Goal: Task Accomplishment & Management: Manage account settings

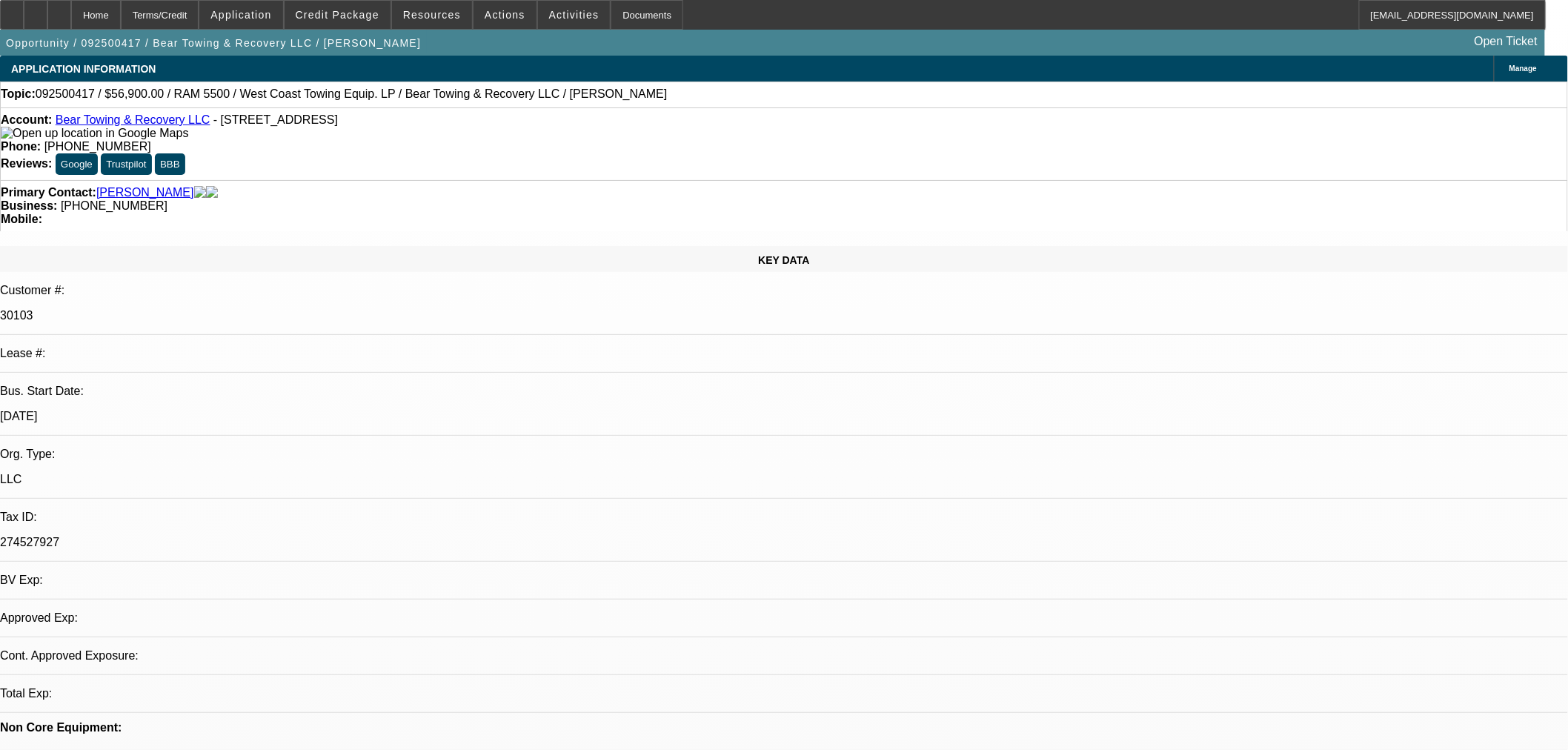
select select "0"
select select "3"
select select "0.1"
select select "4"
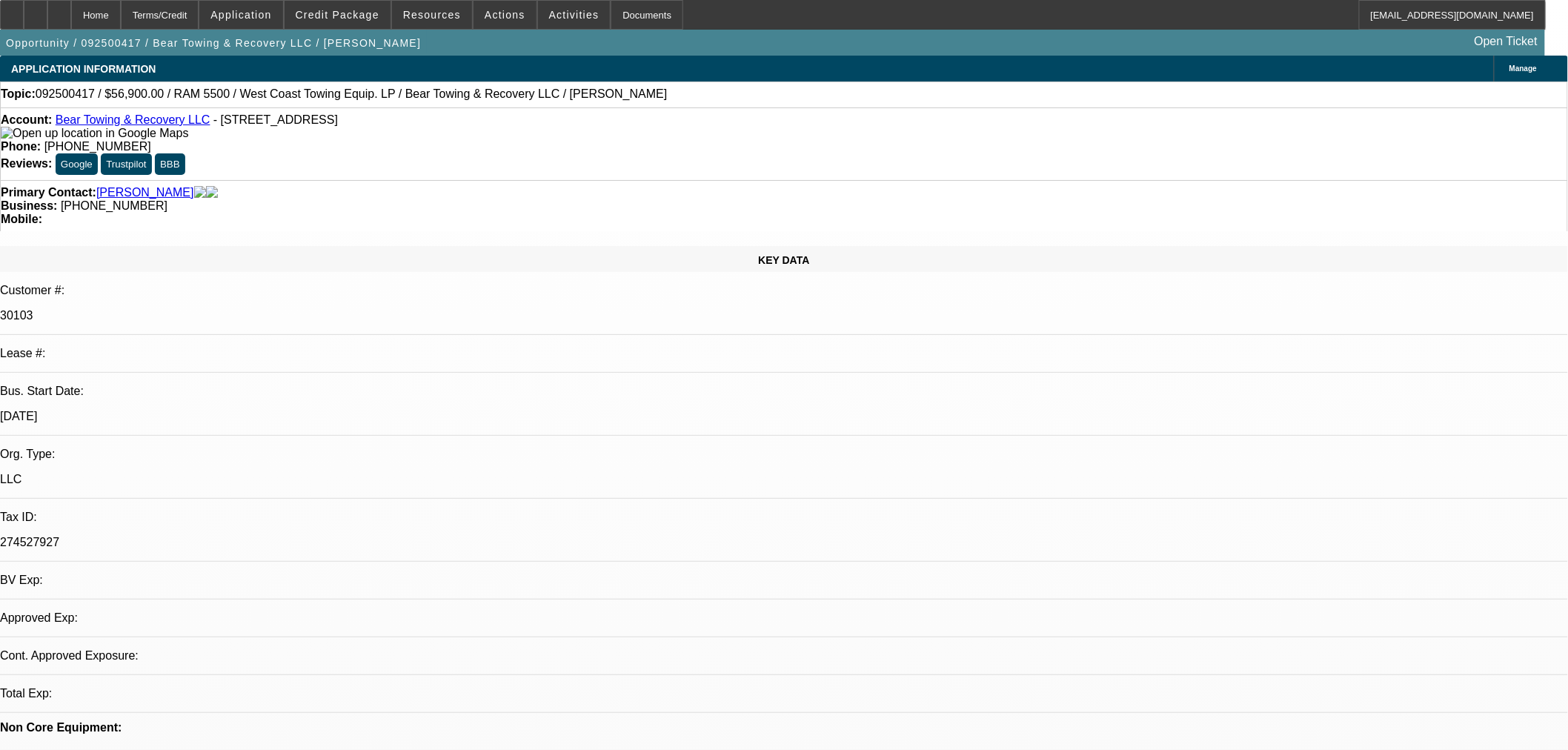
select select "0"
select select "3"
select select "0.1"
select select "4"
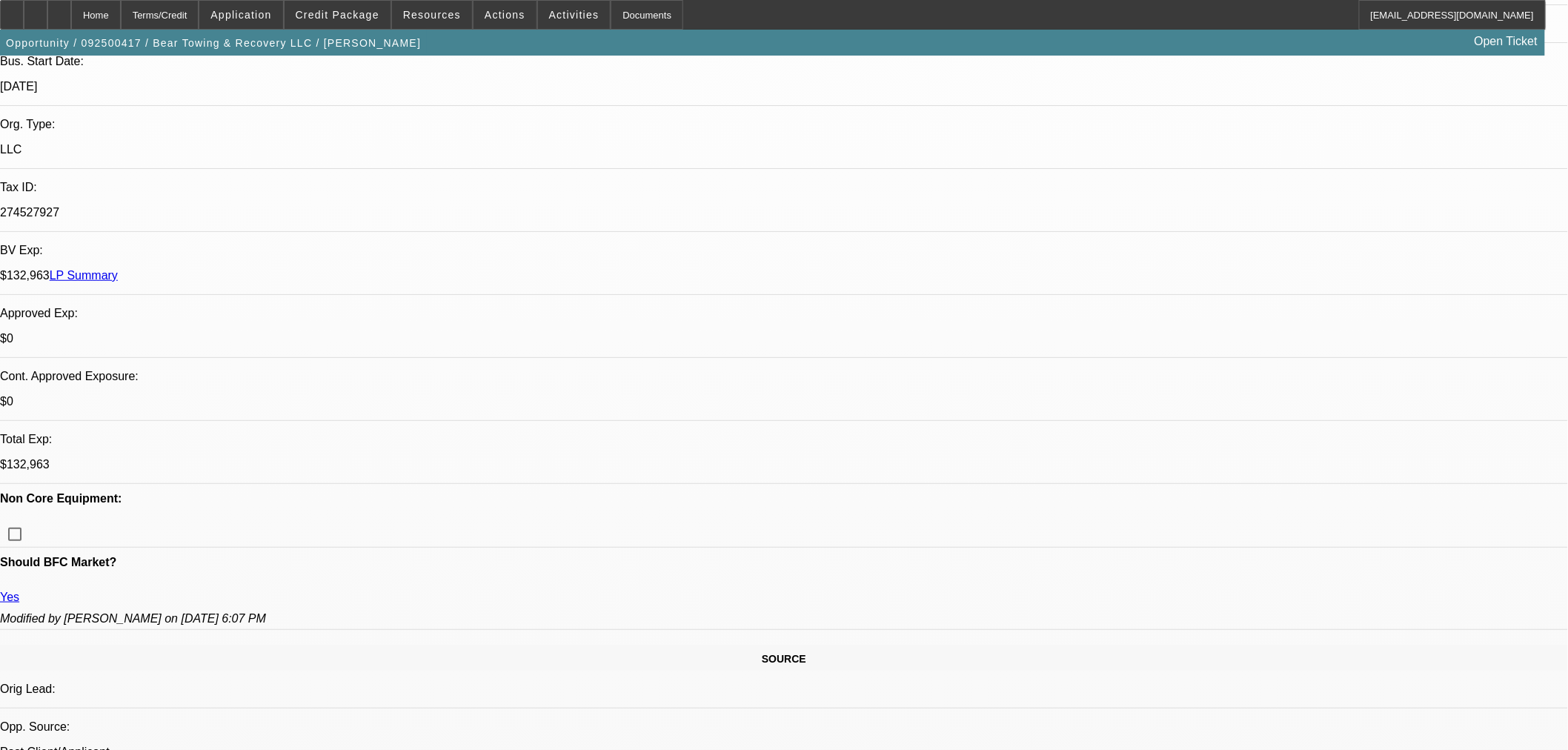
scroll to position [329, 0]
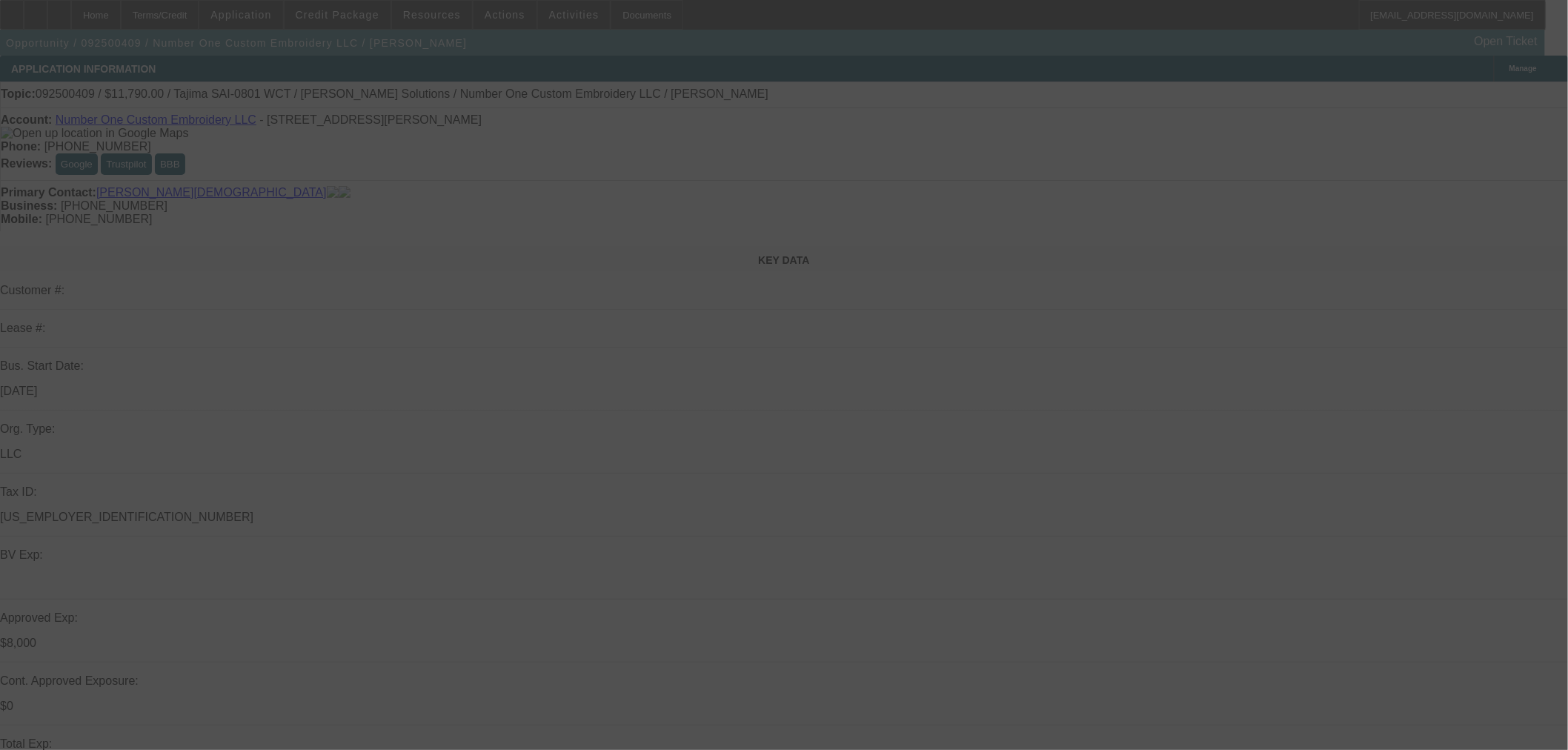
select select "0"
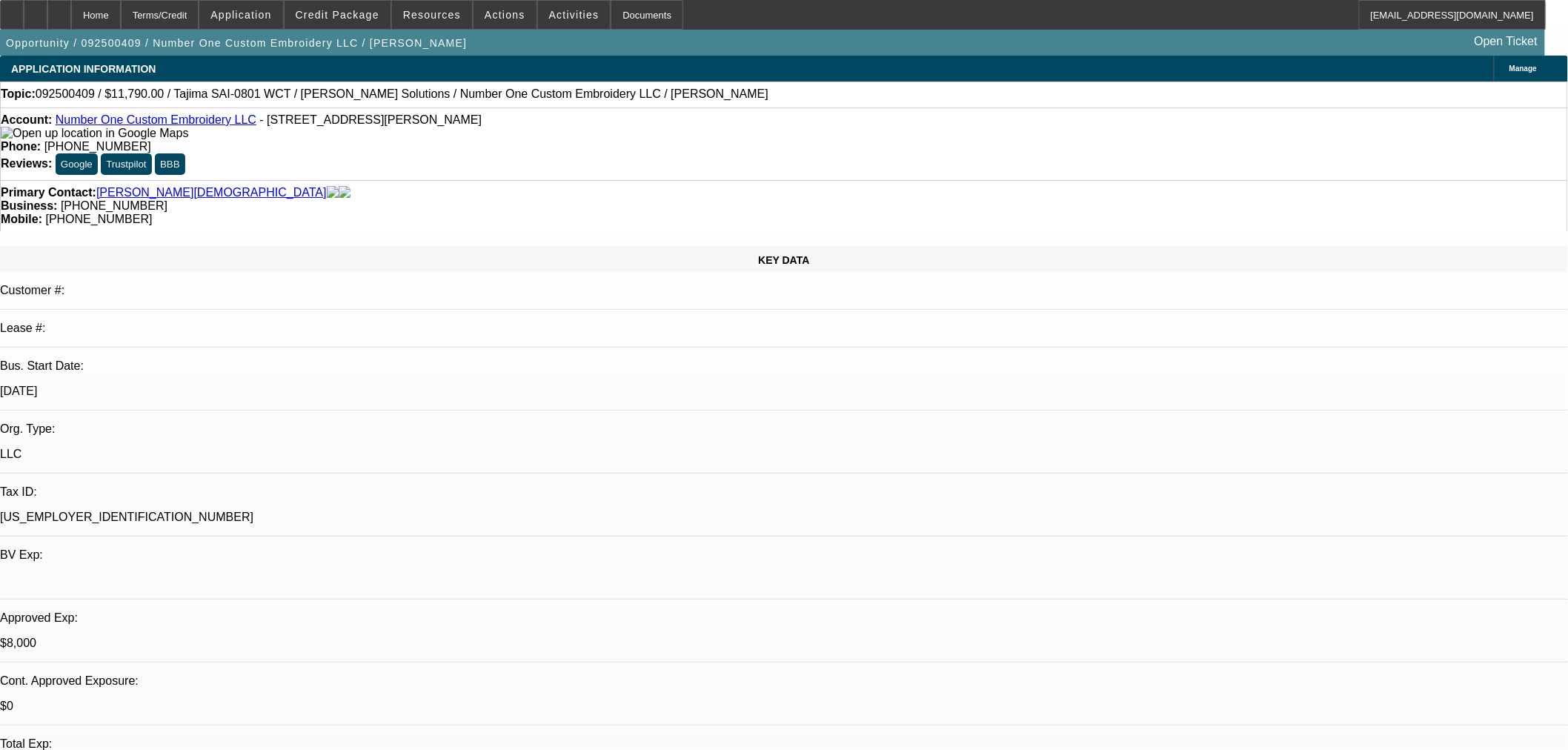
select select "0"
select select "6"
select select "0"
select select "2"
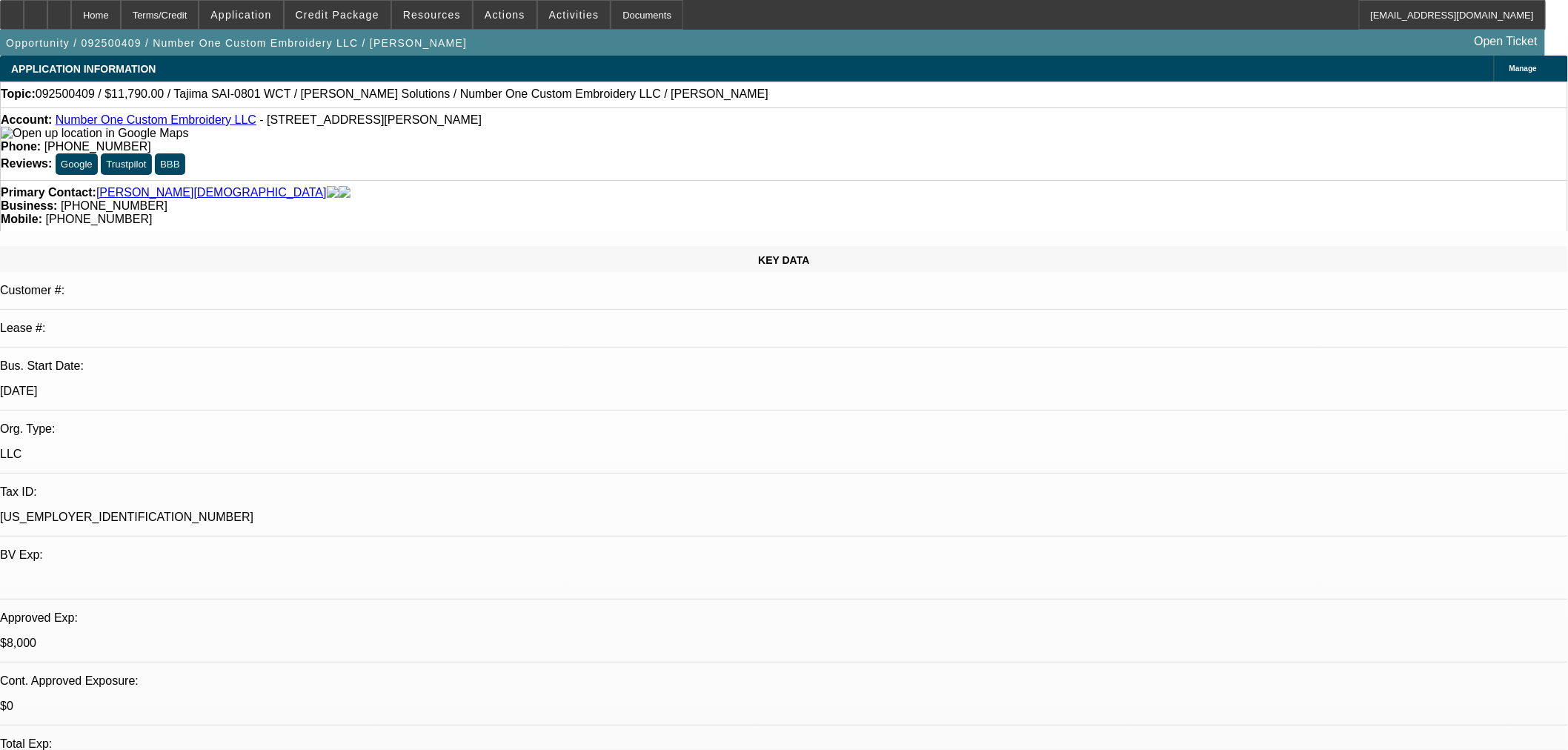
select select "0"
select select "6"
select select "0"
select select "2"
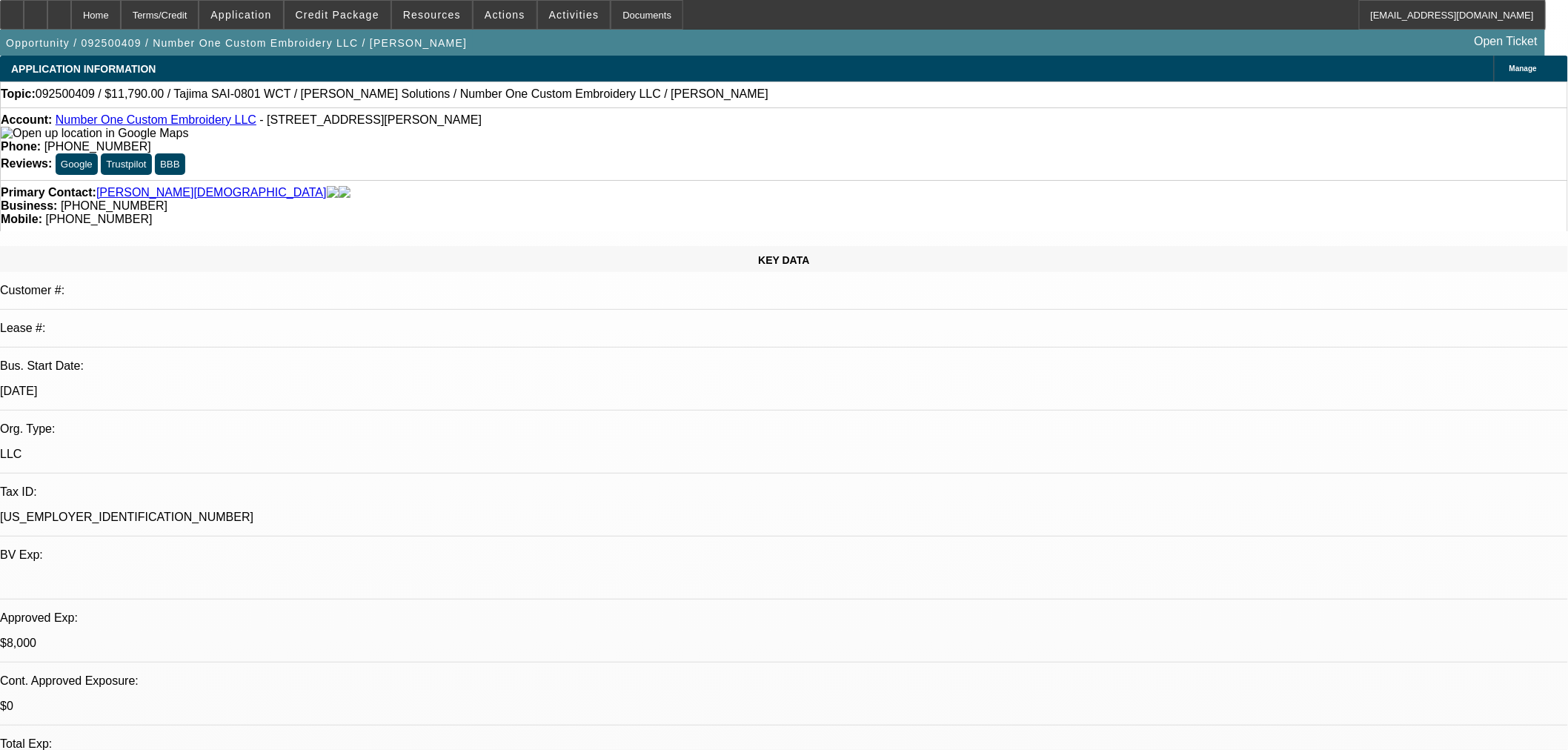
select select "0"
select select "6"
select select "0"
select select "2"
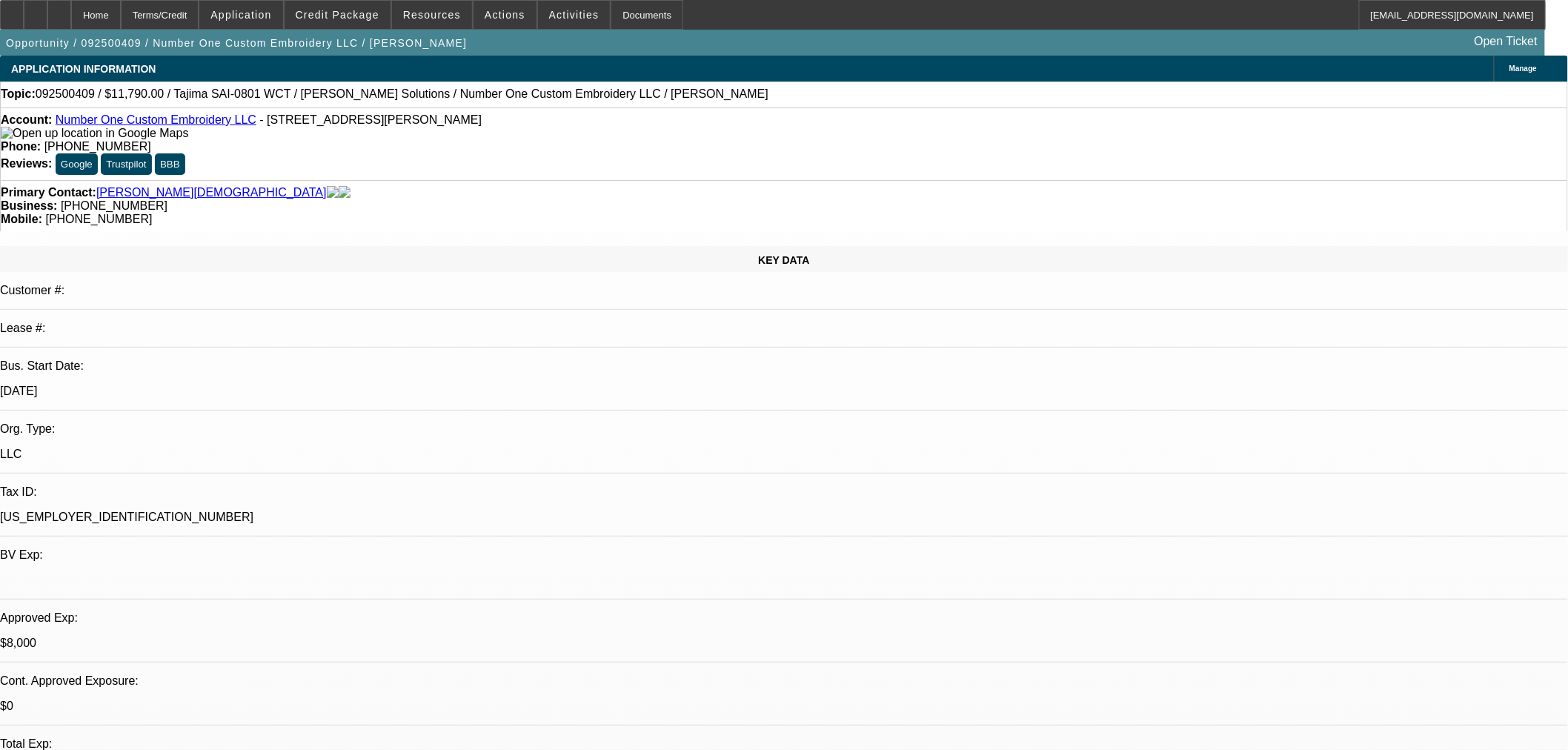
select select "0"
select select "6"
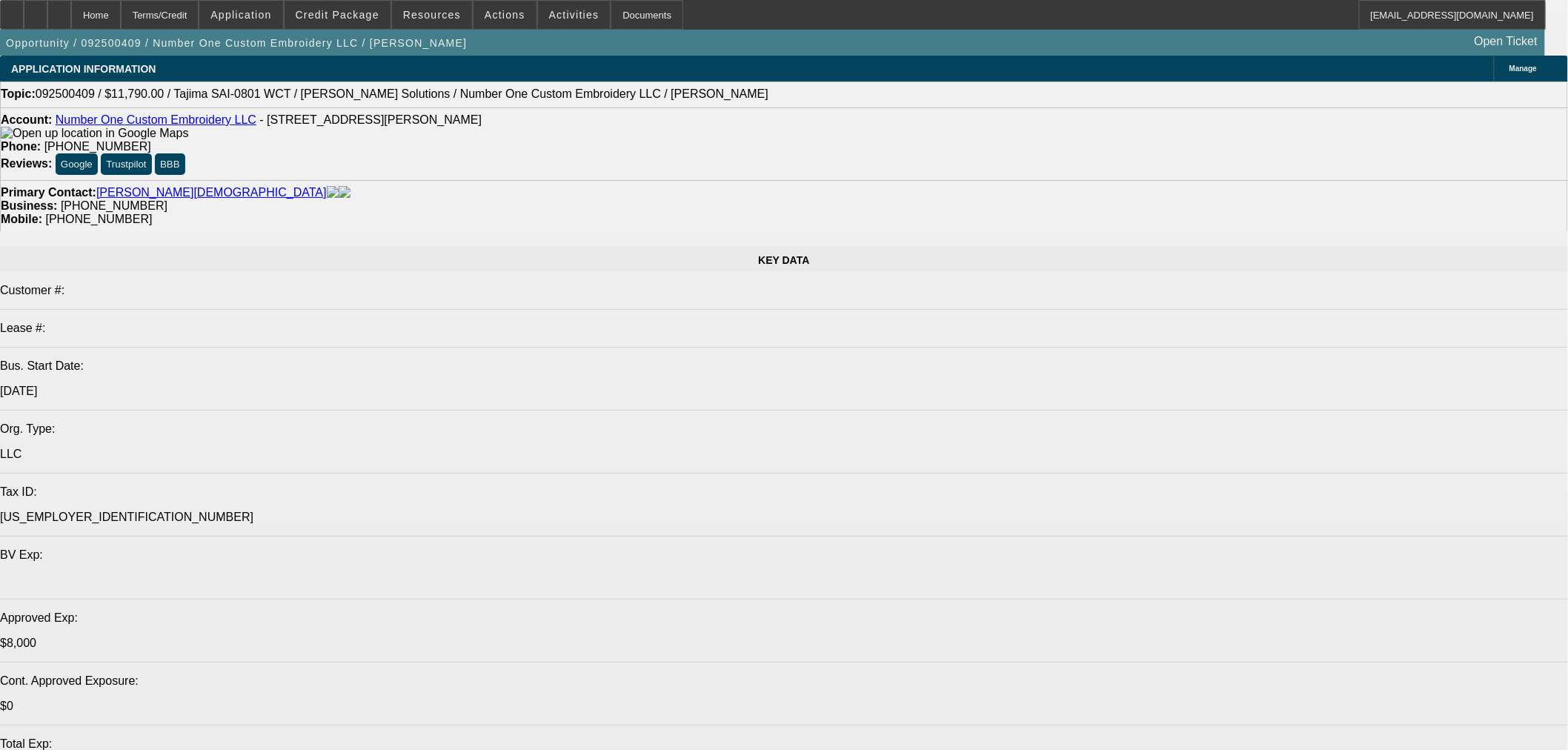
select select "0"
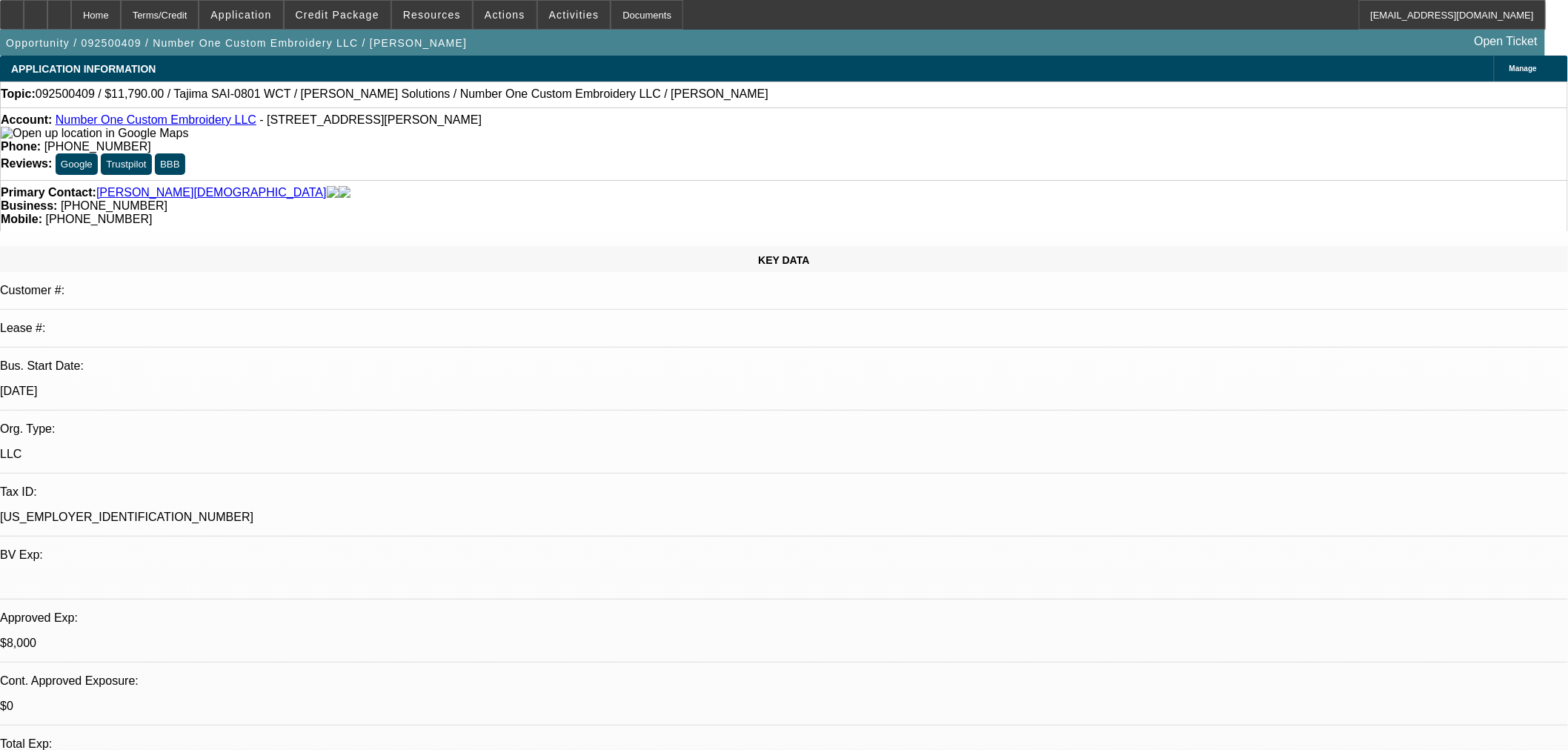
select select "0"
select select "6"
select select "0"
select select "2"
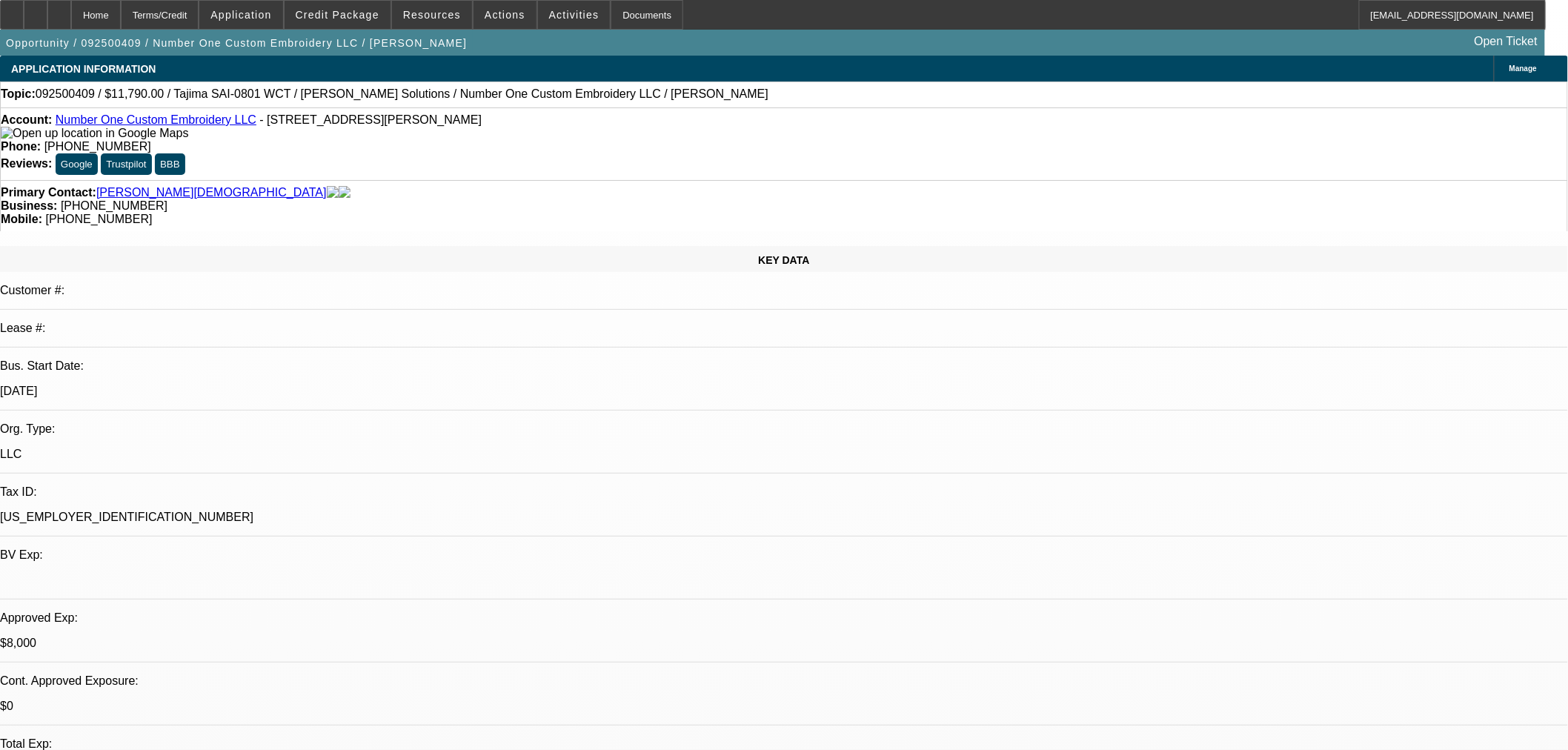
select select "2"
select select "0"
select select "6"
select select "0"
select select "2"
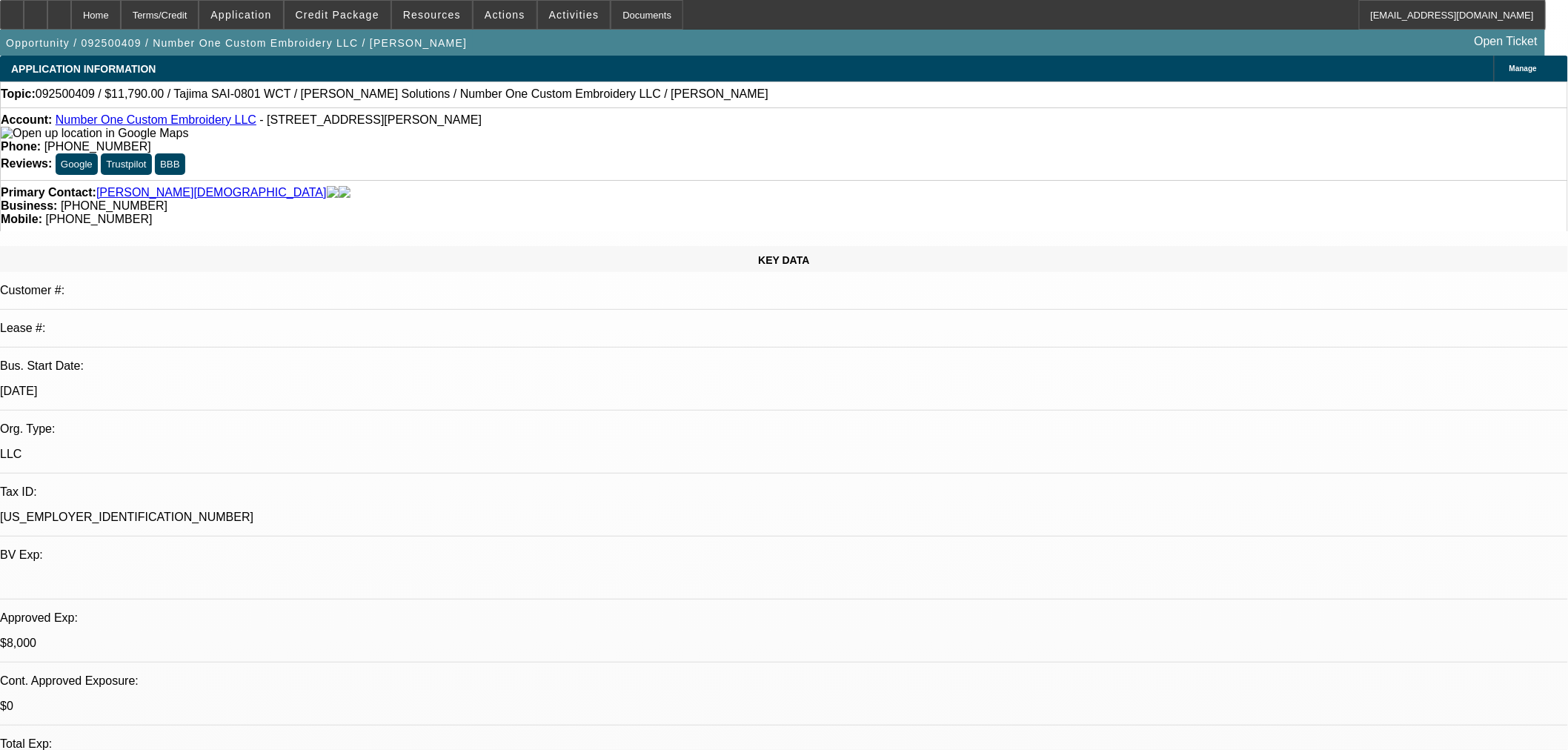
select select "2"
select select "0"
select select "6"
select select "0"
select select "2"
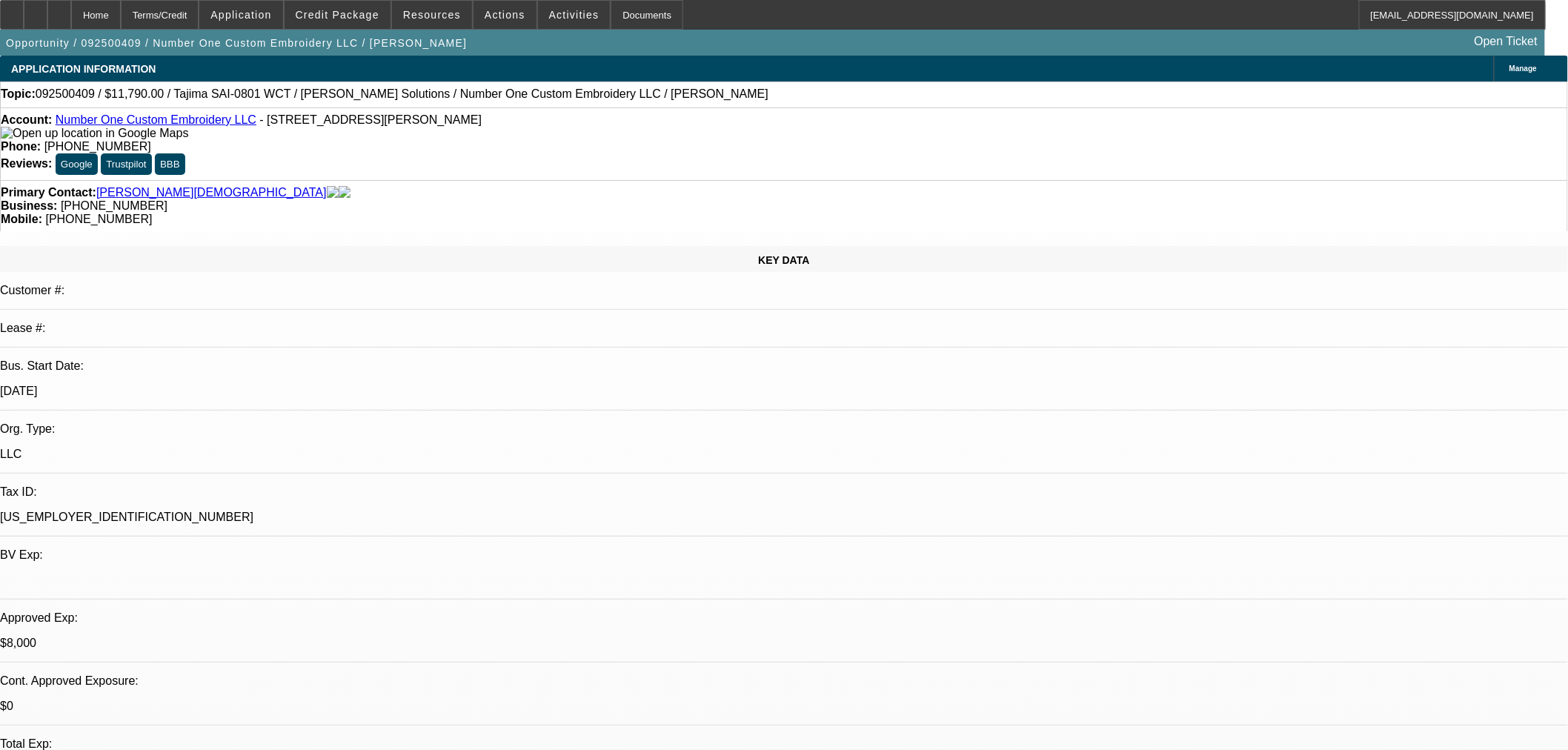
select select "2"
select select "0"
select select "6"
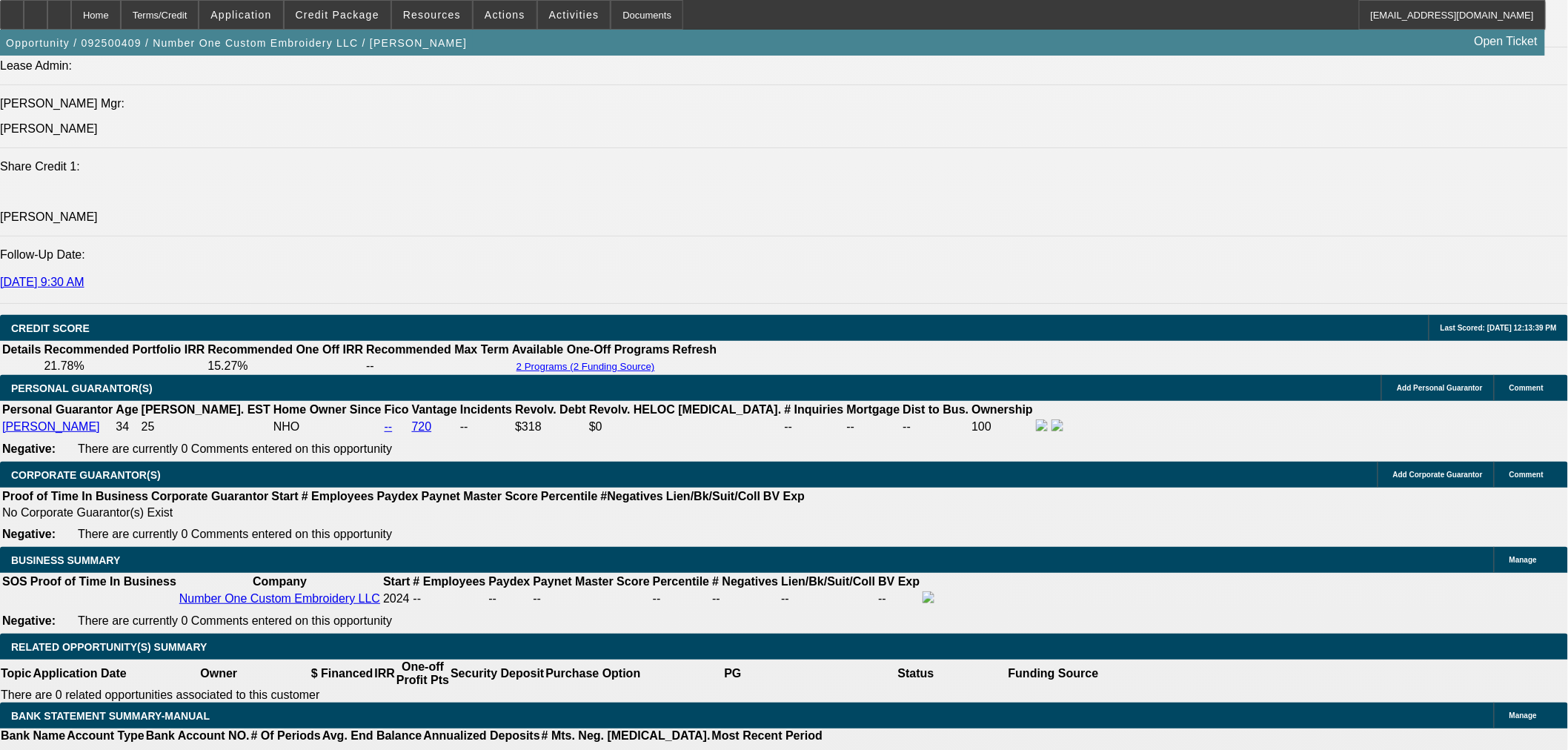
scroll to position [1976, 0]
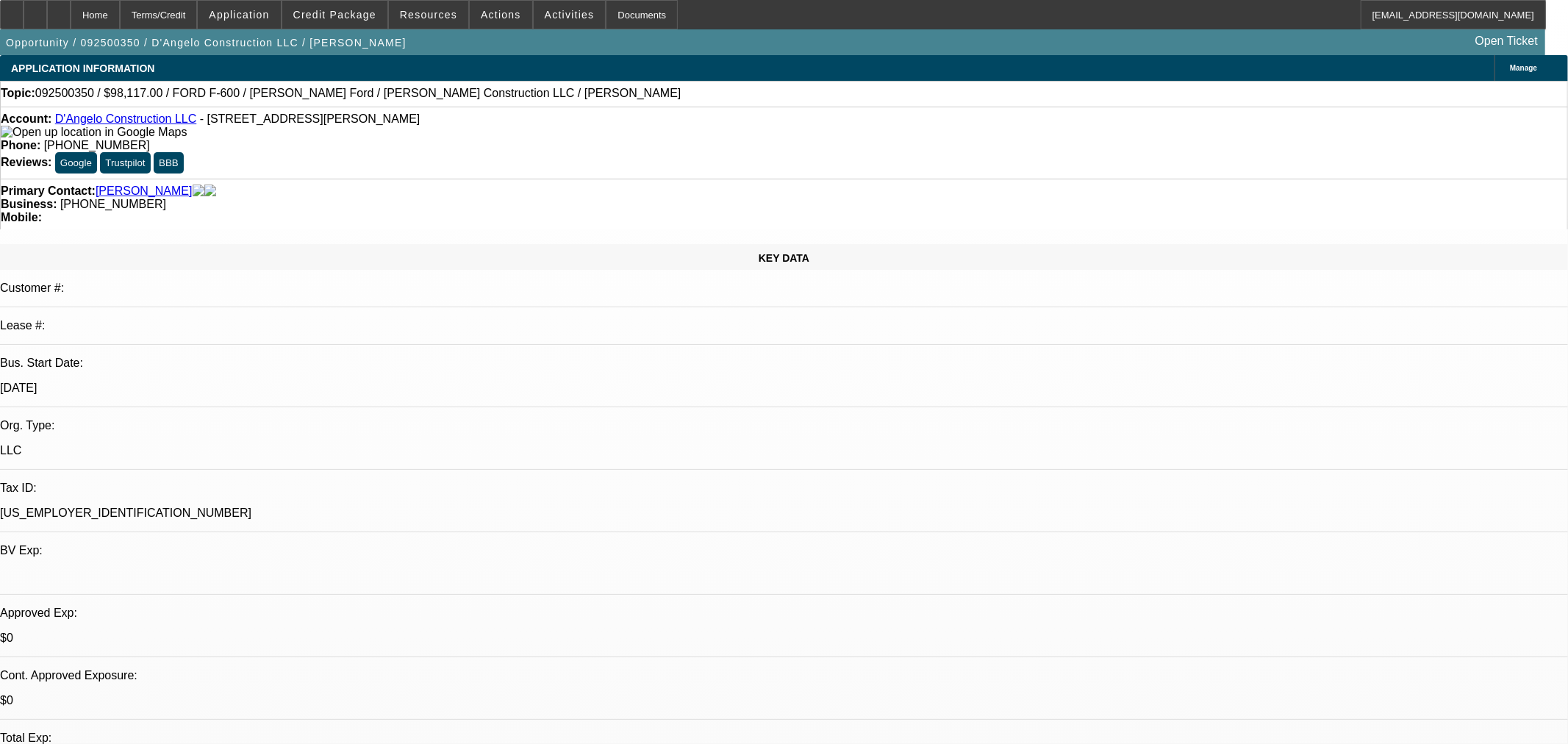
select select "0"
select select "0.1"
select select "0"
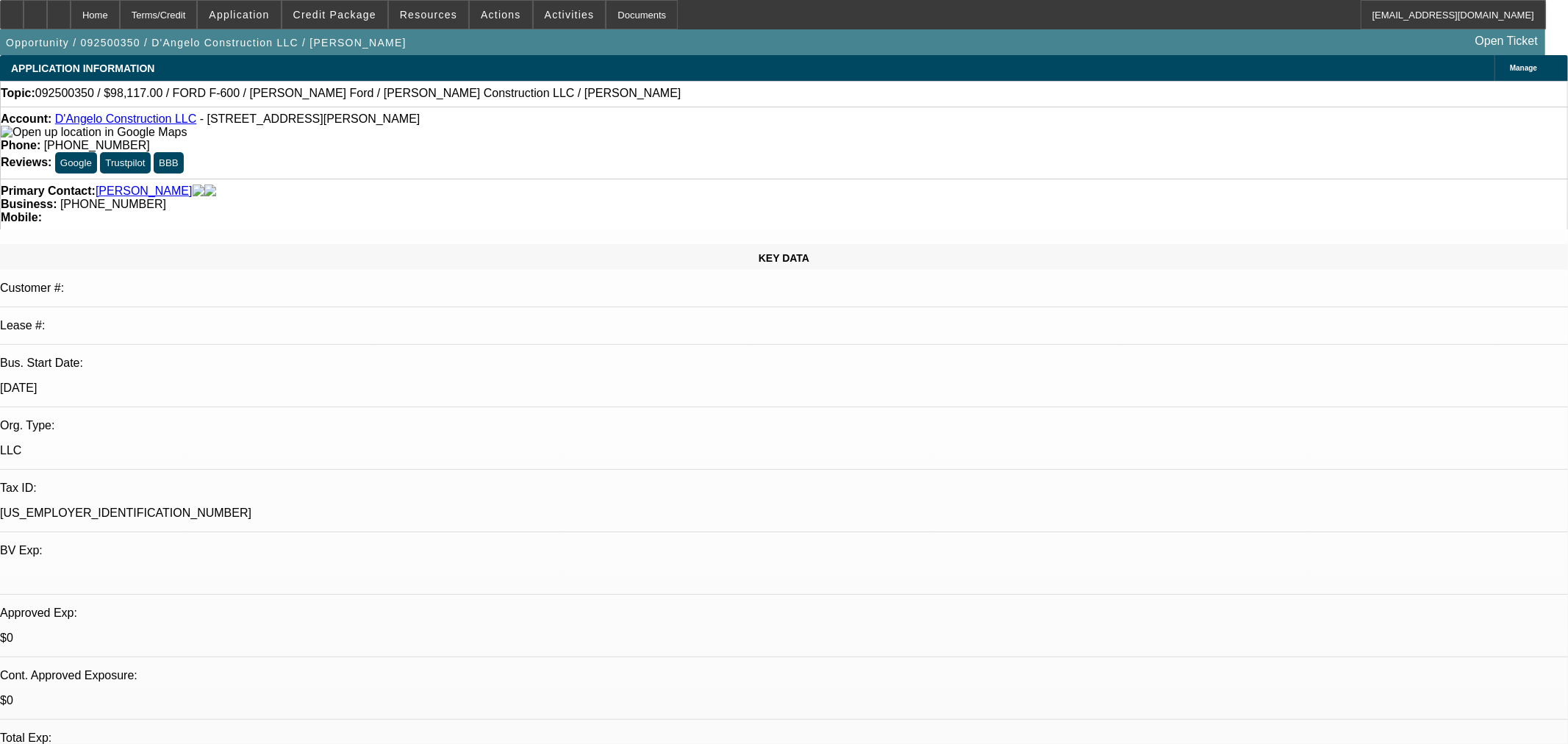
select select "0.1"
select select "2"
select select "0.1"
select select "1"
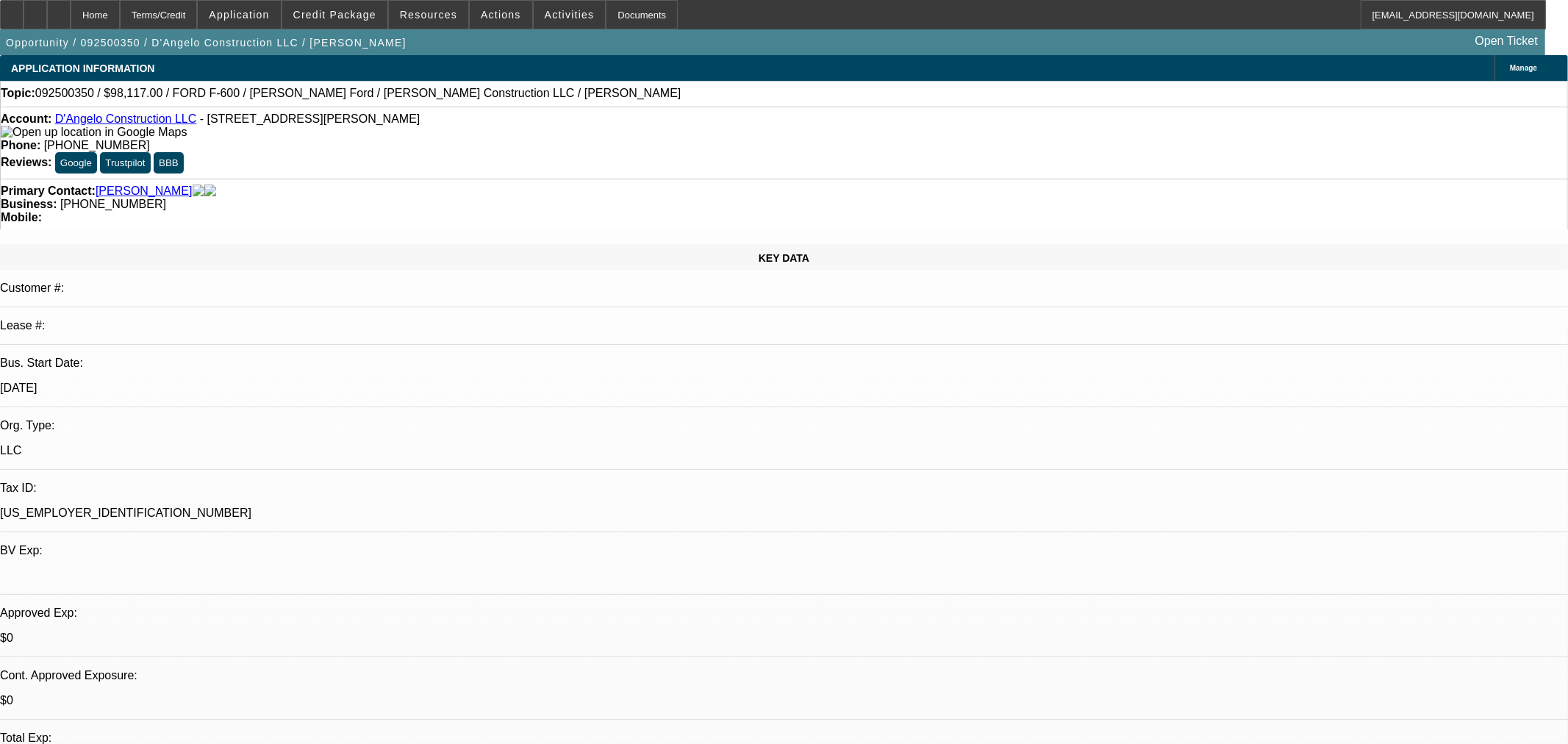
select select "3"
select select "4"
select select "1"
select select "4"
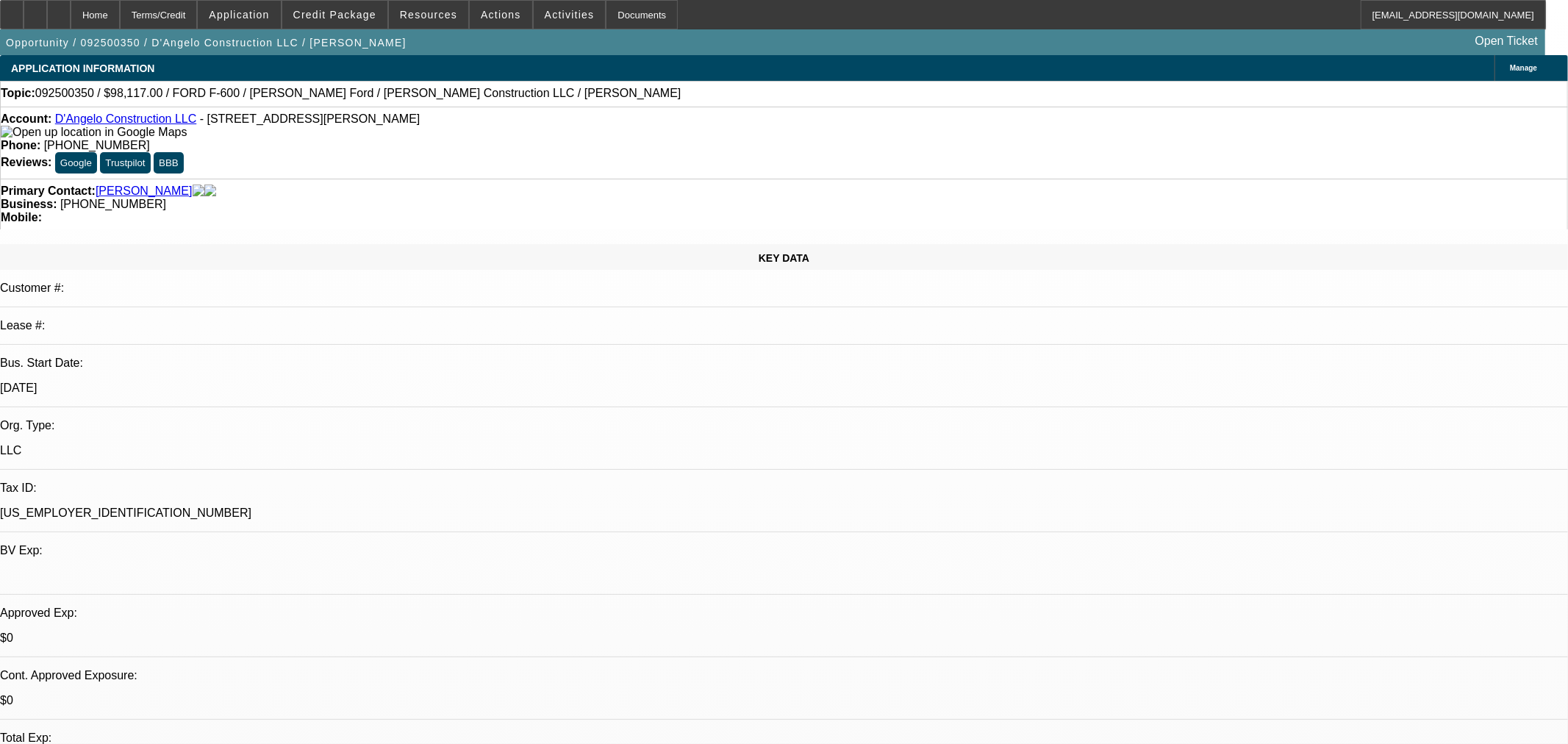
select select "1"
select select "2"
select select "4"
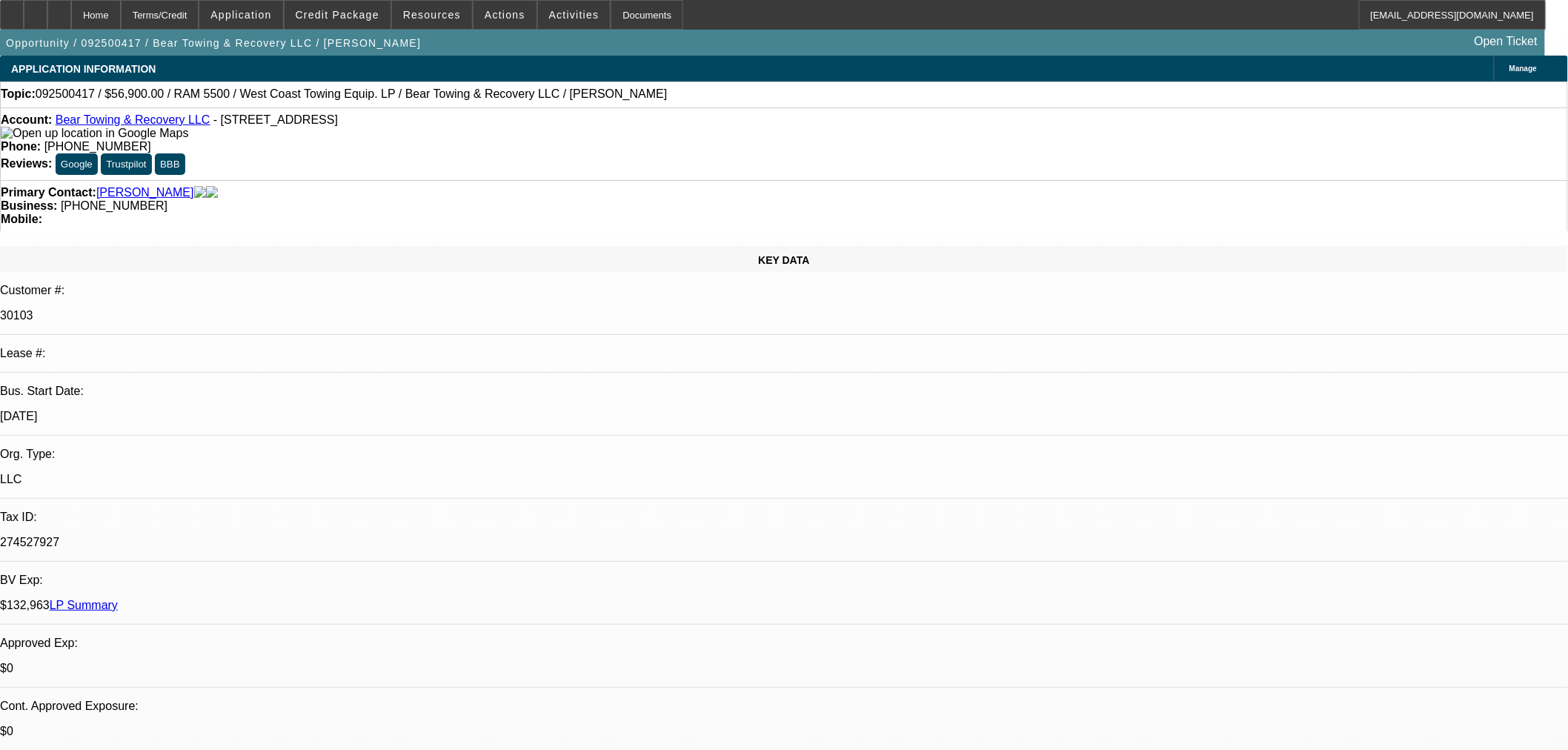
select select "0"
select select "3"
select select "0.1"
select select "4"
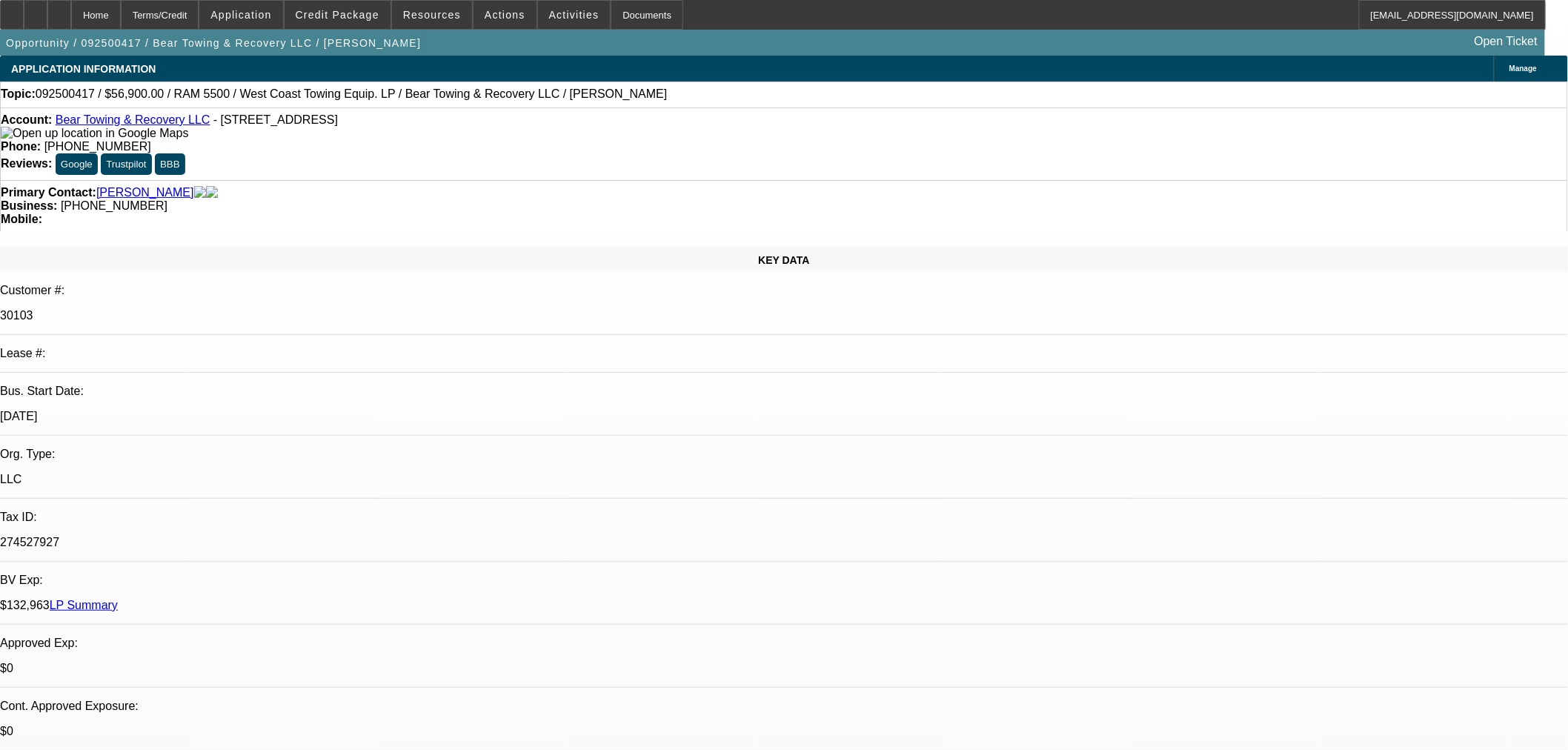
select select "0"
select select "3"
select select "0.1"
select select "4"
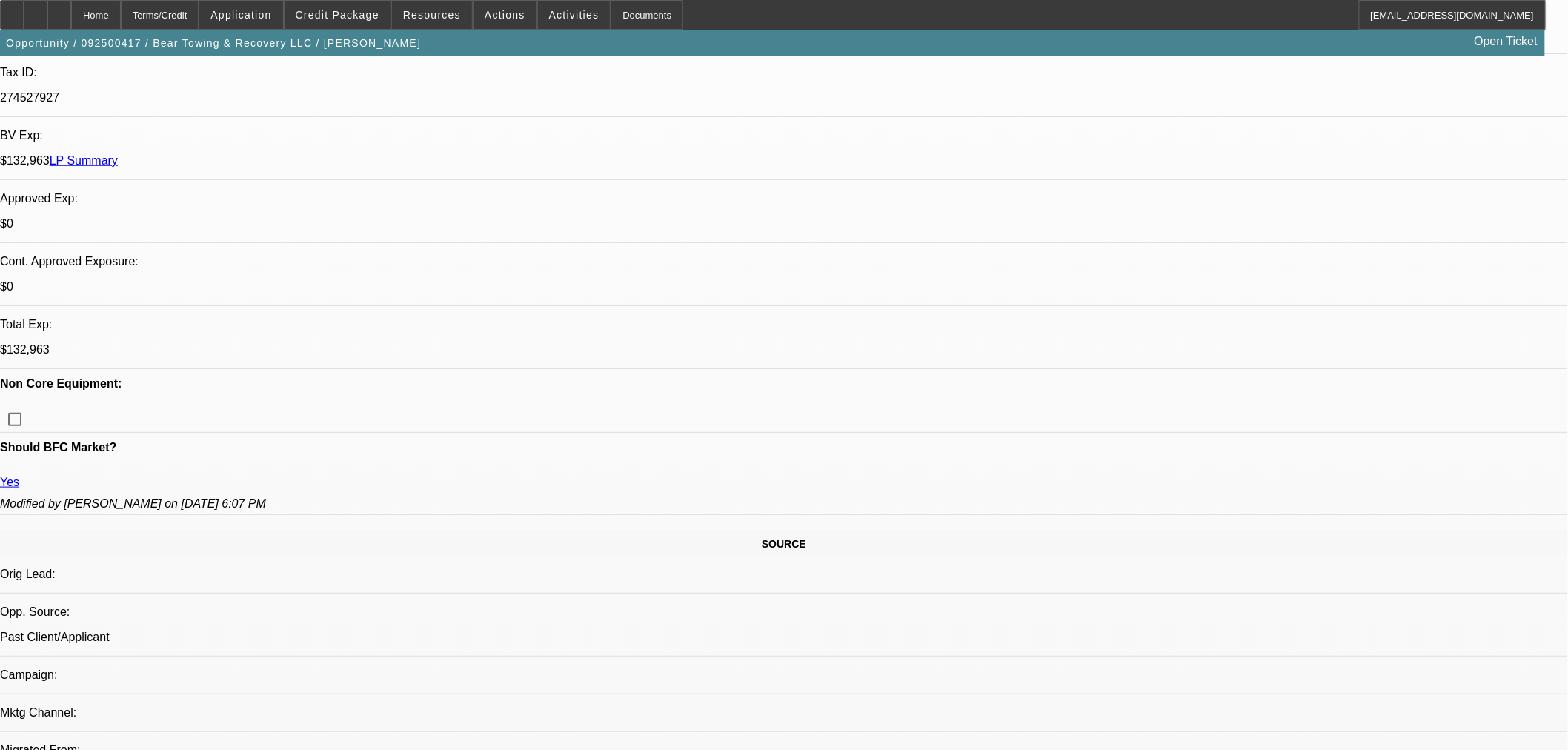
scroll to position [355, 0]
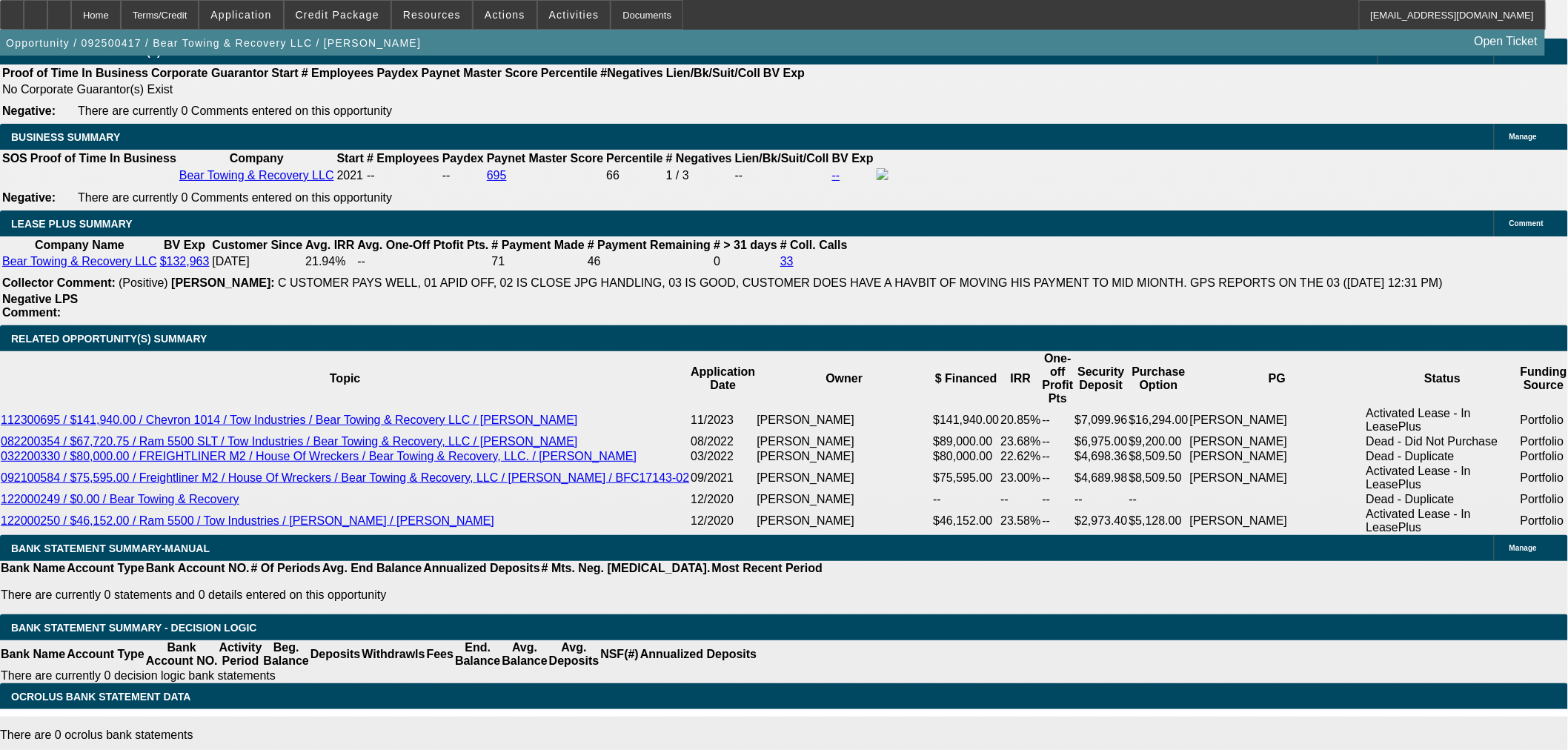
scroll to position [2414, 0]
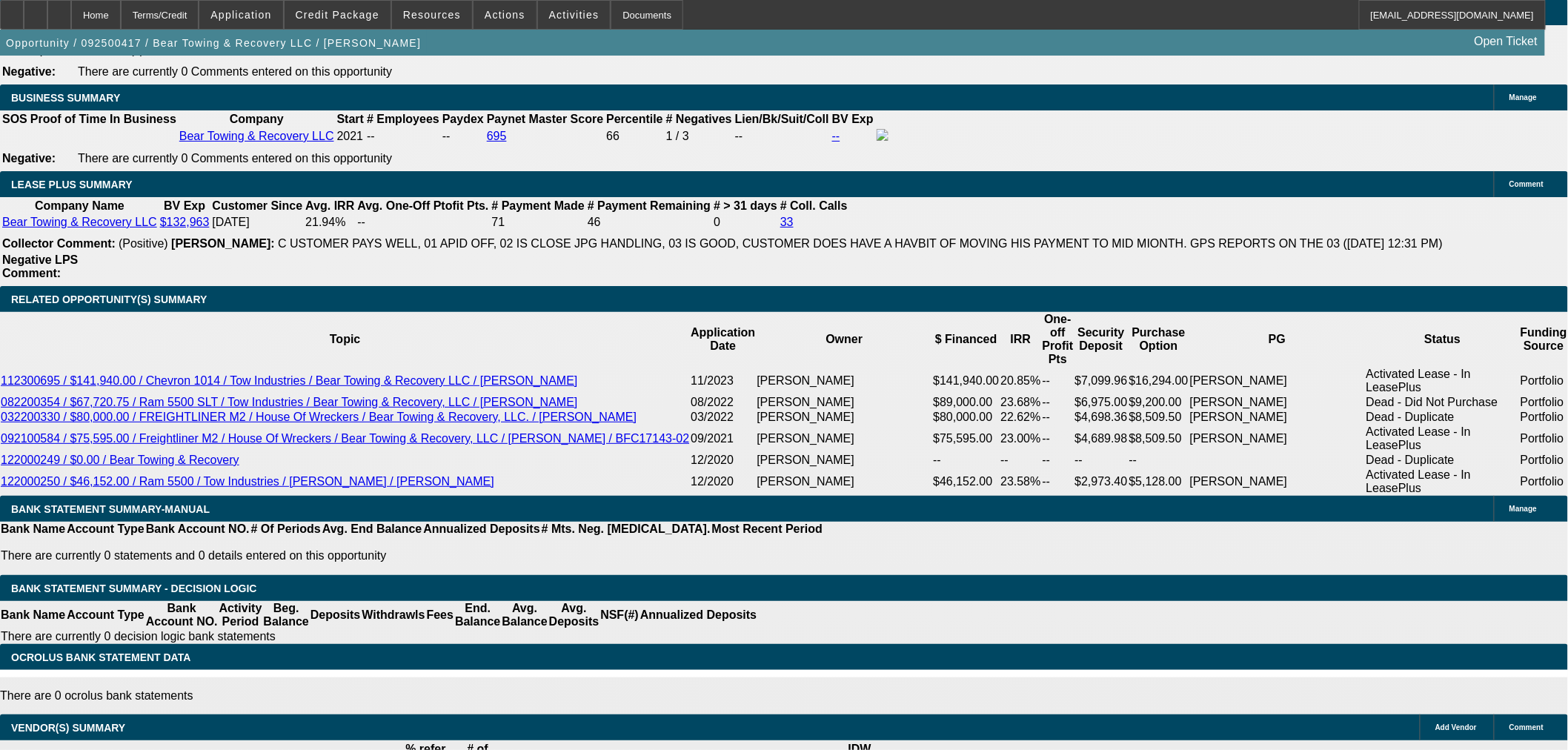
select select "6"
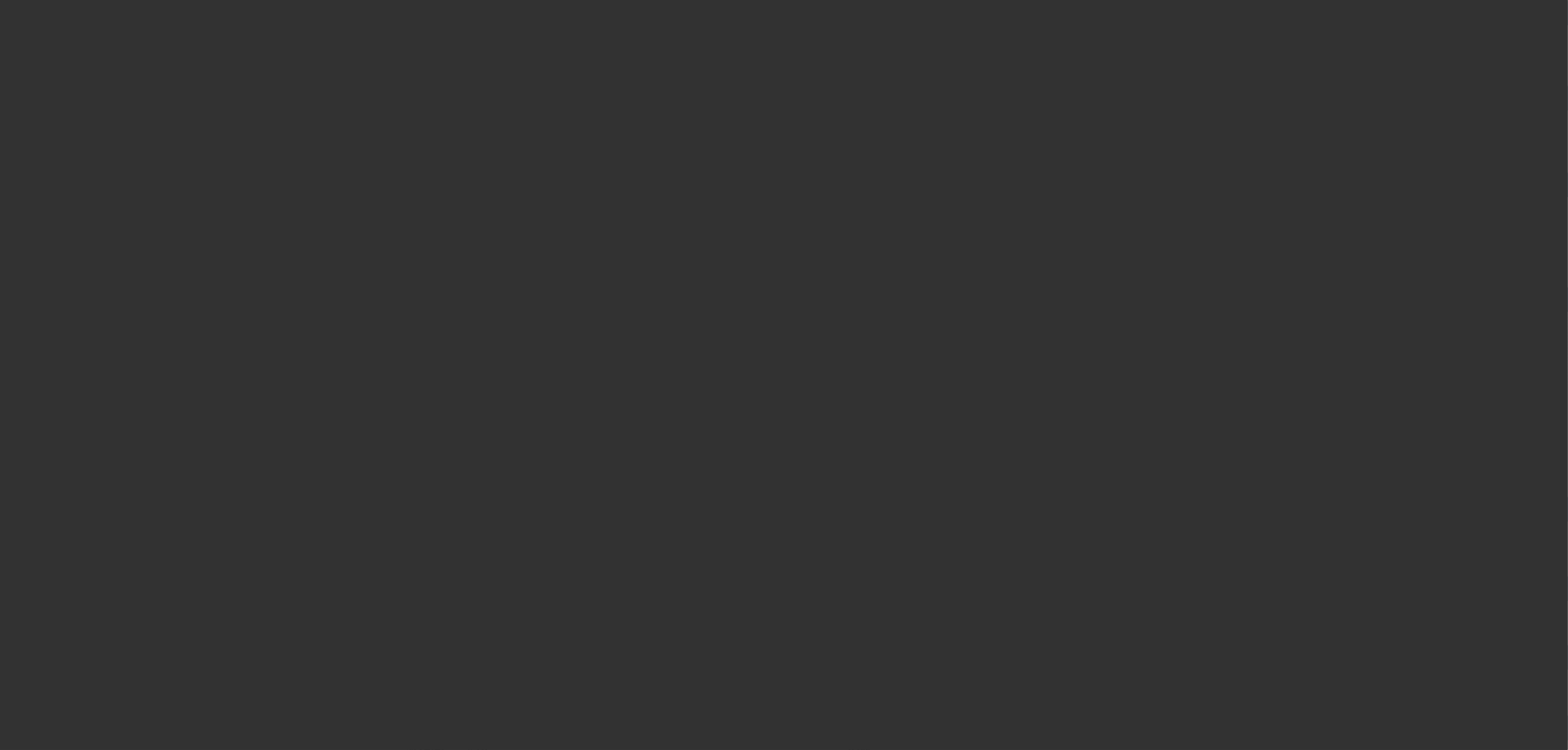
scroll to position [0, 0]
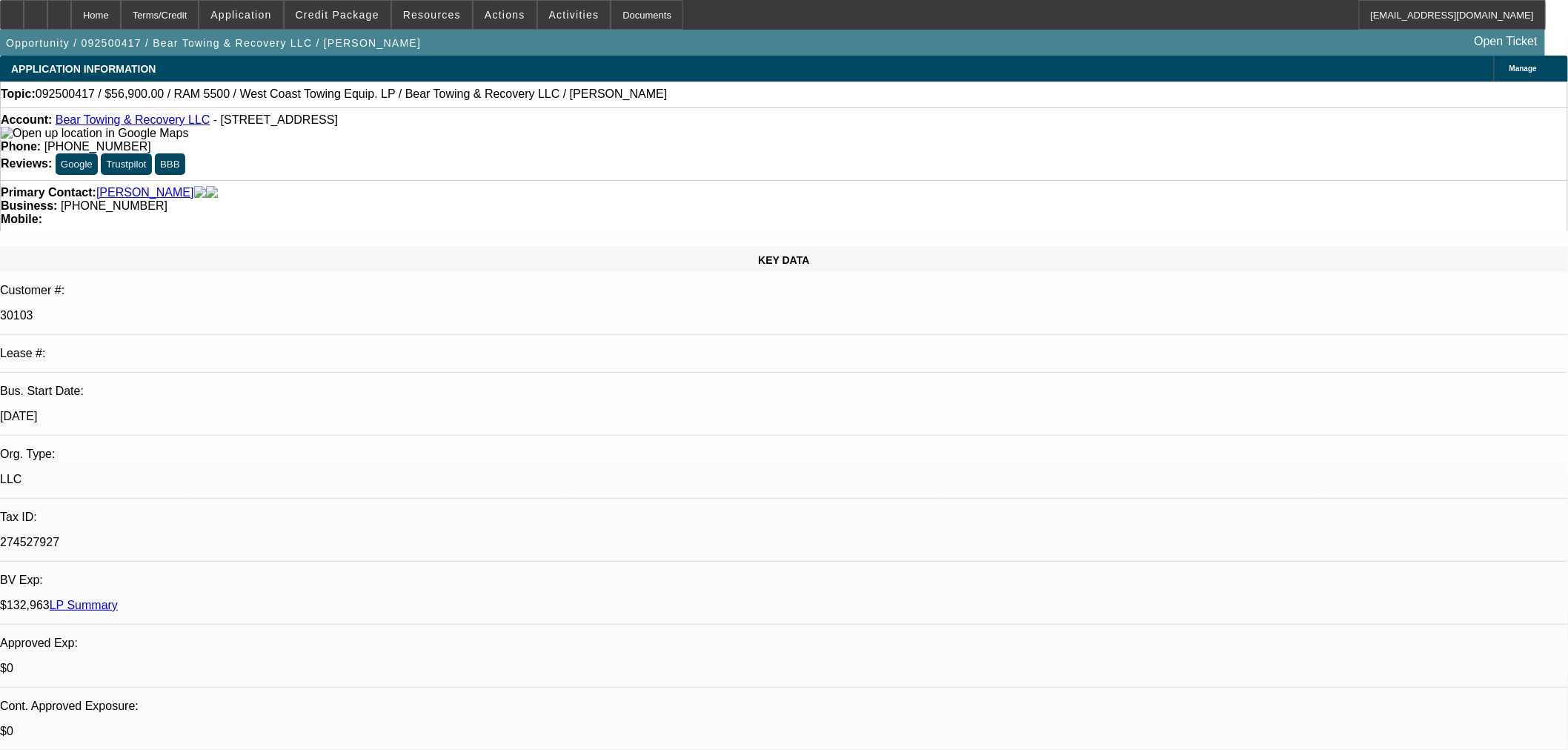
click at [218, 536] on p "274527927" at bounding box center [784, 542] width 1568 height 13
copy p "274527927"
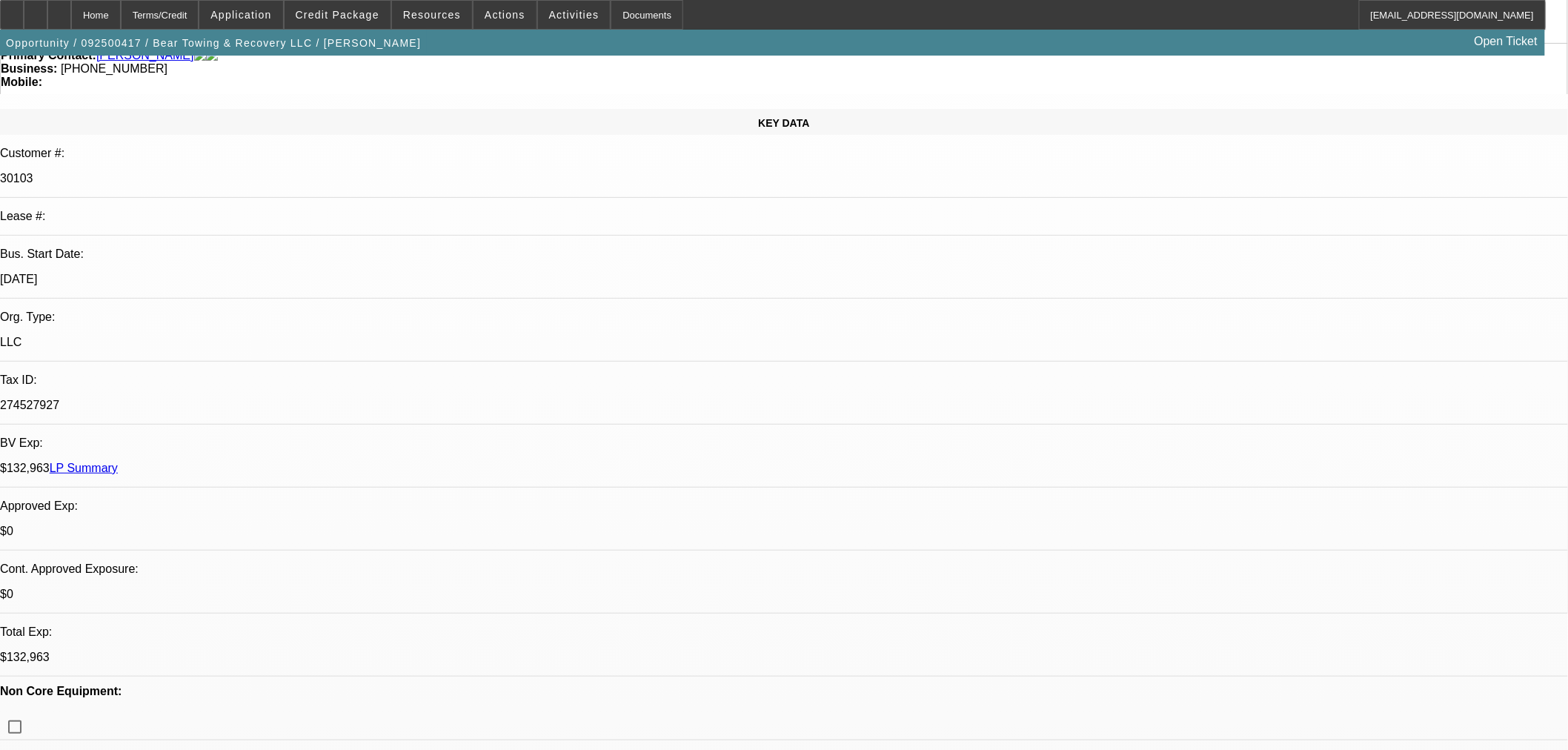
scroll to position [329, 0]
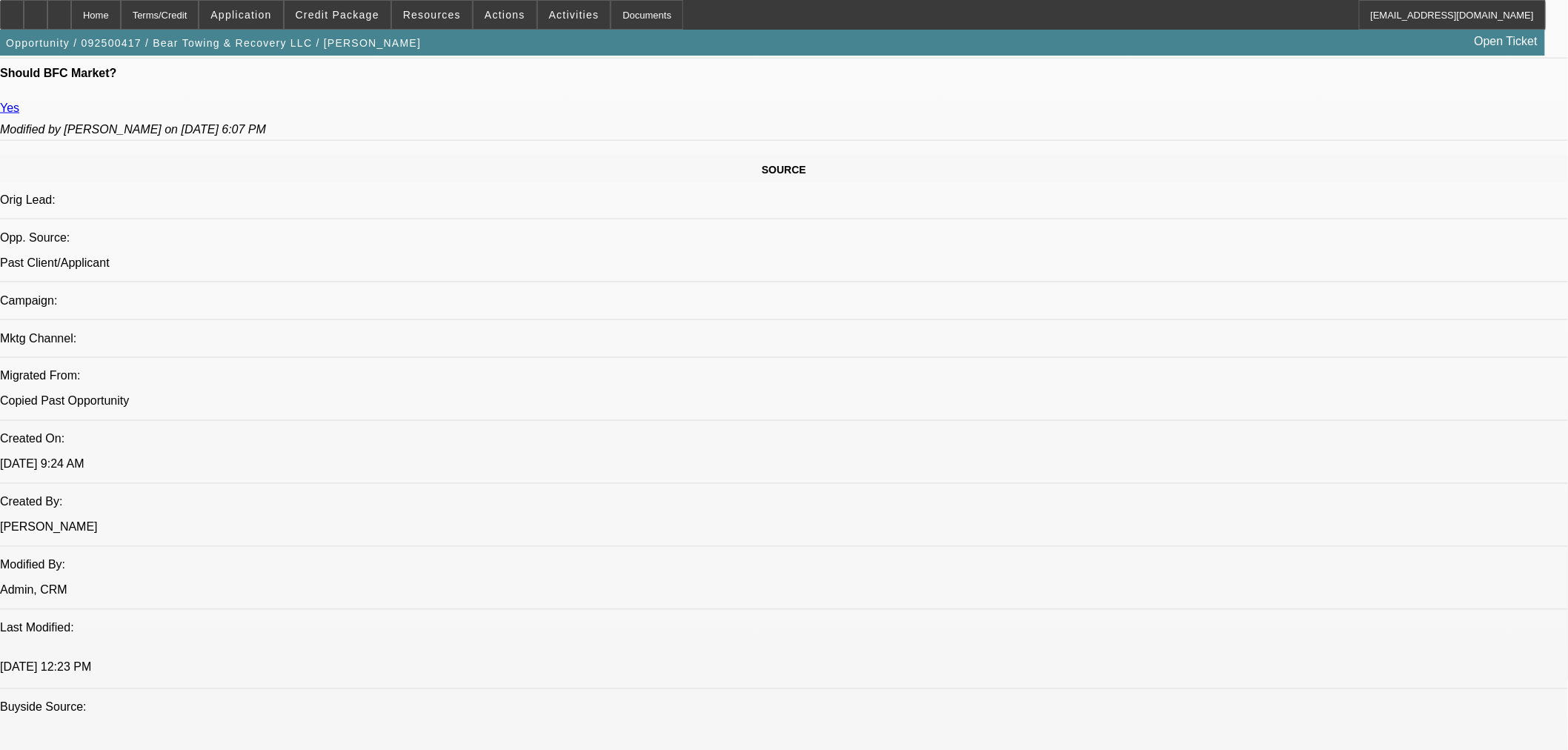
scroll to position [494, 0]
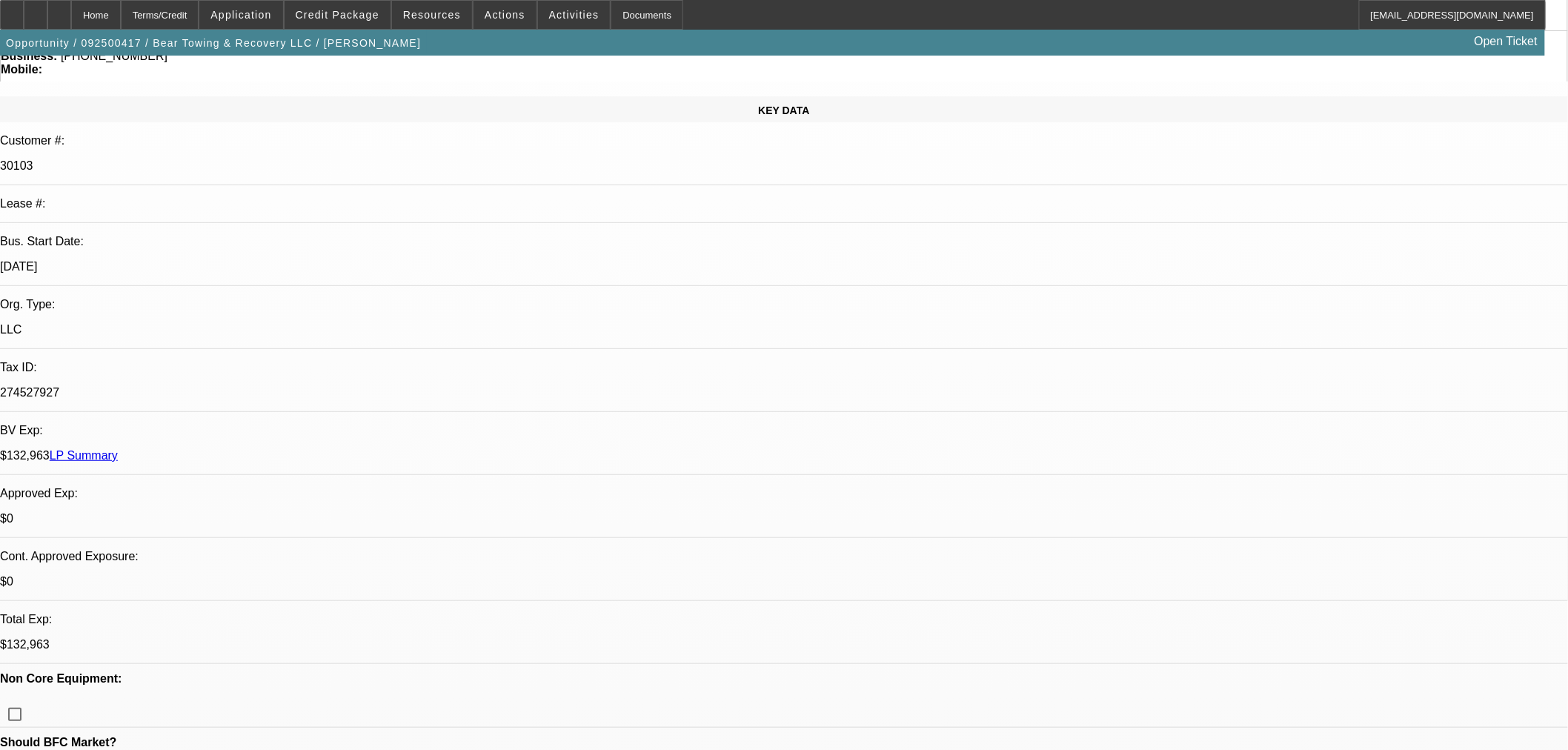
scroll to position [0, 0]
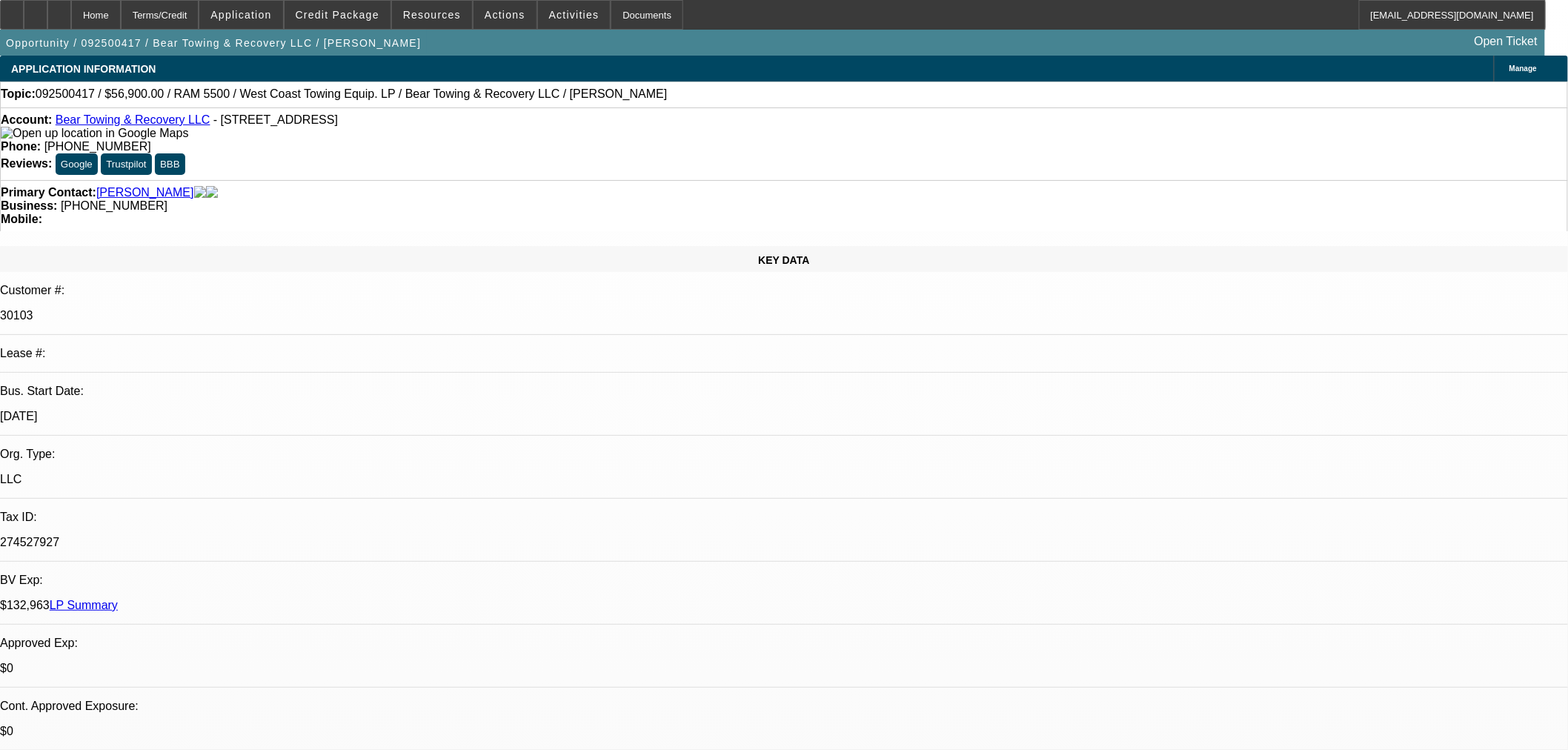
type textarea "THIS FAILED THE NM APPLICANT QUALIFIER TOOL WITH THE RECENT LATE PAYS AND PAST …"
click at [358, 17] on span "Credit Package" at bounding box center [338, 15] width 83 height 12
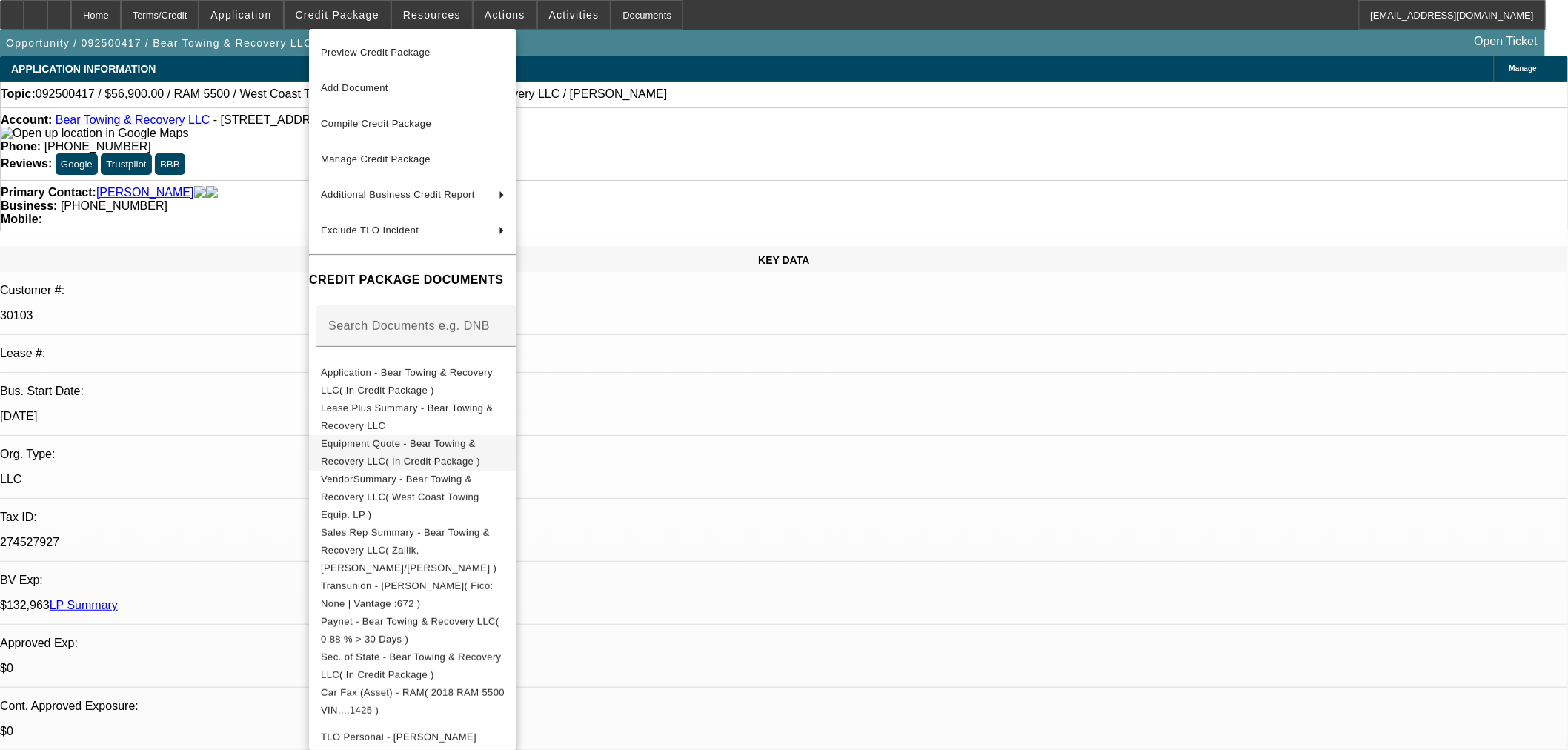
click at [422, 456] on span "Equipment Quote - Bear Towing & Recovery LLC( In Credit Package )" at bounding box center [413, 452] width 183 height 36
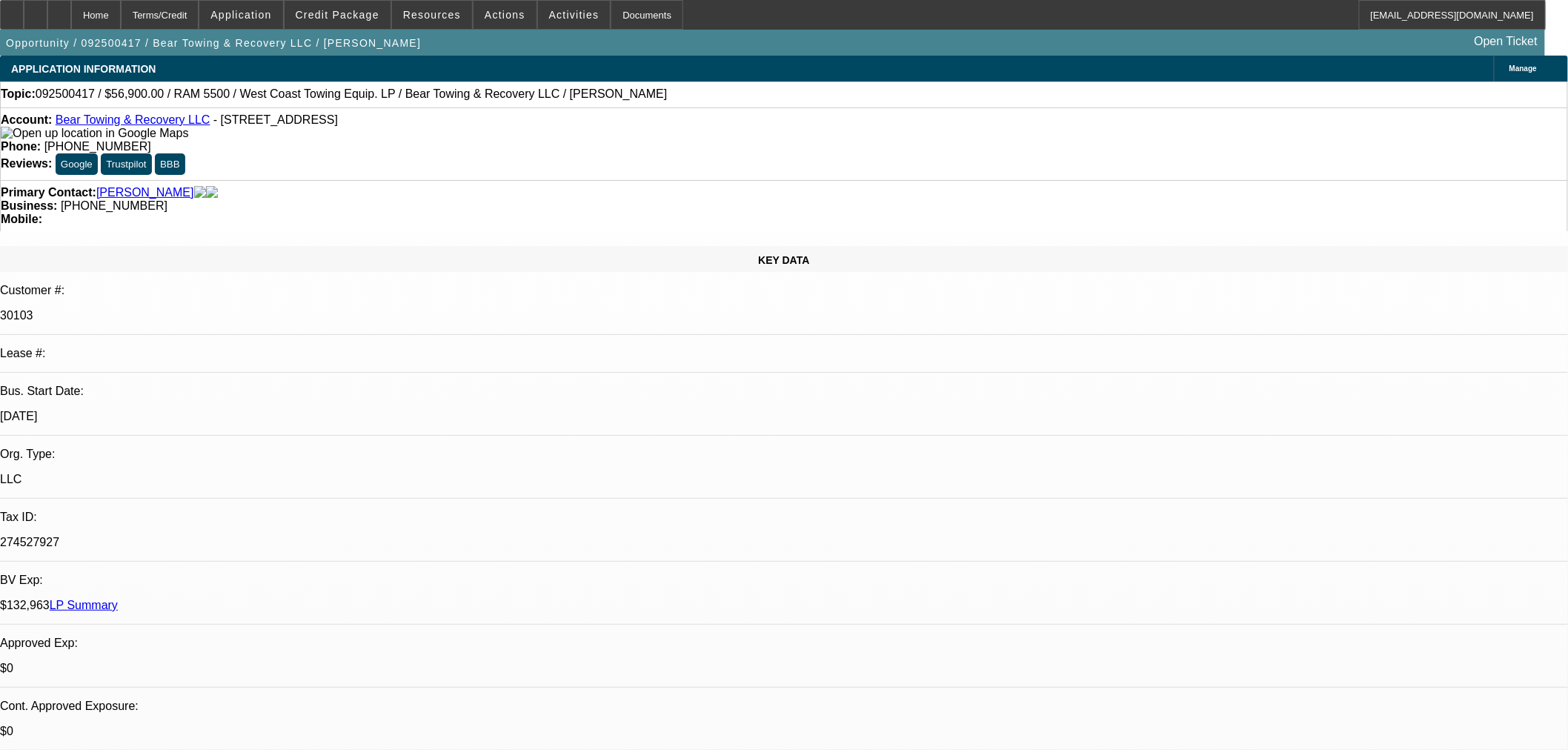
checkbox input "true"
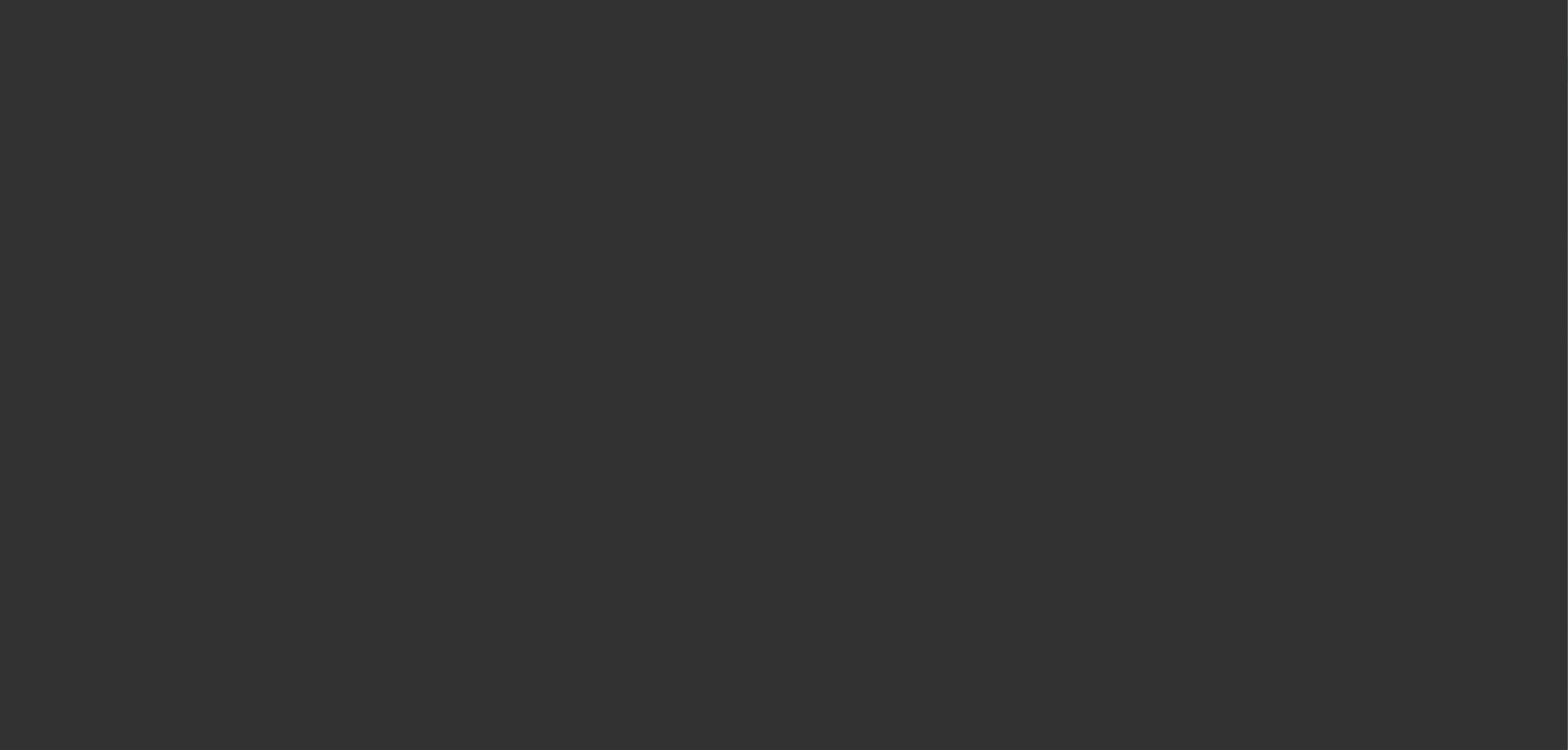
select select "0"
select select "3"
select select "0.1"
select select "4"
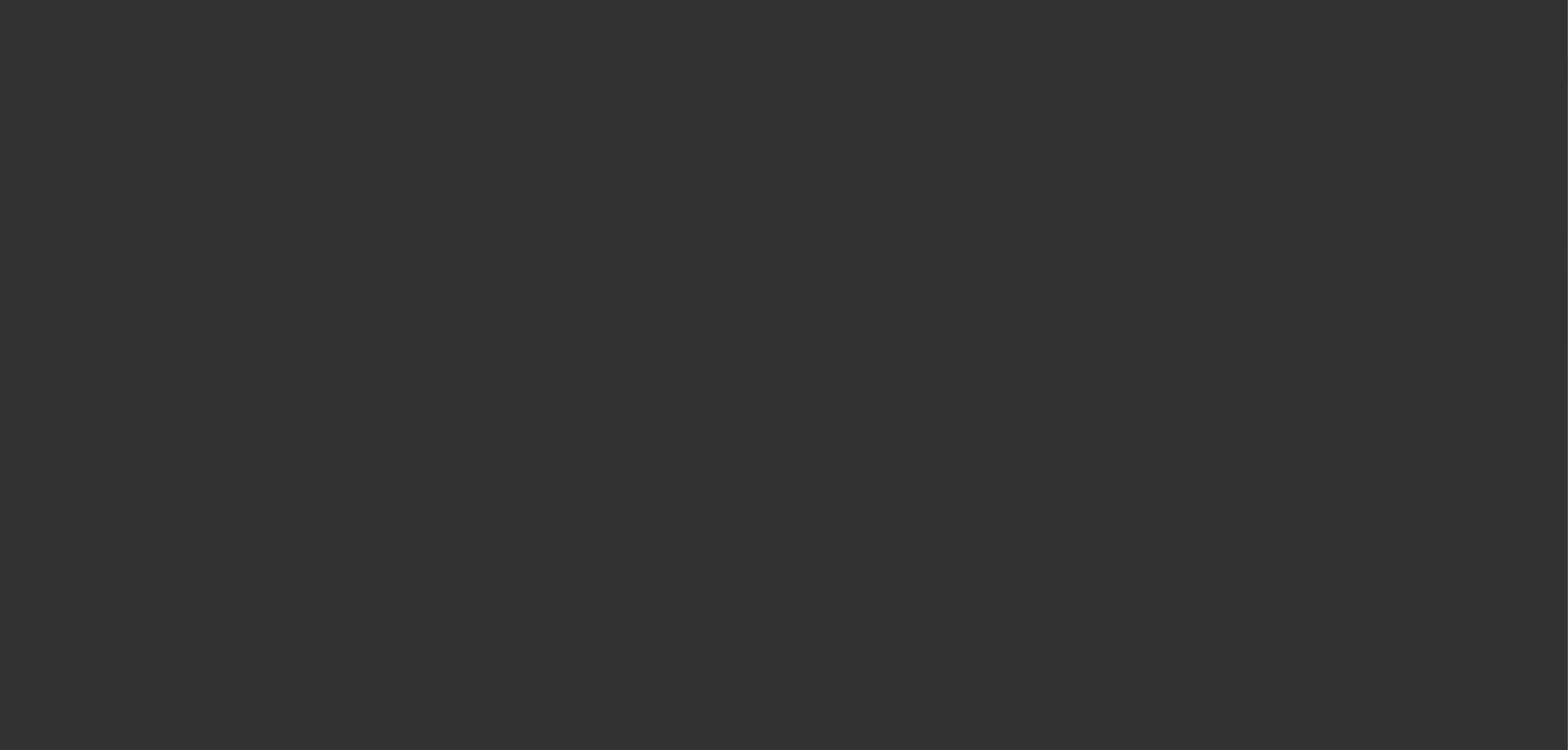
select select "0"
select select "3"
select select "0.1"
select select "4"
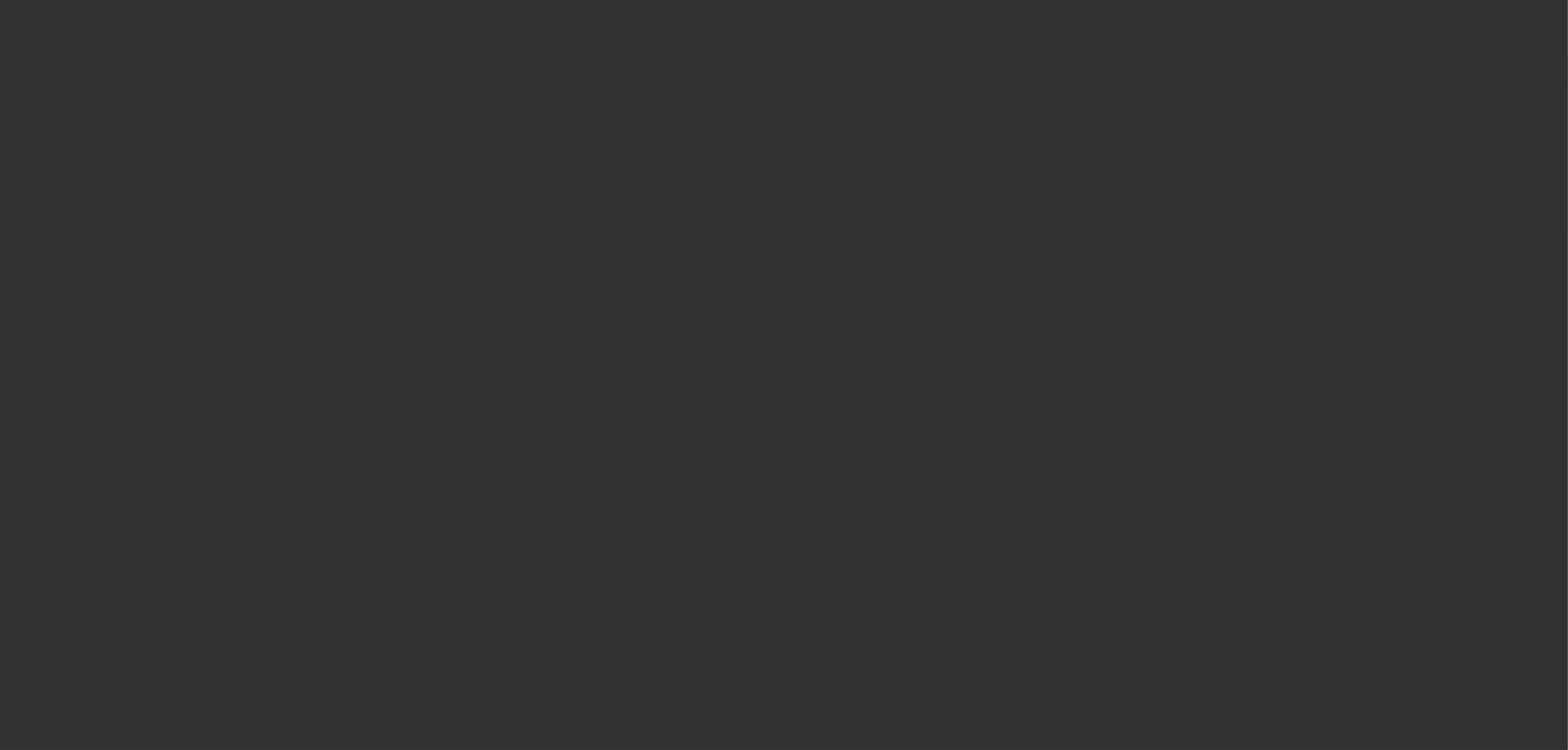
select select "0"
select select "3"
select select "0.1"
select select "4"
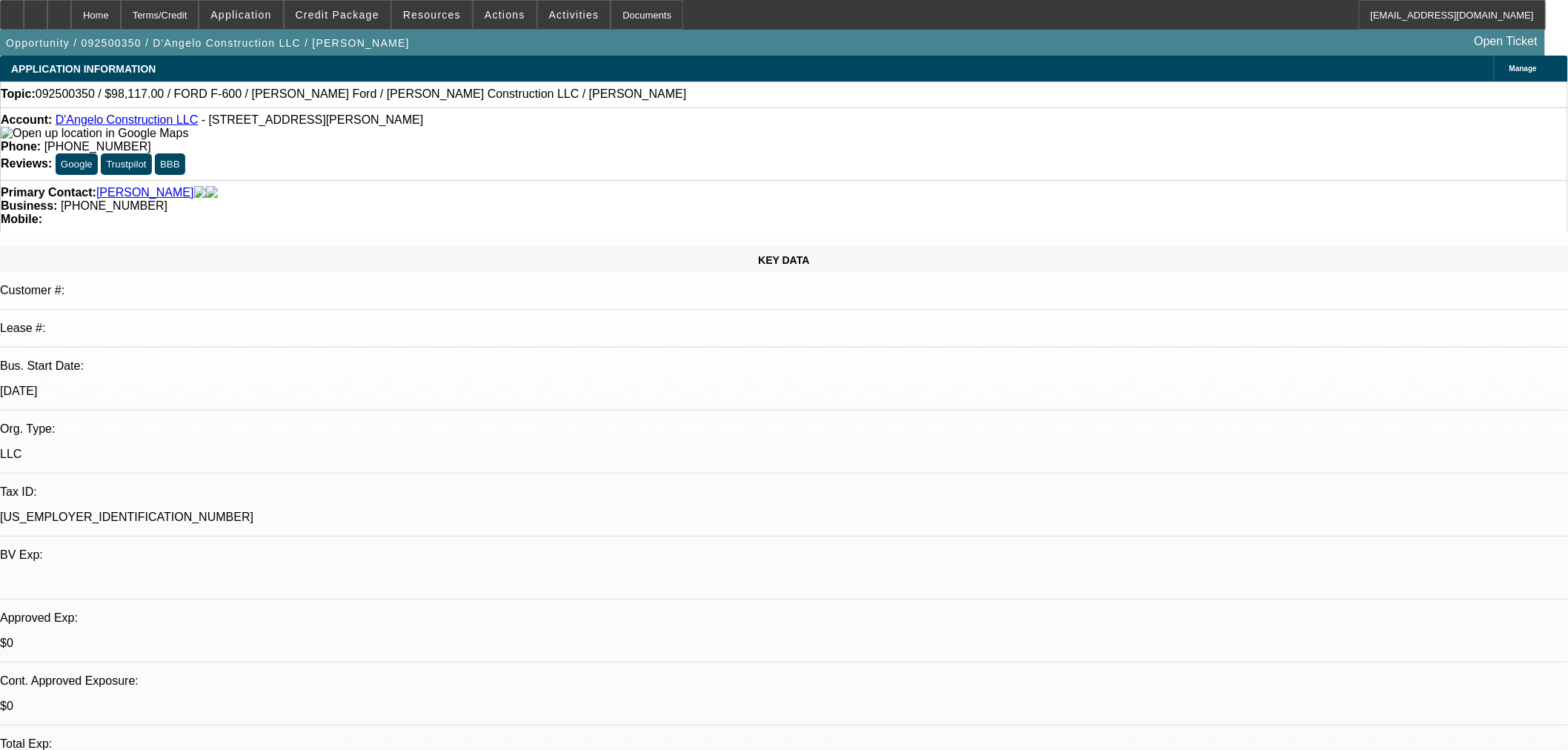
select select "0"
select select "3"
select select "0.1"
select select "4"
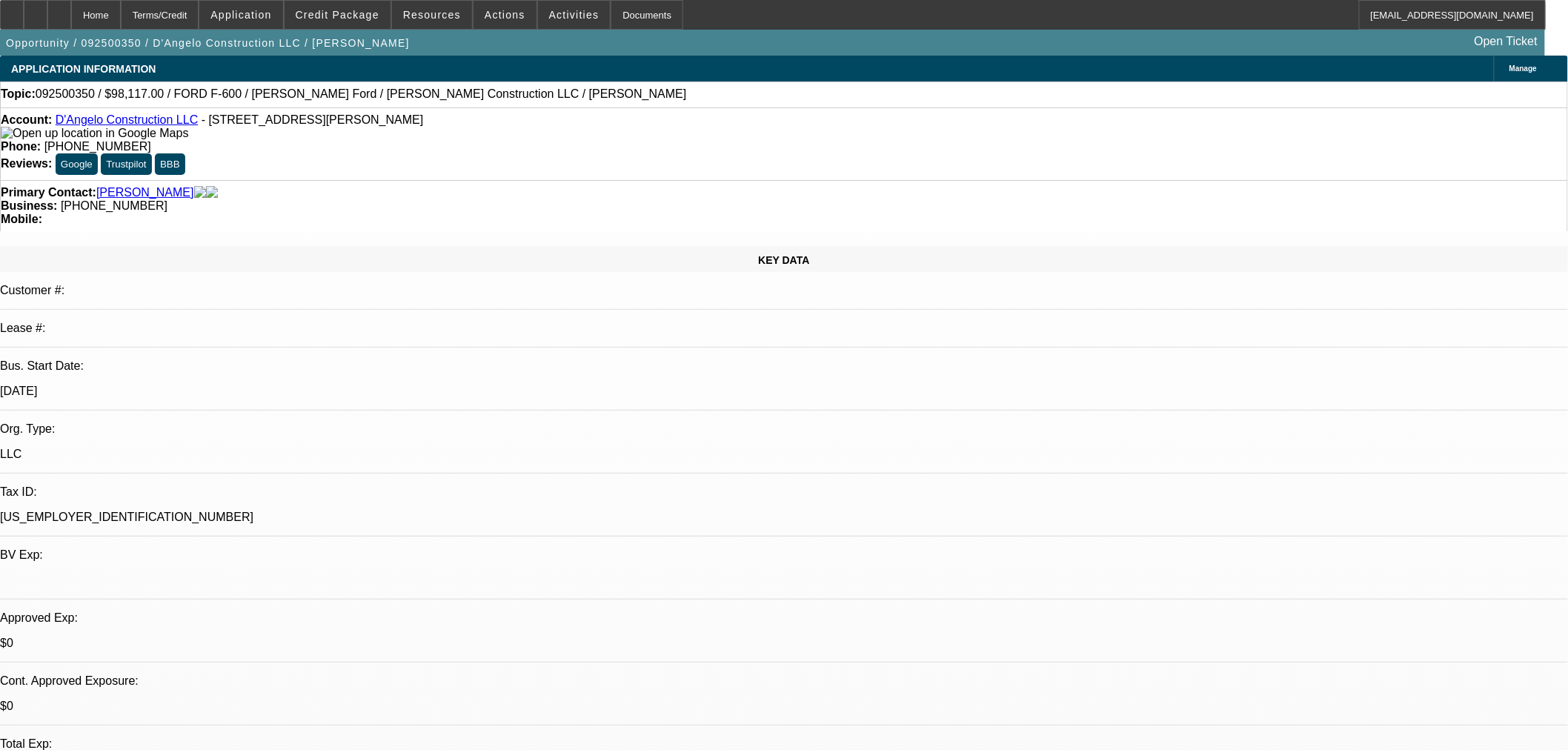
select select "0"
select select "0.1"
select select "4"
select select "0.1"
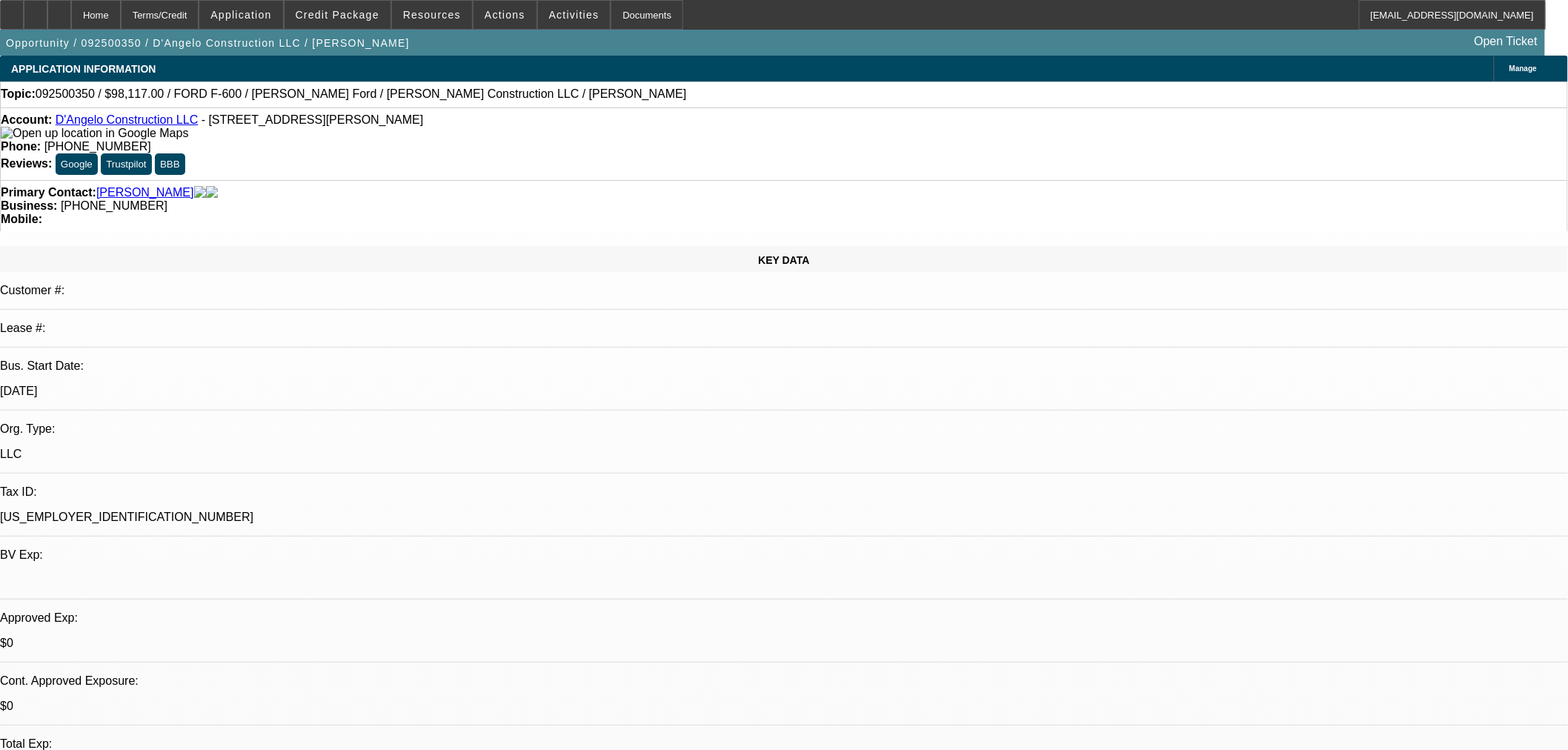
select select "2"
select select "0.1"
select select "4"
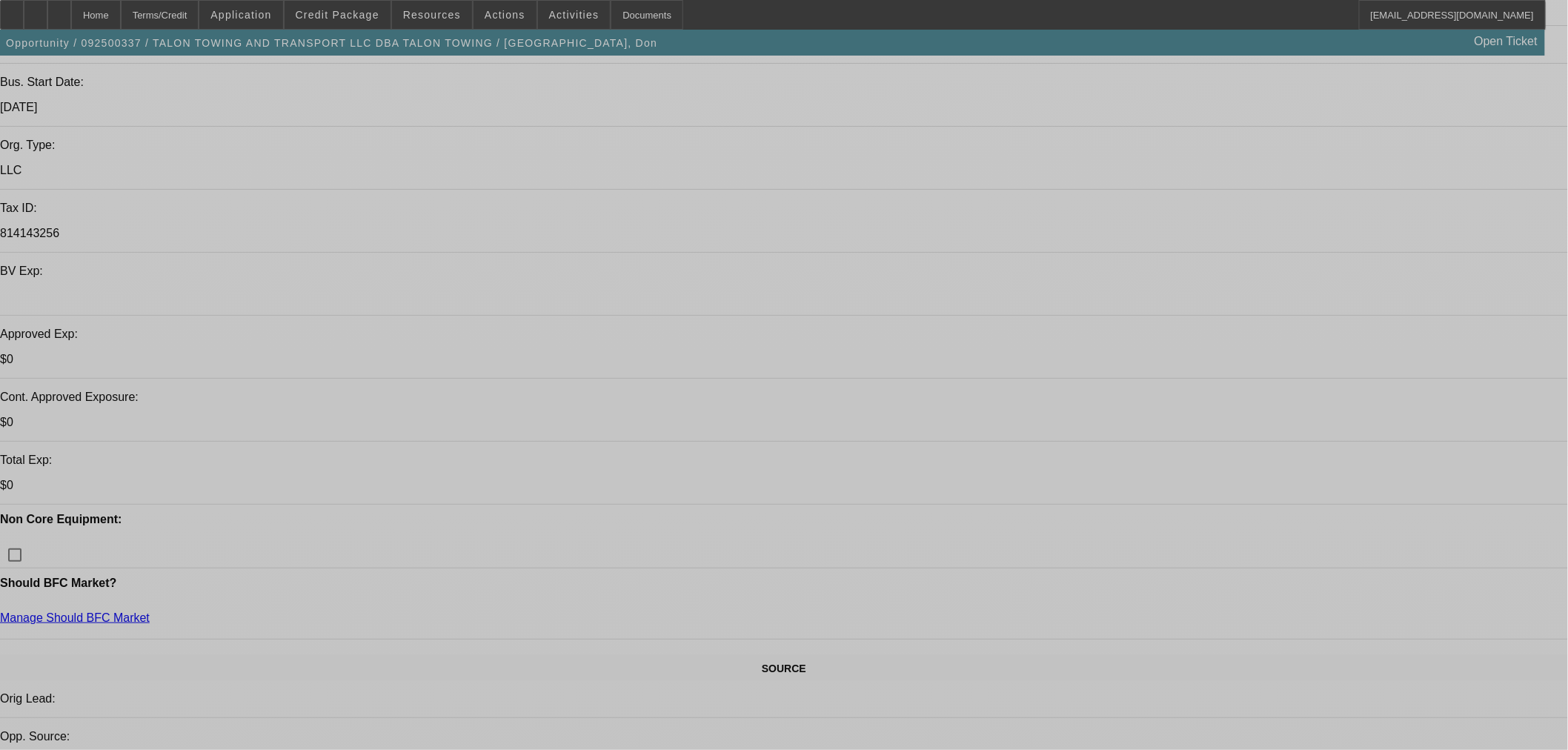
select select "0"
select select "2"
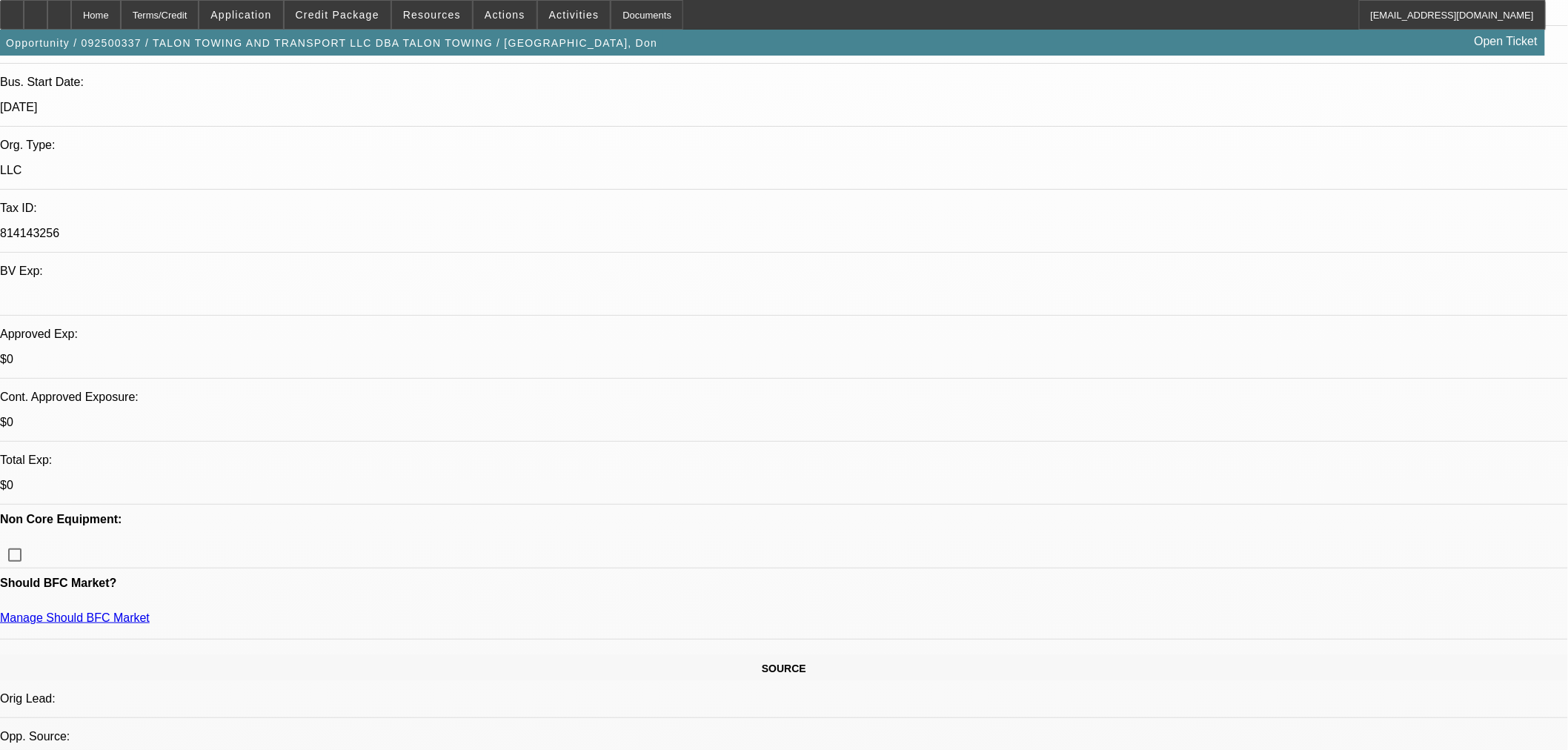
select select "0"
select select "6"
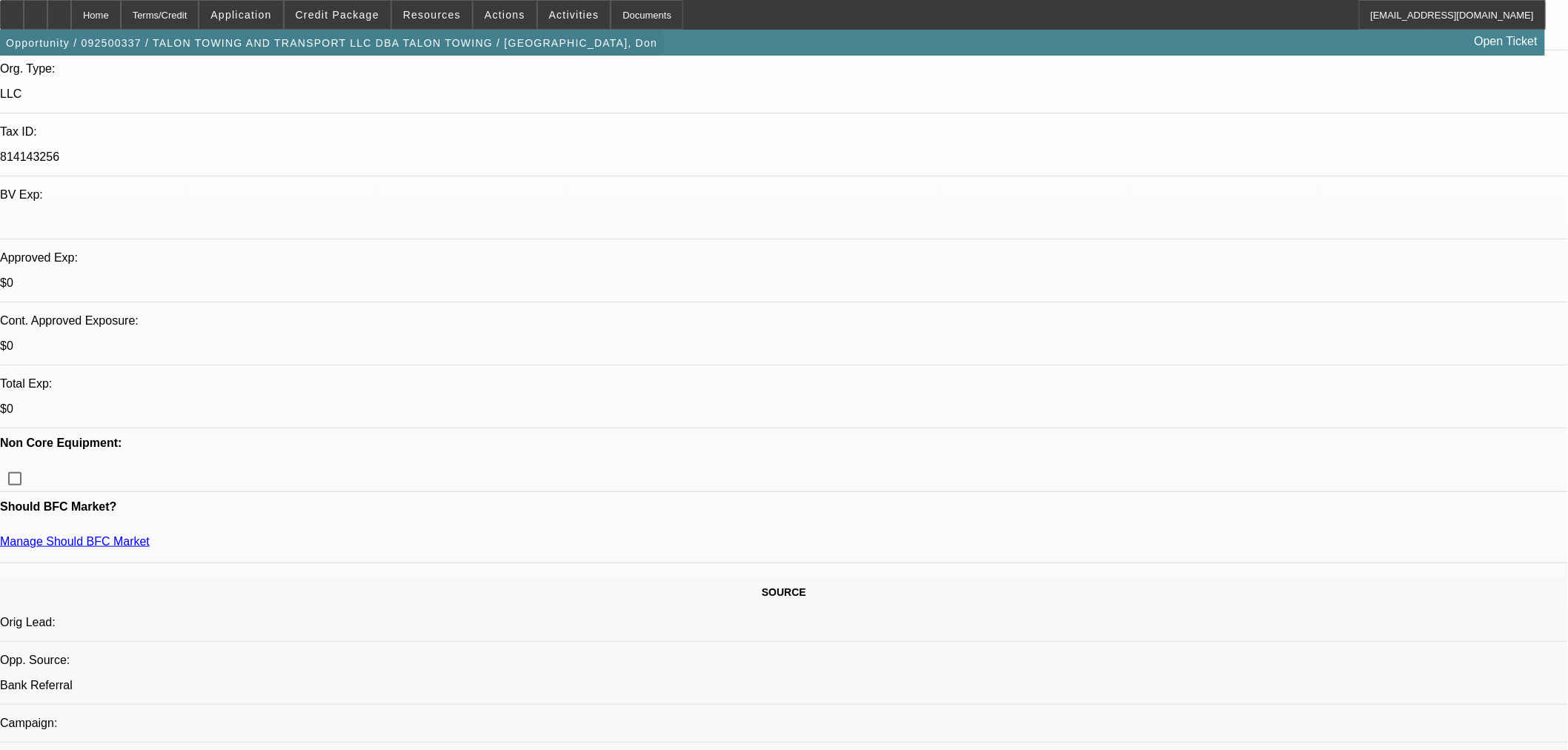
scroll to position [329, 0]
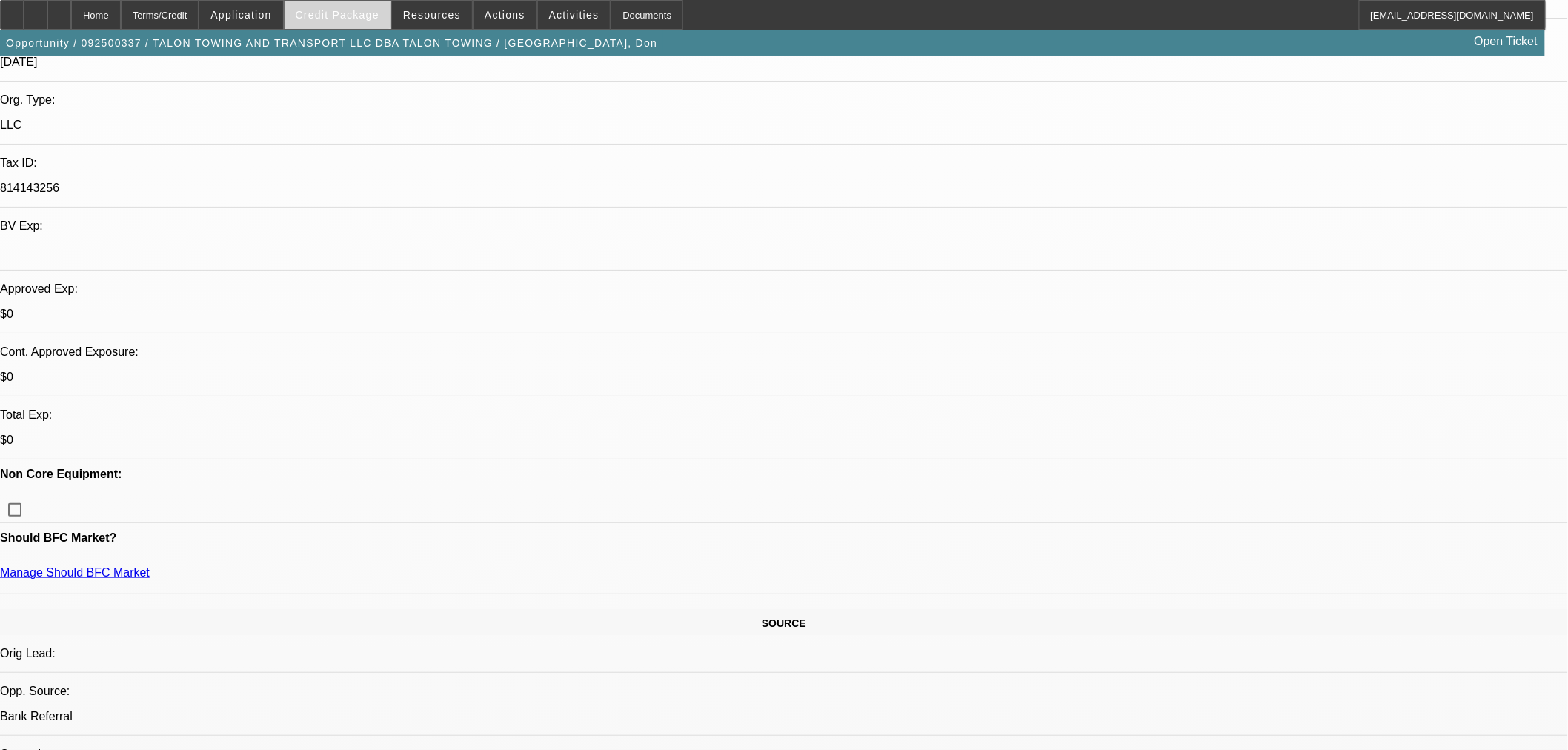
click at [349, 18] on span "Credit Package" at bounding box center [338, 15] width 83 height 12
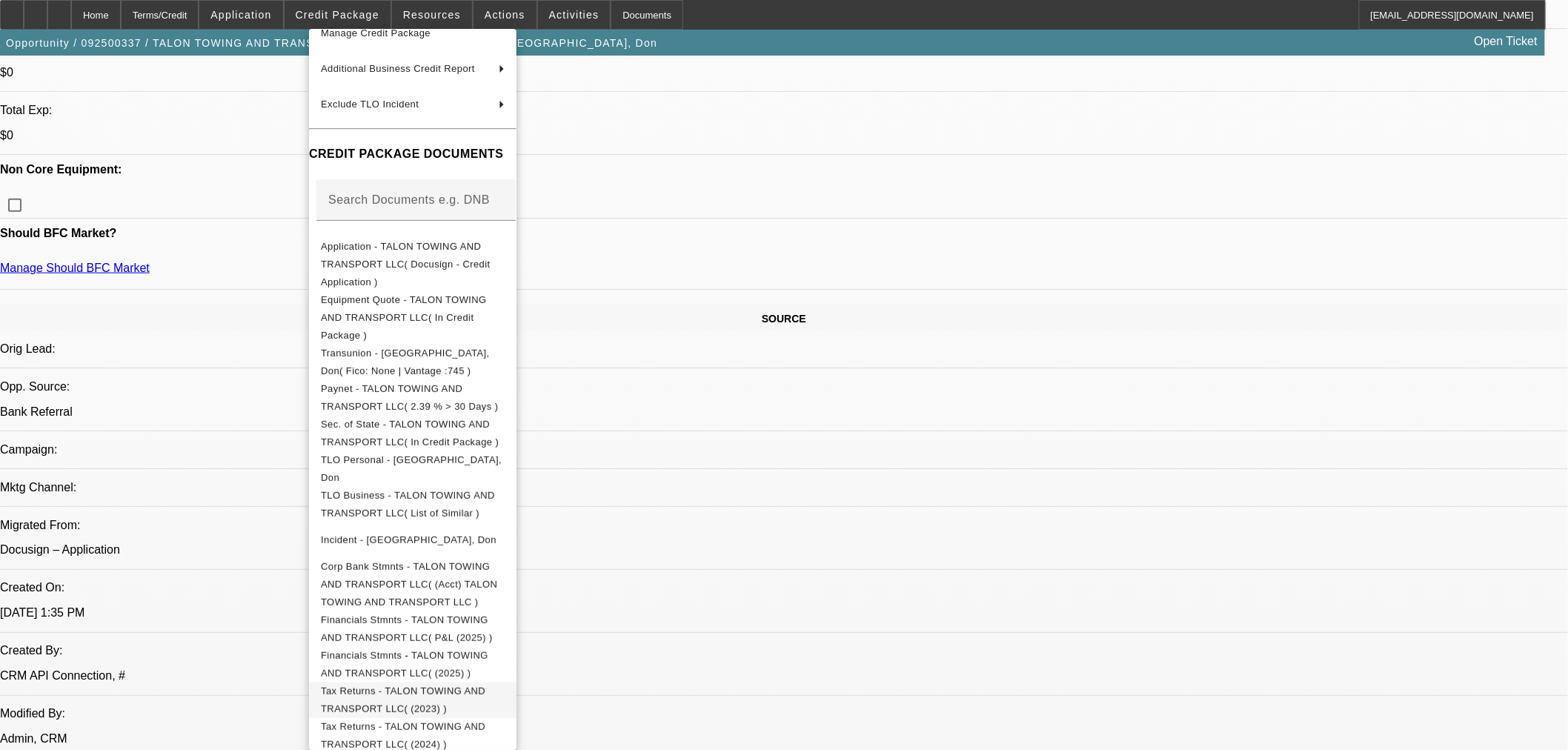
scroll to position [658, 0]
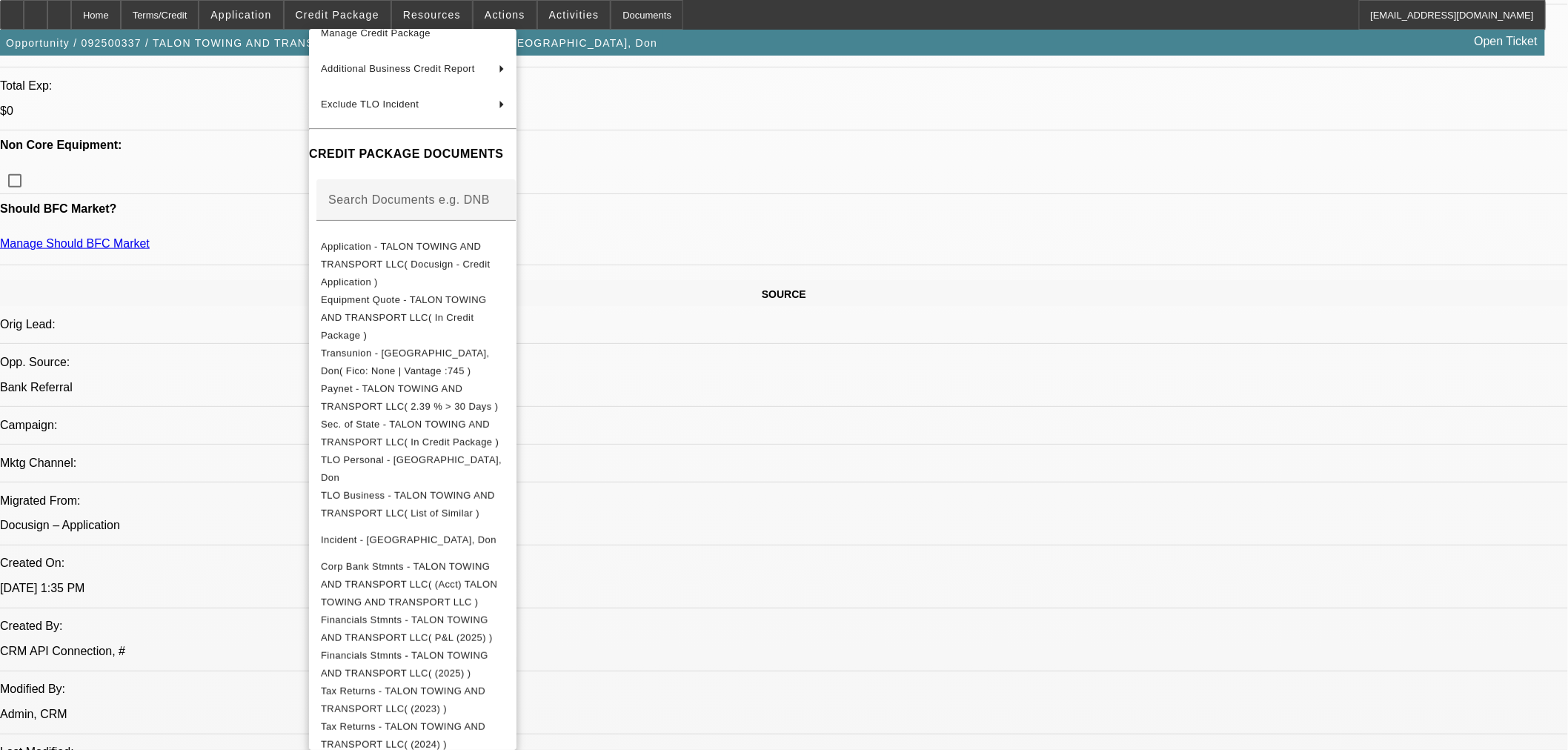
click at [124, 395] on div at bounding box center [784, 375] width 1568 height 750
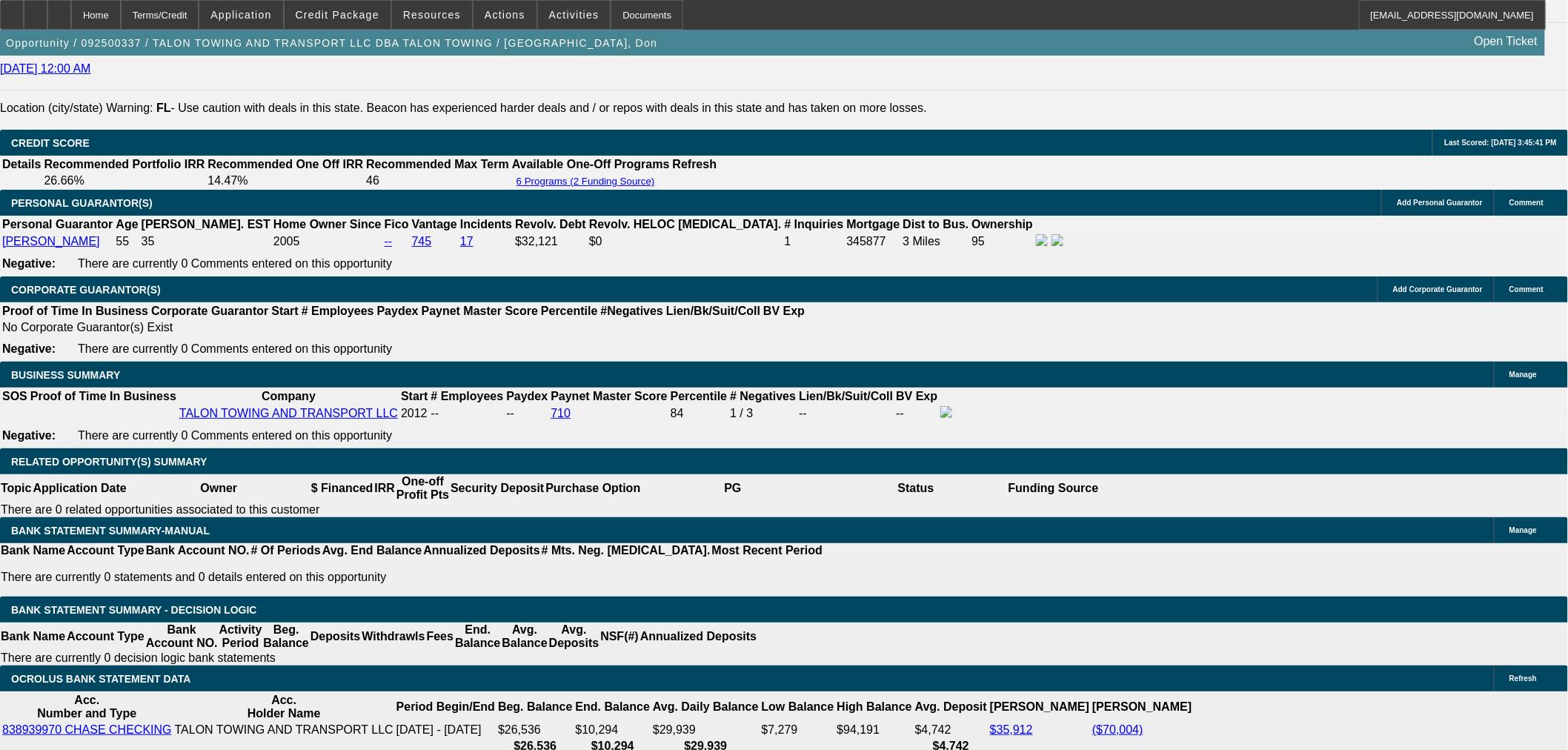
scroll to position [1812, 0]
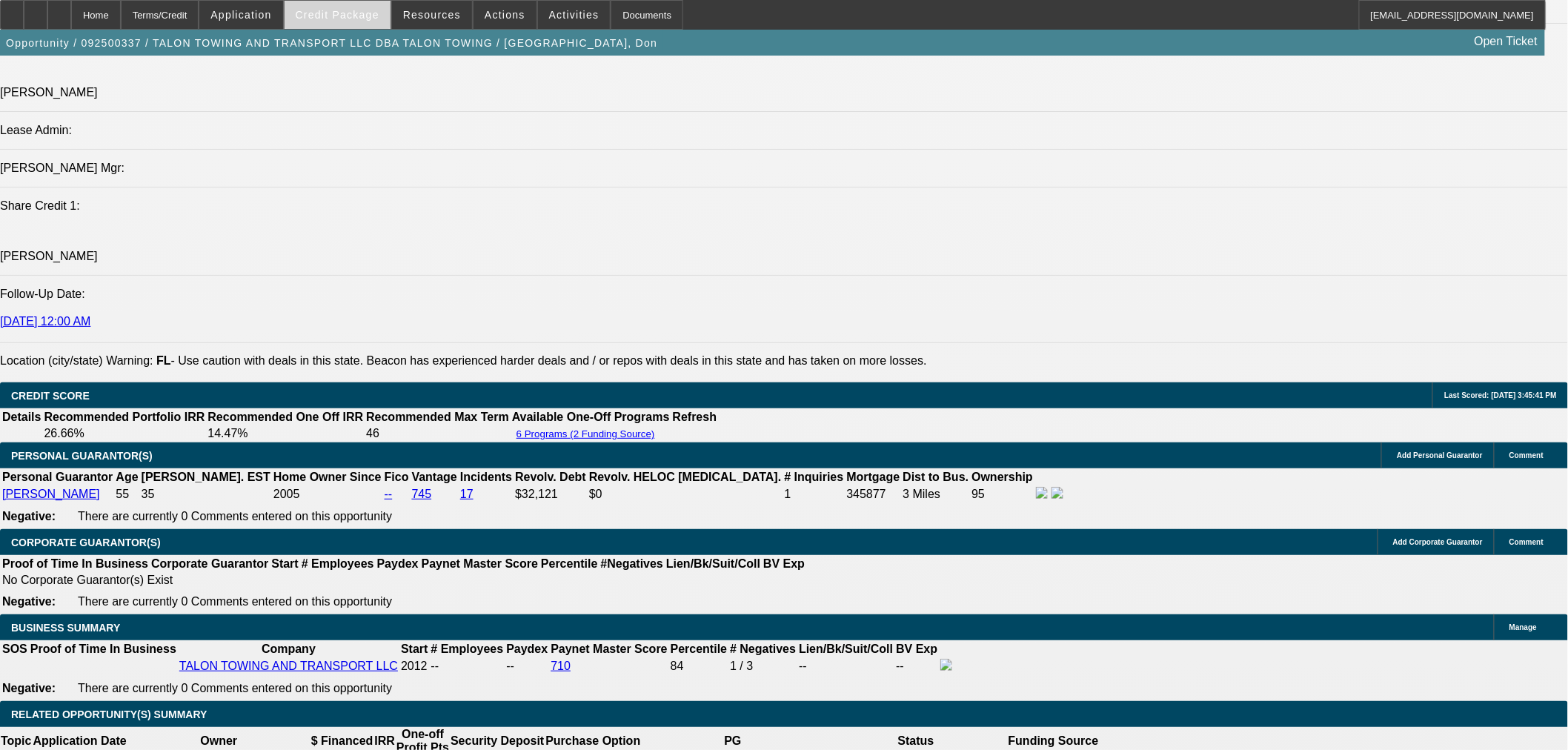
click at [369, 13] on span "Credit Package" at bounding box center [338, 15] width 83 height 12
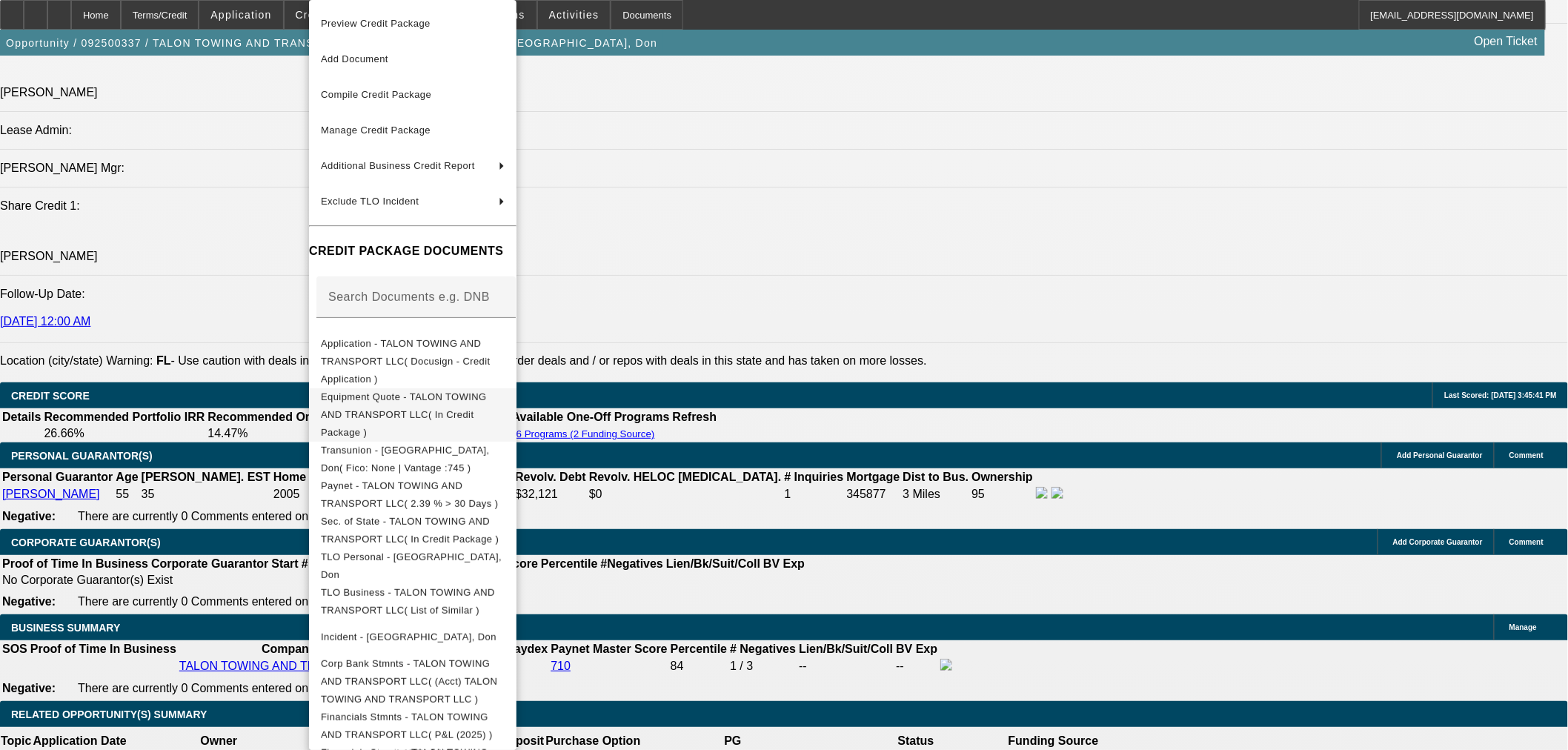
click at [419, 391] on span "Equipment Quote - TALON TOWING AND TRANSPORT LLC( In Credit Package )" at bounding box center [404, 415] width 166 height 47
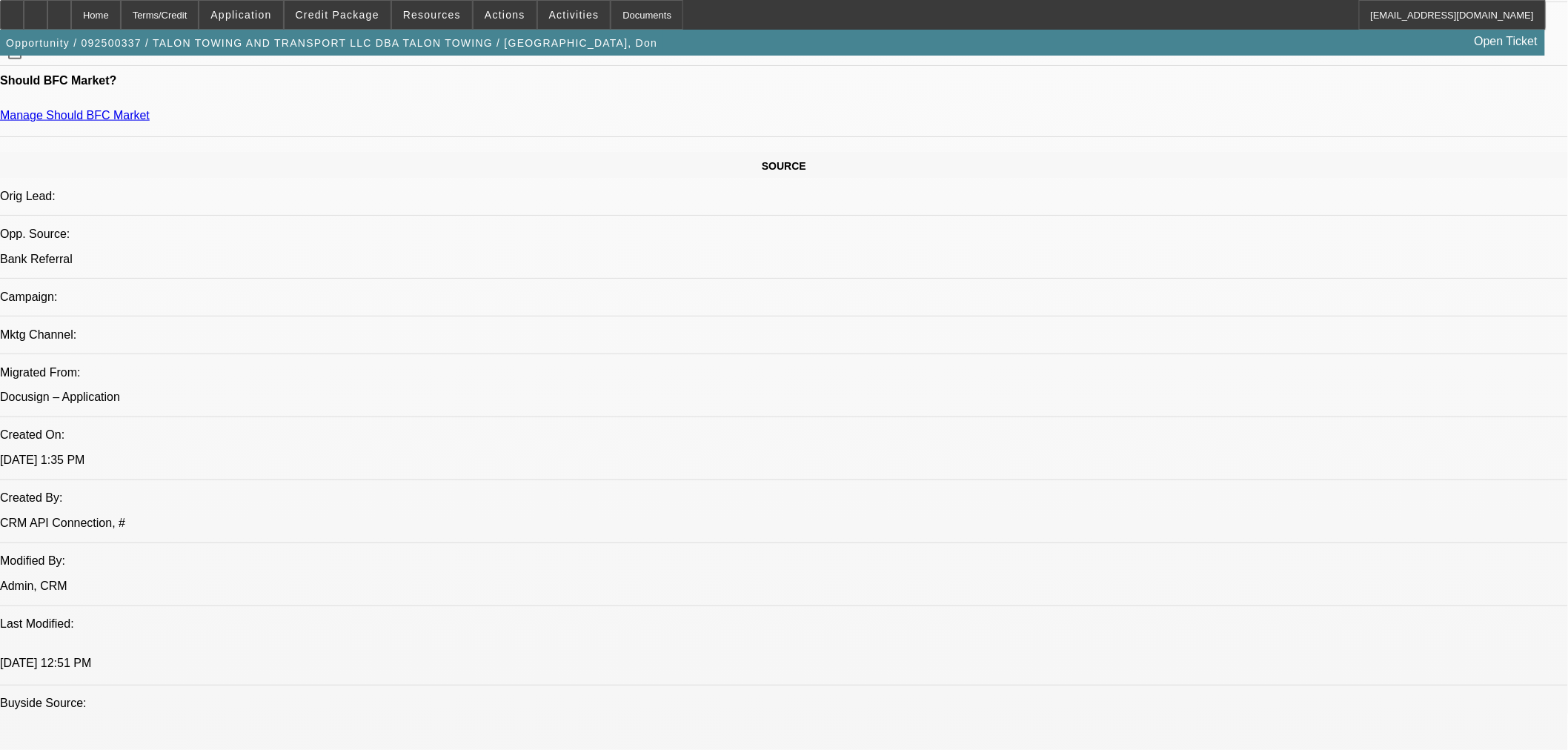
scroll to position [576, 0]
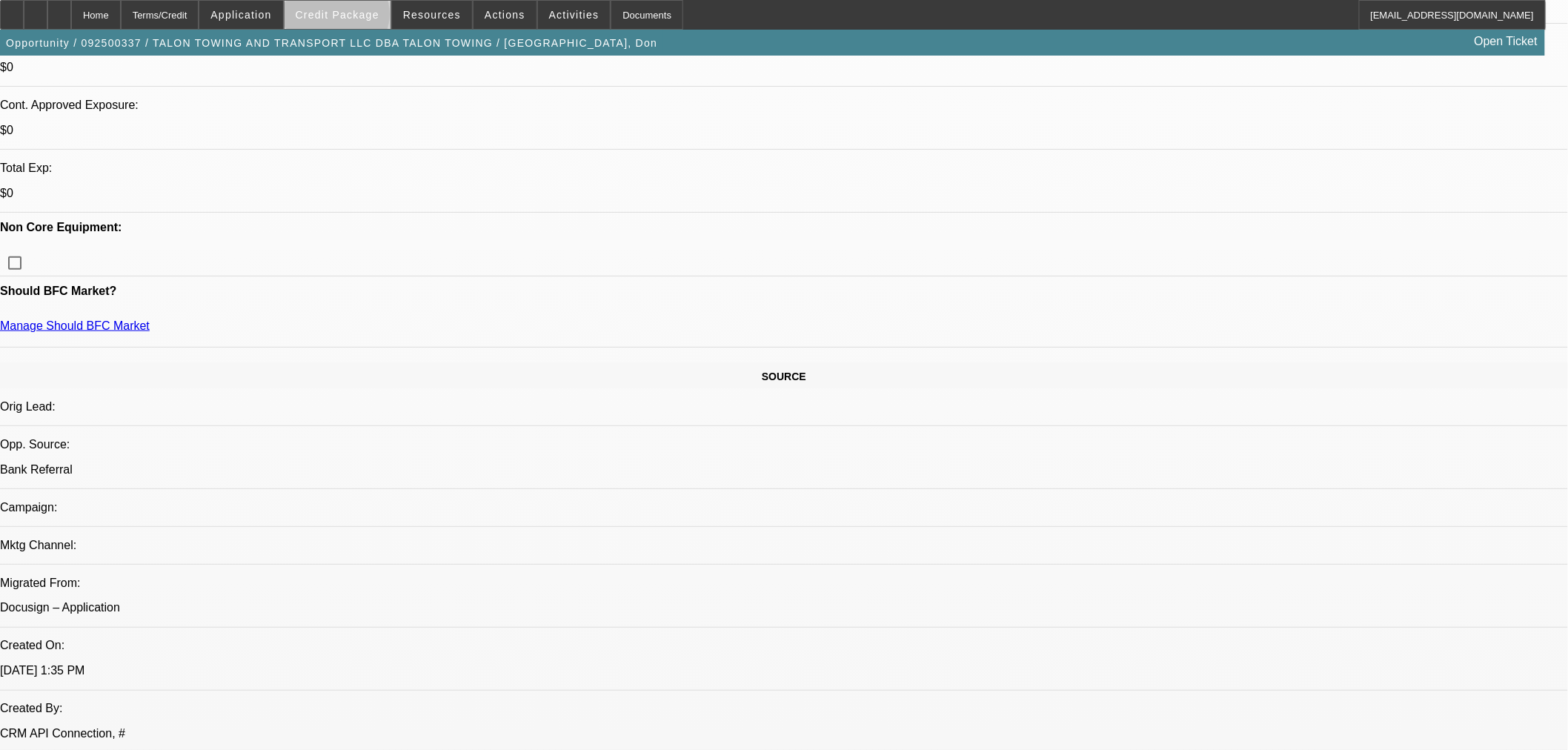
click at [361, 17] on span "Credit Package" at bounding box center [338, 15] width 83 height 12
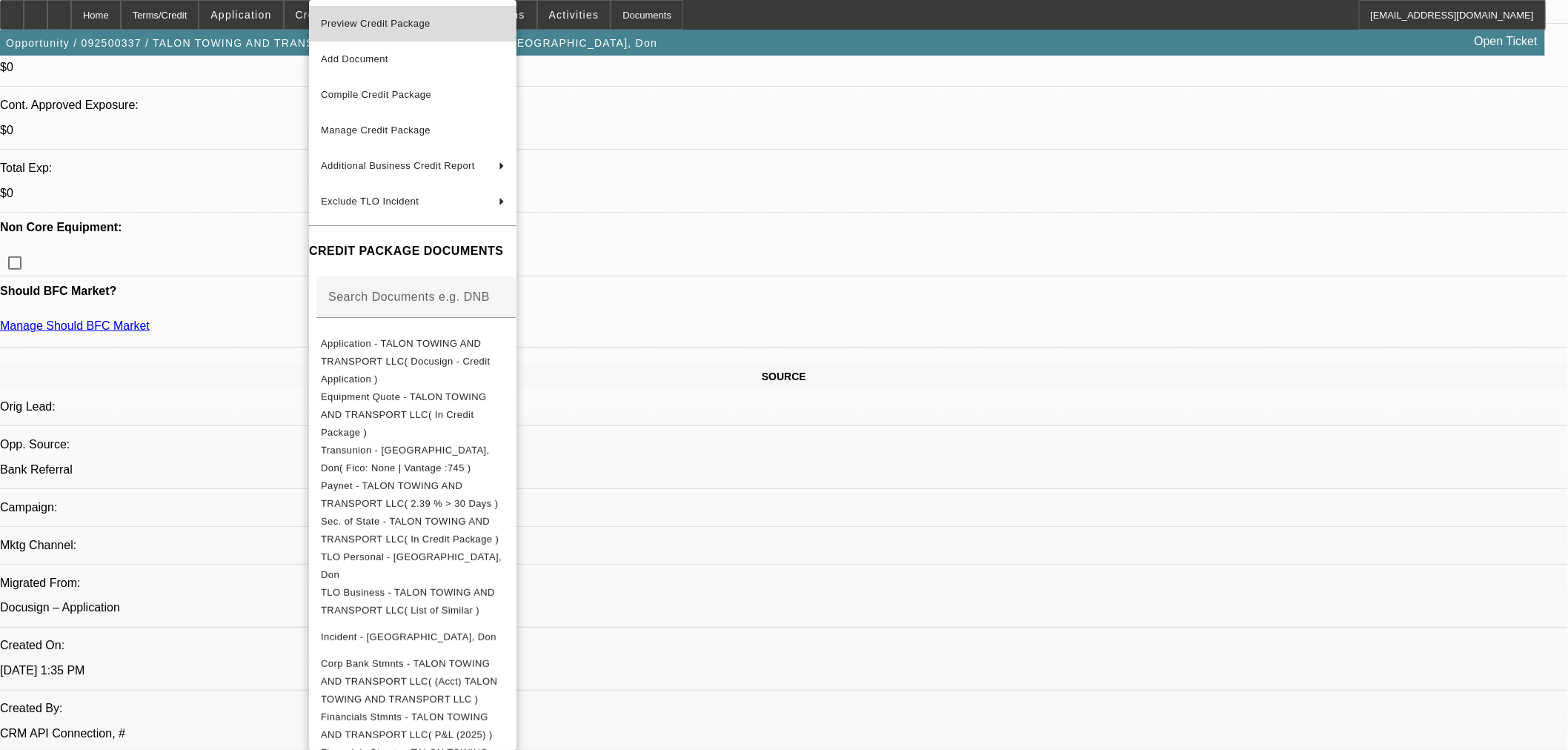
click at [393, 28] on span "Preview Credit Package" at bounding box center [413, 23] width 183 height 18
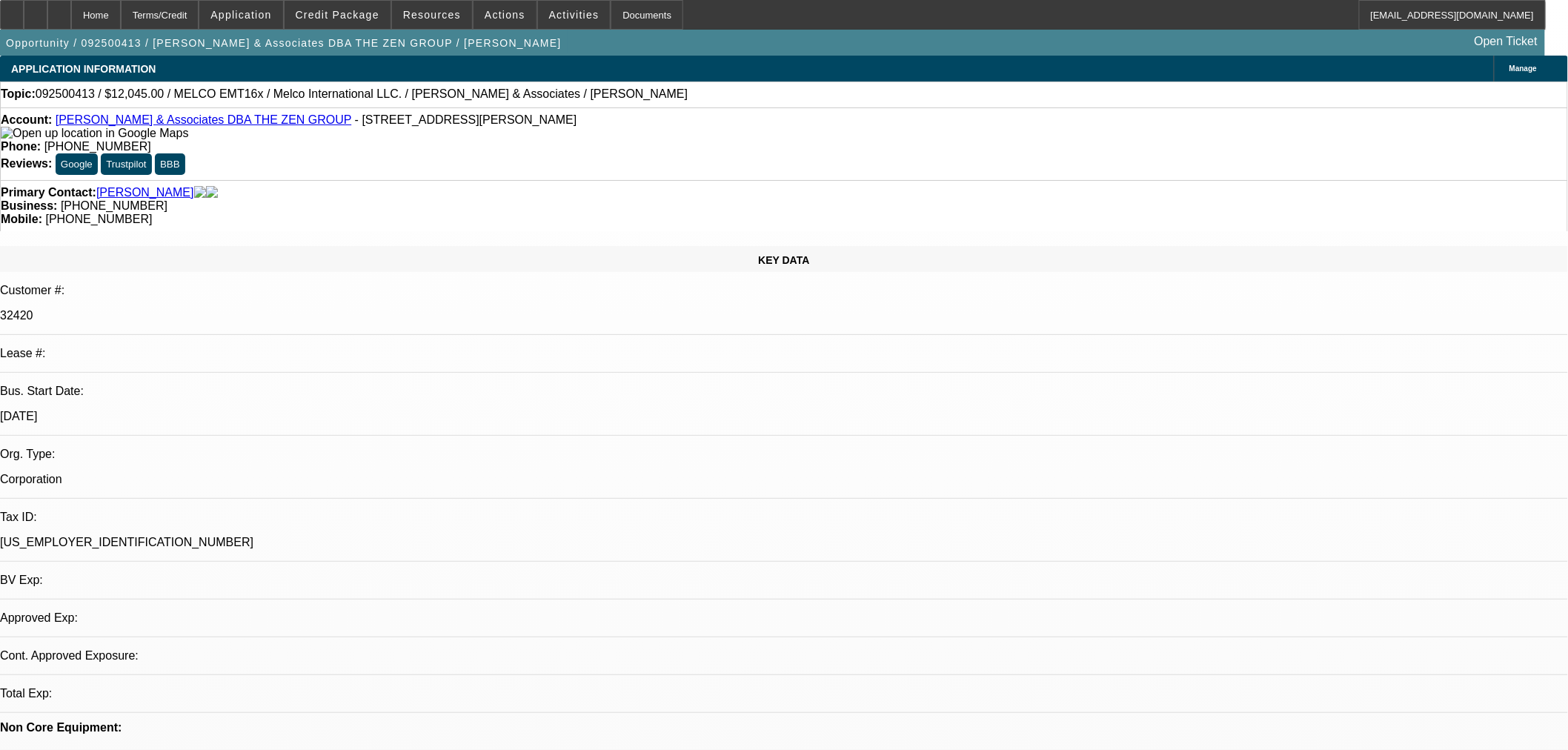
select select "0"
select select "2"
select select "0.1"
select select "4"
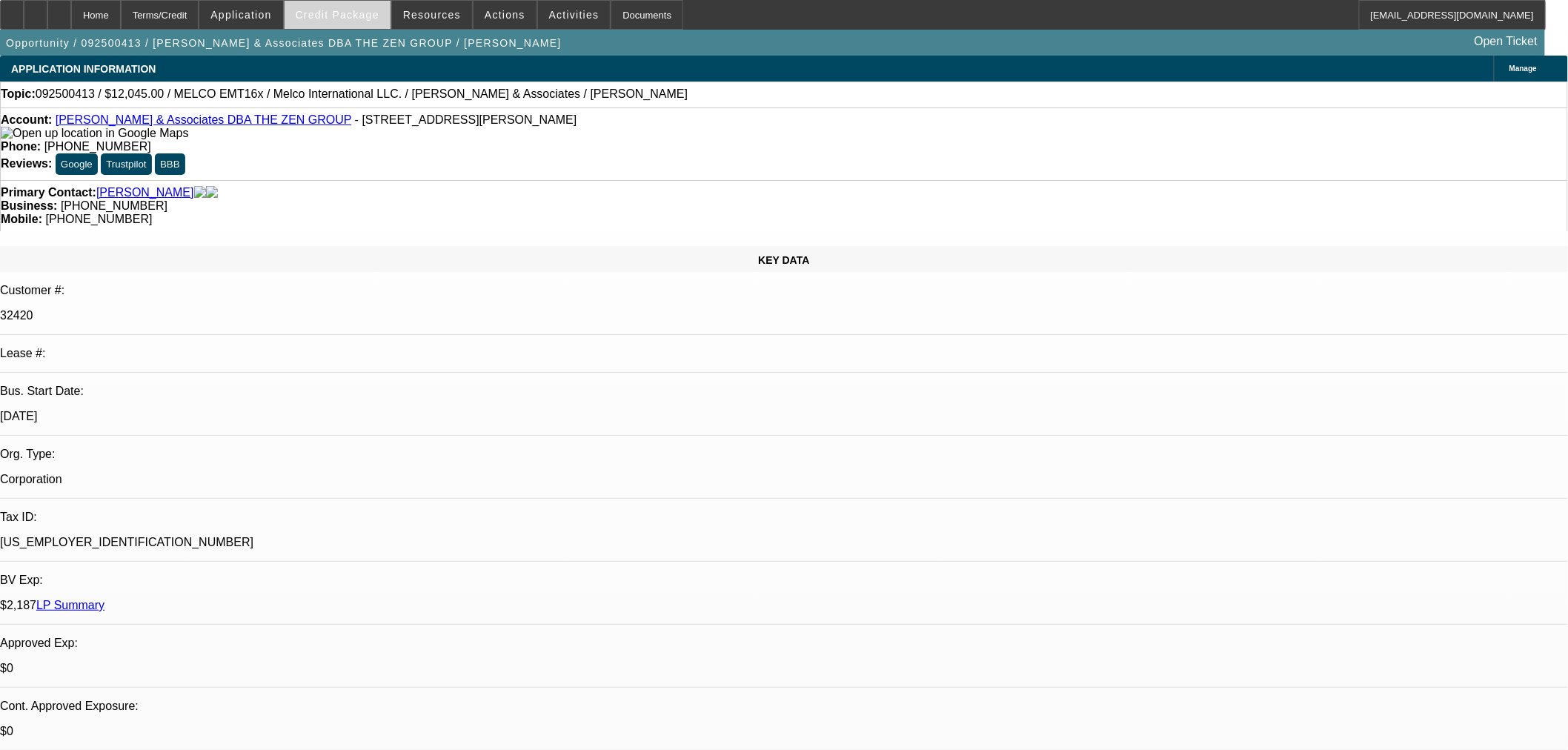
click at [338, 8] on button "Credit Package" at bounding box center [337, 15] width 106 height 28
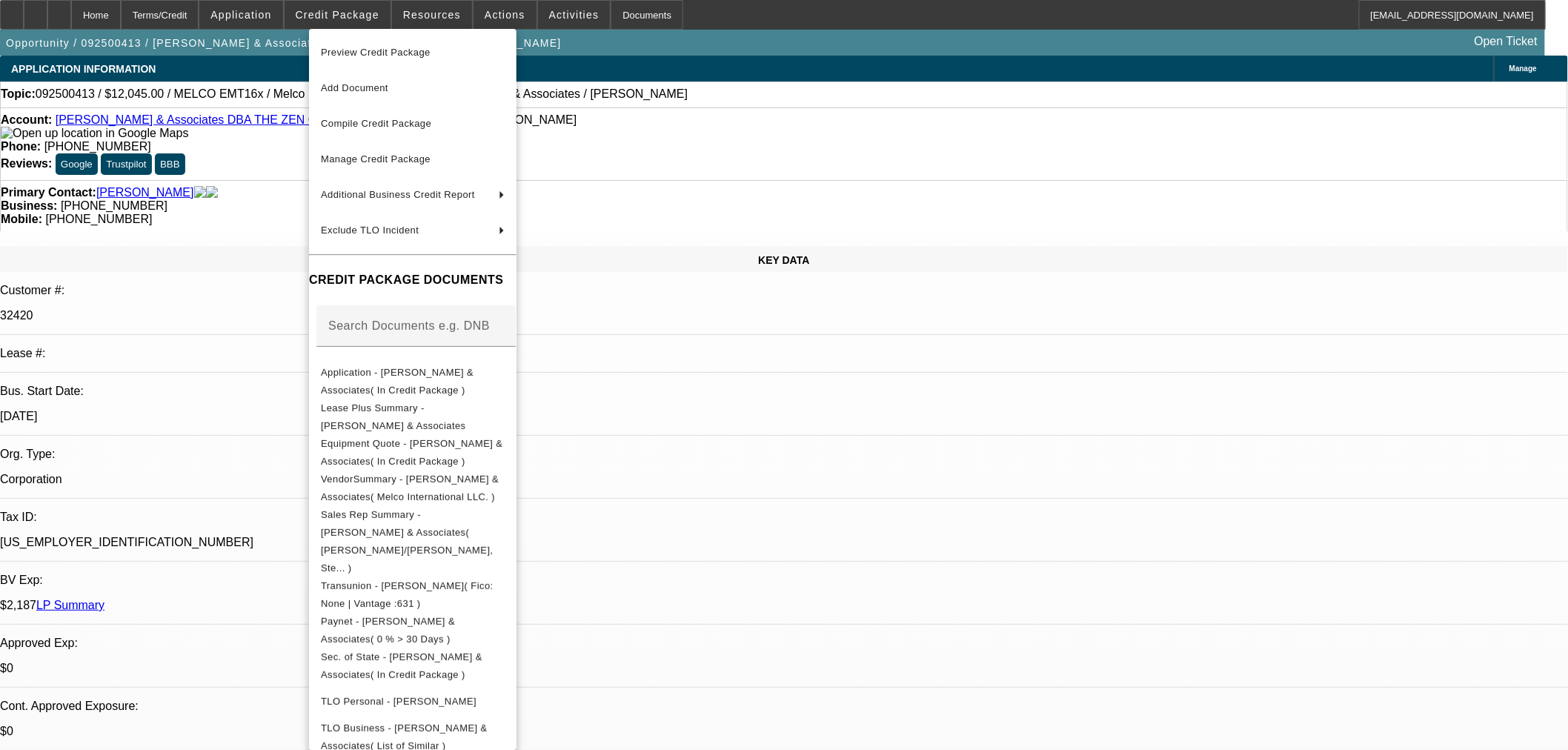
click at [382, 52] on span "Preview Credit Package" at bounding box center [375, 52] width 109 height 11
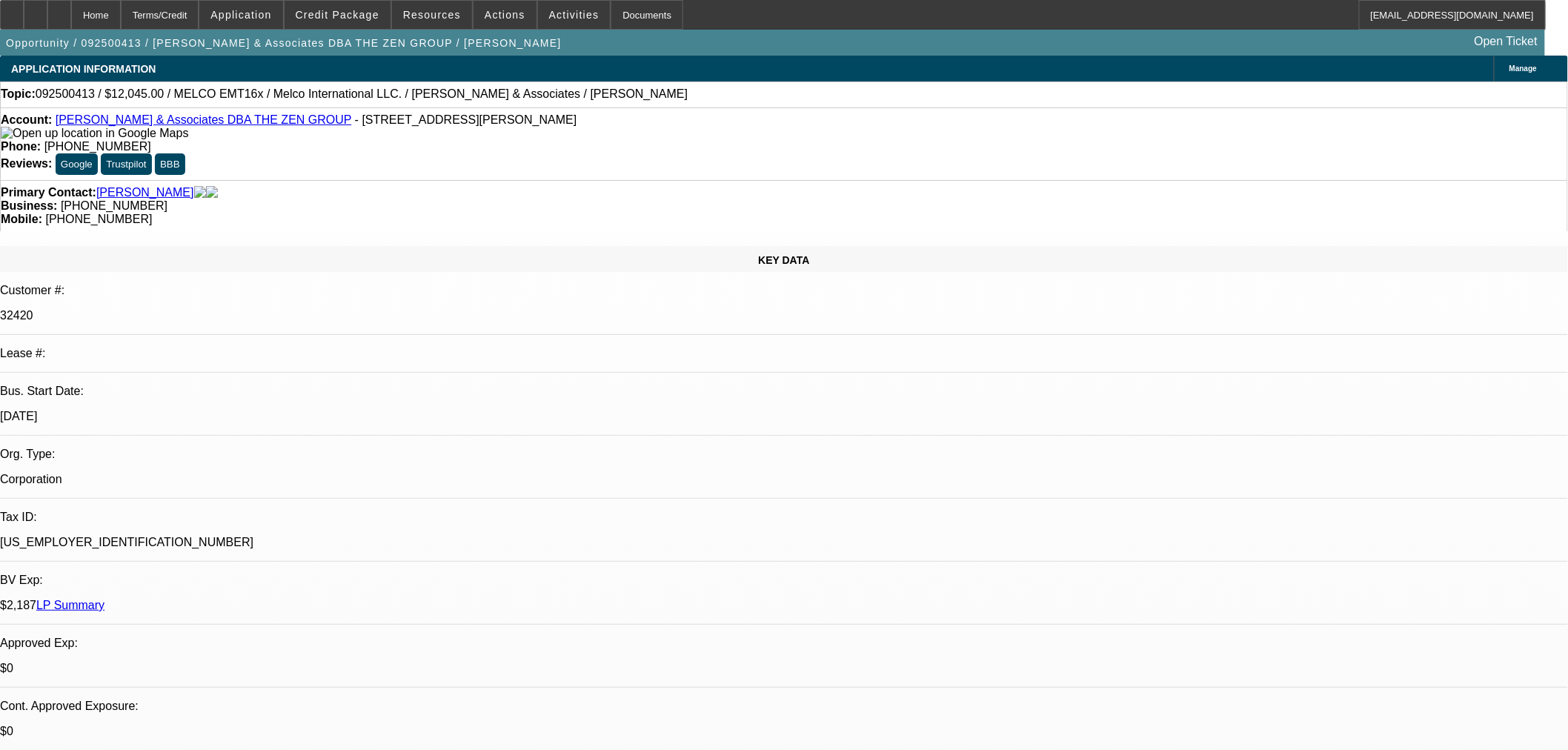
type textarea "A"
drag, startPoint x: 1349, startPoint y: 303, endPoint x: 1179, endPoint y: 307, distance: 170.0
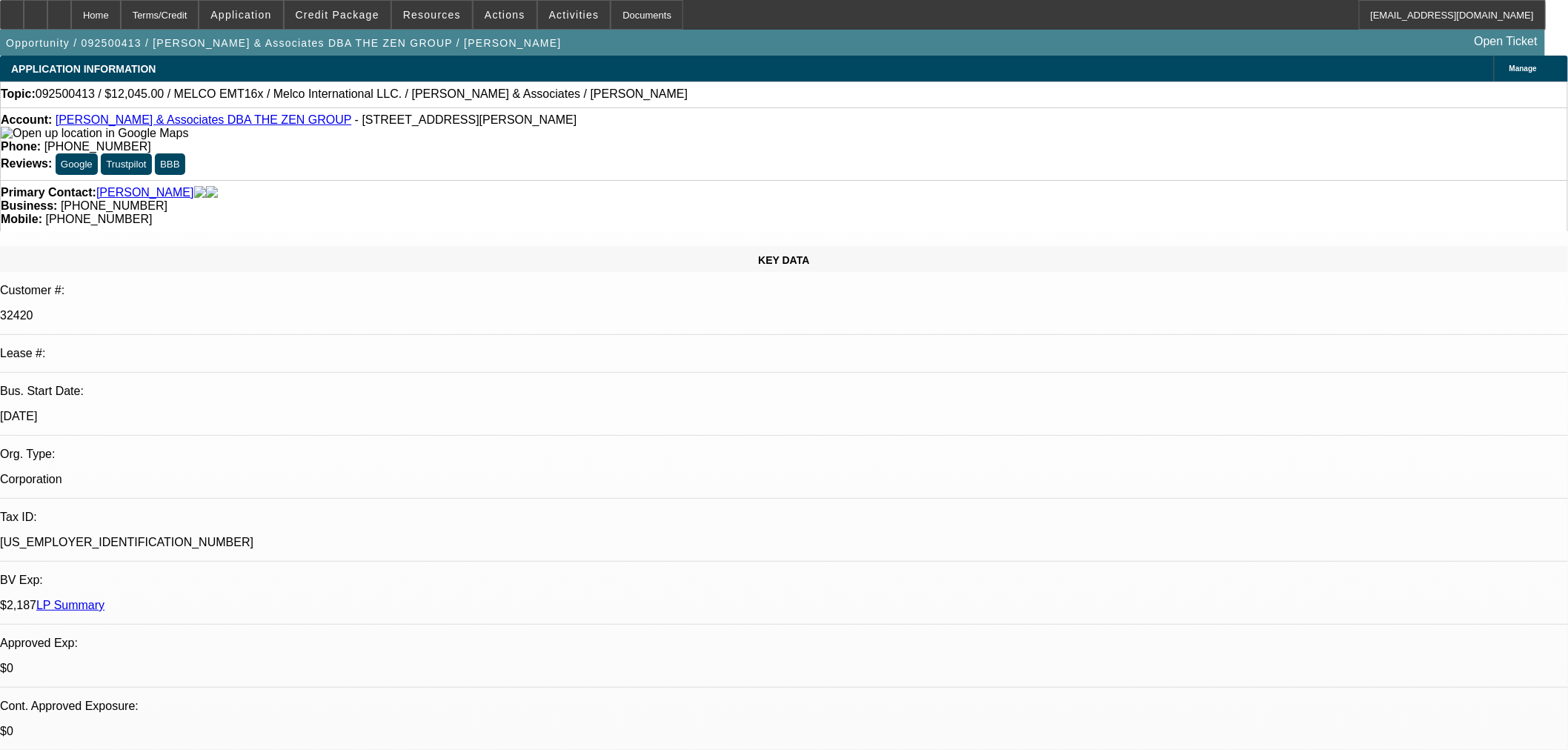
drag, startPoint x: 1246, startPoint y: 313, endPoint x: 1233, endPoint y: 296, distance: 21.4
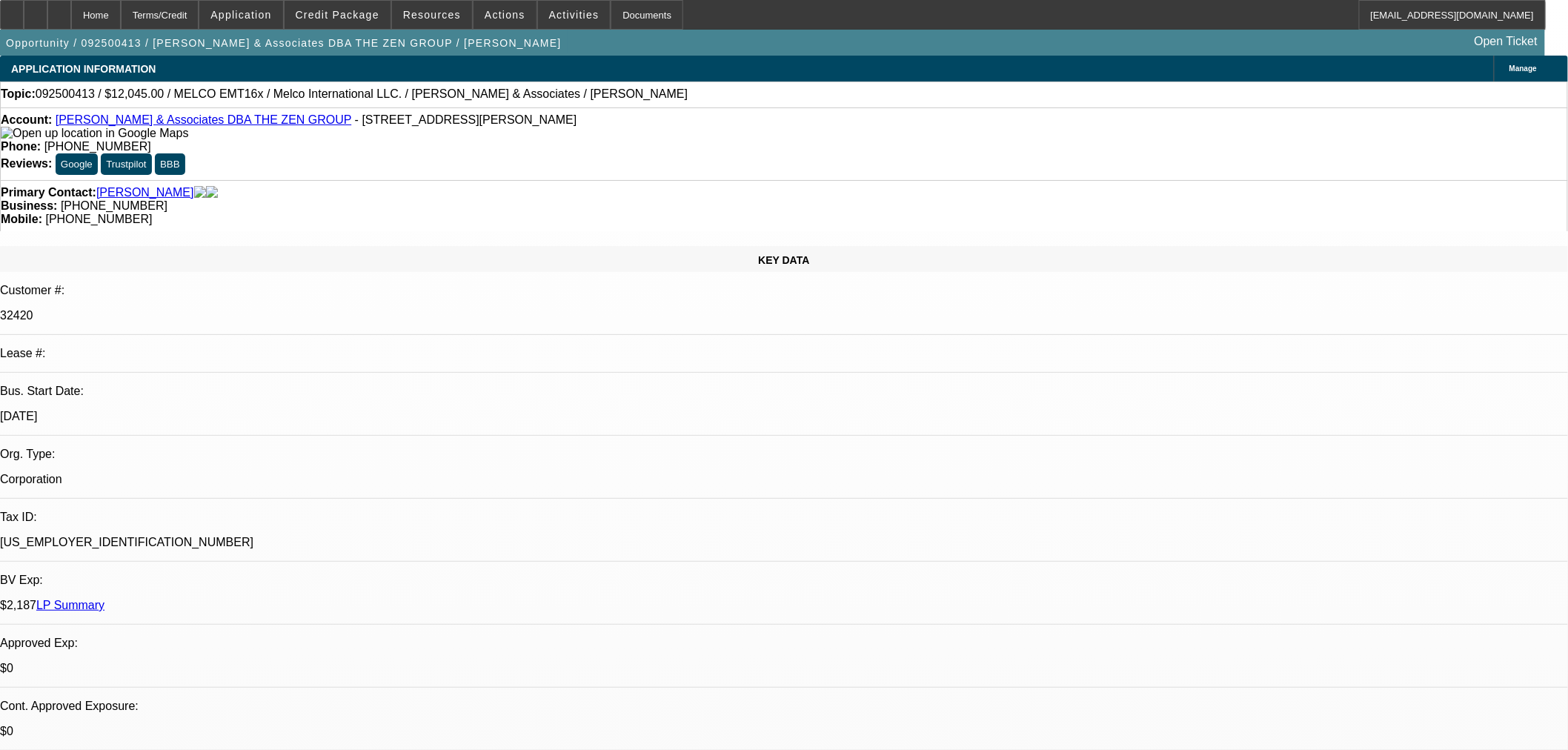
type textarea "BELOW AVERAGE EQUIPMENT; 32K IN CREDIT CARD DEBT; HIGH INSTALLMENT DEBT TOO; PA…"
select select "0"
select select "2"
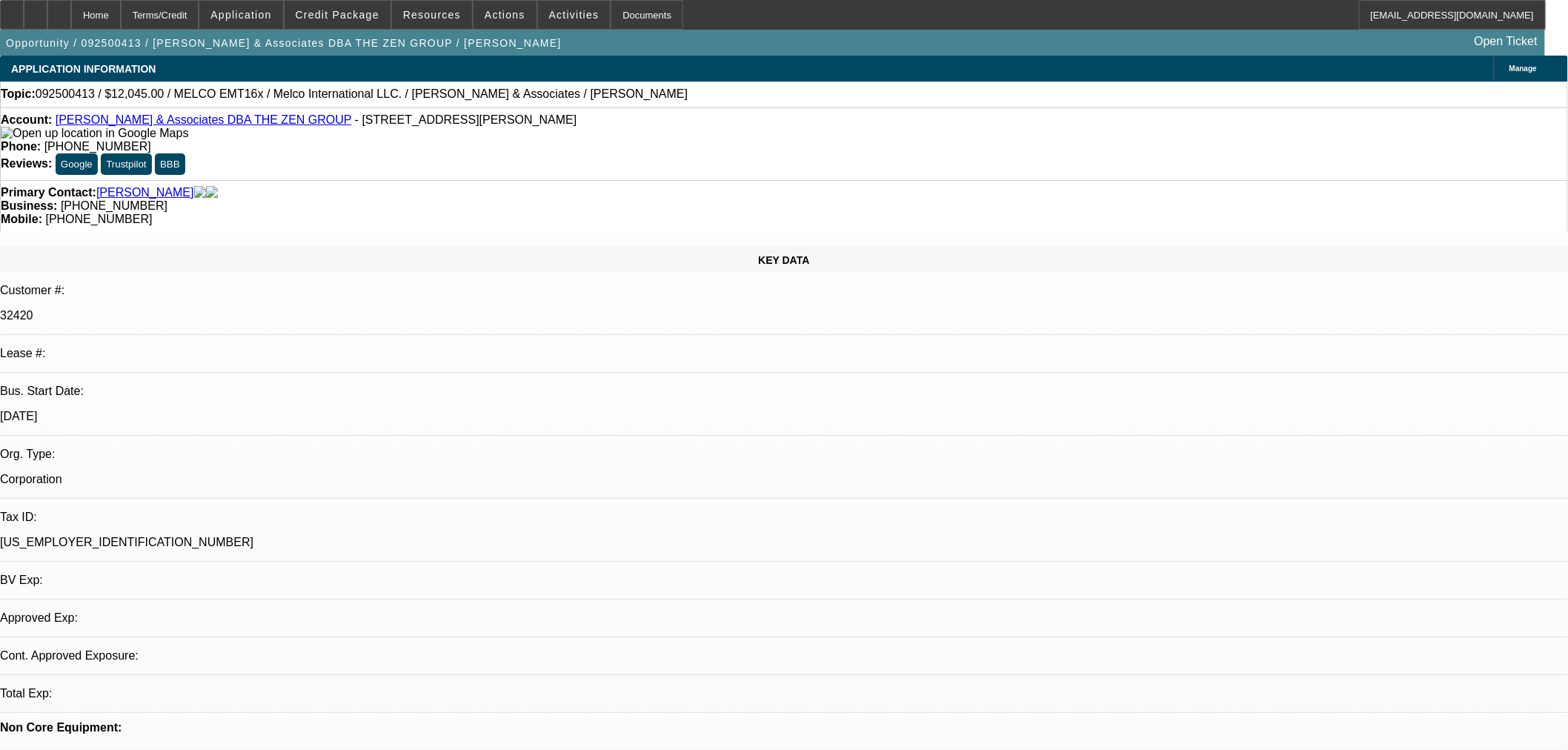
select select "2"
select select "0.1"
select select "4"
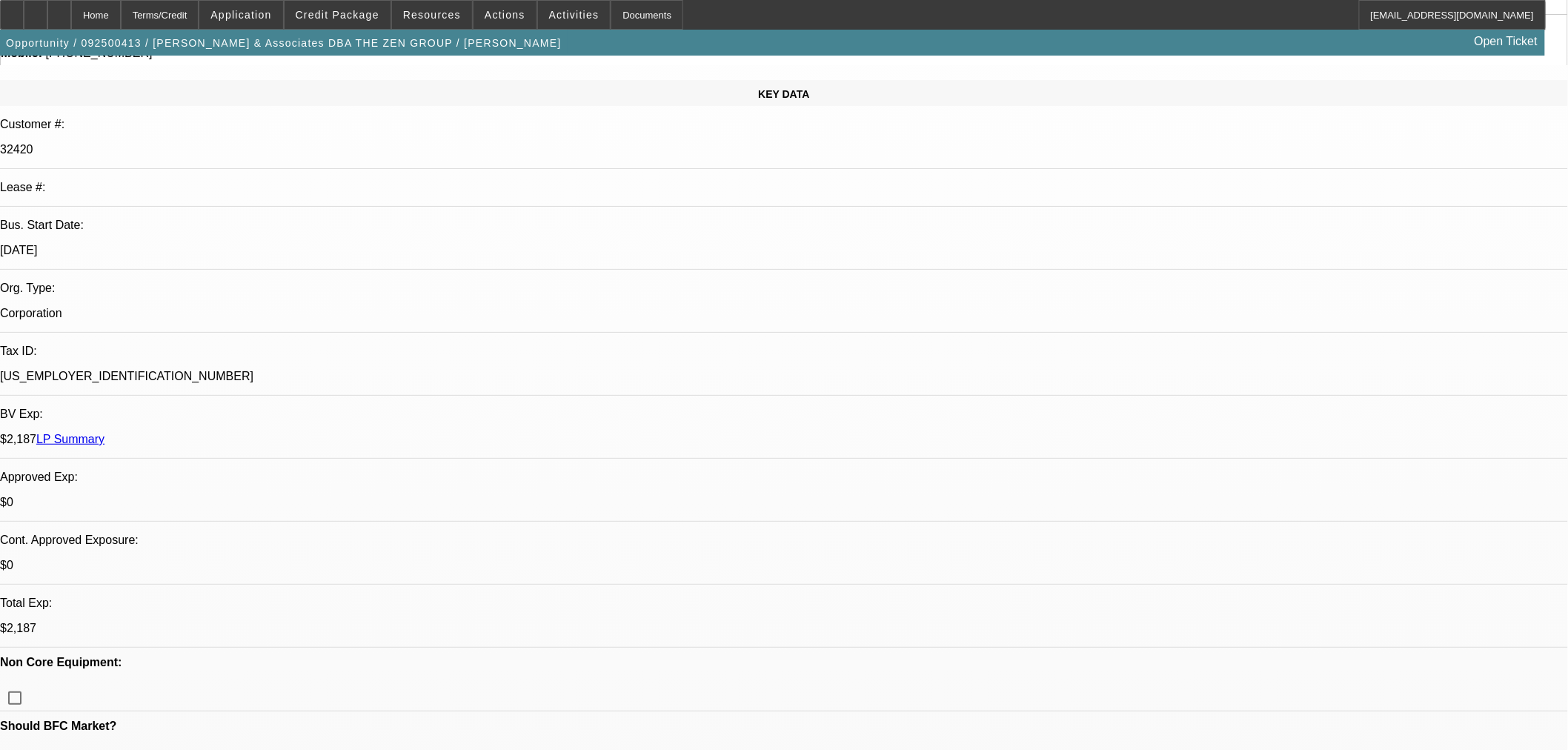
scroll to position [164, 0]
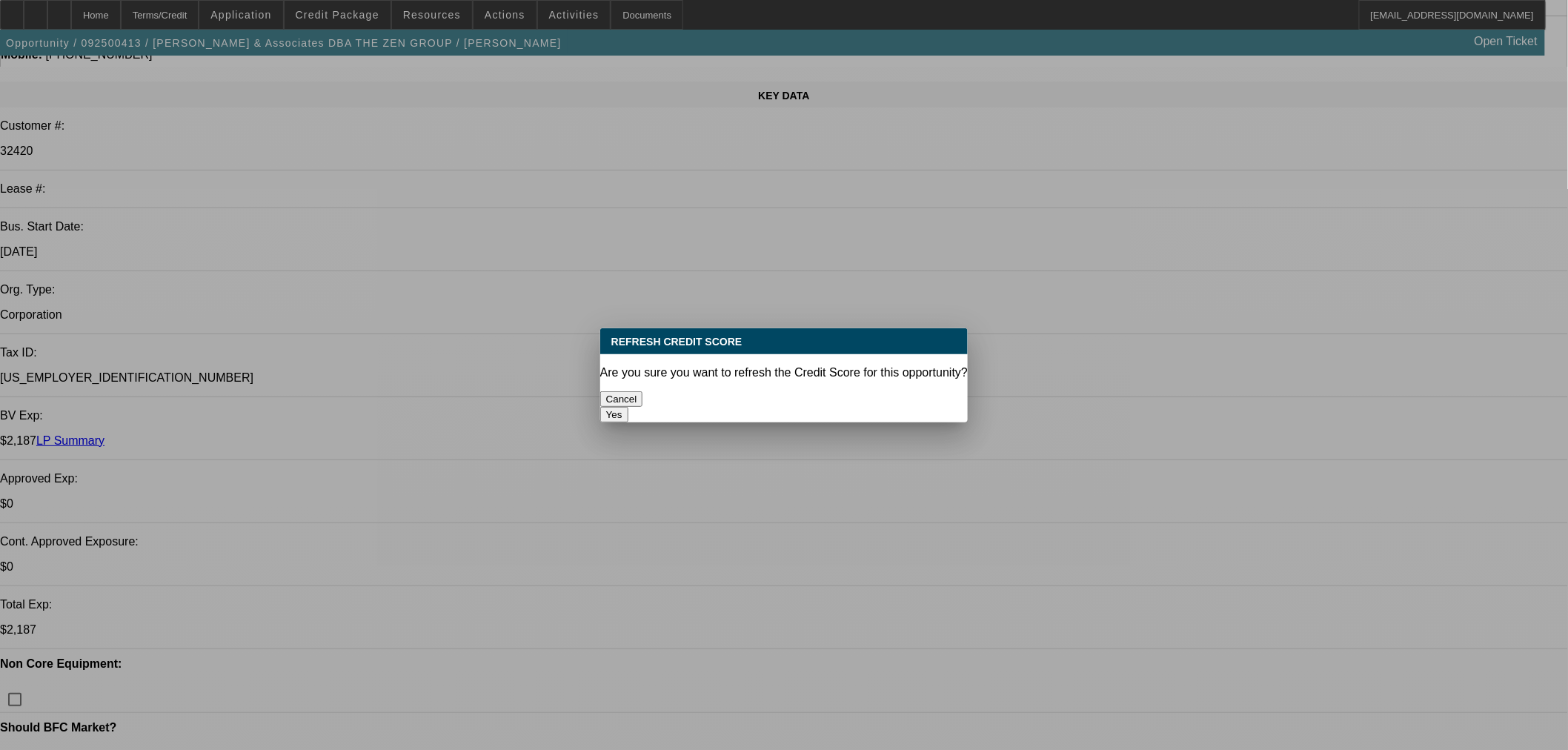
scroll to position [0, 0]
click at [628, 407] on button "Yes" at bounding box center [615, 415] width 28 height 16
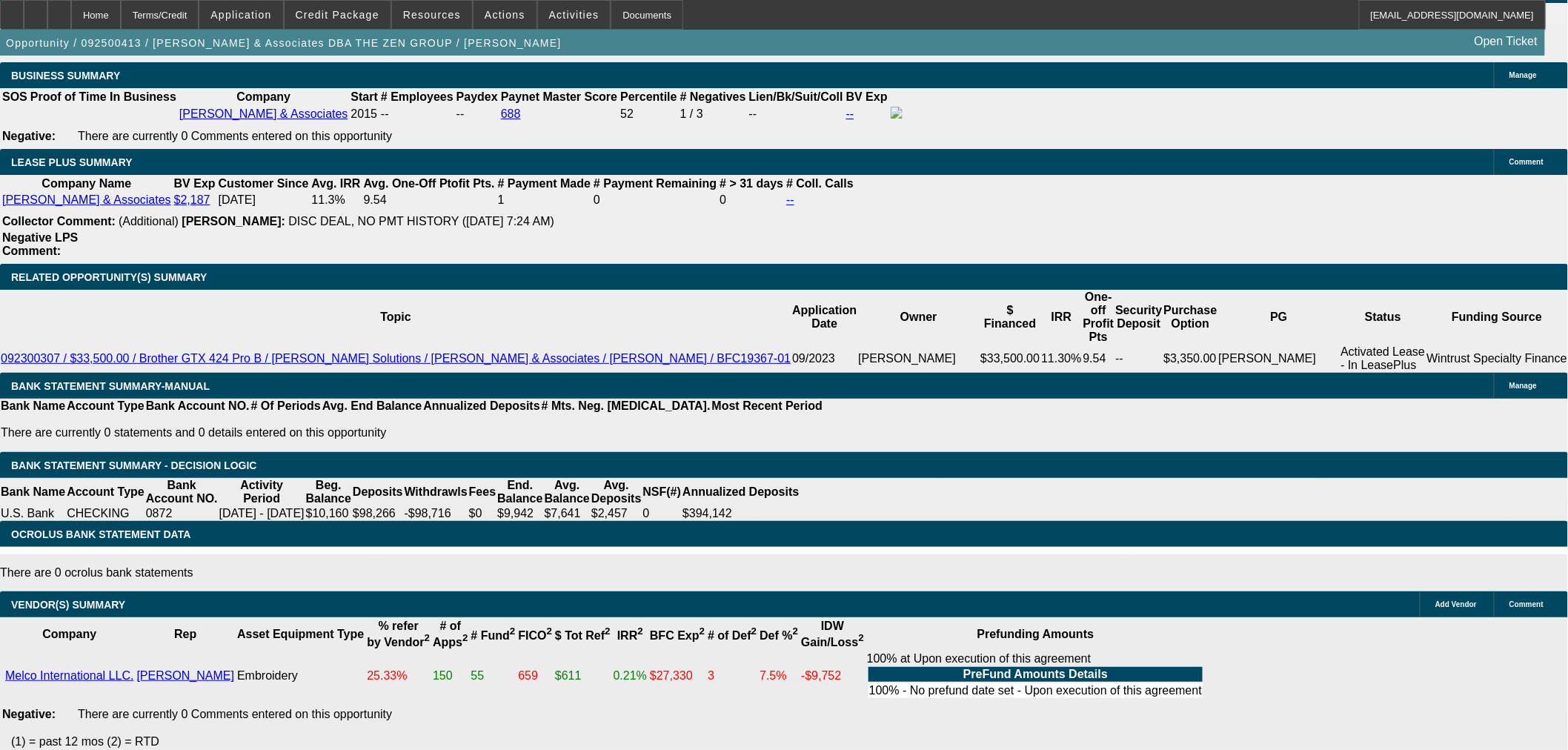
scroll to position [2499, 0]
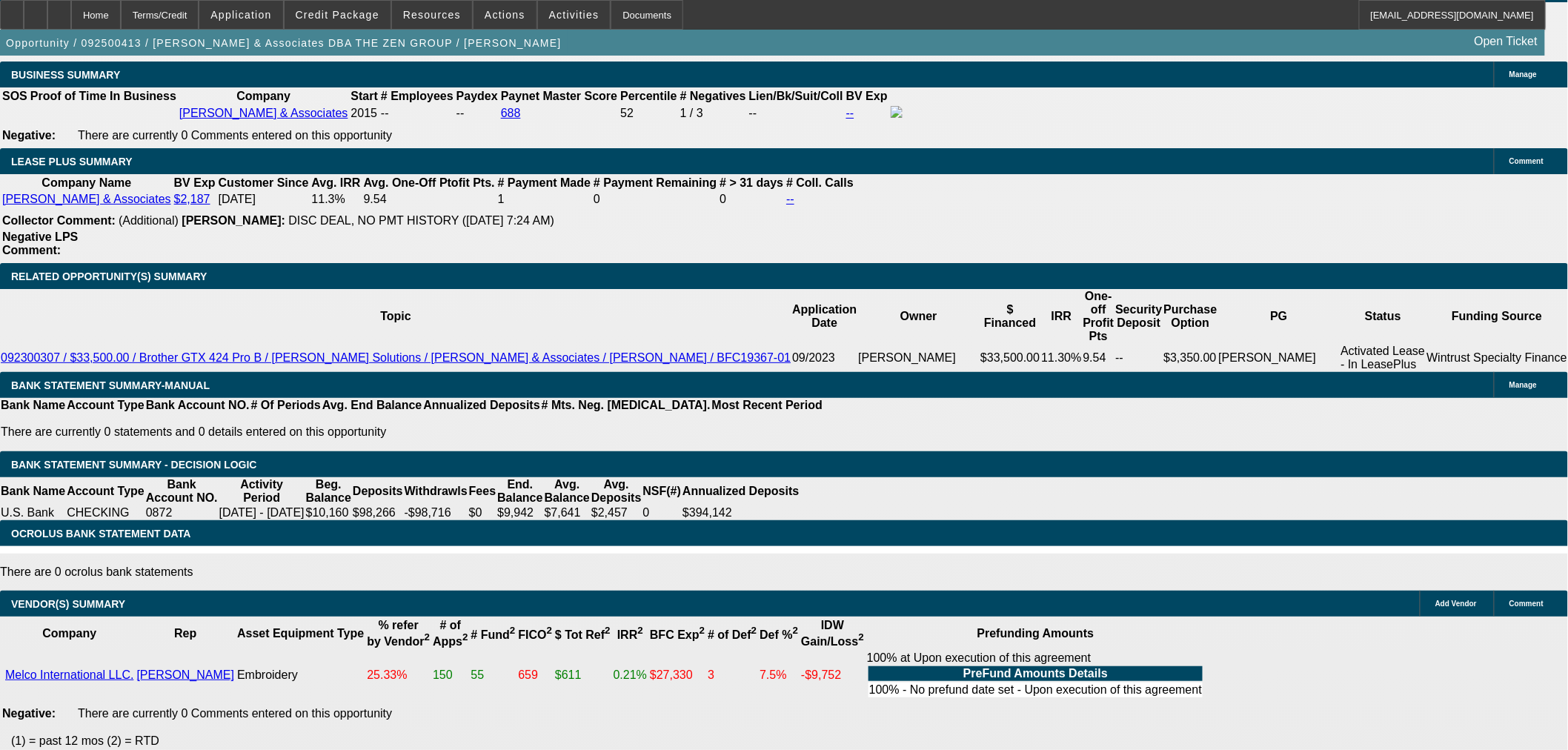
select select "3"
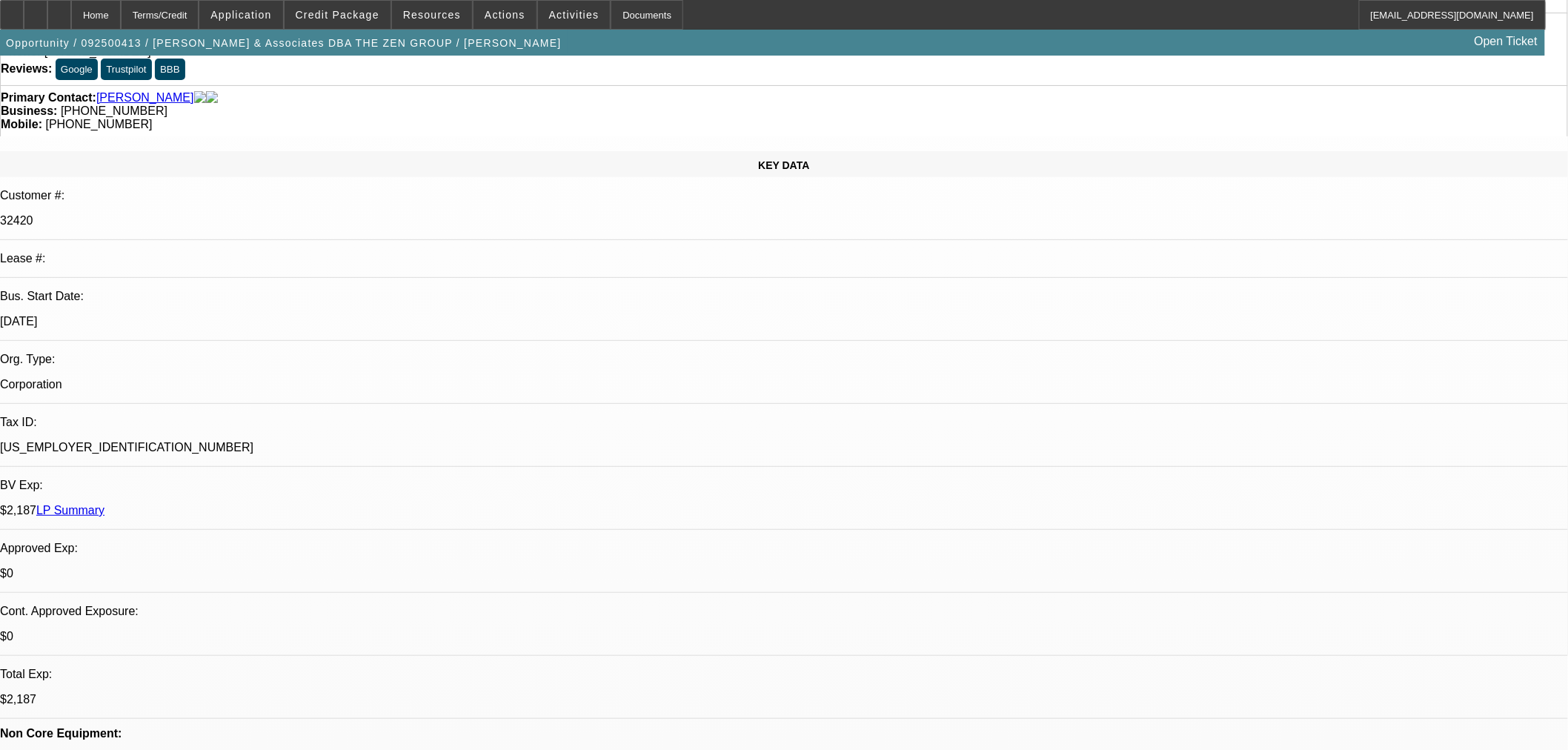
scroll to position [83, 0]
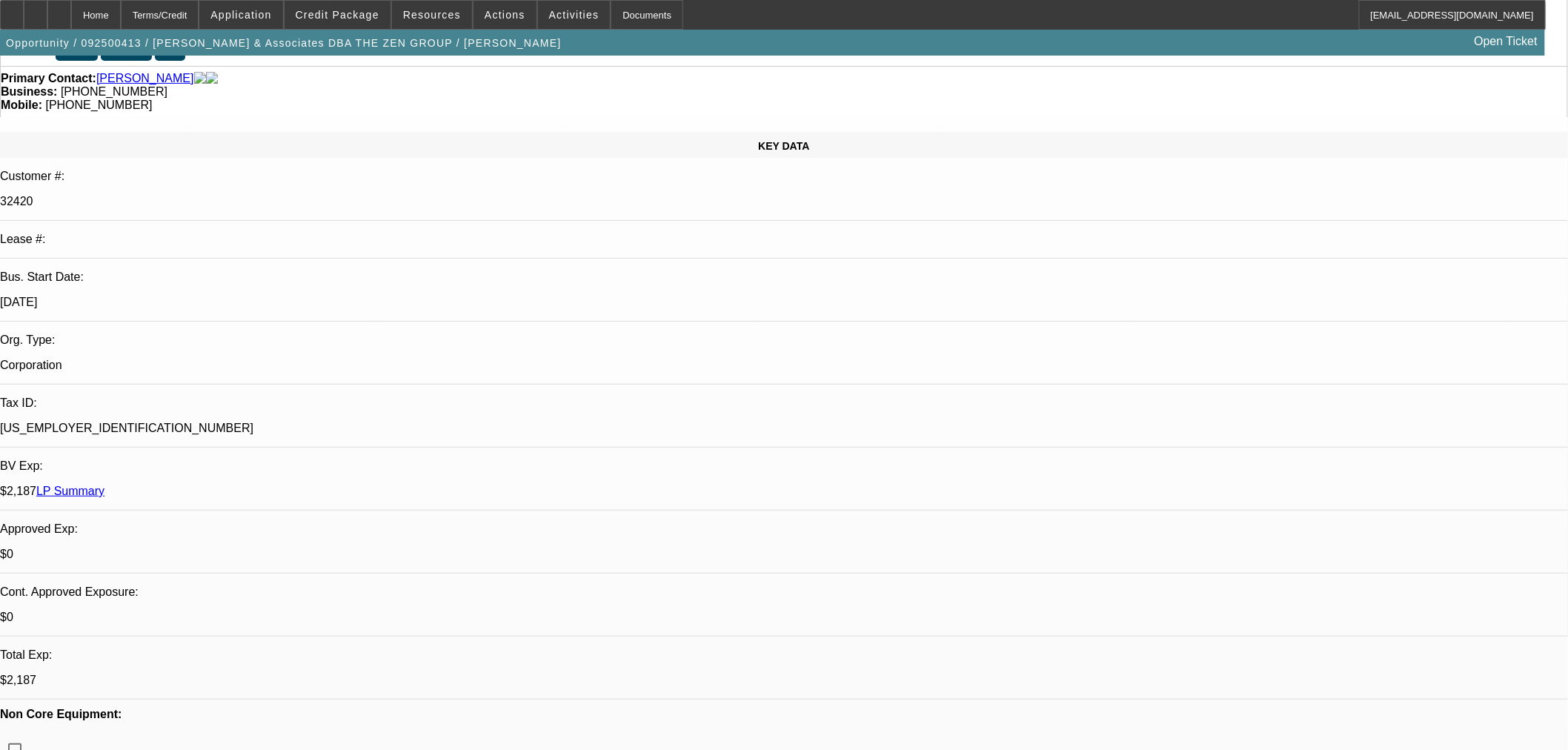
scroll to position [411, 0]
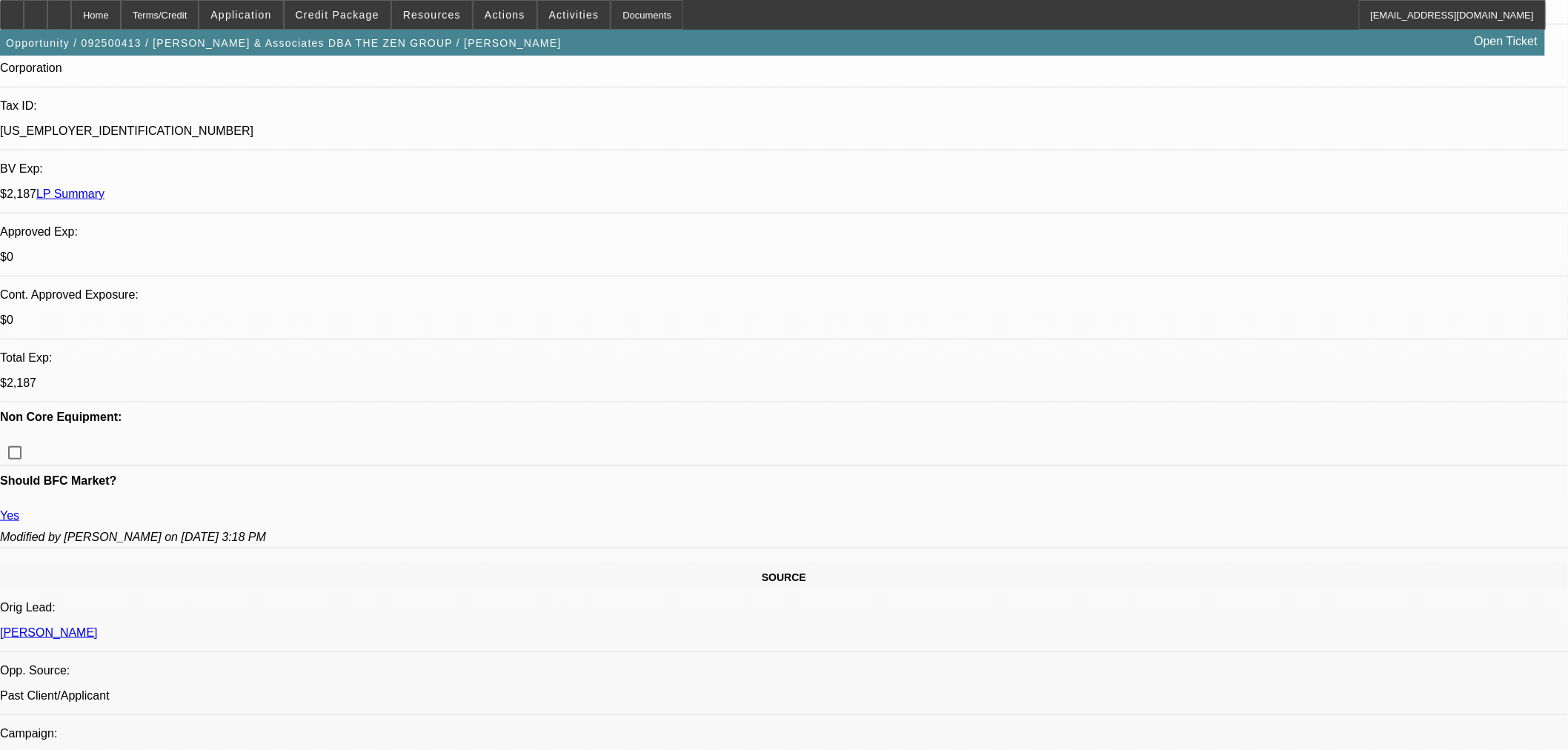
type textarea "APPROVED. OKAY TO PRE-FUND MELCO."
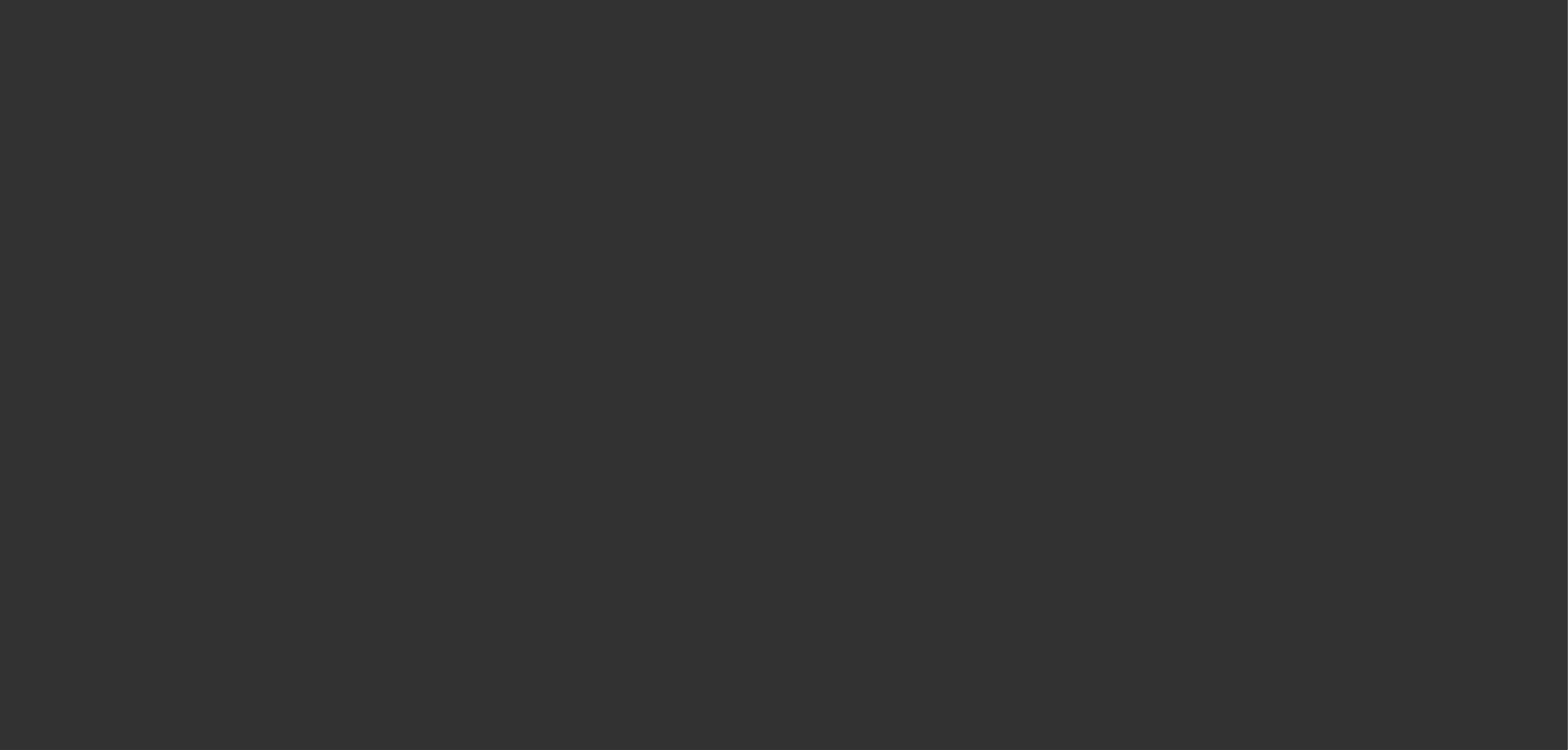
scroll to position [0, 0]
select select "0"
select select "2"
select select "0.1"
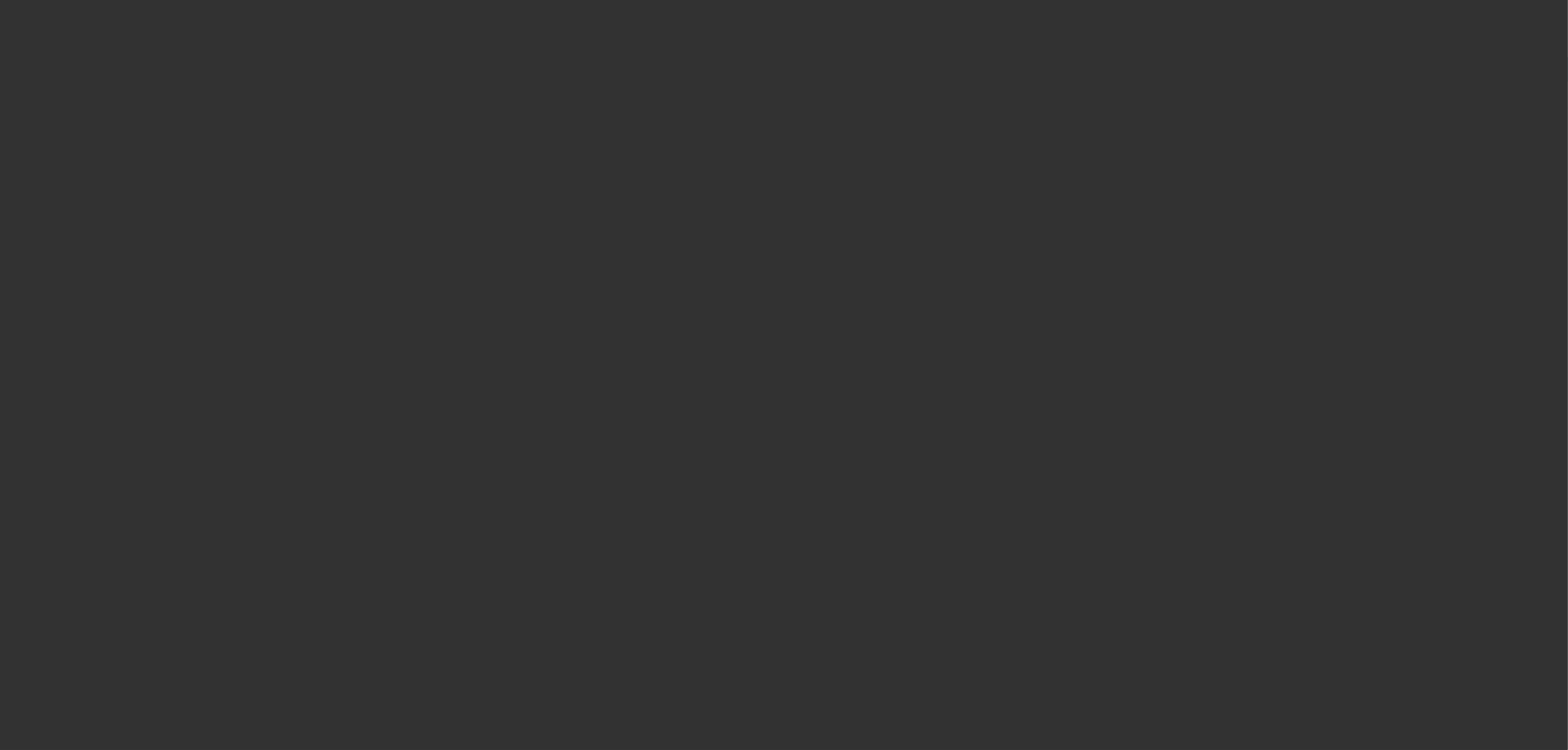
select select "4"
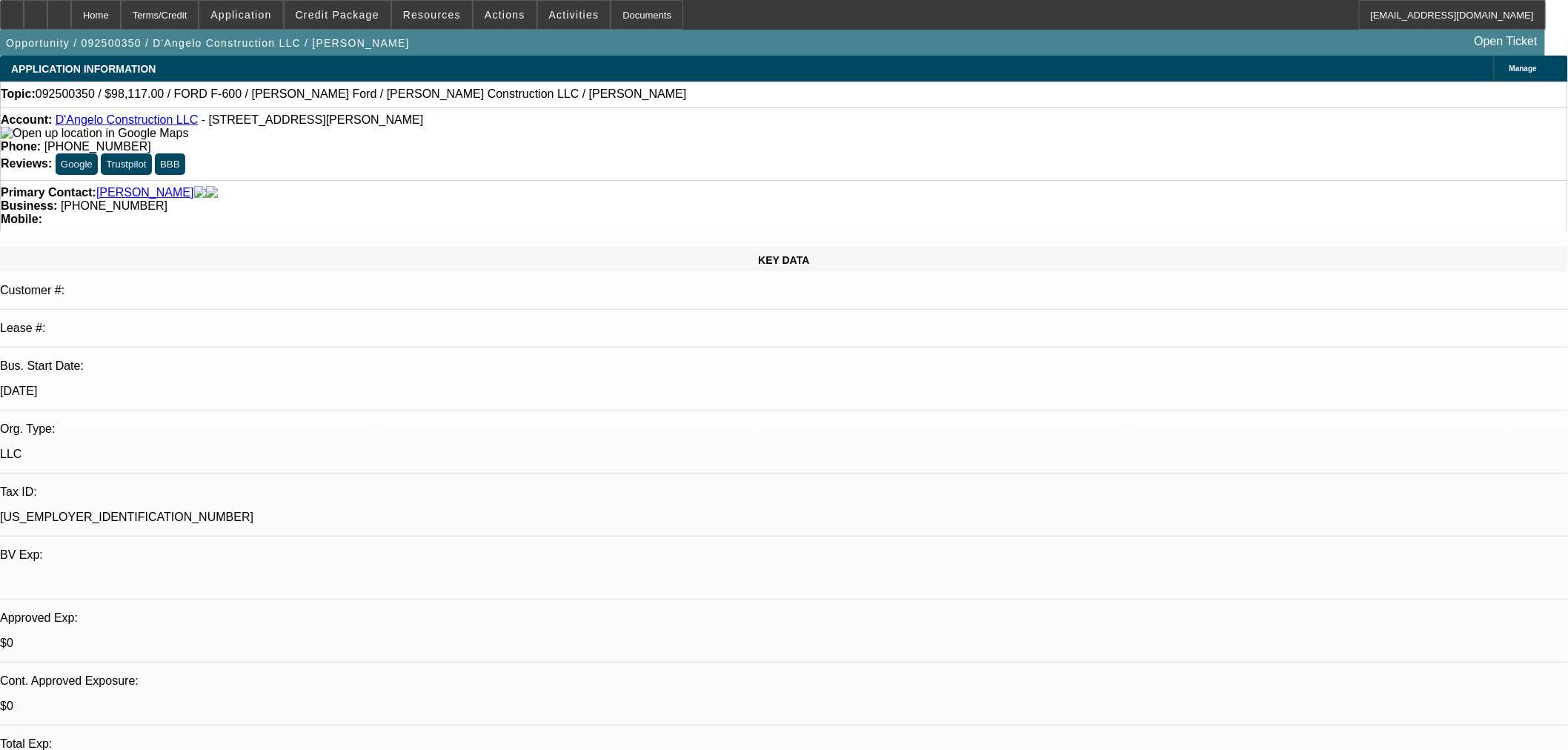
select select "0"
select select "3"
select select "0.1"
select select "4"
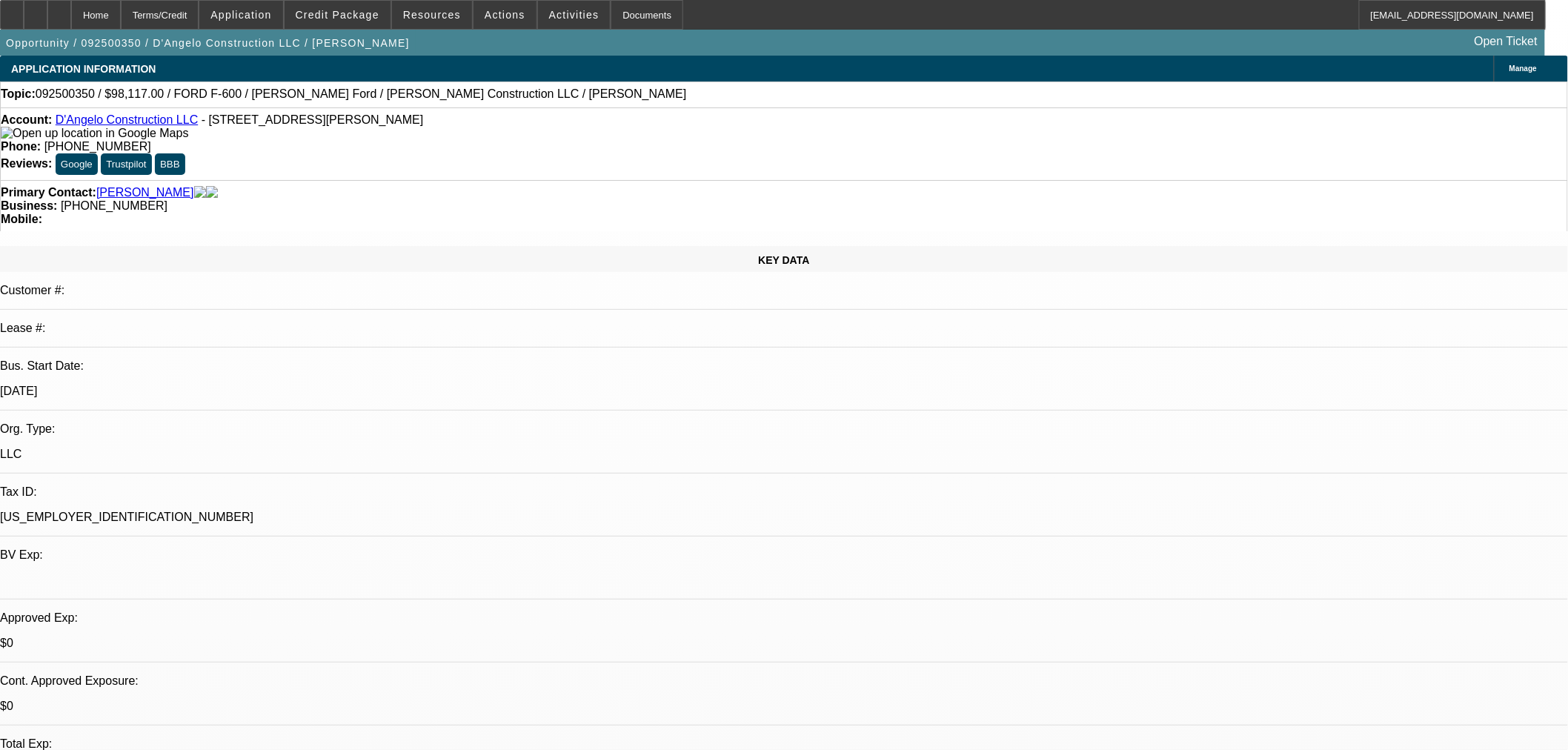
select select "0"
select select "0.1"
select select "4"
select select "0.1"
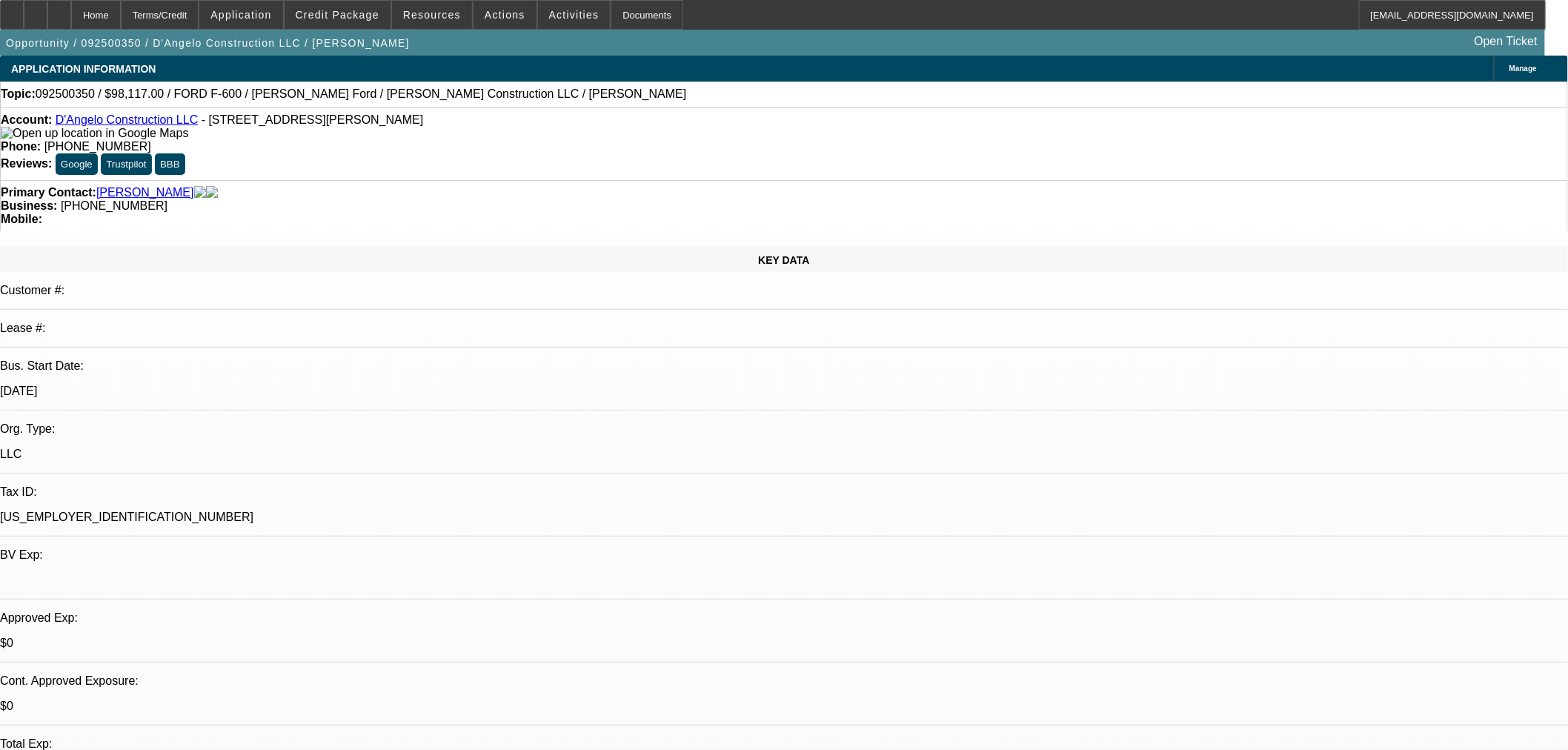
select select "2"
select select "0.1"
select select "4"
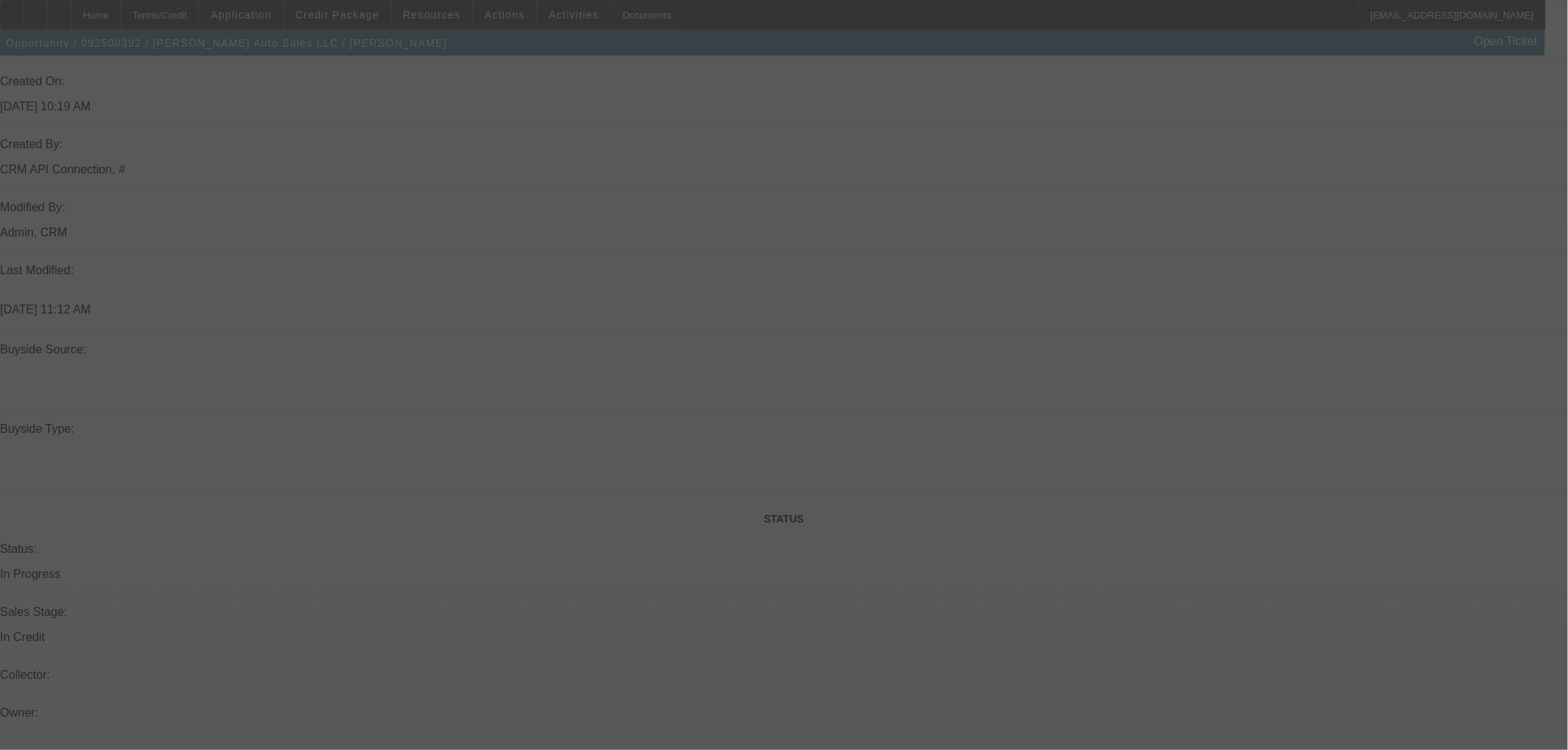
scroll to position [653, 0]
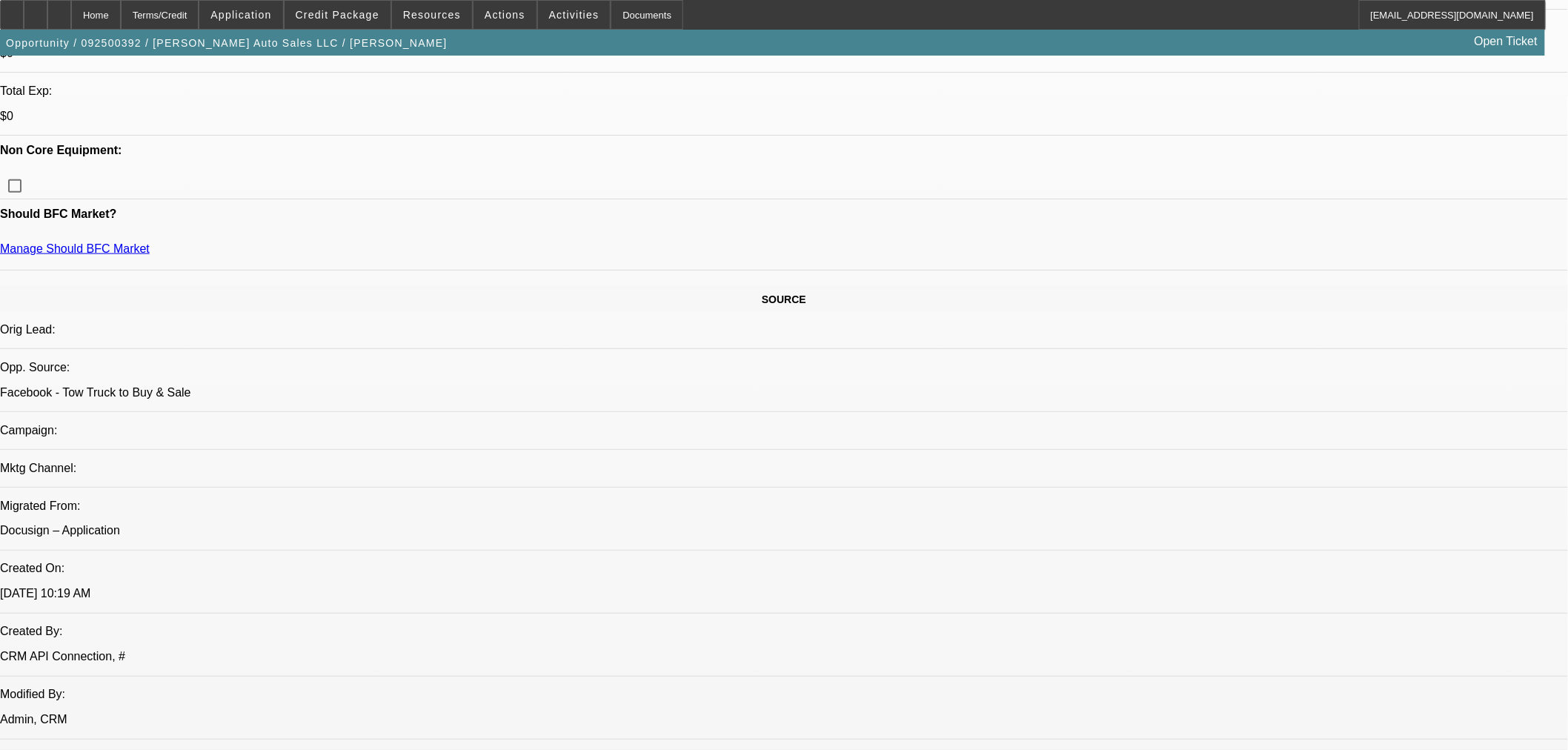
select select "0"
select select "2"
select select "0"
select select "6"
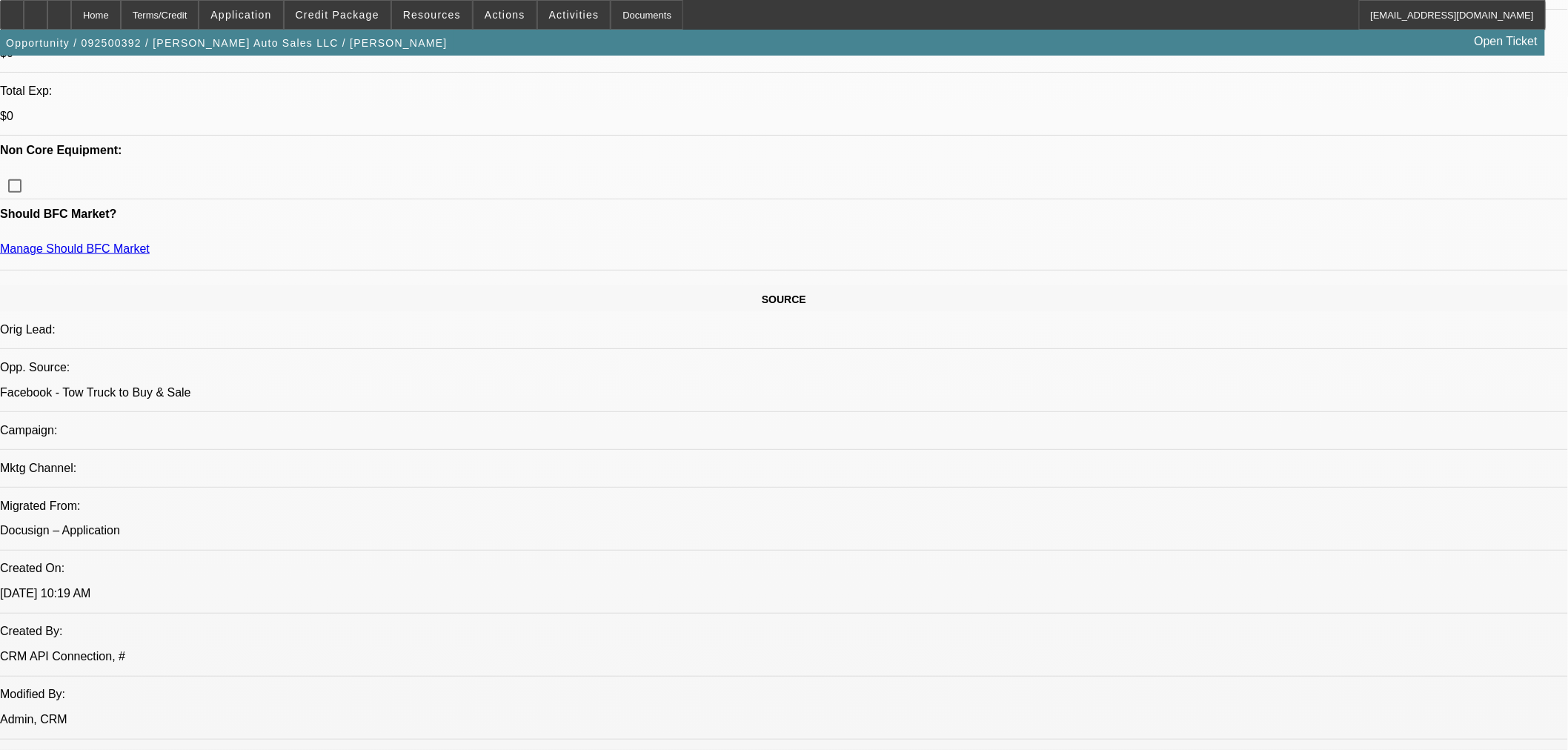
select select "0"
select select "2"
select select "0"
select select "6"
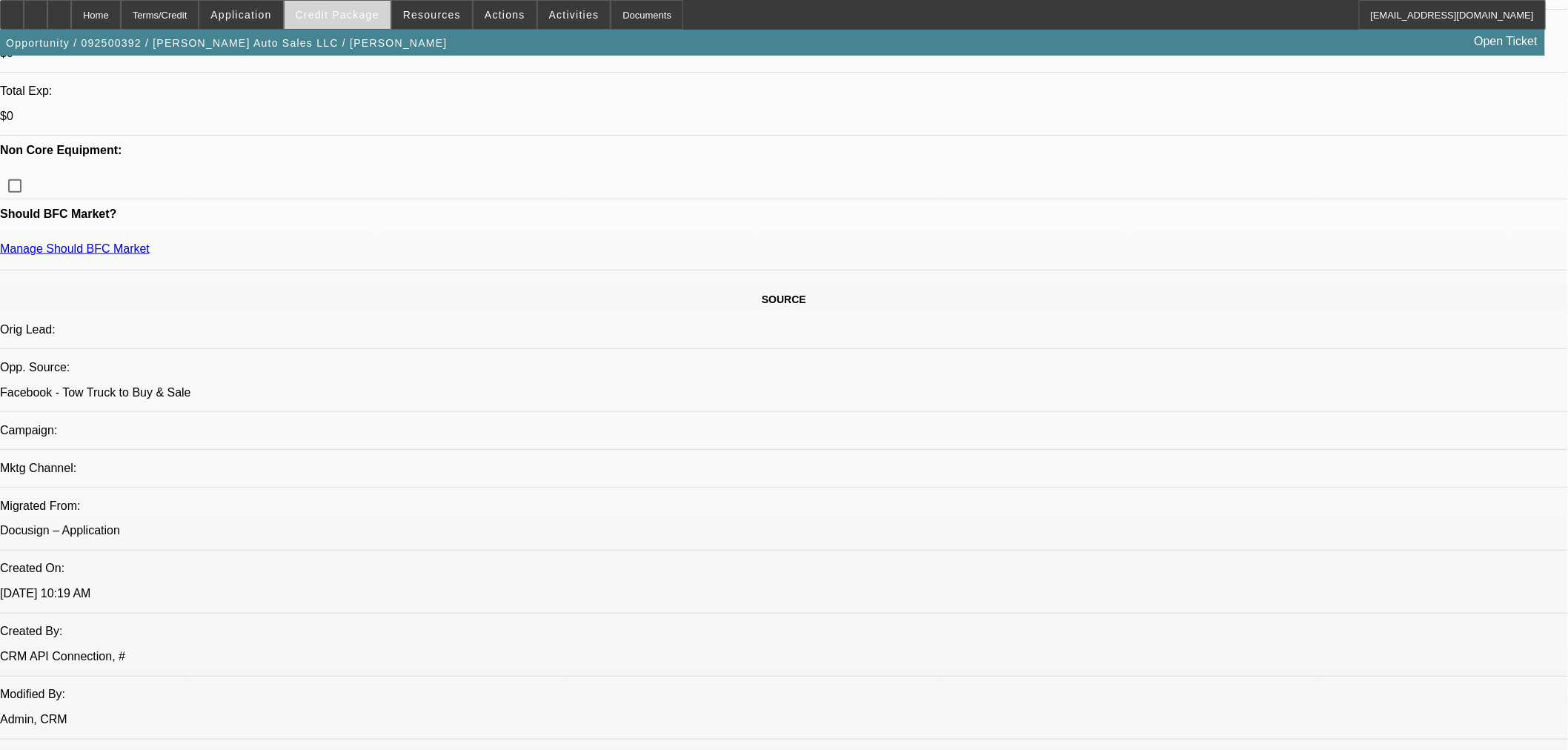
click at [368, 19] on span "Credit Package" at bounding box center [338, 15] width 83 height 12
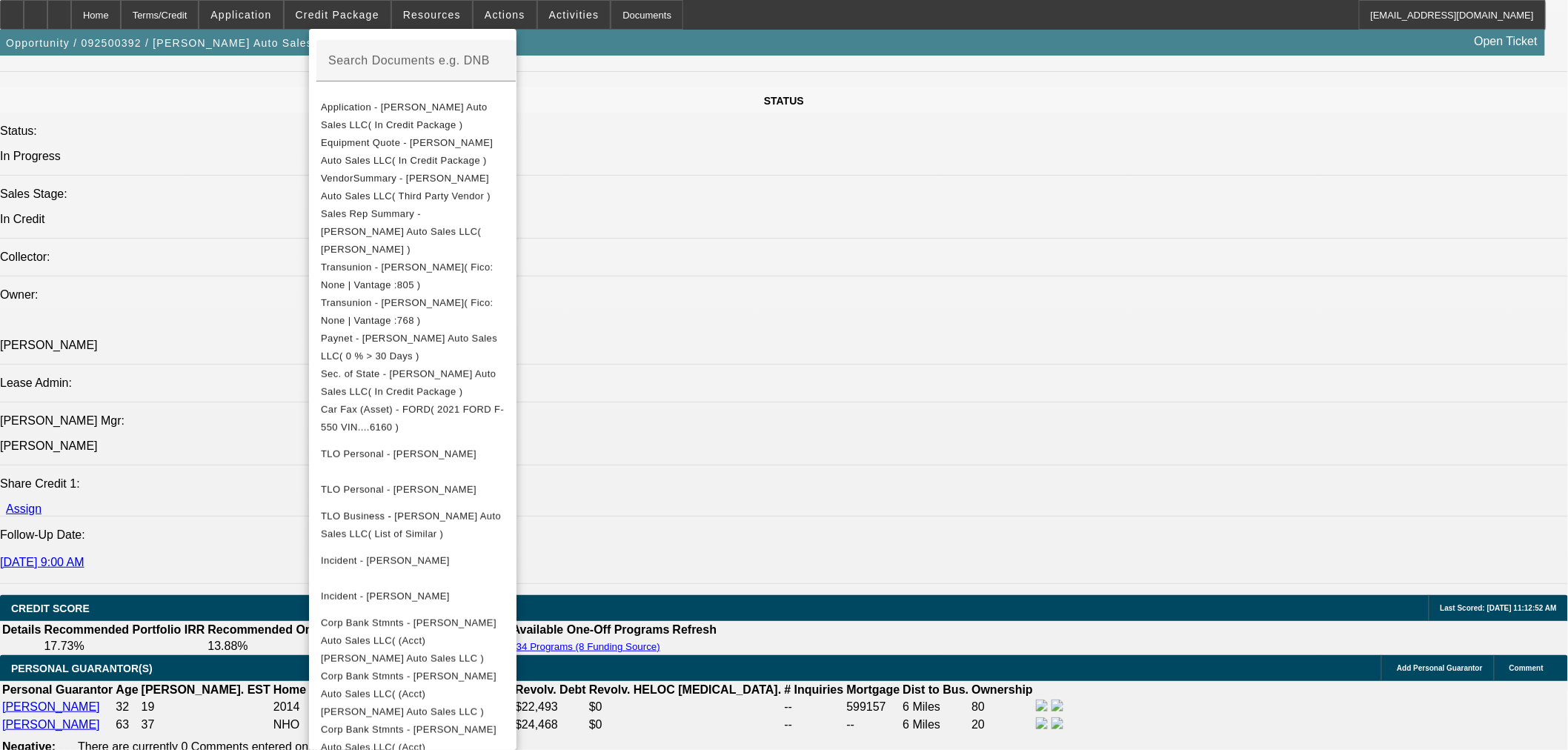
scroll to position [2136, 0]
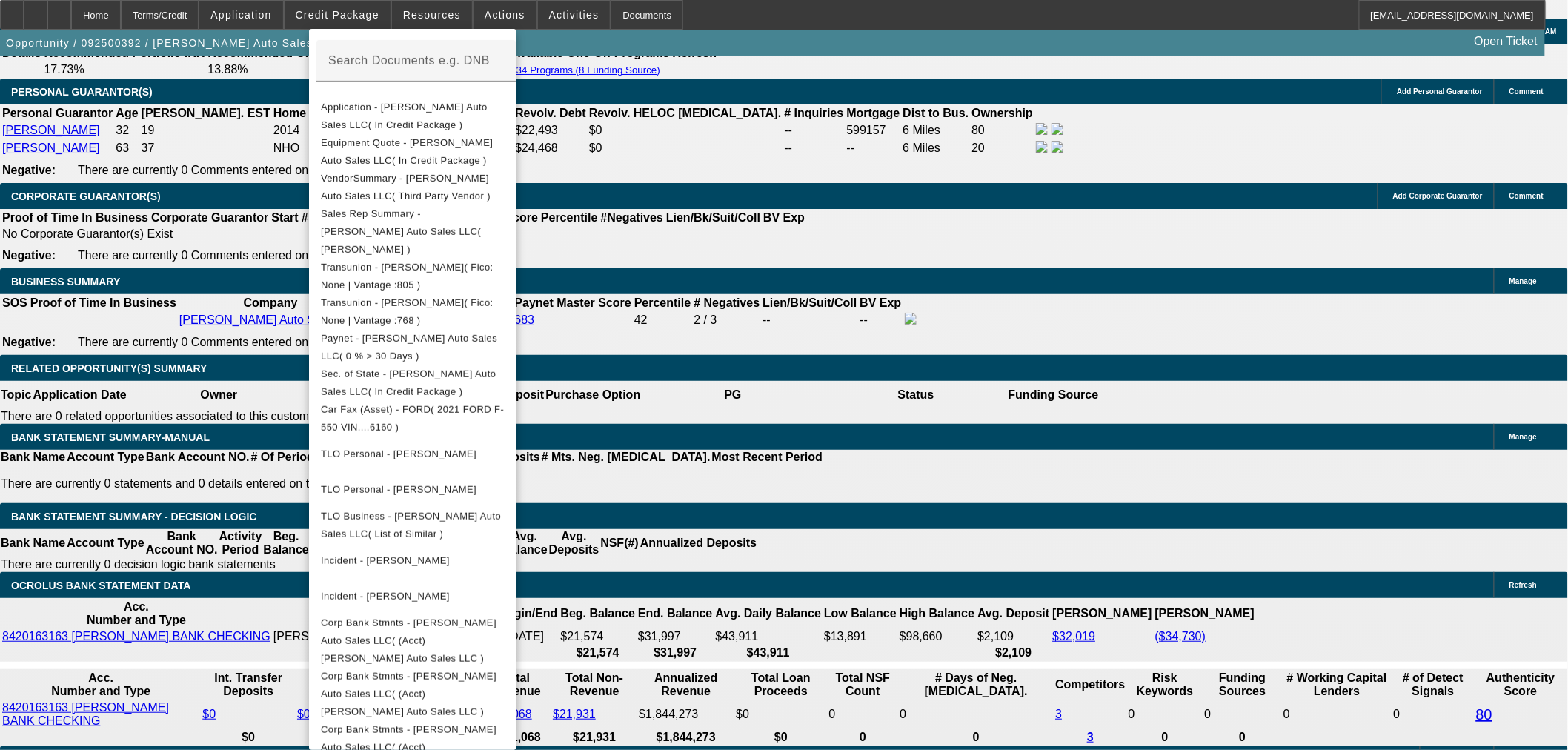
click at [161, 375] on div at bounding box center [784, 375] width 1568 height 750
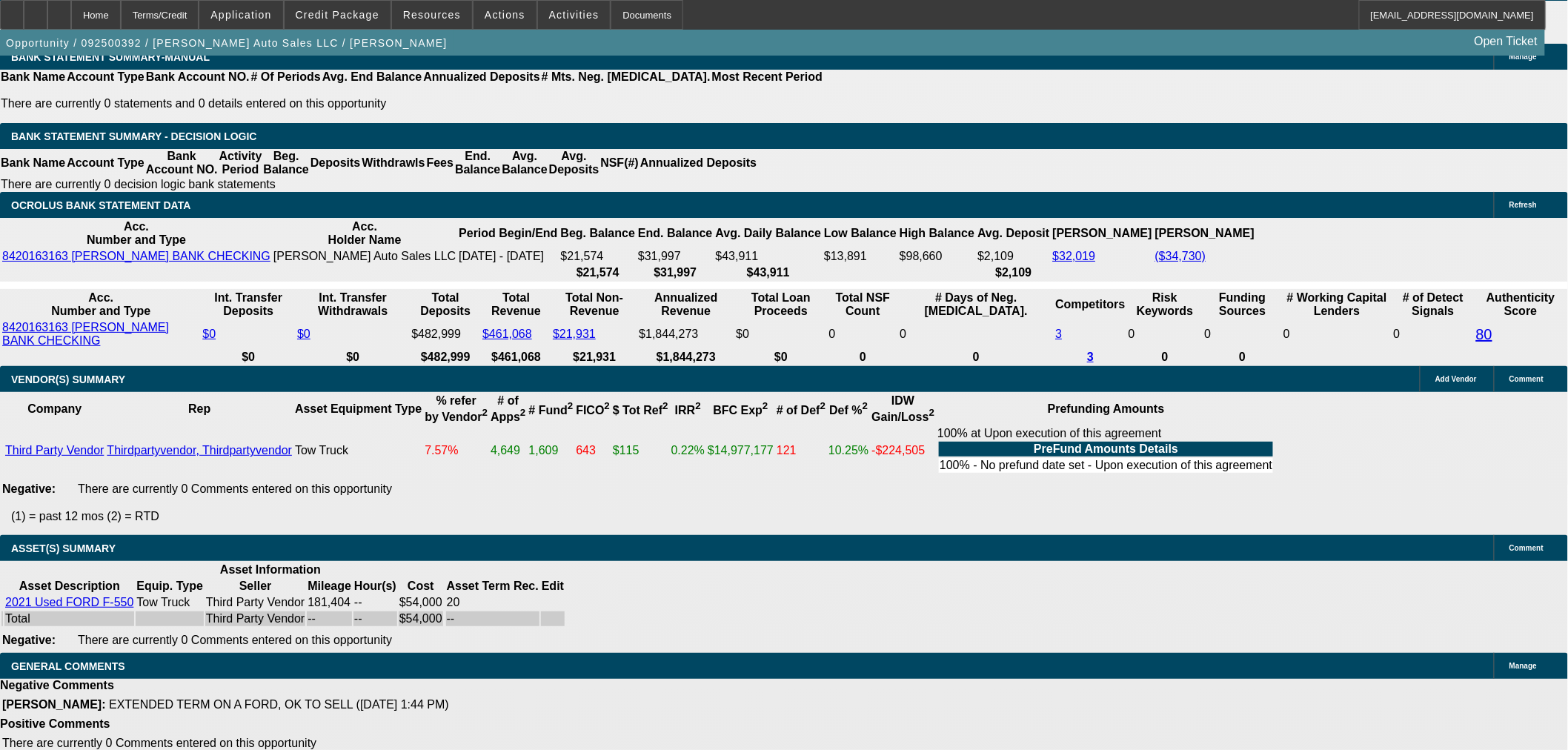
select select "9"
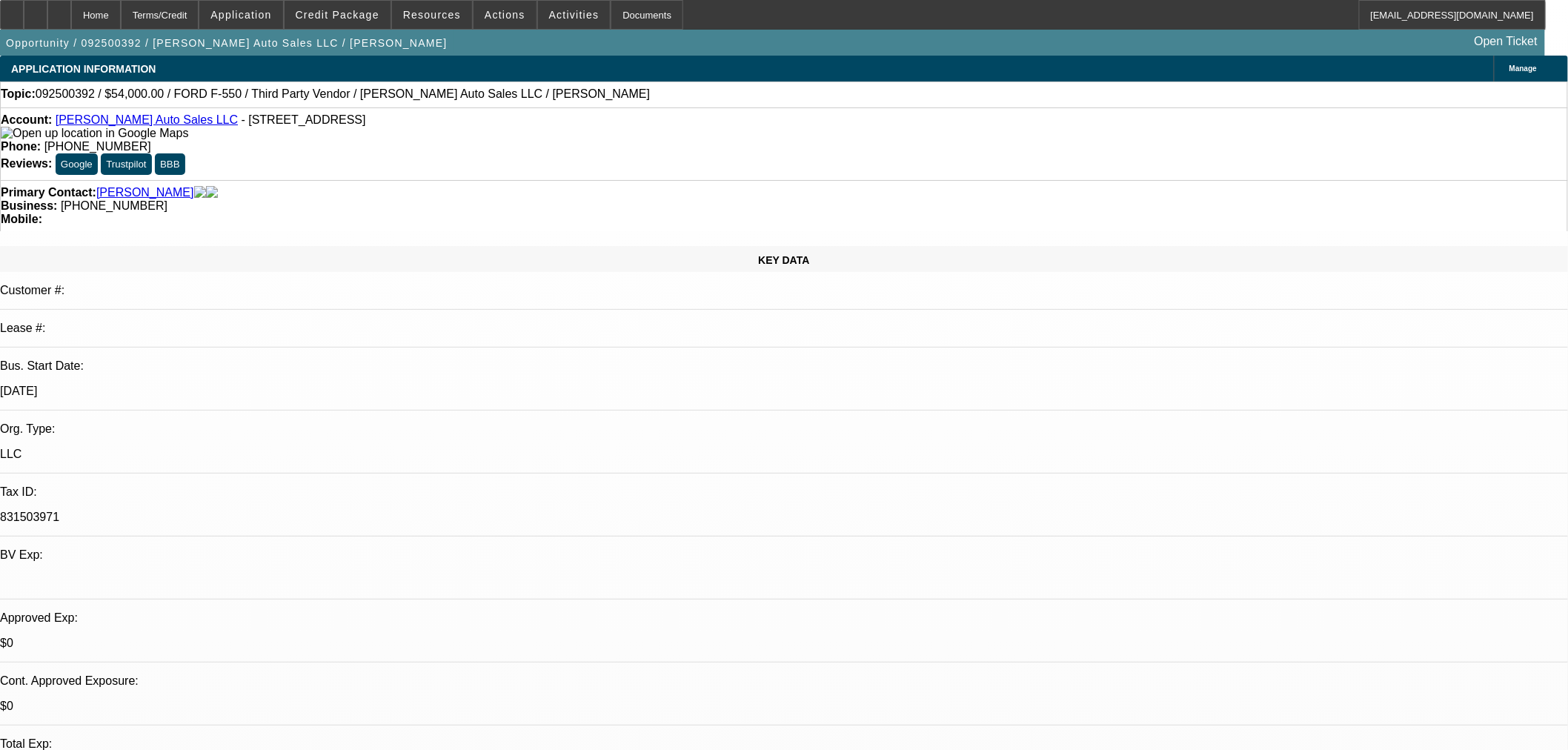
type input "12/18/2025"
radio input "true"
type input "8.62"
type input "0.55"
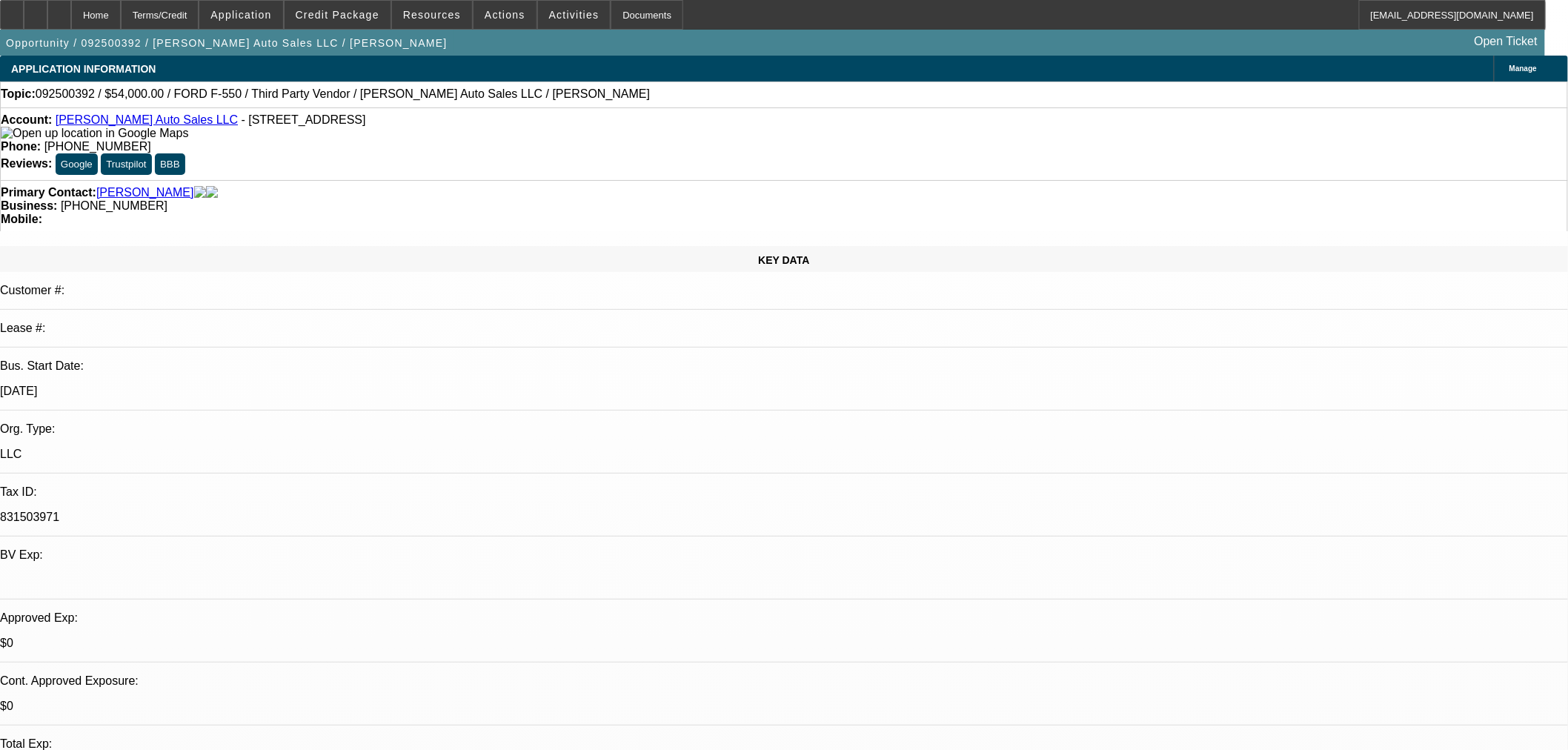
type input "9.17"
paste input "022809"
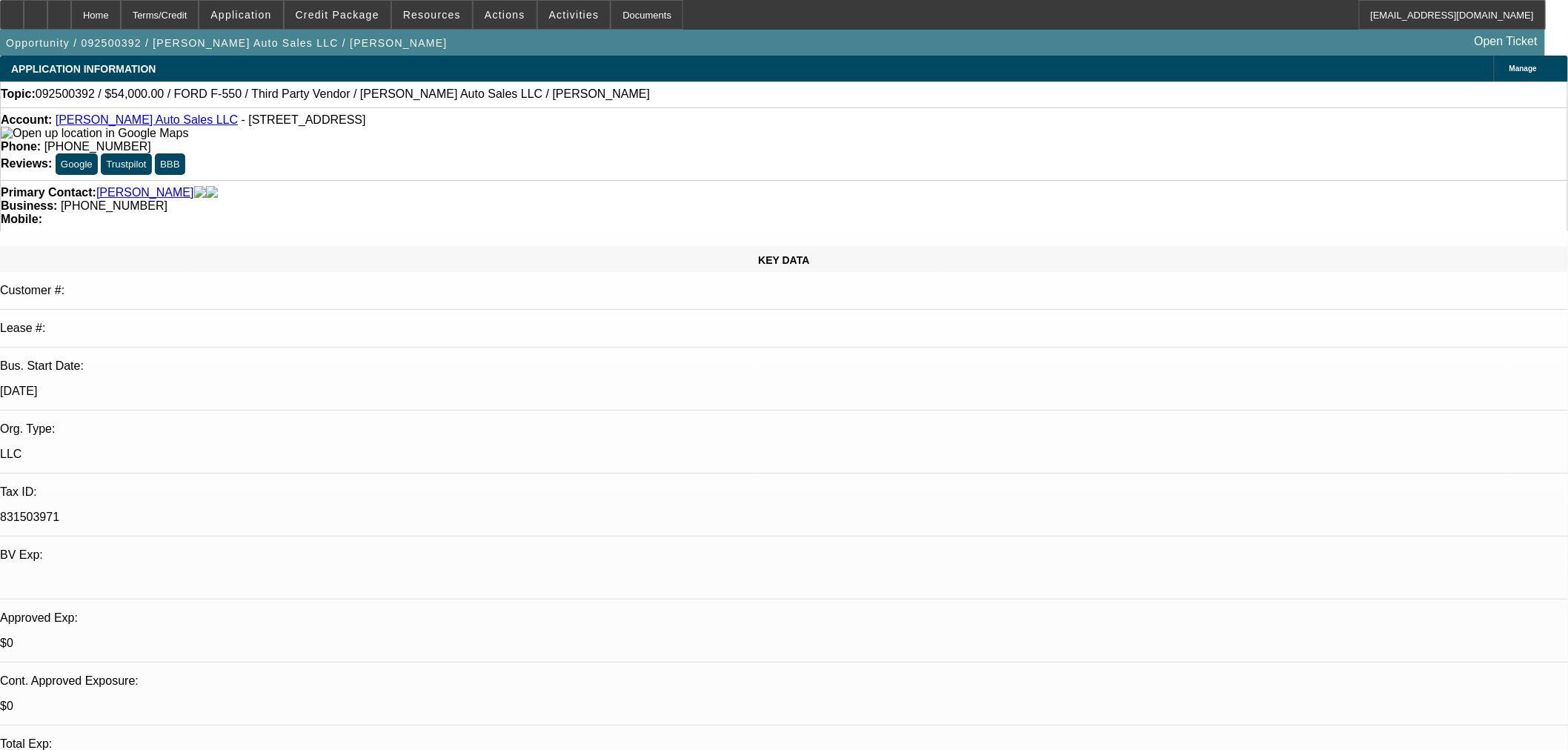
type input "022809"
paste input "022809"
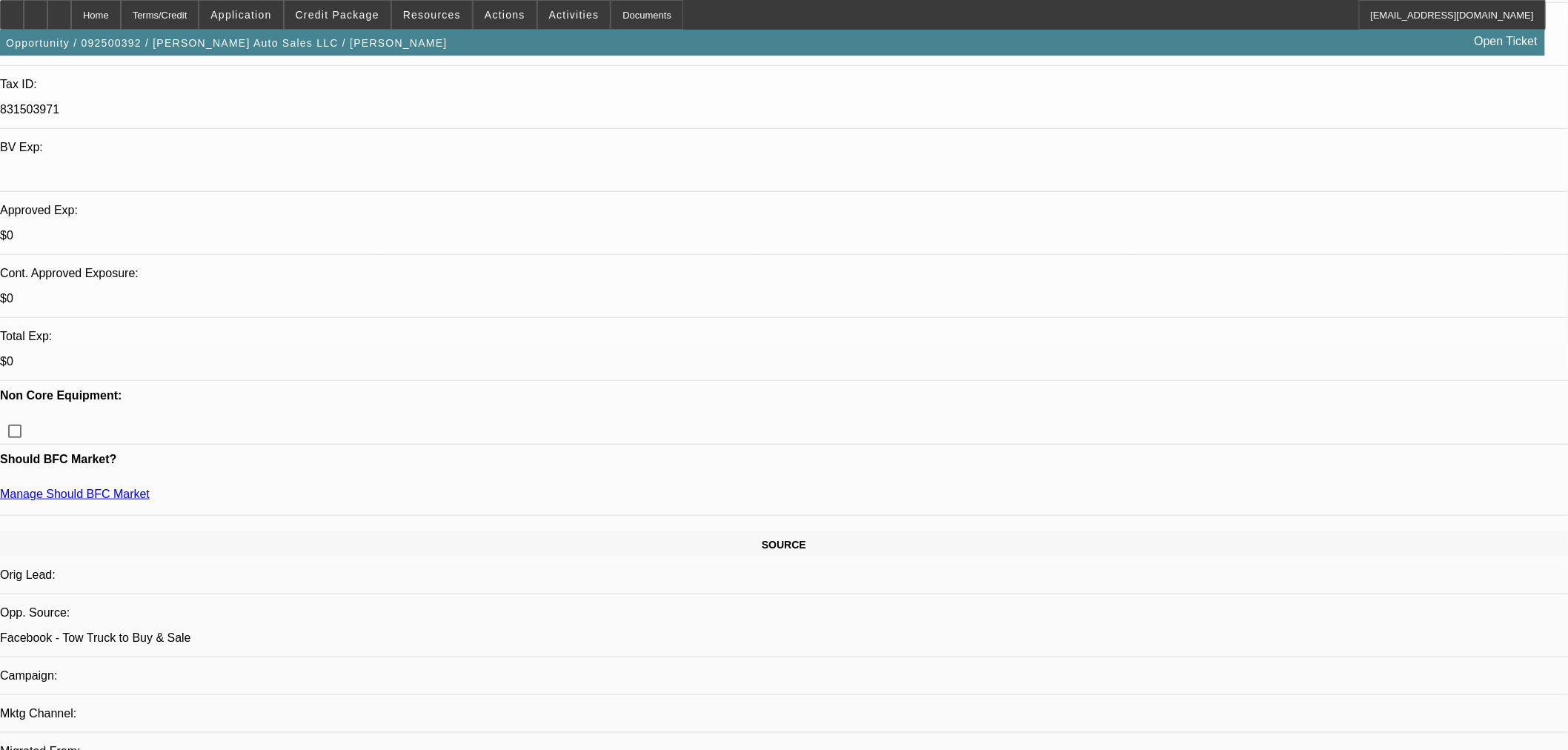
scroll to position [411, 0]
type input "022809"
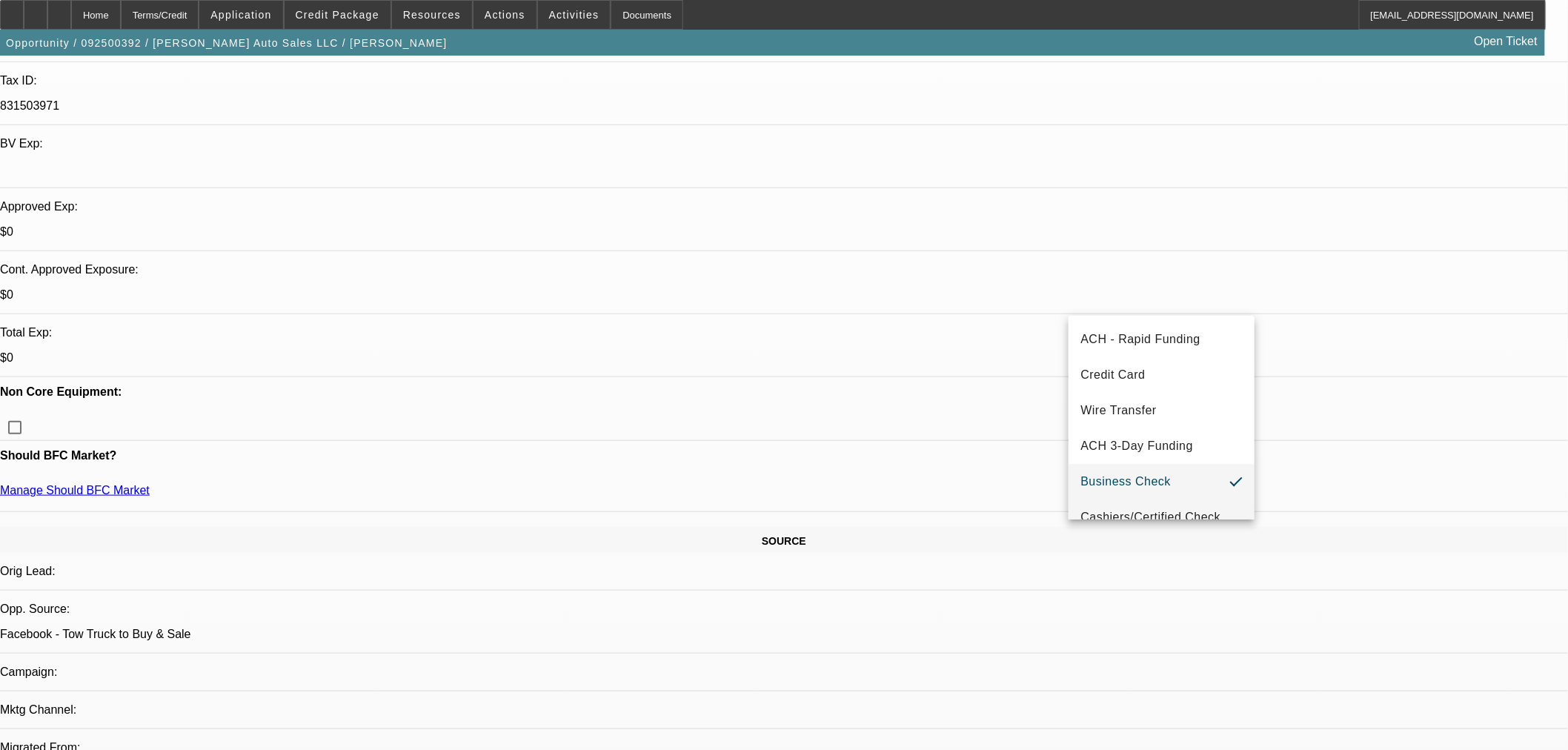
click at [1132, 509] on span "Cashiers/Certified Check" at bounding box center [1150, 517] width 140 height 18
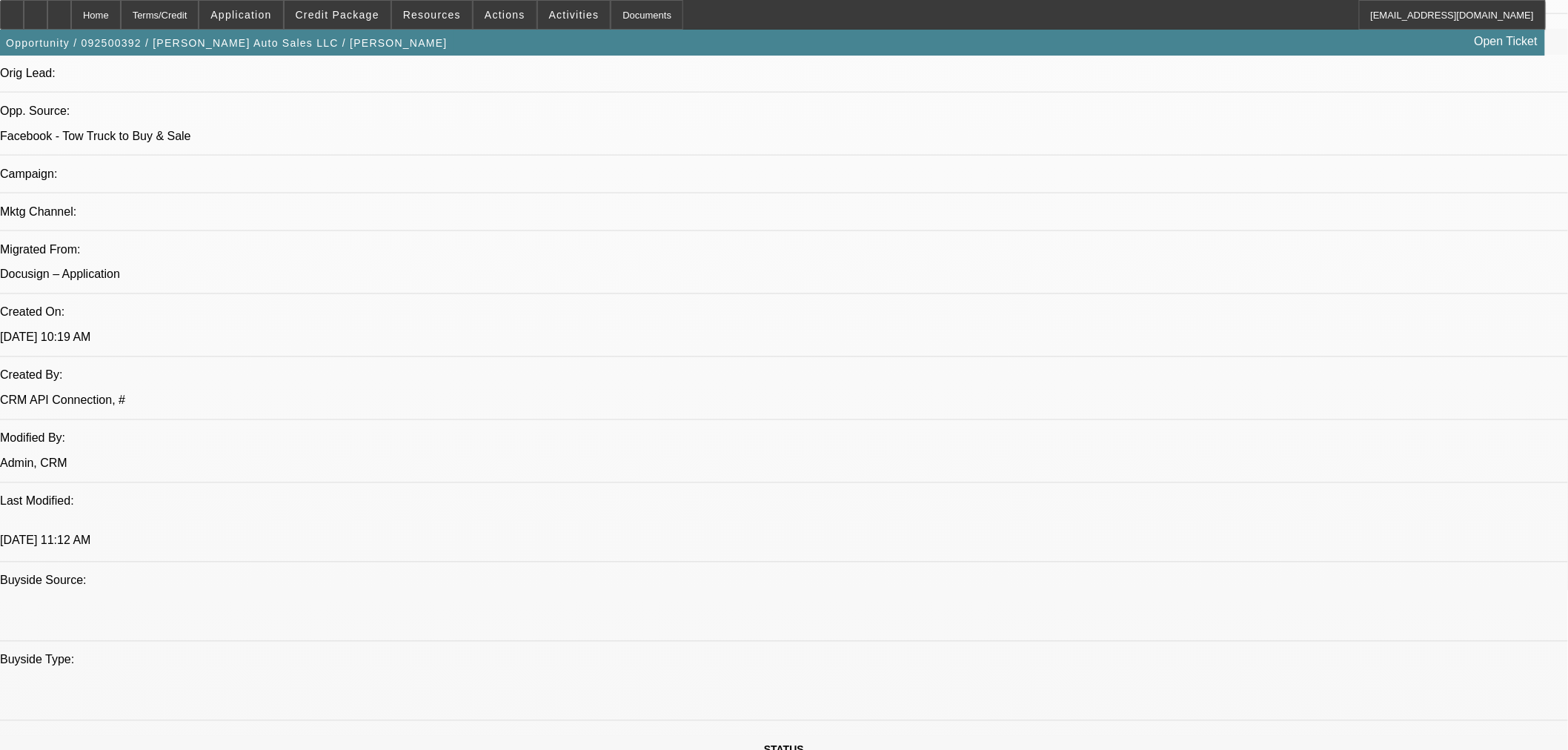
scroll to position [988, 0]
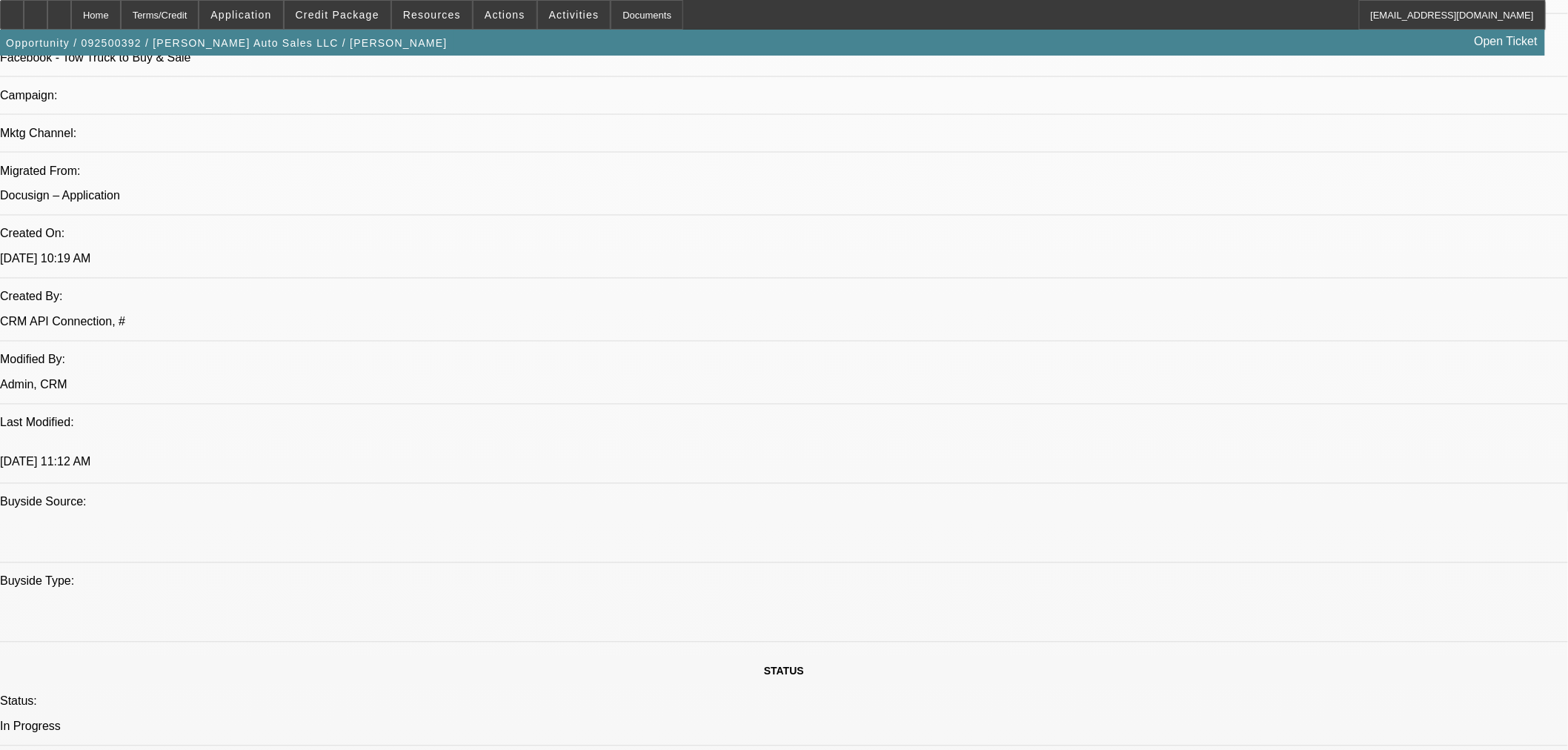
type textarea "a"
checkbox input "true"
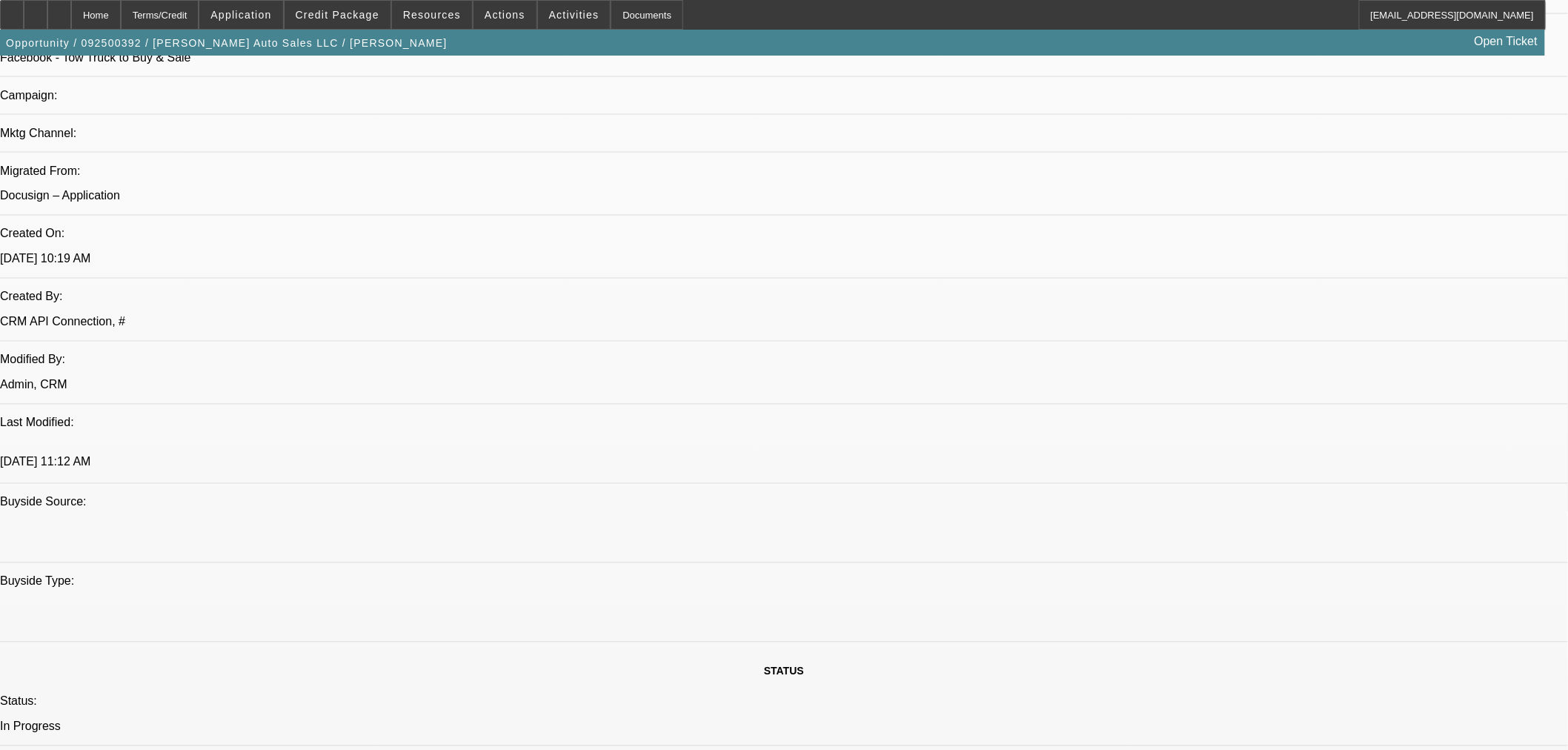
type textarea "A"
paste textarea "Equipment: 2021 Used FORD F-550"
paste textarea "Amount Approved: $55,000.00 Term Approved: 36"
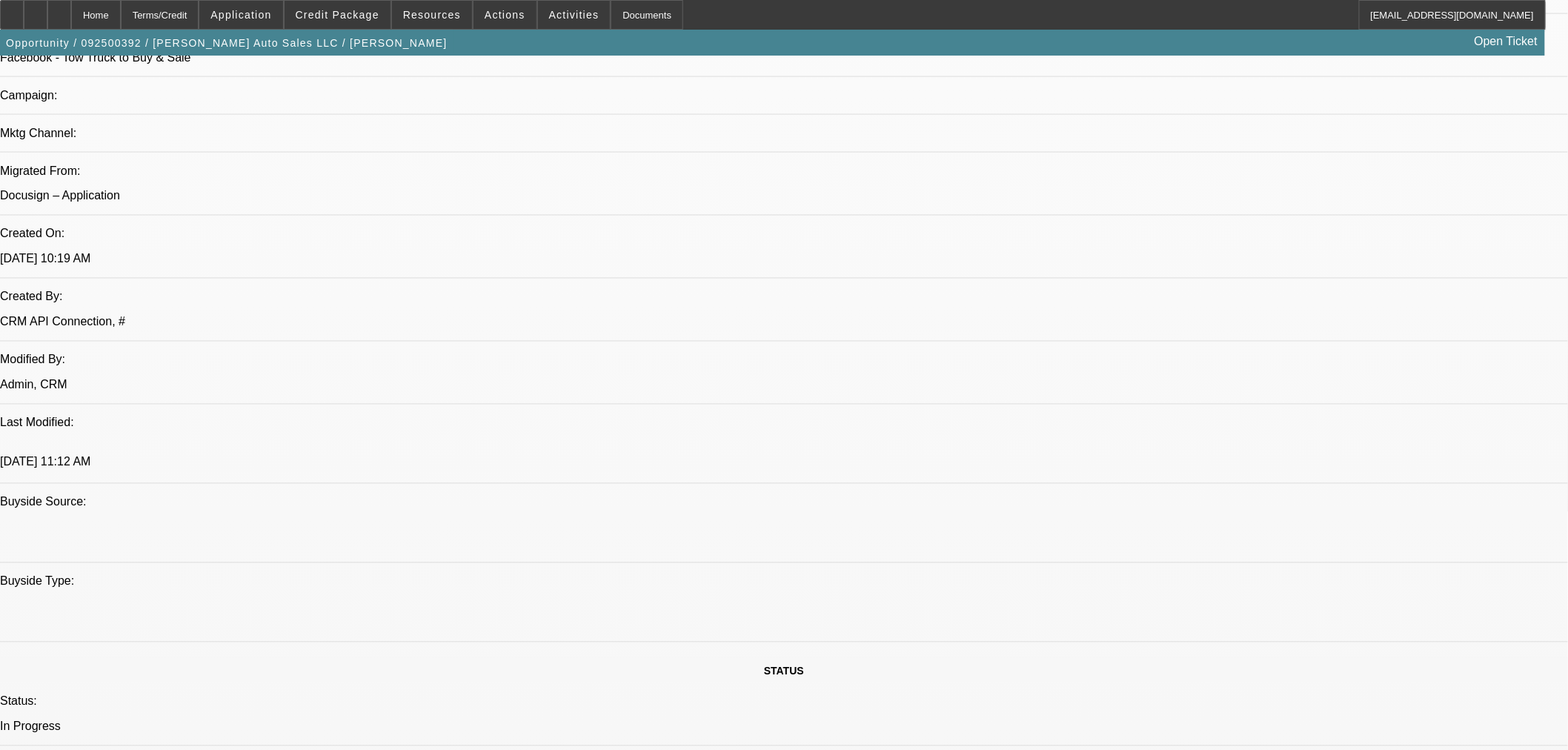
paste textarea "Finance Product: Loan / EFA"
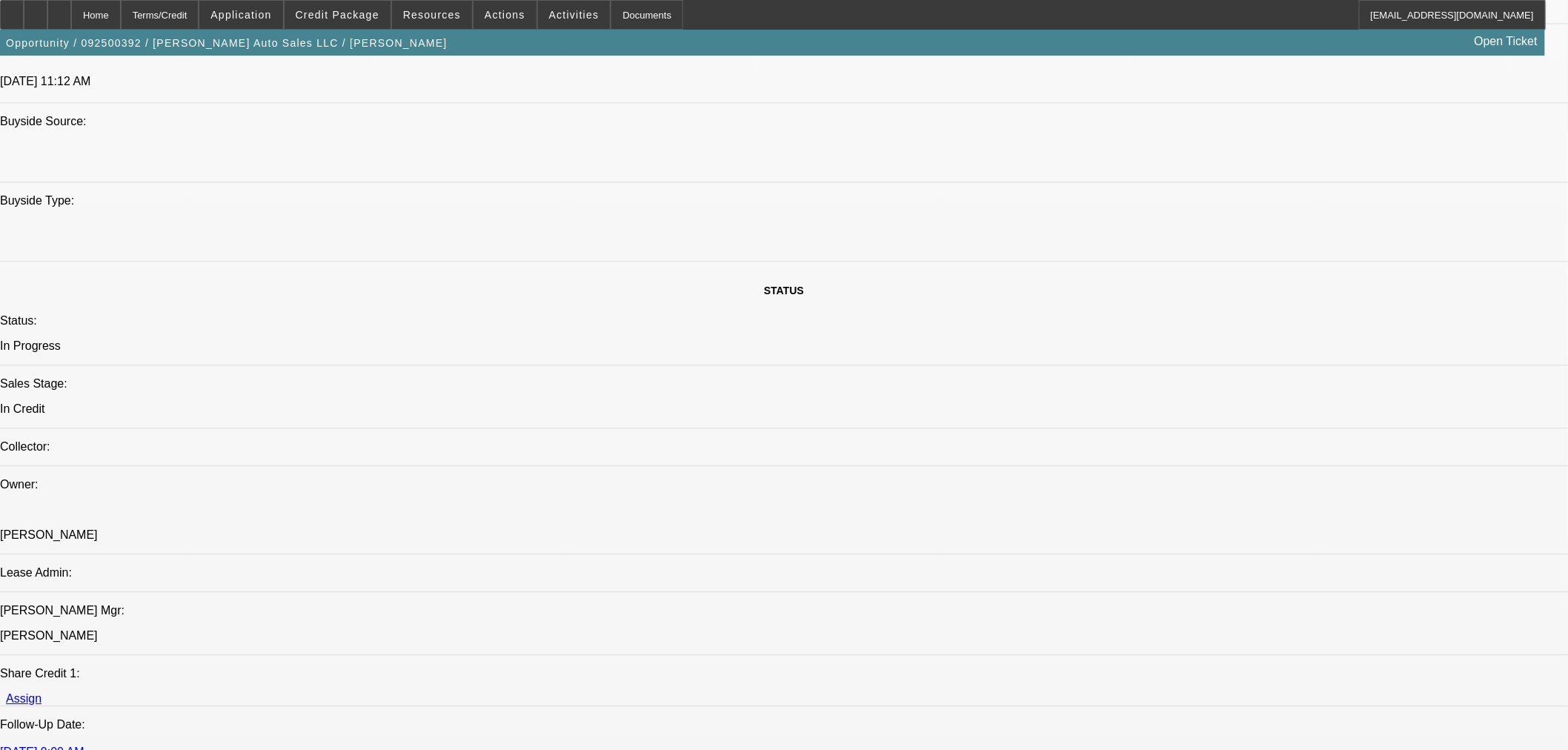
scroll to position [1235, 0]
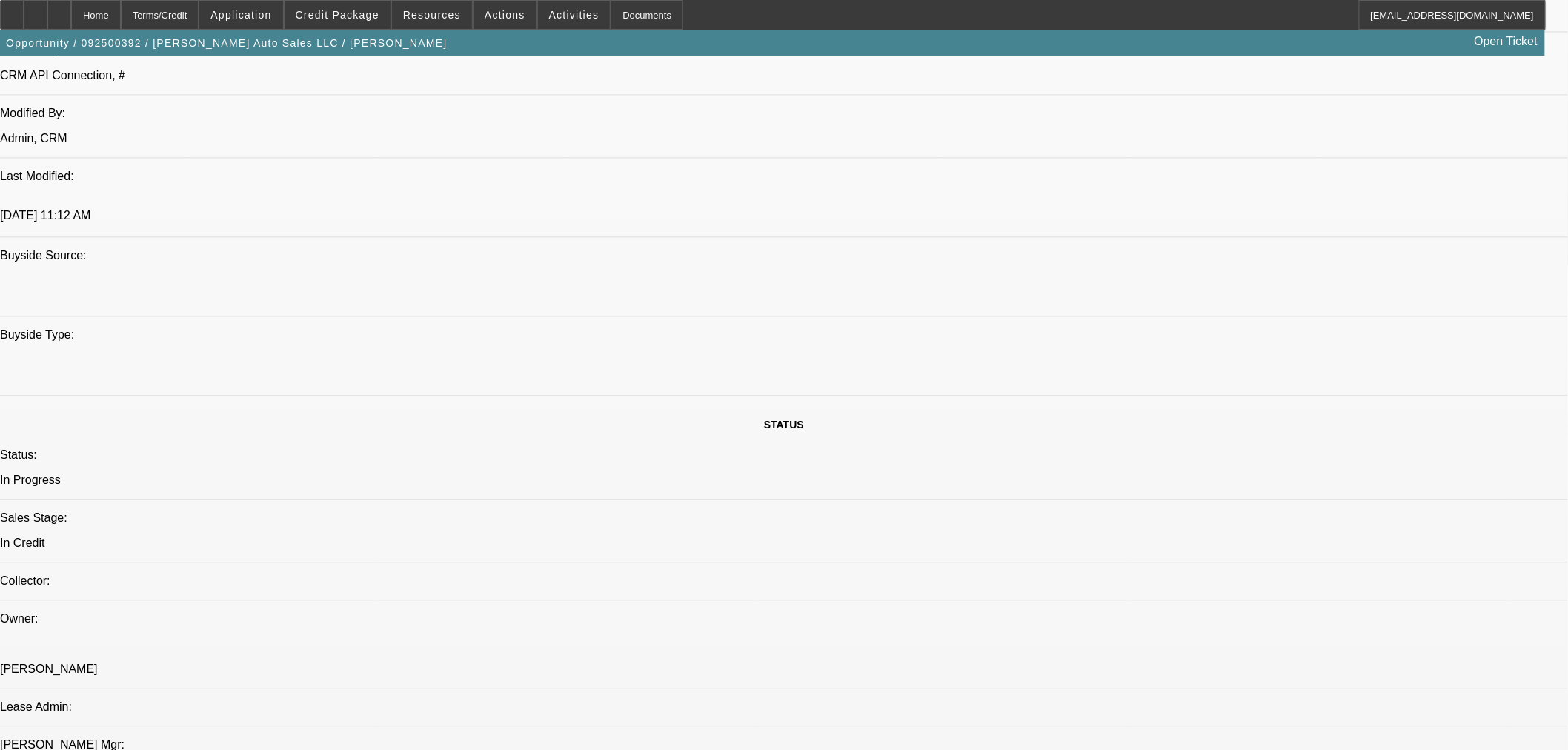
paste textarea "Approved Pricing Tier: 3"
type textarea "APPROVED BY FCEF: Equipment: 2021 Used FORD F-550. Amount Approved: $55,000.00.…"
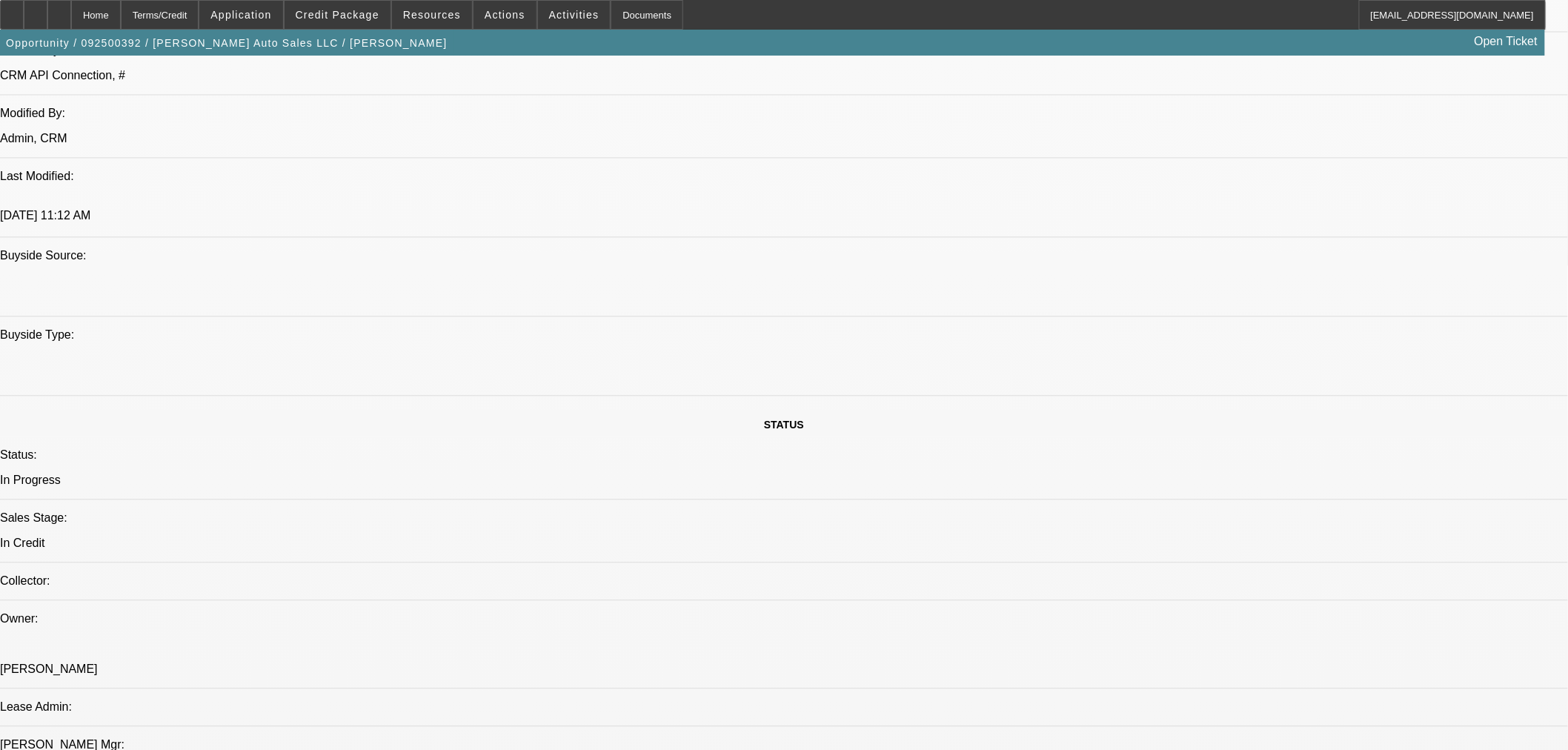
paste textarea "Credit to Review Invoice(s) Prior to Docs"
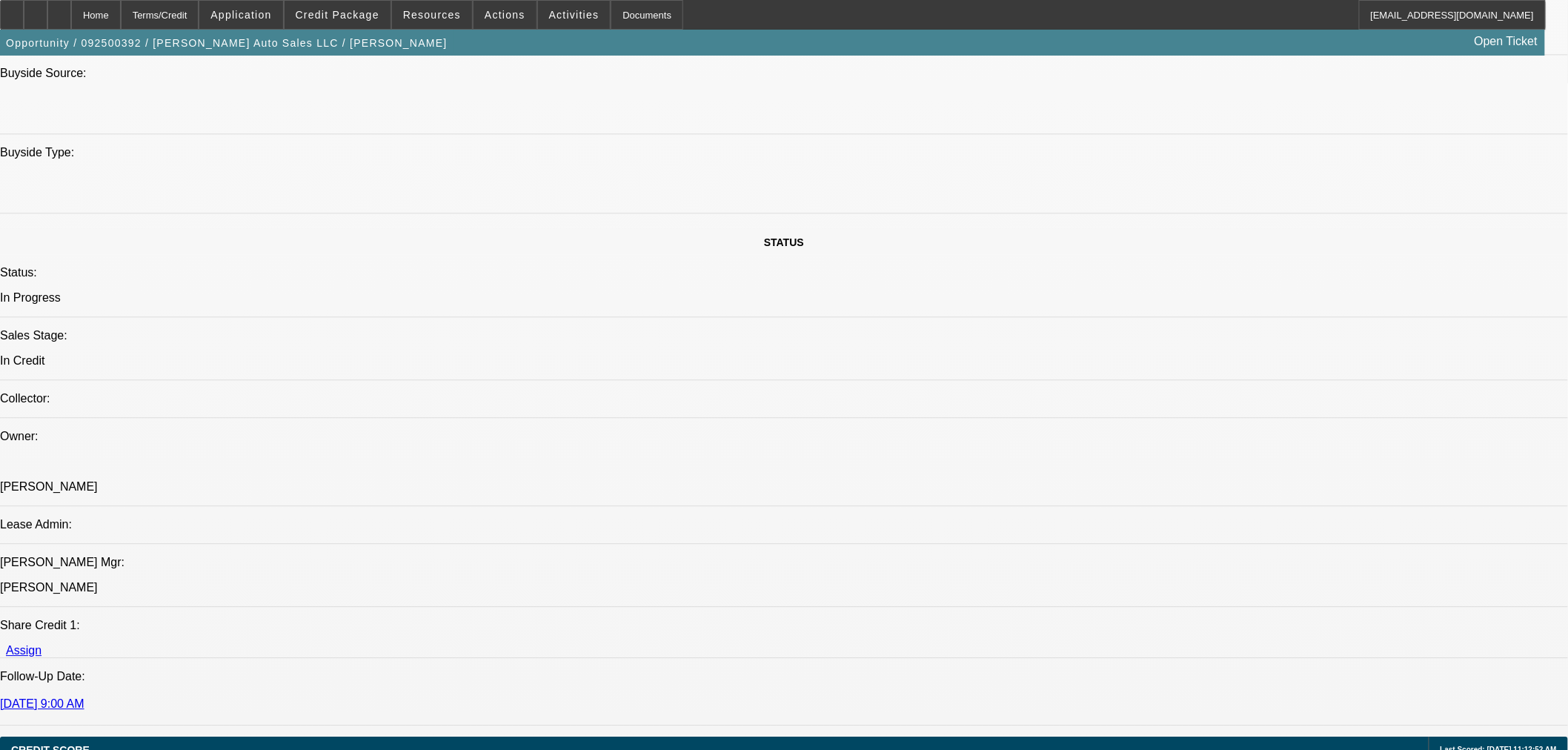
scroll to position [1400, 0]
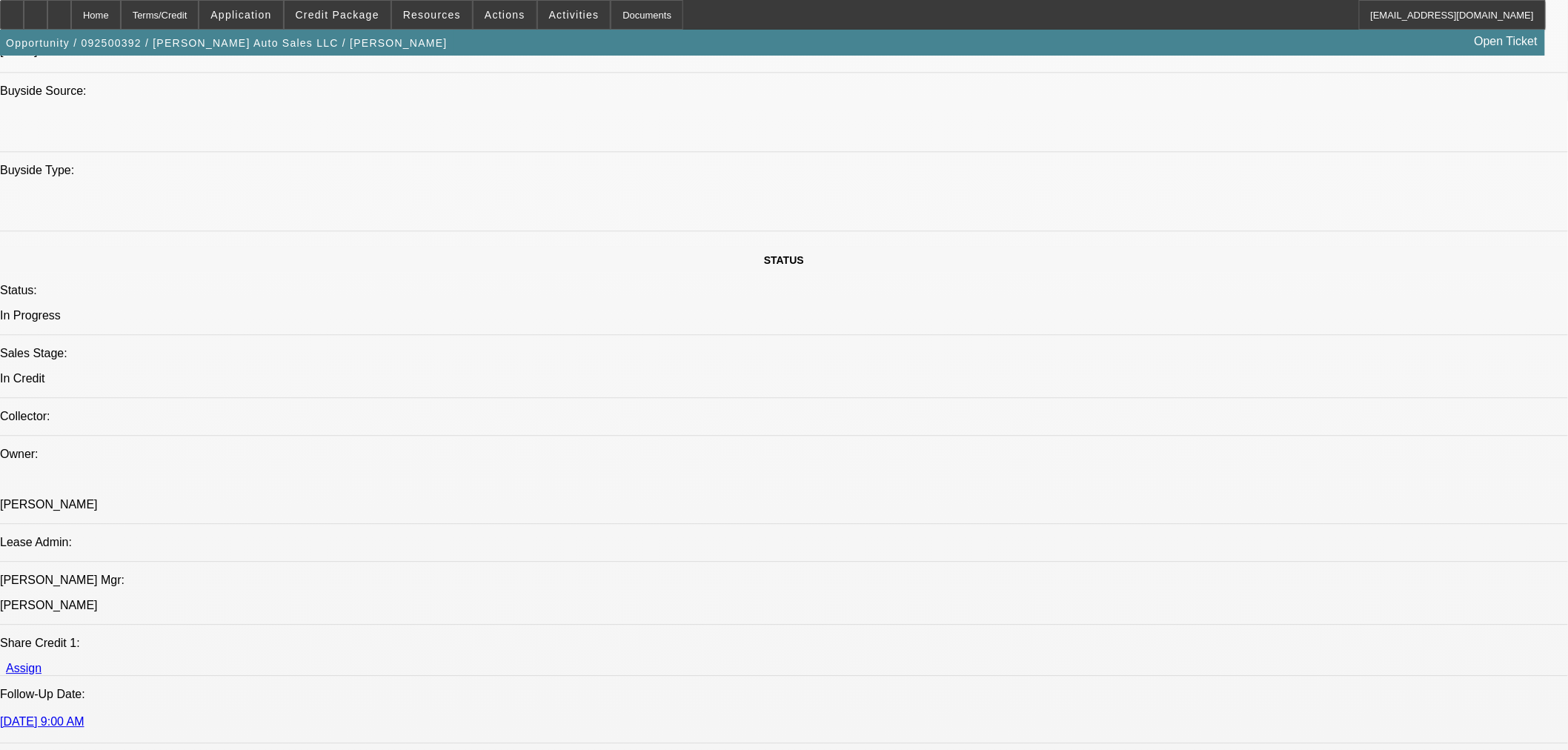
type textarea "Credit to Review Invoice Prior to Docs."
click at [336, 1] on span at bounding box center [337, 14] width 106 height 36
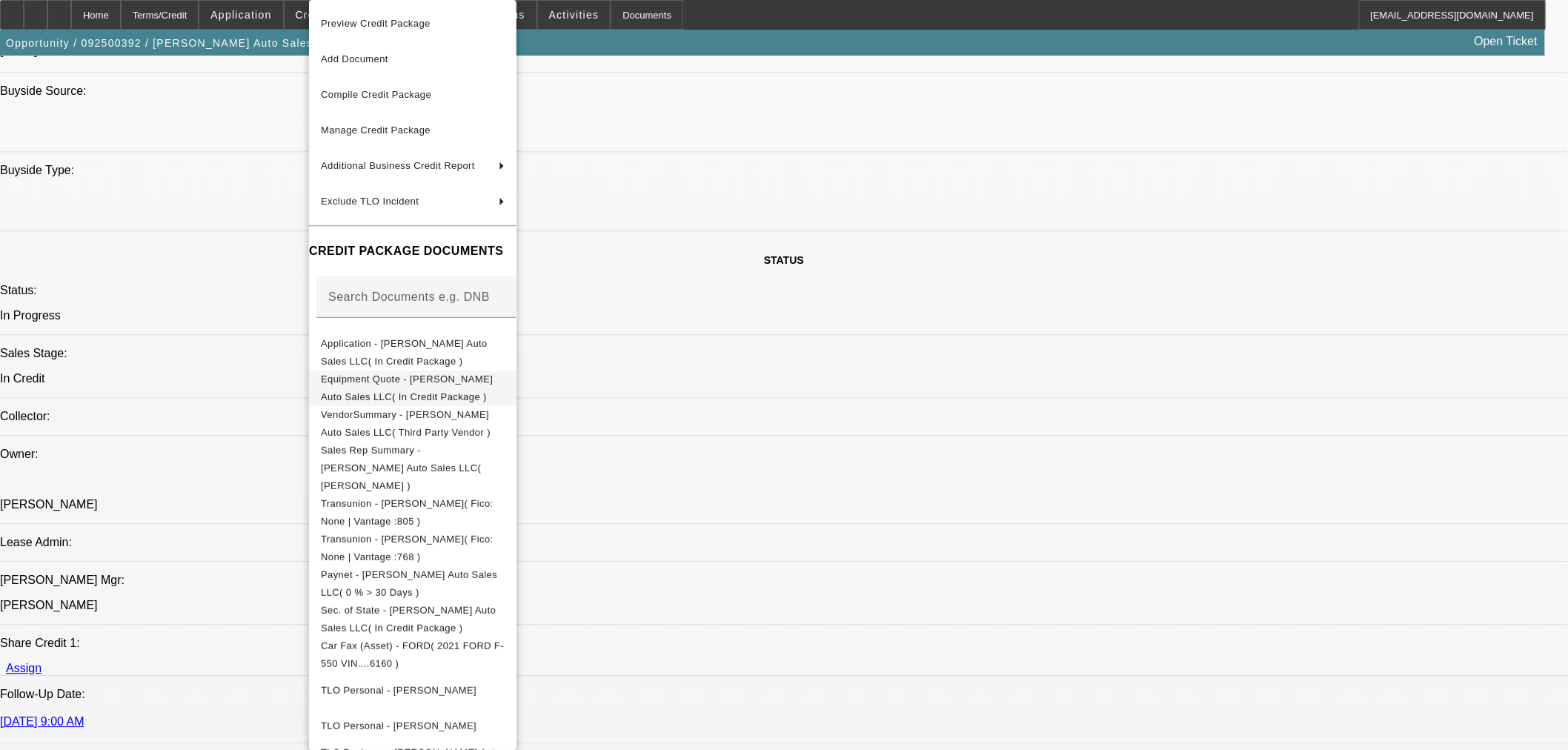
click at [365, 382] on span "Equipment Quote - Diehl's Auto Sales LLC( In Credit Package )" at bounding box center [407, 388] width 172 height 29
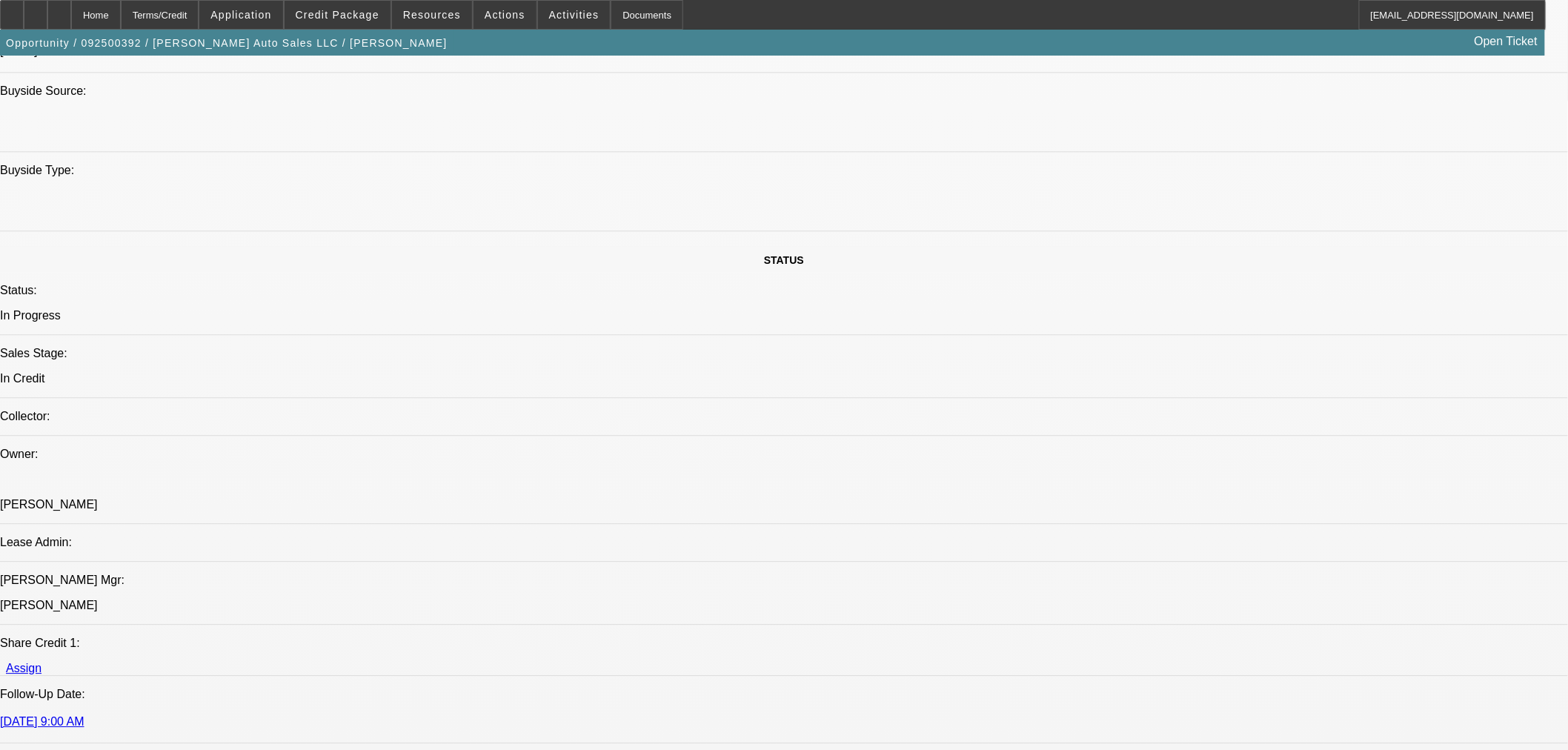
click at [1238, 433] on span "19" at bounding box center [1249, 427] width 27 height 27
type input "9/19/2025"
type input "11:15"
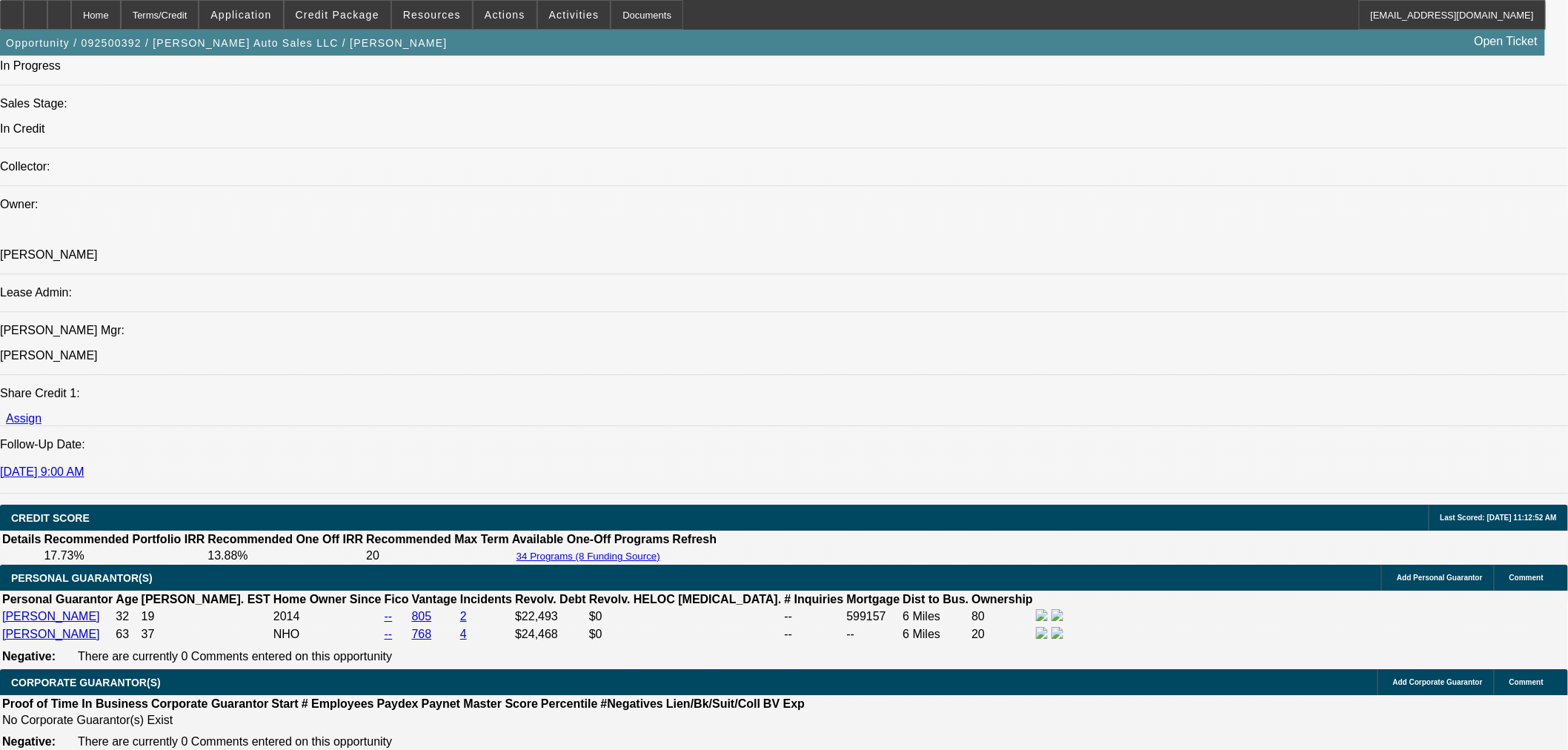
scroll to position [1482, 0]
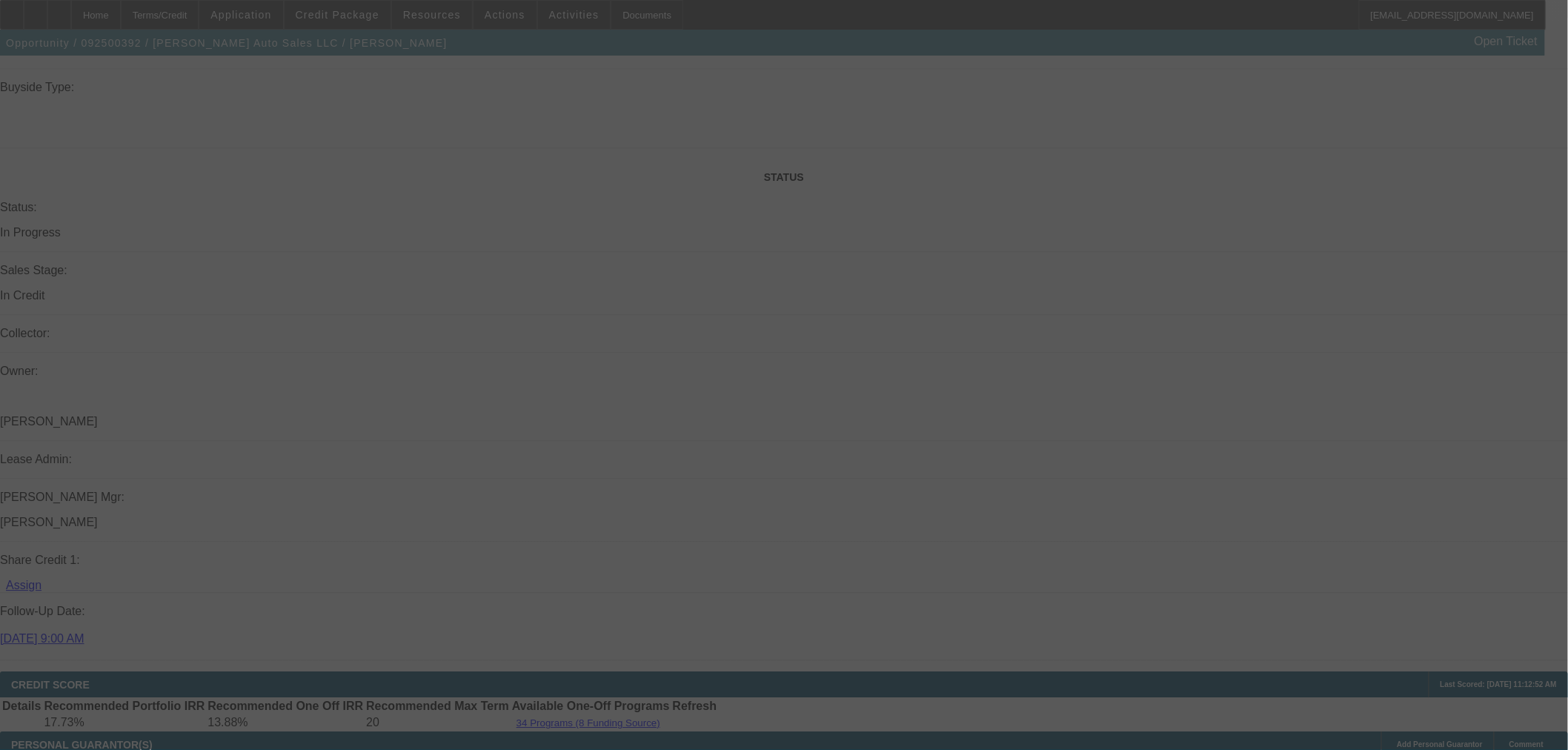
scroll to position [0, 0]
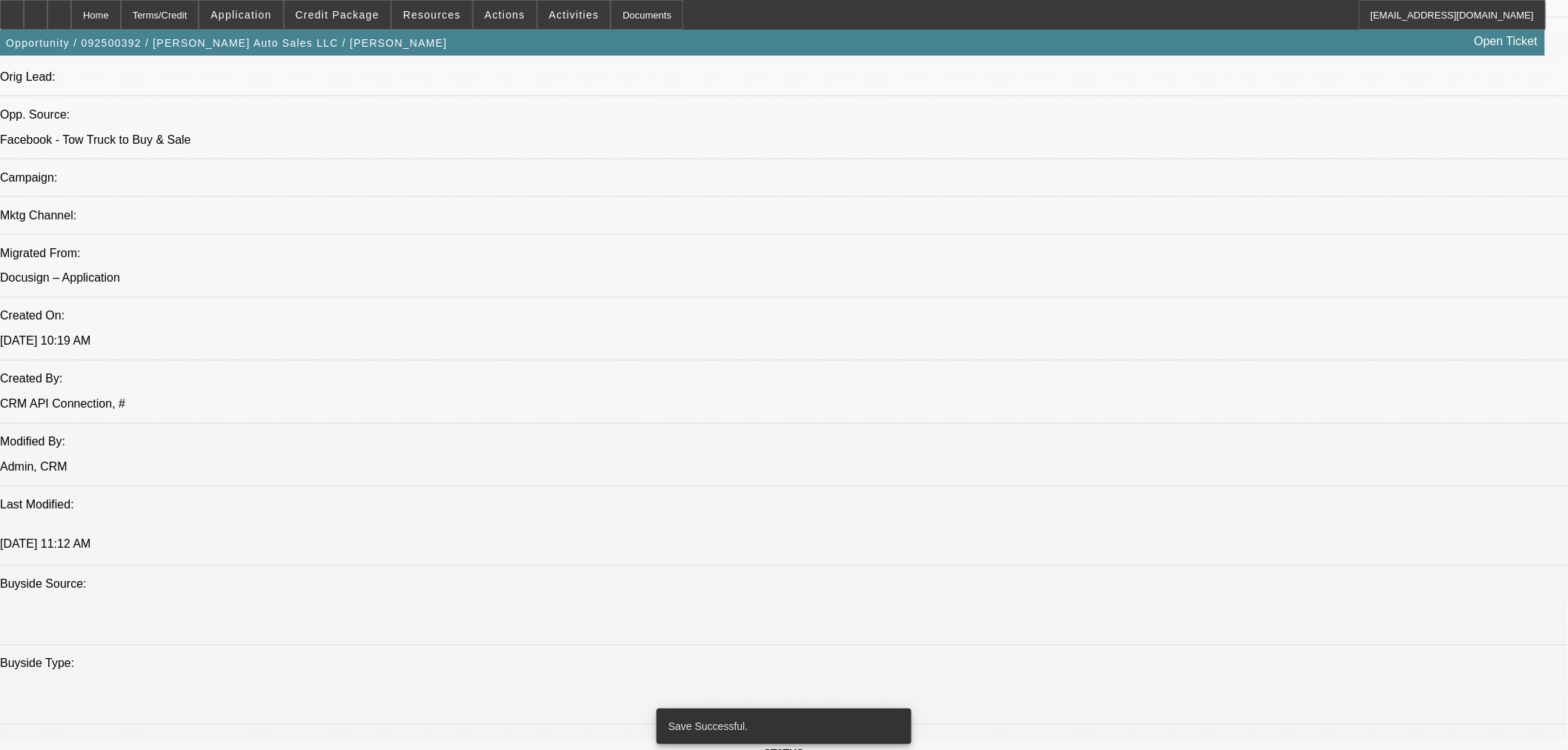
select select "0"
select select "2"
select select "0"
select select "6"
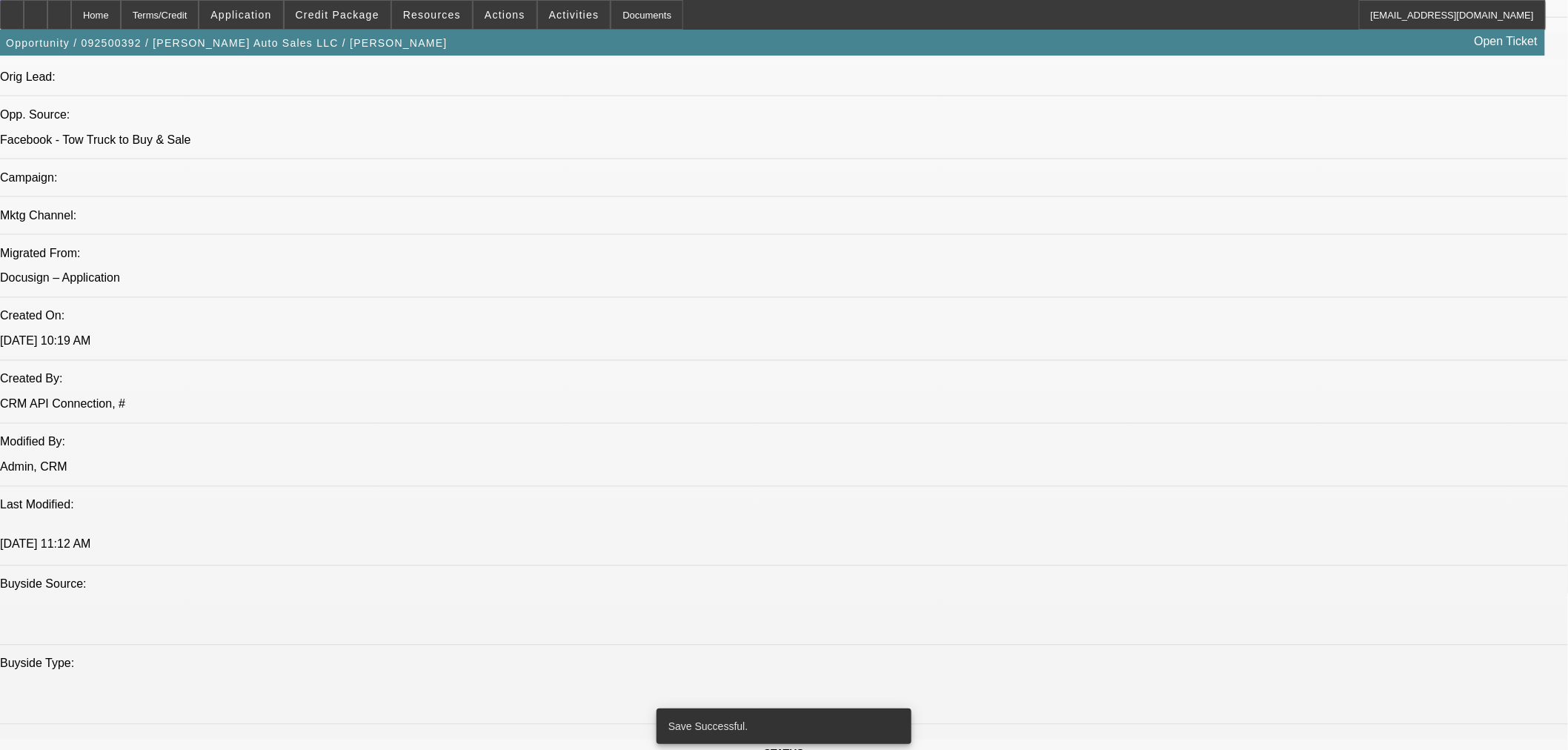
select select "0"
select select "2"
select select "0"
select select "6"
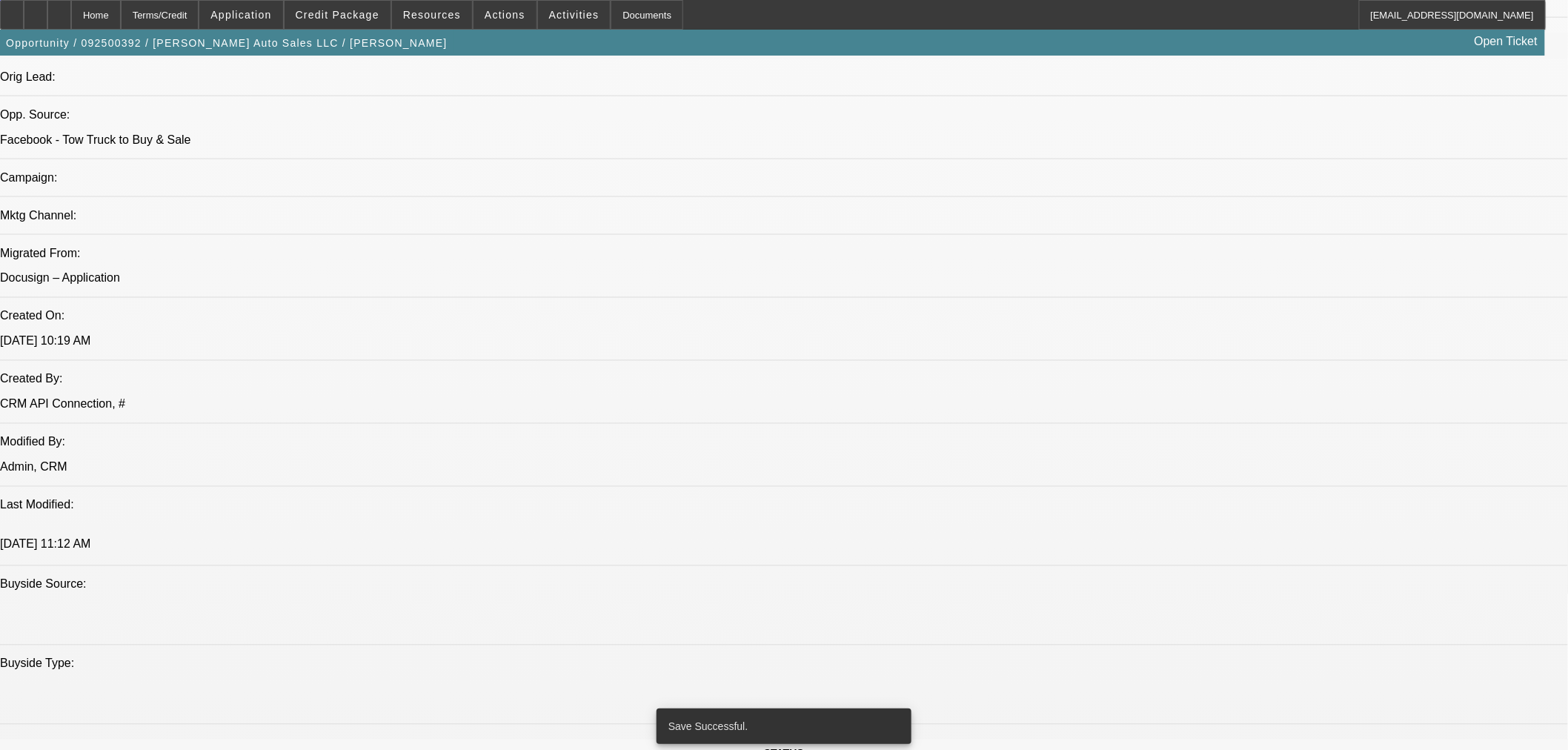
select select "0"
select select "2"
select select "0"
select select "6"
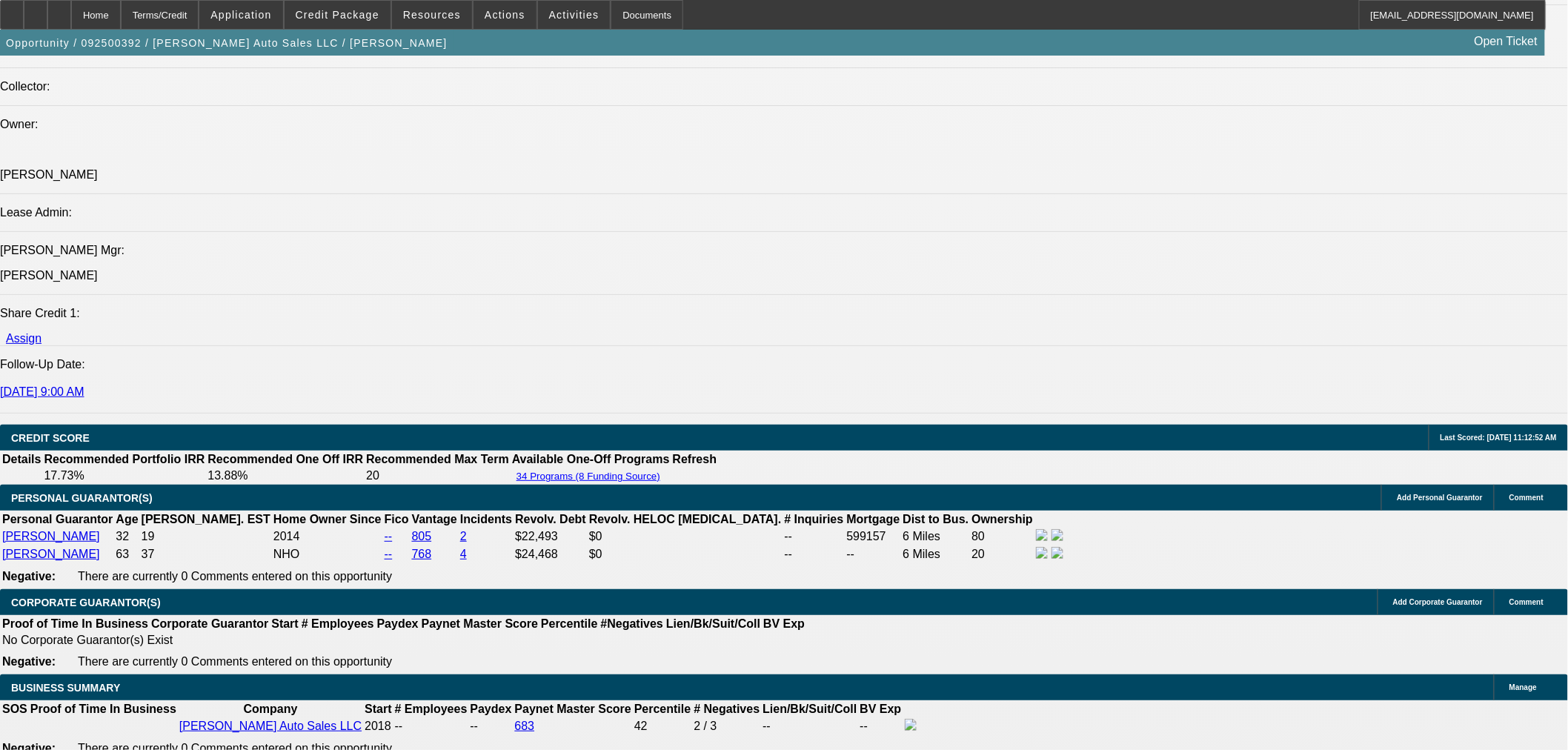
scroll to position [2141, 0]
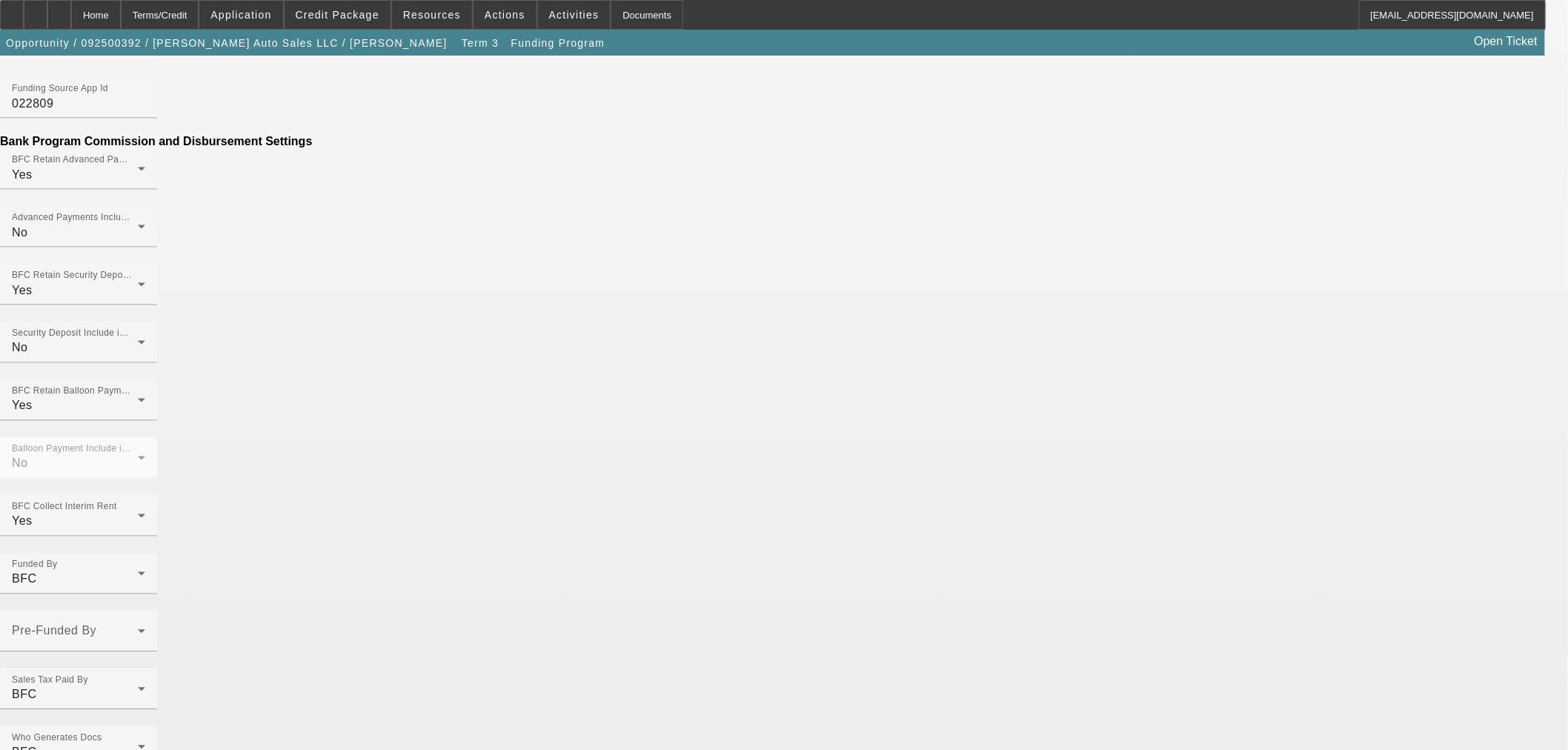
scroll to position [1000, 0]
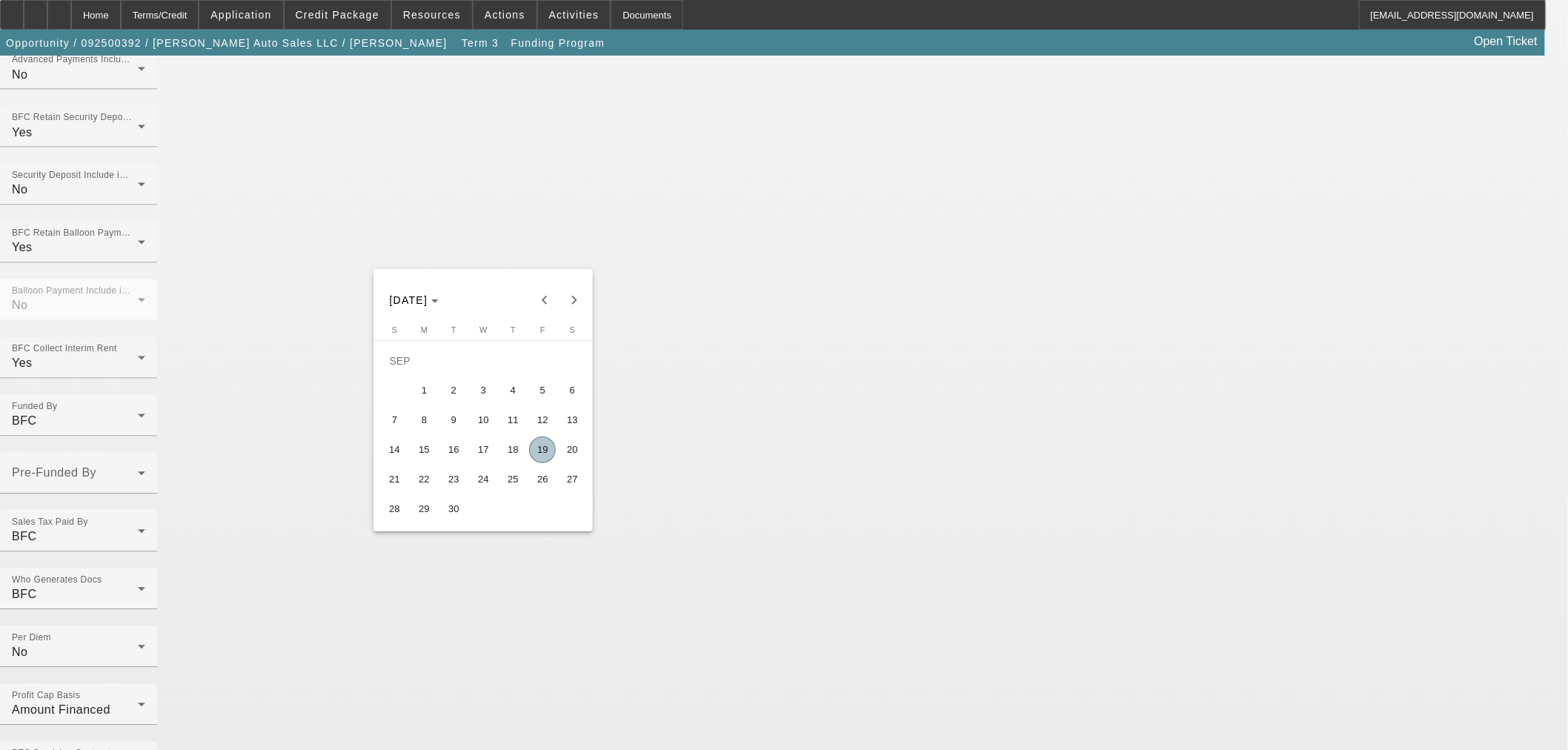
click at [509, 457] on span "18" at bounding box center [513, 450] width 27 height 27
type input "9/18/2025"
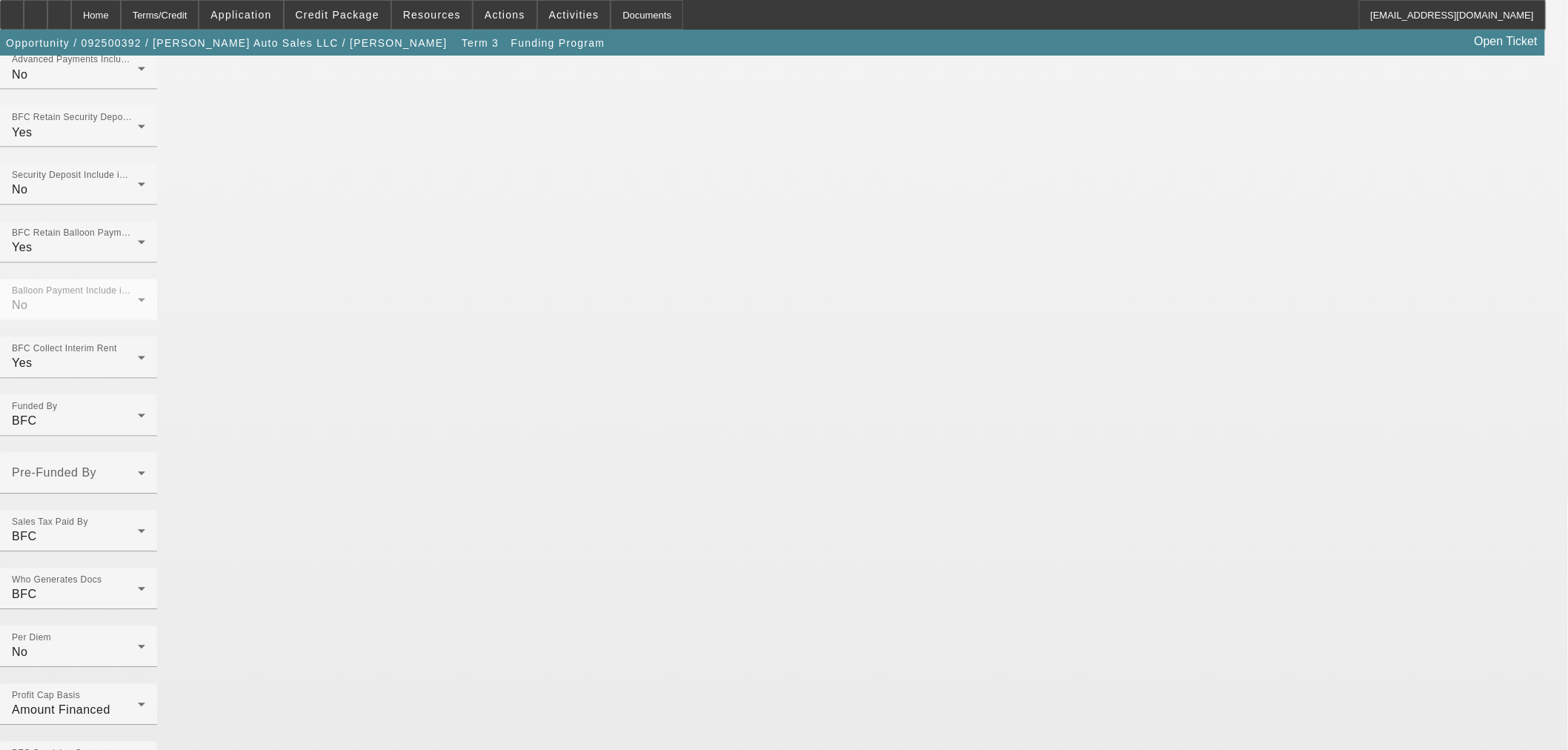
type input "11:15"
type input "01:18"
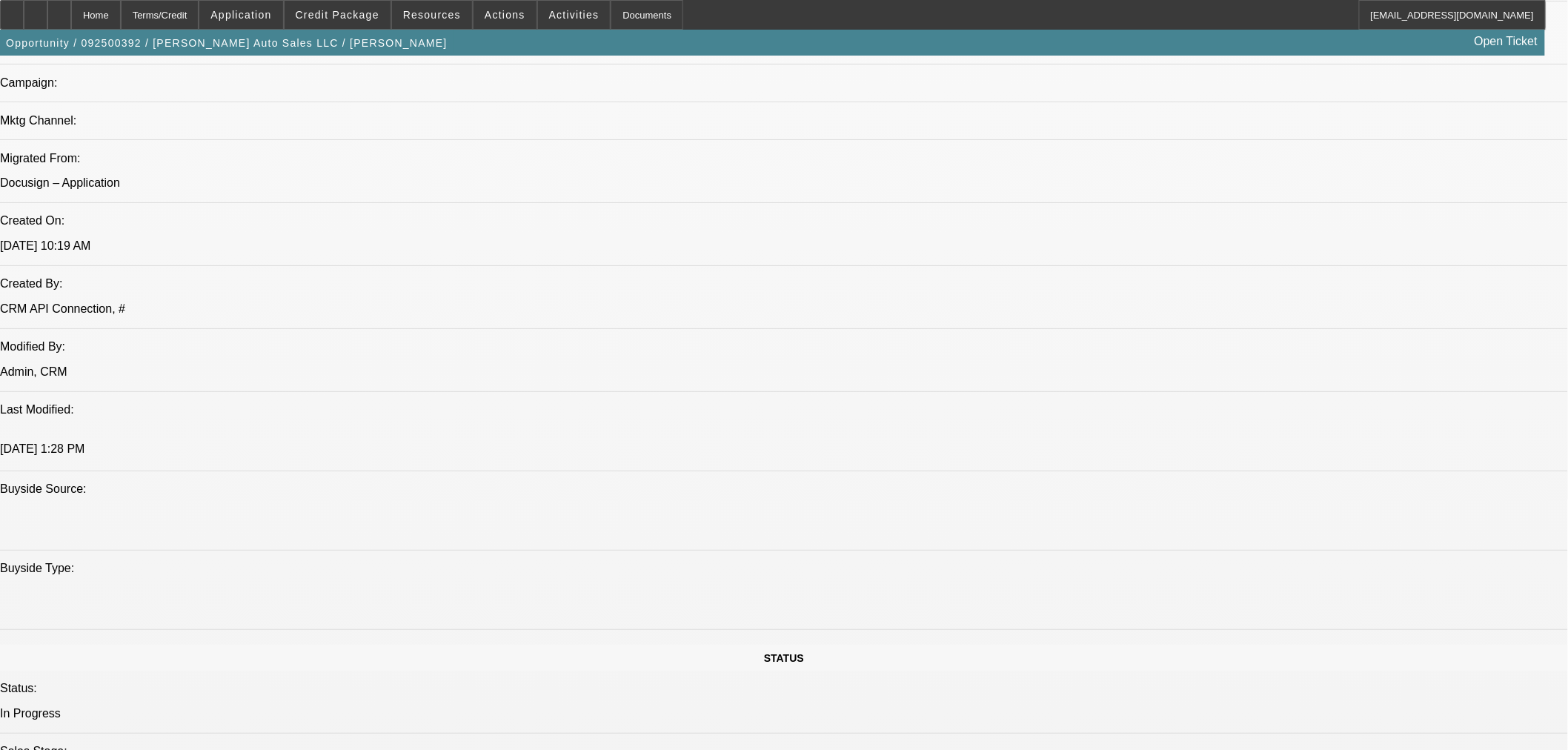
select select "0"
select select "2"
select select "0"
select select "6"
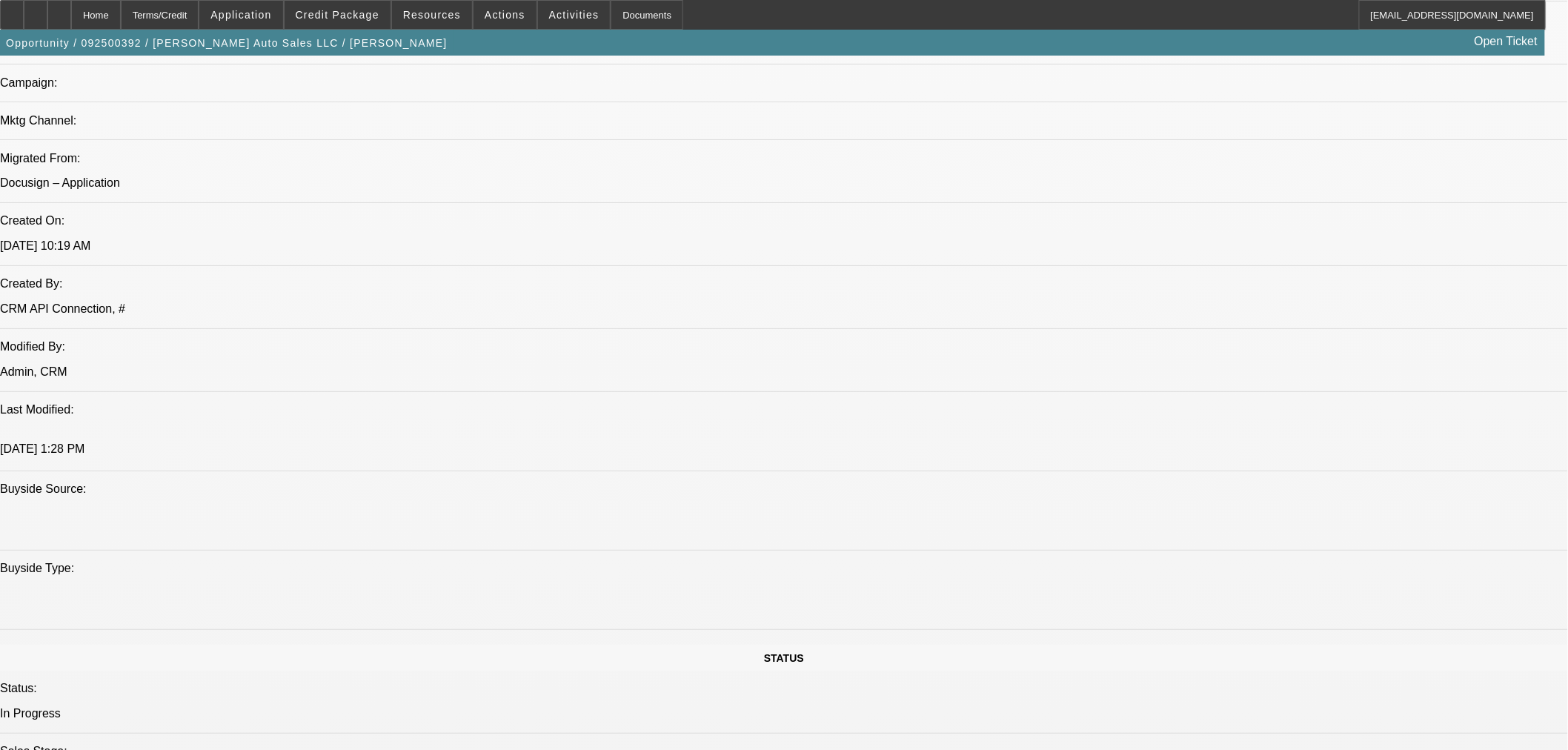
select select "0"
select select "2"
select select "0"
select select "6"
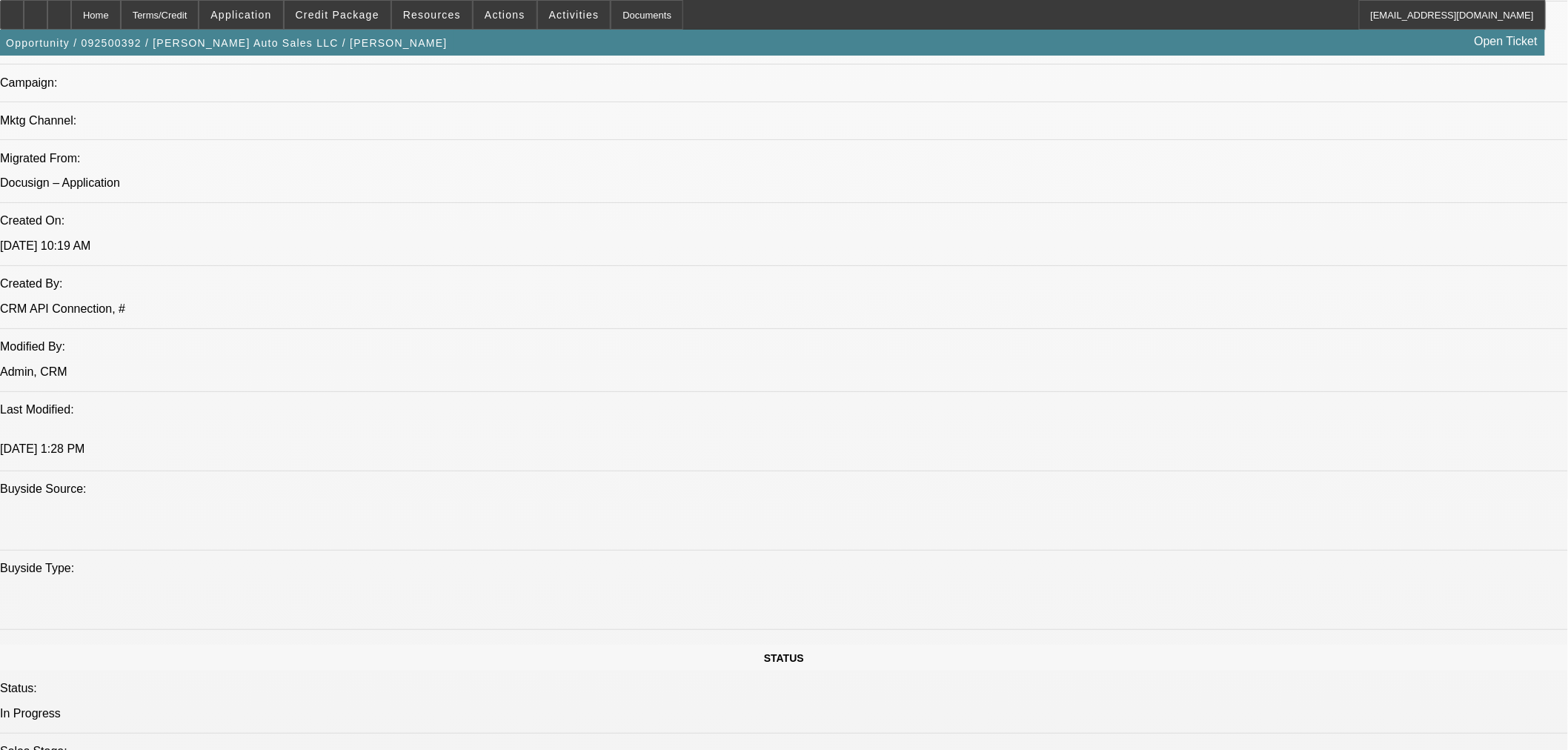
select select "0"
select select "2"
select select "0"
select select "6"
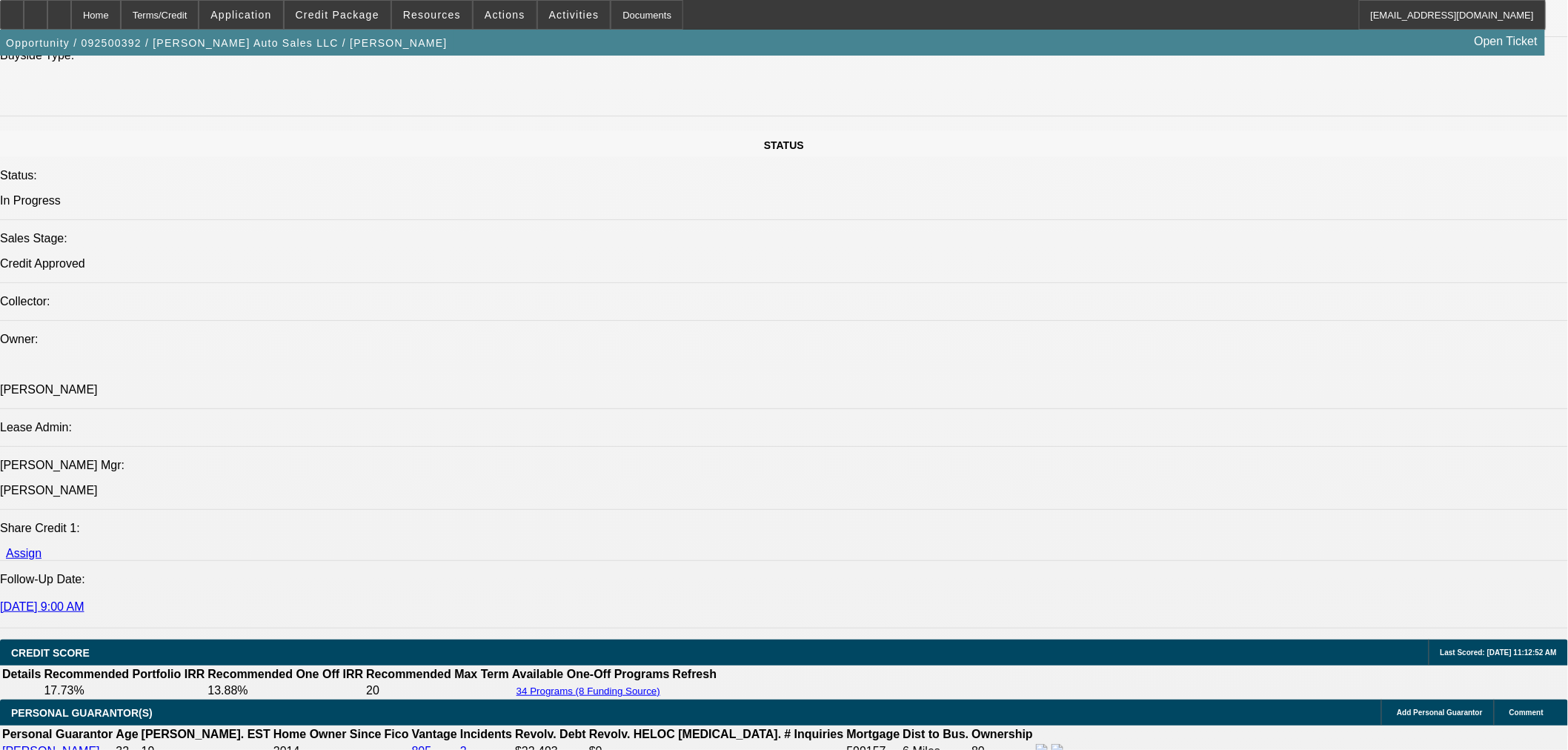
scroll to position [1647, 0]
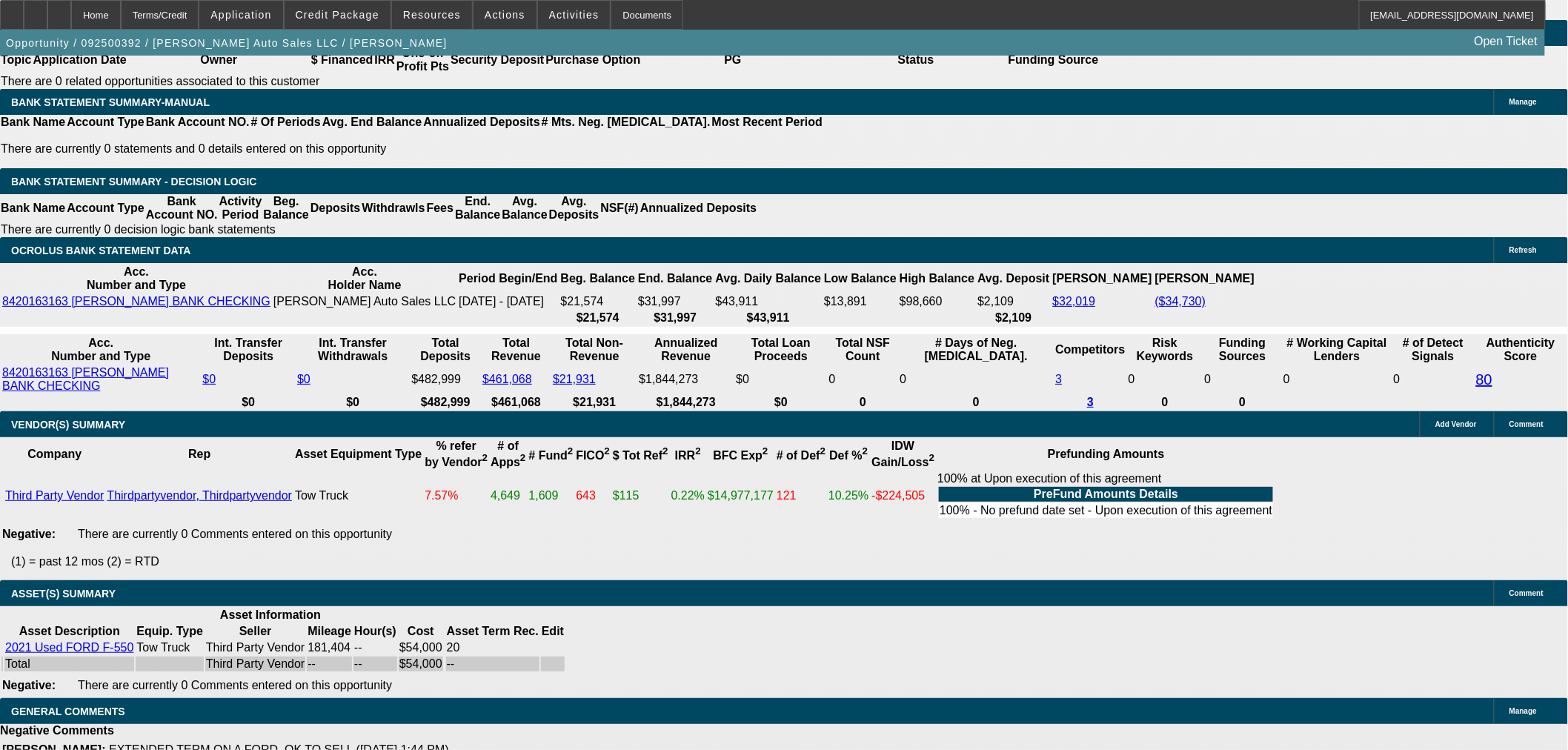
scroll to position [2058, 0]
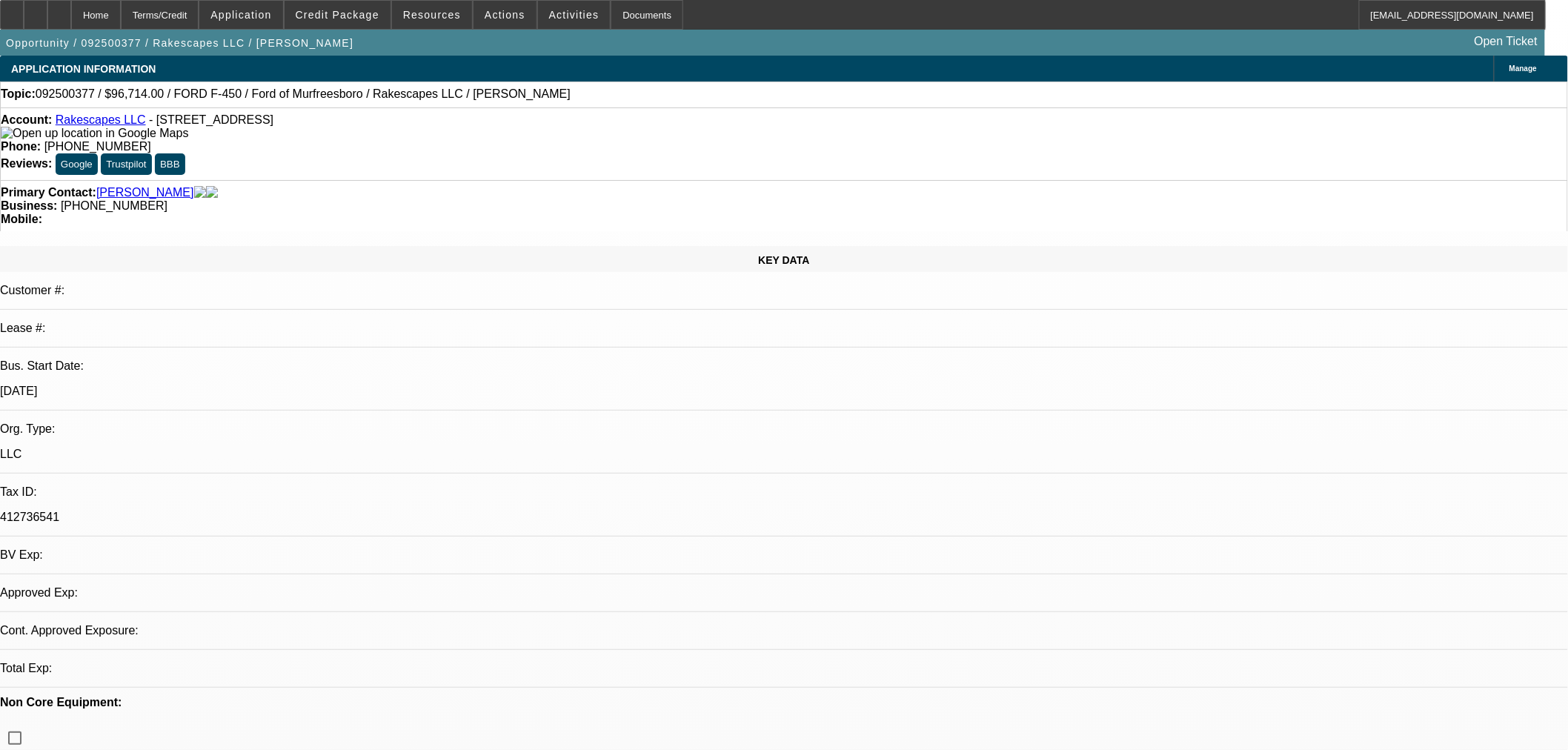
select select "0"
select select "3"
select select "0.1"
select select "4"
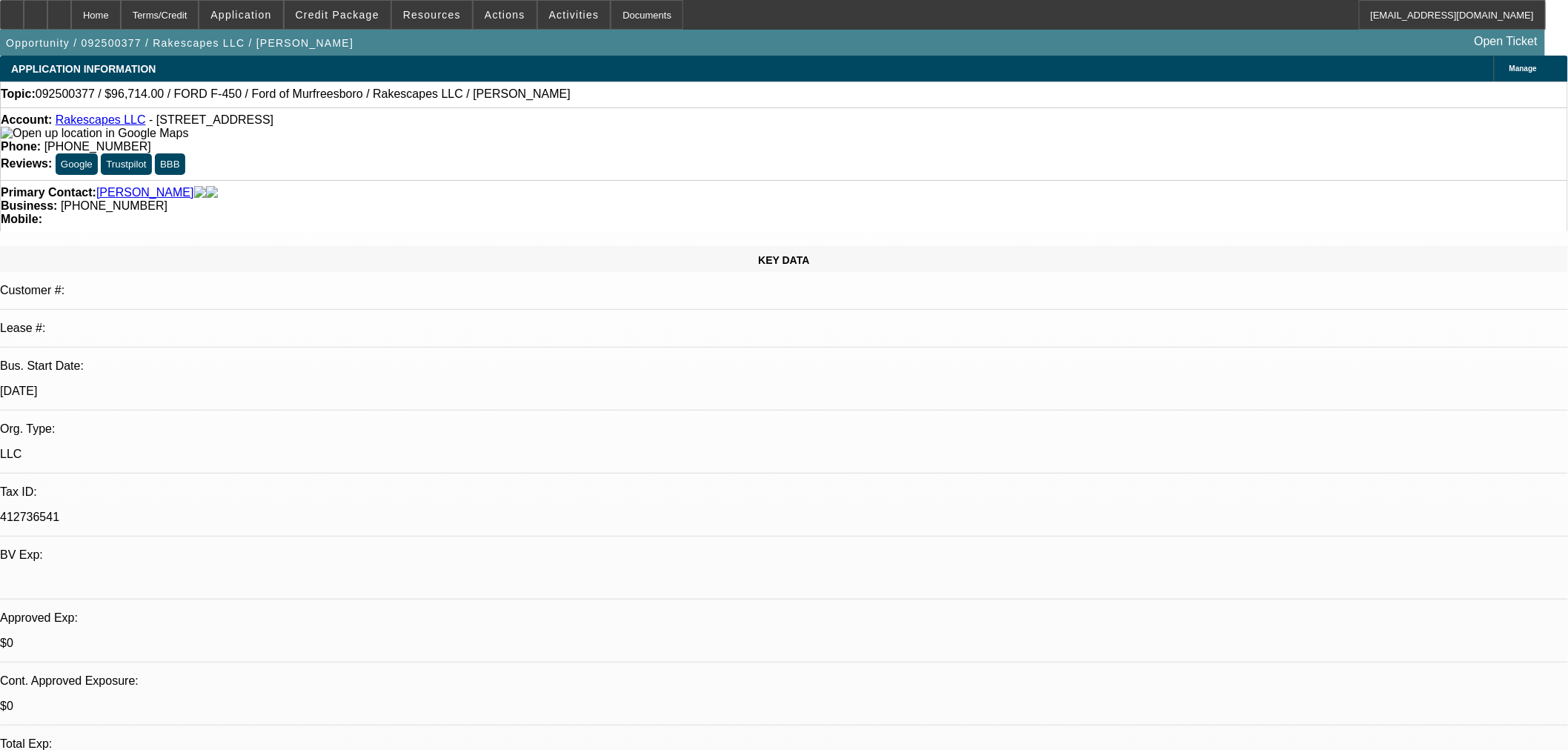
click at [353, 97] on span "092500377 / $96,714.00 / FORD F-450 / Ford of Murfreesboro / Rakescapes LLC / […" at bounding box center [304, 94] width 535 height 13
click at [353, 95] on span "092500377 / $96,714.00 / FORD F-450 / Ford of Murfreesboro / Rakescapes LLC / […" at bounding box center [304, 94] width 535 height 13
copy span "Rakescapes"
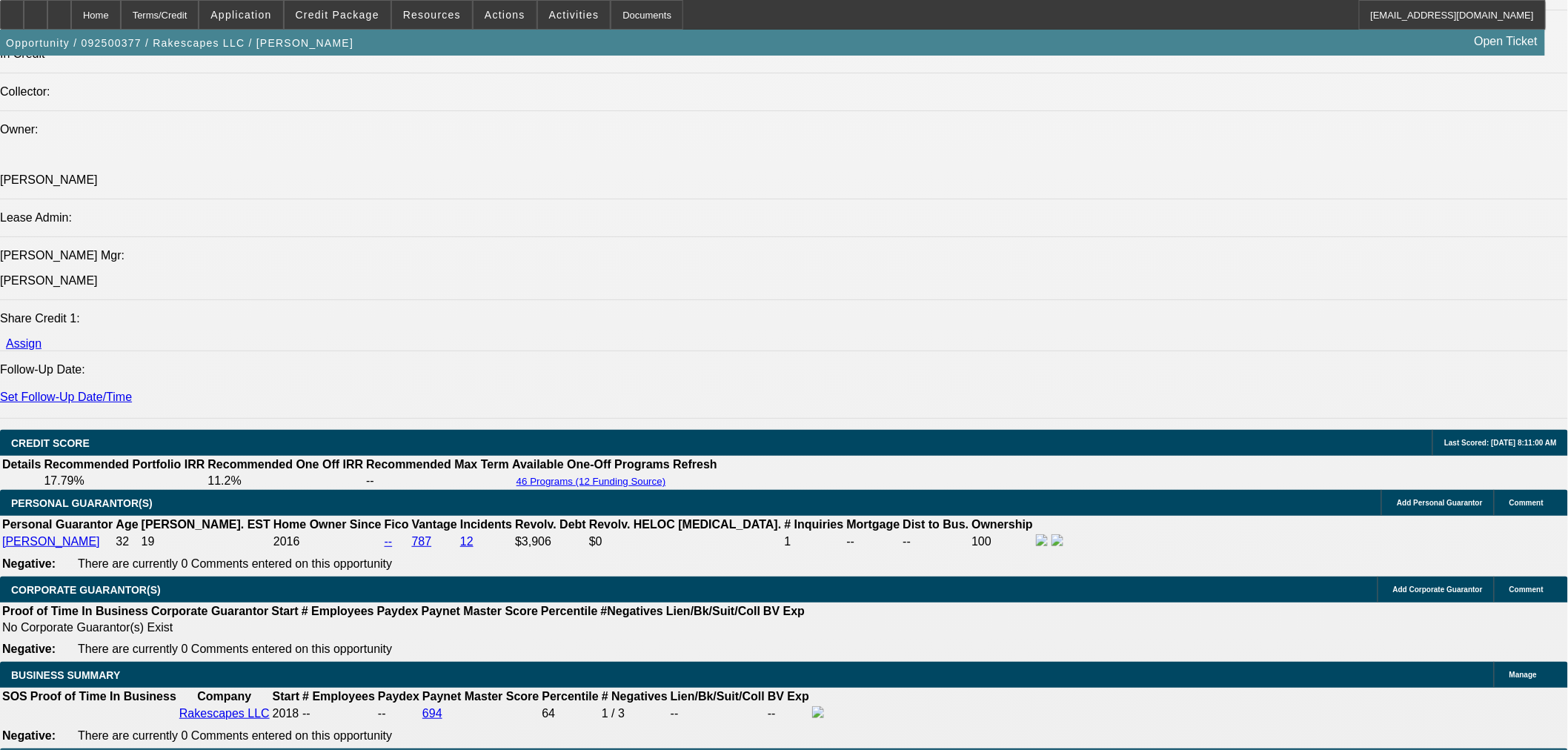
scroll to position [1812, 0]
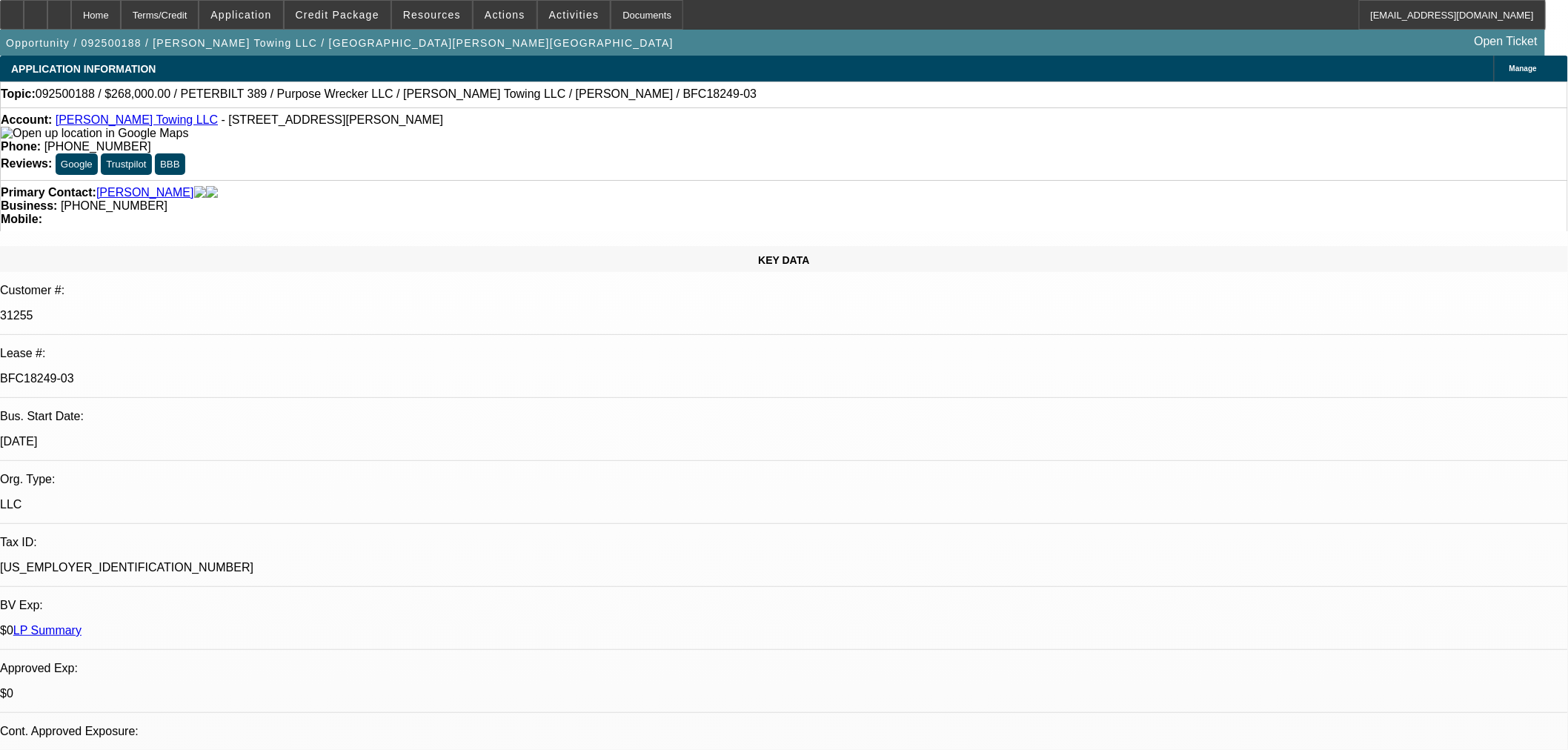
select select "0"
select select "6"
select select "0"
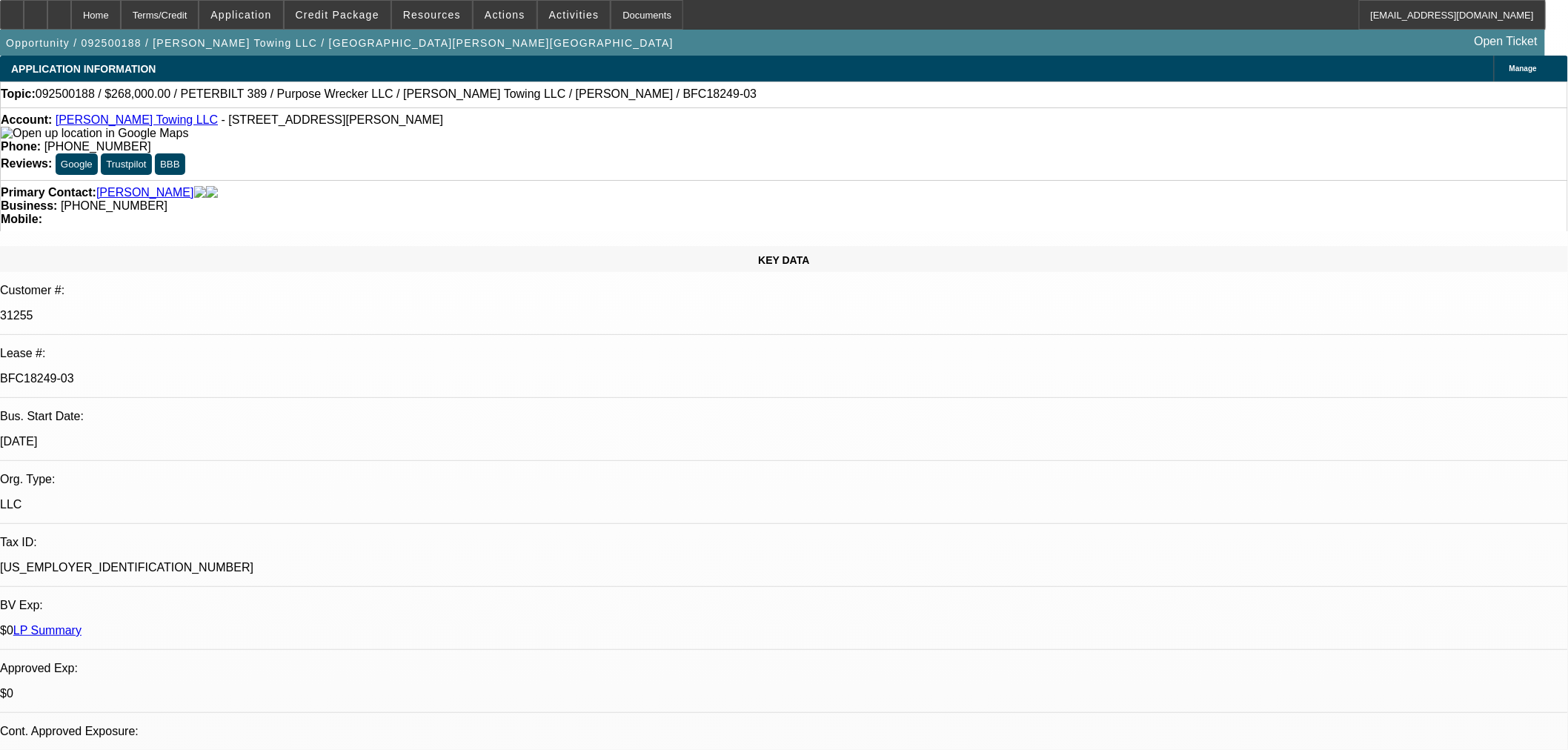
select select "2"
select select "0"
select select "6"
select select "0"
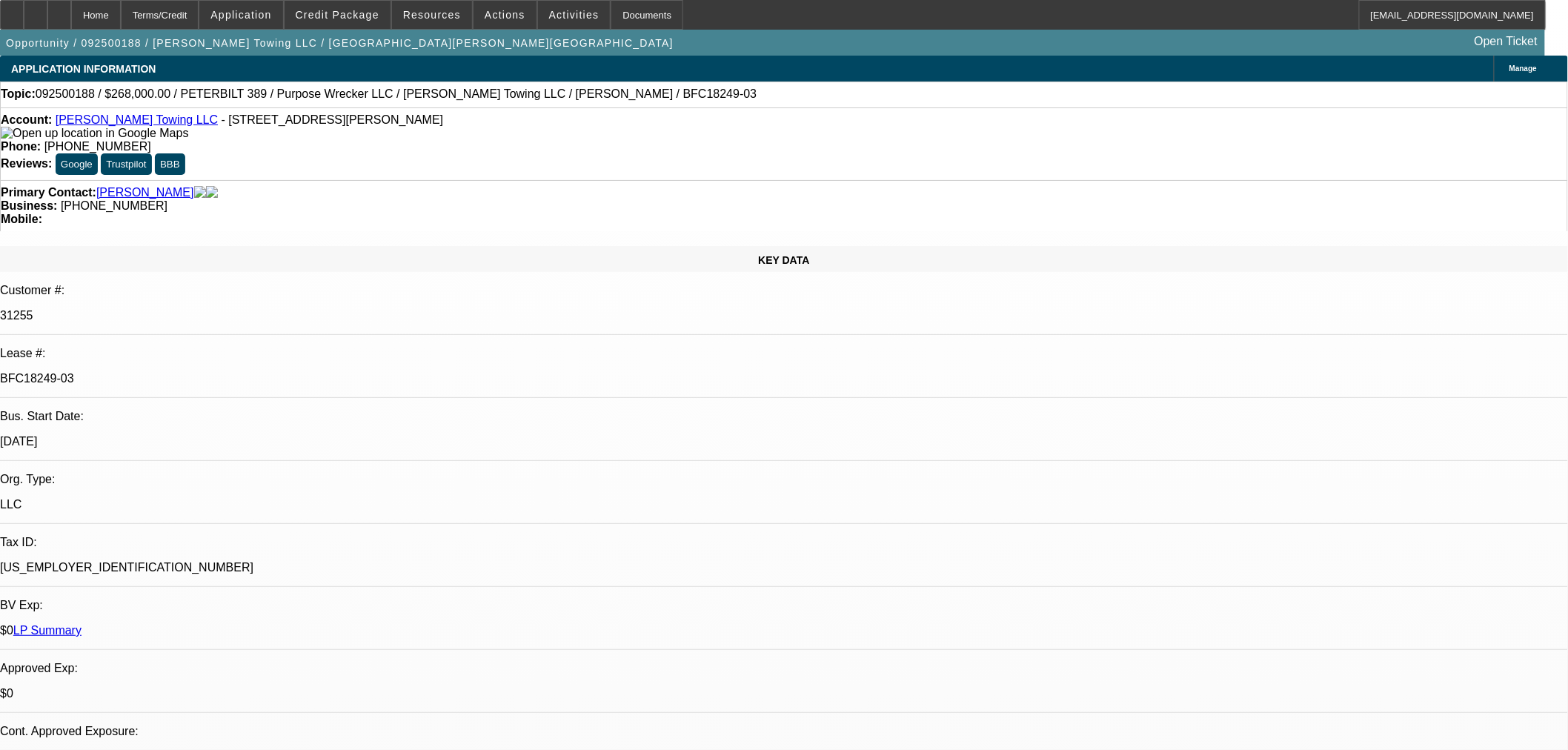
select select "0"
select select "6"
select select "0"
select select "2"
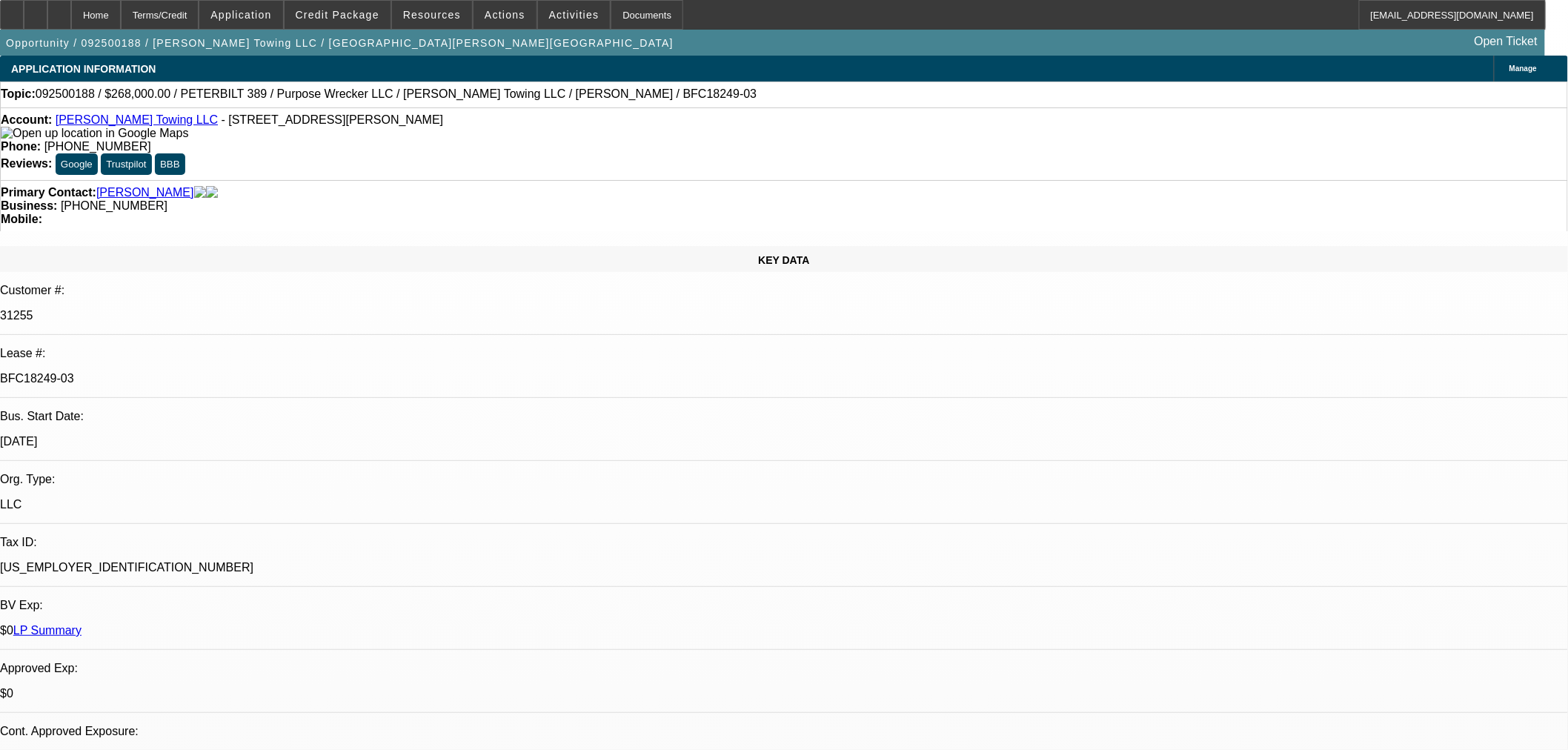
select select "0"
select select "6"
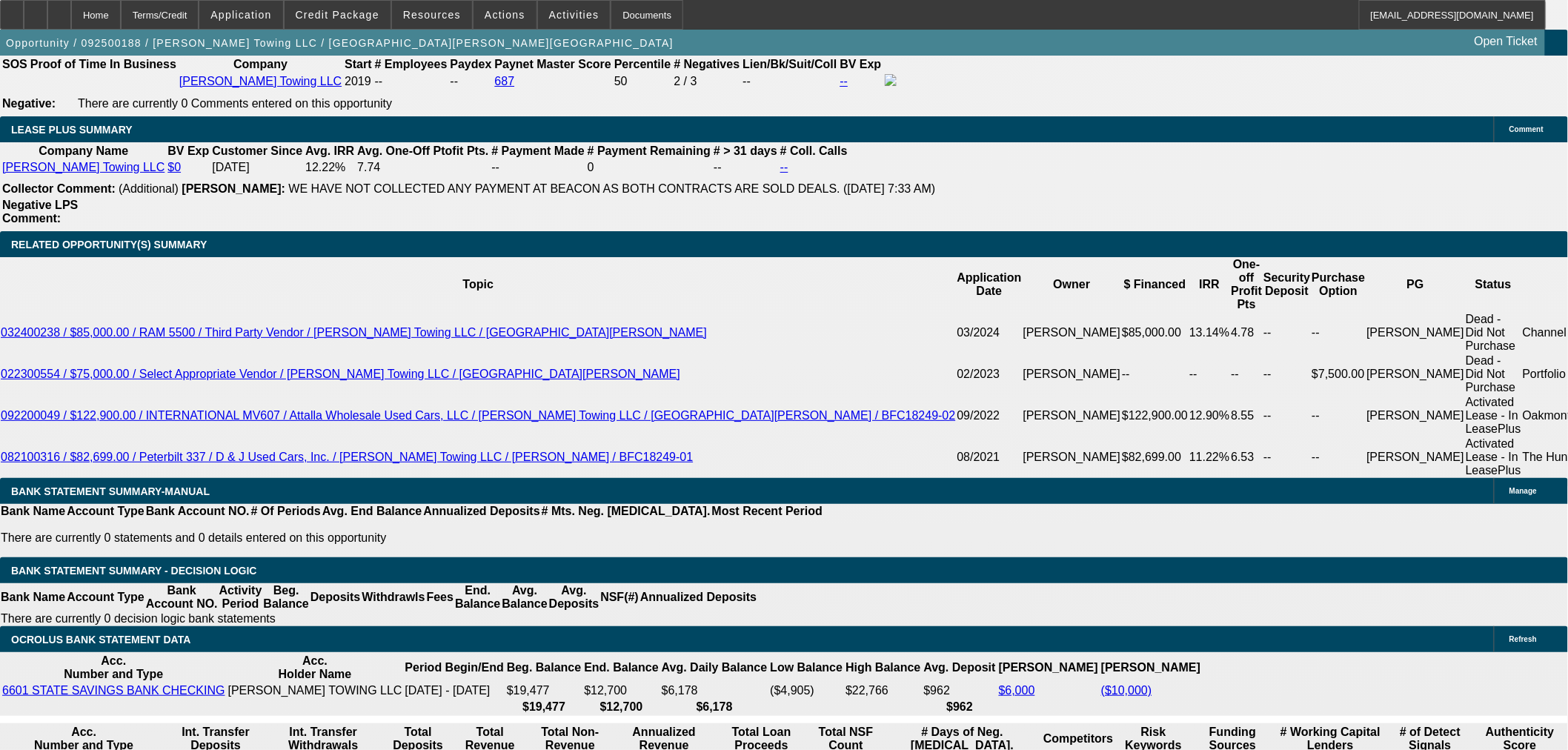
scroll to position [2553, 0]
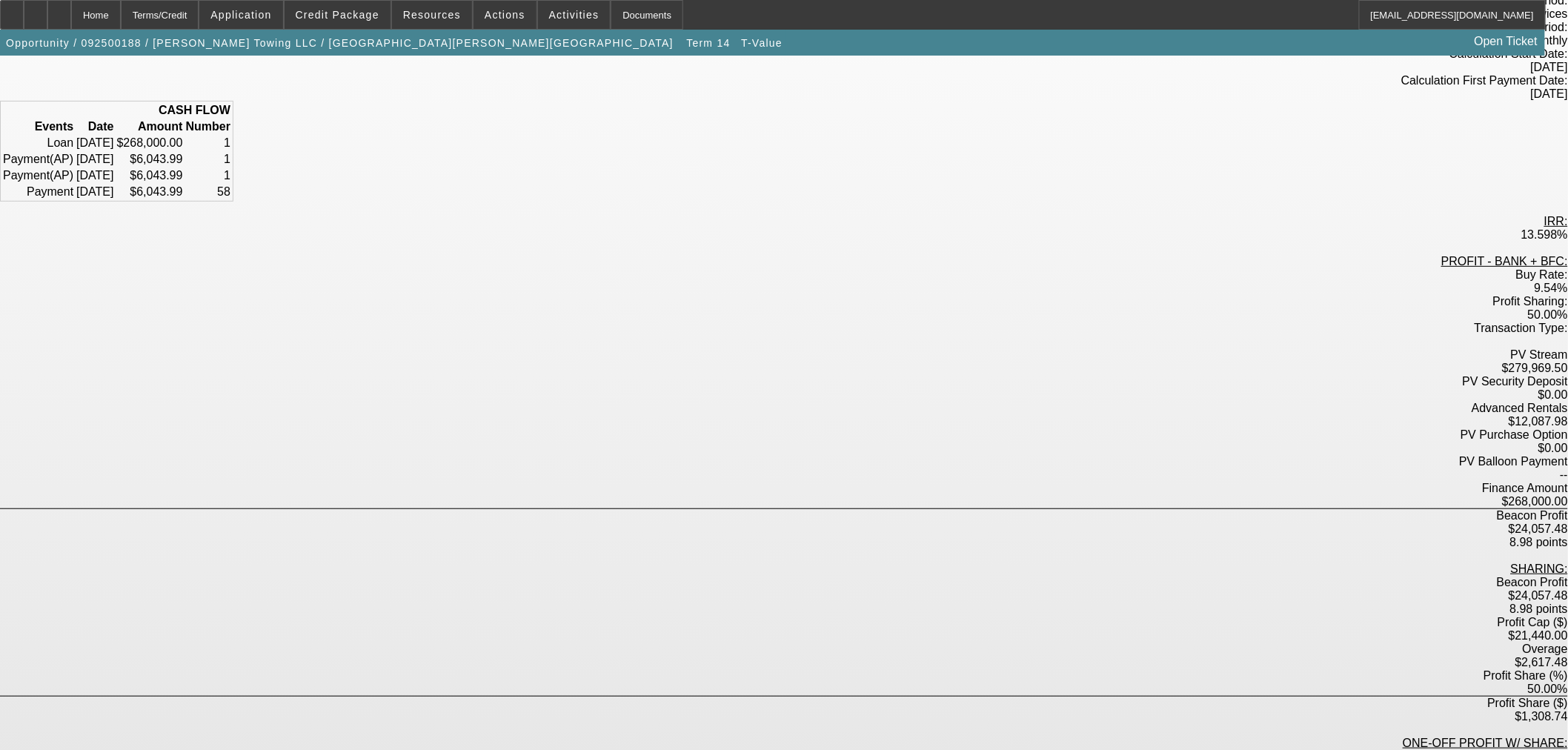
scroll to position [164, 0]
click at [121, 17] on div "Home" at bounding box center [96, 15] width 50 height 30
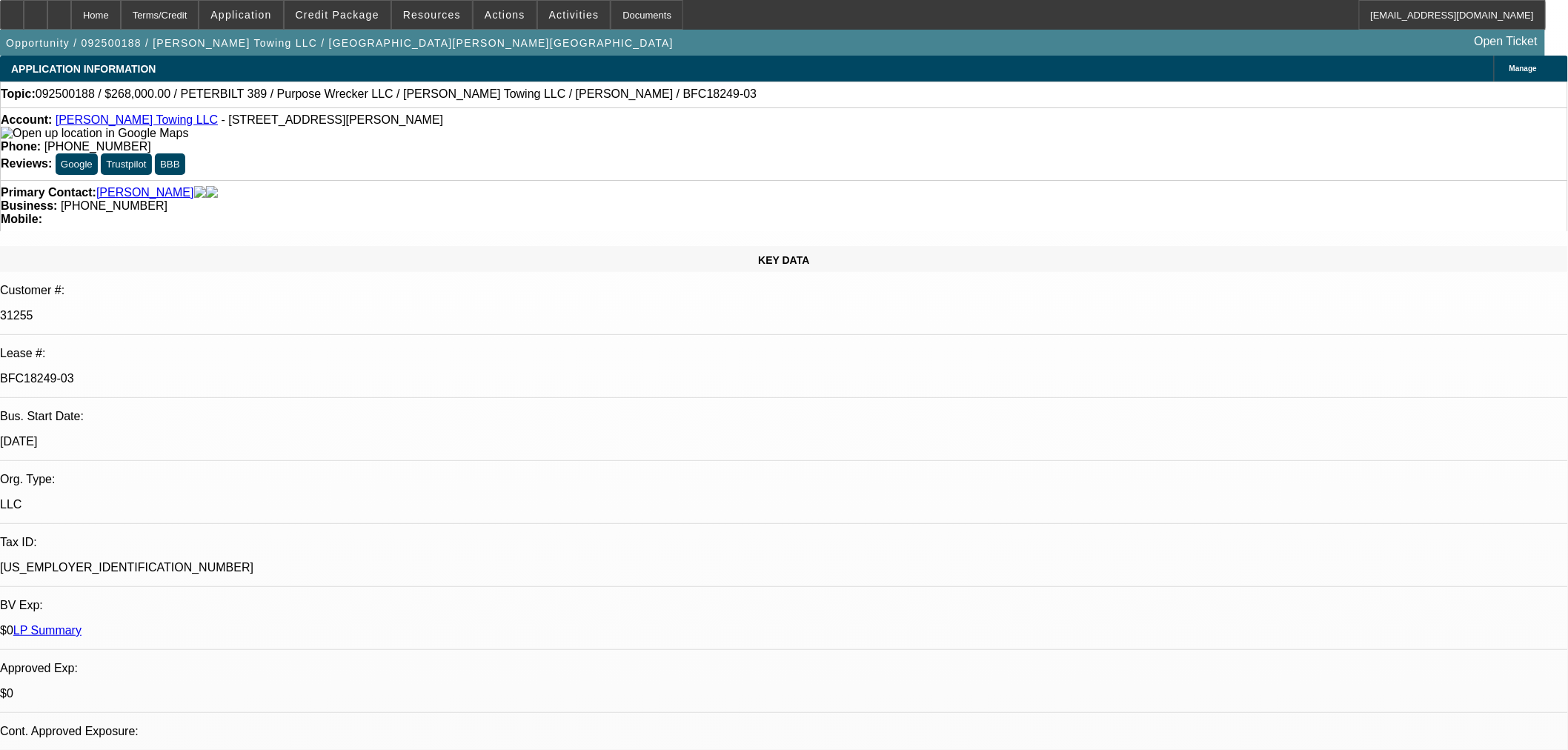
select select "0"
select select "6"
select select "0"
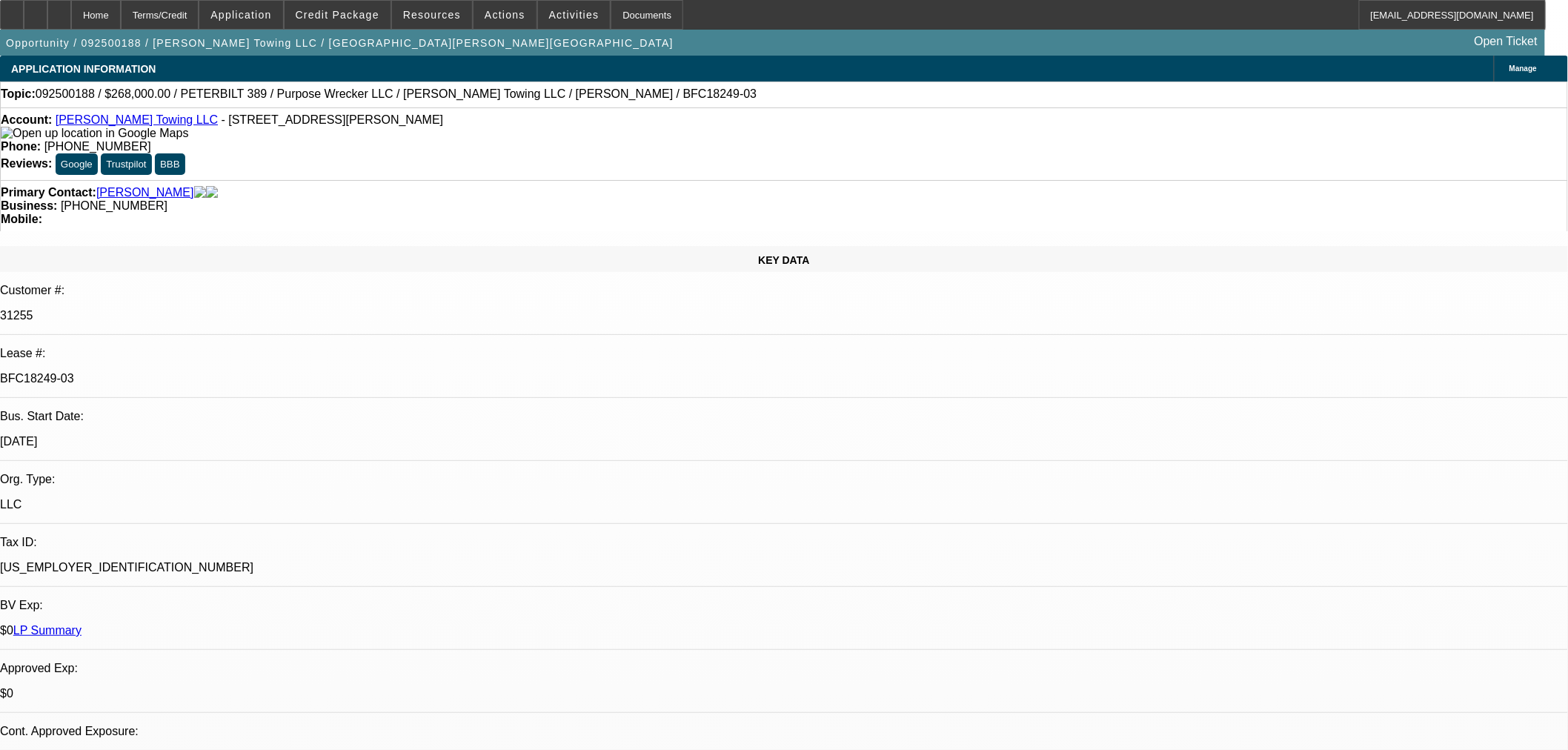
select select "2"
select select "0"
select select "6"
select select "0"
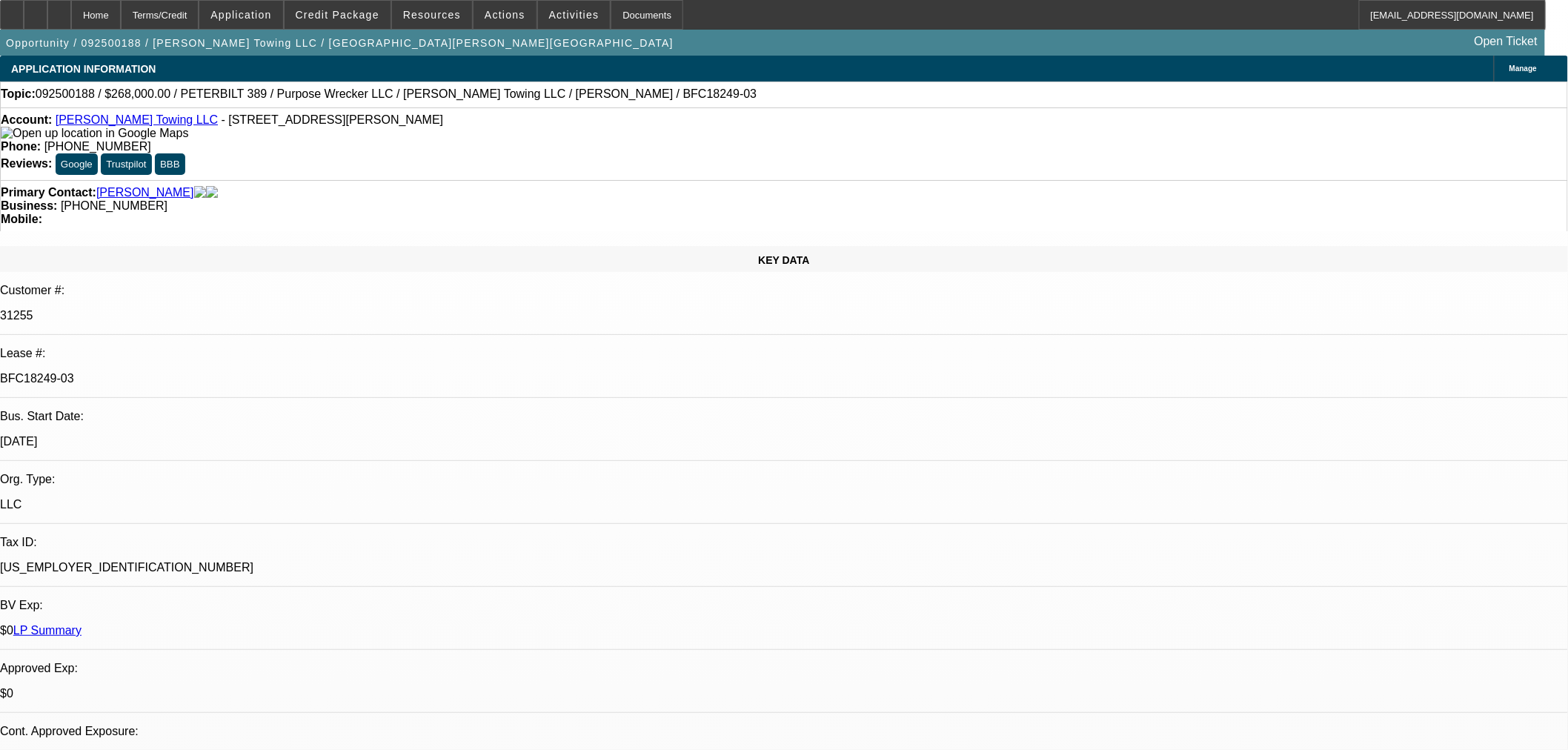
select select "0"
select select "6"
select select "0"
select select "2"
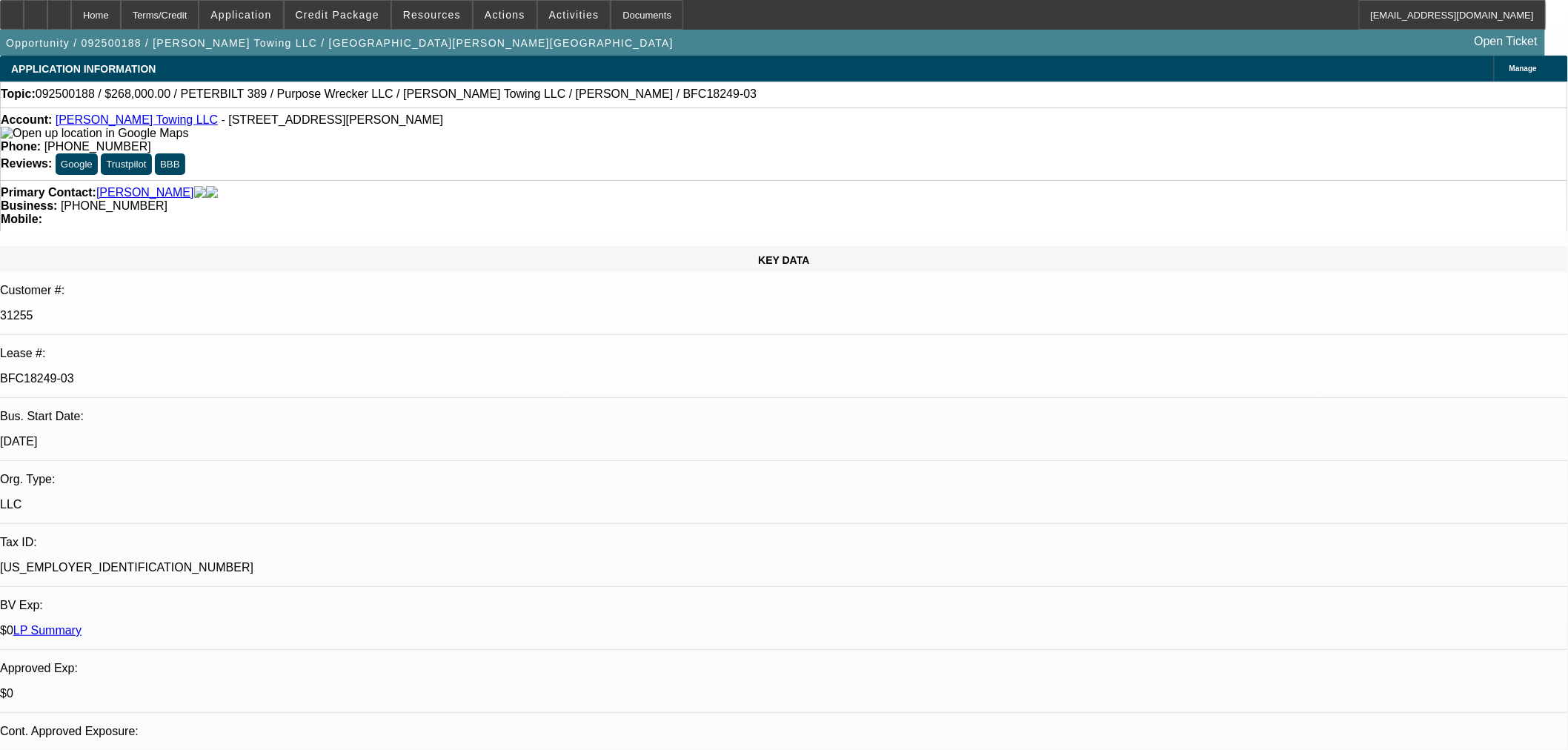
select select "0"
select select "6"
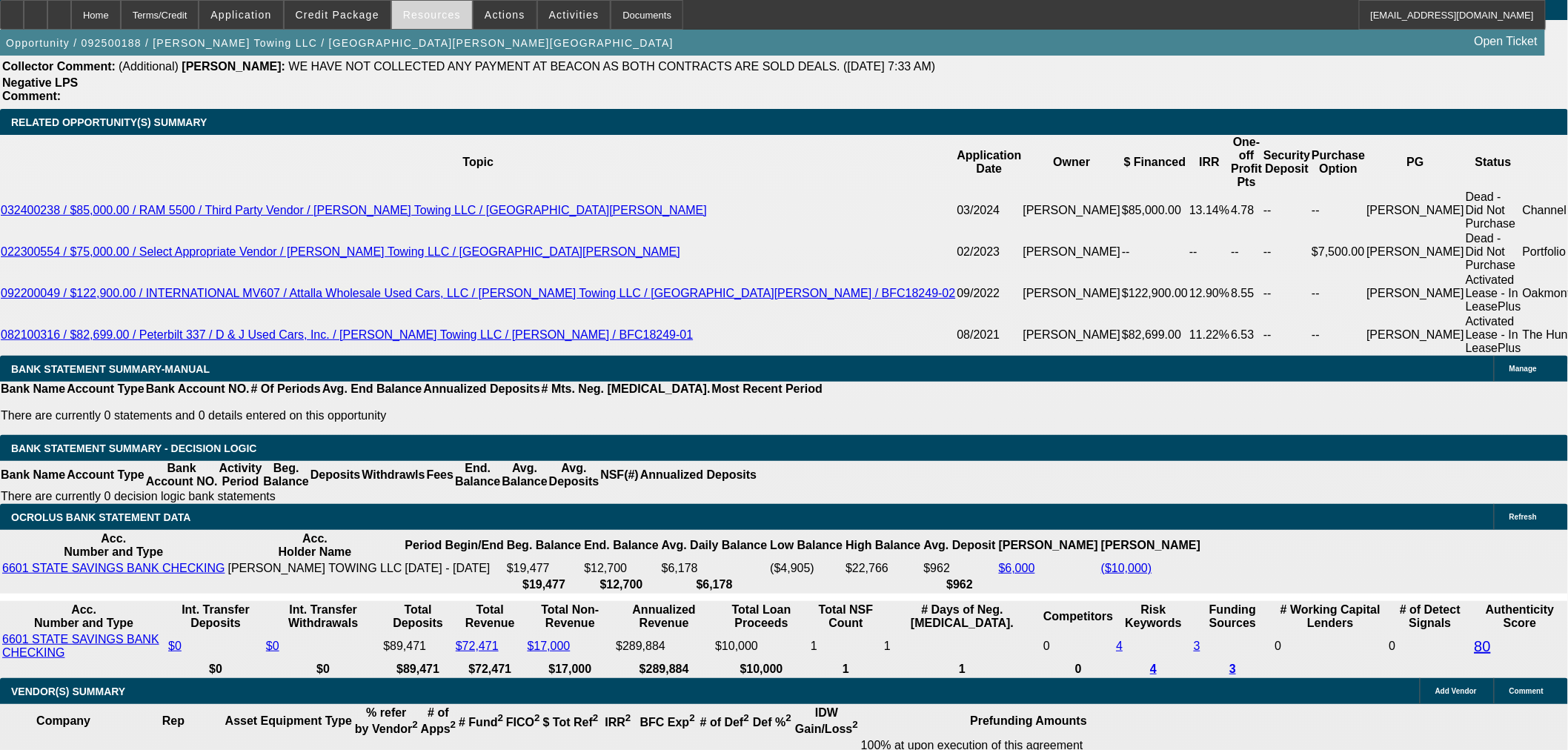
scroll to position [2143, 0]
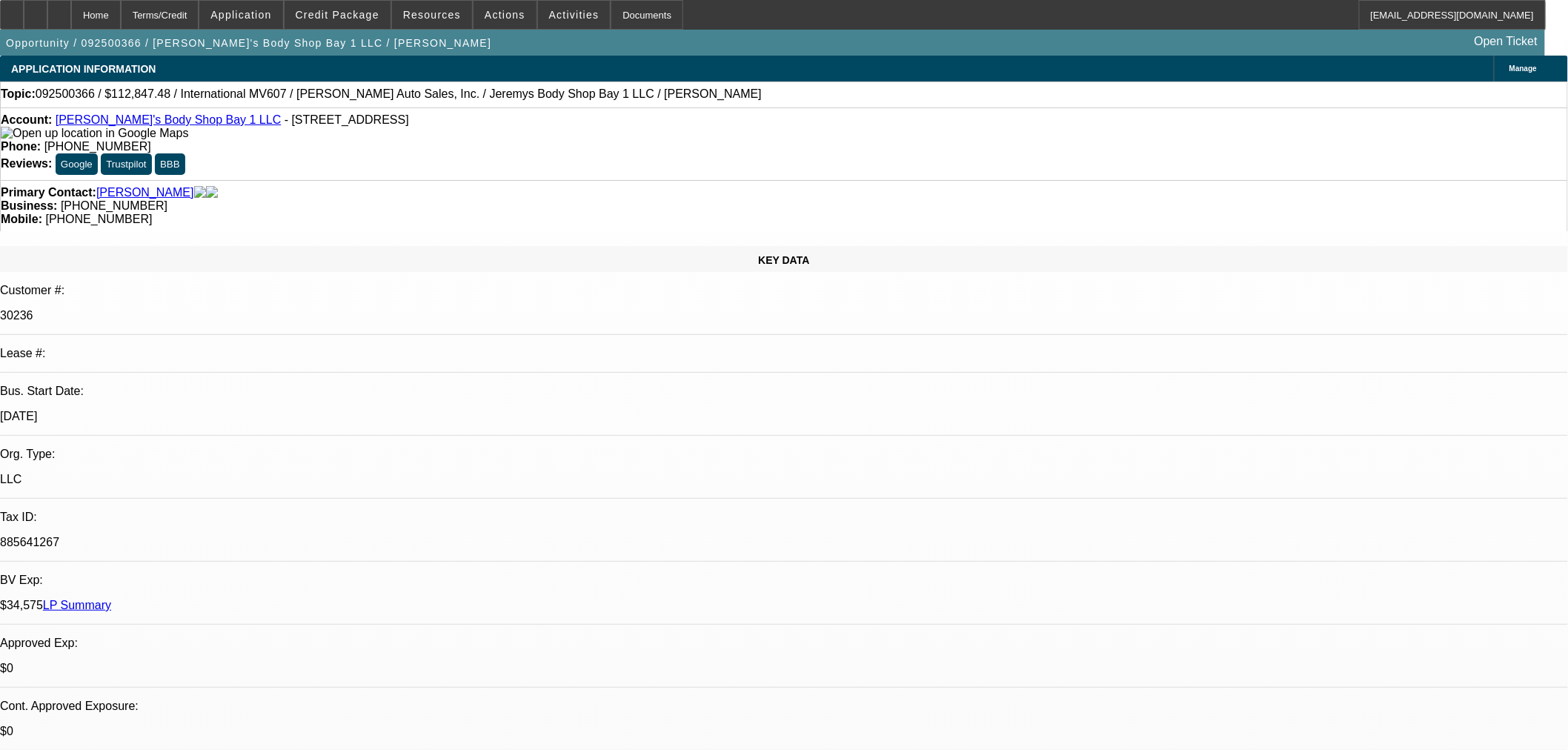
select select "0"
select select "2"
select select "0"
select select "4"
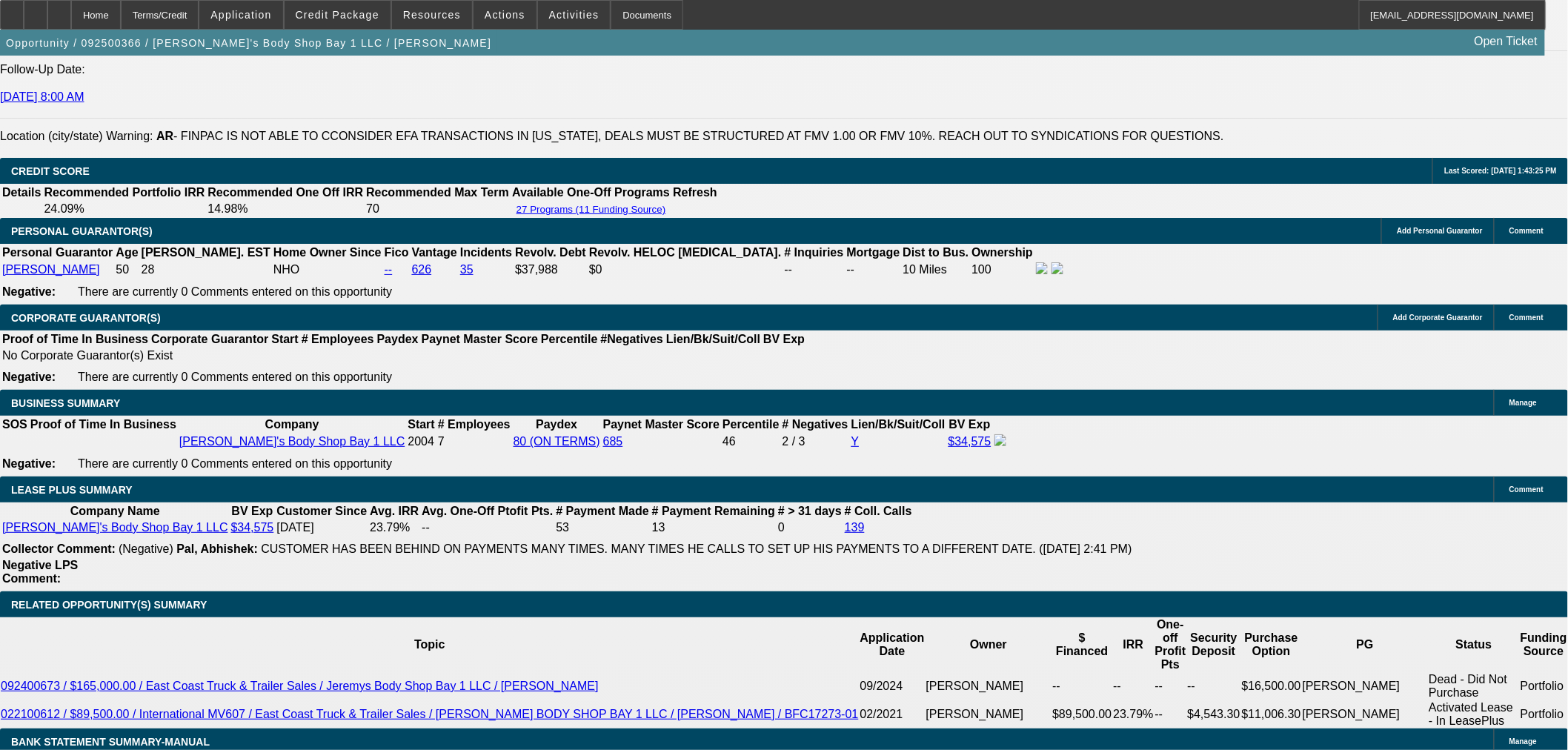
scroll to position [2224, 0]
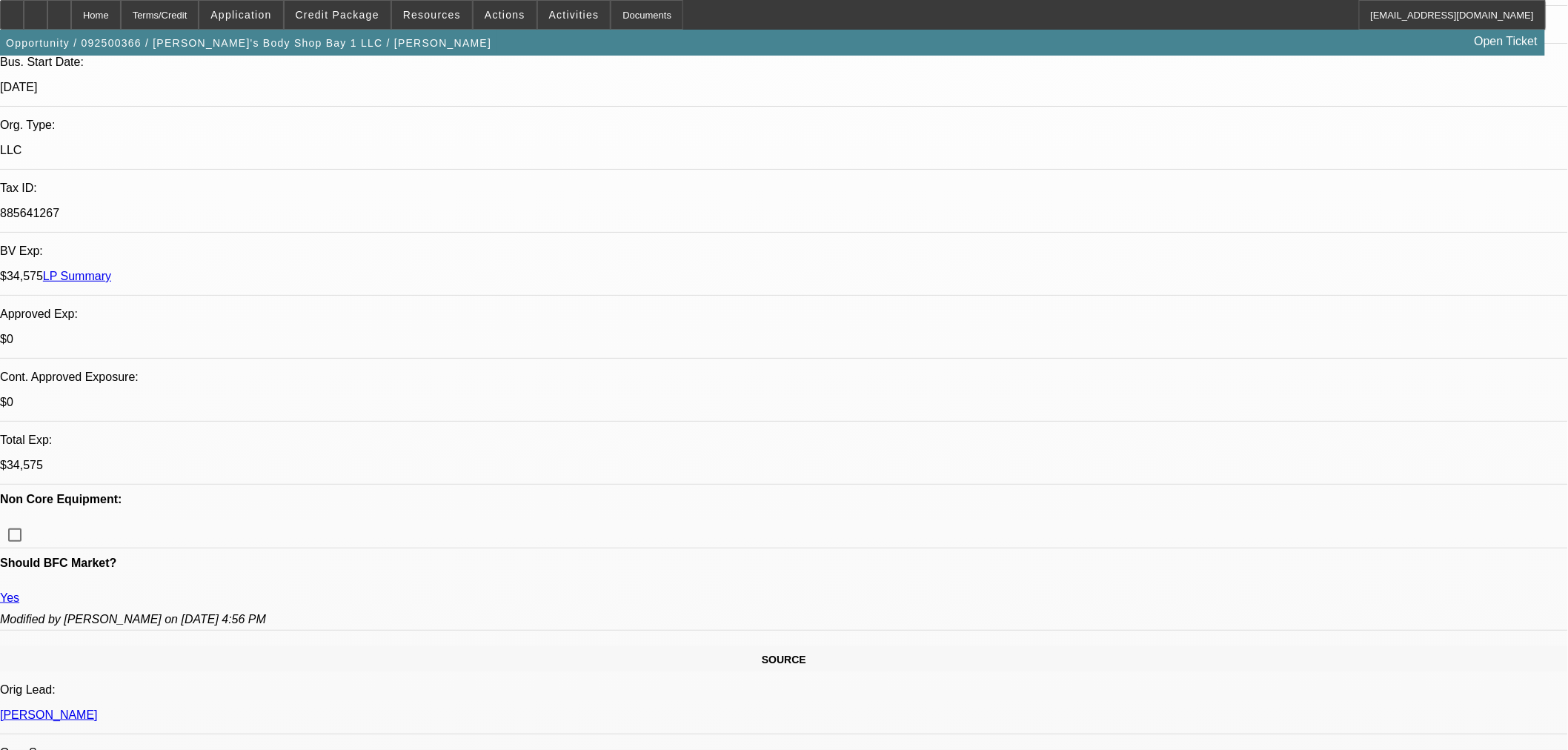
scroll to position [0, 0]
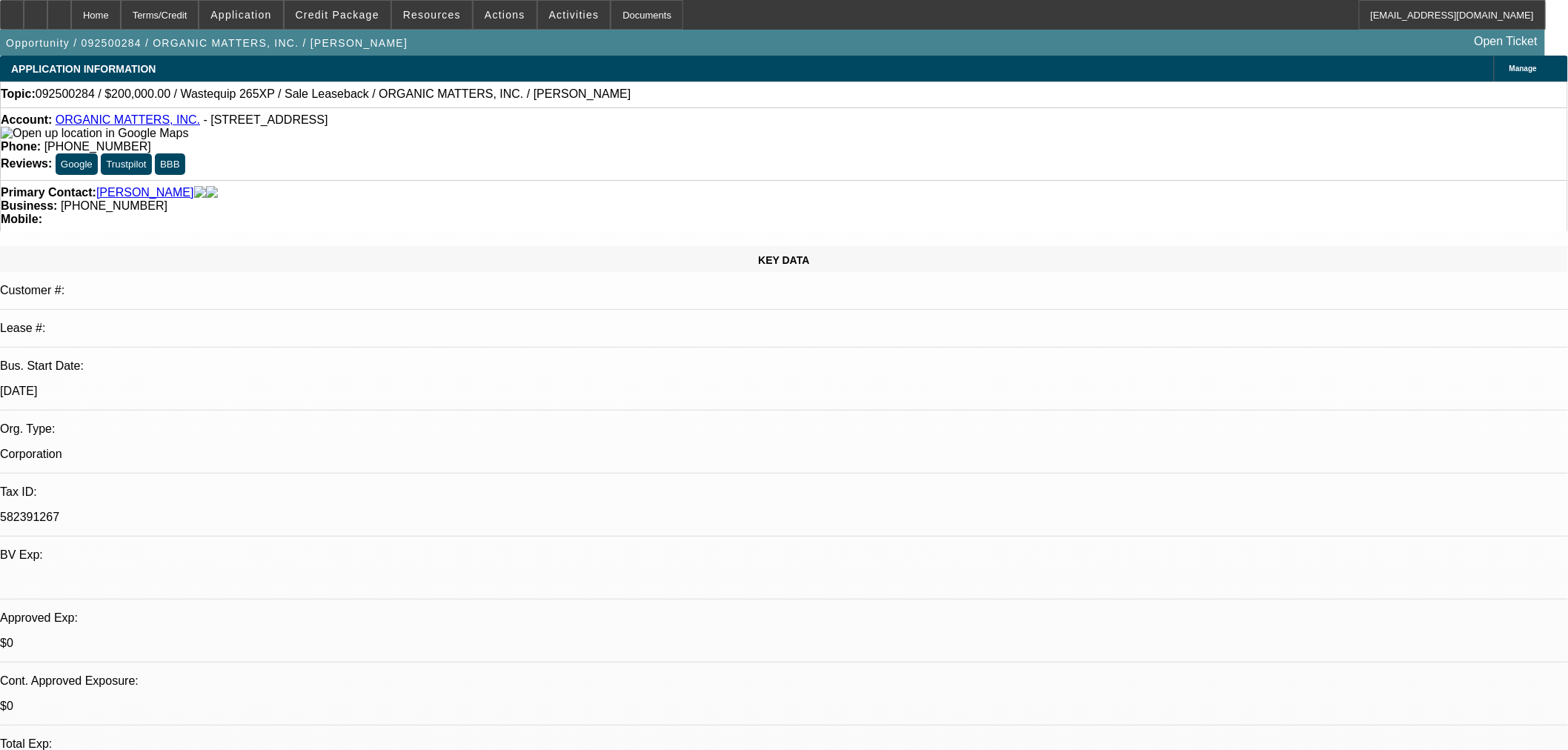
select select "0"
select select "2"
select select "0"
select select "6"
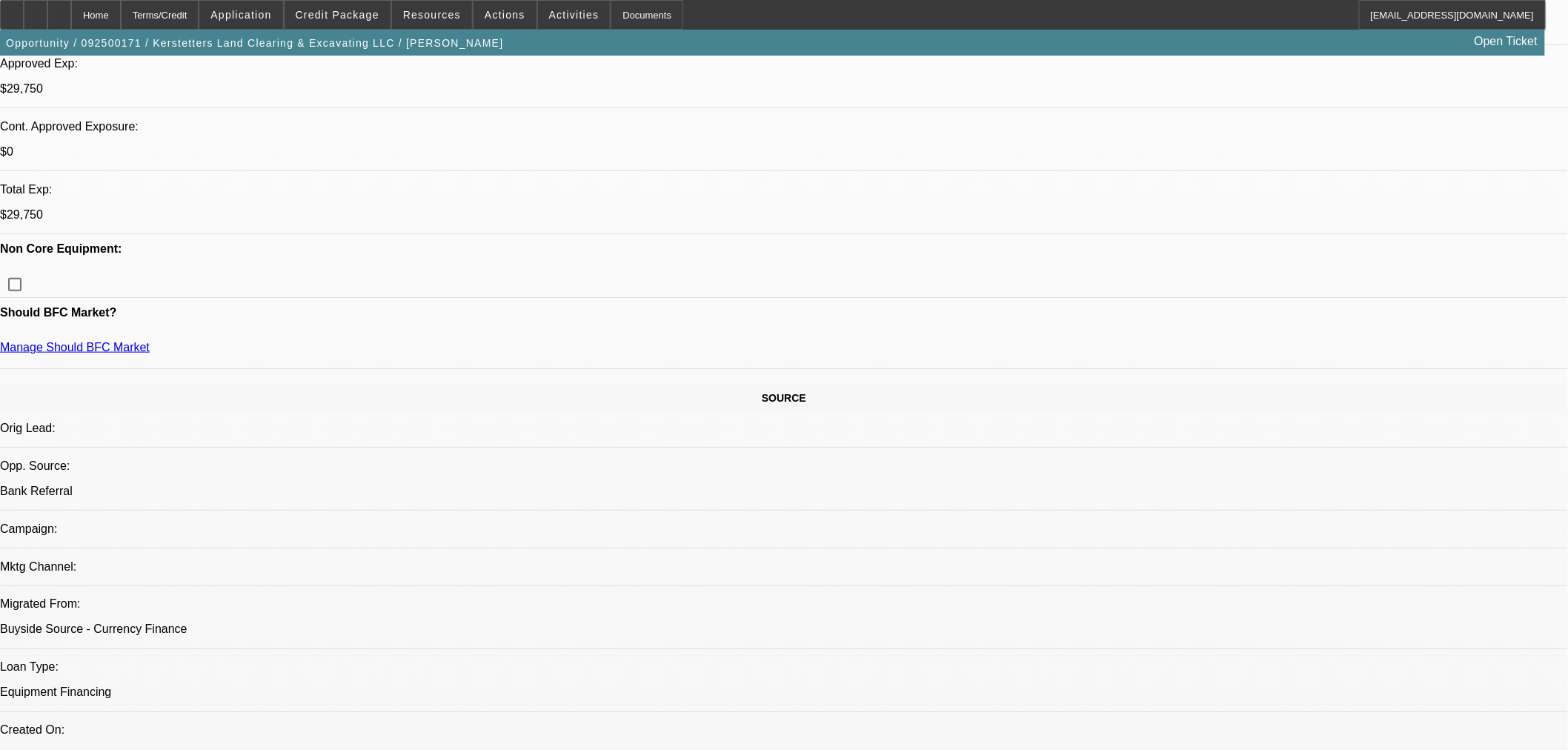
select select "0.15"
select select "2"
select select "0"
select select "6"
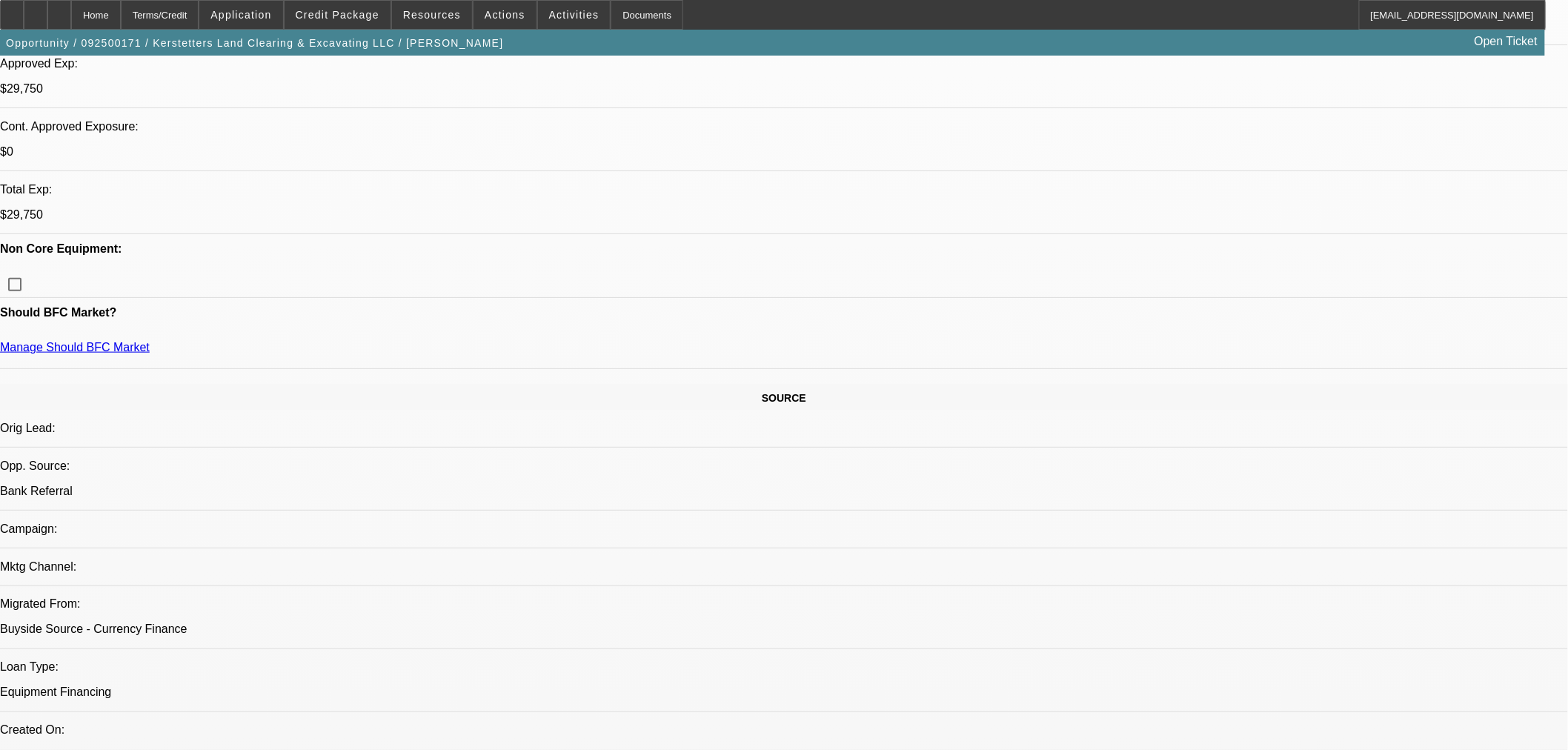
select select "0.15"
select select "2"
select select "0"
select select "6"
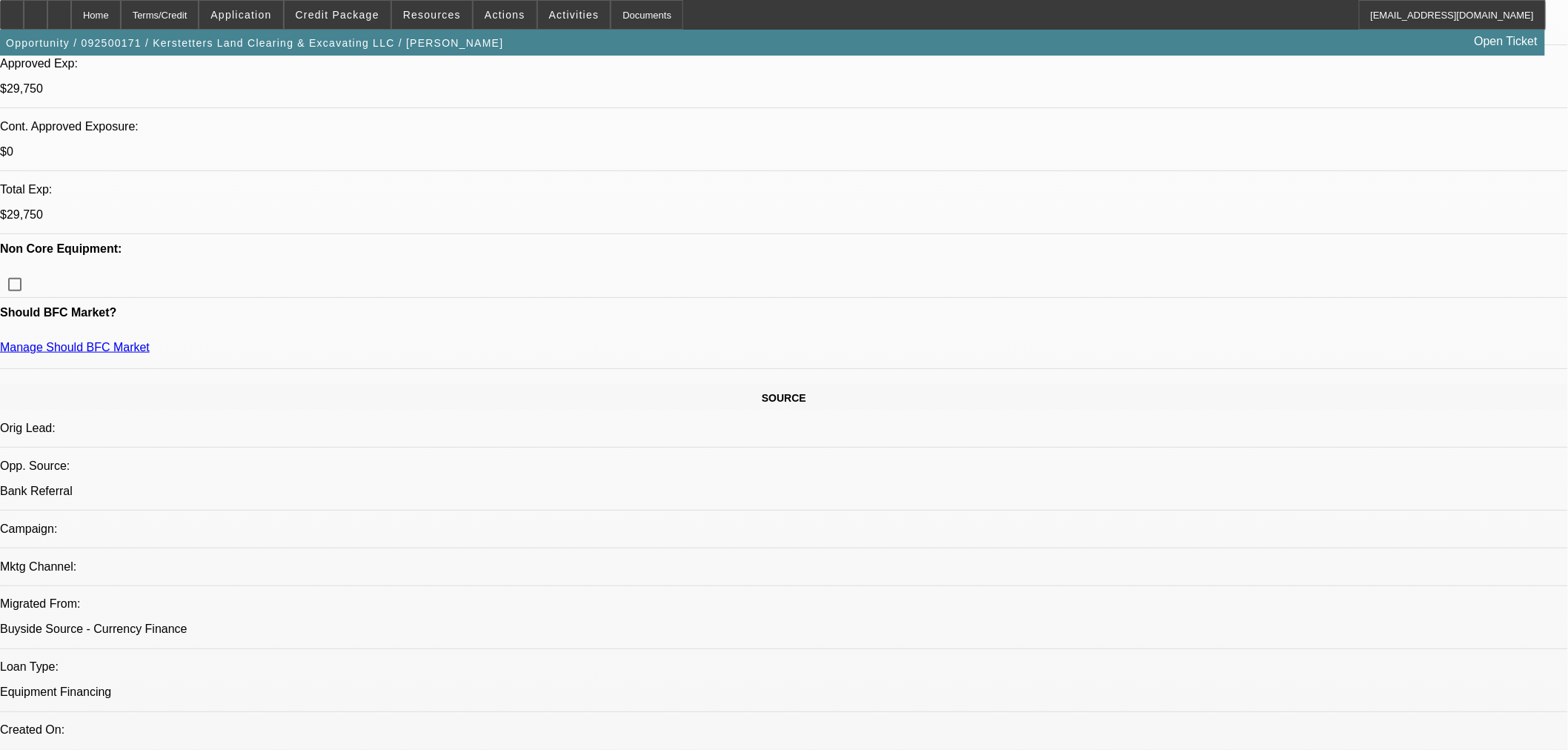
select select "0.15"
select select "2"
select select "0"
select select "6"
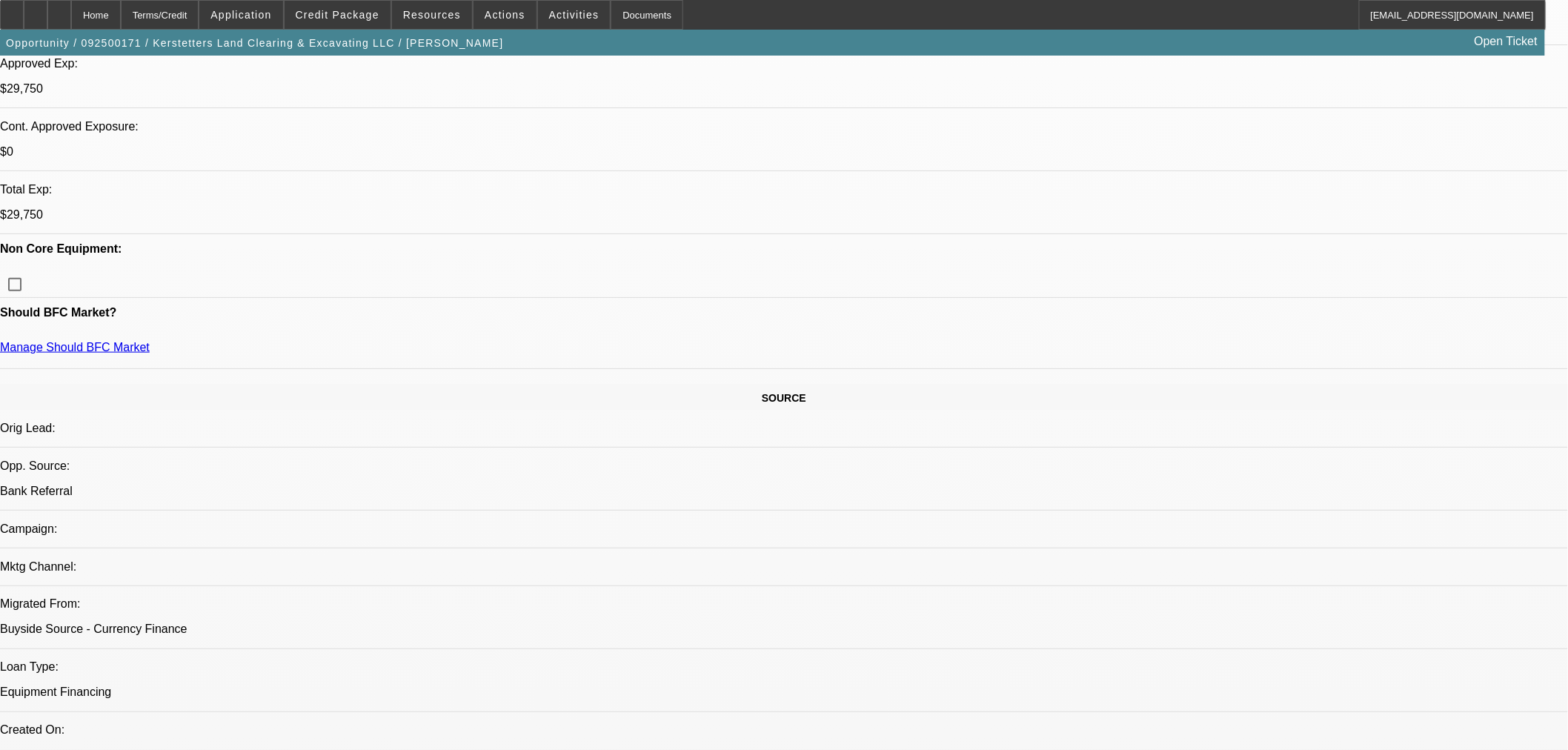
select select "0.15"
select select "2"
select select "0"
select select "6"
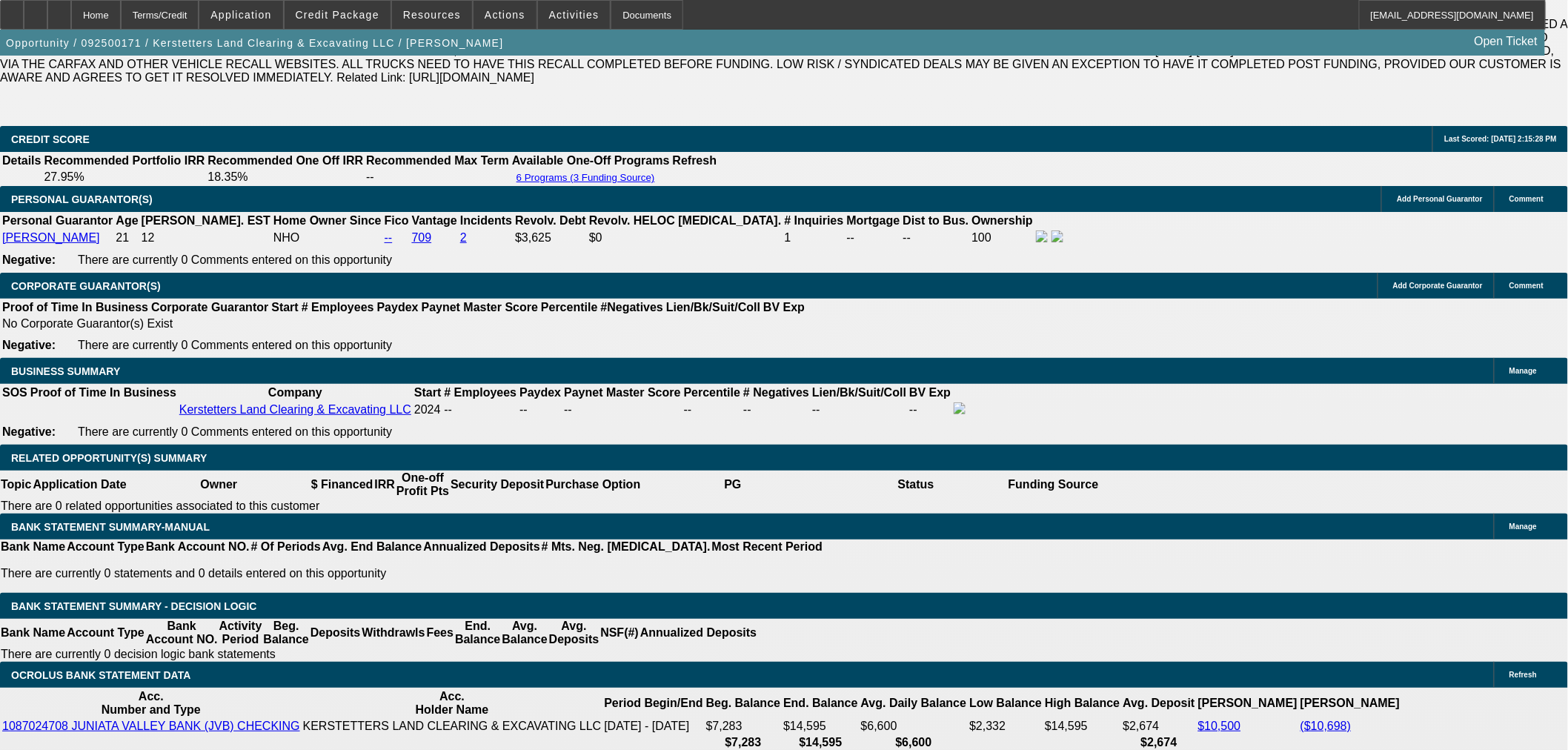
scroll to position [2388, 0]
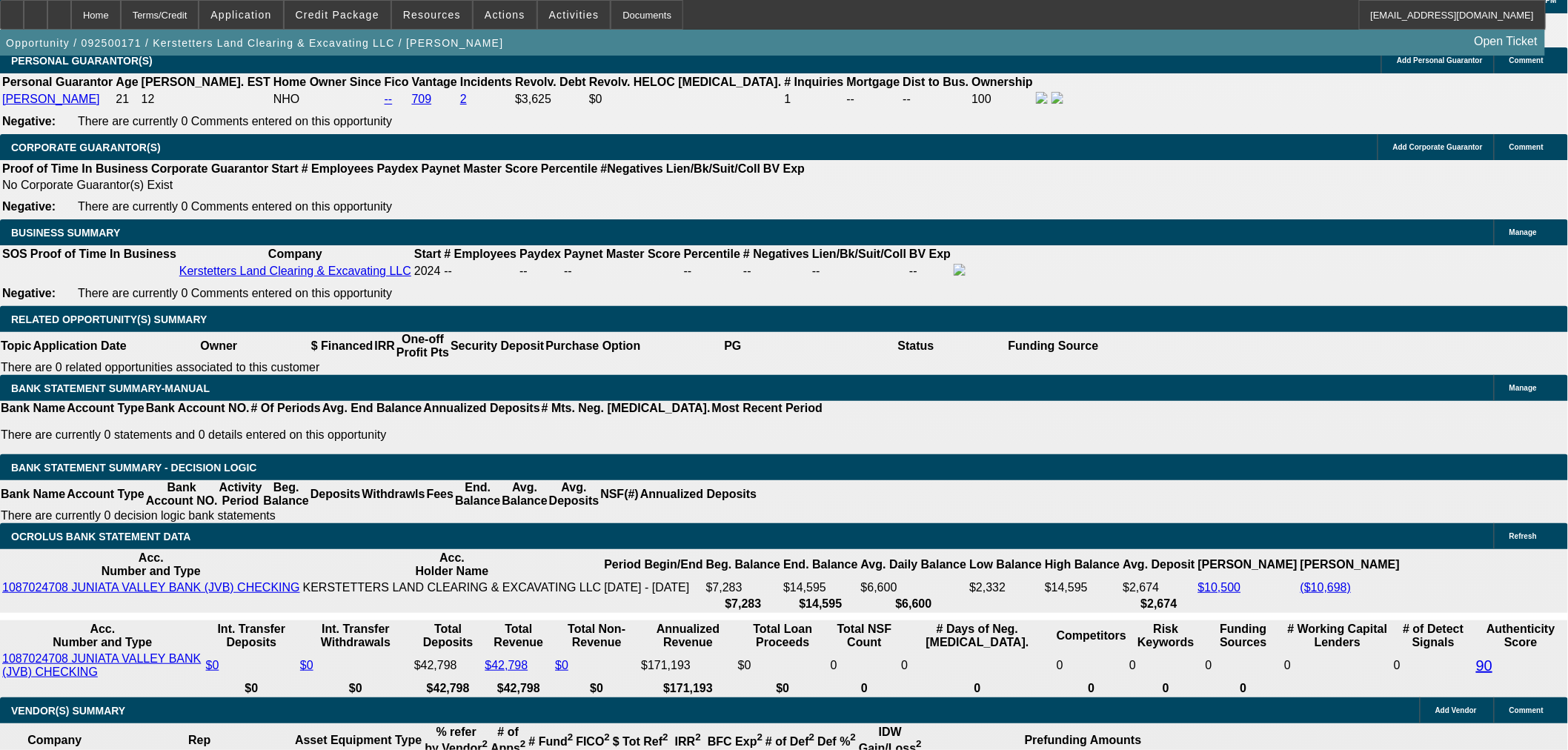
drag, startPoint x: 447, startPoint y: 464, endPoint x: 412, endPoint y: 178, distance: 288.1
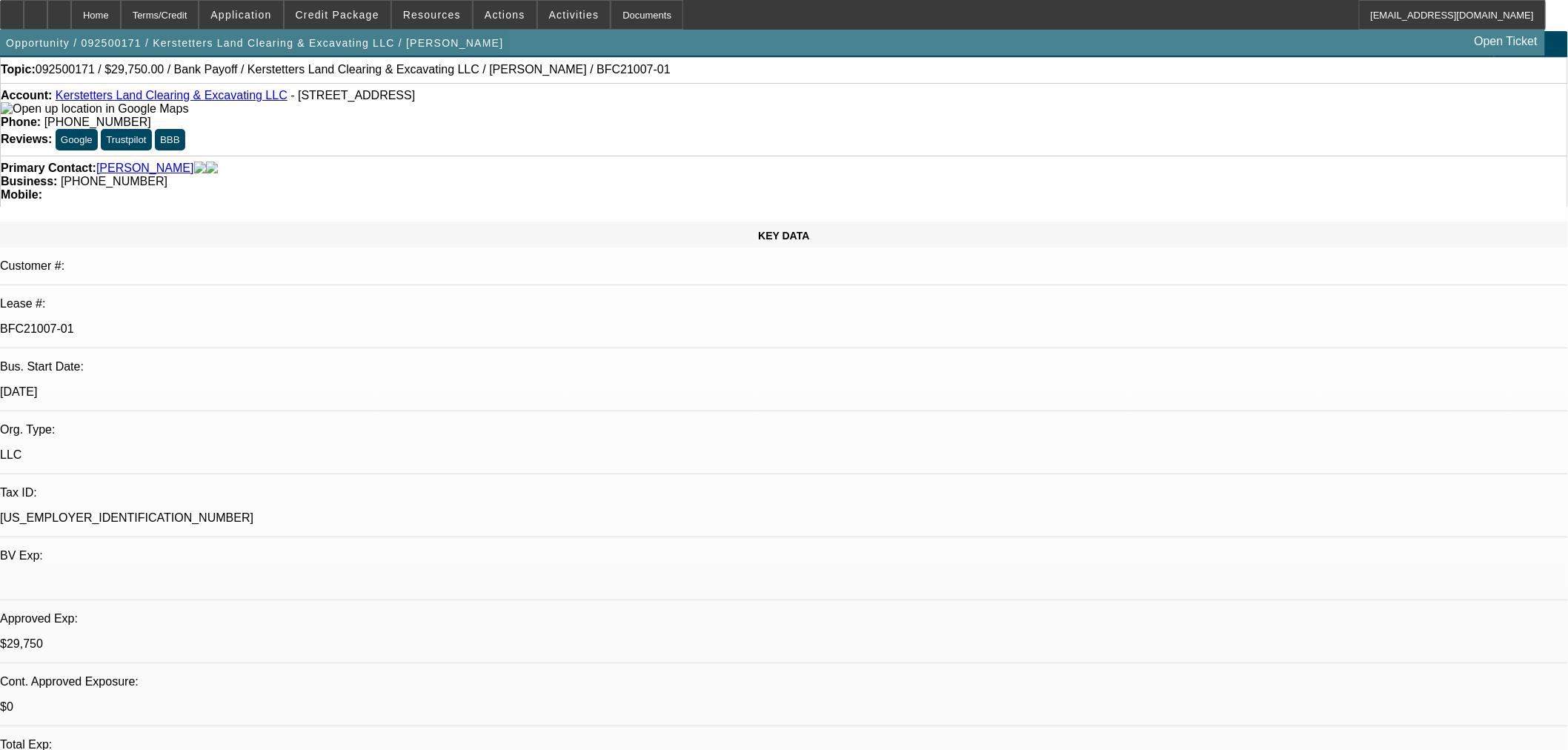
scroll to position [0, 0]
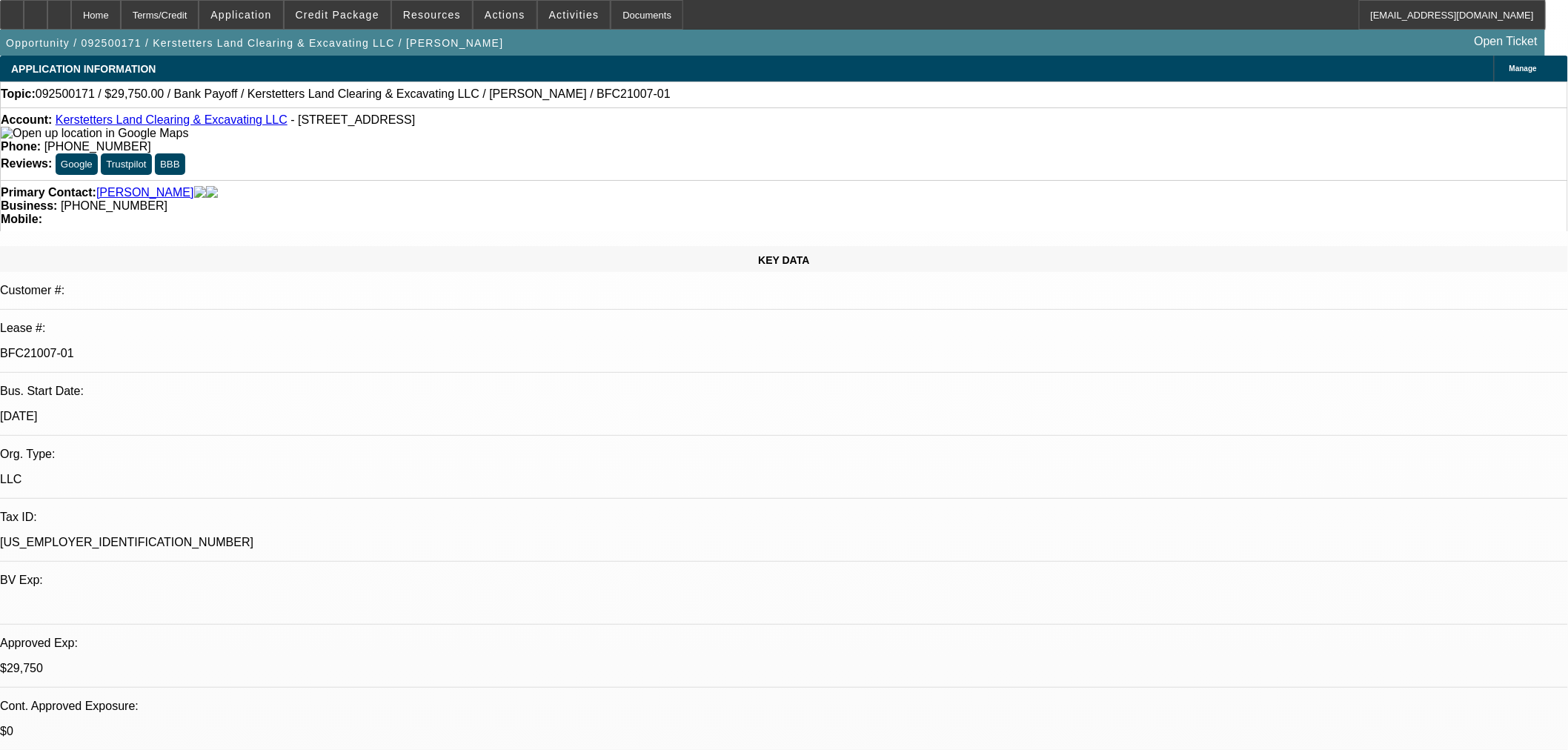
drag, startPoint x: 146, startPoint y: 256, endPoint x: 376, endPoint y: 84, distance: 287.2
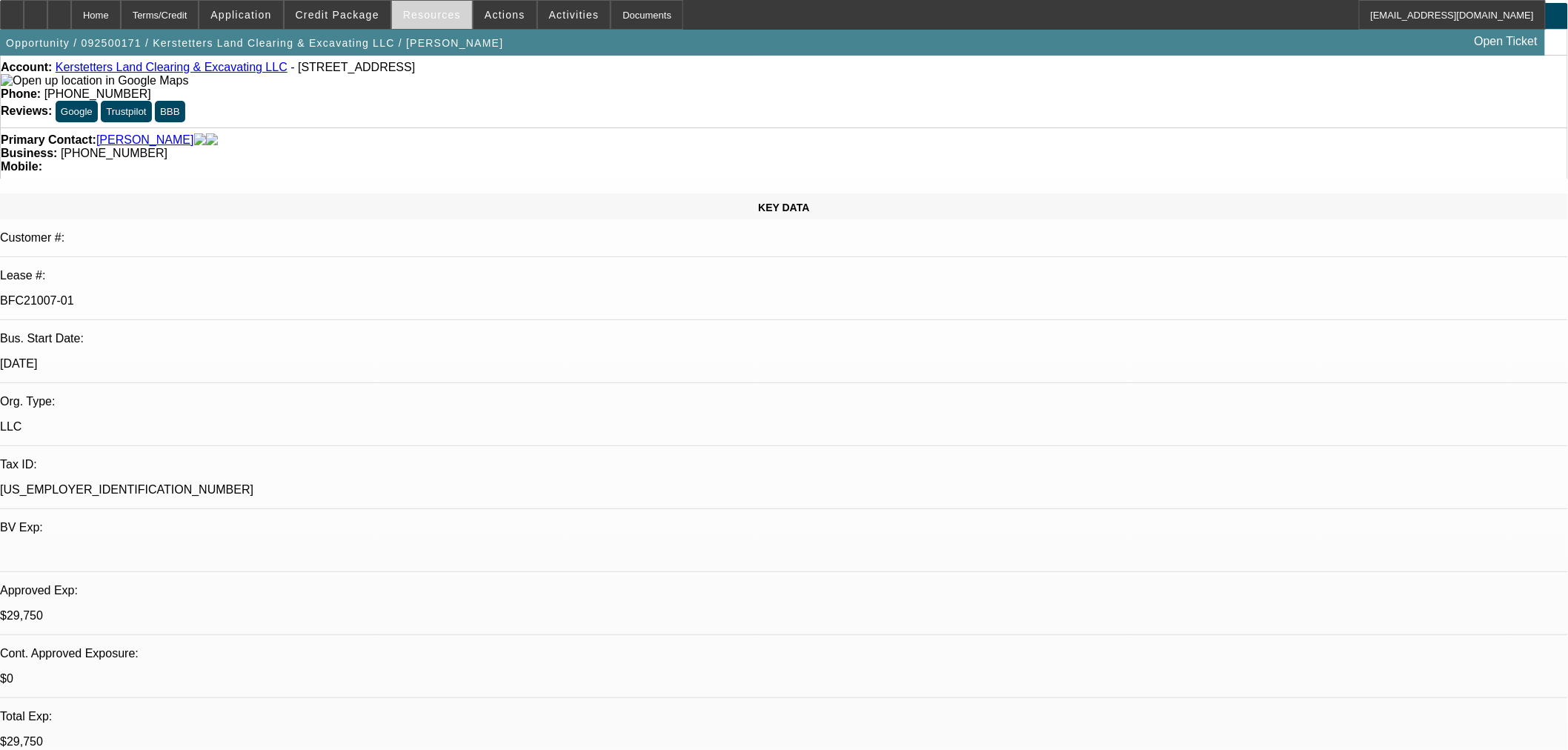
scroll to position [83, 0]
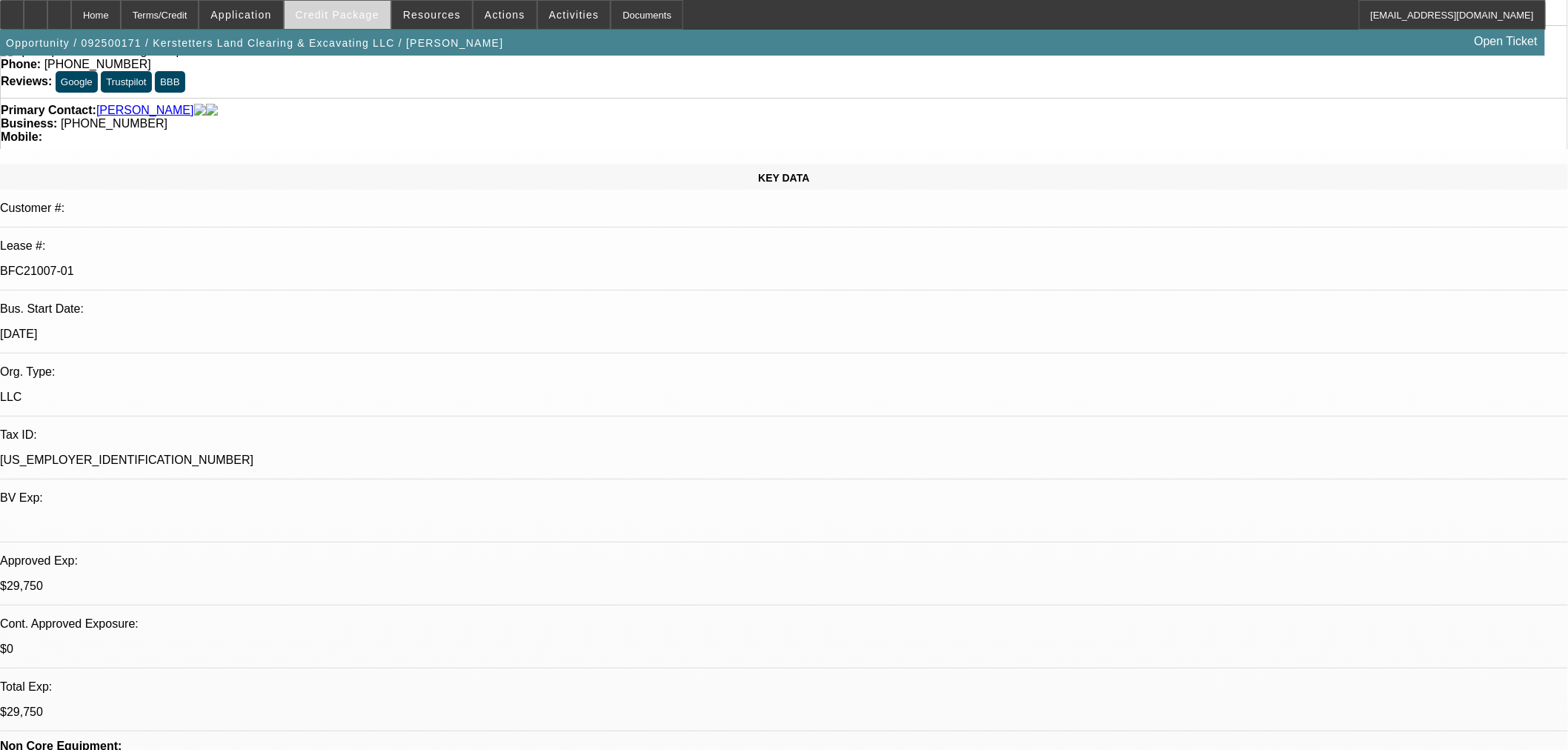
click at [349, 10] on span "Credit Package" at bounding box center [338, 15] width 83 height 12
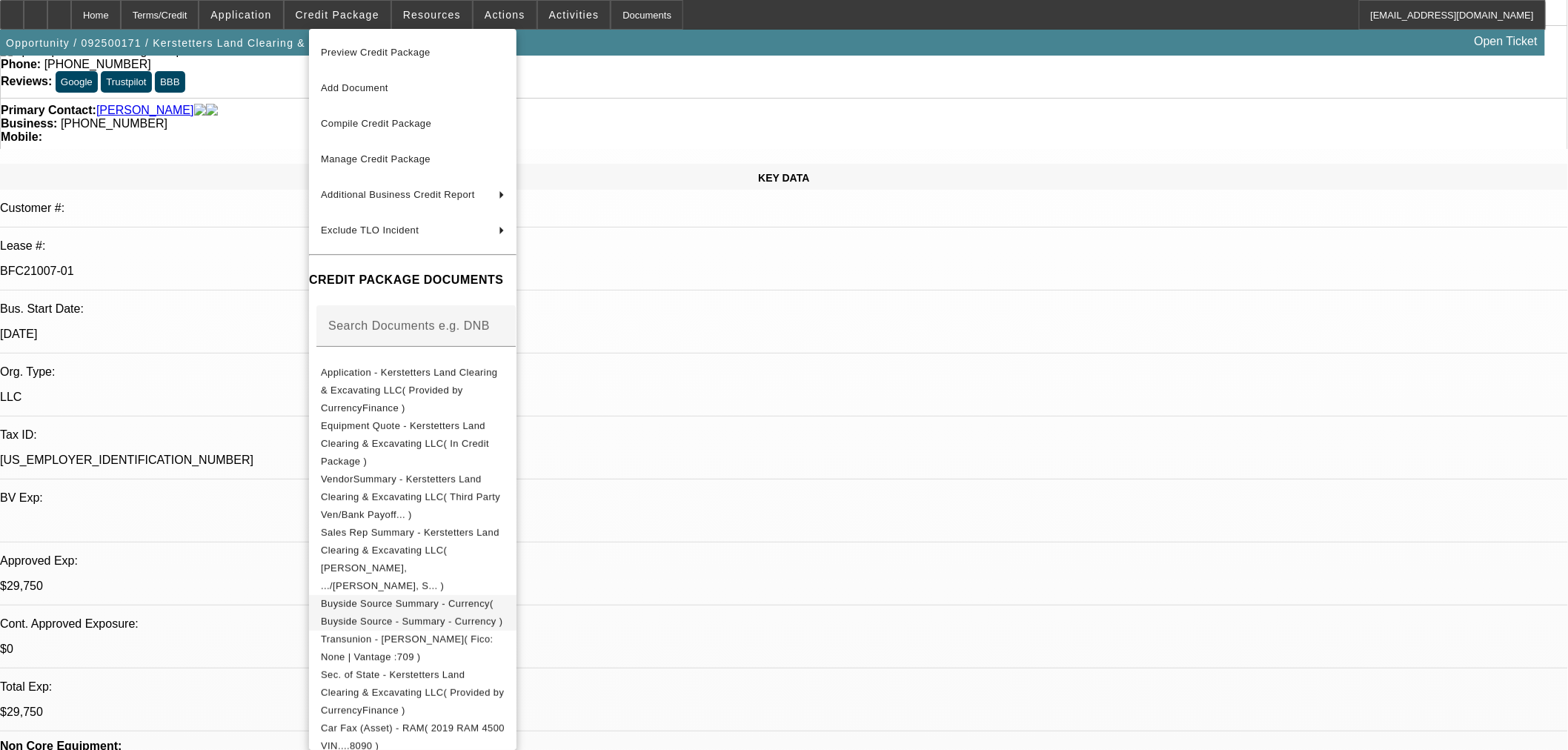
click at [391, 595] on span "Buyside Source Summary - Currency( Buyside Source - Summary - Currency )" at bounding box center [413, 612] width 183 height 36
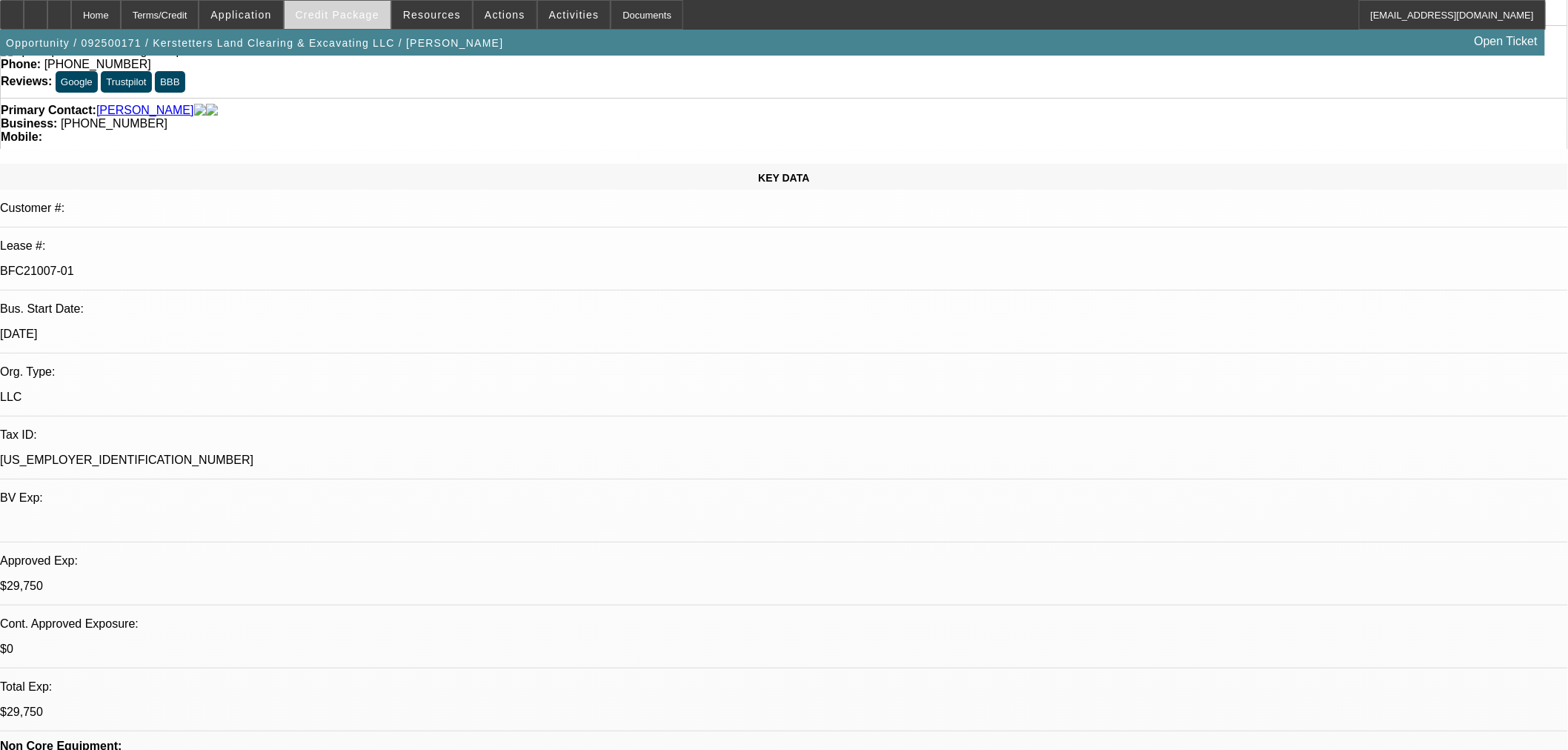
click at [343, 16] on span "Credit Package" at bounding box center [338, 15] width 83 height 12
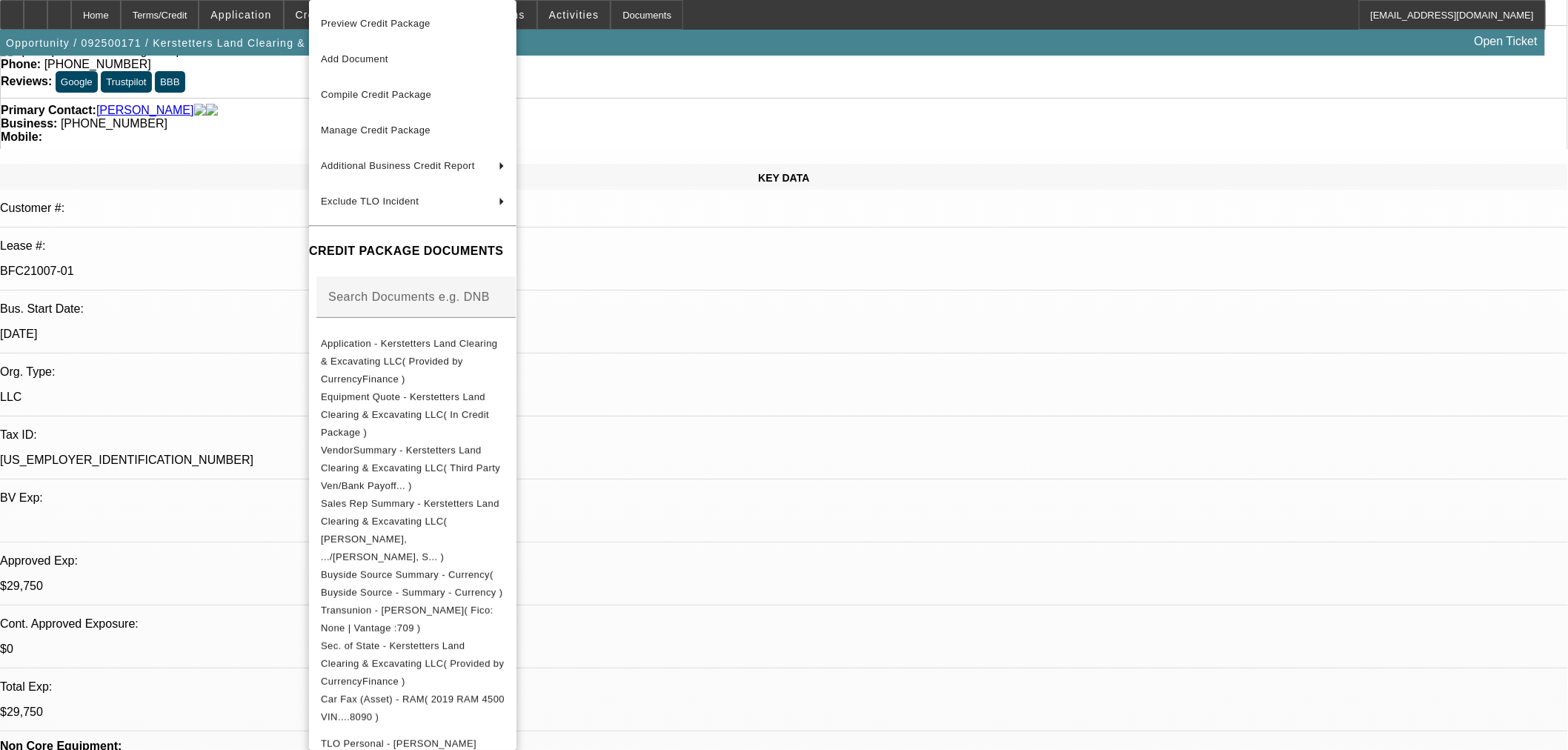
click at [886, 420] on div at bounding box center [784, 375] width 1568 height 750
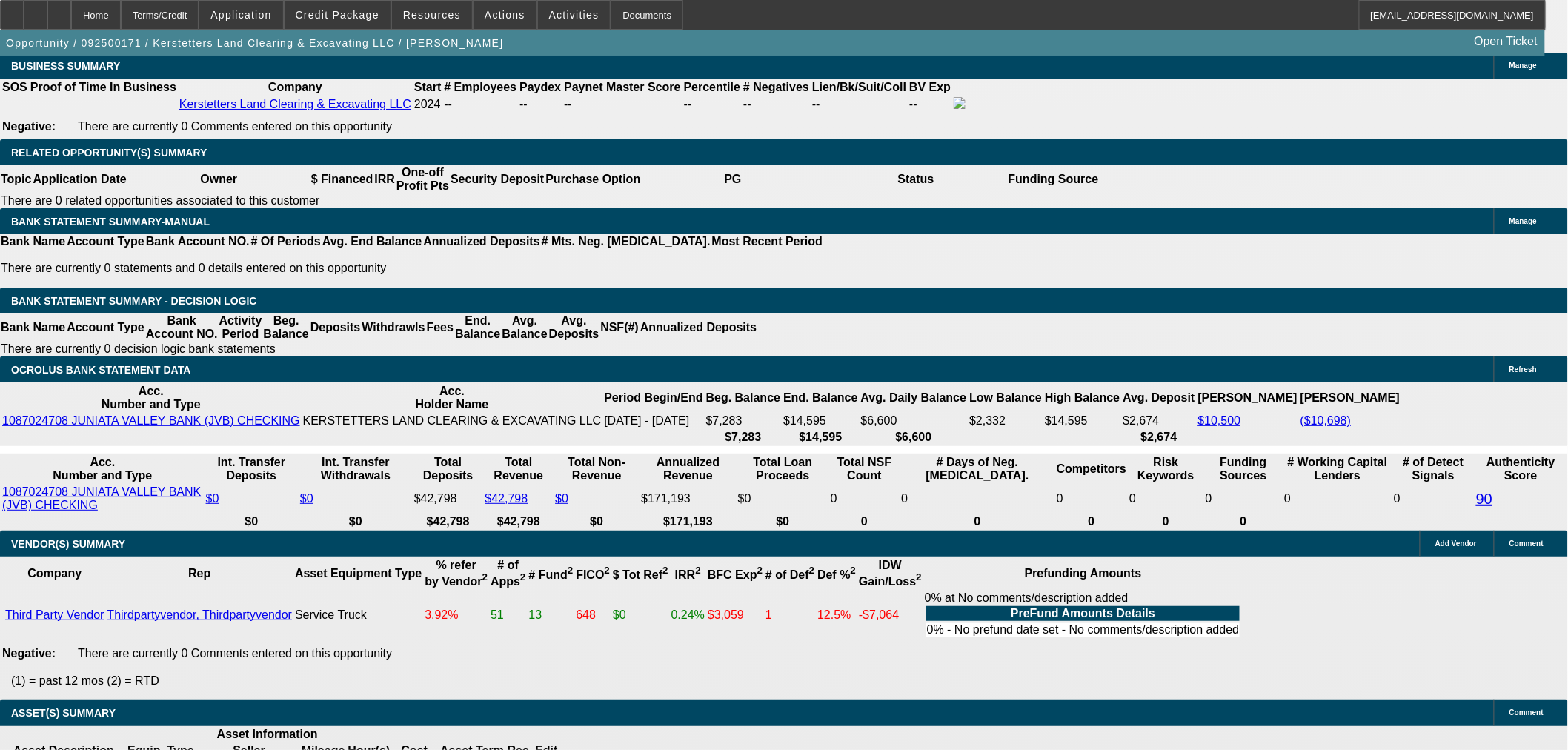
scroll to position [2717, 0]
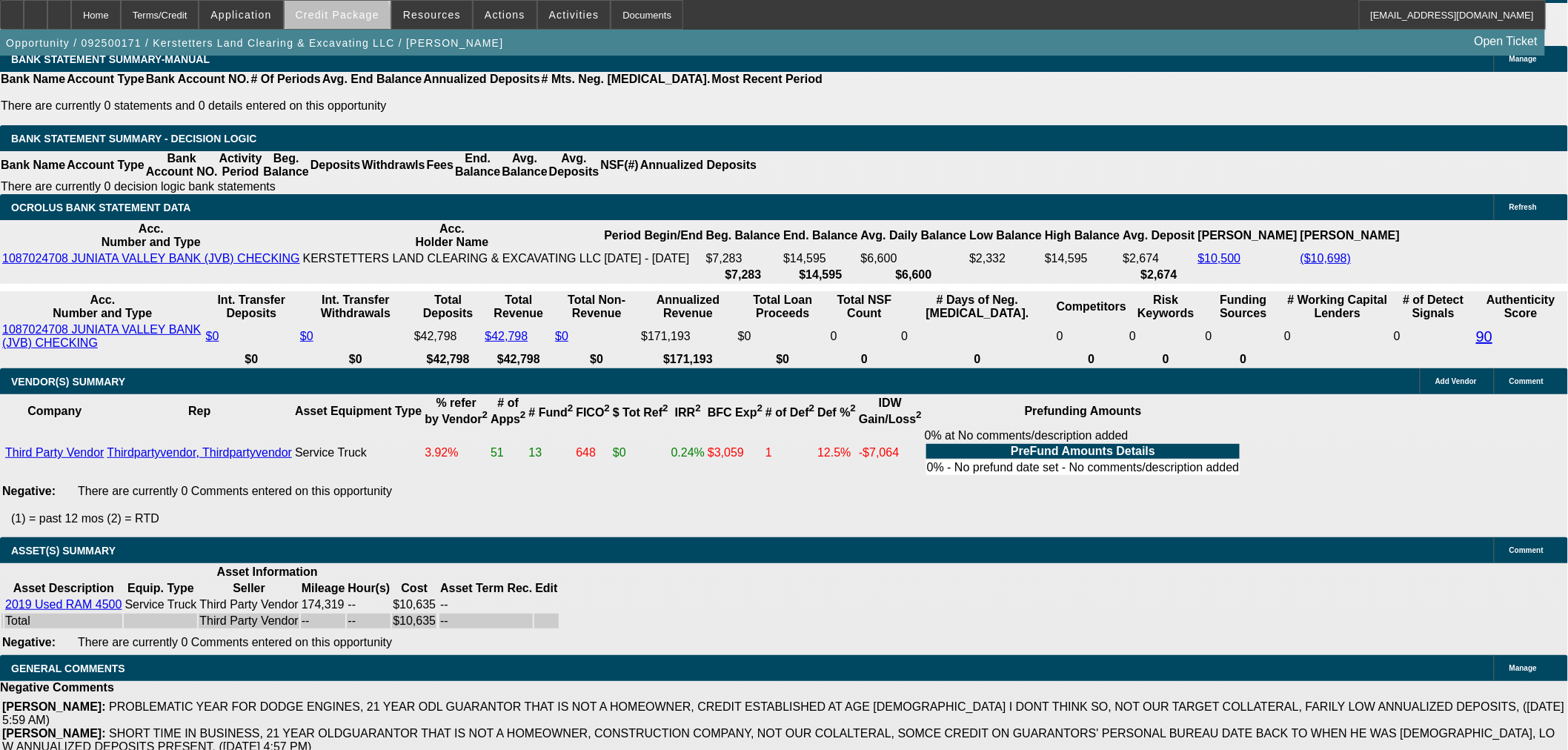
click at [361, 23] on span at bounding box center [337, 14] width 106 height 36
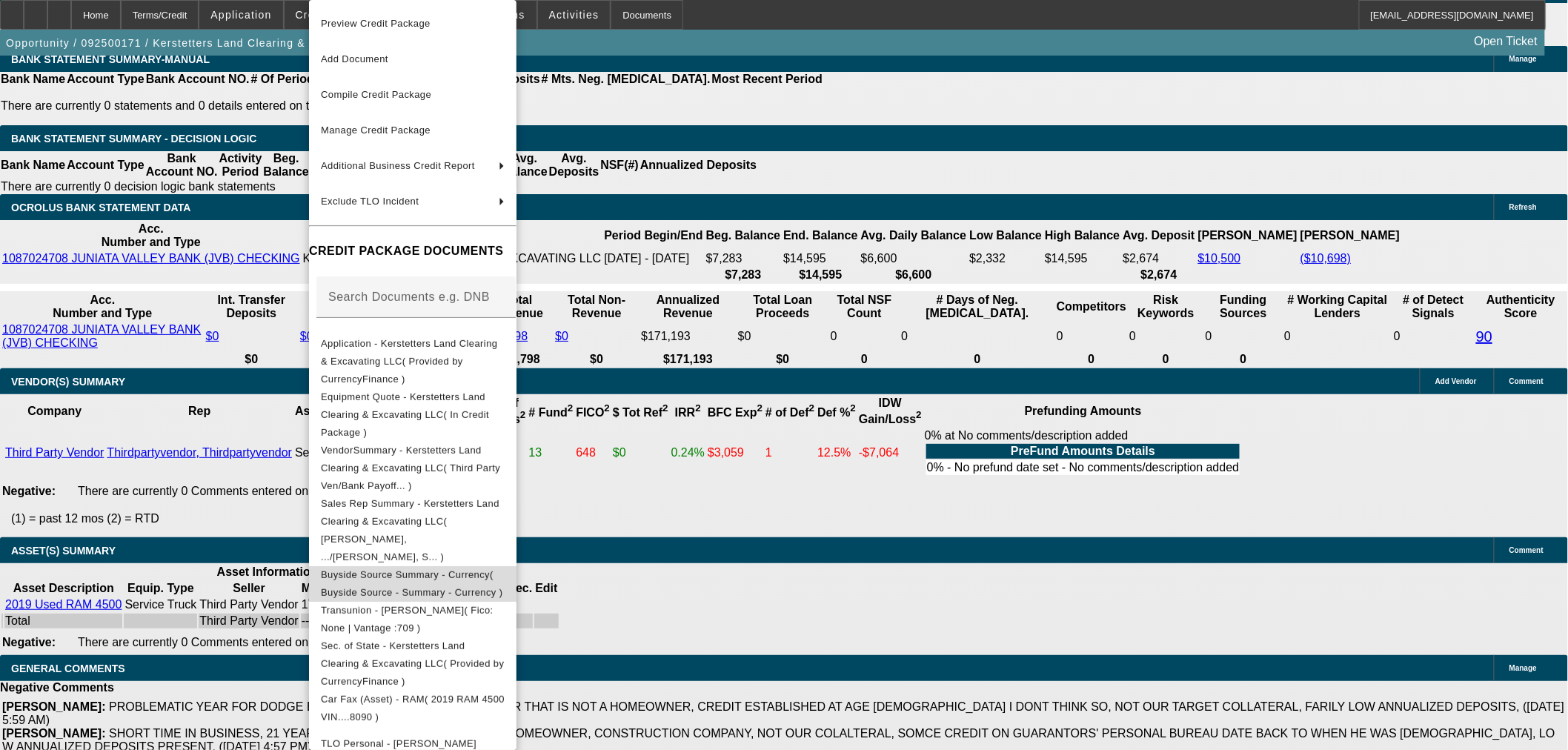
click at [425, 569] on span "Buyside Source Summary - Currency( Buyside Source - Summary - Currency )" at bounding box center [412, 583] width 182 height 29
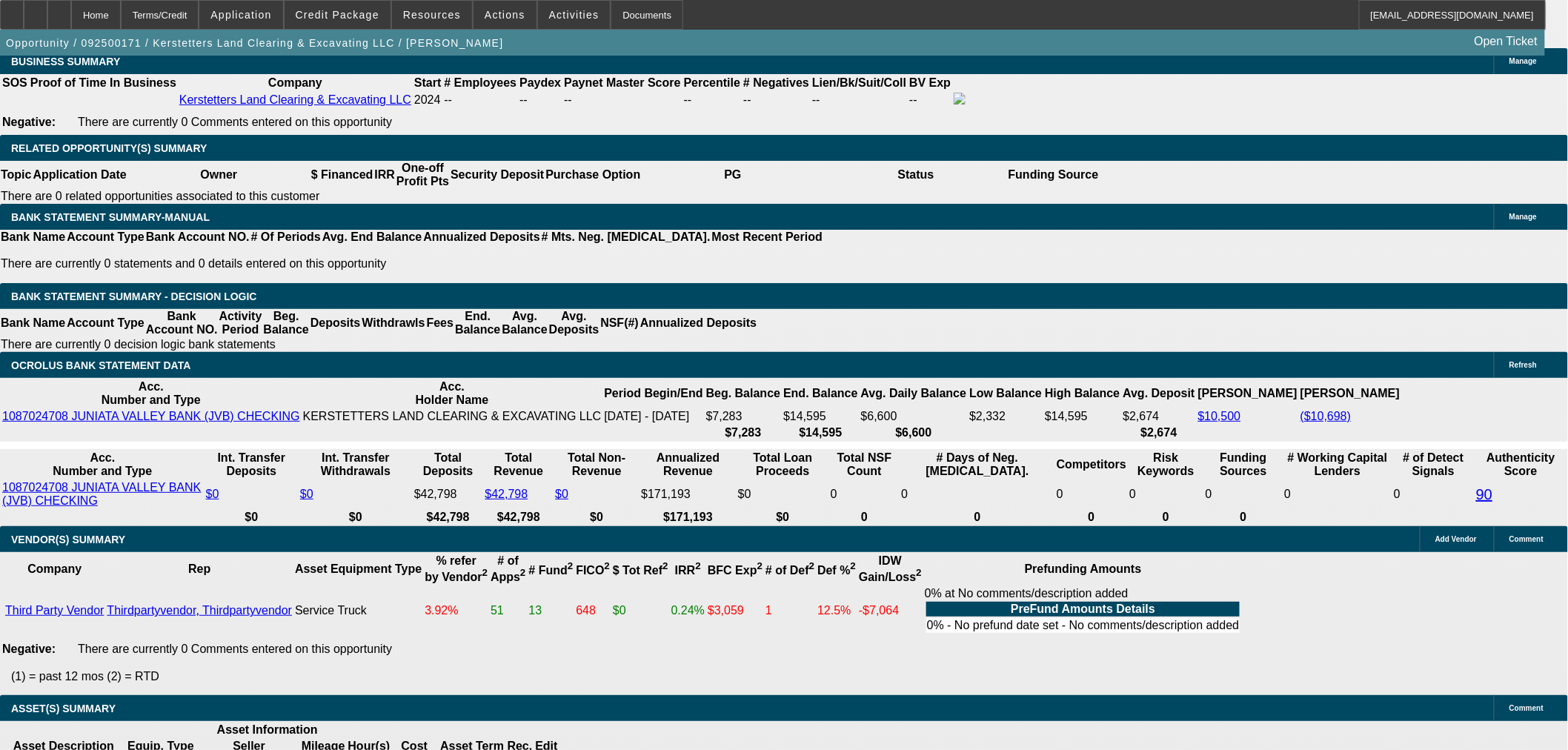
scroll to position [2878, 0]
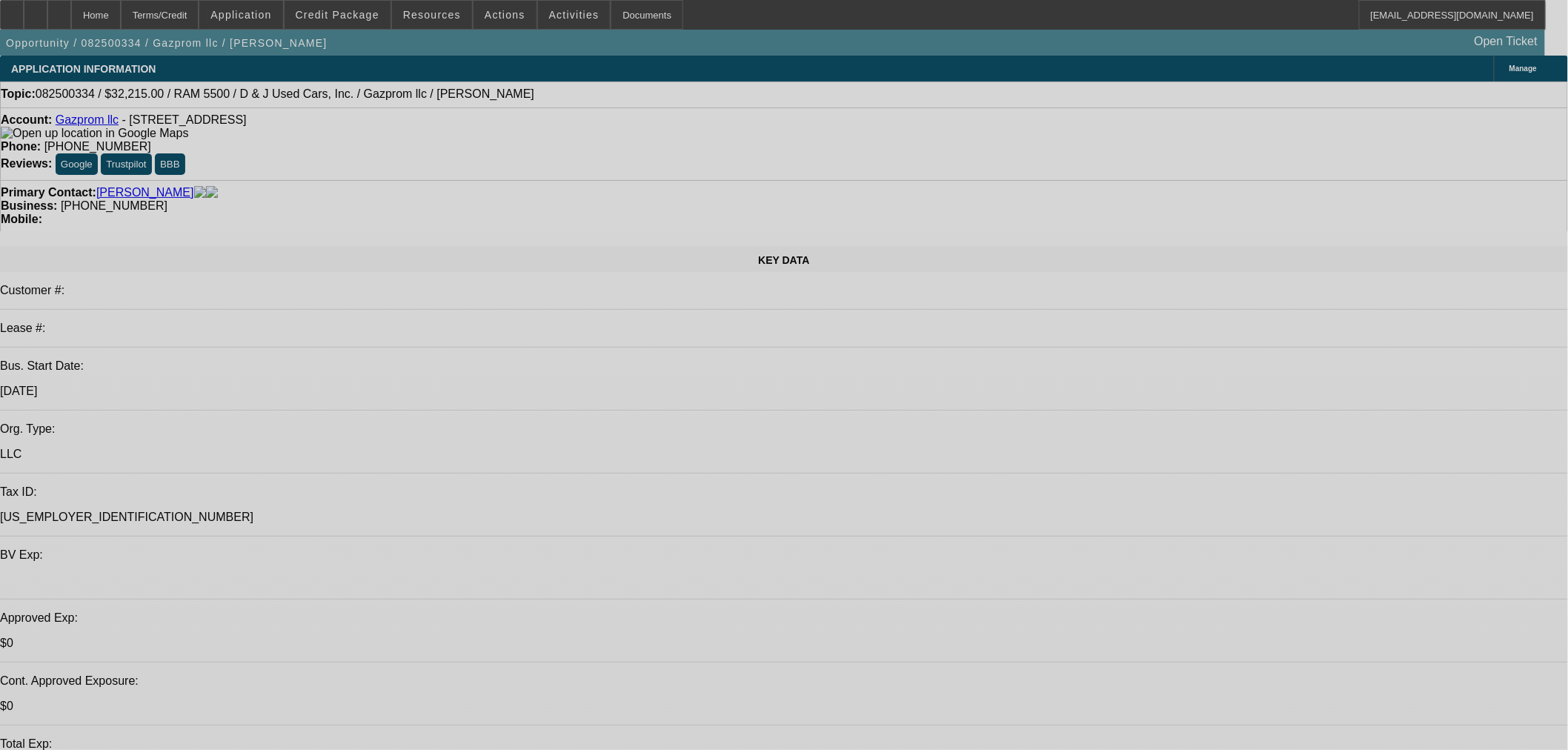
select select "0.15"
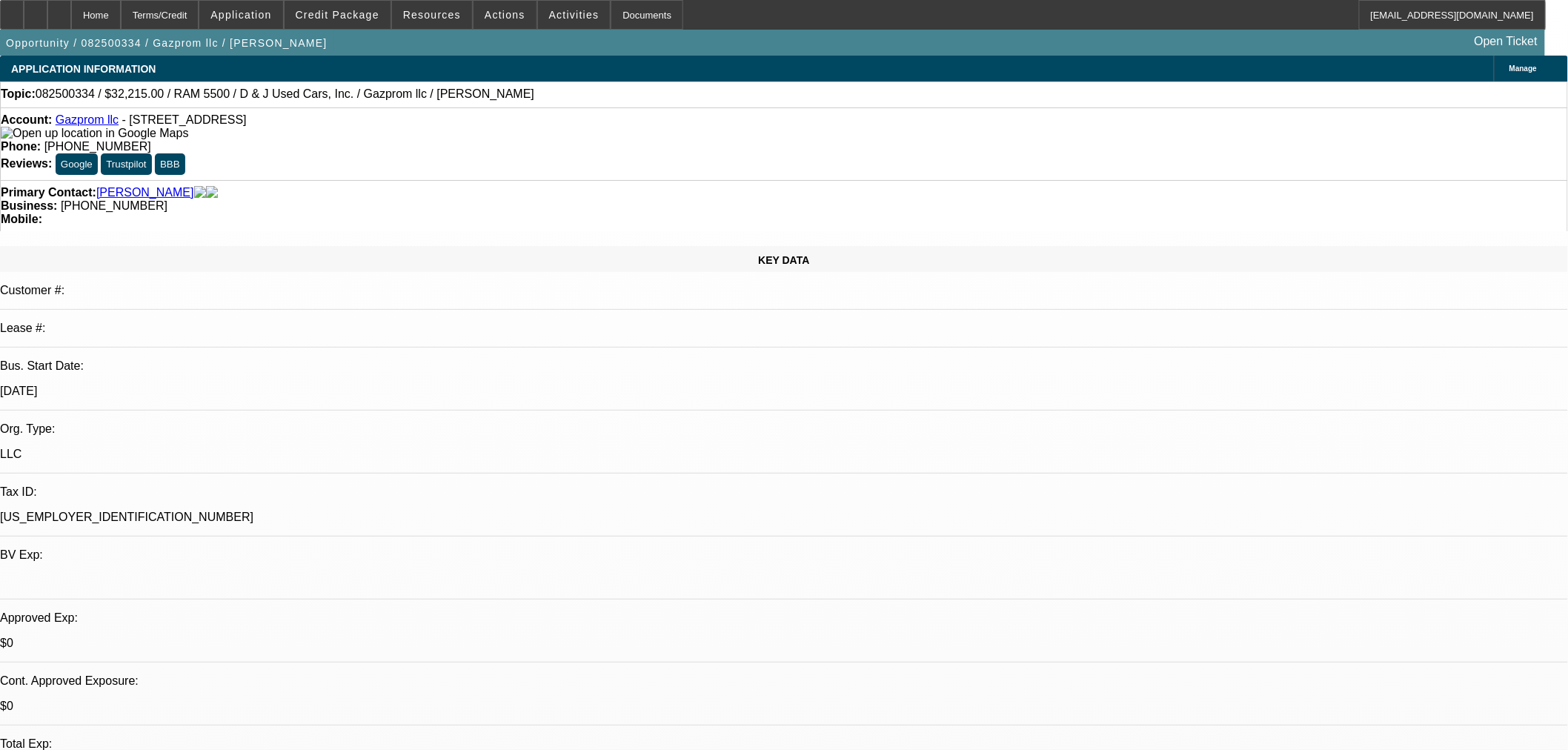
select select "2"
select select "0.1"
select select "4"
select select "2"
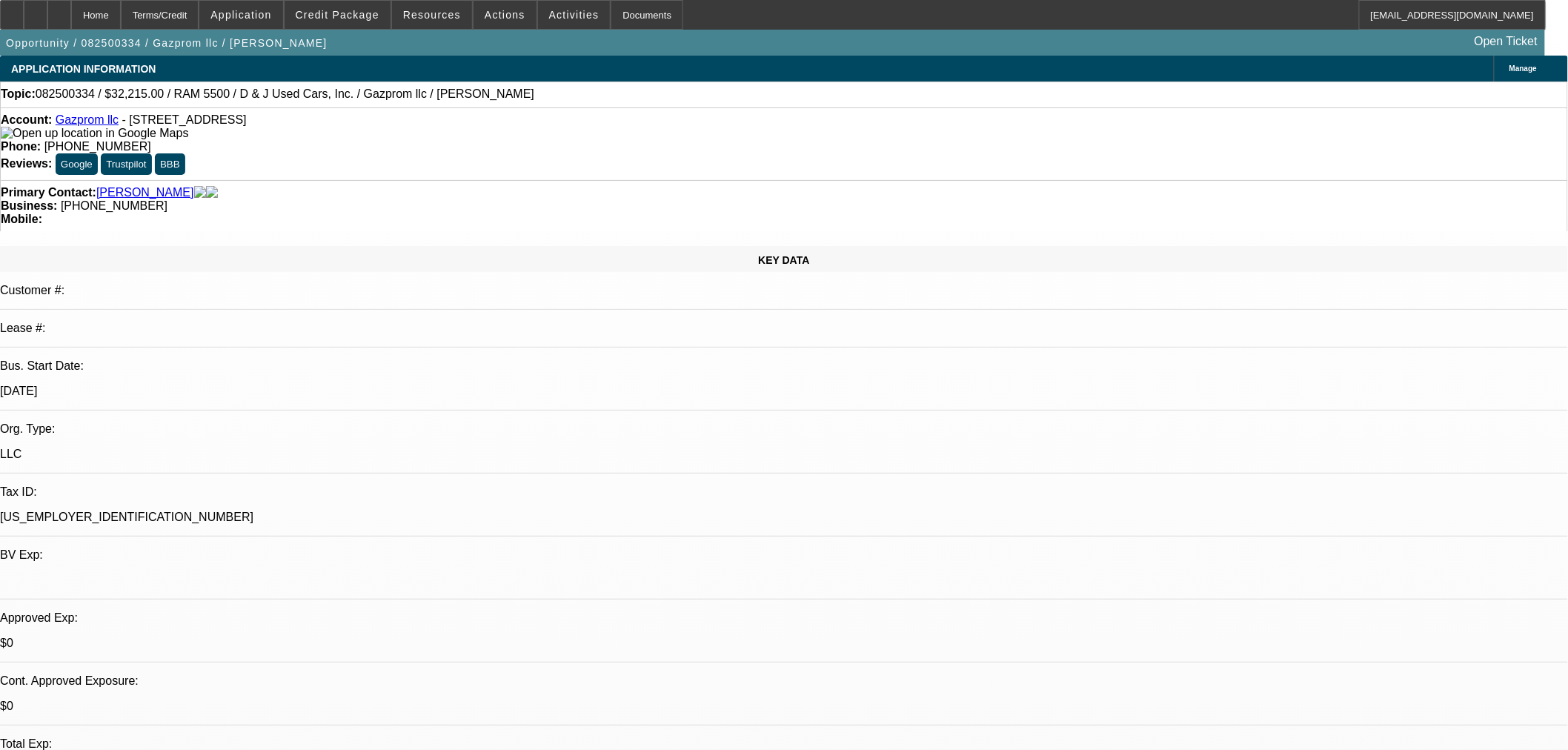
select select "2"
select select "0.1"
select select "4"
select select "0"
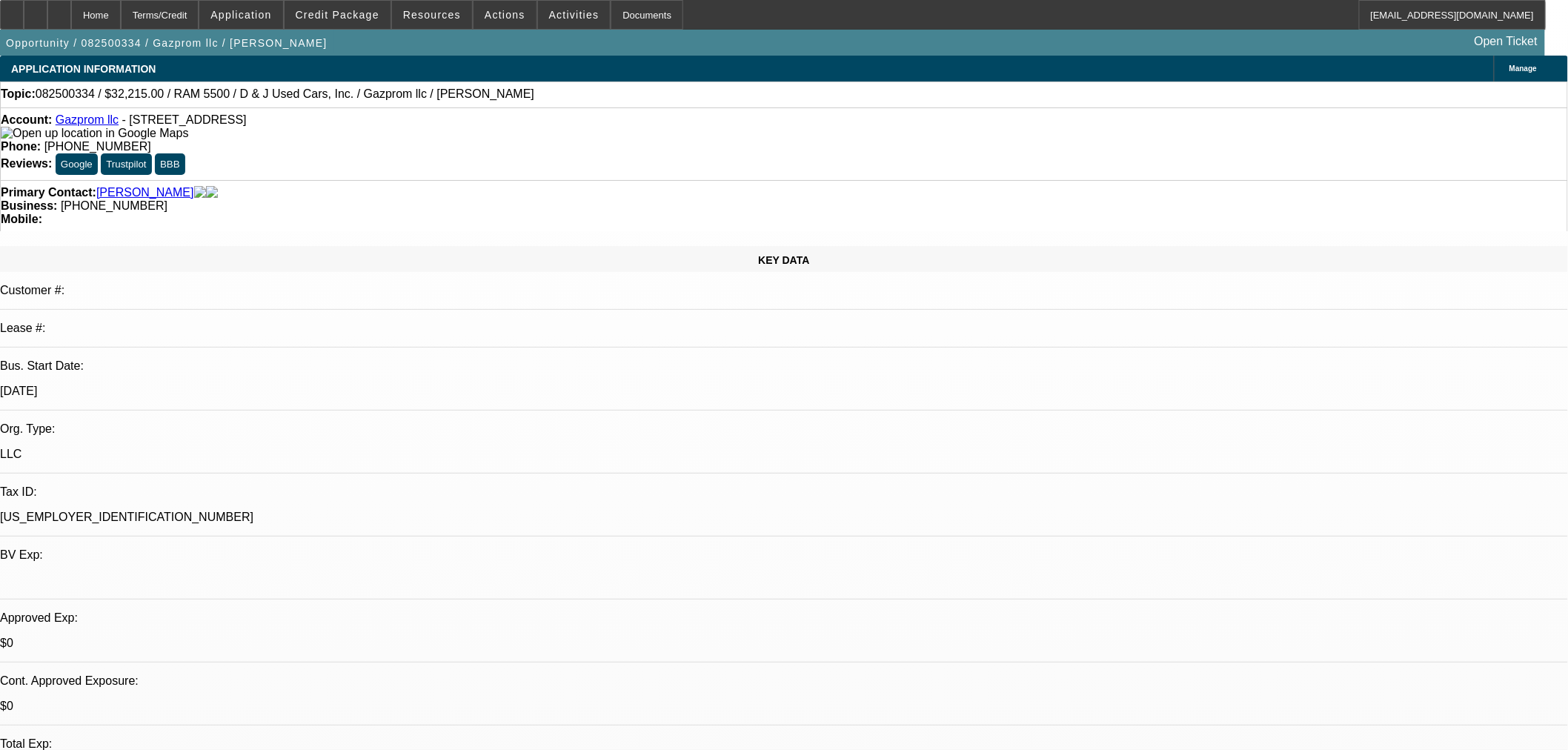
select select "0.1"
select select "4"
select select "0"
select select "0.1"
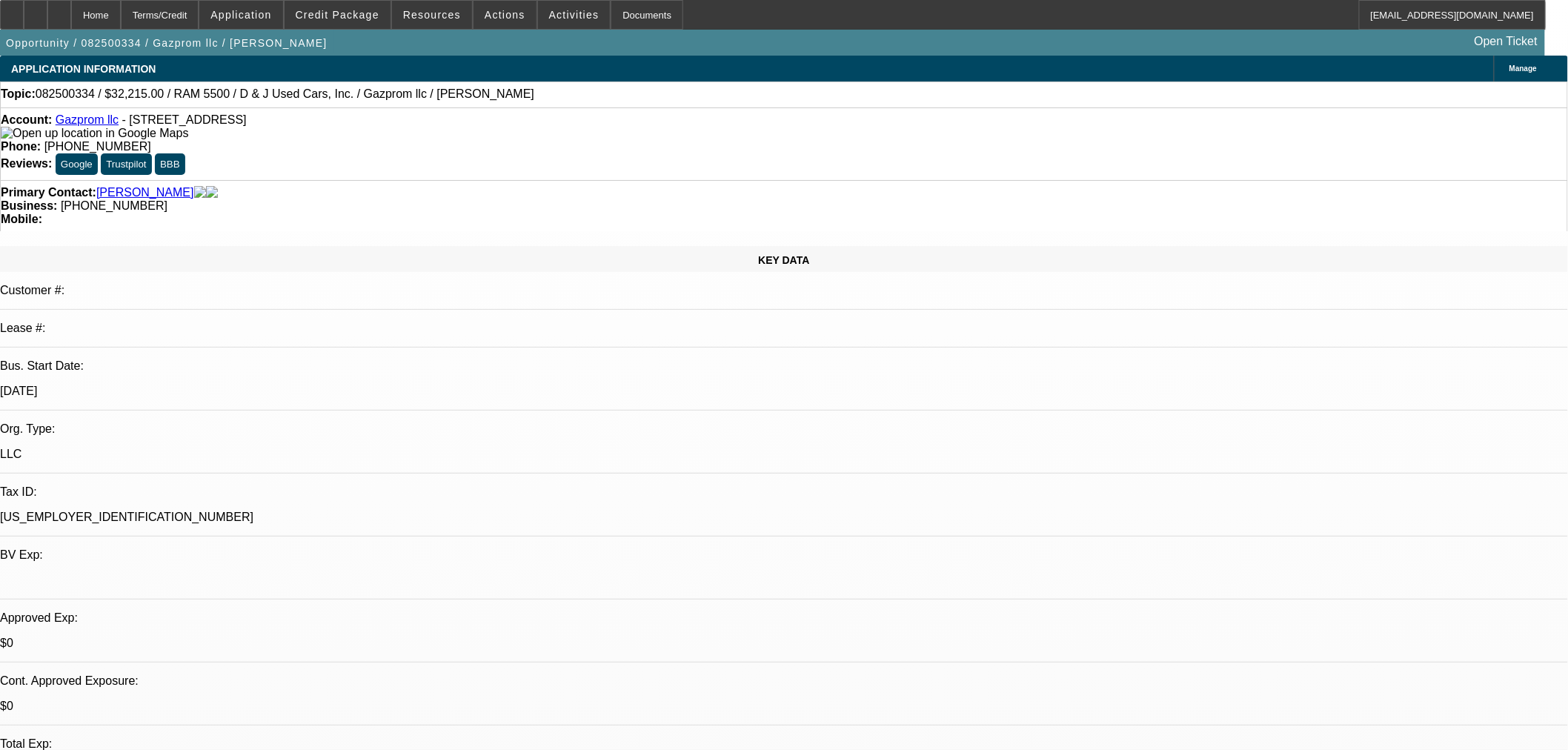
select select "4"
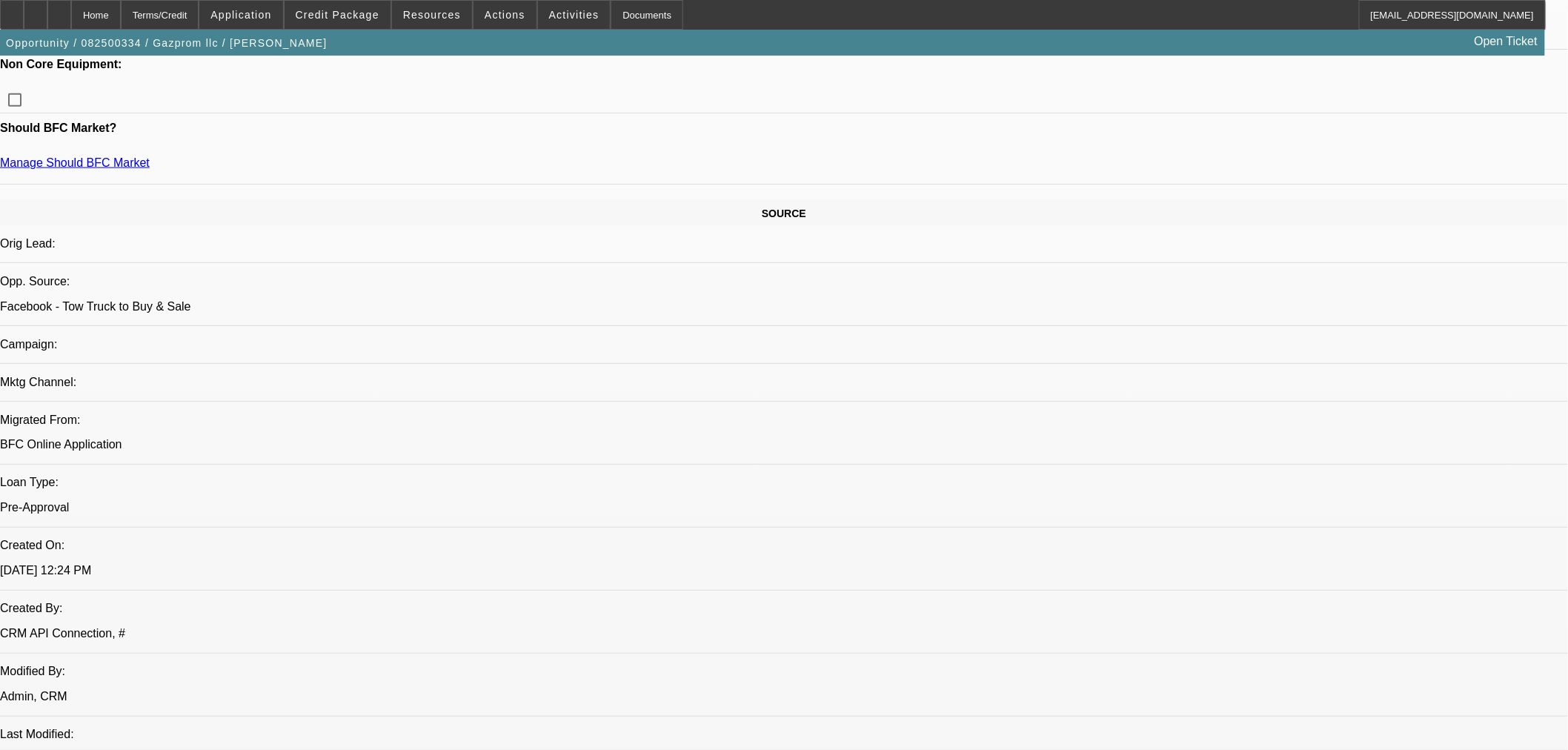
scroll to position [574, 0]
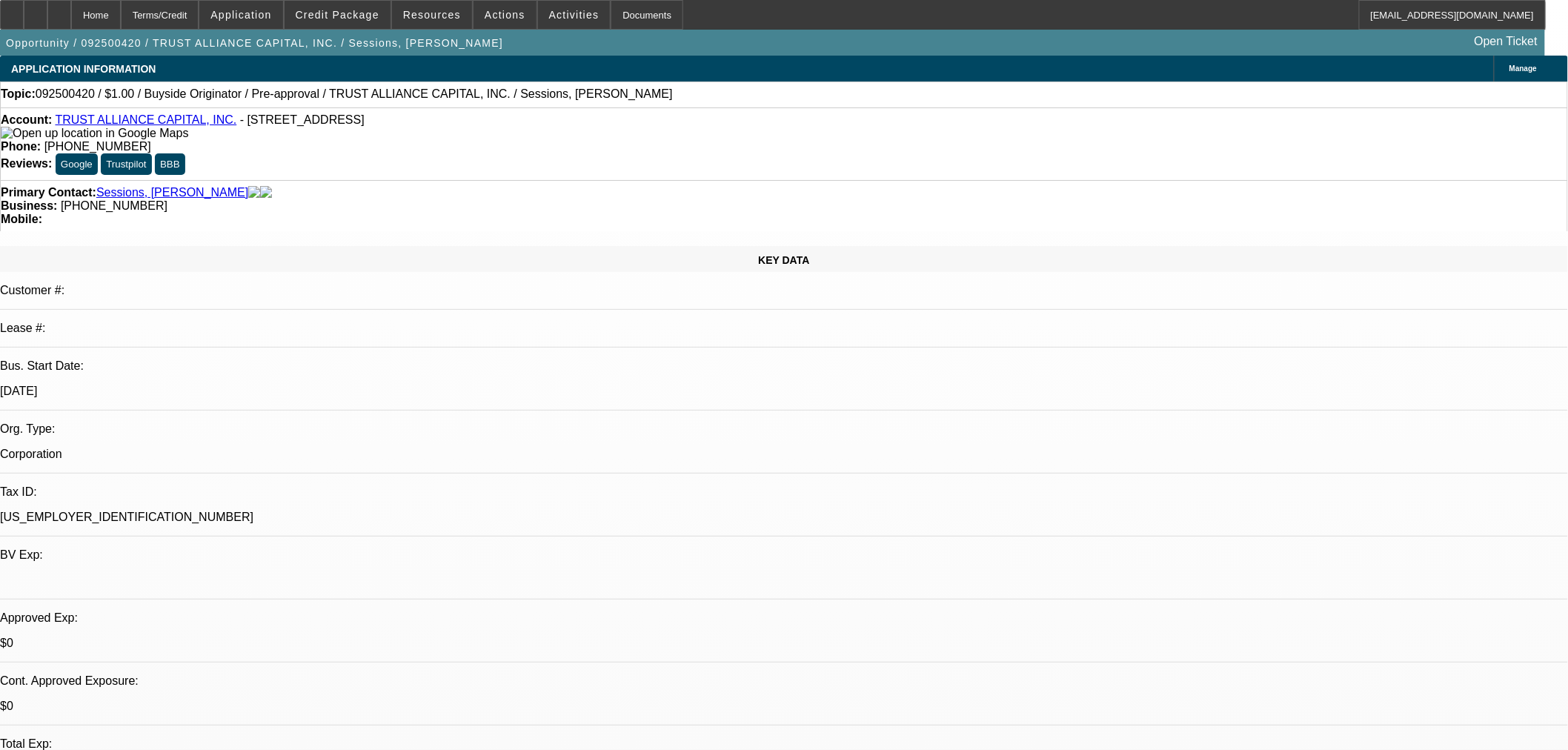
select select "0"
select select "2"
select select "0"
select select "6"
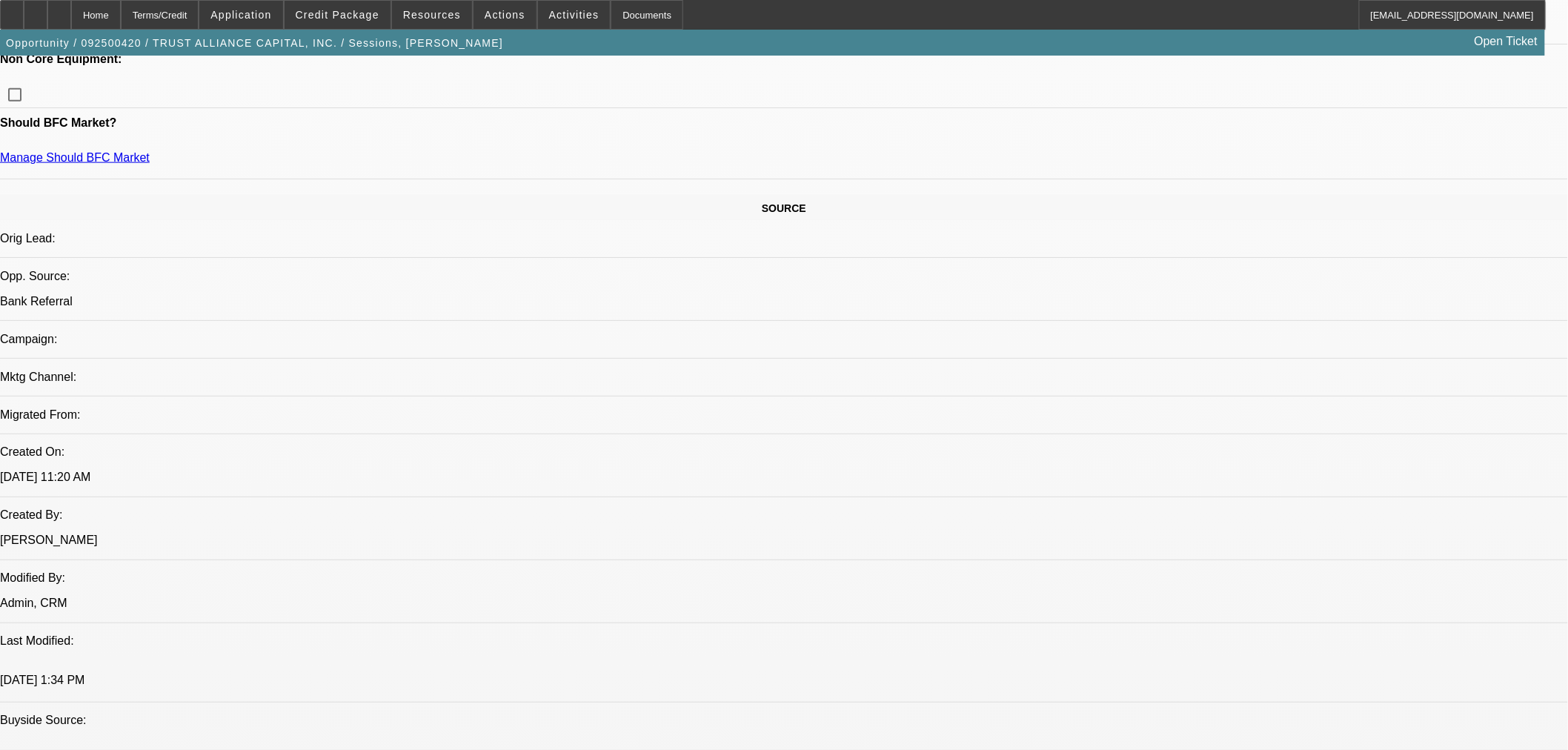
scroll to position [576, 0]
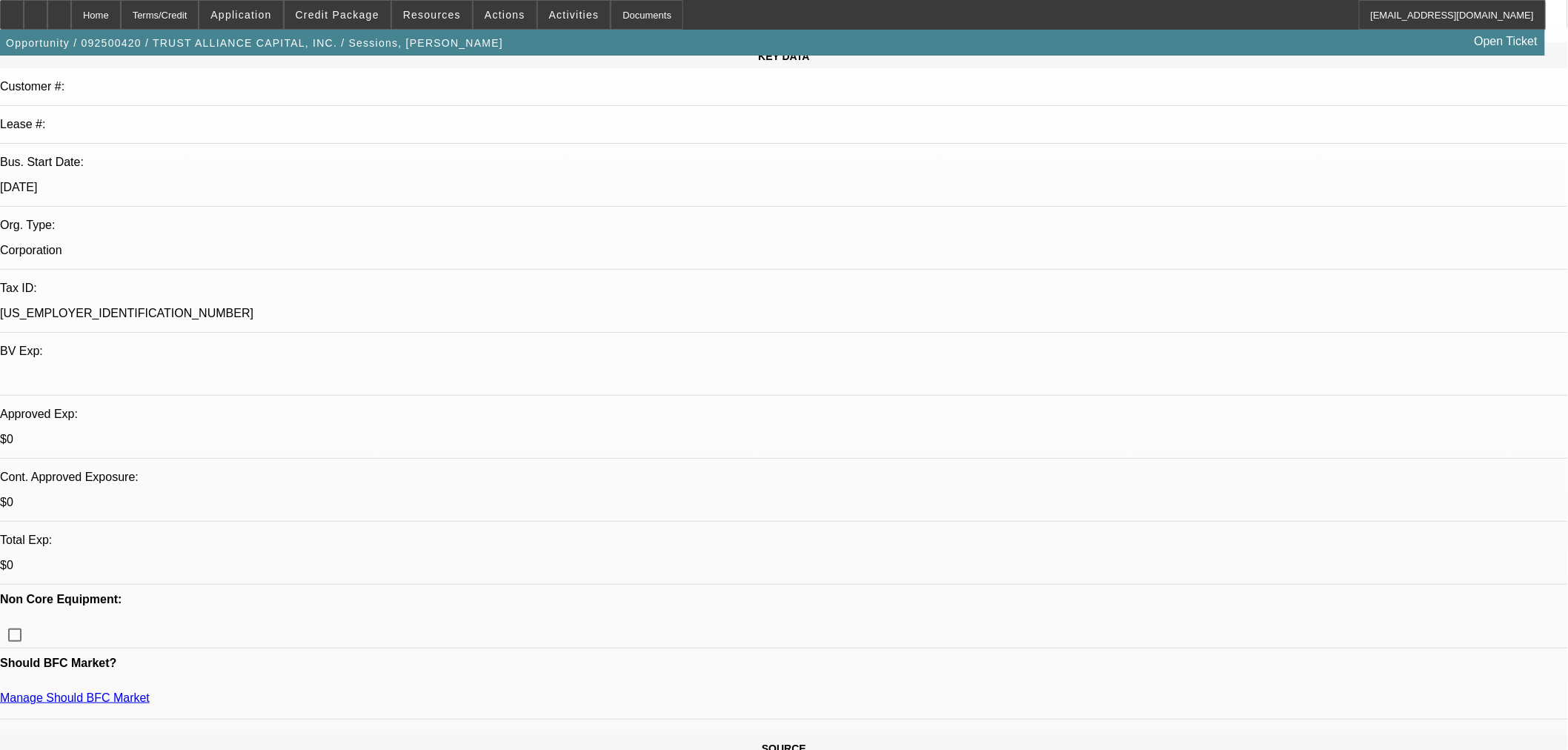
scroll to position [0, 0]
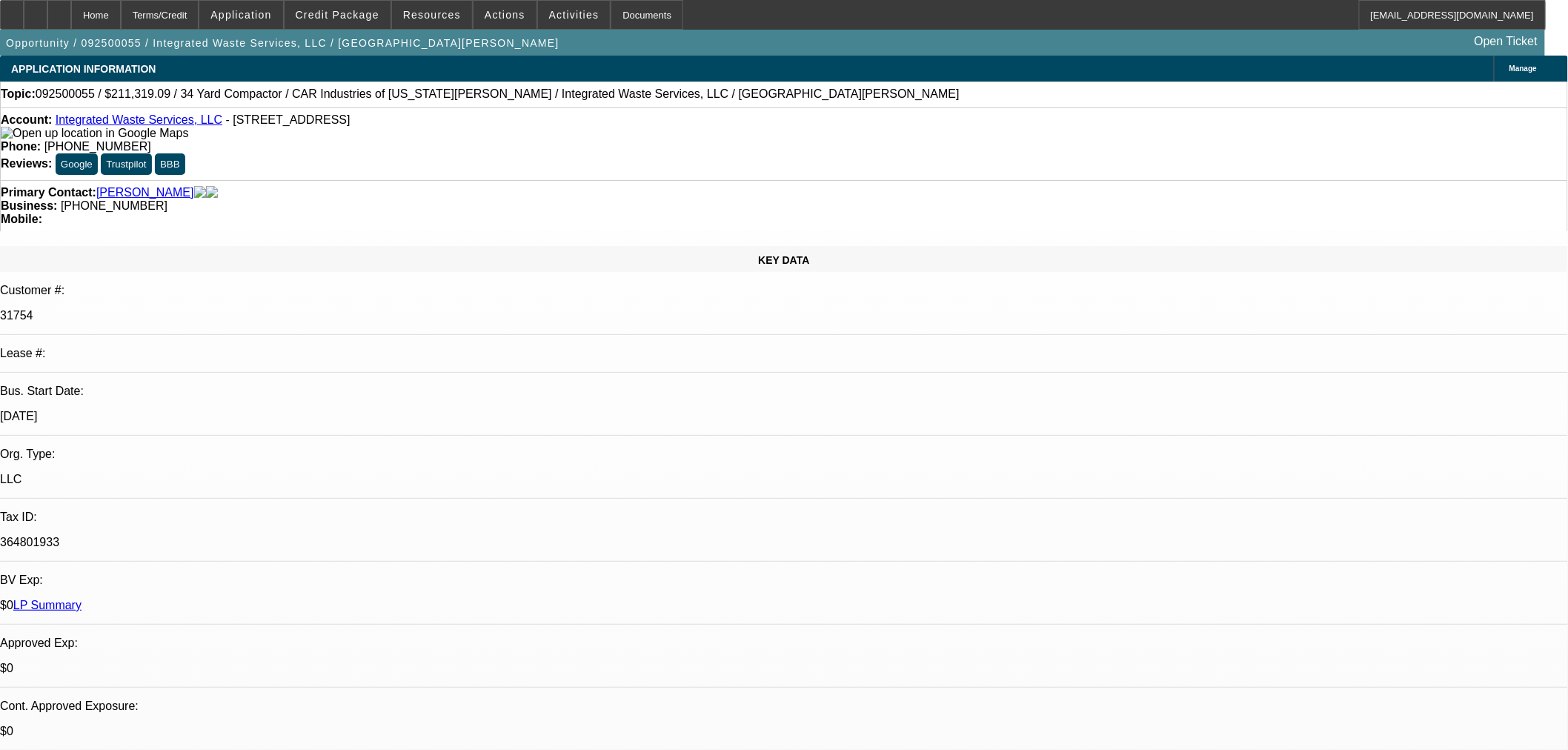
select select "0"
select select "6"
select select "0"
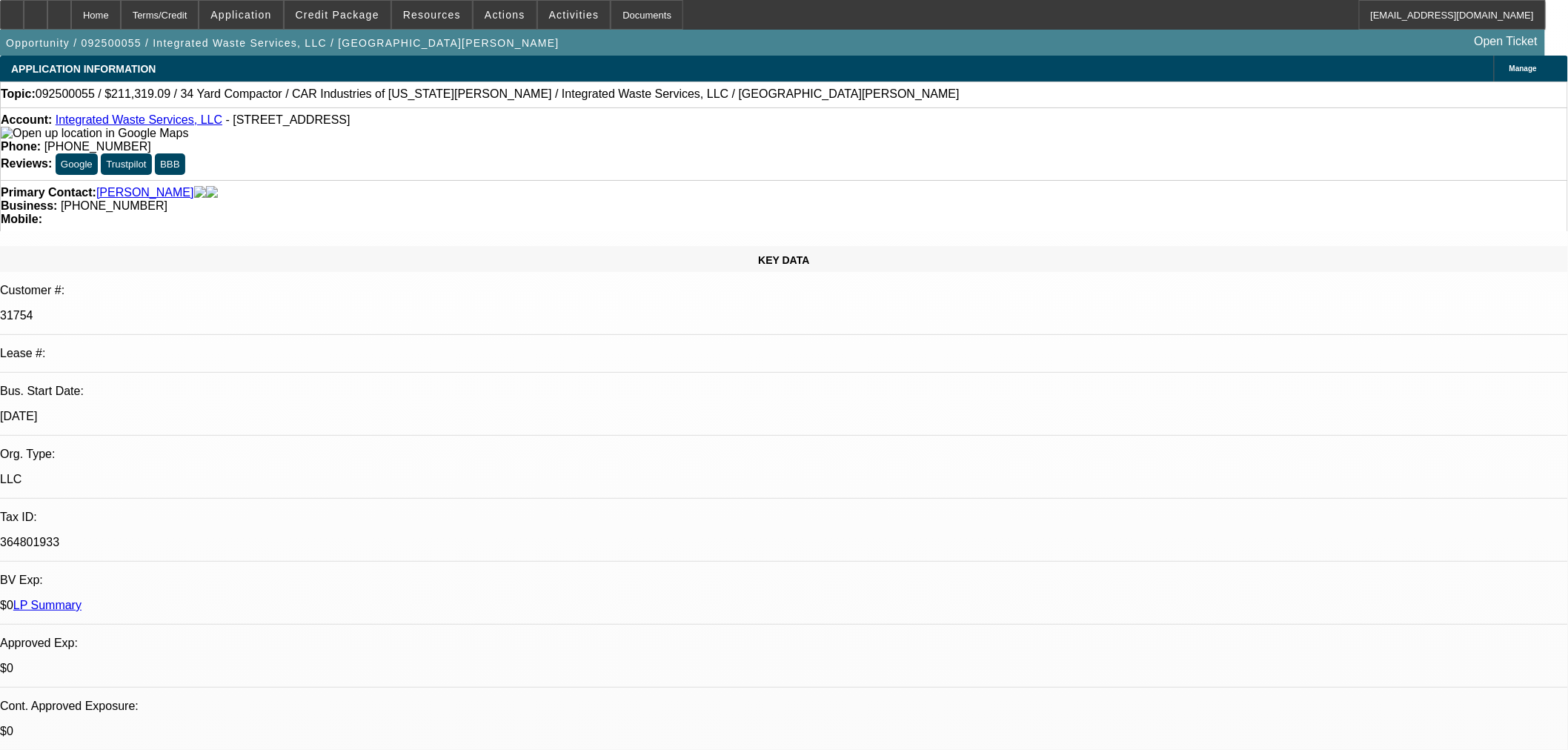
select select "0"
select select "6"
select select "0"
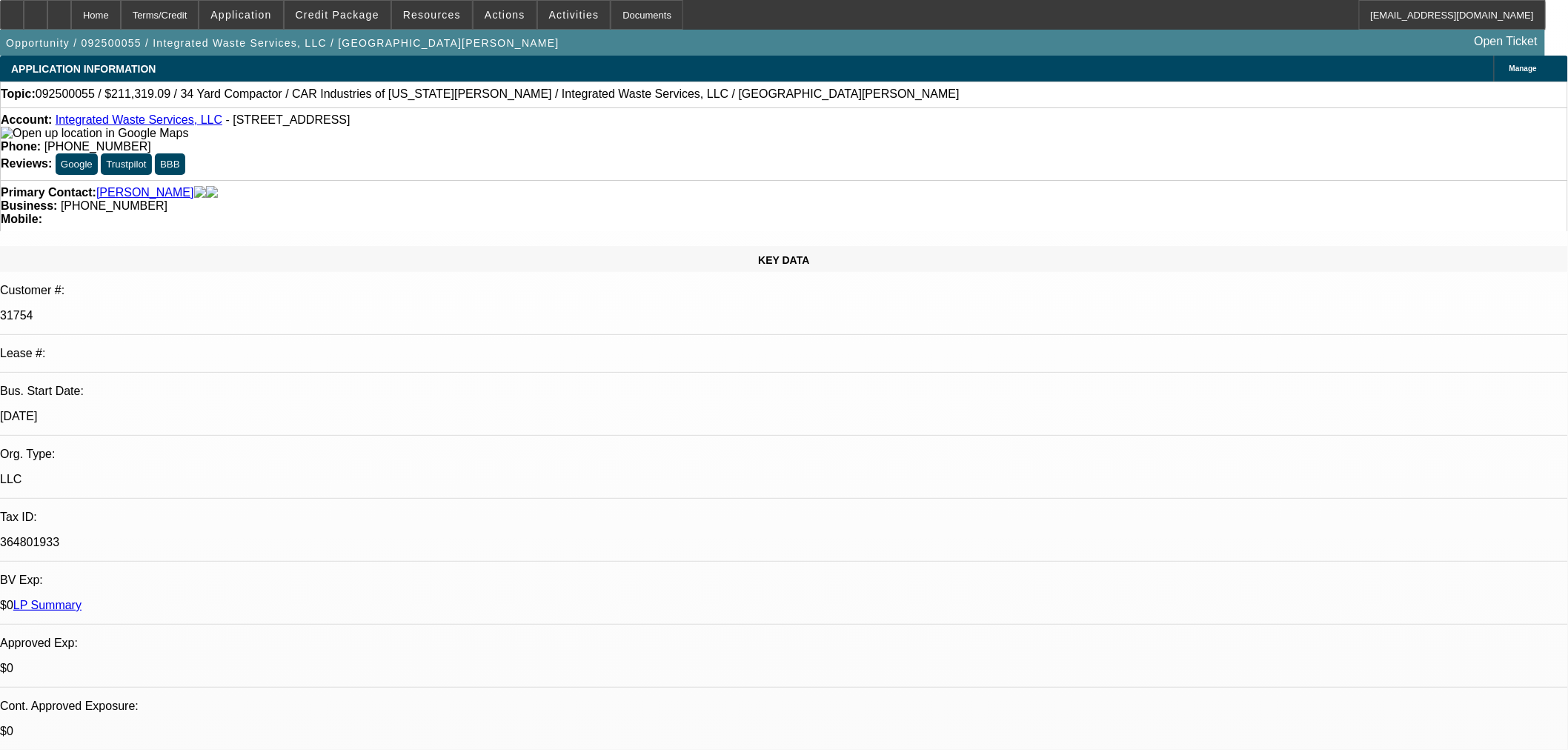
select select "0"
select select "6"
select select "0"
select select "2"
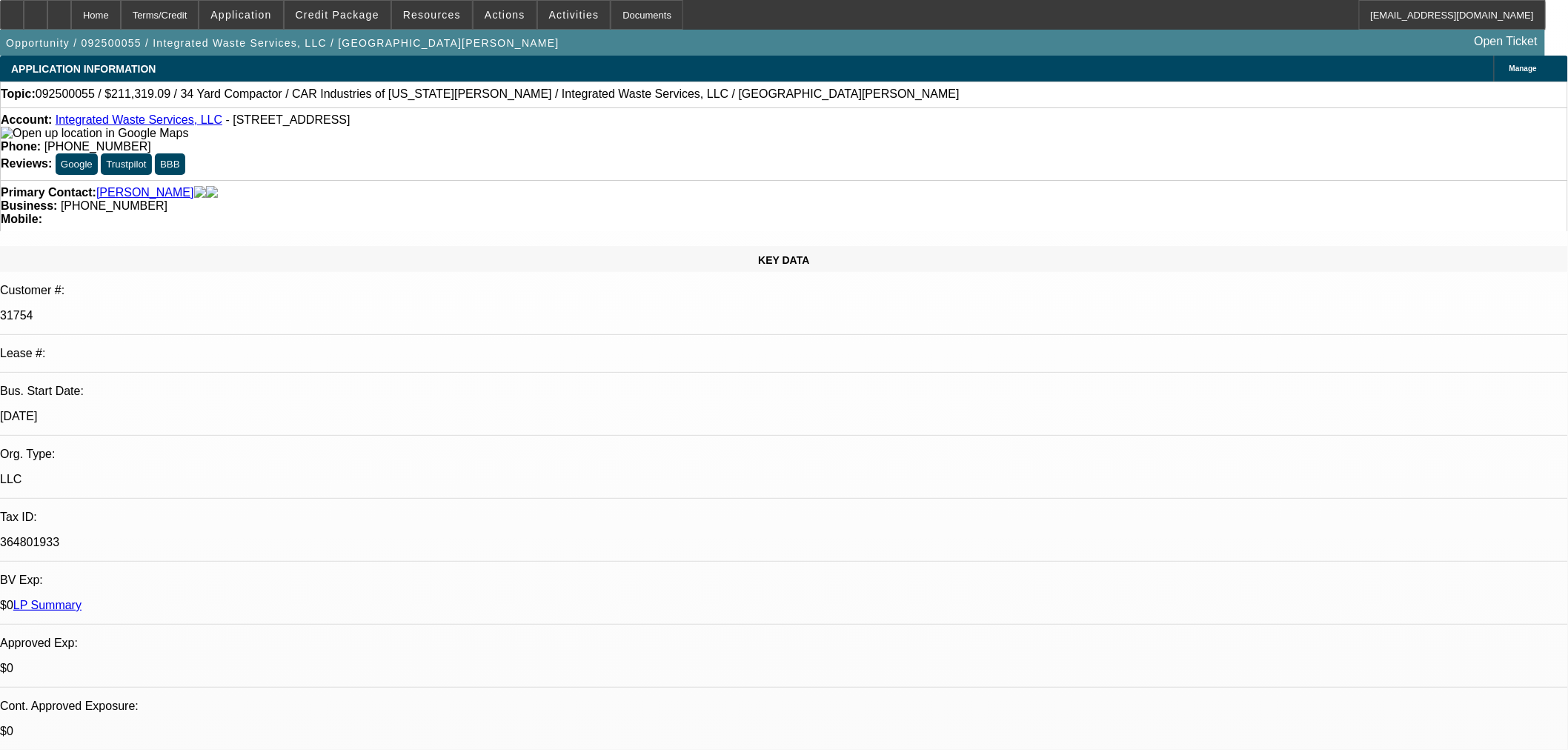
select select "0"
select select "6"
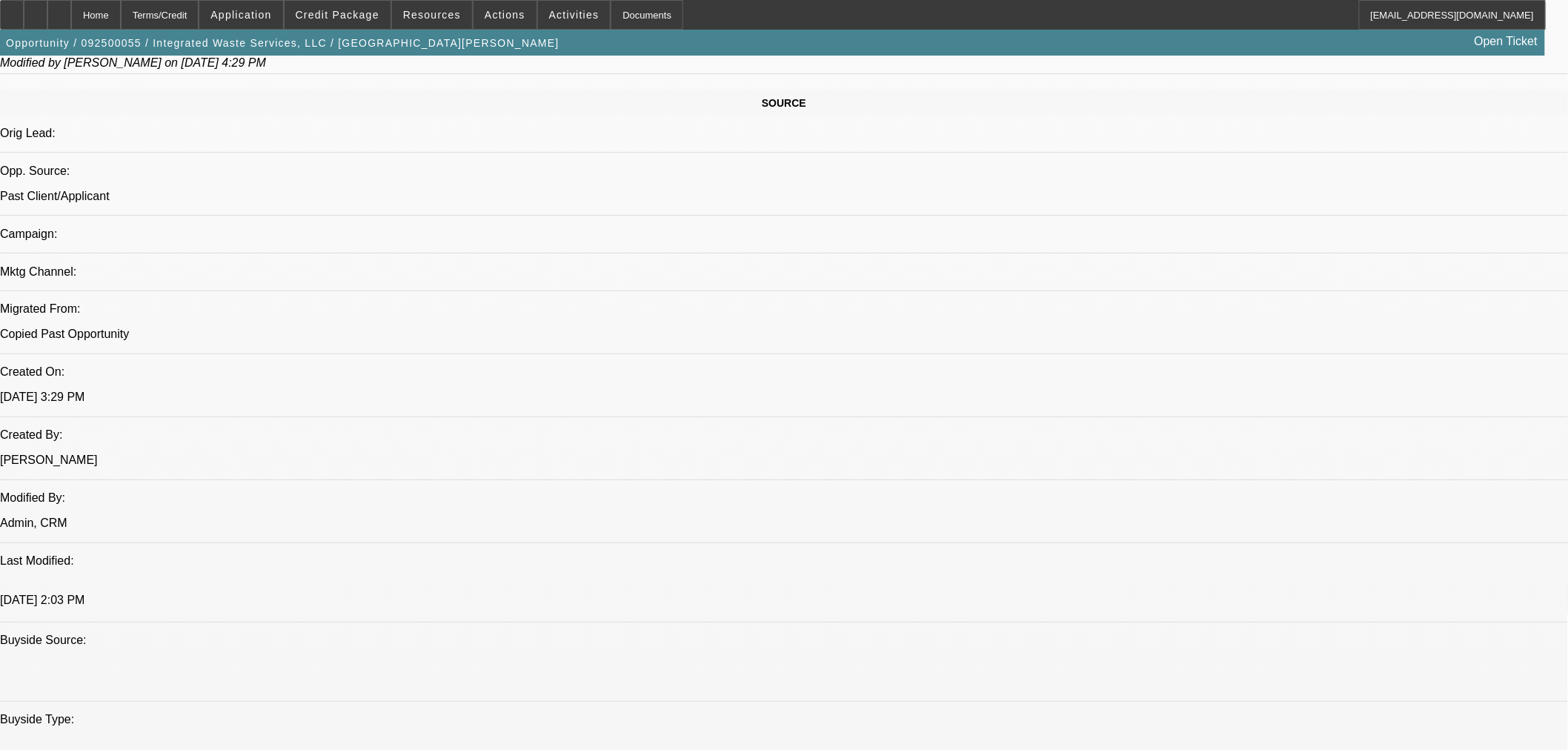
scroll to position [1235, 0]
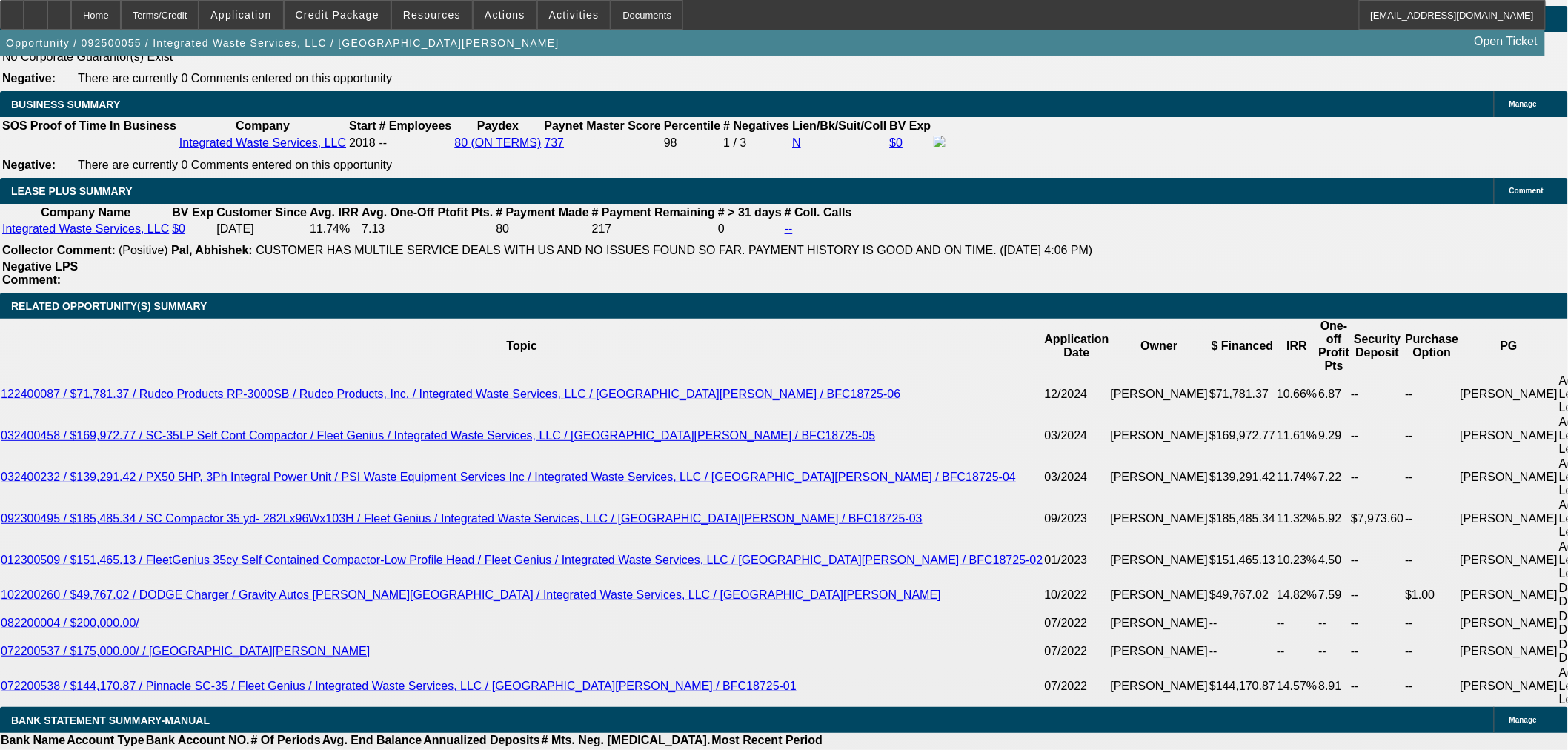
scroll to position [2372, 0]
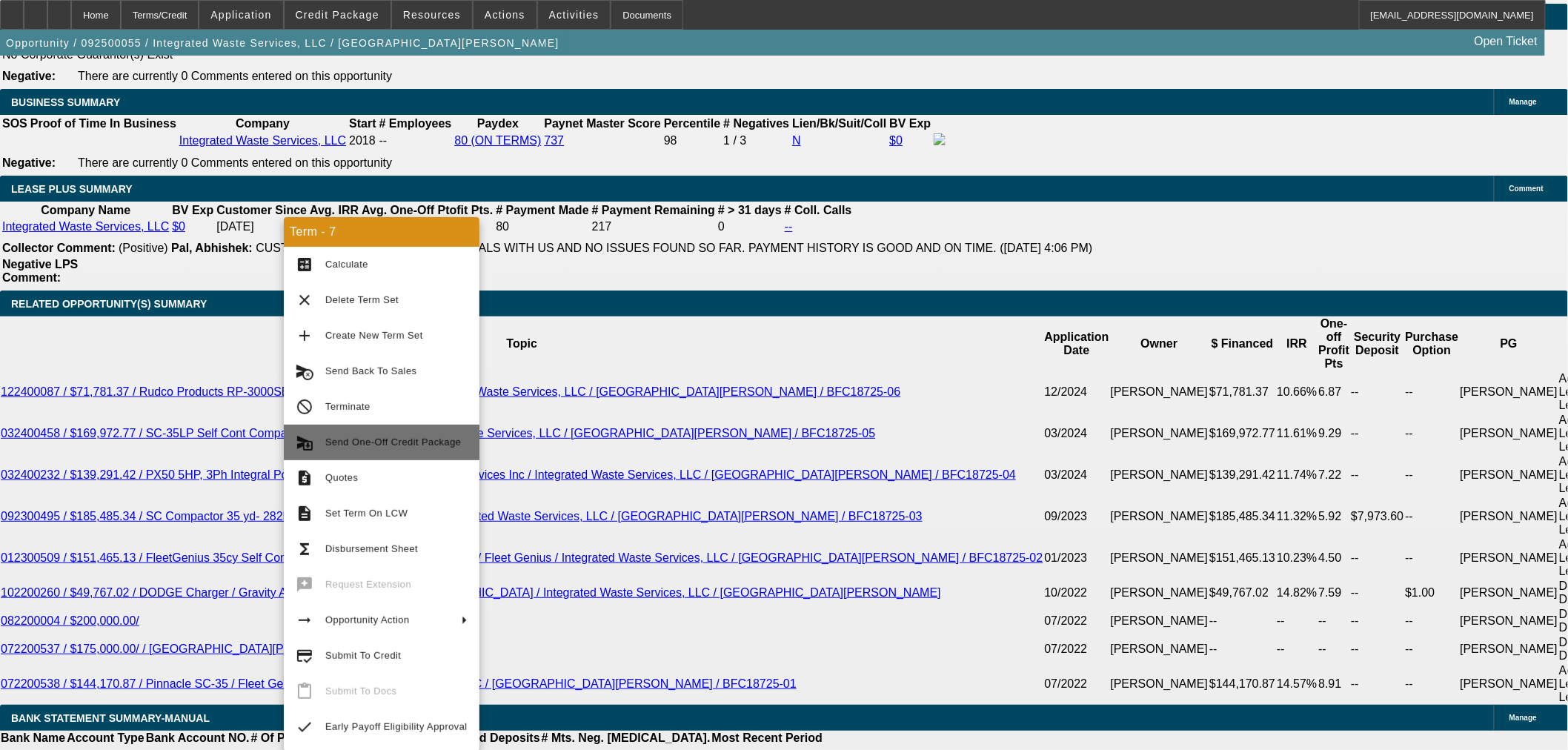
click at [393, 432] on button "send_and_archive Send One-Off Credit Package" at bounding box center [381, 442] width 196 height 36
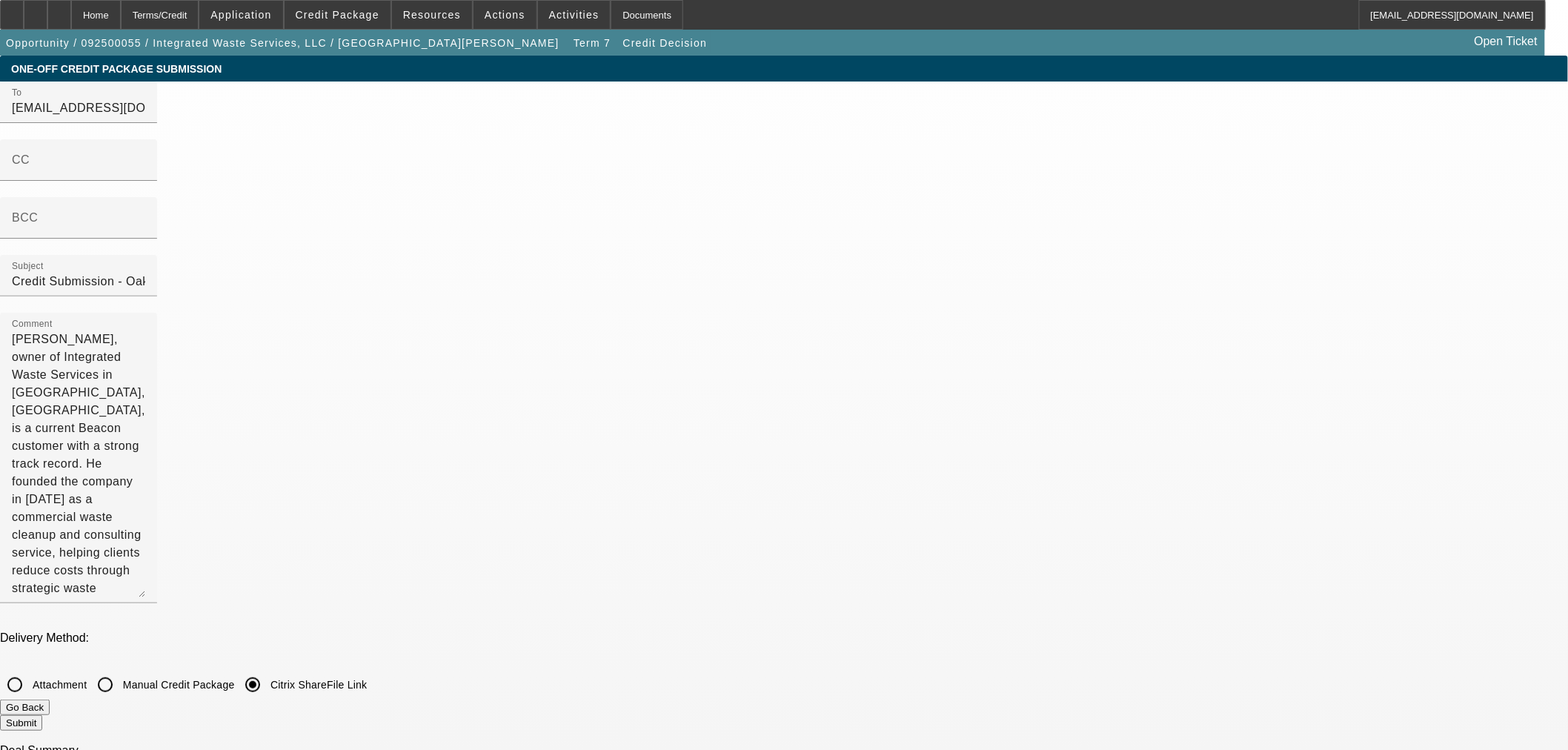
click at [43, 715] on button "Submit" at bounding box center [21, 722] width 43 height 16
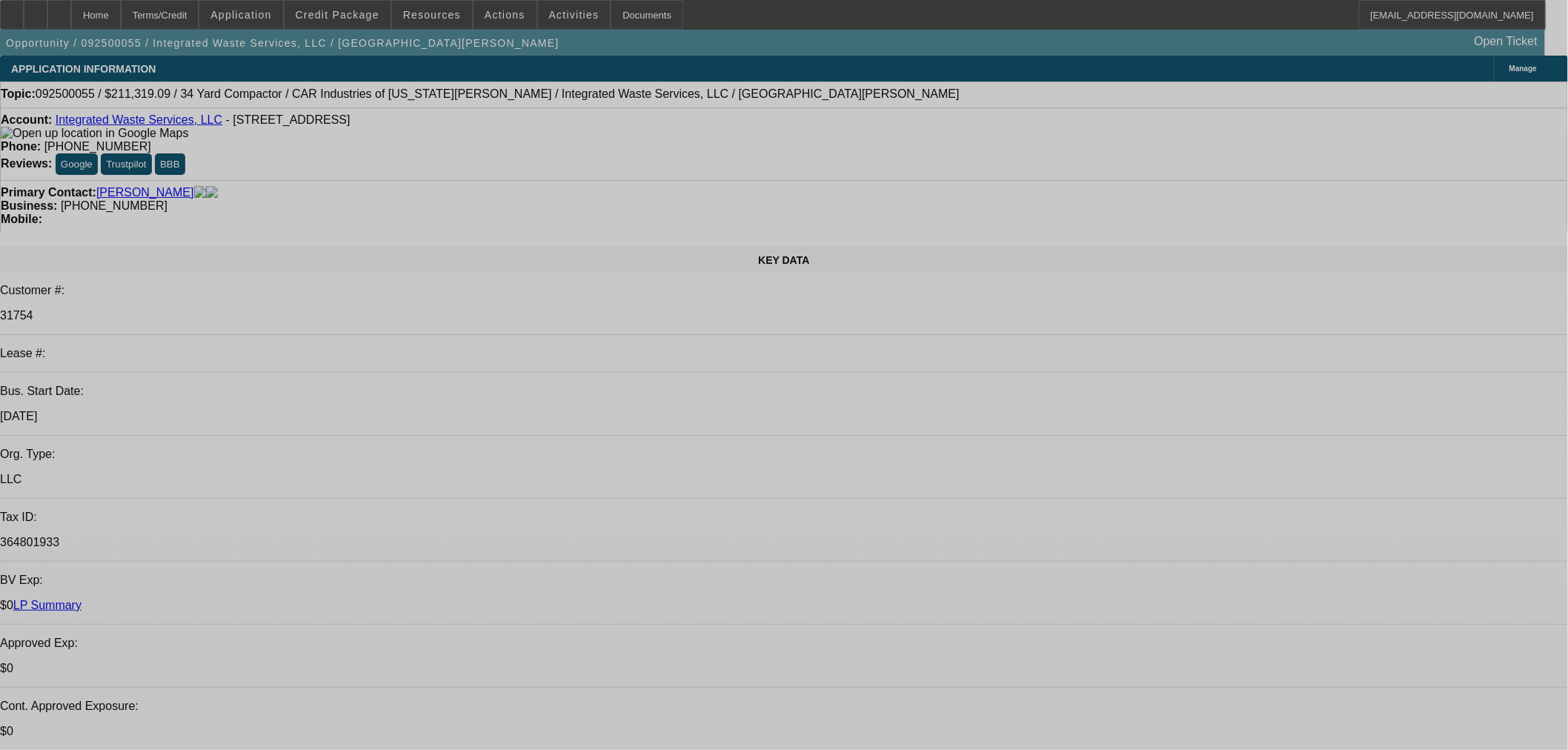
select select "0"
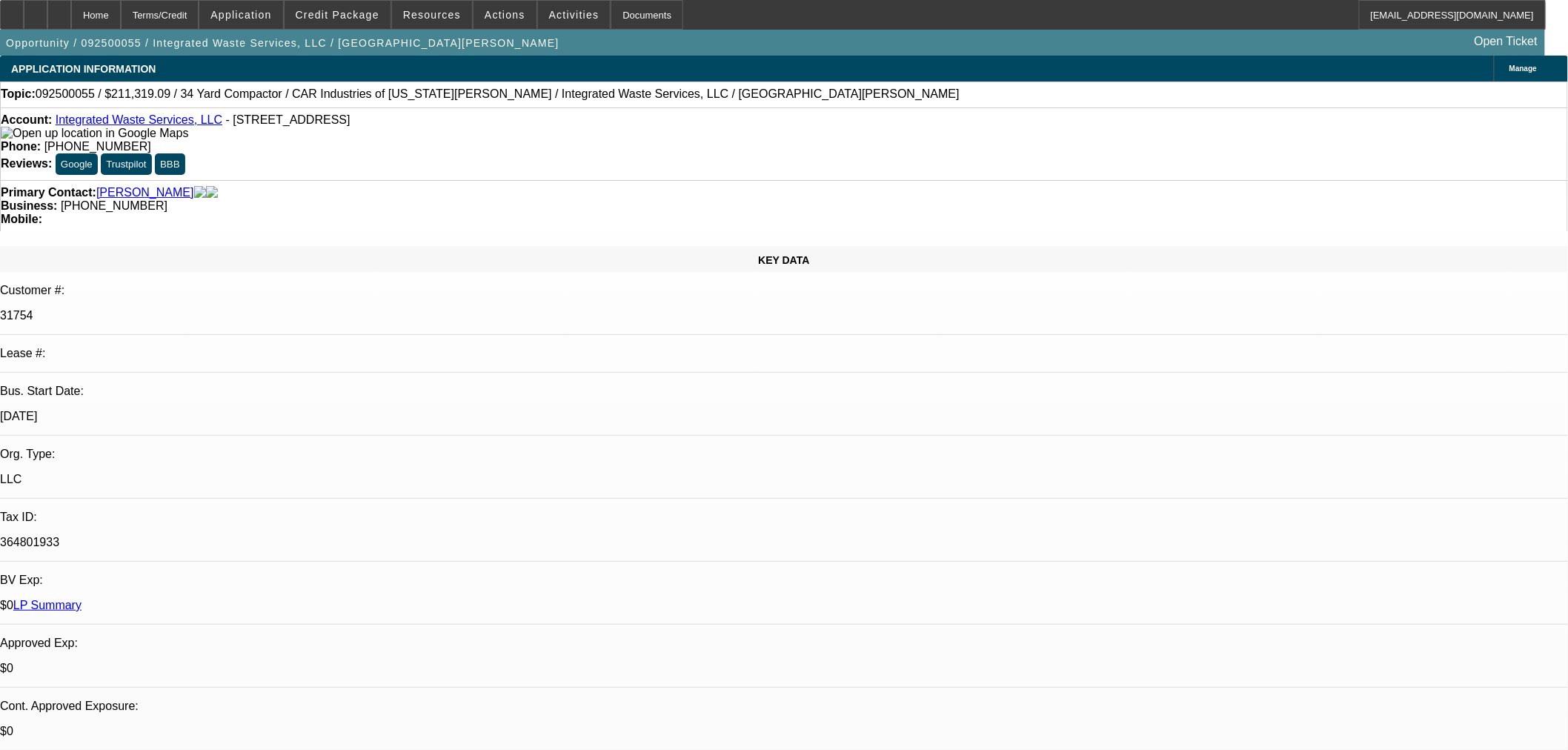
select select "0"
select select "6"
select select "0"
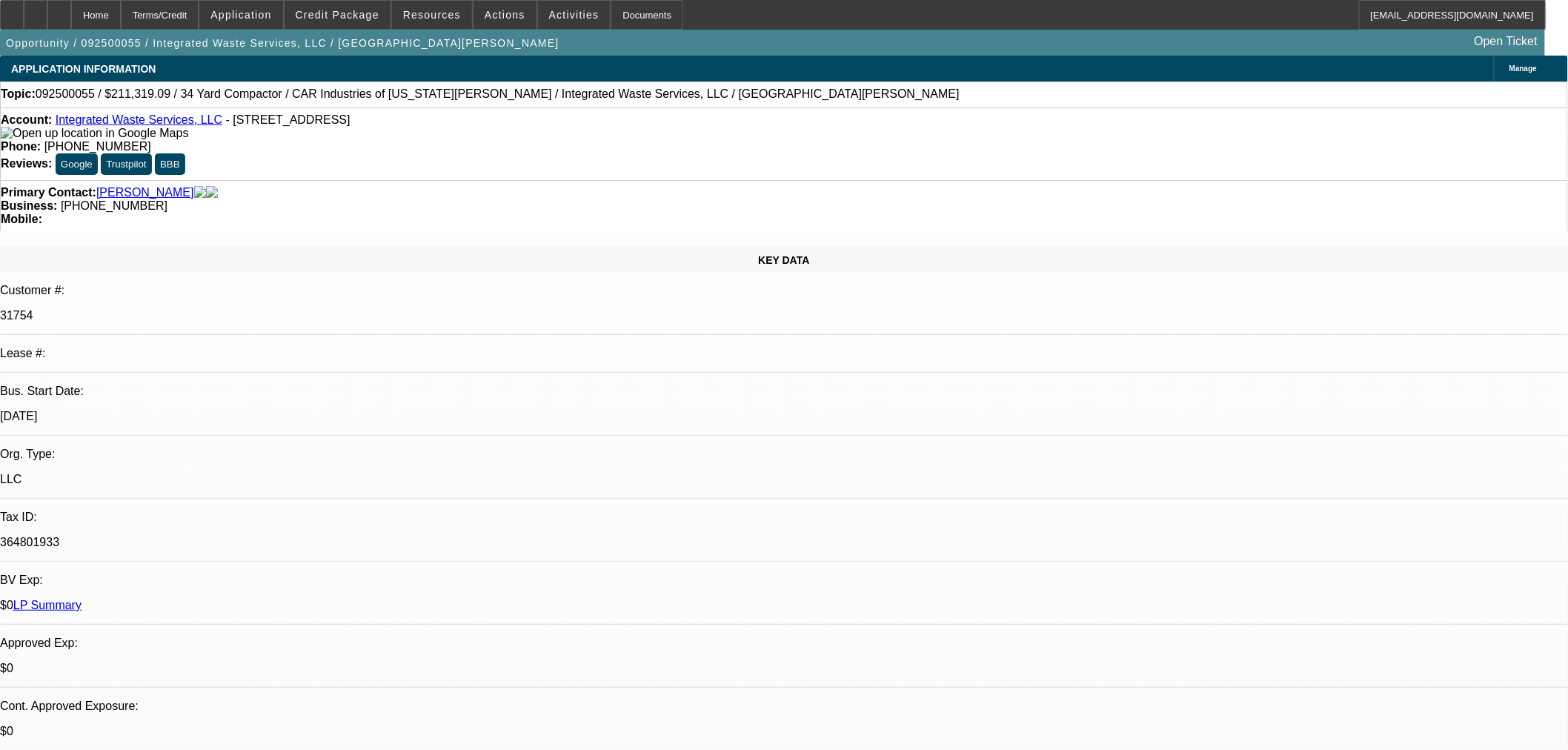
select select "6"
select select "0"
select select "6"
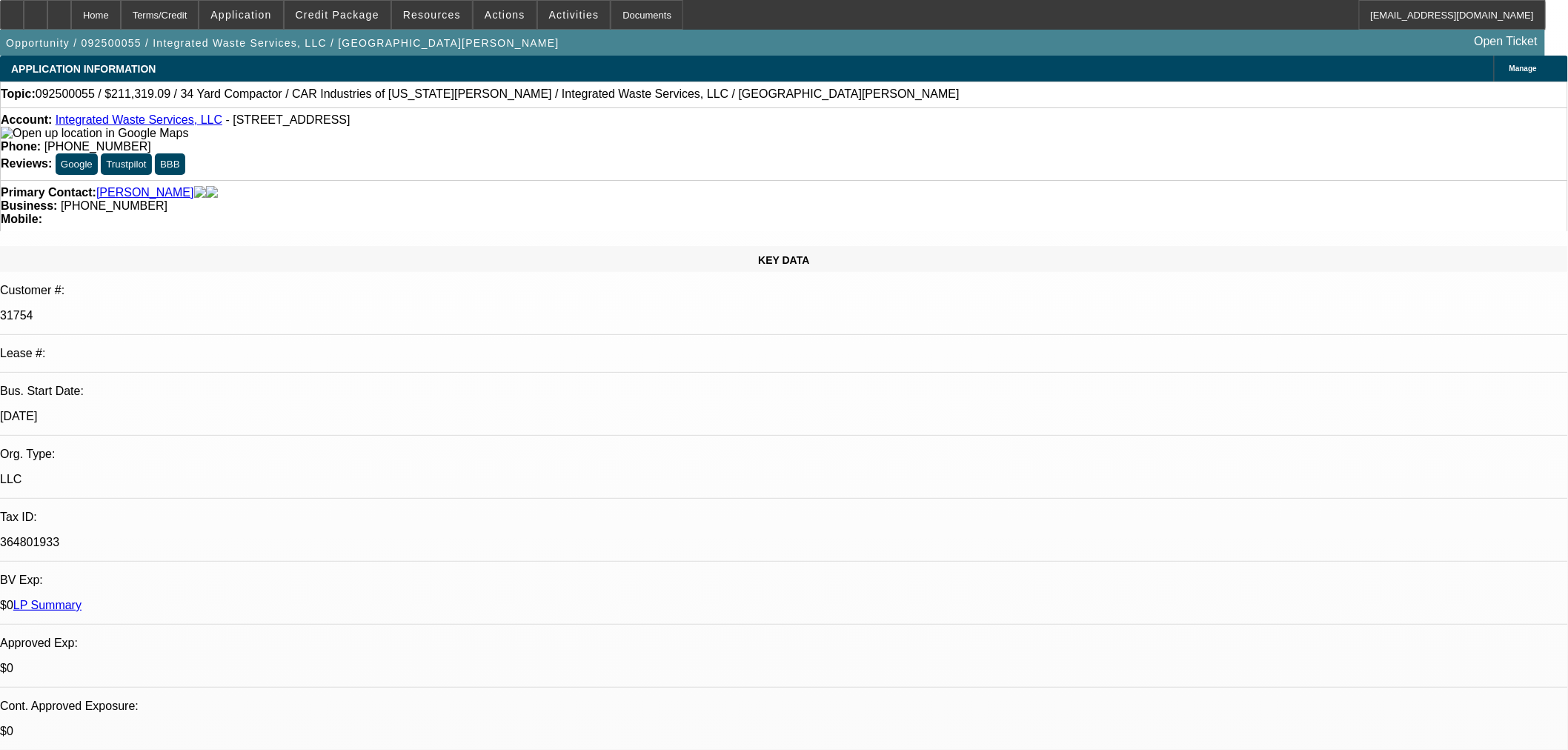
select select "0"
select select "2"
select select "0"
select select "6"
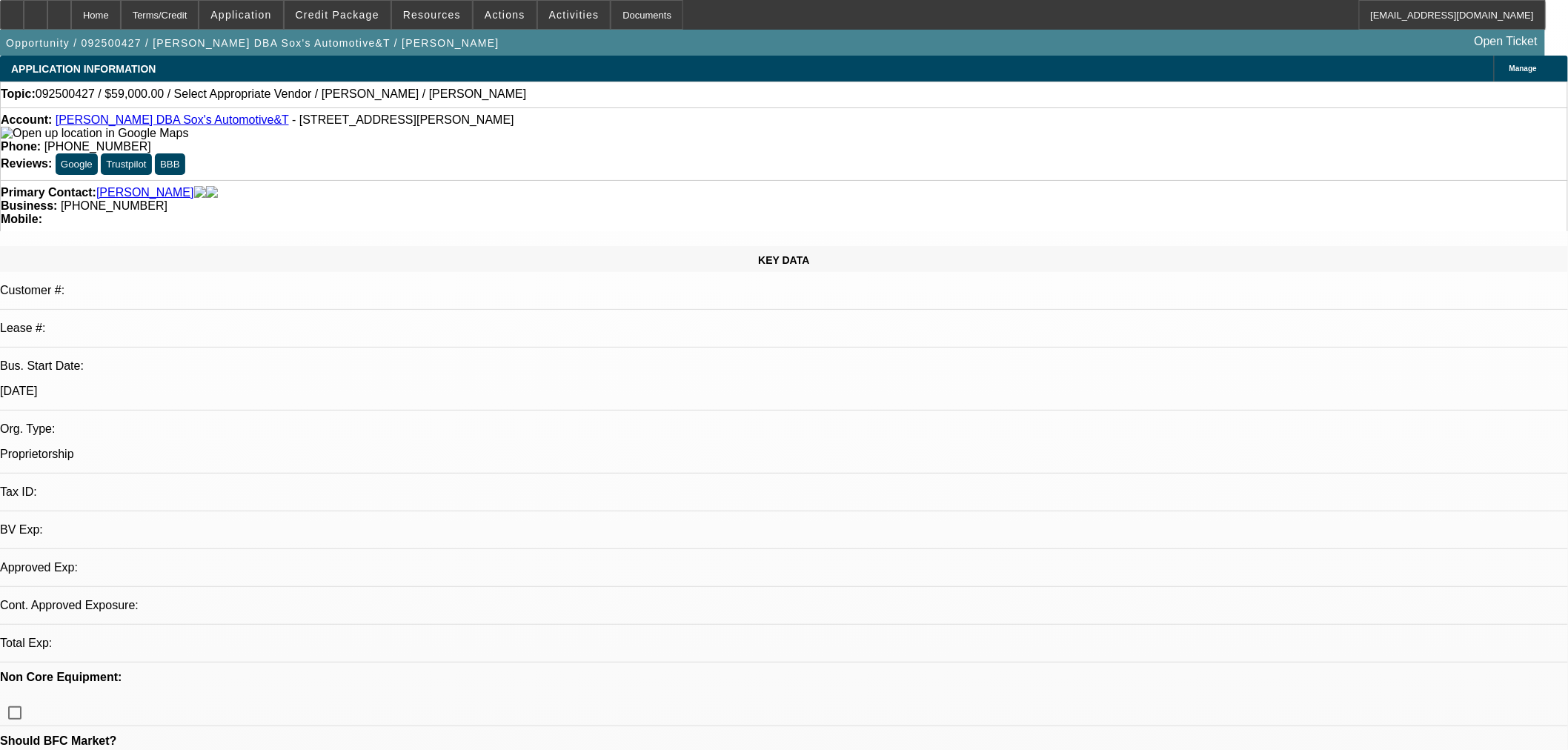
select select "0"
select select "2"
select select "0.1"
select select "4"
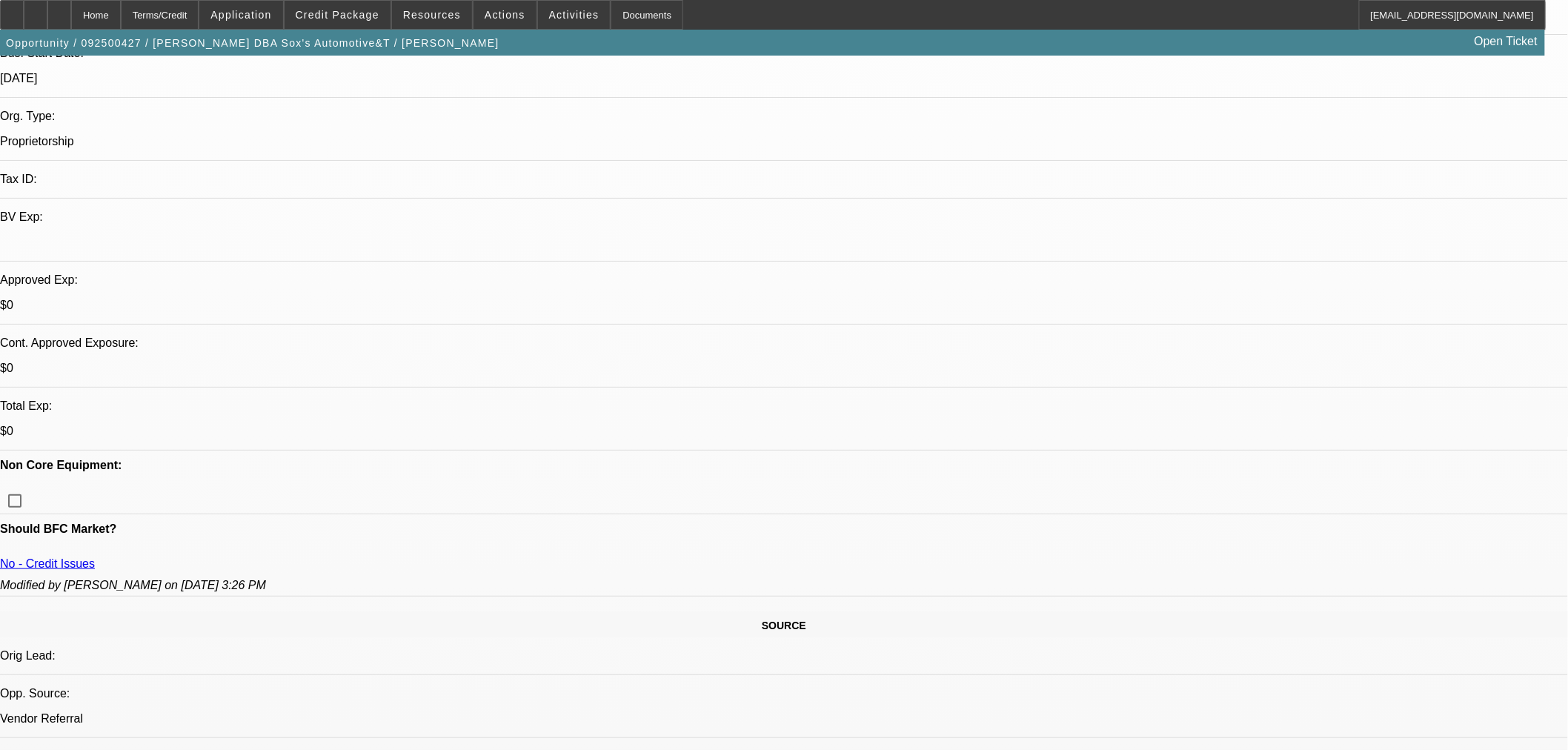
scroll to position [329, 0]
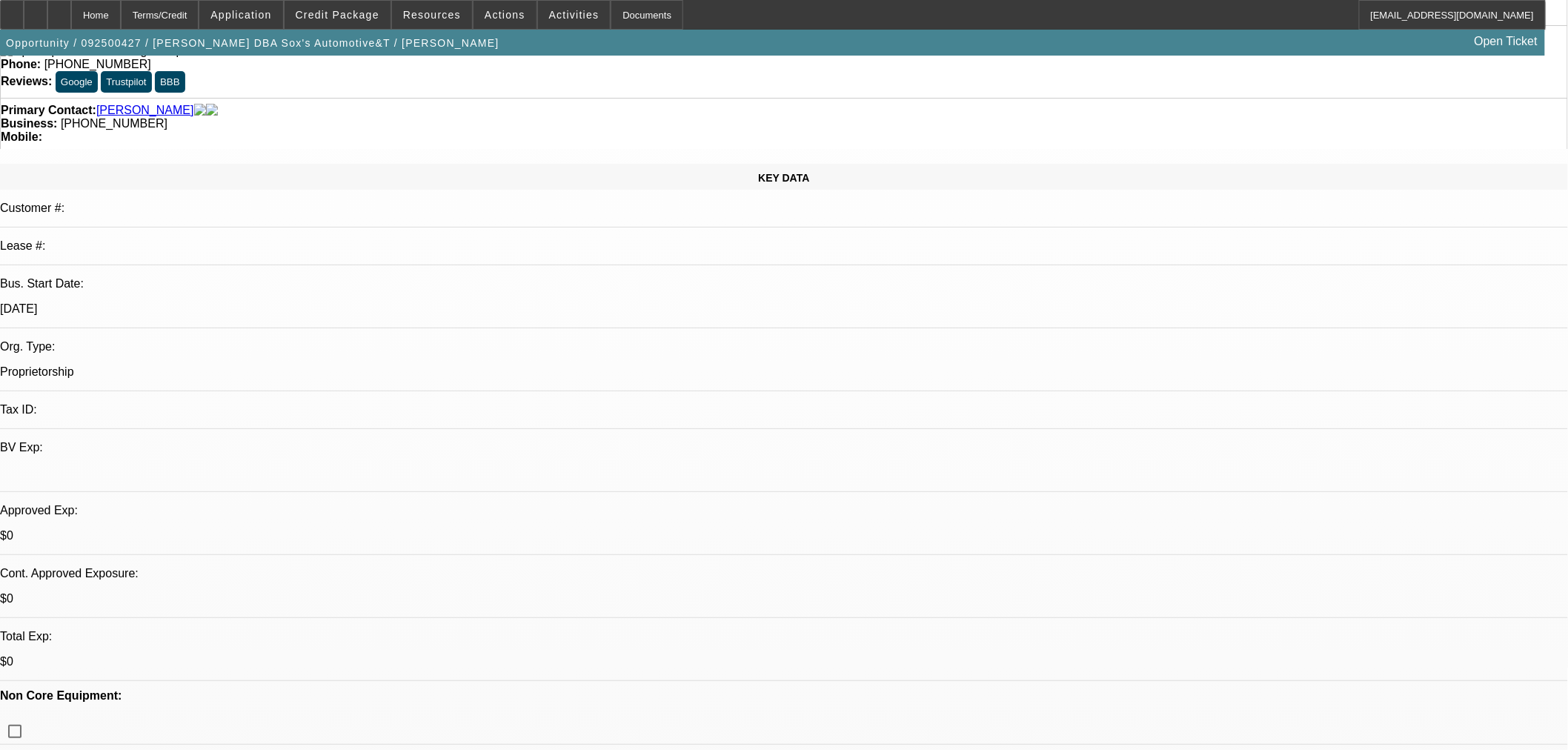
scroll to position [0, 0]
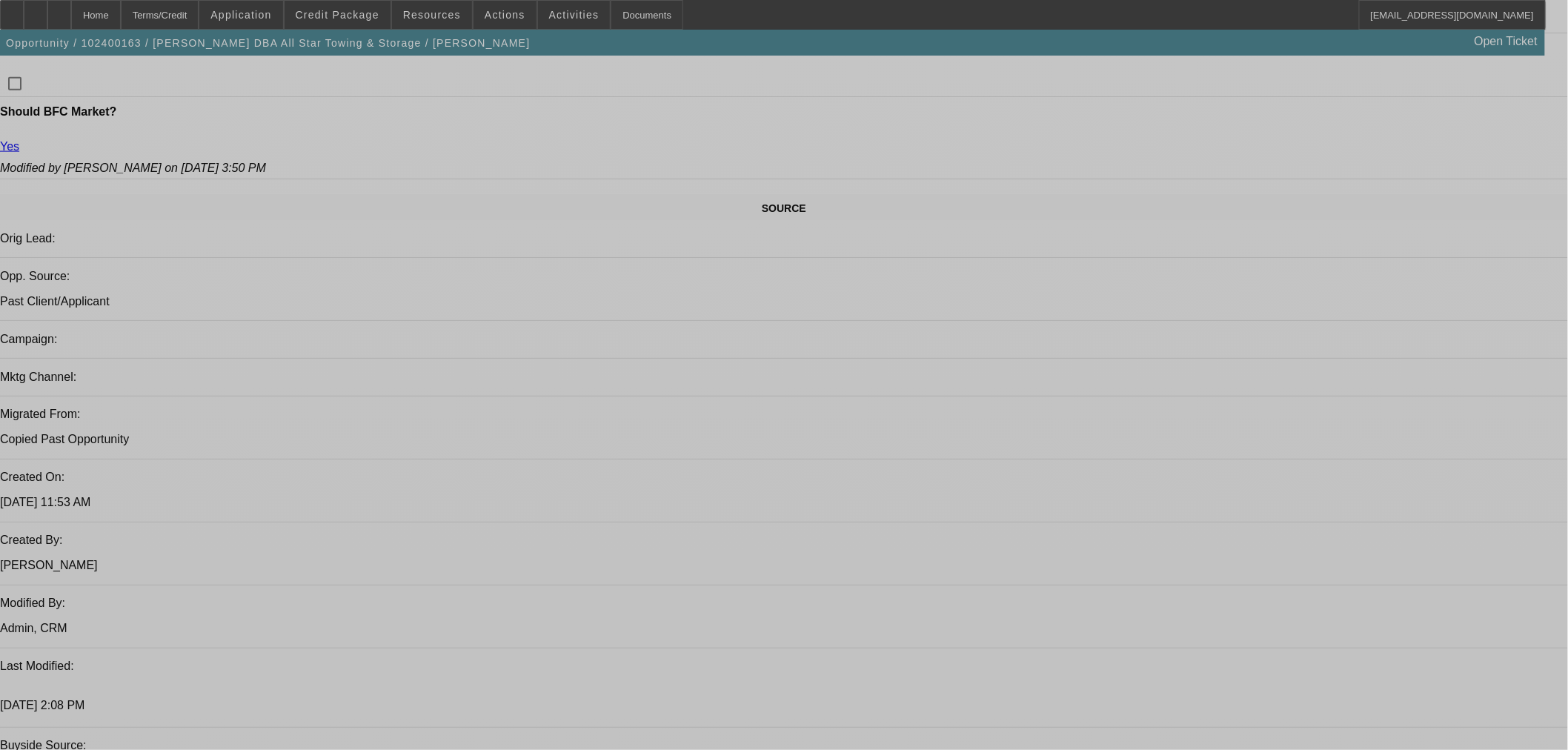
select select "0.1"
select select "2"
select select "0.1"
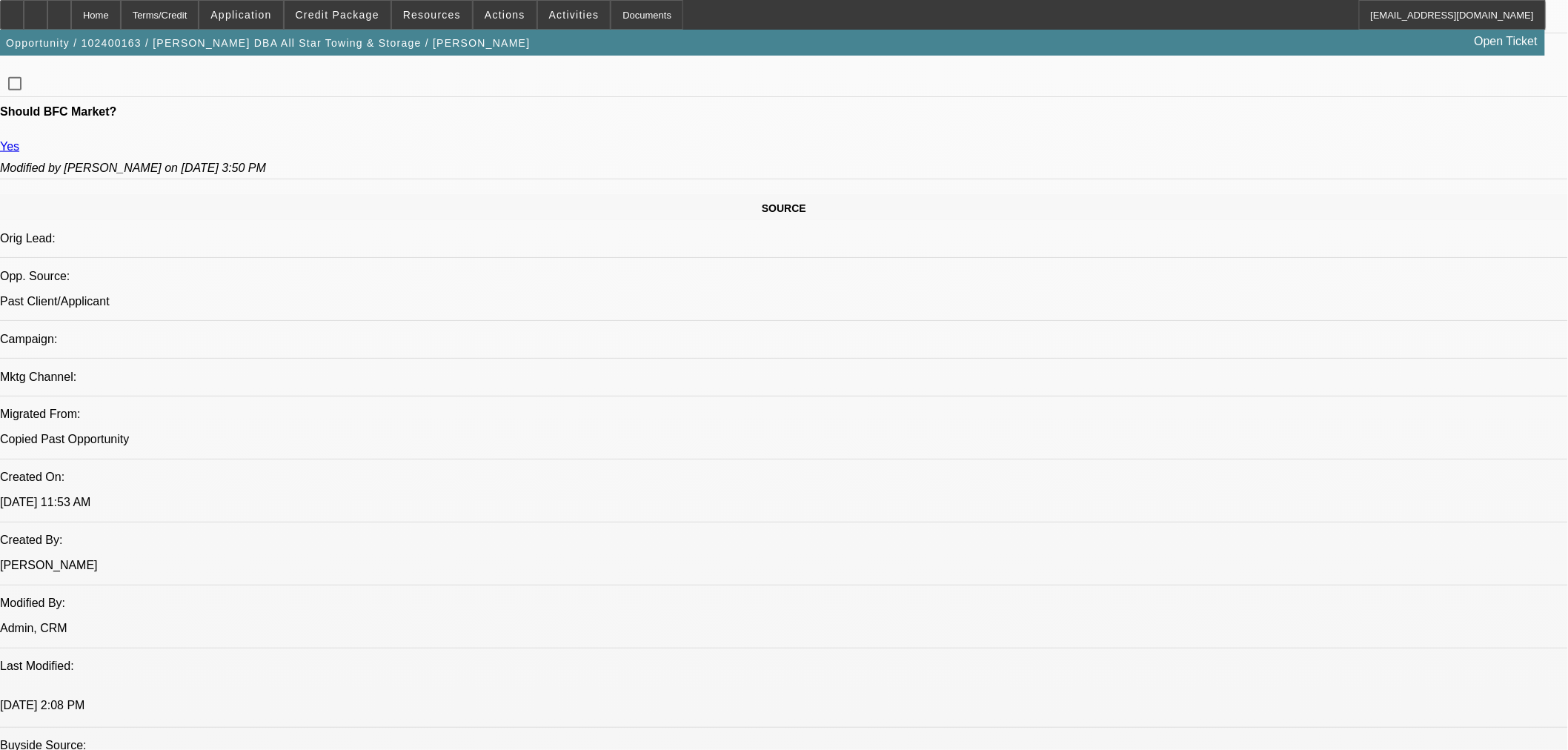
select select "0.2"
select select "2"
select select "0.1"
select select "0.2"
select select "2"
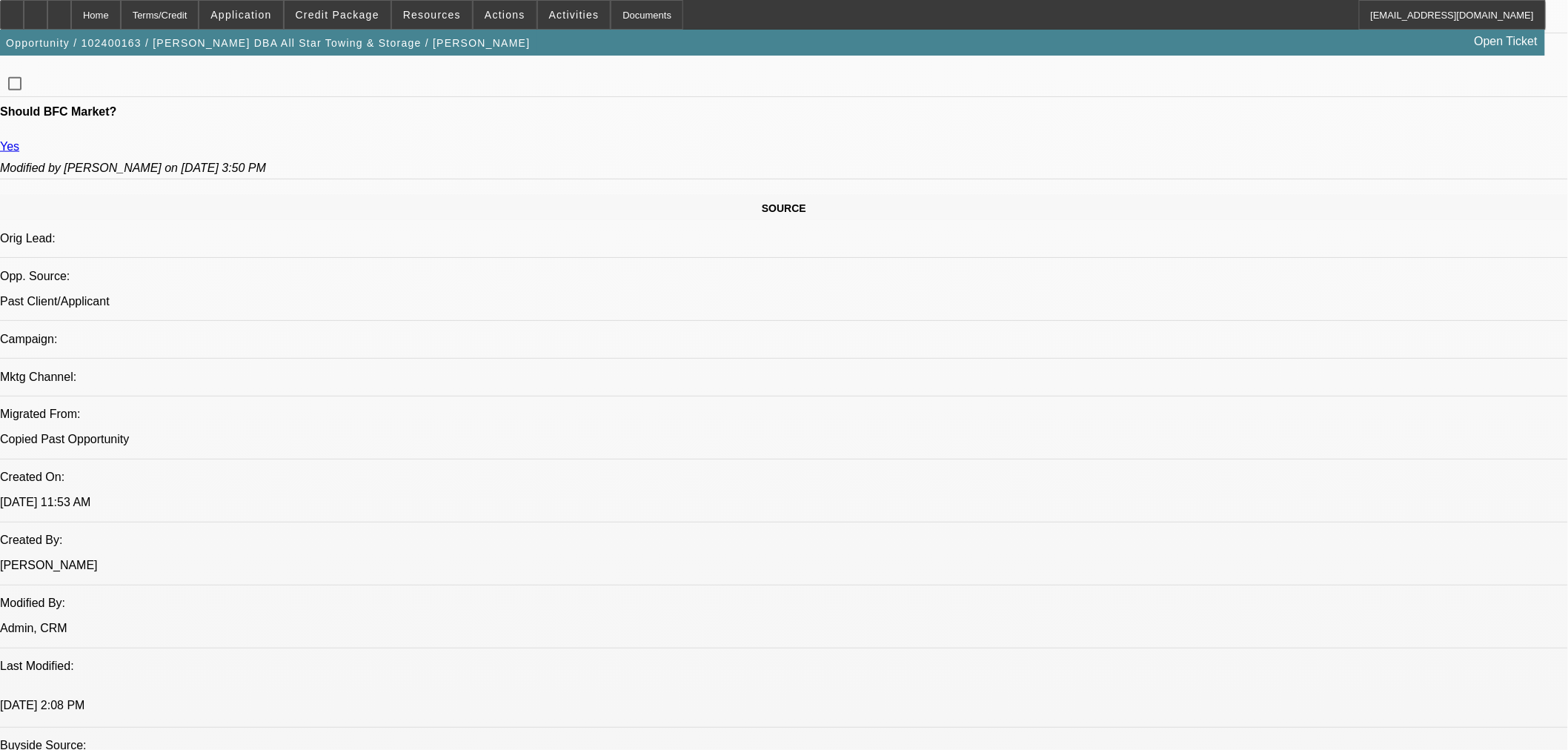
select select "0.1"
select select "2"
select select "0.1"
select select "2"
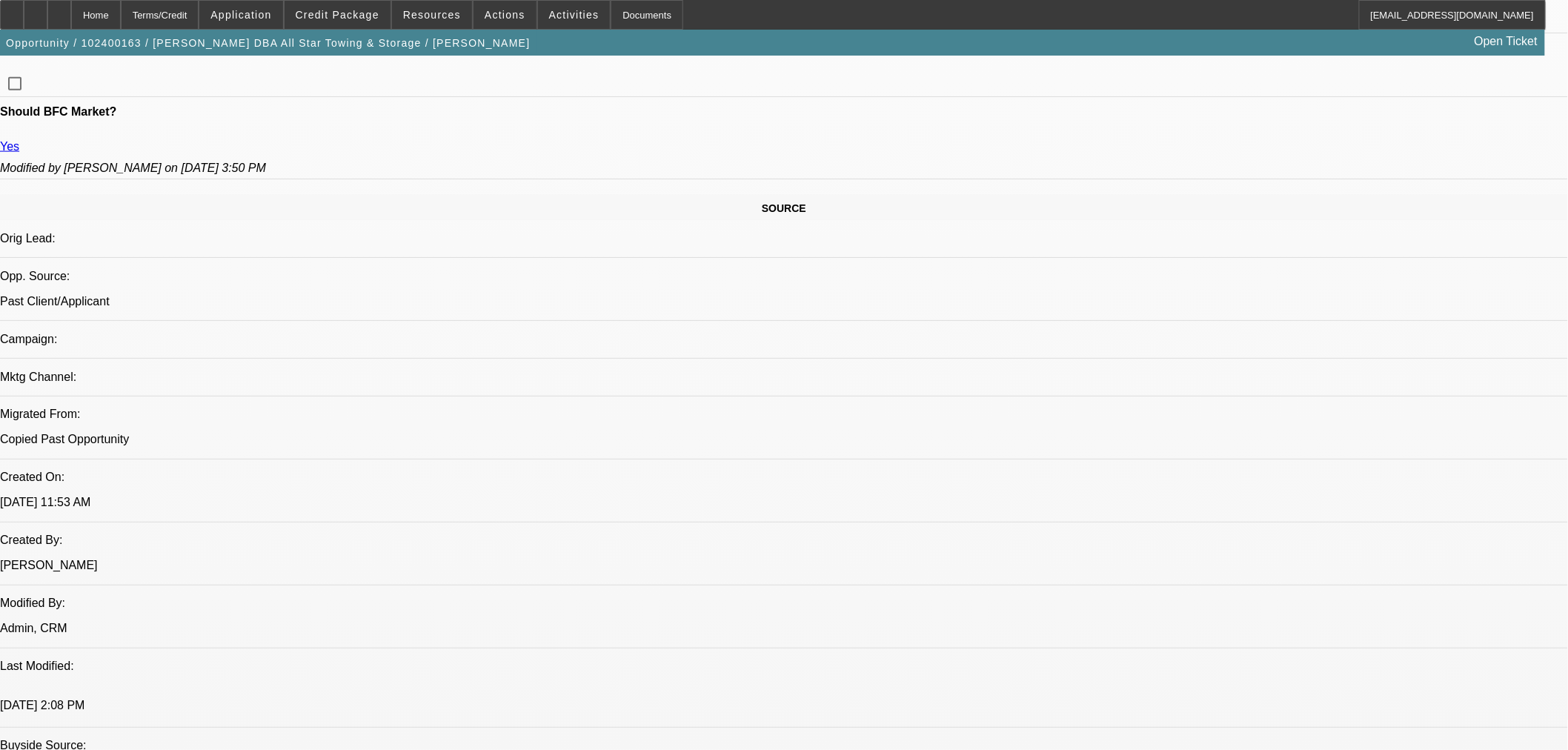
select select "4"
select select "2"
select select "4"
select select "2"
select select "4"
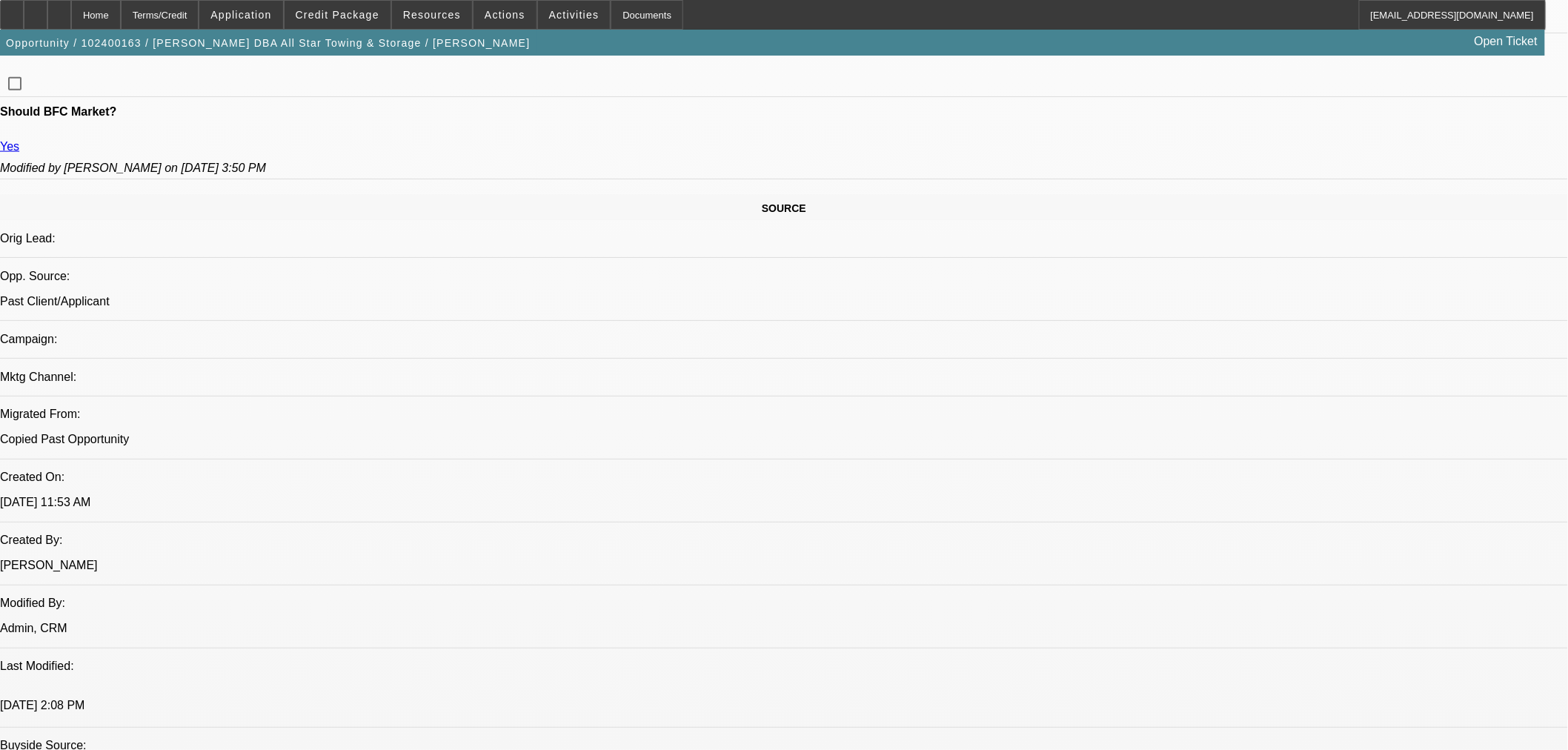
select select "2"
select select "4"
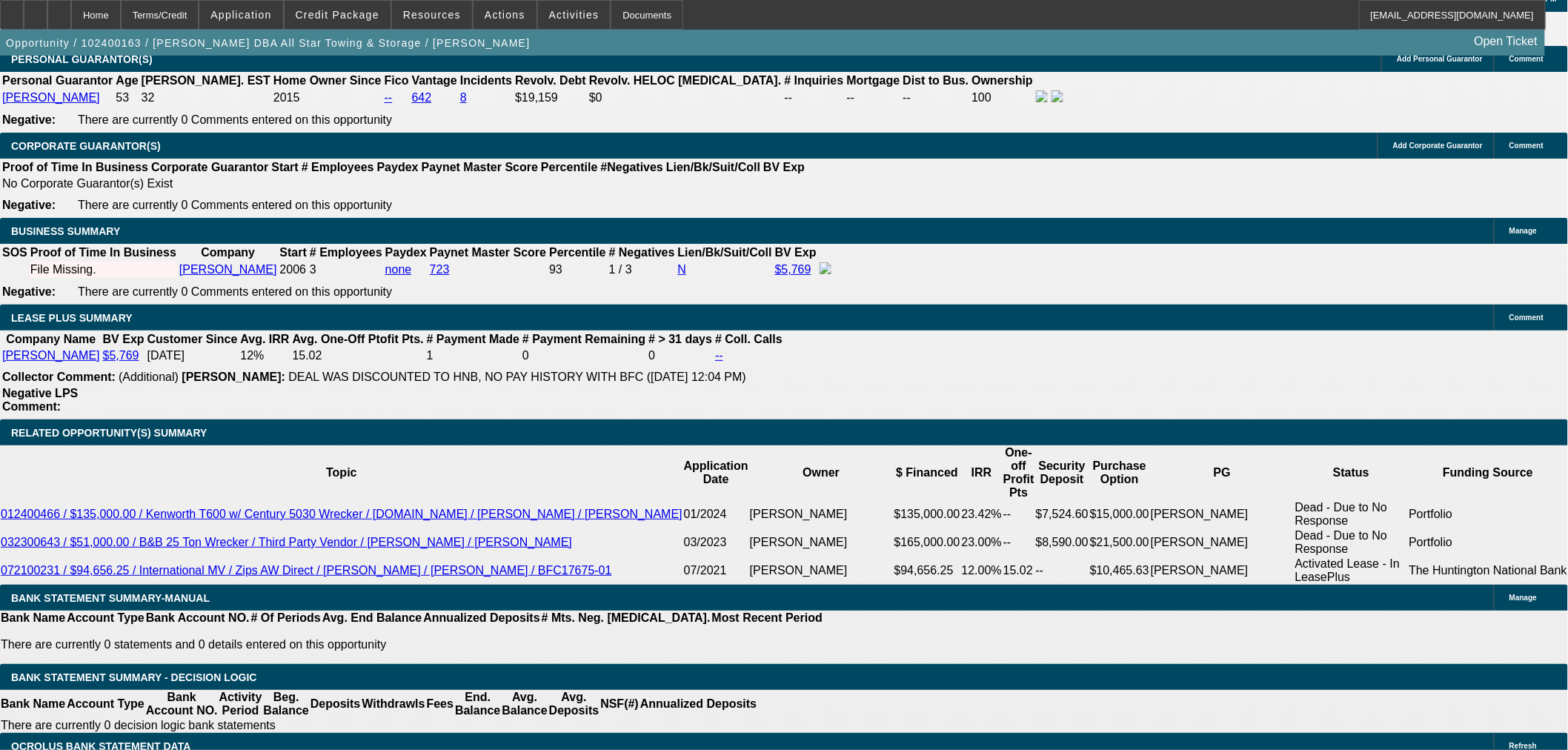
scroll to position [1981, 0]
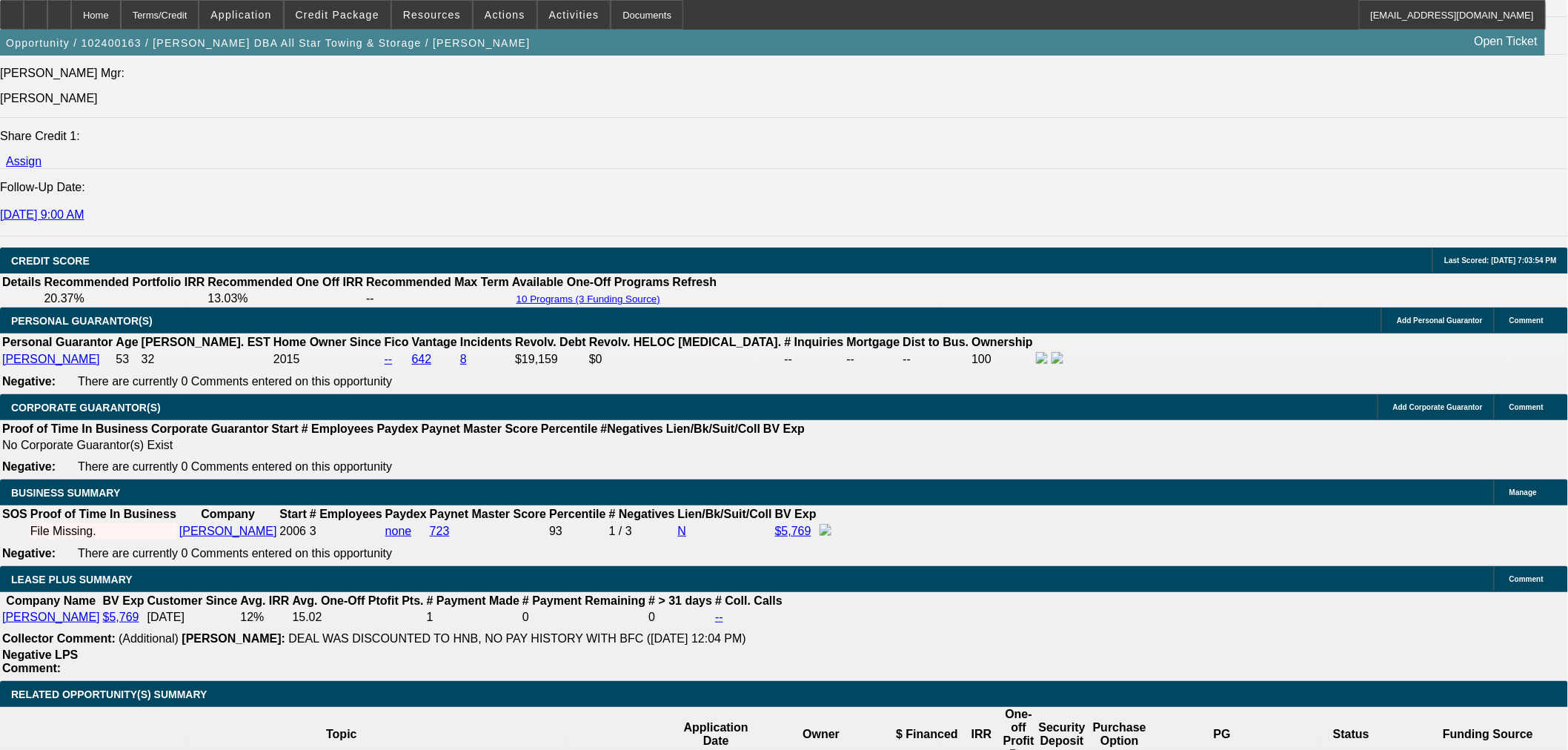
select select "0.1"
select select "2"
select select "0.1"
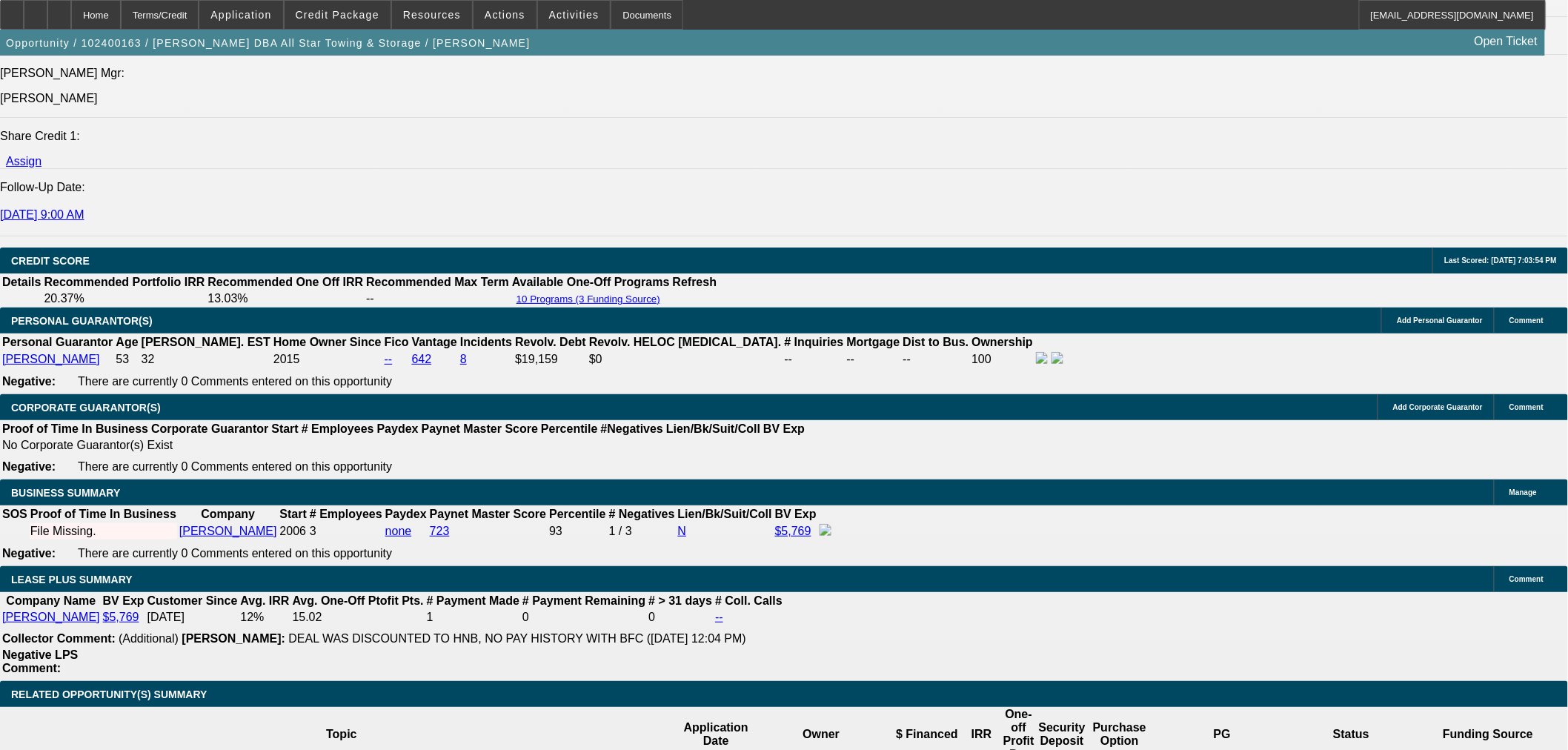
select select "4"
select select "0"
select select "2"
select select "0.1"
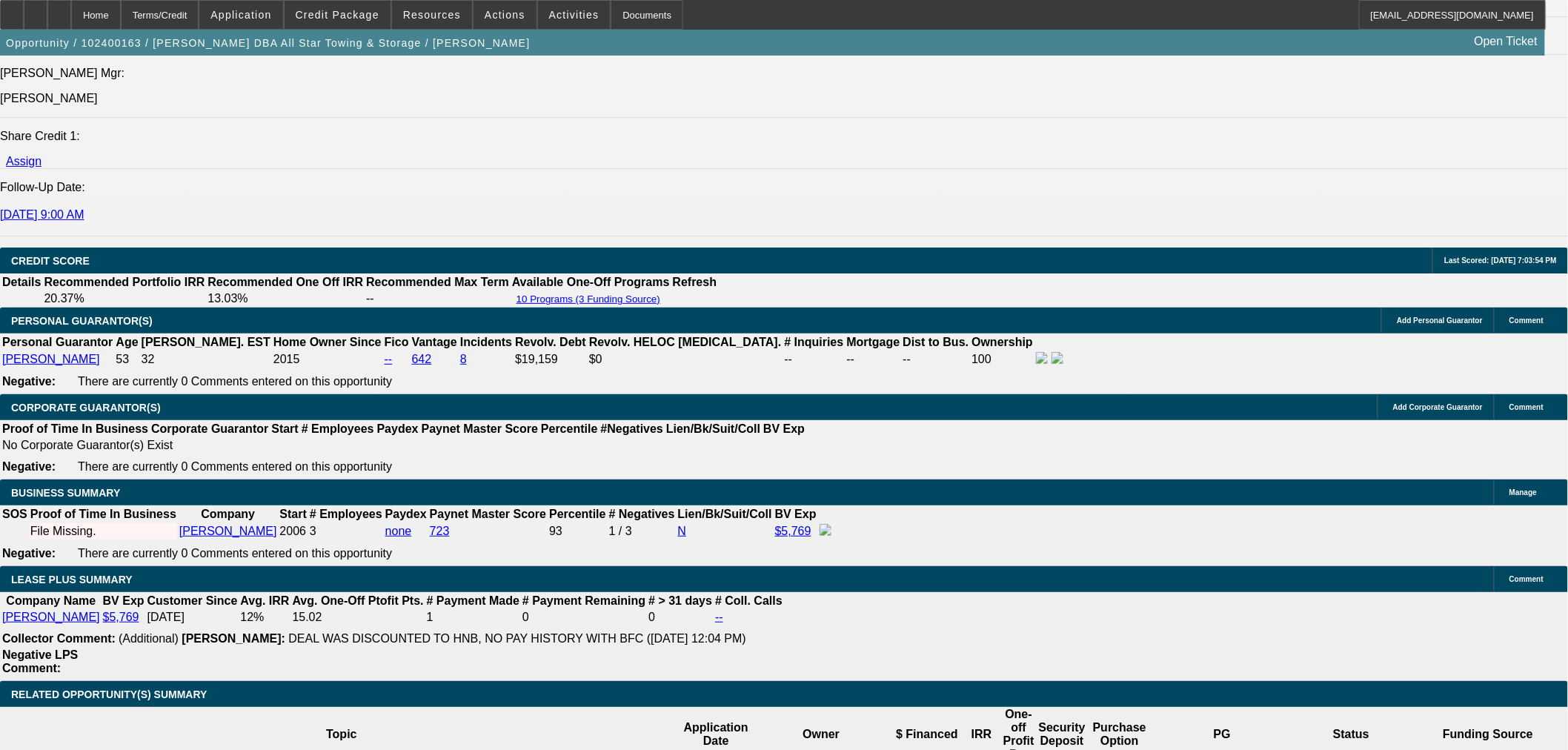
select select "4"
select select "2"
select select "0.1"
select select "4"
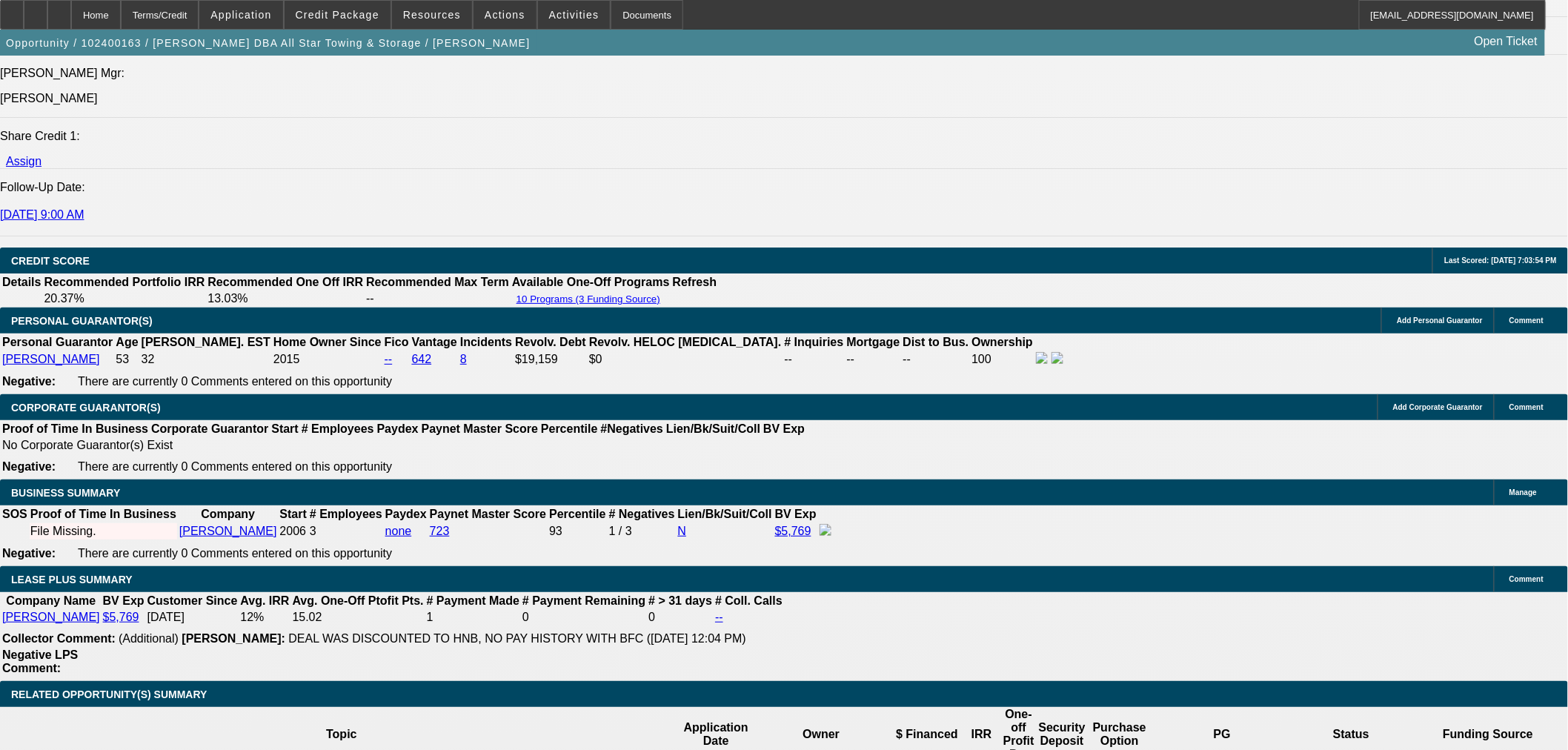
select select "2"
select select "0.1"
select select "4"
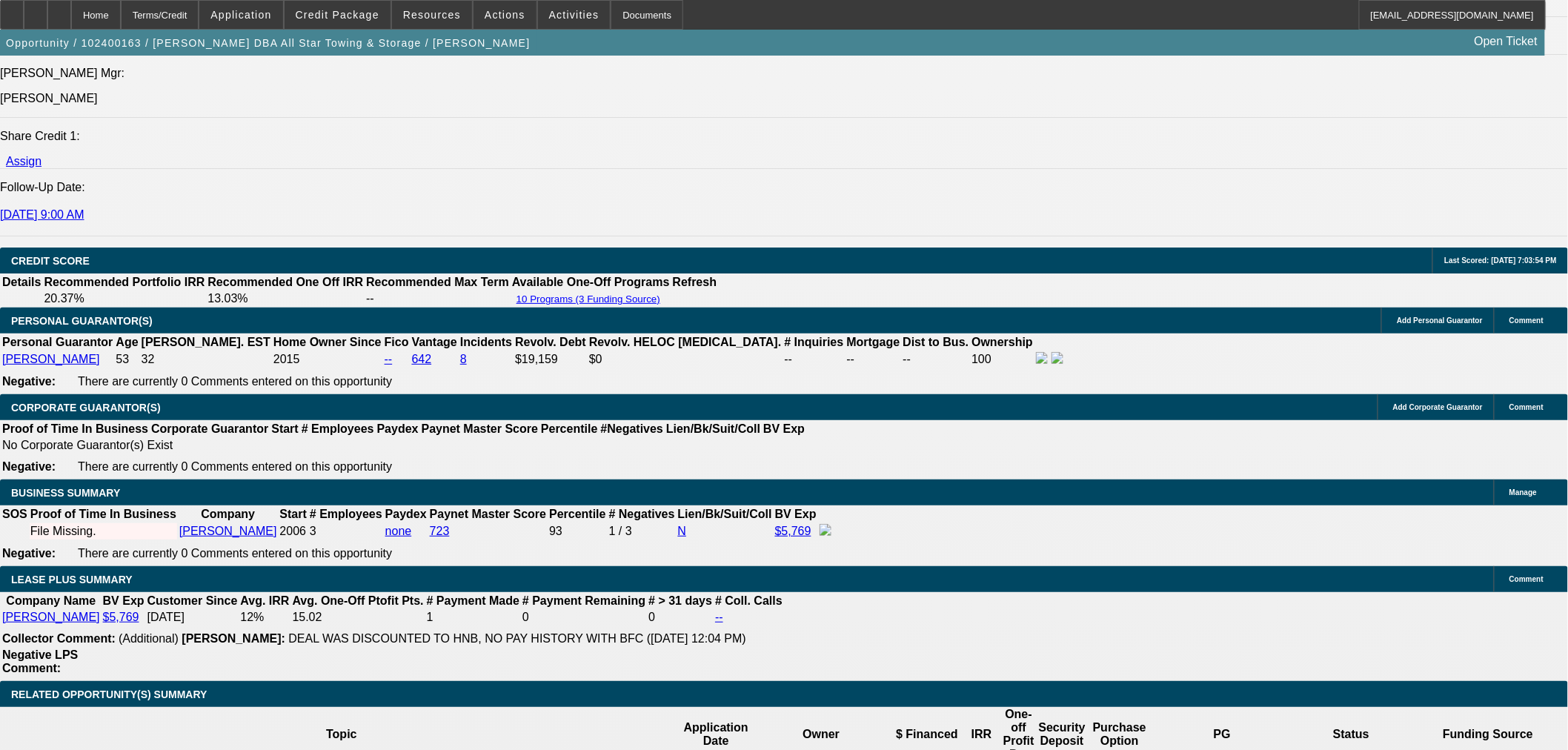
select select "0"
select select "6"
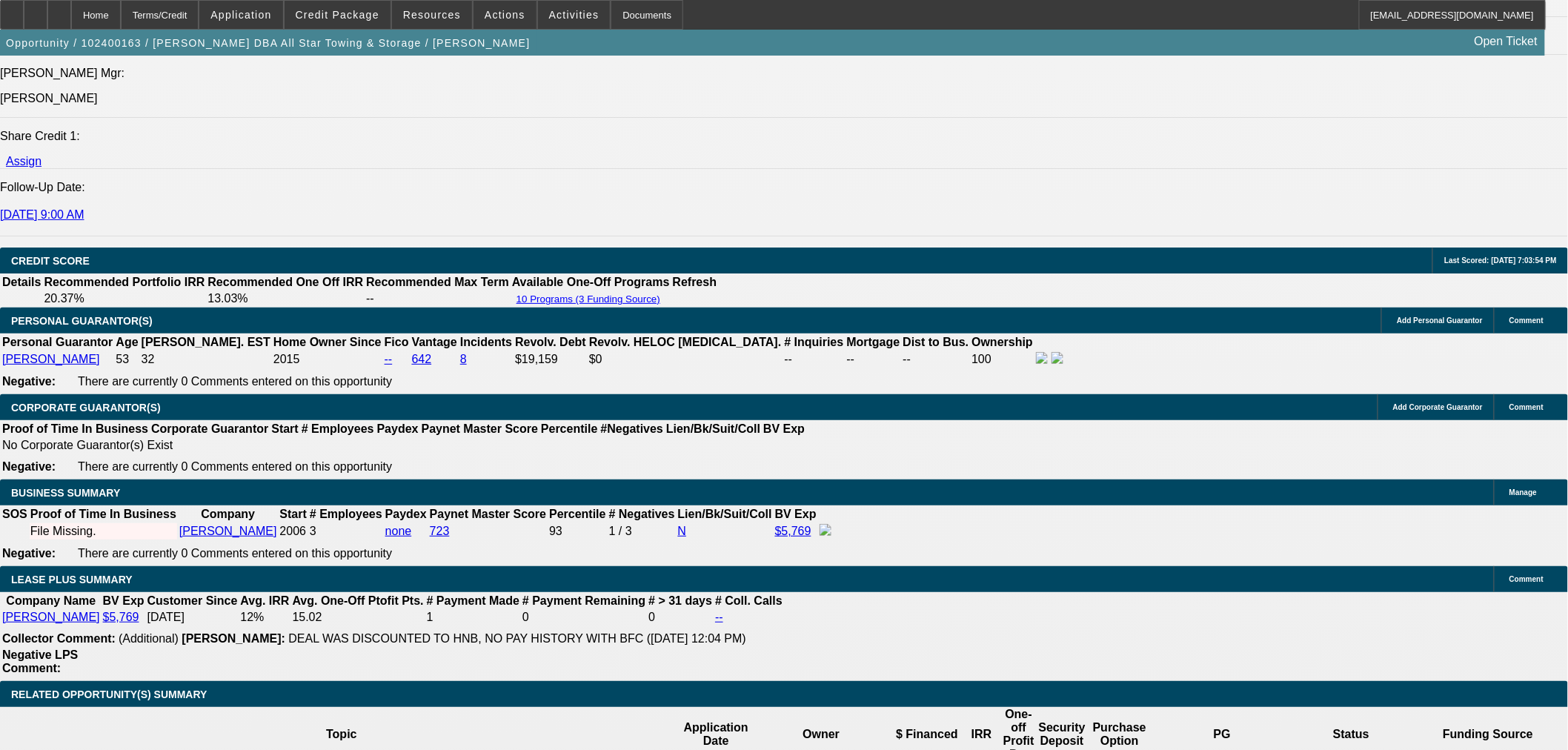
select select "0.1"
select select "2"
select select "0.1"
select select "4"
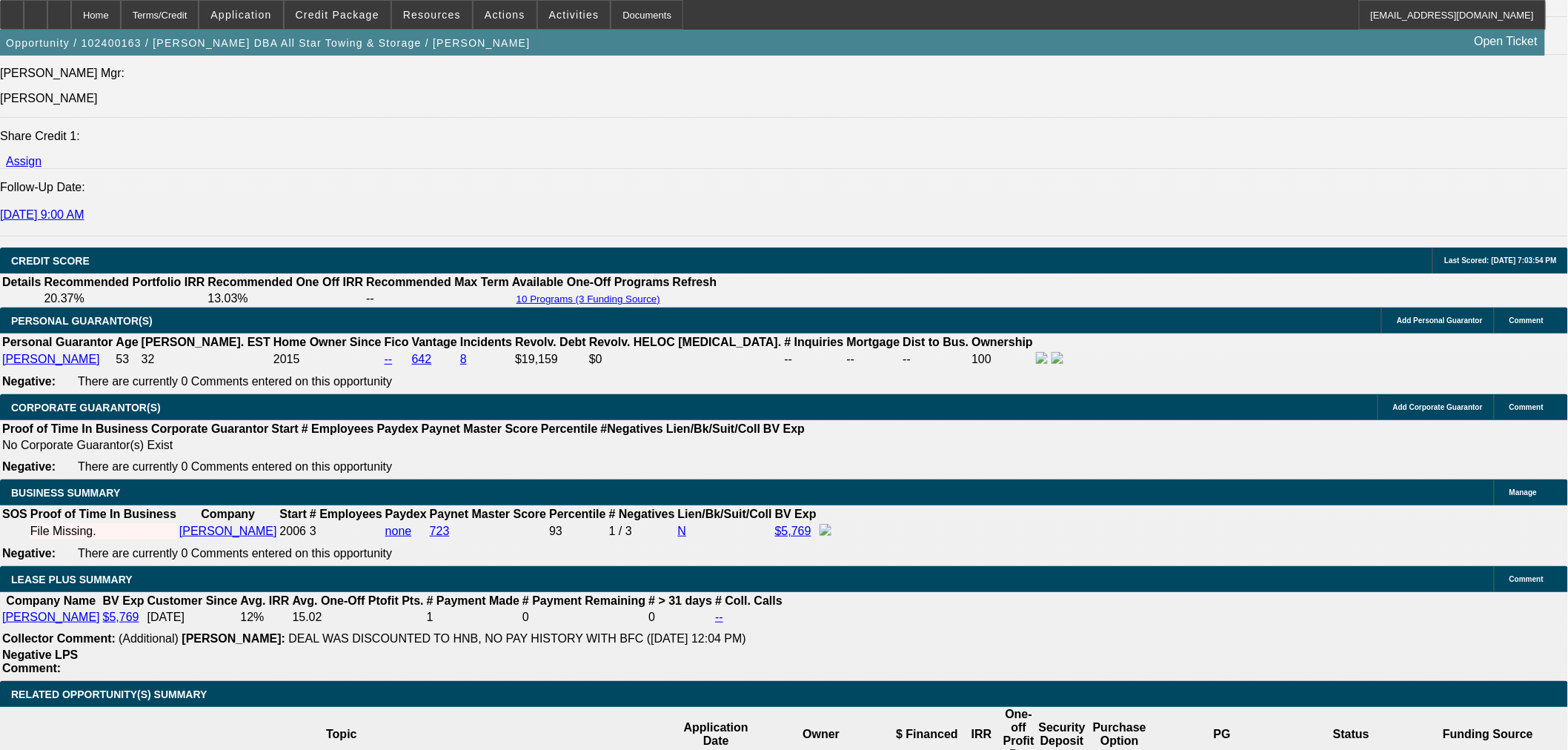
select select "0"
select select "6"
select select "0"
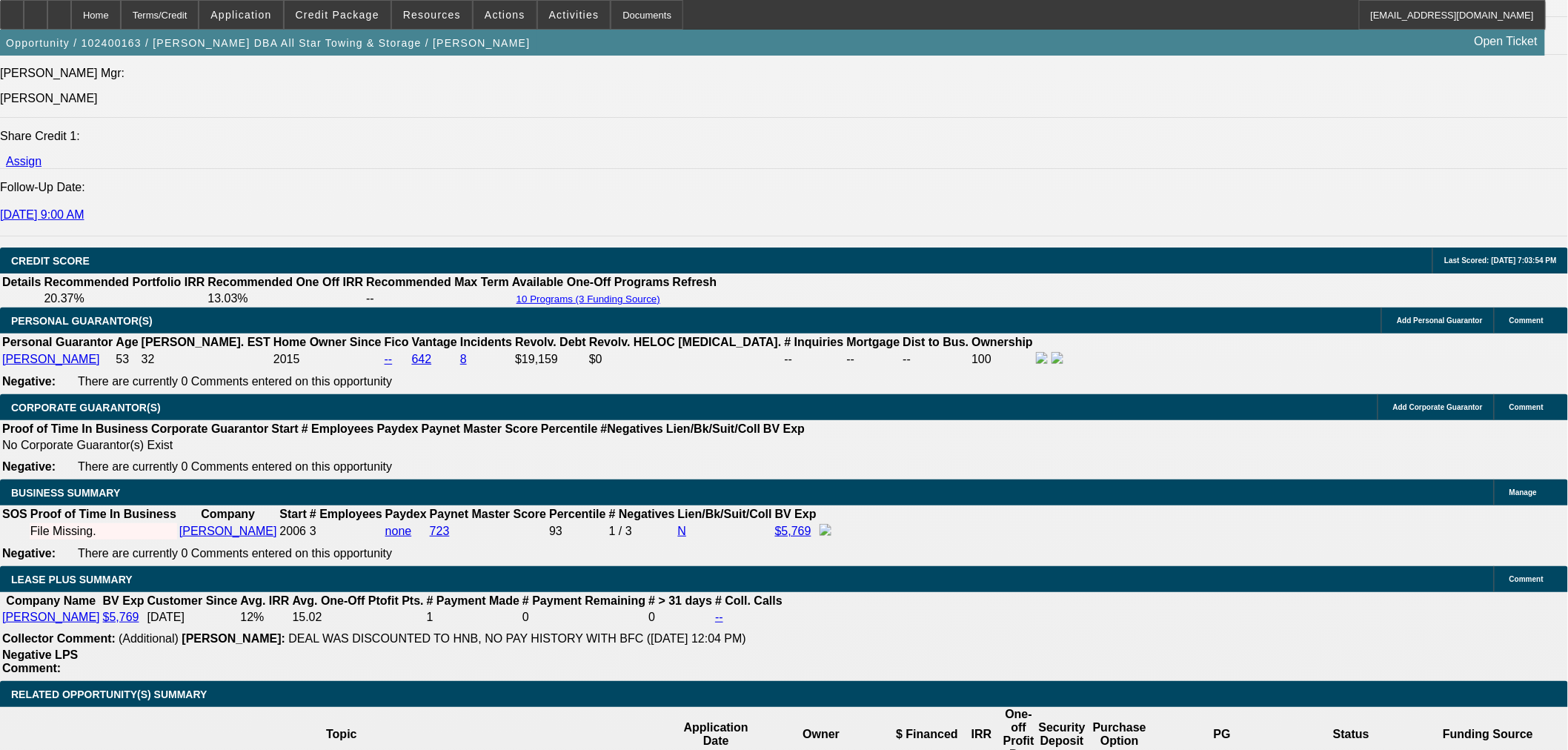
select select "2"
select select "0.1"
select select "4"
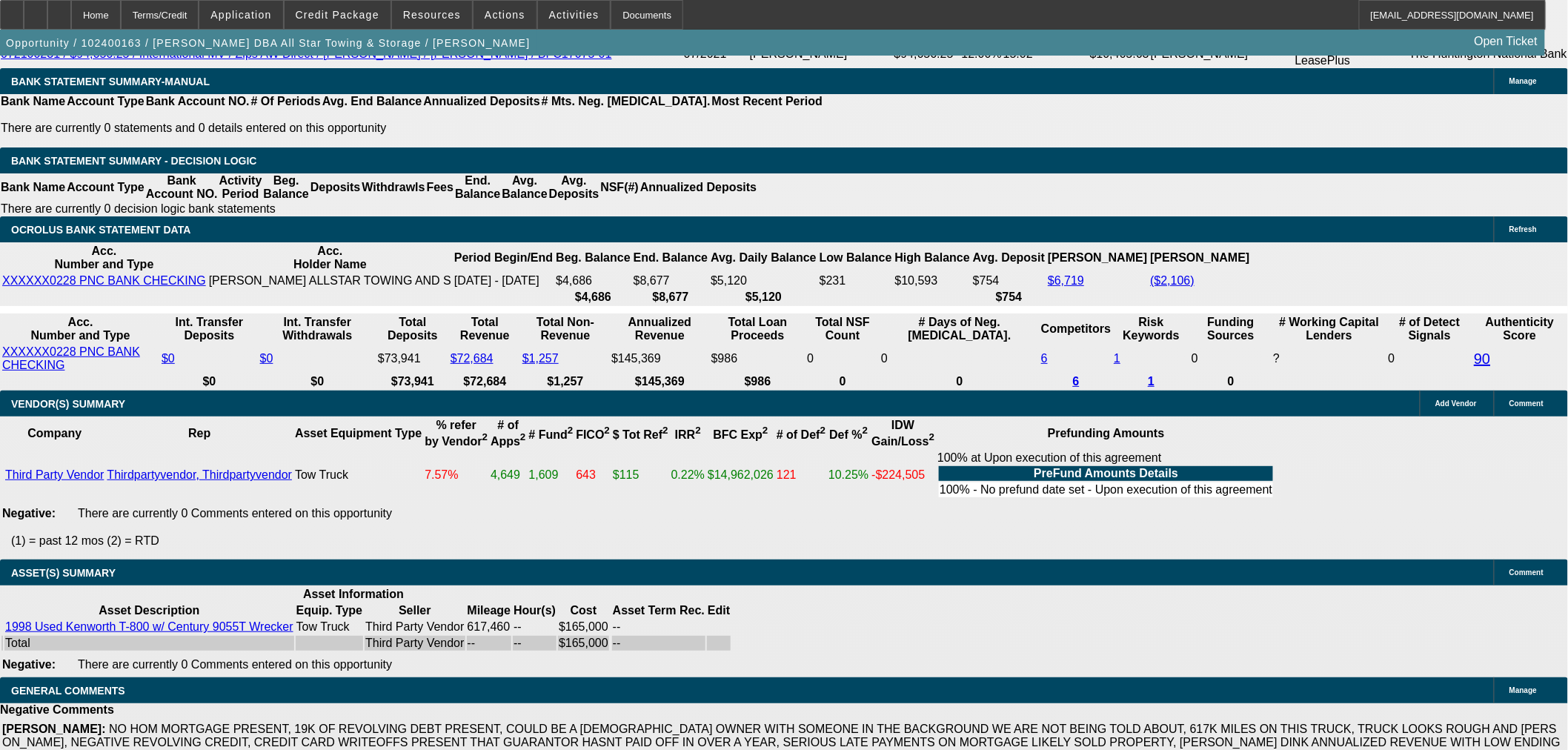
scroll to position [2984, 0]
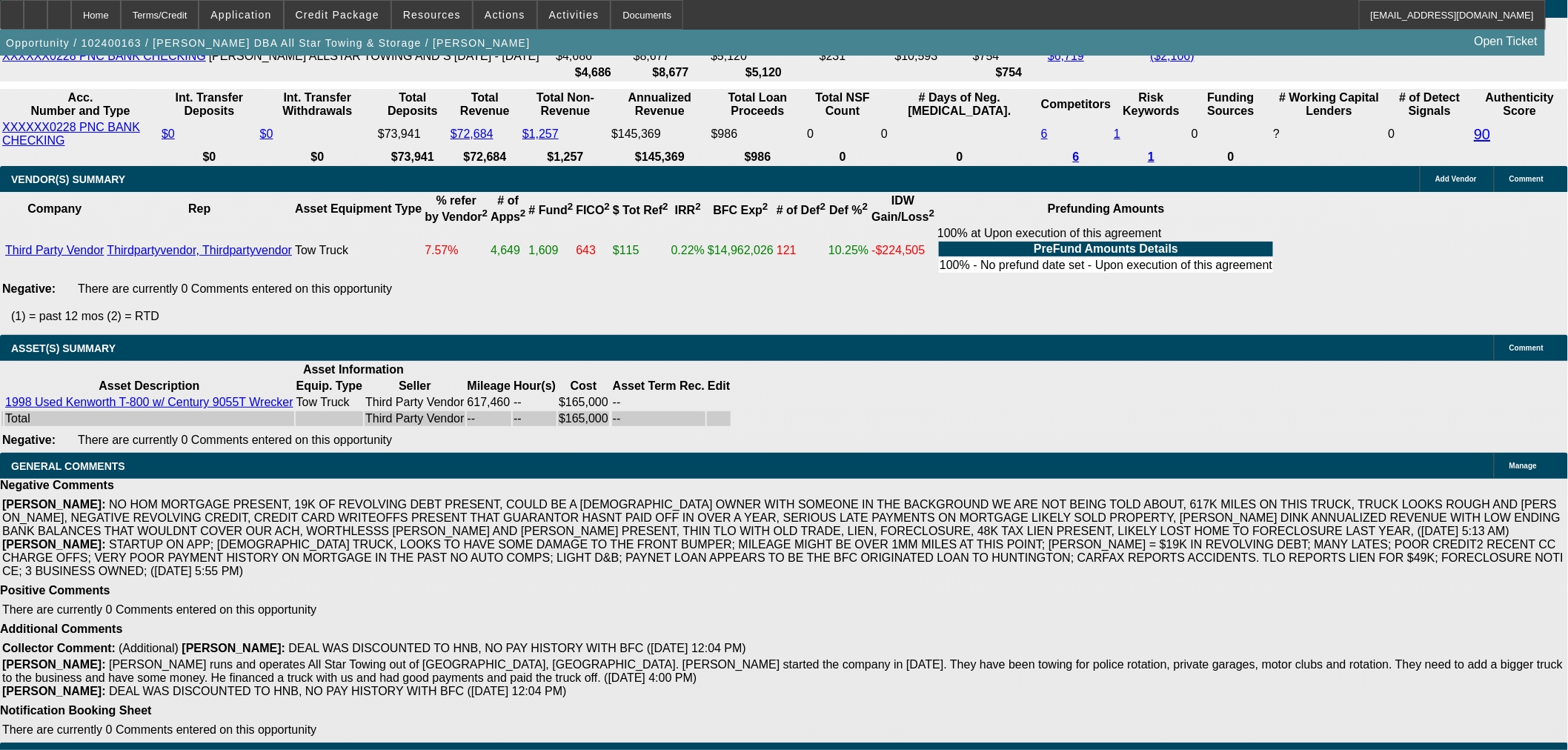
drag, startPoint x: 331, startPoint y: 648, endPoint x: 720, endPoint y: 667, distance: 389.5
copy span "PER CPCEF: "Good morning, we are updating this application to "incomplete" as w…"
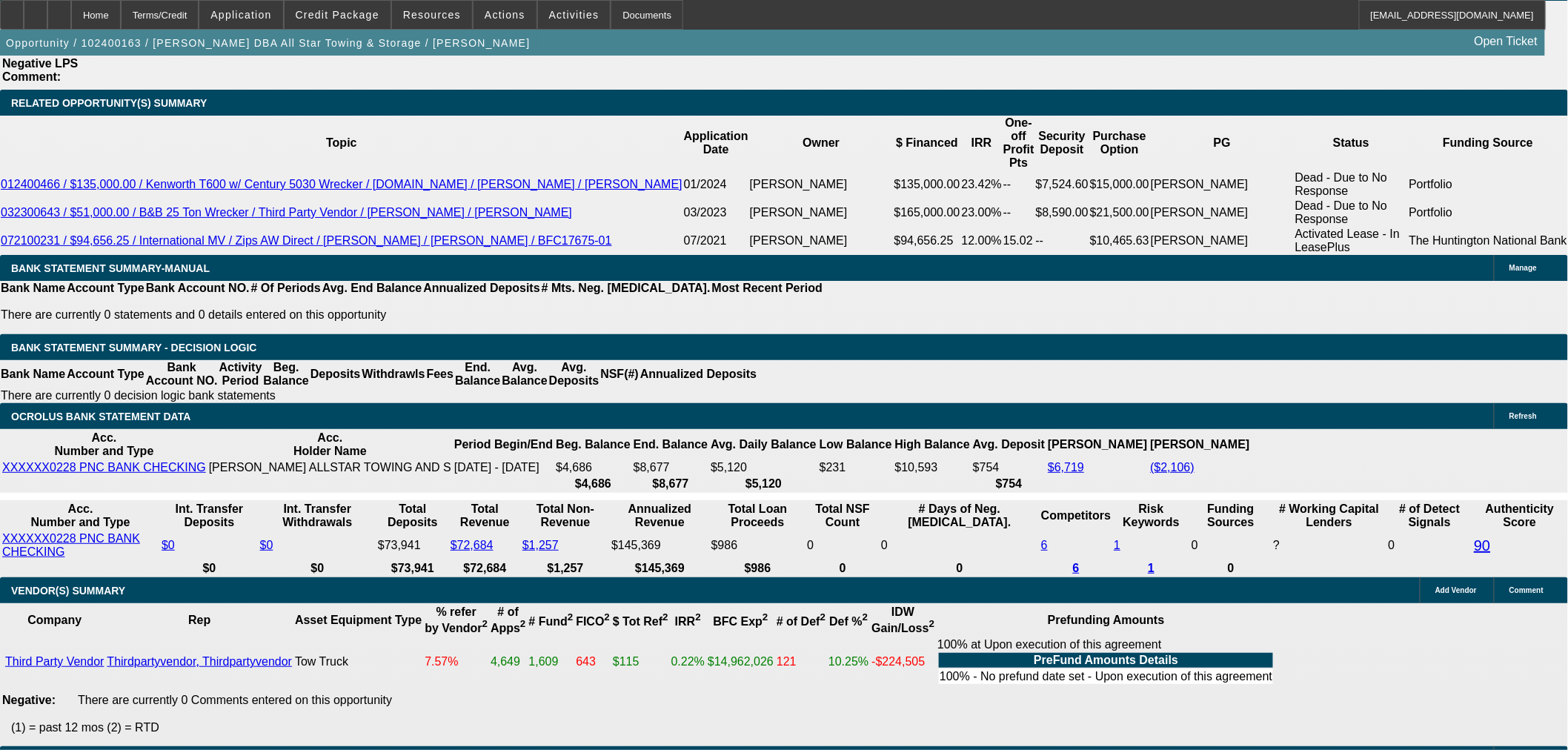
scroll to position [2243, 0]
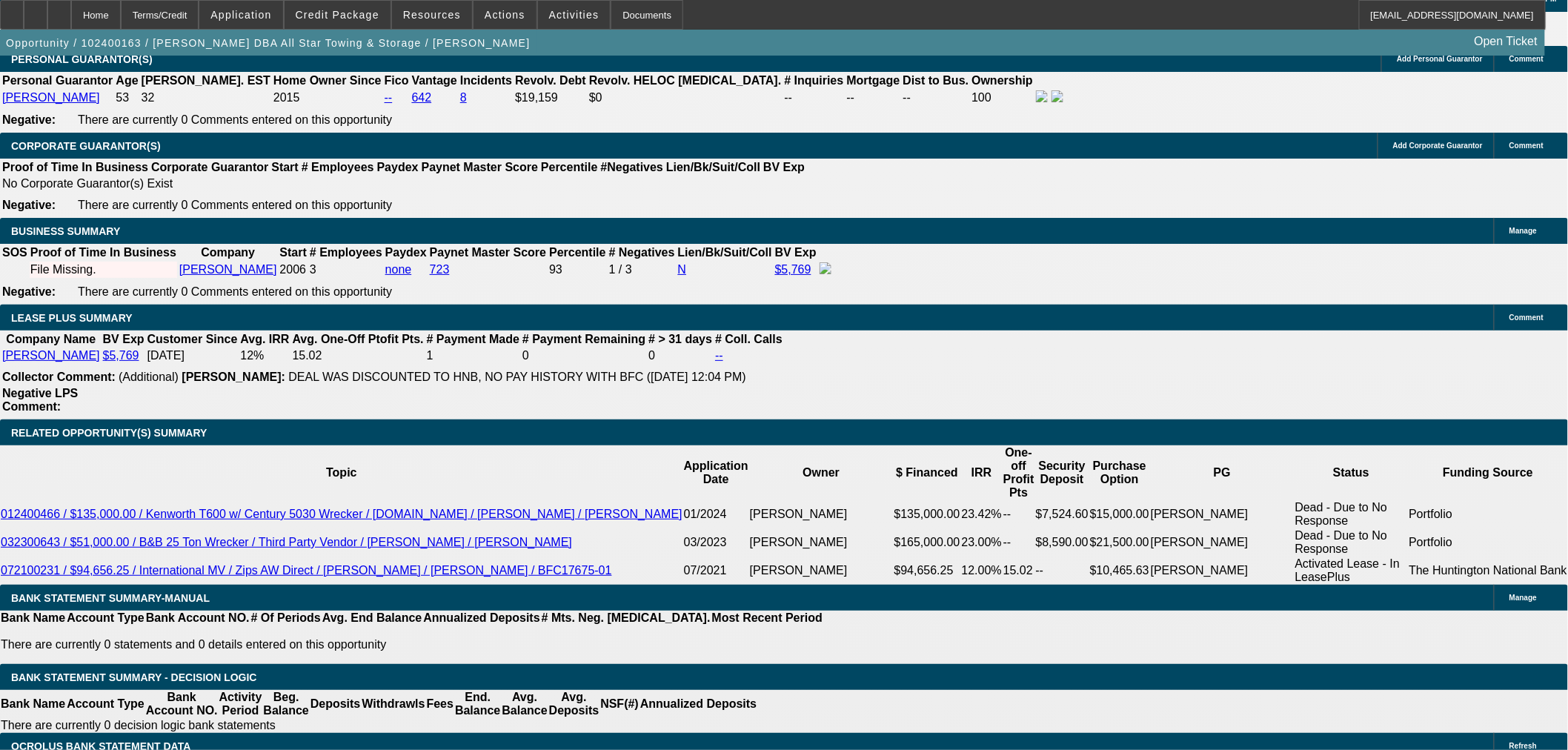
select select "0.1"
select select "2"
select select "0.1"
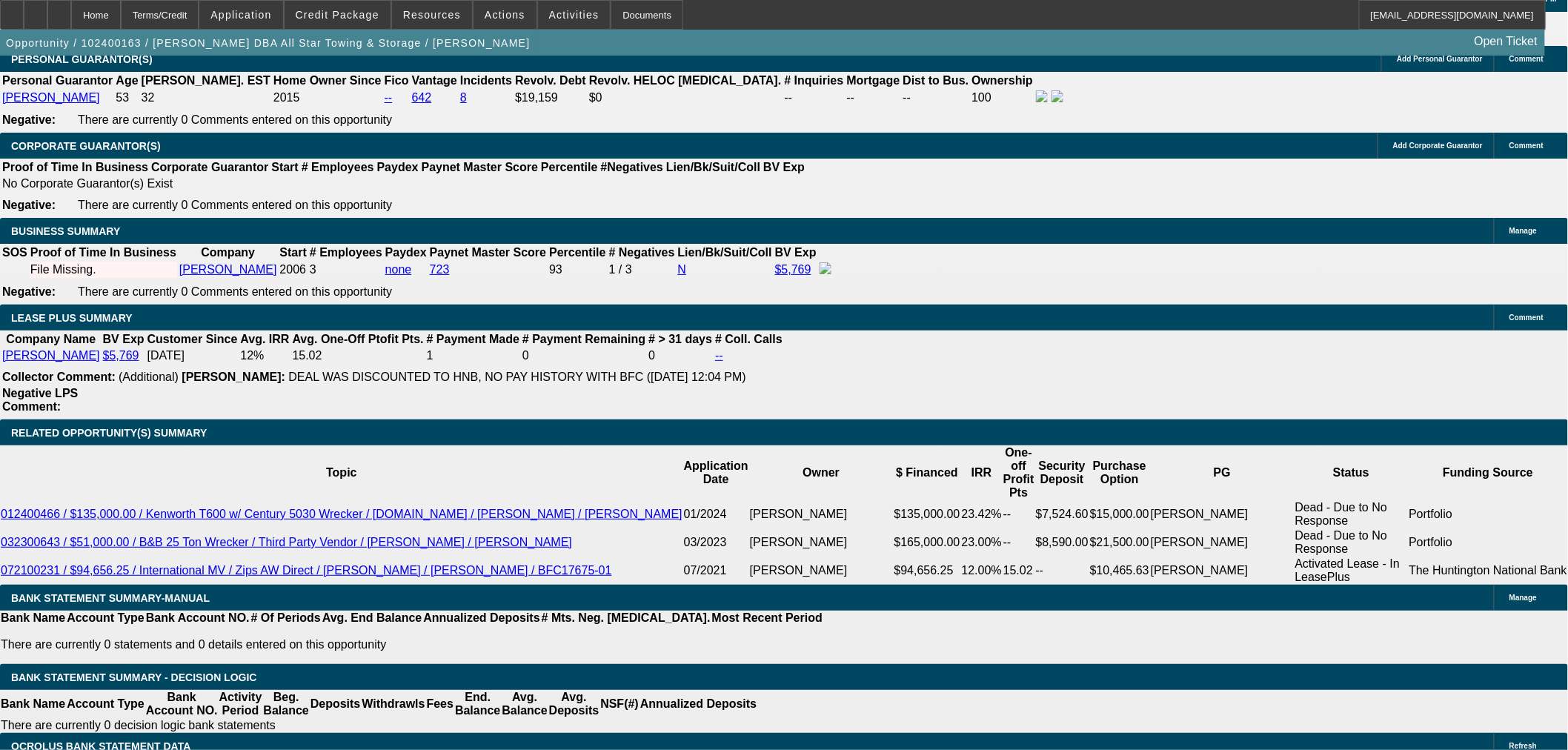
select select "4"
select select "0.2"
select select "2"
select select "0.1"
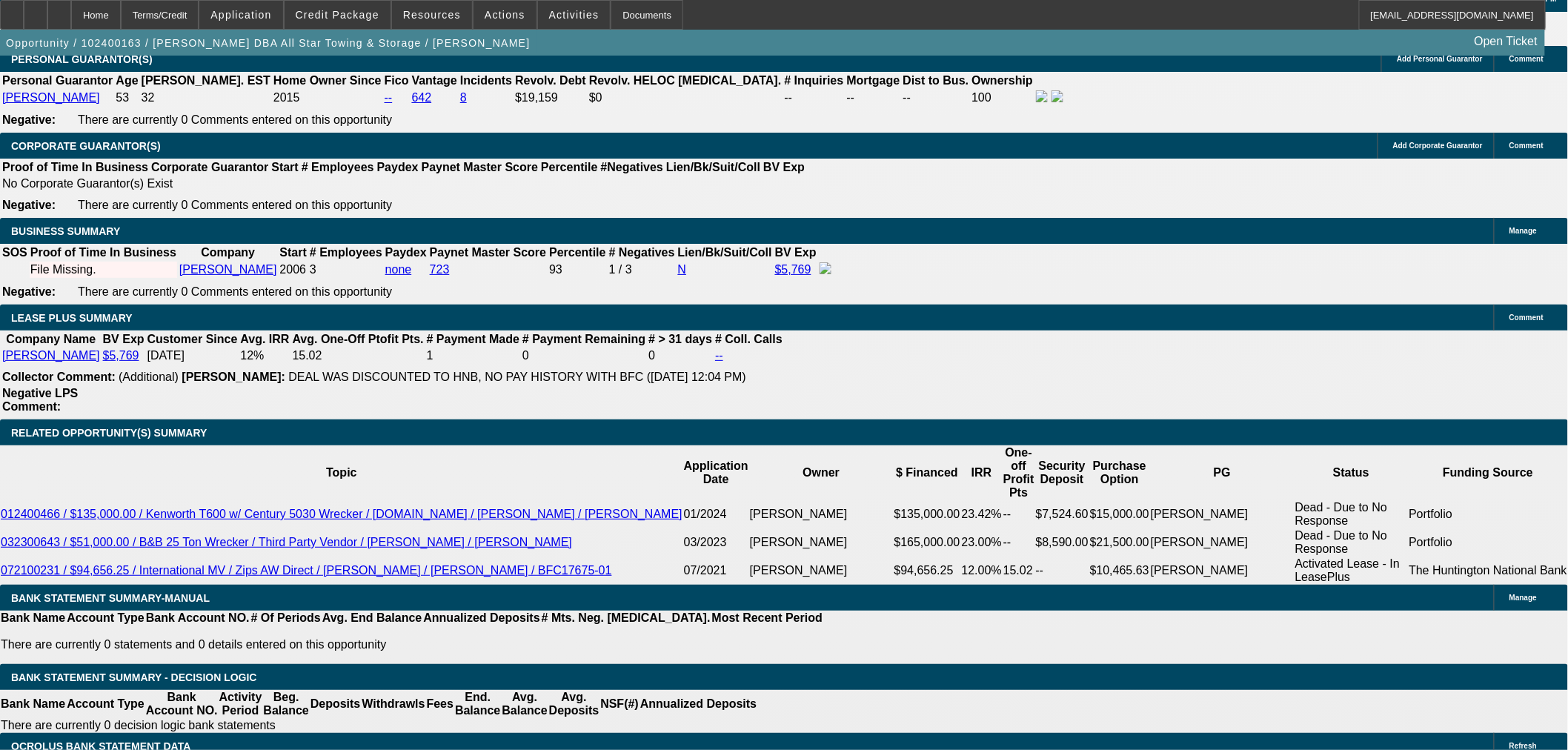
select select "4"
select select "0.2"
select select "2"
select select "0.1"
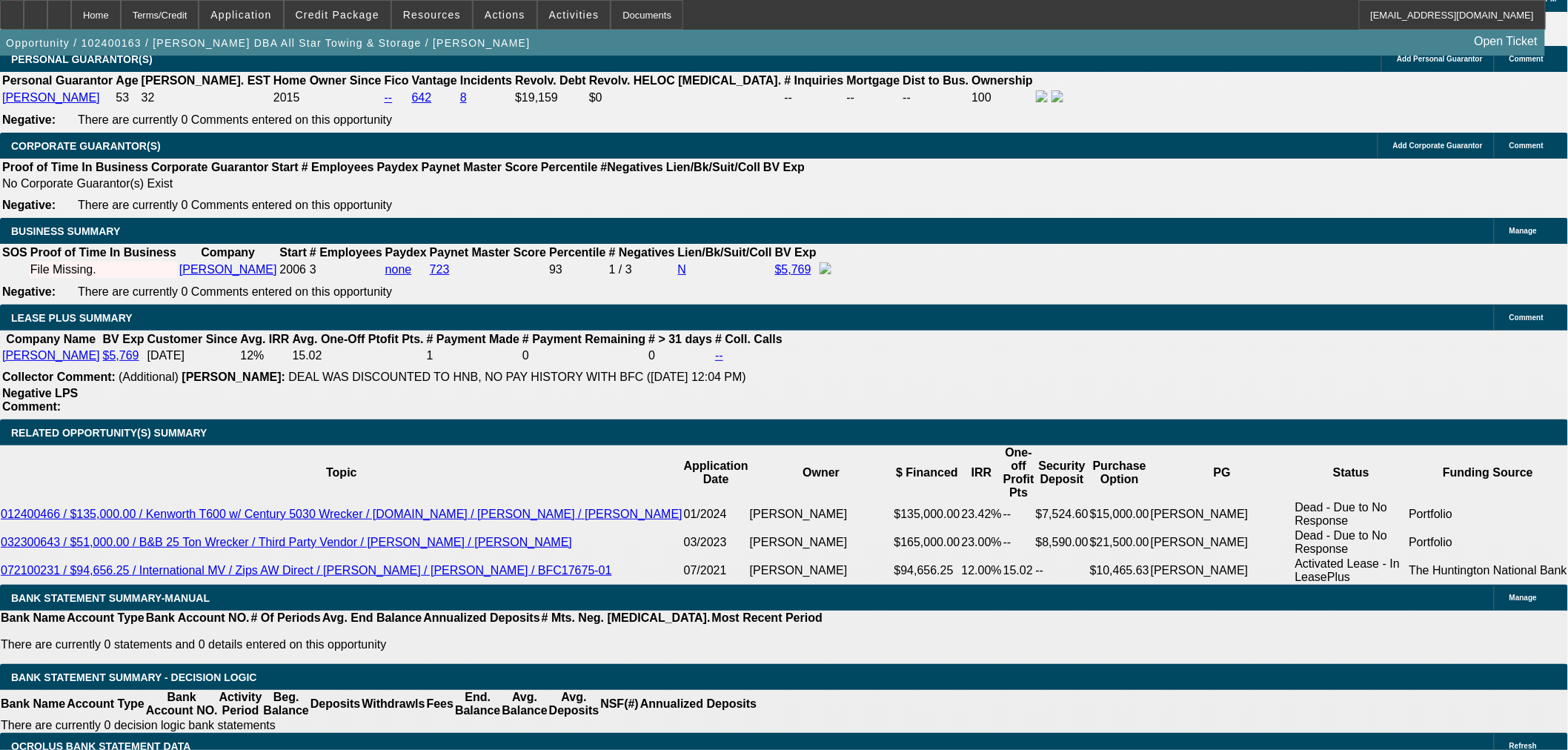
select select "4"
select select "0.1"
select select "2"
select select "0.1"
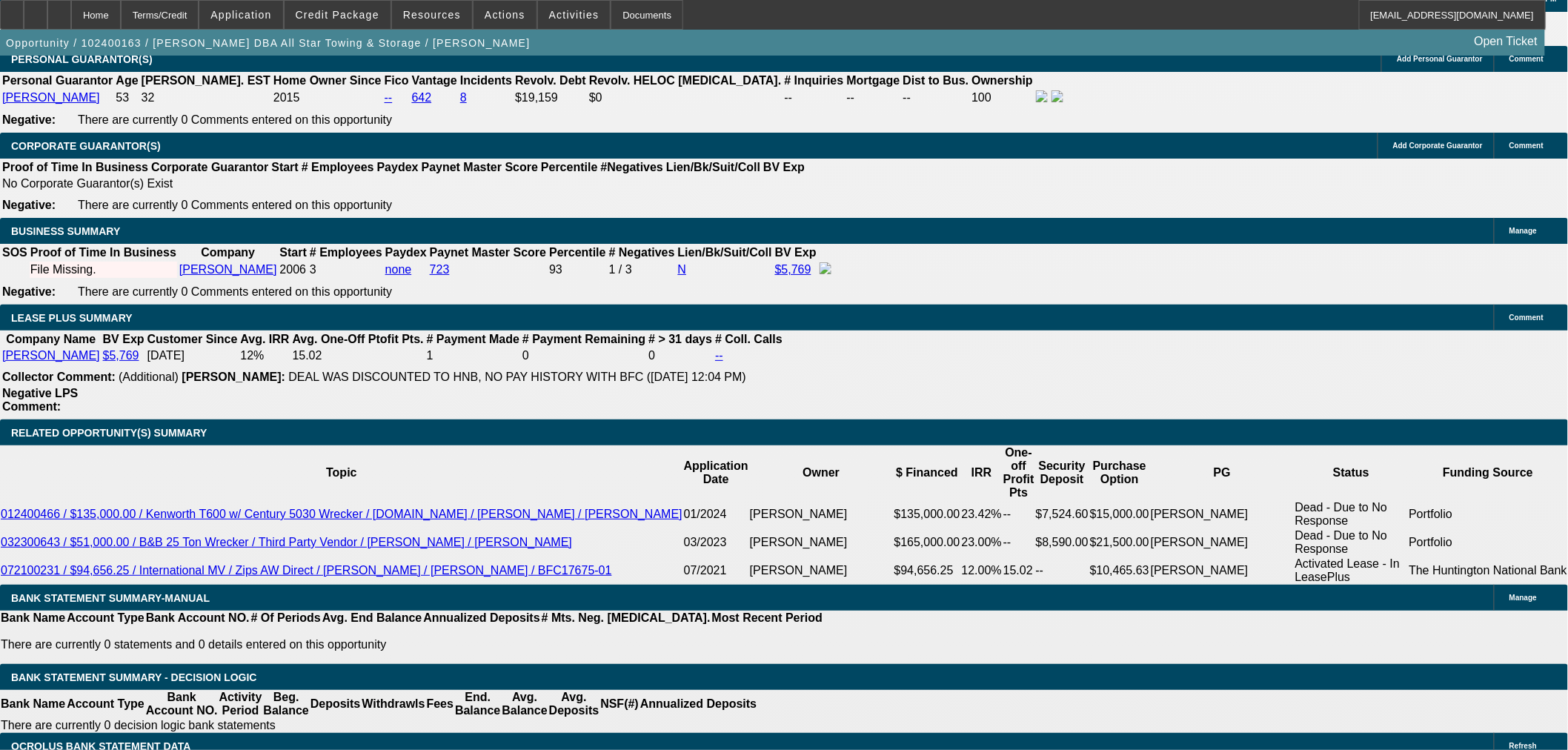
select select "4"
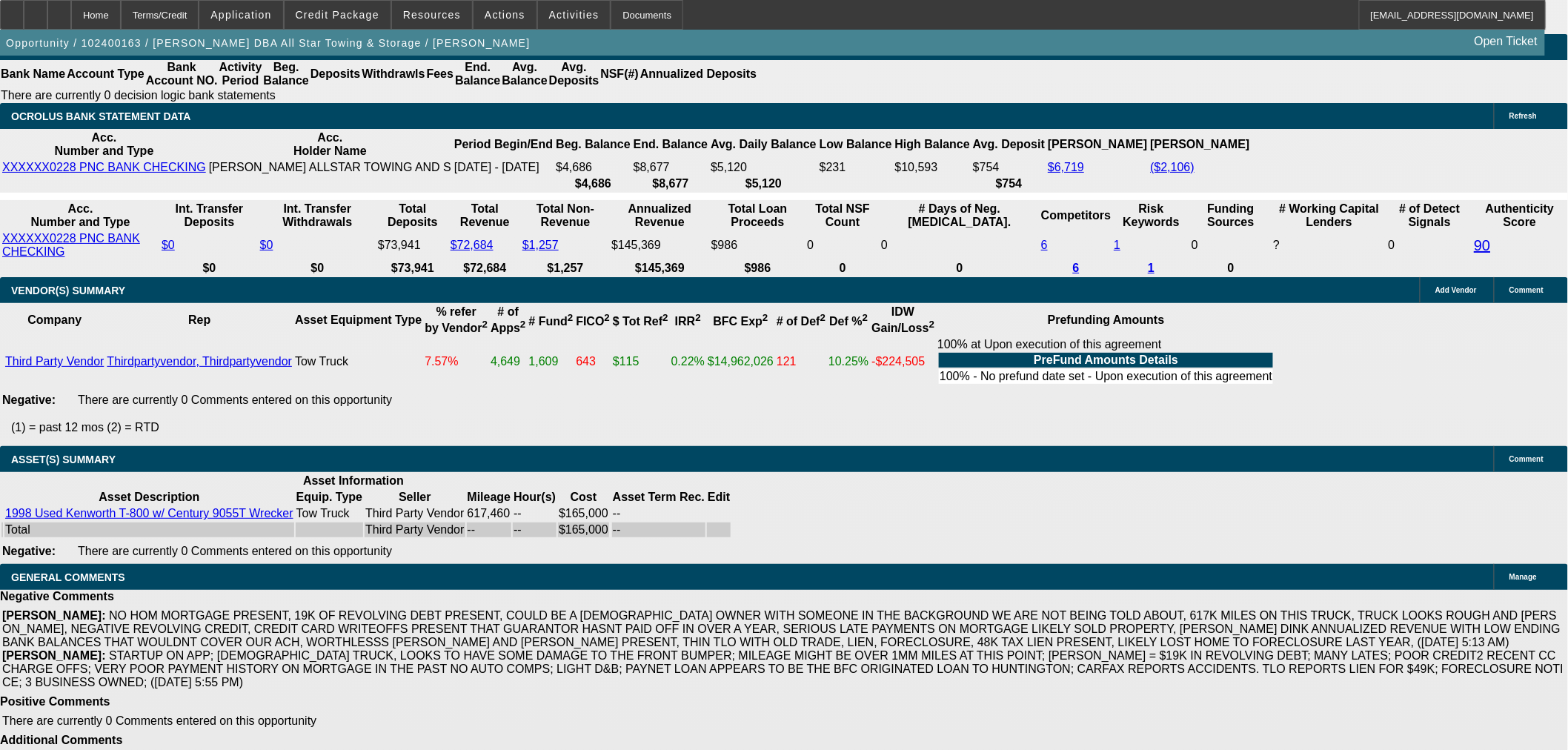
scroll to position [2902, 0]
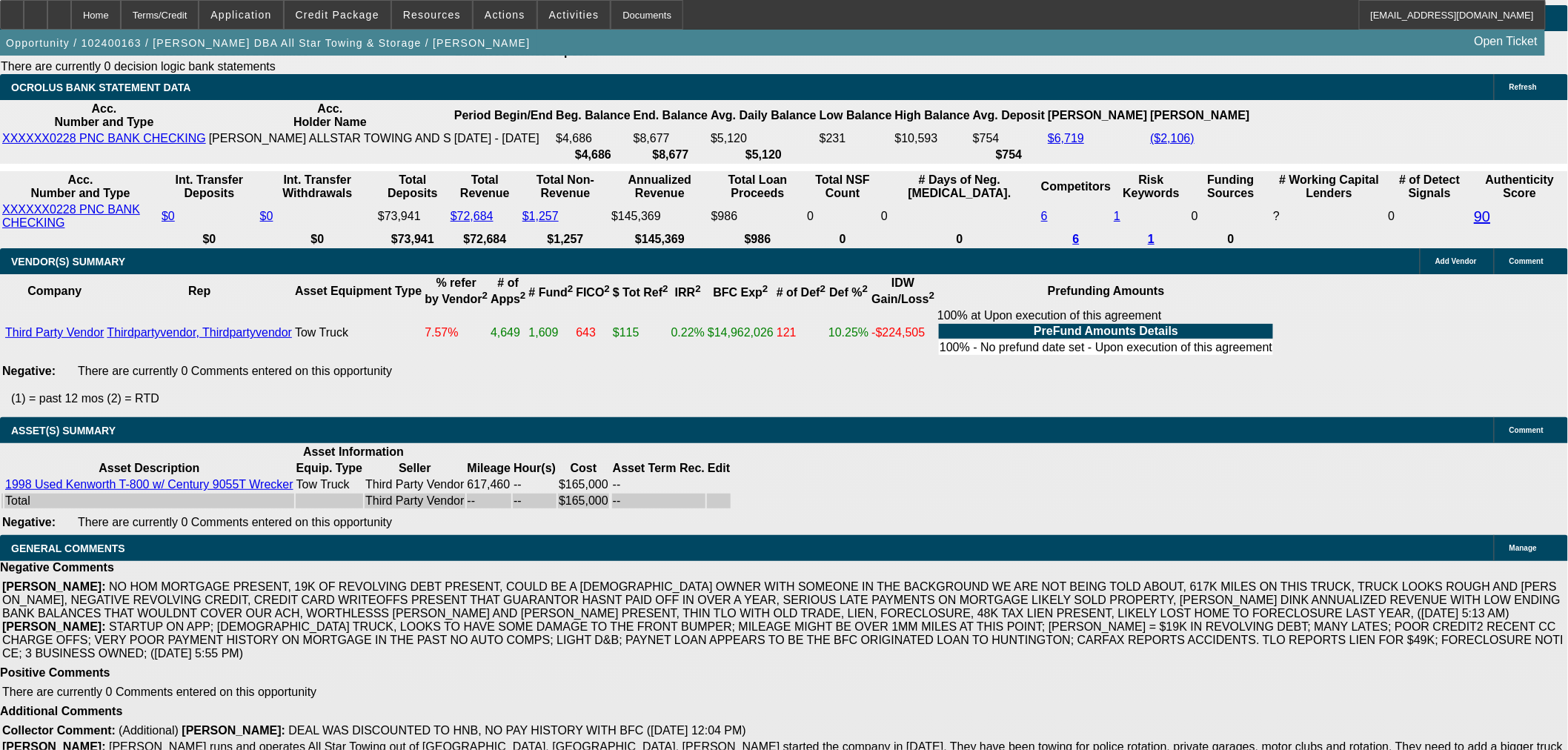
select select "6"
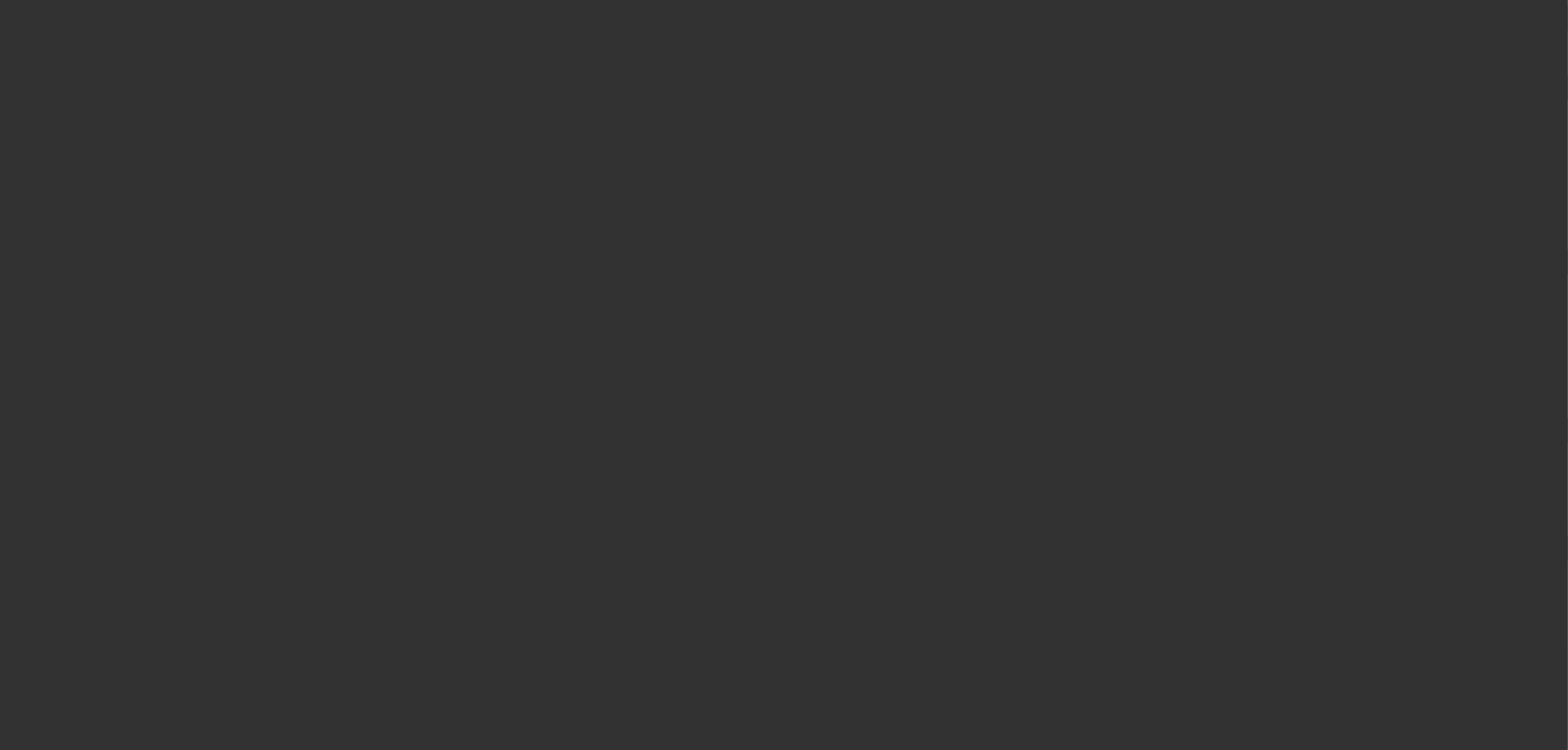
scroll to position [0, 0]
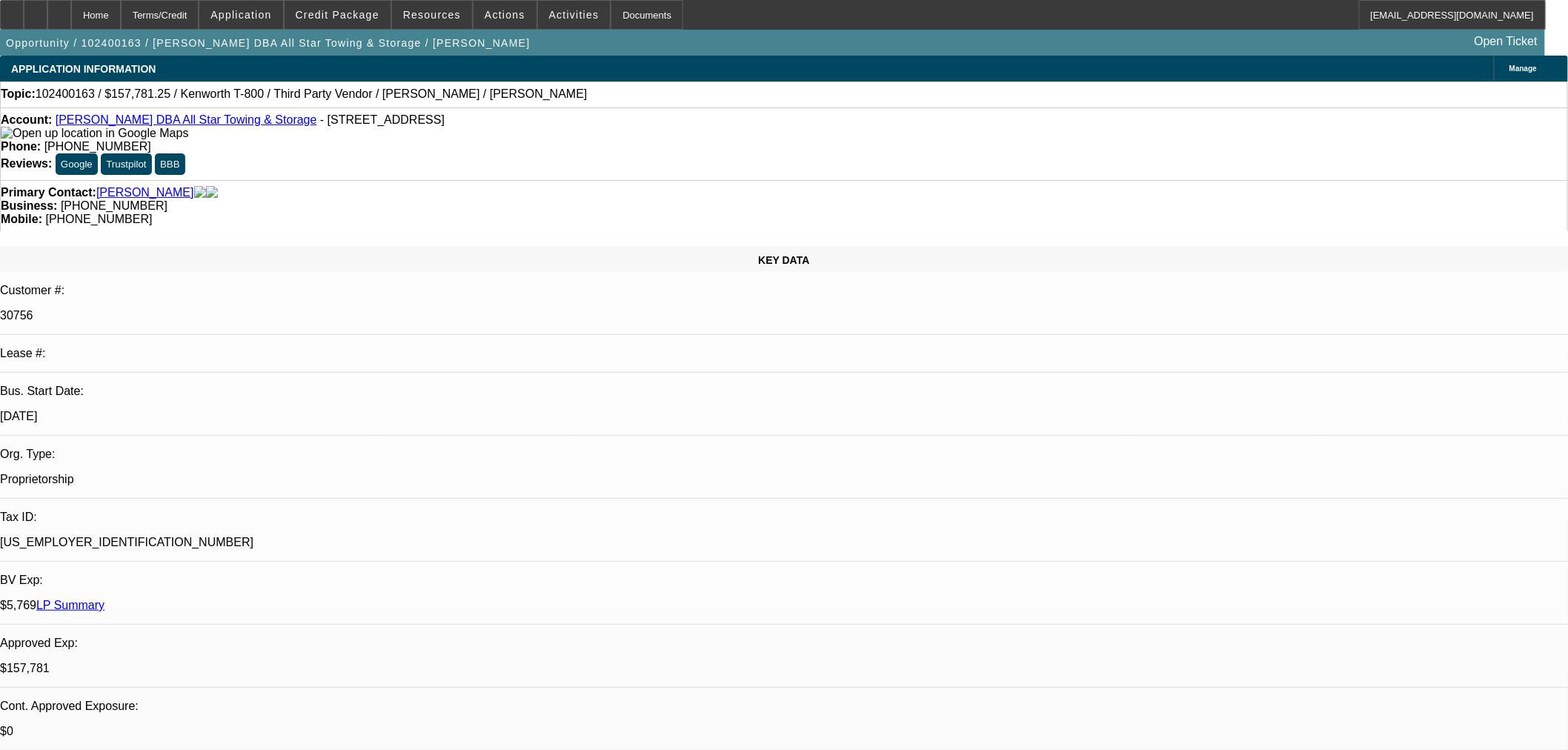
drag, startPoint x: 1157, startPoint y: 257, endPoint x: 1123, endPoint y: 265, distance: 34.9
type textarea "w"
paste textarea "PER CPCEF: "Good morning, we are updating this application to "incomplete" as w…"
type textarea "WE ALREADY SENT TO CPC LAST MONTH: PER CPCEF: "Good morning, we are updating th…"
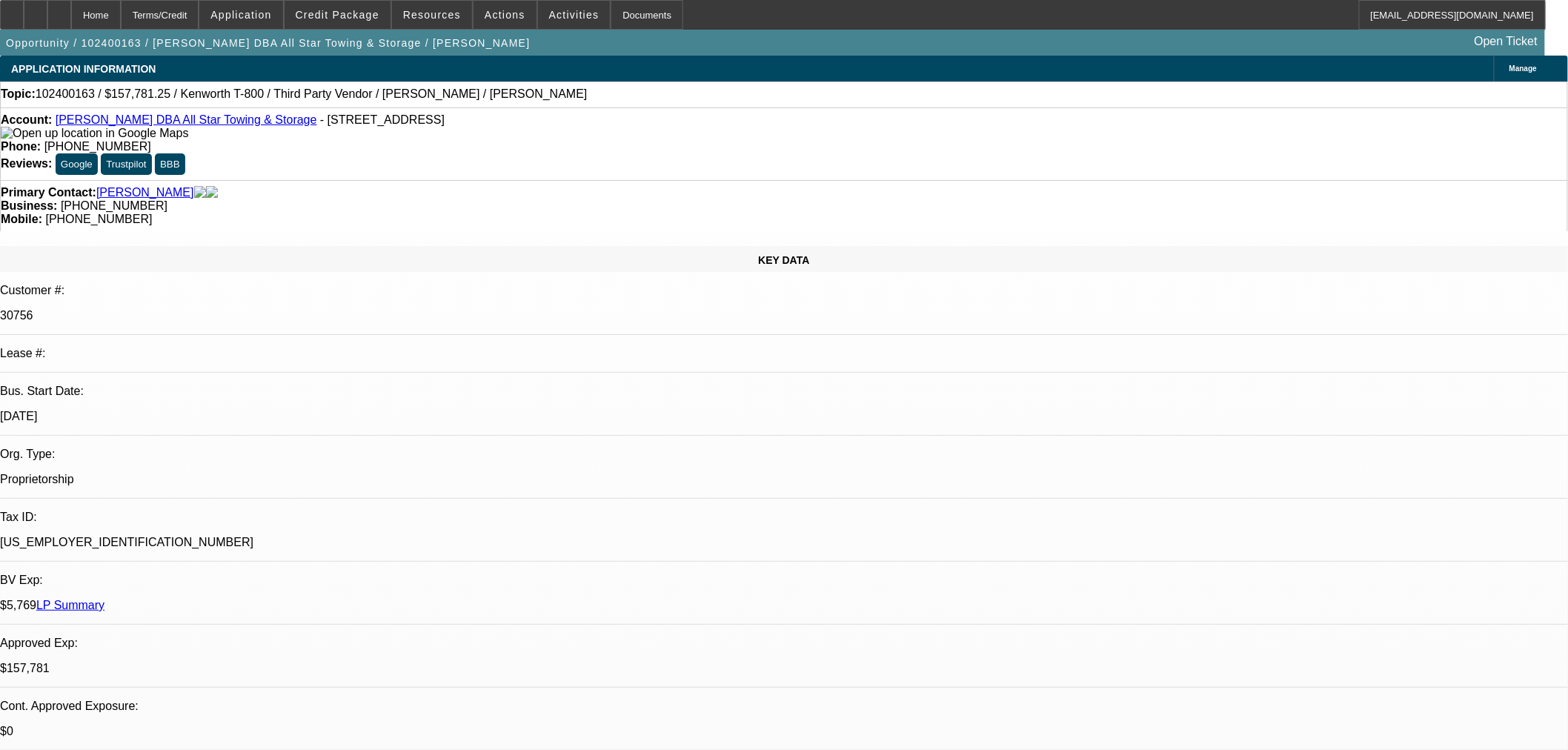
checkbox input "true"
select select "0.1"
select select "2"
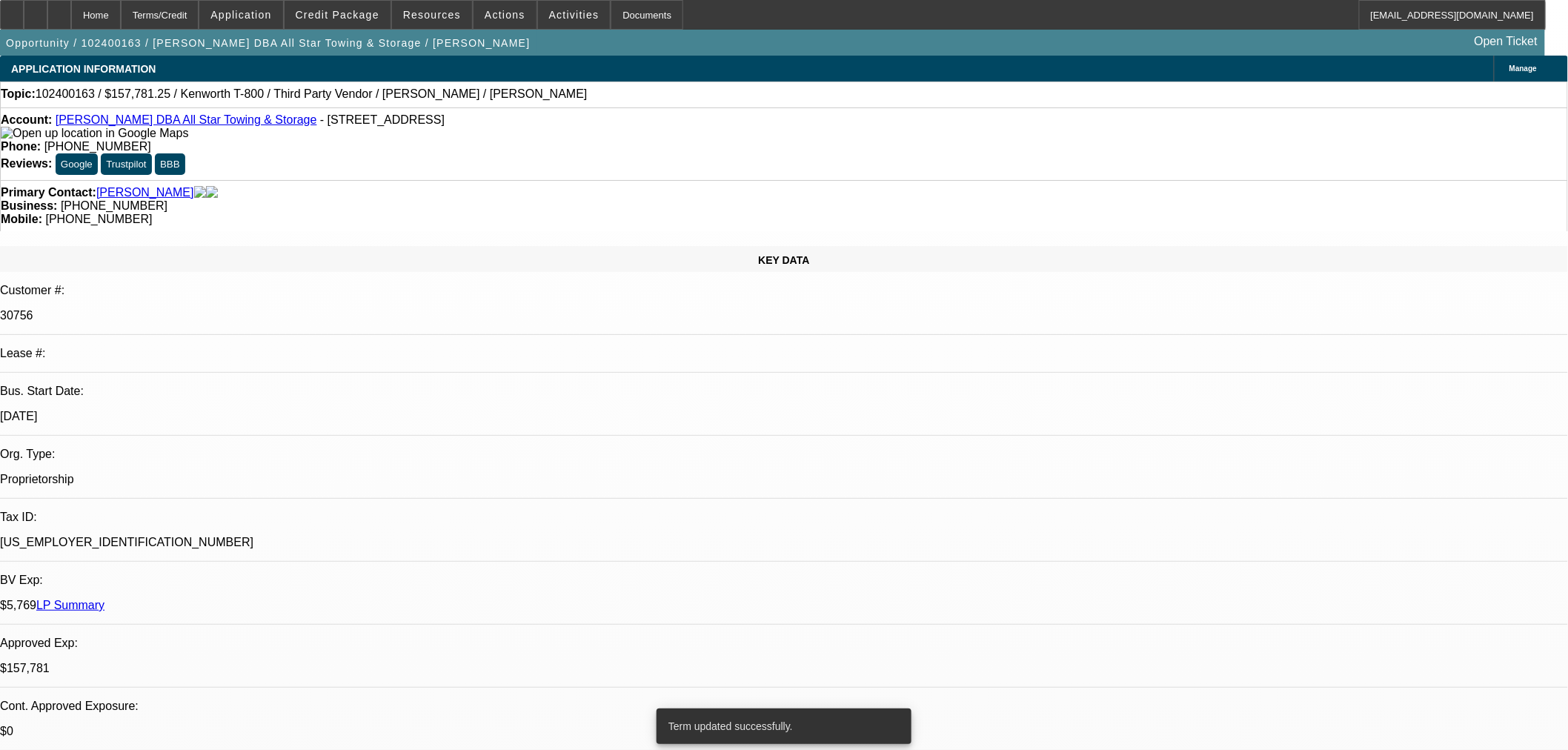
select select "2"
select select "0.1"
select select "4"
select select "0.1"
select select "2"
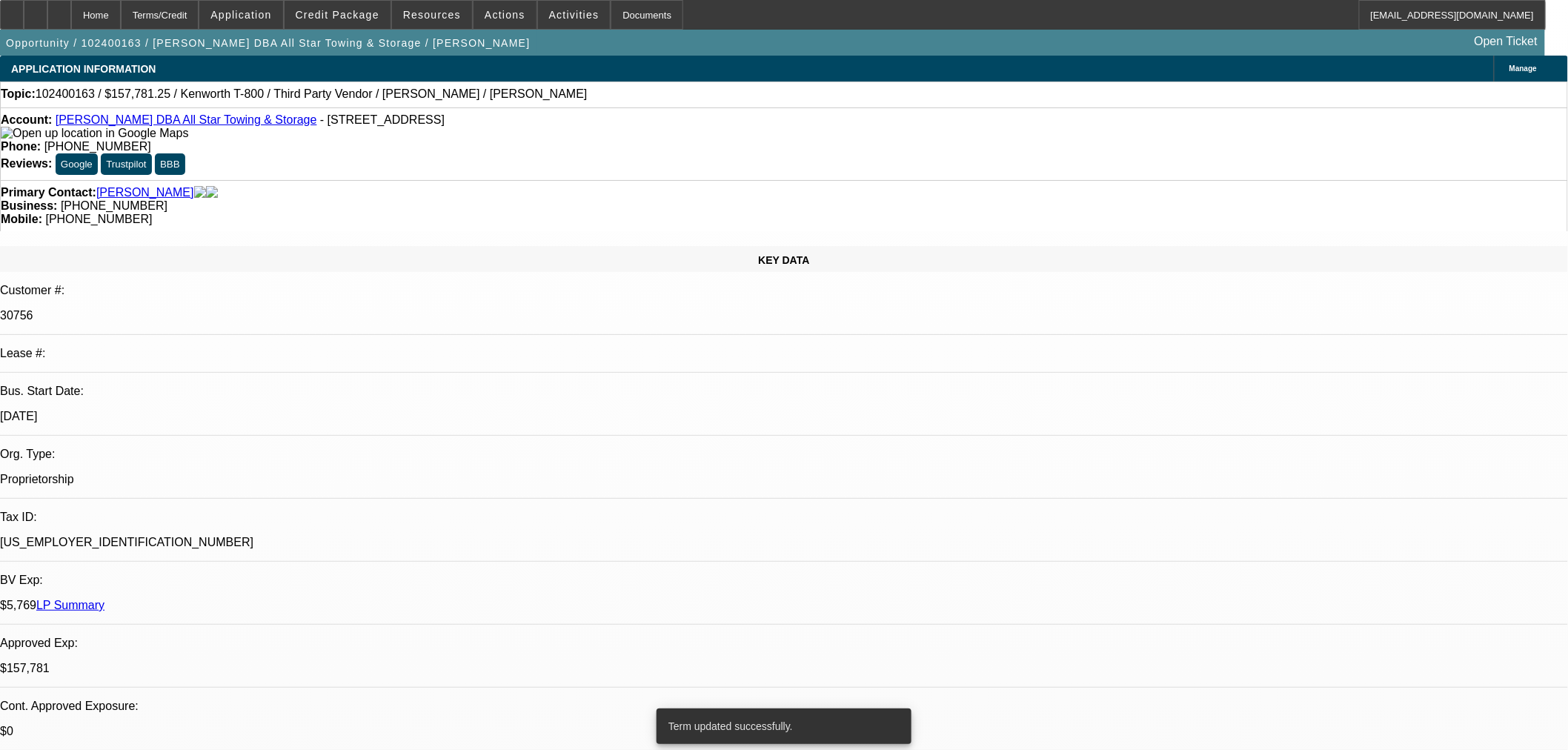
select select "2"
select select "0.1"
select select "4"
select select "0.2"
select select "2"
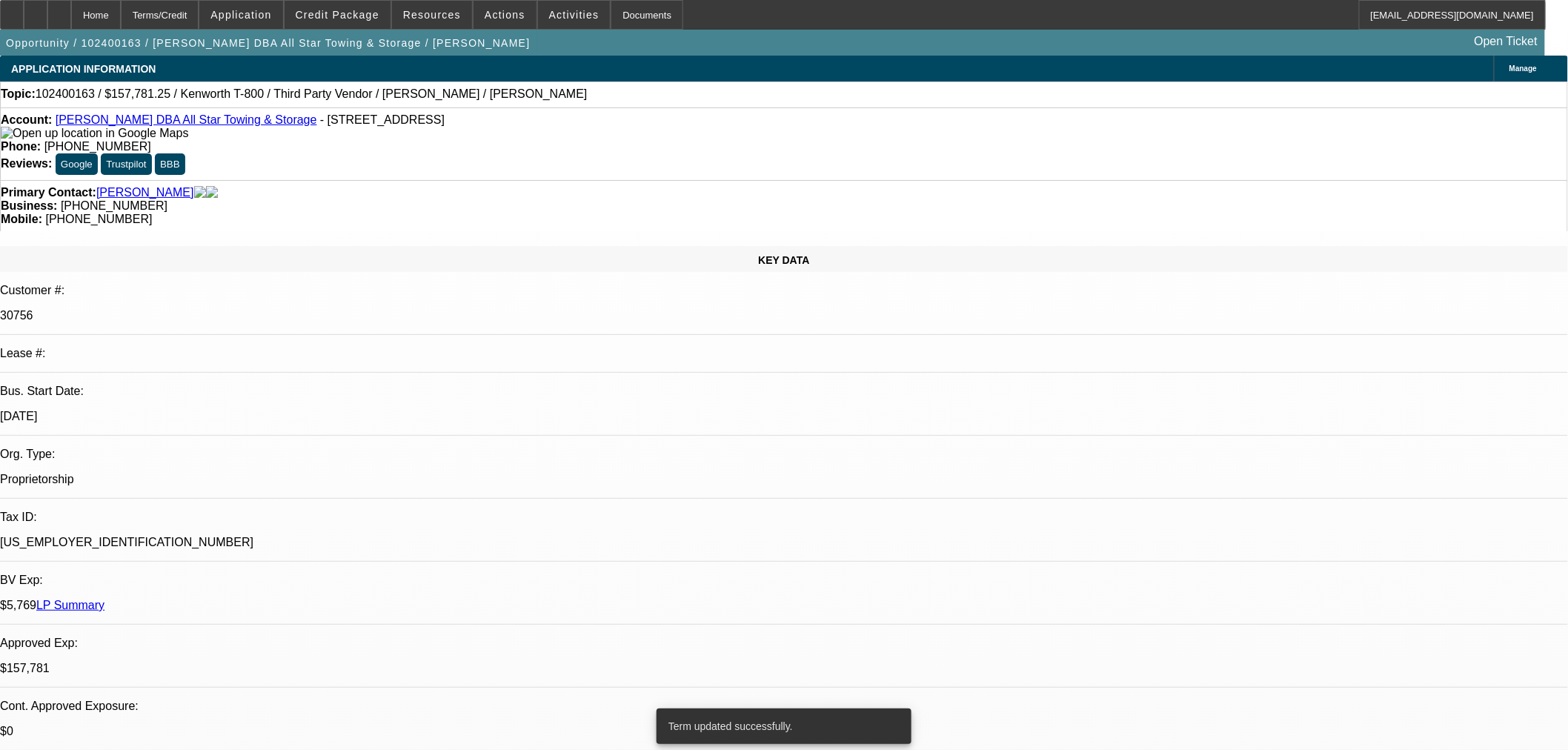
select select "2"
select select "0.1"
select select "4"
select select "0.2"
select select "2"
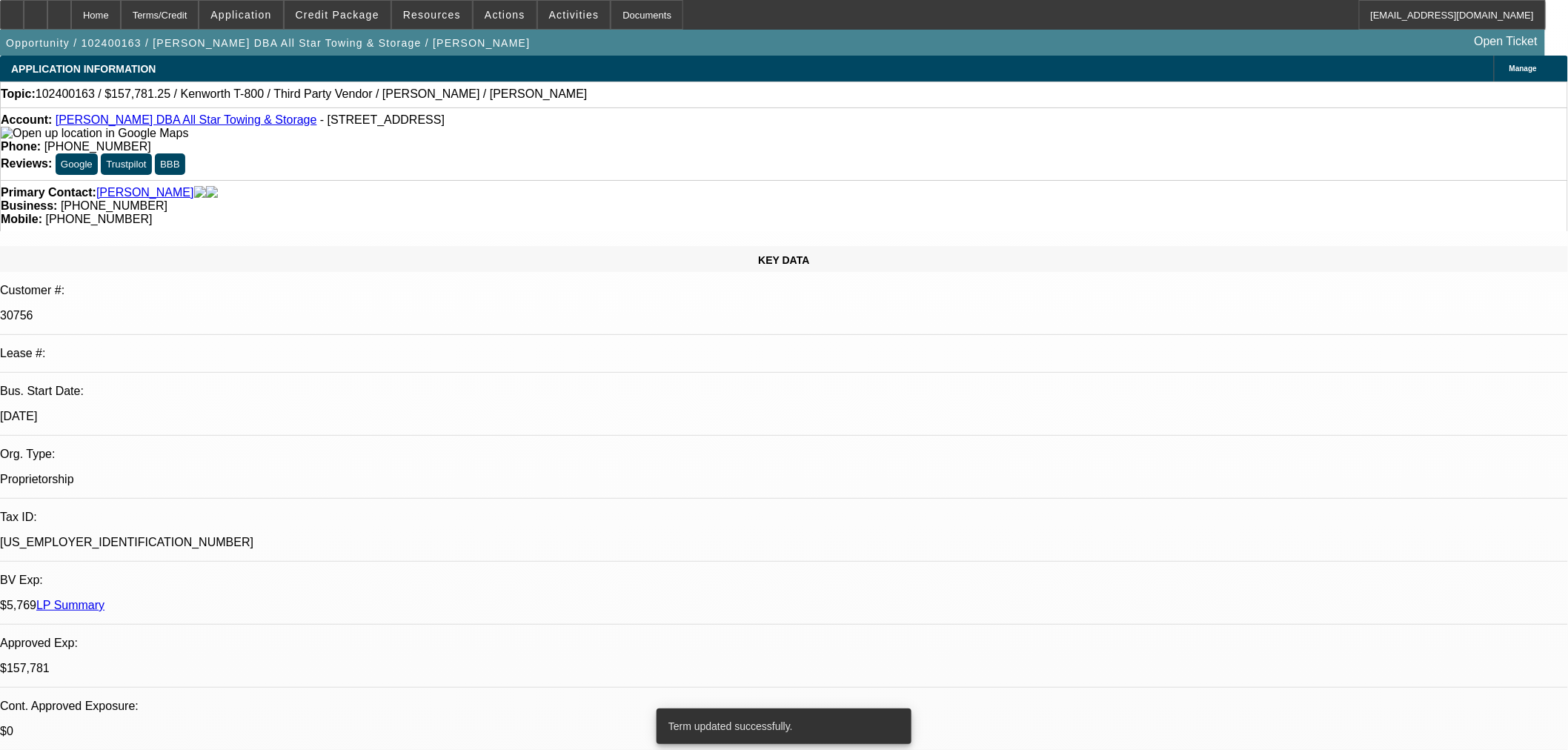
select select "2"
select select "0.1"
select select "4"
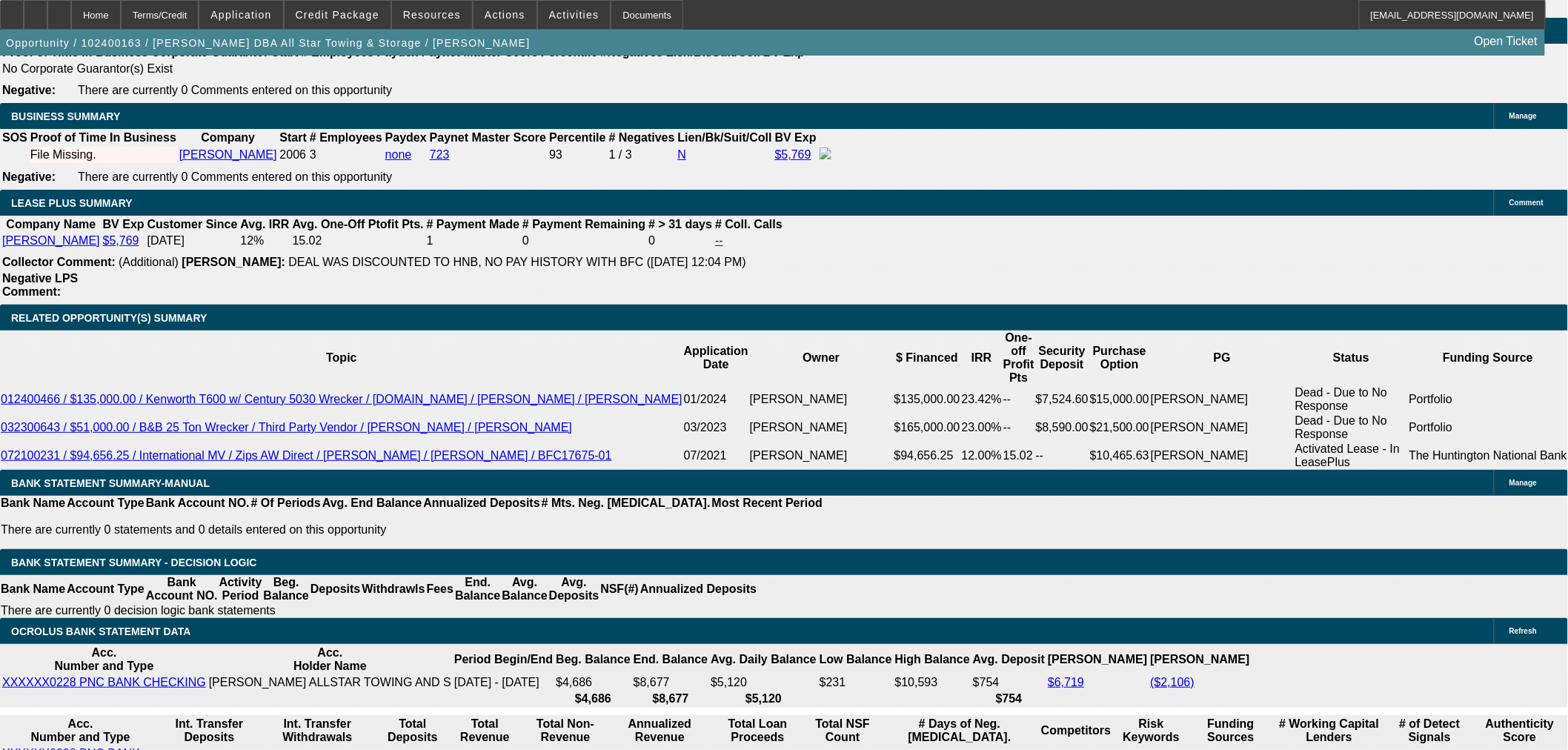
scroll to position [2228, 0]
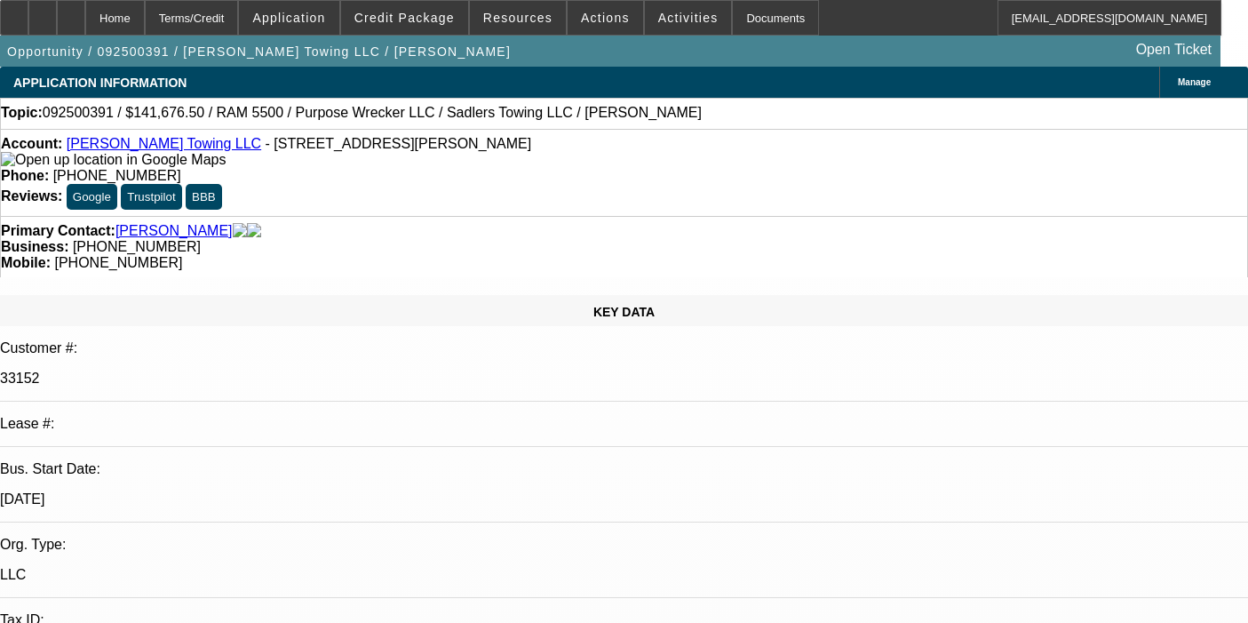
select select "0"
select select "2"
select select "0"
select select "6"
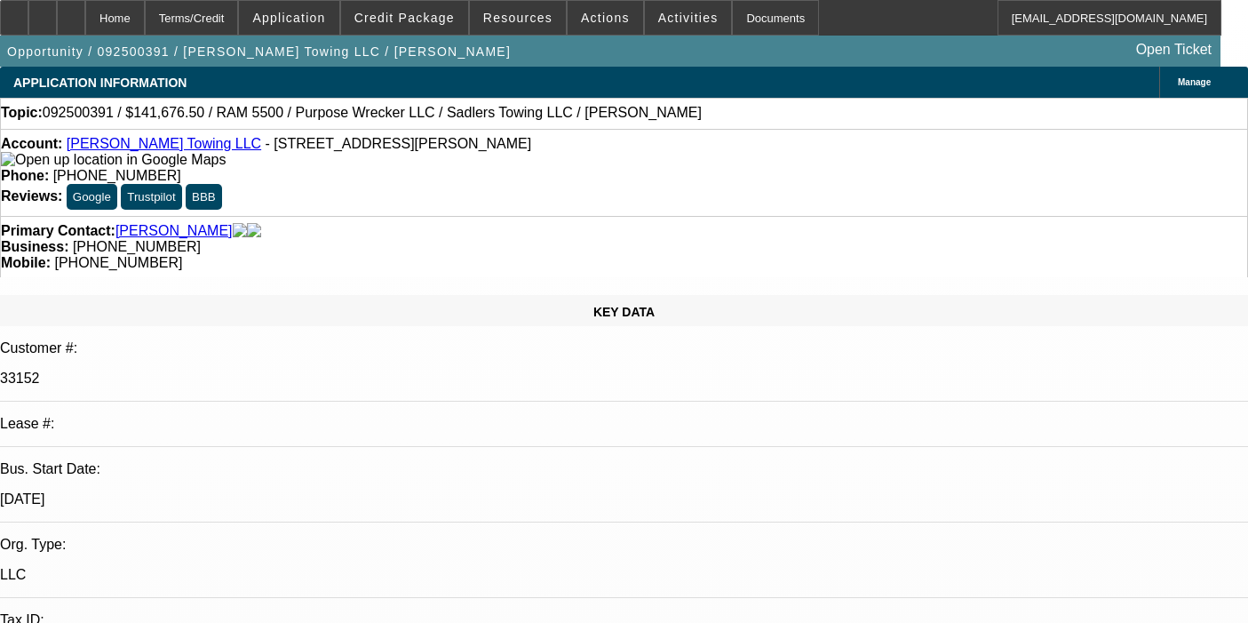
select select "0"
select select "2"
select select "0"
select select "6"
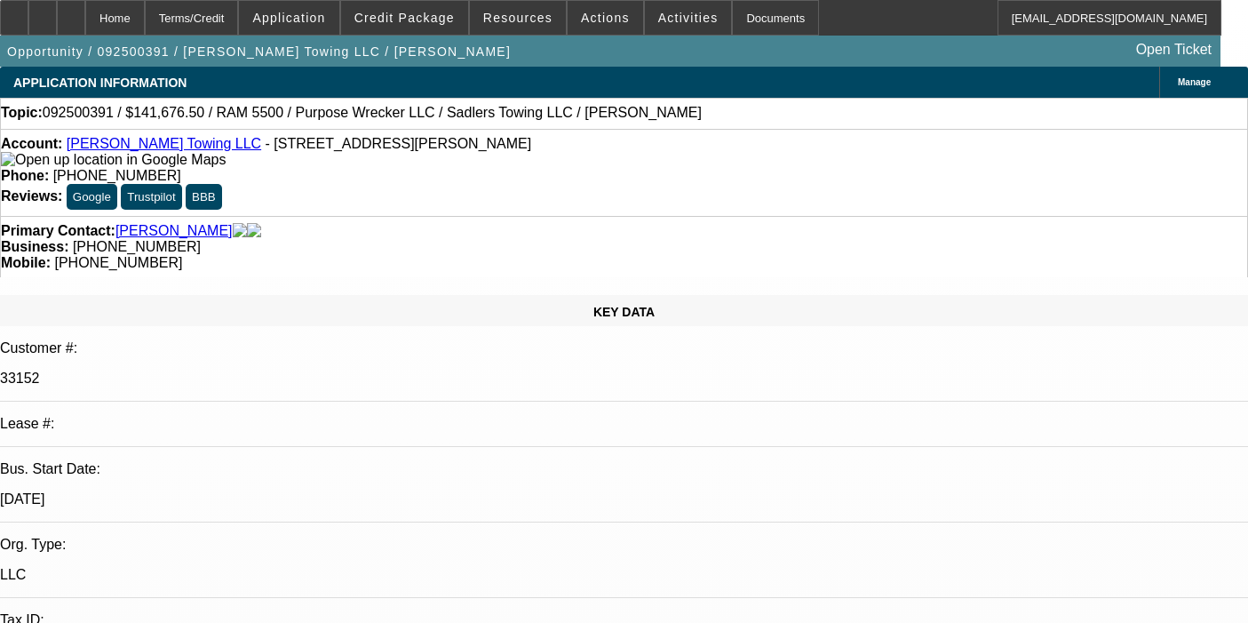
select select "0"
select select "2"
select select "0"
select select "6"
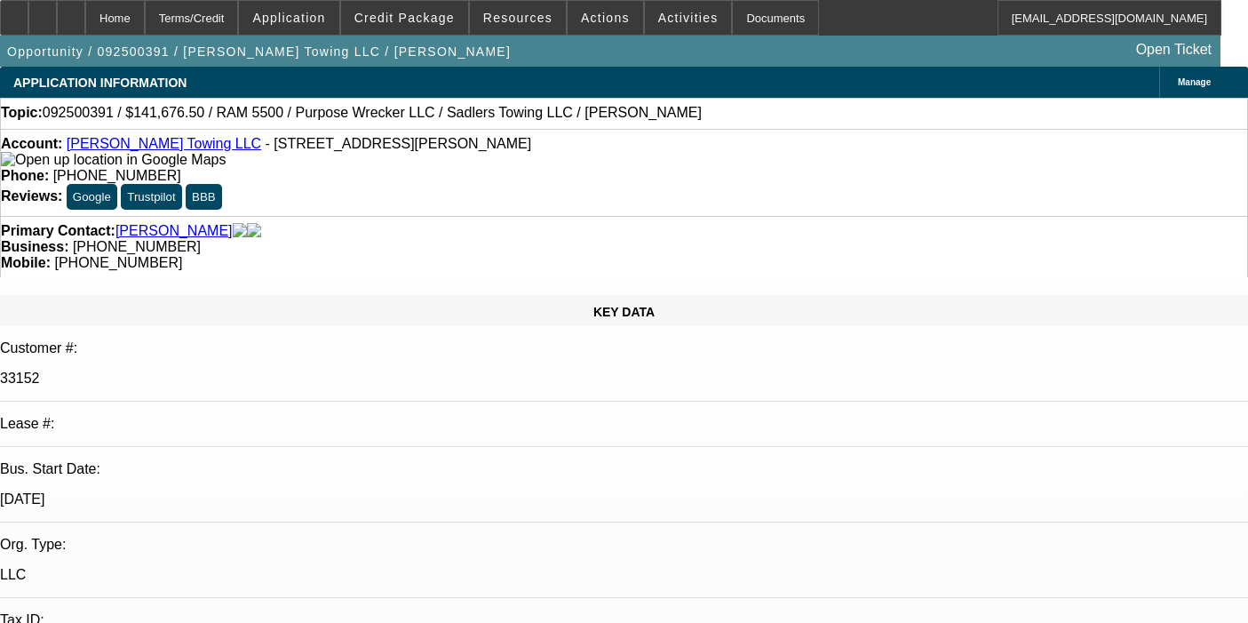
select select "0"
select select "2"
select select "0"
select select "6"
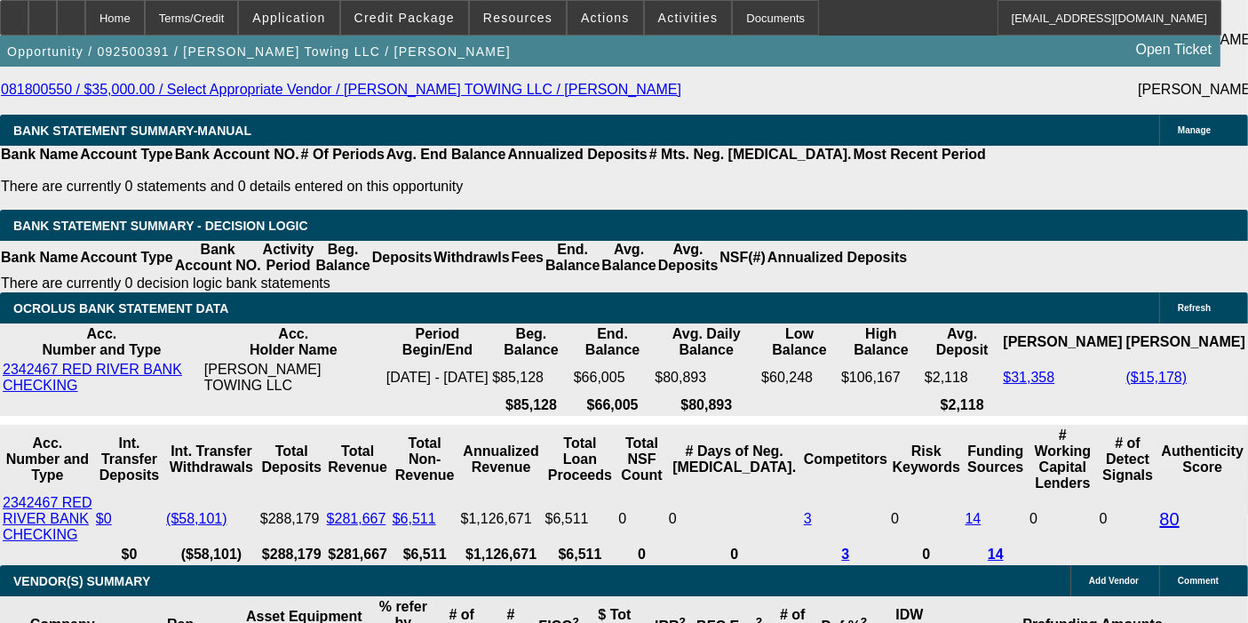
scroll to position [3845, 0]
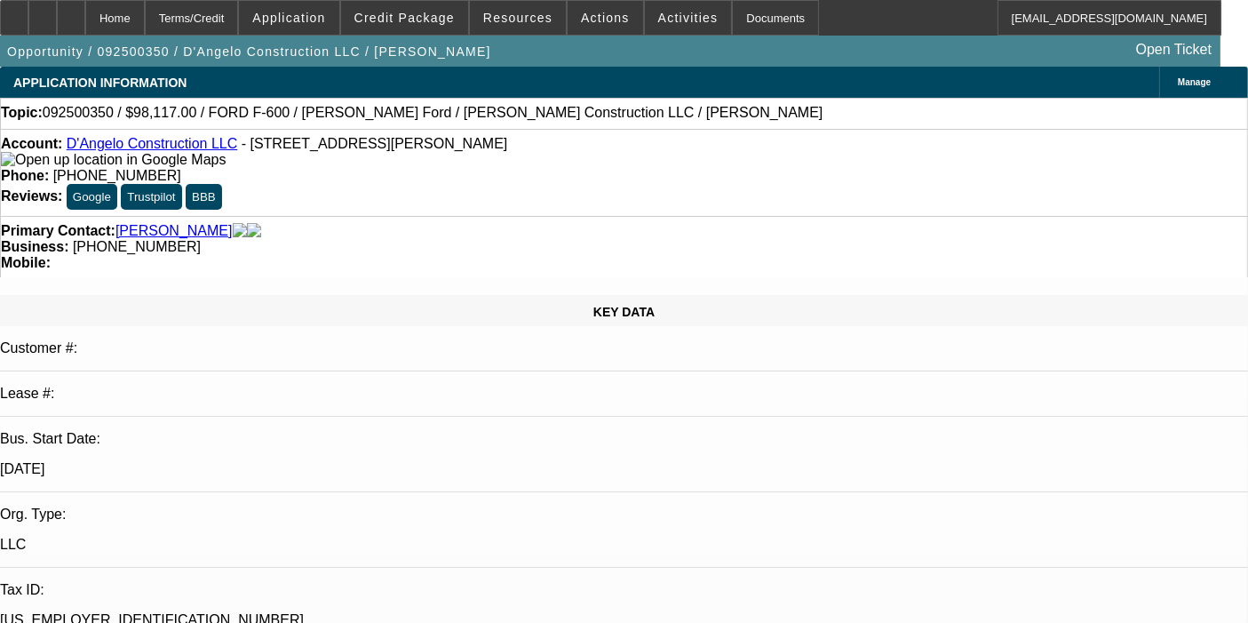
select select "0"
select select "3"
select select "0.1"
select select "4"
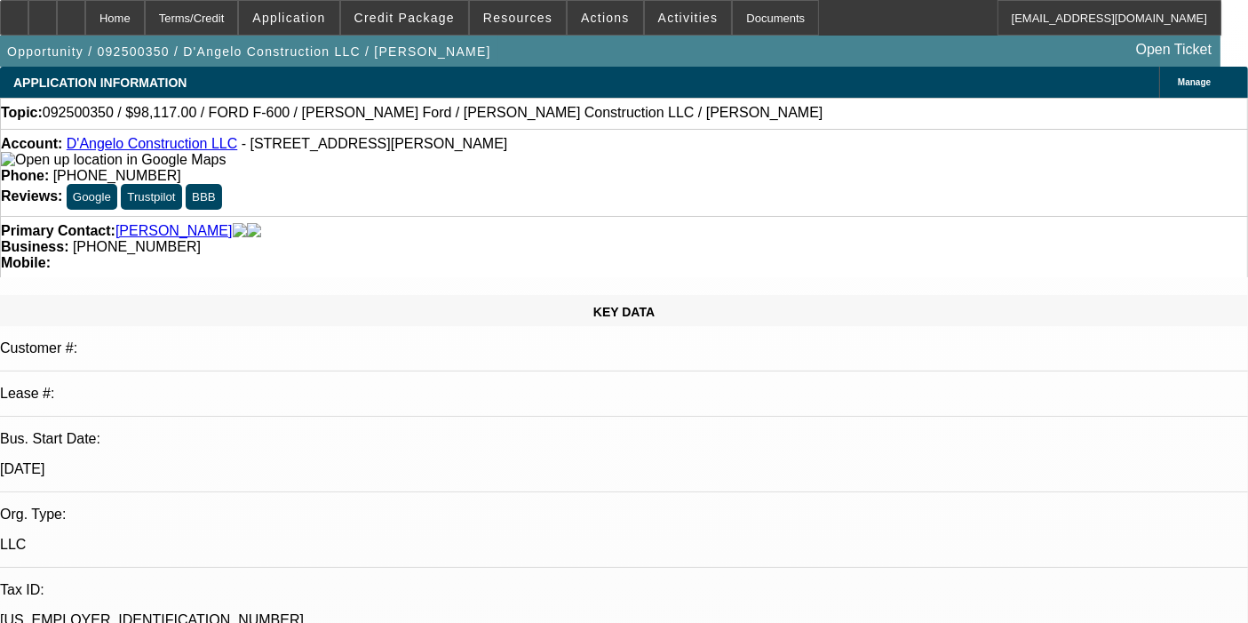
select select "0"
select select "0.1"
select select "4"
select select "0.1"
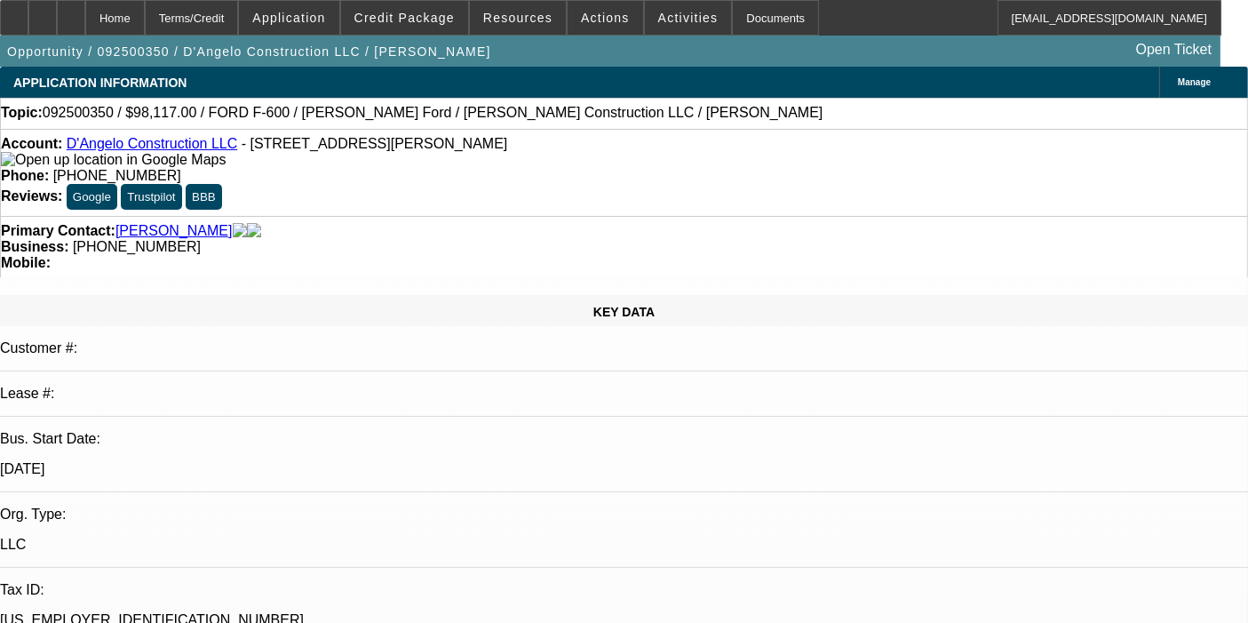
select select "2"
select select "0.1"
select select "4"
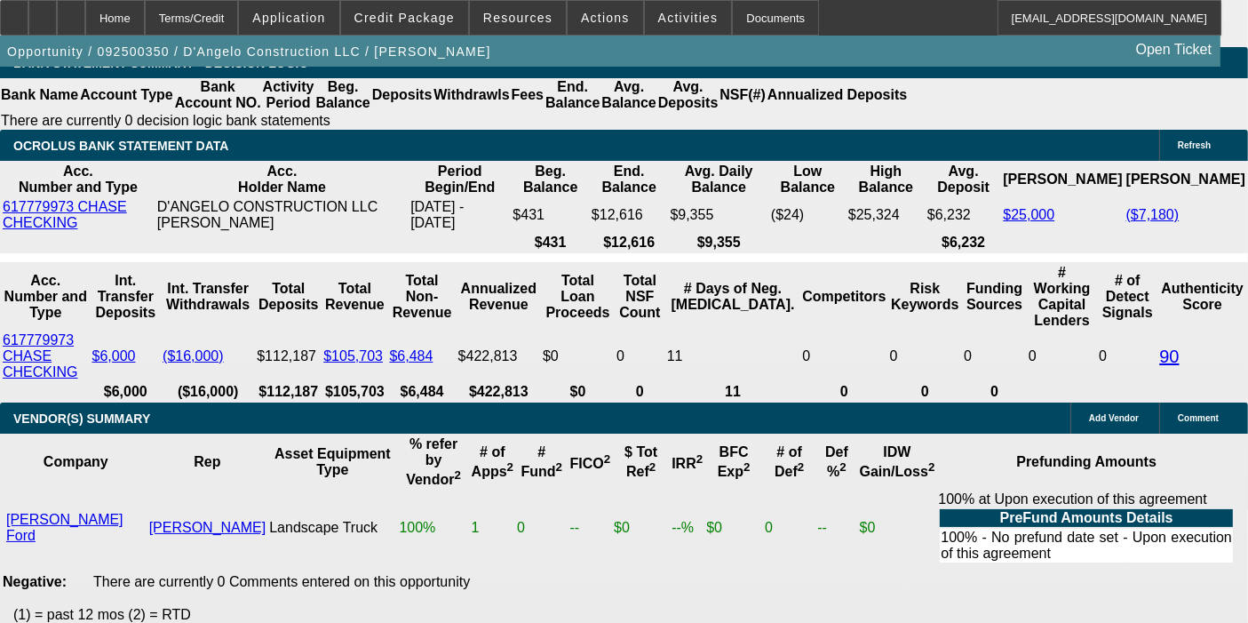
scroll to position [3821, 0]
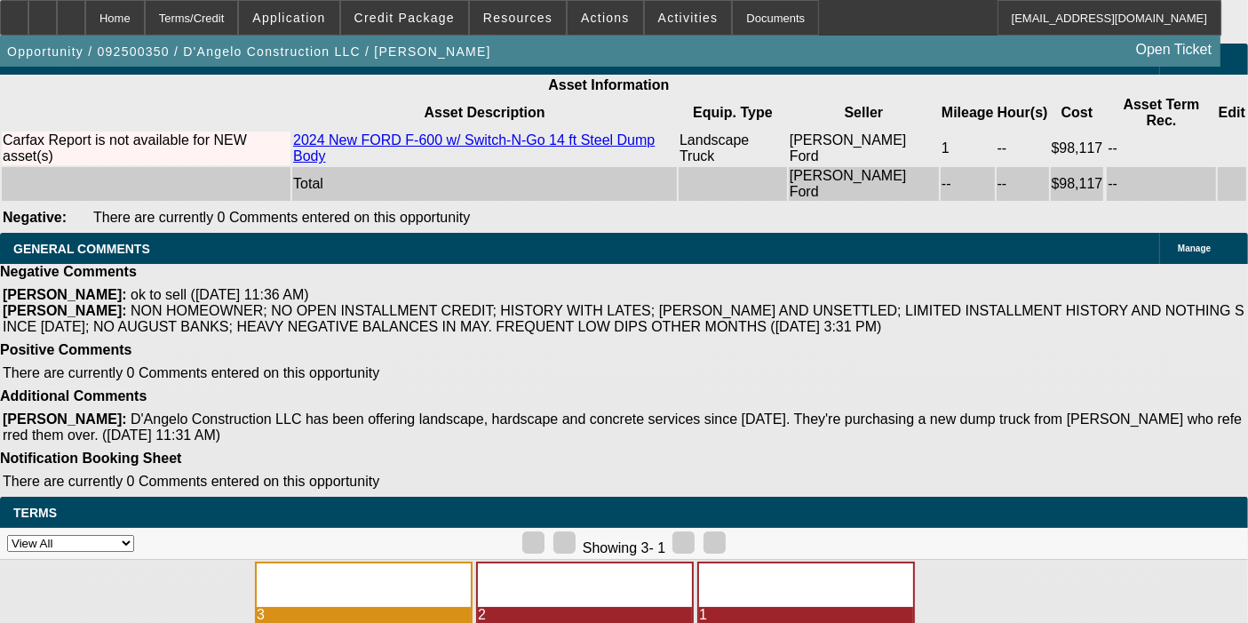
select select "4"
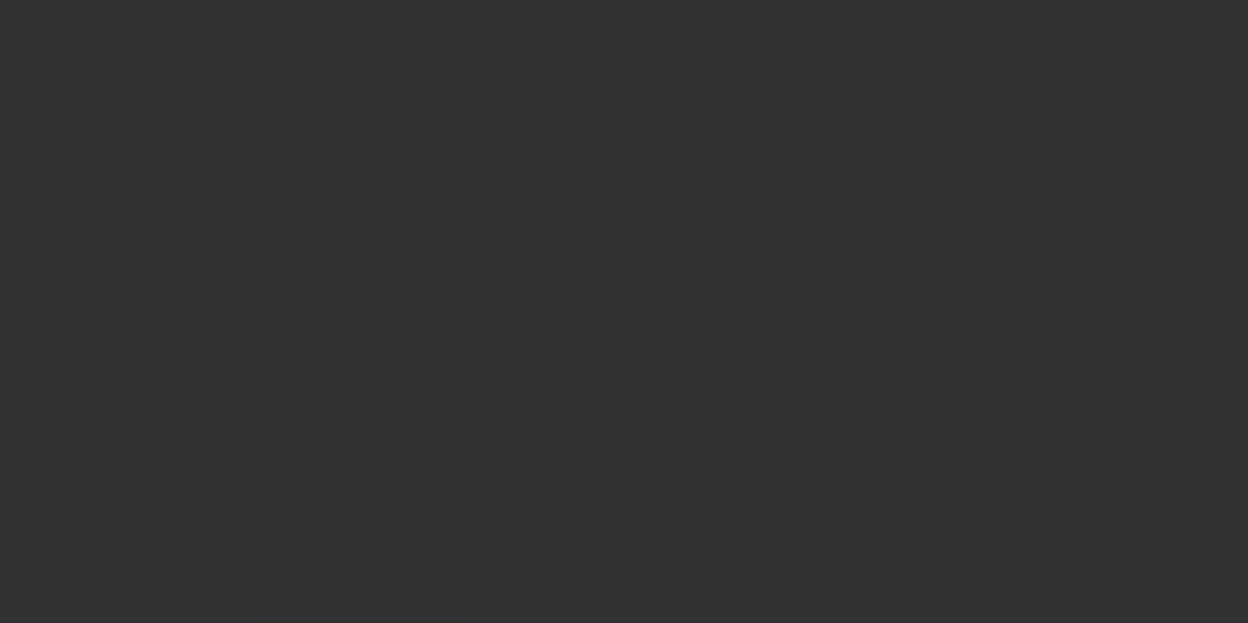
scroll to position [0, 0]
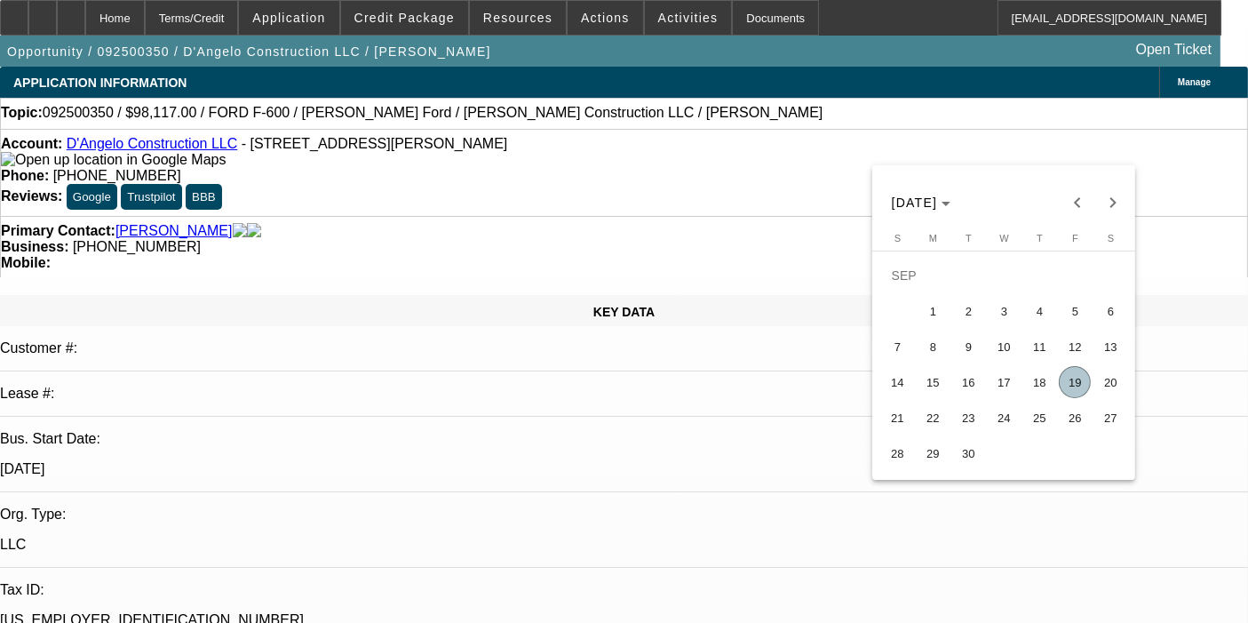
click at [1073, 389] on span "19" at bounding box center [1075, 382] width 32 height 32
type input "9/19/2025"
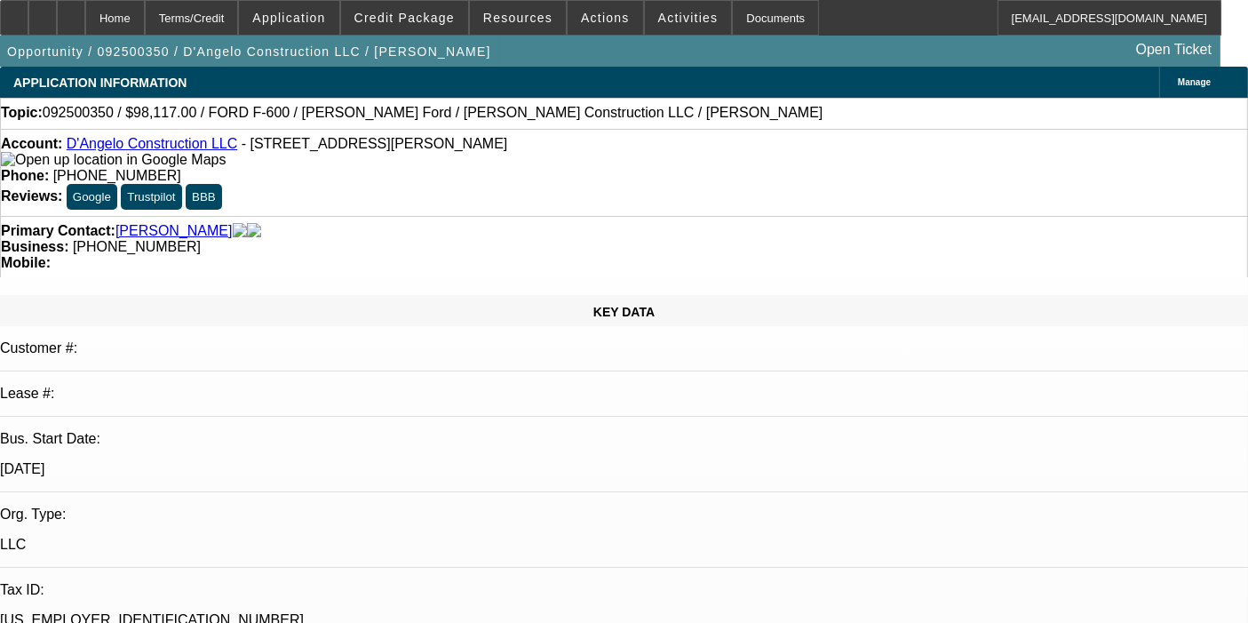
paste textarea "Your deal, C221263-A199060S for applicant D'Angelo Construction LLC, unfortunat…"
type textarea "DECLINED BY NMEF: "Your deal, C221263-A199060S for applicant D'Angelo Construct…"
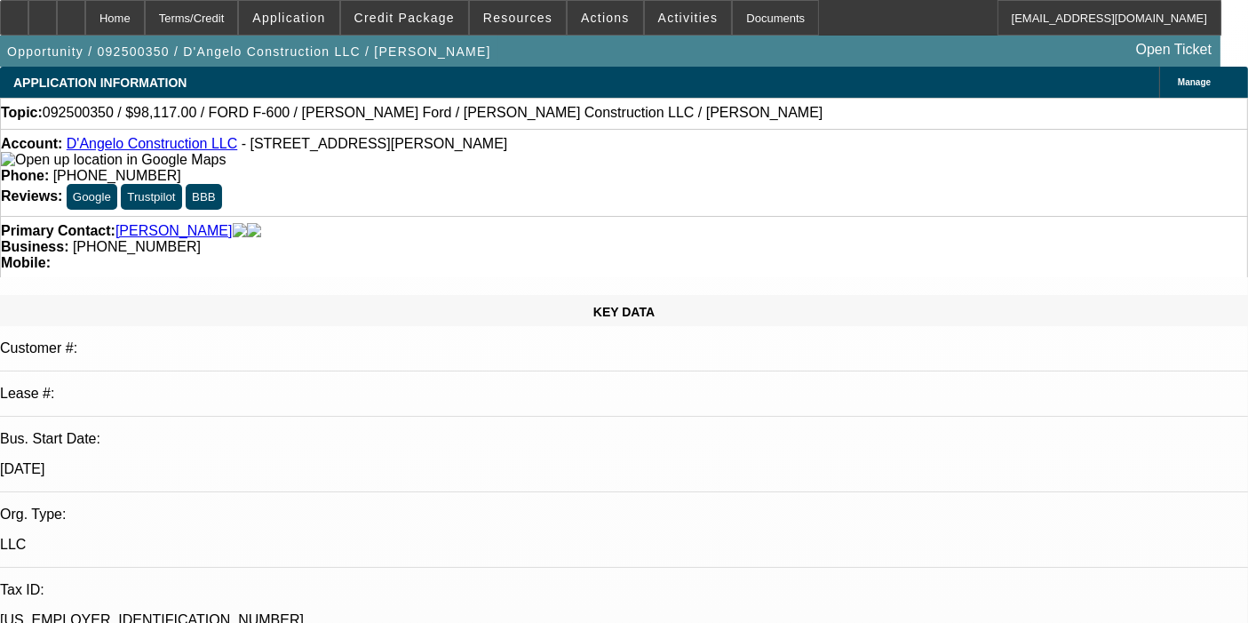
type input "12:48"
type input "02:30"
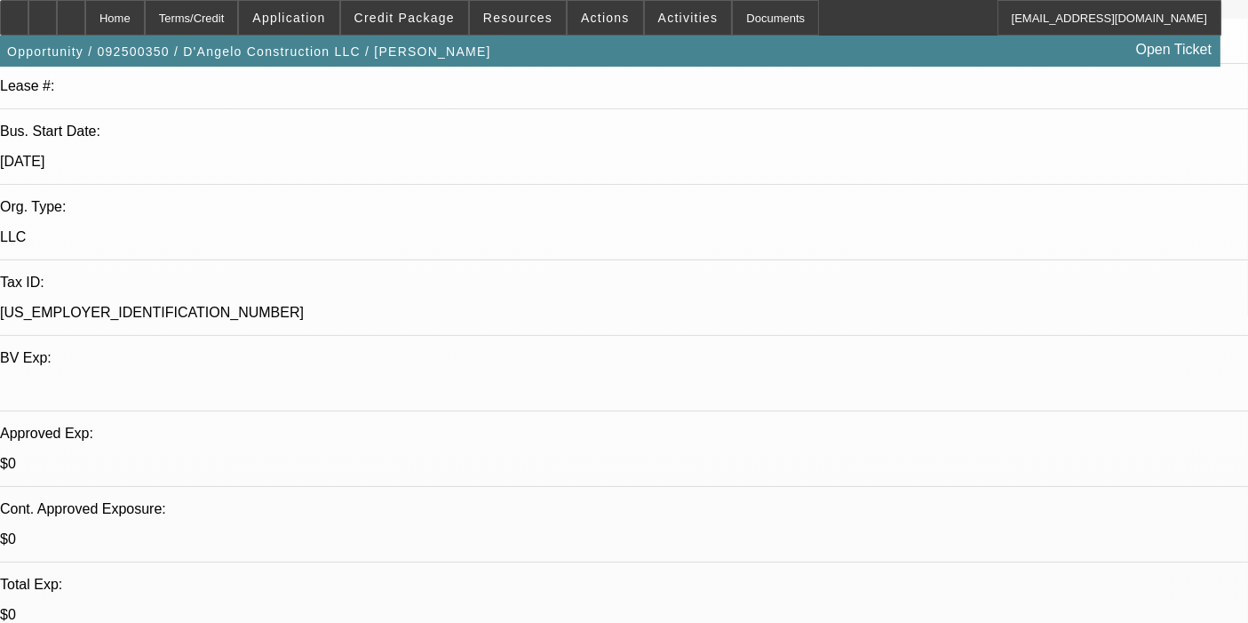
scroll to position [319, 0]
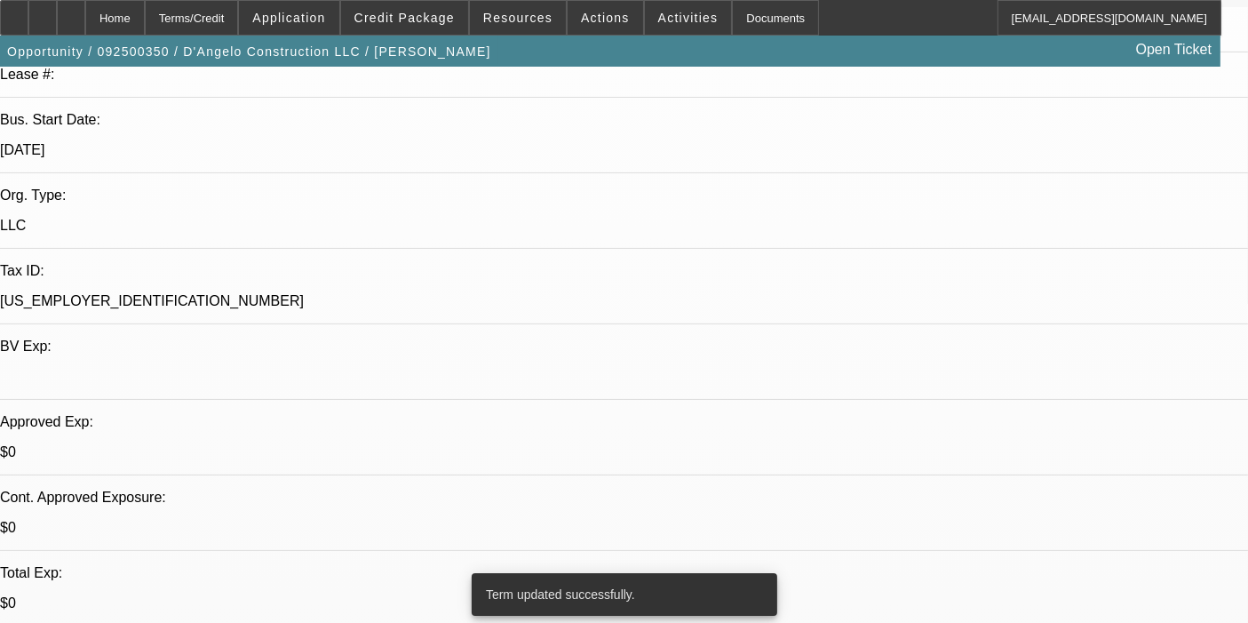
select select "0"
select select "3"
select select "0.1"
select select "4"
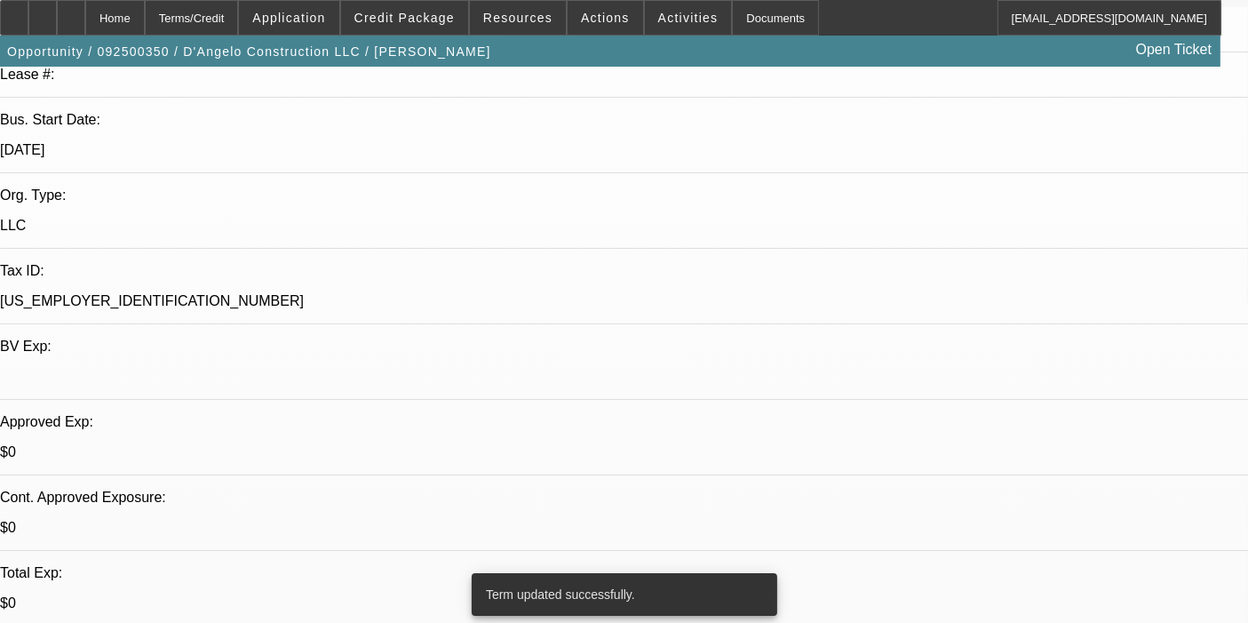
select select "0"
select select "0.1"
select select "4"
select select "0.1"
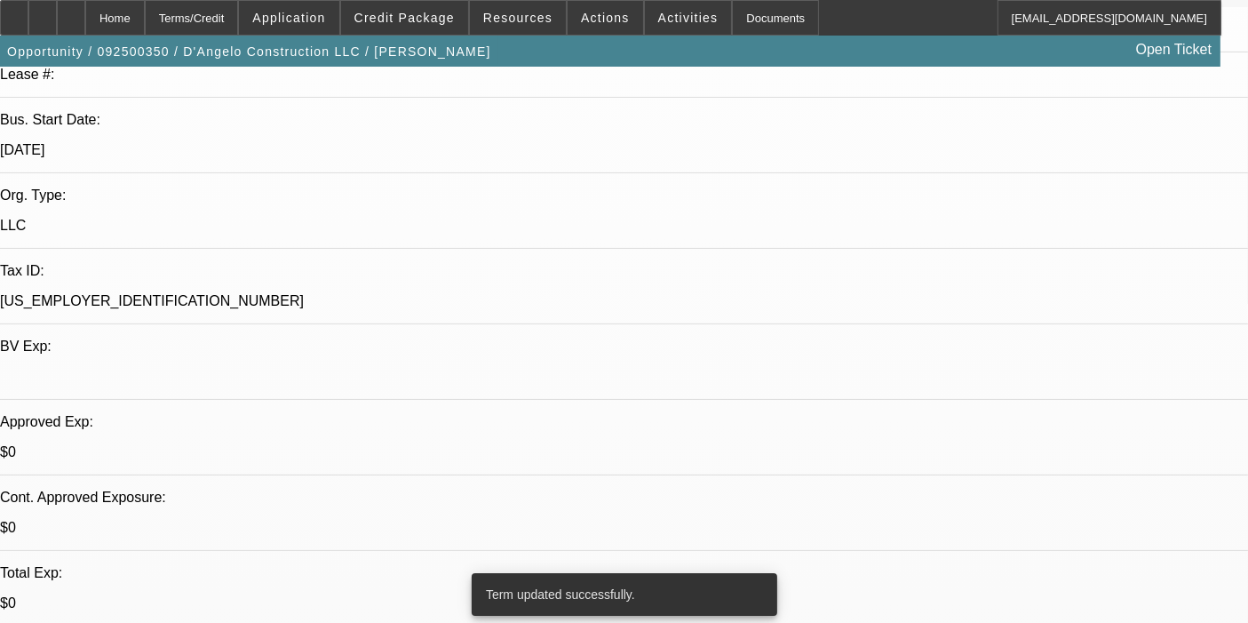
select select "2"
select select "0.1"
select select "4"
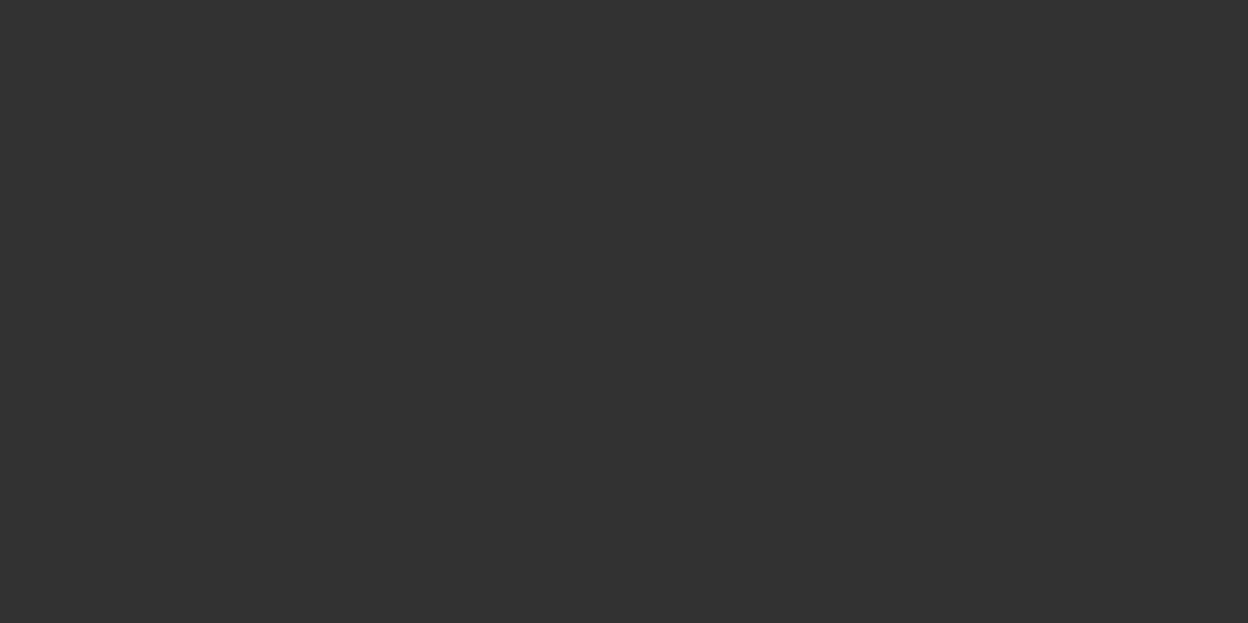
scroll to position [0, 0]
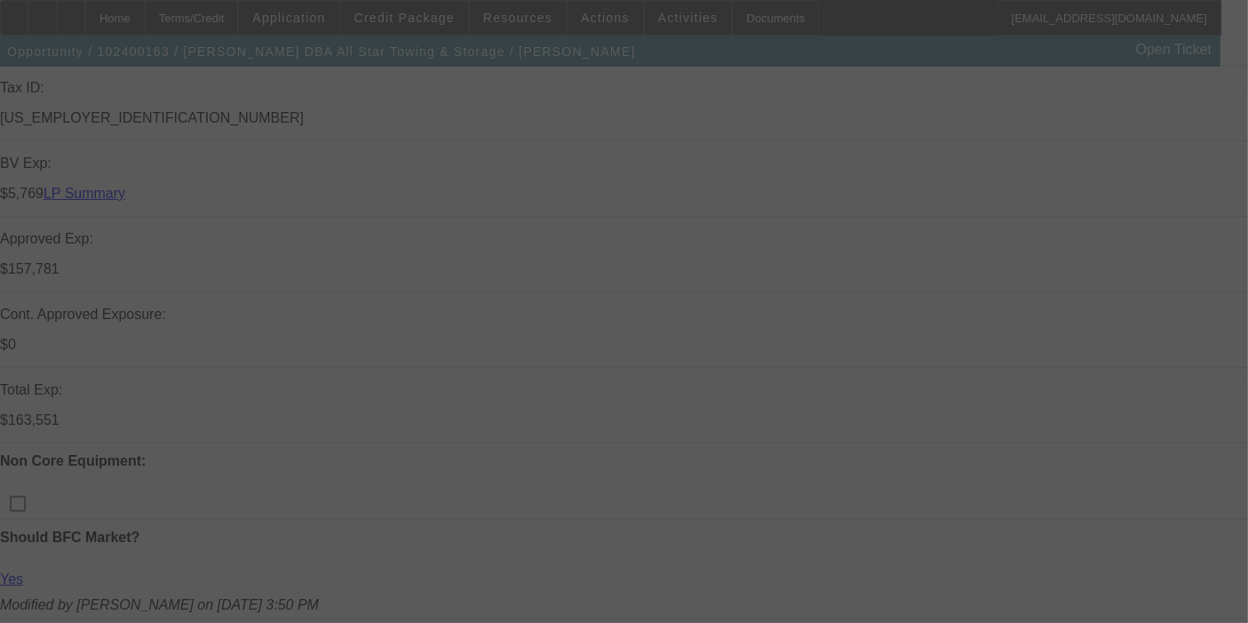
scroll to position [526, 0]
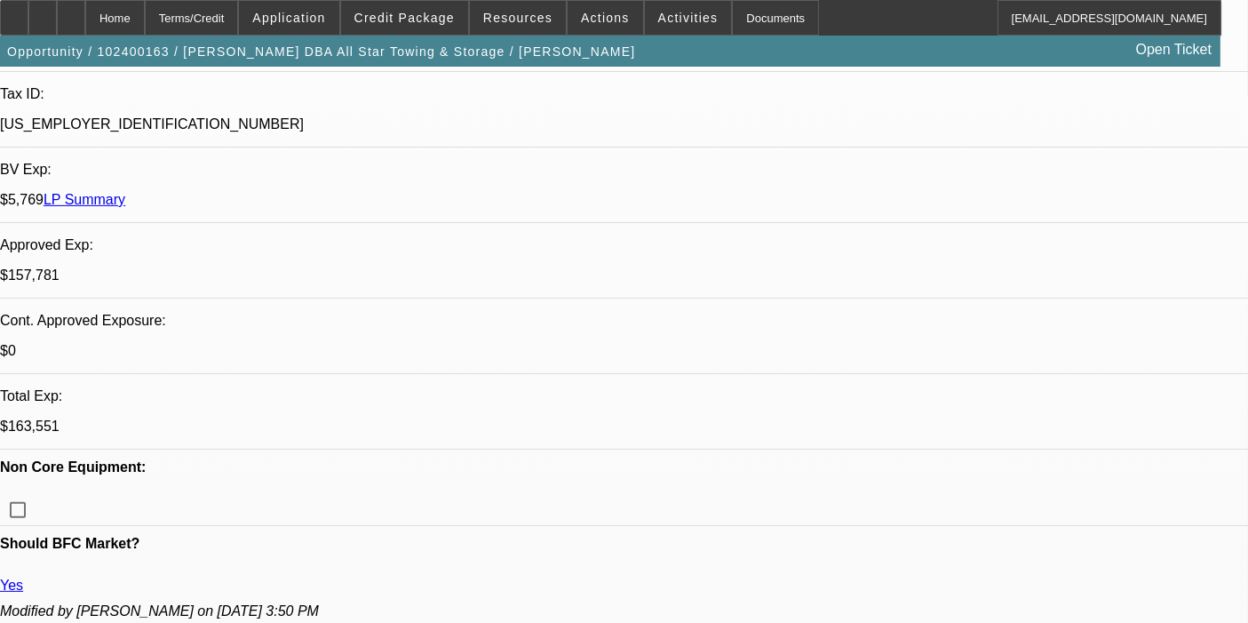
select select "0"
select select "2"
select select "0.1"
select select "4"
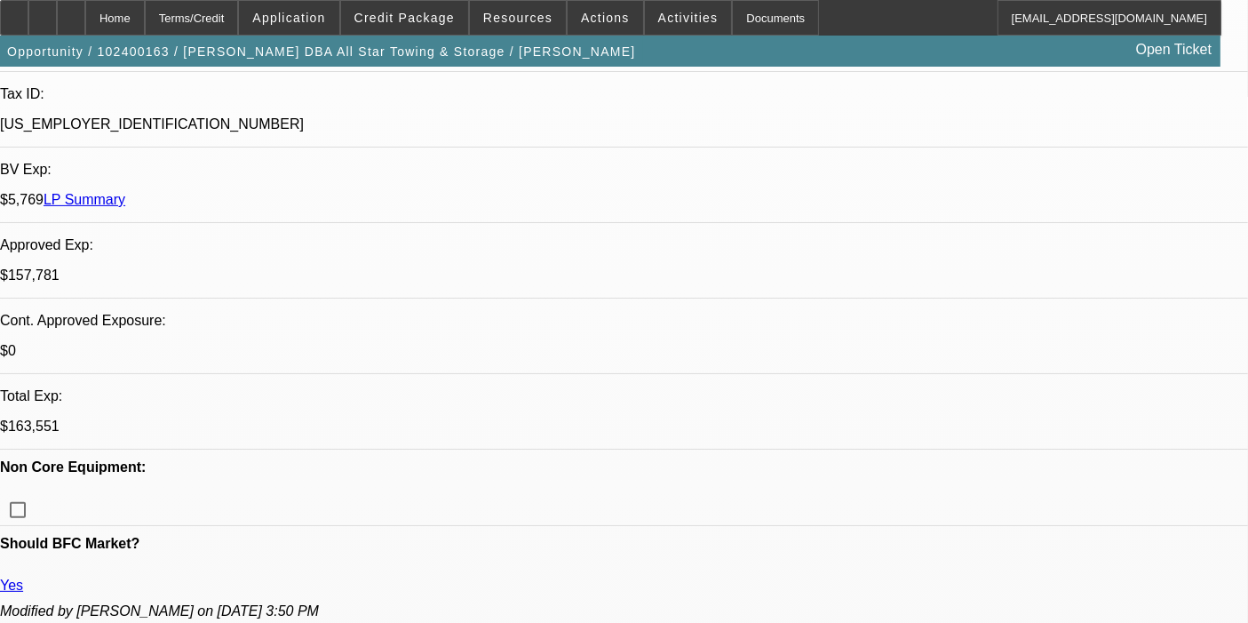
select select "0.1"
select select "2"
select select "0.1"
select select "4"
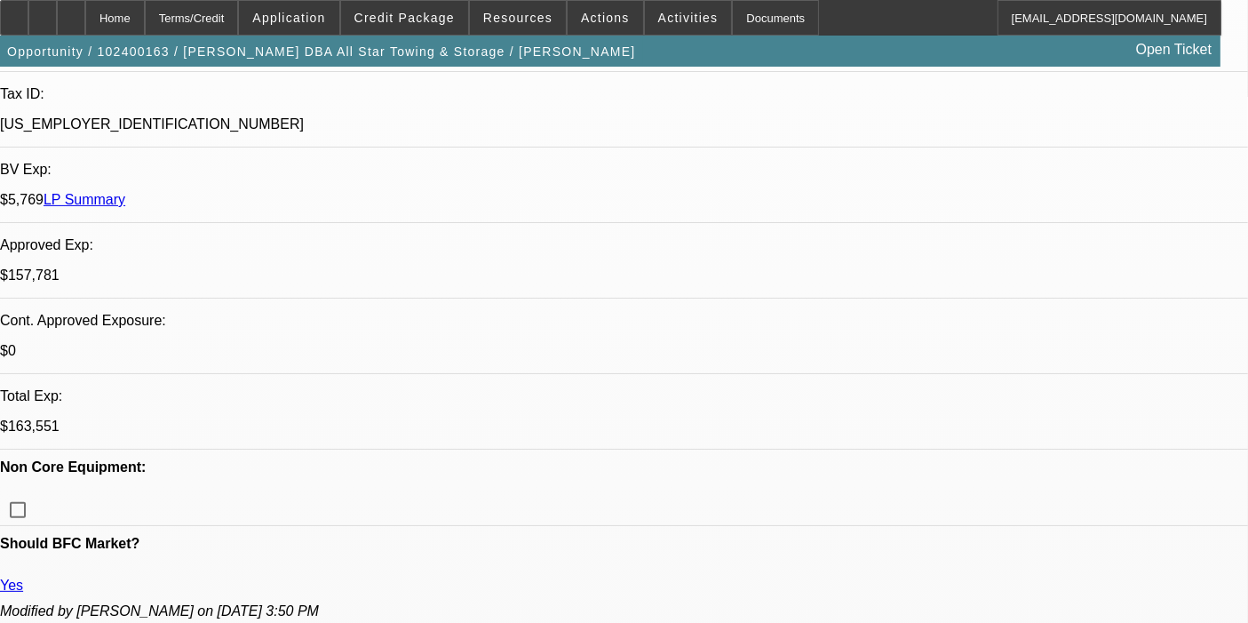
select select "0.1"
select select "2"
select select "0.1"
select select "4"
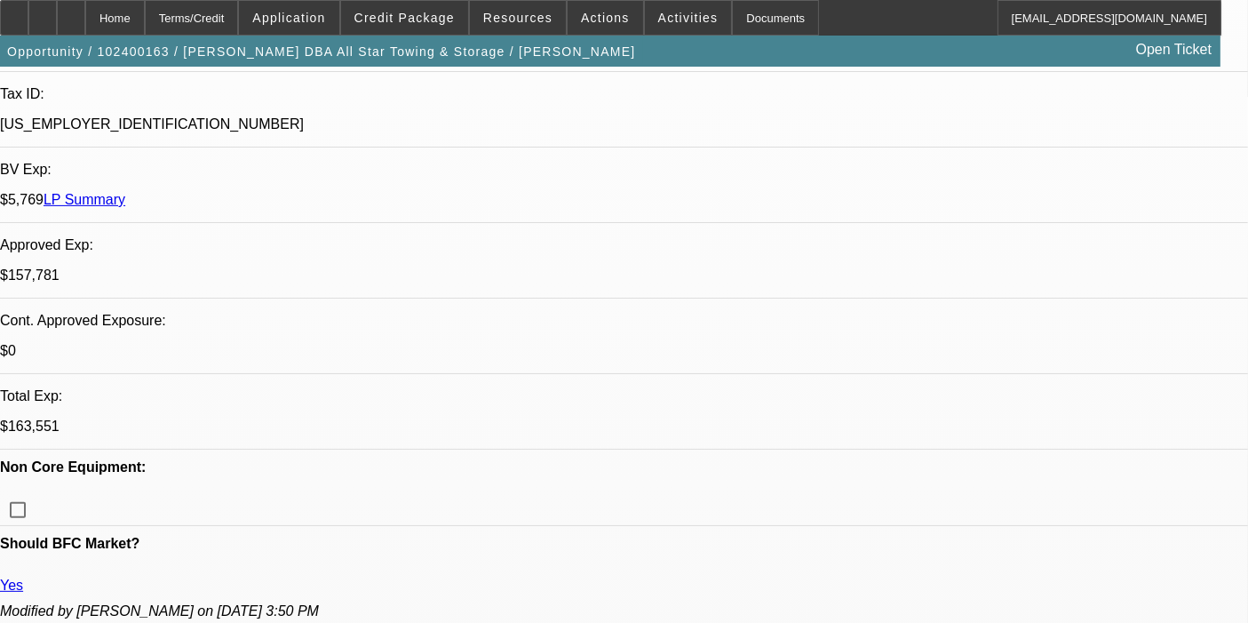
select select "0.2"
select select "2"
select select "0.1"
select select "4"
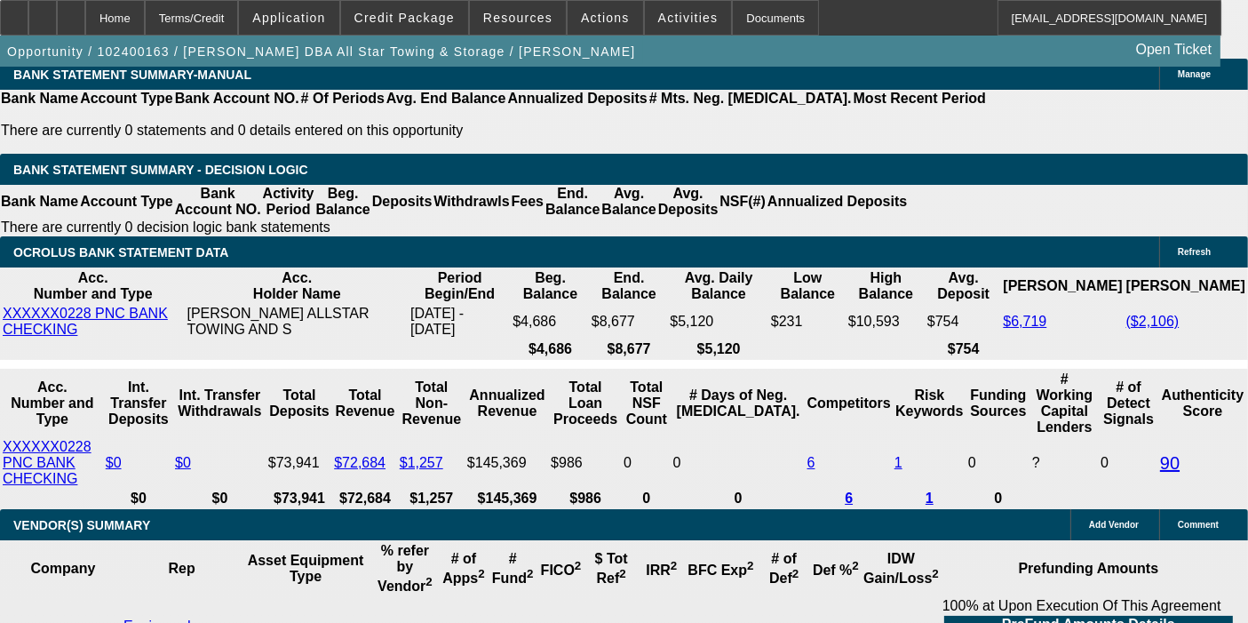
scroll to position [3492, 0]
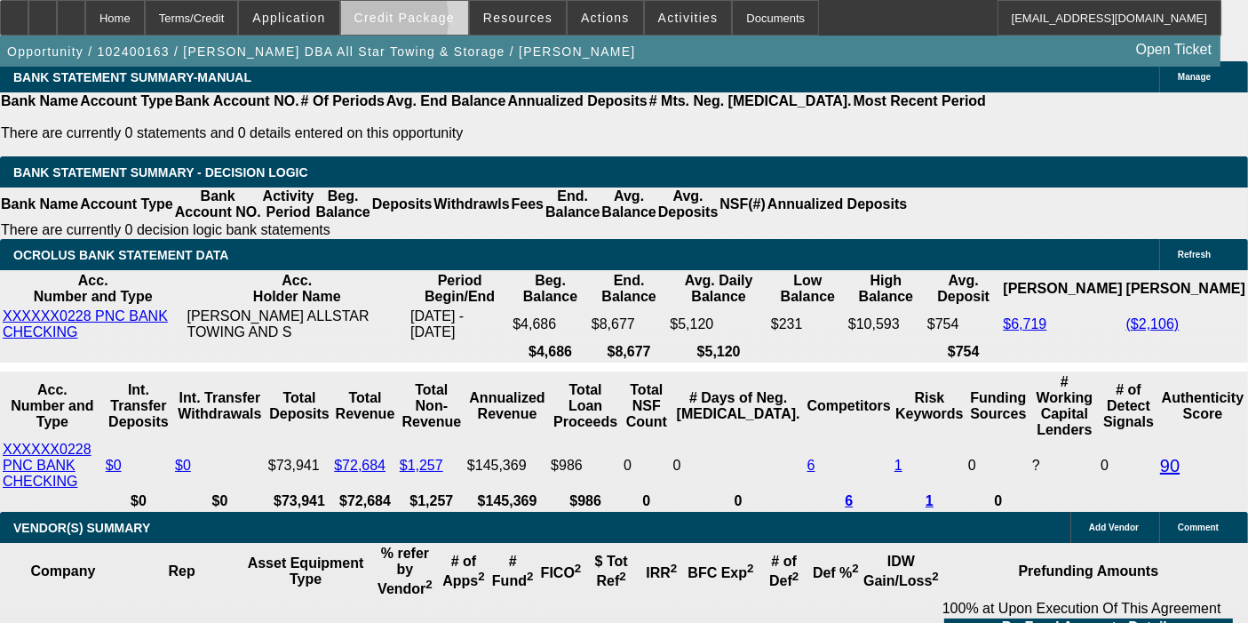
click at [395, 23] on span "Credit Package" at bounding box center [405, 18] width 100 height 14
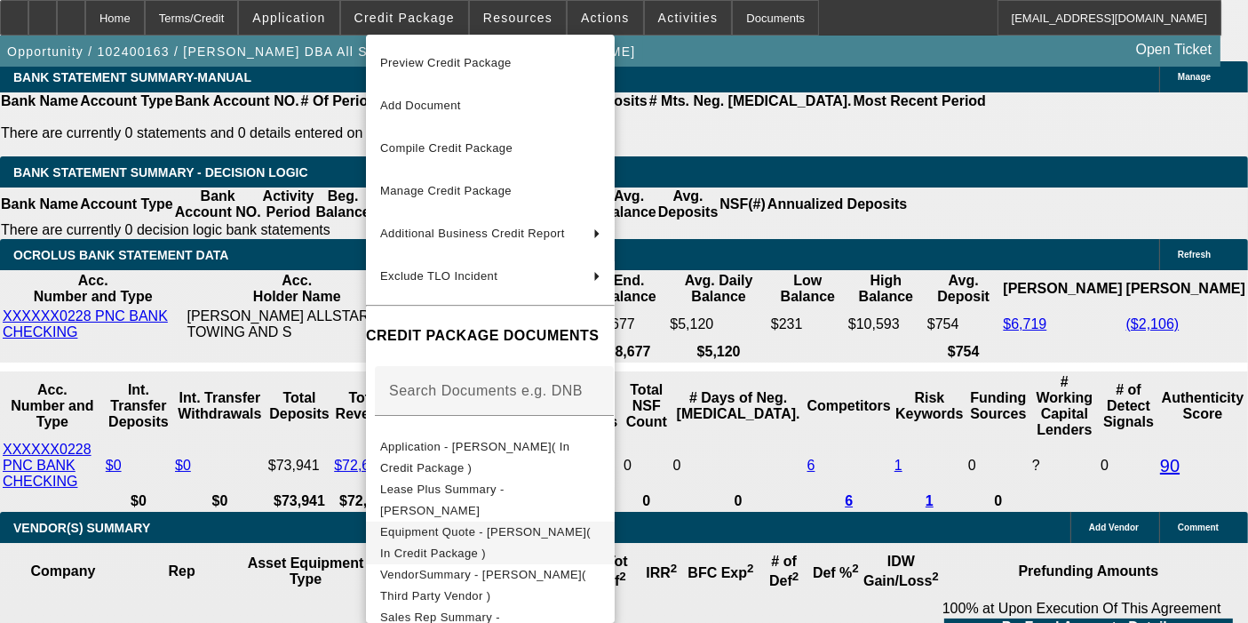
click at [458, 533] on span "Equipment Quote - Lynn Evans( In Credit Package )" at bounding box center [485, 542] width 211 height 35
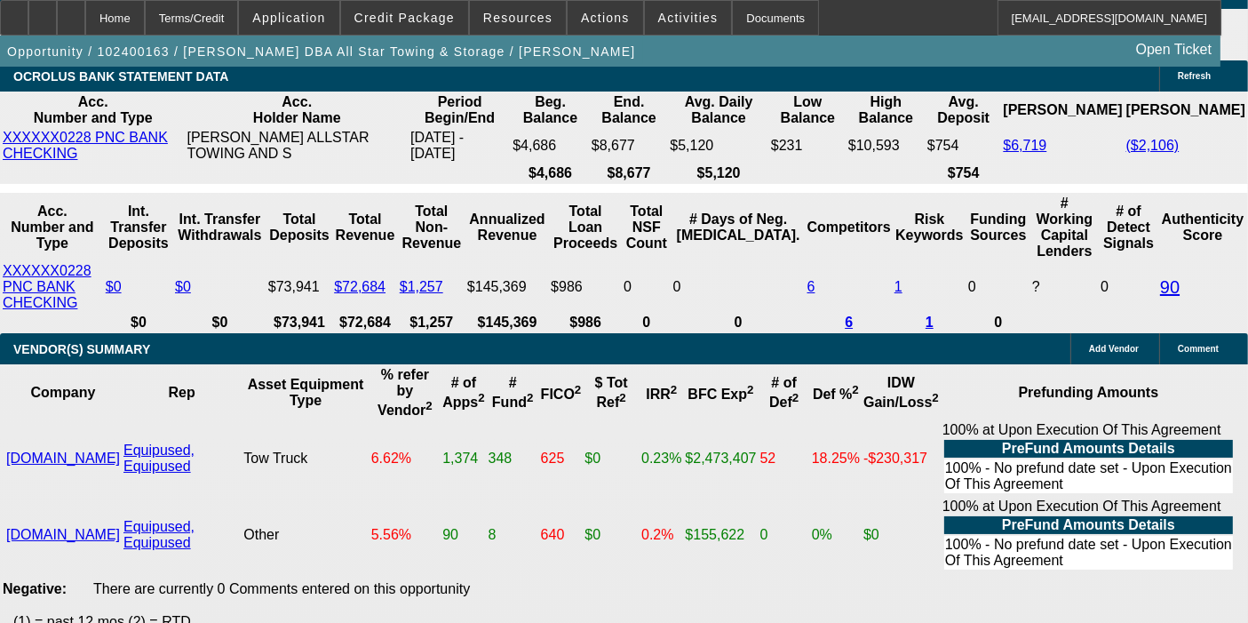
scroll to position [3670, 0]
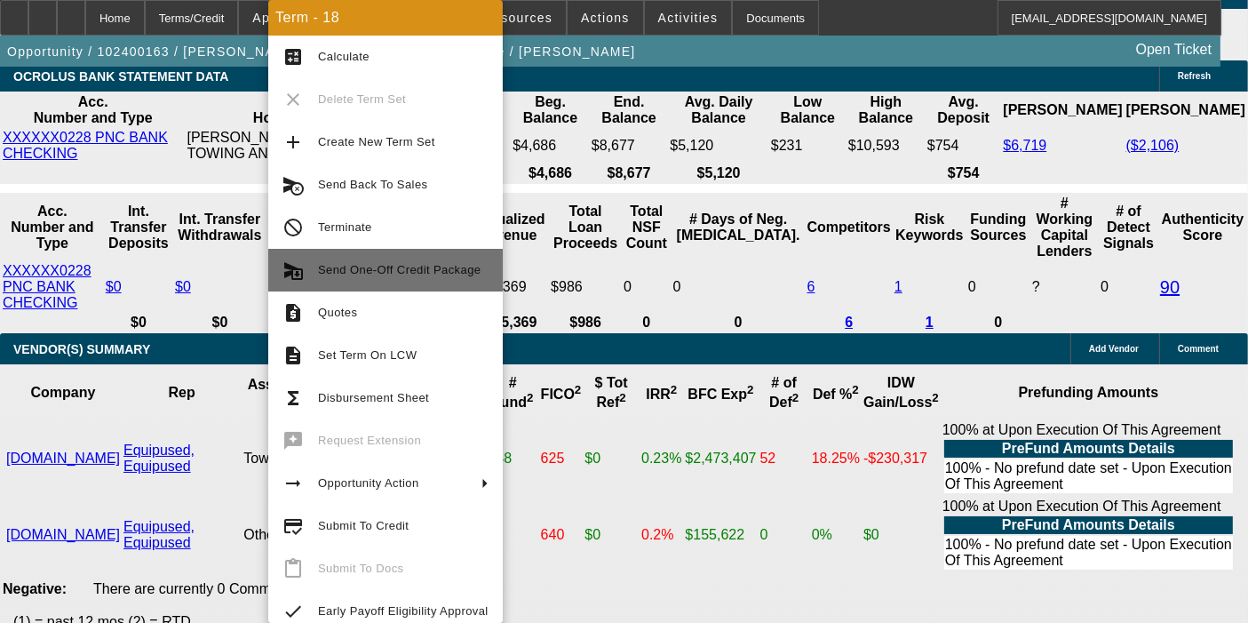
click at [426, 286] on button "send_and_archive Send One-Off Credit Package" at bounding box center [385, 270] width 235 height 43
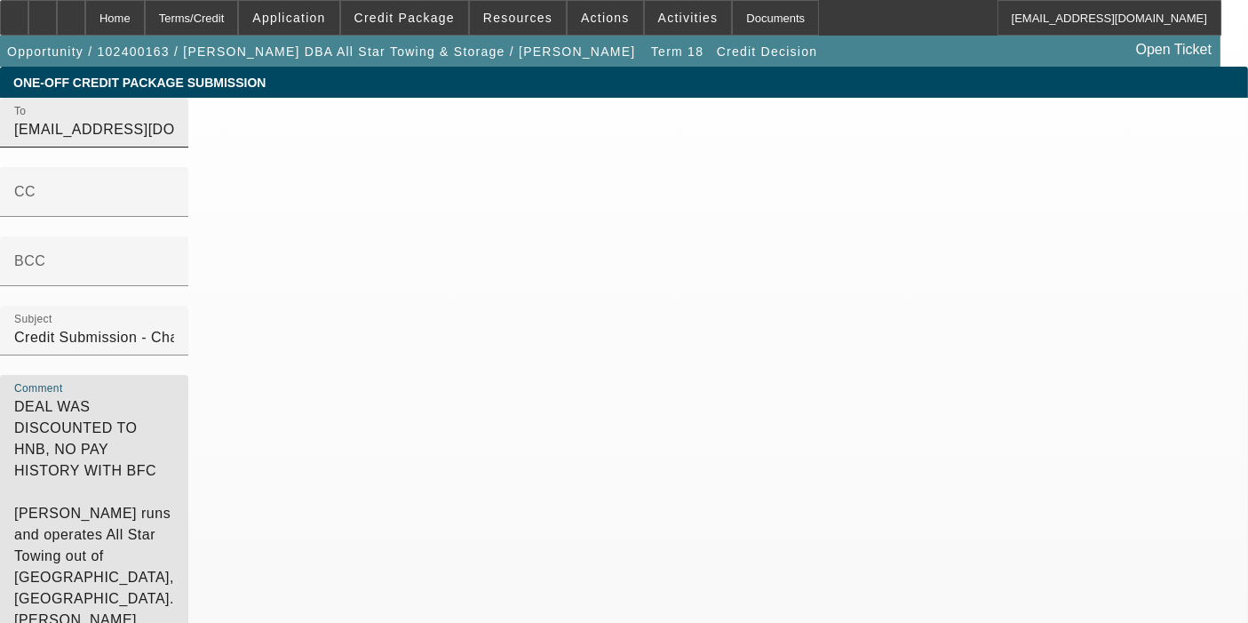
drag, startPoint x: 1044, startPoint y: 155, endPoint x: 327, endPoint y: 116, distance: 718.0
click at [327, 116] on div "To [EMAIL_ADDRESS][DOMAIN_NAME];[PERSON_NAME][EMAIL_ADDRESS][DOMAIN_NAME];[EMAI…" at bounding box center [624, 420] width 1248 height 645
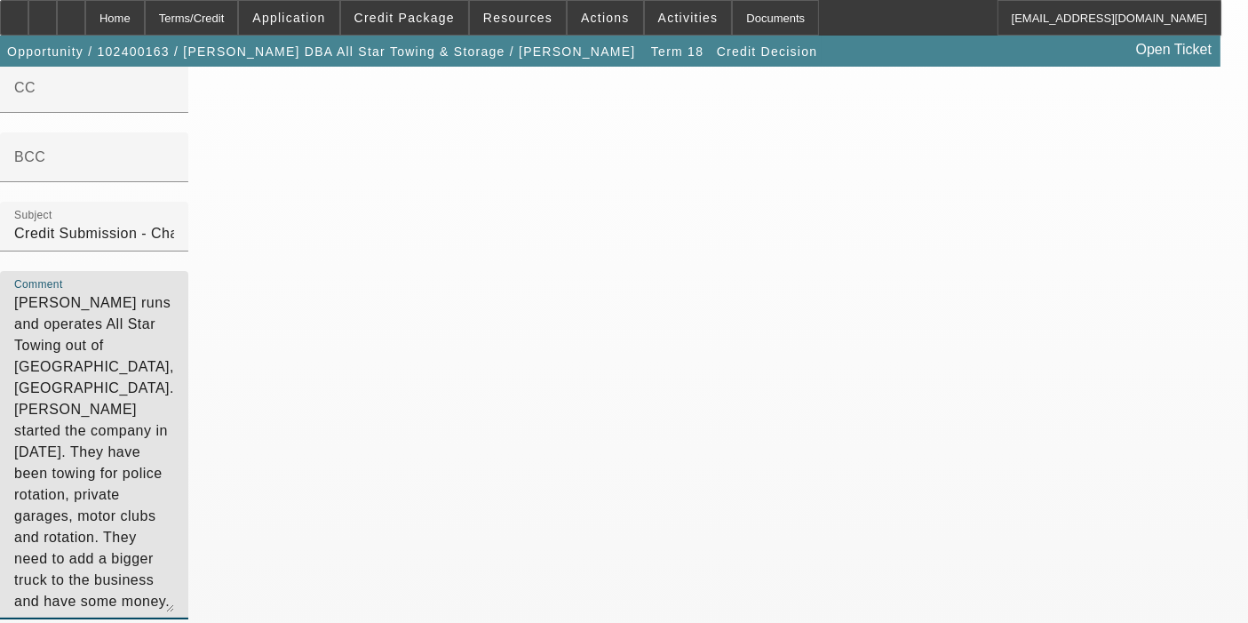
scroll to position [101, 0]
type textarea "[PERSON_NAME] runs and operates All Star Towing out of [GEOGRAPHIC_DATA], [GEOG…"
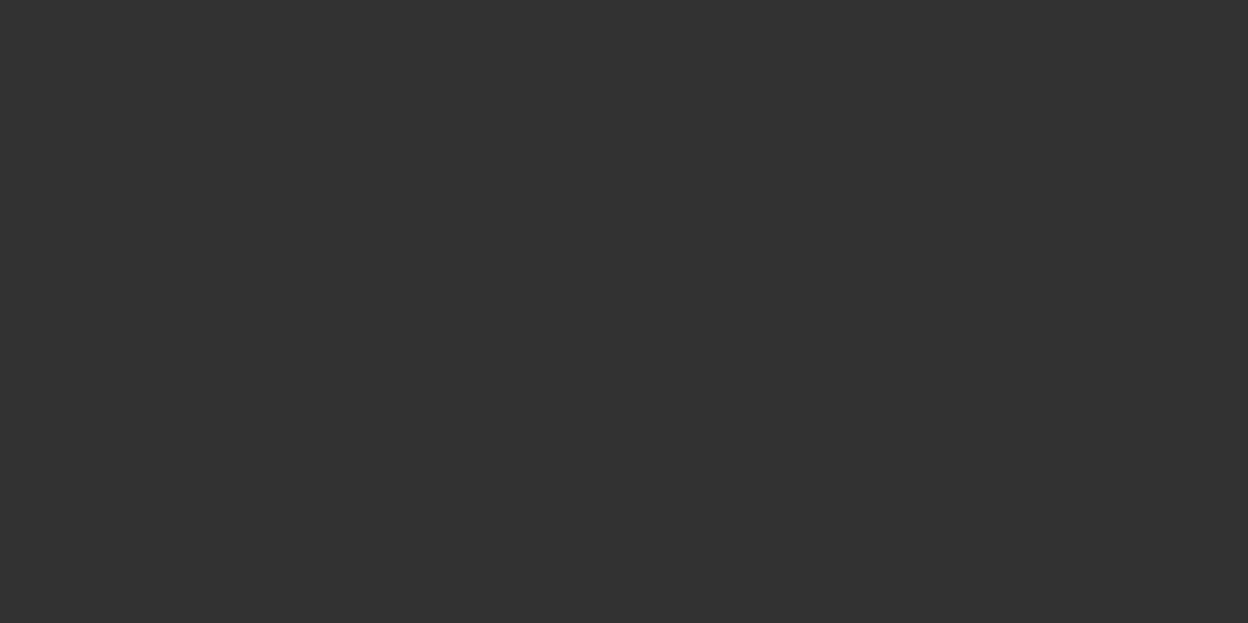
select select "0"
select select "2"
select select "0.1"
select select "4"
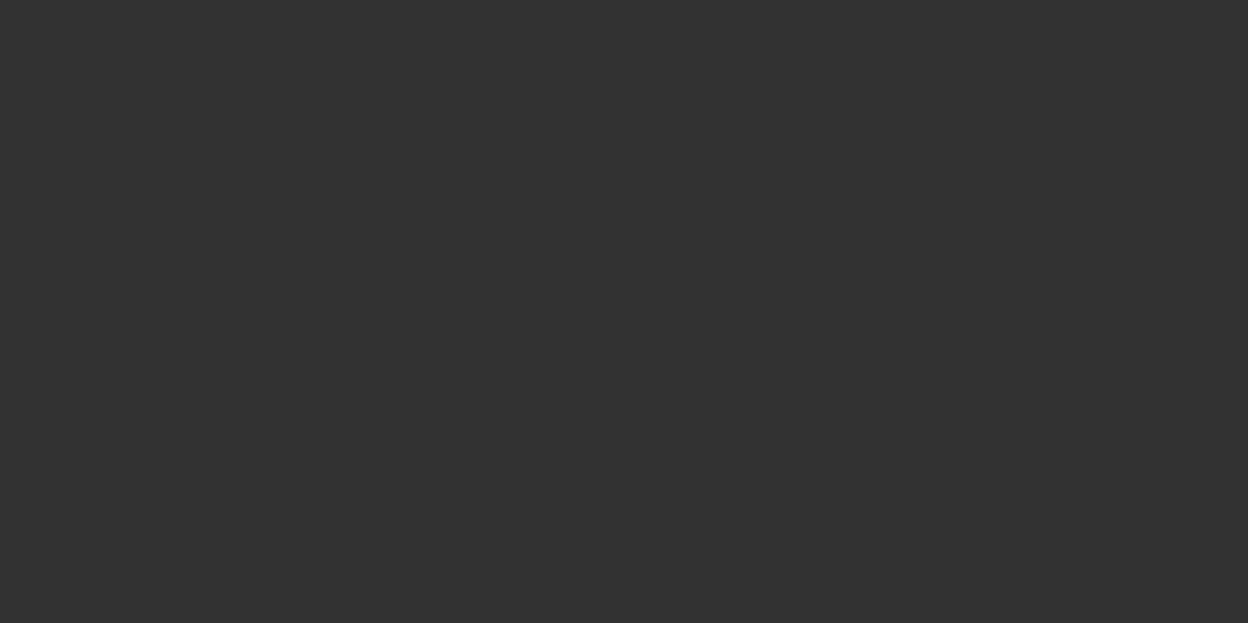
select select "0.1"
select select "2"
select select "0.1"
select select "4"
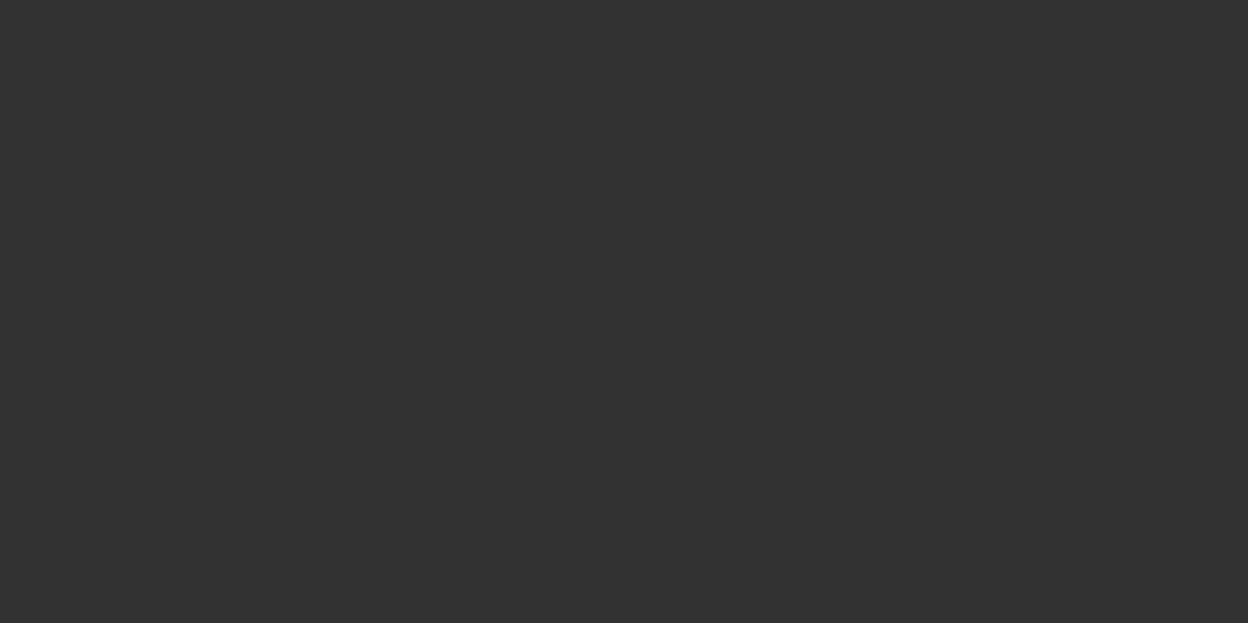
select select "0.1"
select select "2"
select select "0.1"
select select "4"
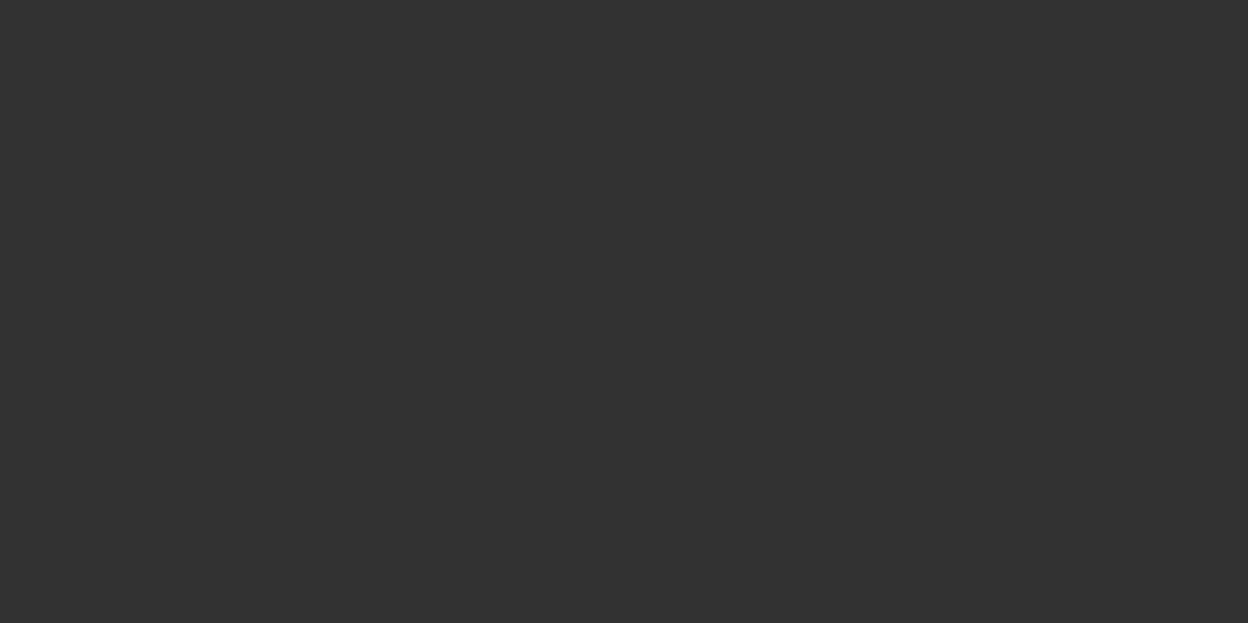
select select "0.2"
select select "2"
select select "0.1"
select select "4"
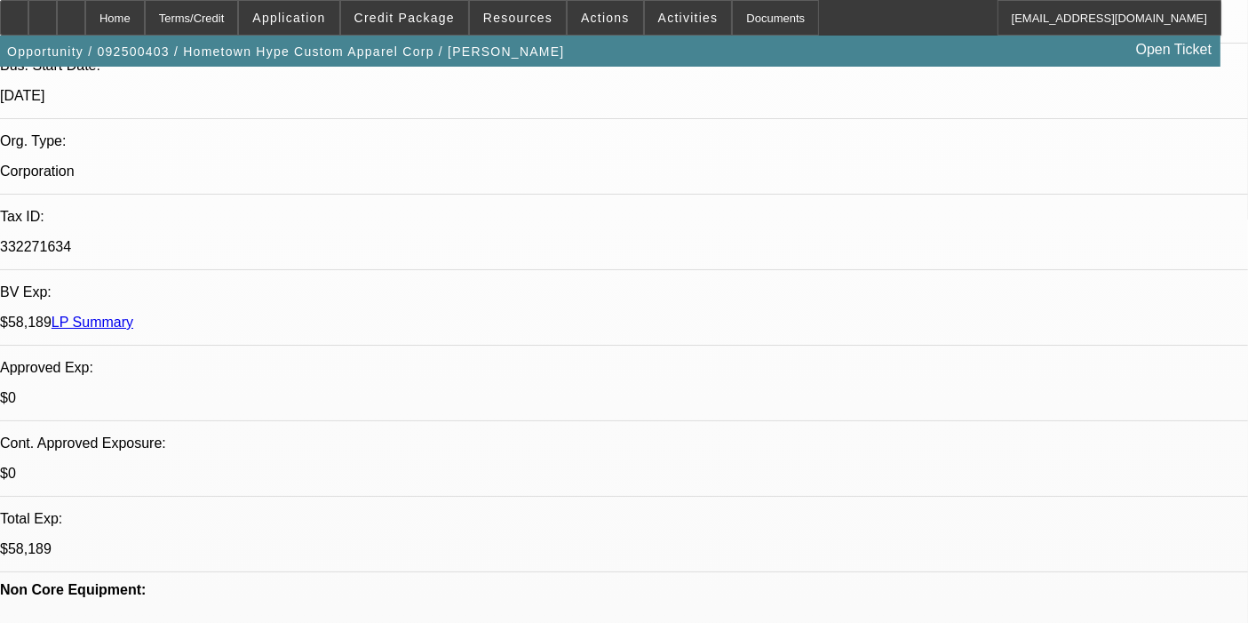
select select "0"
select select "6"
select select "0"
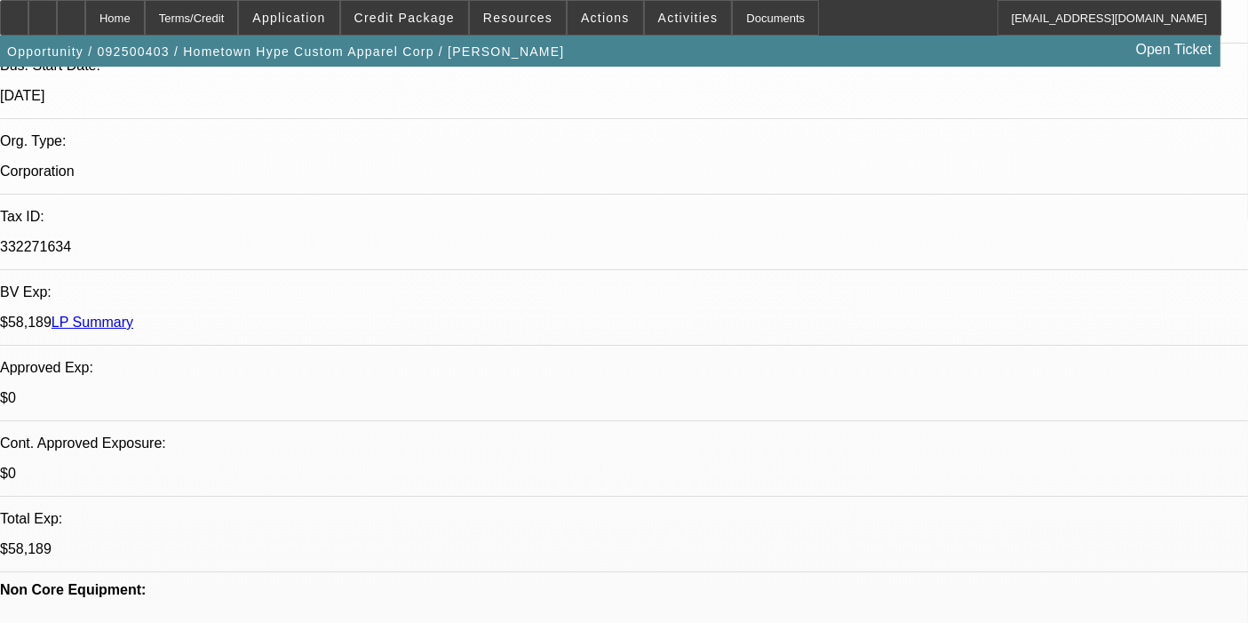
select select "2"
select select "0"
select select "6"
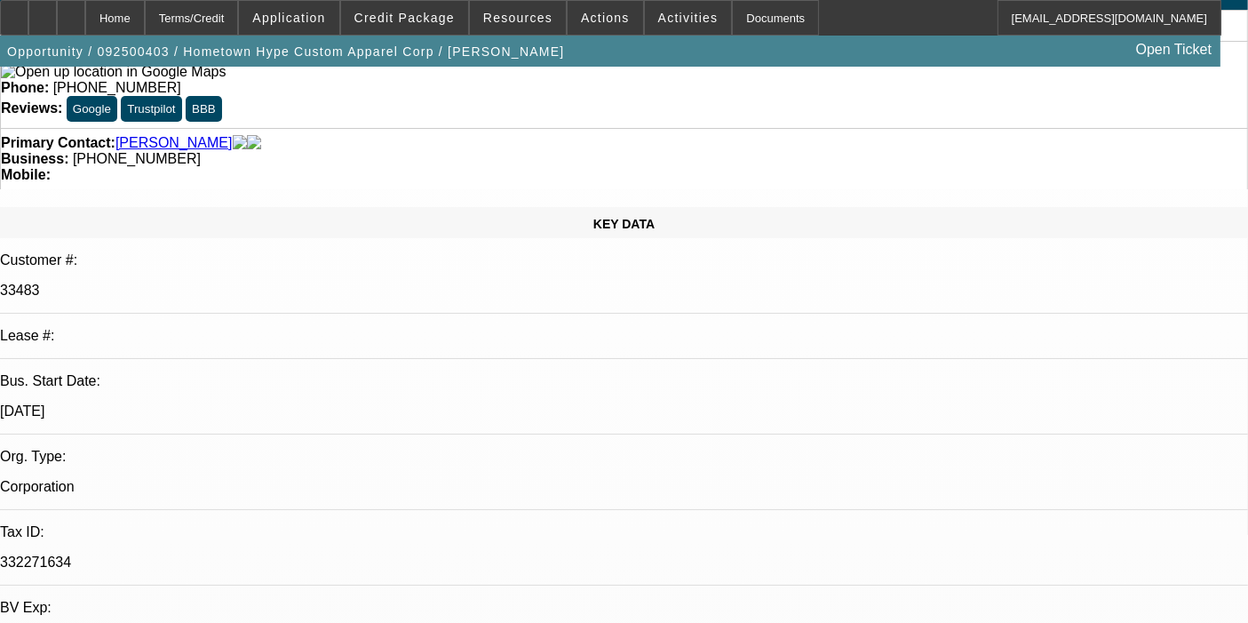
scroll to position [269, 0]
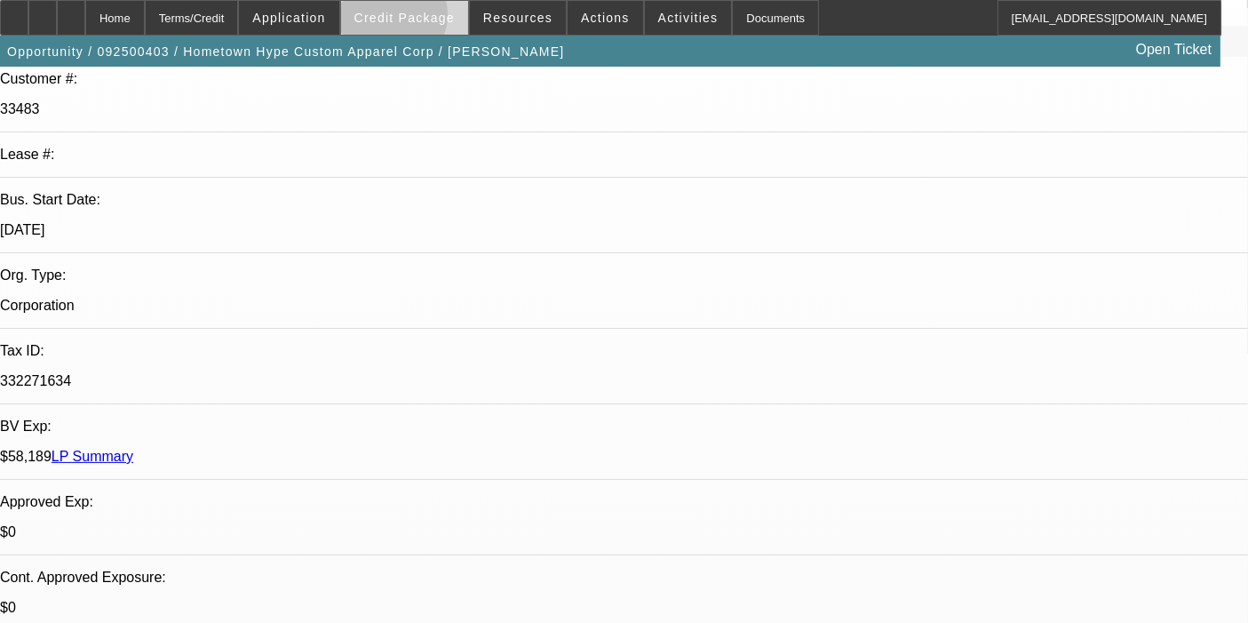
click at [418, 19] on span "Credit Package" at bounding box center [405, 18] width 100 height 14
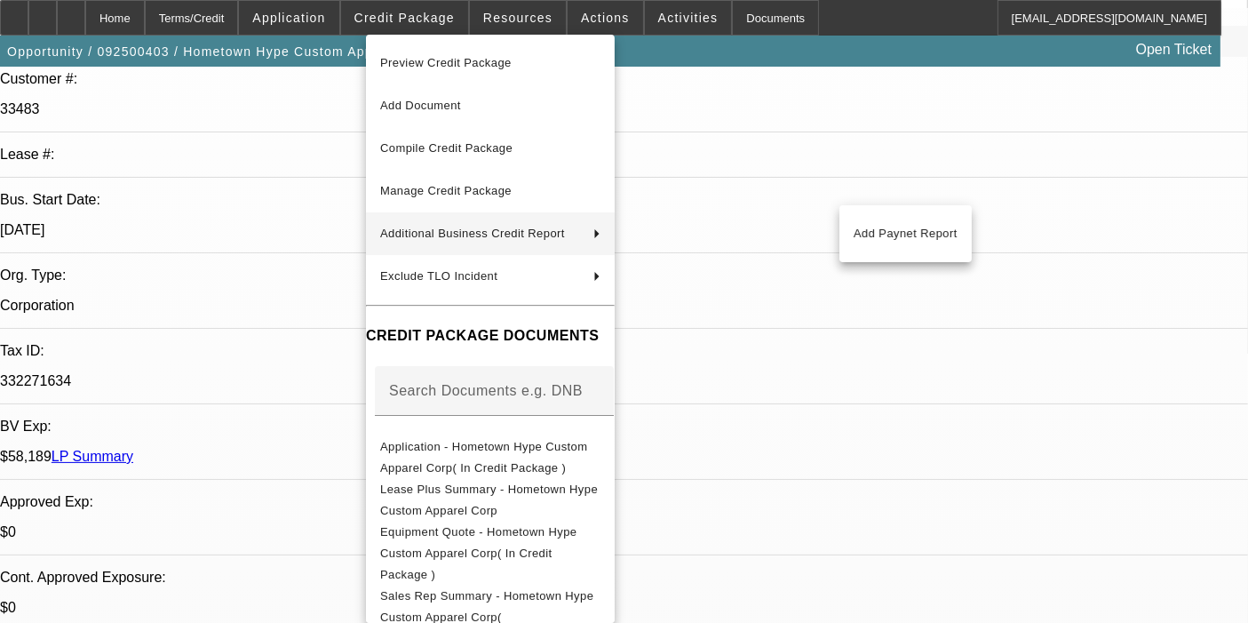
click at [294, 223] on div at bounding box center [624, 311] width 1248 height 623
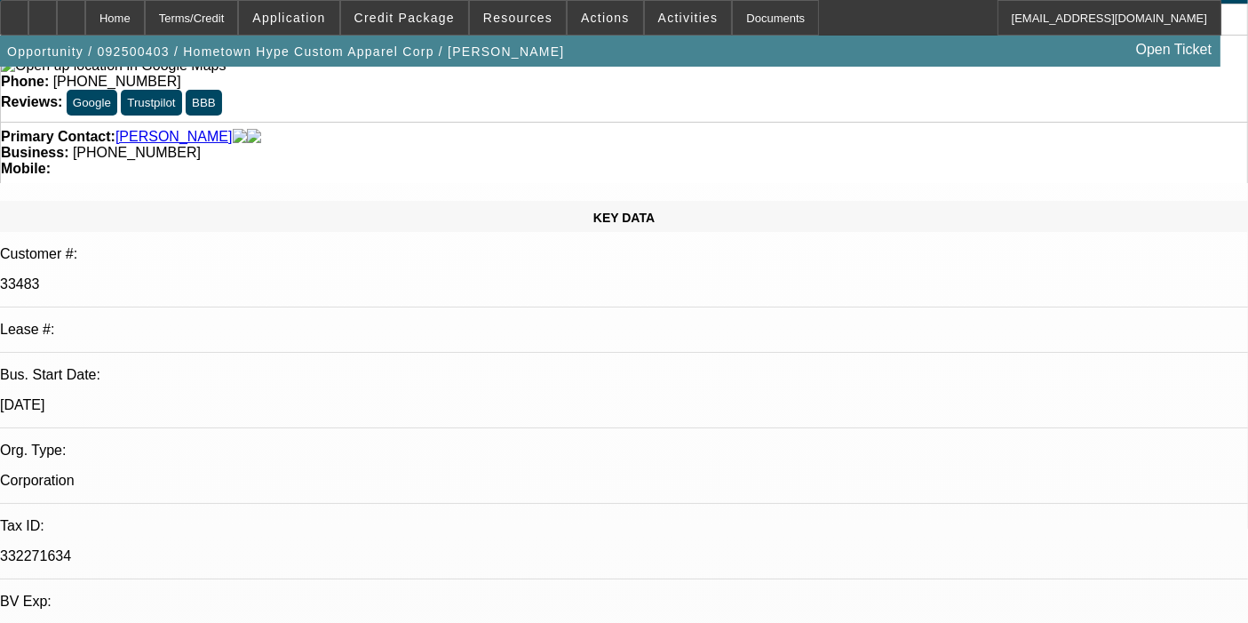
scroll to position [91, 0]
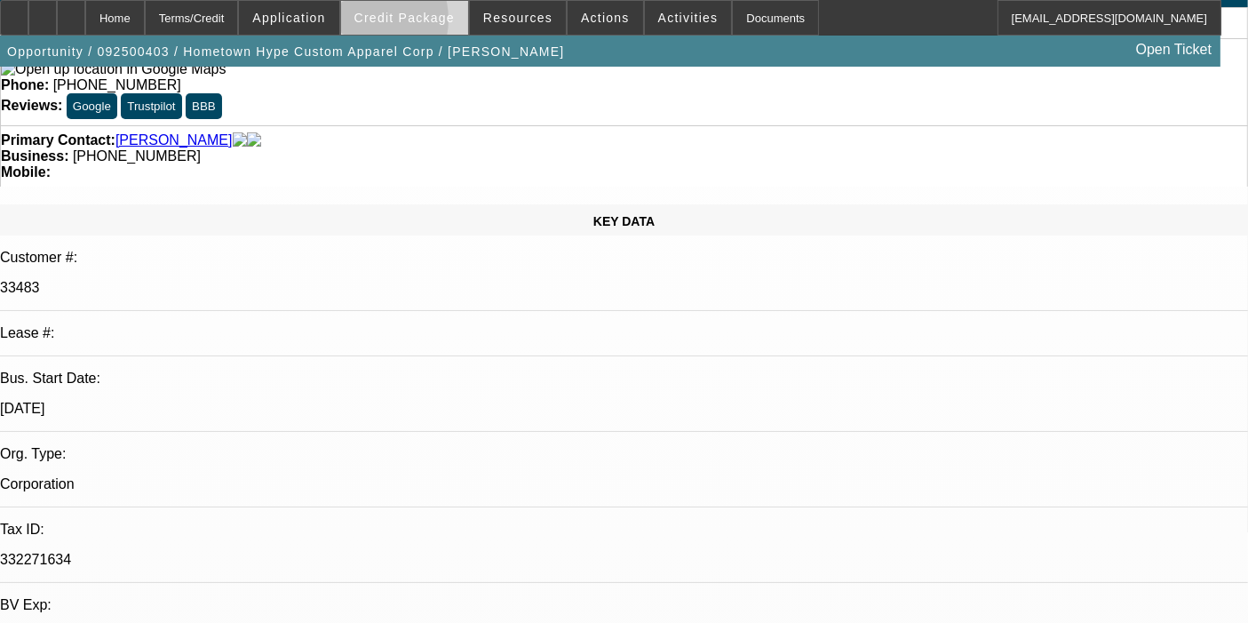
click at [388, 23] on span "Credit Package" at bounding box center [405, 18] width 100 height 14
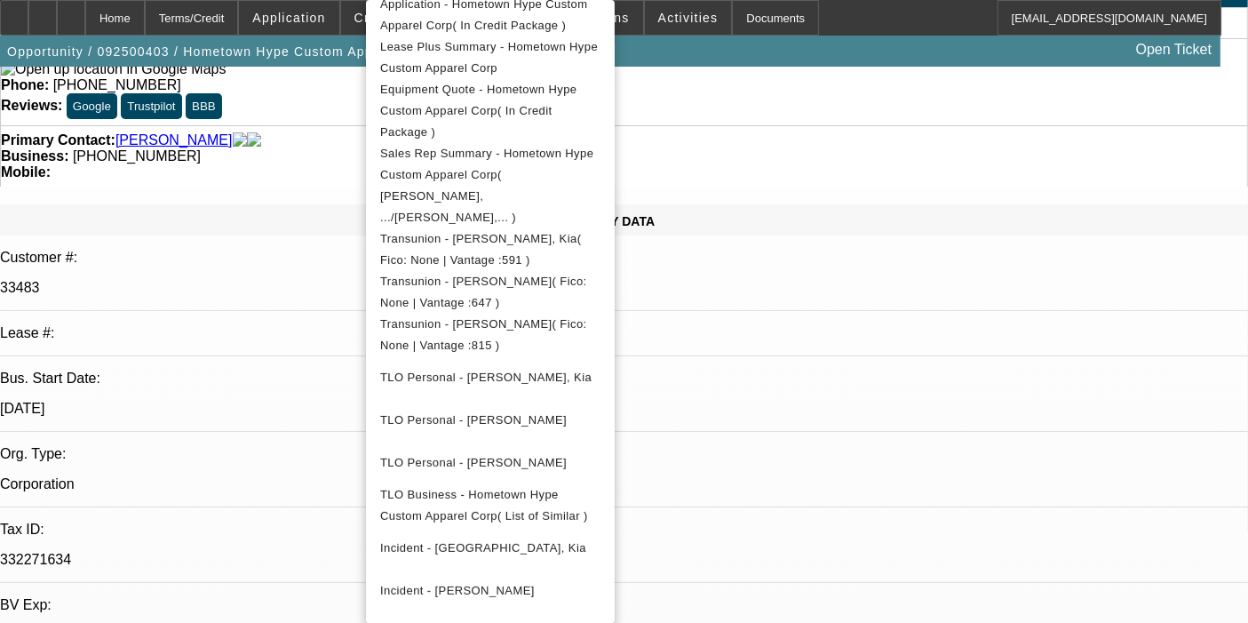
scroll to position [478, 0]
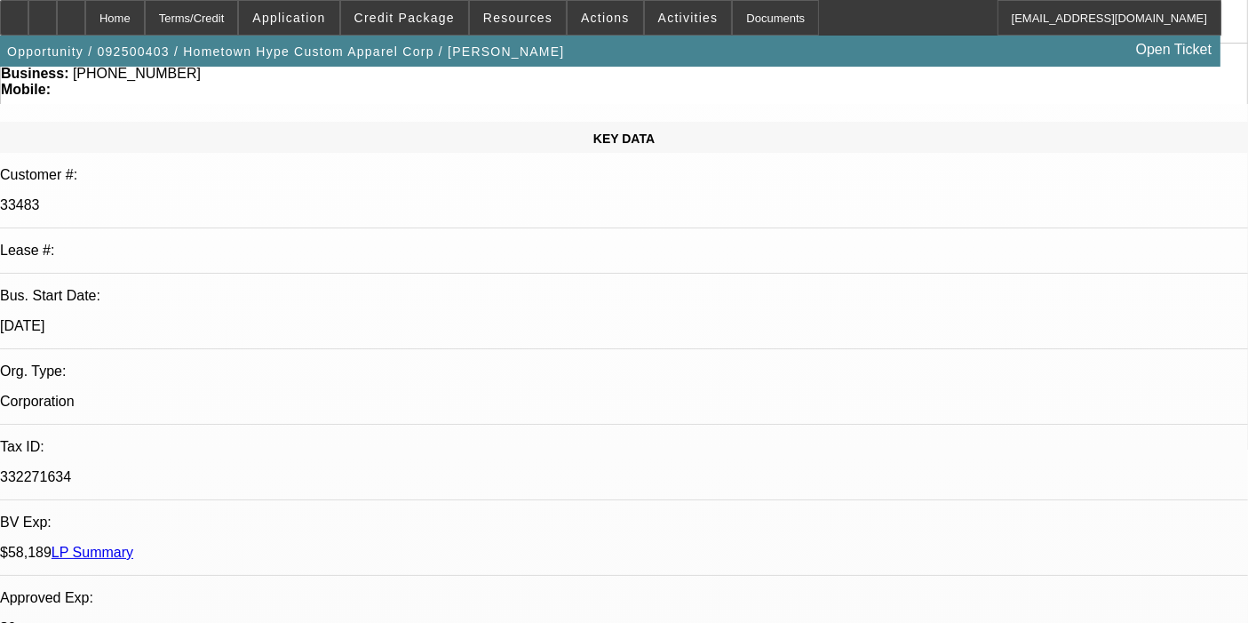
scroll to position [0, 0]
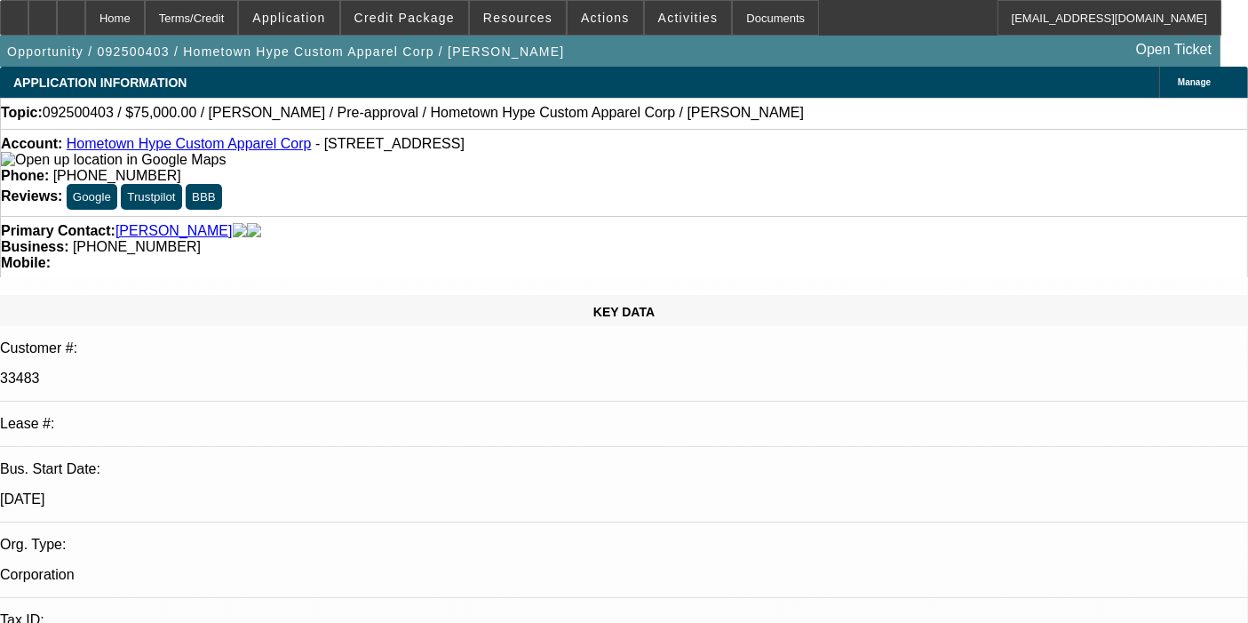
click at [347, 116] on span "092500403 / $75,000.00 / TBD TBD / Pre-approval / Hometown Hype Custom Apparel …" at bounding box center [423, 113] width 761 height 16
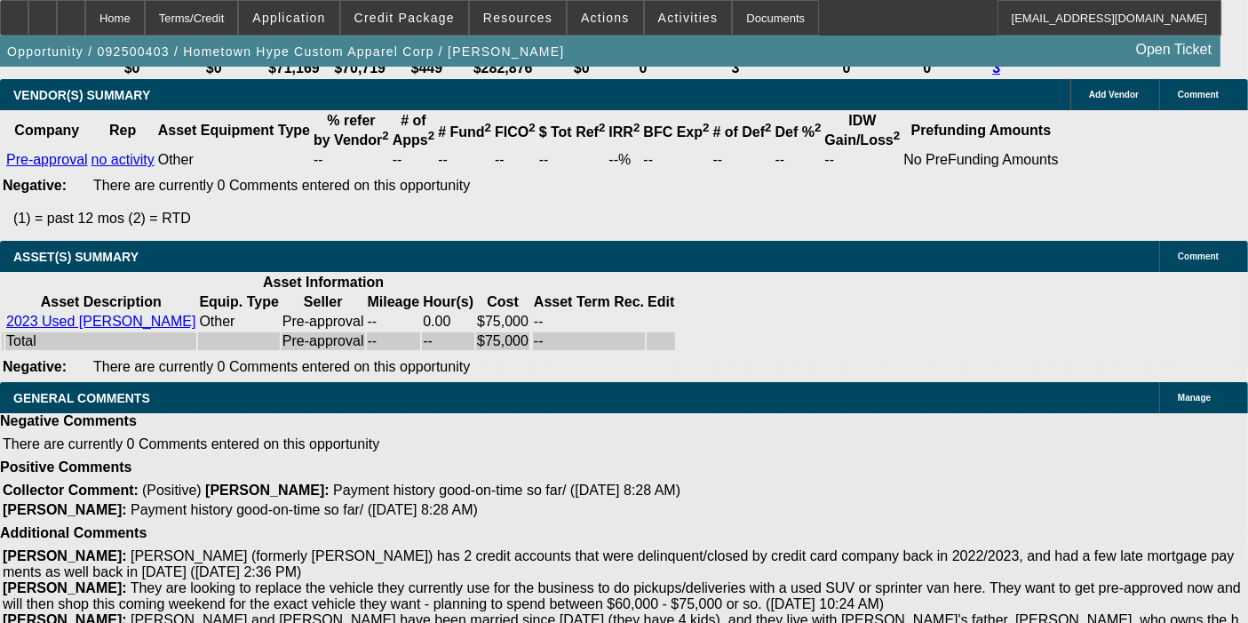
scroll to position [4251, 0]
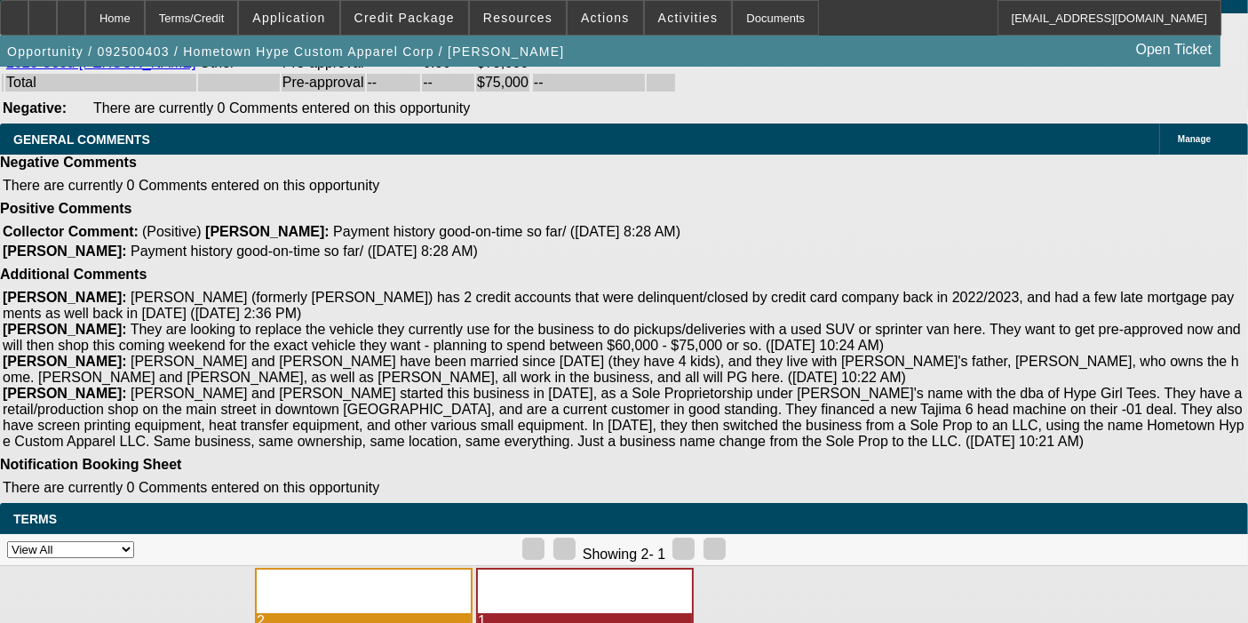
select select "6"
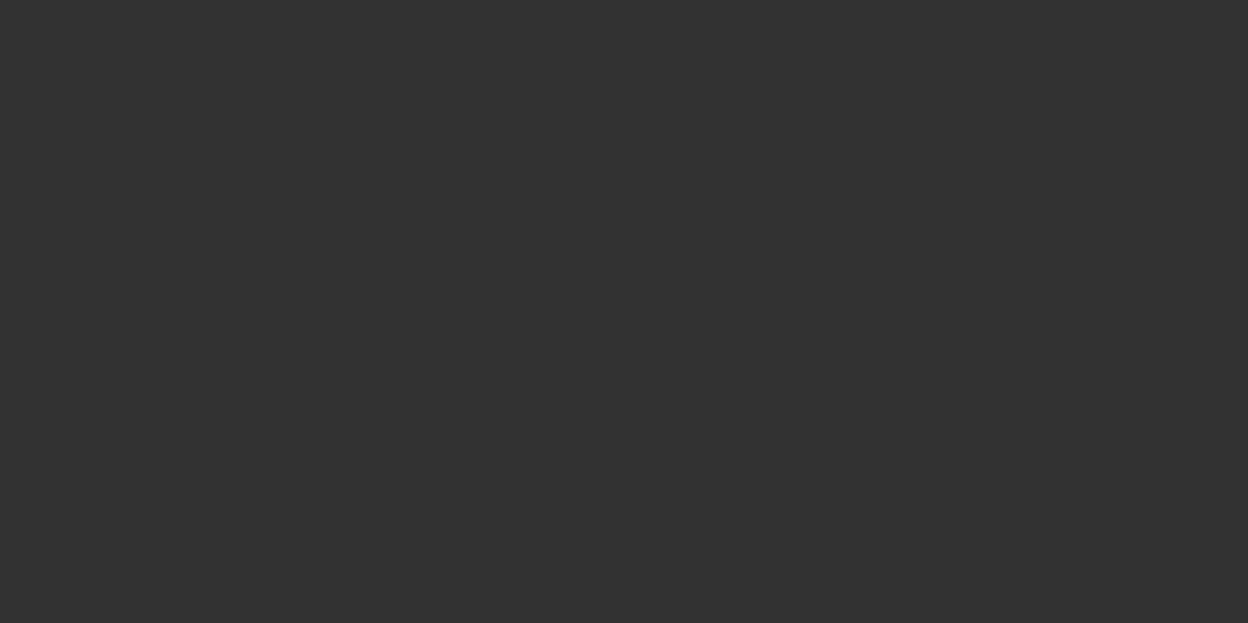
scroll to position [0, 0]
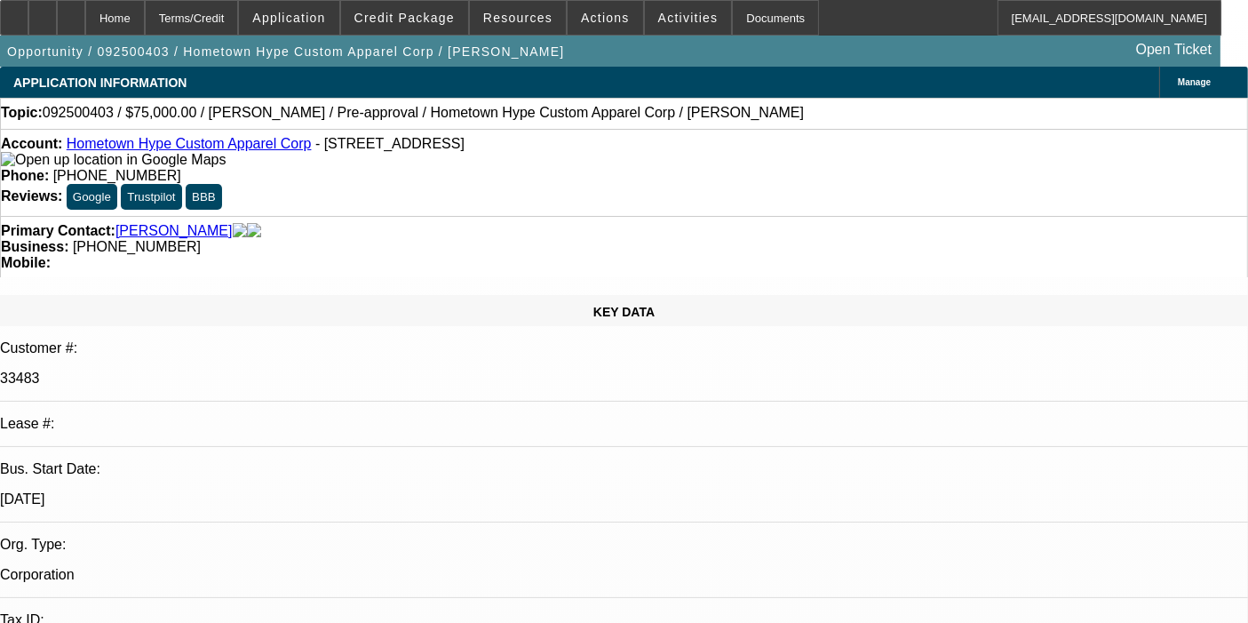
type textarea "u"
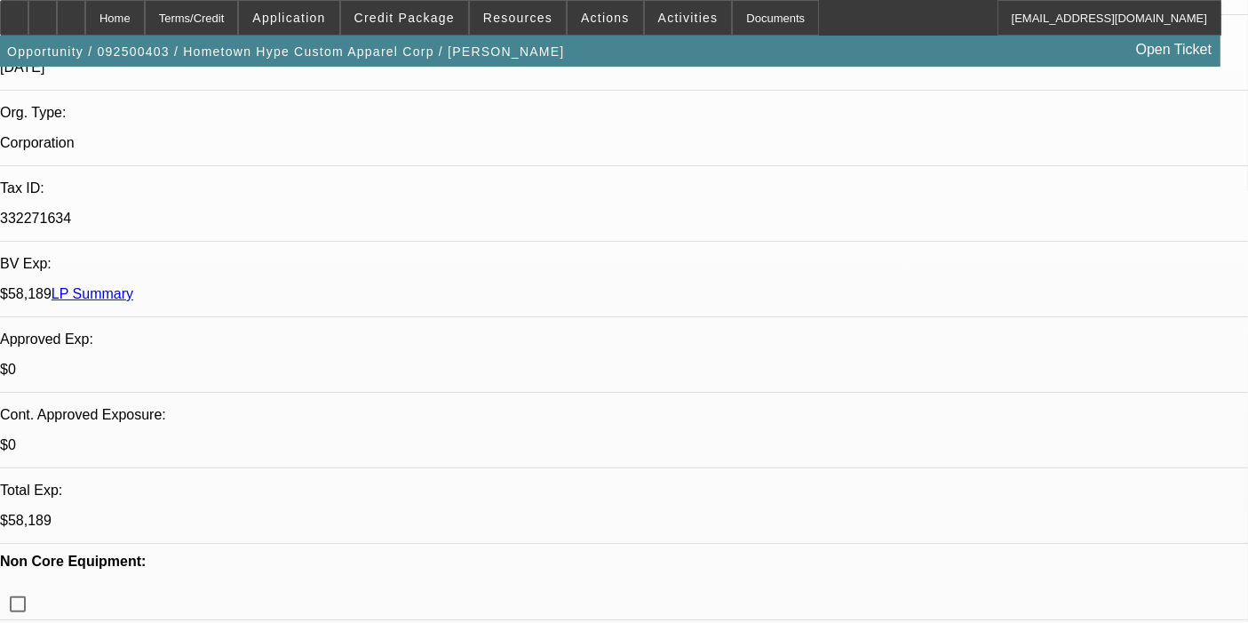
scroll to position [440, 0]
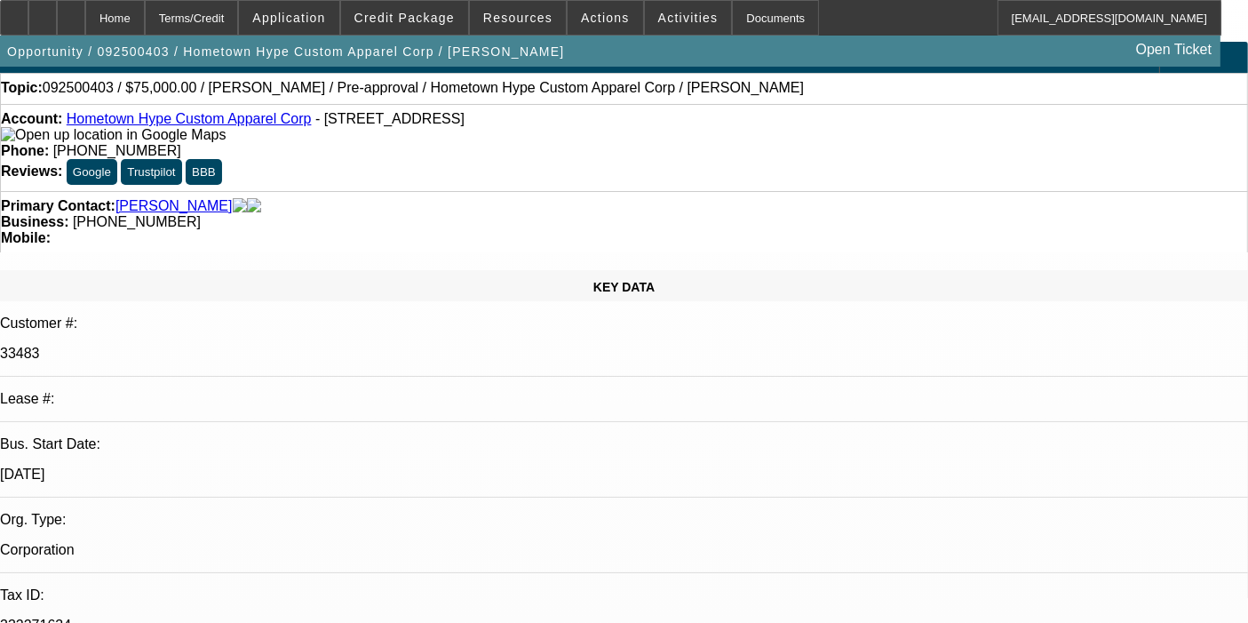
scroll to position [0, 0]
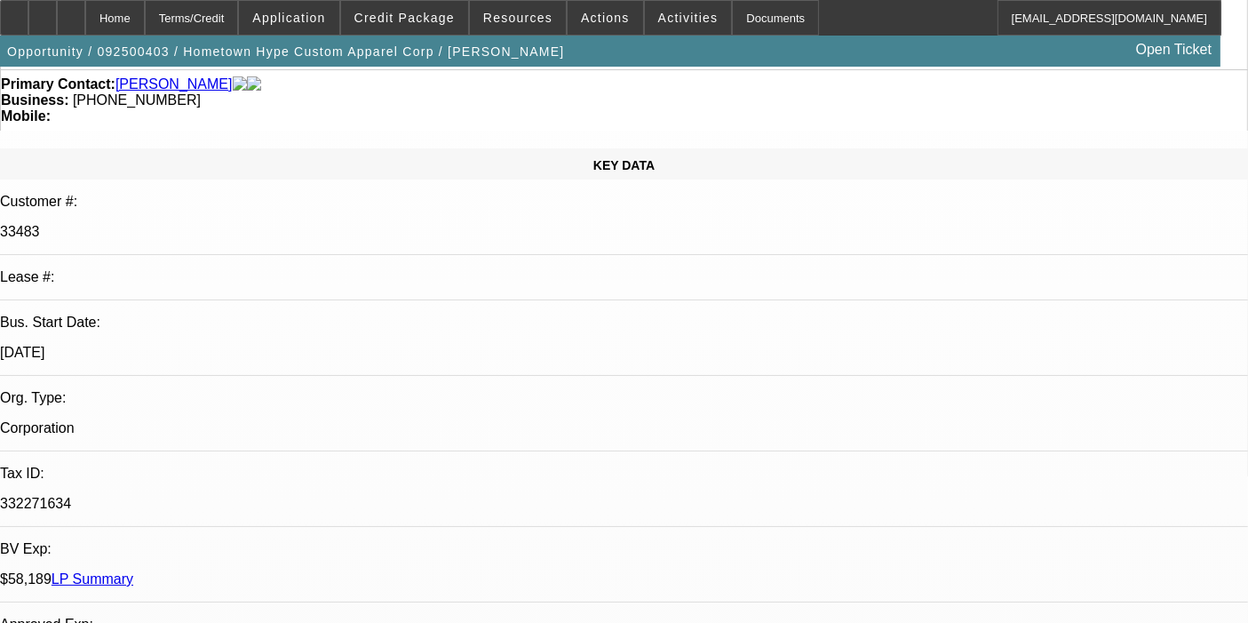
scroll to position [147, 0]
type textarea "UNLESS YOU CAN GET A PRIOR DBA FILING IN THE SAME NAME AS THE CORP, FINPAC WILL…"
checkbox input "true"
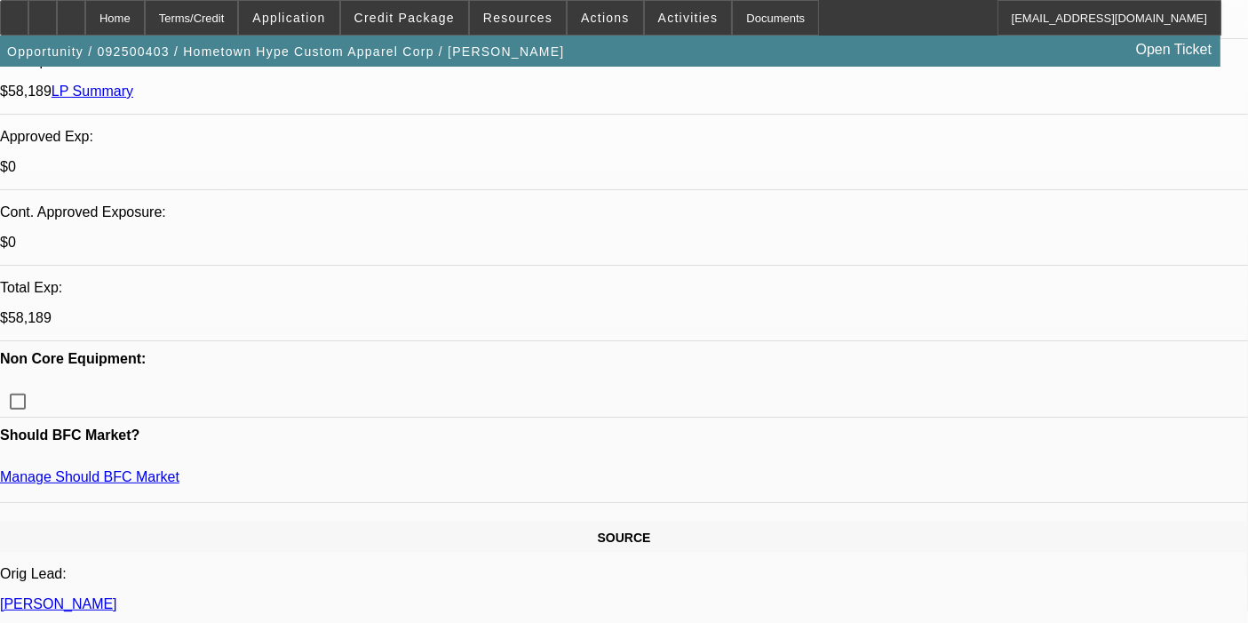
scroll to position [668, 0]
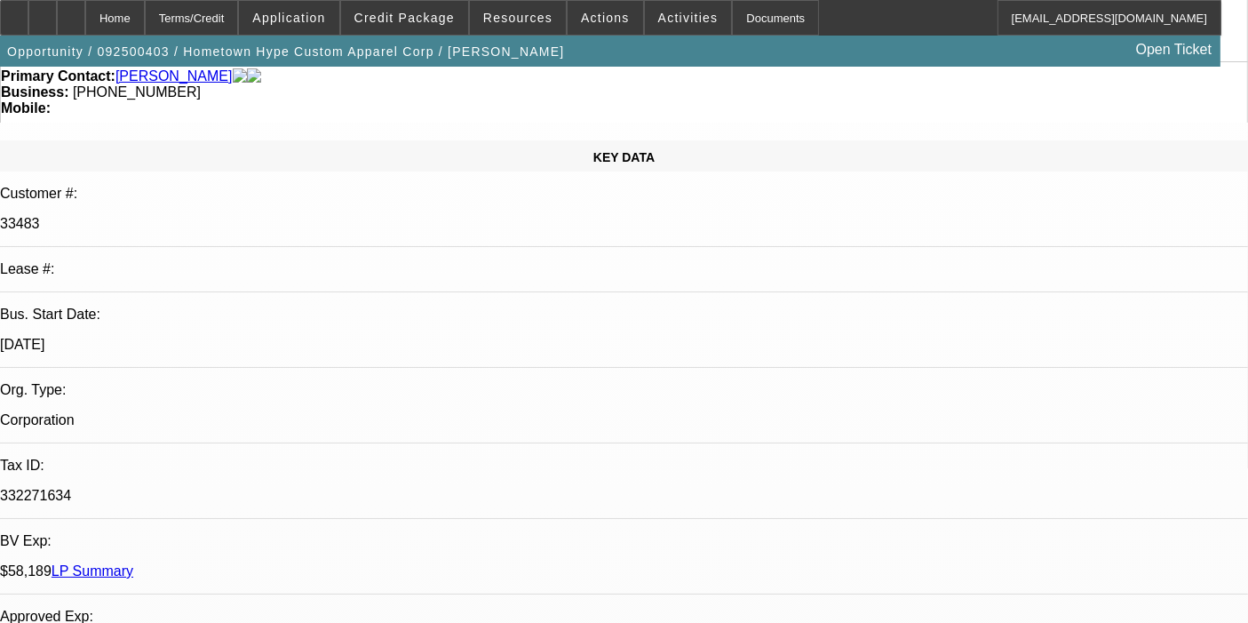
scroll to position [138, 0]
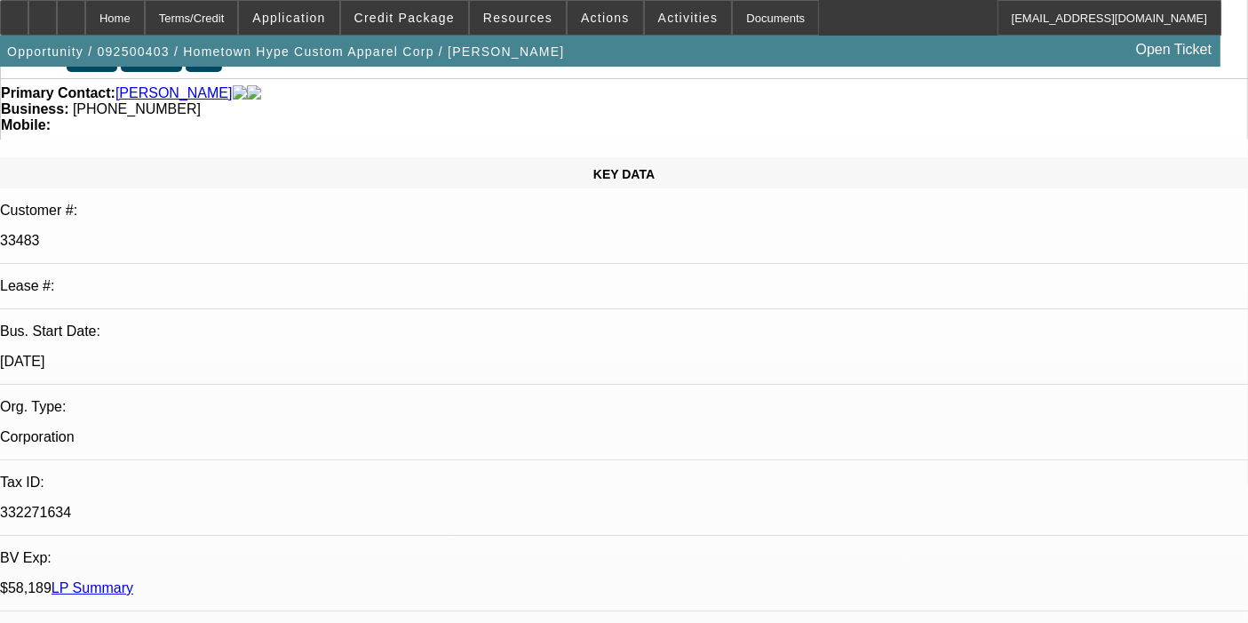
drag, startPoint x: 1175, startPoint y: 195, endPoint x: 720, endPoint y: 69, distance: 472.1
click at [313, 15] on span "Application" at bounding box center [288, 18] width 73 height 14
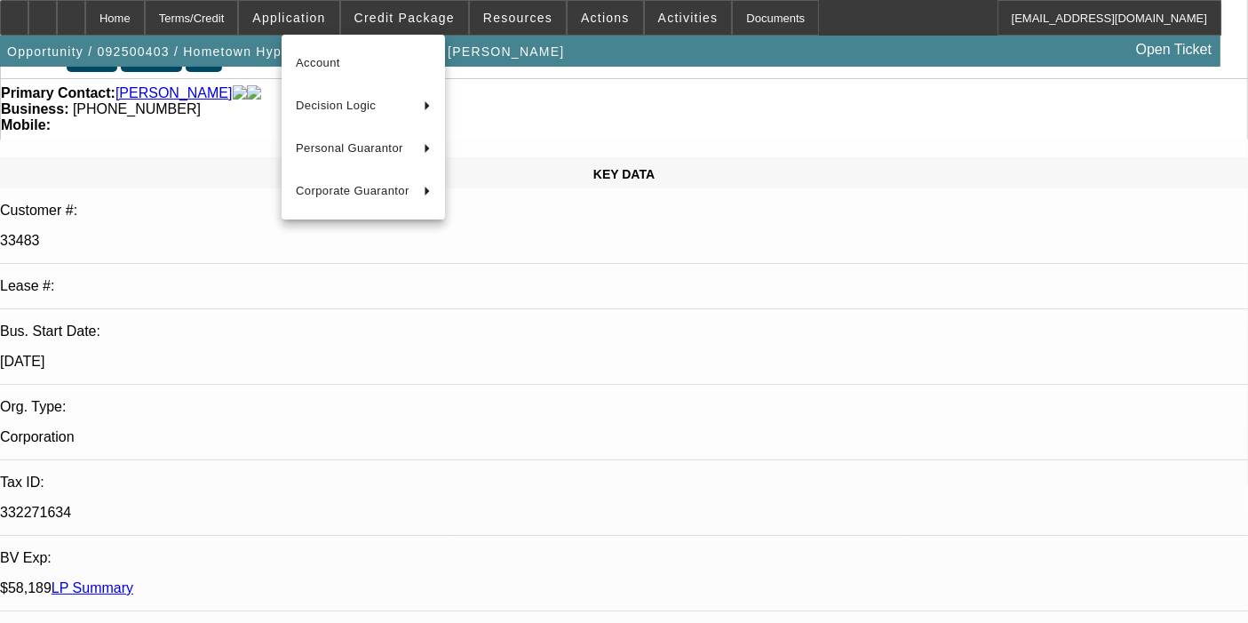
click at [402, 20] on div at bounding box center [624, 311] width 1248 height 623
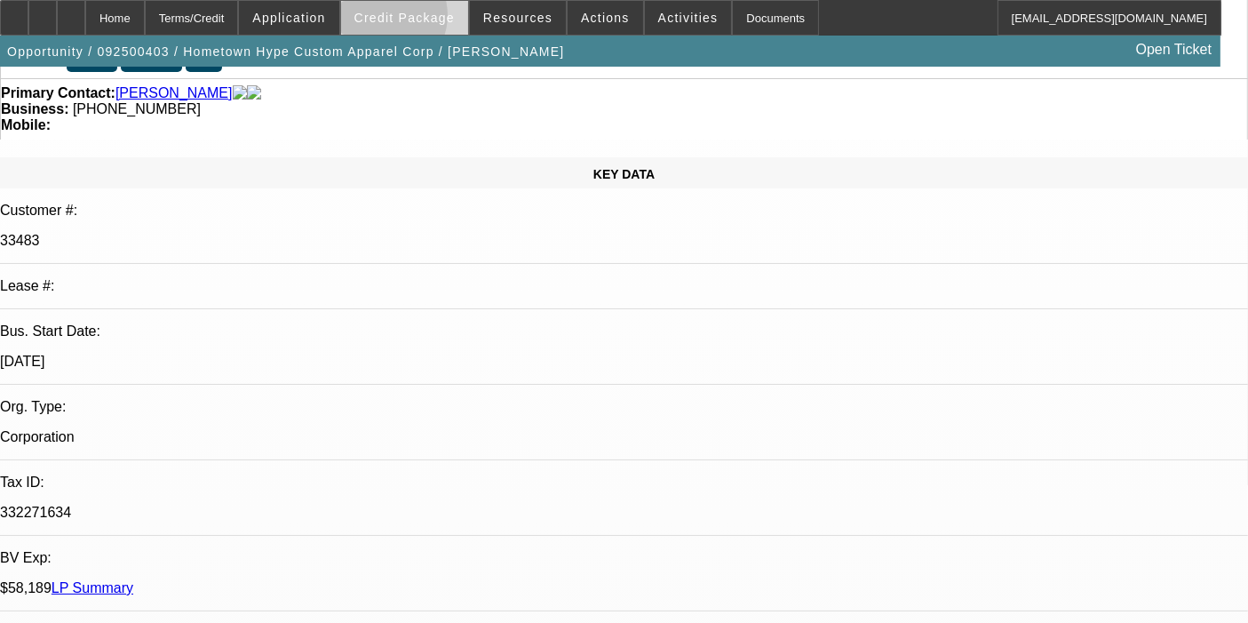
click at [405, 20] on span "Credit Package" at bounding box center [405, 18] width 100 height 14
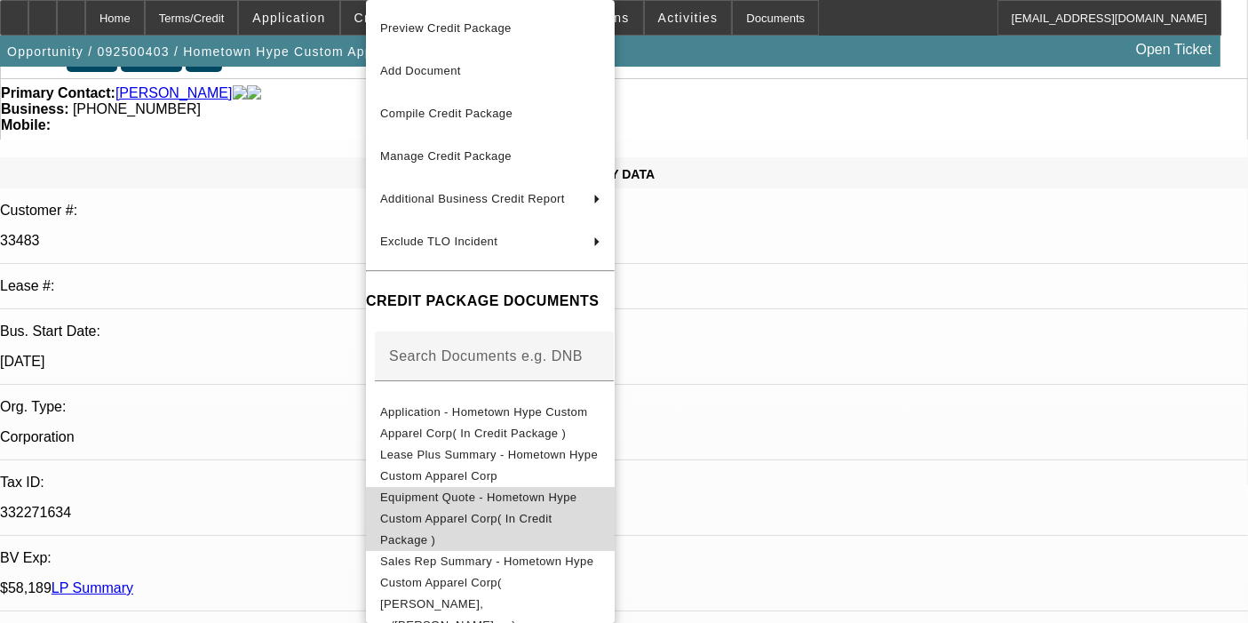
click at [451, 506] on span "Equipment Quote - Hometown Hype Custom Apparel Corp( In Credit Package )" at bounding box center [478, 518] width 196 height 56
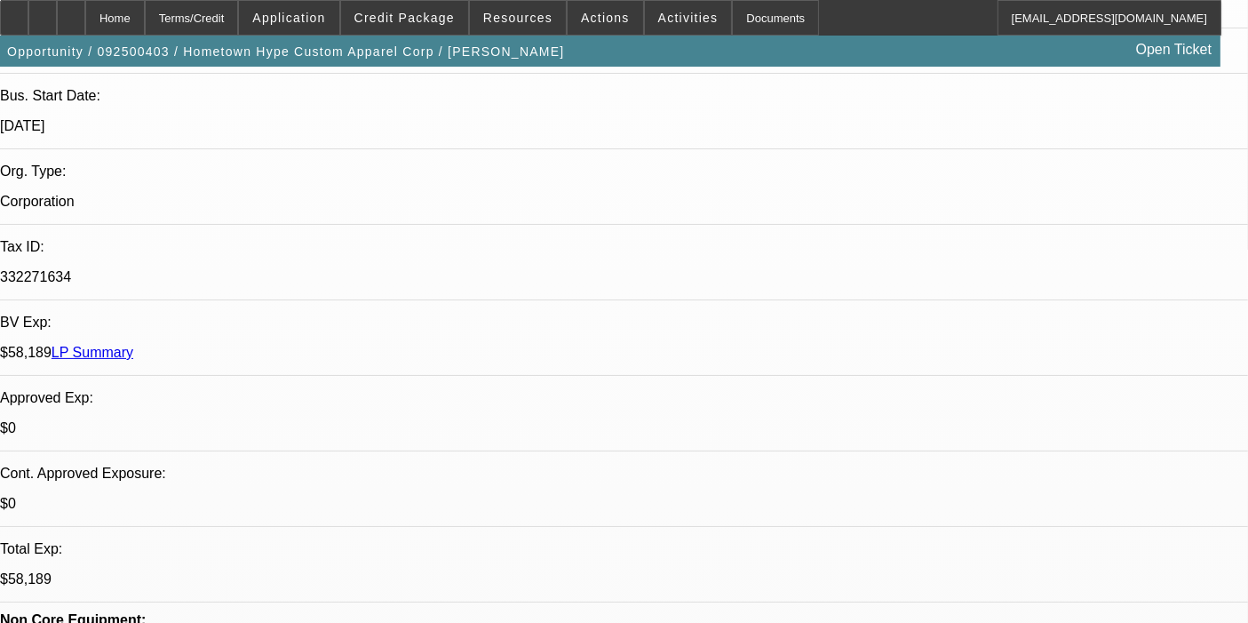
scroll to position [0, 0]
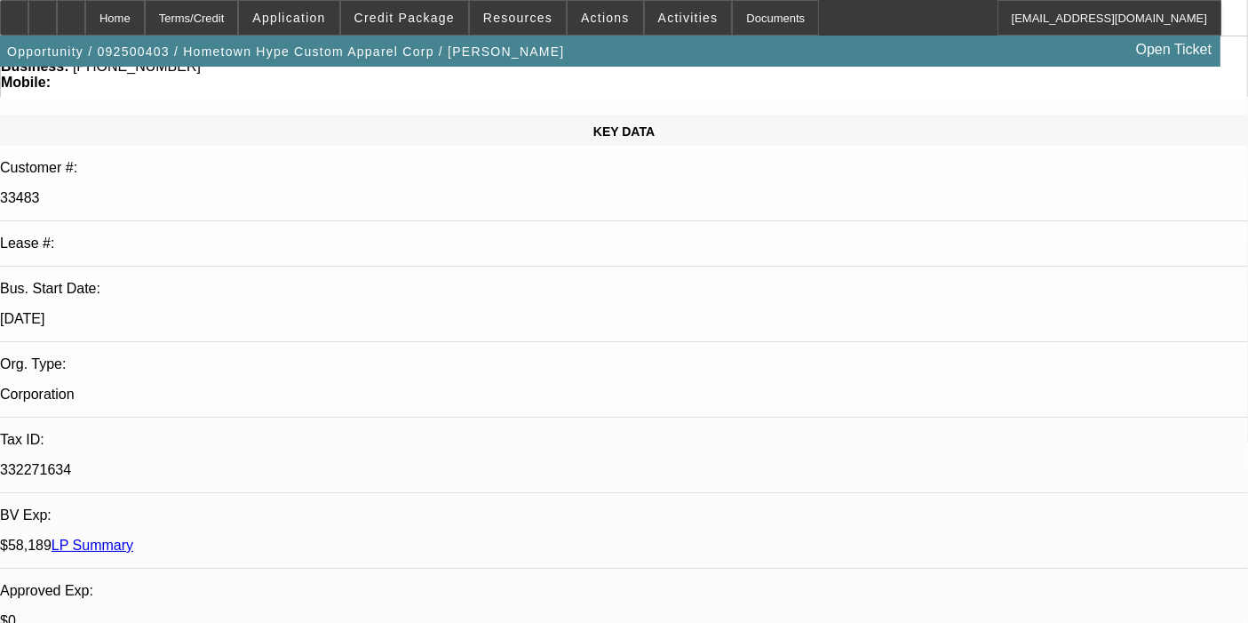
scroll to position [185, 0]
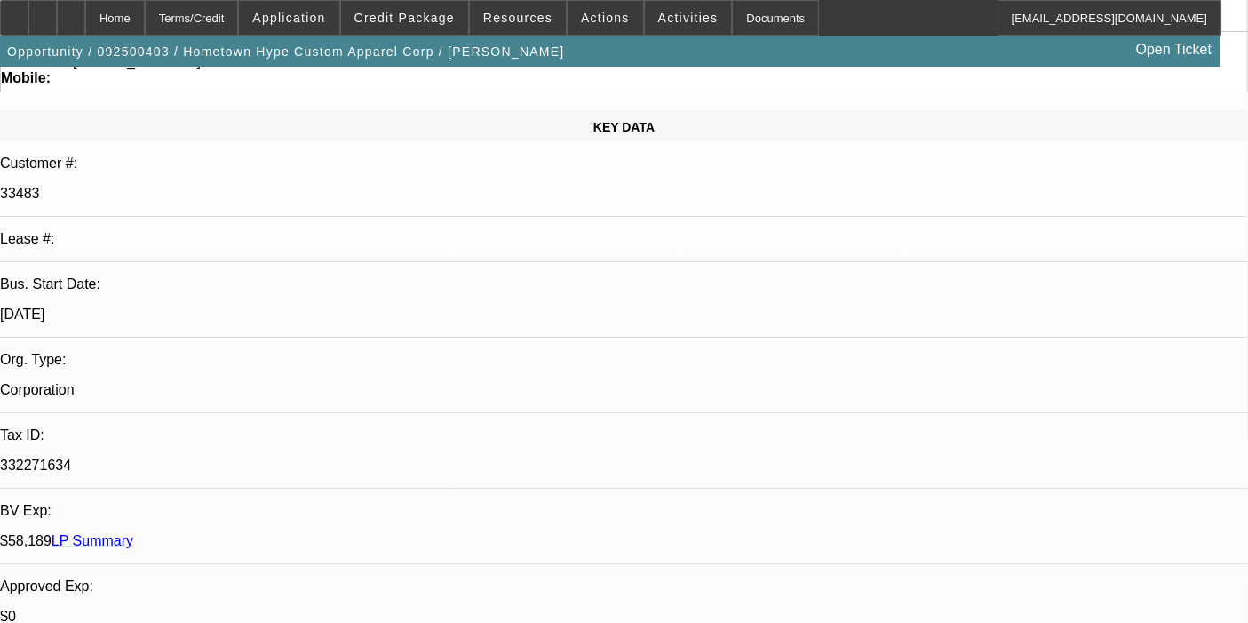
type textarea "FINPAC DOES NOT CONSIDER AUTOMOBILES LIKE THIS, WE HAVE TRIED SEVERAL TIMES IN …"
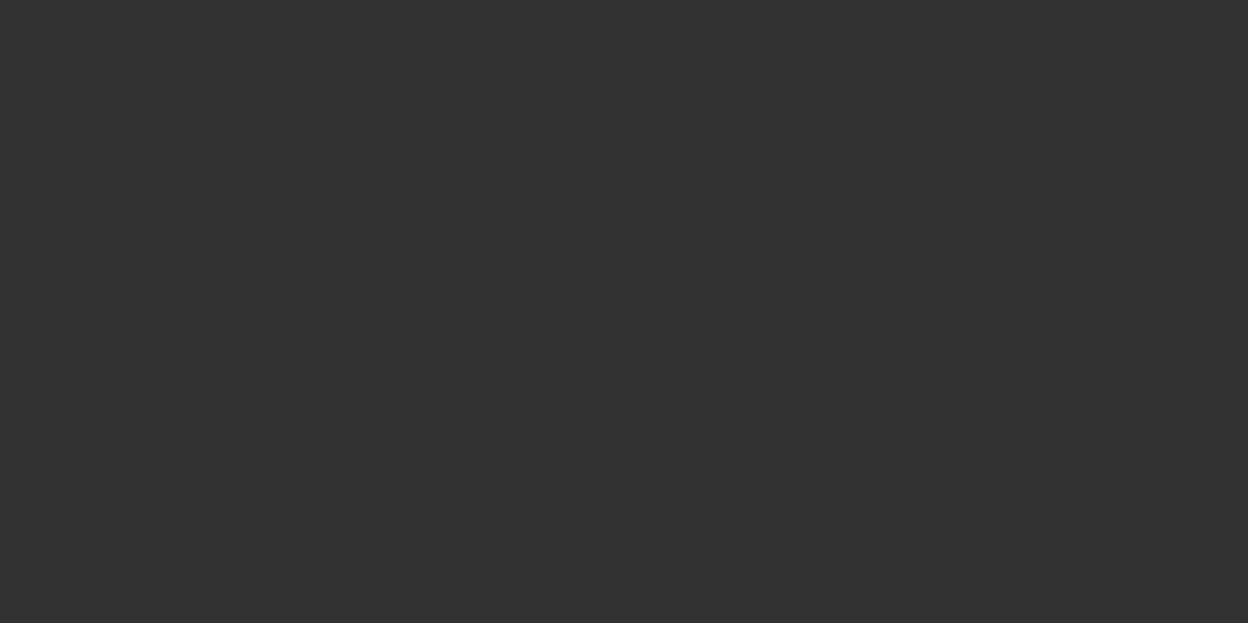
select select "0"
select select "6"
select select "0"
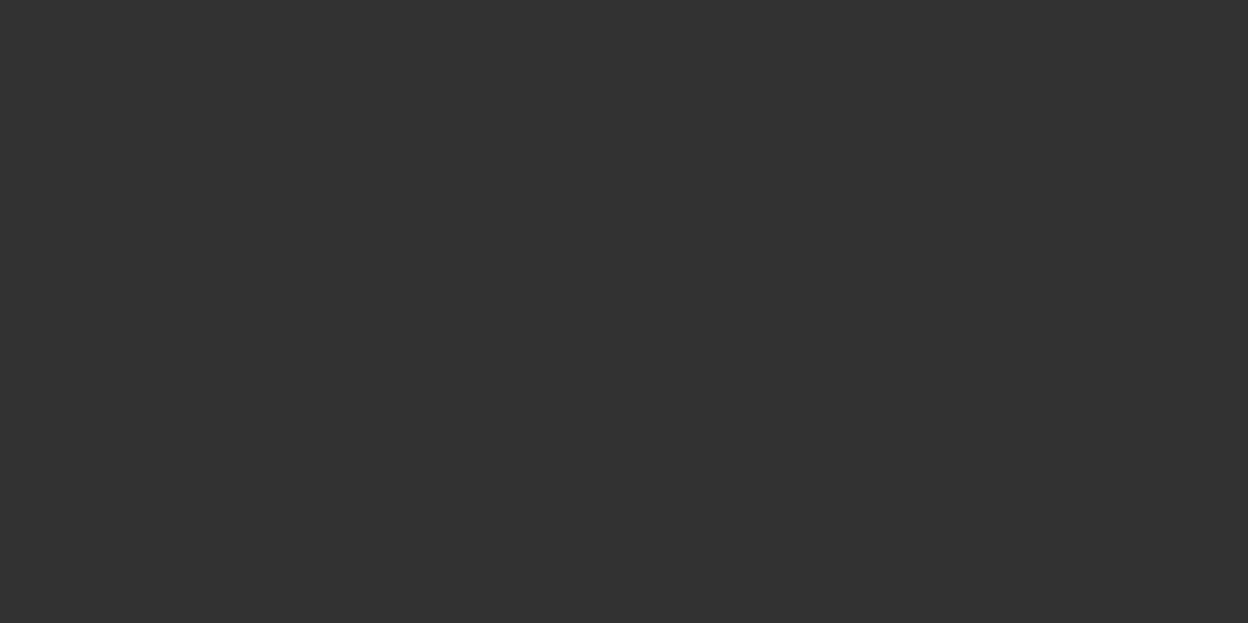
select select "0"
select select "6"
select select "0"
select select "2"
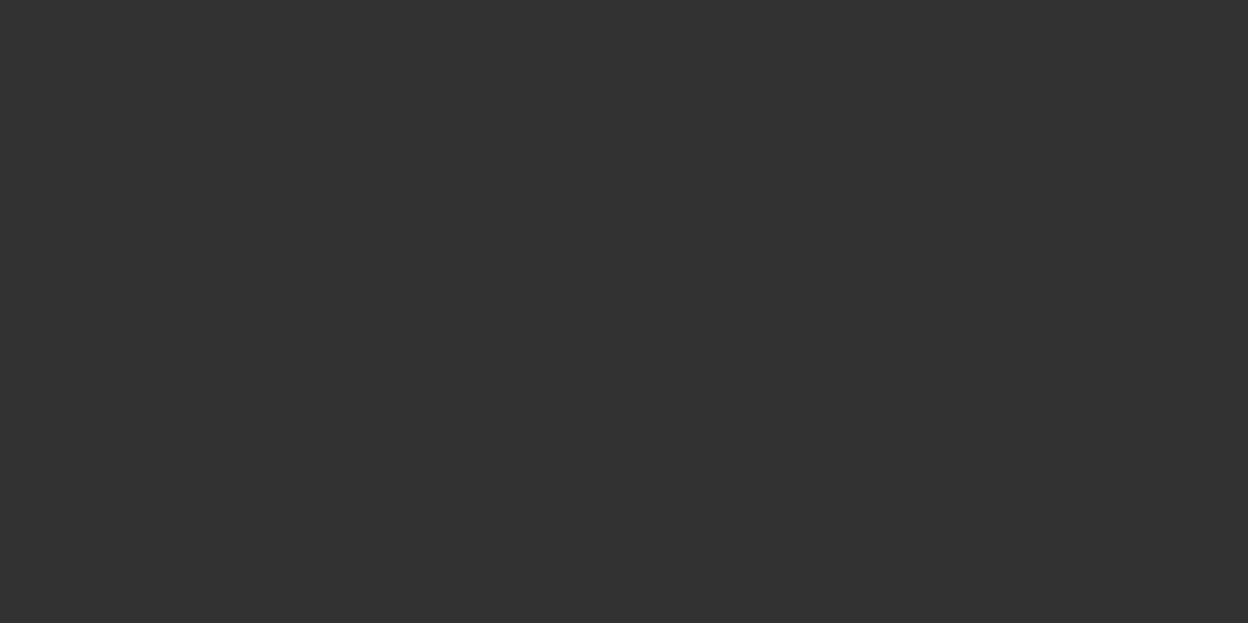
select select "2"
select select "0"
select select "6"
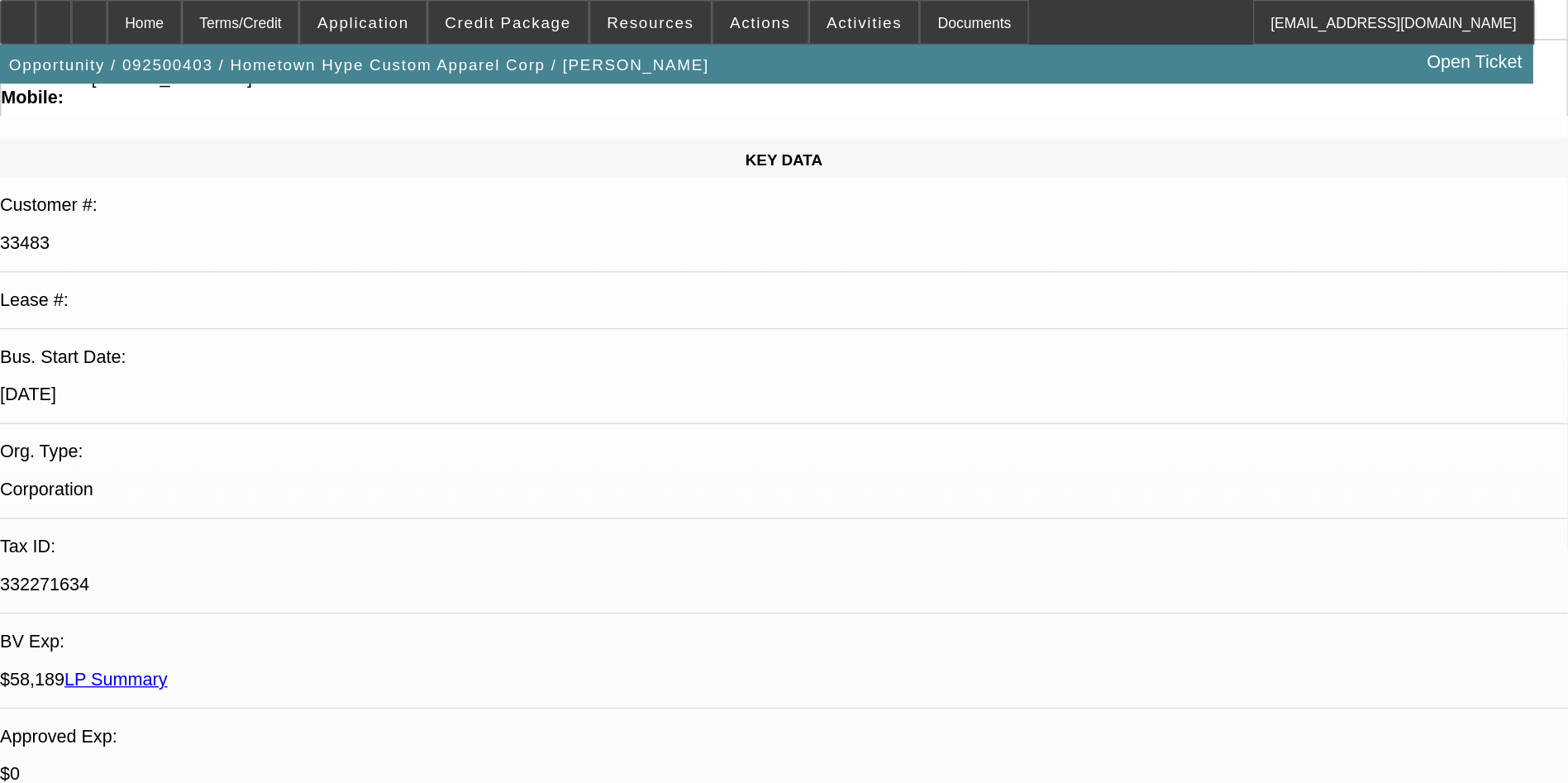
scroll to position [0, 0]
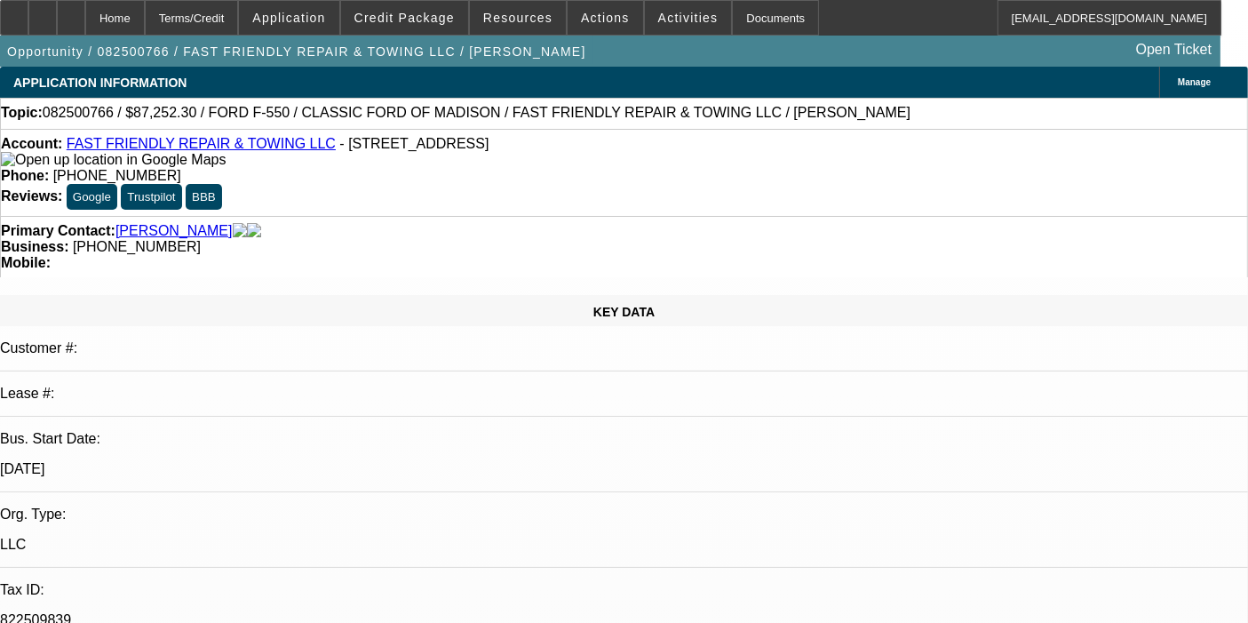
select select "0.1"
select select "2"
select select "0"
select select "6"
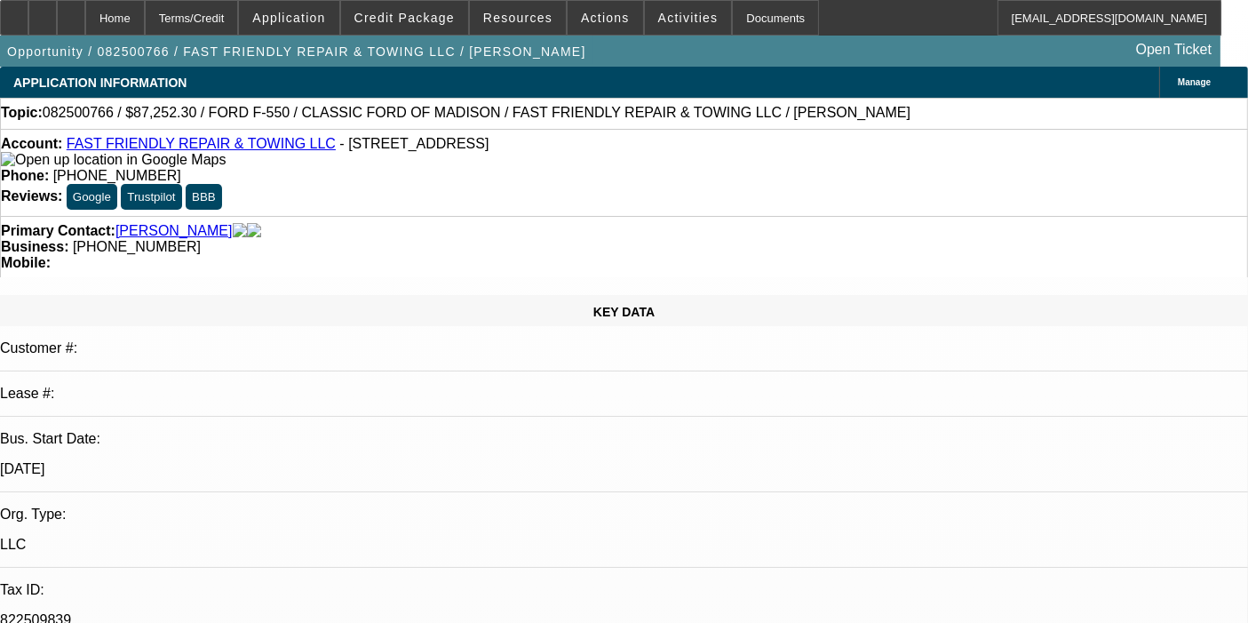
select select "0"
select select "3"
select select "0"
select select "6"
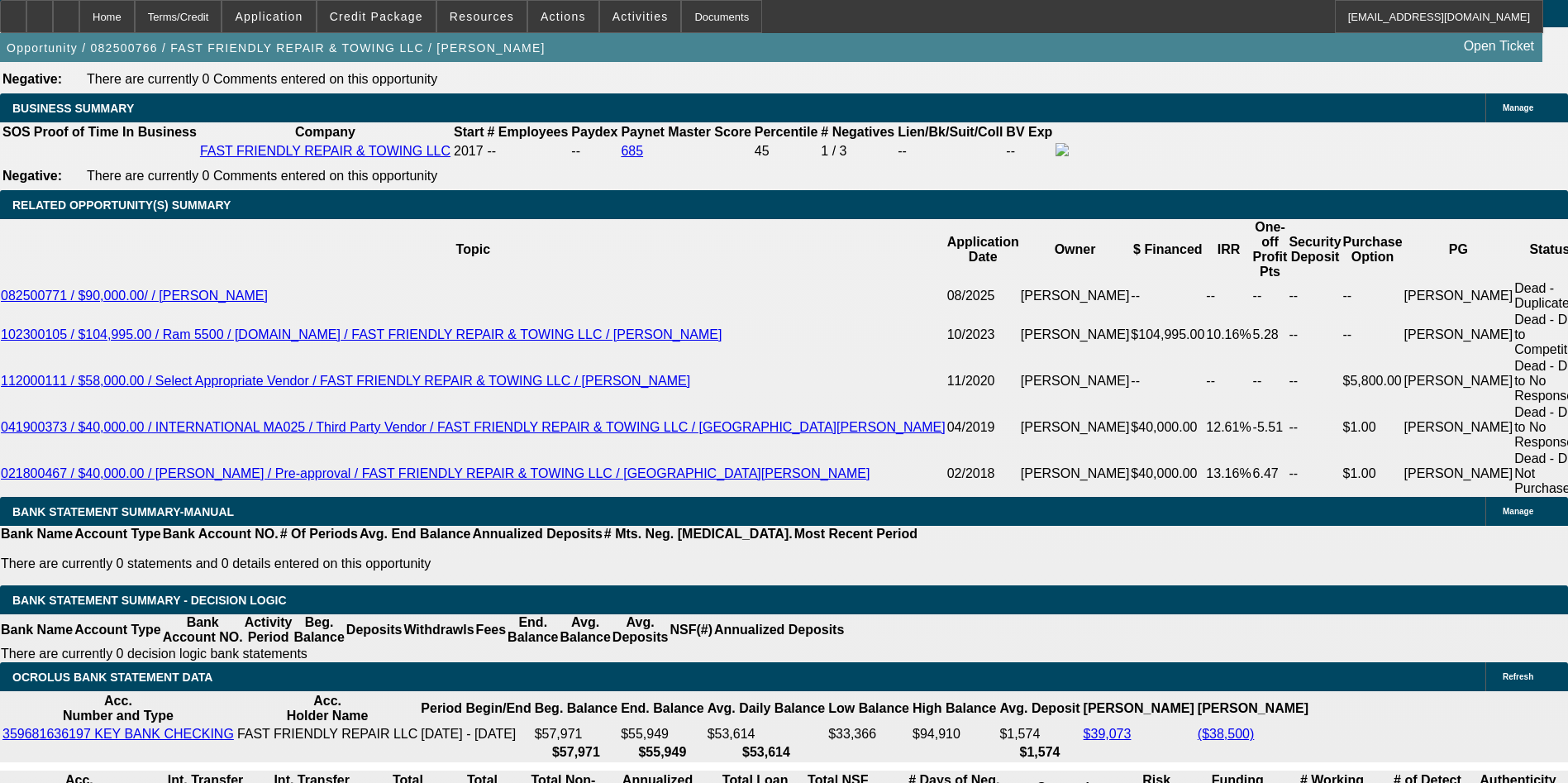
scroll to position [2515, 0]
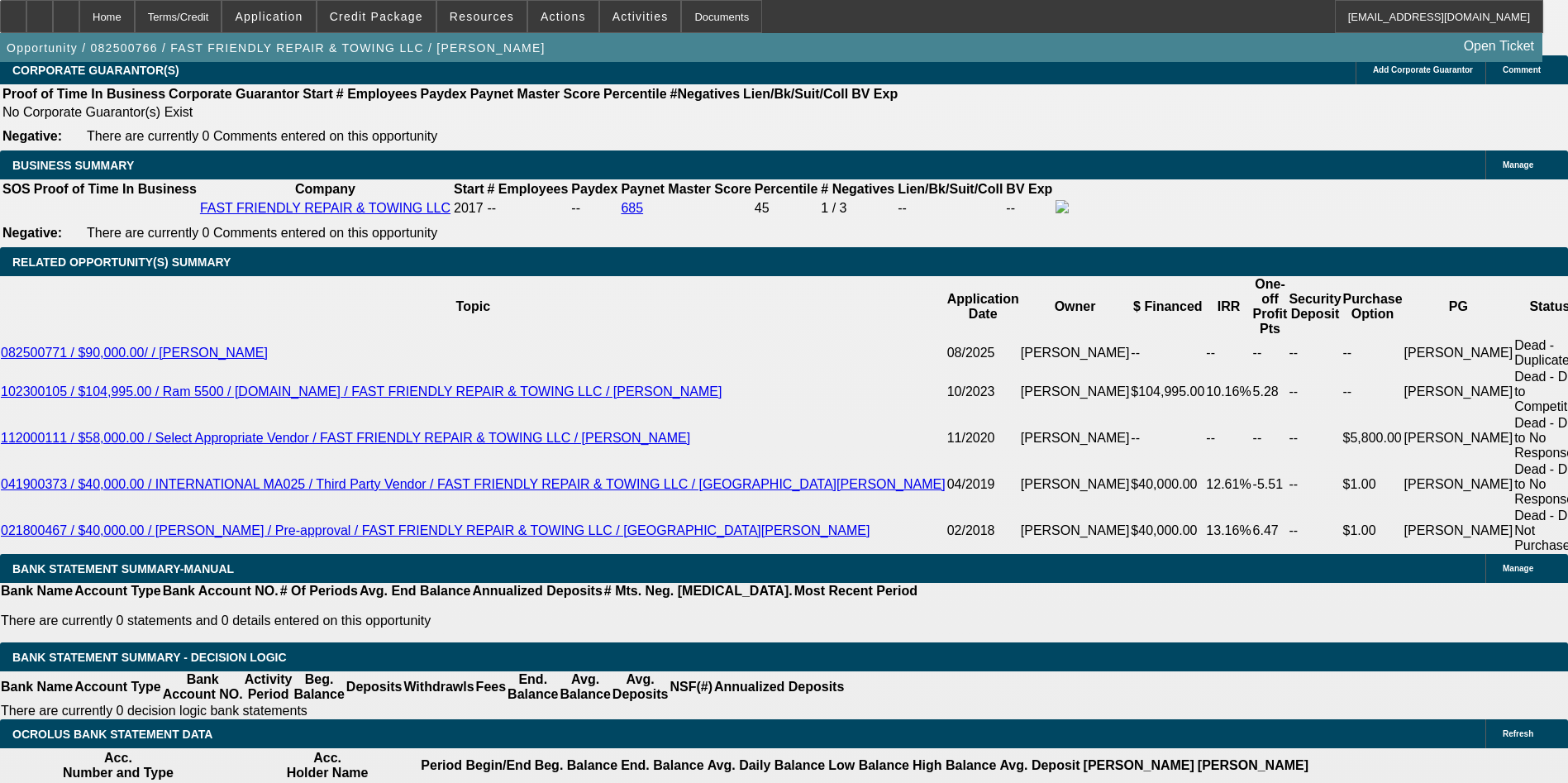
scroll to position [2556, 0]
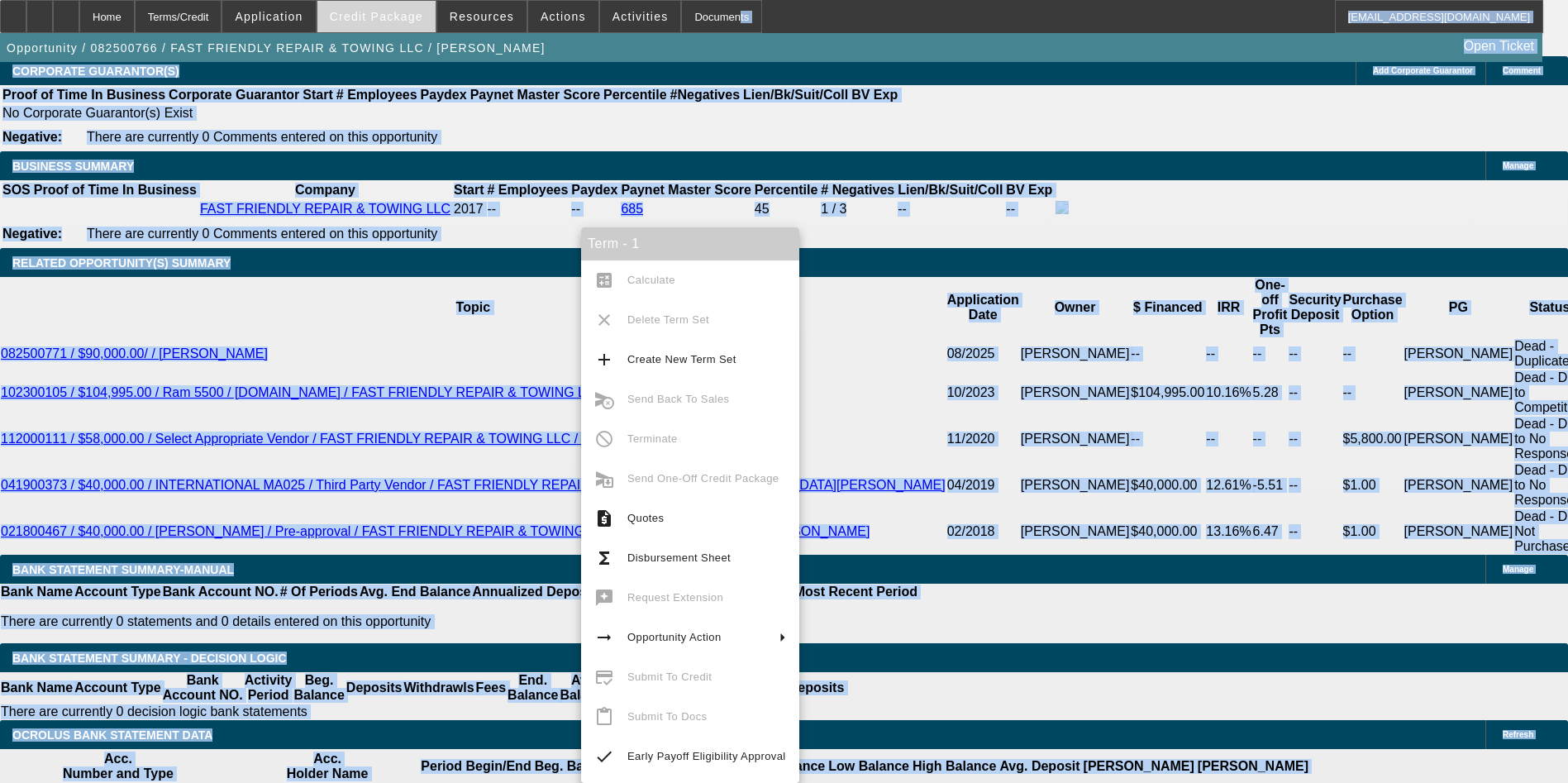
drag, startPoint x: 244, startPoint y: 228, endPoint x: 376, endPoint y: 11, distance: 254.0
click at [376, 11] on app-root "Home Terms/Credit Application Credit Package Resources Actions Activities Docum…" at bounding box center [784, 722] width 1568 height 6555
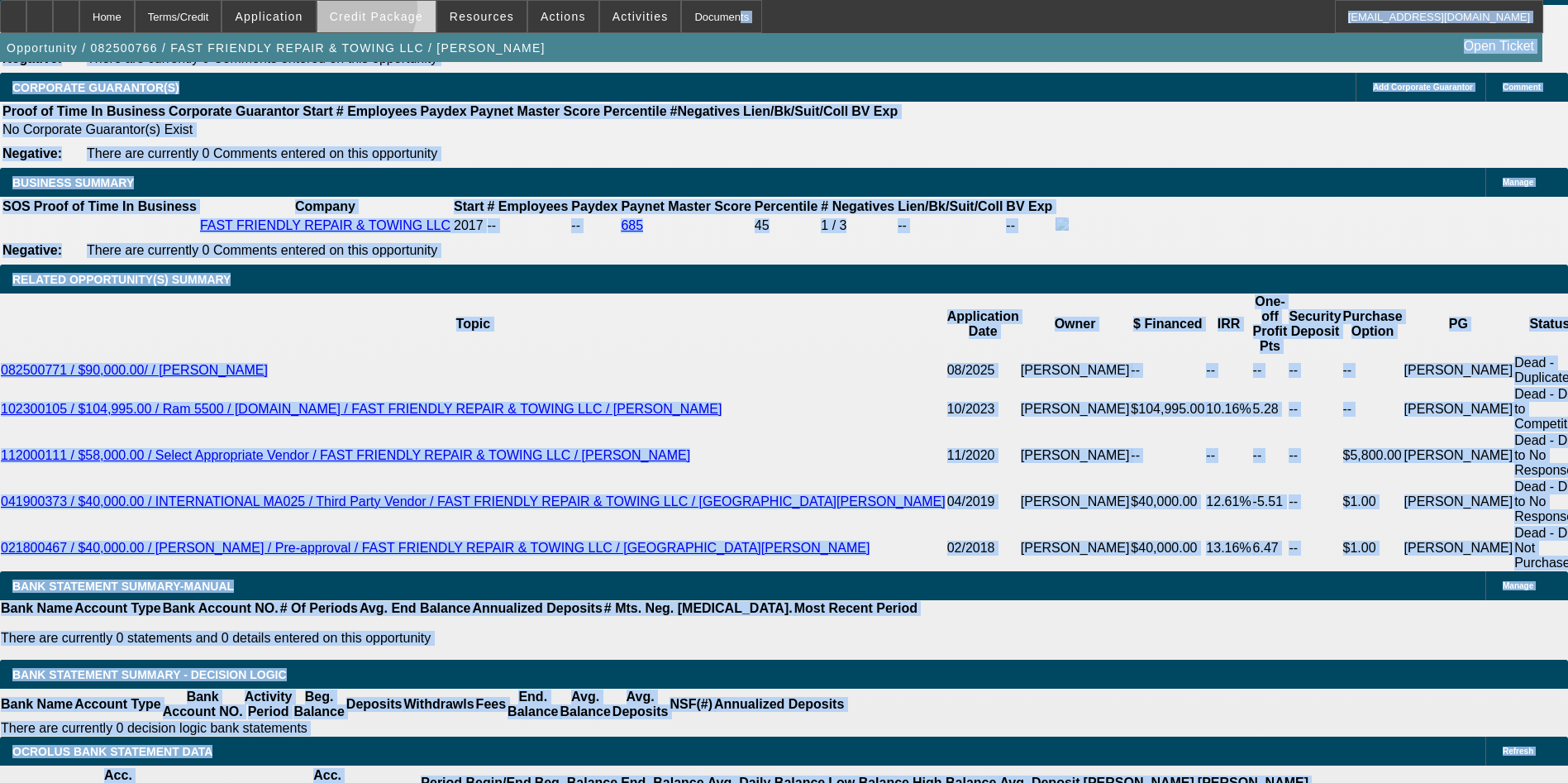
click at [376, 11] on span "Credit Package" at bounding box center [377, 17] width 93 height 13
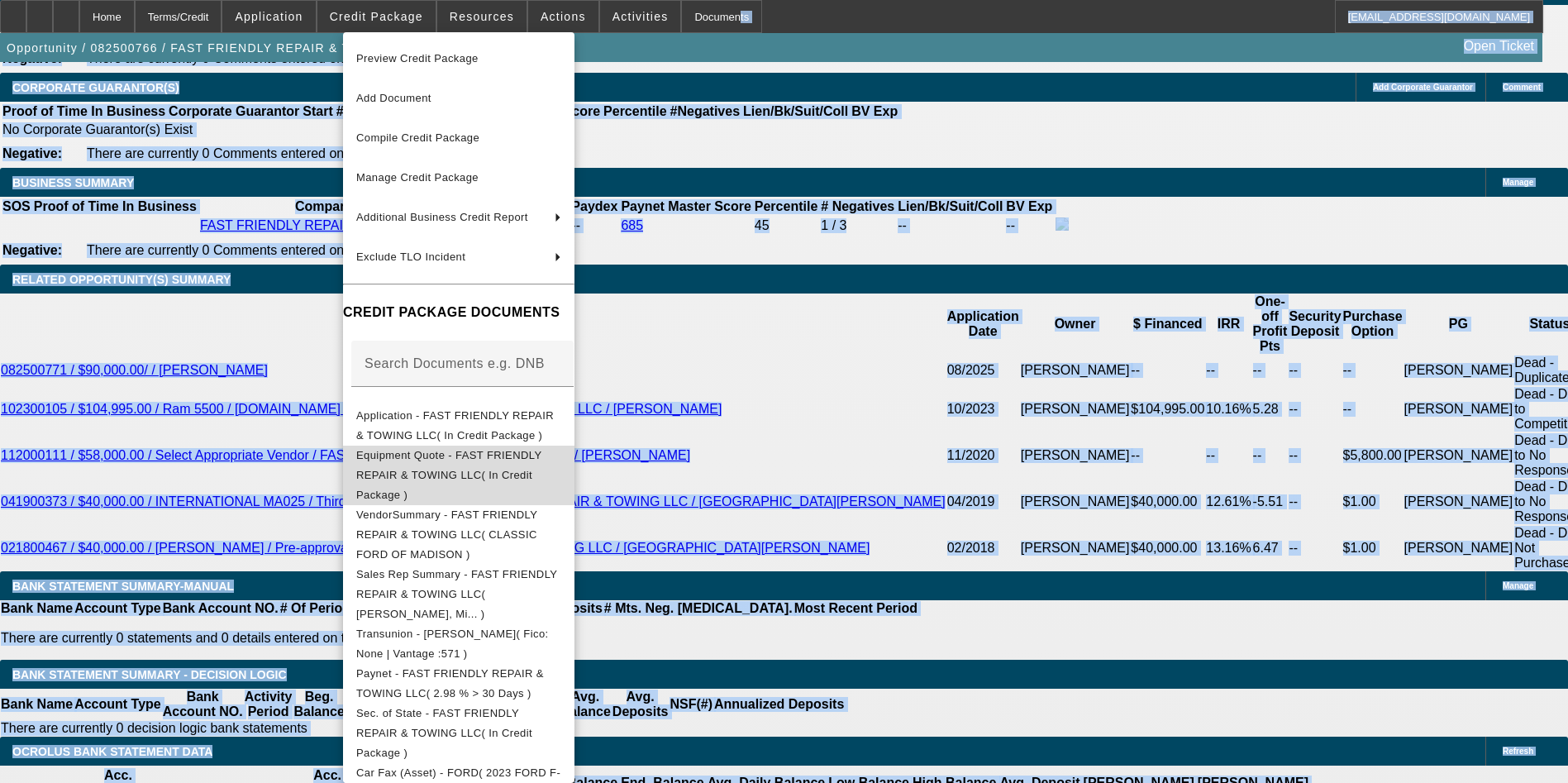
click at [454, 452] on span "Equipment Quote - FAST FRIENDLY REPAIR & TOWING LLC( In Credit Package )" at bounding box center [449, 475] width 185 height 52
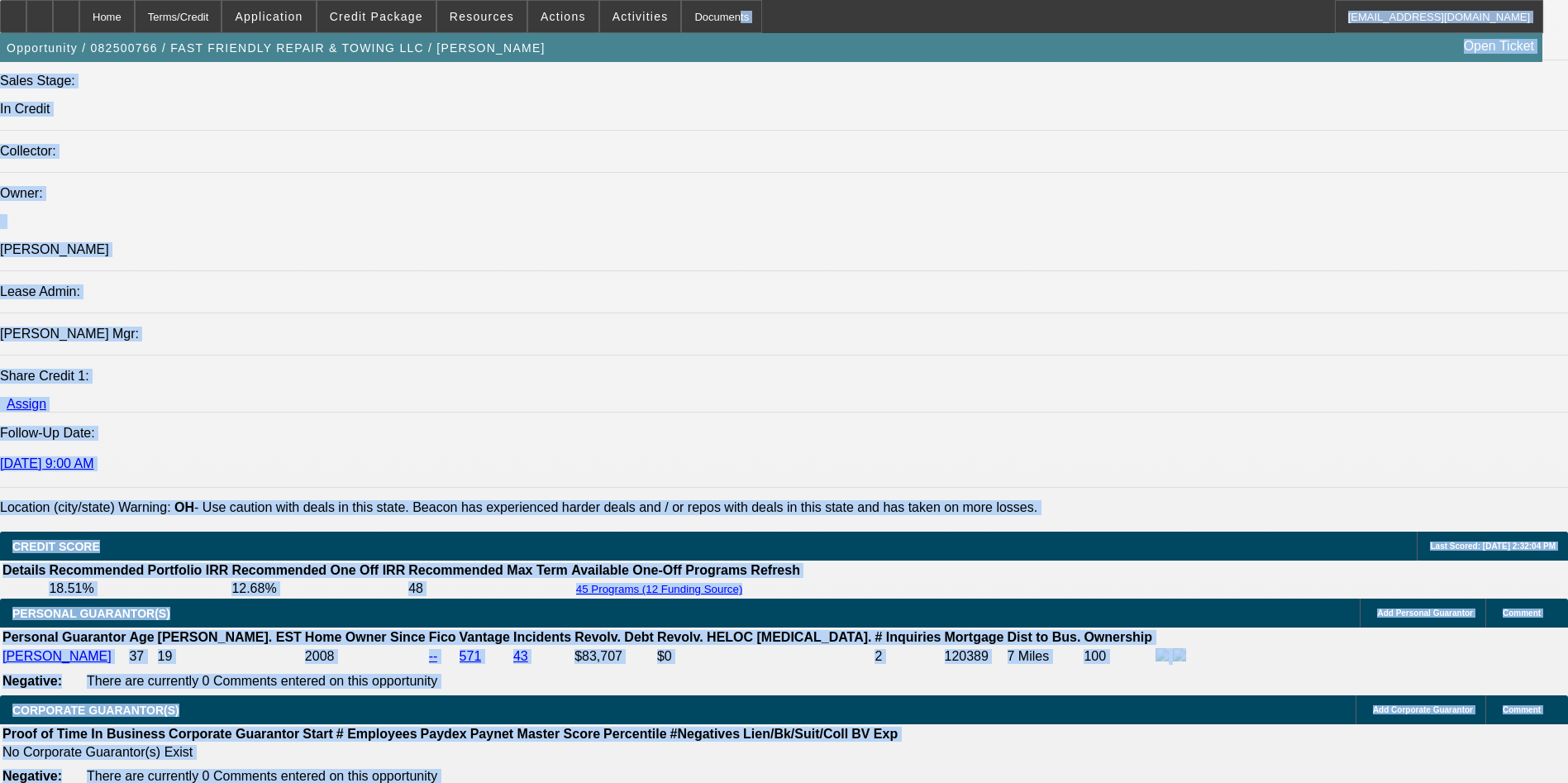
scroll to position [1913, 0]
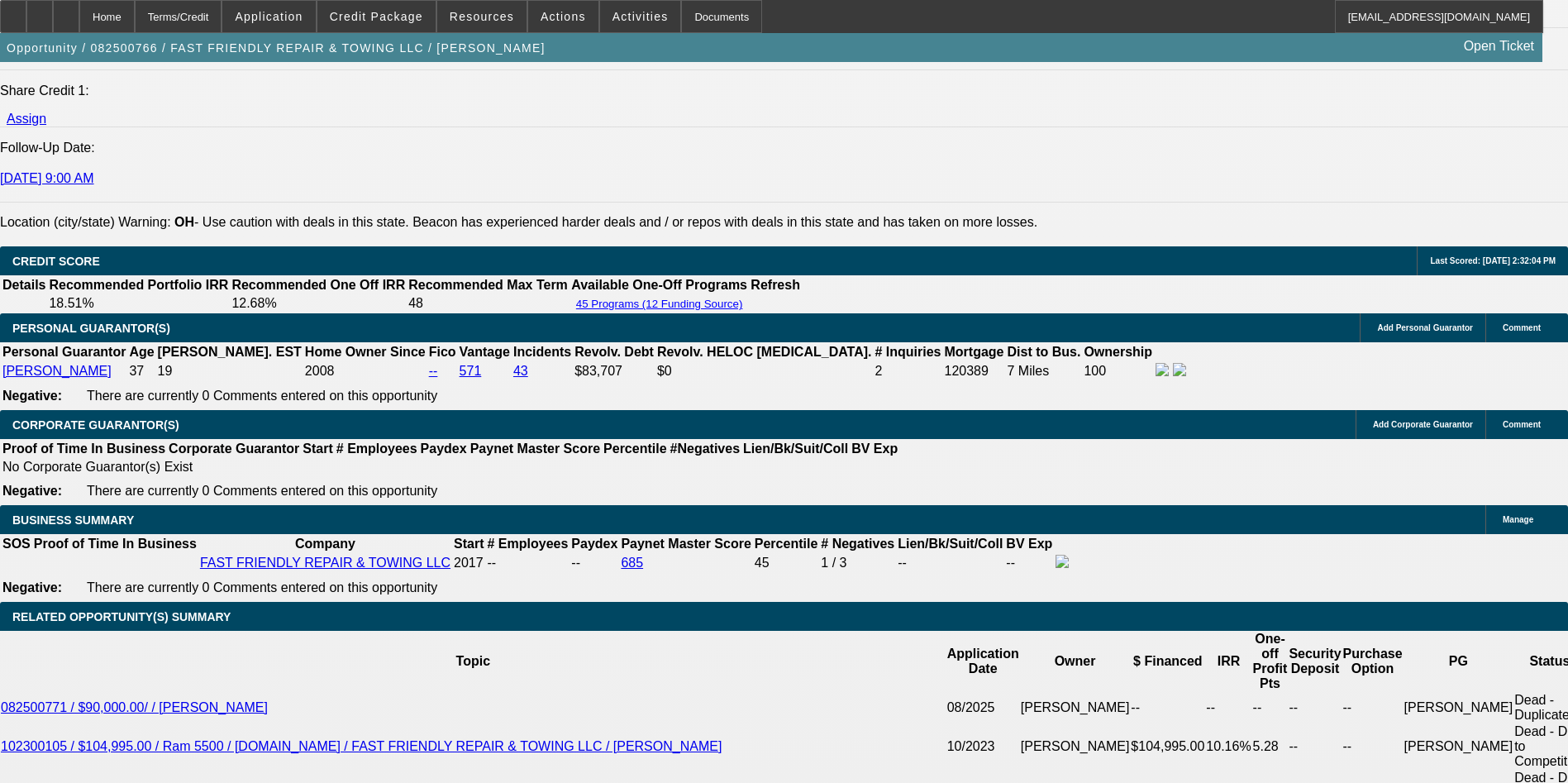
scroll to position [2250, 0]
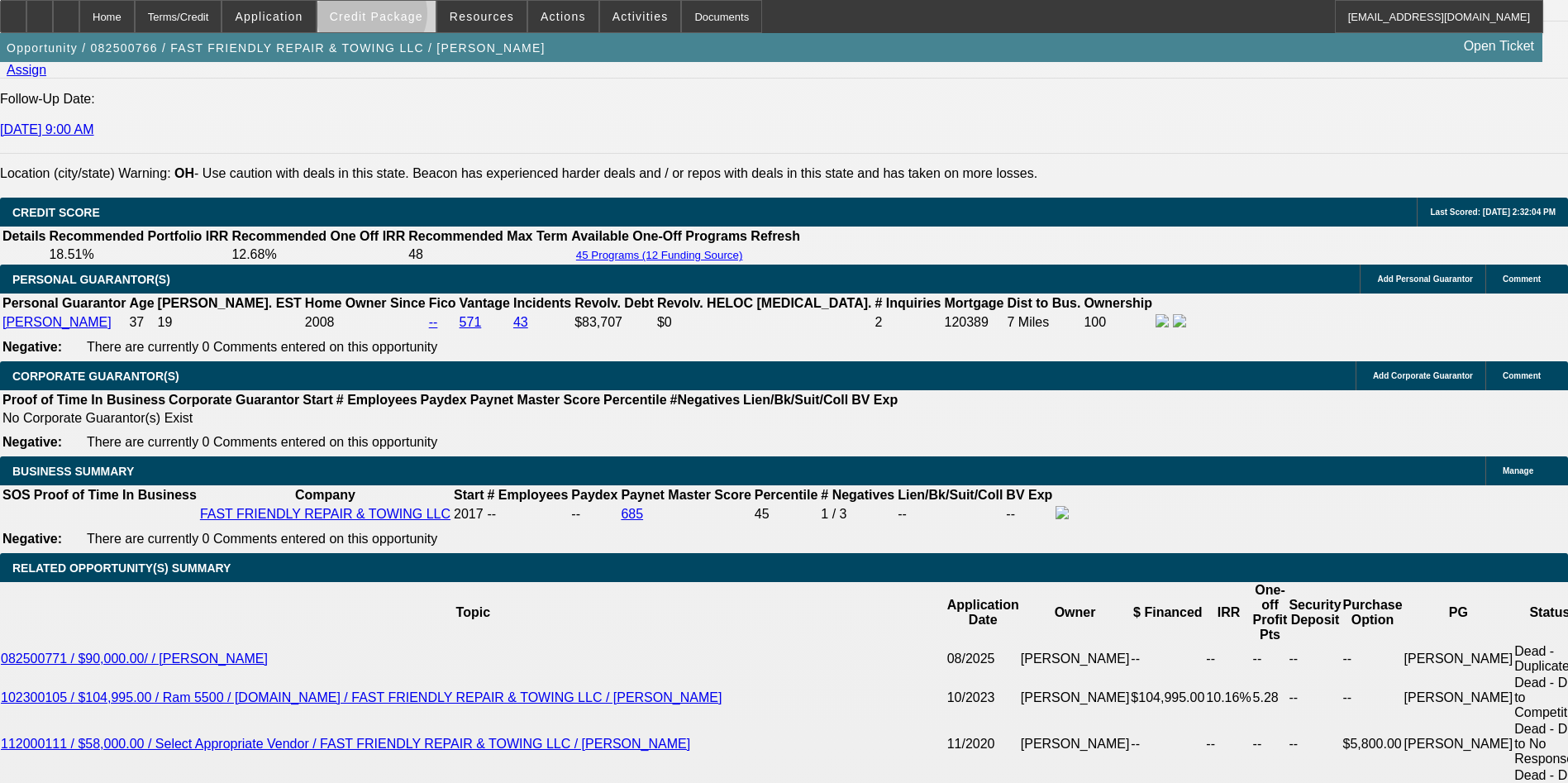
click at [397, 18] on span "Credit Package" at bounding box center [377, 17] width 93 height 13
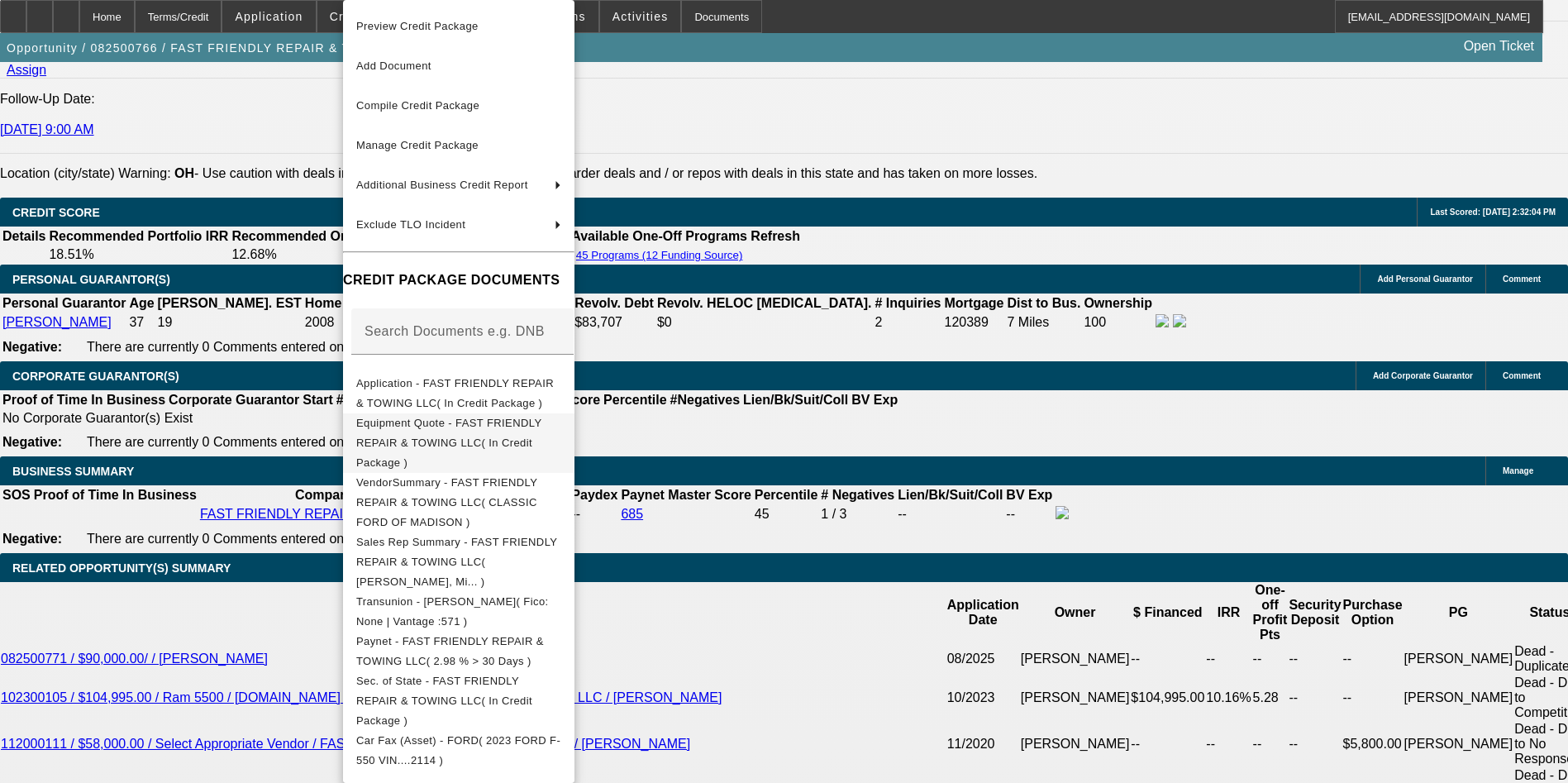
click at [454, 432] on span "Equipment Quote - FAST FRIENDLY REPAIR & TOWING LLC( In Credit Package )" at bounding box center [449, 443] width 185 height 52
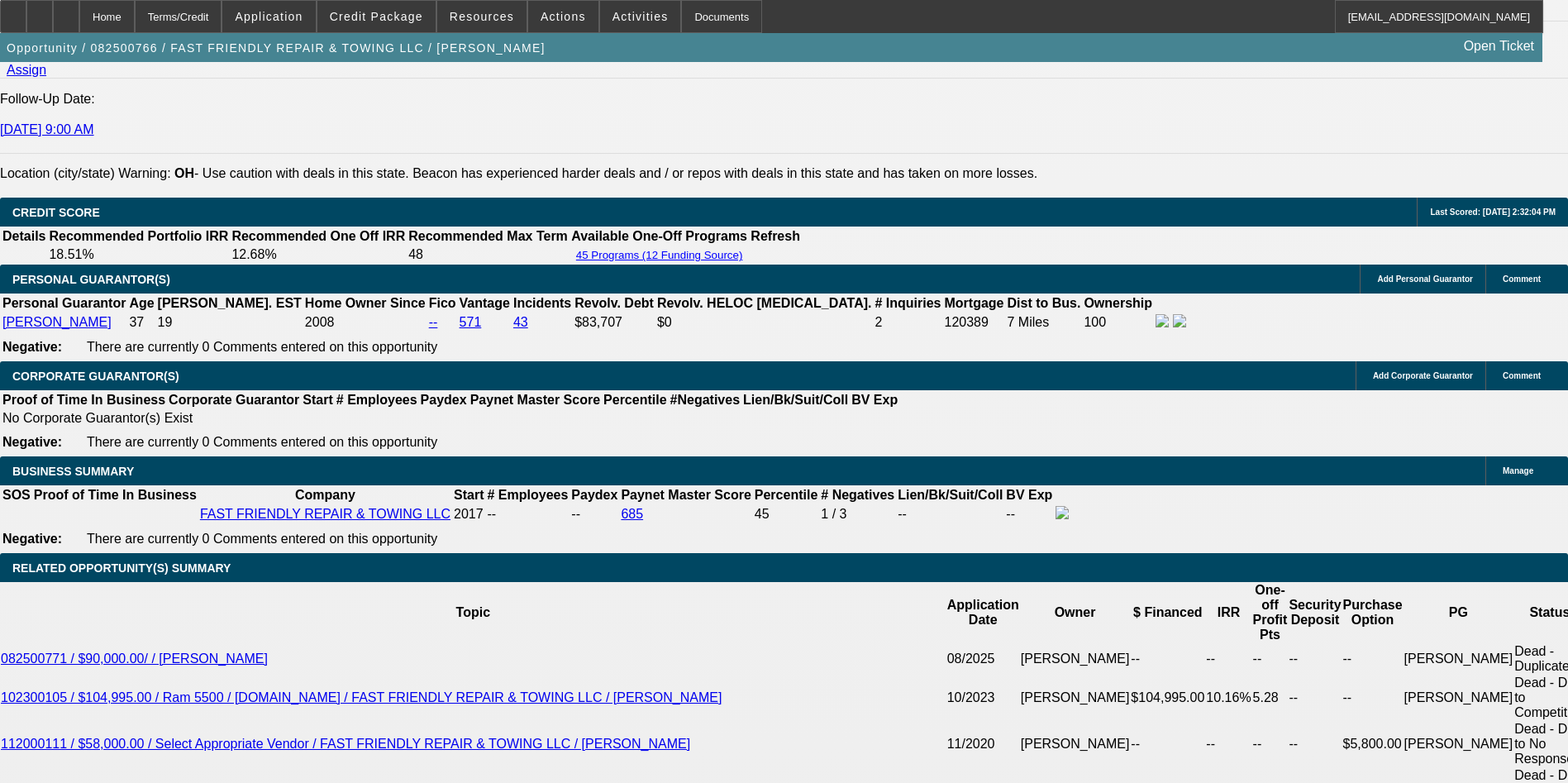
drag, startPoint x: 250, startPoint y: 432, endPoint x: 411, endPoint y: 445, distance: 161.5
copy link "CLASSIC FORD OF MADISON"
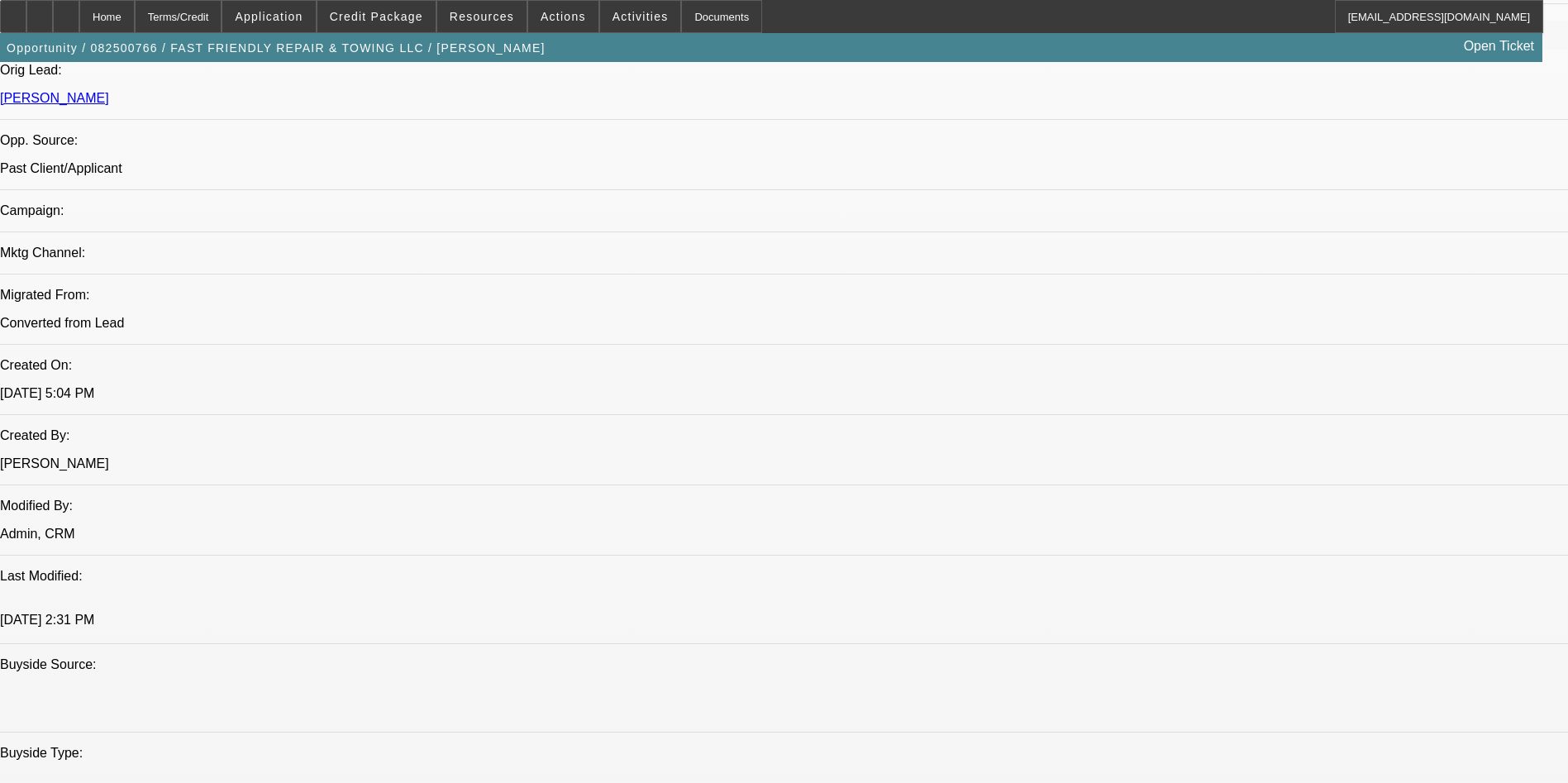
scroll to position [1036, 0]
click at [418, 16] on span "Credit Package" at bounding box center [377, 17] width 93 height 13
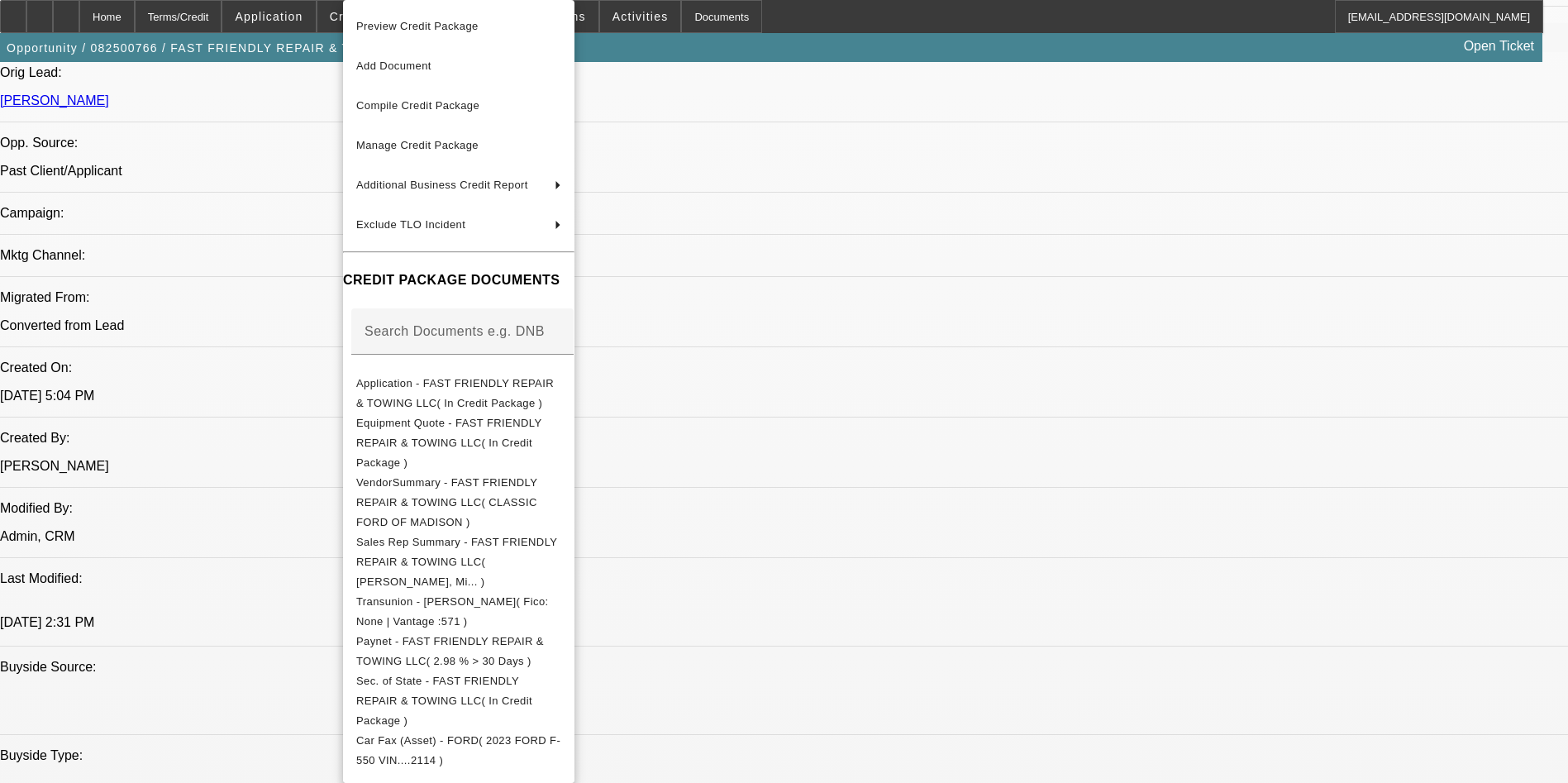
scroll to position [85, 0]
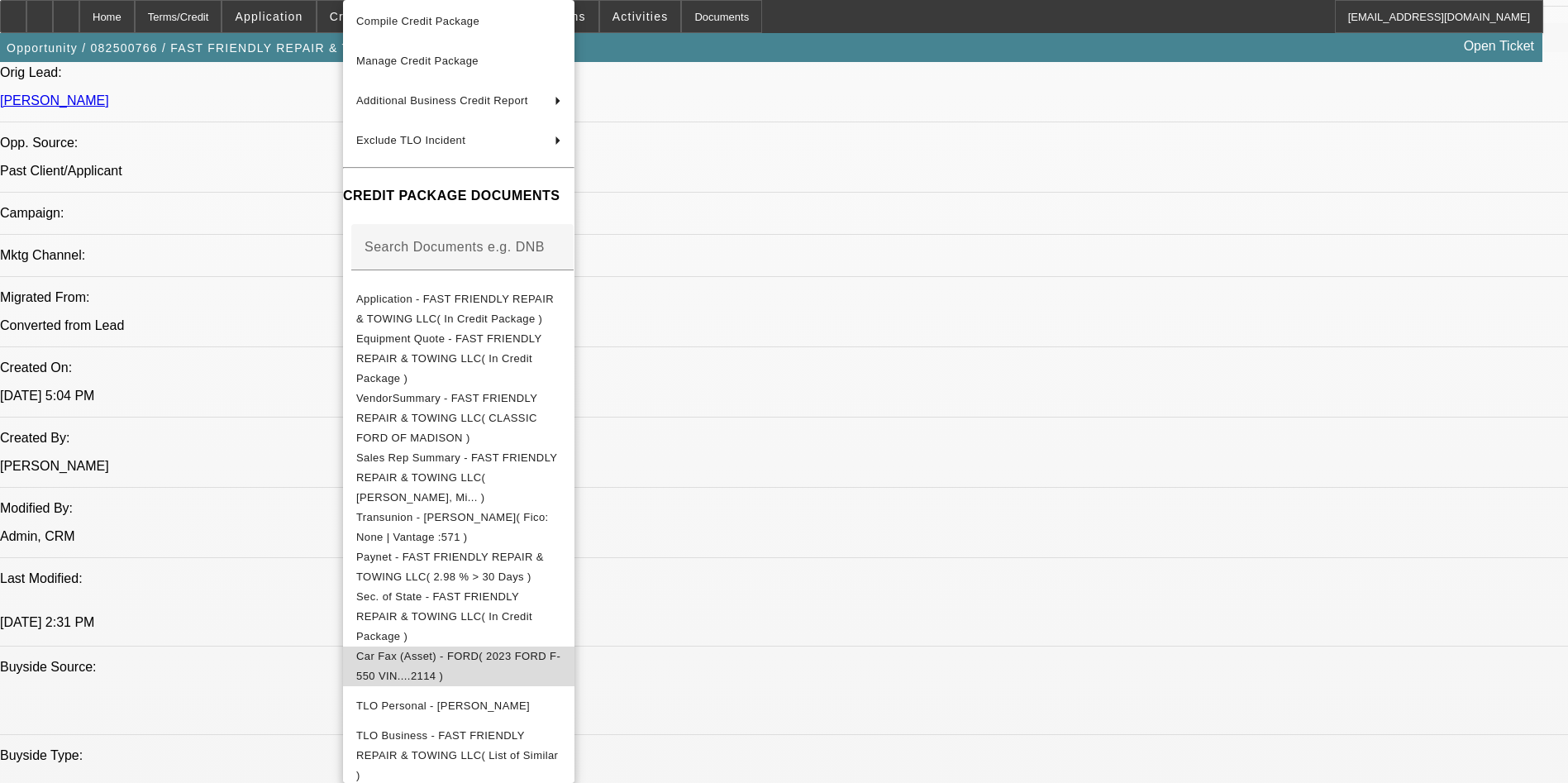
click at [517, 579] on span "Car Fax (Asset) - FORD( 2023 FORD F-550 VIN....2114 )" at bounding box center [459, 667] width 205 height 40
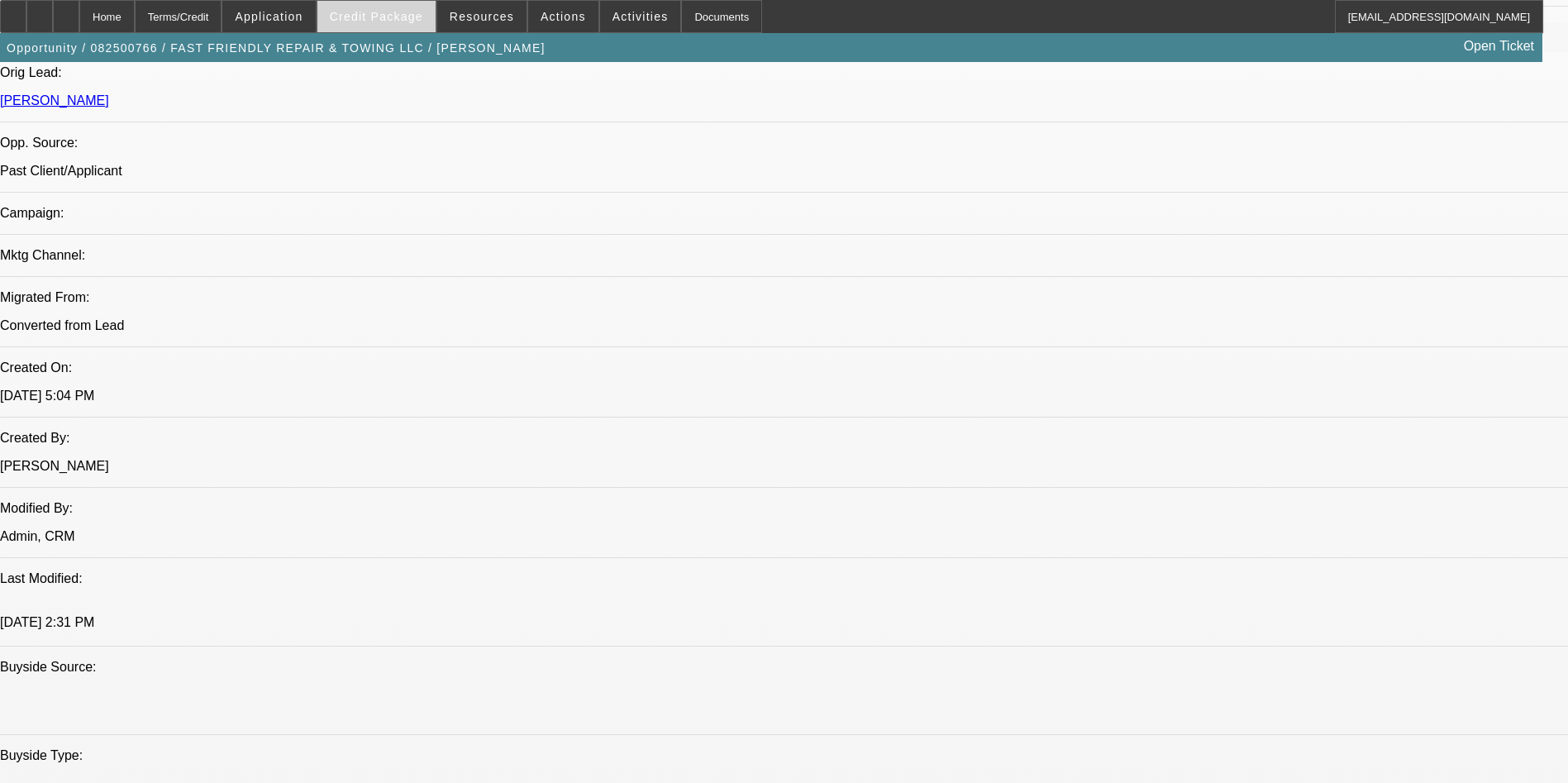
click at [404, 19] on span "Credit Package" at bounding box center [377, 17] width 93 height 13
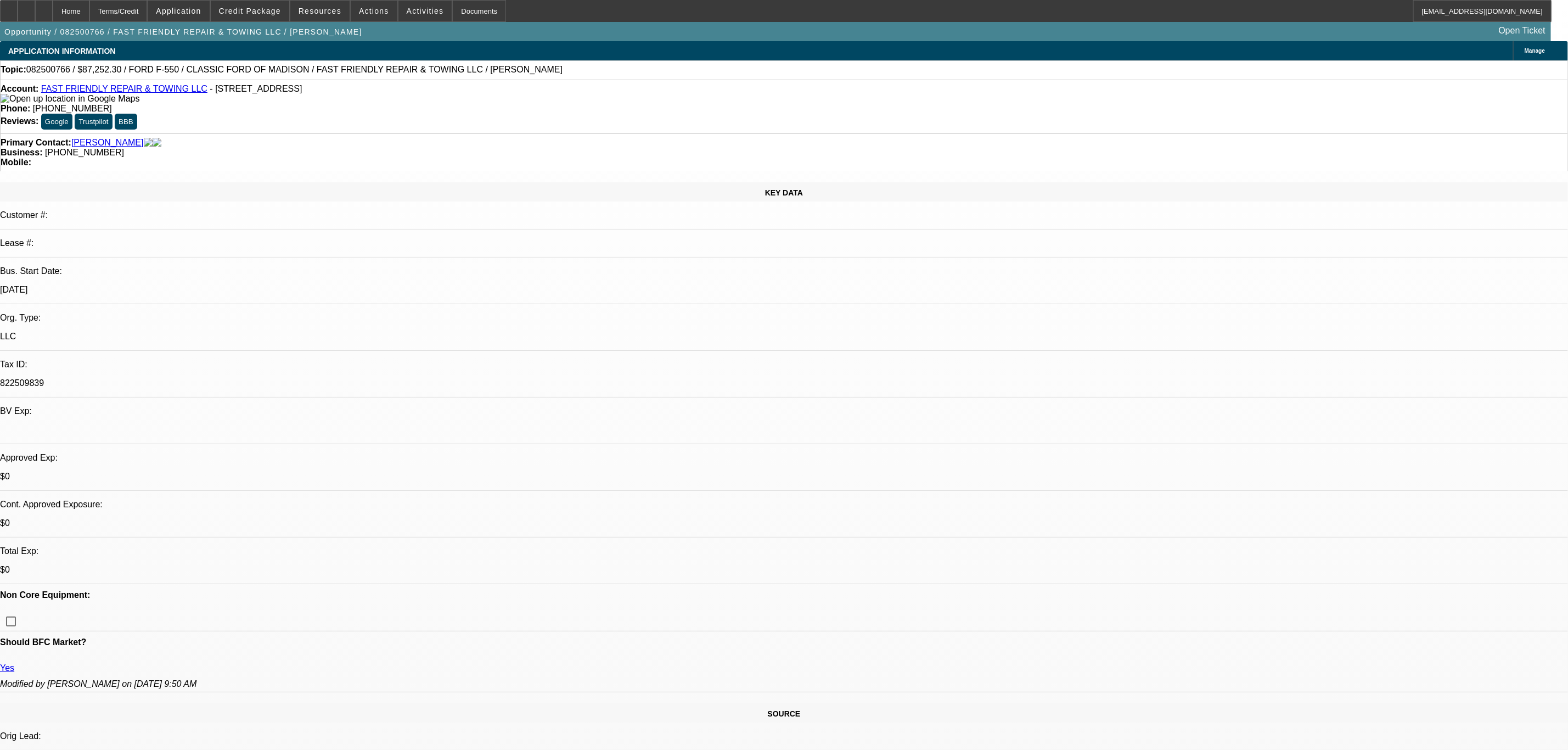
select select "0.1"
select select "2"
select select "0"
select select "6"
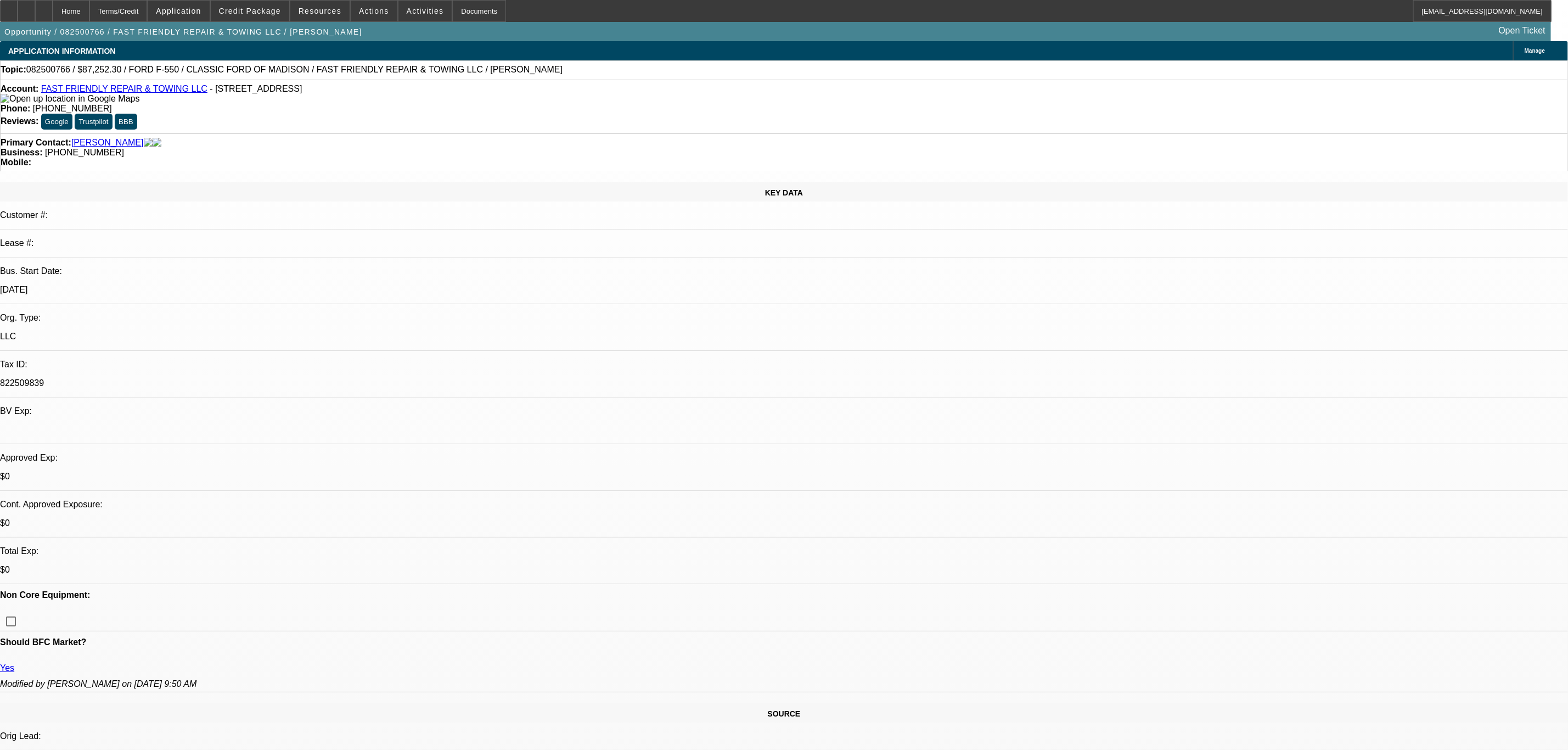
select select "0"
select select "3"
select select "0"
select select "6"
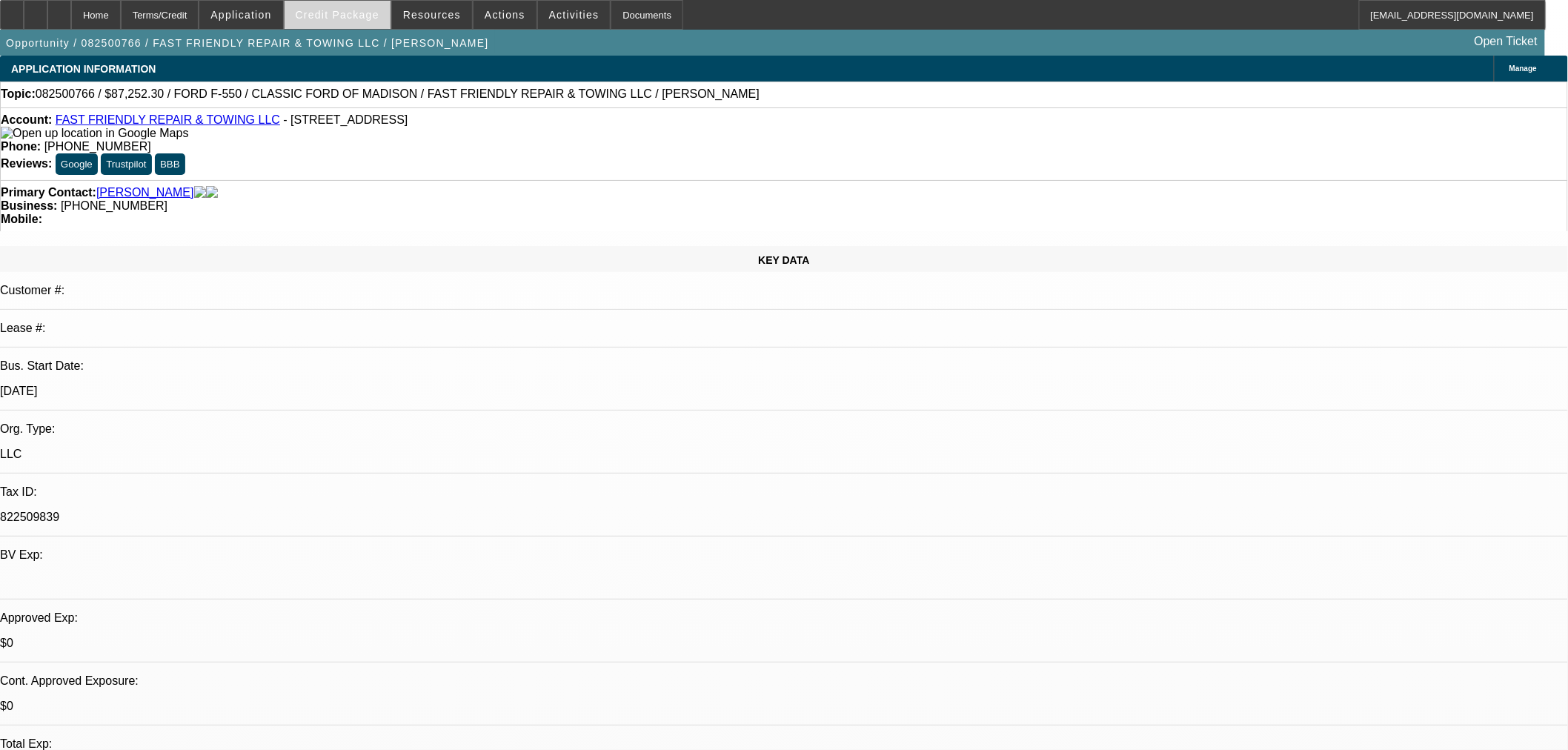
click at [363, 17] on span "Credit Package" at bounding box center [338, 15] width 83 height 12
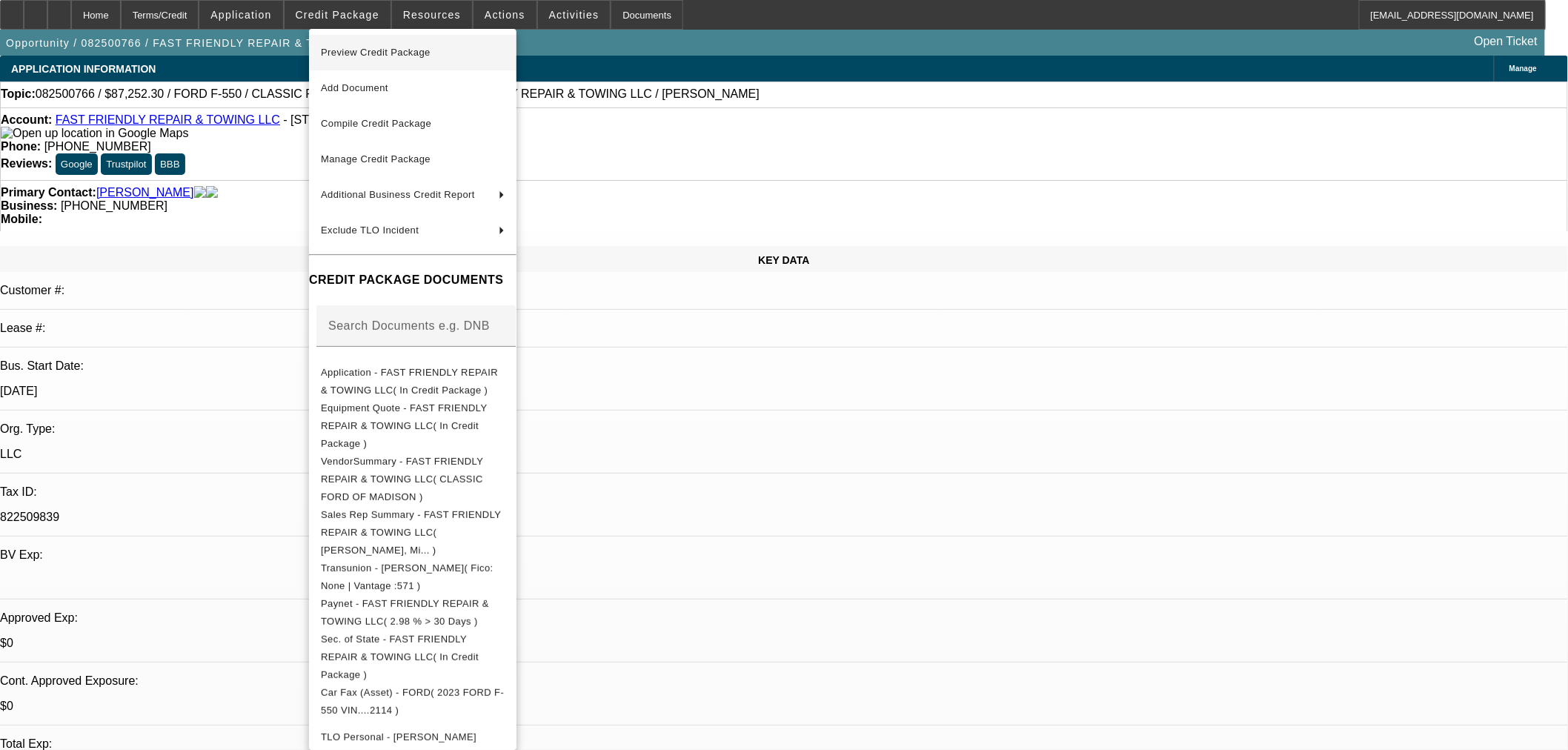
click at [413, 44] on span "Preview Credit Package" at bounding box center [413, 52] width 183 height 18
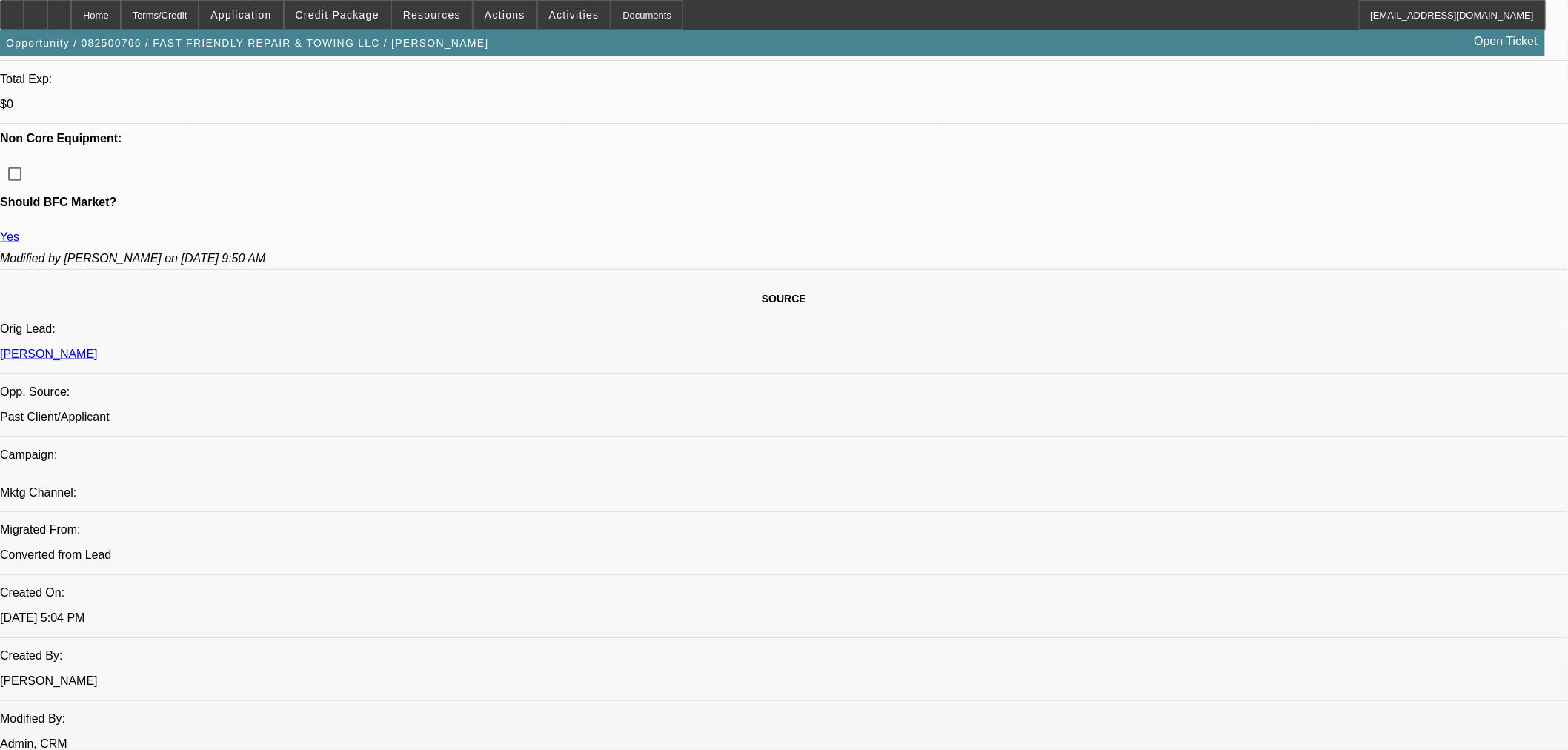
scroll to position [658, 0]
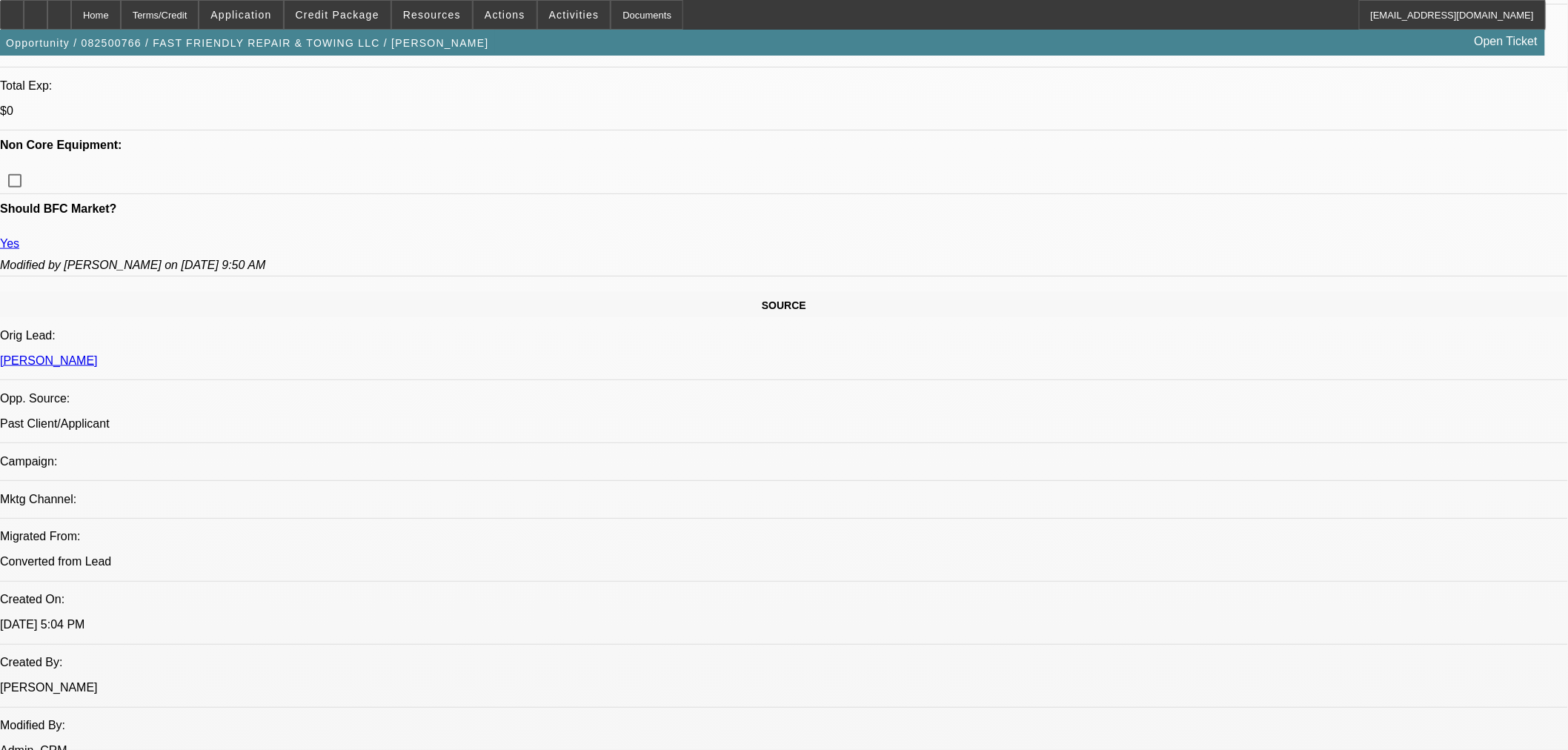
type textarea "N"
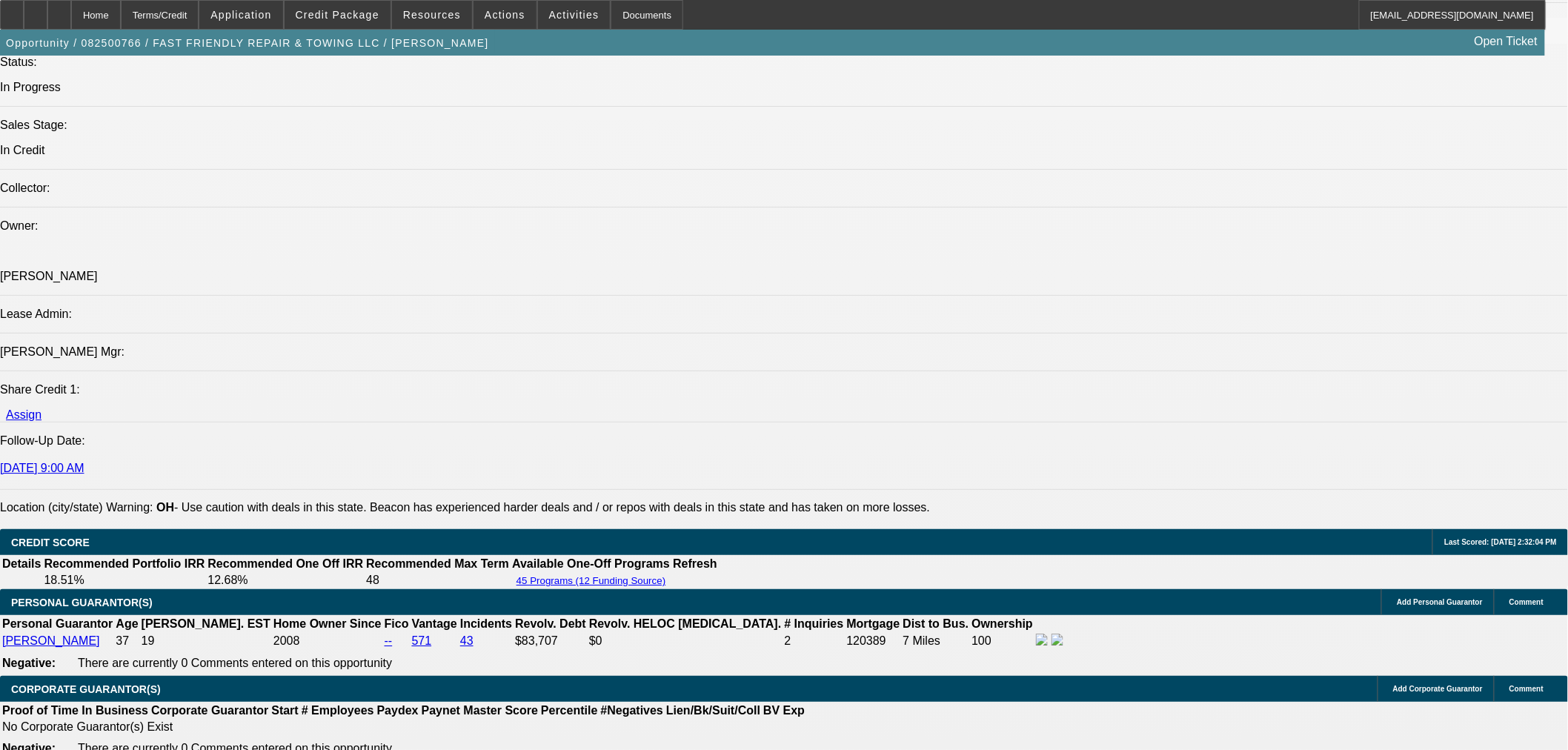
scroll to position [1400, 0]
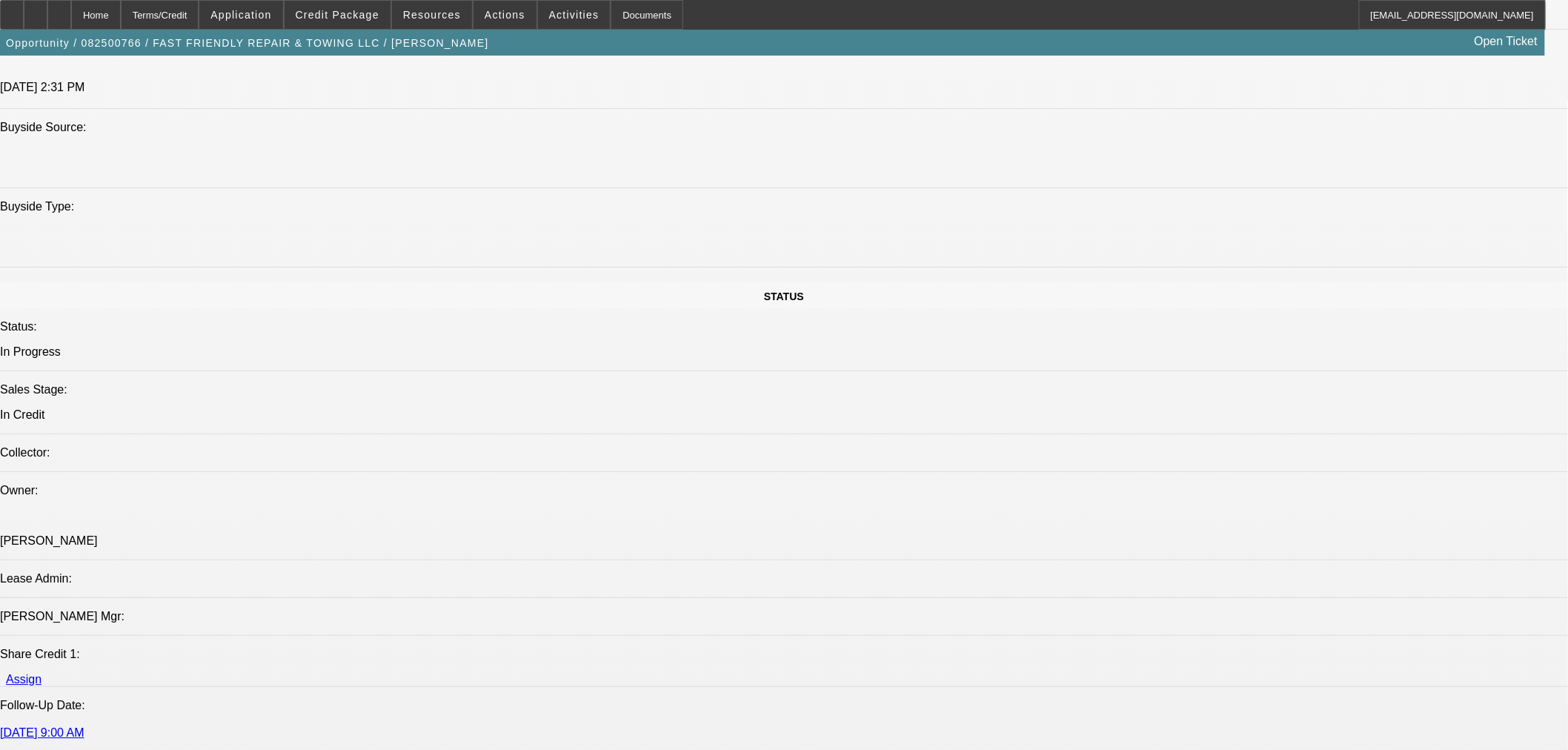
drag, startPoint x: 1290, startPoint y: 295, endPoint x: 1492, endPoint y: 279, distance: 202.6
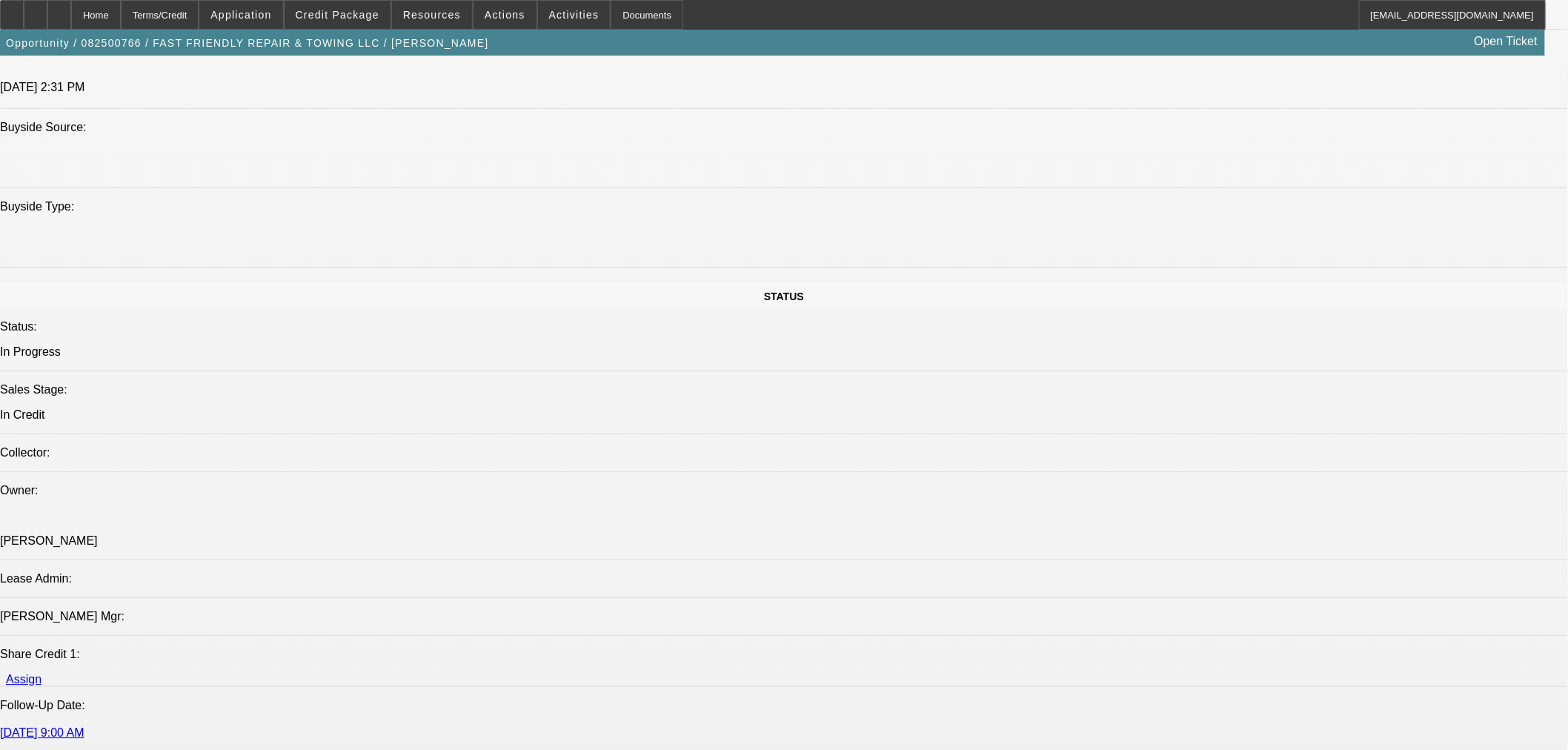
drag, startPoint x: 1506, startPoint y: 305, endPoint x: 1523, endPoint y: 315, distance: 19.7
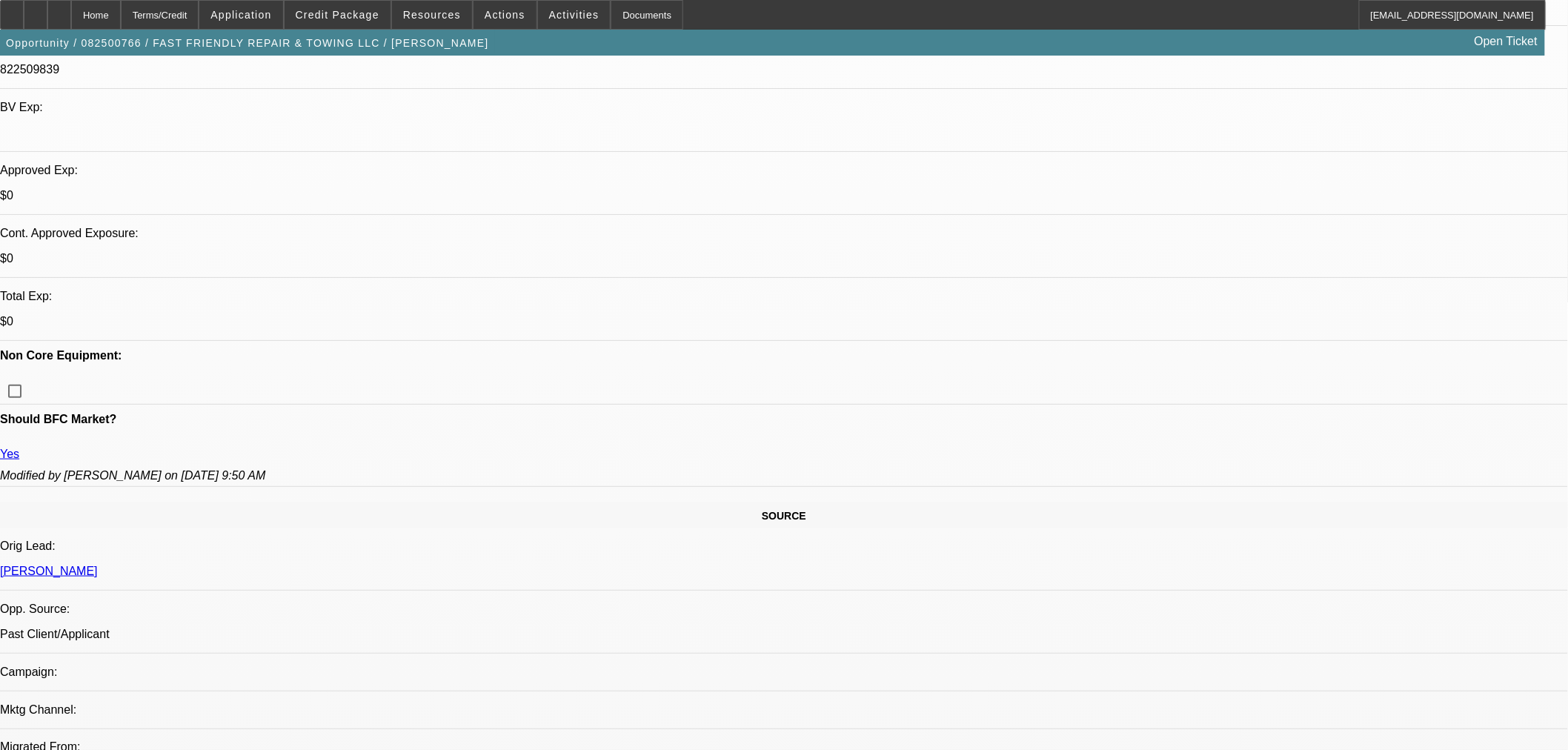
scroll to position [411, 0]
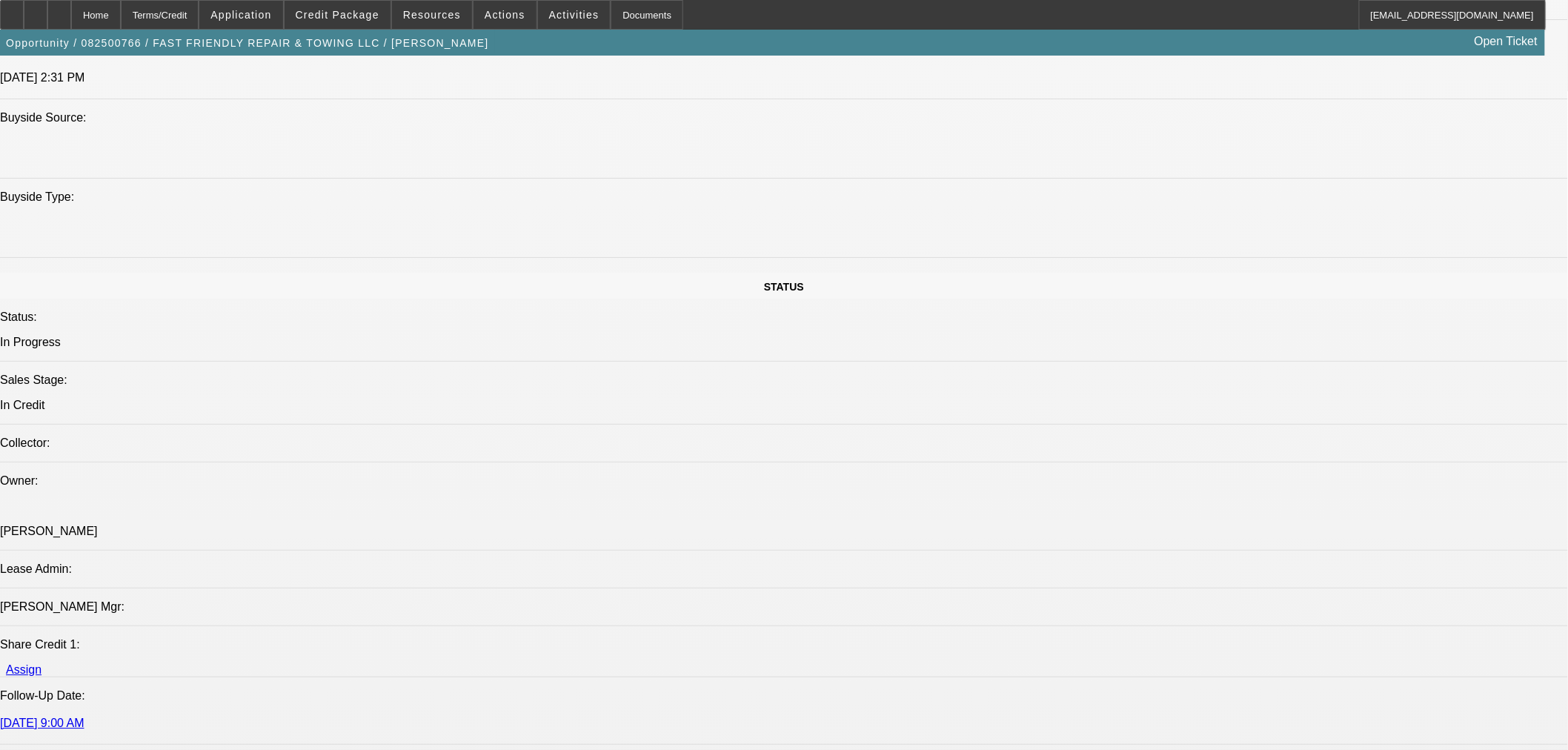
scroll to position [1153, 0]
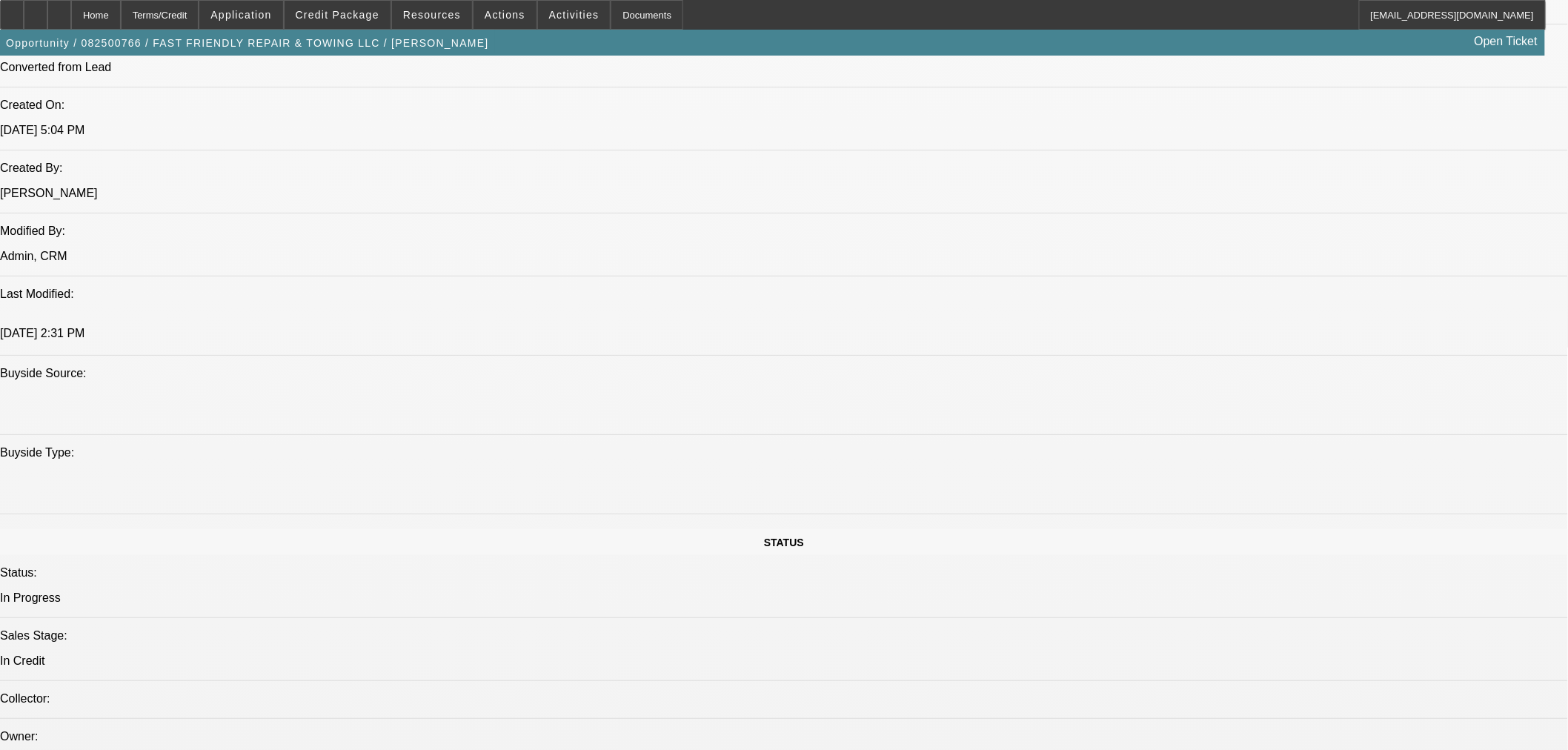
type textarea "FORD; NO PICTURES OF USED EQUIPMENT; NO HISTORY WITH THIS VENDOR; HEAVY LATE PA…"
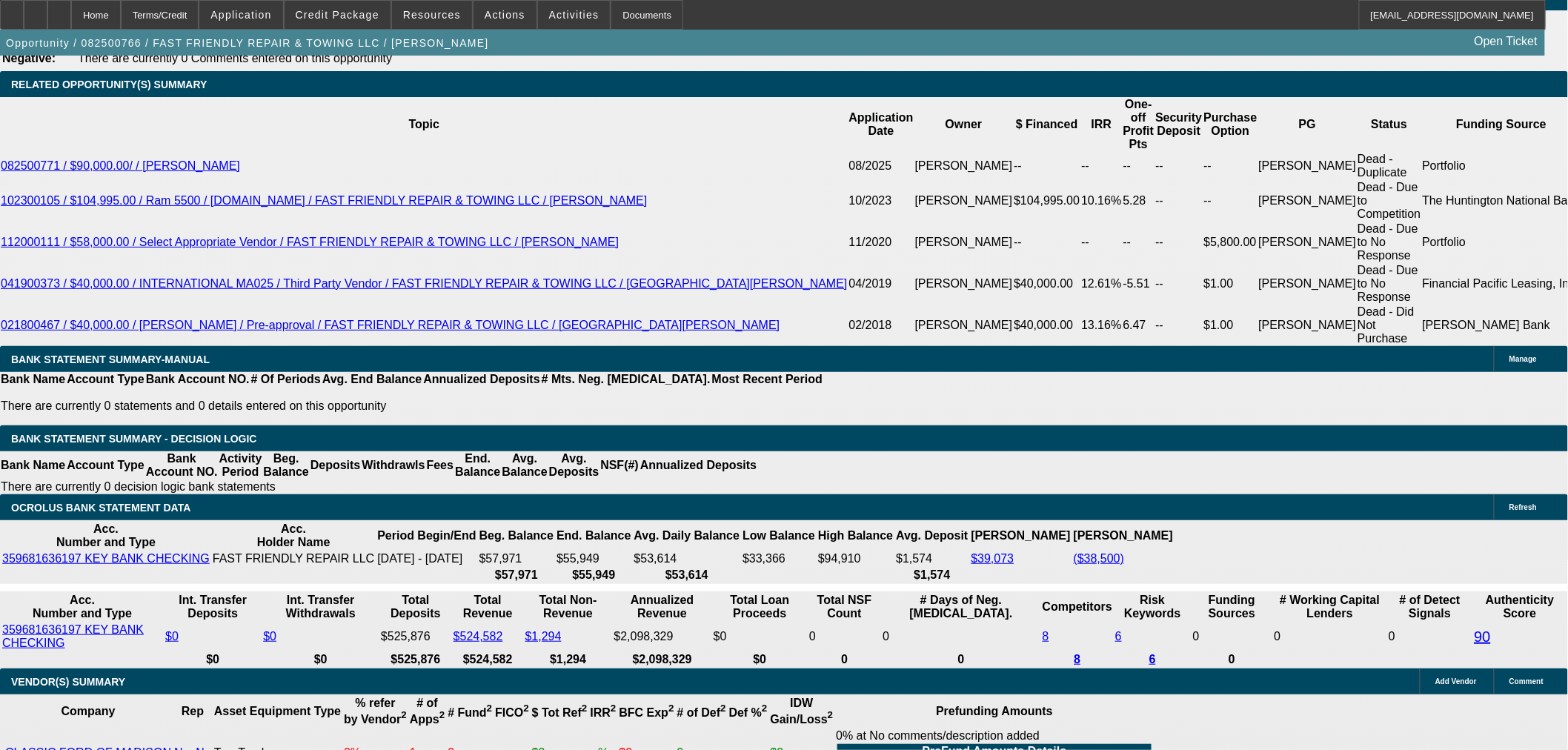
scroll to position [2610, 0]
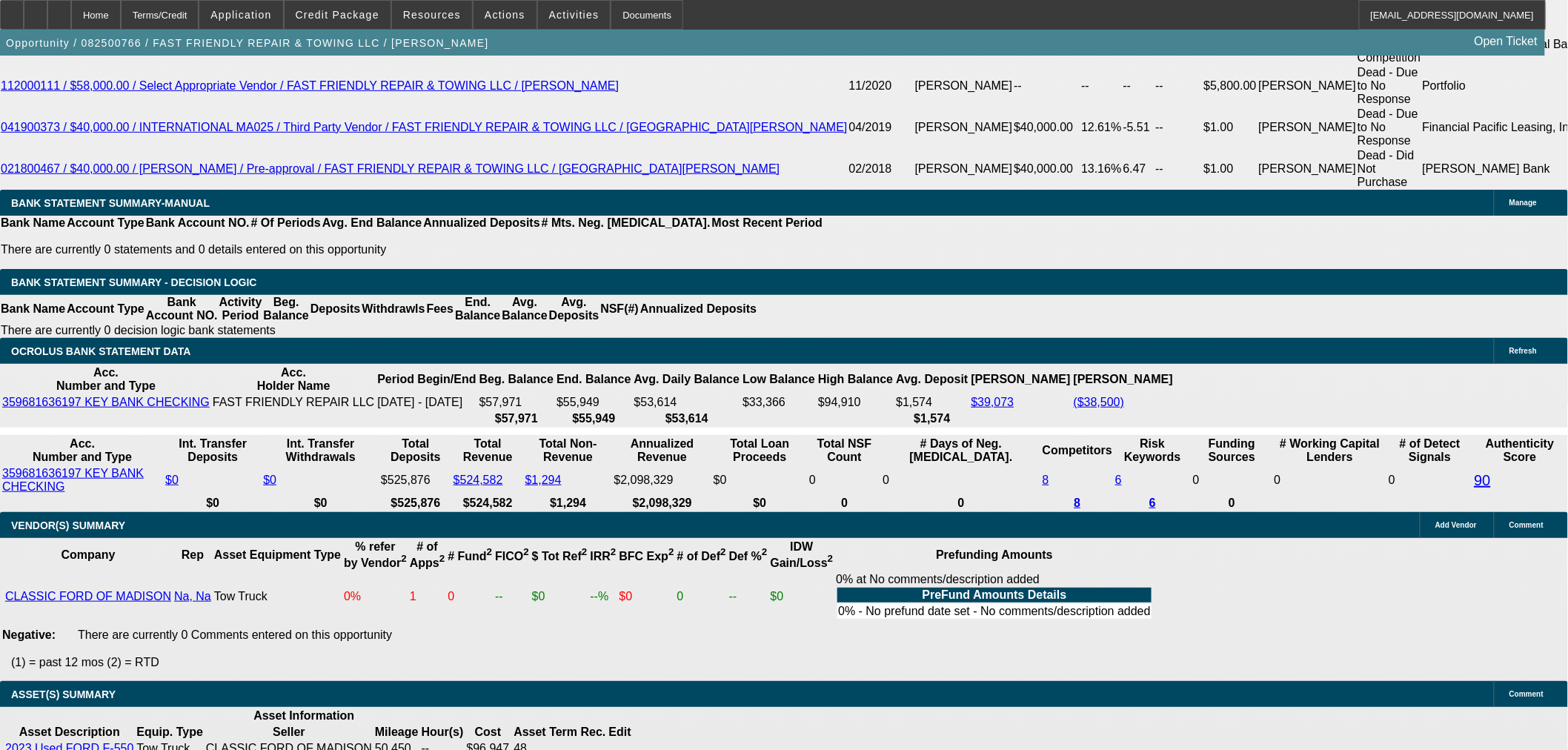
select select "5"
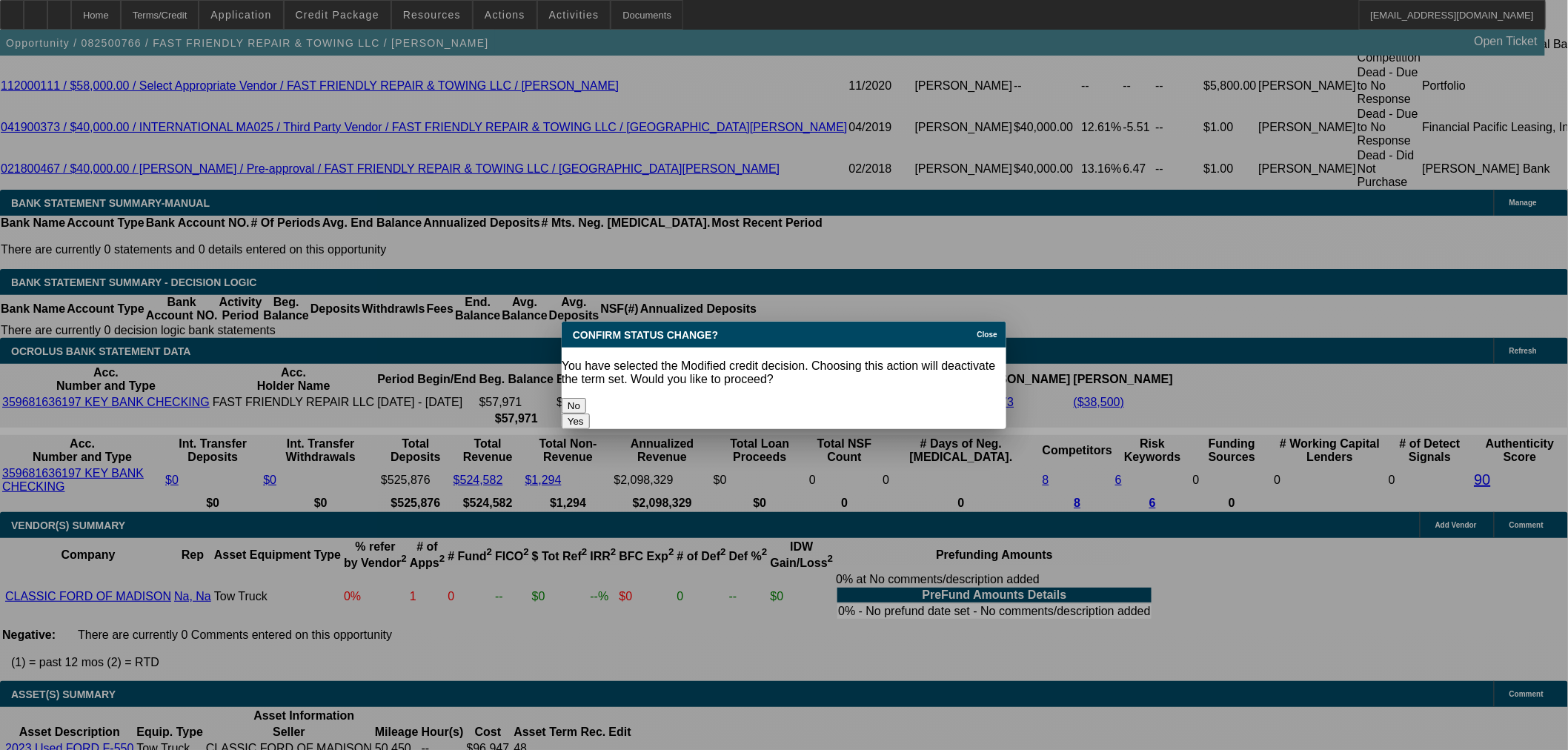
scroll to position [0, 0]
click at [590, 414] on button "Yes" at bounding box center [575, 421] width 28 height 16
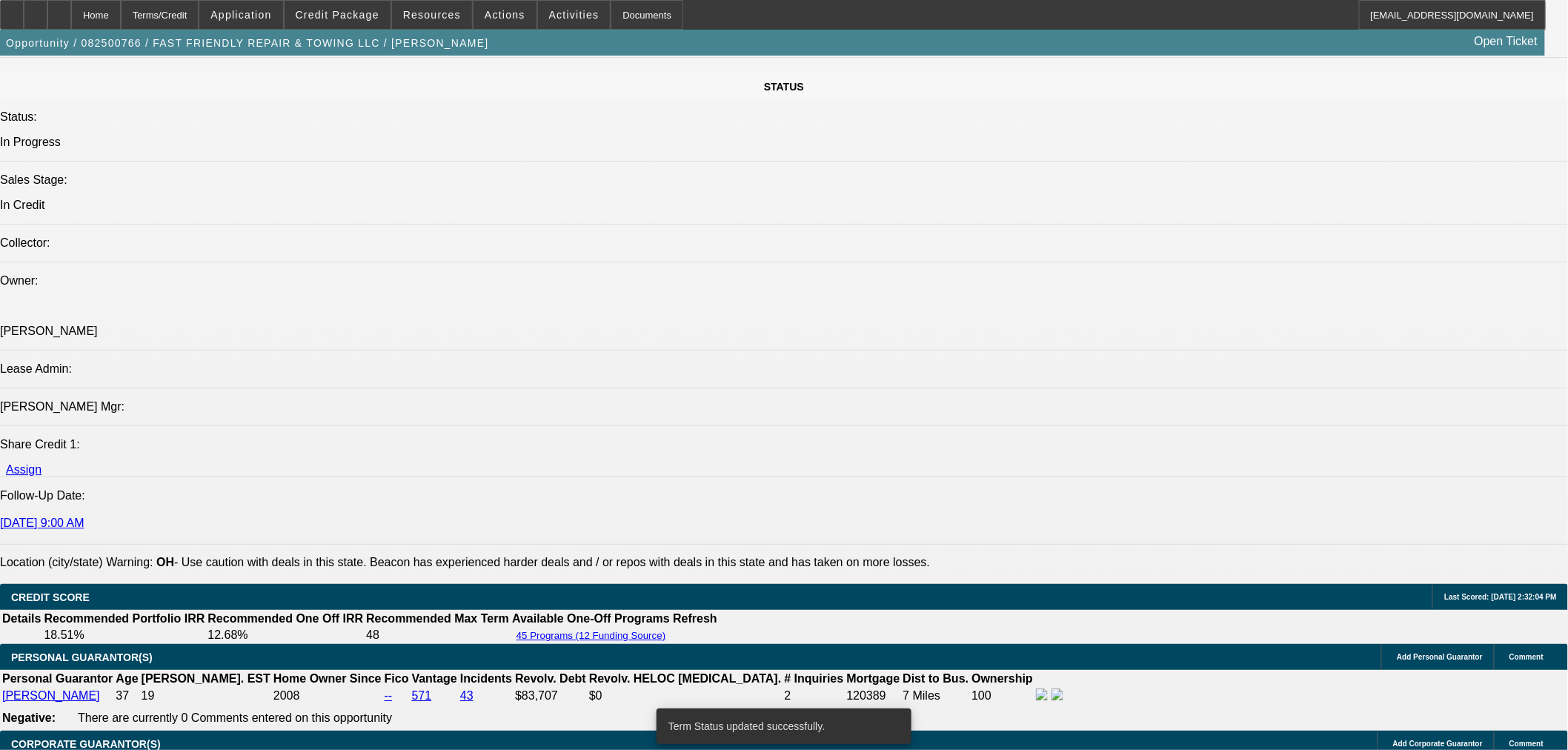
scroll to position [1197, 0]
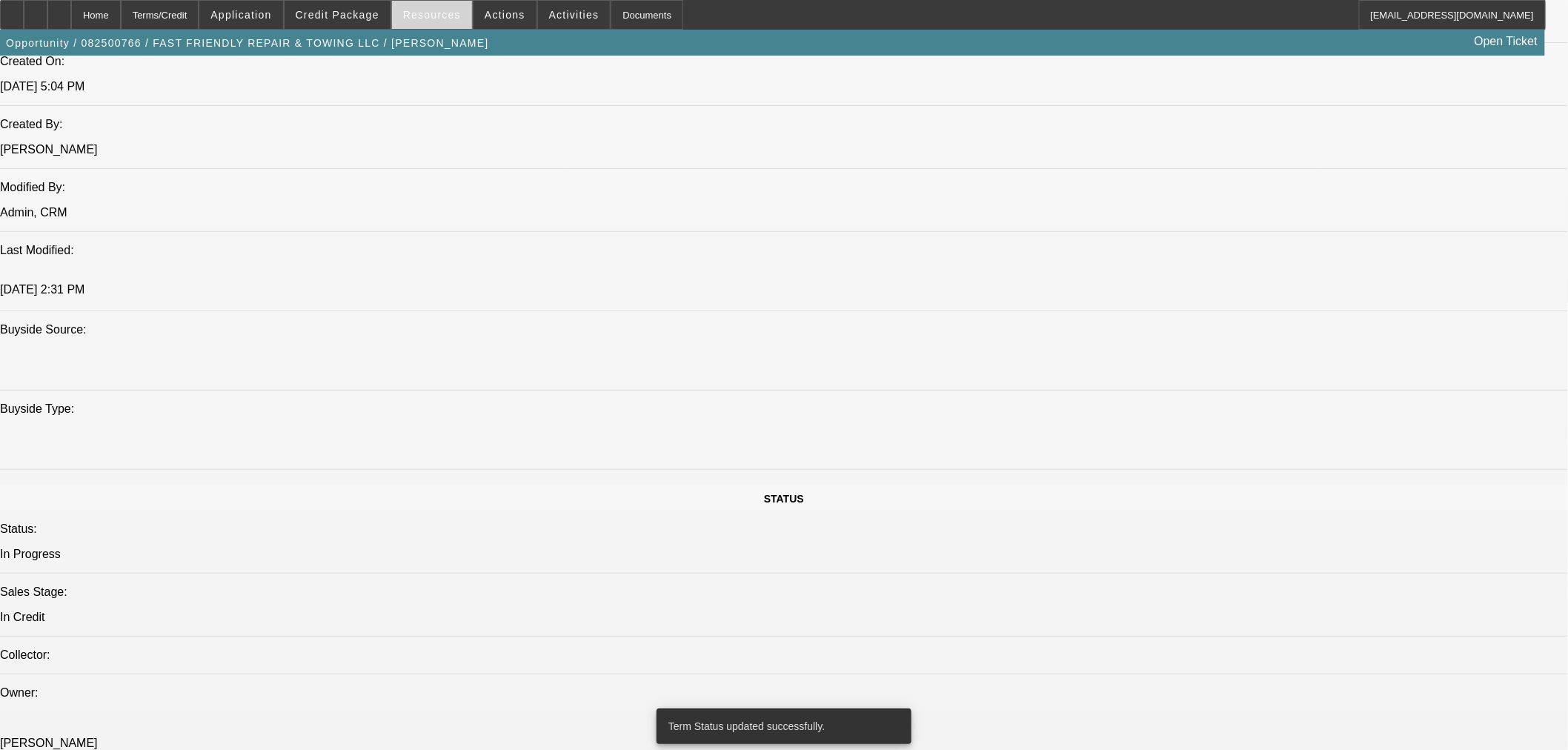
select select "0.1"
select select "2"
select select "0"
select select "6"
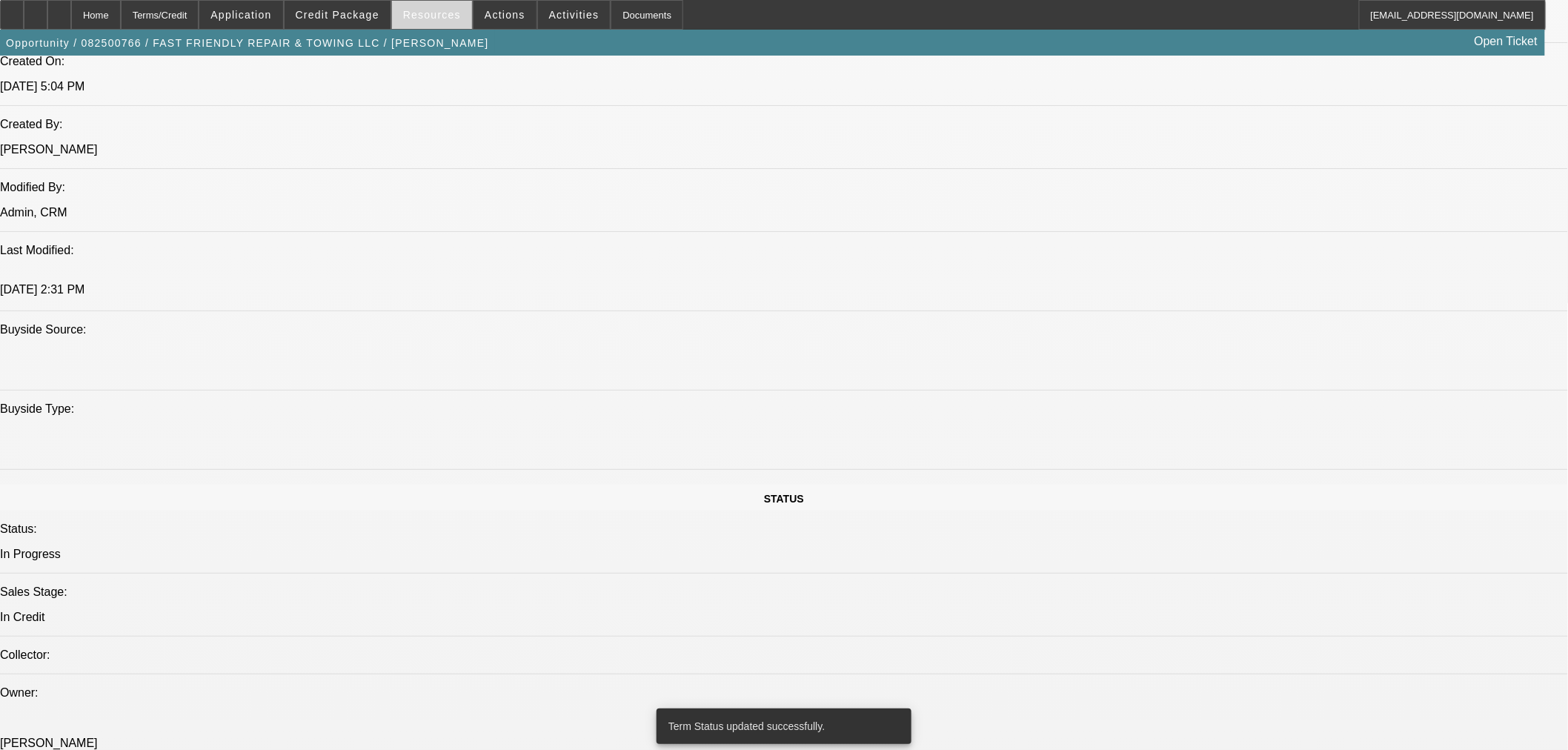
select select "0.1"
select select "2"
select select "0"
select select "6"
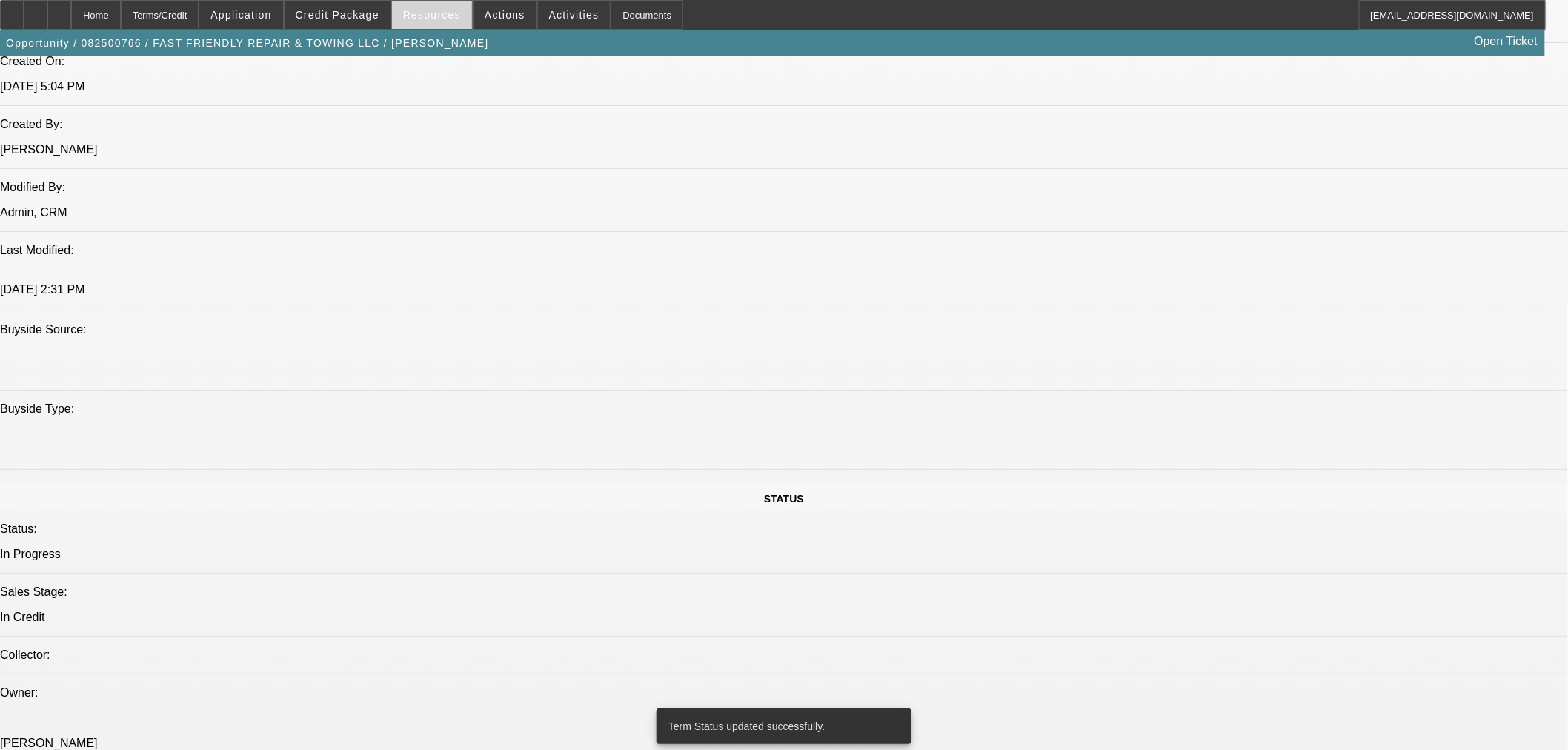
select select "0"
select select "3"
select select "0"
select select "6"
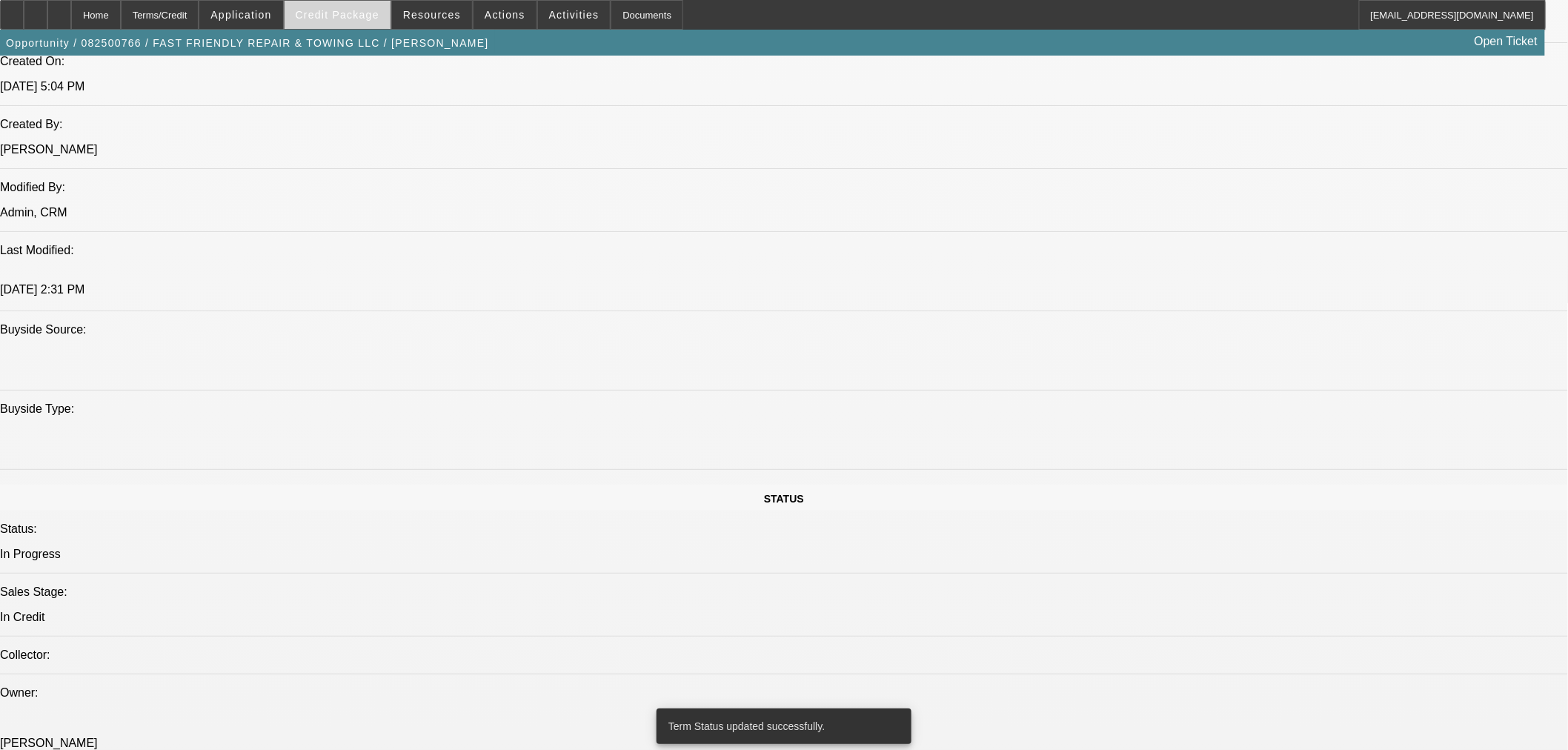
click at [370, 13] on span "Credit Package" at bounding box center [338, 15] width 83 height 12
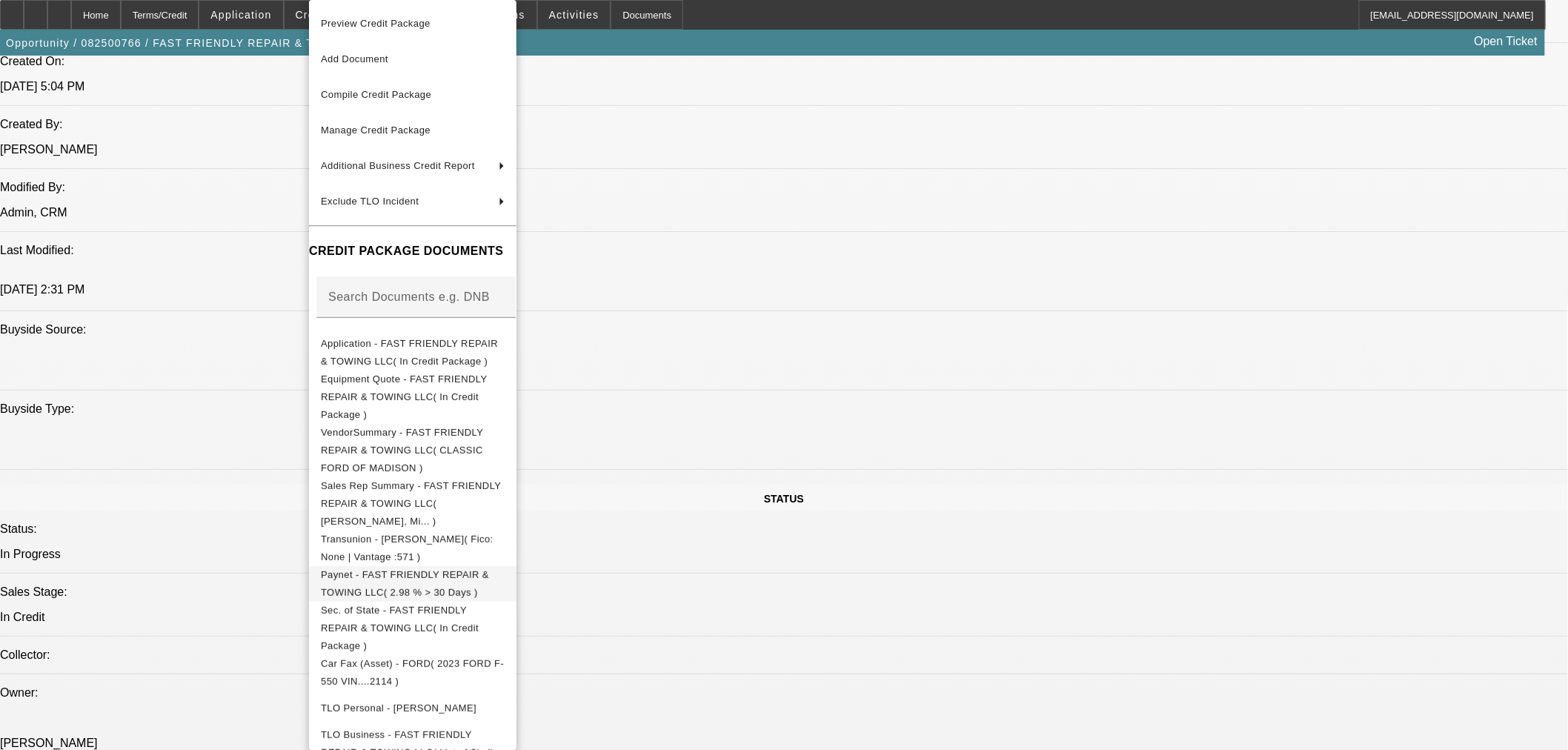
scroll to position [26, 0]
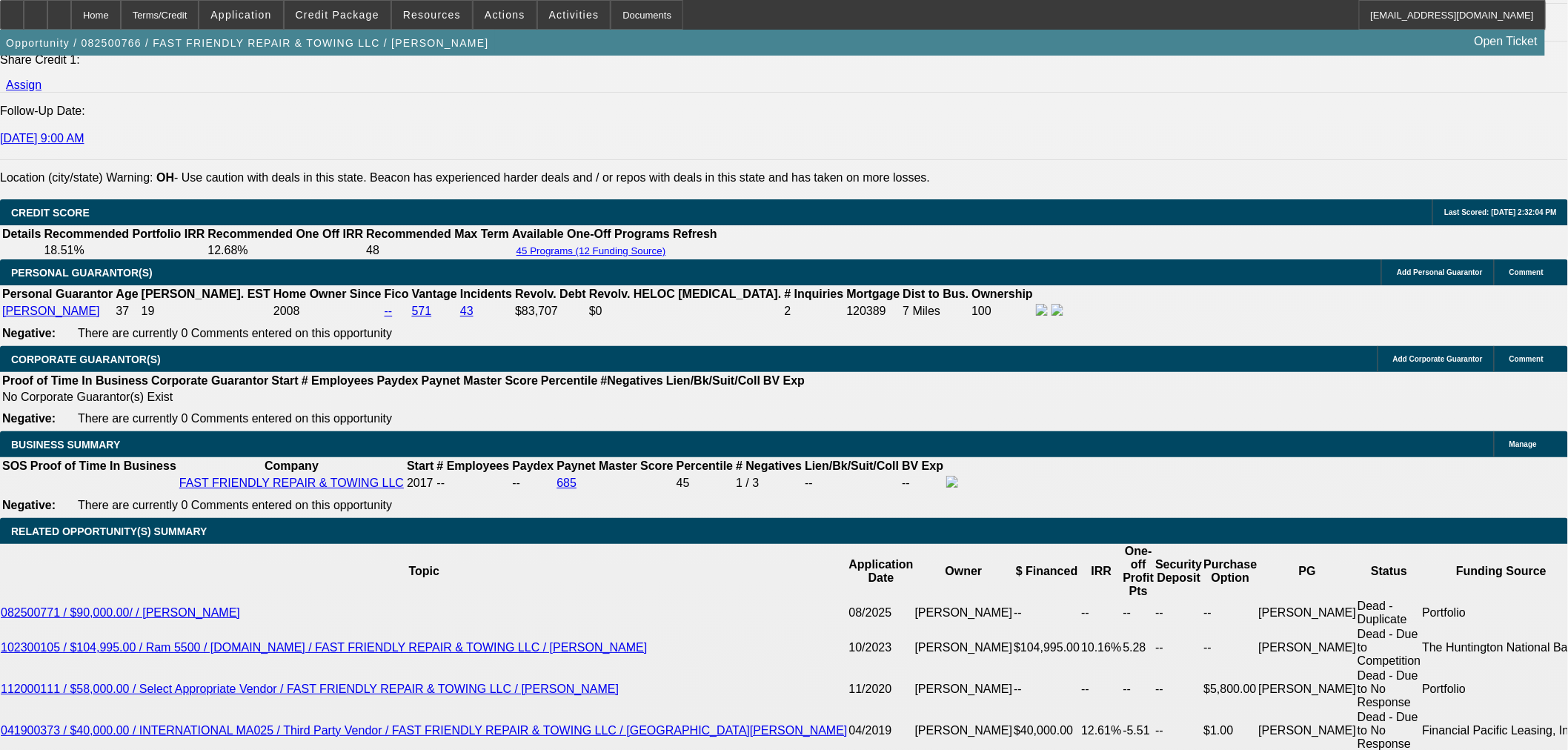
scroll to position [2103, 0]
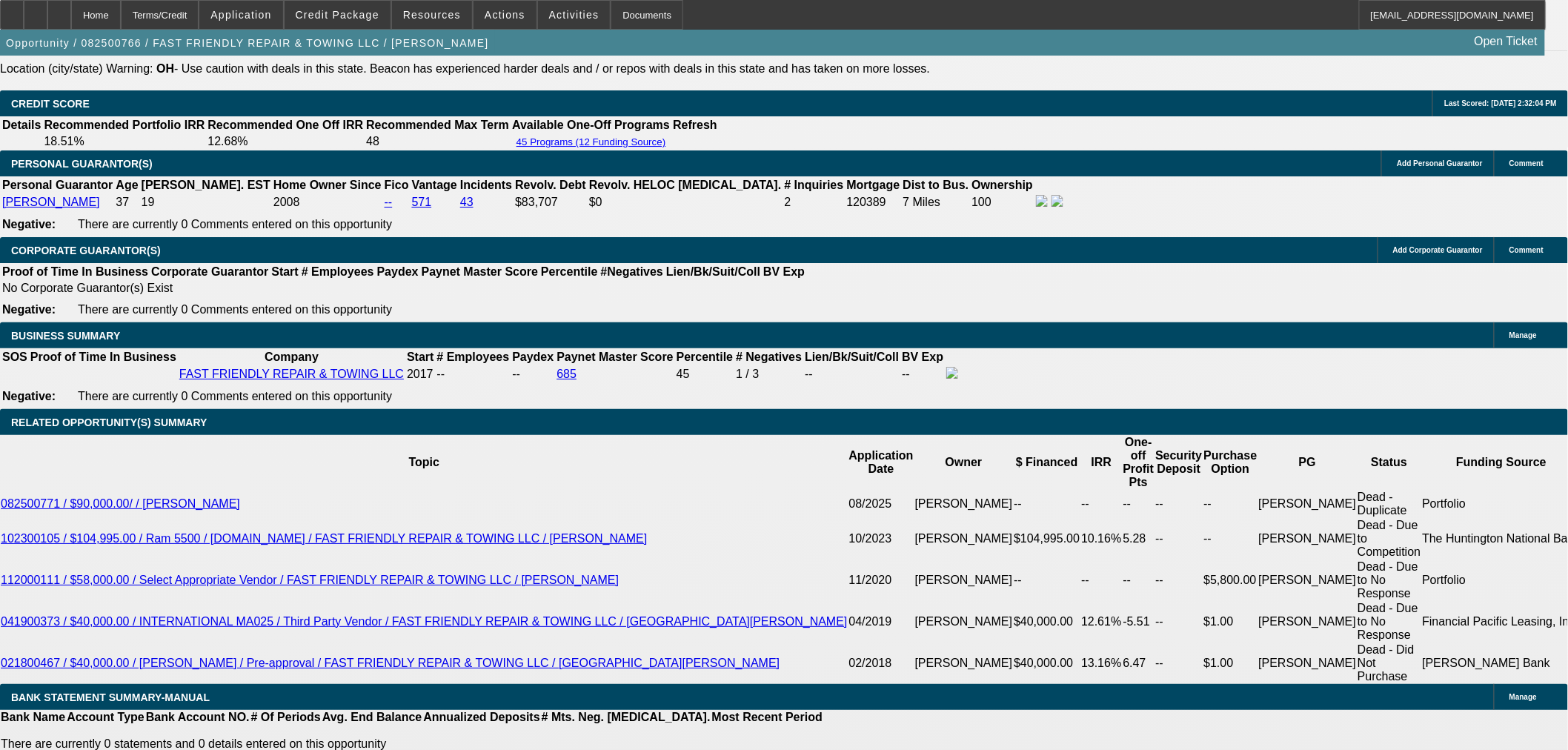
type input "48"
type input "UNKNOWN"
type input "$45,200.54"
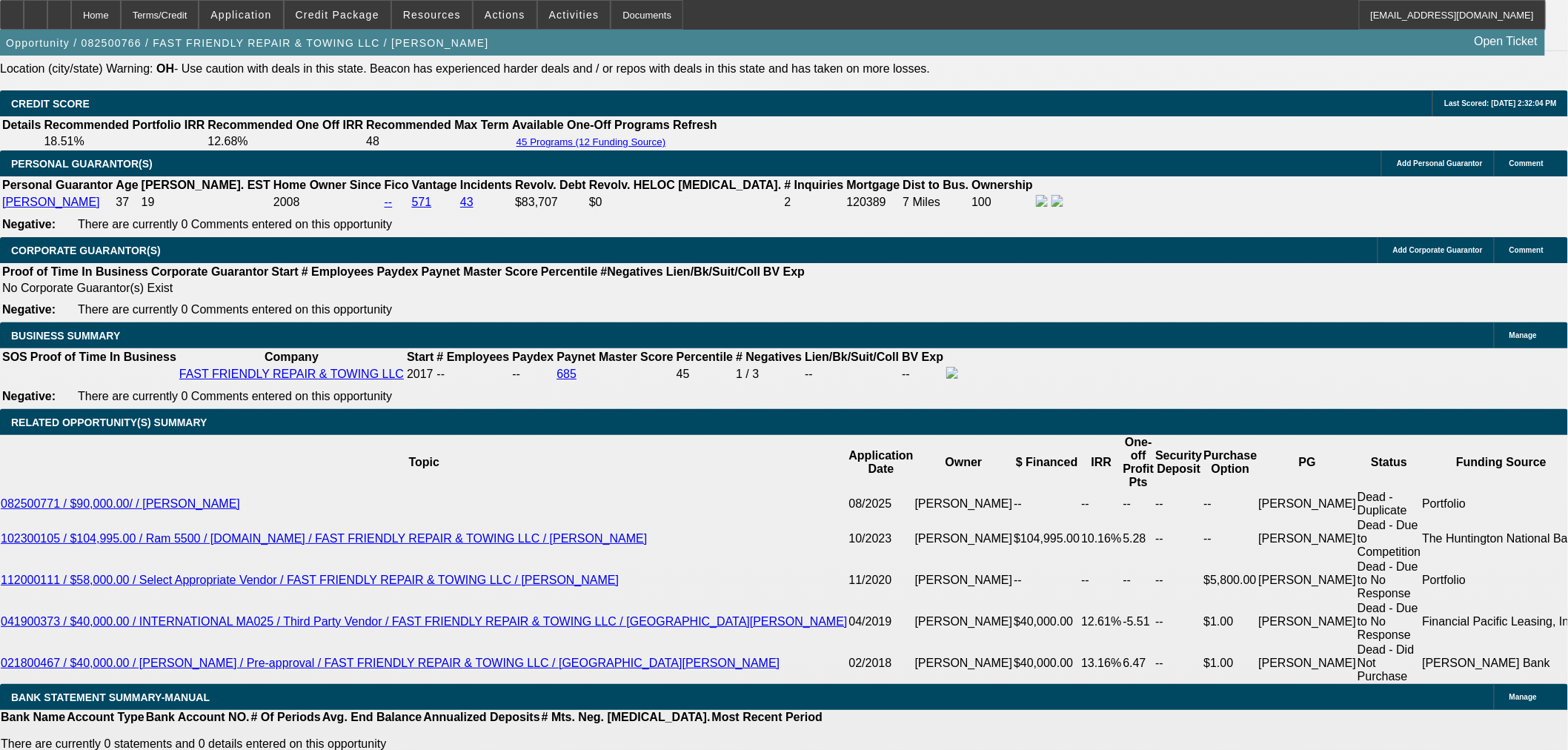
type input "$22,600.27"
type input "$5,053.42"
type input "$2,526.71"
type input "48"
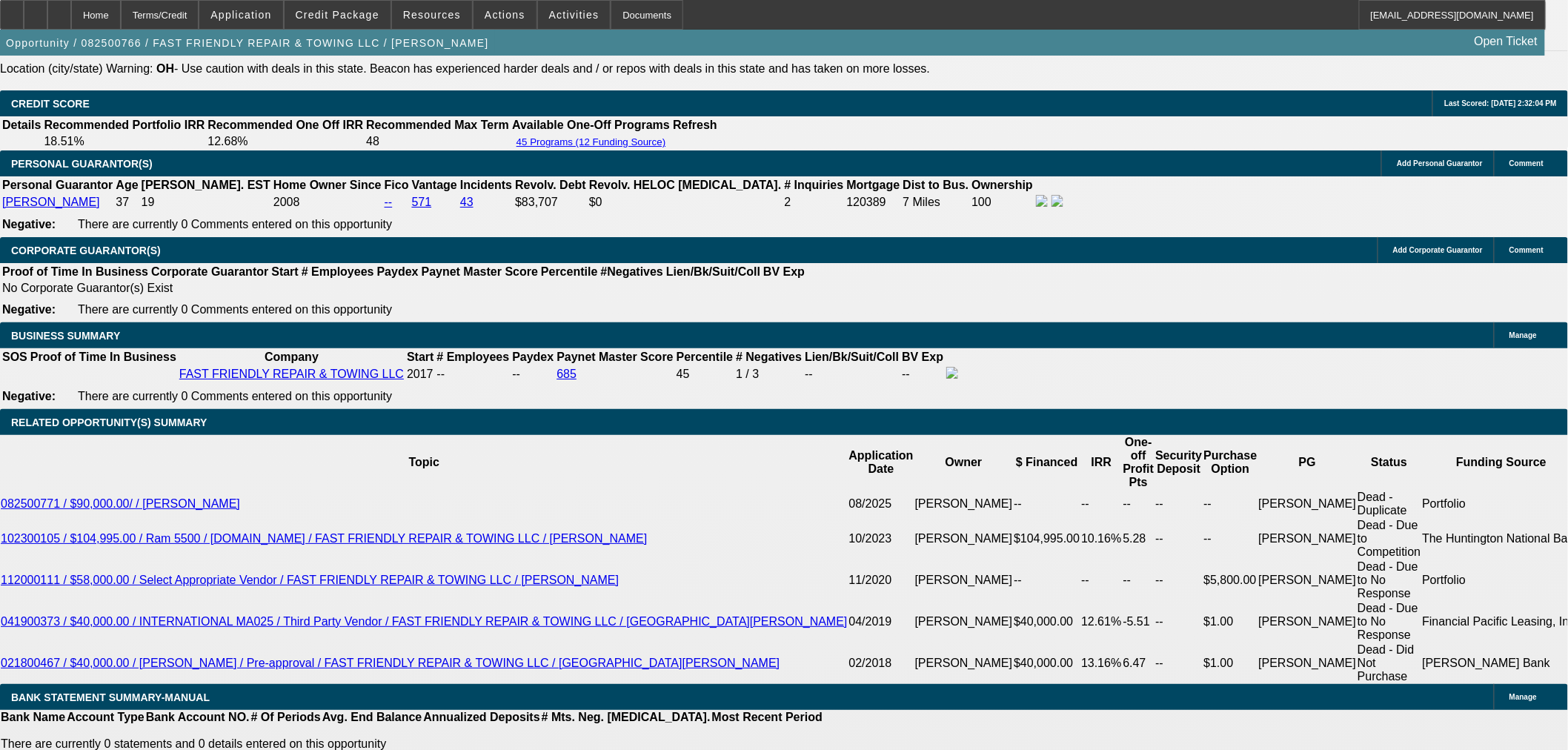
select select "0.15"
type input "$14,542.05"
type input "$4,772.66"
type input "$2,386.33"
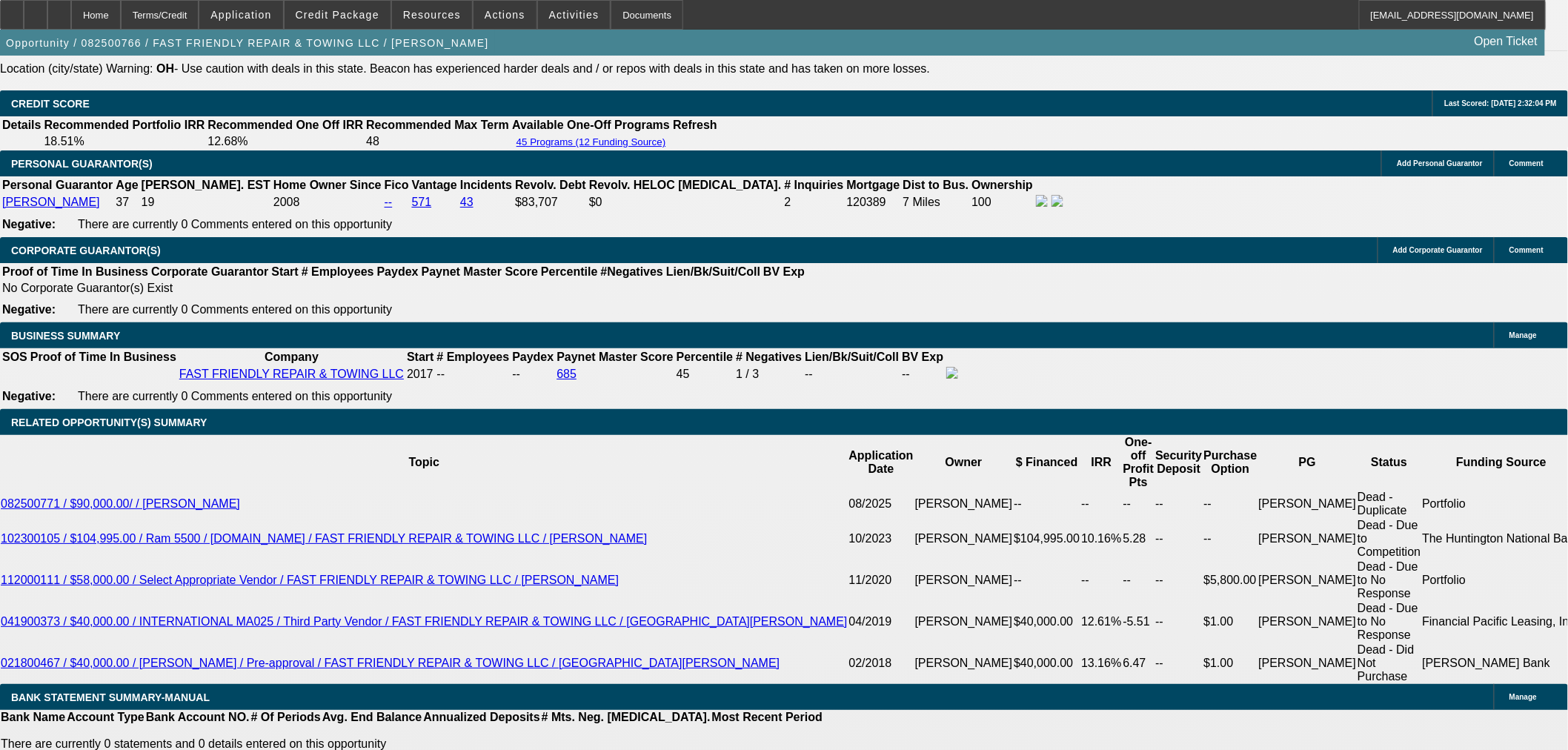
type input "$15,000.00"
click at [173, 352] on body "Home Terms/Credit Application Credit Package Resources Actions Activities Docum…" at bounding box center [784, 709] width 1568 height 5625
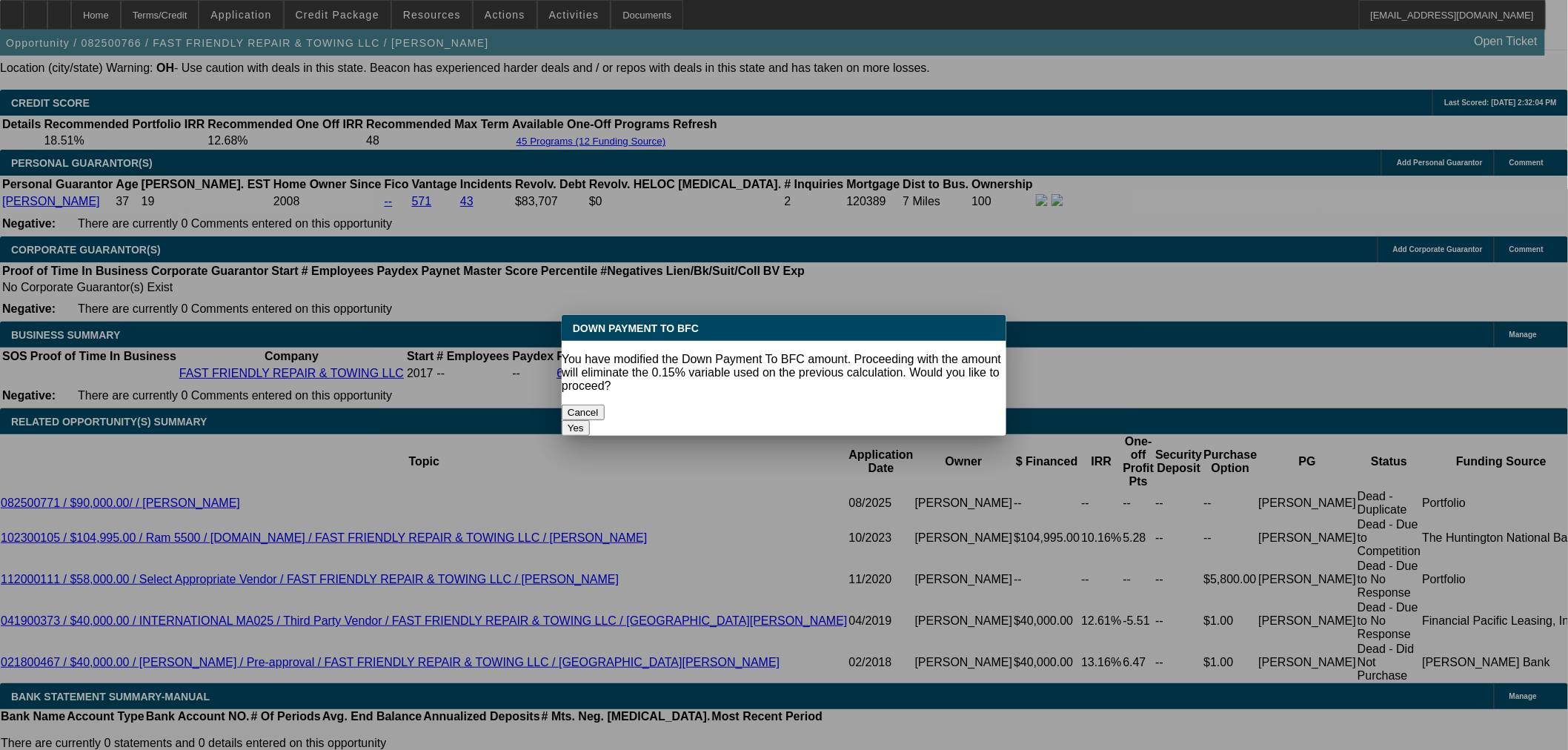
click at [590, 420] on button "Yes" at bounding box center [575, 428] width 28 height 16
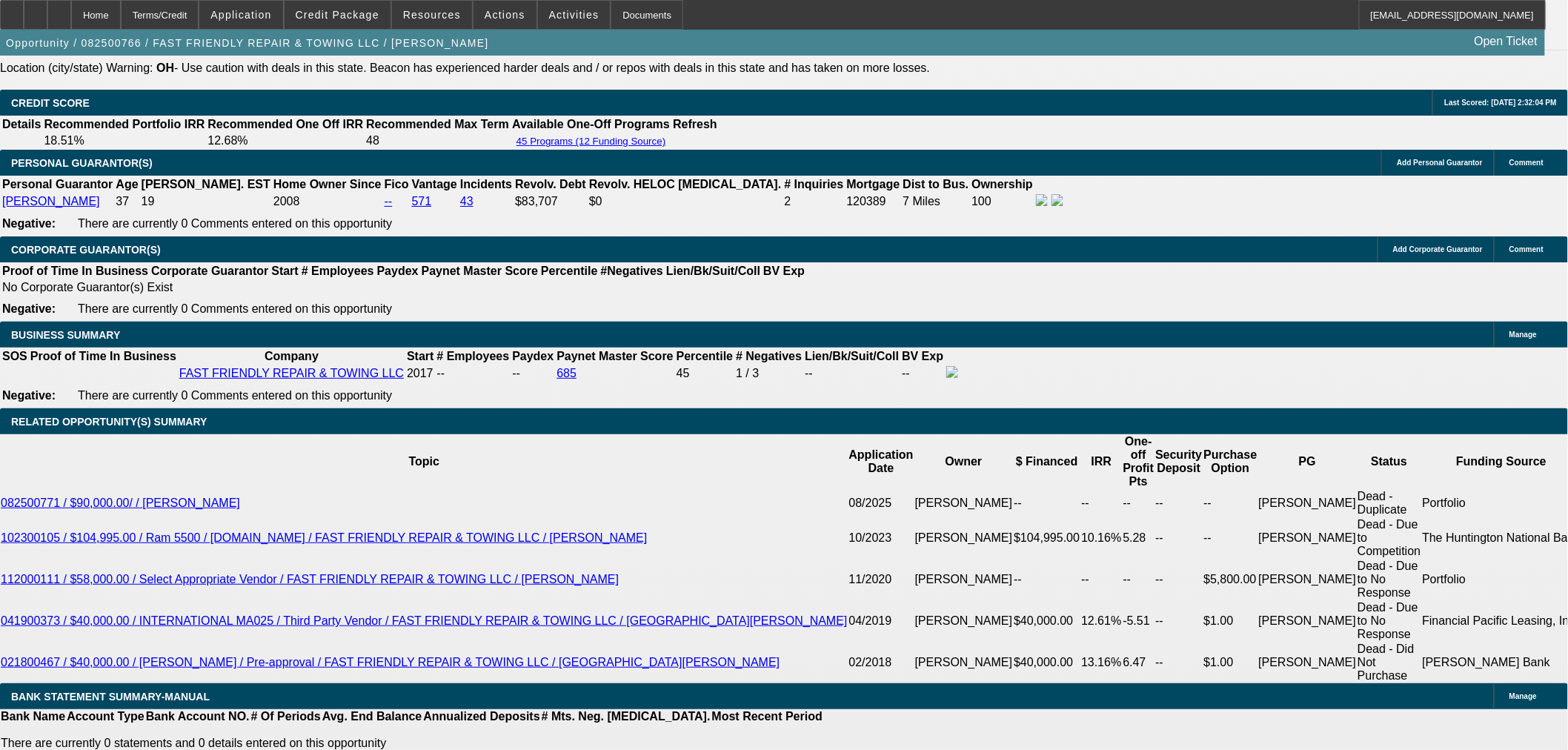
select select "0"
type input "$4,746.14"
type input "$2,373.07"
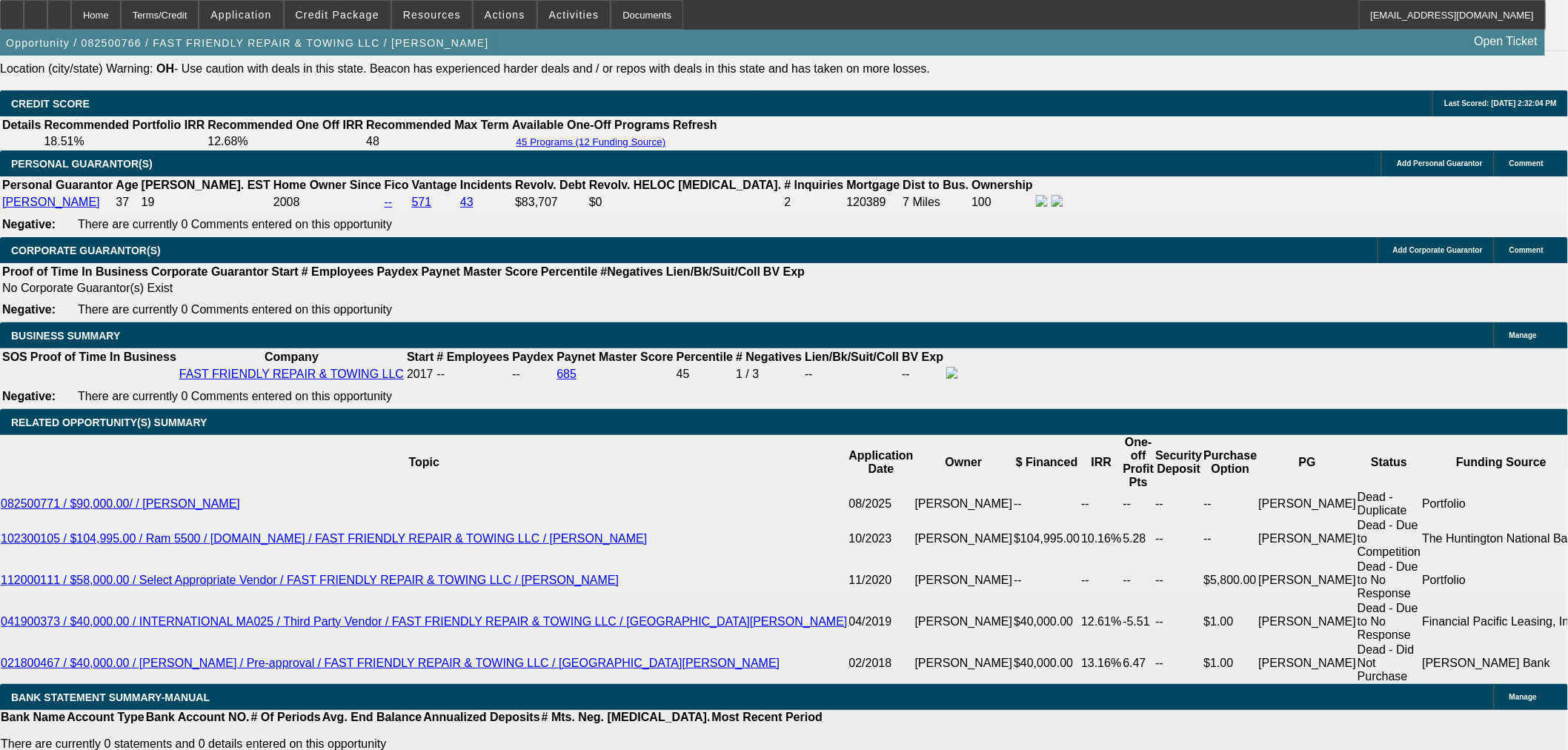
type input "18"
type input "$3,484.62"
type input "$1,742.31"
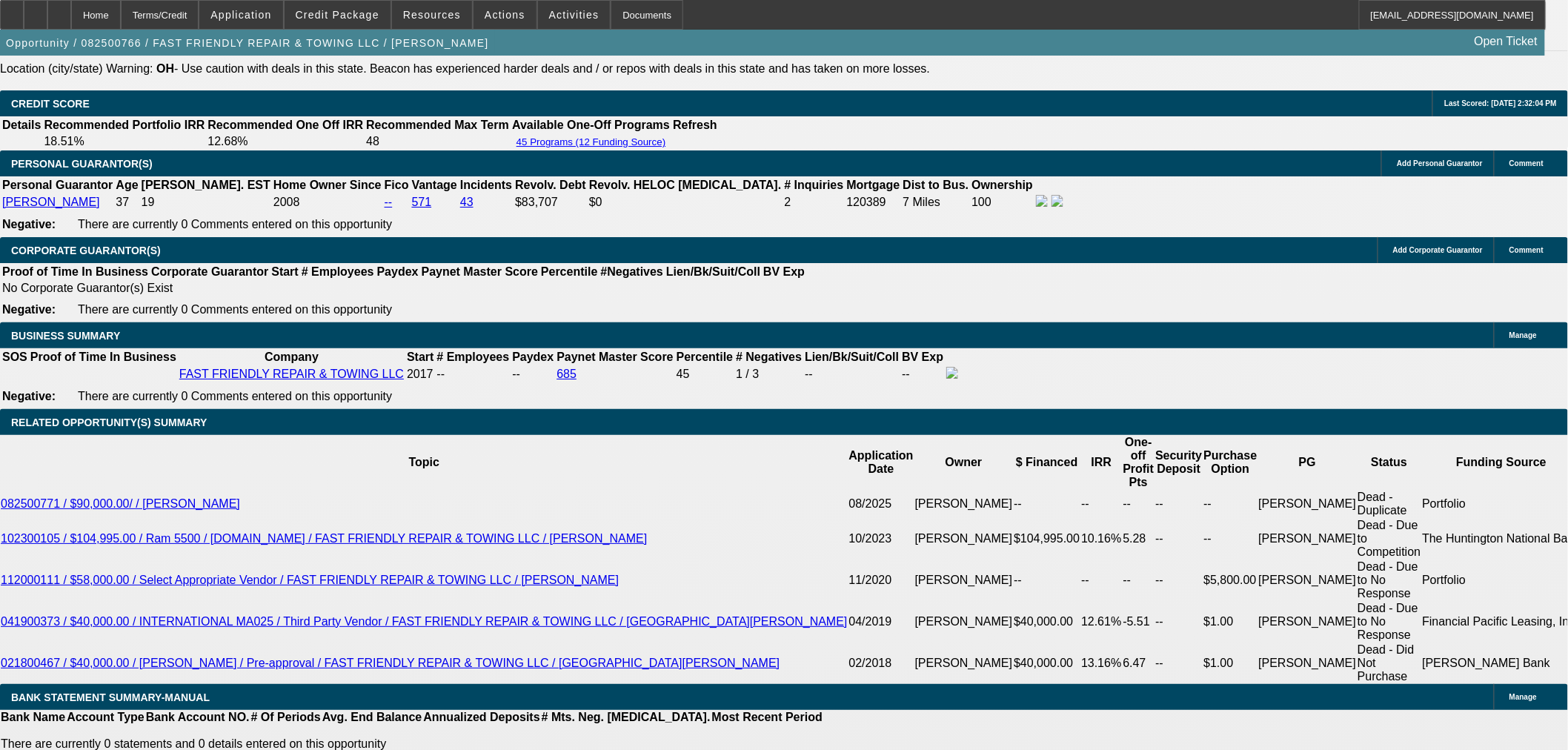
type input "18"
type input "$4,814.38"
type input "$2,407.19"
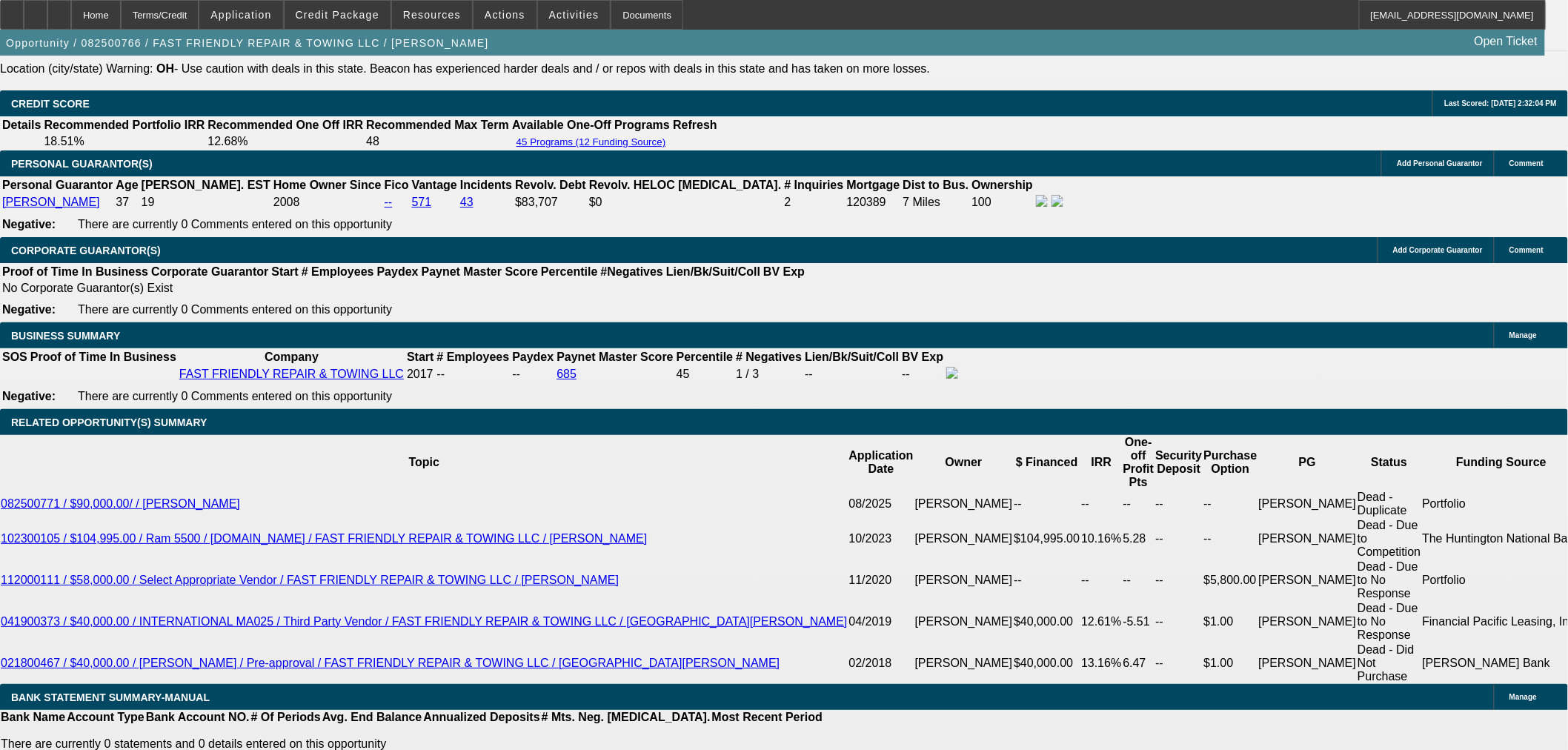
type input "18"
type input "$3,484.62"
type input "$1,742.31"
type input "$4,814.38"
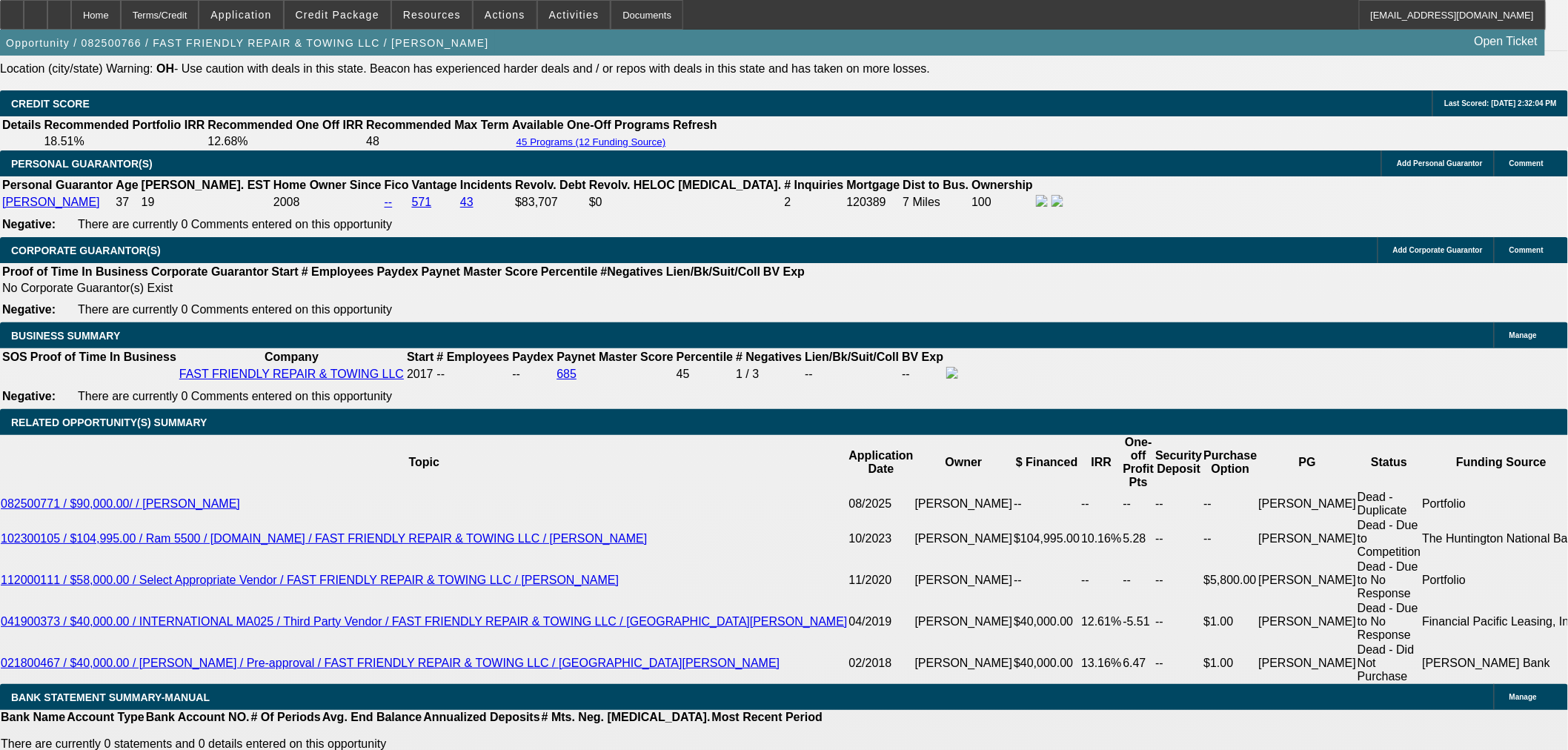
type input "$2,407.19"
type input "18"
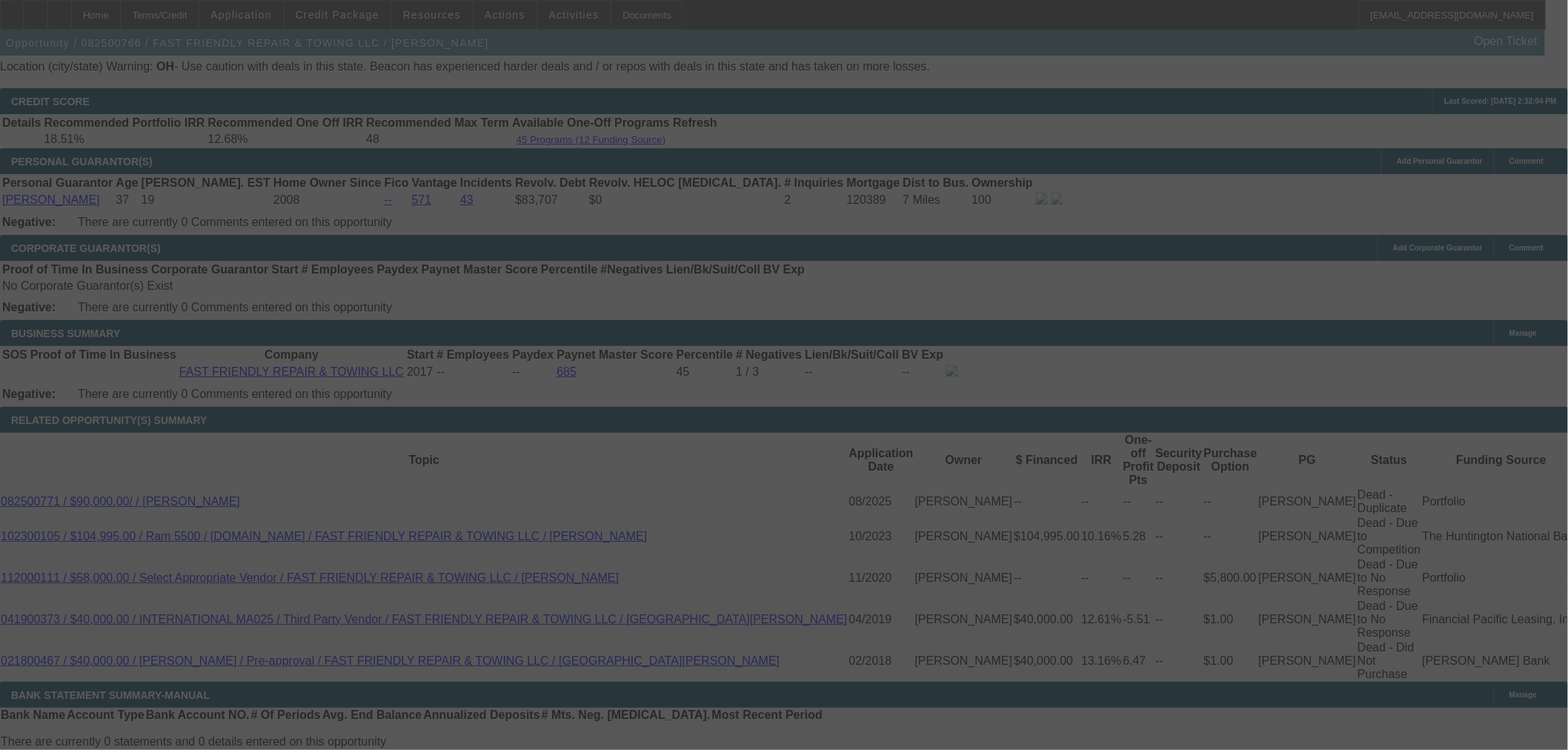
scroll to position [2102, 0]
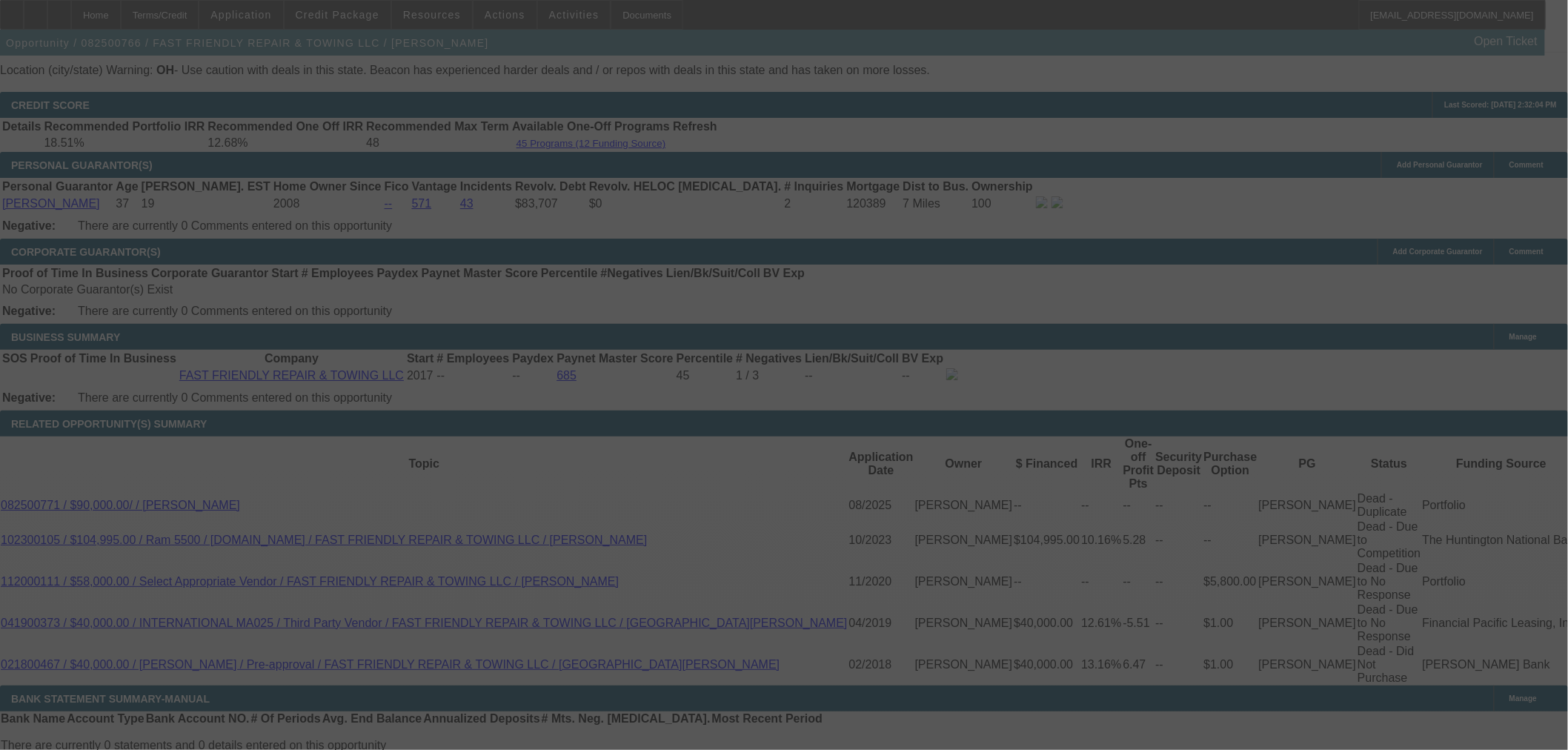
select select "0"
select select "2"
select select "0"
select select "6"
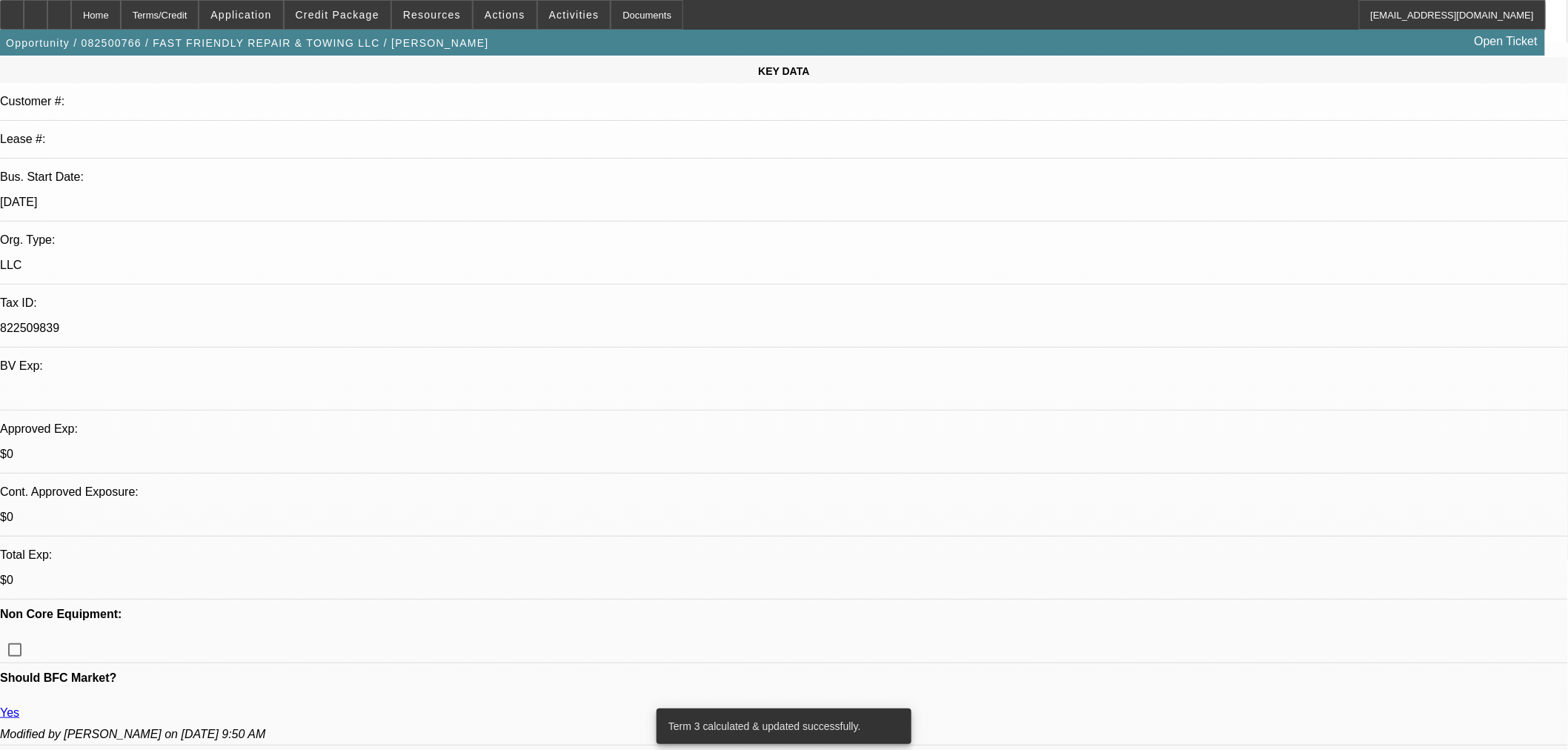
scroll to position [0, 0]
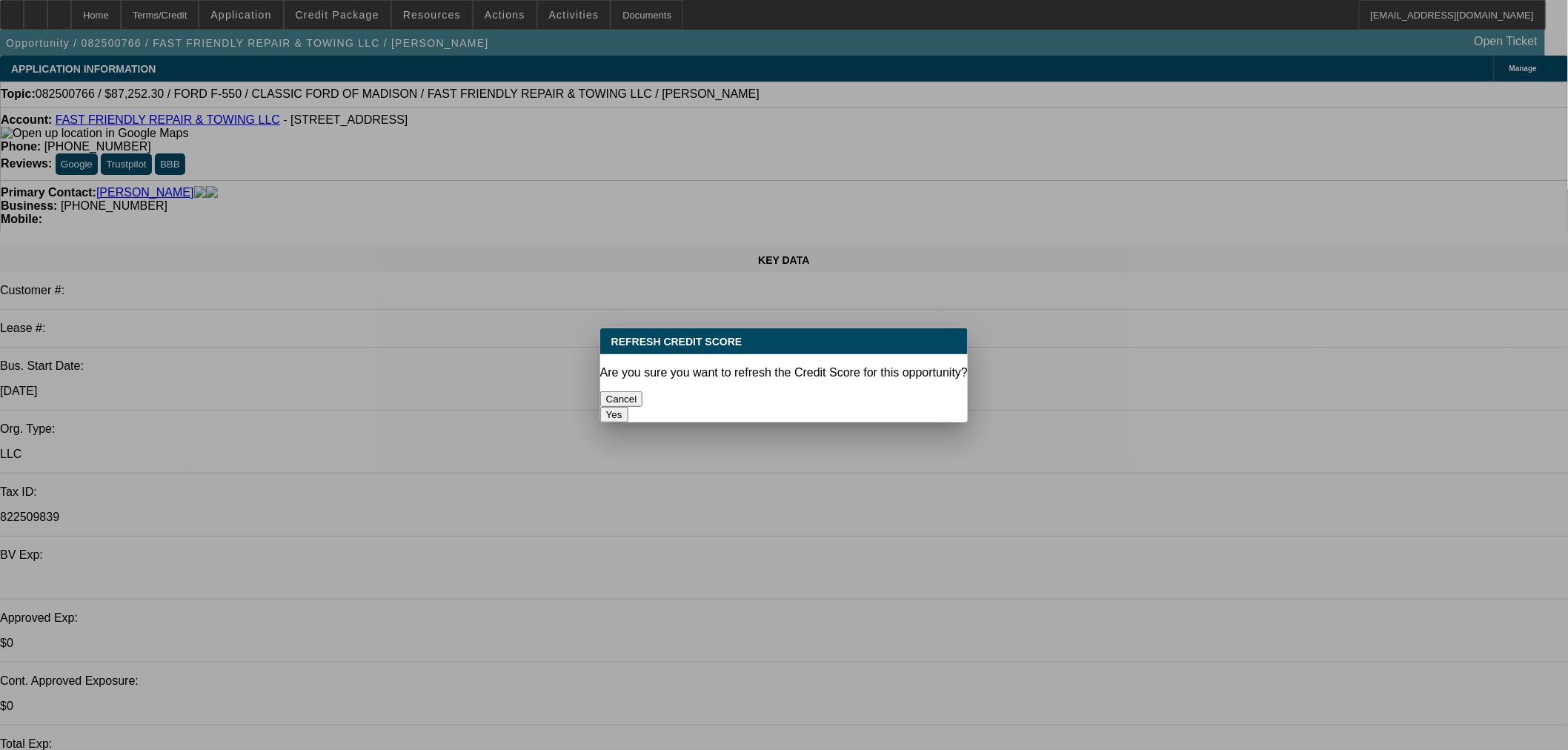
click at [628, 407] on button "Yes" at bounding box center [615, 415] width 28 height 16
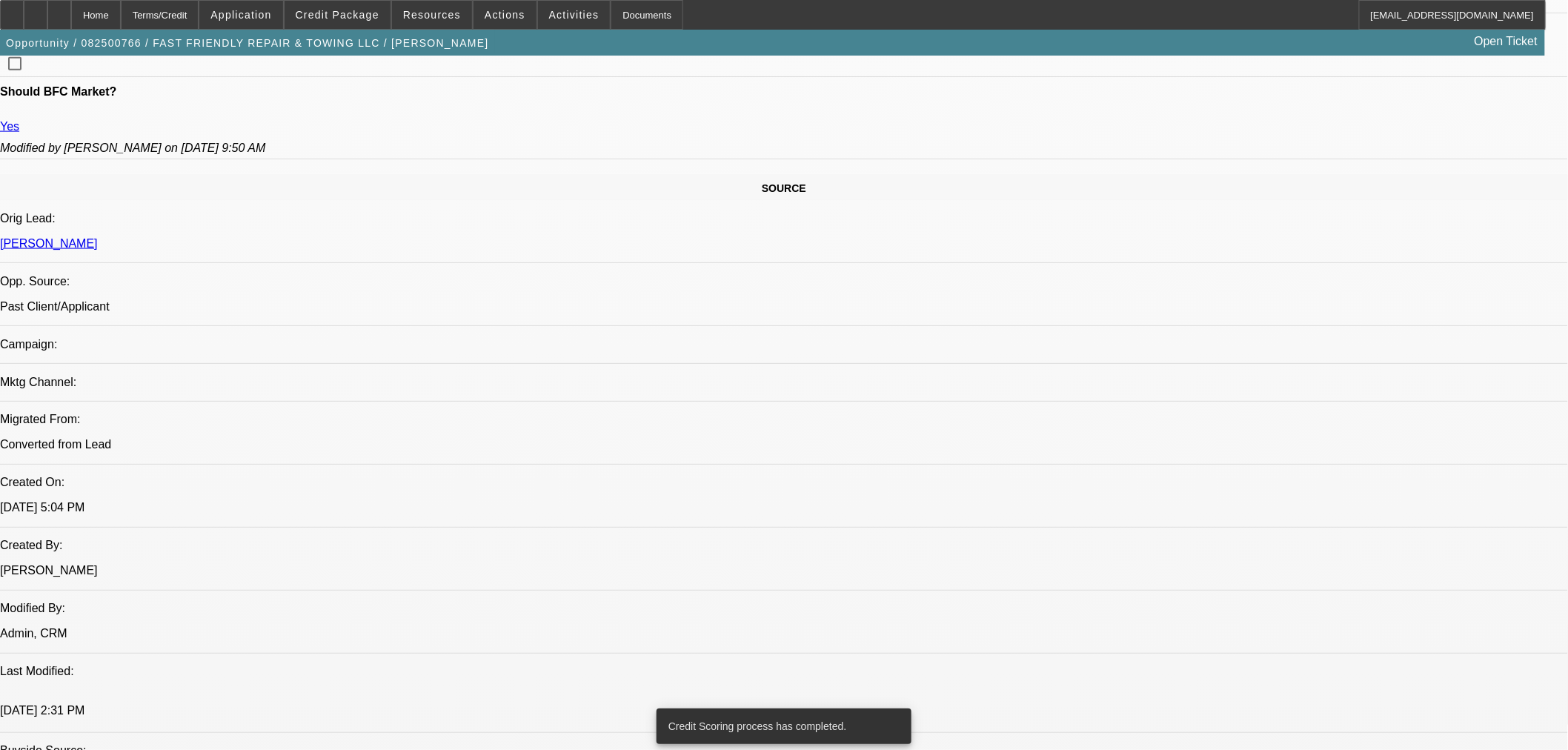
scroll to position [658, 0]
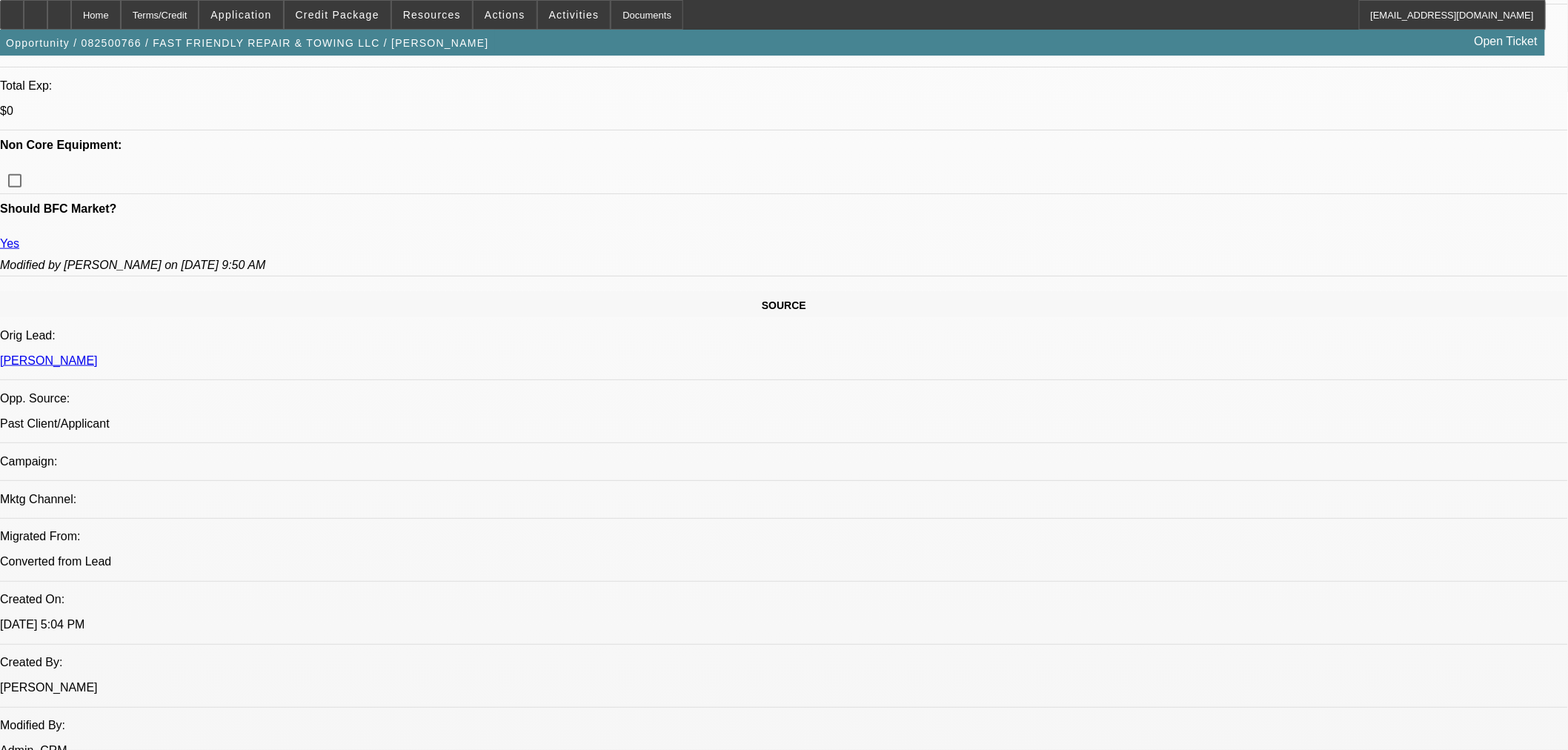
paste textarea "$864,000"
type textarea "$864,000 LOAN TAKEN OUT RECENTLY"
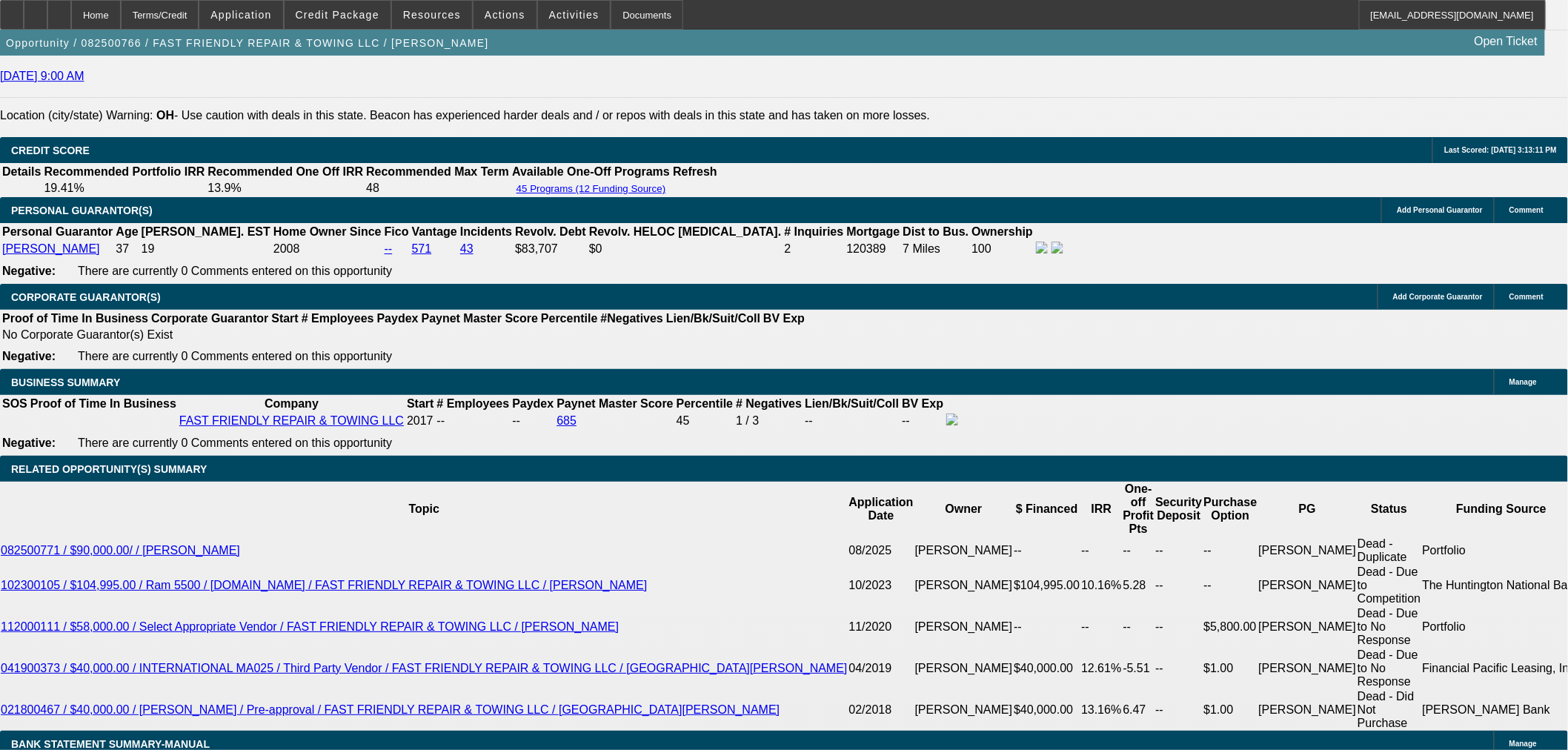
scroll to position [2224, 0]
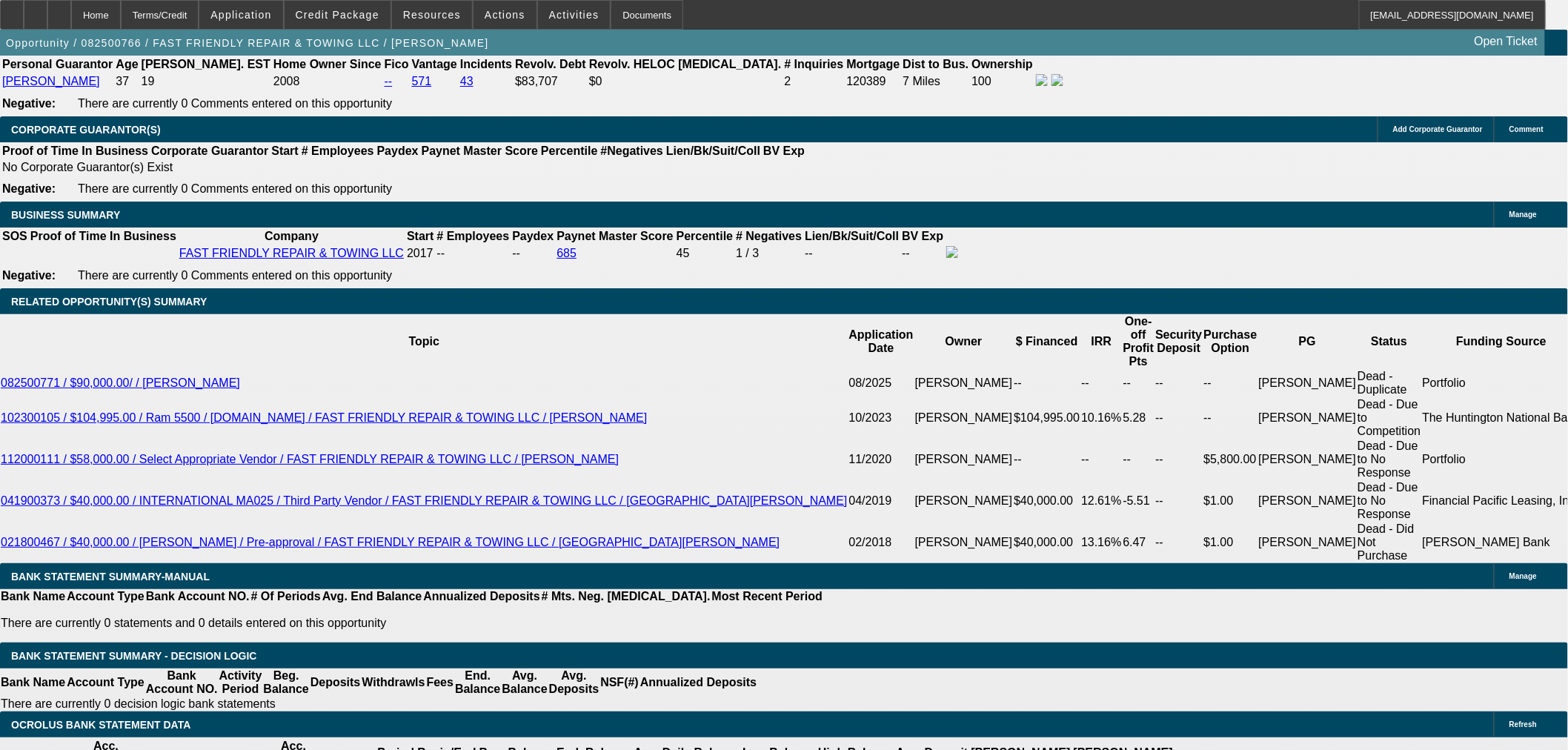
select select "0.15"
type input "$14,542.05"
type input "UNKNOWN"
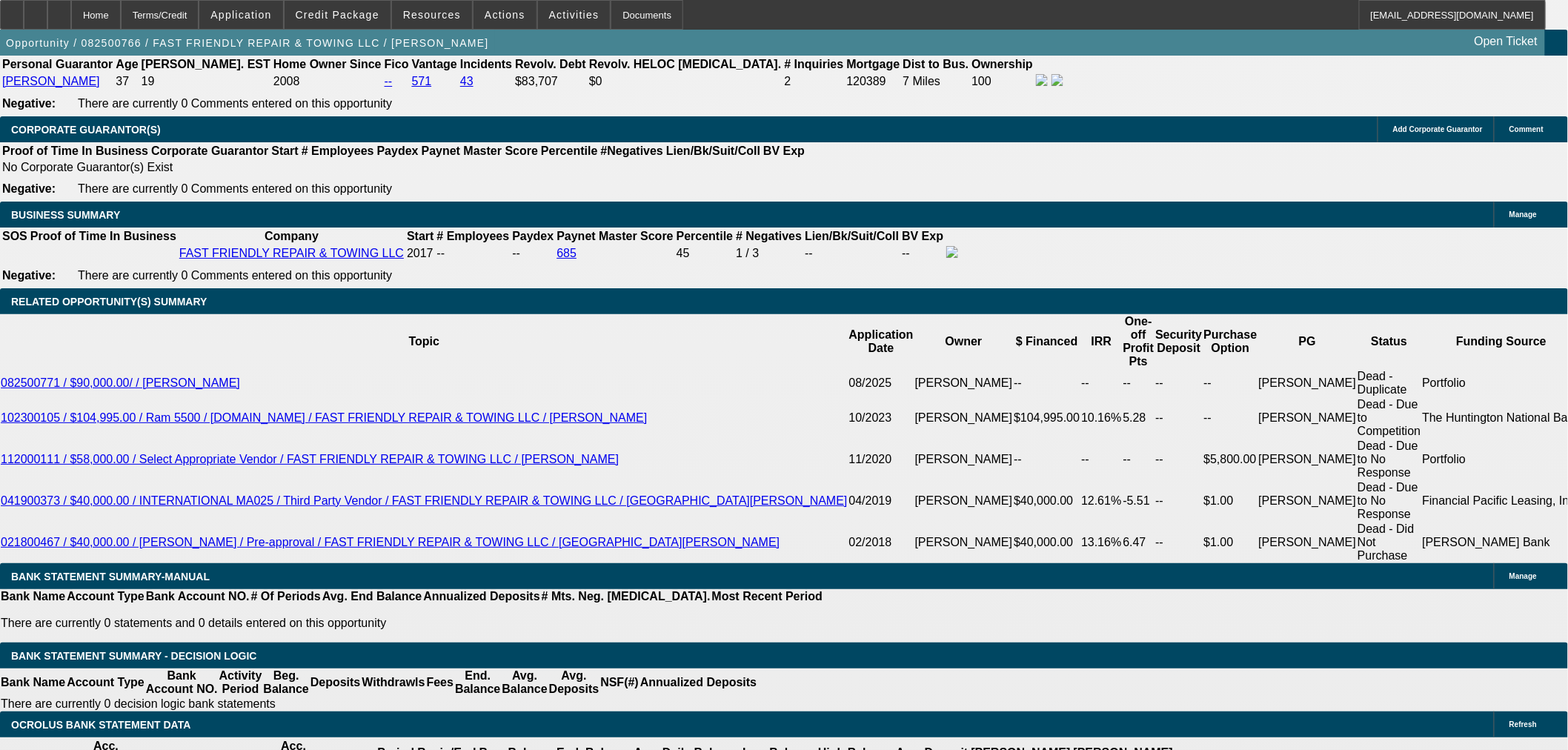
type input "$4,841.30"
type input "$2,420.65"
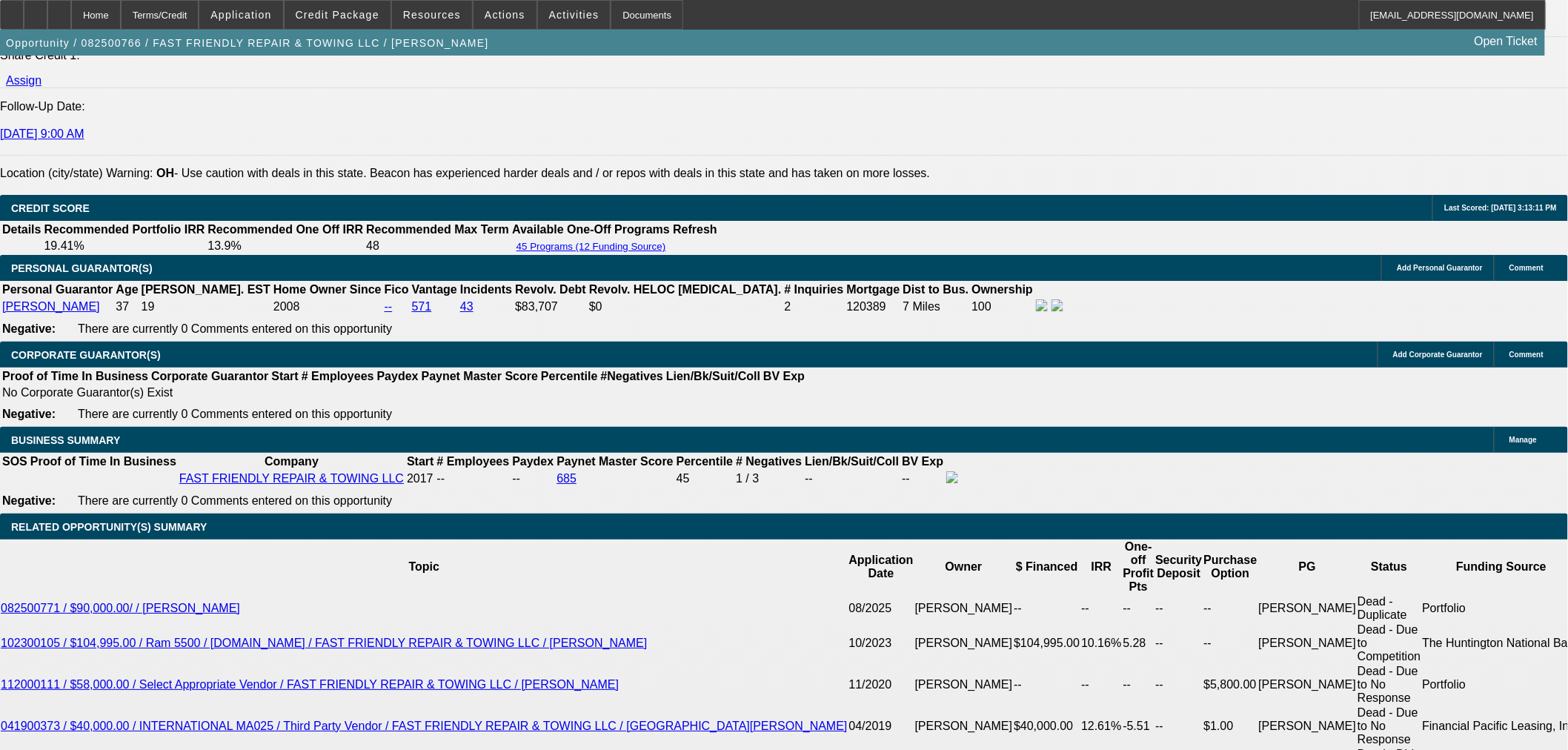
scroll to position [1976, 0]
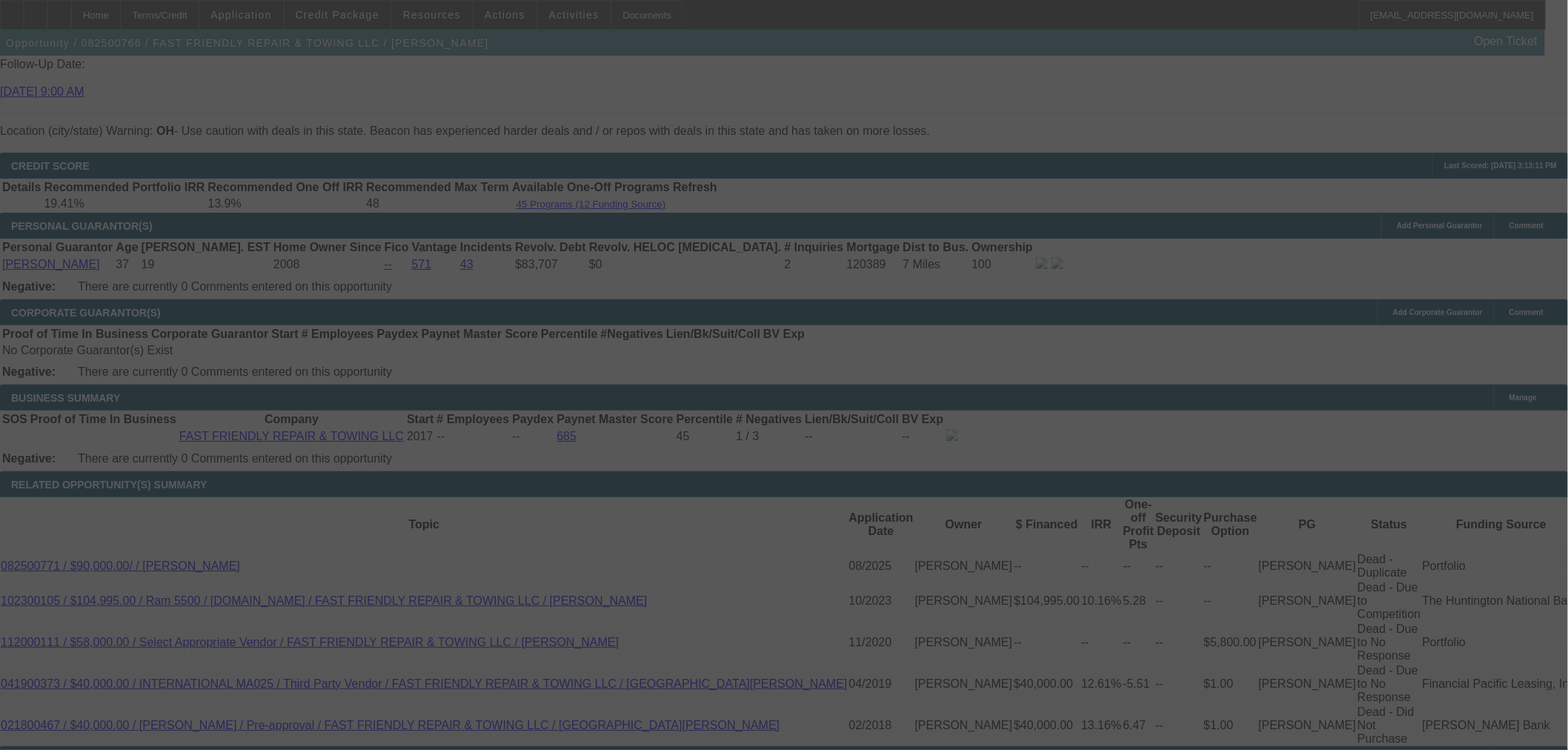
scroll to position [2141, 0]
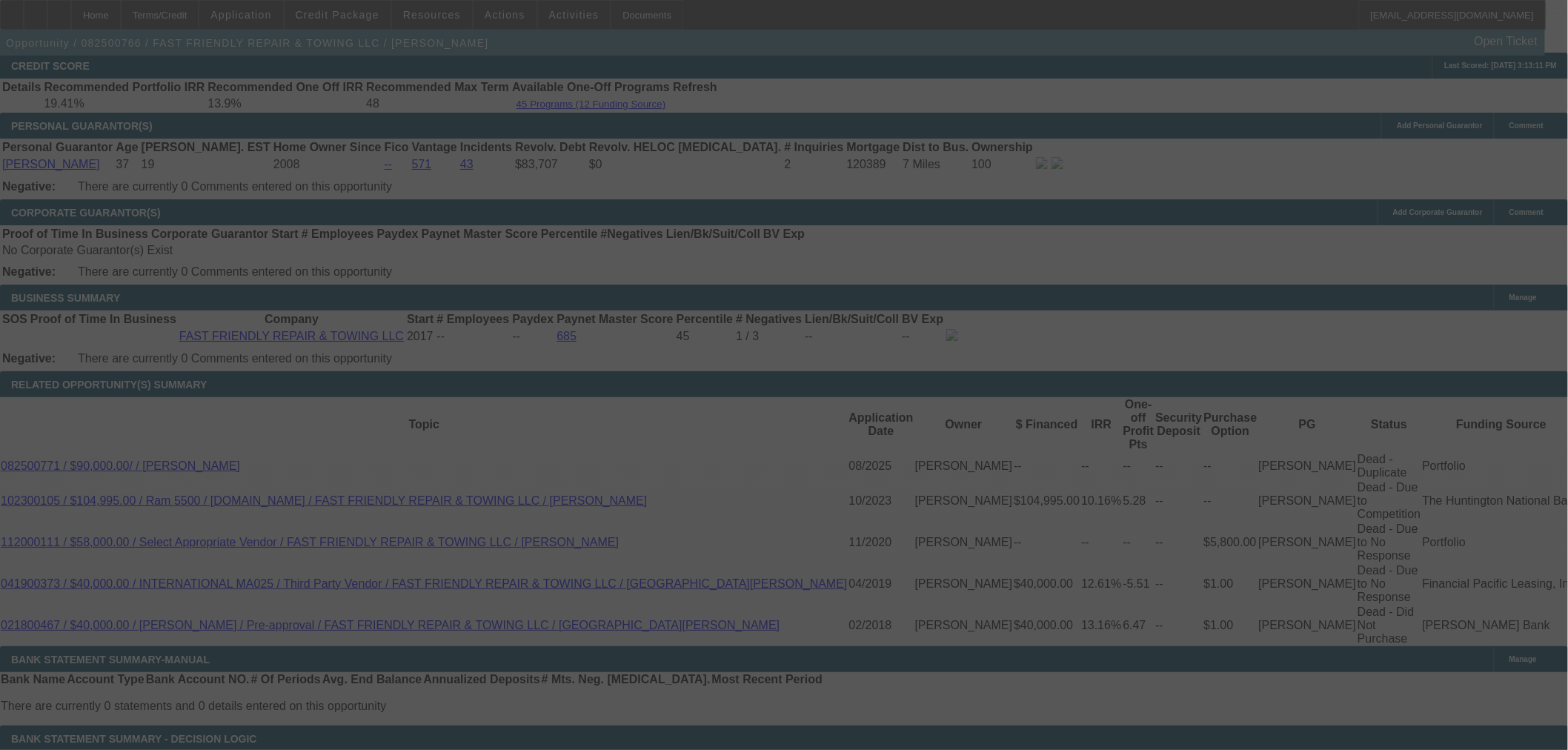
select select "0.15"
select select "2"
select select "0"
select select "6"
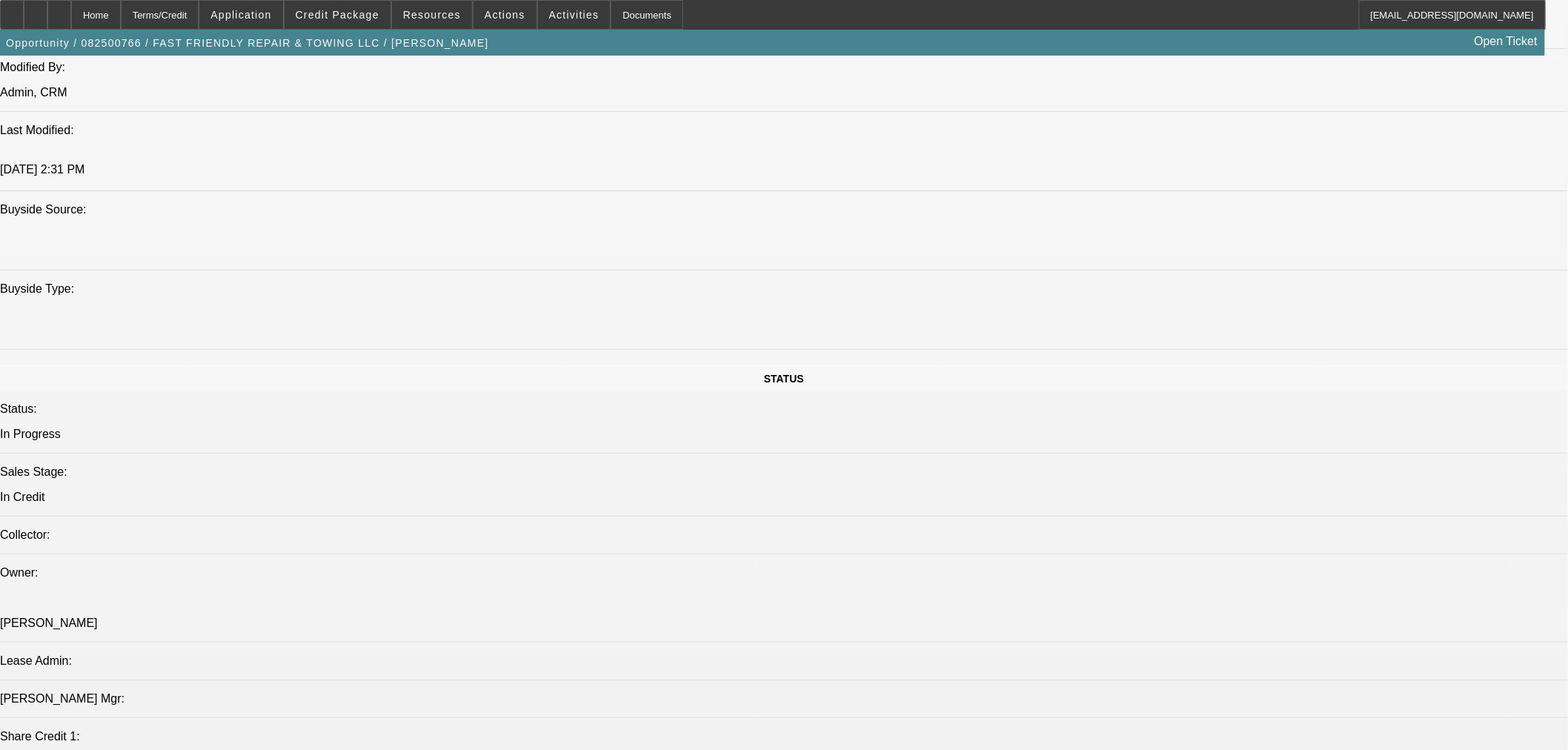
scroll to position [823, 0]
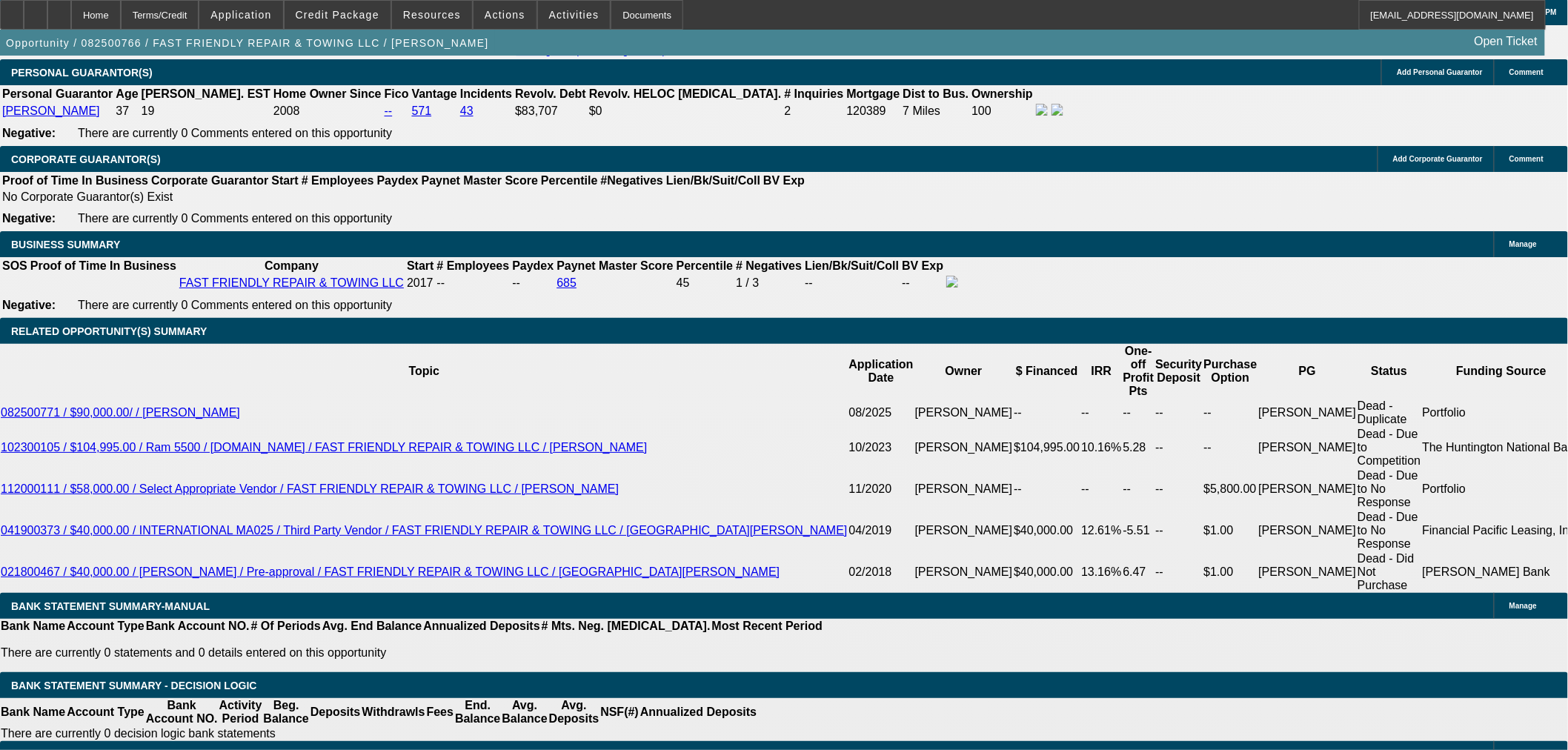
scroll to position [2224, 0]
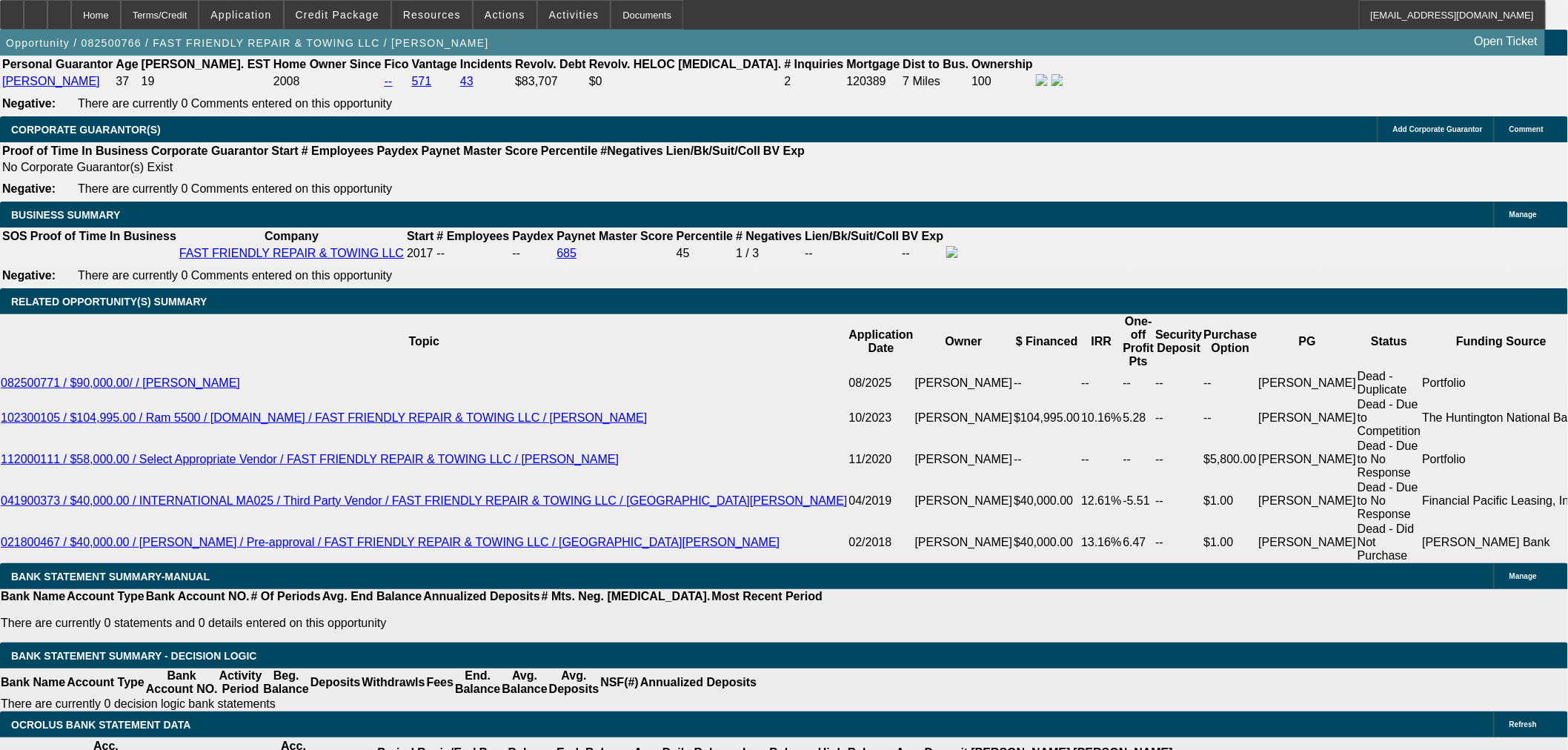
select select "0.1"
type input "$9,694.70"
type input "UNKNOWN"
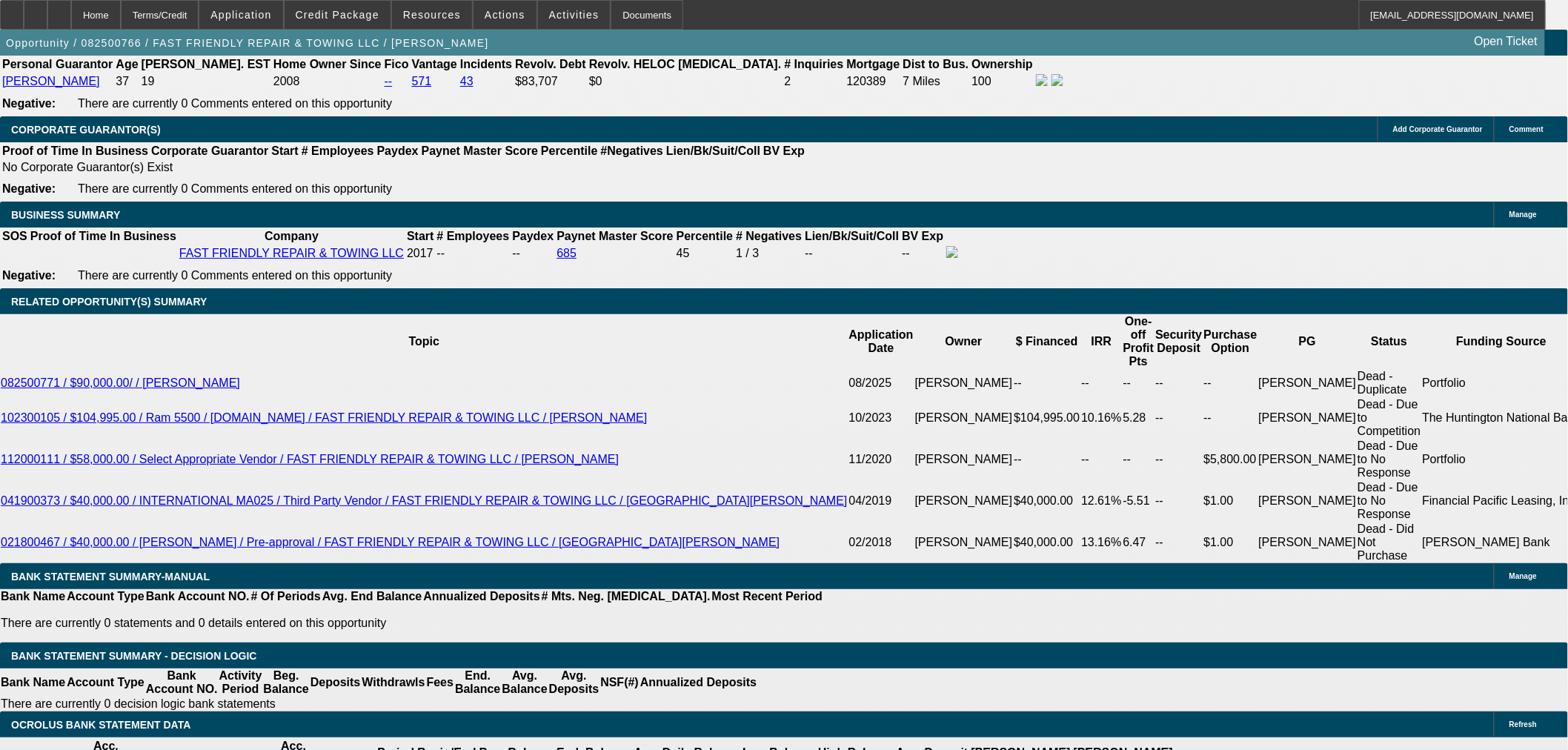
type input "$2,563.04"
type input "$5,126.08"
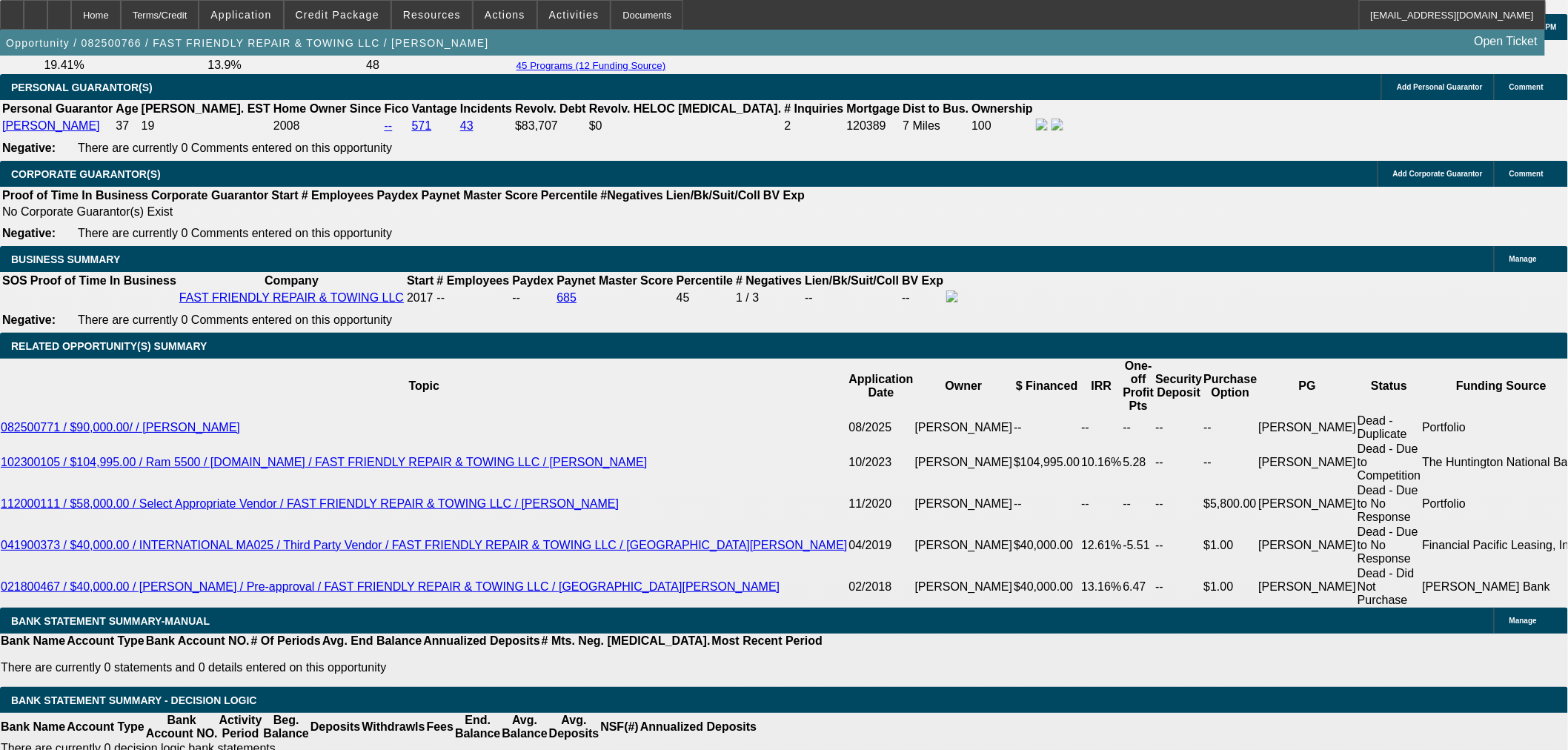
scroll to position [2141, 0]
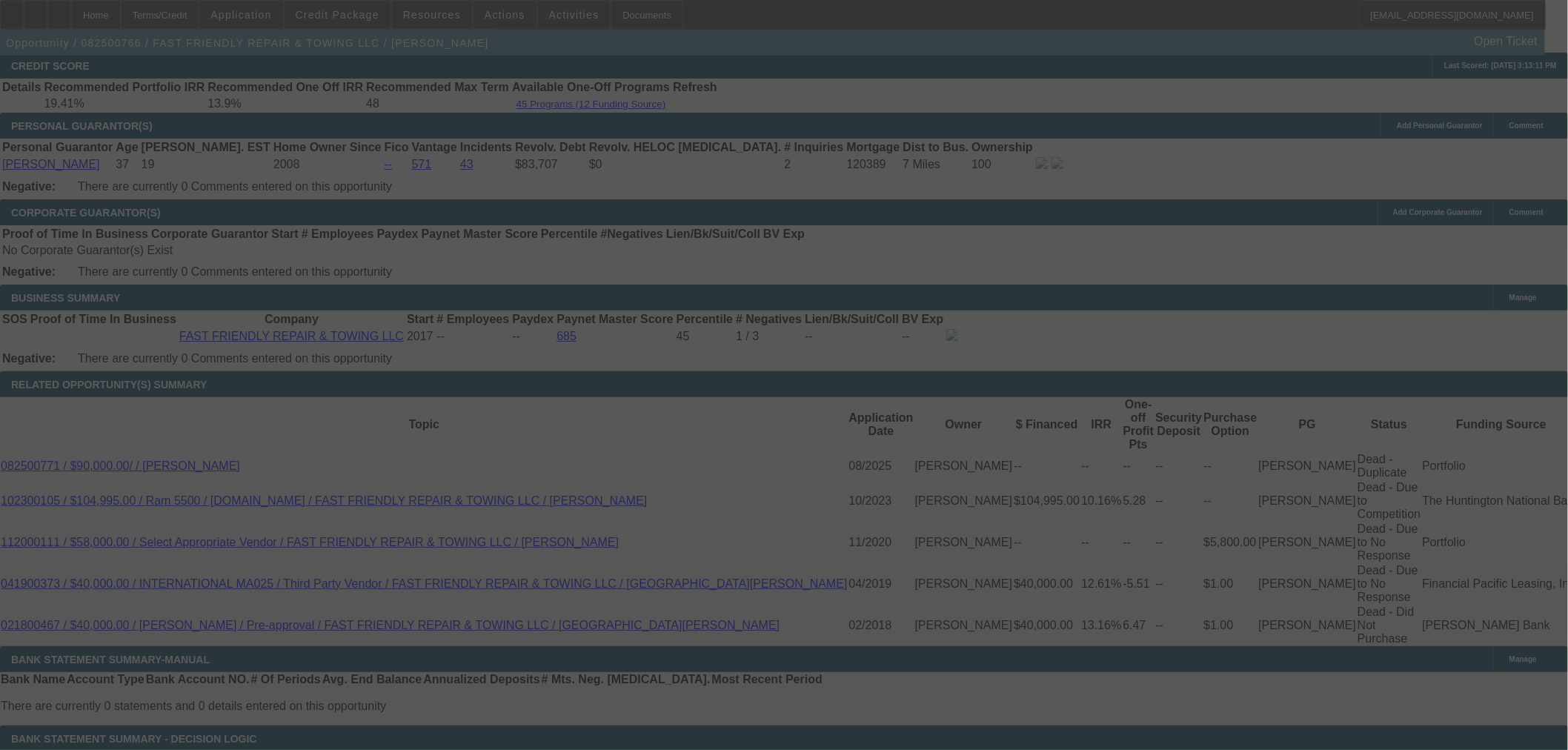
select select "0.1"
select select "2"
select select "0"
select select "6"
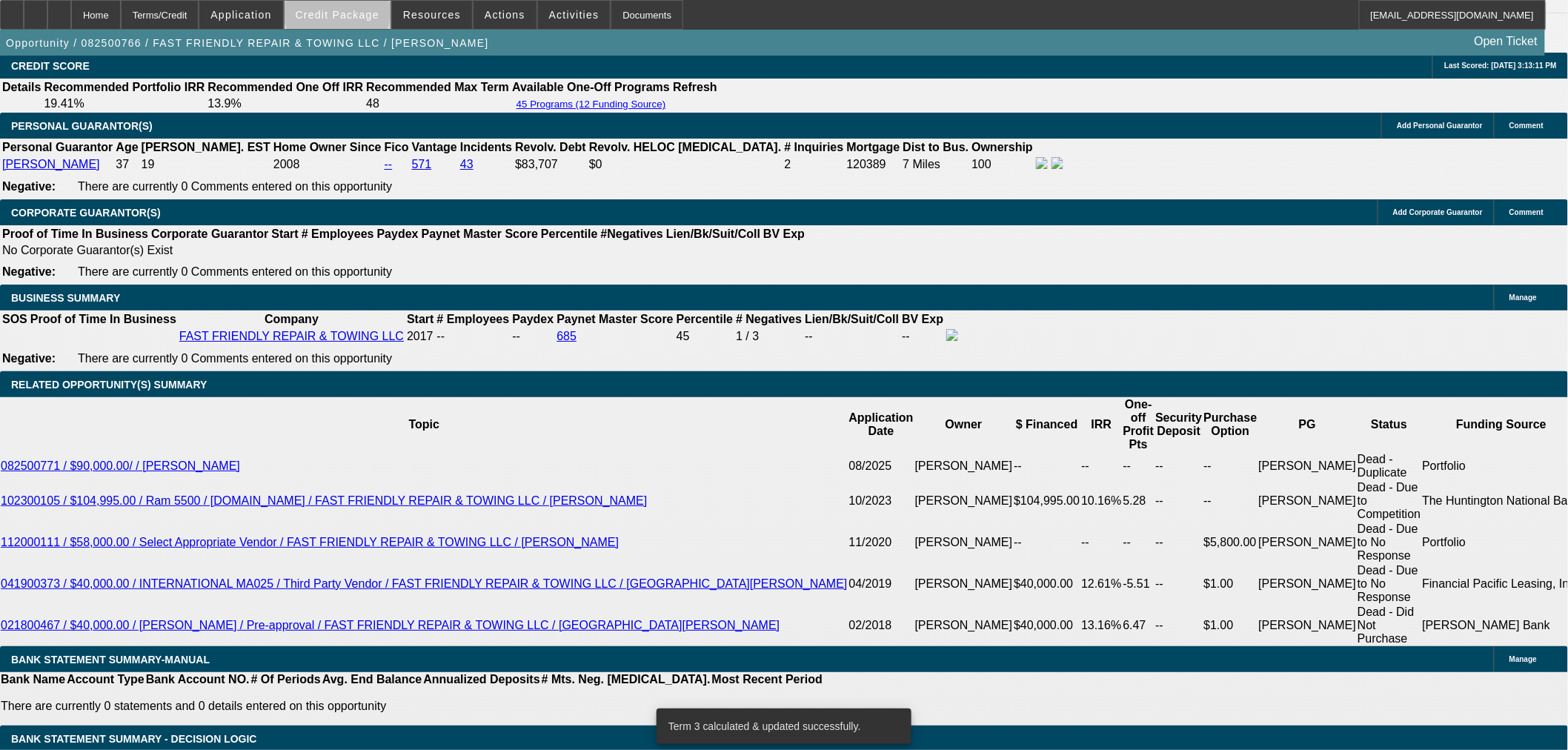
click at [362, 13] on span "Credit Package" at bounding box center [338, 15] width 83 height 12
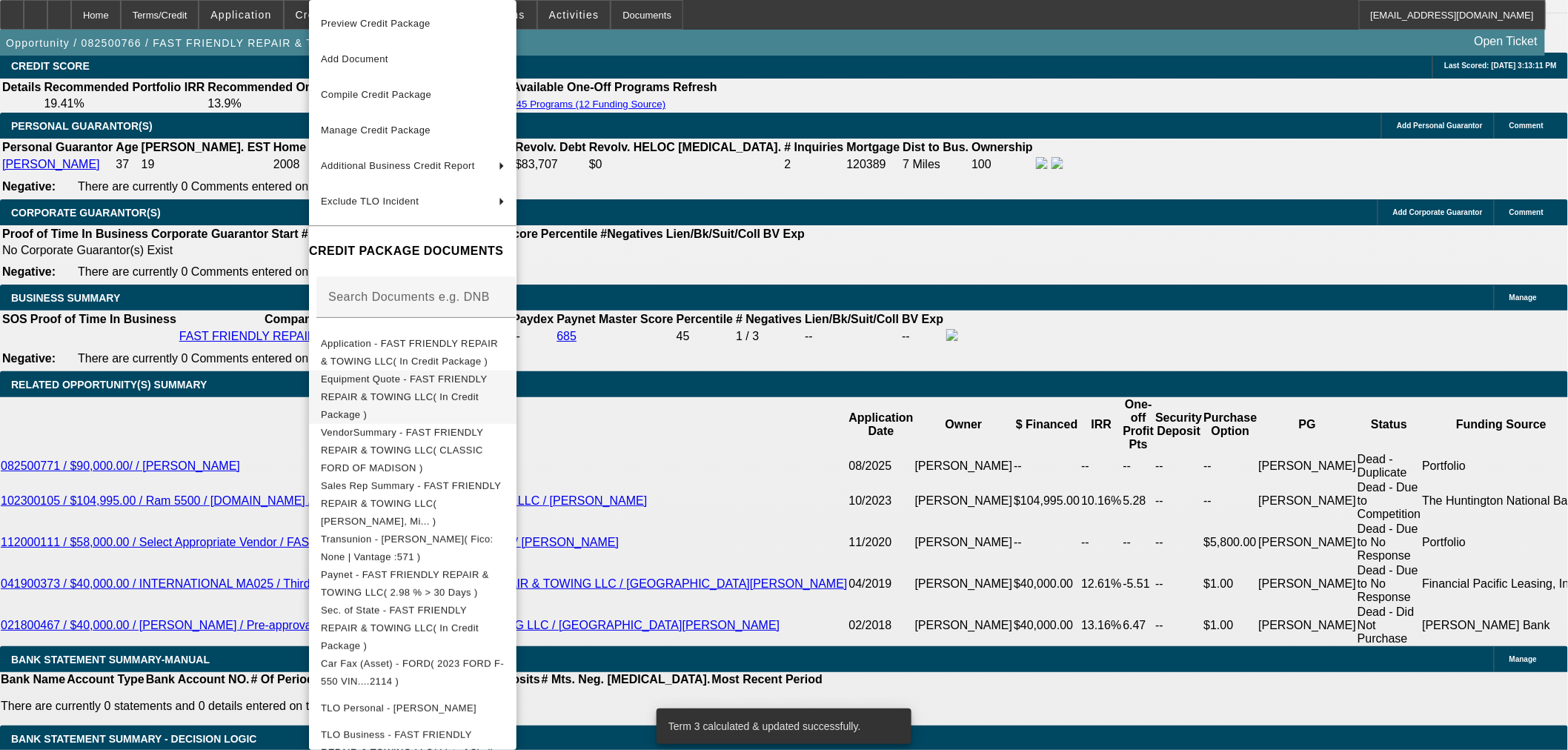
click at [391, 382] on span "Equipment Quote - FAST FRIENDLY REPAIR & TOWING LLC( In Credit Package )" at bounding box center [404, 397] width 166 height 47
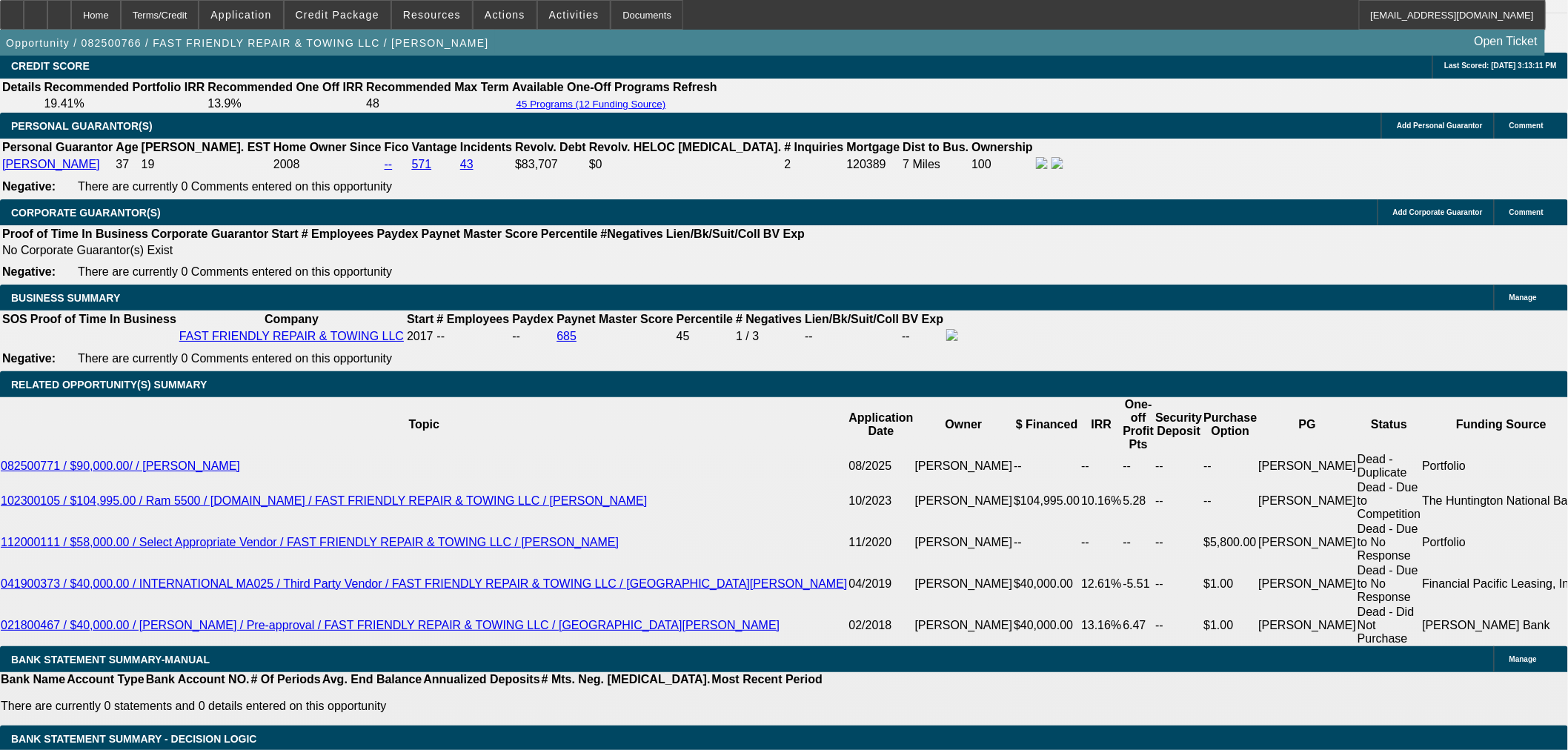
type input "$12,947.00"
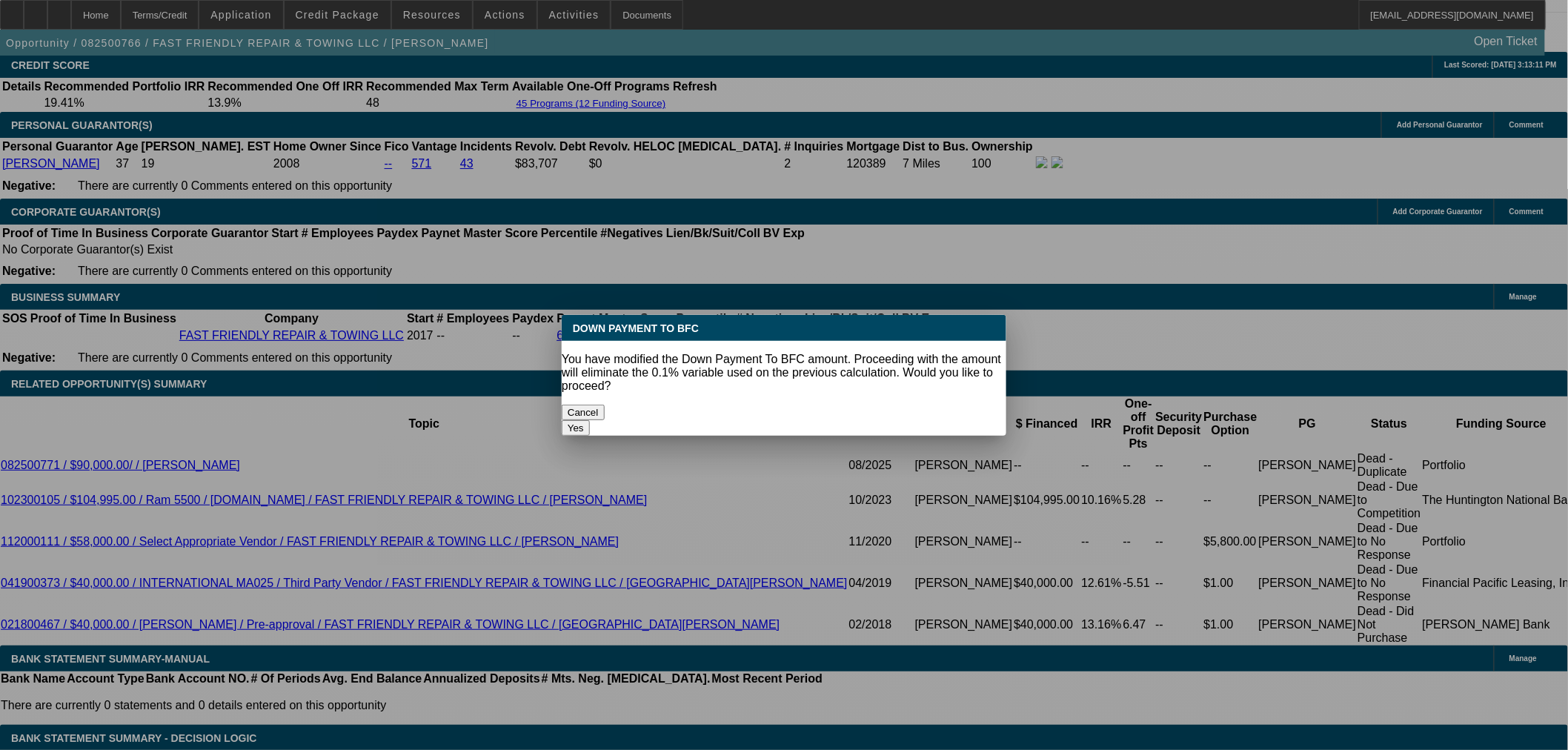
click at [590, 420] on button "Yes" at bounding box center [575, 428] width 28 height 16
select select "0"
type input "UNKNOWN"
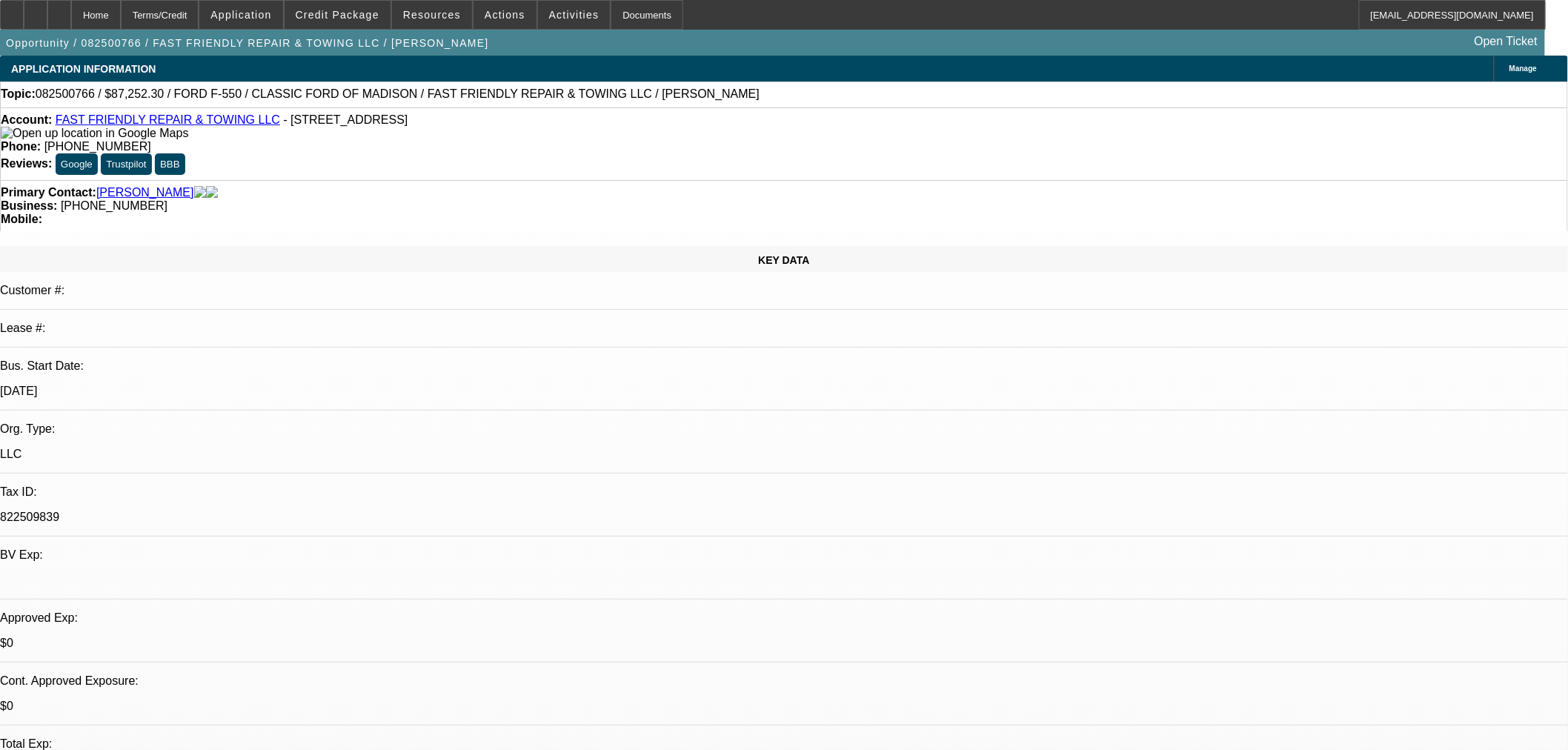
scroll to position [2141, 0]
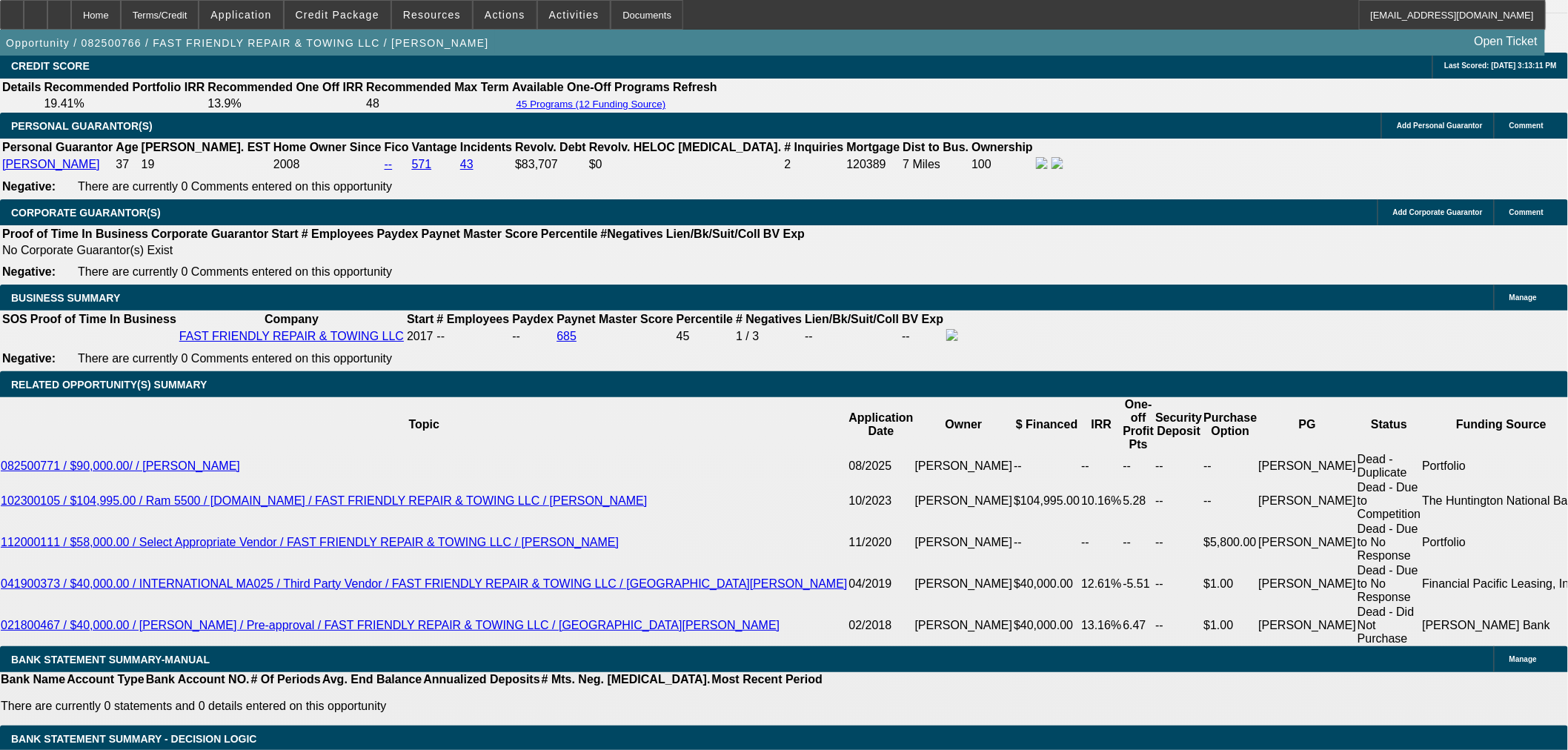
type input "$2,467.50"
type input "$4,935.00"
type input "$11,947.00"
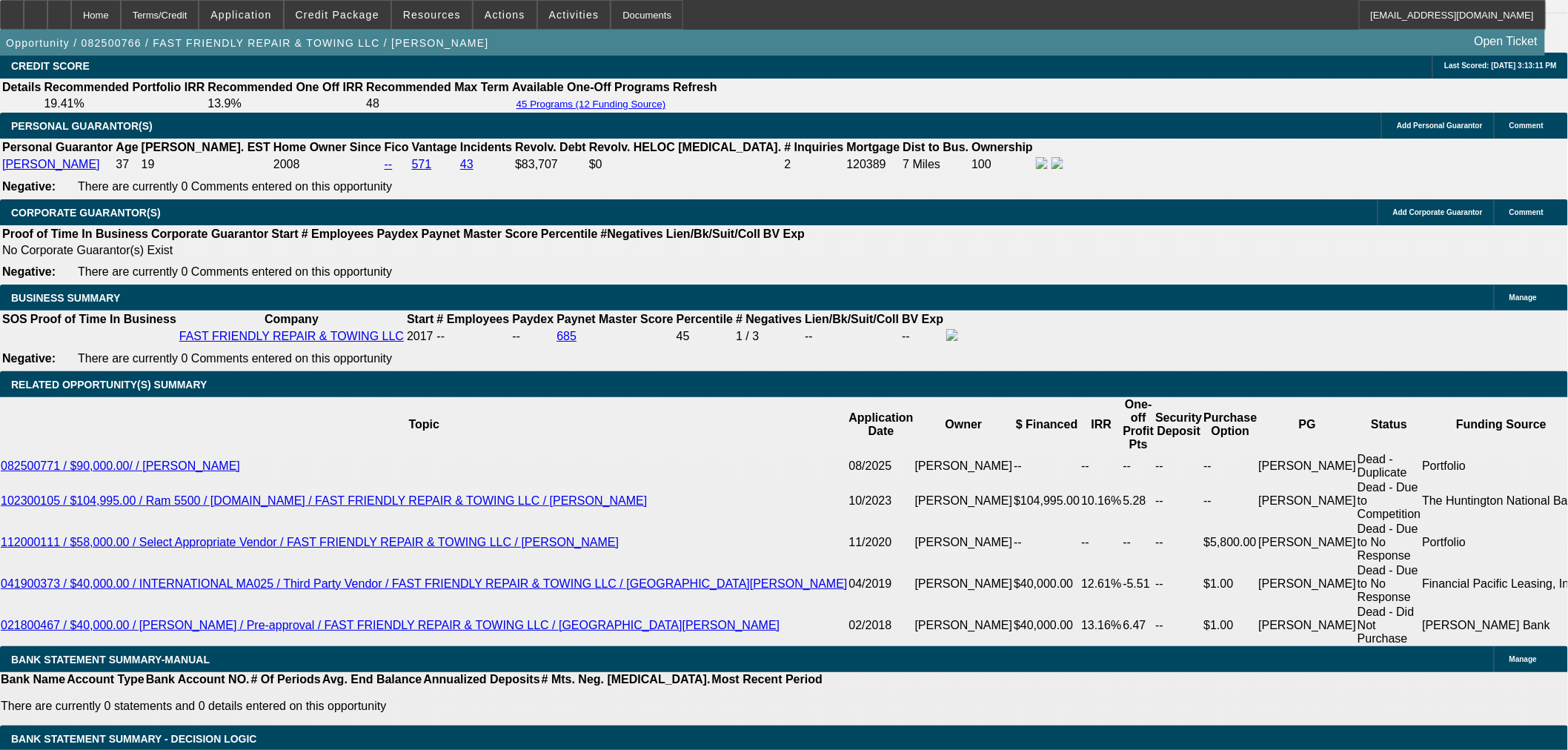
type input "$2,496.87"
type input "$4,993.74"
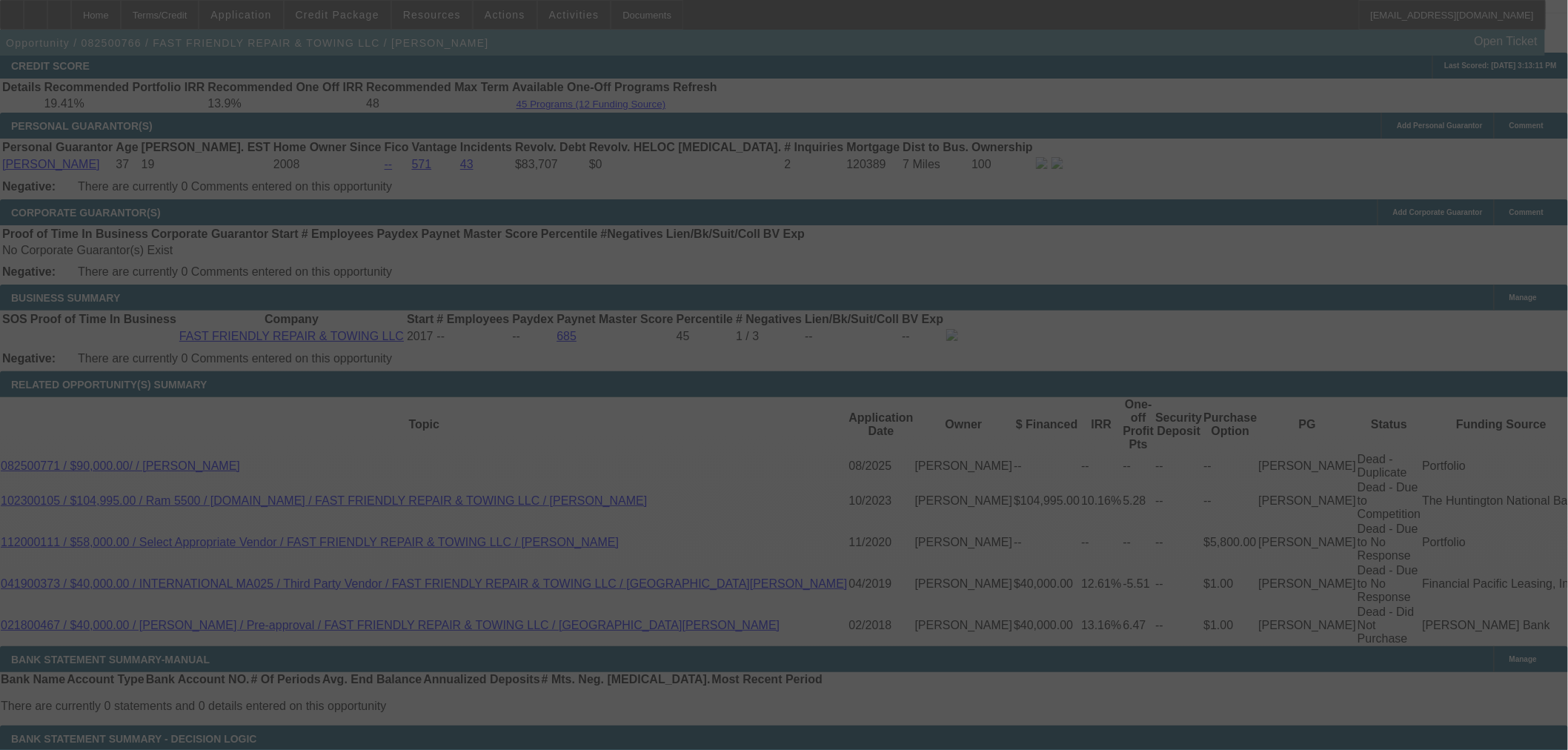
select select "0"
select select "2"
select select "0"
select select "6"
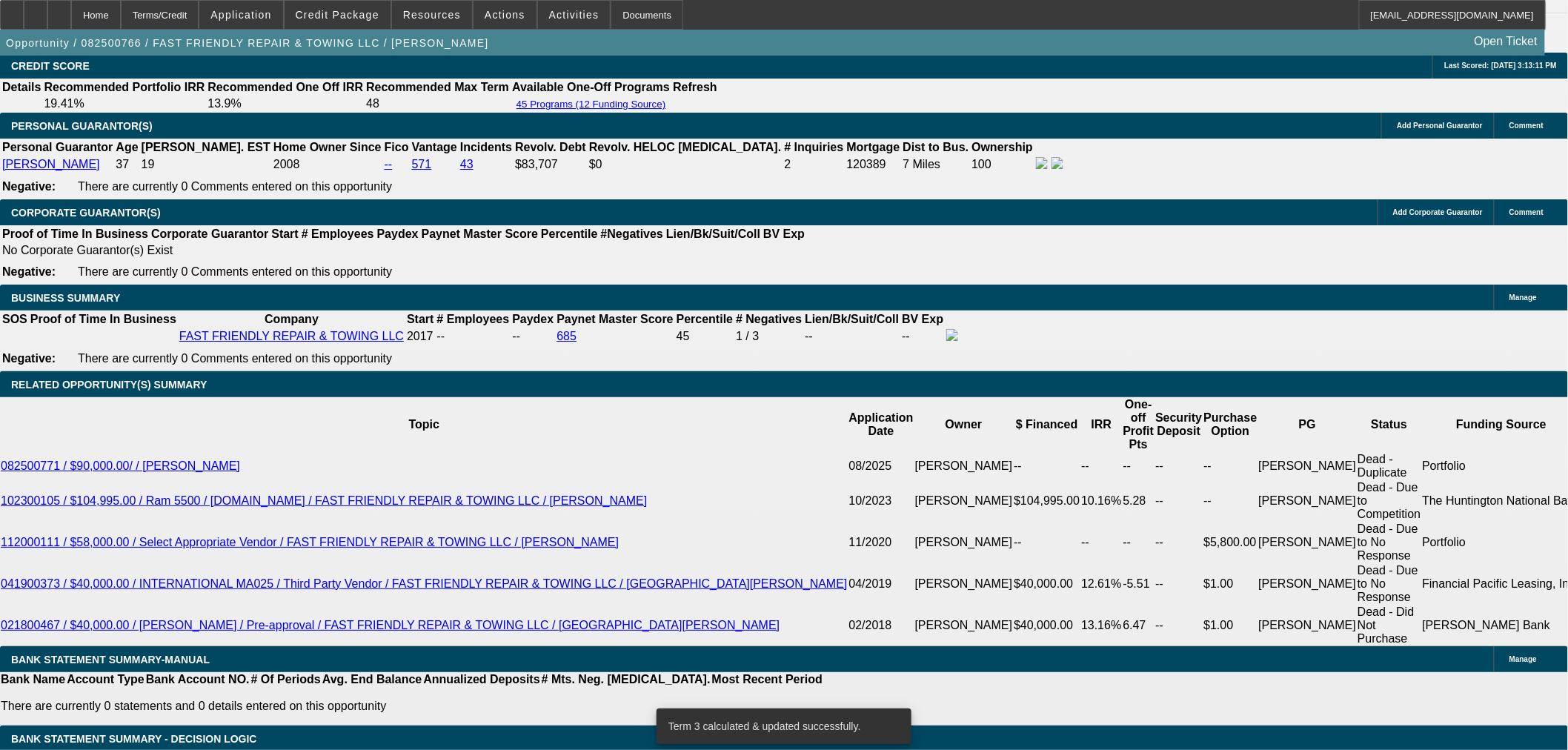
type input "249"
type input "$4,998.00"
type input "UNKNOWN"
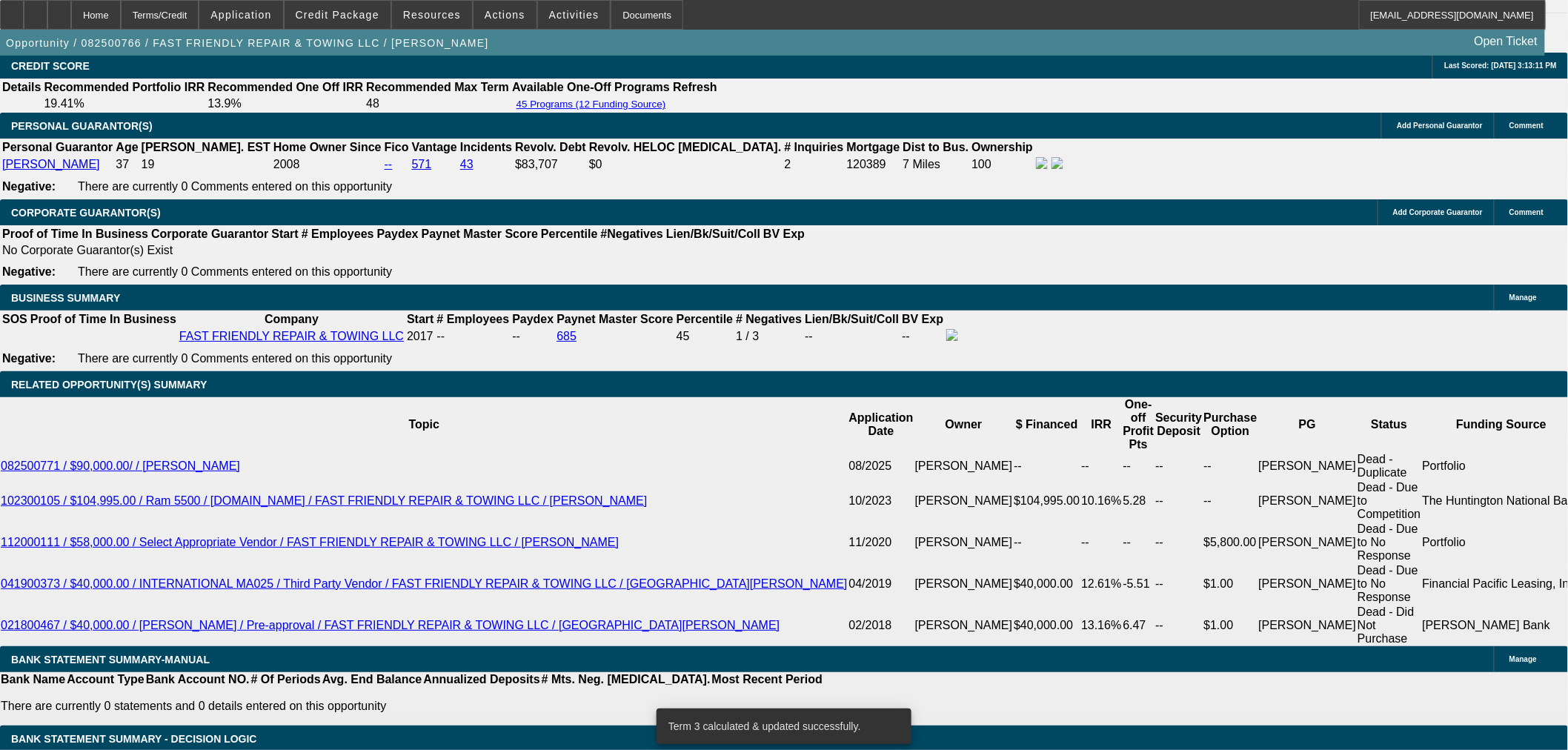
type input "2499"
type input "18"
type input "$2,499.00"
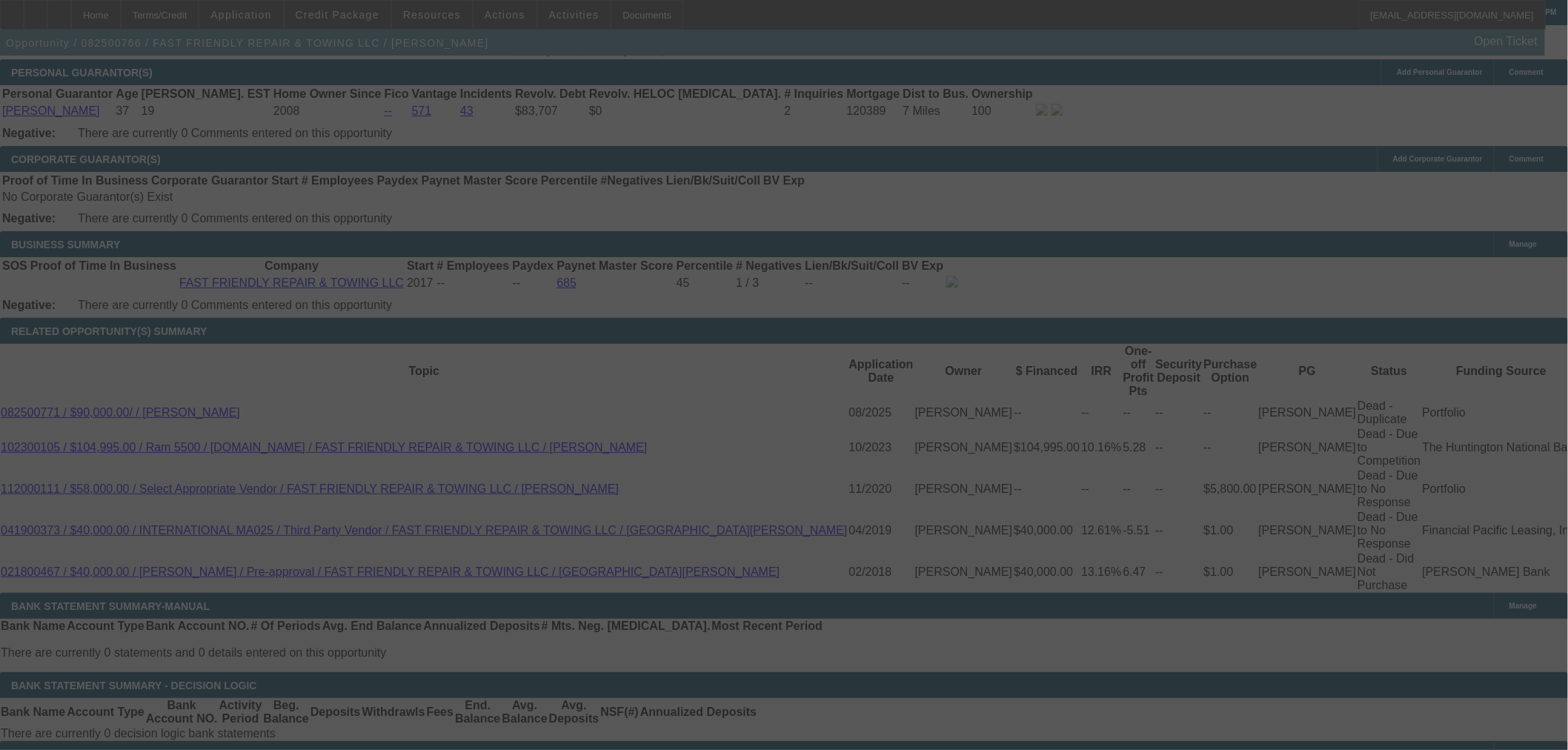
scroll to position [2224, 0]
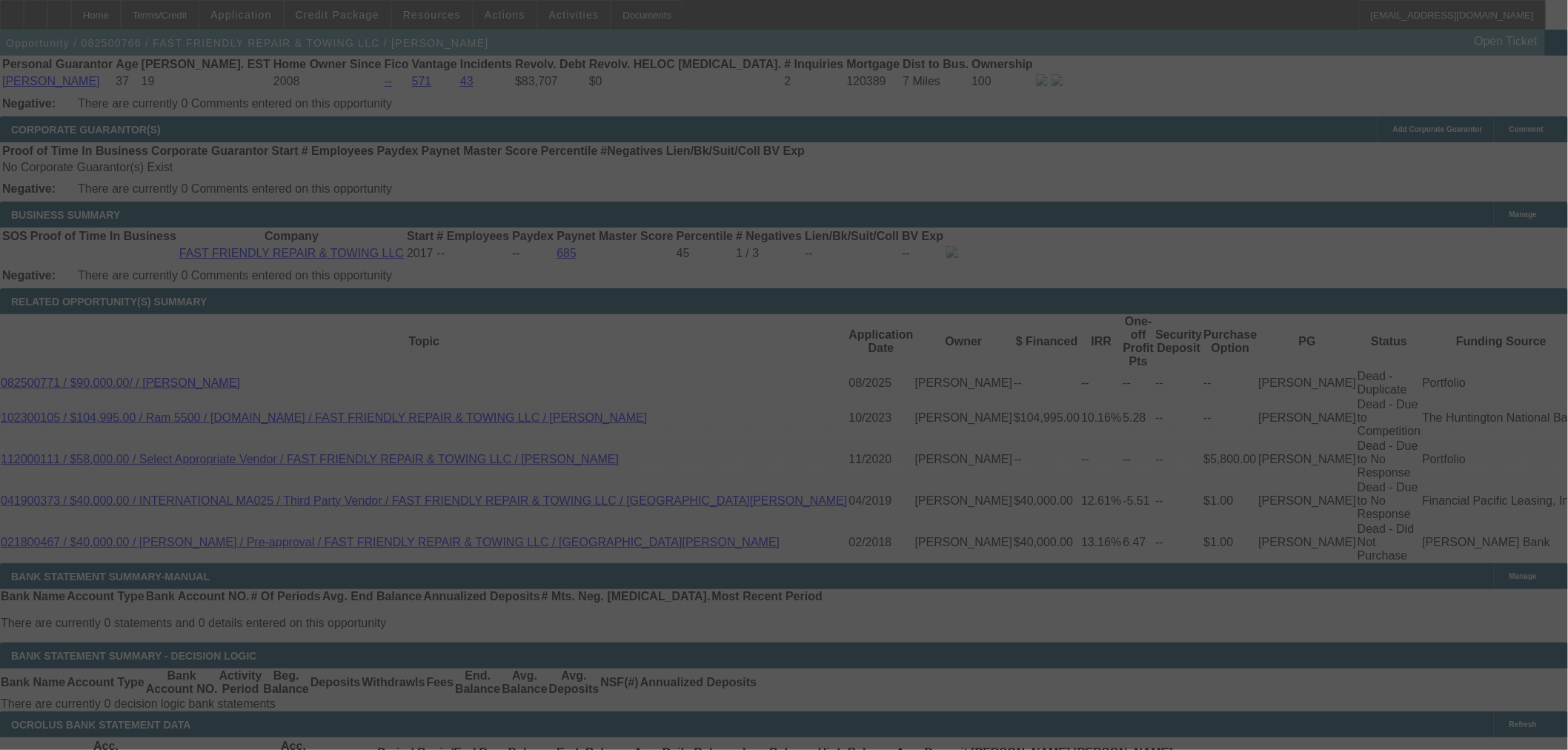
select select "0"
select select "2"
select select "0"
select select "6"
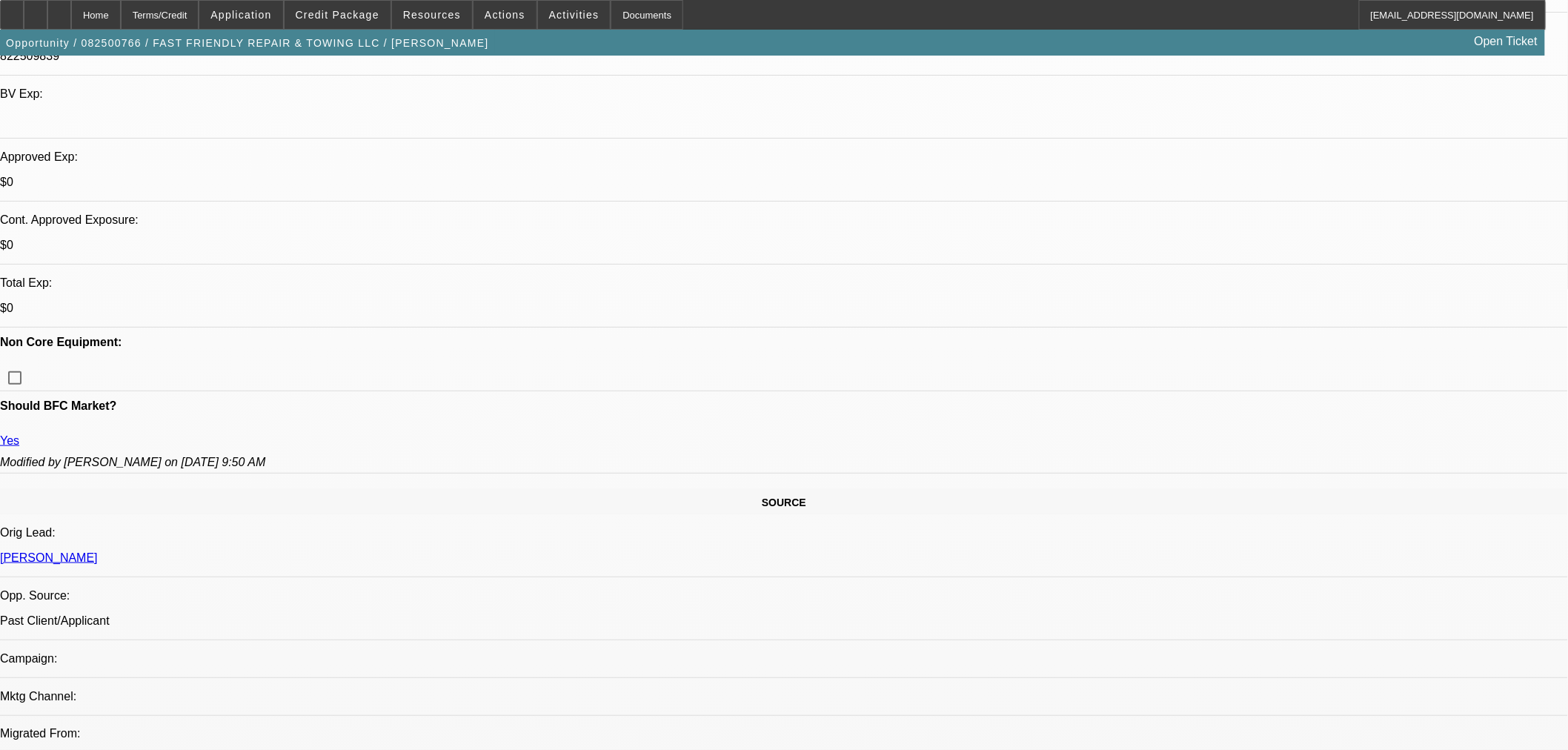
scroll to position [329, 0]
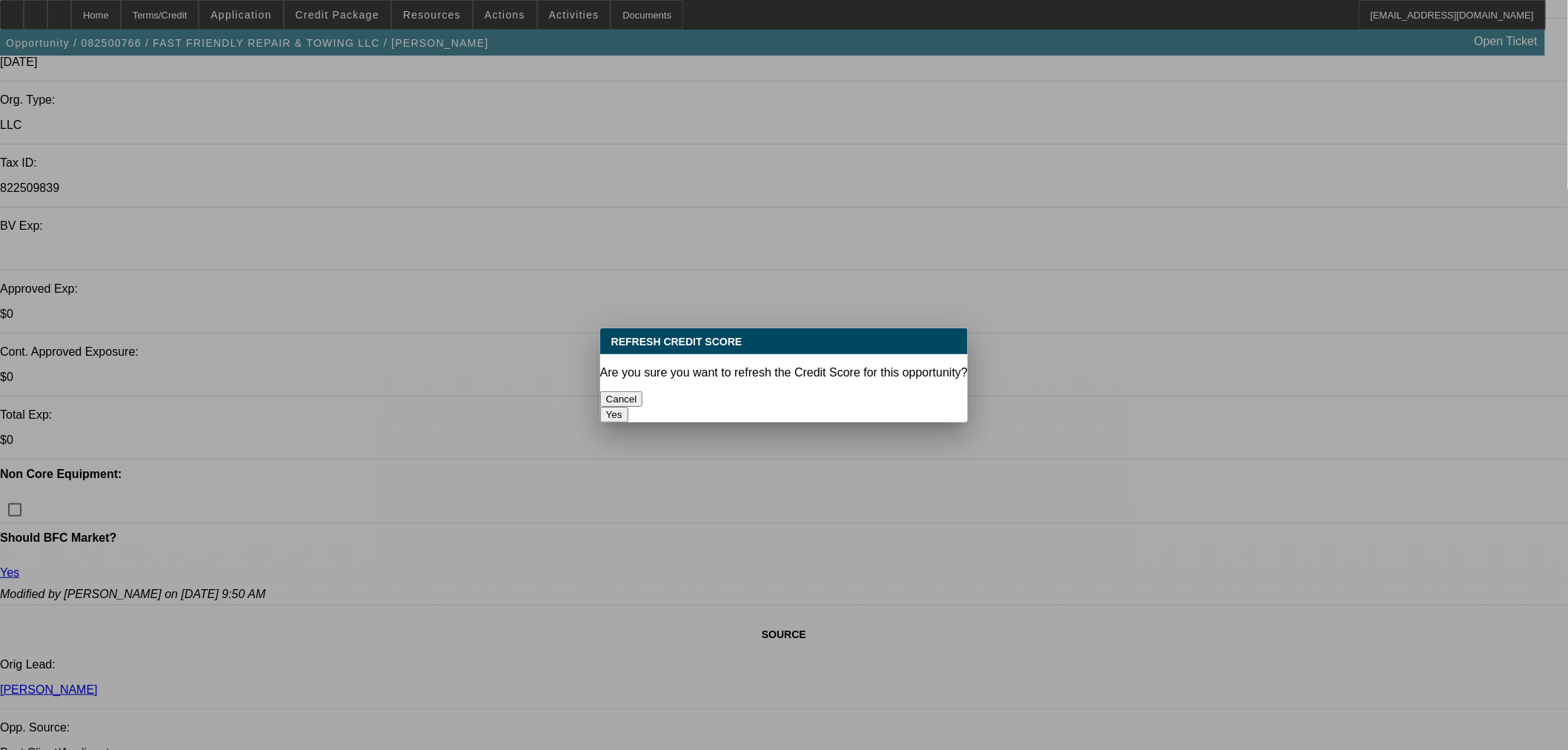
click at [628, 407] on button "Yes" at bounding box center [615, 415] width 28 height 16
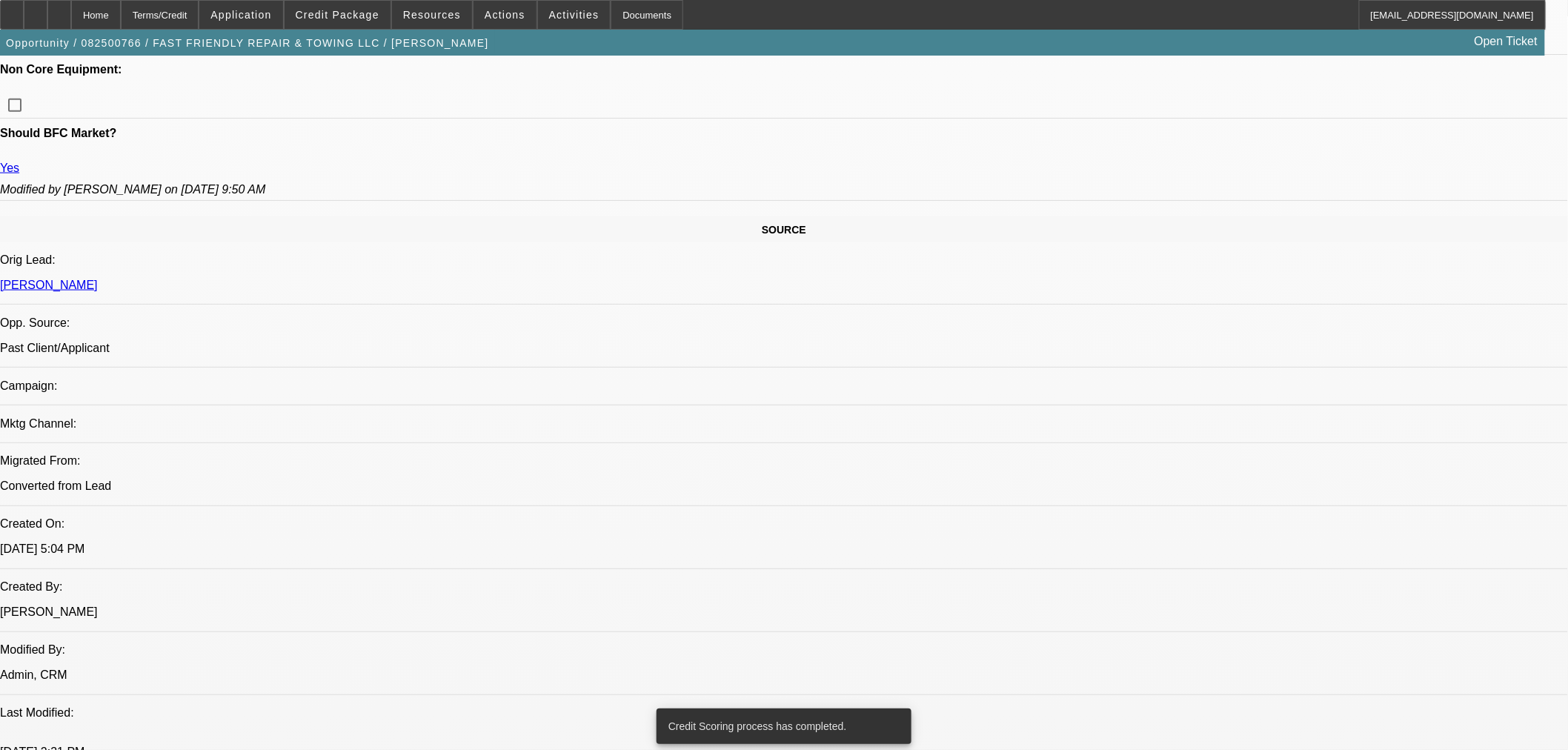
scroll to position [742, 0]
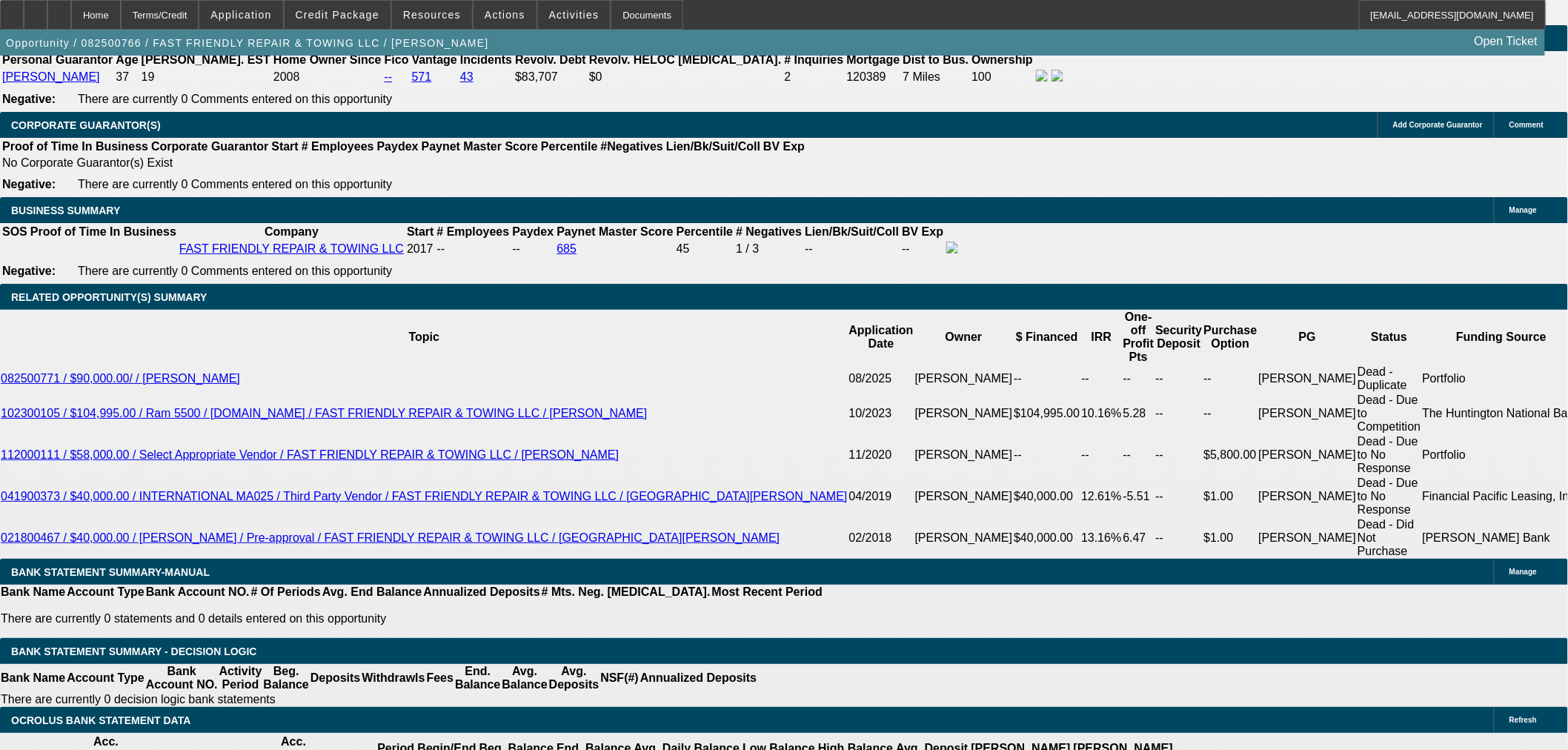
scroll to position [2141, 0]
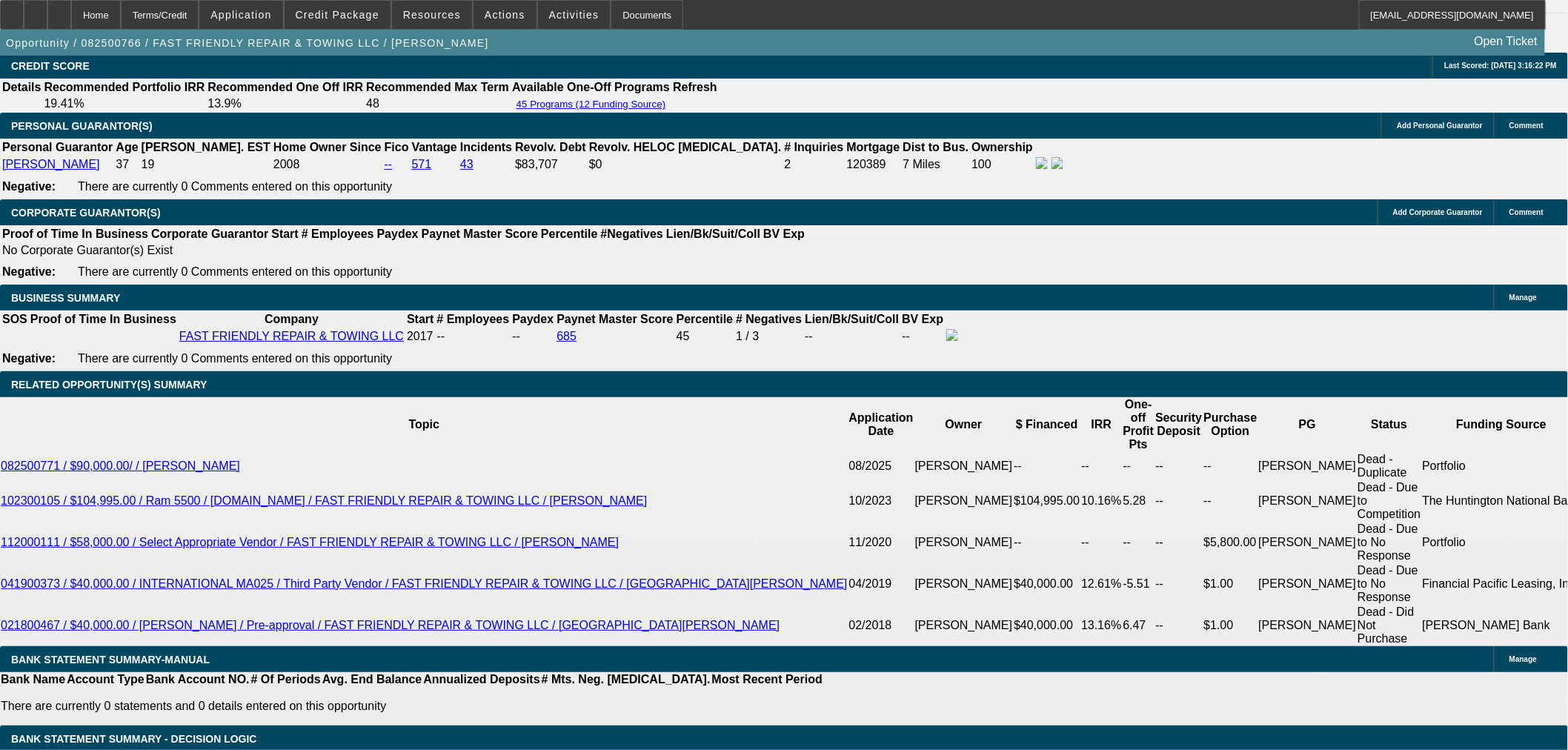
select select "0.1"
type input "$9,694.70"
type input "UNKNOWN"
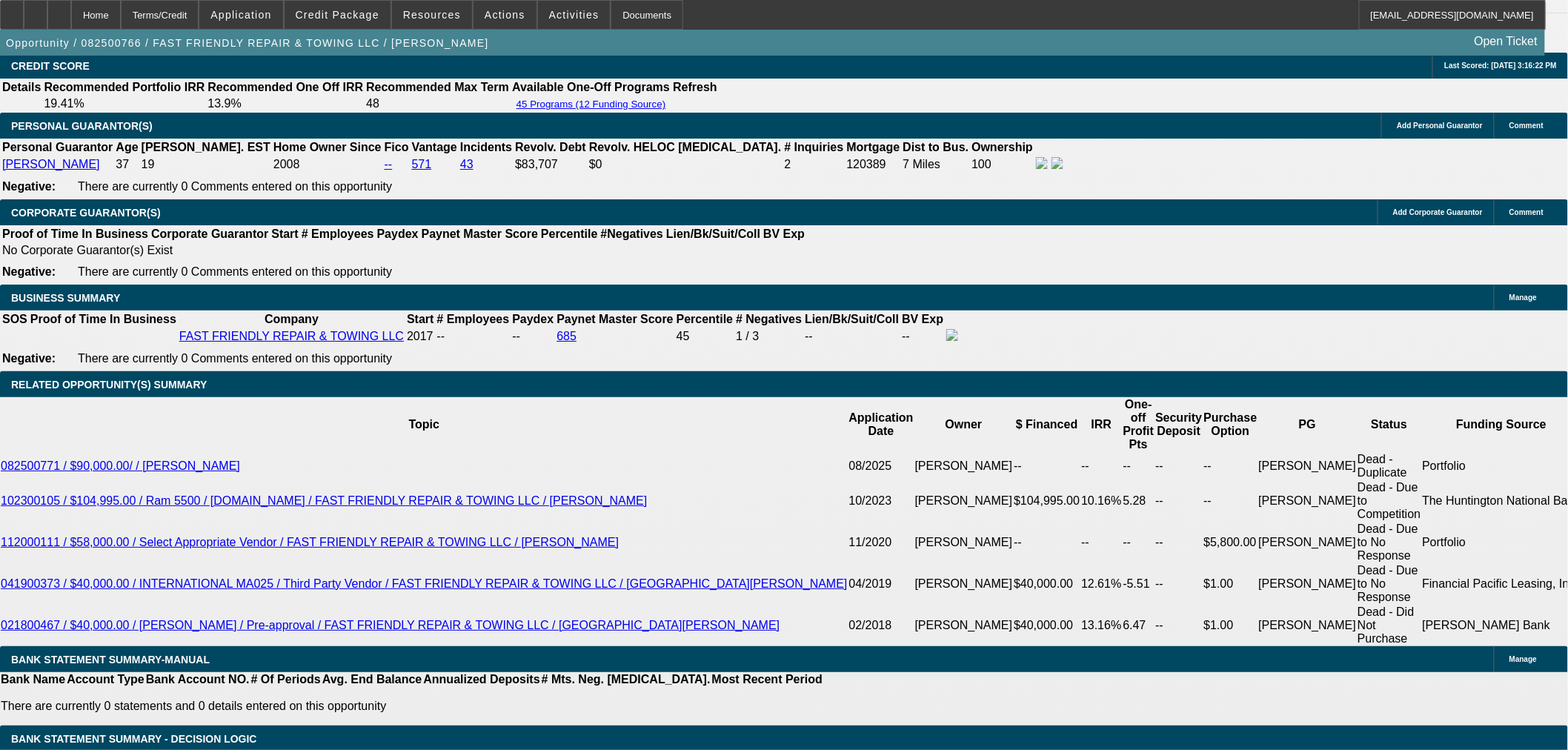
type input "$5,130.46"
type input "$2,565.23"
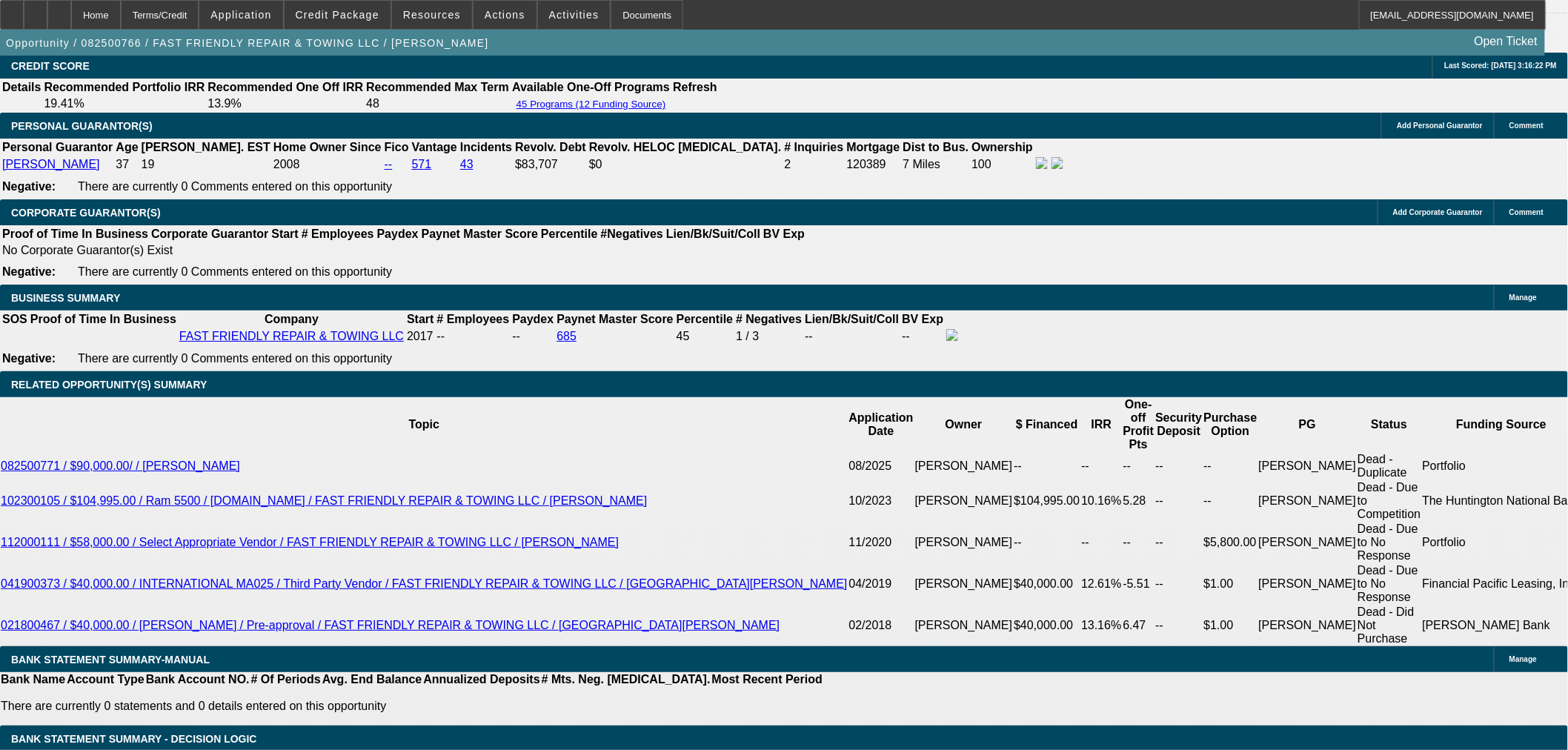
type input "18"
type input "$3,710.22"
type input "$1,855.11"
type input "$5,126.08"
type input "$2,563.04"
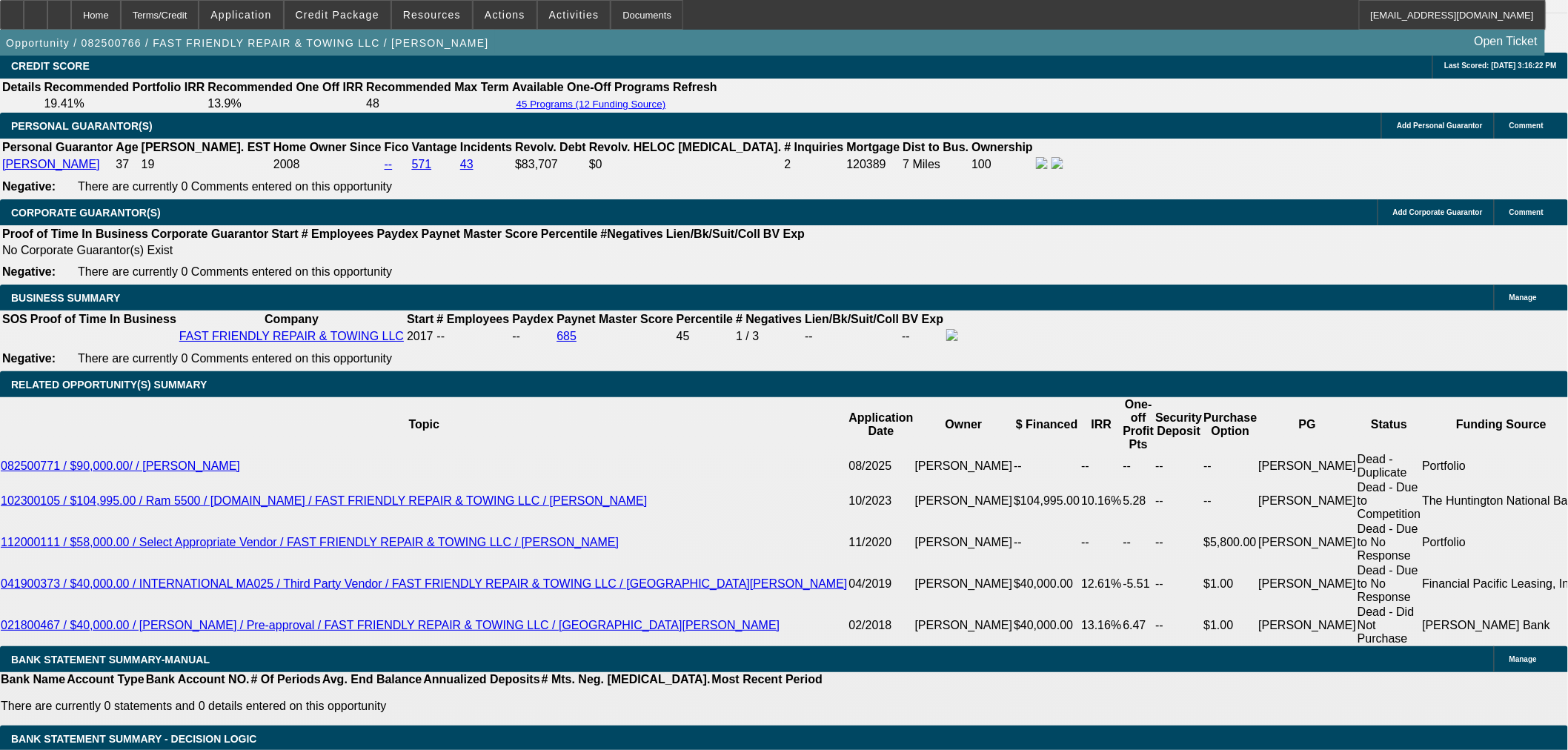
type input "171"
type input "$3,710.22"
type input "$1,855.11"
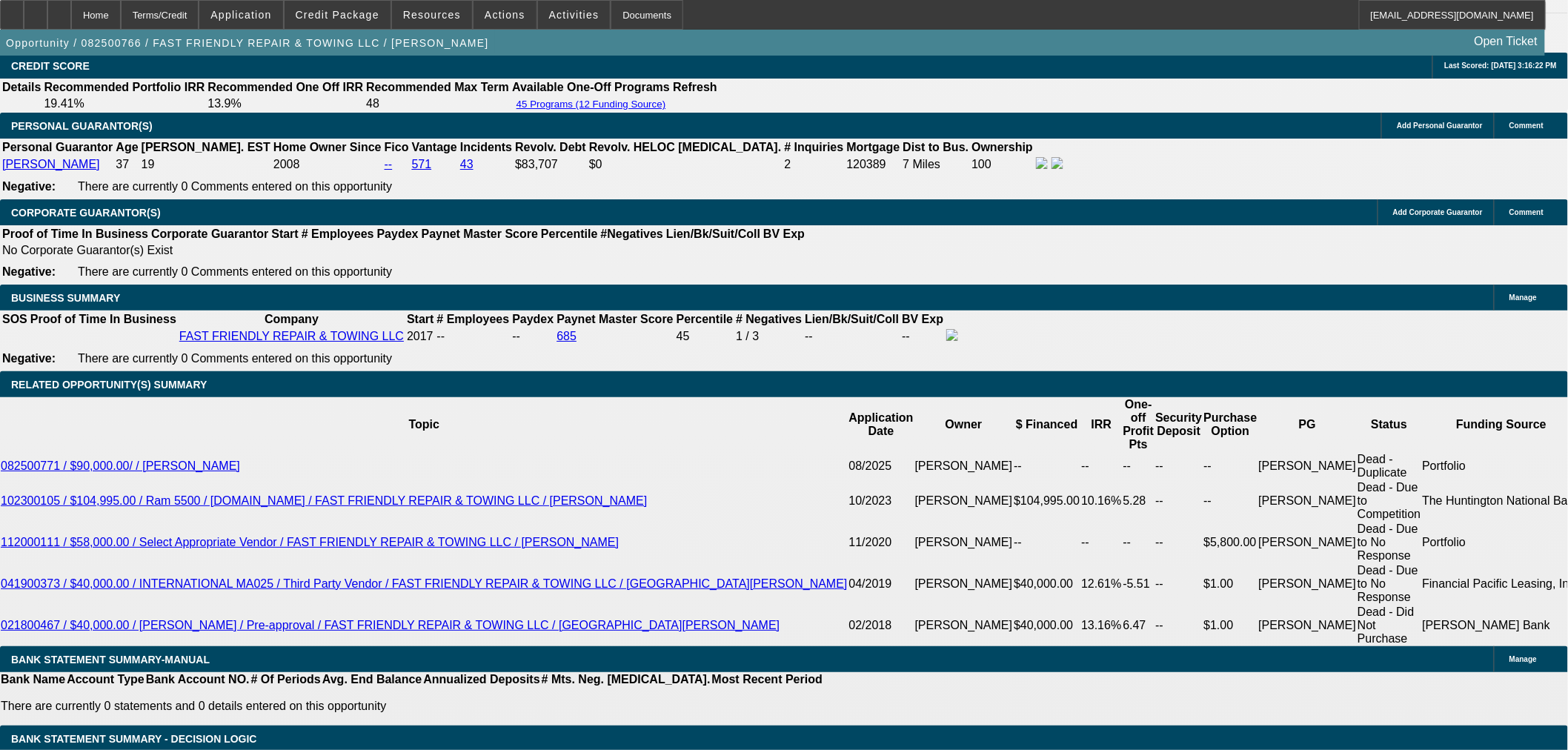
type input "$24,908.52"
type input "$12,454.26"
type input "$5,035.34"
type input "$2,517.67"
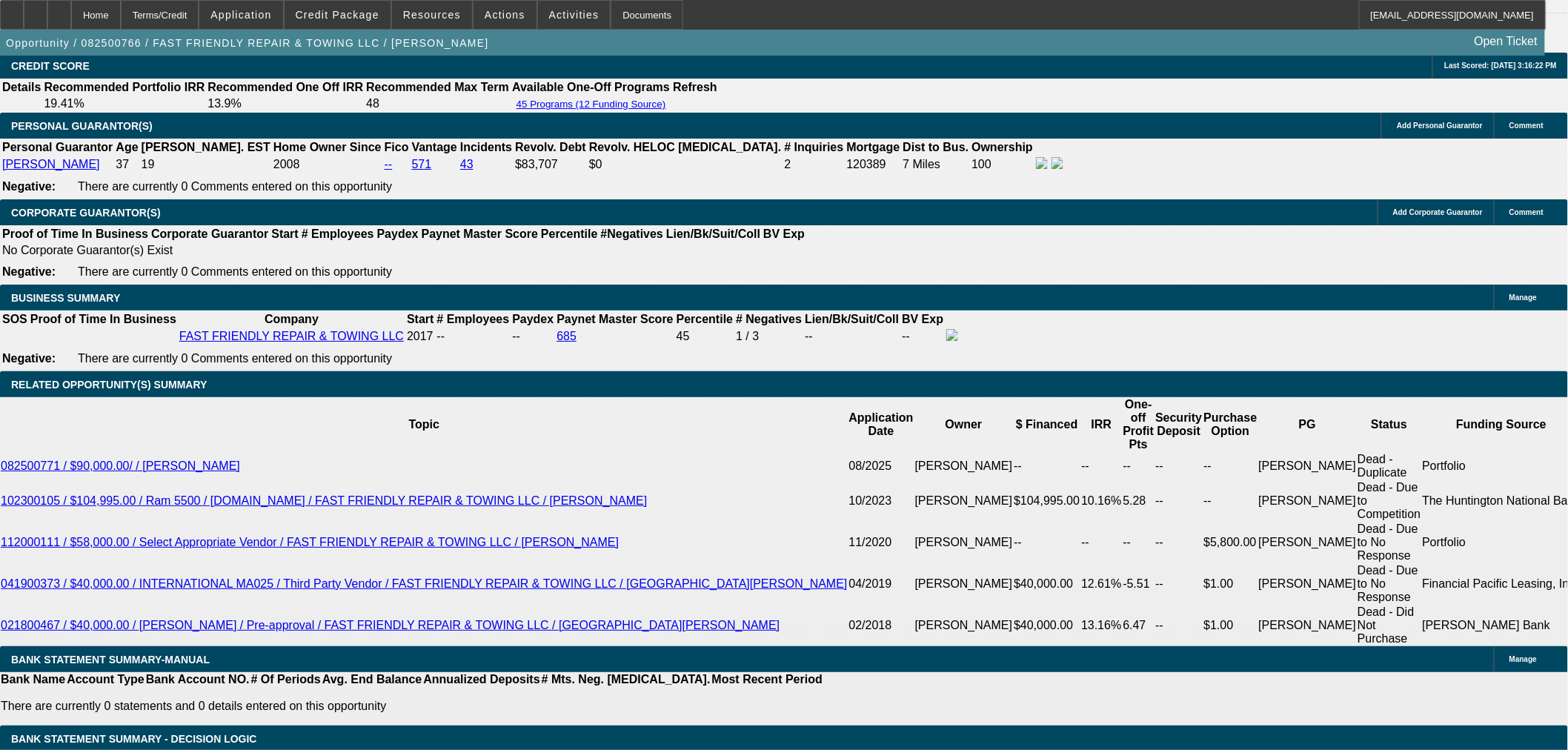
type input "18"
type input "$3,710.22"
type input "$1,855.11"
type input "$5,126.08"
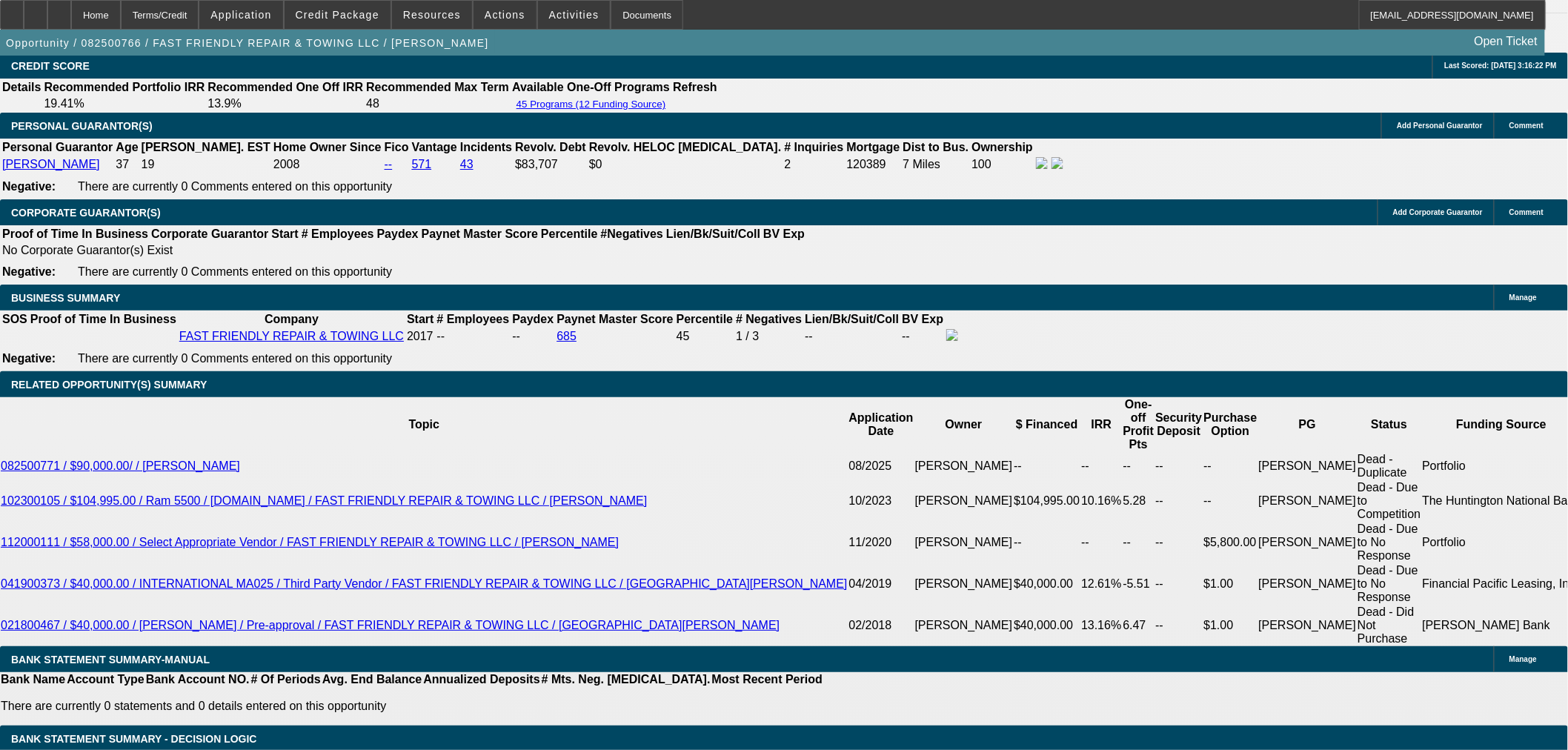
type input "$2,563.04"
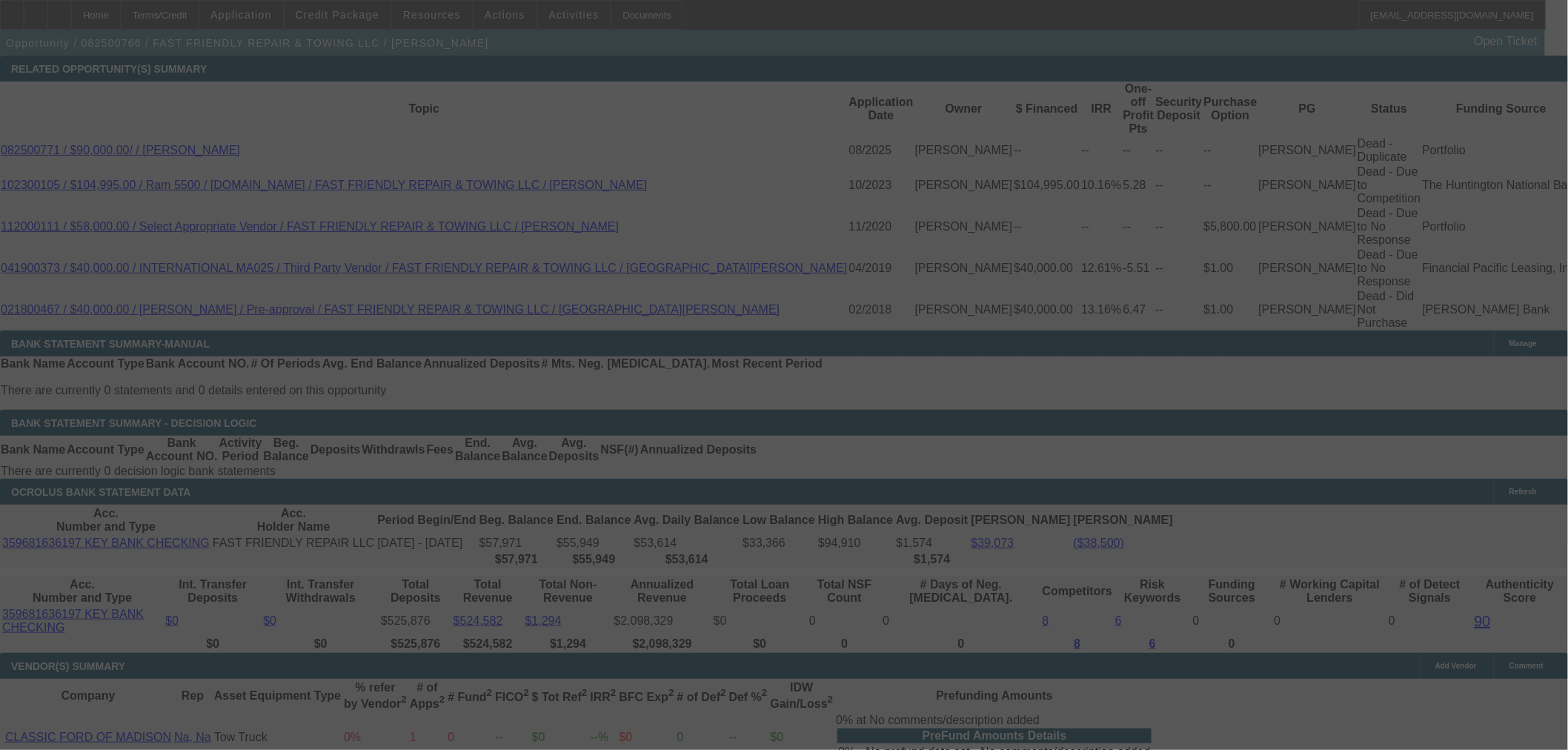
scroll to position [2470, 0]
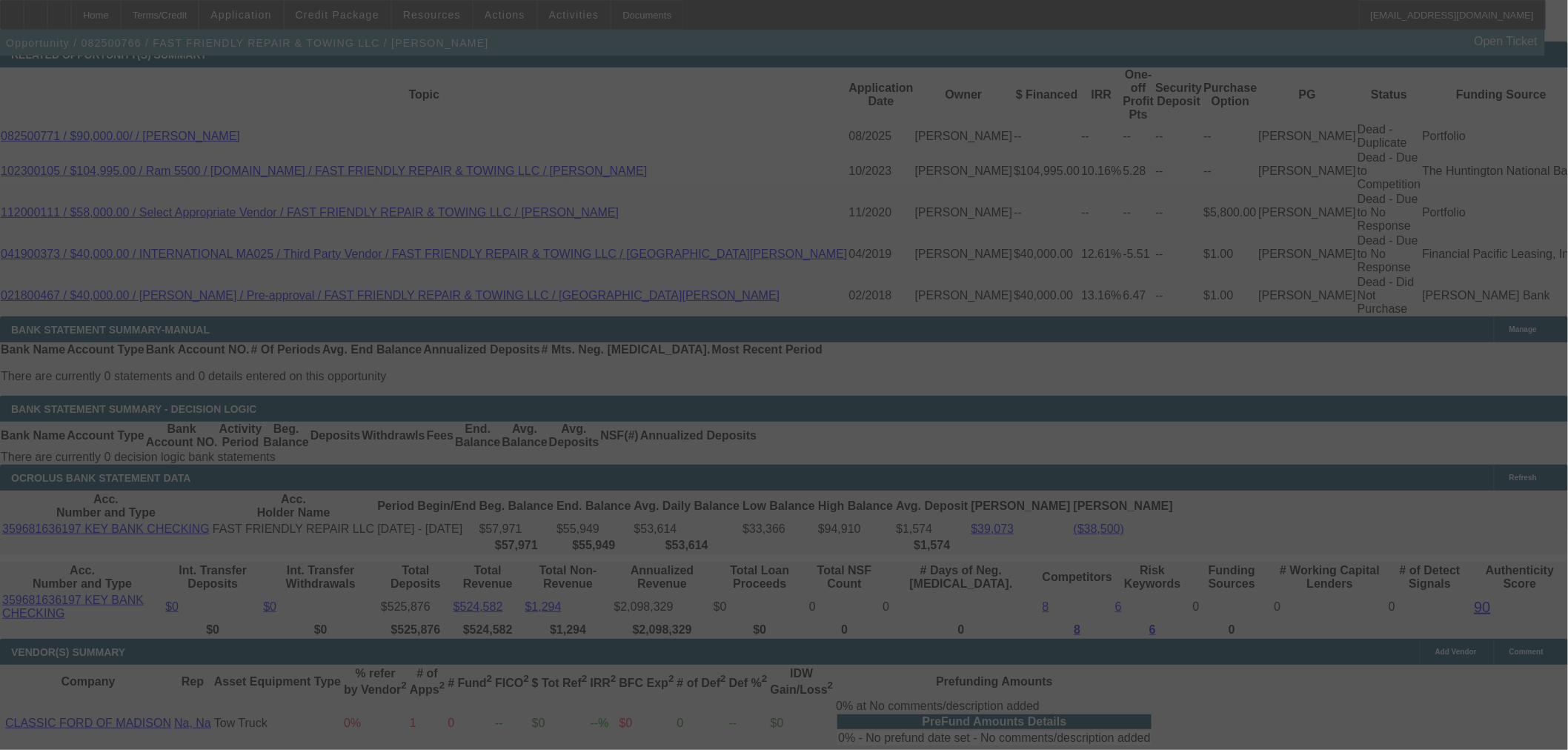
select select "0.1"
select select "2"
select select "0"
select select "6"
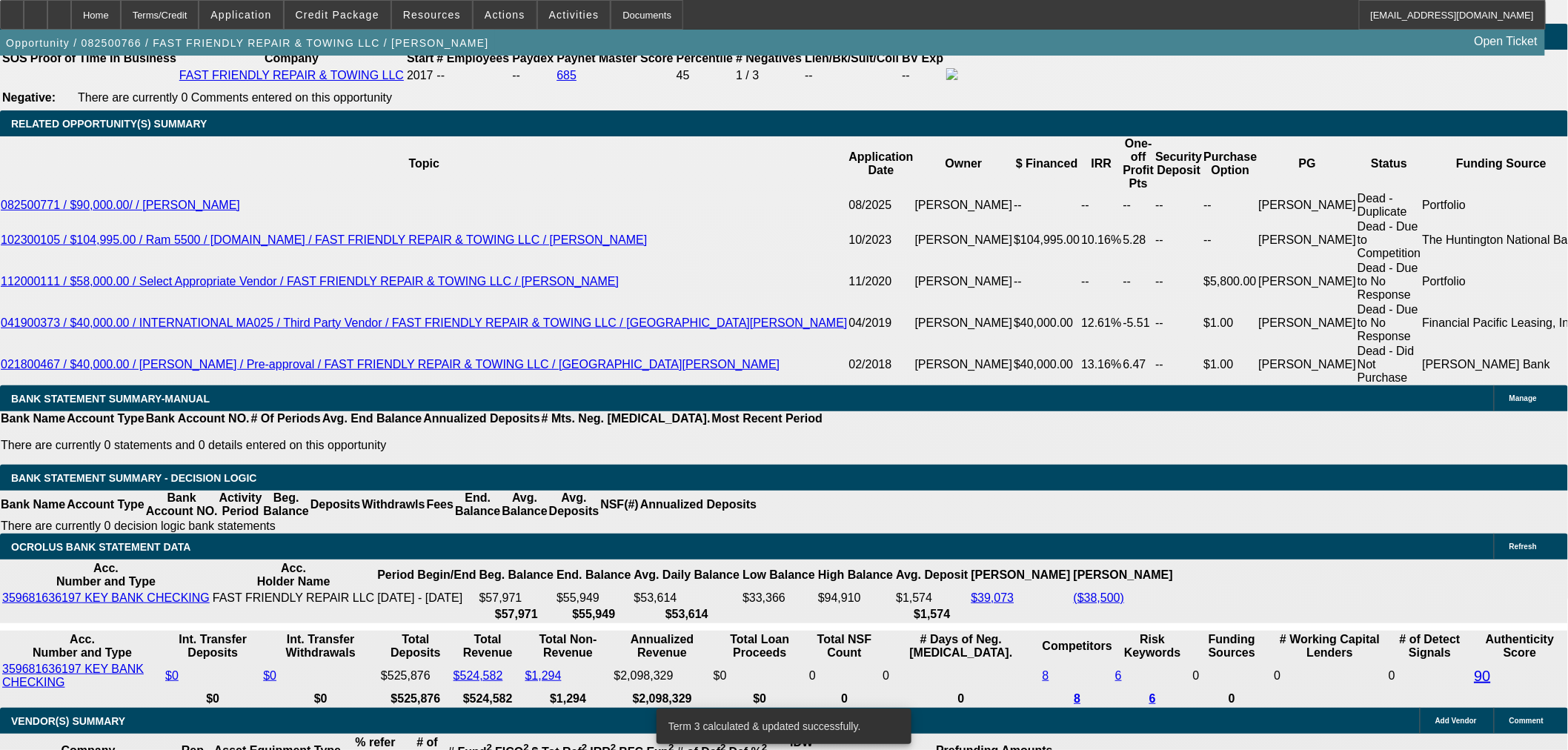
scroll to position [2306, 0]
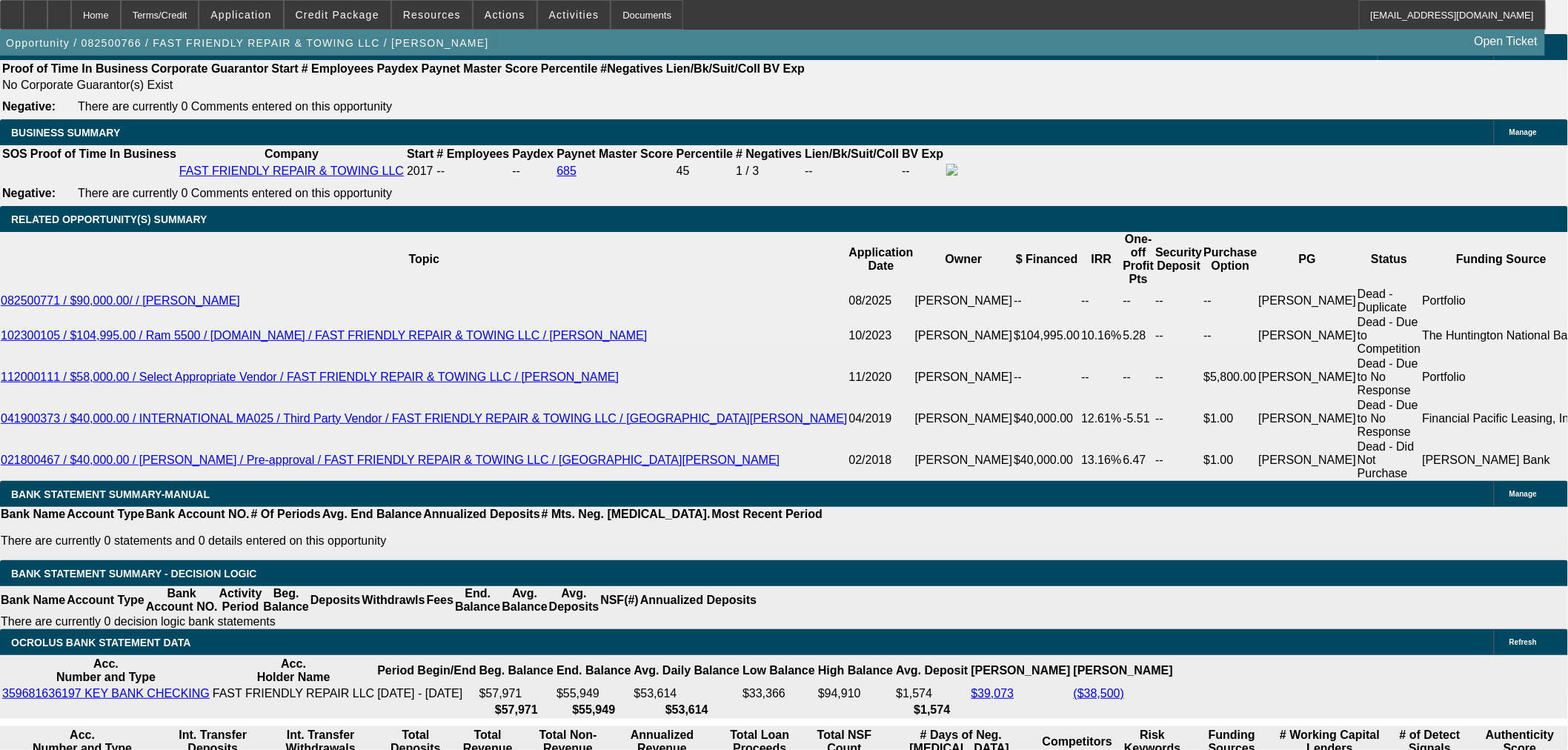
type input "$2,563.04"
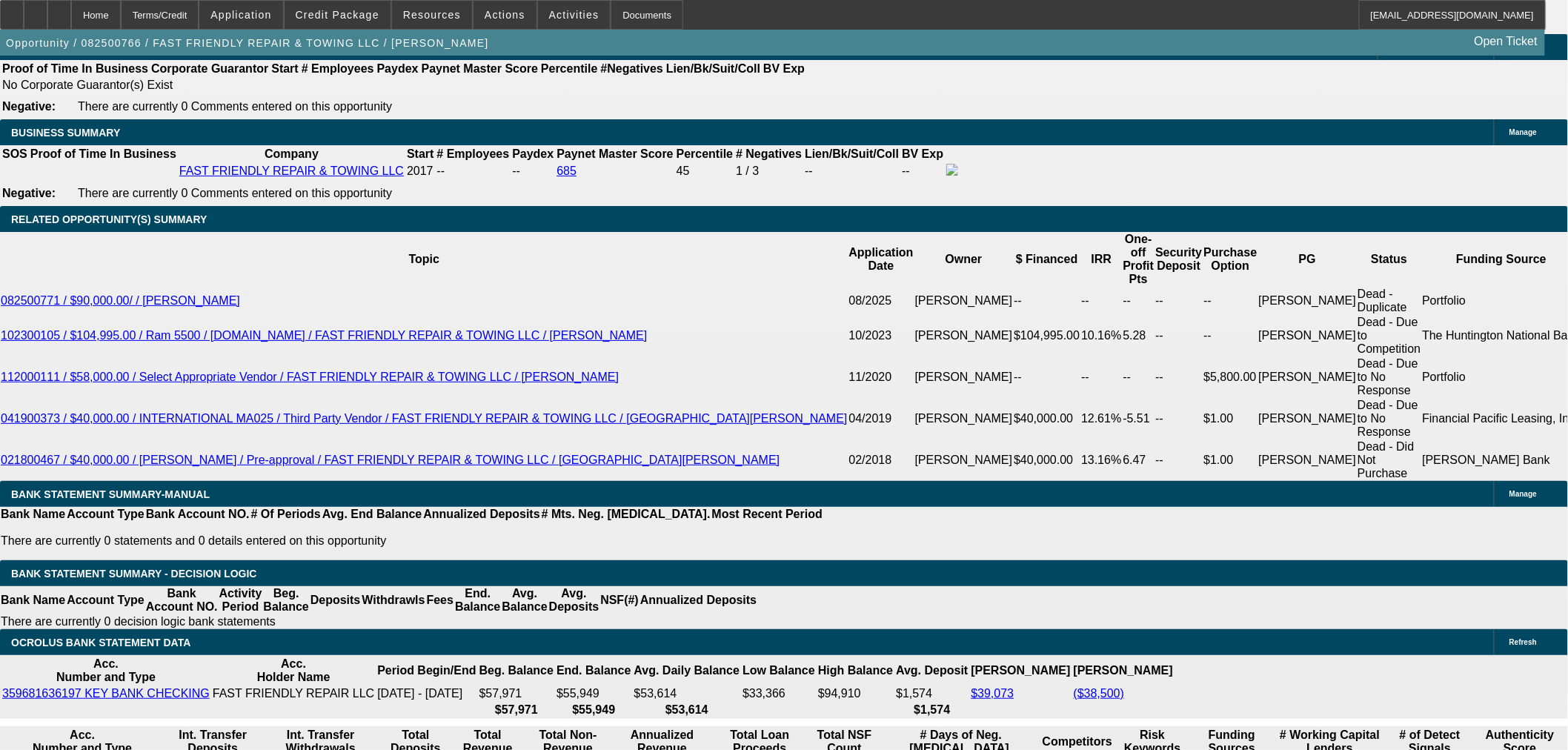
type input "1"
type input "UNKNOWN"
type input "17"
type input "$1,855.11"
type input "$3,710.22"
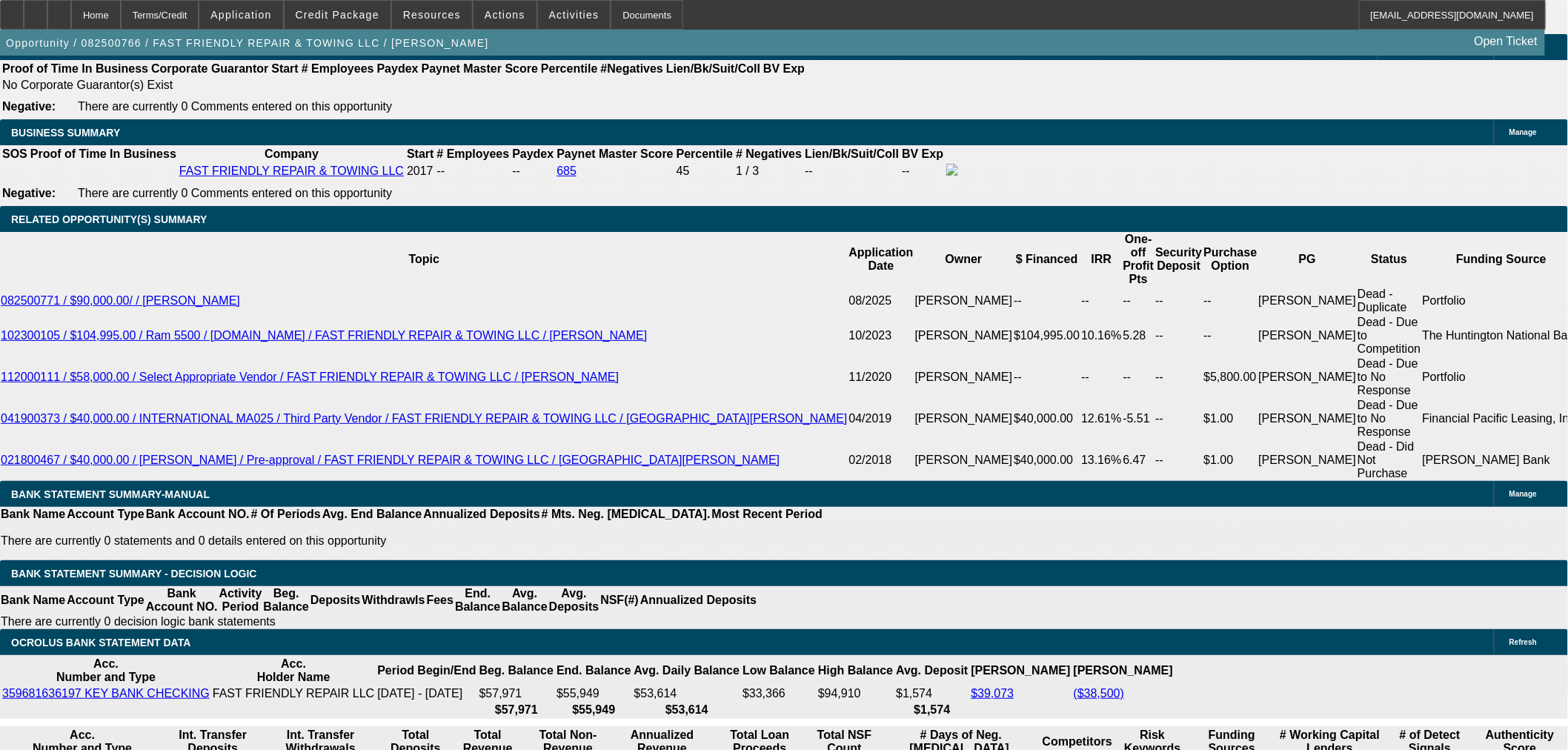
type input "$2,517.67"
type input "$5,035.34"
type input "17"
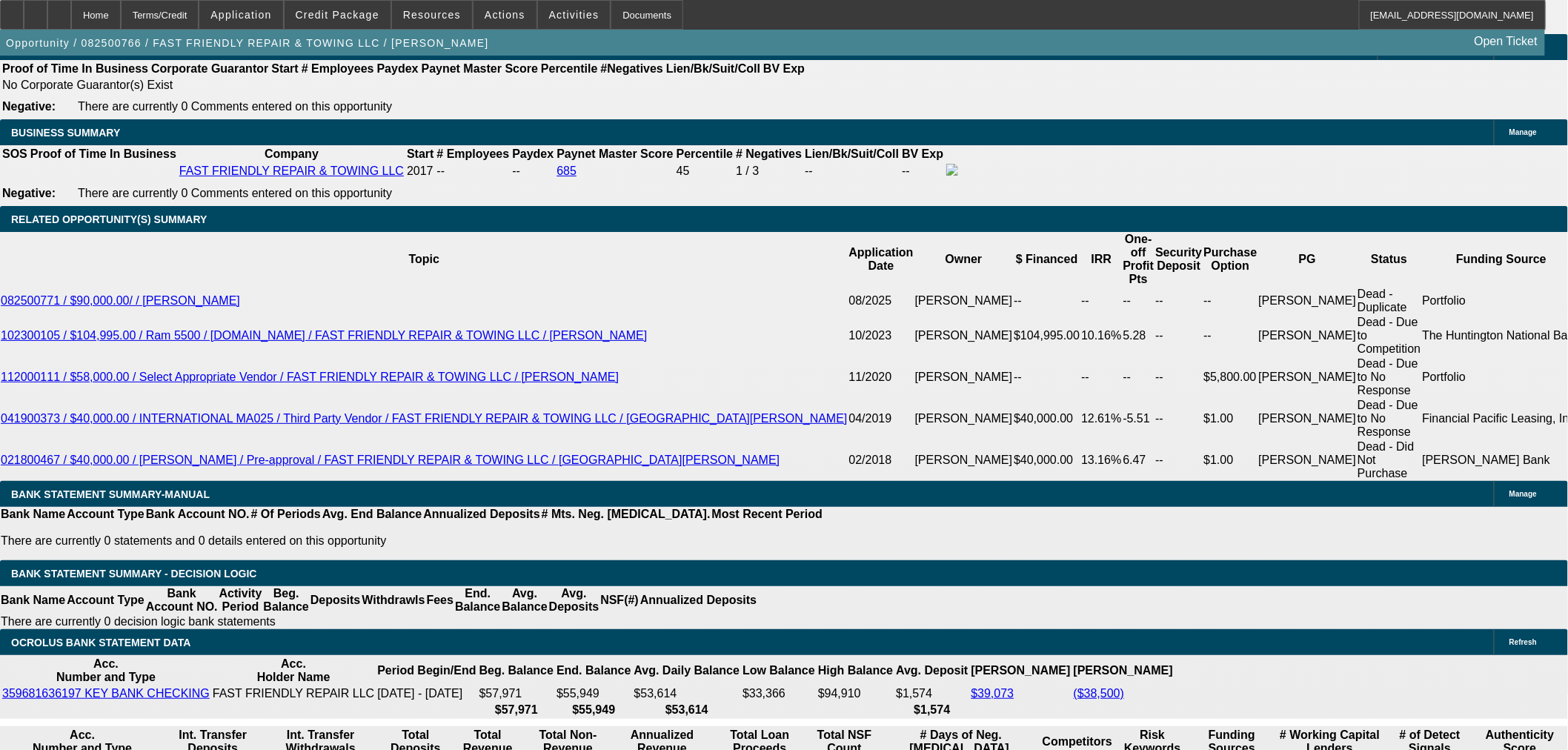
type input "$1,855.11"
type input "$3,710.22"
type input "$2,517.67"
type input "$5,035.34"
type input "17.5"
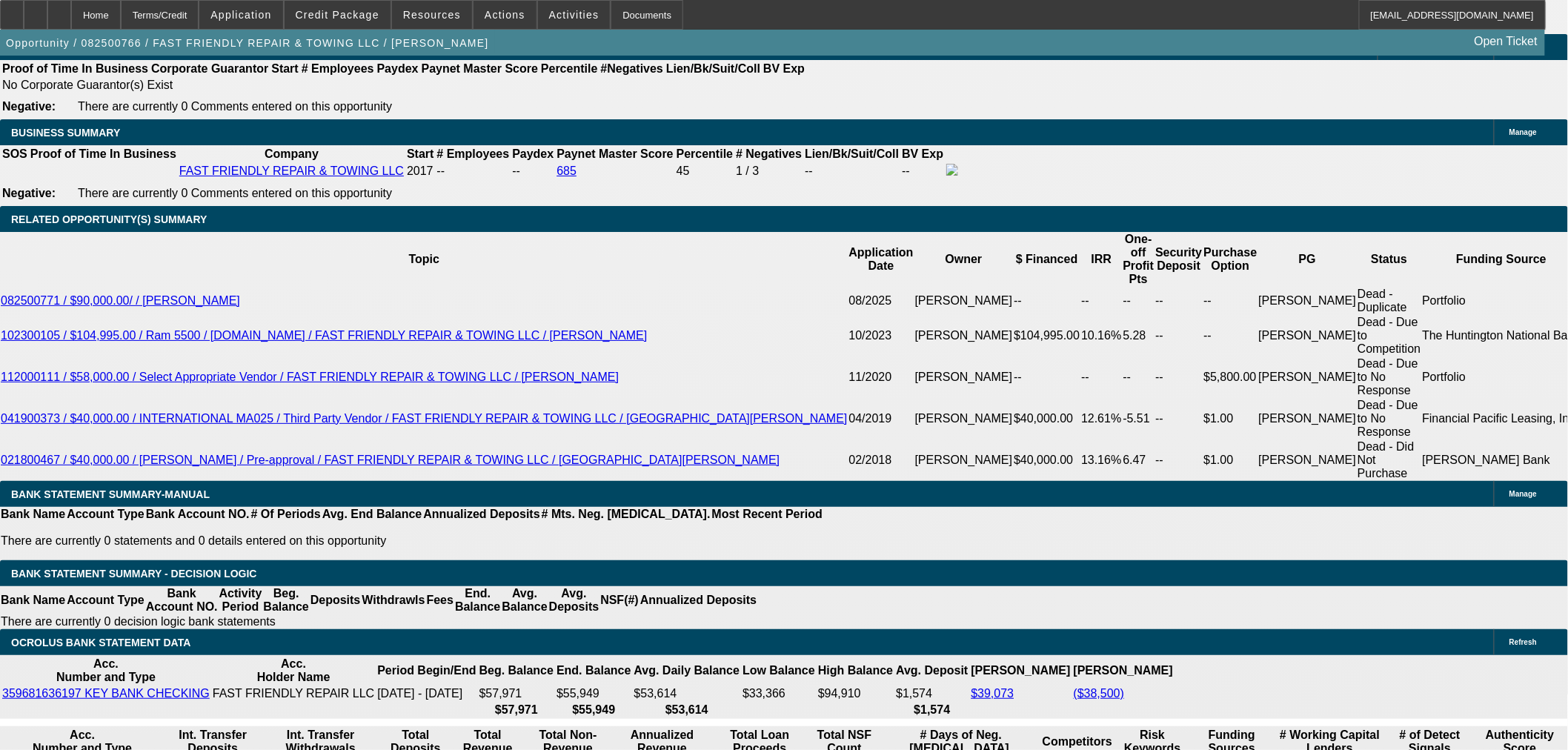
type input "$2,540.30"
type input "$5,080.60"
type input "17.5"
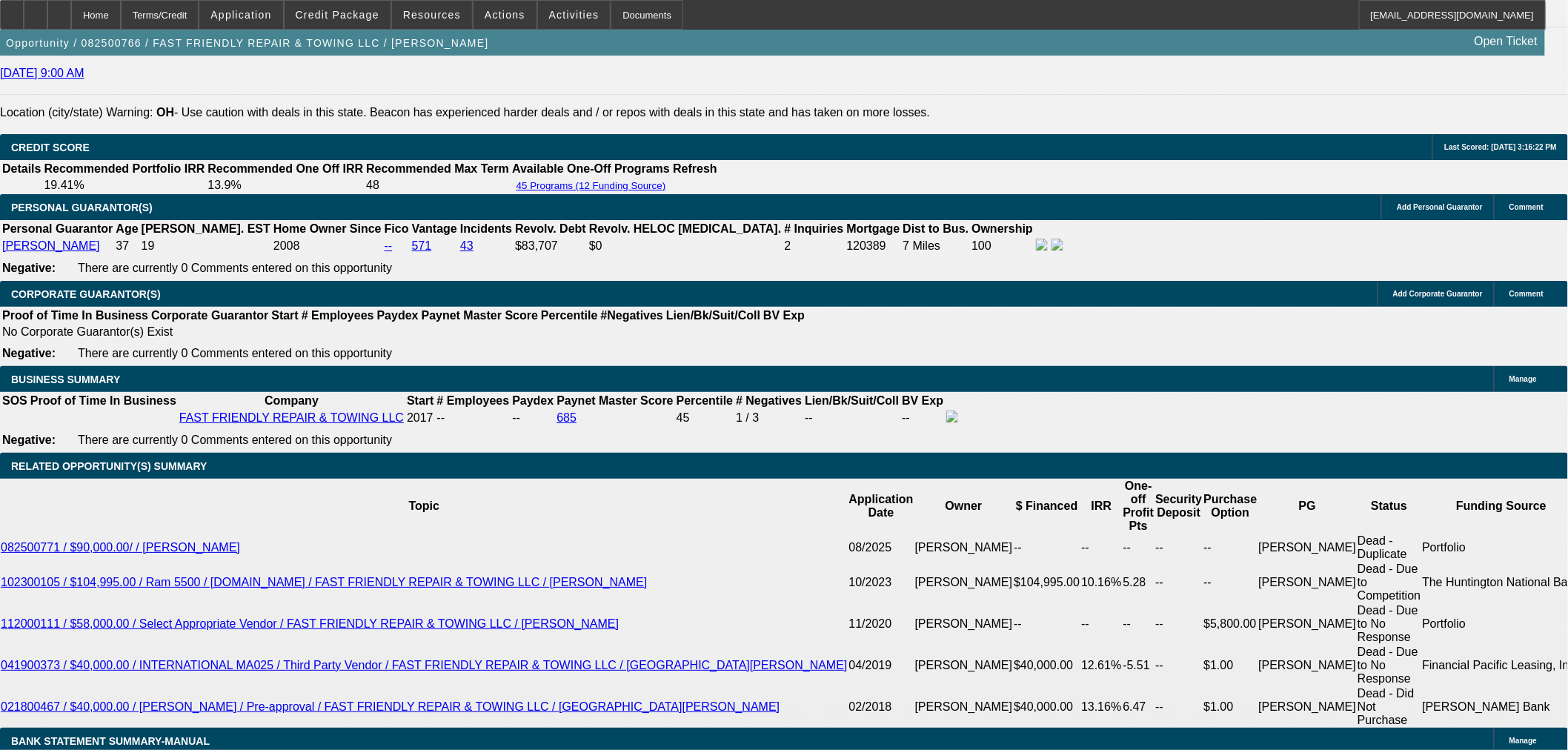
scroll to position [2058, 0]
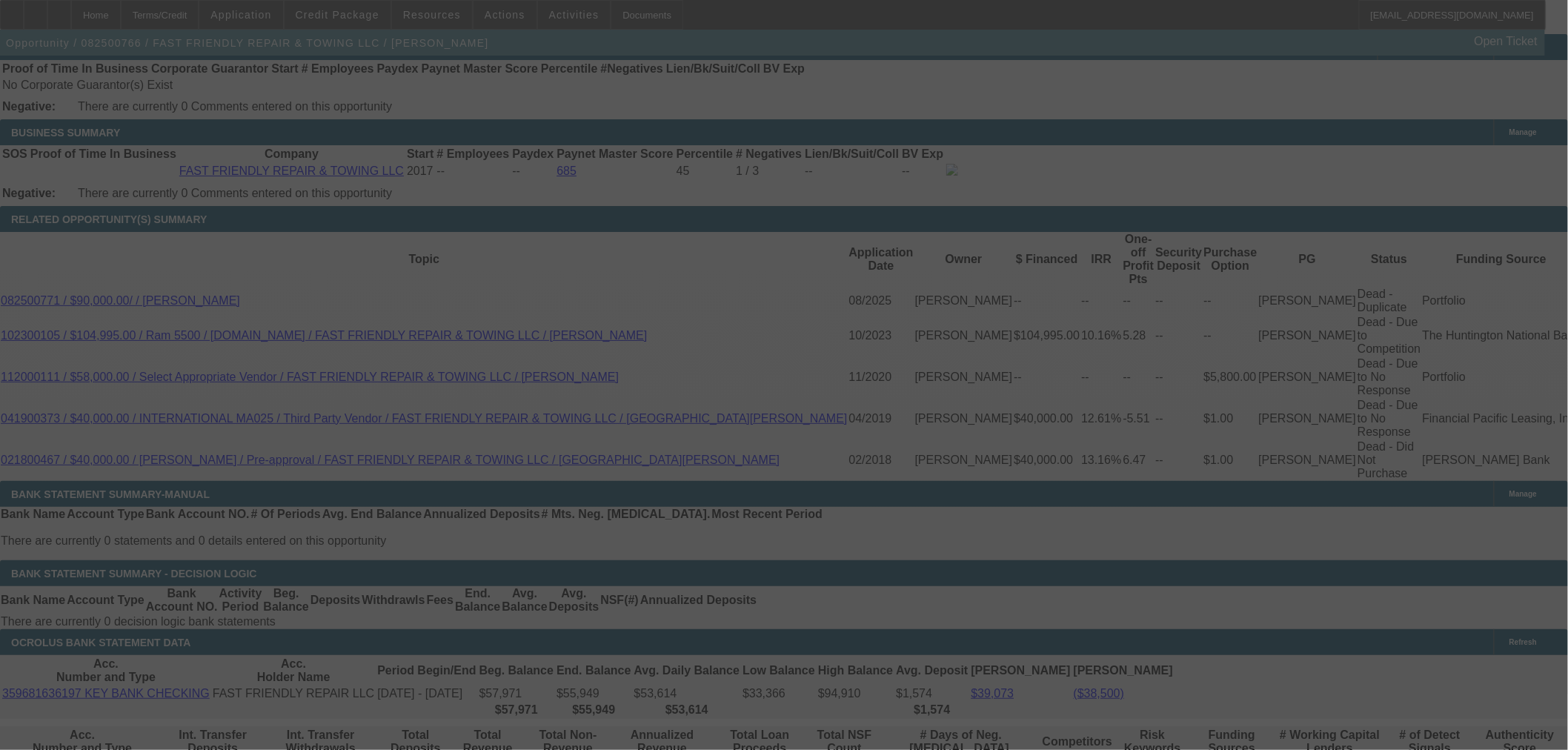
scroll to position [2298, 0]
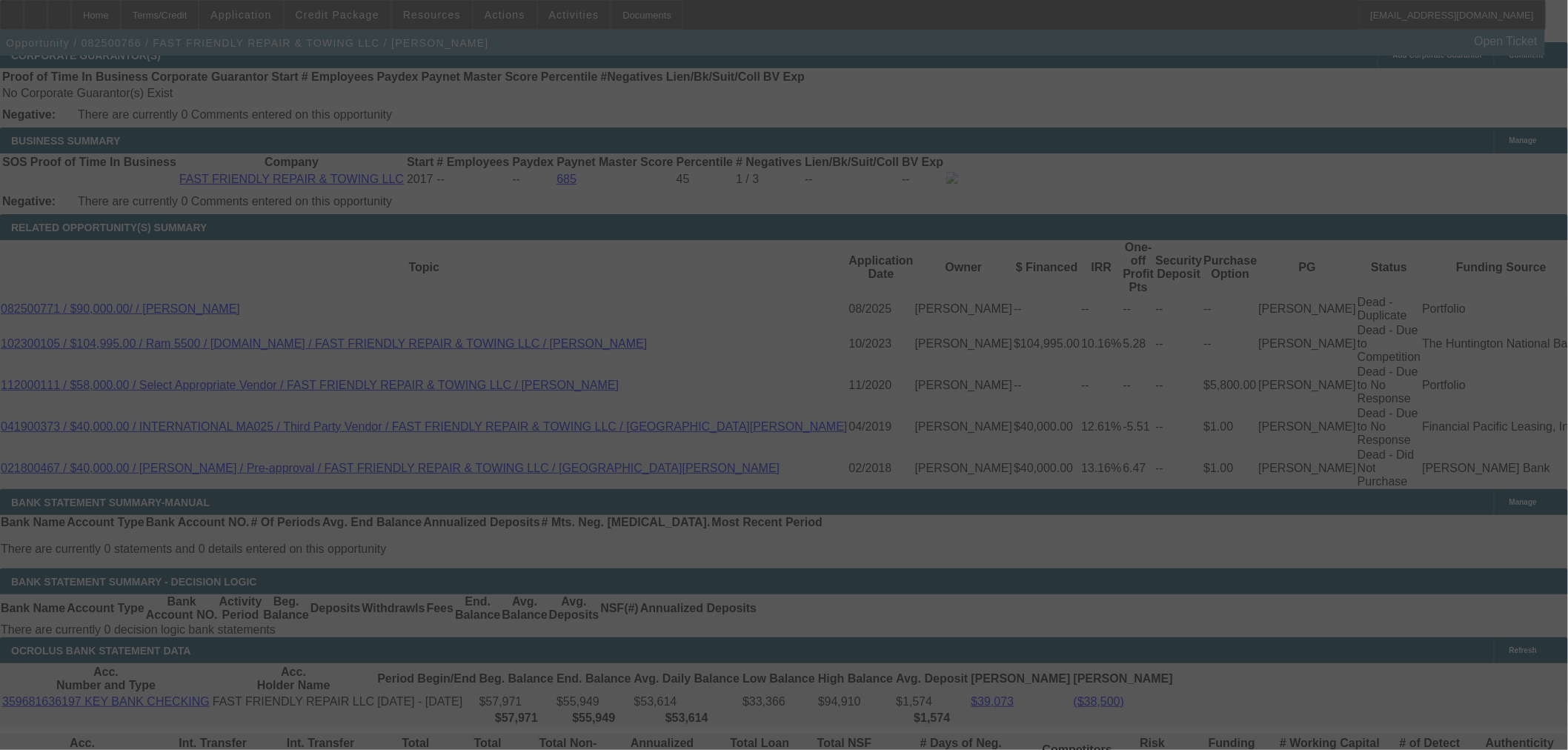
select select "0.1"
select select "2"
select select "0"
select select "6"
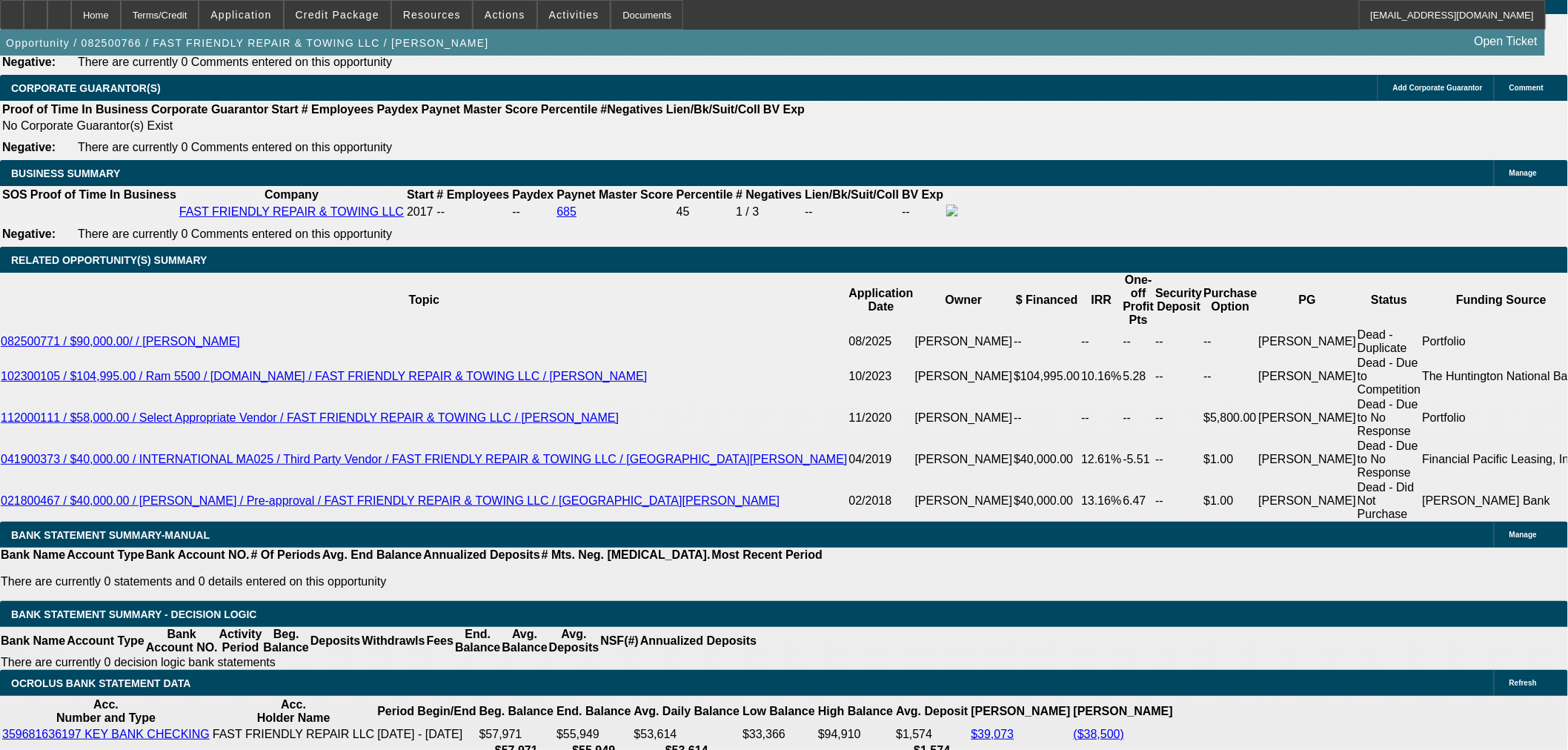
scroll to position [2266, 0]
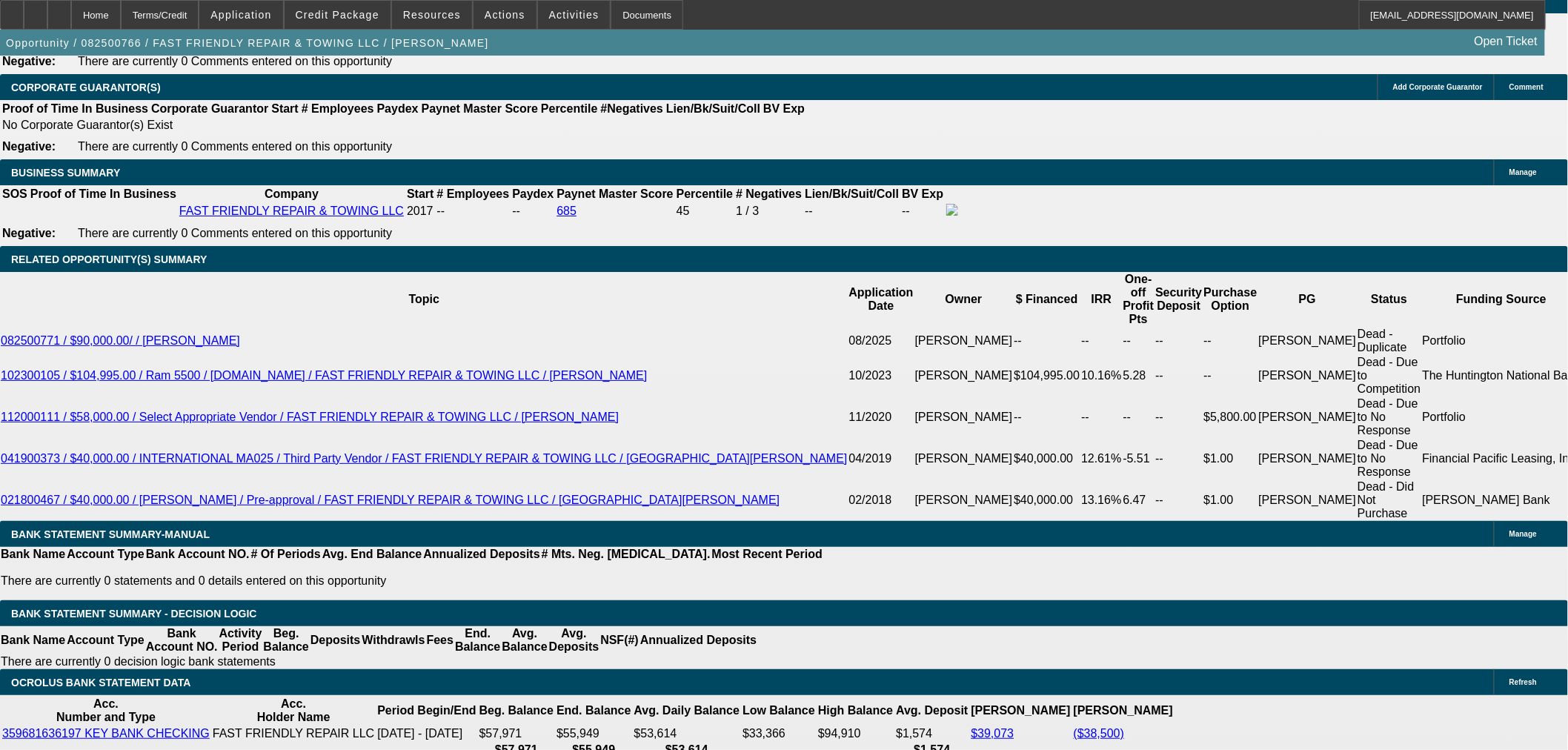
type input "2250"
type input "$4,500.00"
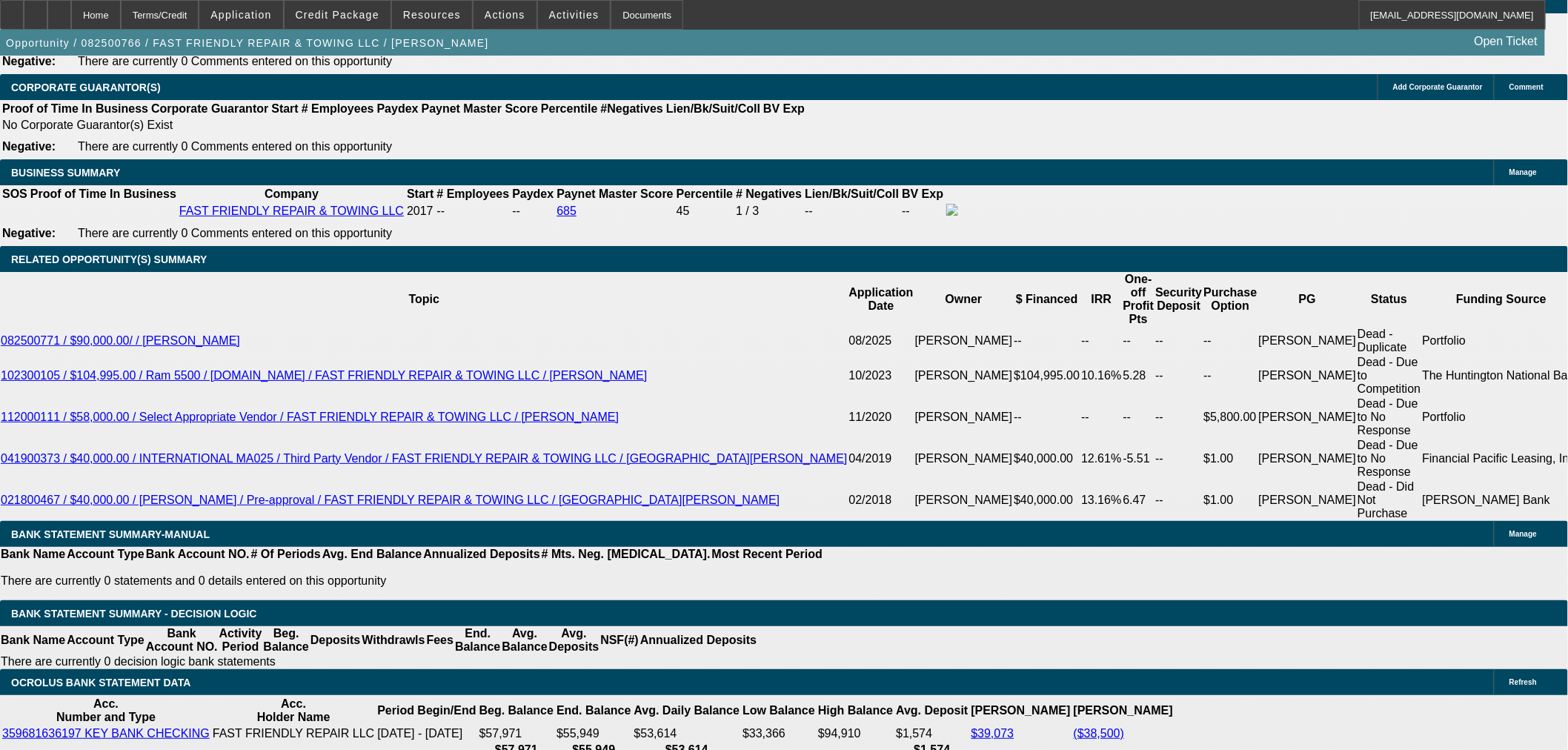
type input "UNKNOWN"
type input "10.9"
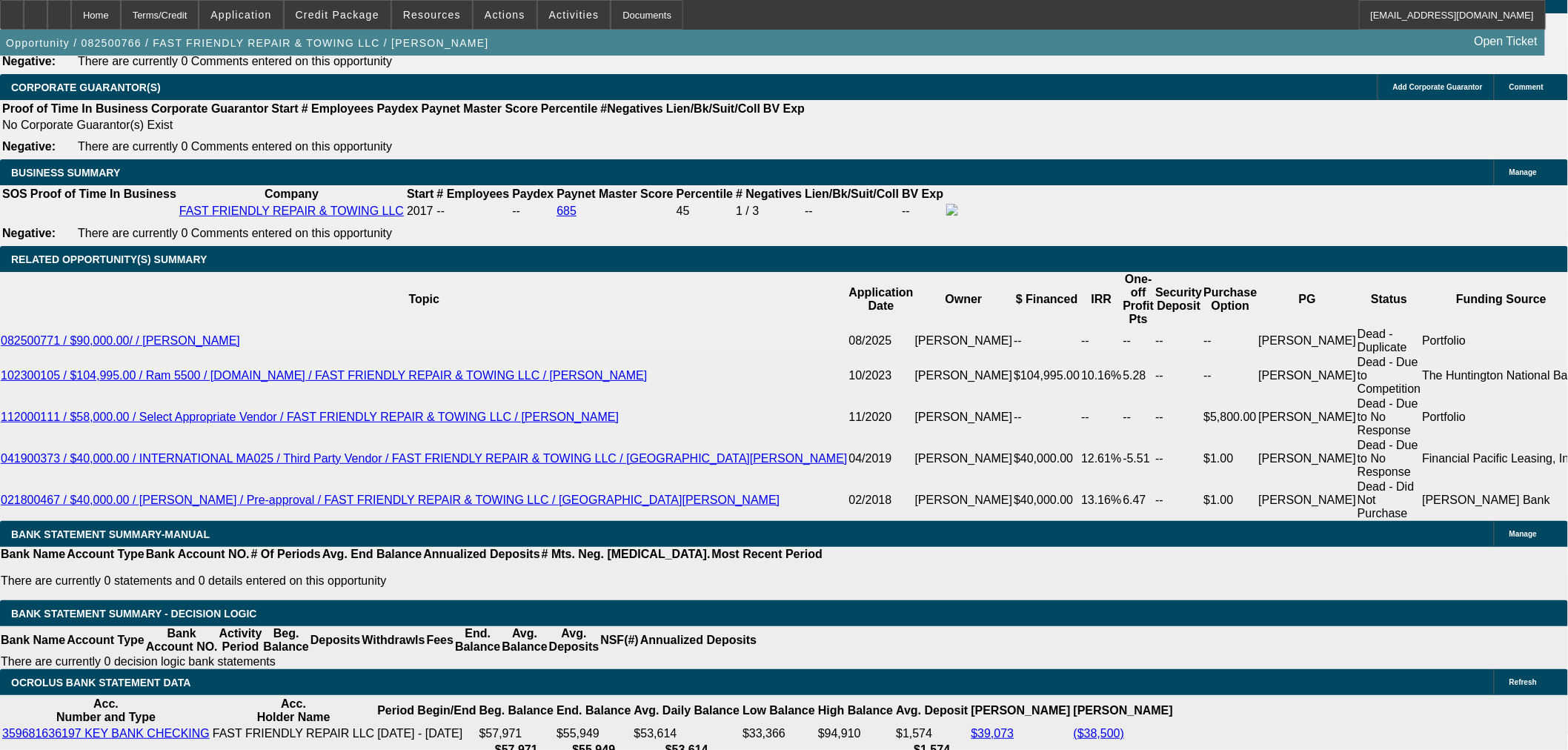
type input "2550"
type input "17.7"
type input "$5,100.00"
type input "$2,550.00"
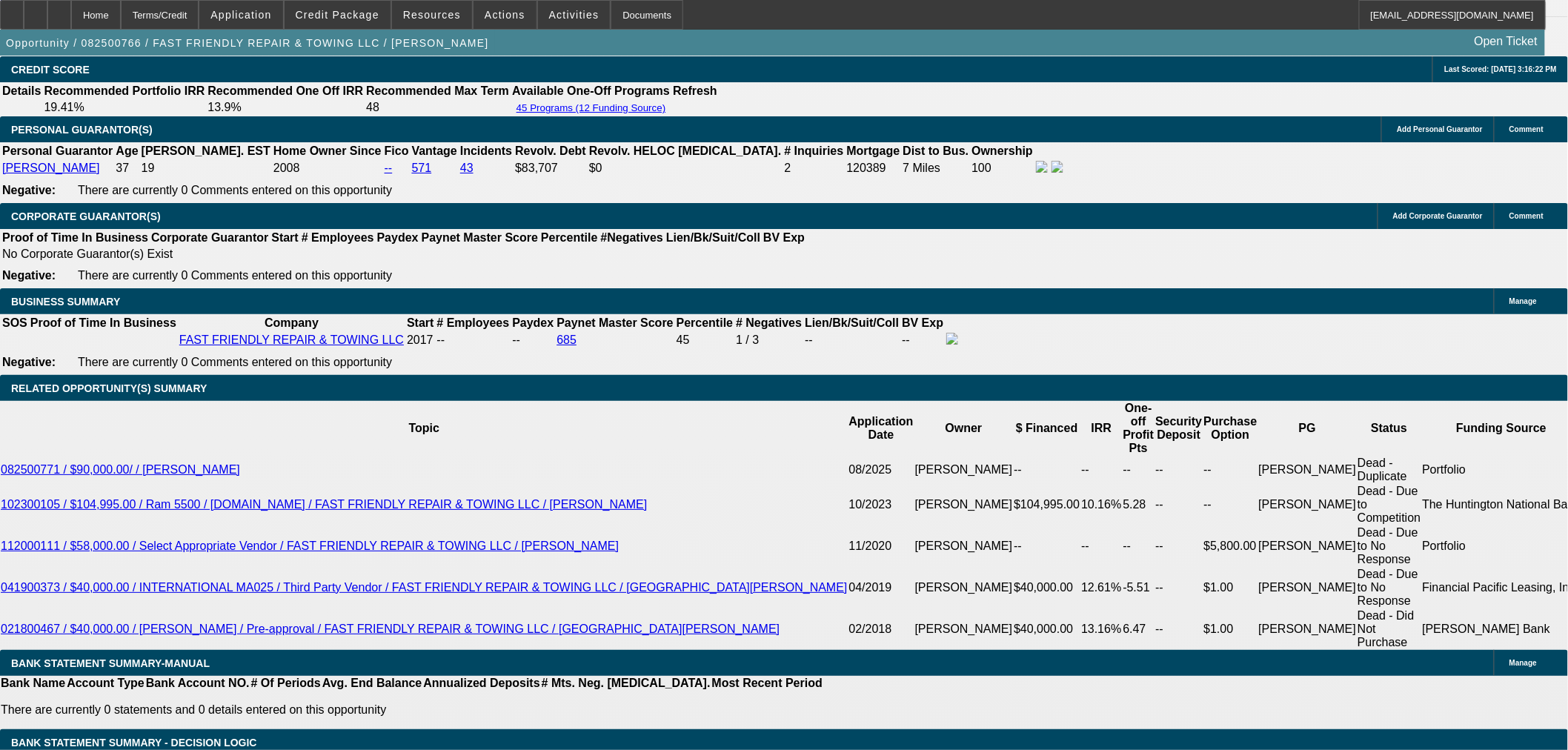
scroll to position [2102, 0]
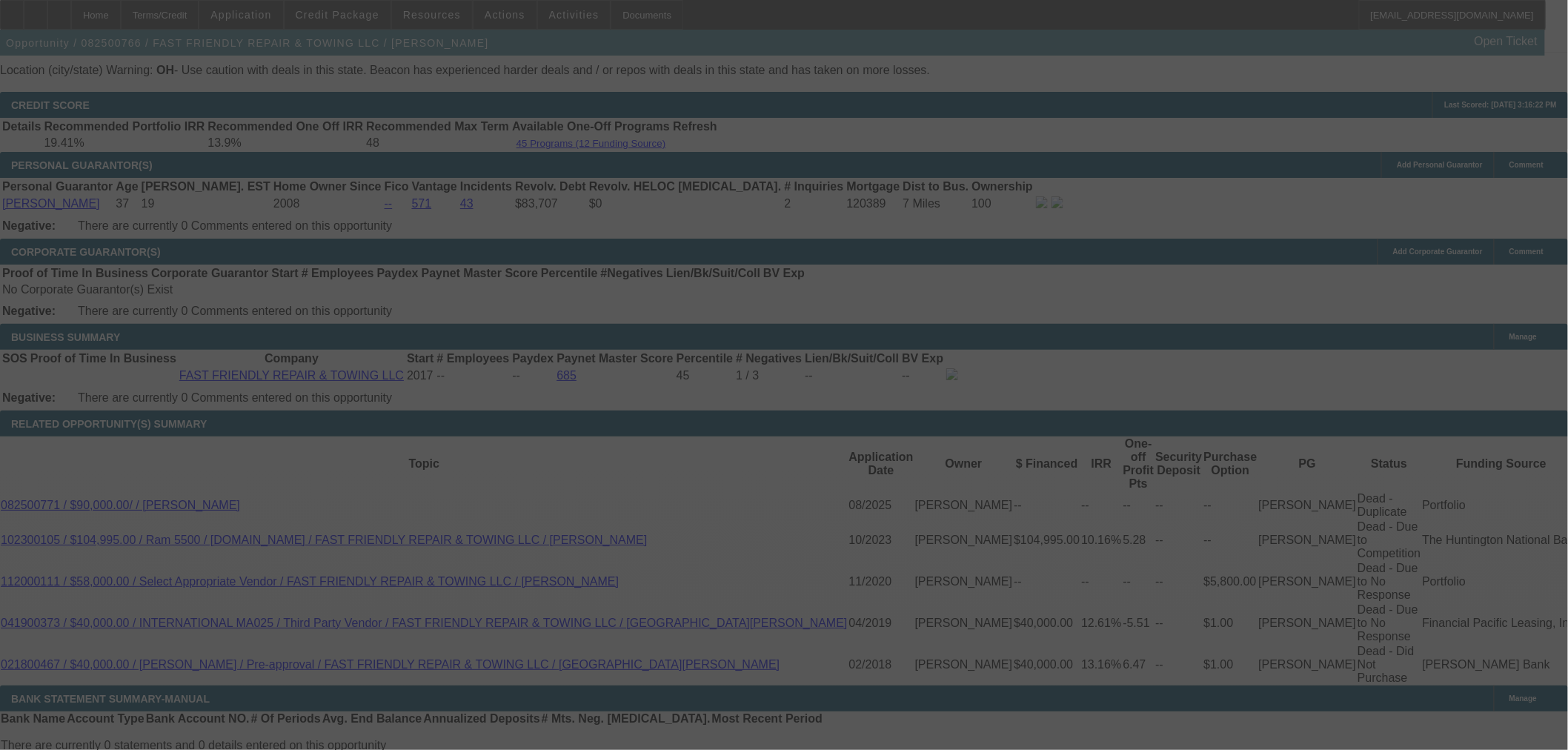
select select "0.1"
select select "2"
select select "0"
select select "6"
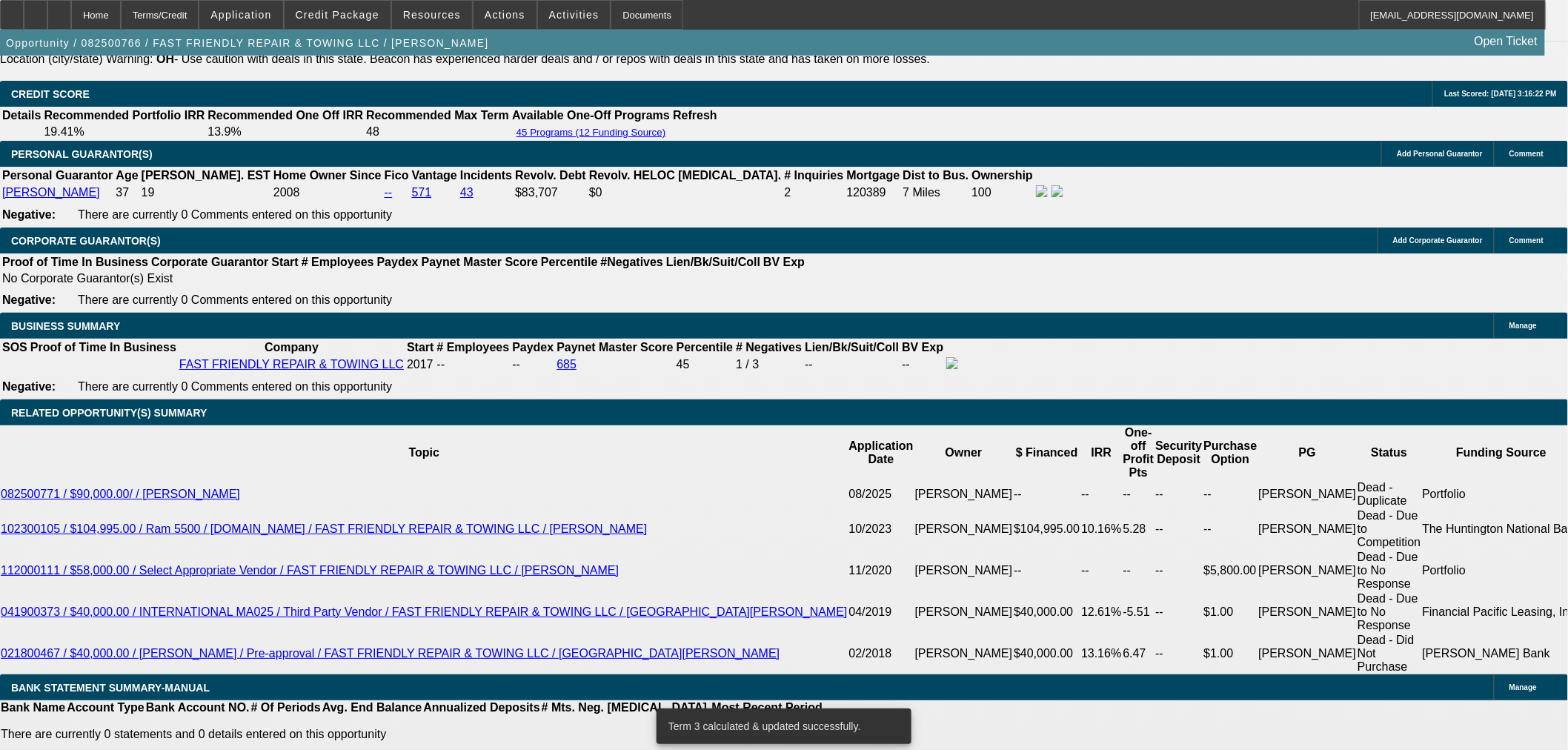
scroll to position [2184, 0]
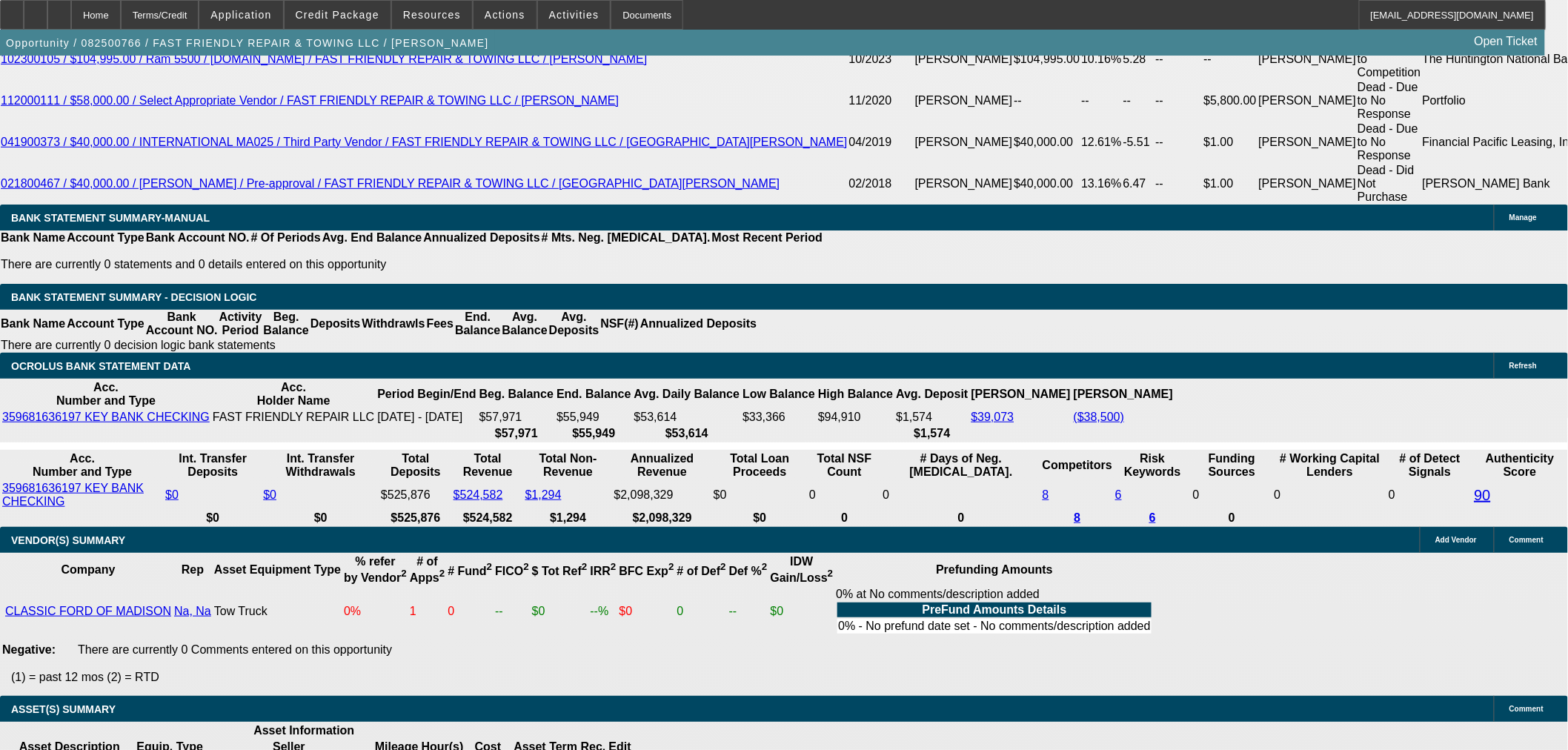
select select "9"
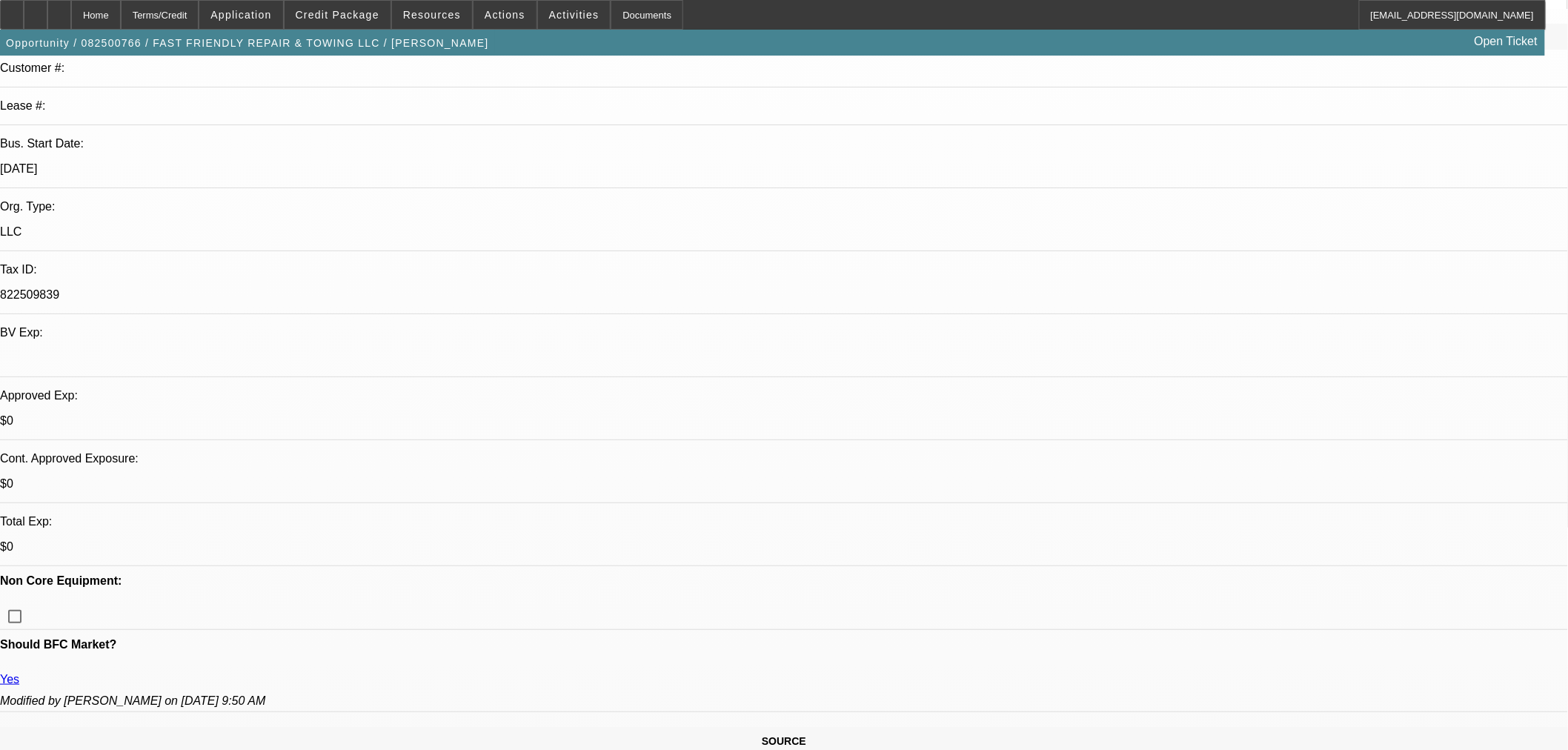
scroll to position [247, 0]
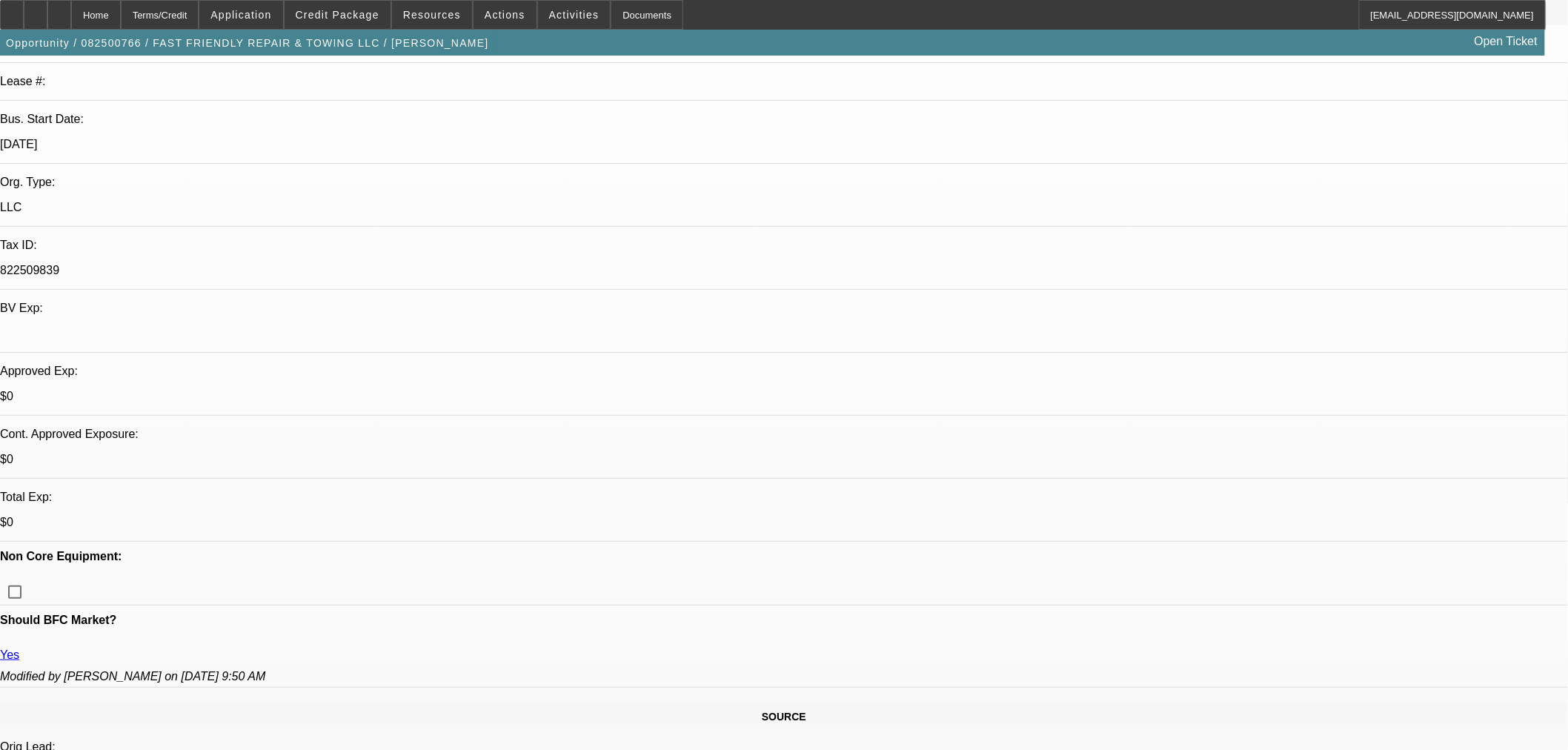
type textarea "APPROVED. GPS REQUIRED"
type textarea "N"
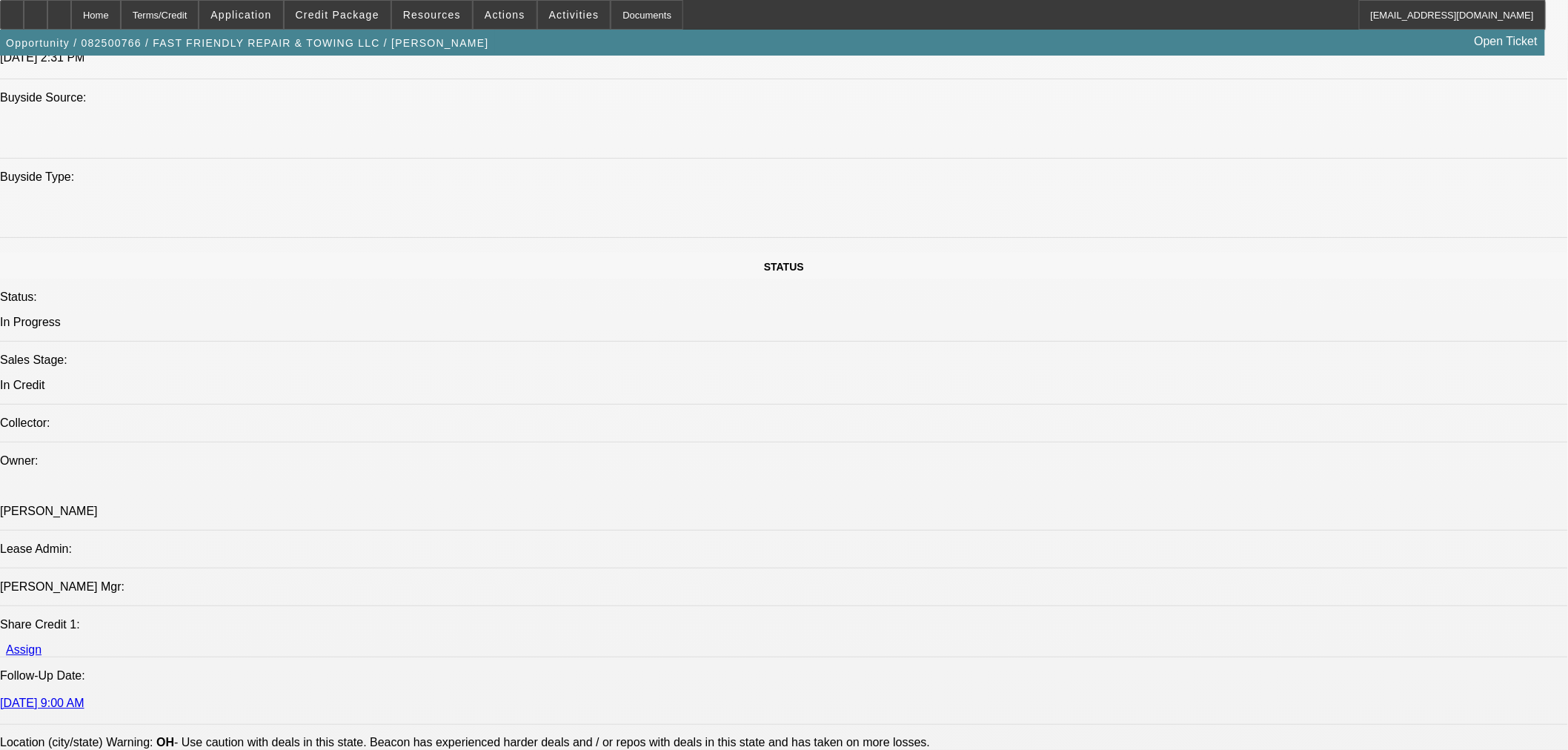
scroll to position [1400, 0]
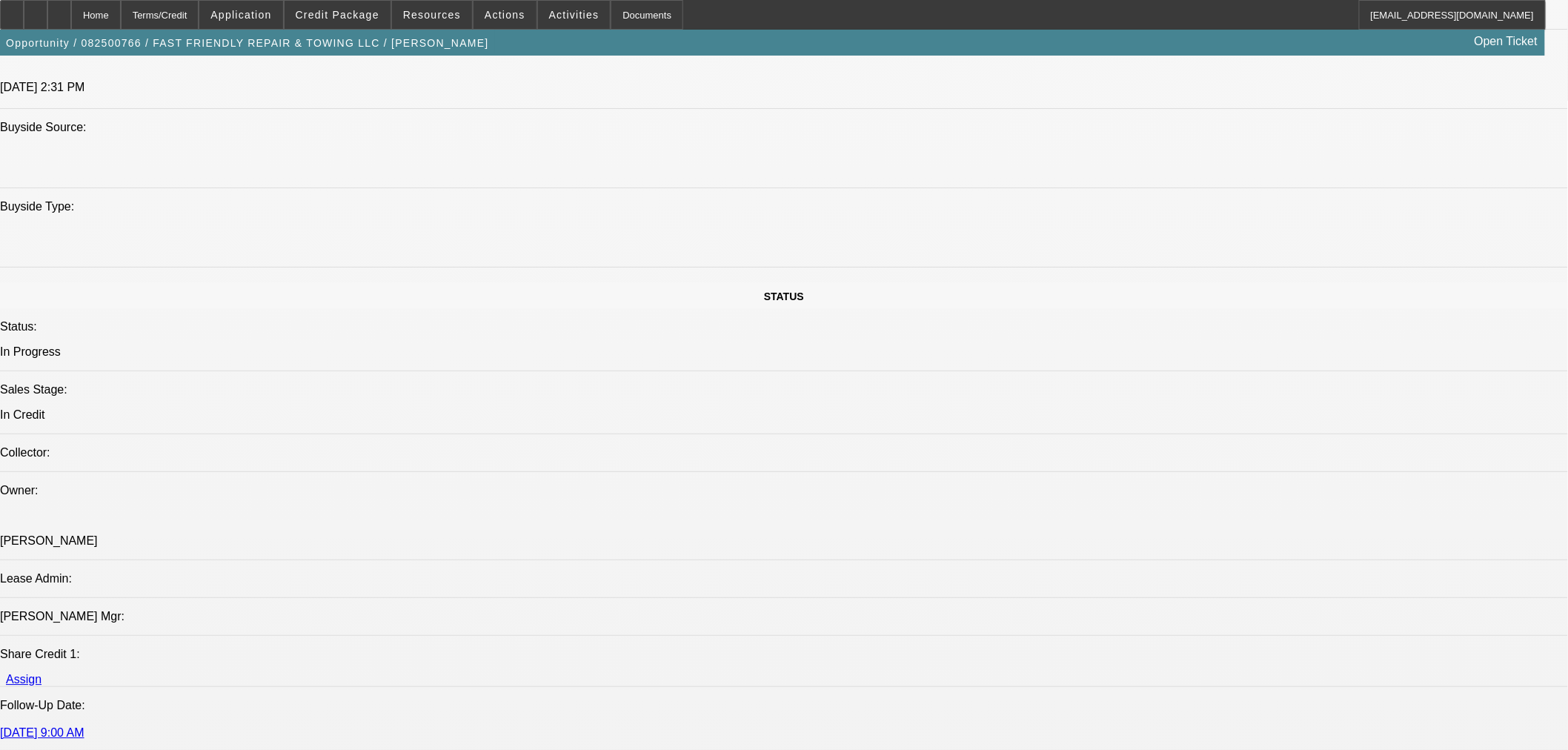
type textarea "NEW VENDOR TO BFC, PLEASE RUN SOS AND PAYNET FOR REVIEW. ALSO NEED FULL PHOTOS …"
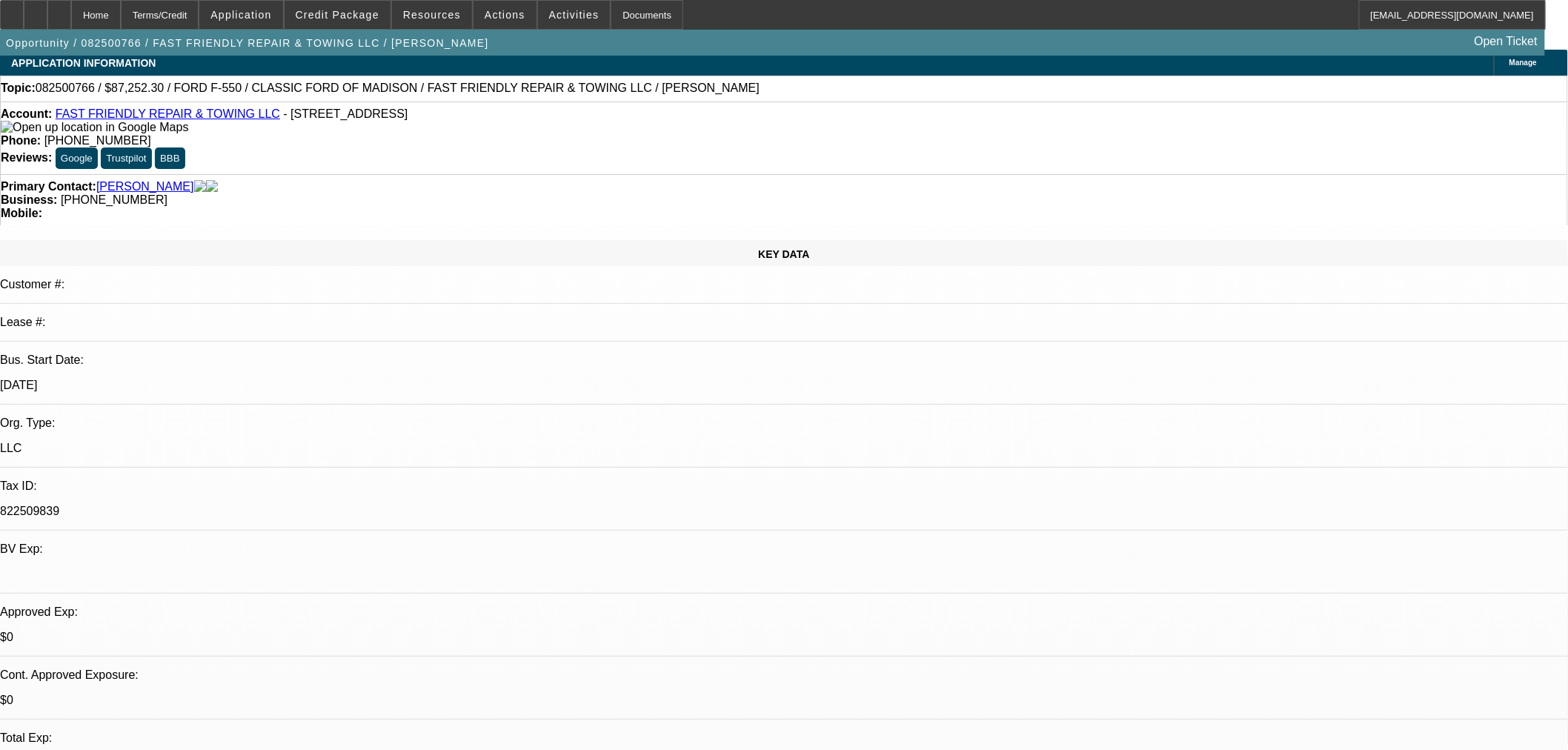
scroll to position [576, 0]
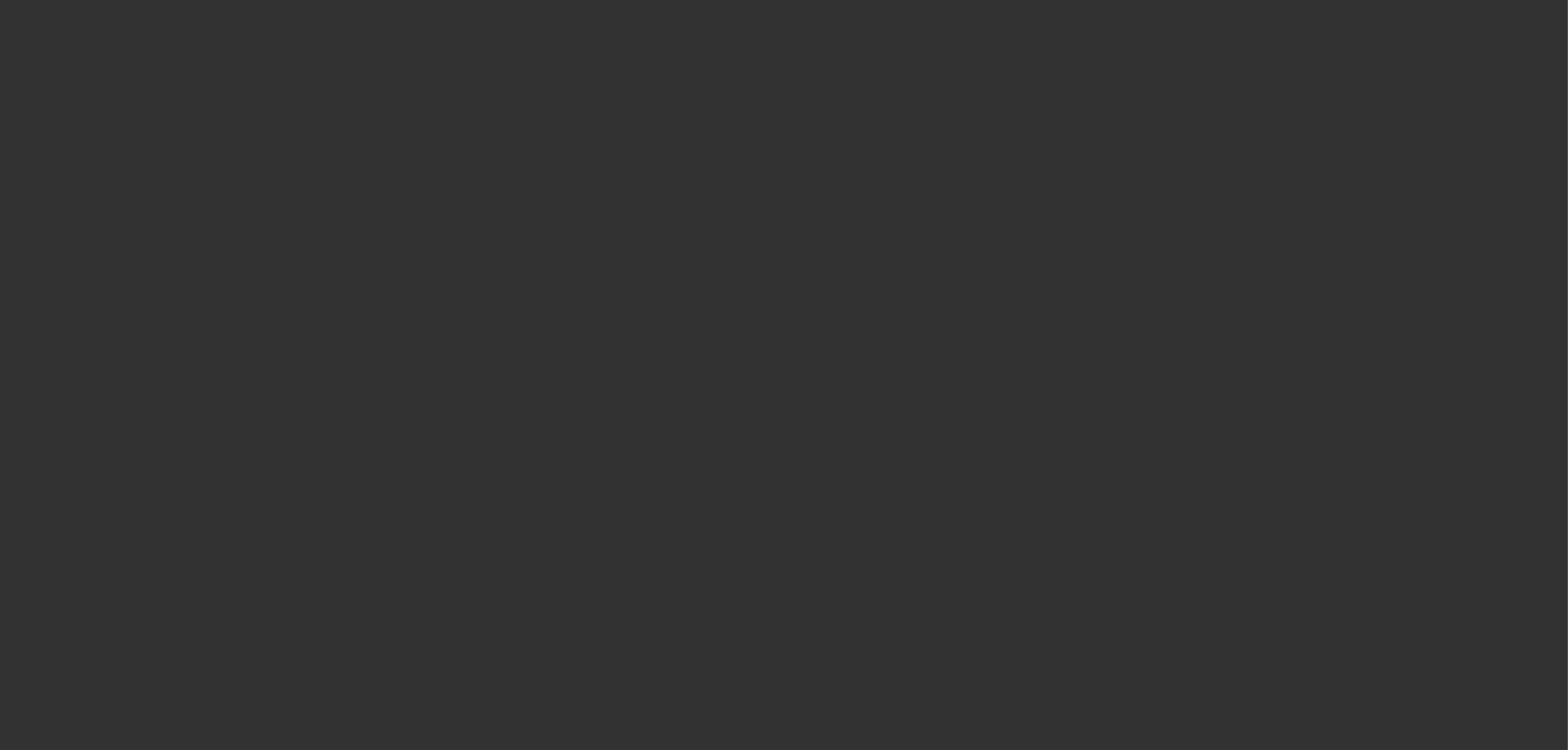
scroll to position [0, 0]
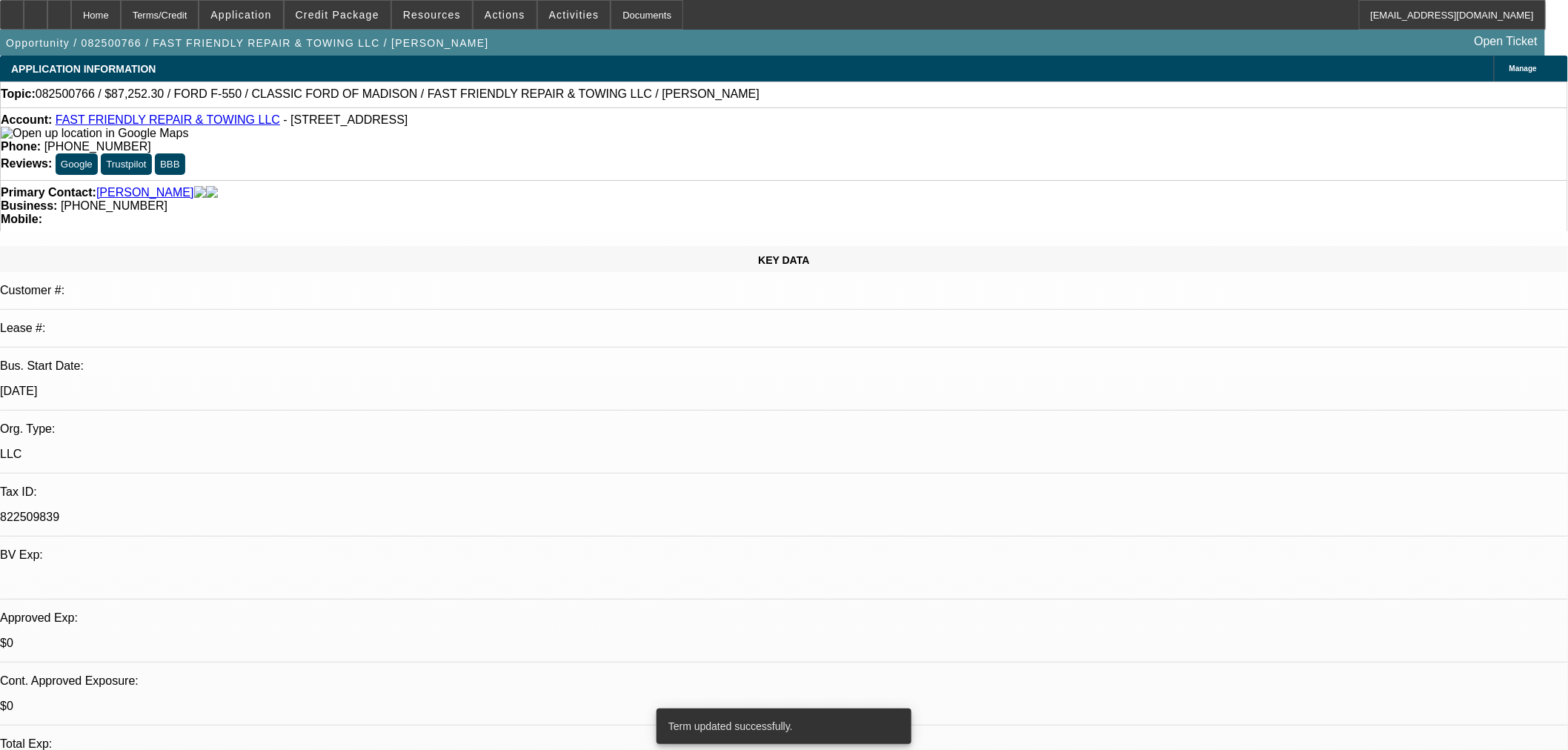
select select "0.1"
select select "2"
select select "0"
select select "6"
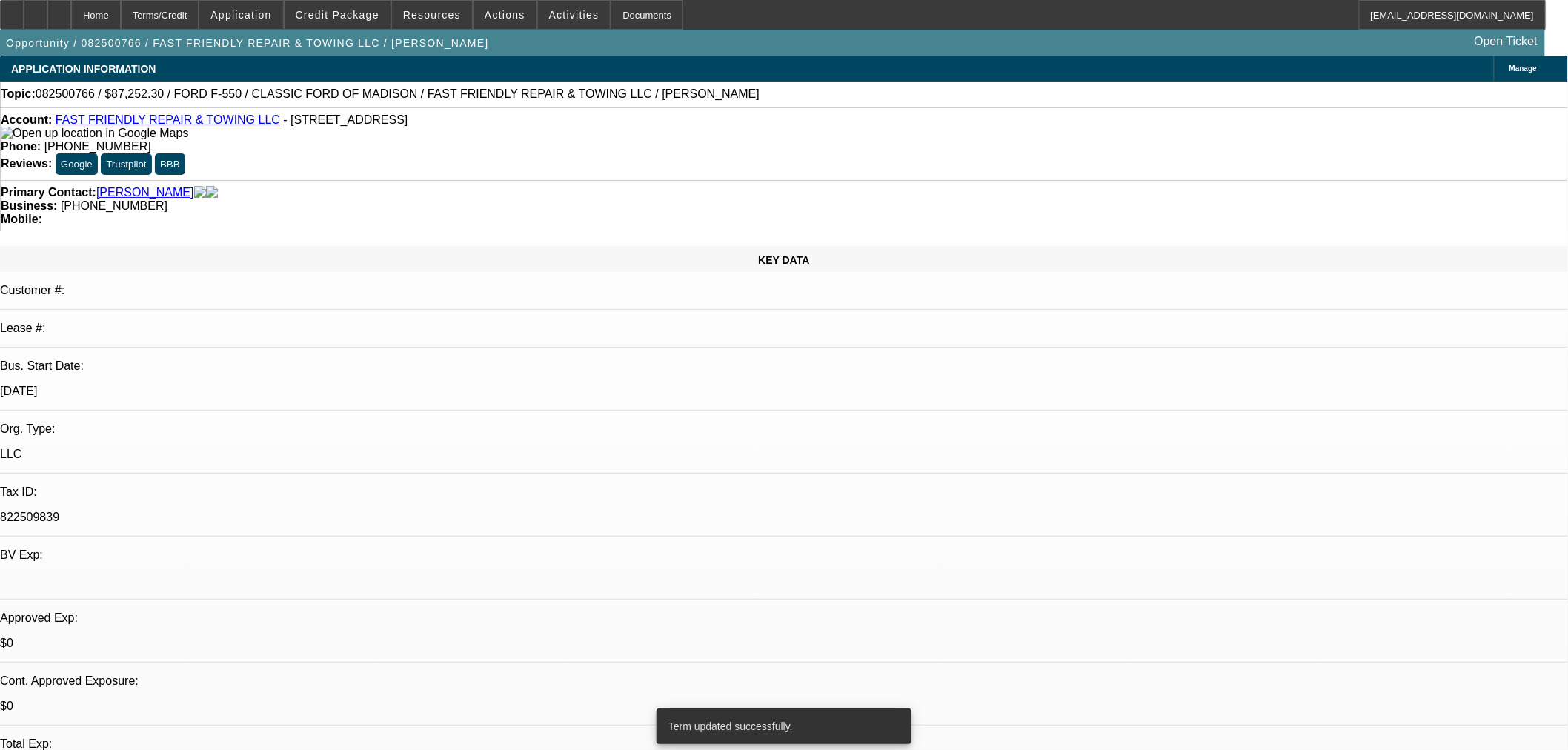
select select "0.1"
select select "2"
select select "0"
select select "6"
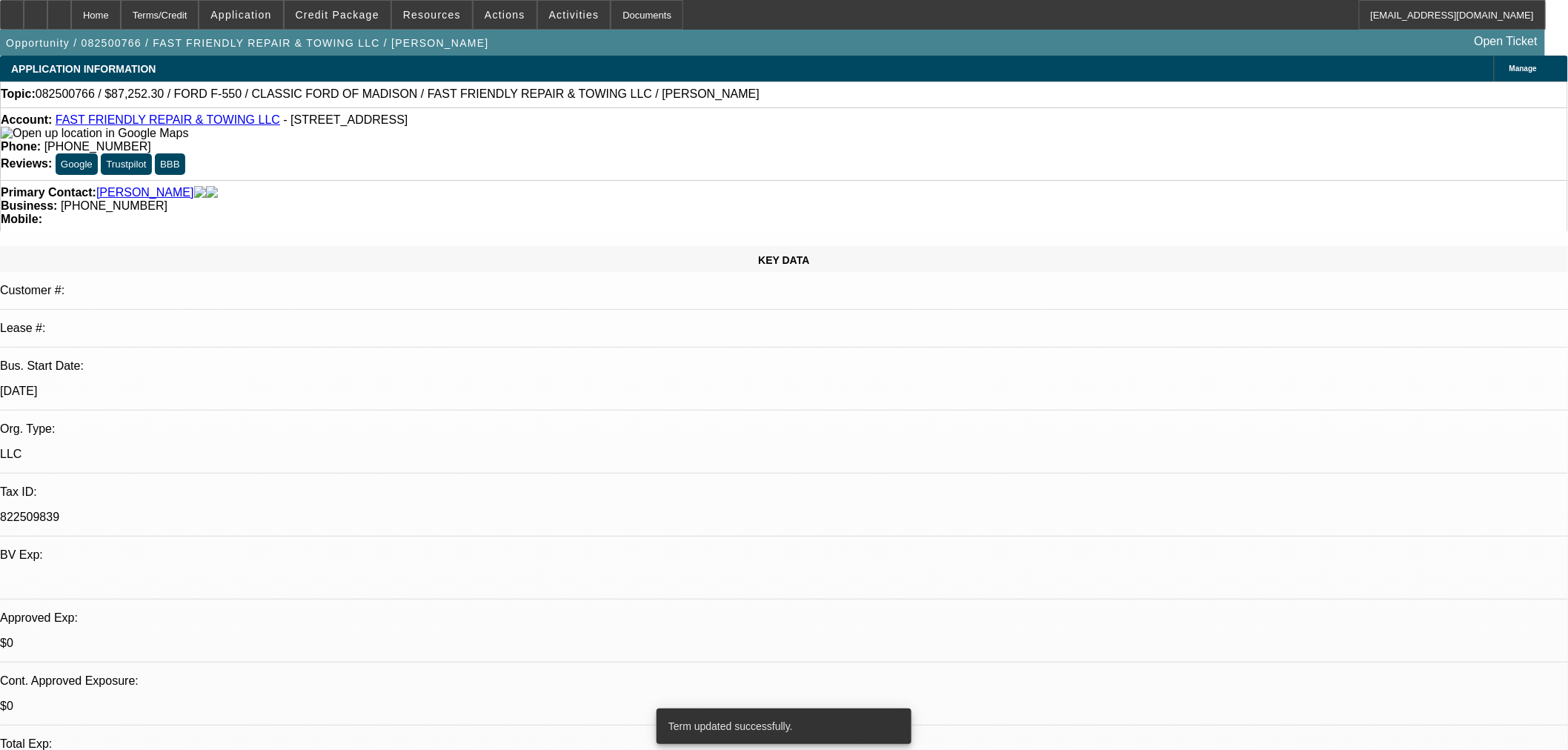
select select "0.1"
select select "2"
select select "0"
select select "6"
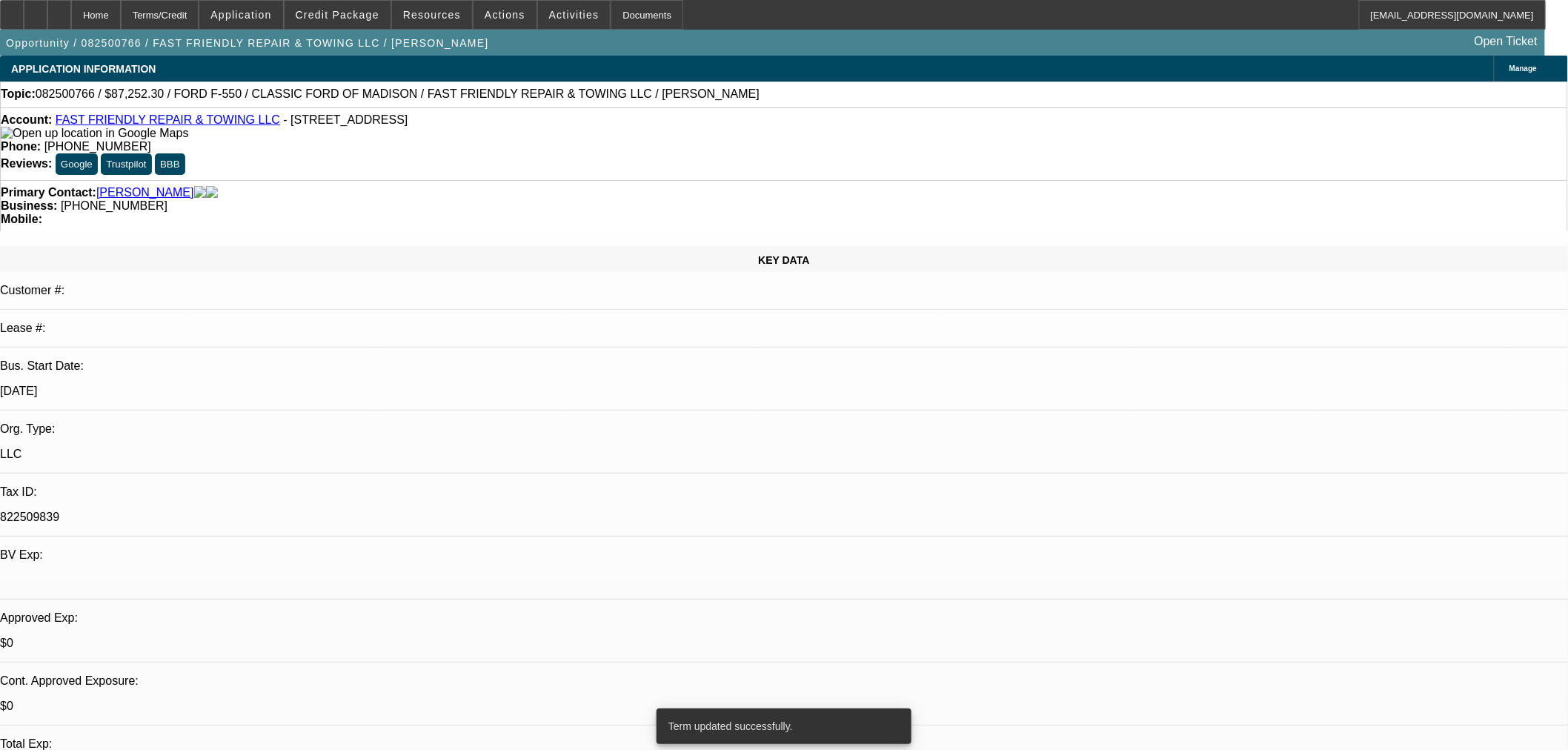
select select "0"
select select "3"
select select "0"
select select "6"
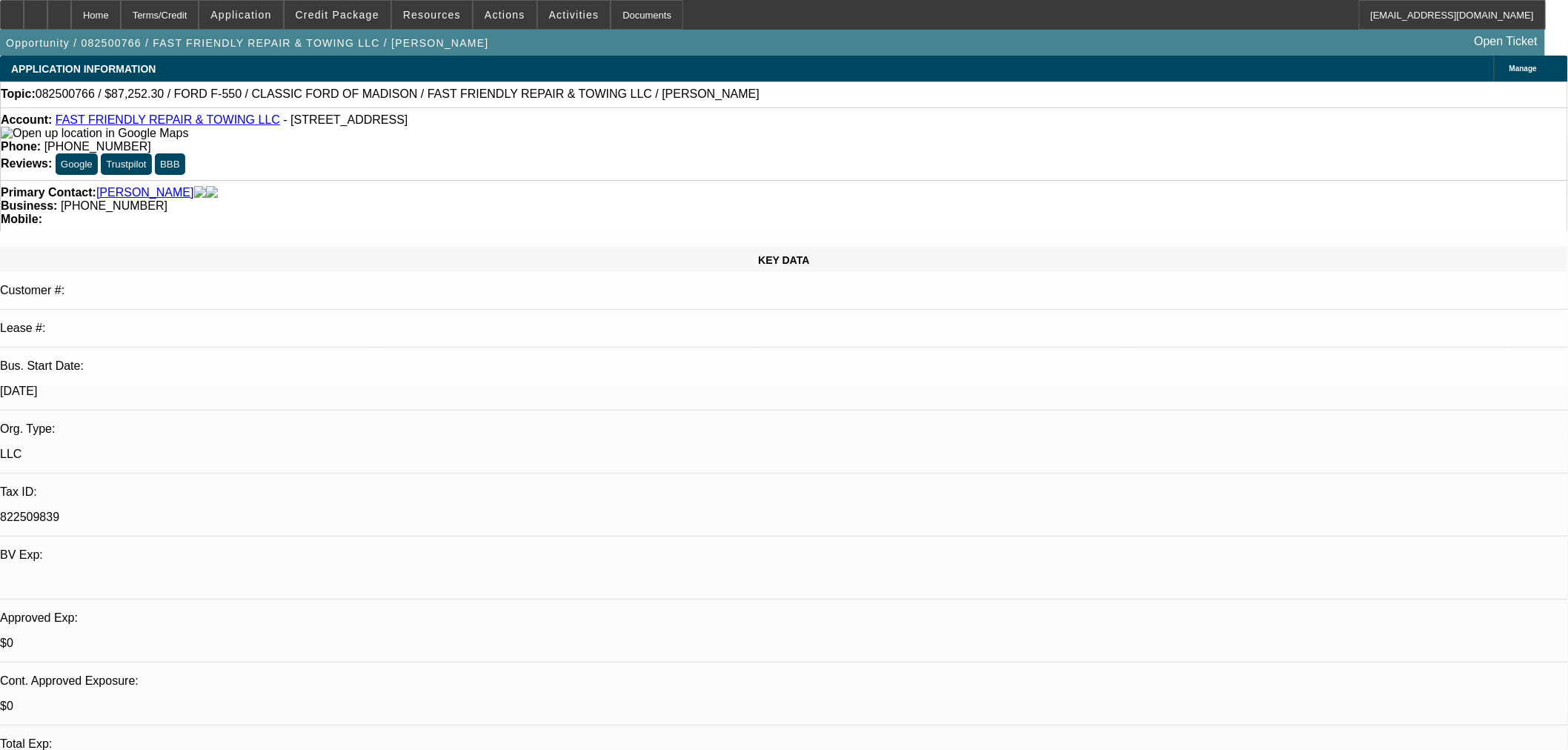
scroll to position [83, 0]
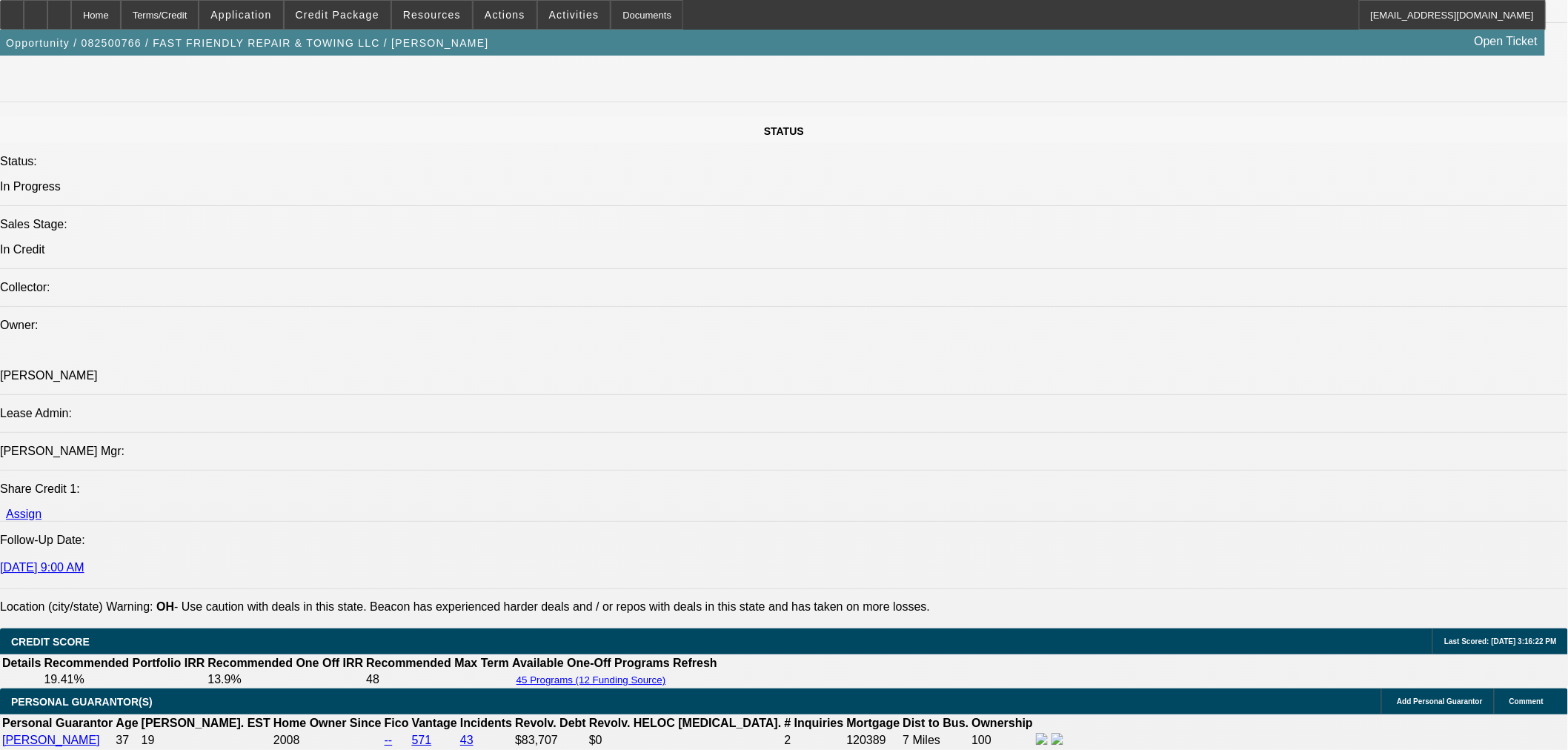
scroll to position [1153, 0]
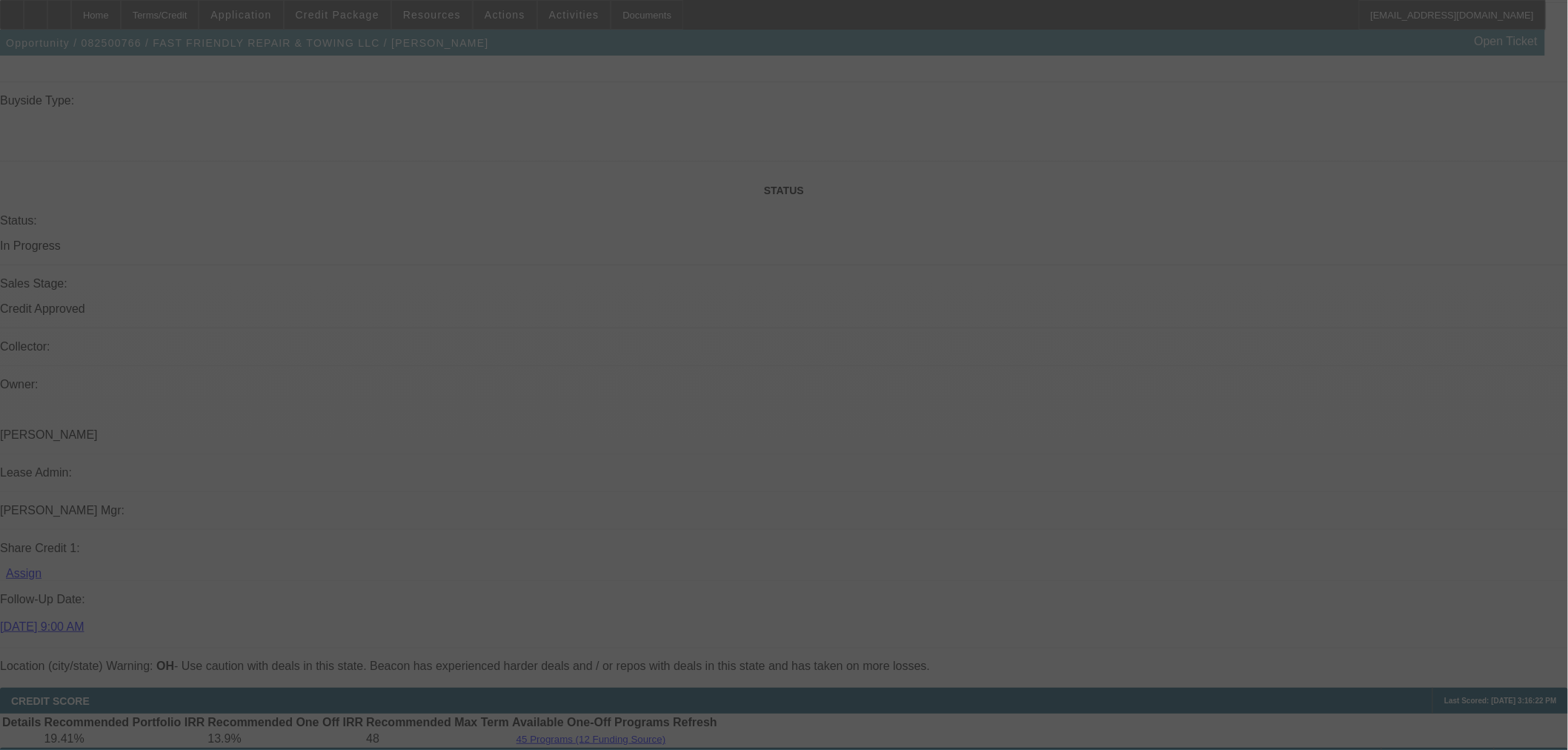
scroll to position [1514, 0]
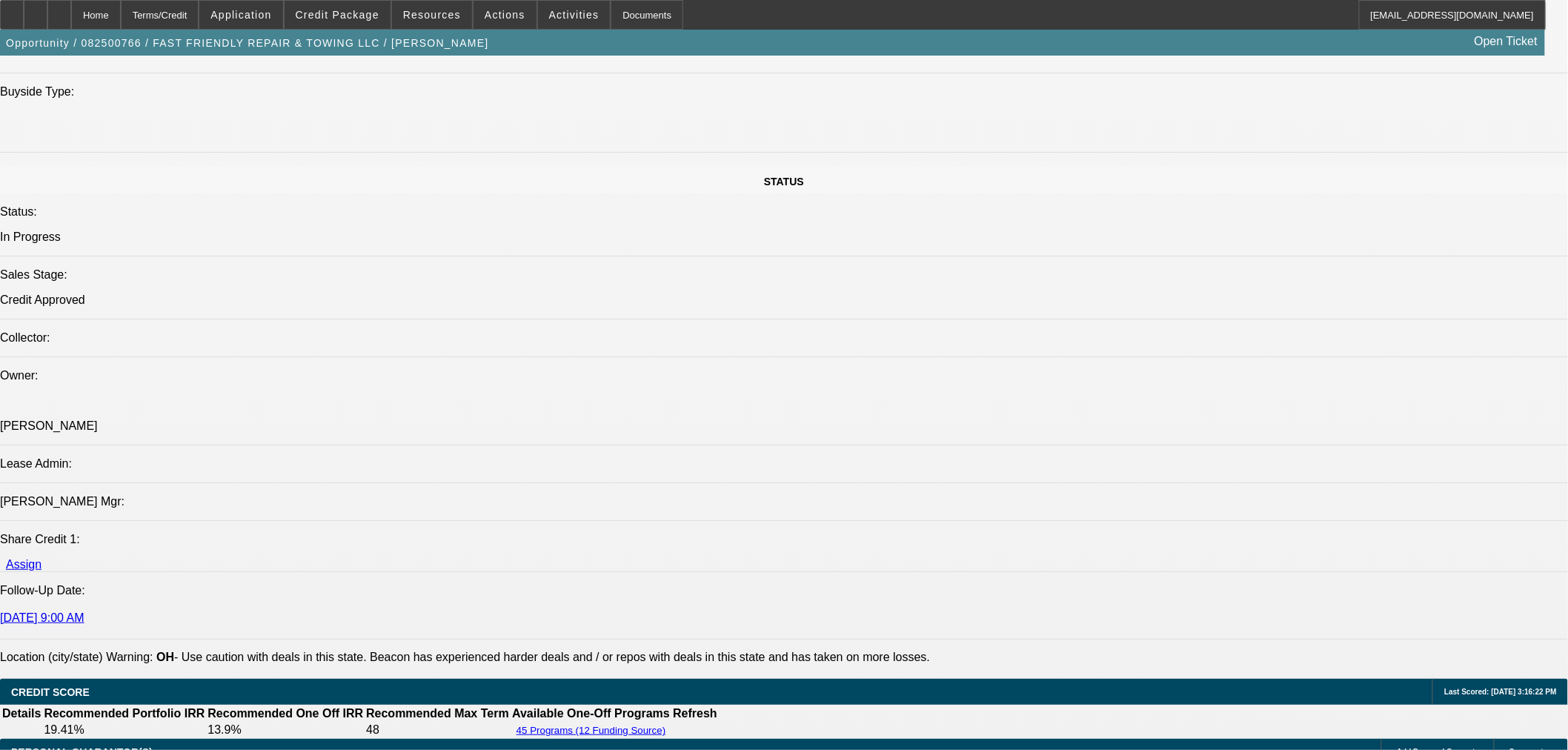
select select "0.1"
select select "2"
select select "0"
select select "6"
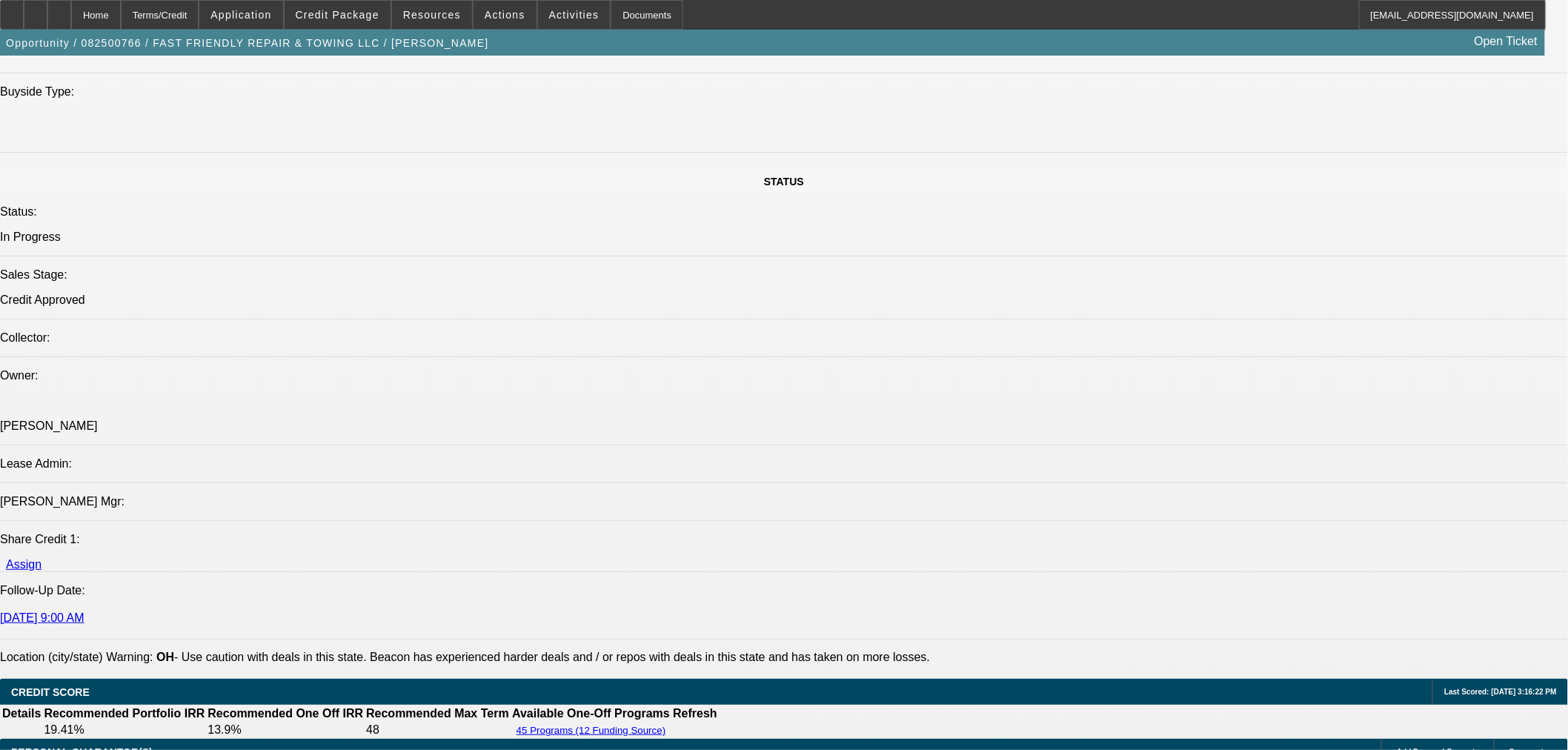
select select "0.1"
select select "2"
select select "0"
select select "6"
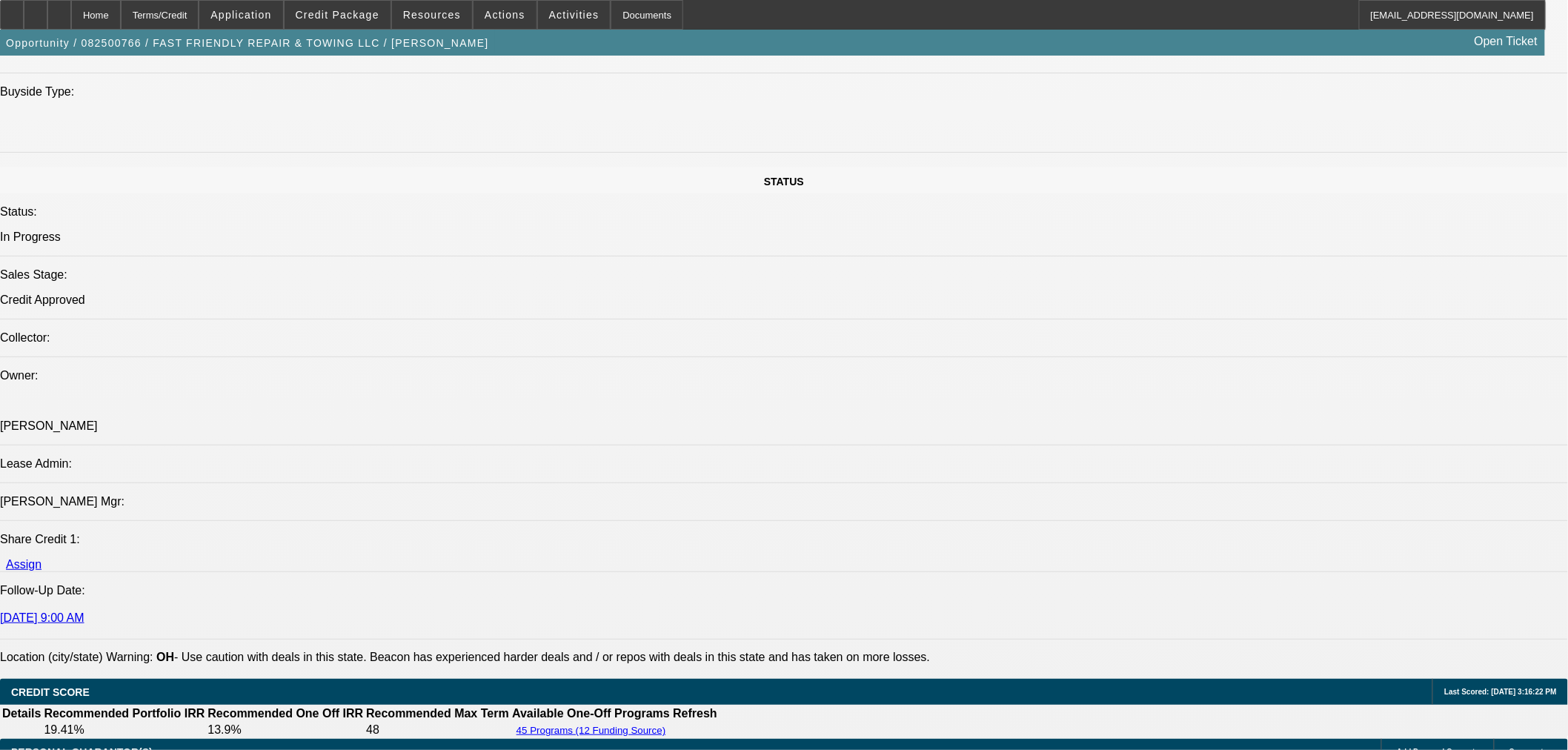
select select "0.1"
select select "2"
select select "0"
select select "6"
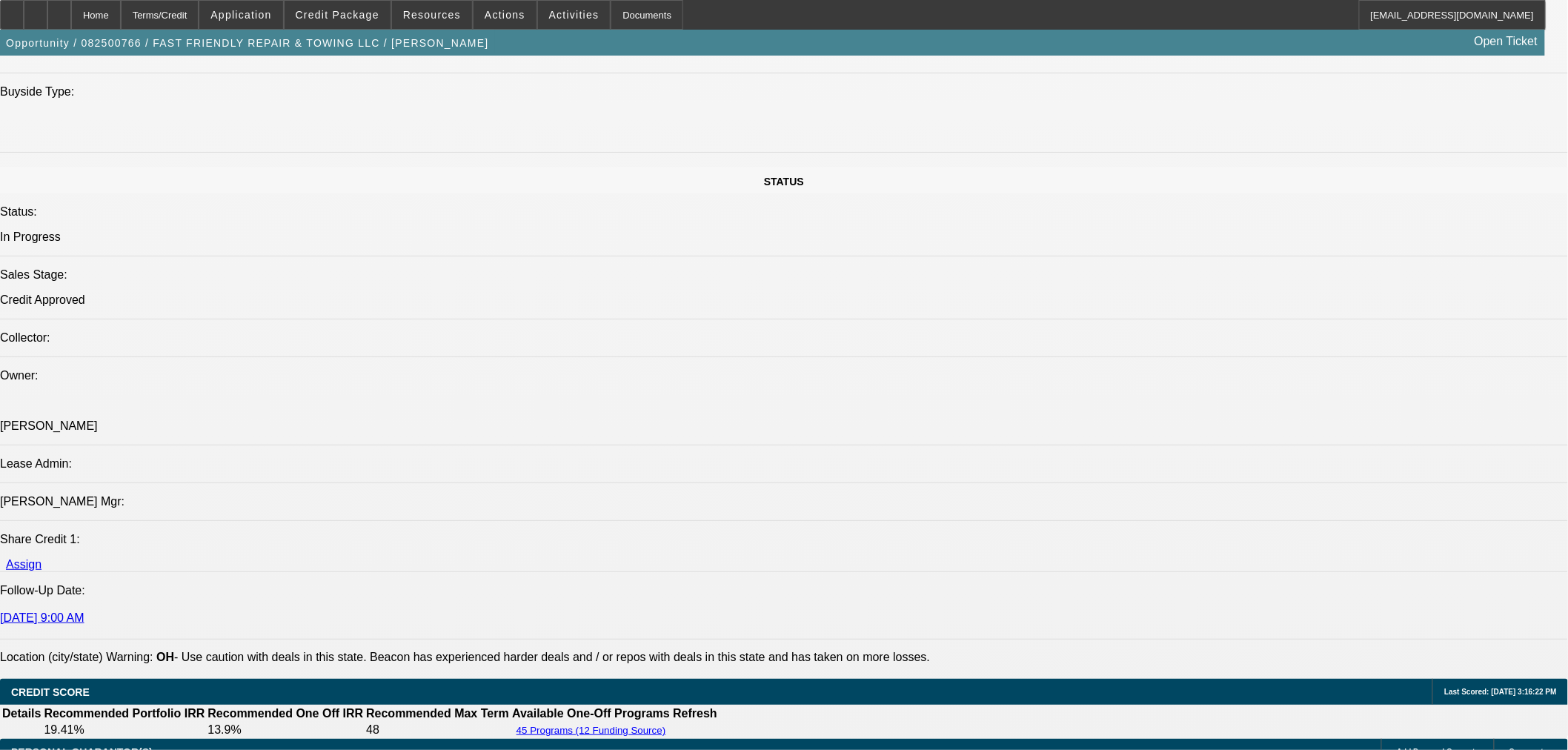
select select "0"
select select "3"
select select "0"
select select "6"
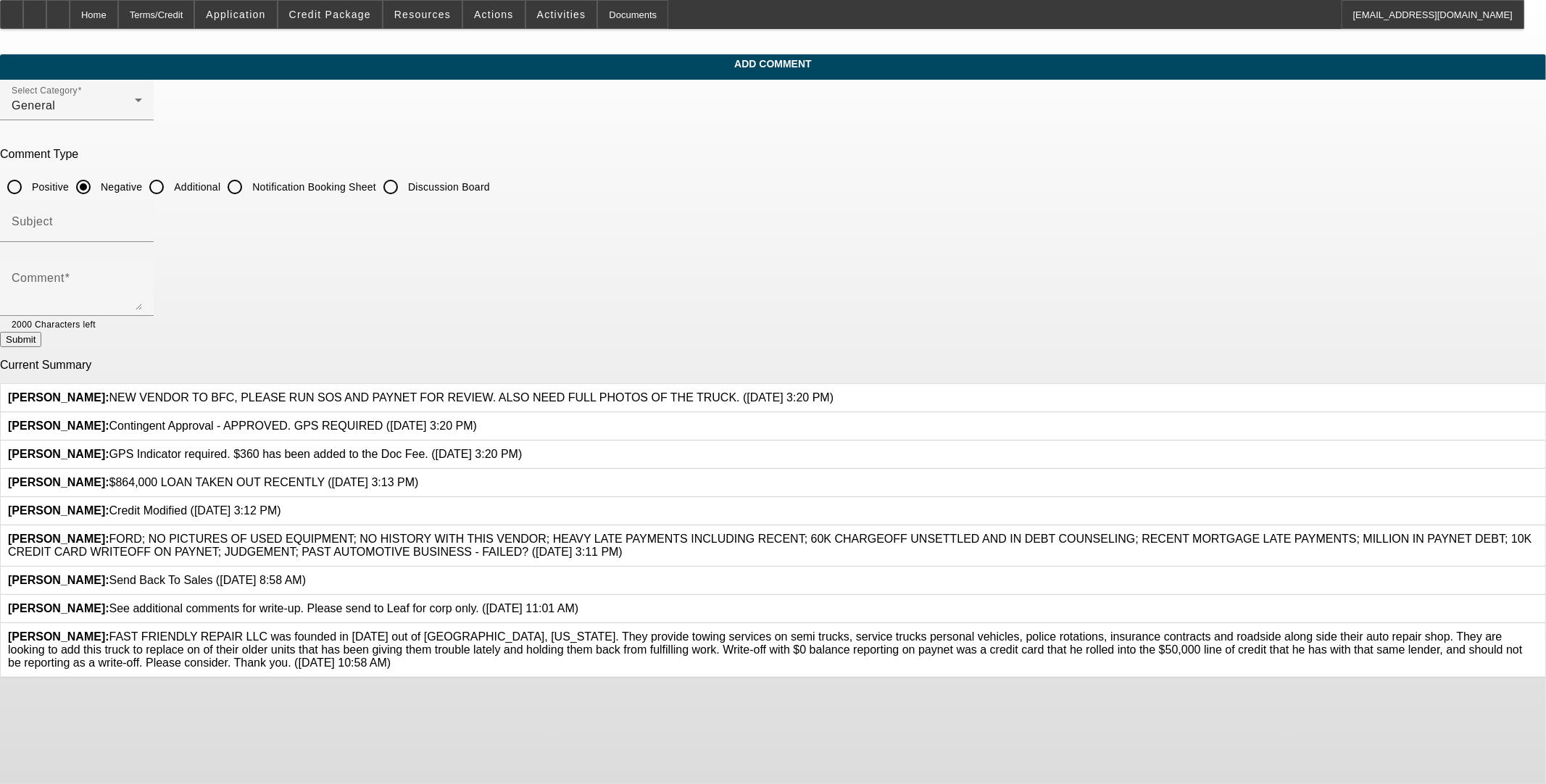
click at [419, 476] on icon at bounding box center [419, 476] width 0 height 0
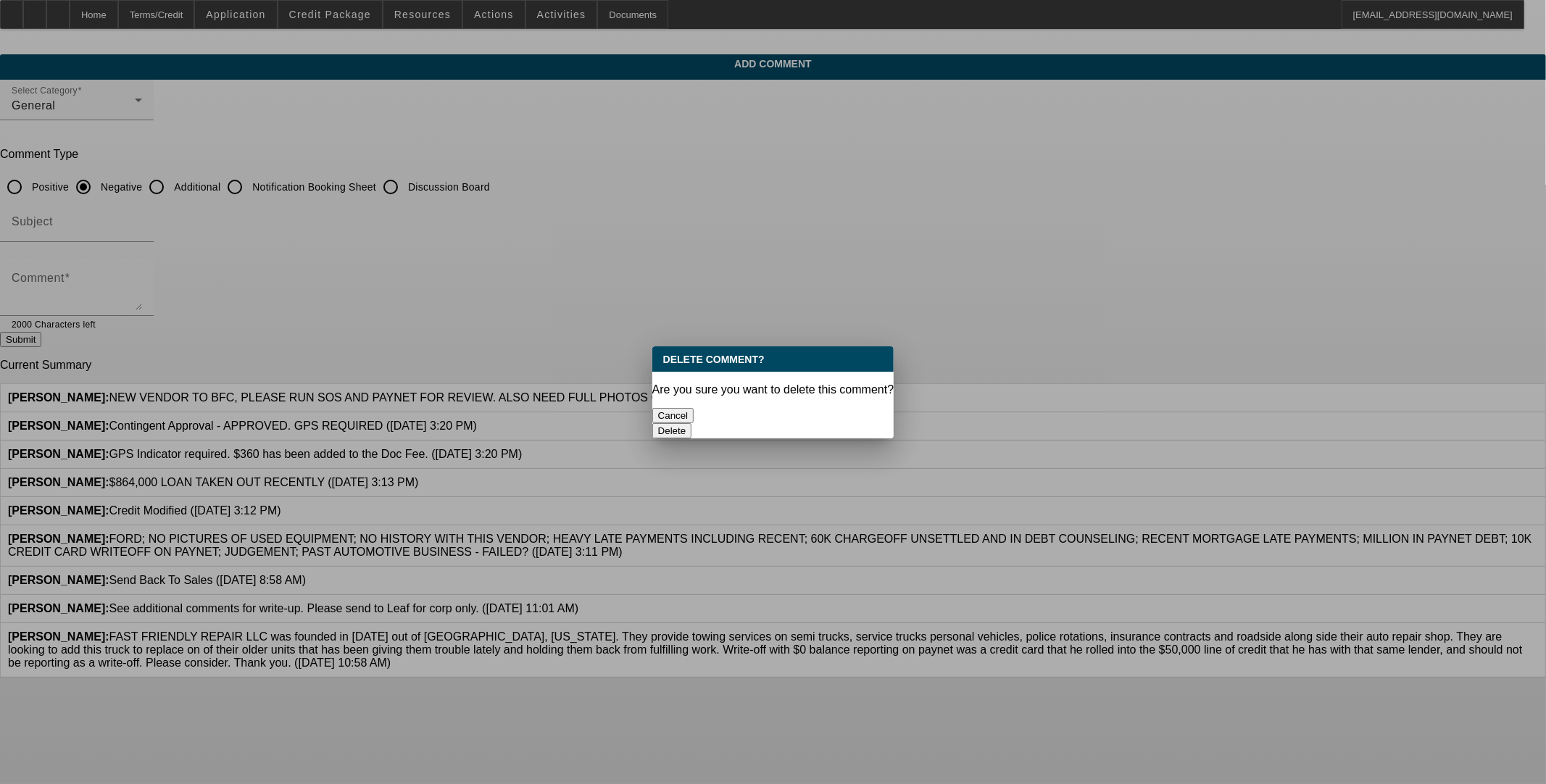
click at [643, 423] on button "Delete" at bounding box center [672, 431] width 40 height 16
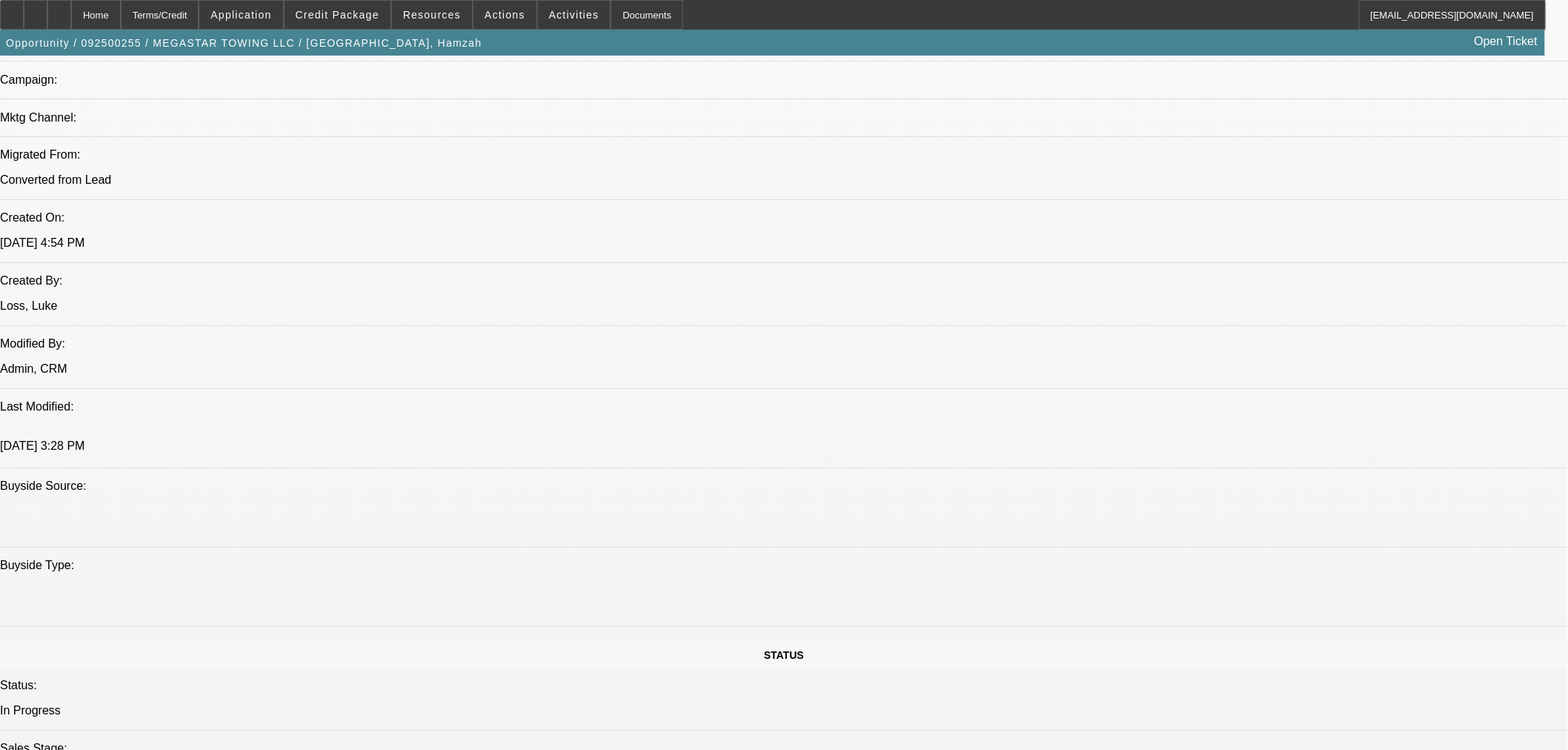
select select "0"
select select "2"
select select "0.1"
select select "4"
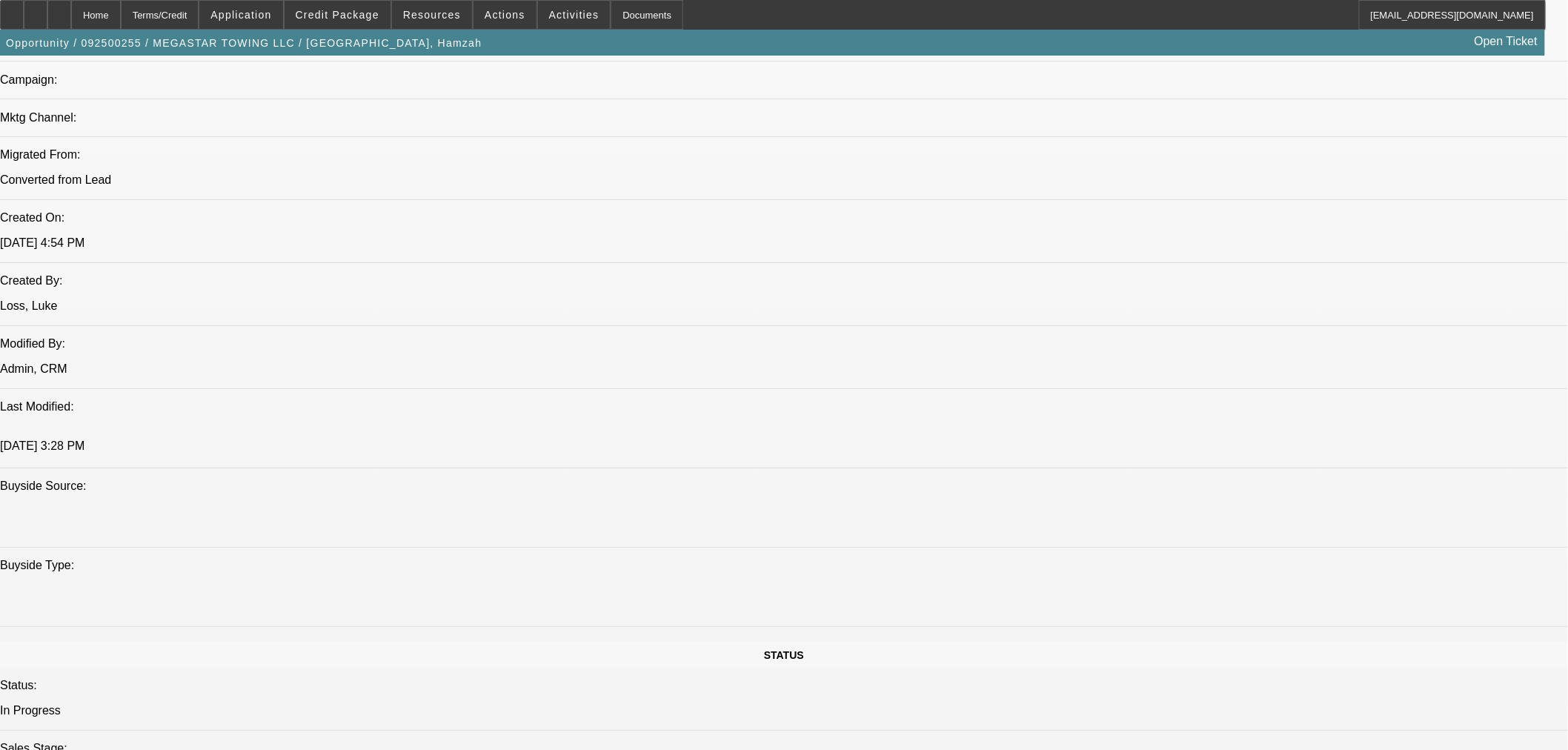
select select "0"
select select "2"
select select "0.1"
select select "4"
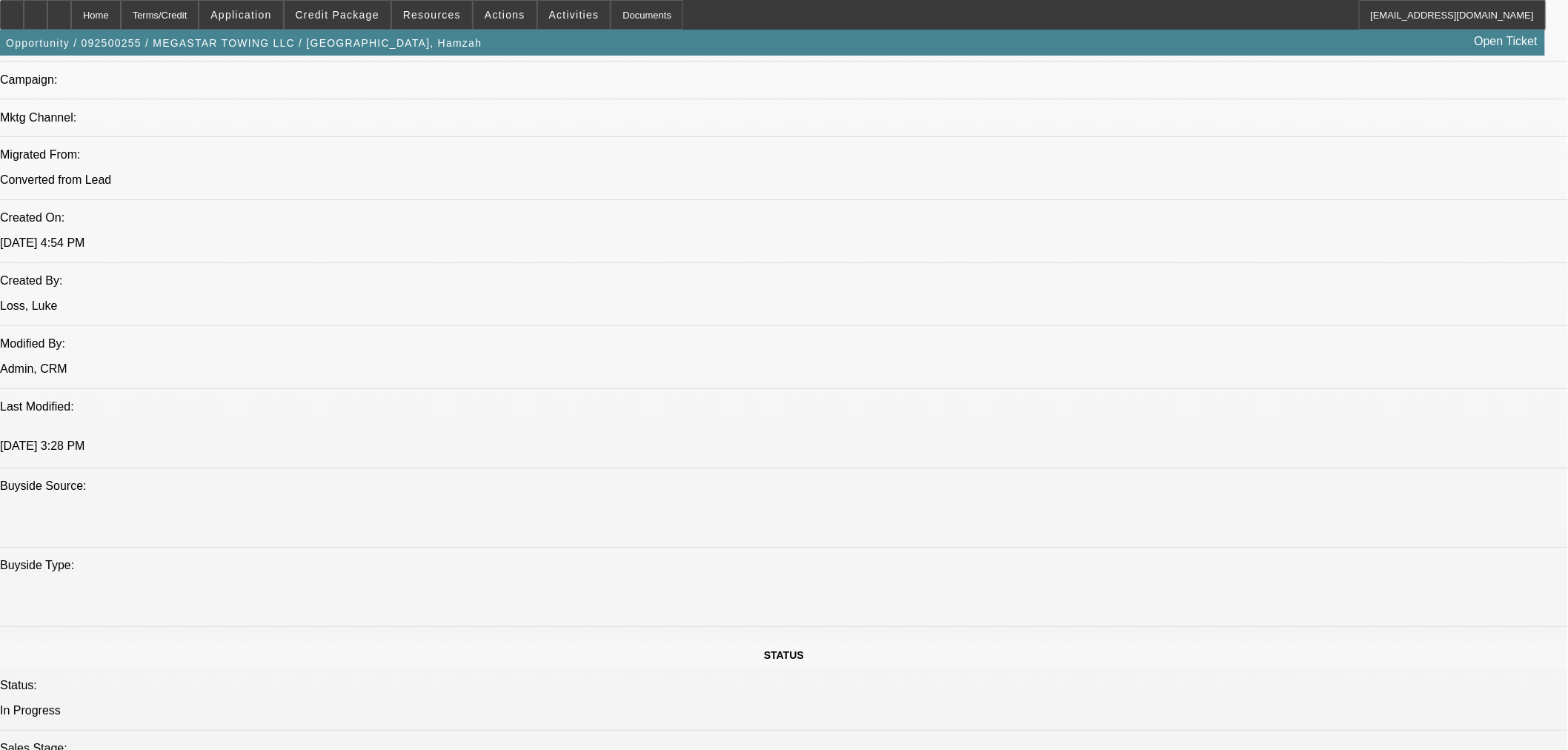
select select "0"
select select "0.1"
select select "4"
select select "0"
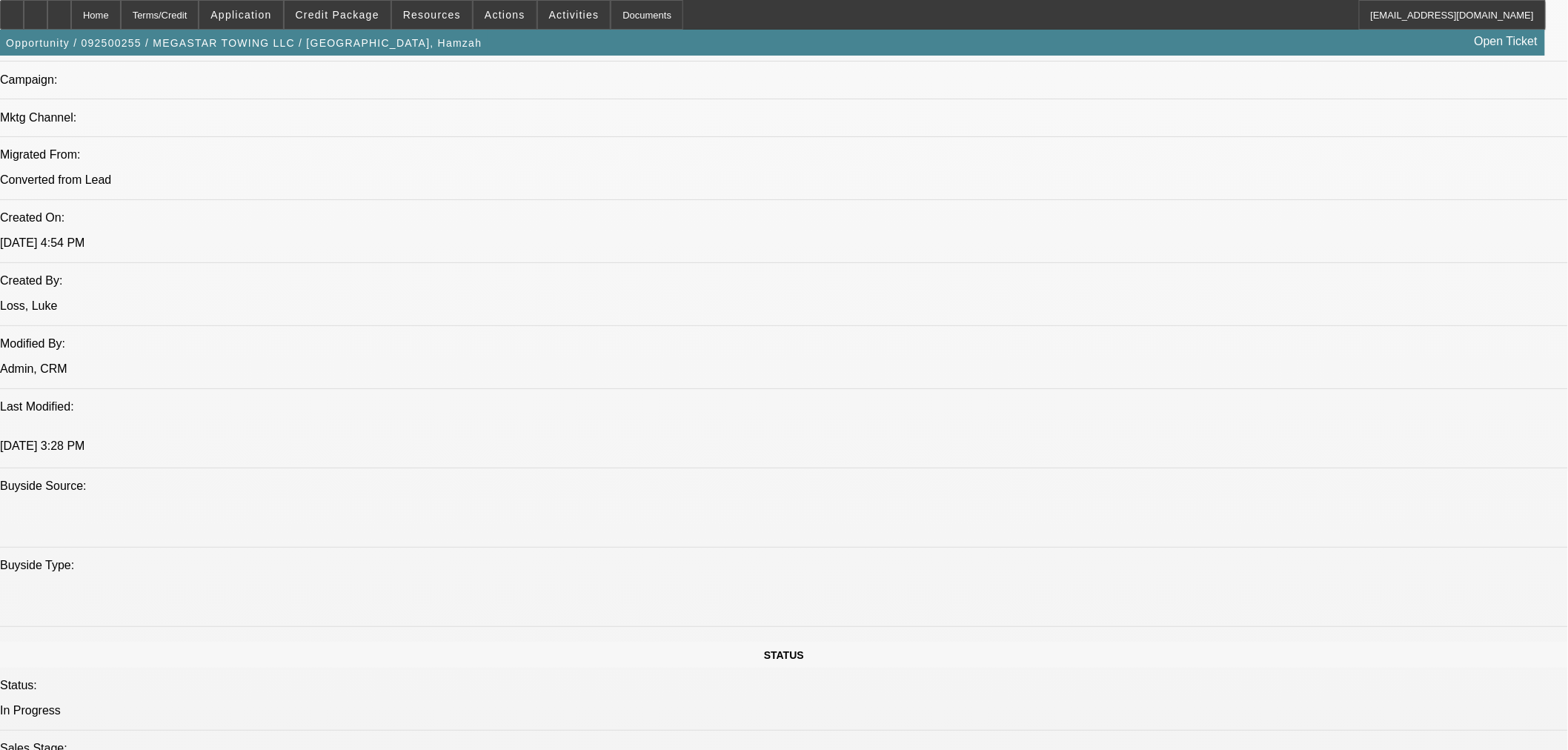
select select "0"
select select "0.1"
select select "4"
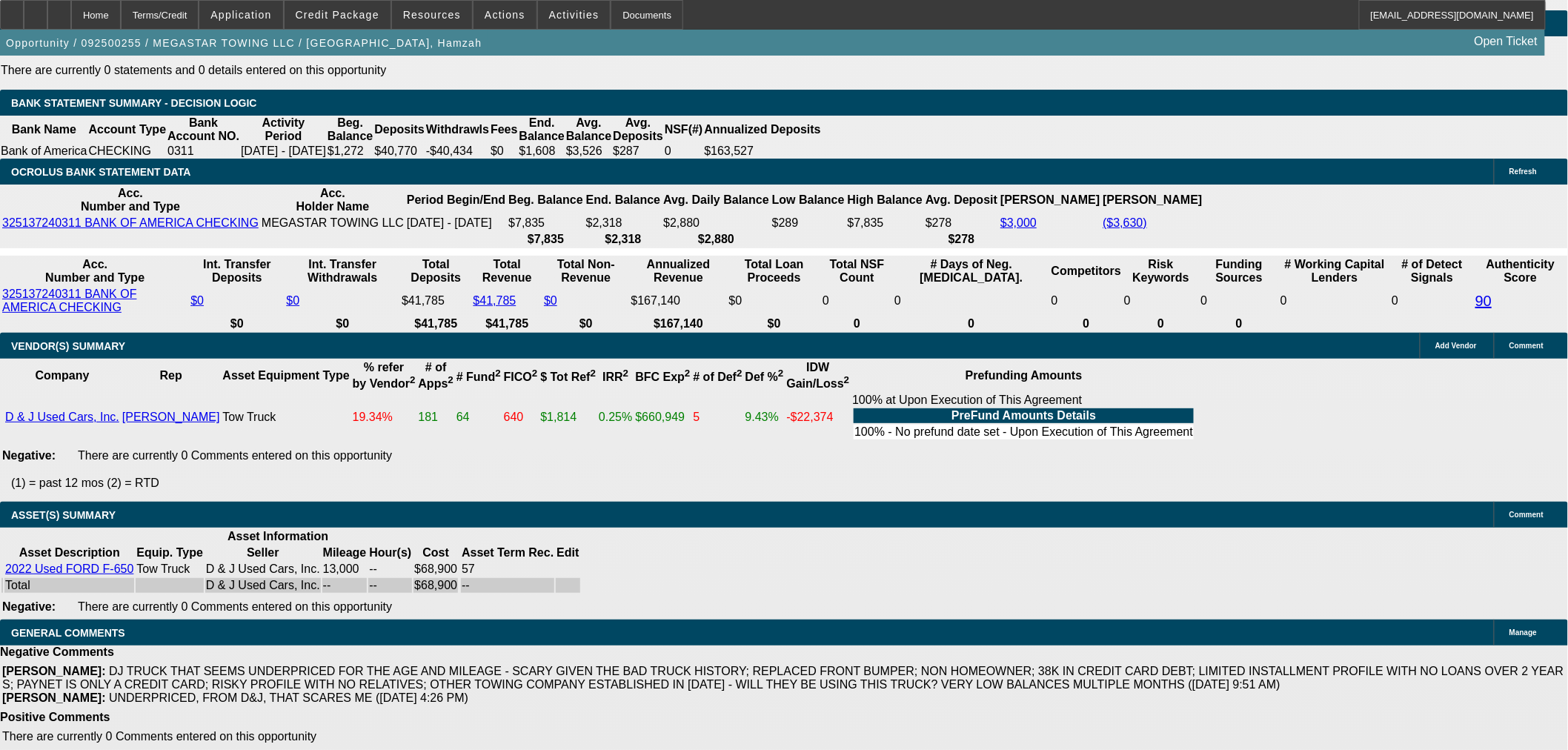
scroll to position [2167, 0]
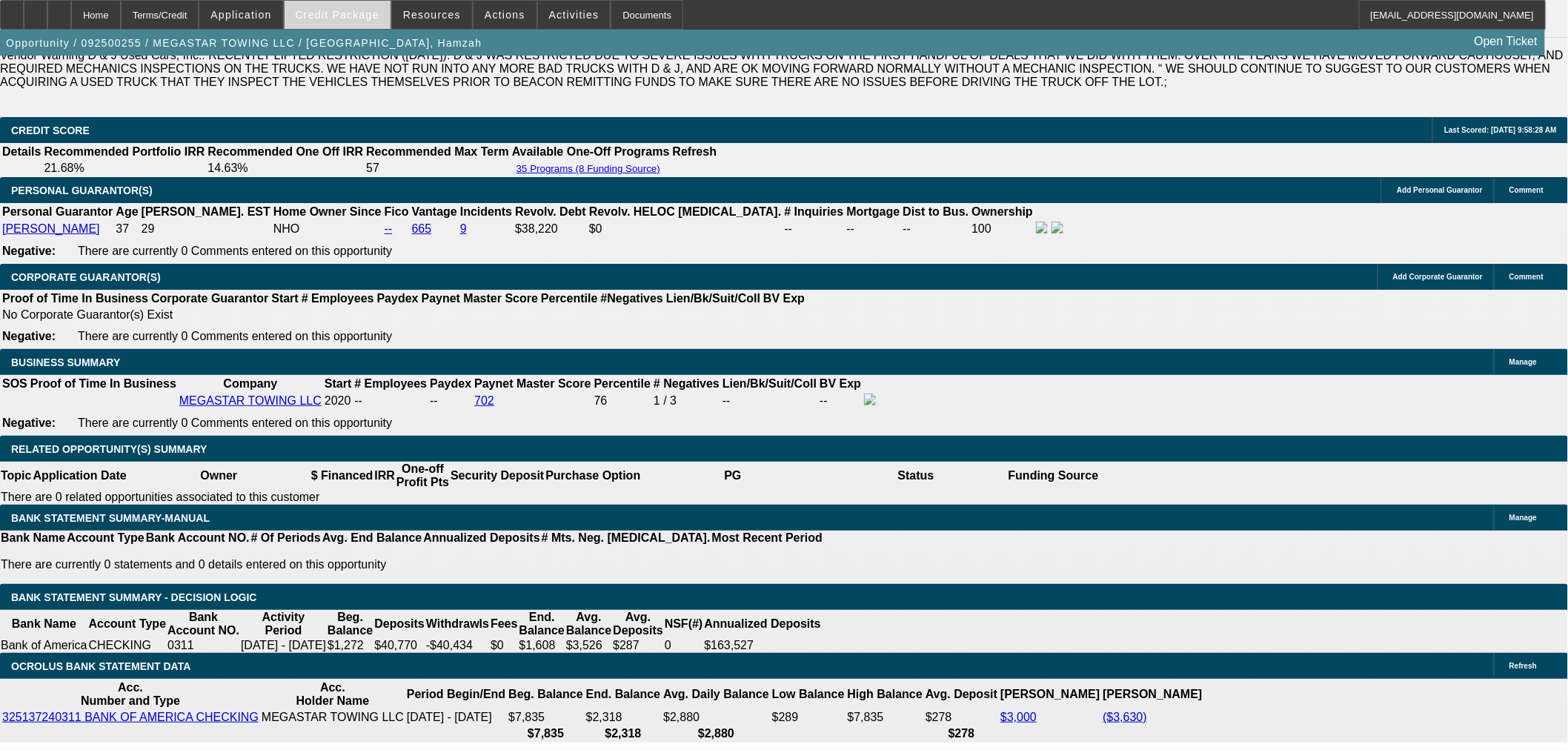
click at [374, 20] on span at bounding box center [337, 14] width 106 height 36
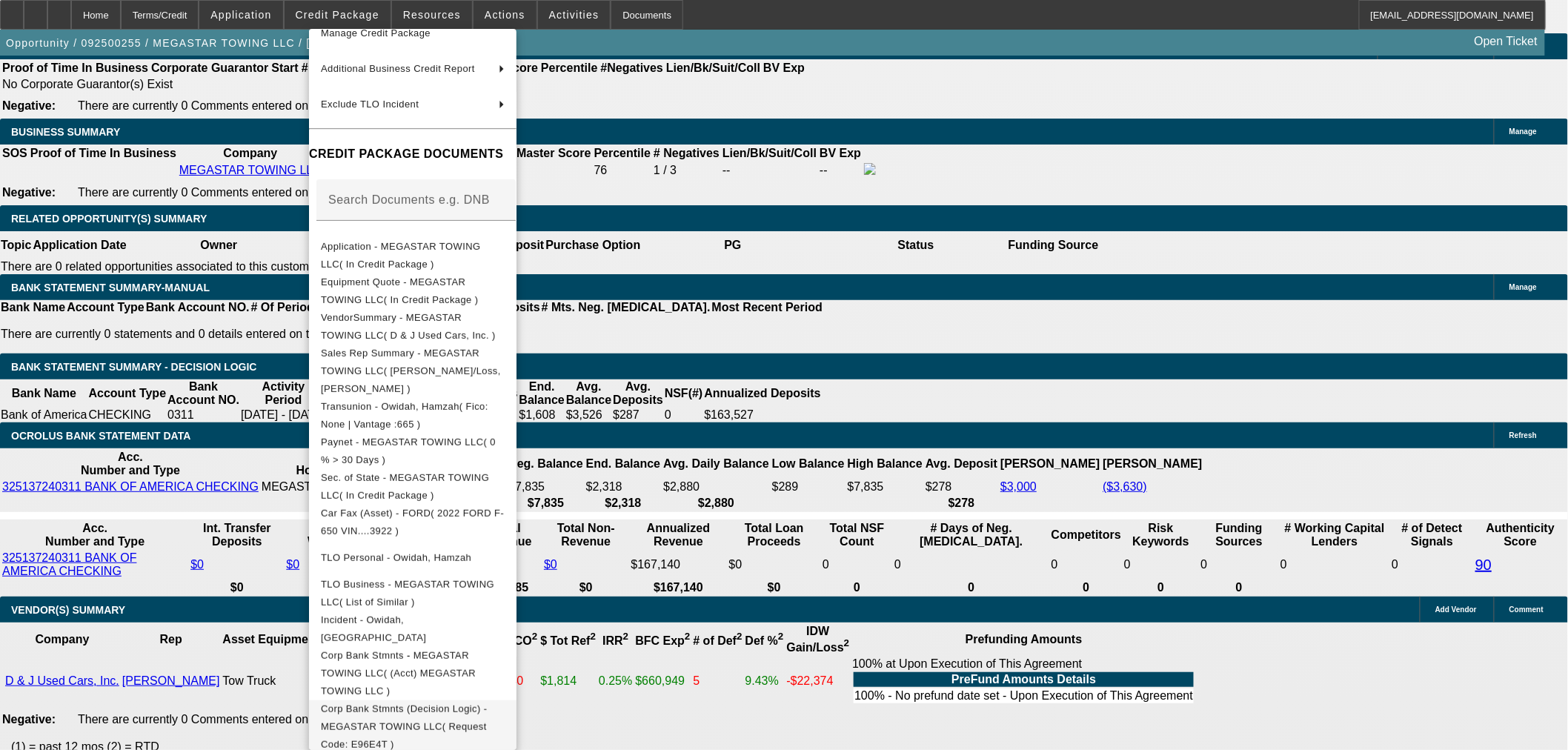
scroll to position [2414, 0]
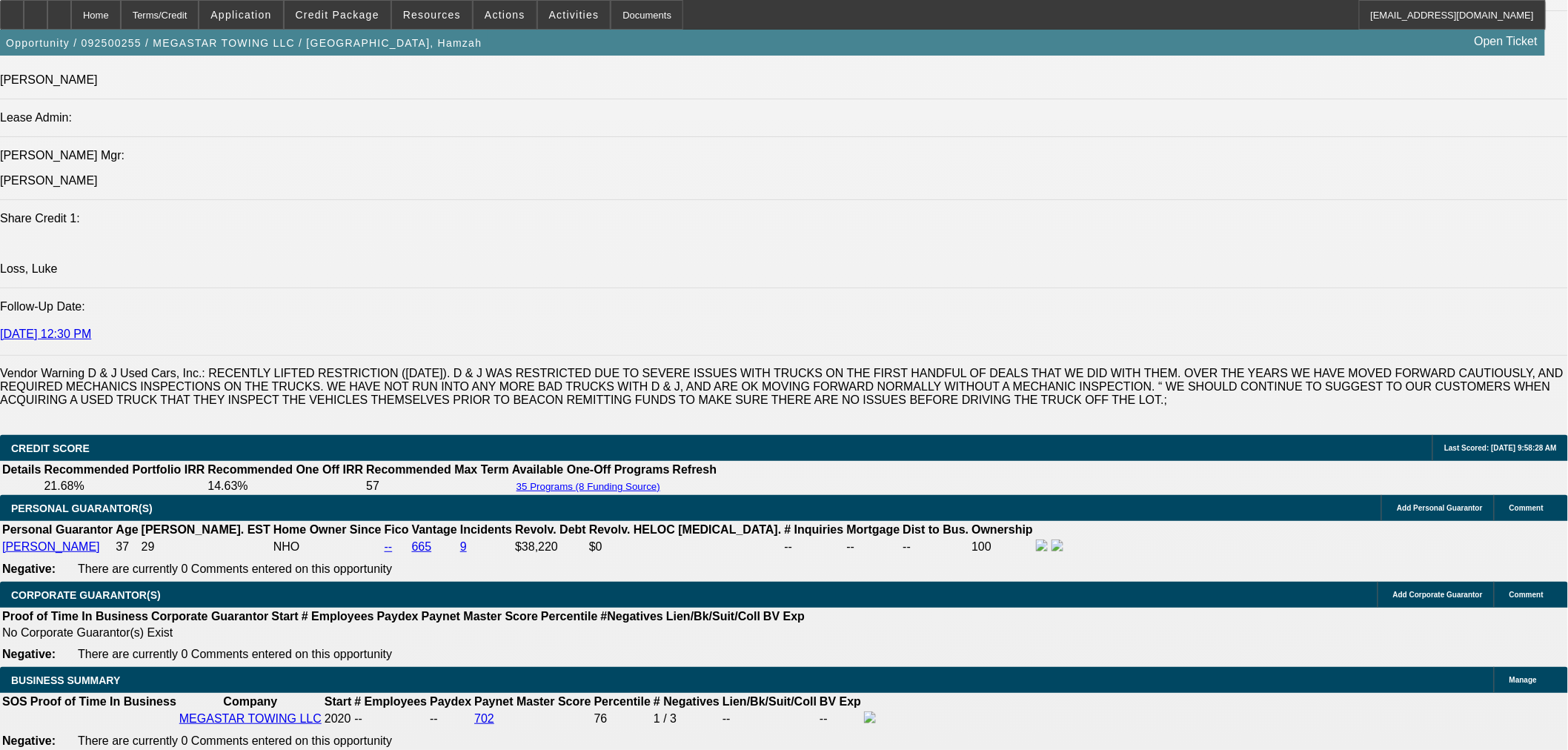
scroll to position [1838, 0]
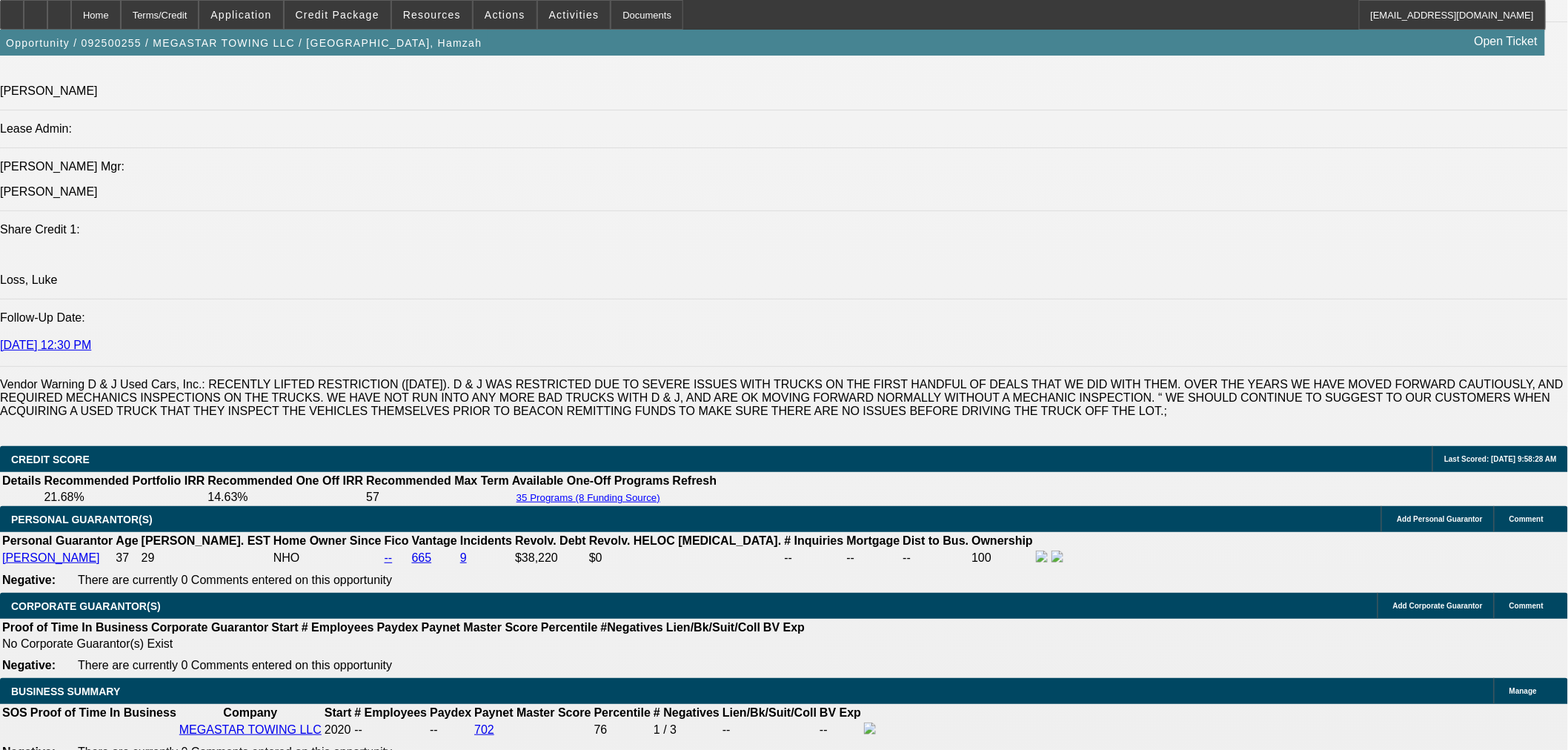
select select "0.1"
select select "2"
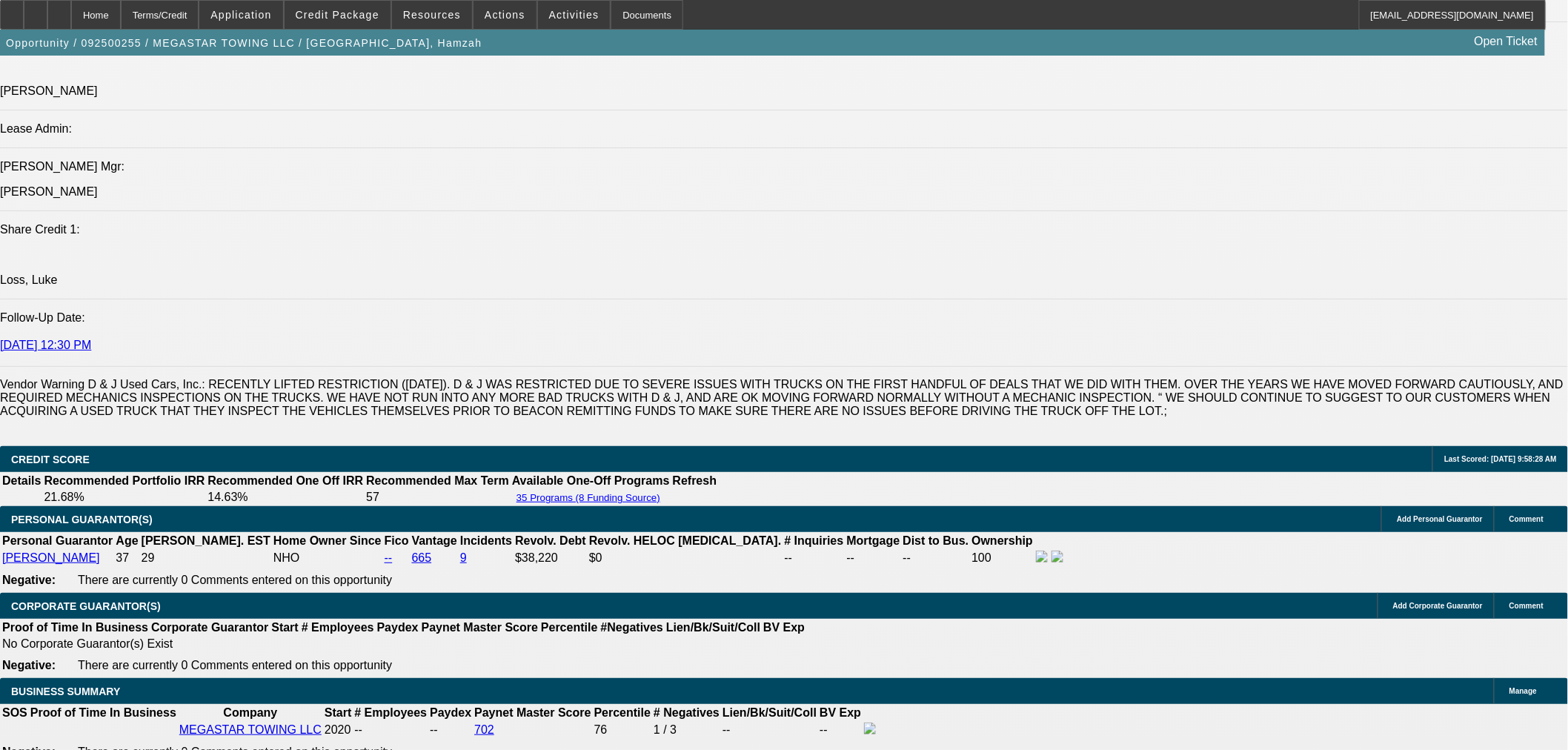
select select "0.1"
select select "4"
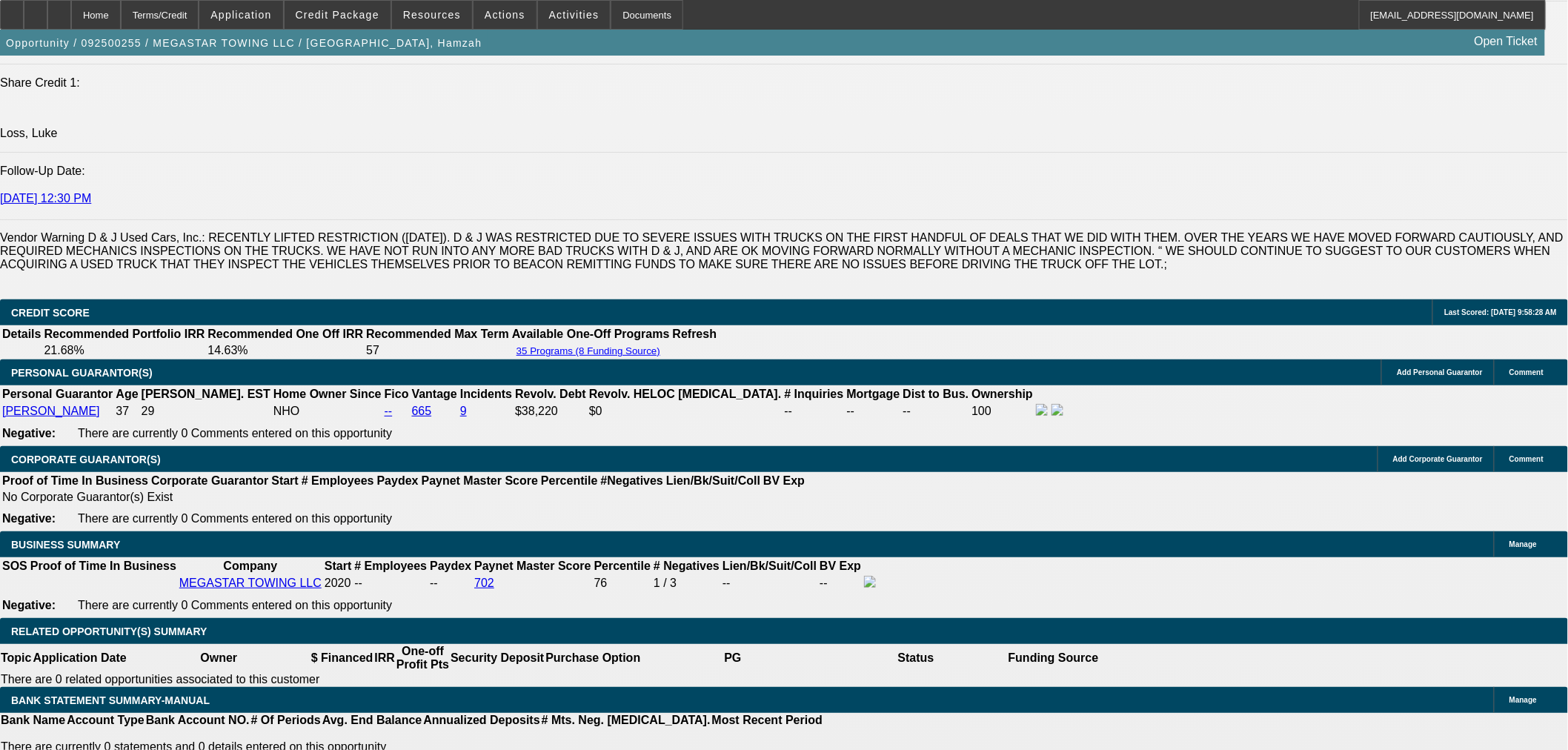
scroll to position [2003, 0]
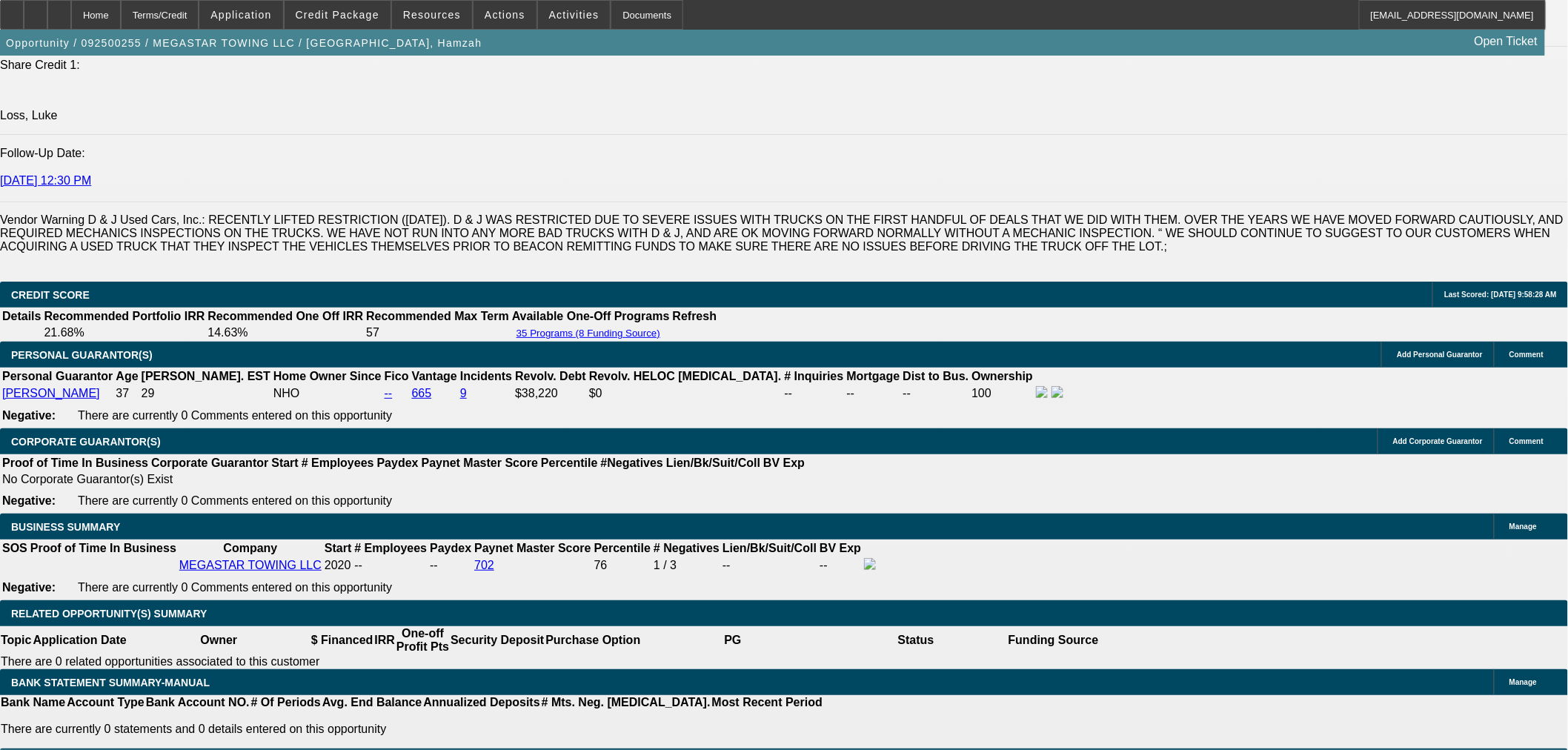
select select "0"
select select "2"
select select "0.1"
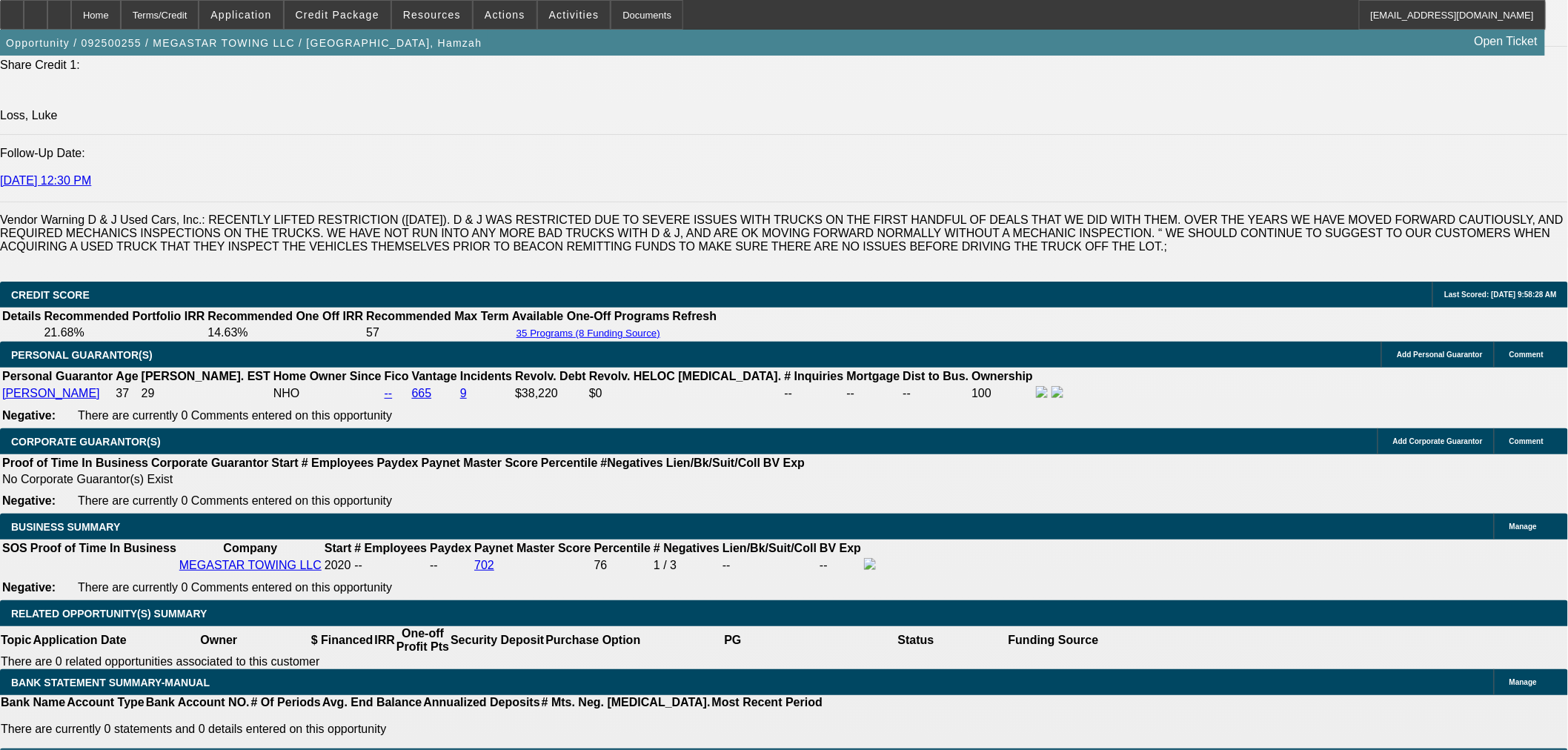
select select "4"
select select "0"
select select "2"
select select "0.1"
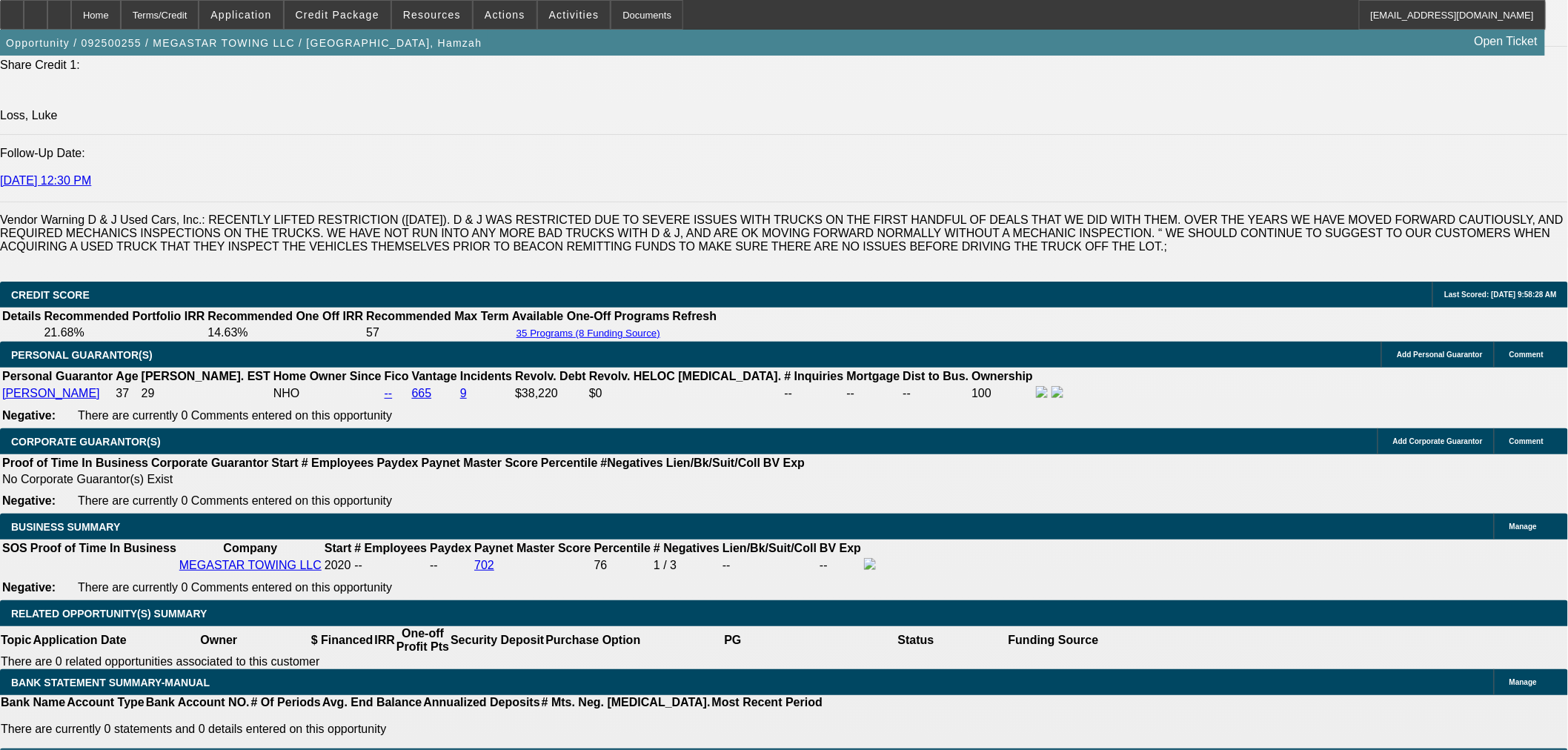
select select "4"
select select "0"
select select "0.1"
select select "4"
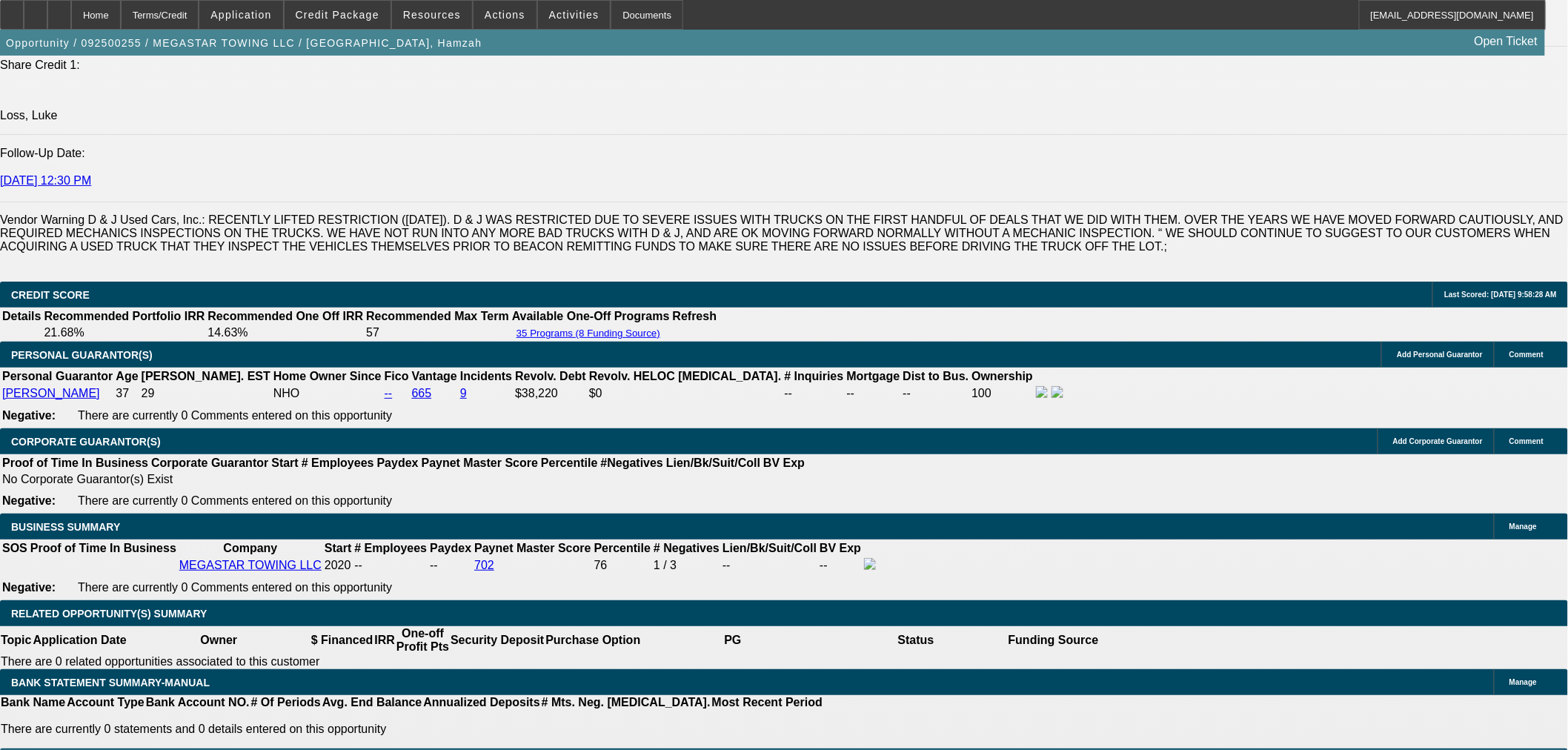
select select "0"
select select "0.1"
select select "4"
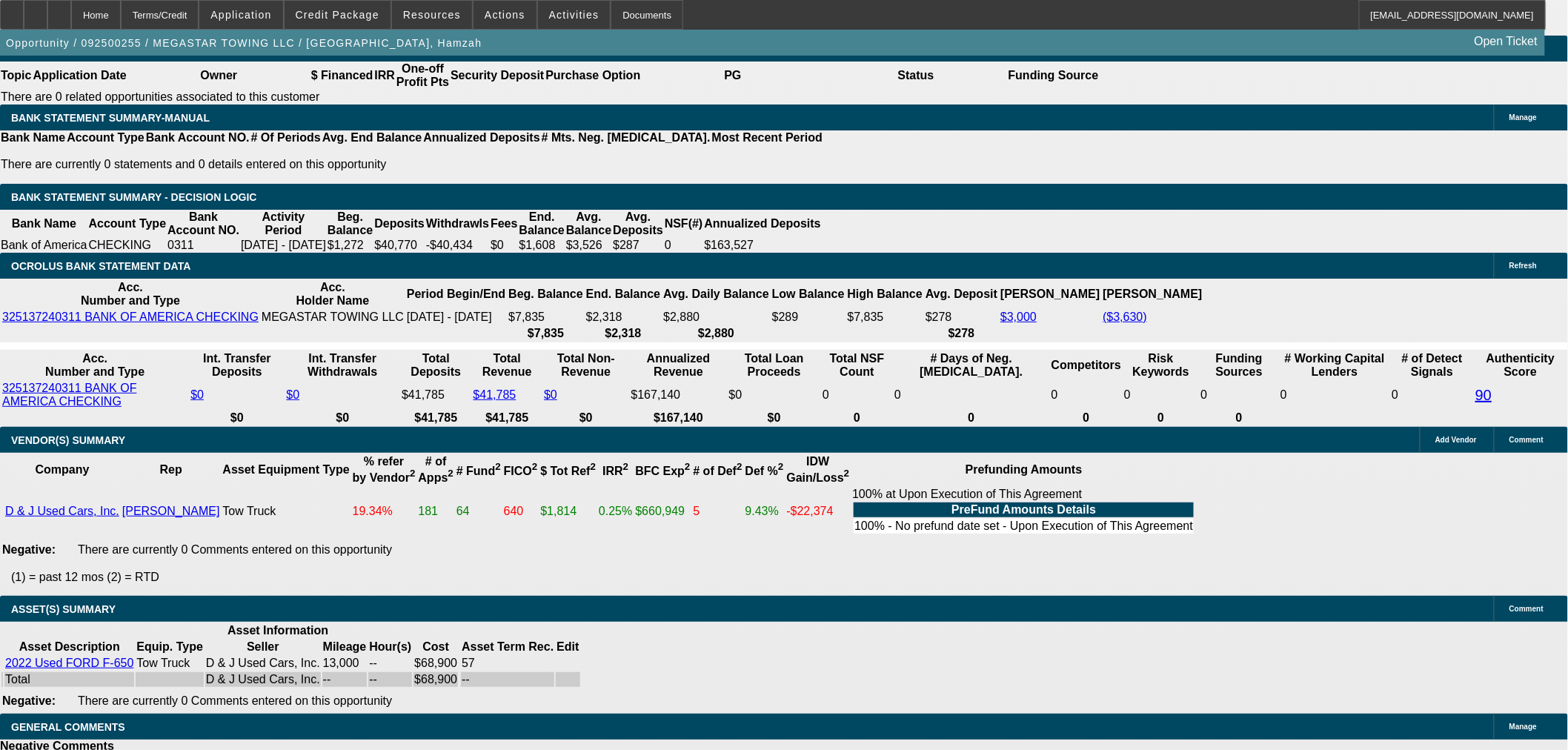
scroll to position [2662, 0]
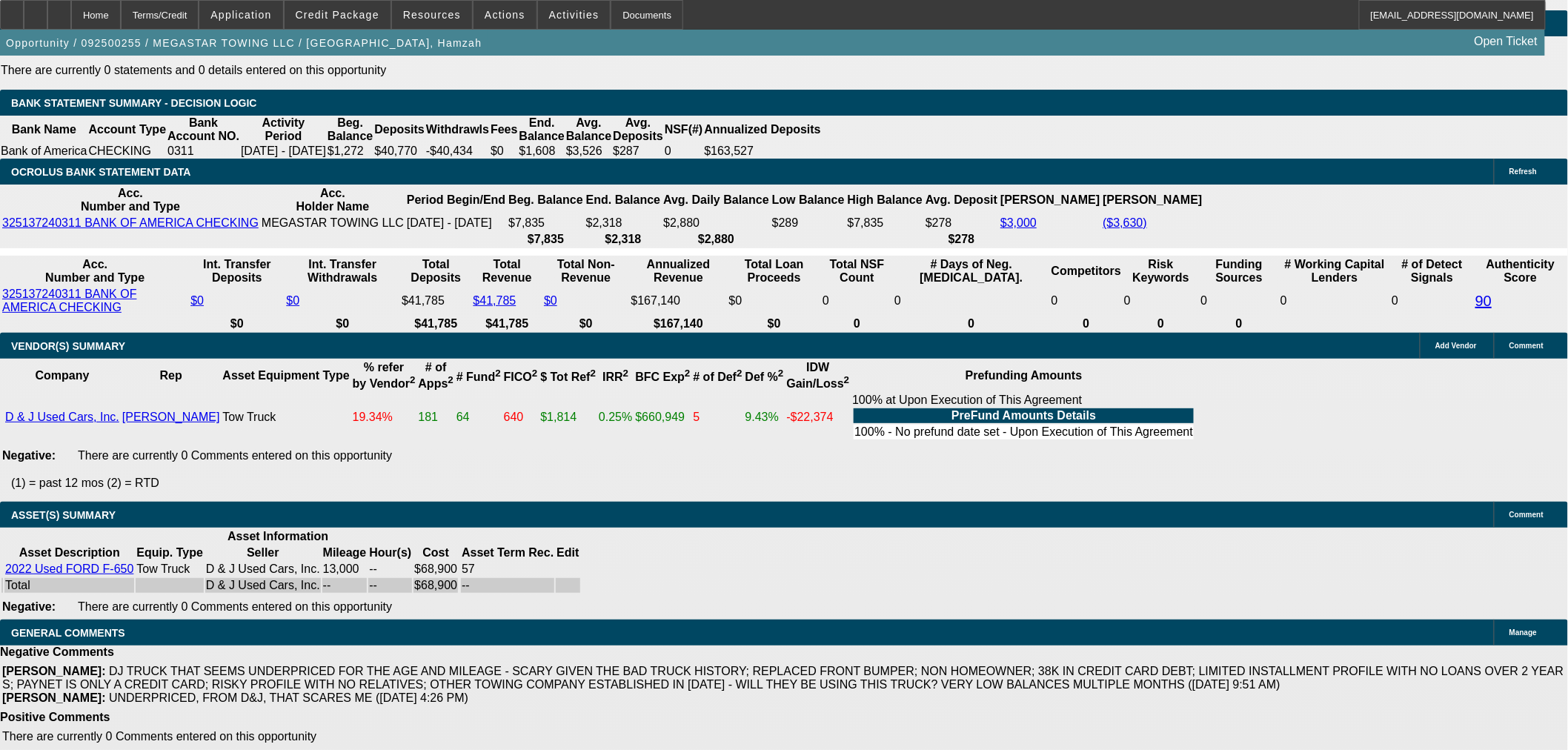
select select "3"
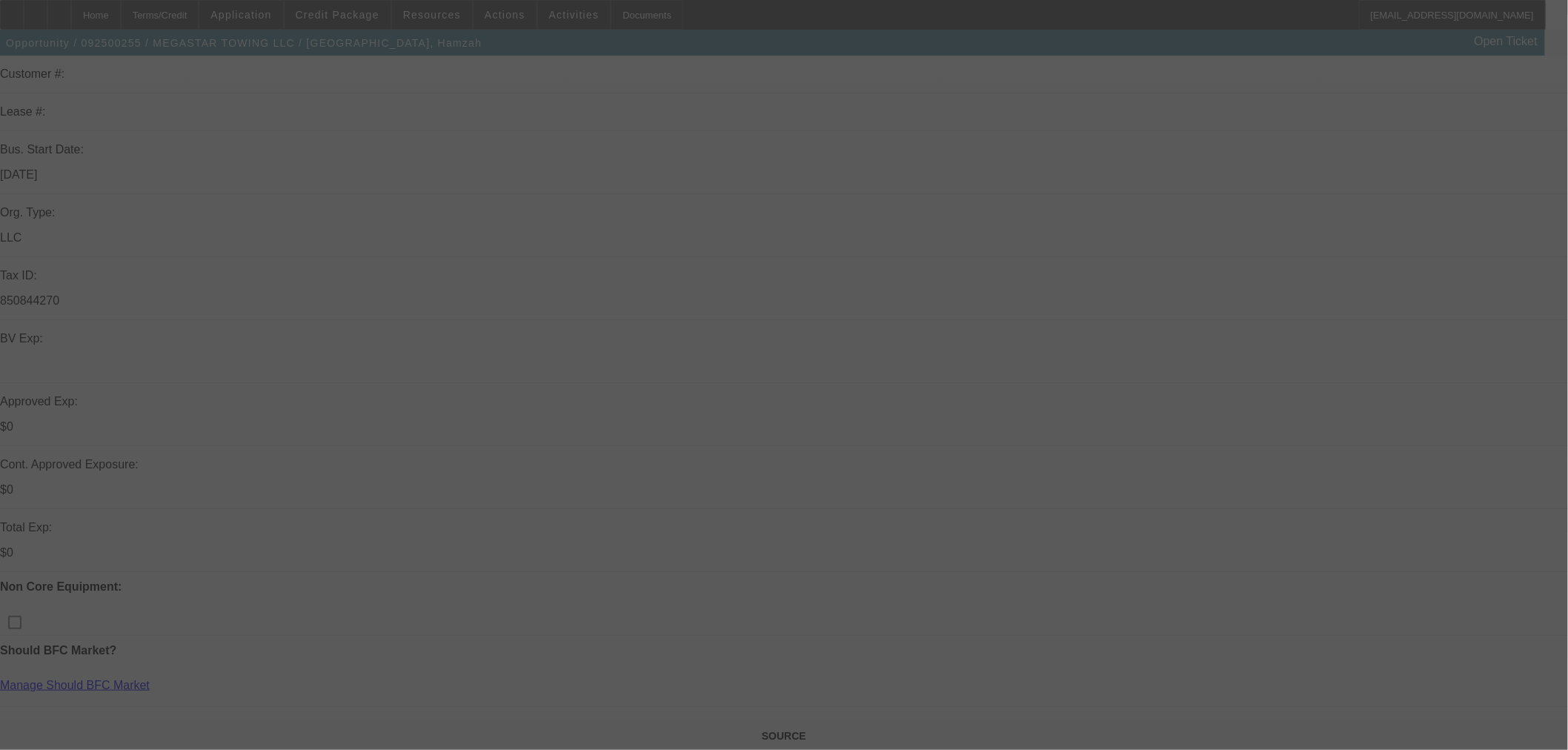
scroll to position [247, 0]
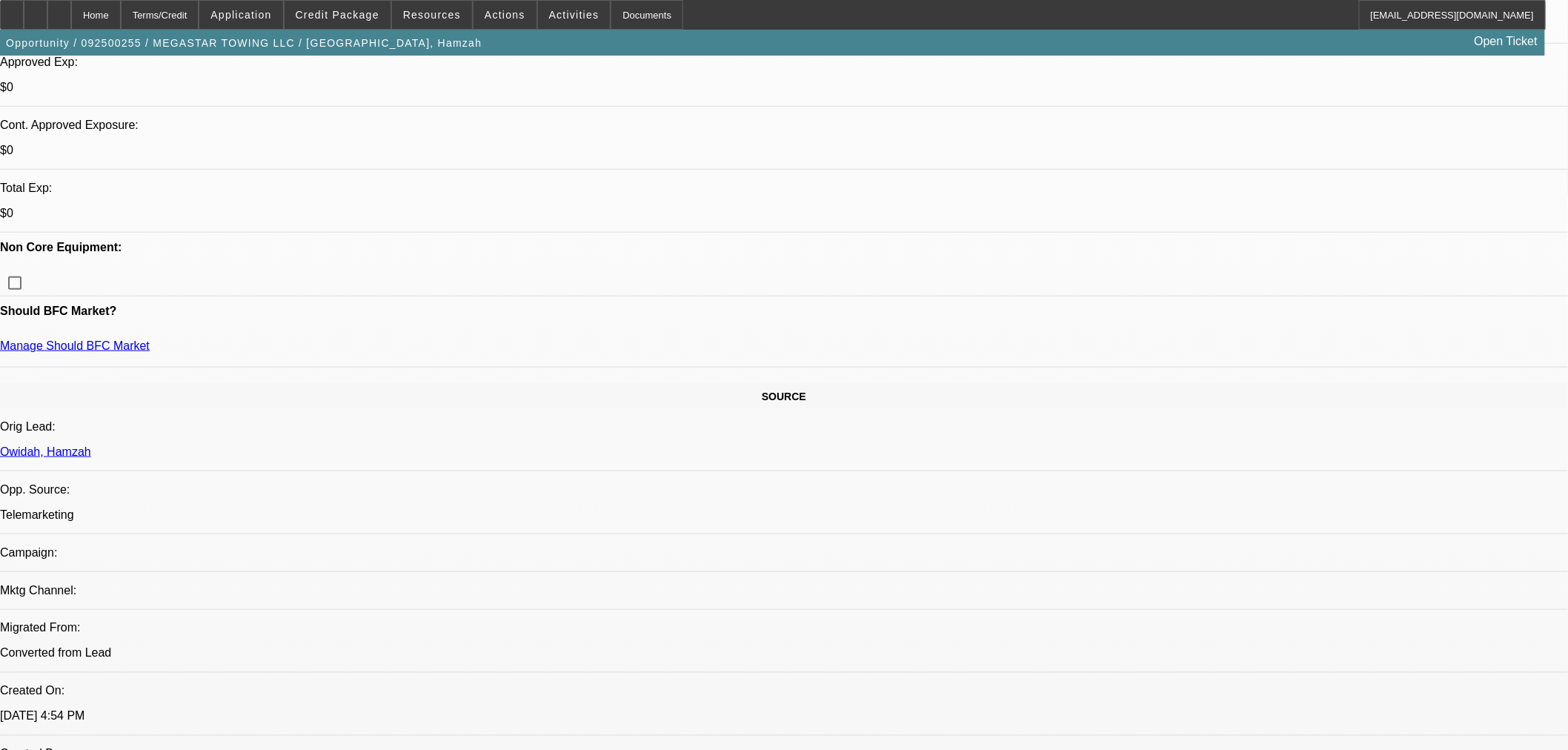
scroll to position [742, 0]
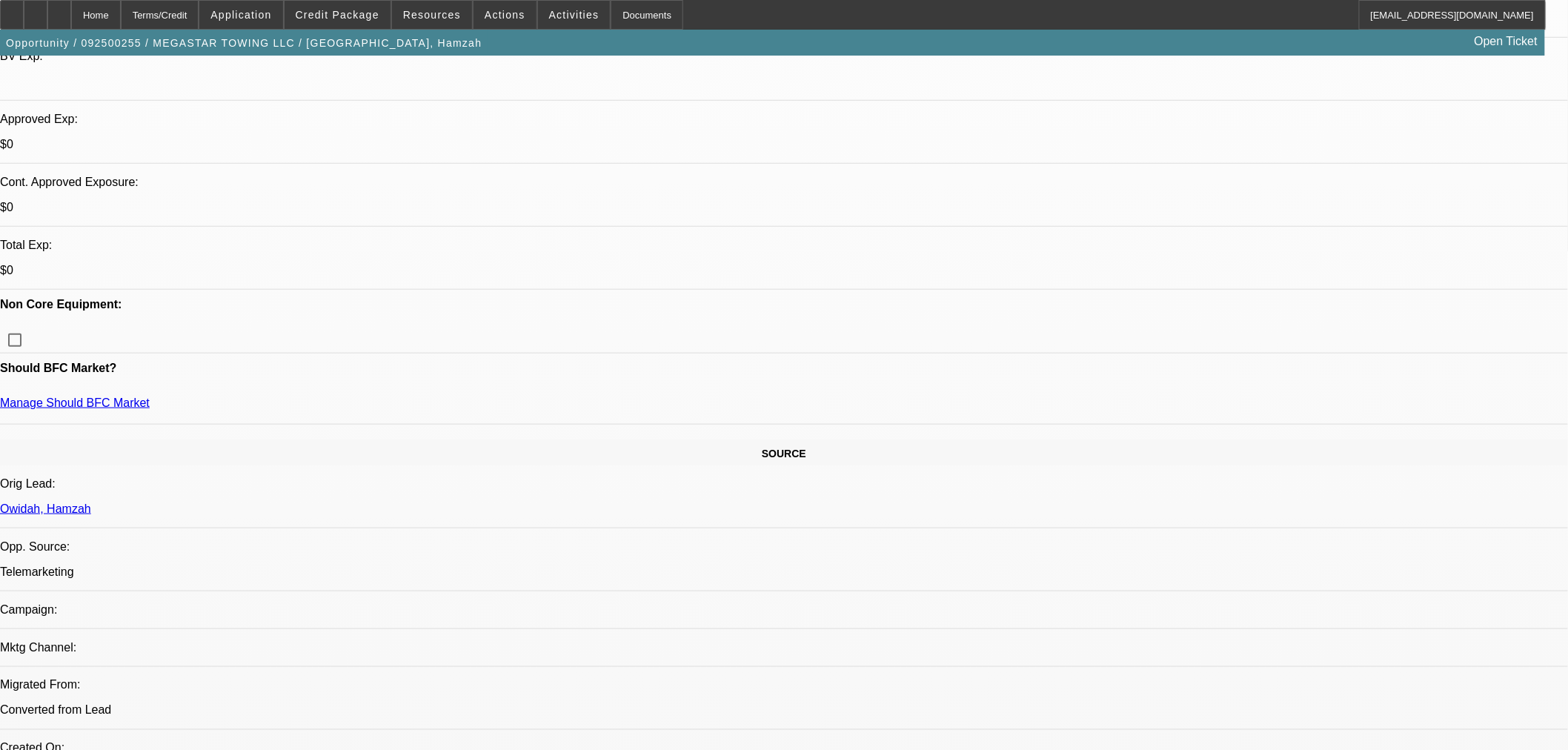
scroll to position [329, 0]
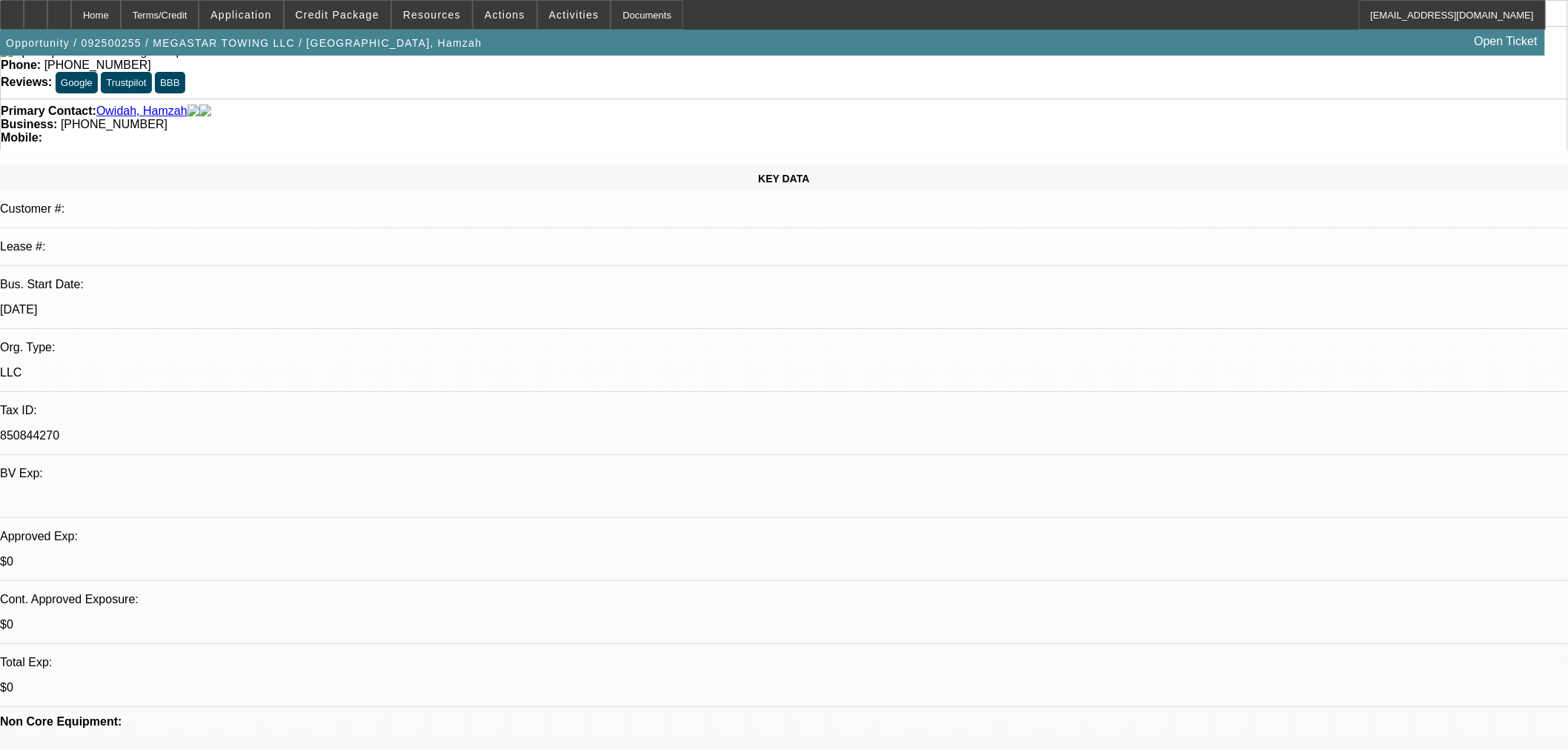
scroll to position [247, 0]
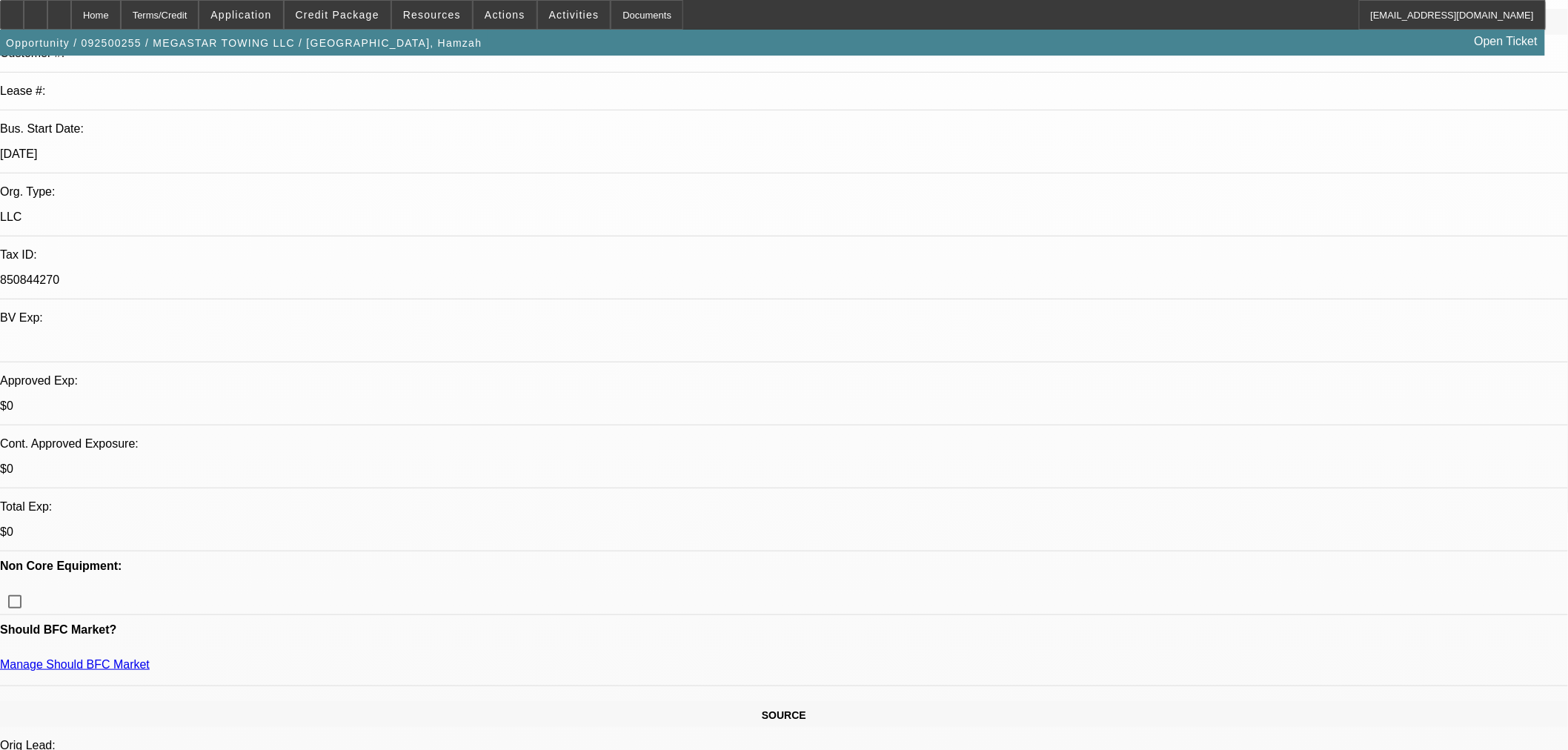
scroll to position [108, 0]
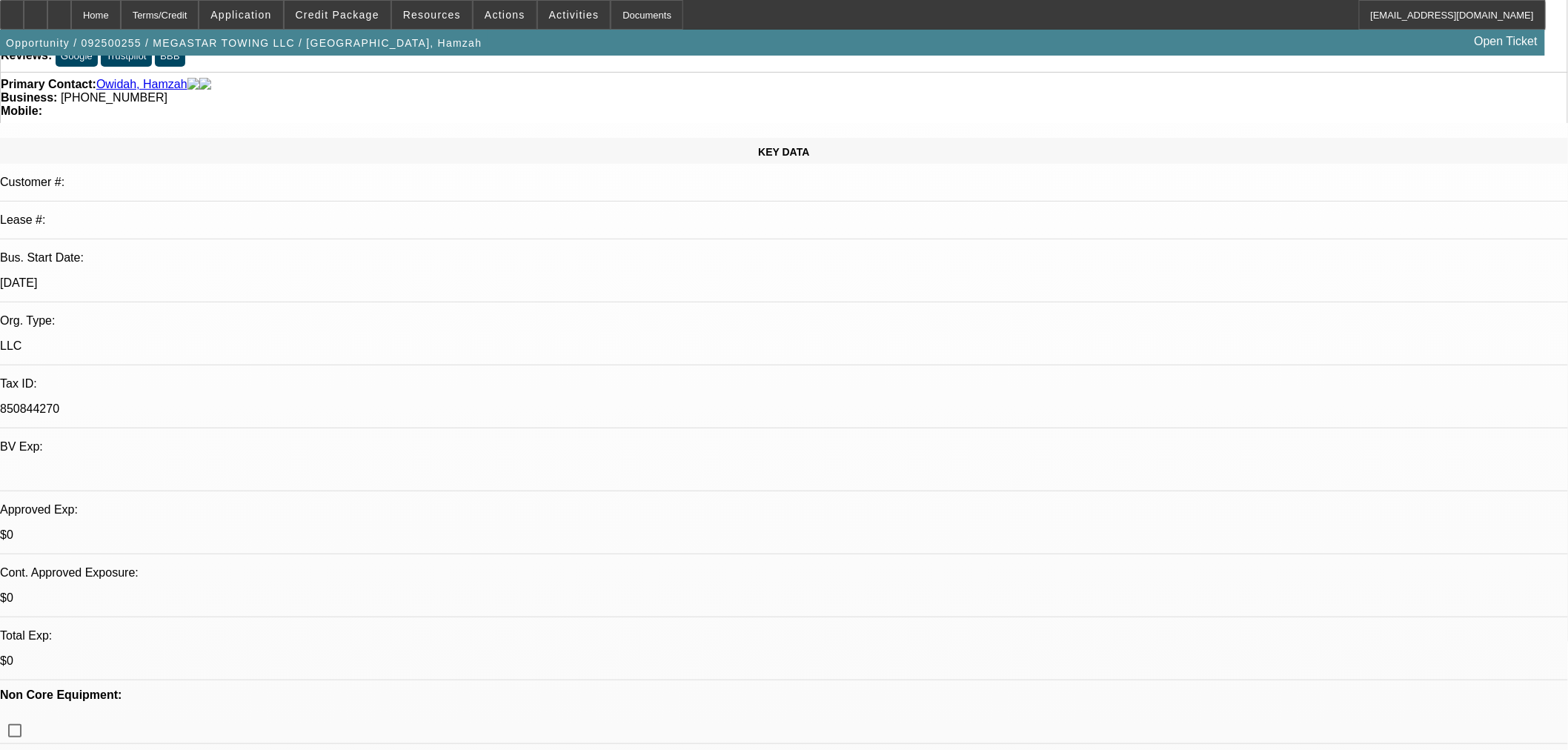
drag, startPoint x: 1425, startPoint y: 572, endPoint x: 1447, endPoint y: 639, distance: 70.5
drag, startPoint x: 1215, startPoint y: 576, endPoint x: 1523, endPoint y: 625, distance: 311.9
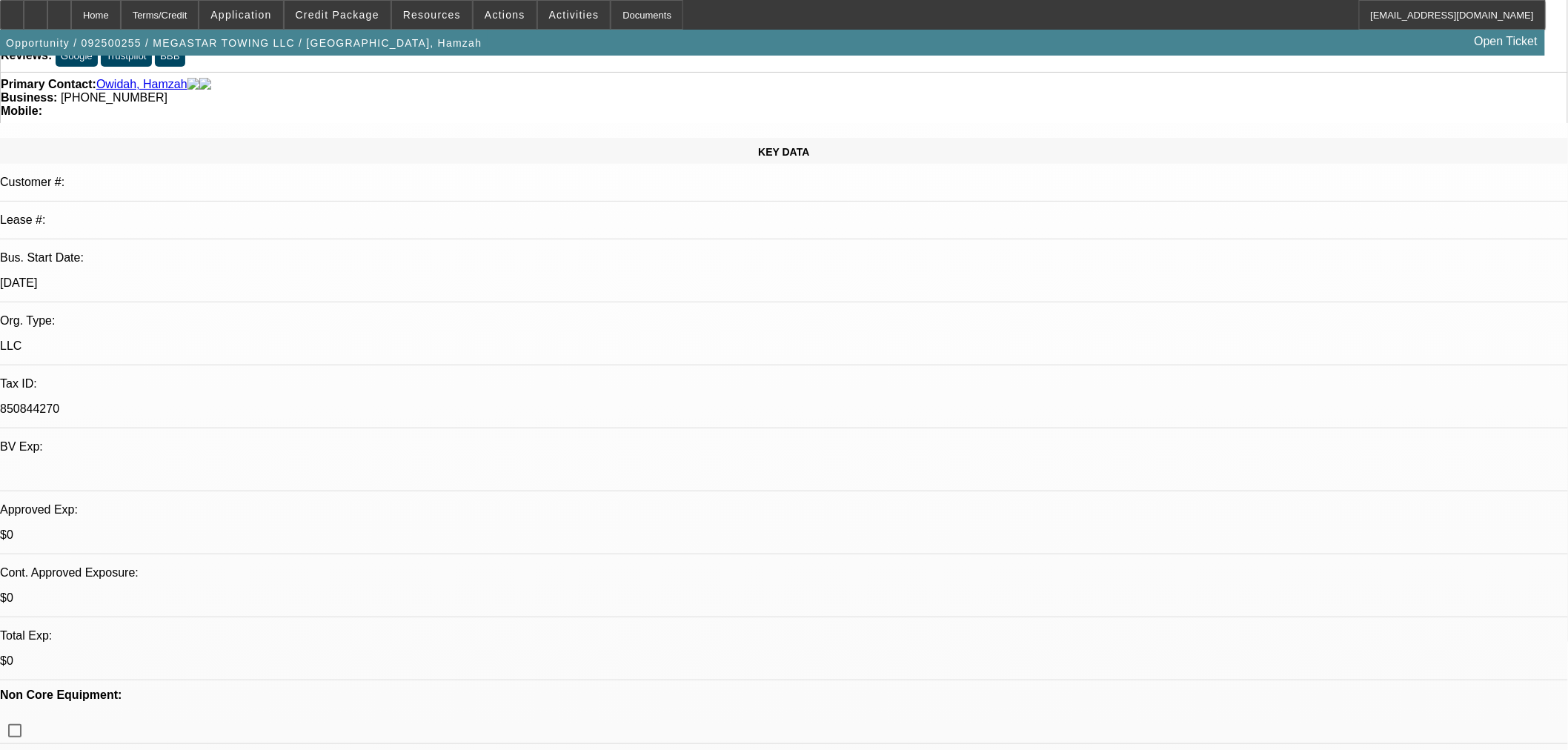
type textarea "APPROVED. GPS REQUIRED AT THE DEALER LOCATION BEFORE PICKUP. AS MENTIONED I AM …"
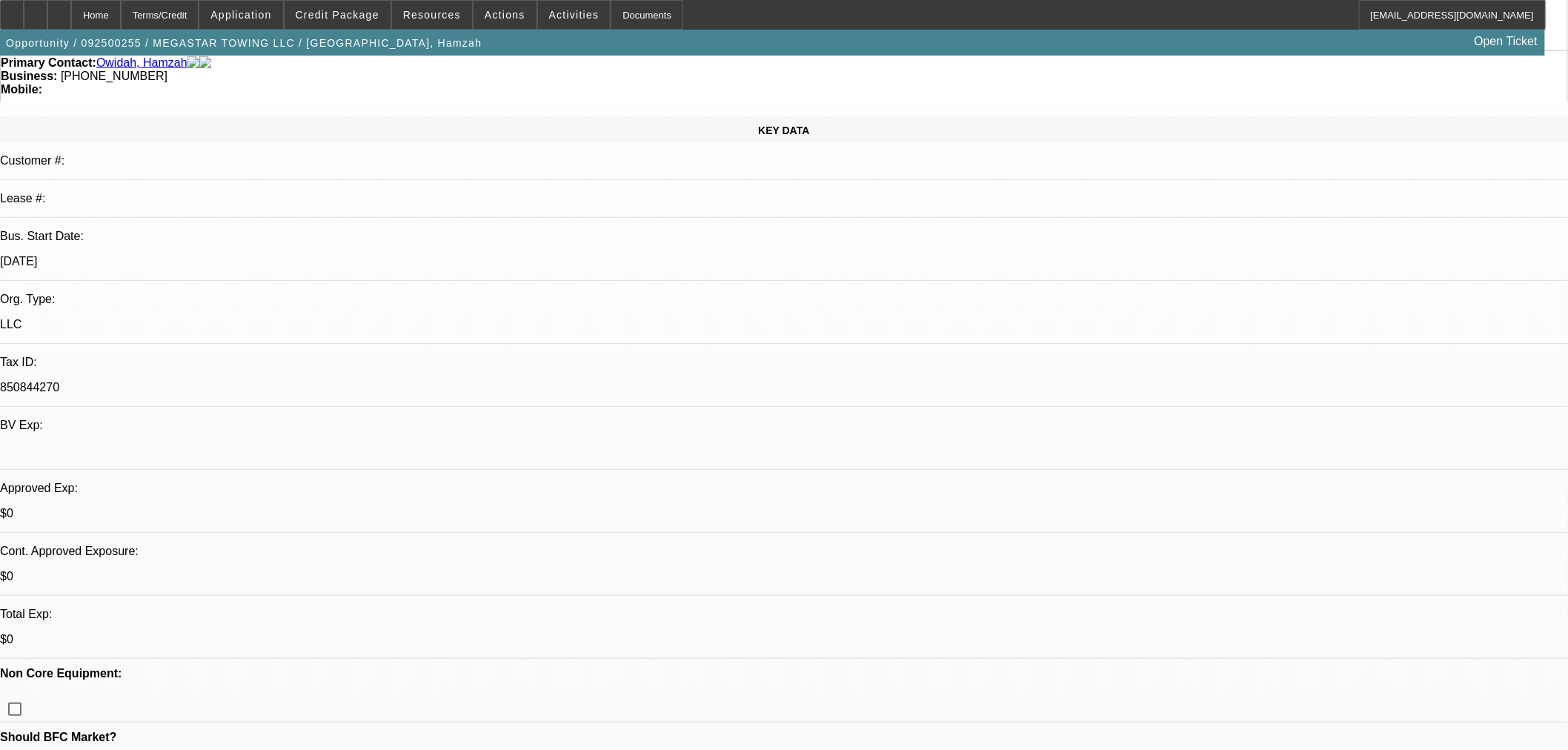
scroll to position [329, 0]
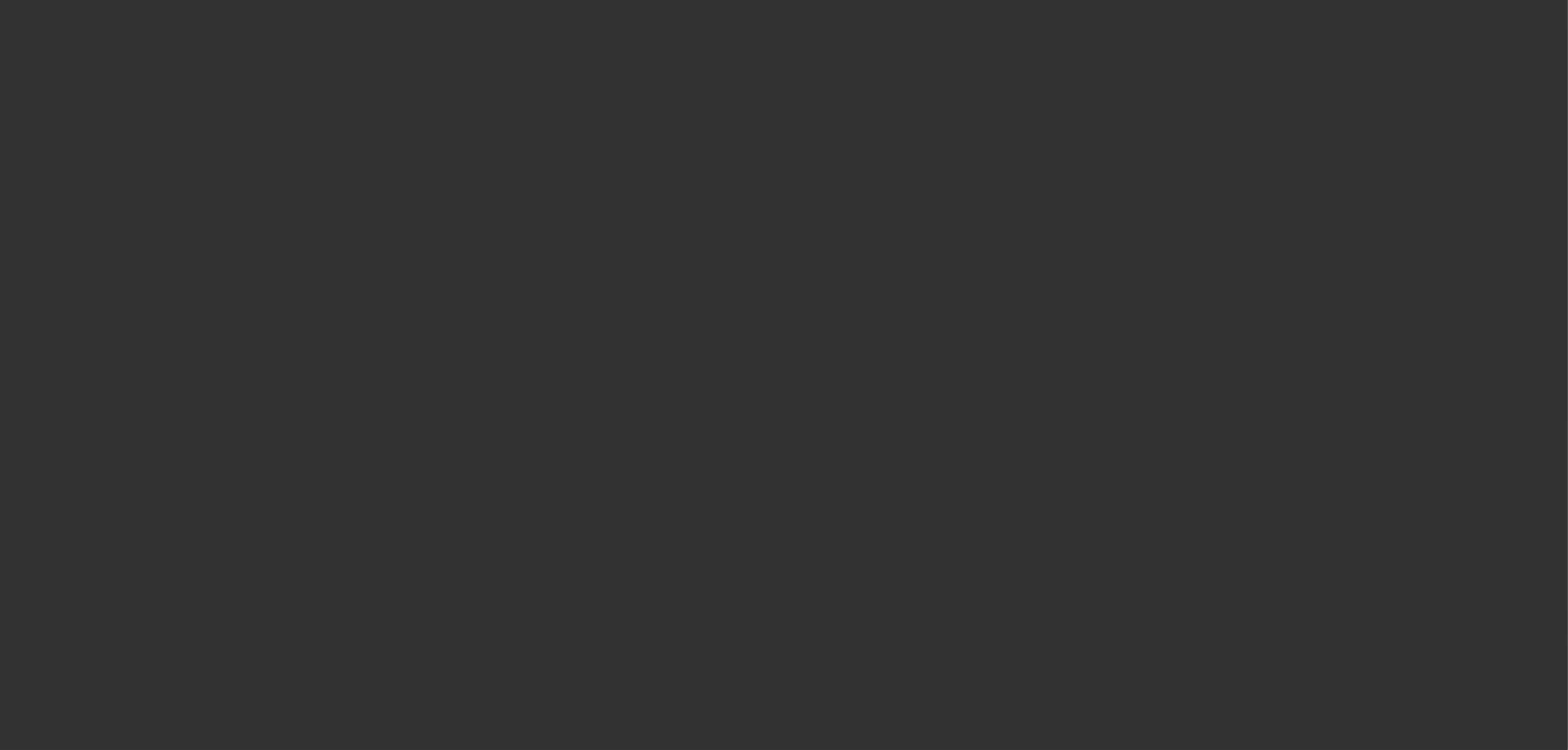
select select "0"
select select "2"
select select "0.1"
select select "4"
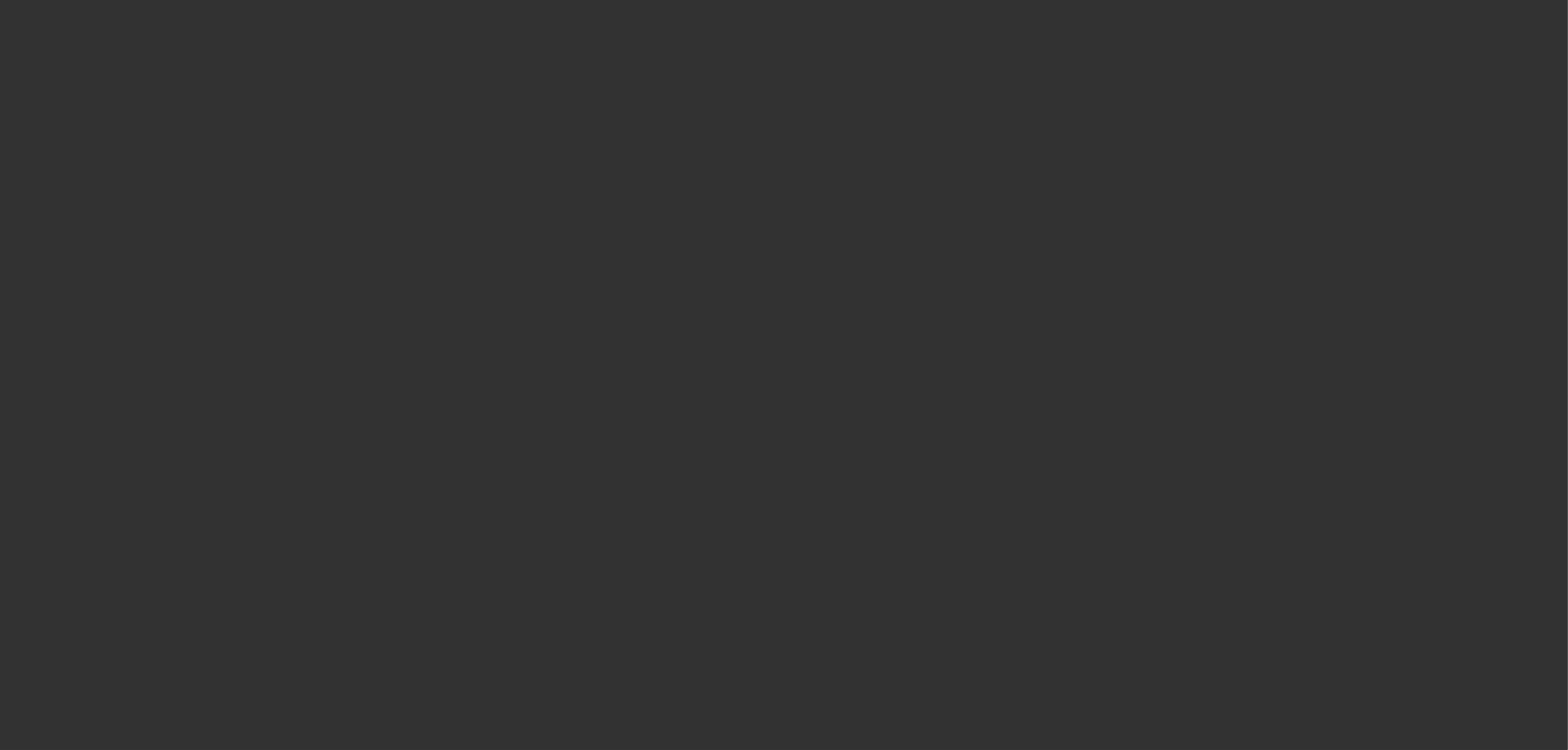
select select "0"
select select "2"
select select "0.1"
select select "4"
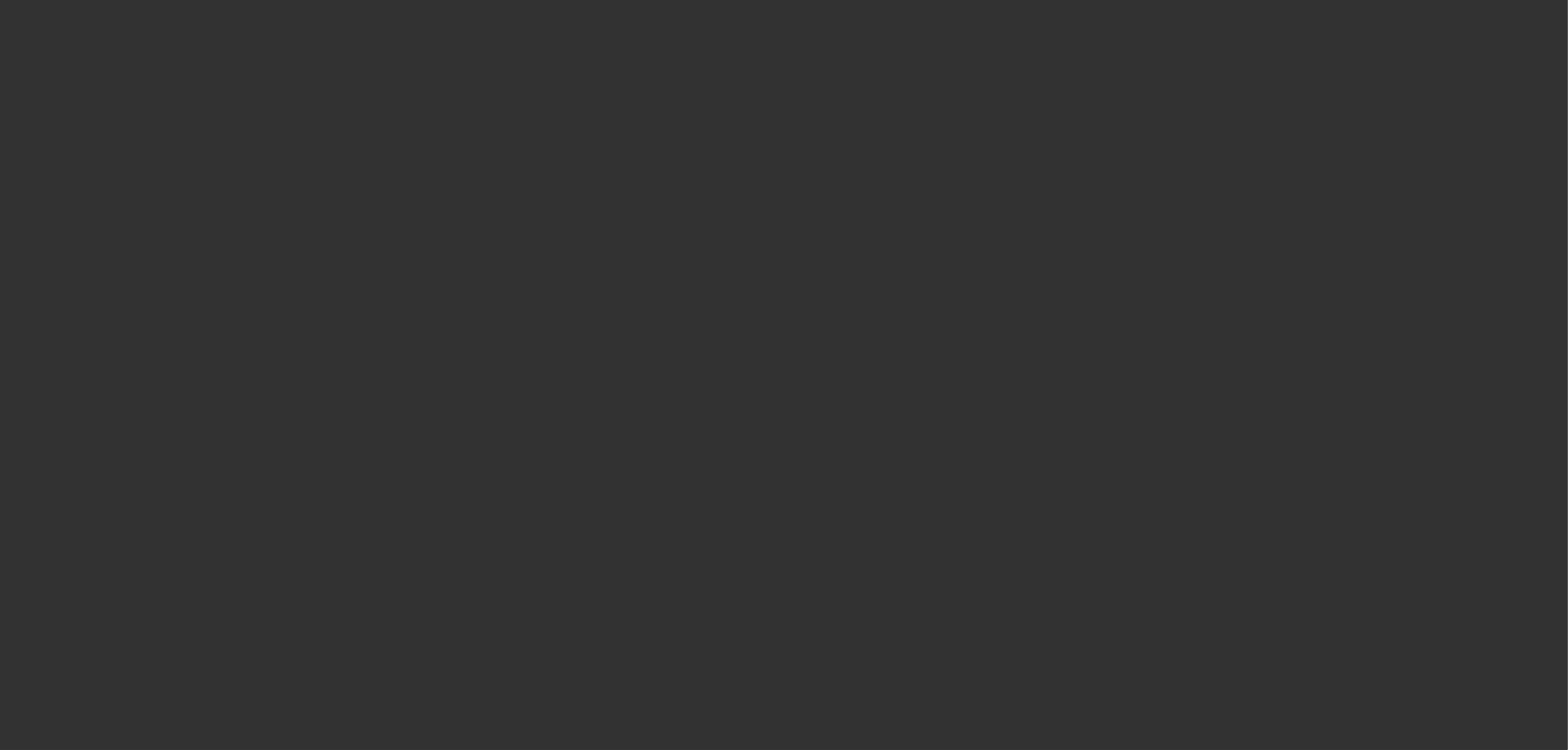
select select "0"
select select "0.1"
select select "4"
select select "0"
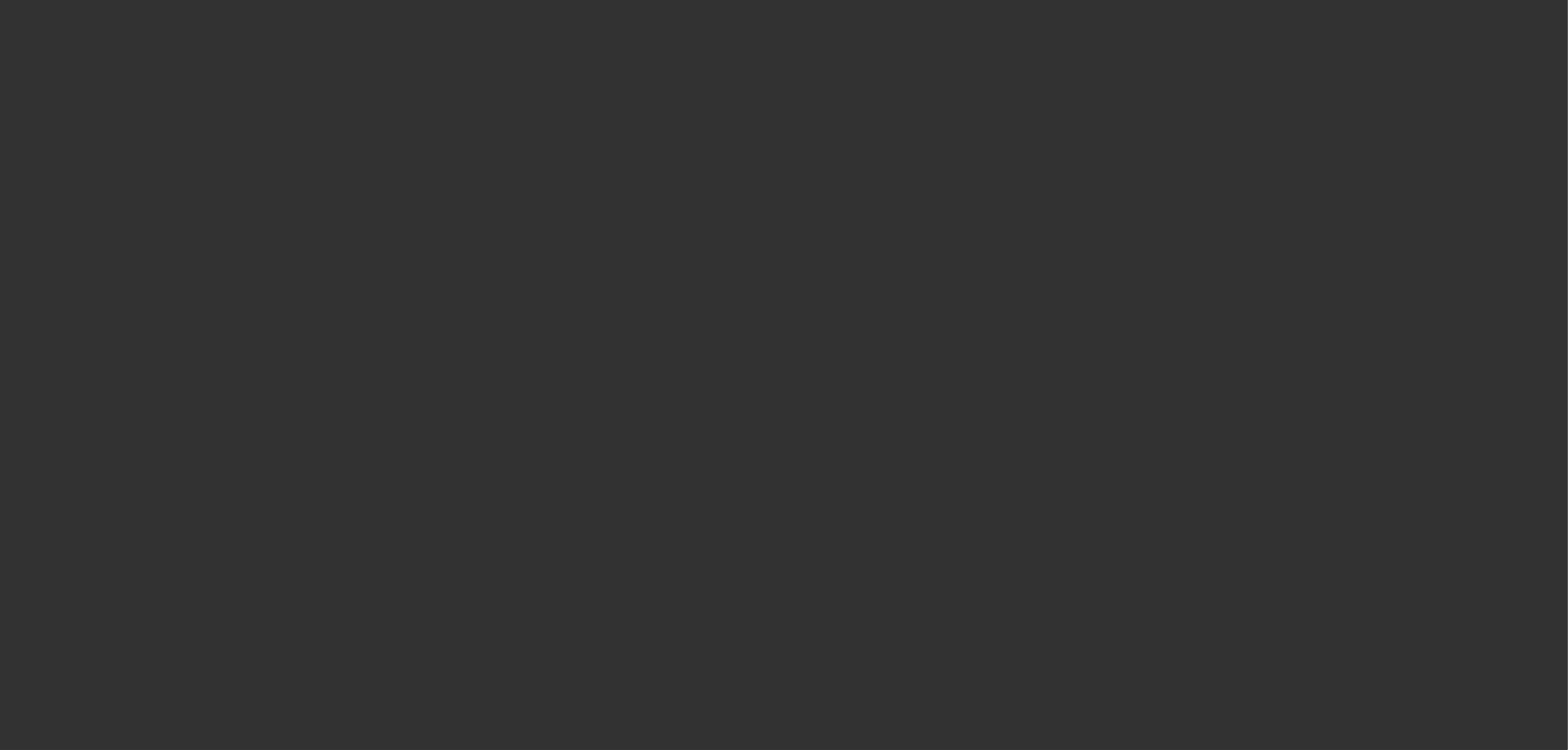
select select "0"
select select "0.1"
select select "4"
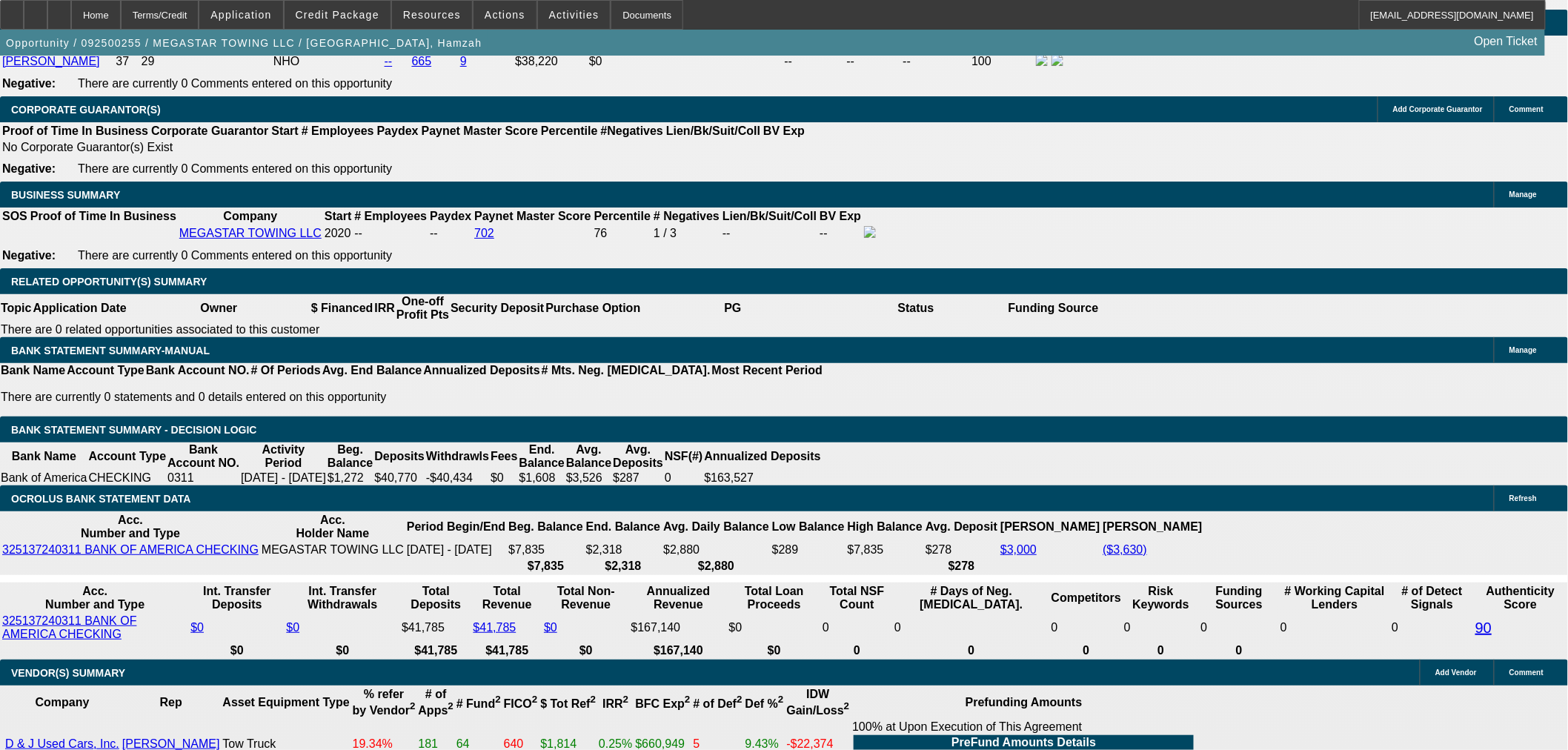
scroll to position [2224, 0]
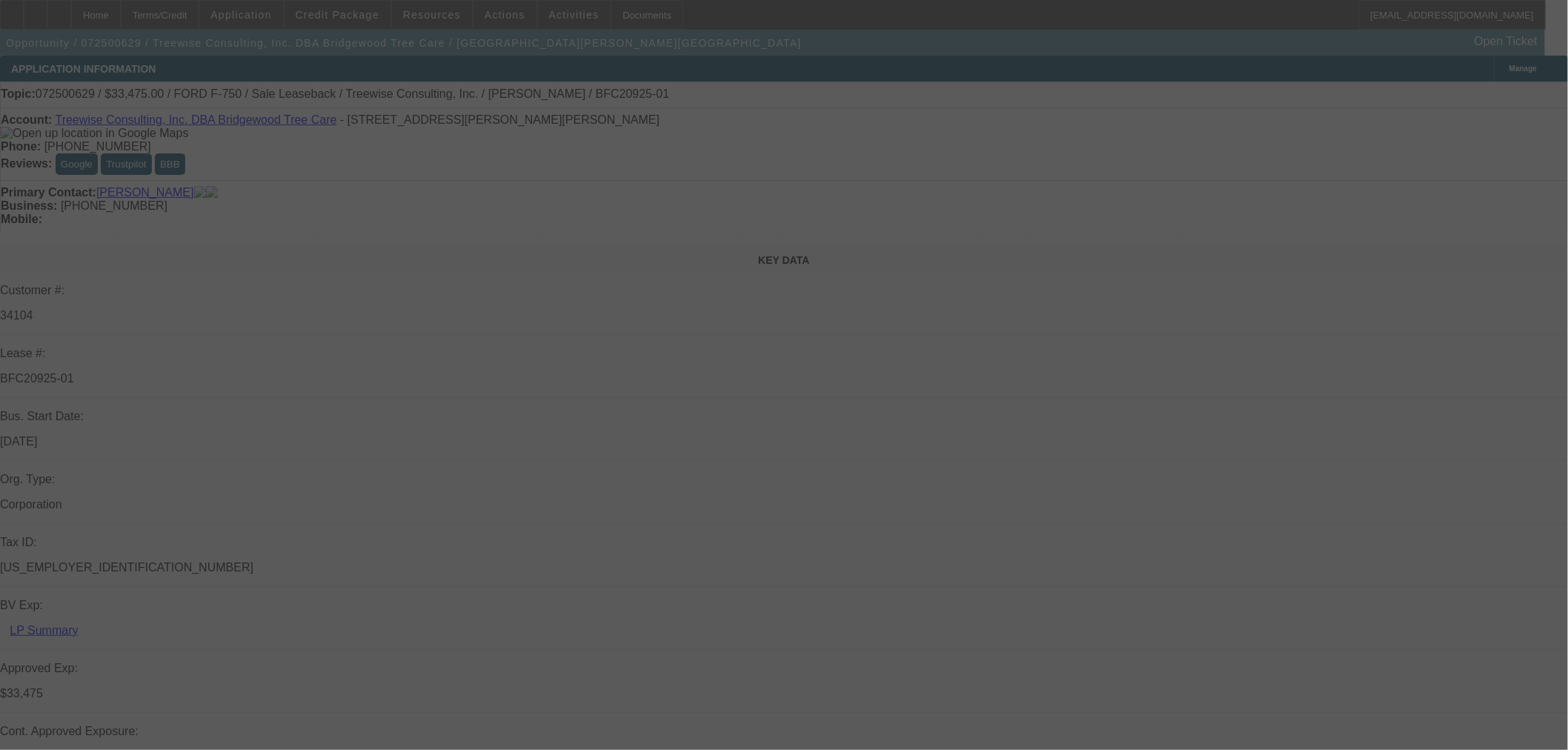
select select "0"
select select "2"
select select "0"
select select "6"
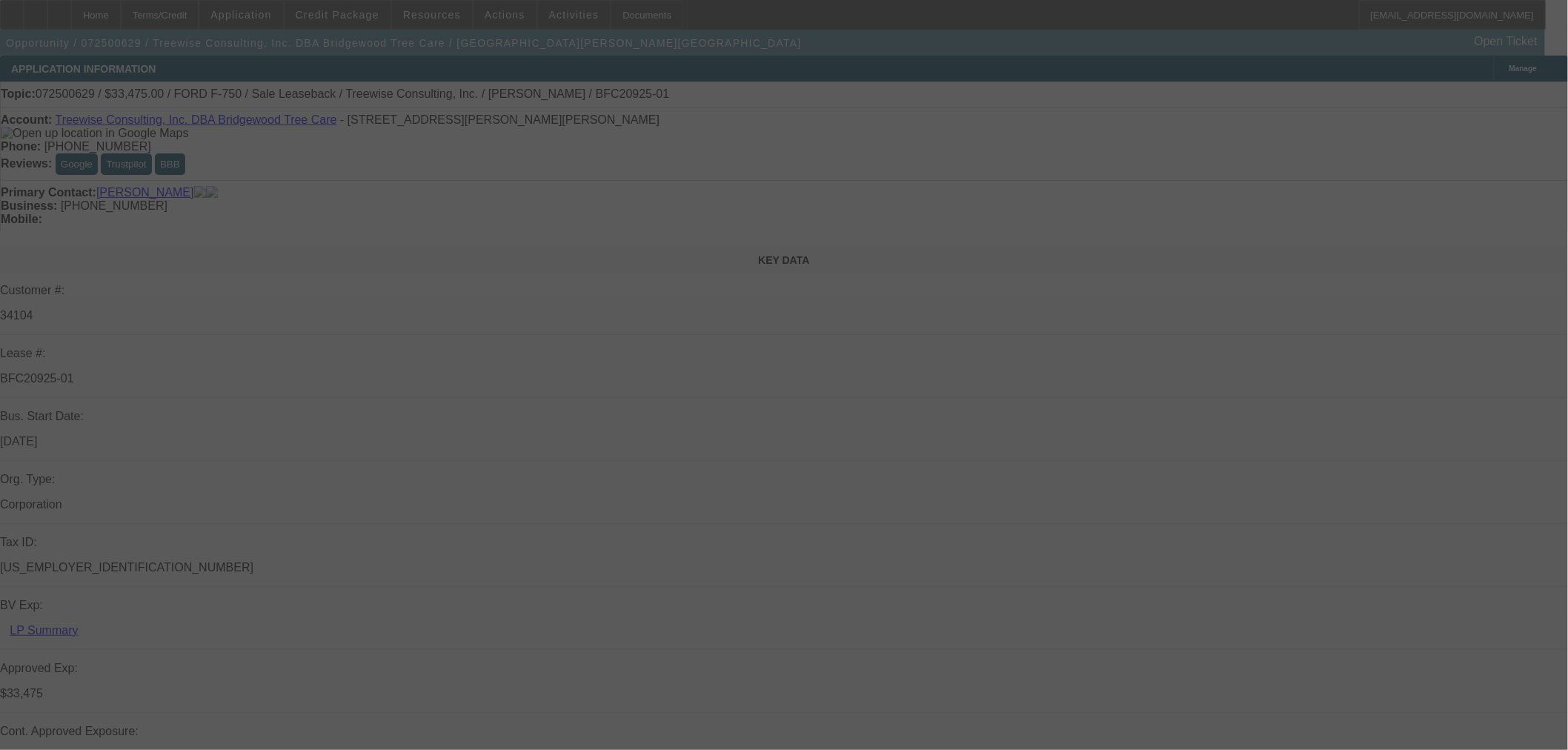
select select "0"
select select "2"
select select "0"
select select "6"
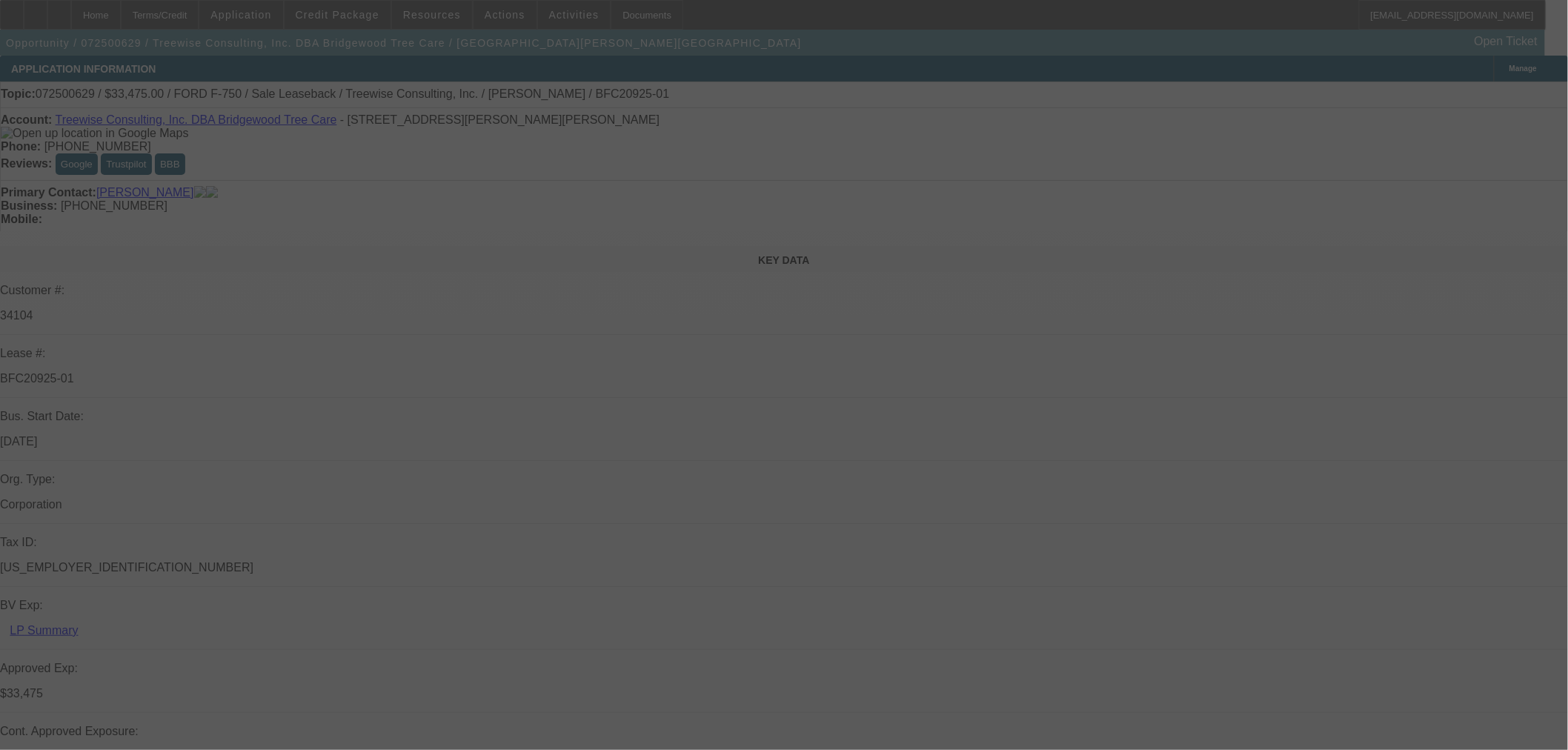
select select "0"
select select "2"
select select "0"
select select "6"
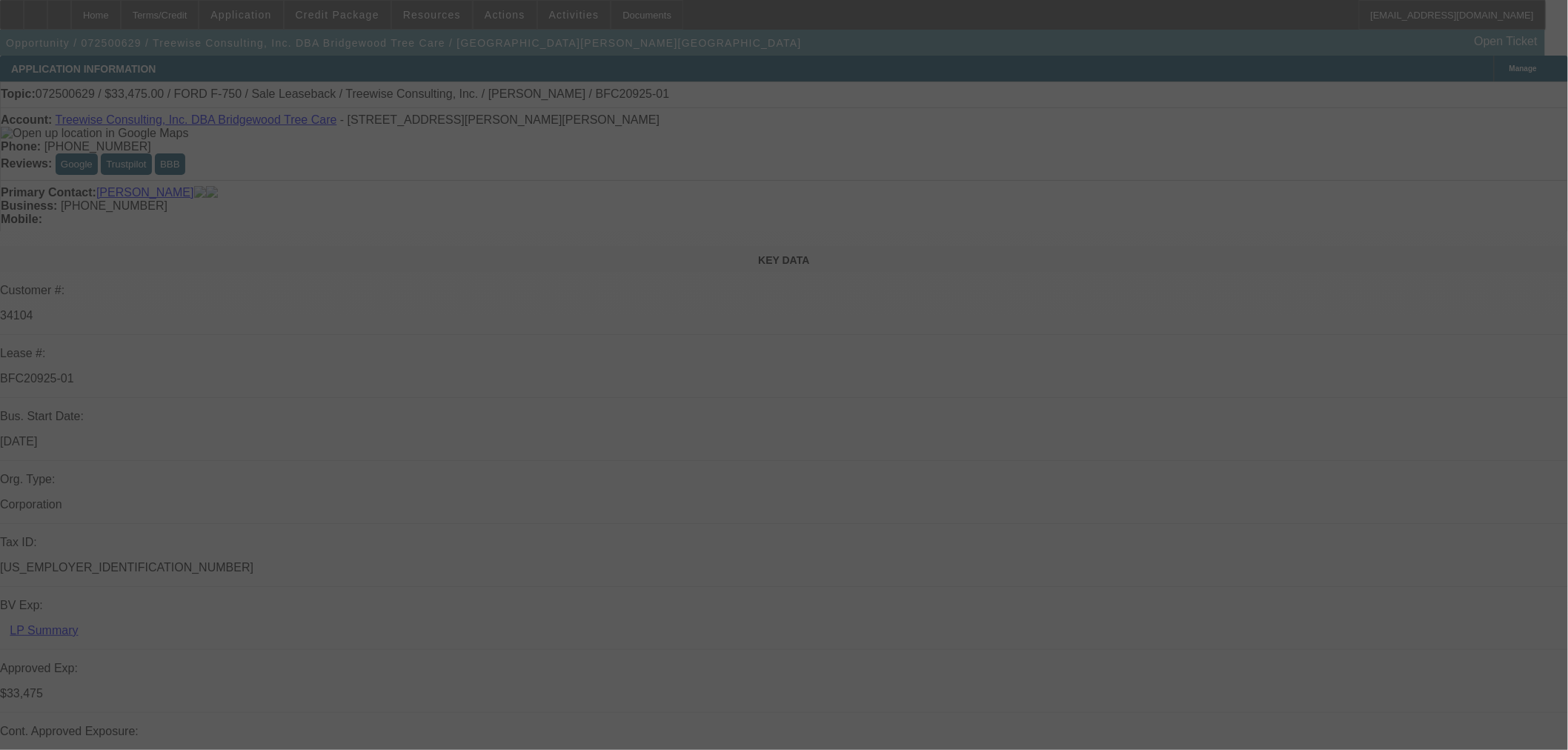
select select "0"
select select "6"
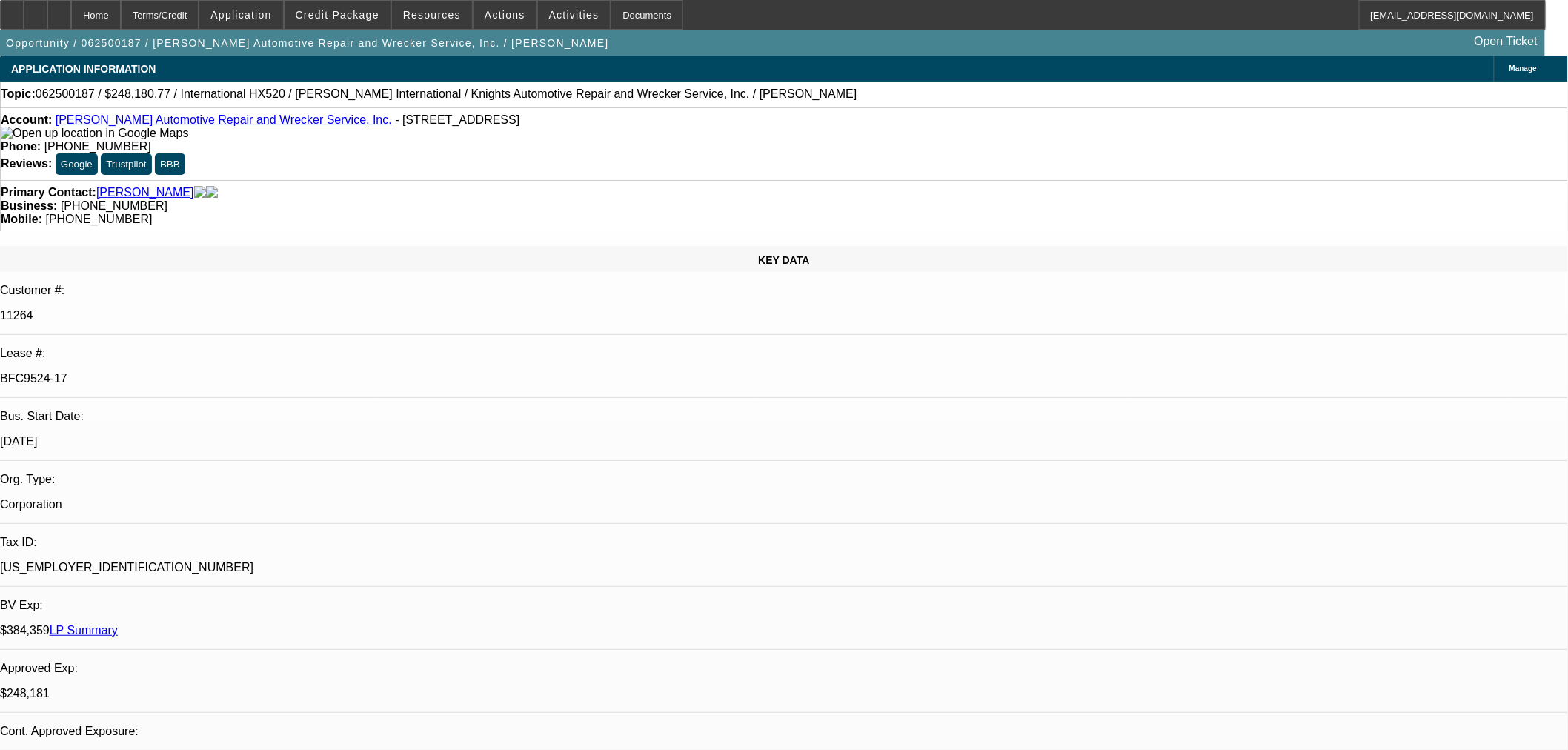
select select "0"
select select "6"
select select "0"
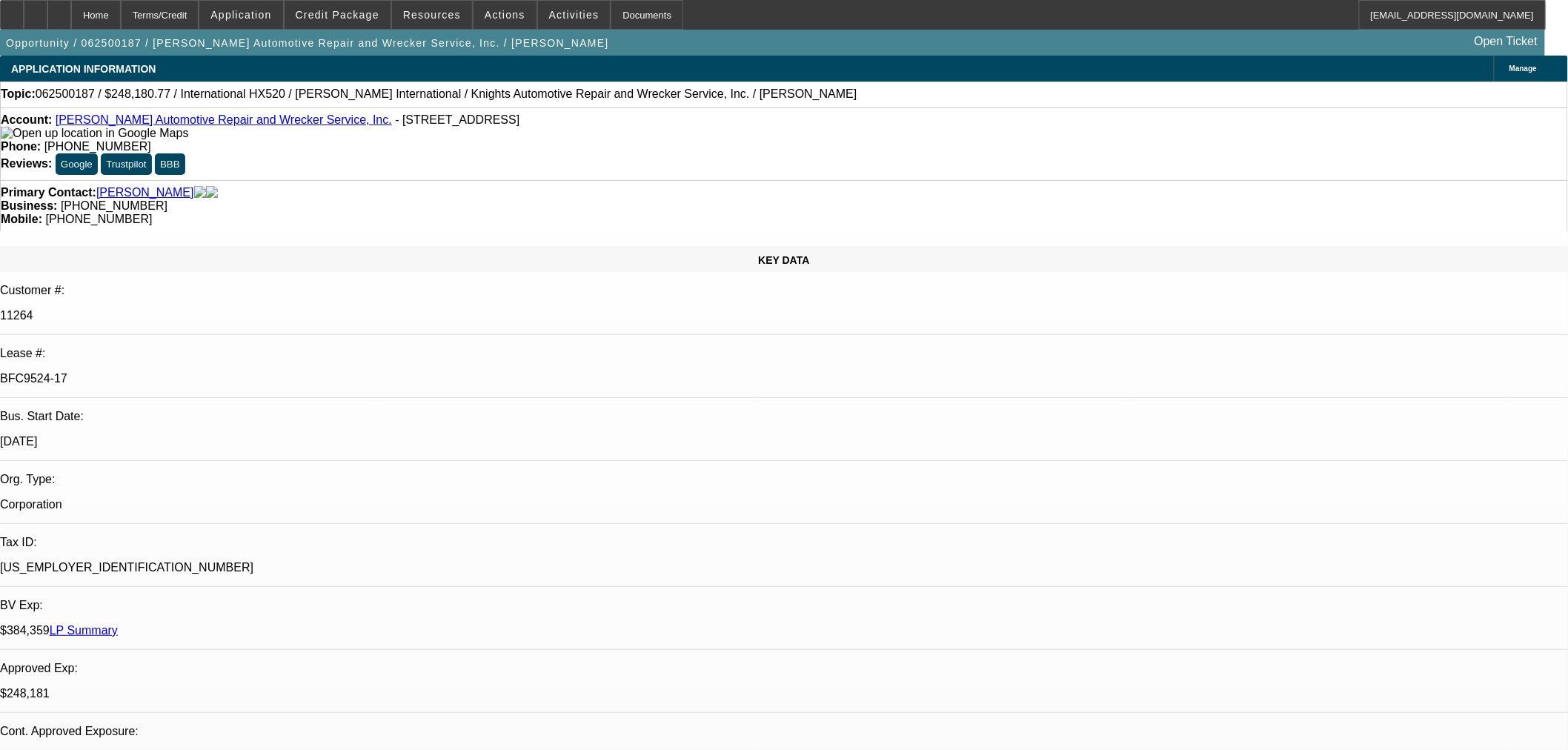
select select "0"
select select "6"
select select "0"
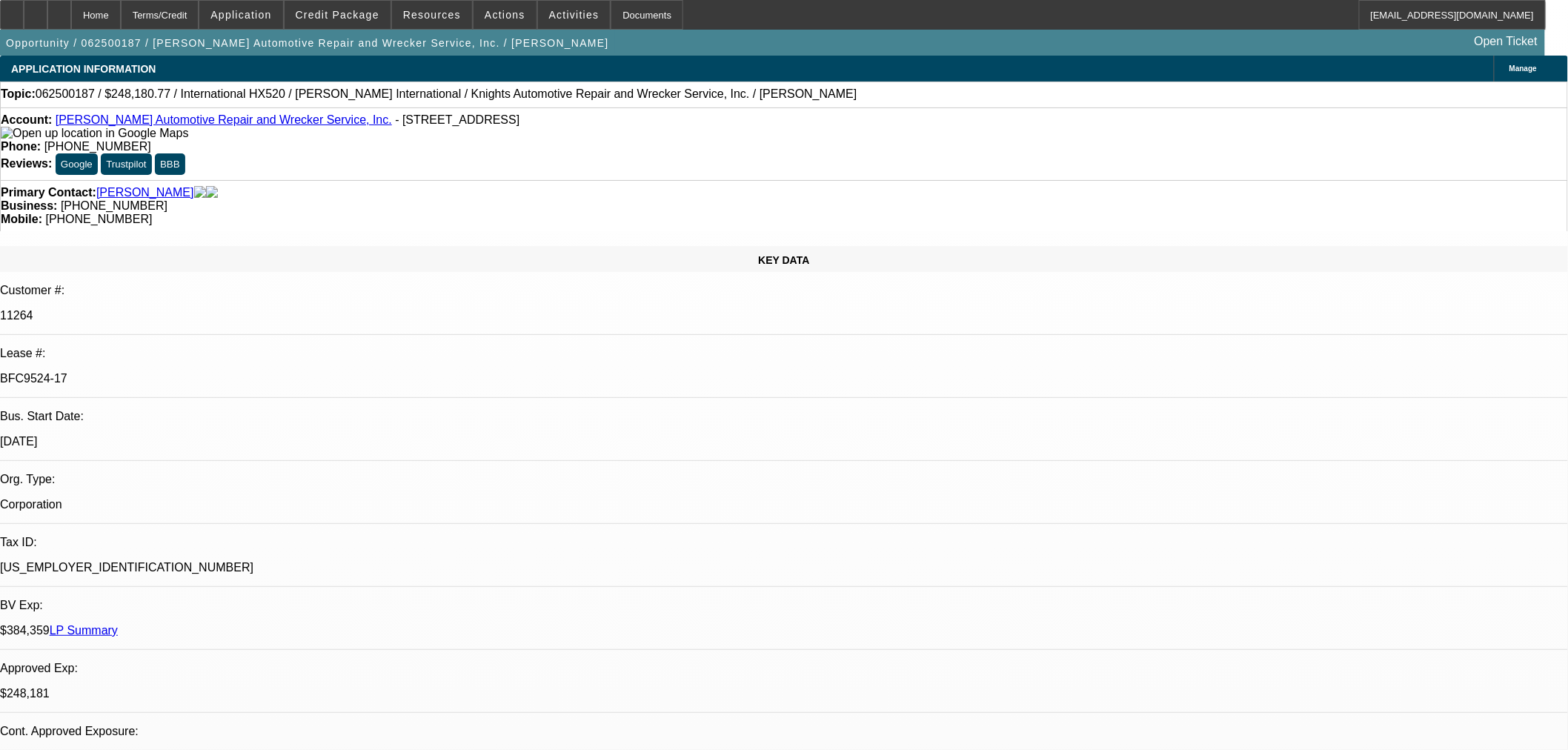
select select "0"
select select "6"
select select "0"
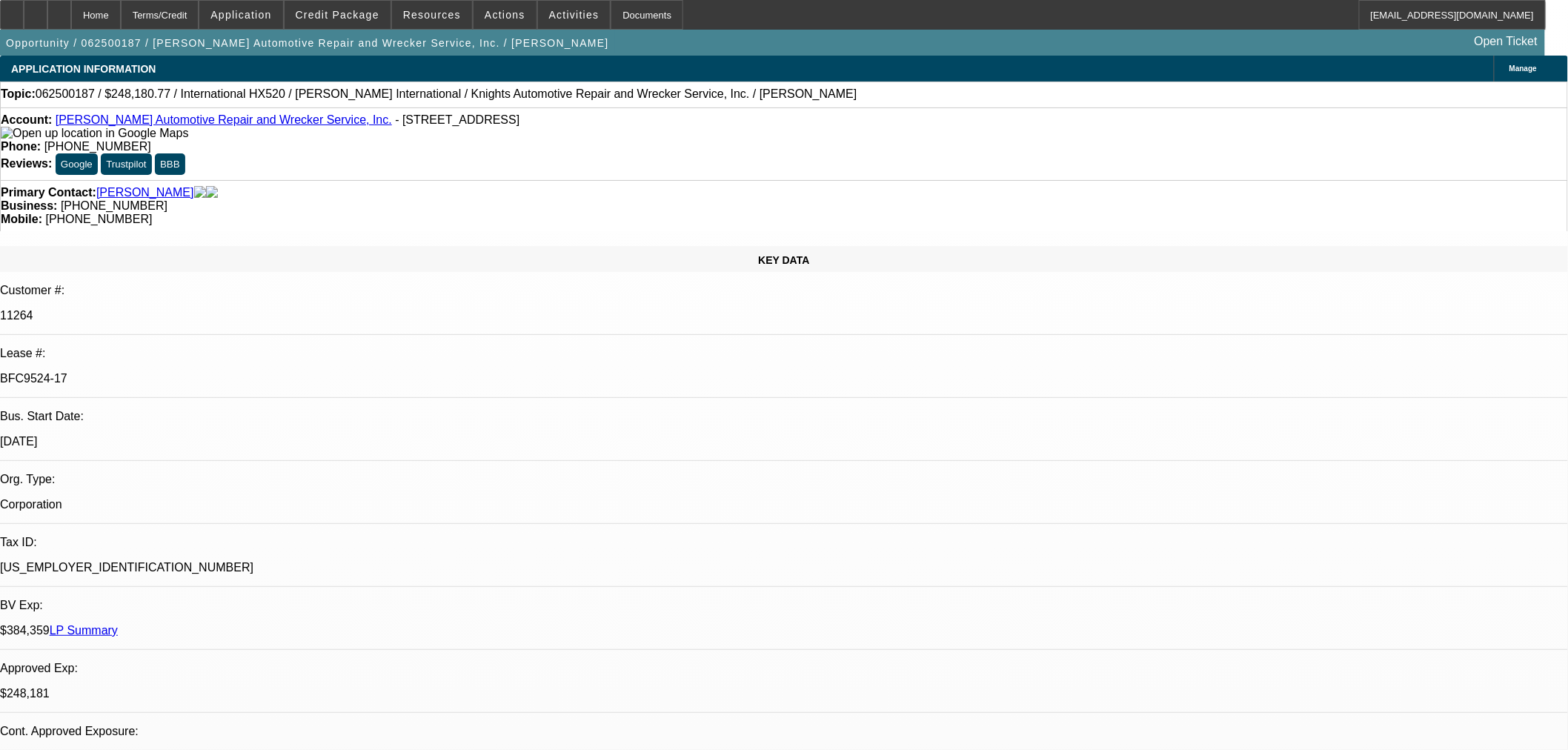
select select "6"
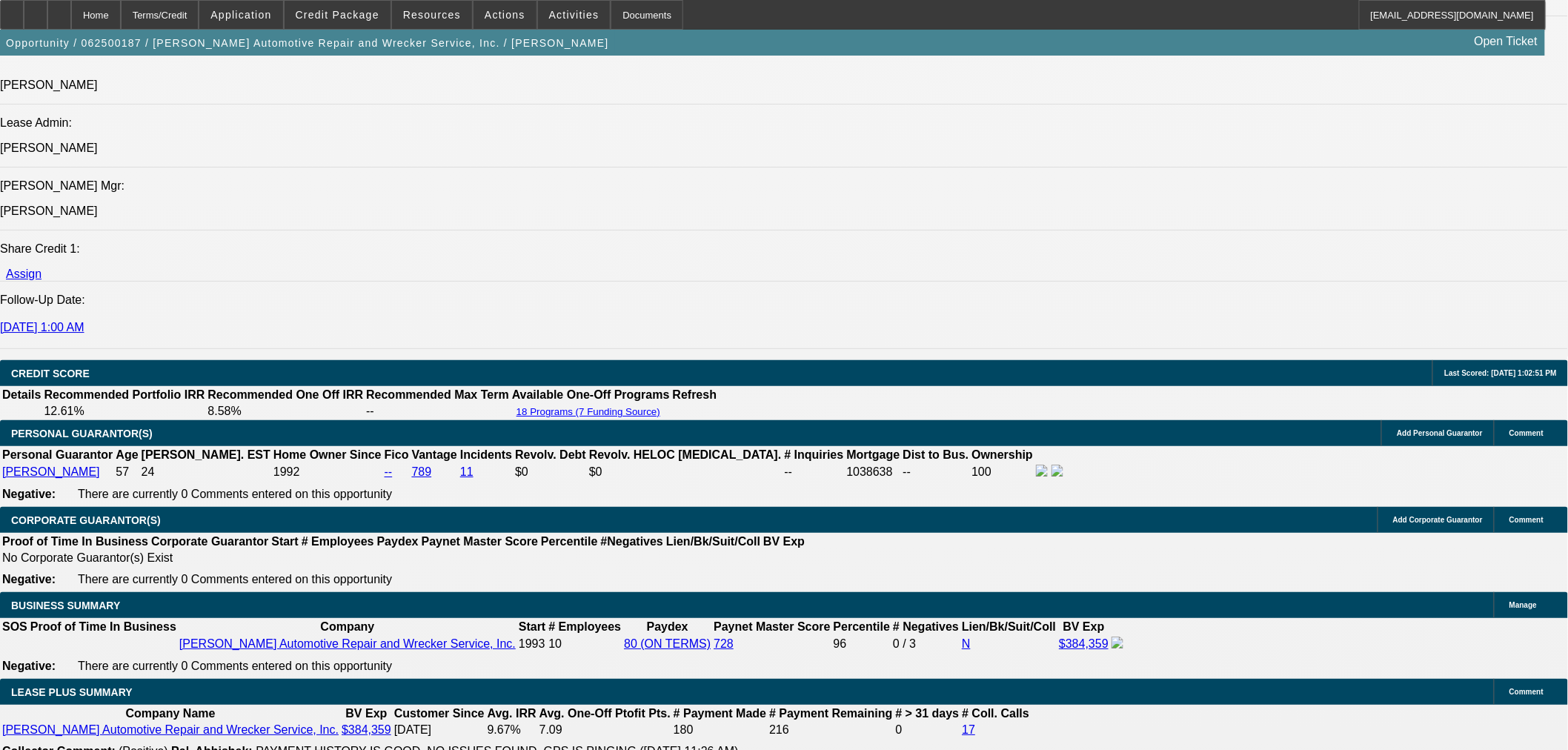
scroll to position [1482, 0]
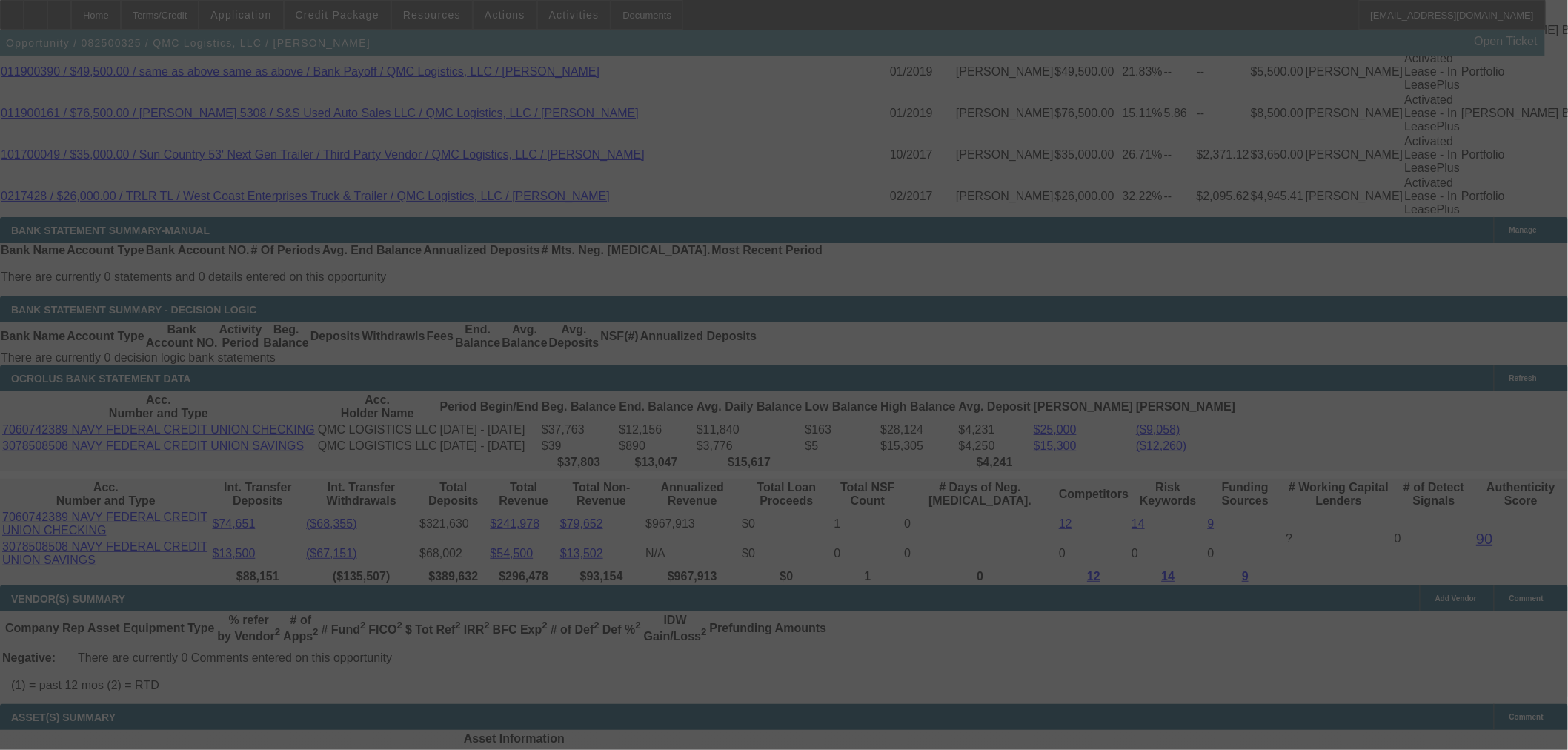
scroll to position [3096, 0]
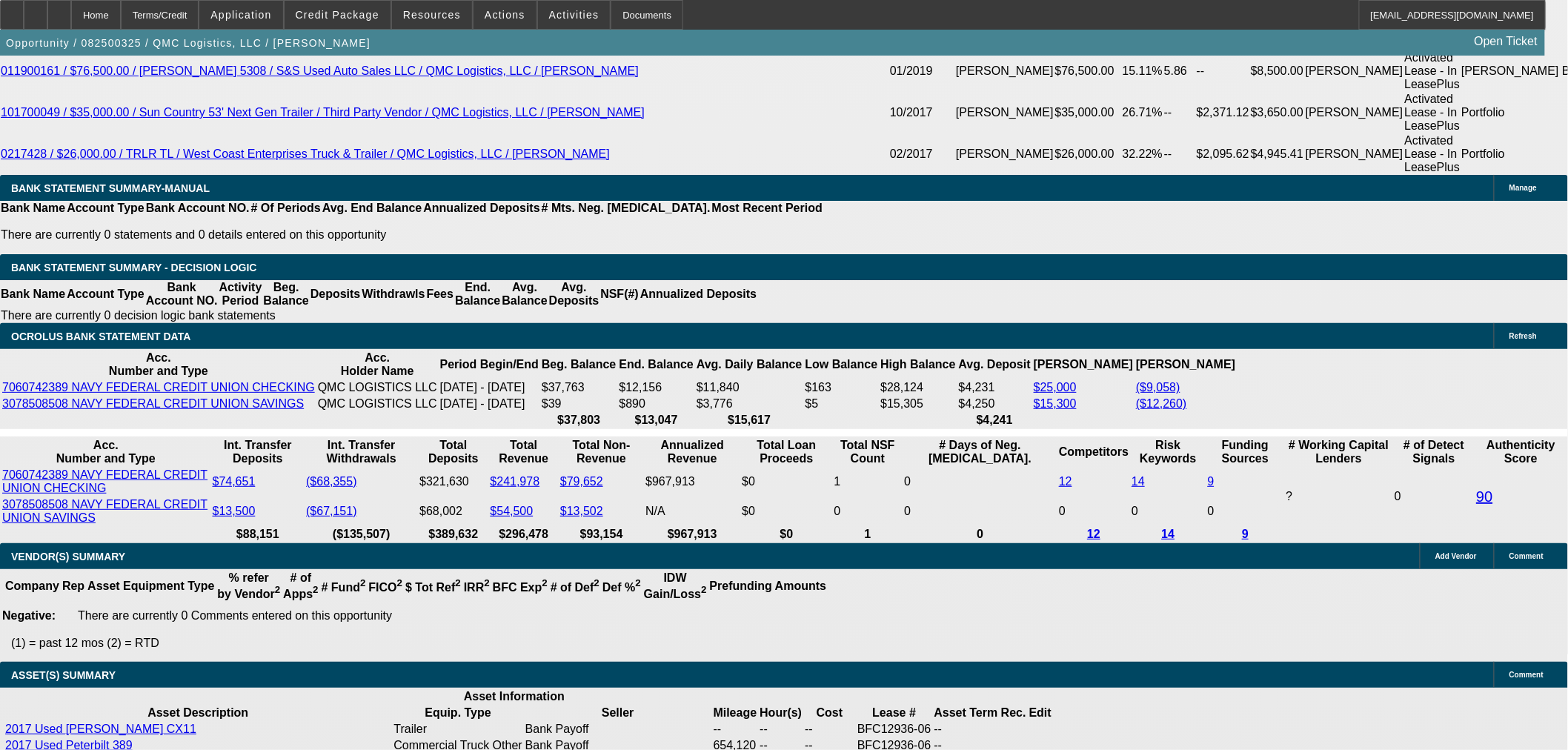
select select "0"
select select "2"
select select "0"
select select "6"
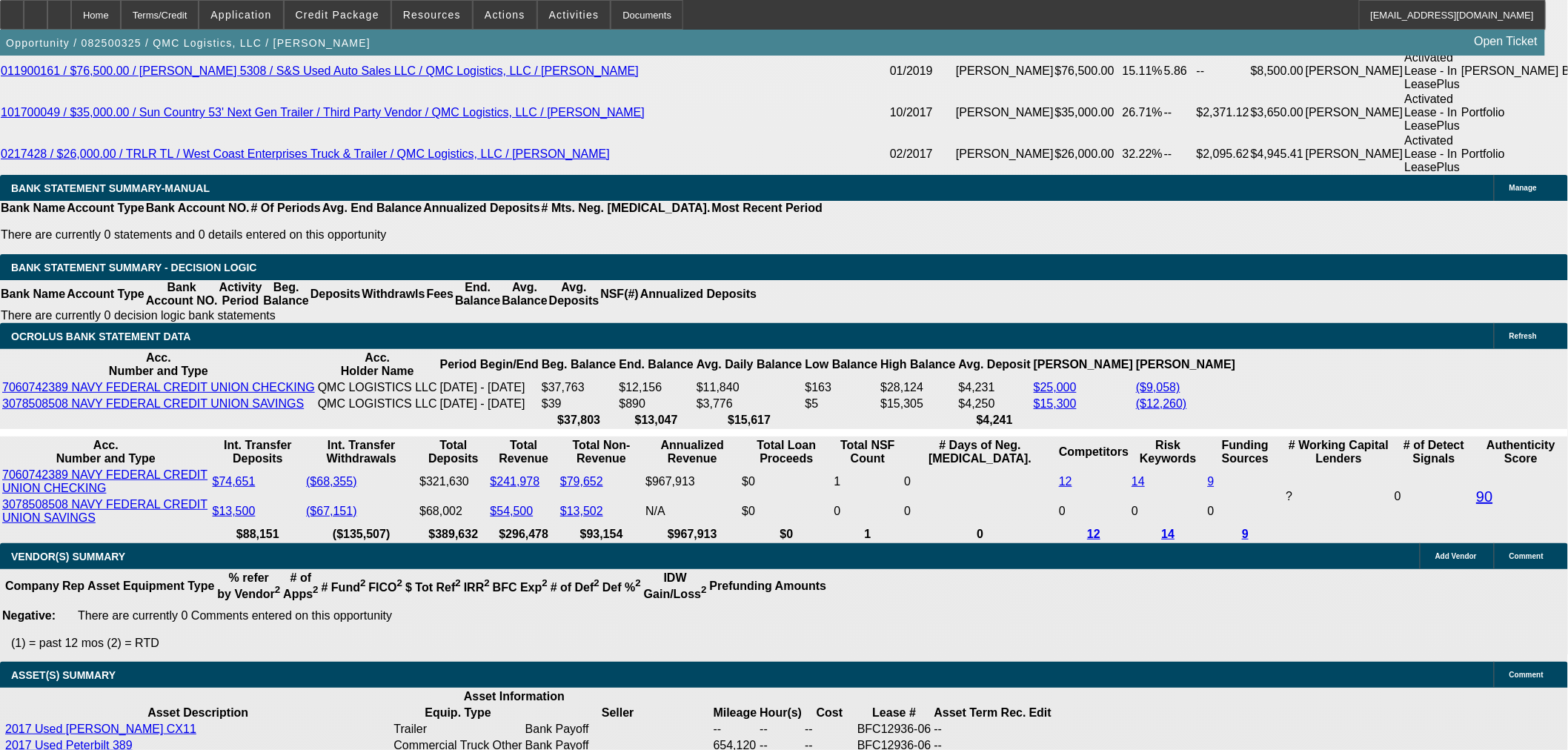
select select "0"
select select "2"
select select "0"
select select "6"
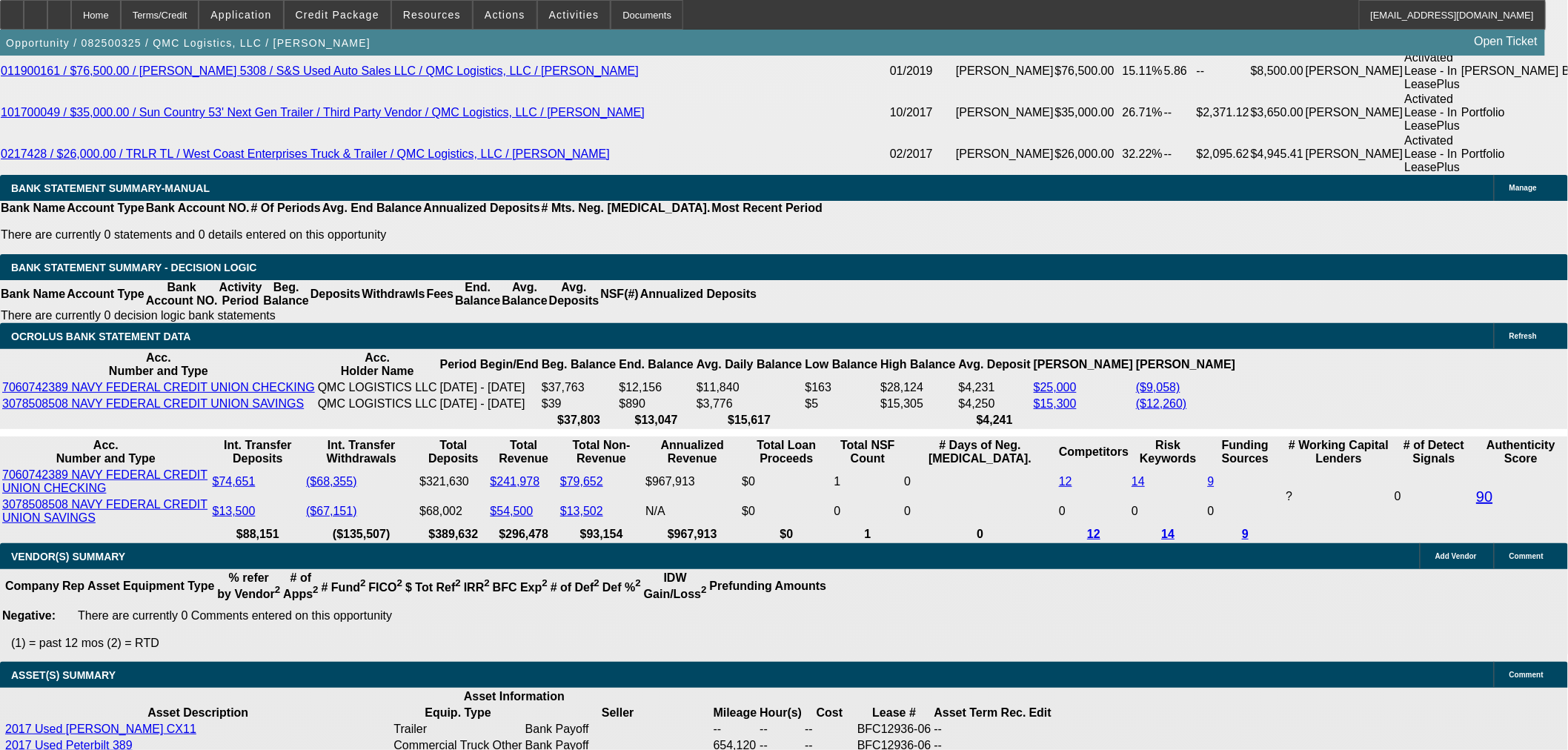
select select "0"
select select "2"
select select "0"
select select "6"
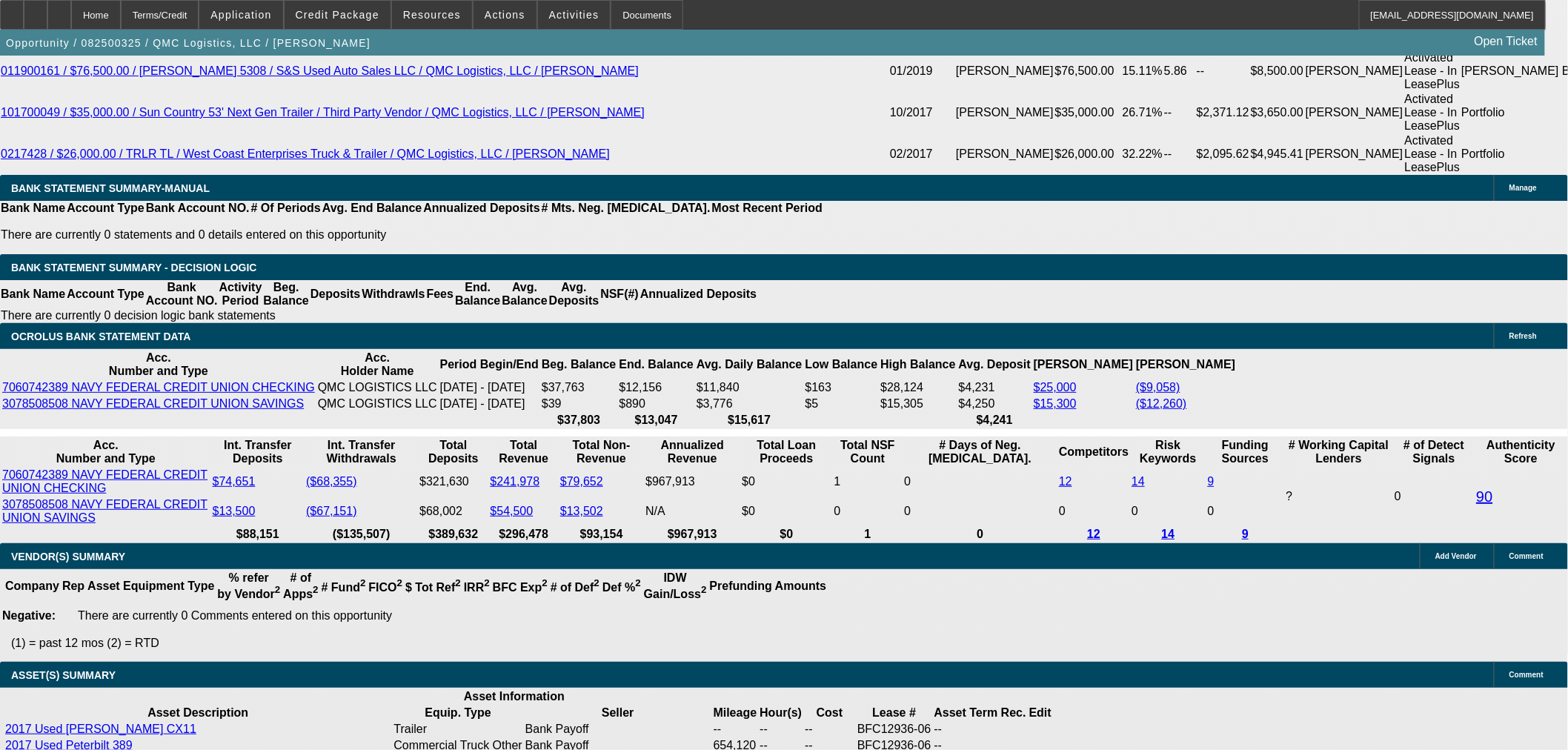
select select "0"
select select "2"
select select "0"
select select "6"
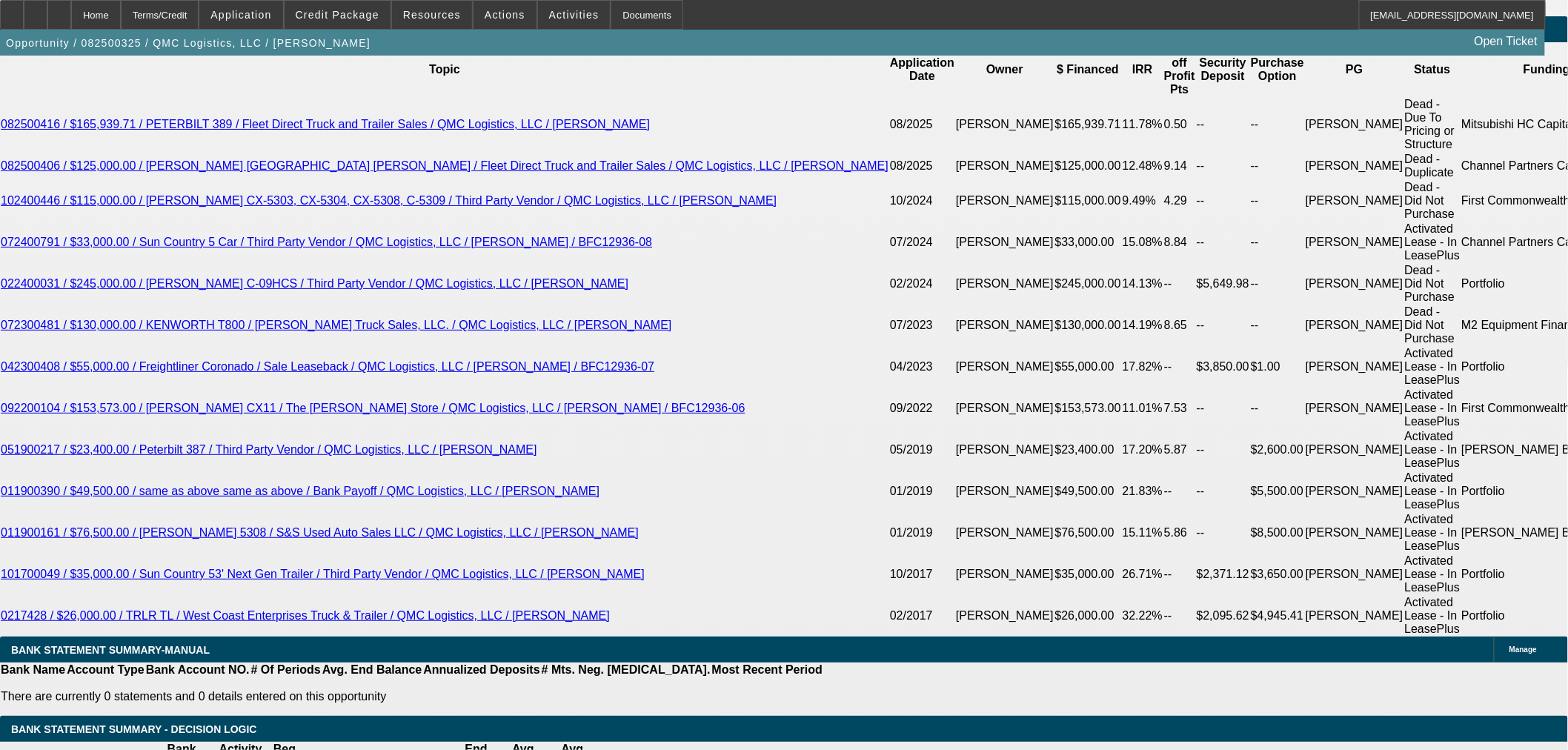
scroll to position [2630, 0]
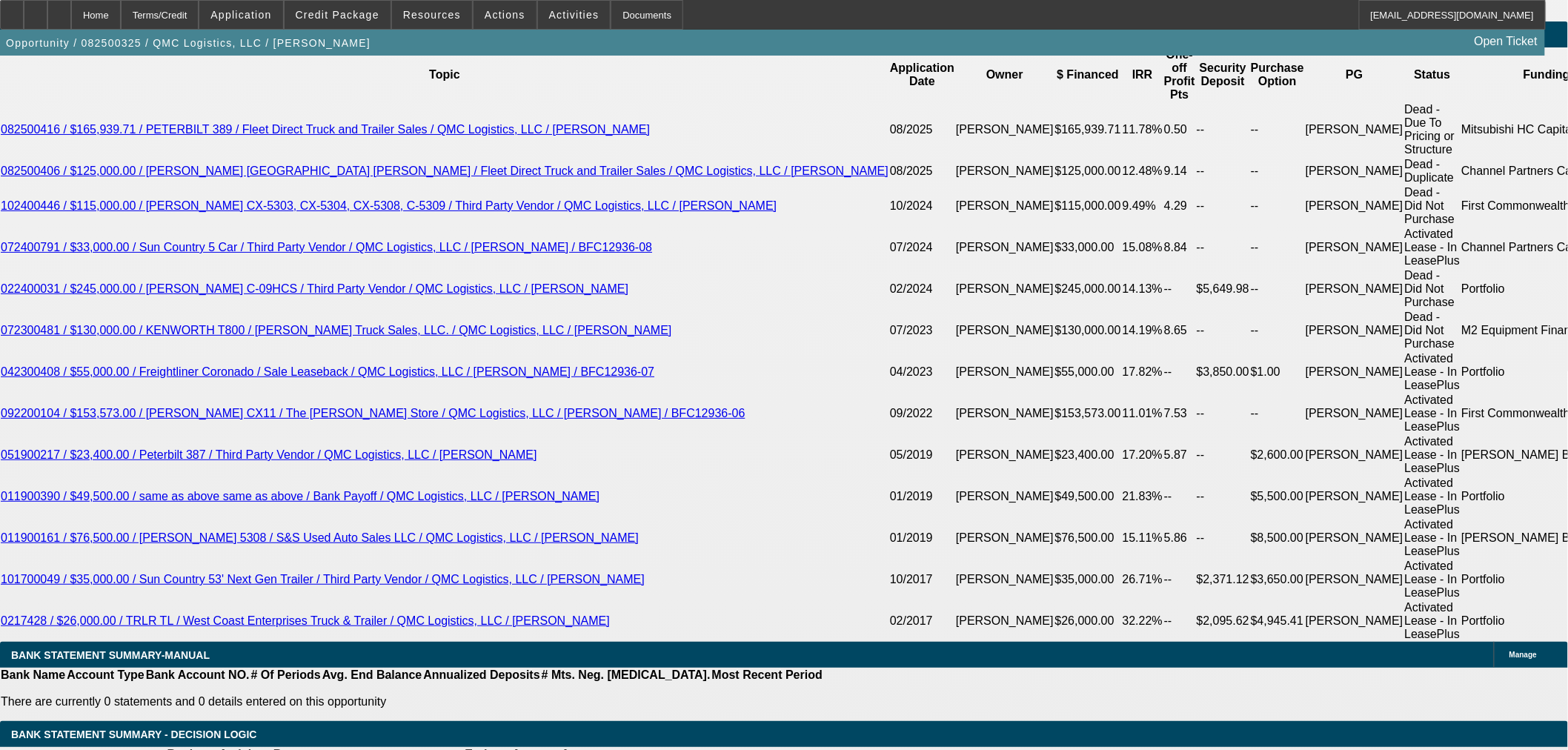
select select "0"
select select "2"
select select "0"
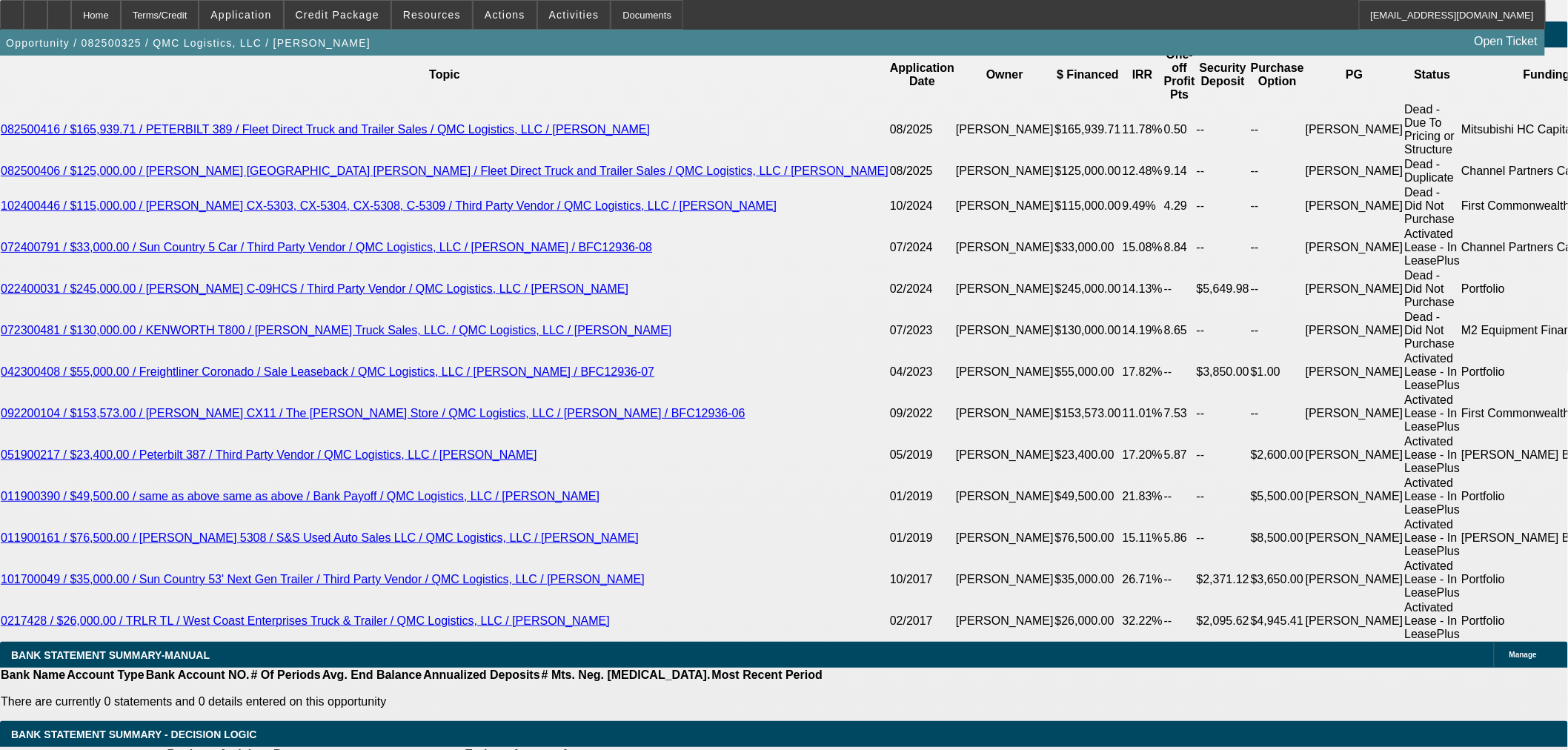
select select "6"
select select "0"
select select "2"
select select "0"
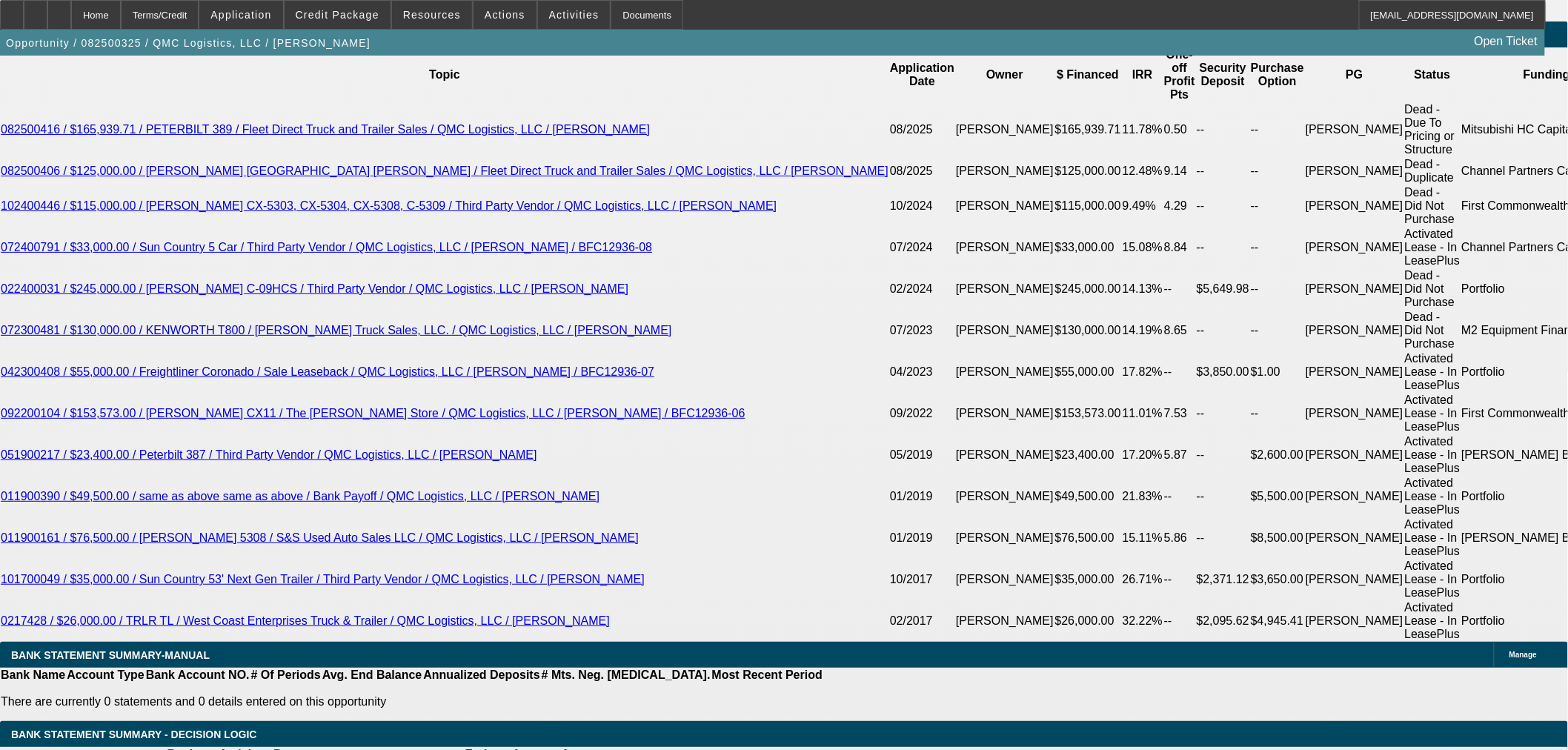
select select "6"
select select "0"
select select "2"
select select "0"
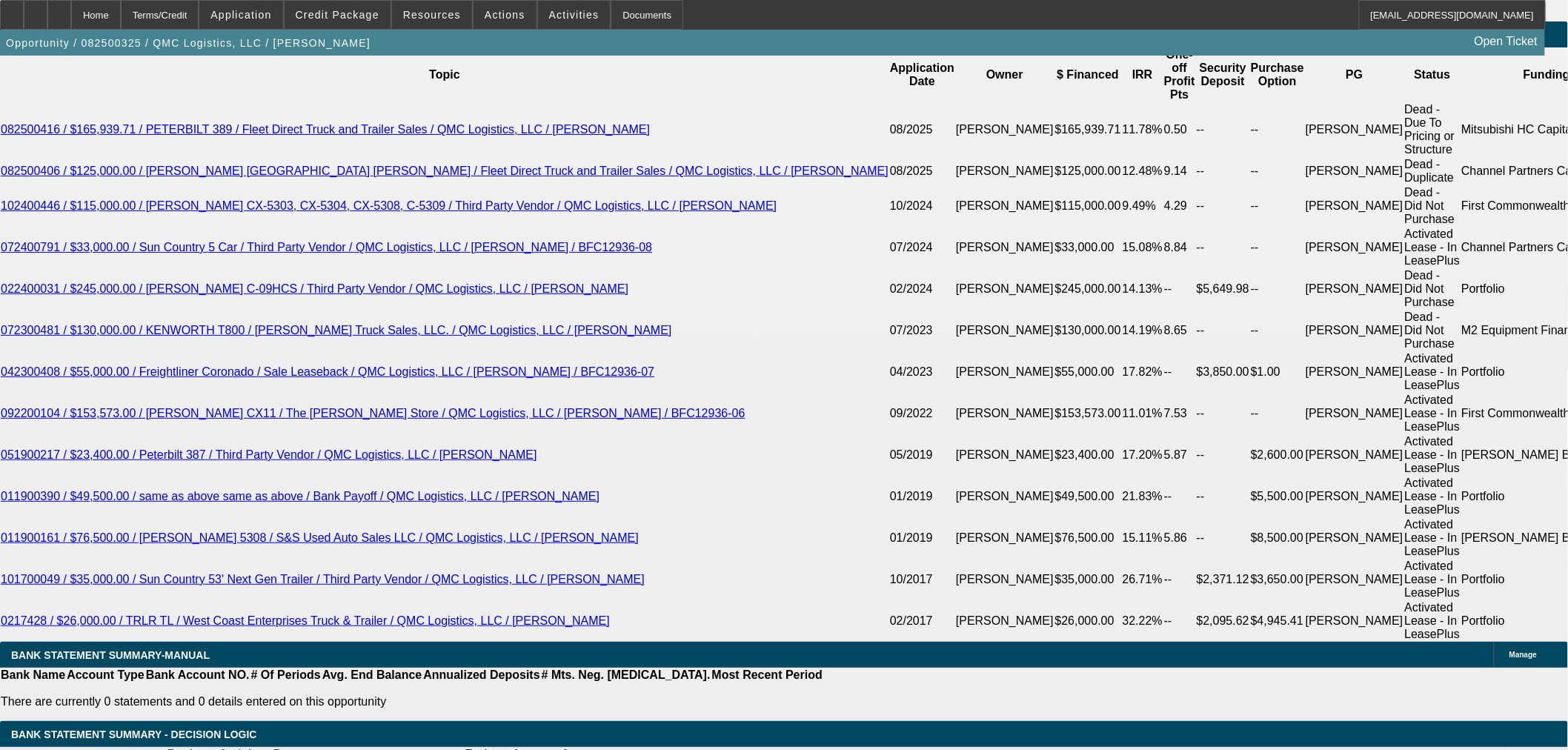
select select "6"
select select "0"
select select "2"
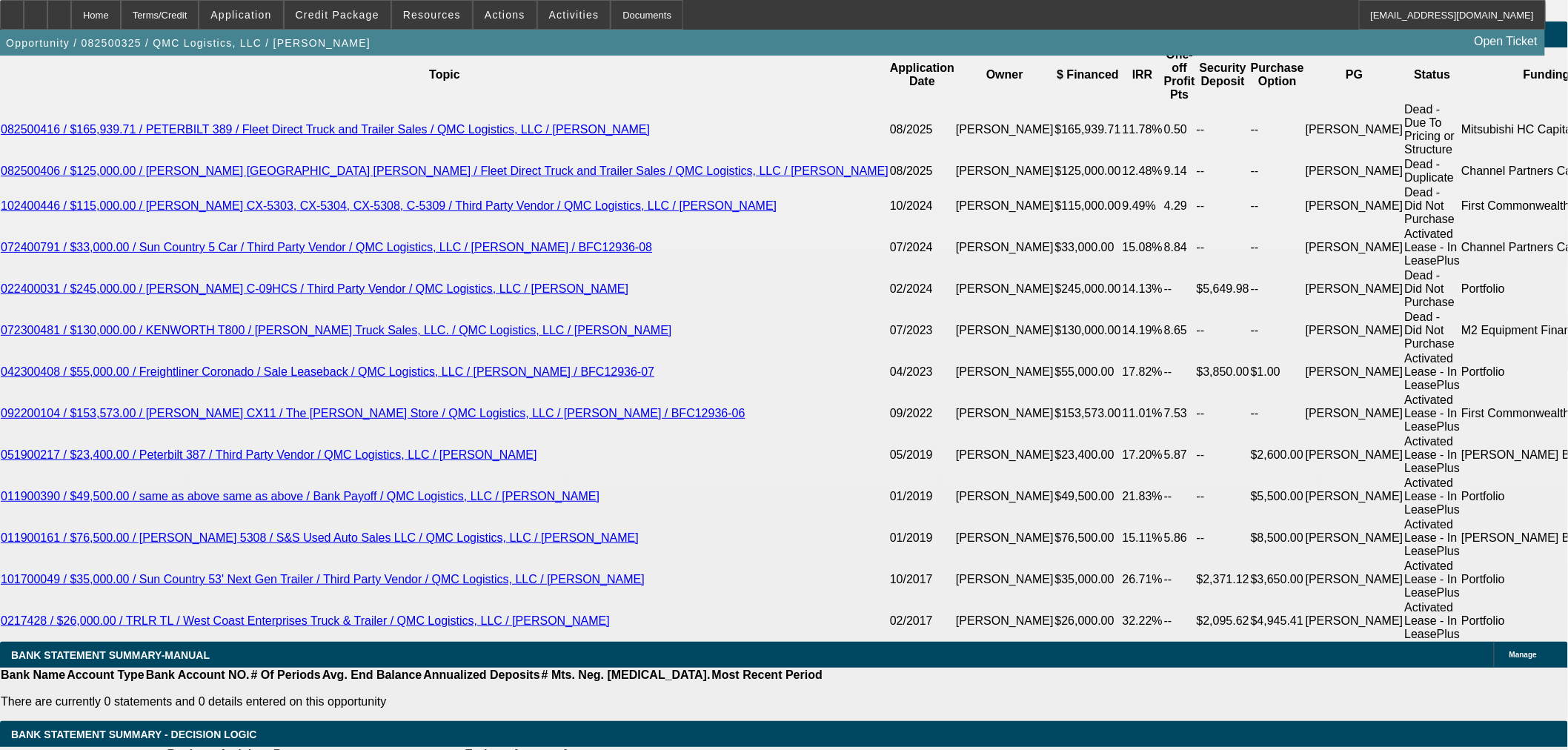
select select "0"
select select "6"
select select "0"
select select "2"
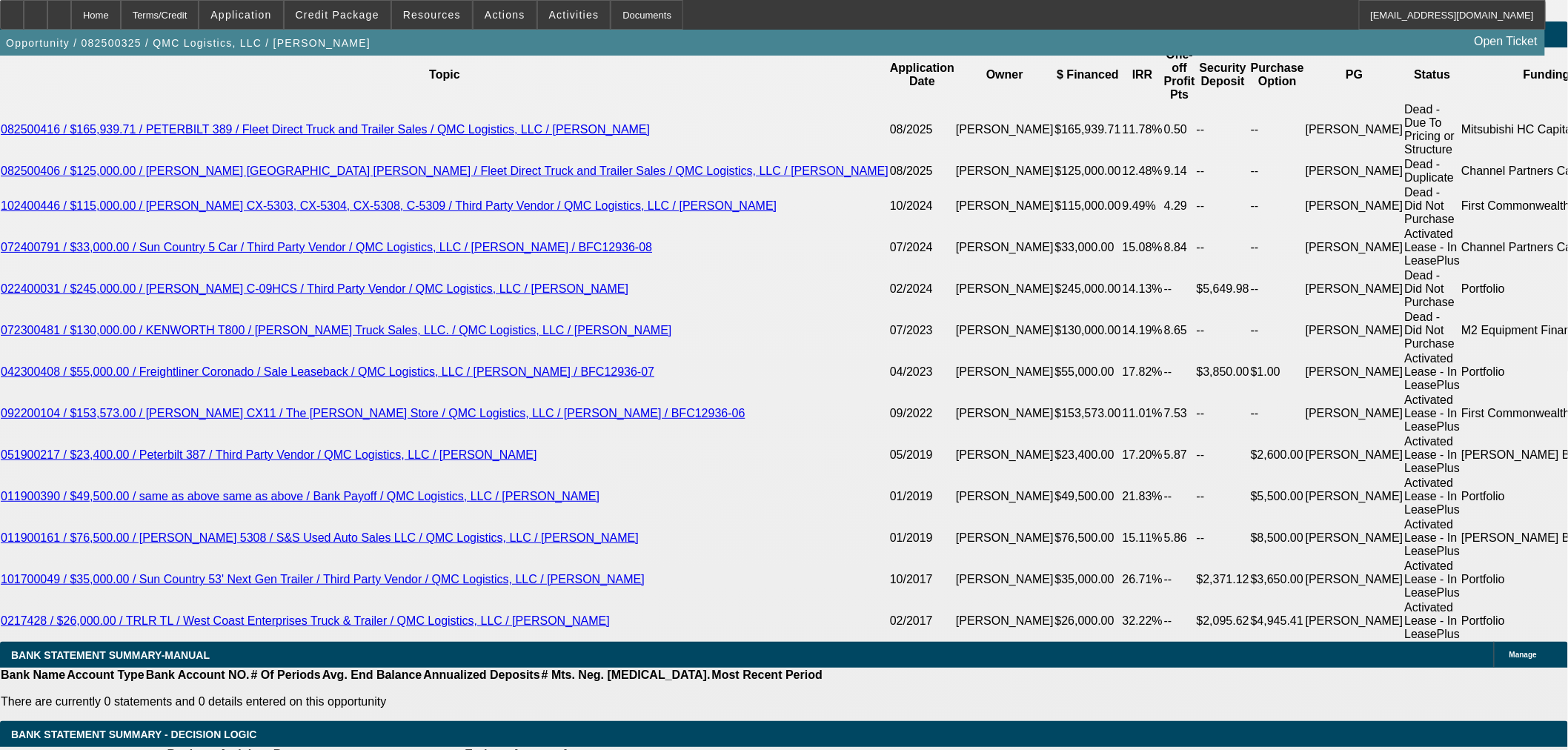
select select "0"
select select "6"
select select "0"
select select "2"
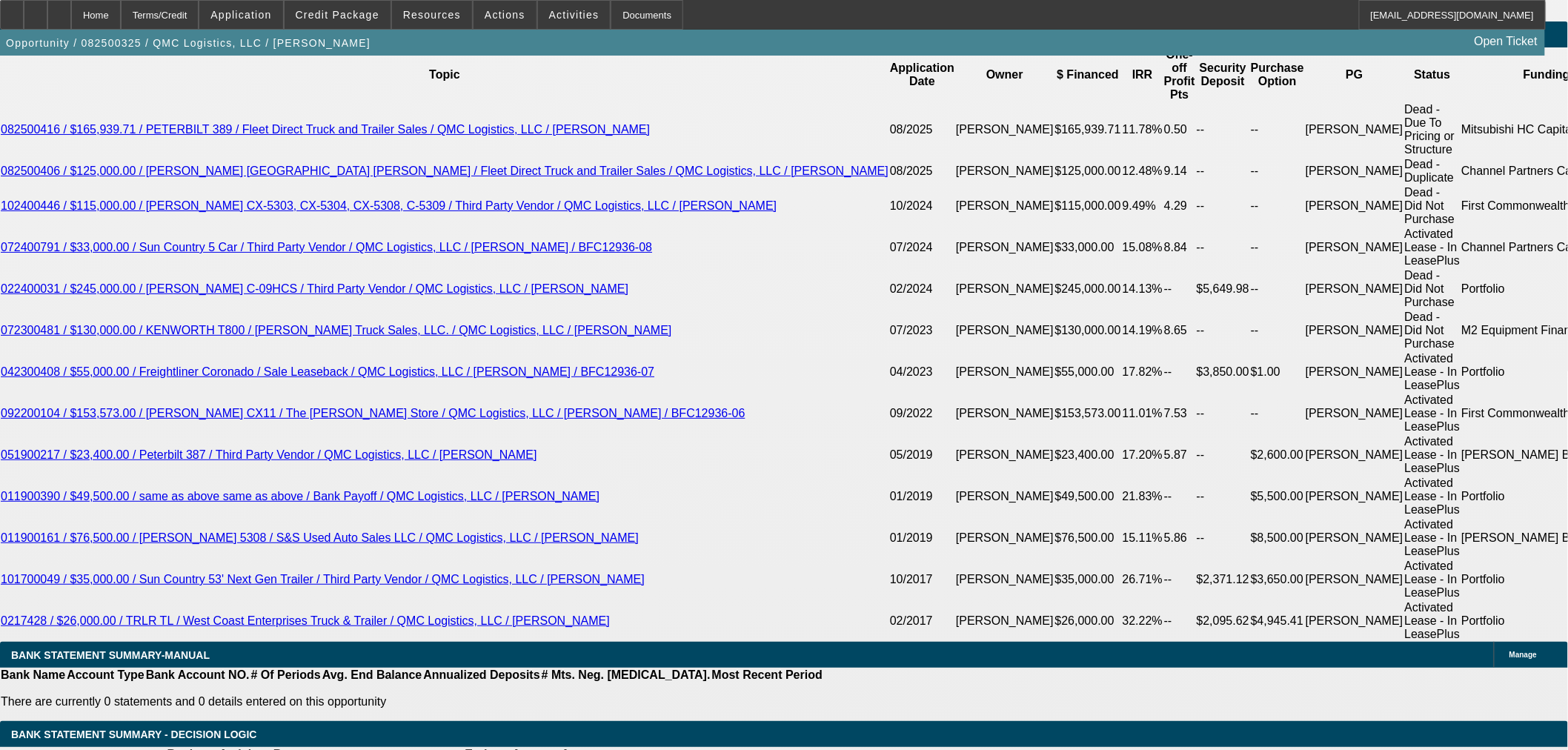
select select "0"
select select "6"
select select "0"
select select "2"
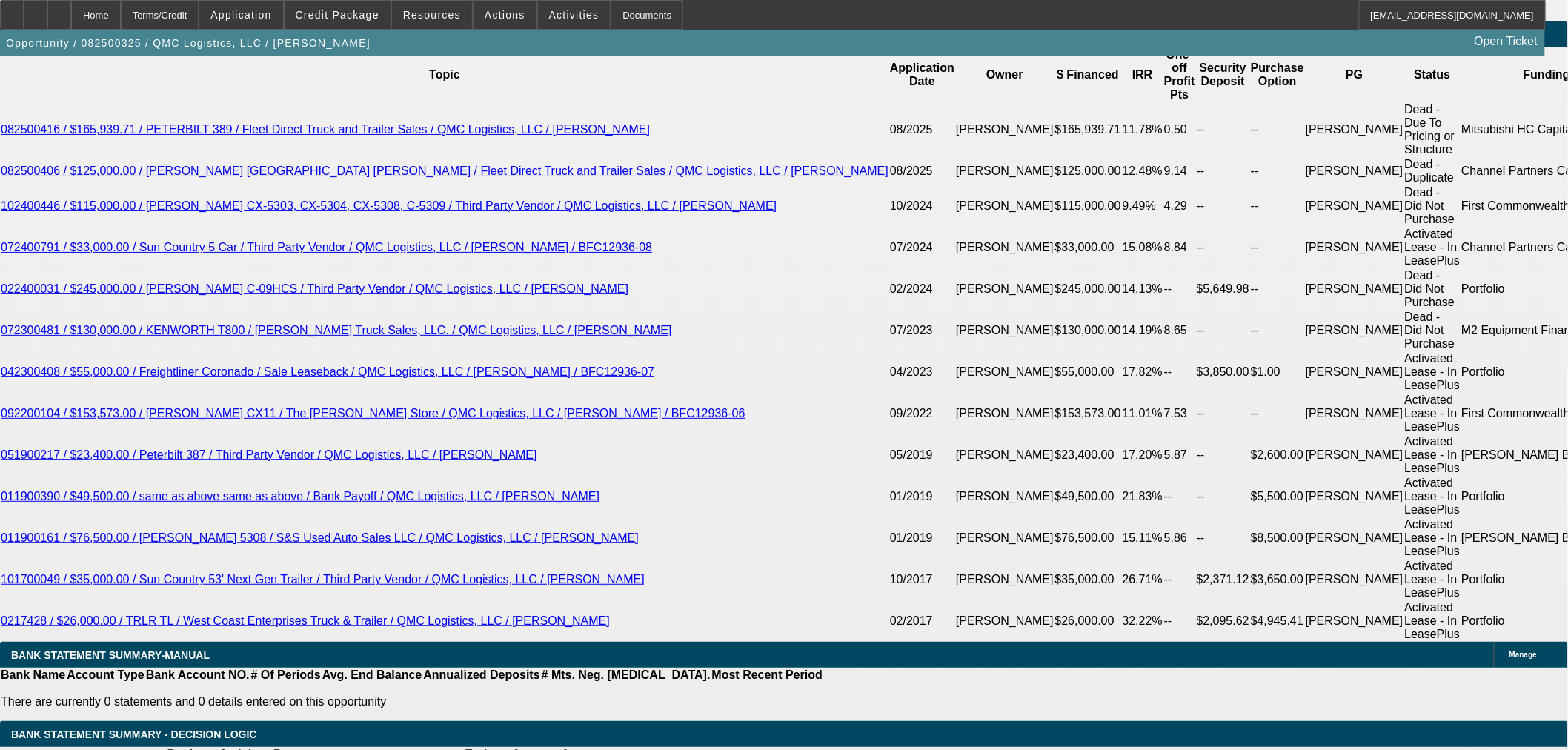
select select "0"
select select "6"
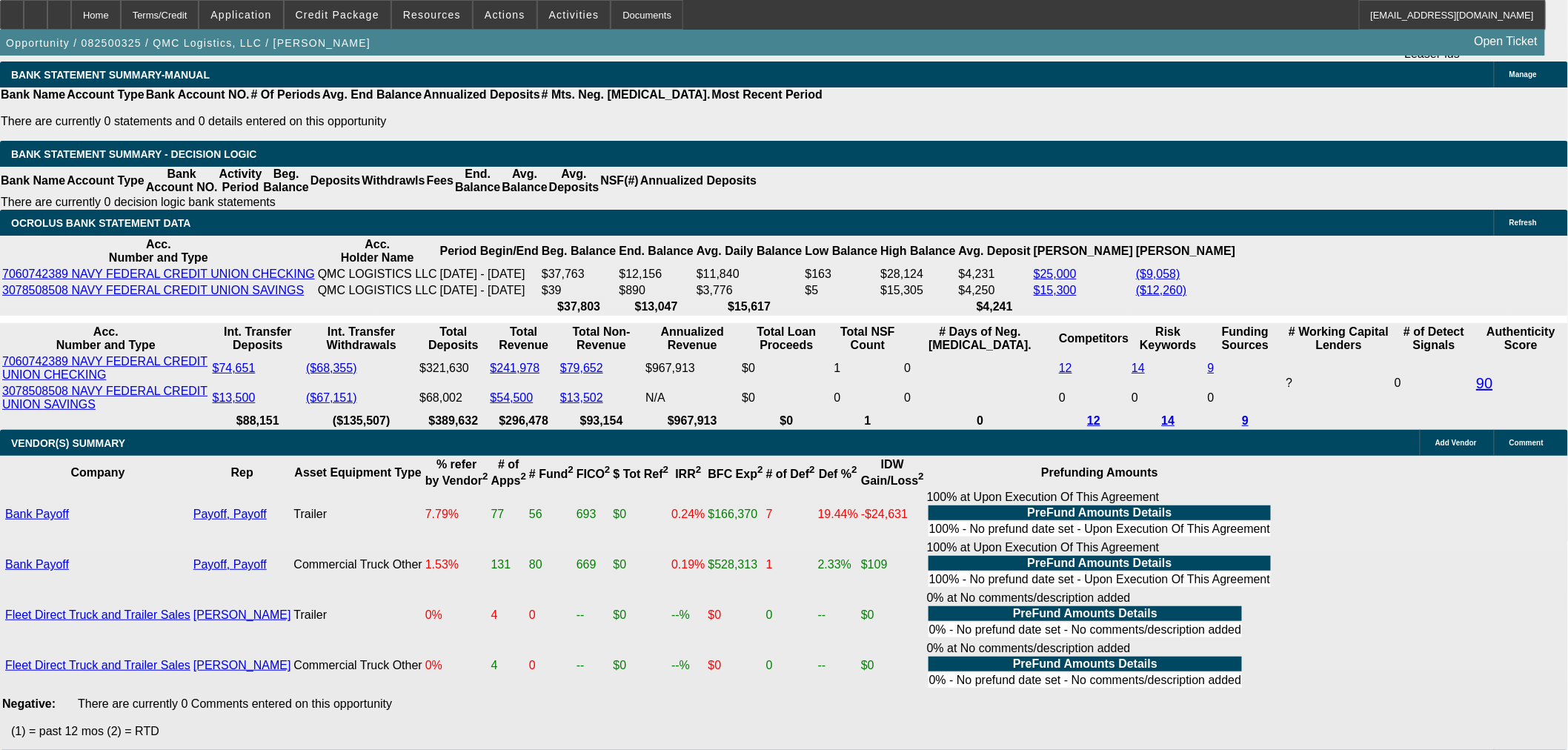
scroll to position [3370, 0]
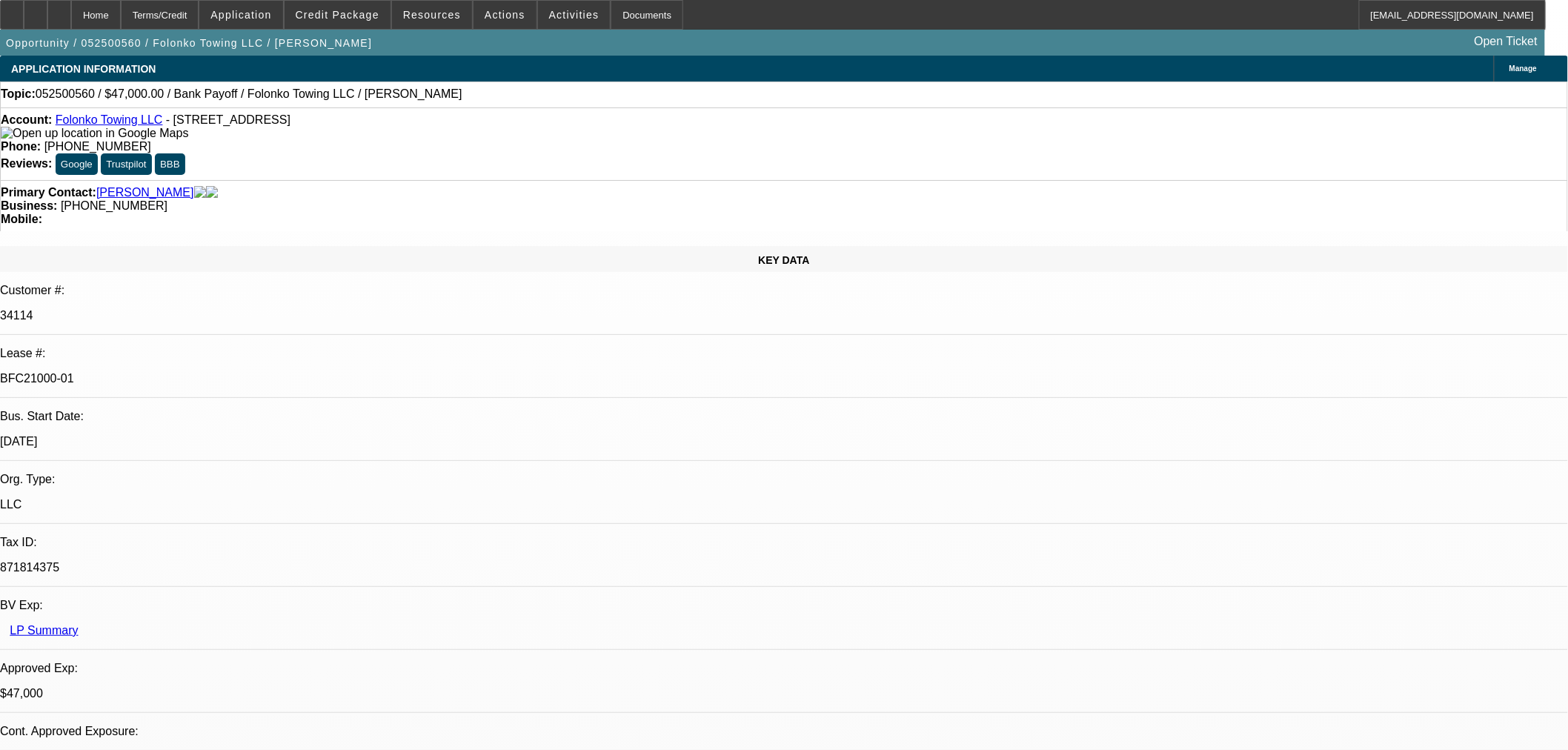
select select "0"
select select "2"
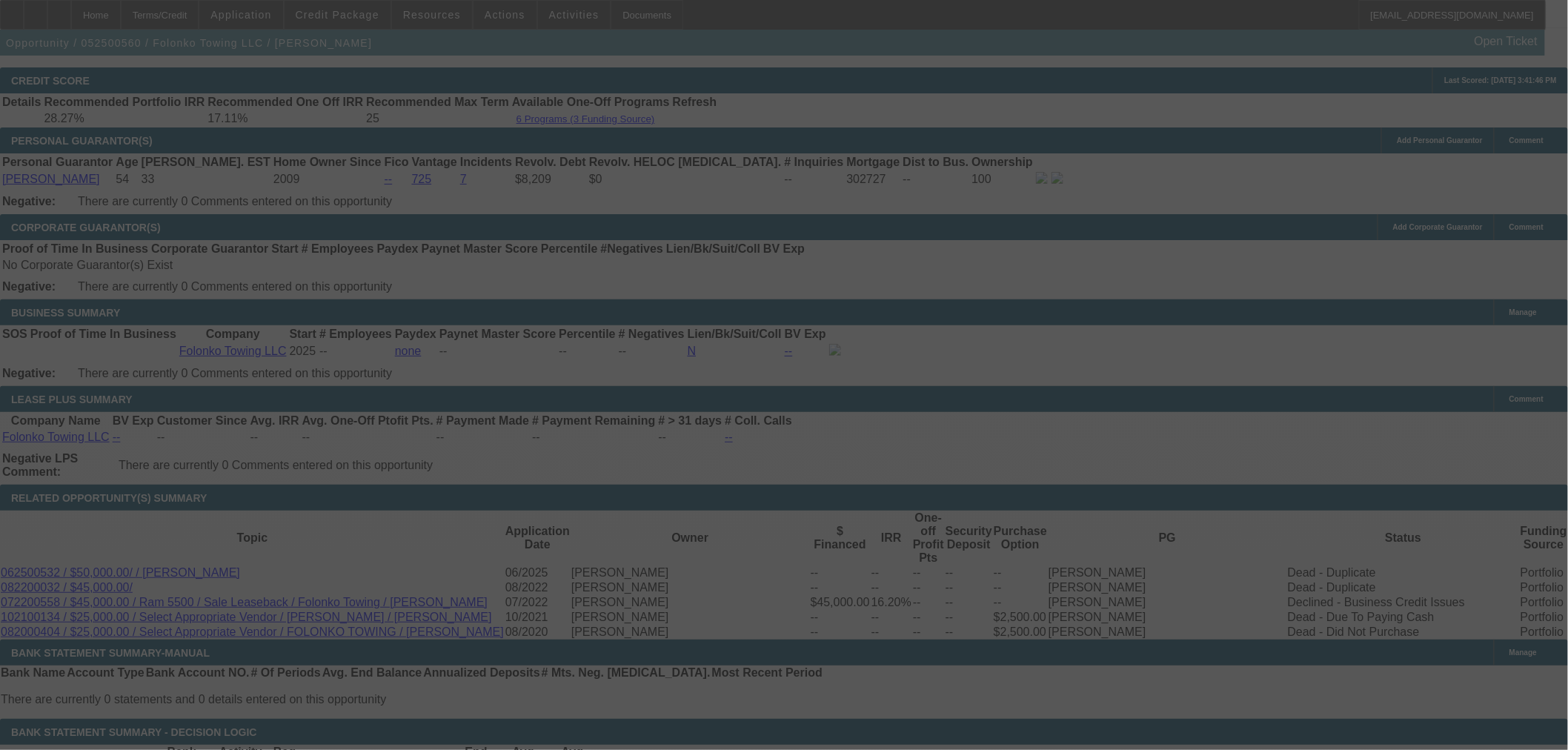
scroll to position [2317, 0]
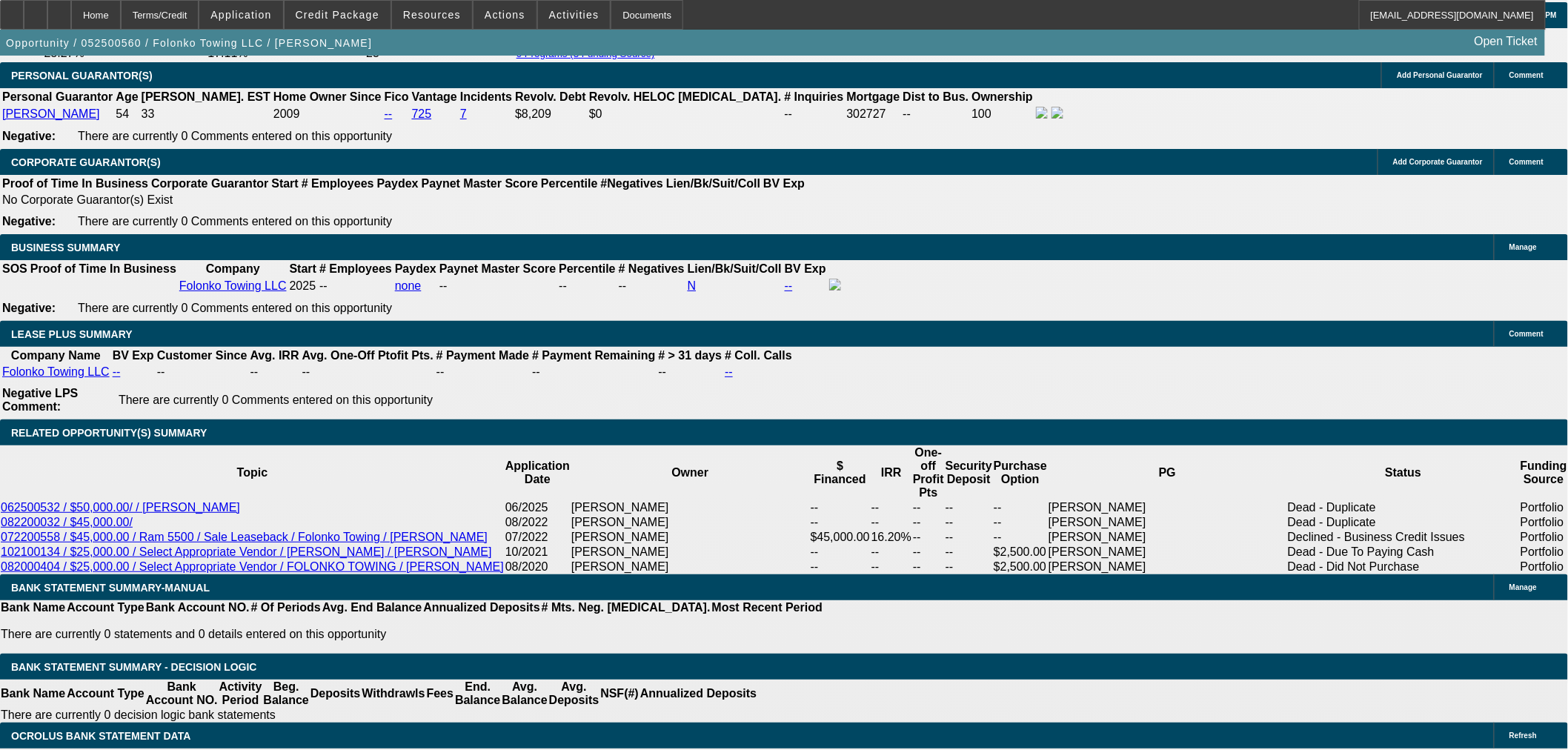
select select "0"
select select "2"
select select "0.1"
select select "4"
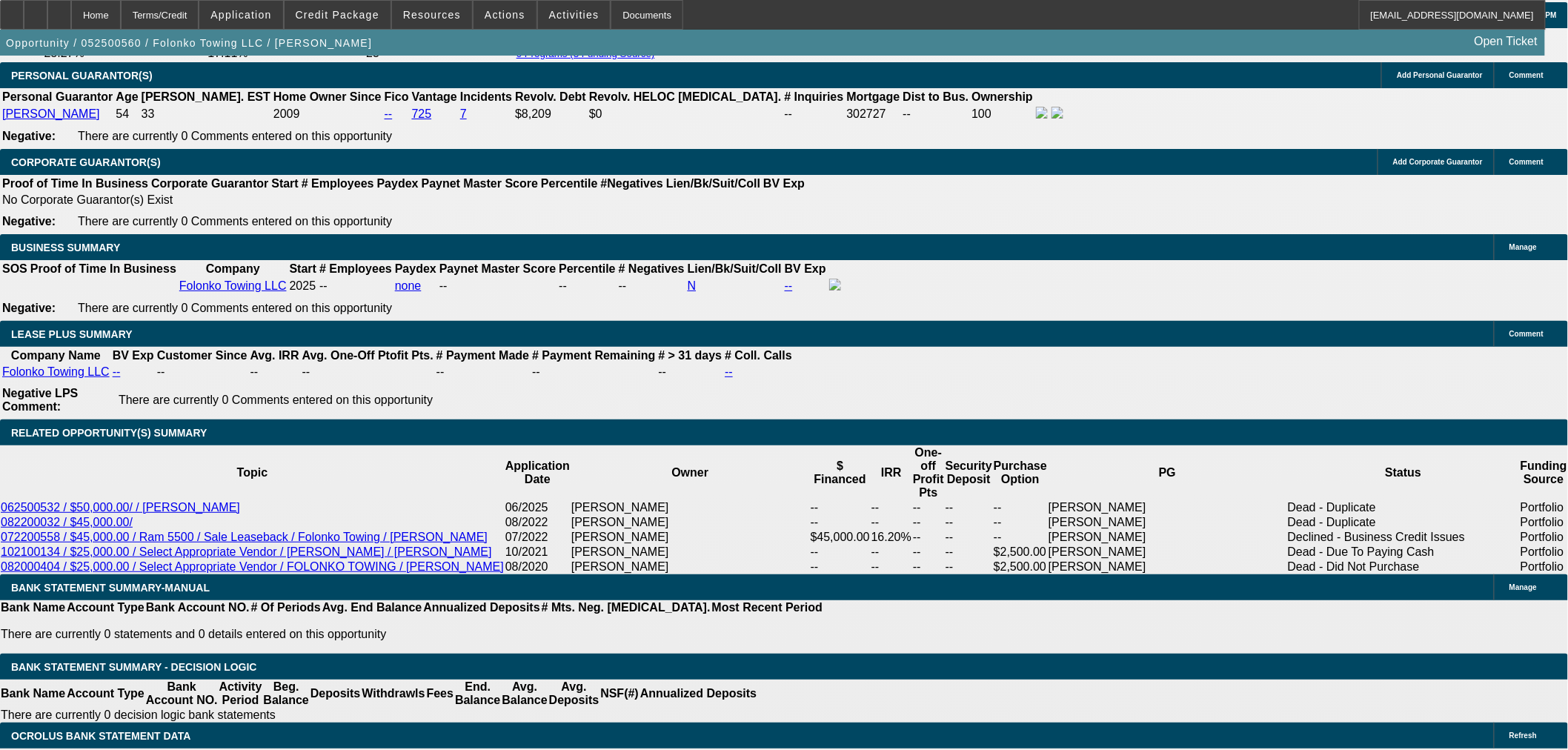
select select "0"
select select "2"
select select "0.1"
select select "4"
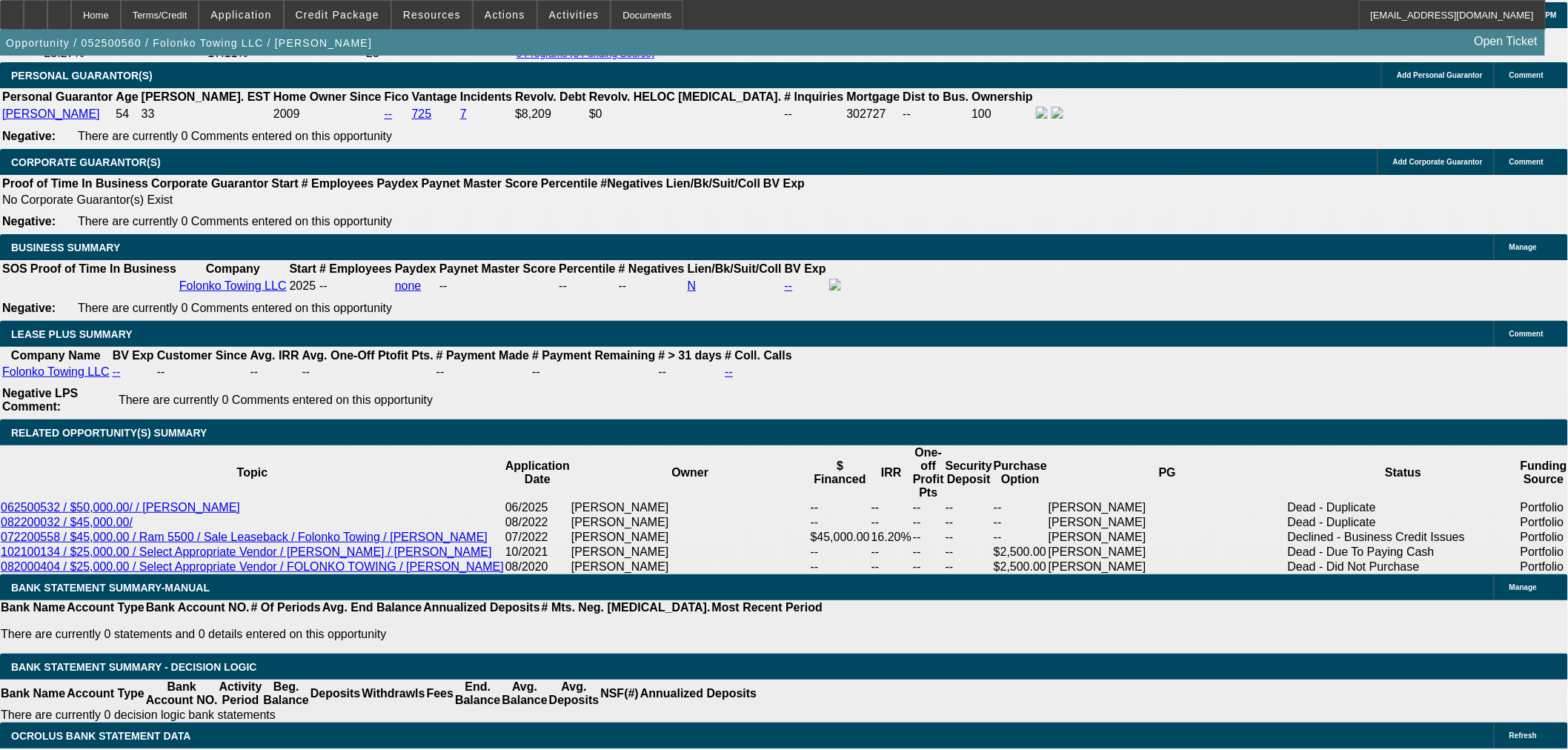
select select "0"
select select "2"
select select "0.1"
select select "4"
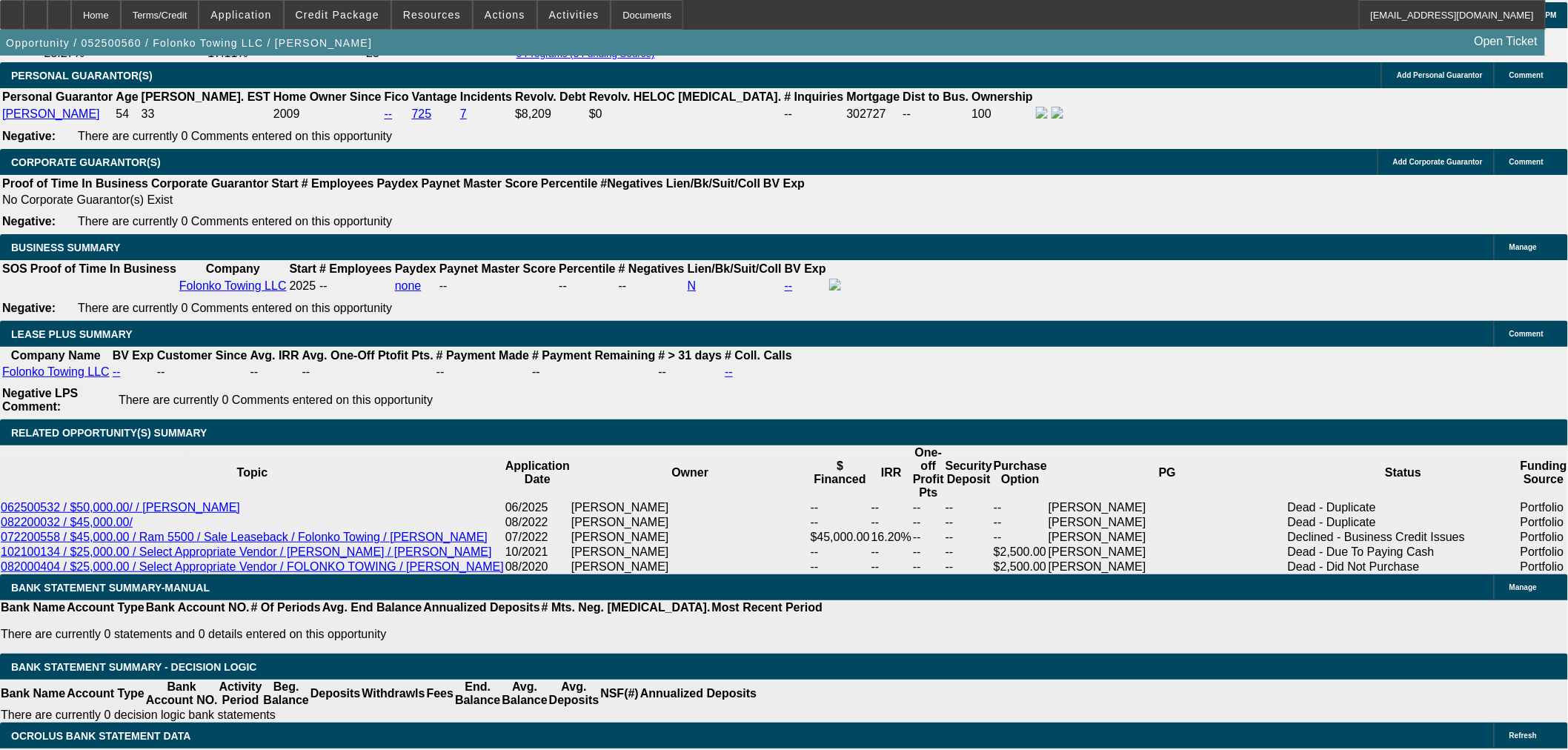
select select "0"
select select "2"
select select "0.1"
select select "4"
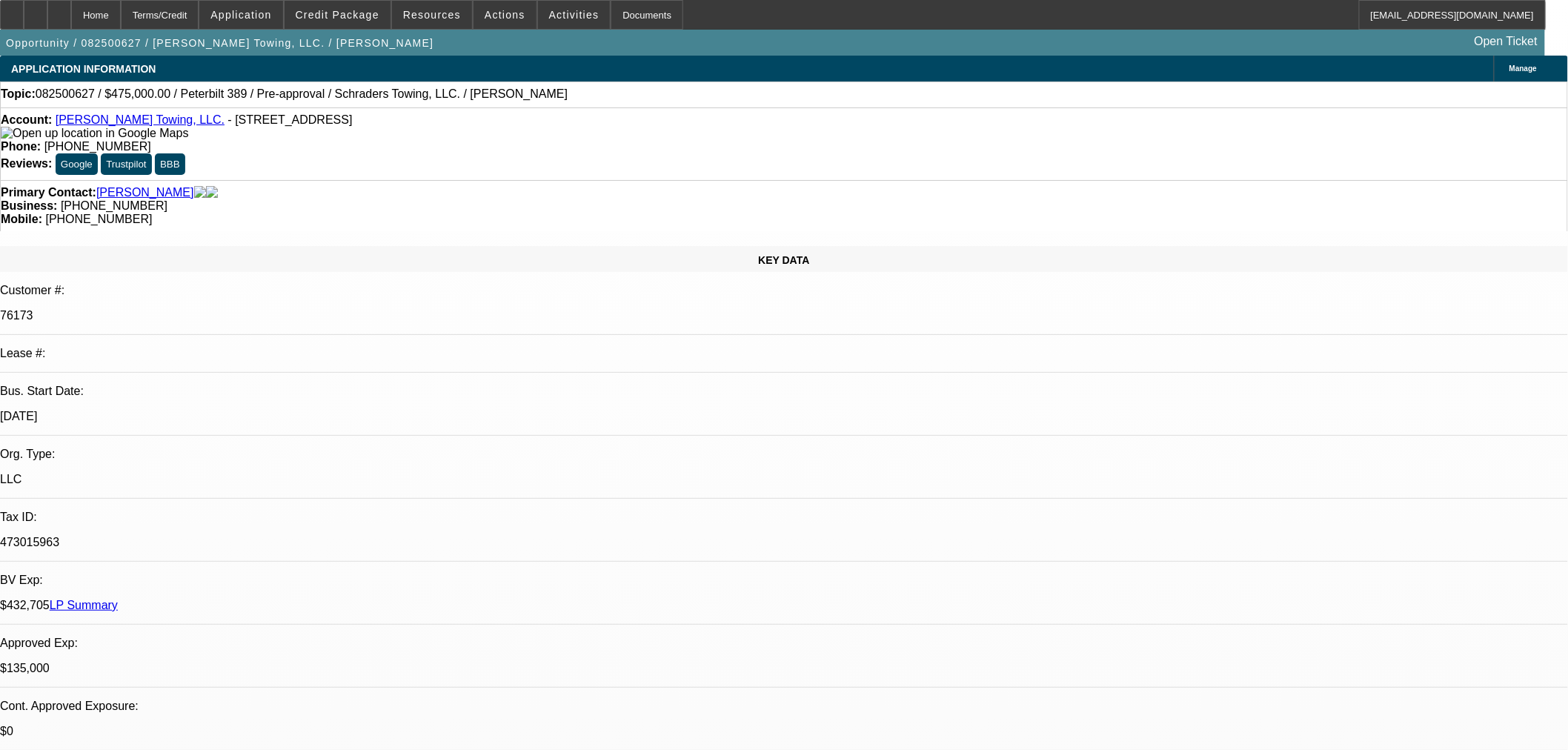
select select "0"
select select "2"
select select "0.1"
select select "4"
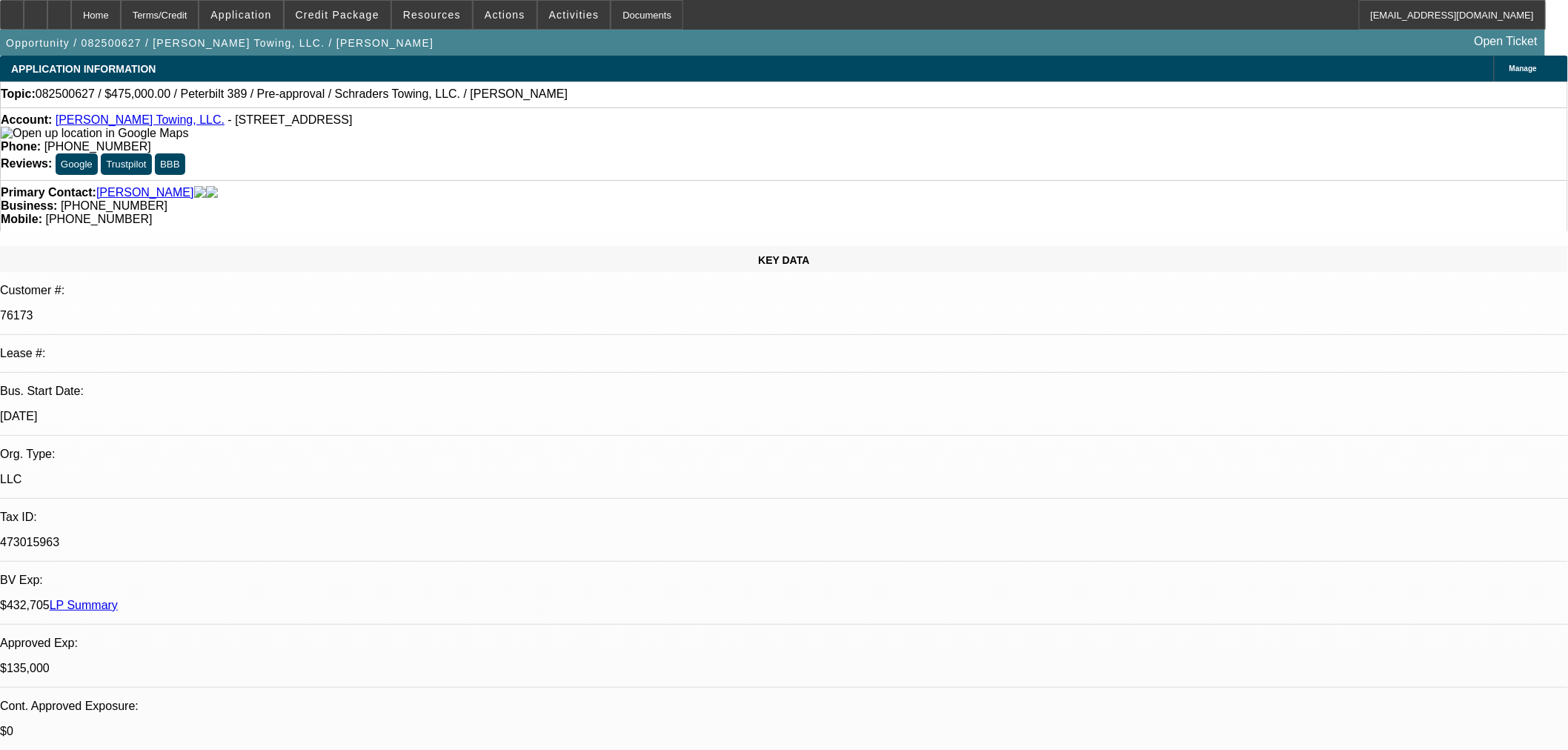
select select "0"
select select "2"
select select "0.1"
select select "4"
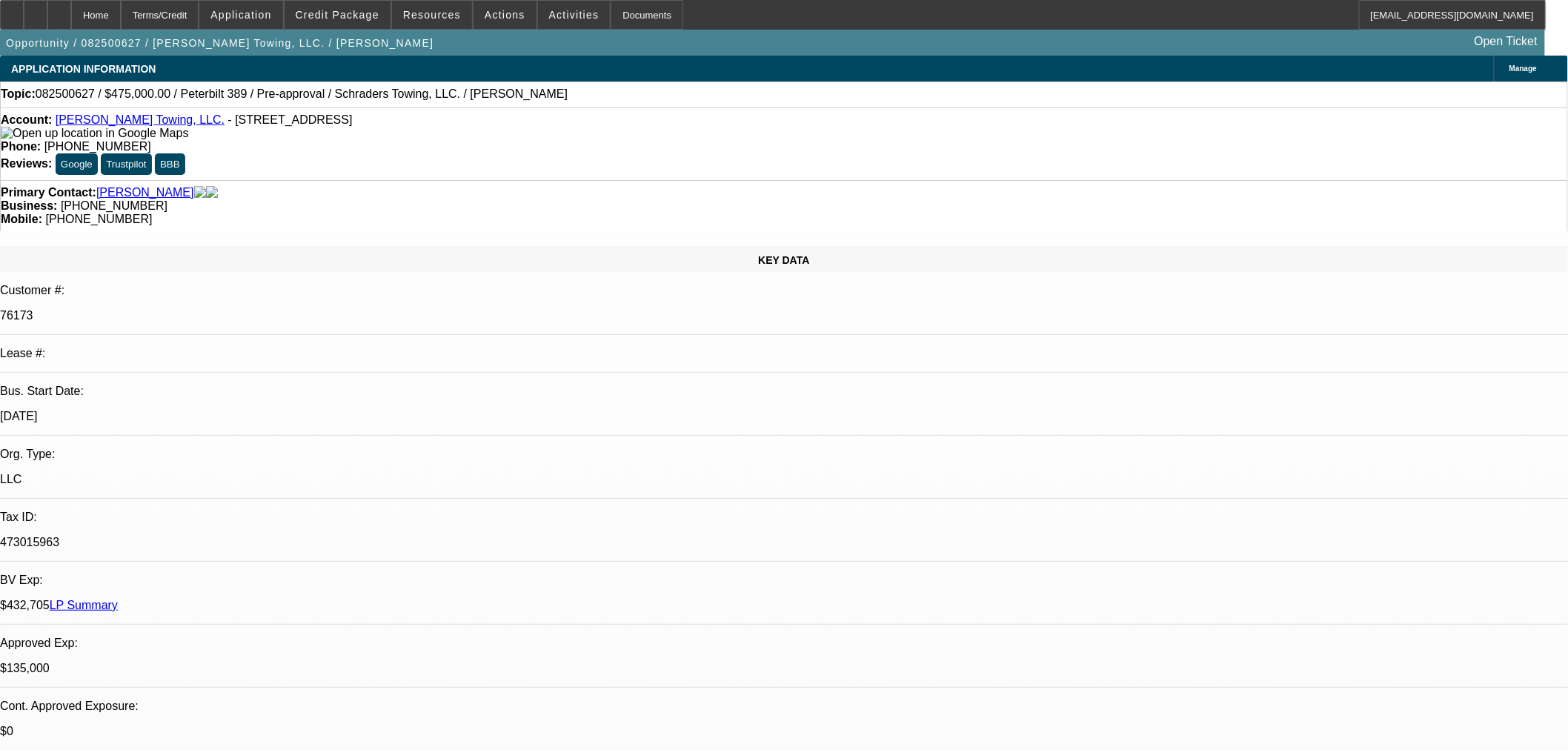
select select "0"
select select "2"
select select "0.1"
select select "4"
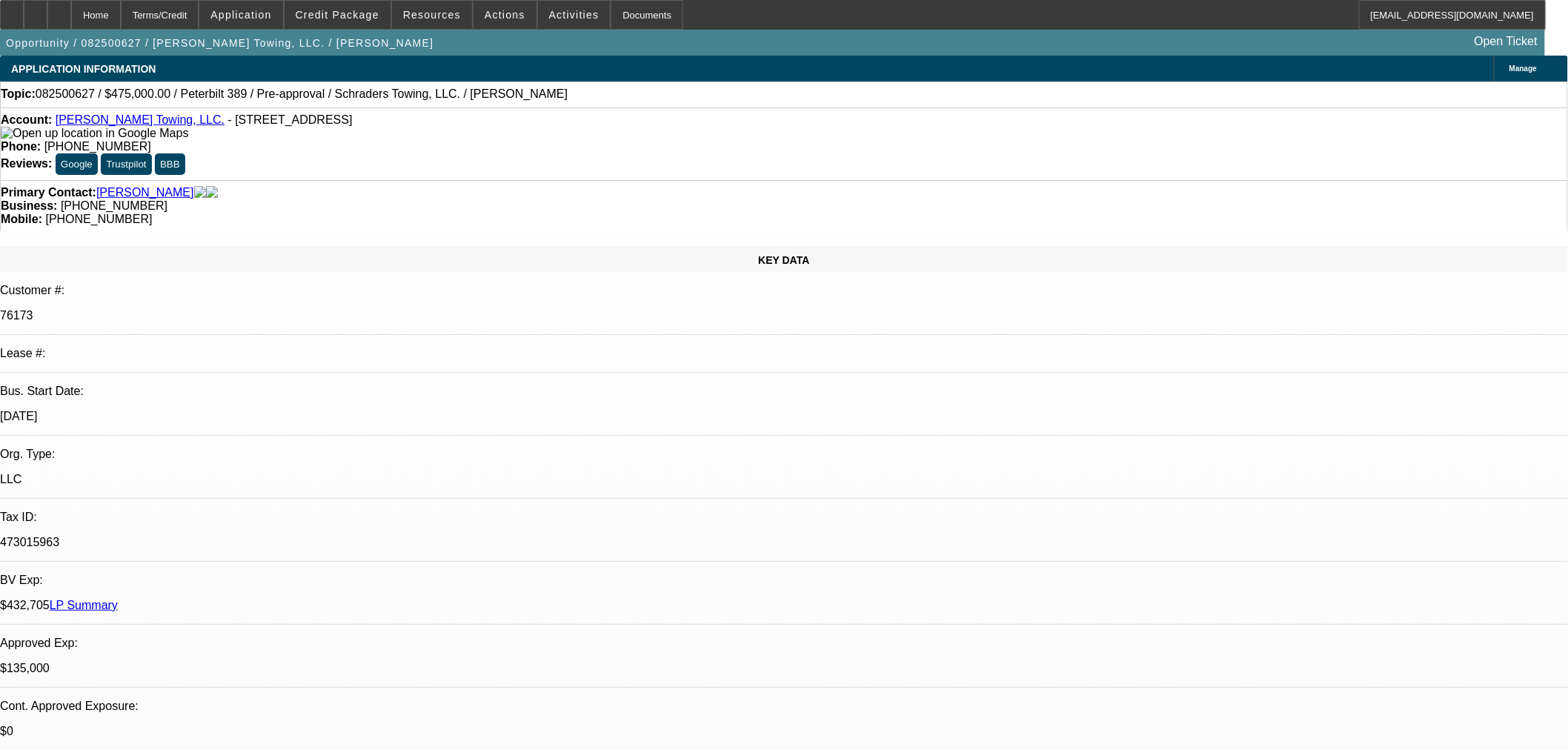
select select "0"
select select "2"
select select "0.1"
select select "4"
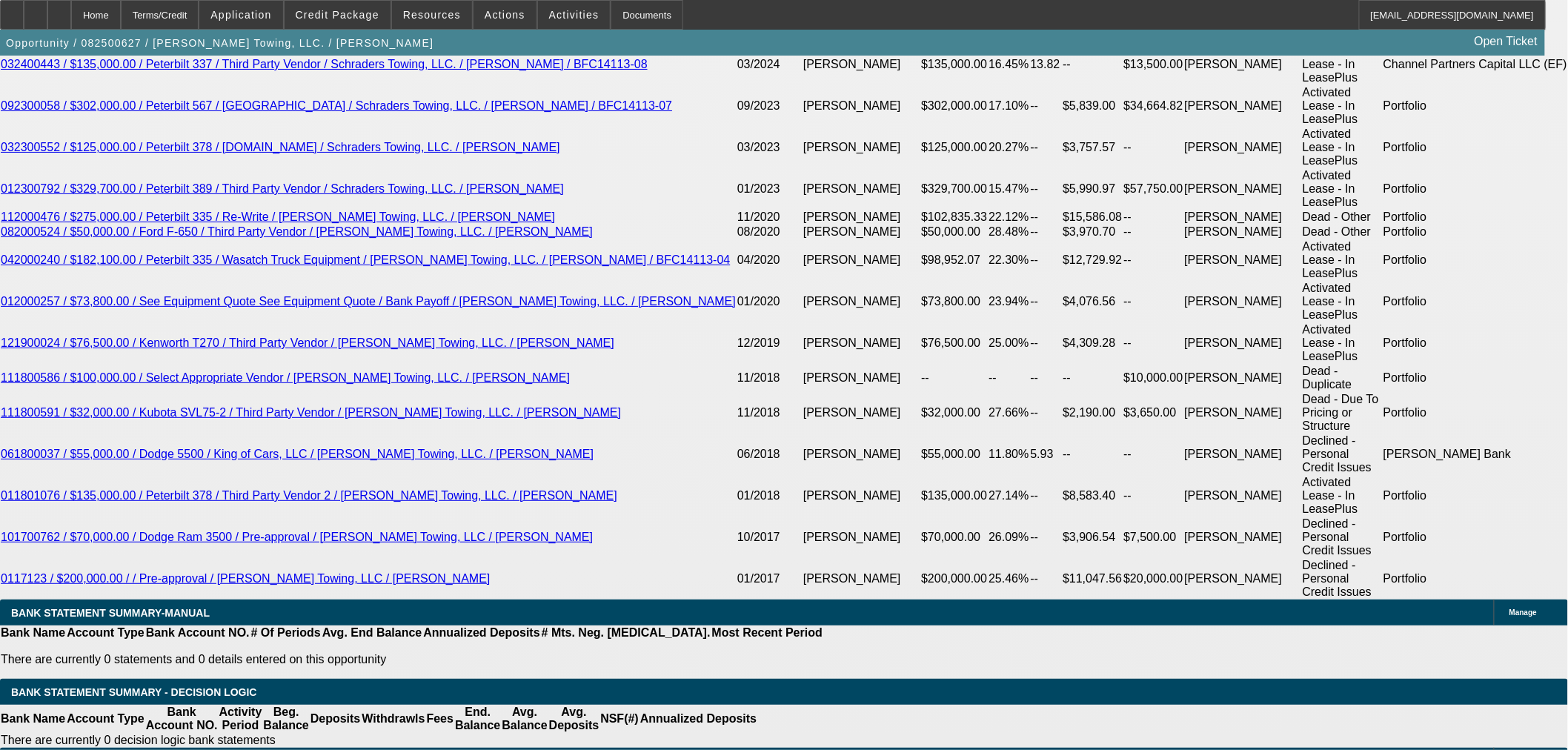
scroll to position [2695, 0]
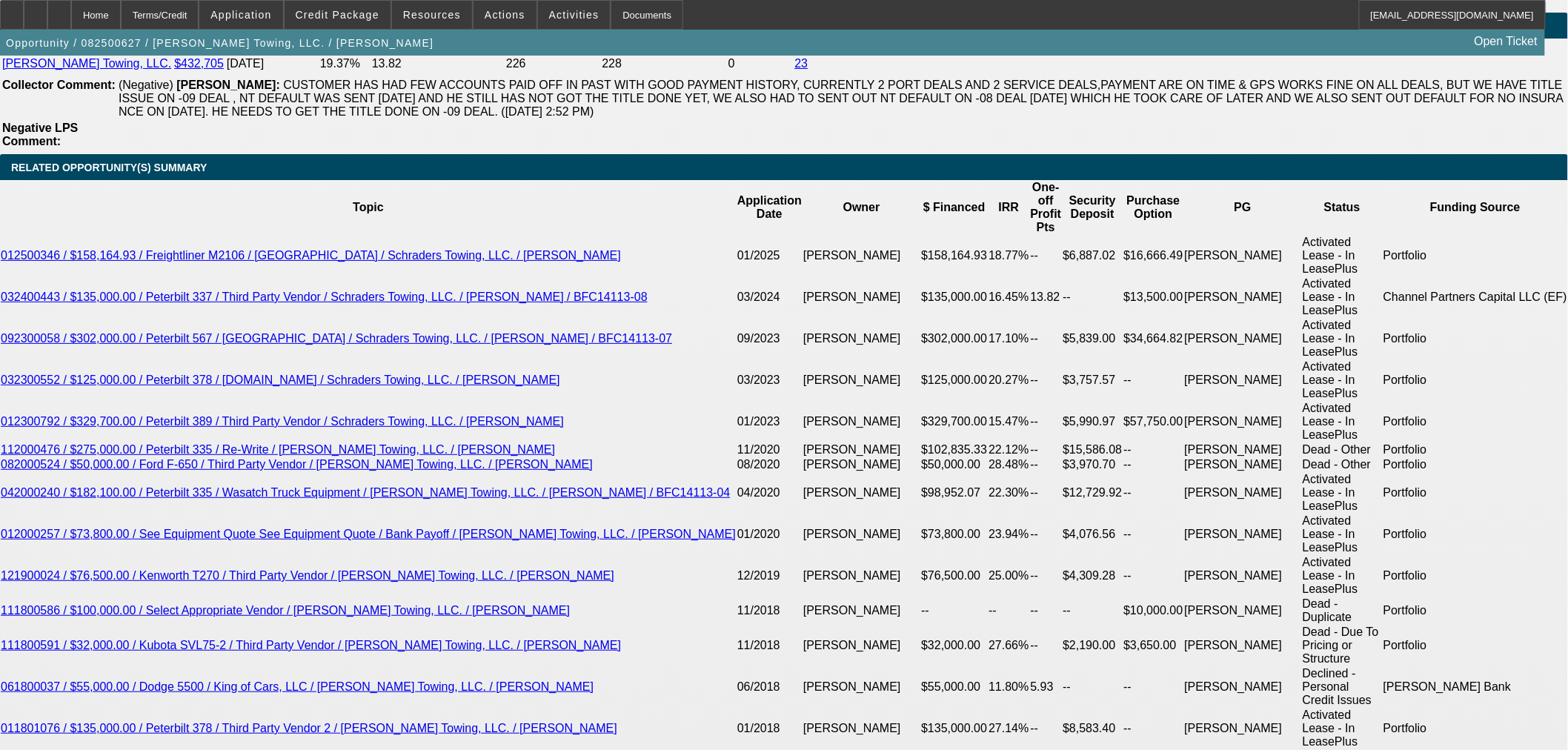
scroll to position [2283, 0]
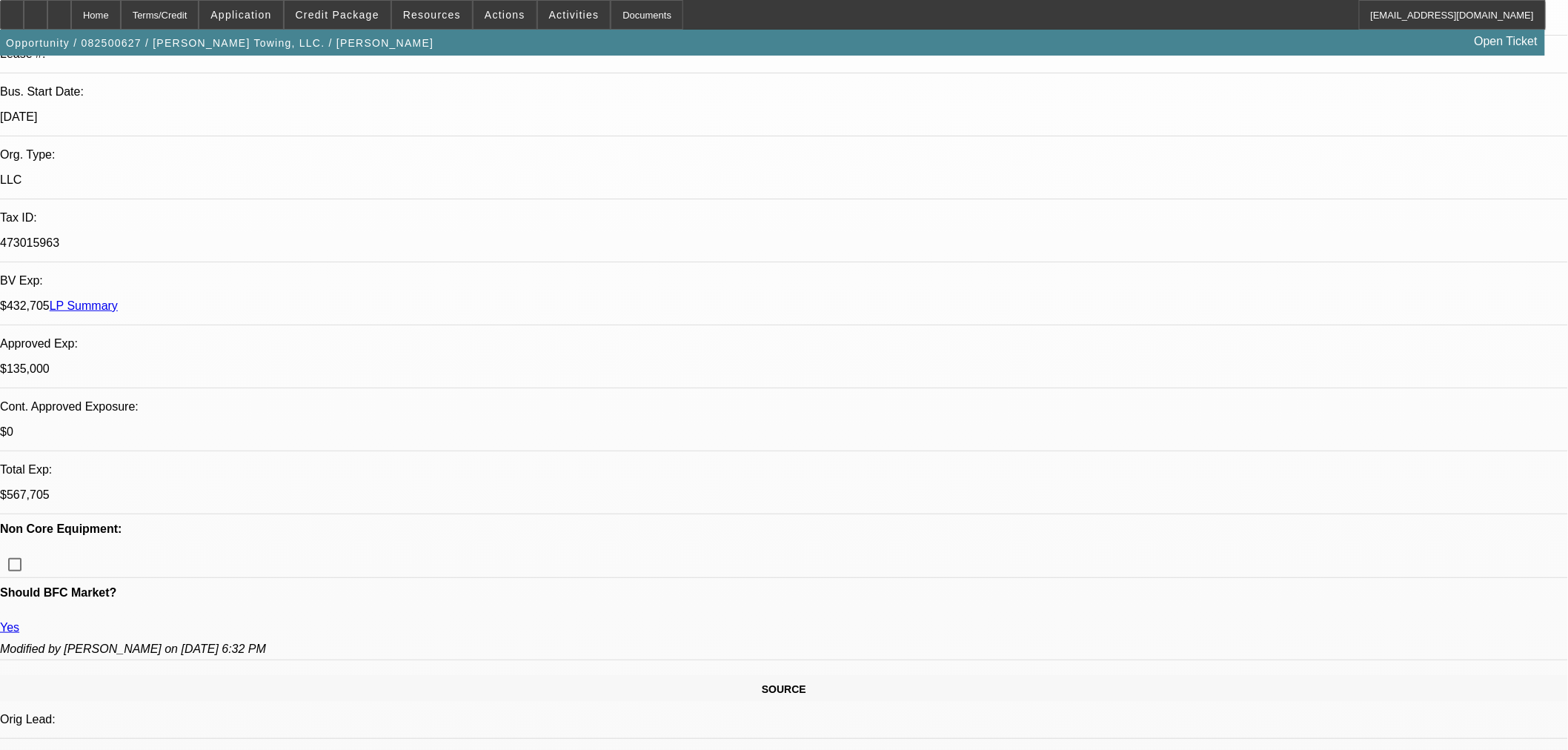
scroll to position [307, 0]
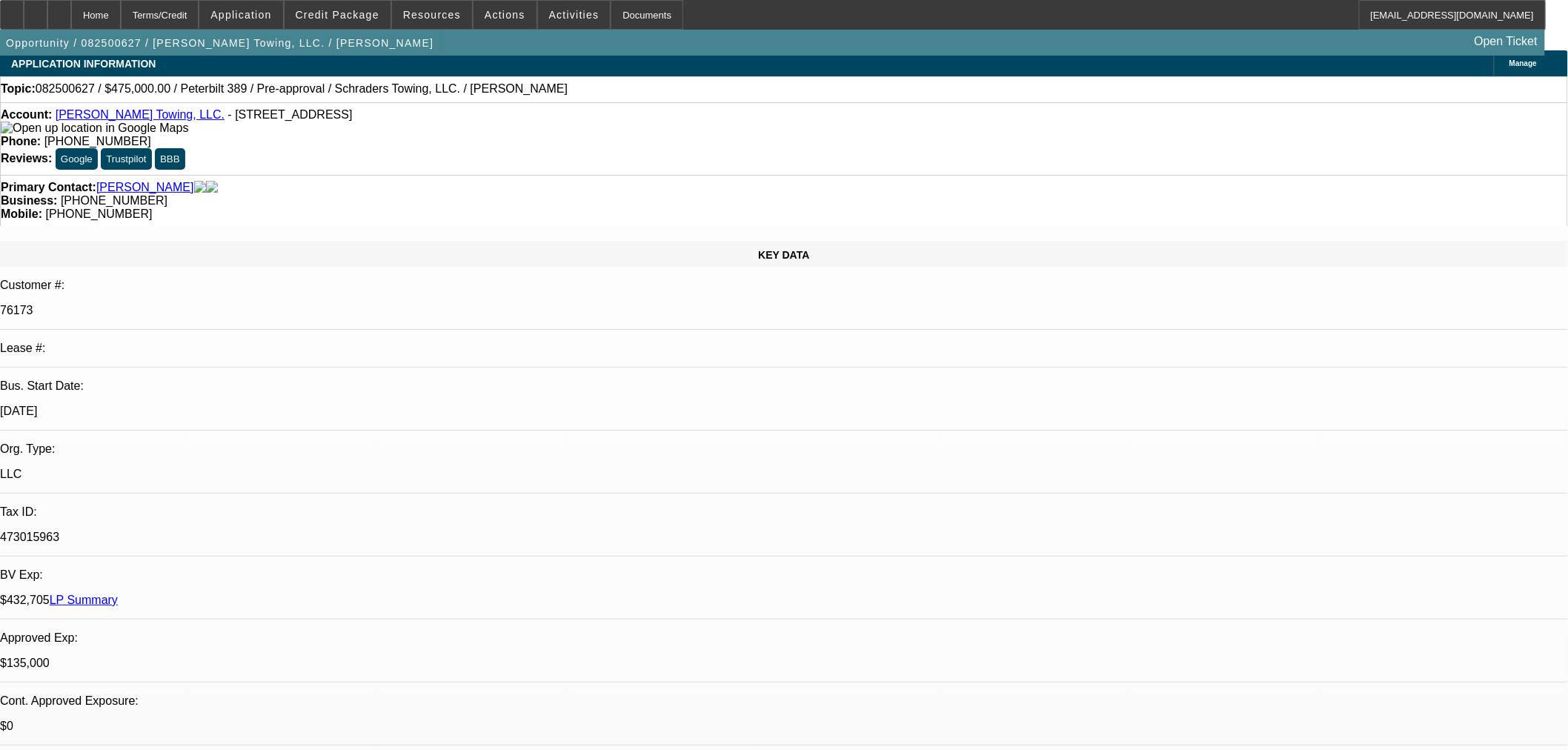
scroll to position [0, 0]
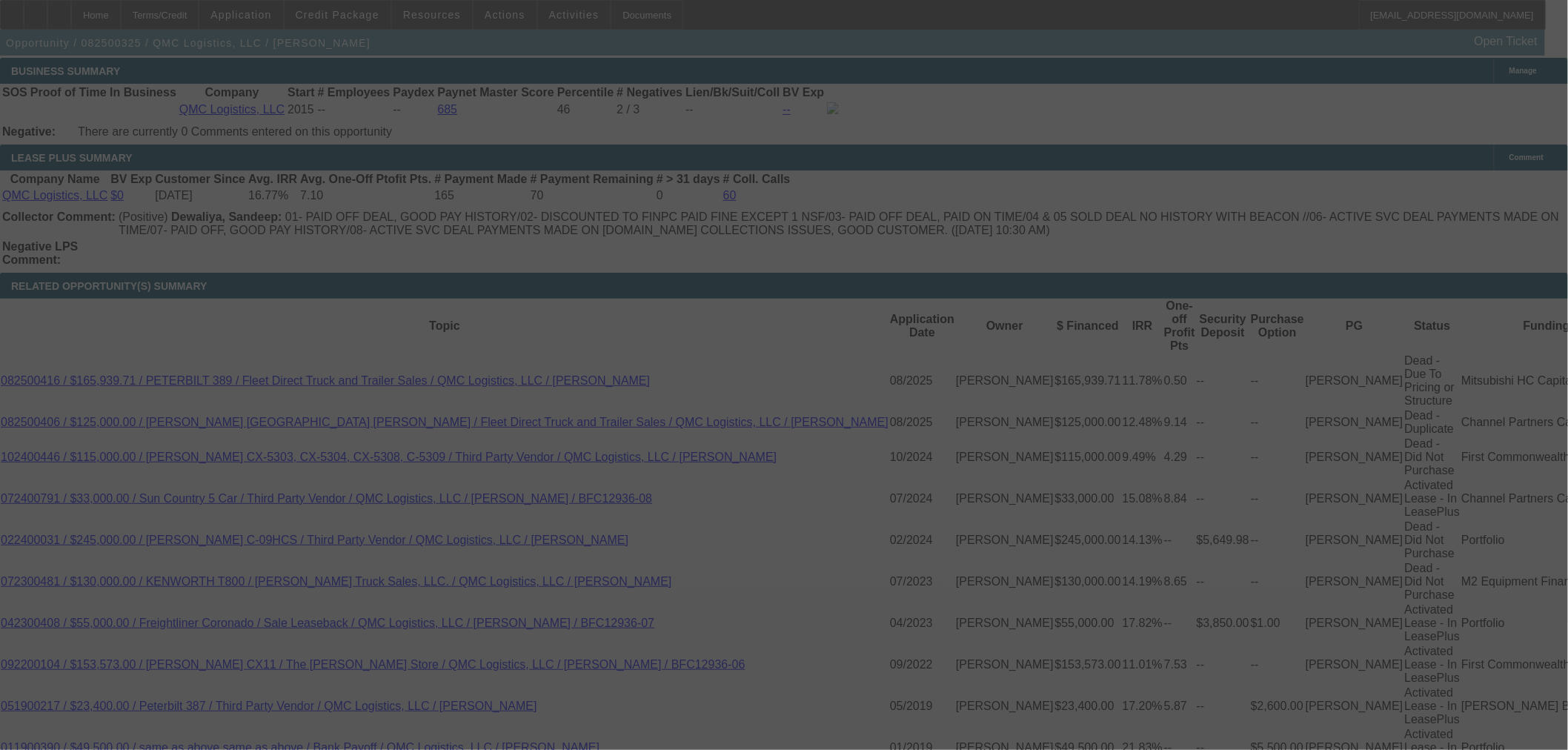
scroll to position [2382, 0]
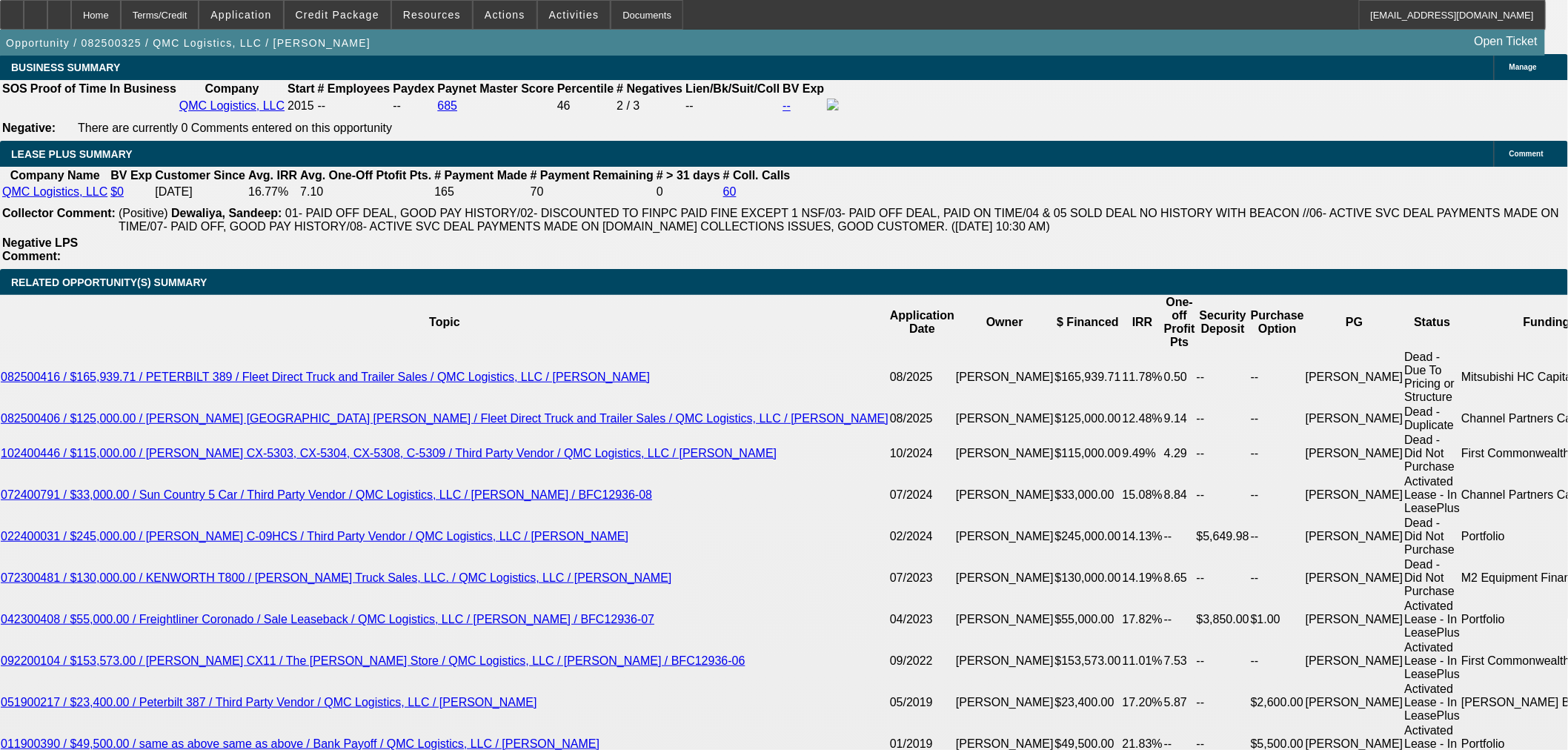
select select "0"
select select "2"
select select "0"
select select "6"
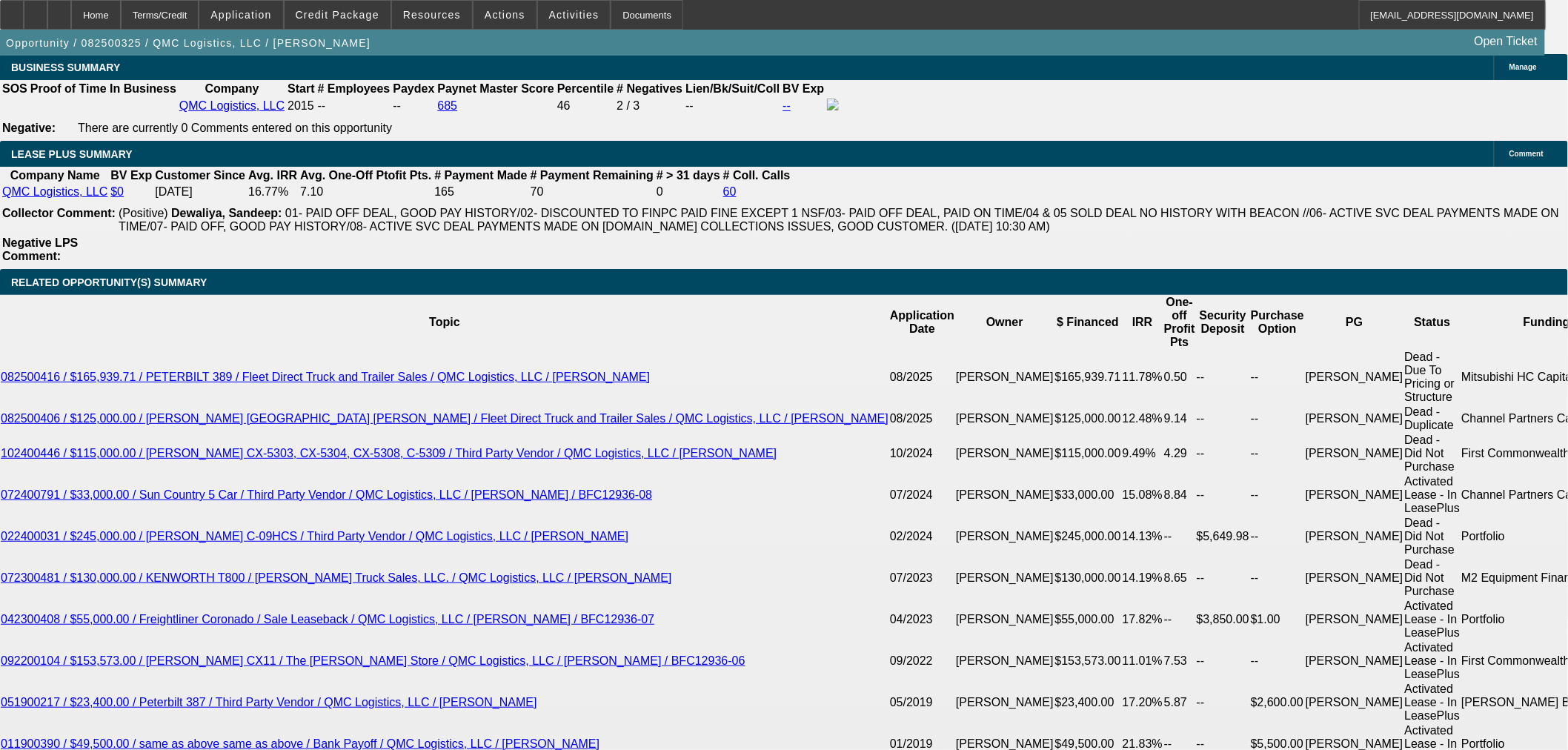
select select "0"
select select "2"
select select "0"
select select "6"
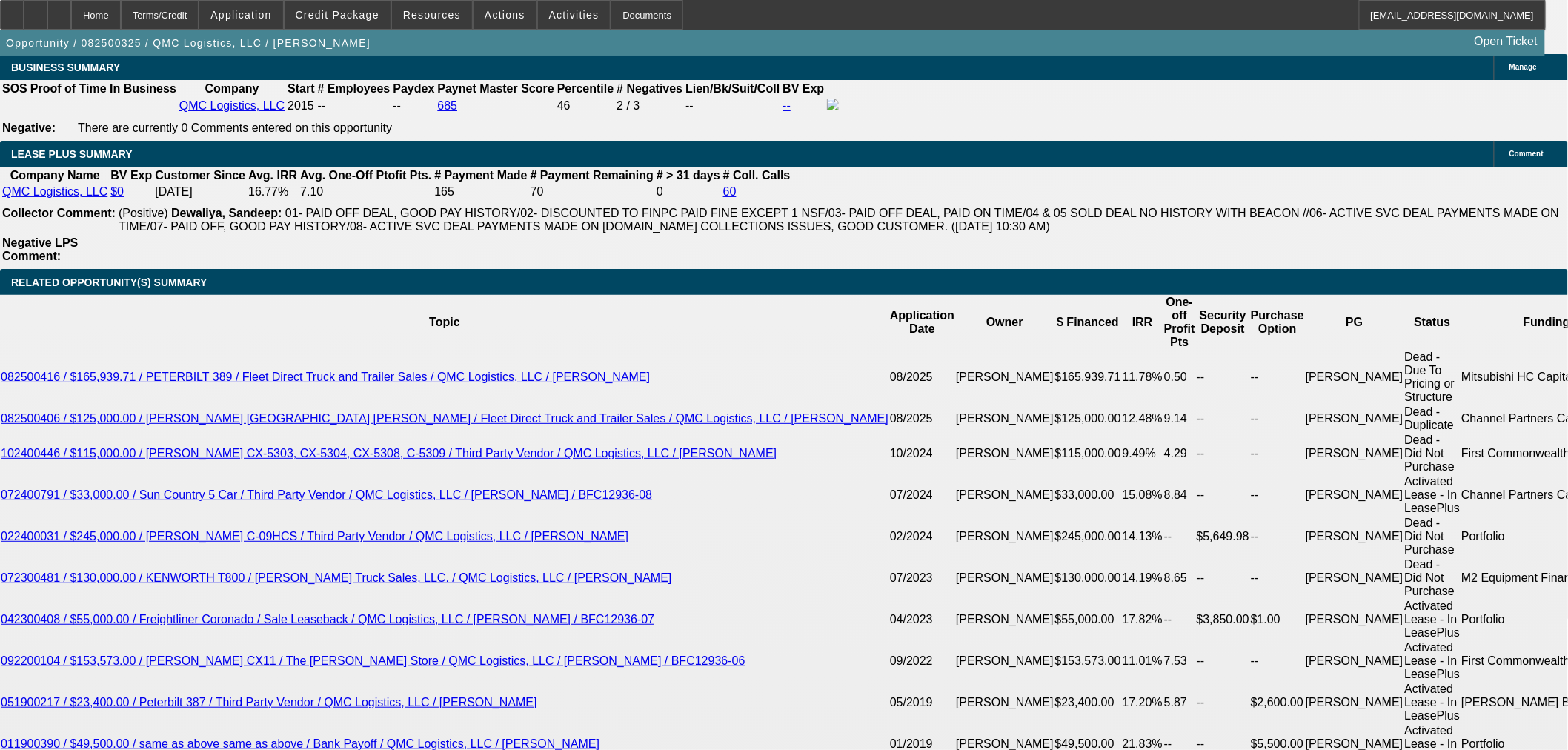
select select "0"
select select "2"
select select "0"
select select "6"
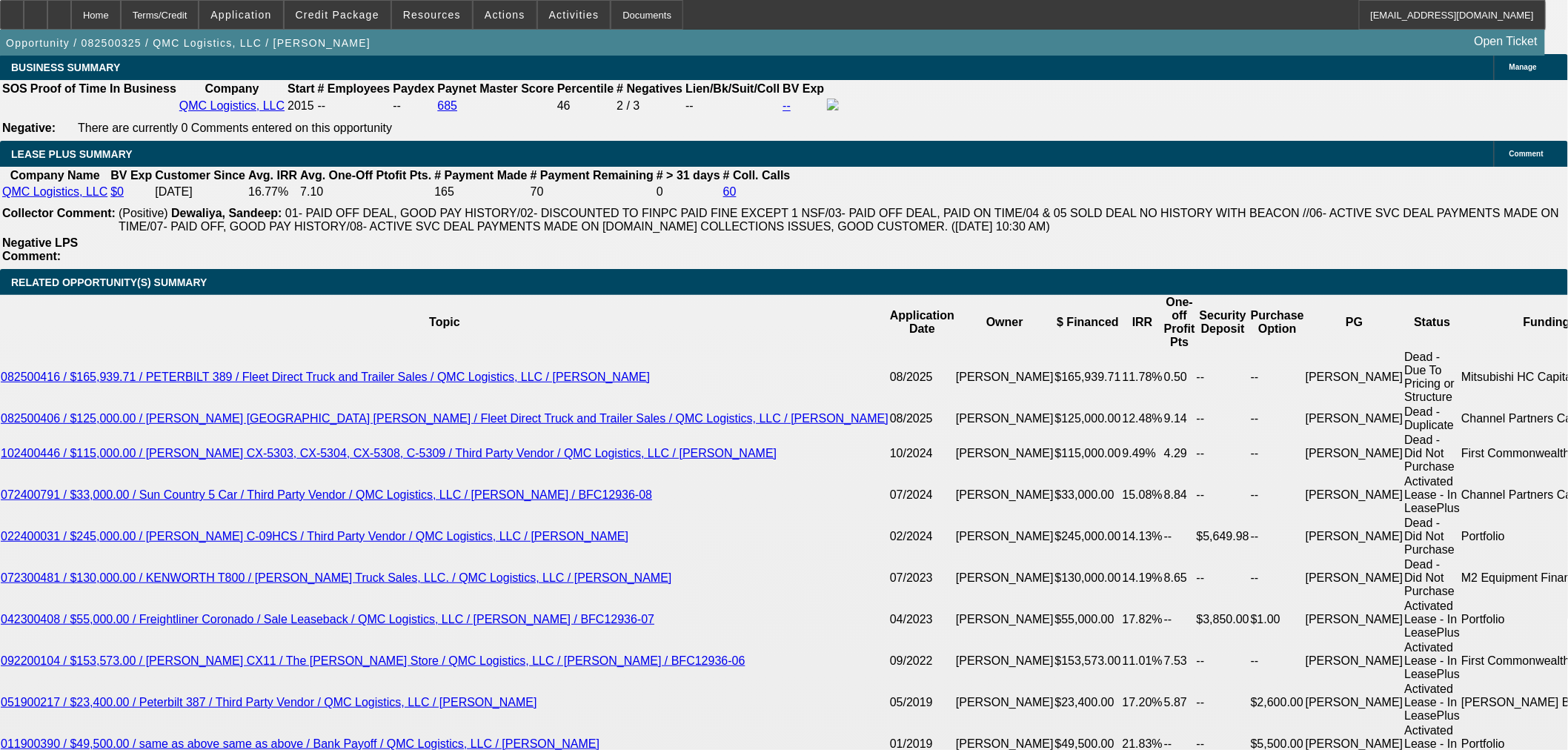
select select "0"
select select "2"
select select "0"
select select "6"
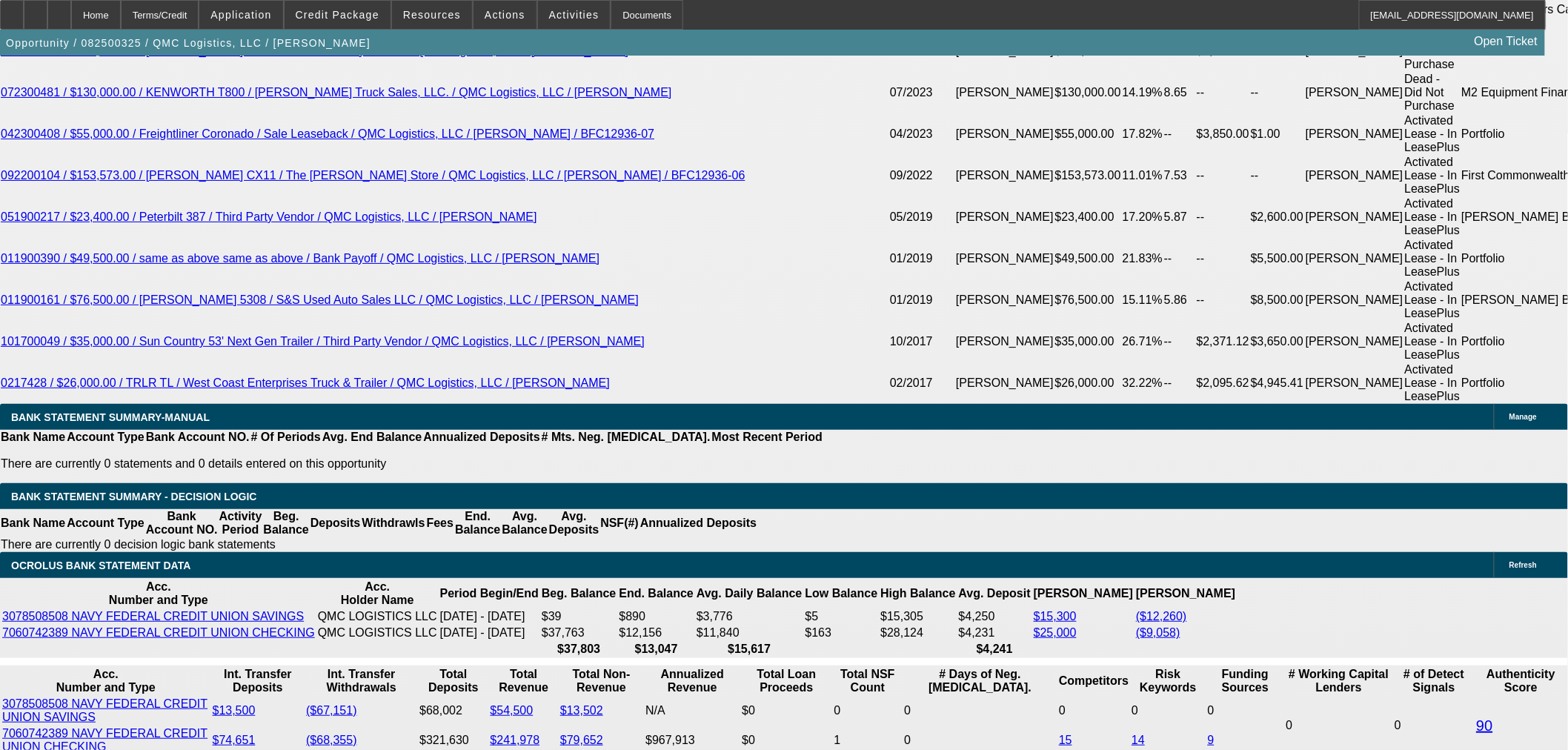
scroll to position [2785, 0]
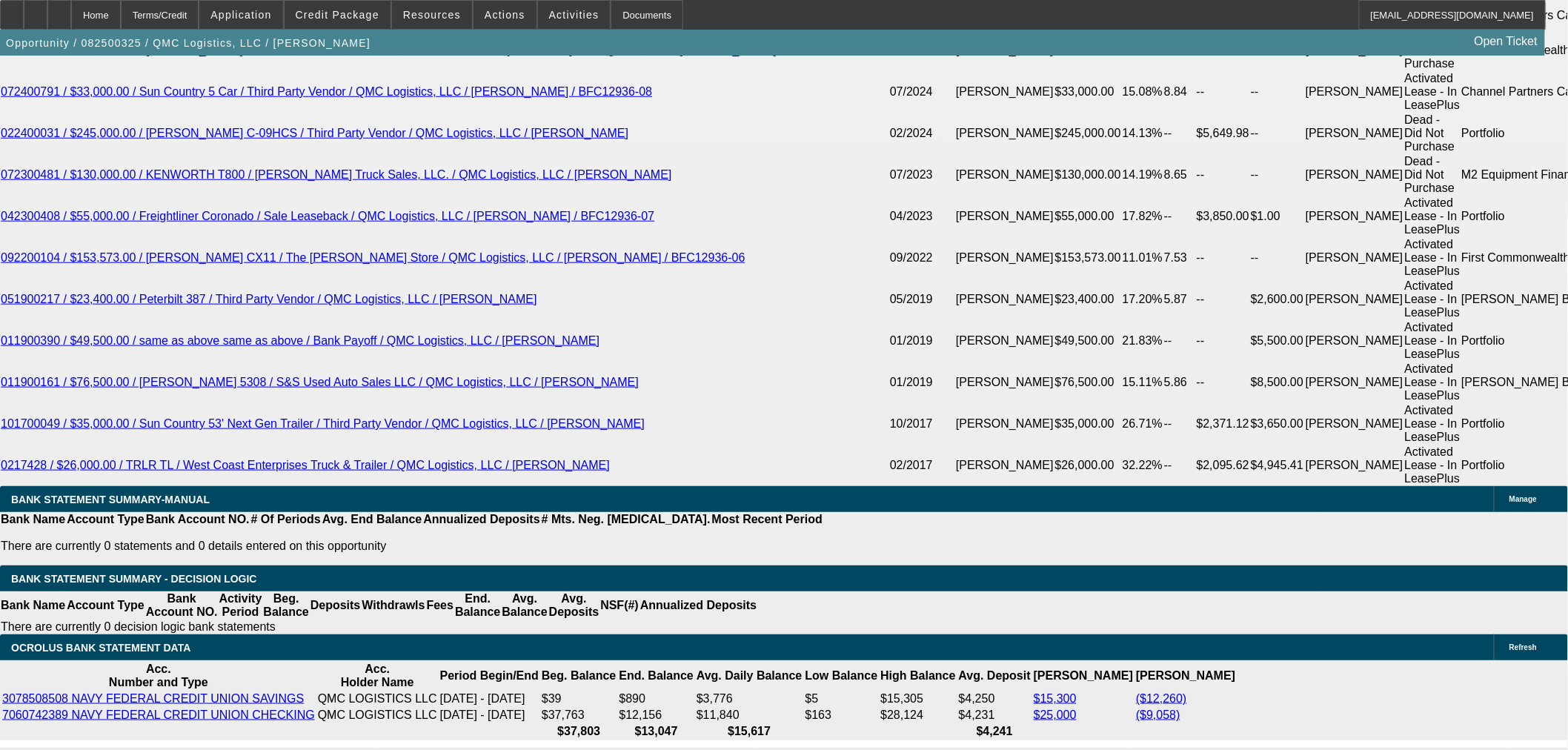
select select "0"
select select "2"
select select "0"
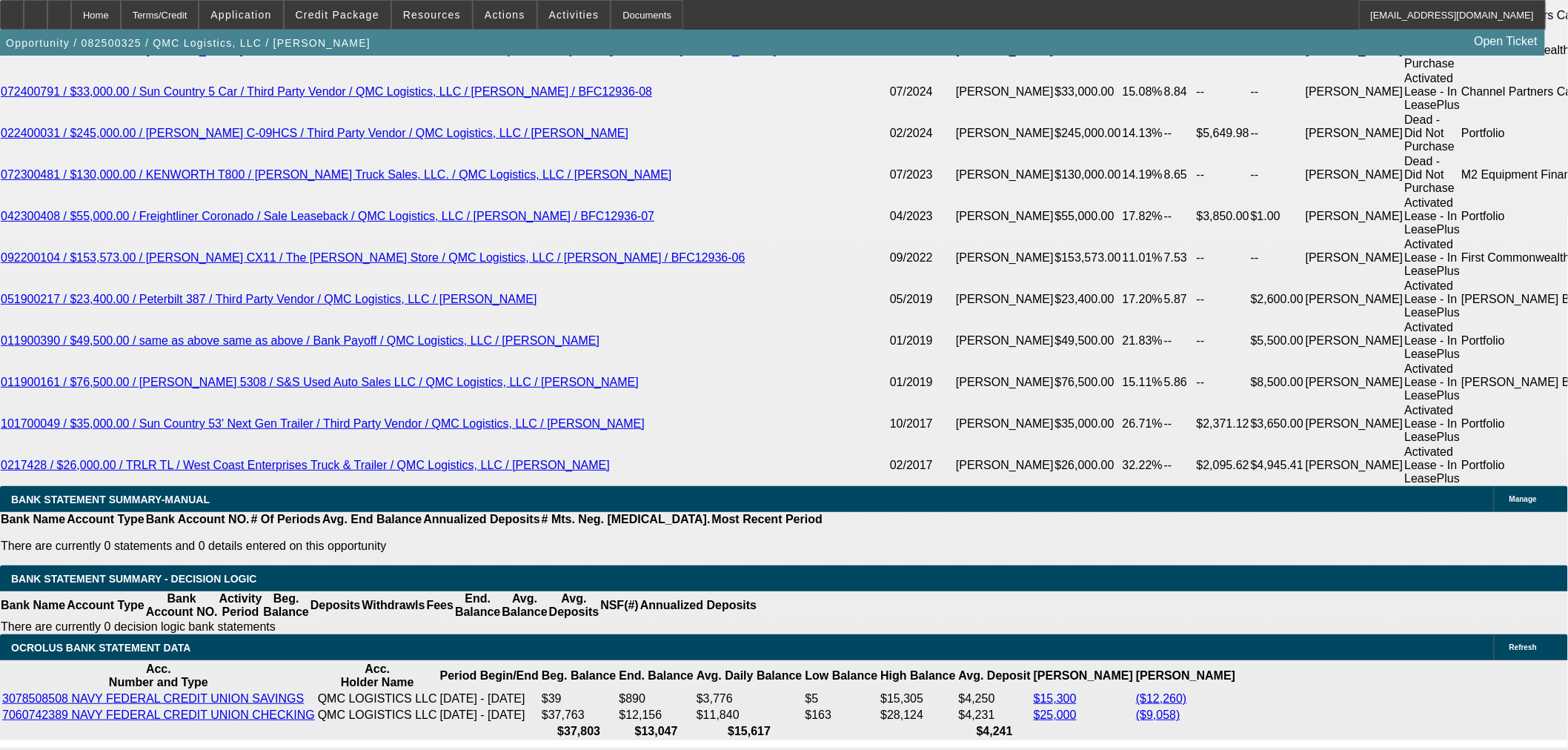
select select "6"
select select "0"
select select "2"
select select "0"
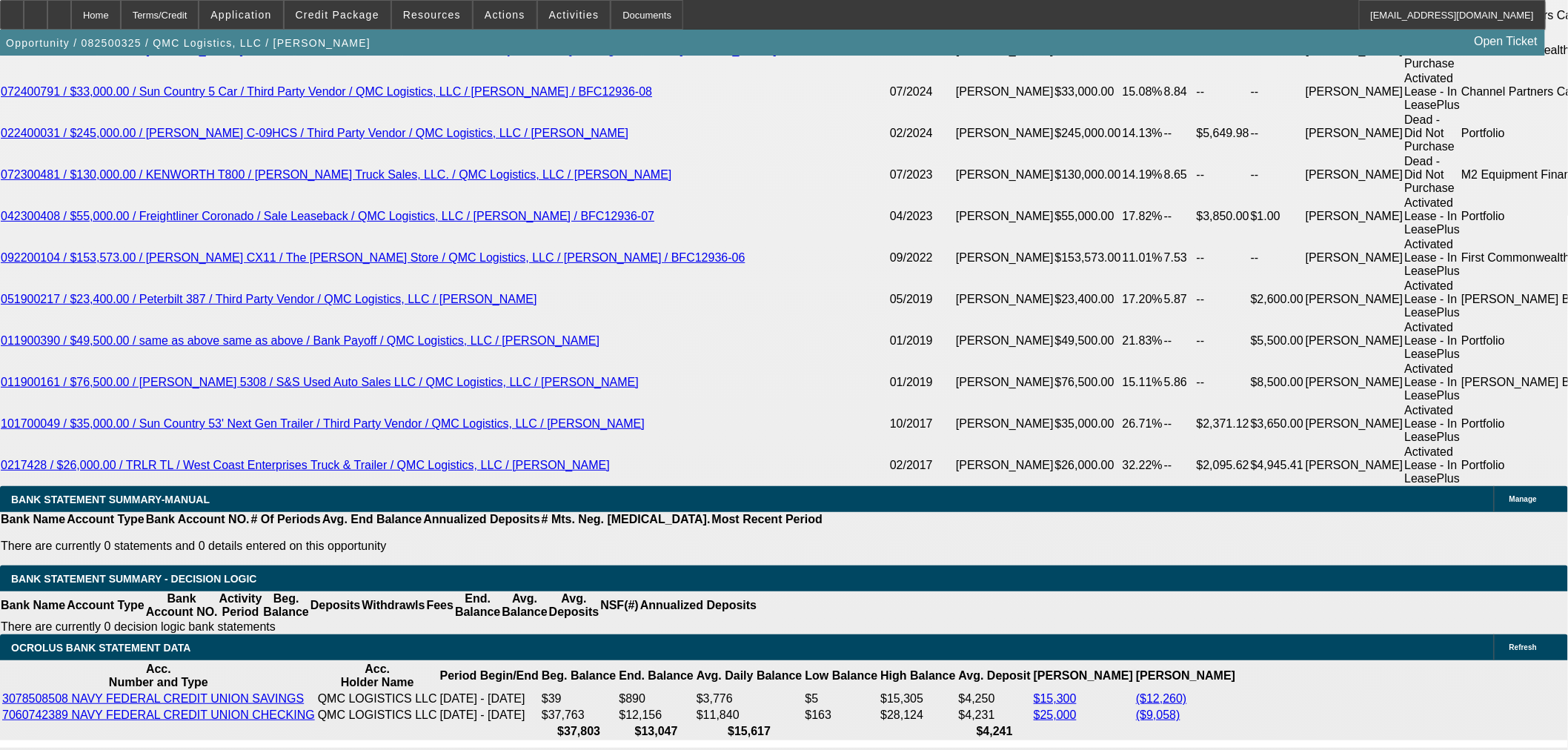
select select "6"
select select "0"
select select "2"
select select "0"
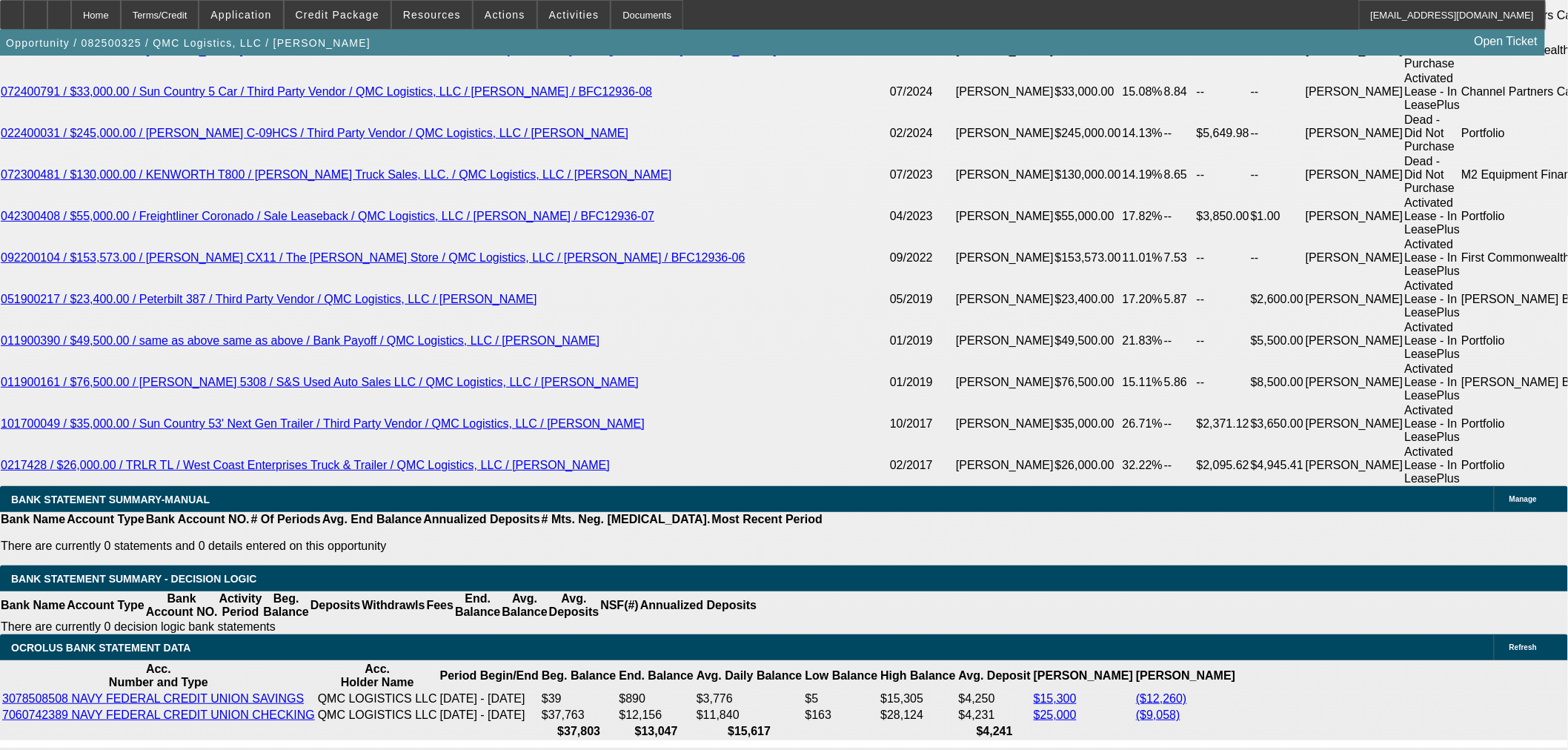
select select "6"
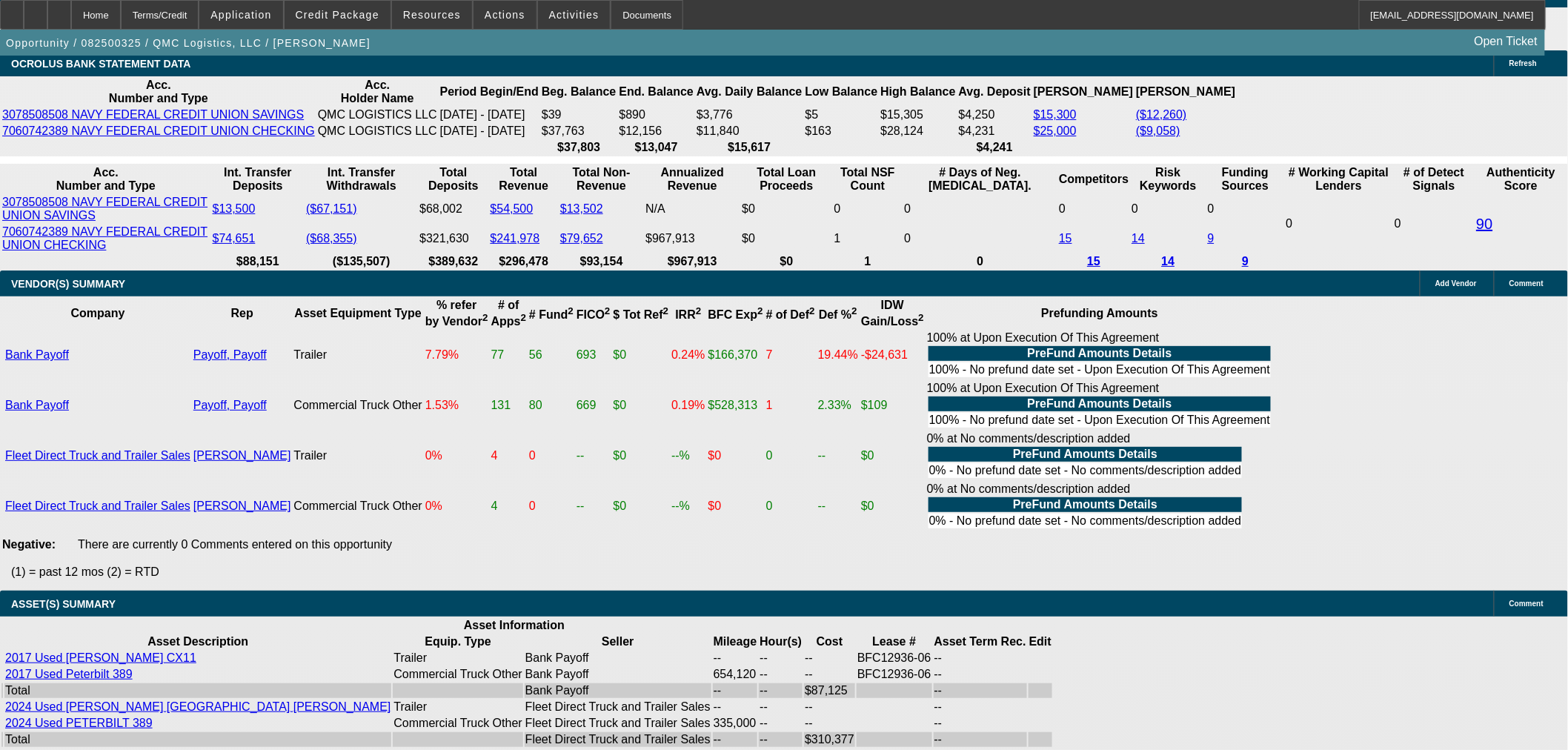
scroll to position [3370, 0]
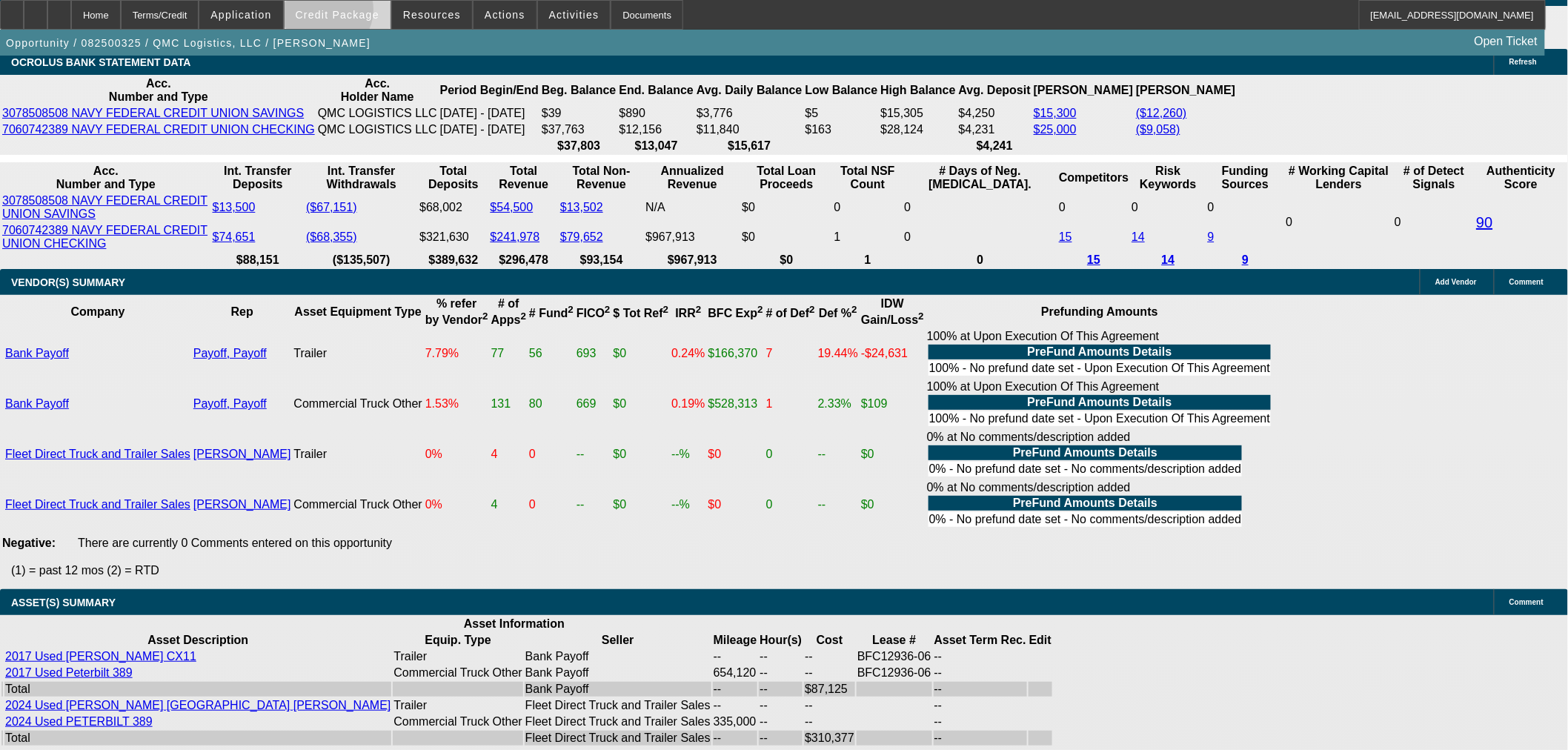
click at [347, 13] on span "Credit Package" at bounding box center [338, 15] width 83 height 12
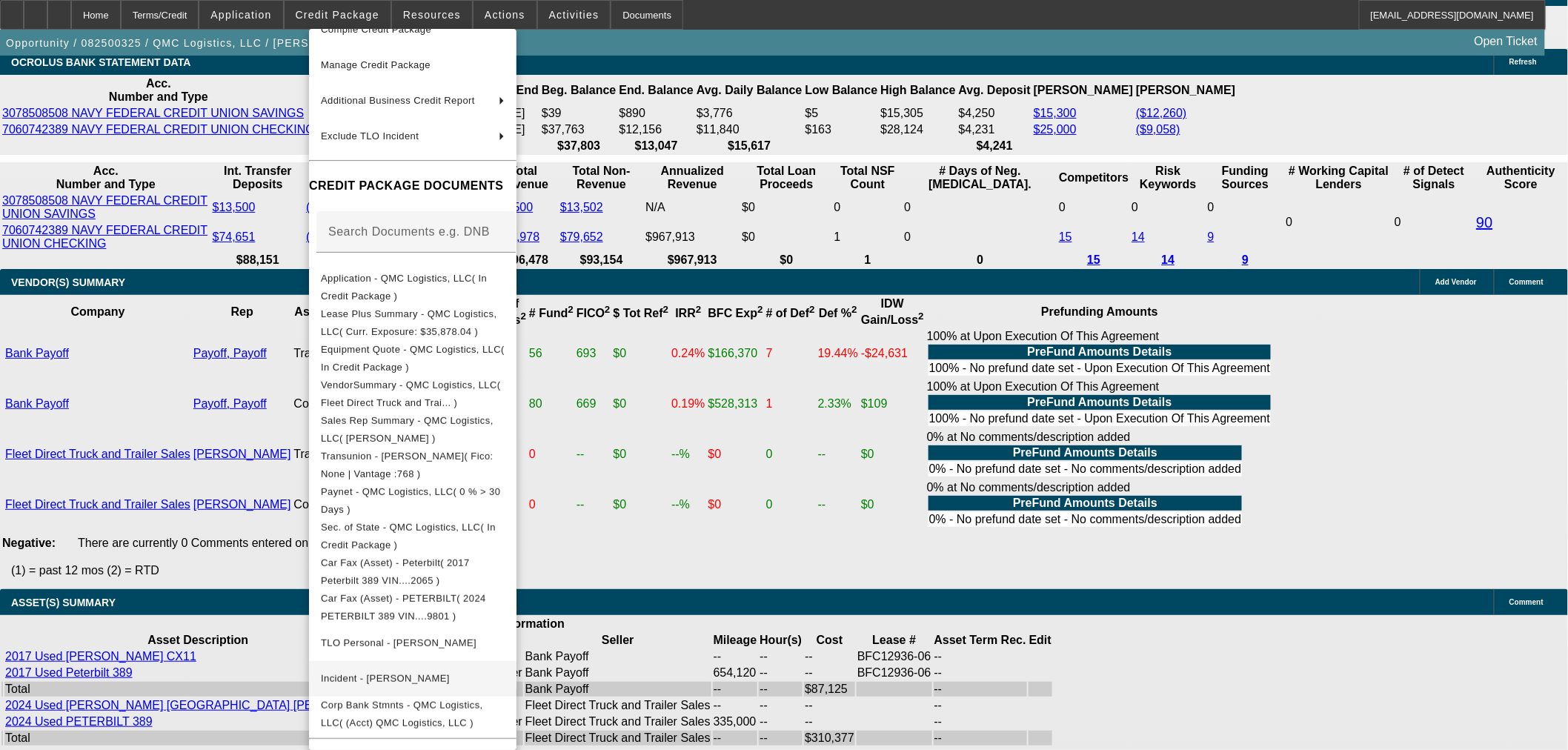
scroll to position [282, 0]
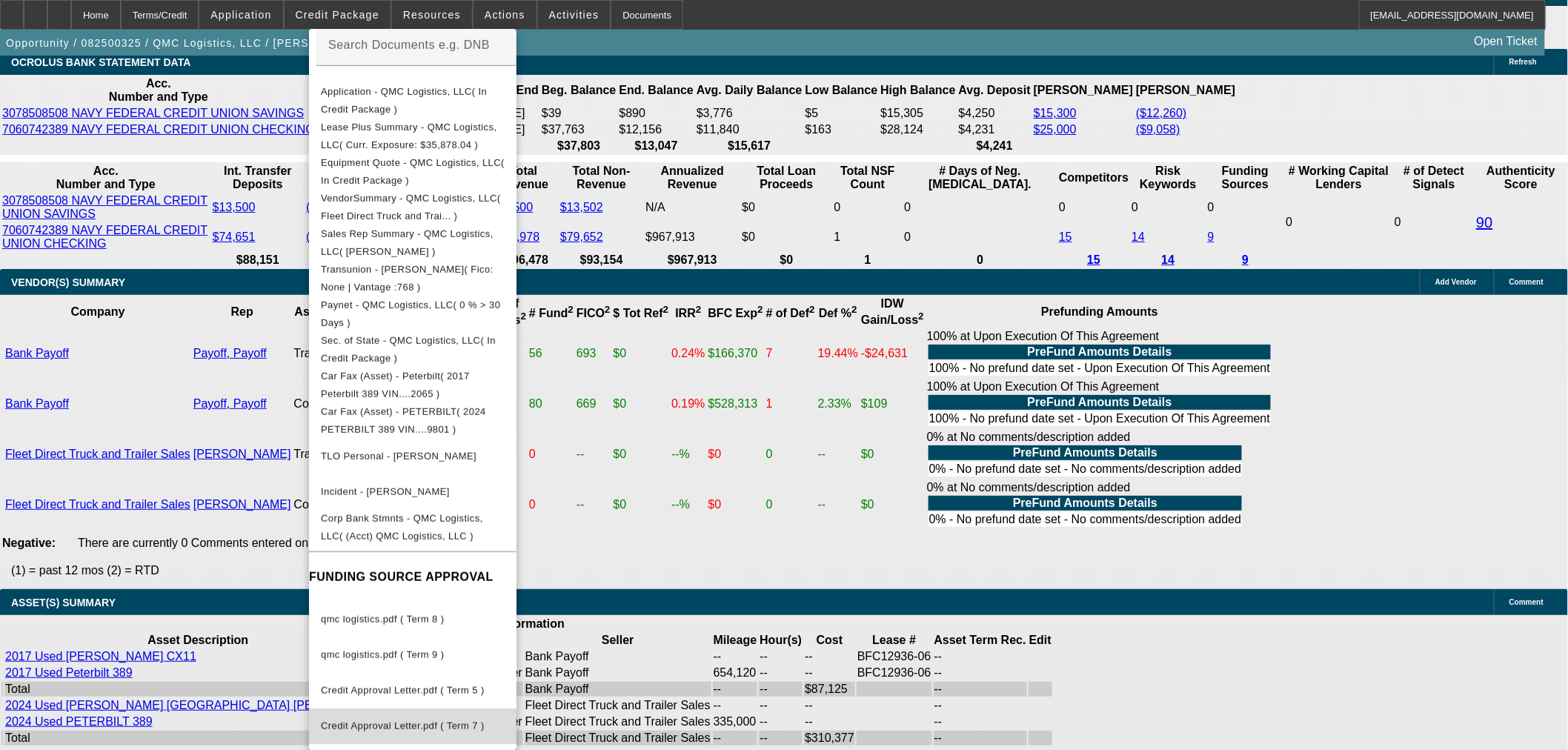
click at [457, 717] on span "Credit Approval Letter.pdf ( Term 7 )" at bounding box center [413, 726] width 183 height 18
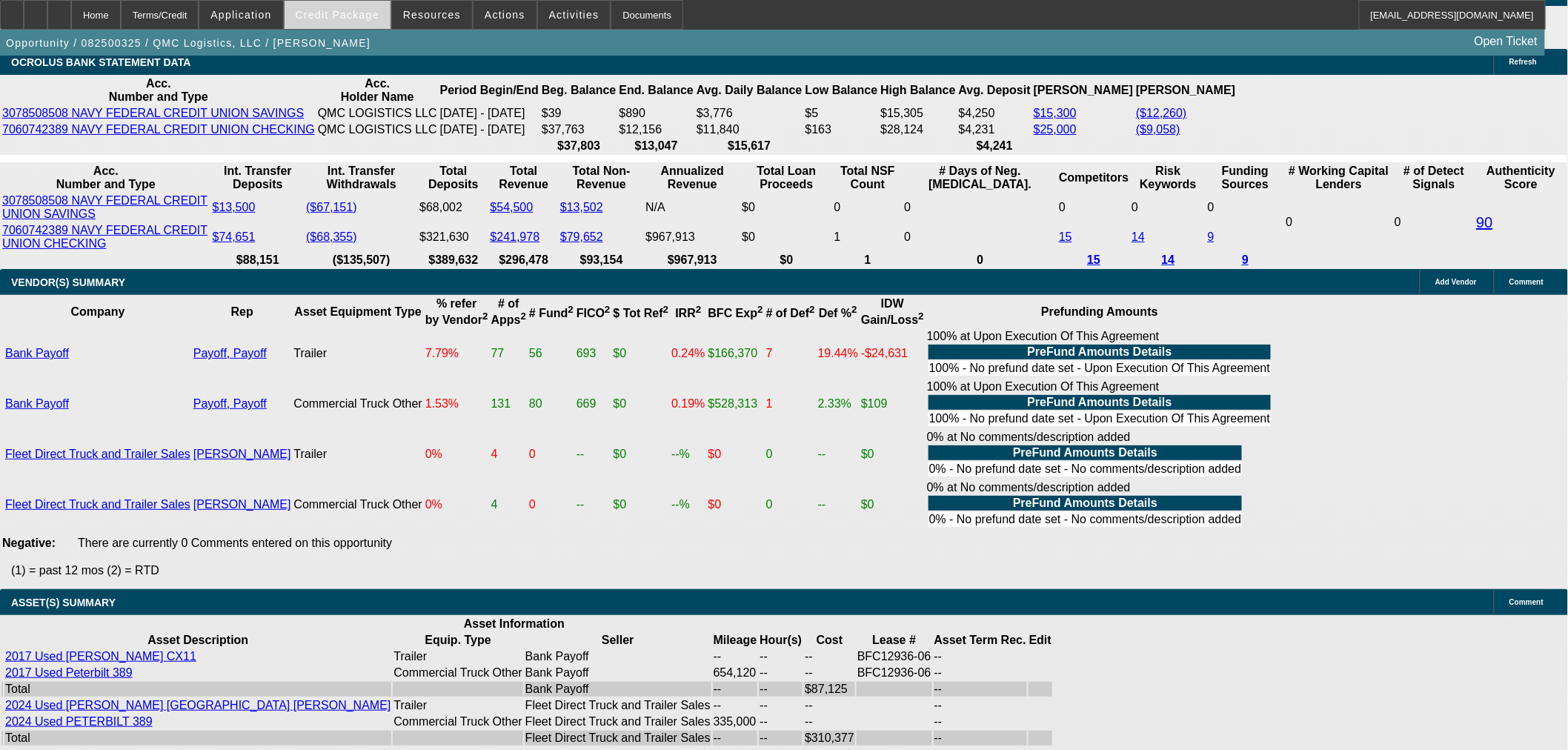
click at [327, 13] on span "Credit Package" at bounding box center [338, 15] width 83 height 12
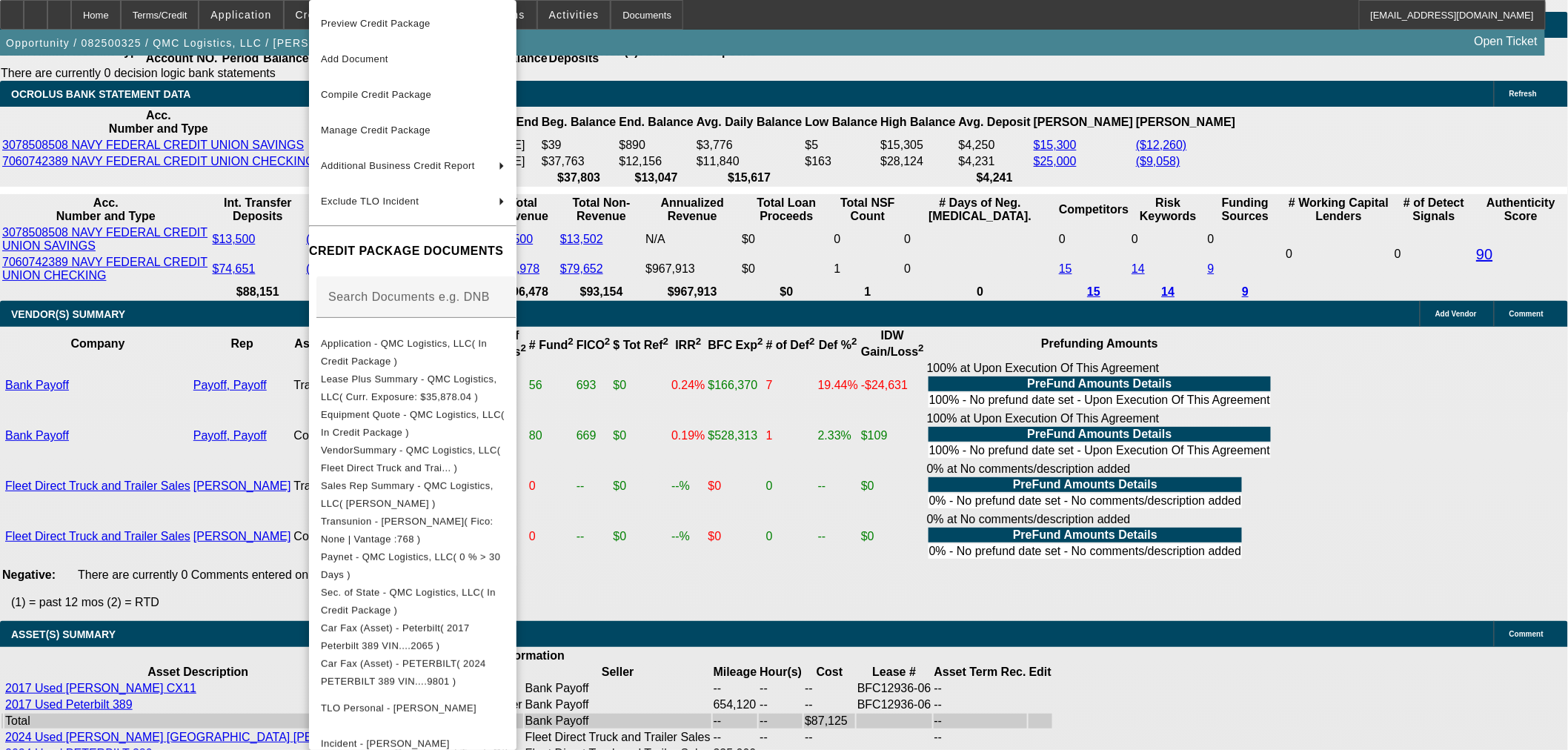
scroll to position [253, 0]
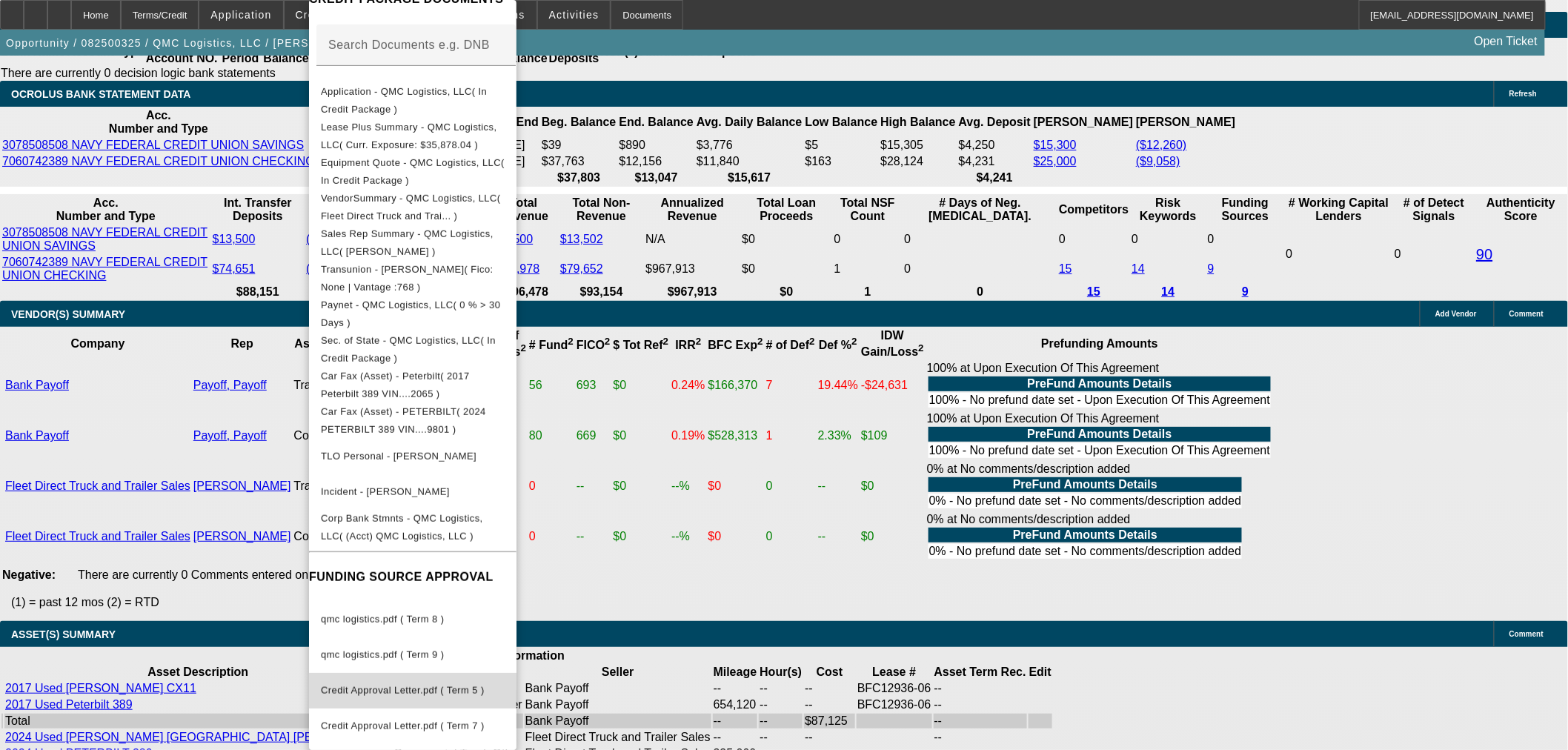
click at [465, 685] on span "Credit Approval Letter.pdf ( Term 5 )" at bounding box center [413, 690] width 183 height 18
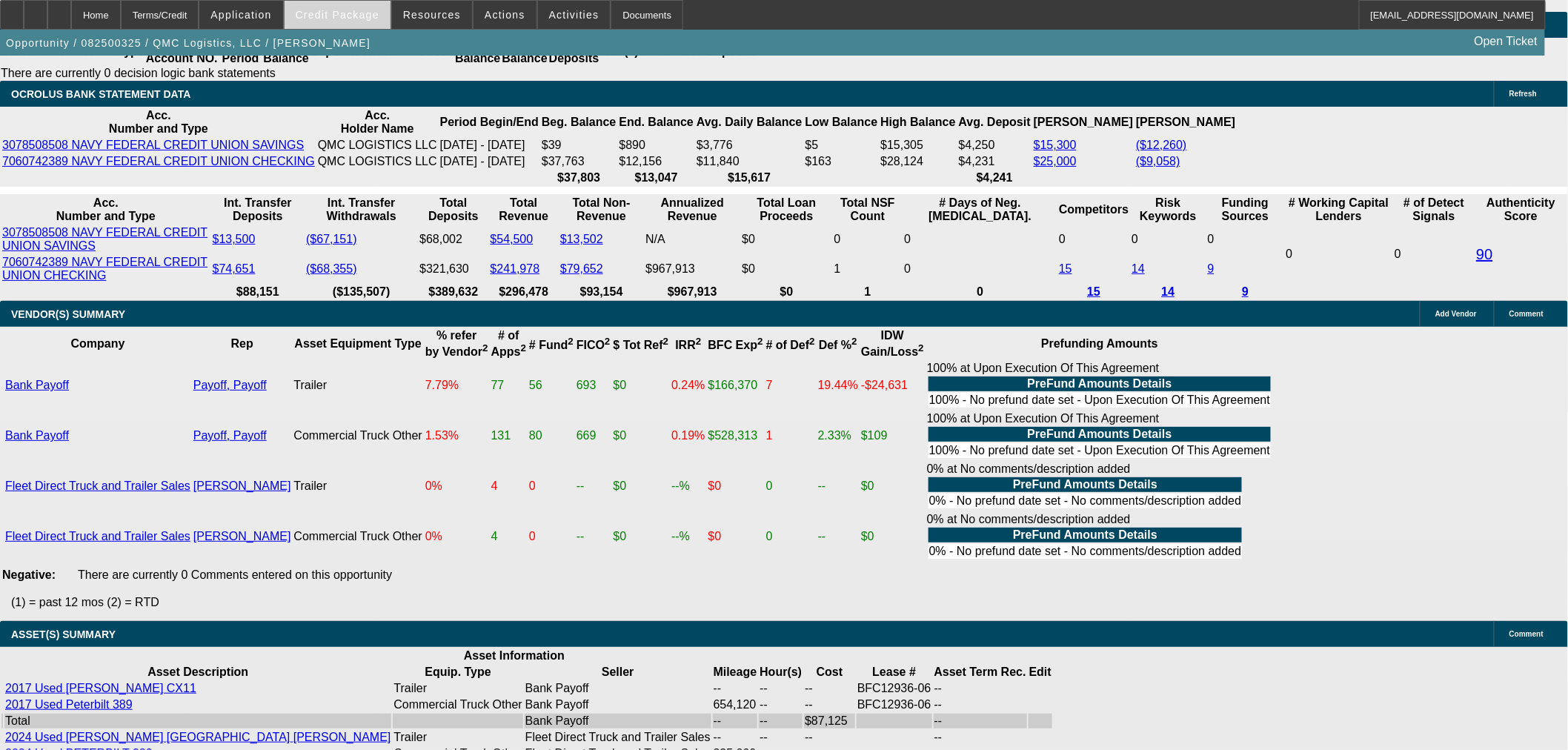
click at [342, 23] on span at bounding box center [337, 14] width 106 height 36
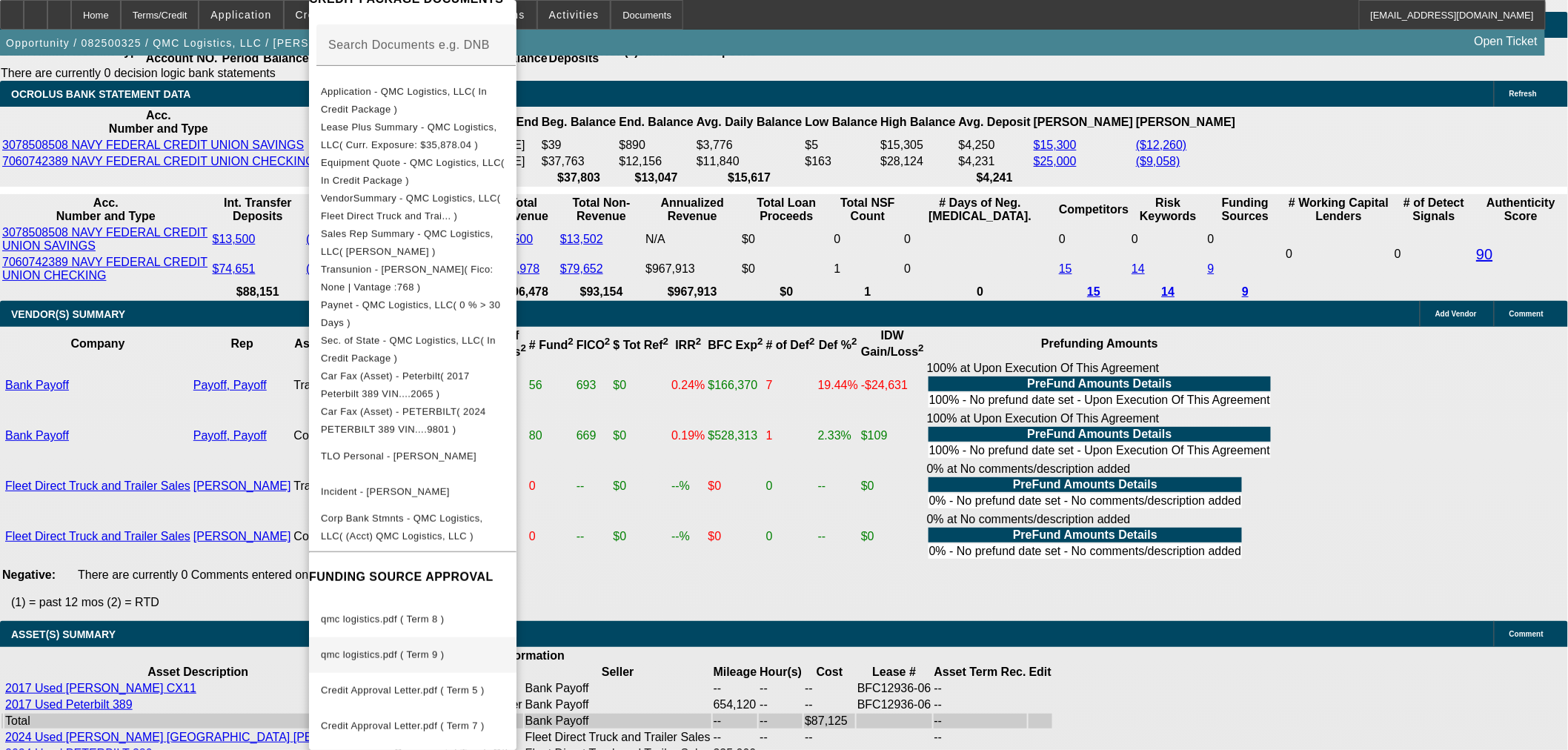
click at [442, 650] on span "qmc logistics.pdf ( Term 9 )" at bounding box center [413, 655] width 183 height 18
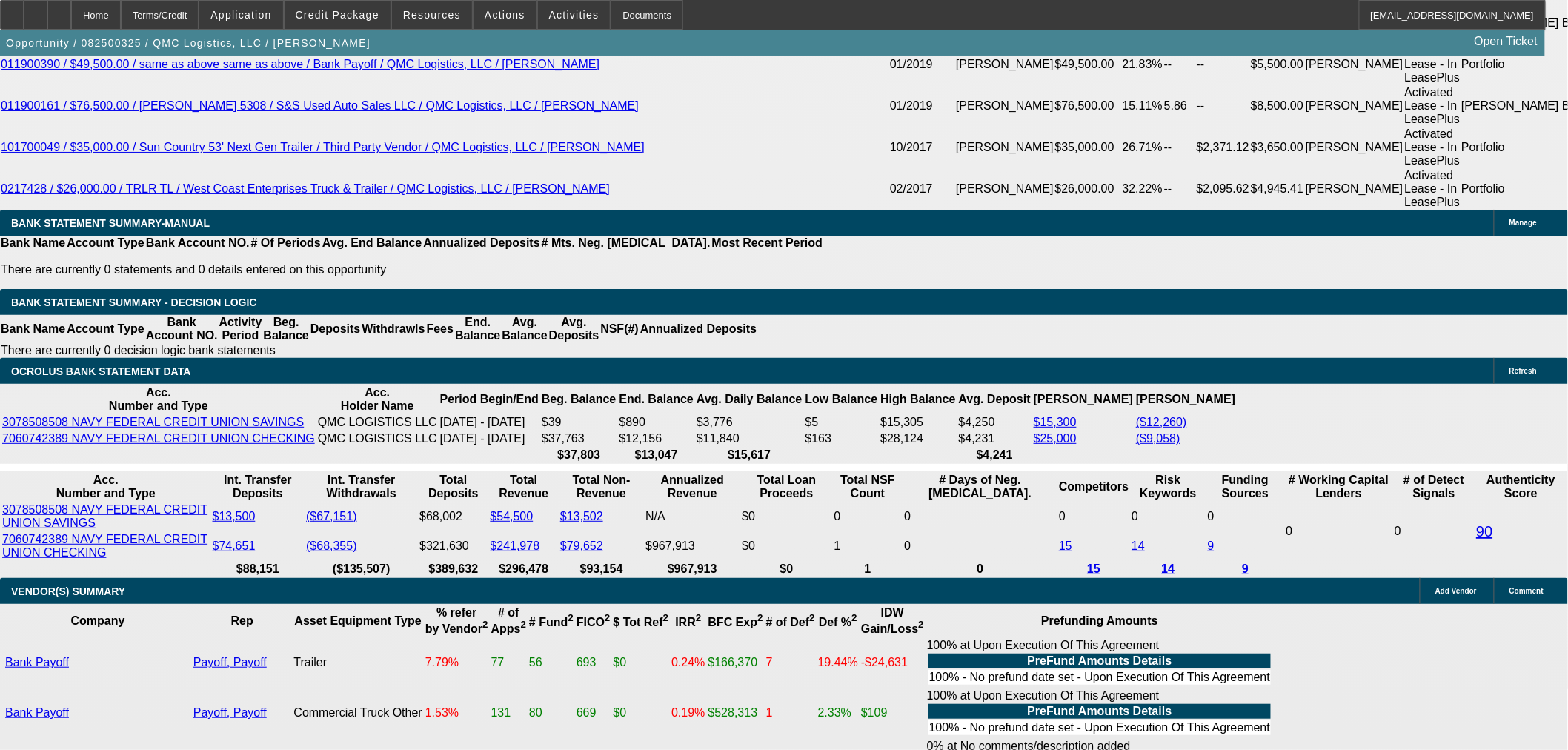
scroll to position [2844, 0]
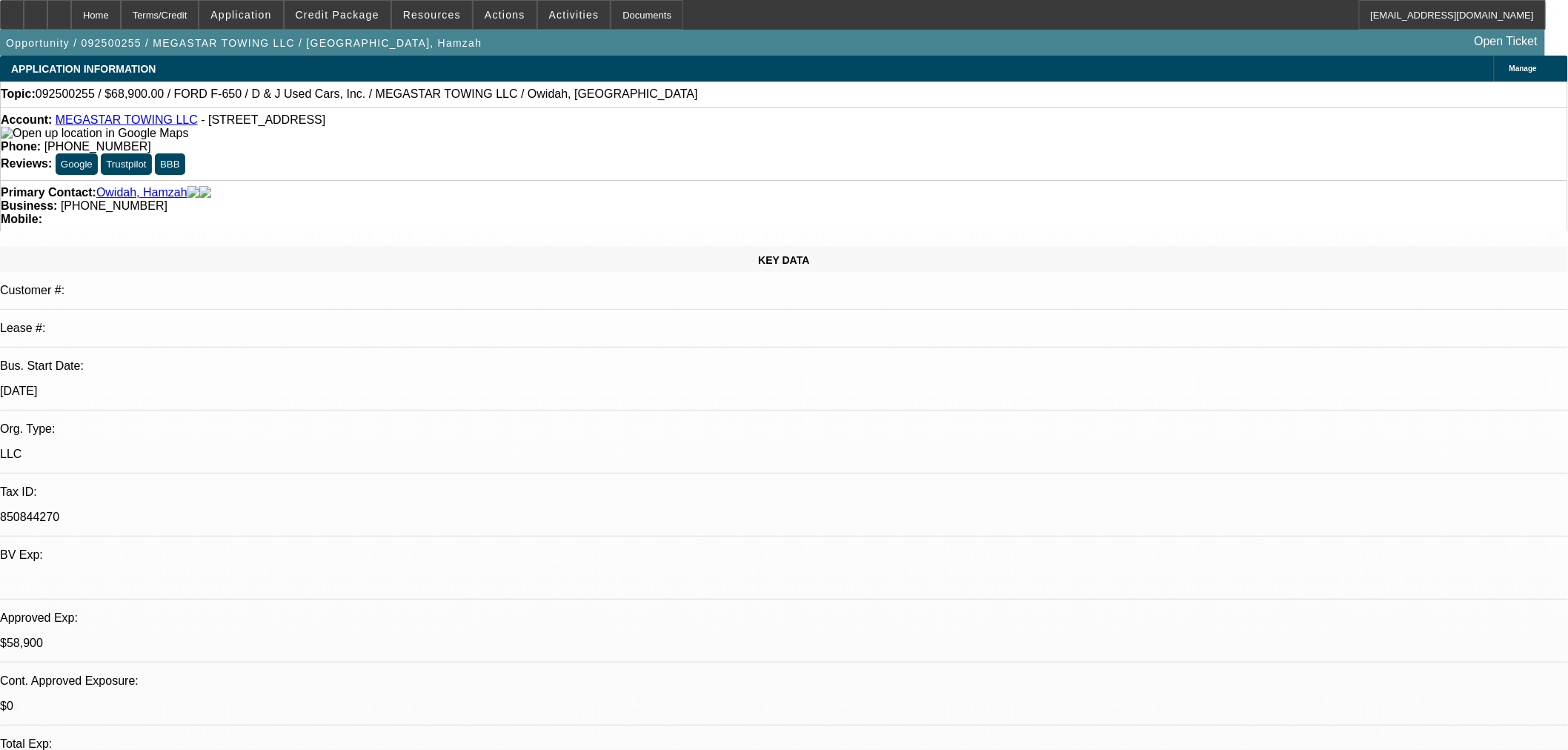
select select "0"
select select "2"
select select "0.1"
select select "0"
select select "2"
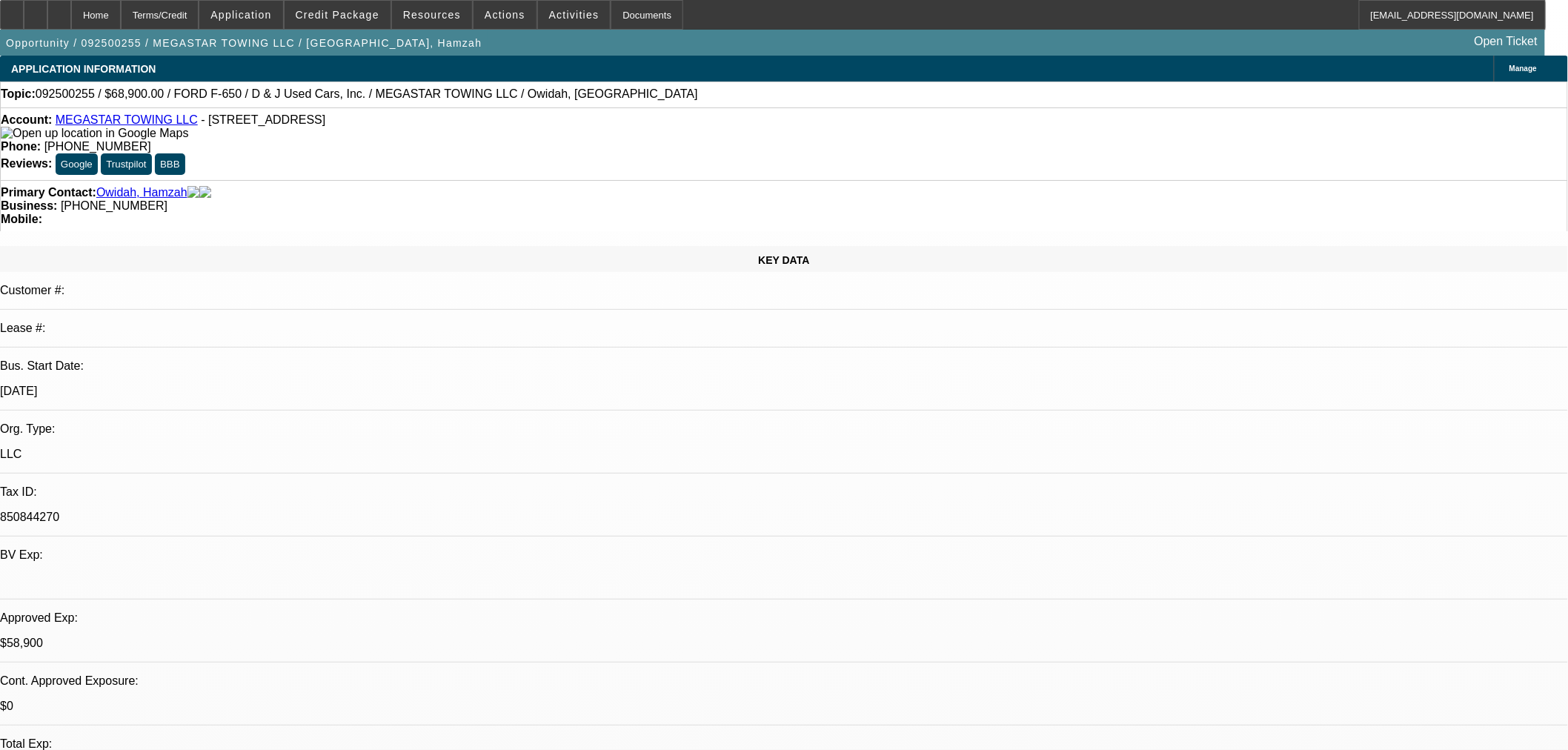
select select "0.1"
select select "0"
select select "0.1"
select select "0"
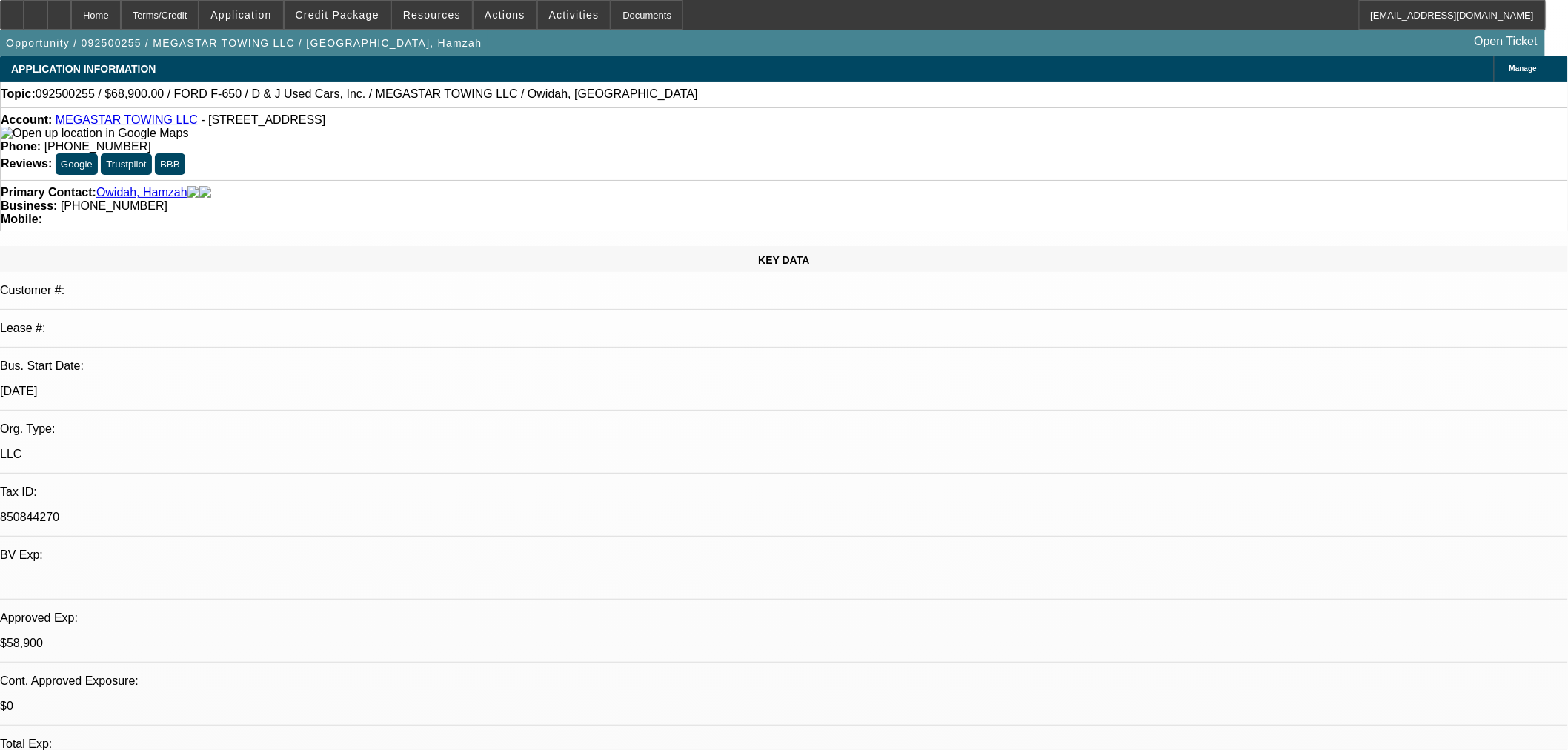
select select "0"
select select "0.1"
select select "1"
select select "2"
select select "4"
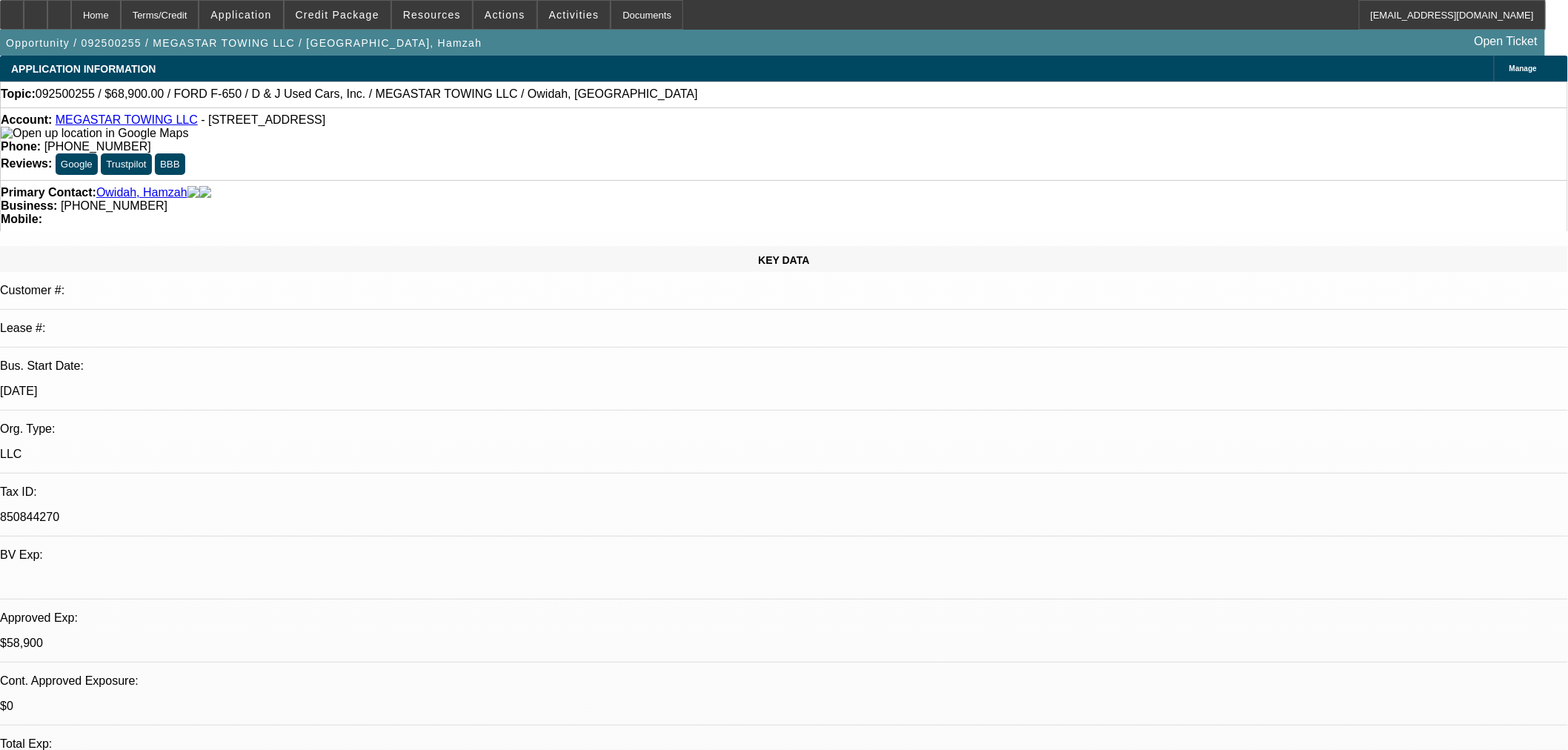
select select "1"
select select "2"
select select "4"
select select "1"
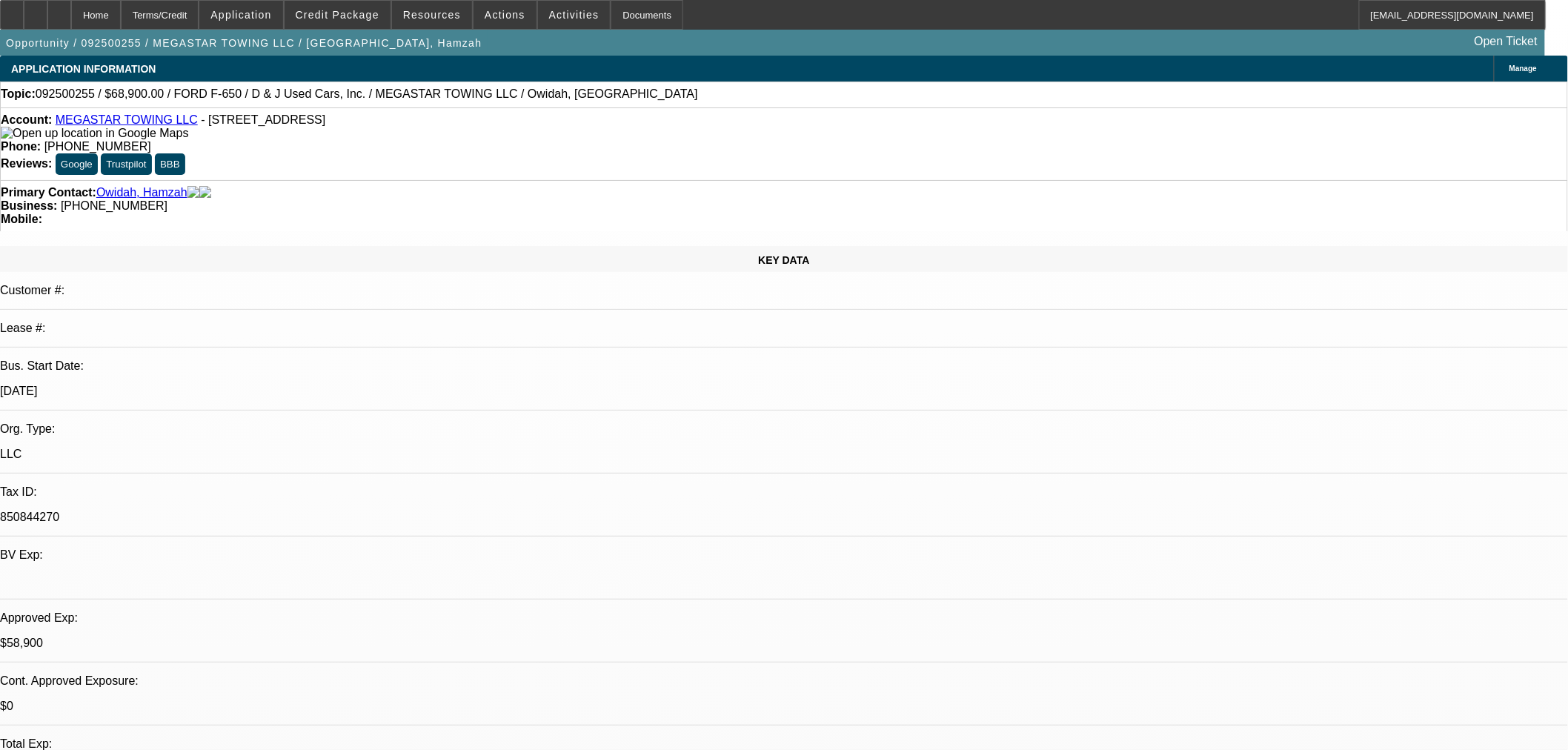
select select "4"
select select "1"
select select "4"
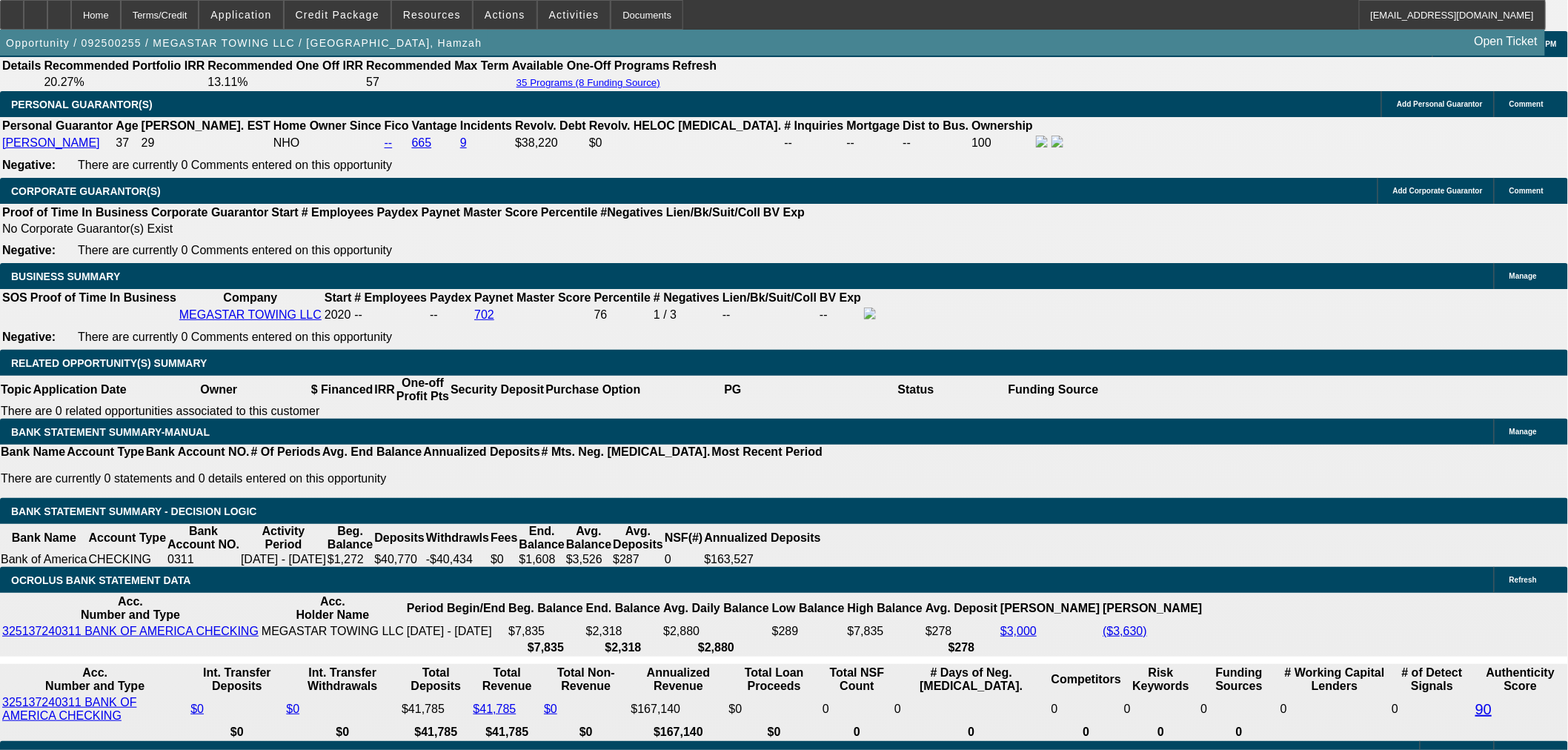
scroll to position [2224, 0]
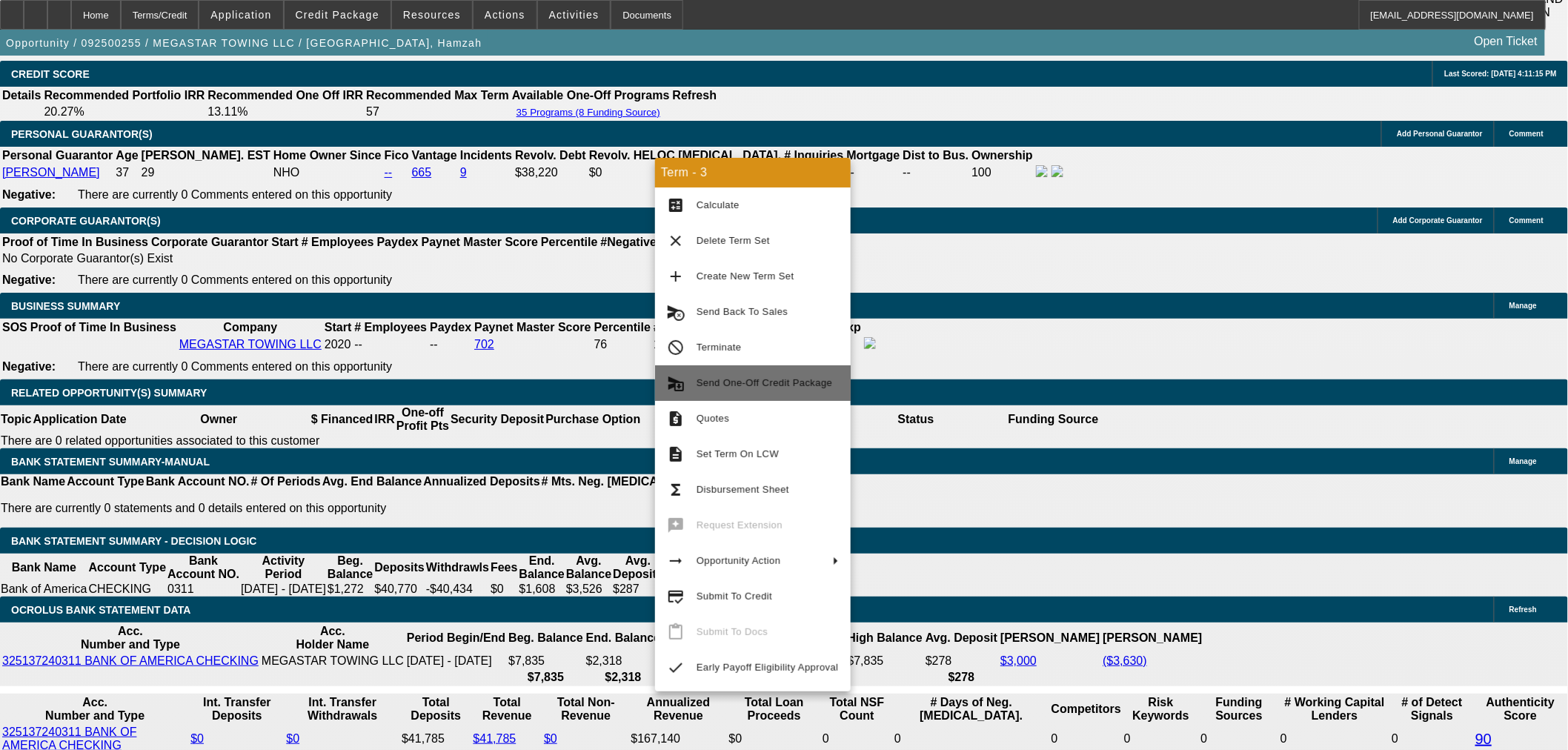
click at [755, 382] on span "Send One-Off Credit Package" at bounding box center [764, 382] width 136 height 11
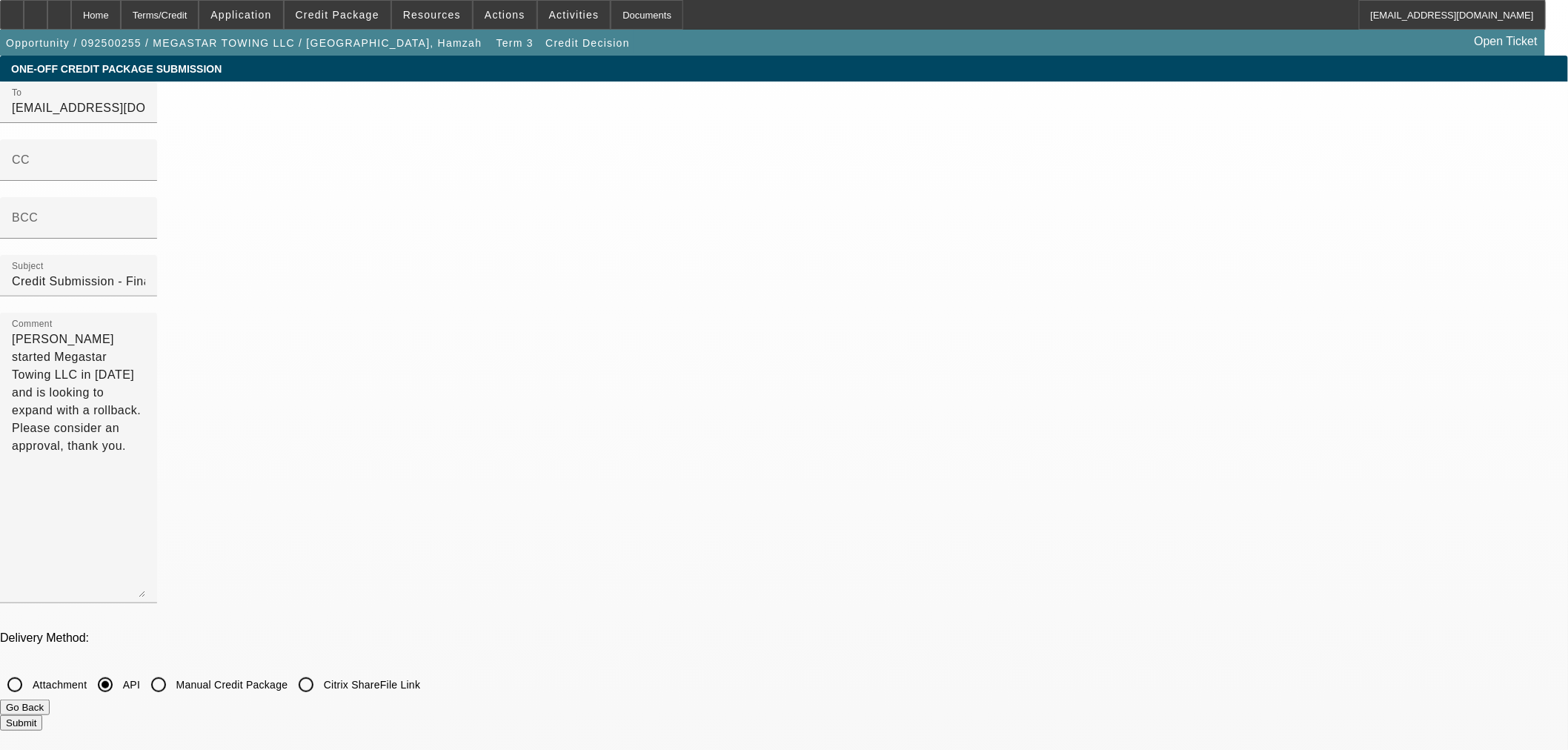
click at [30, 670] on input "Attachment" at bounding box center [15, 685] width 30 height 30
radio input "true"
click at [43, 715] on button "Submit" at bounding box center [21, 722] width 43 height 16
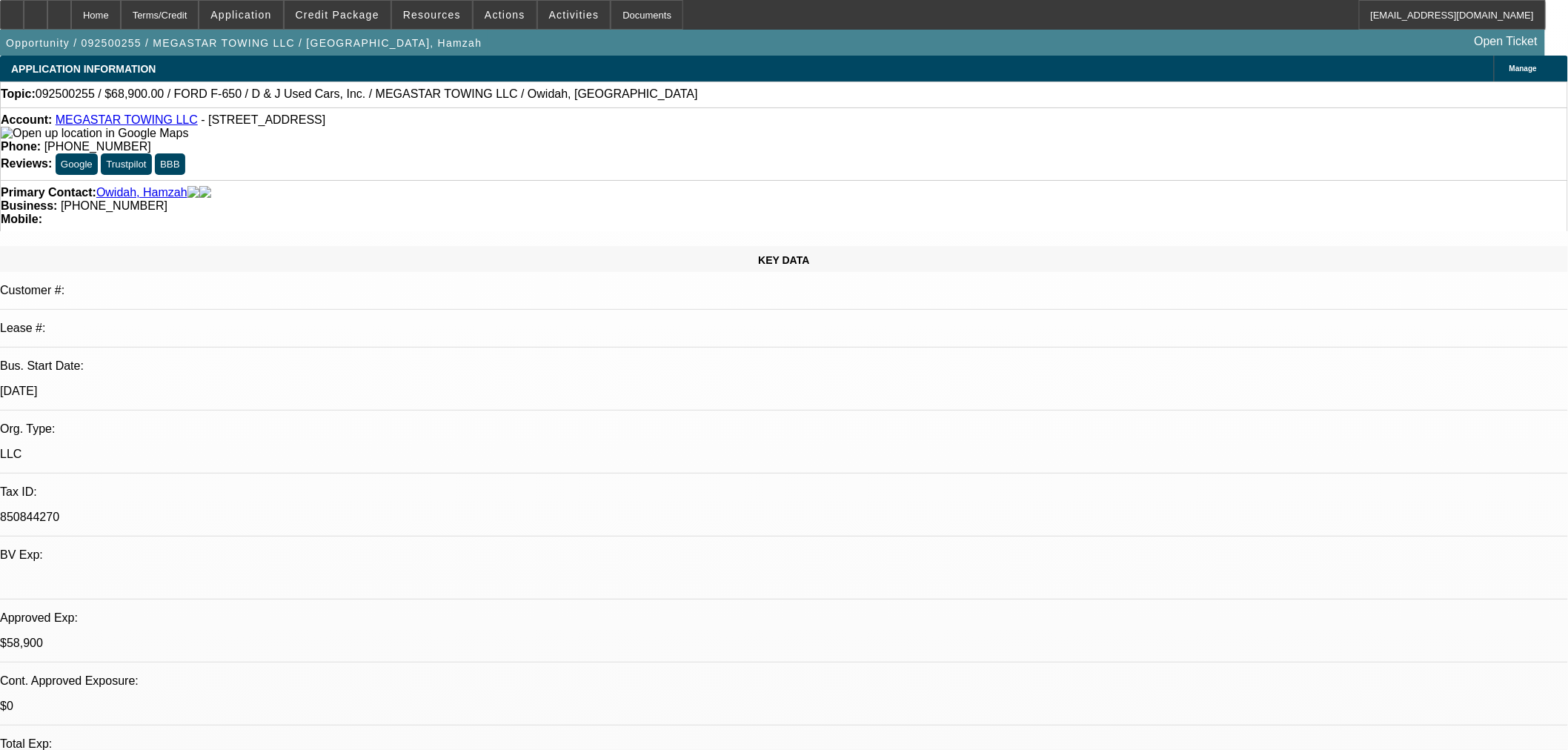
select select "0"
select select "2"
select select "0.1"
select select "4"
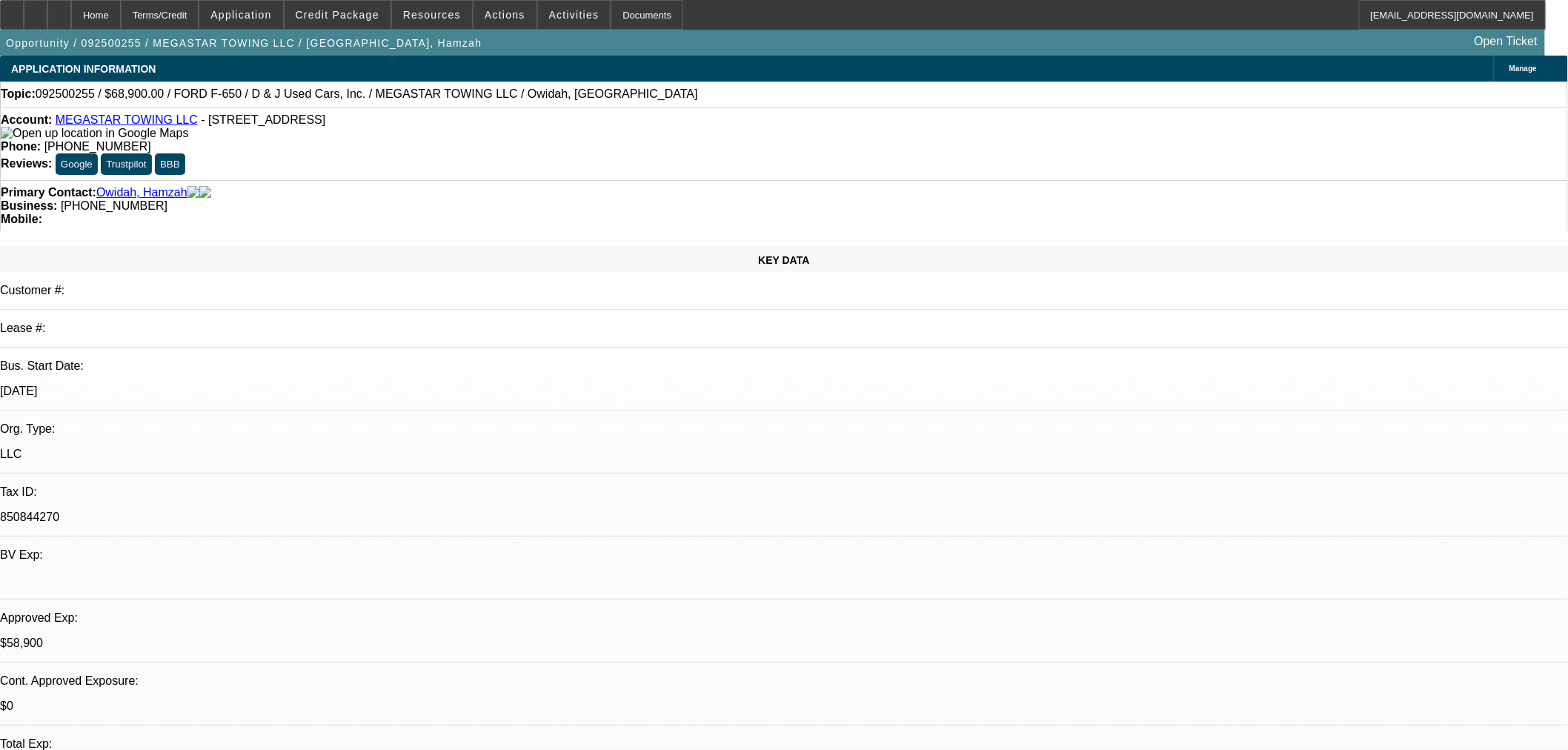
select select "0"
select select "2"
select select "0.1"
select select "4"
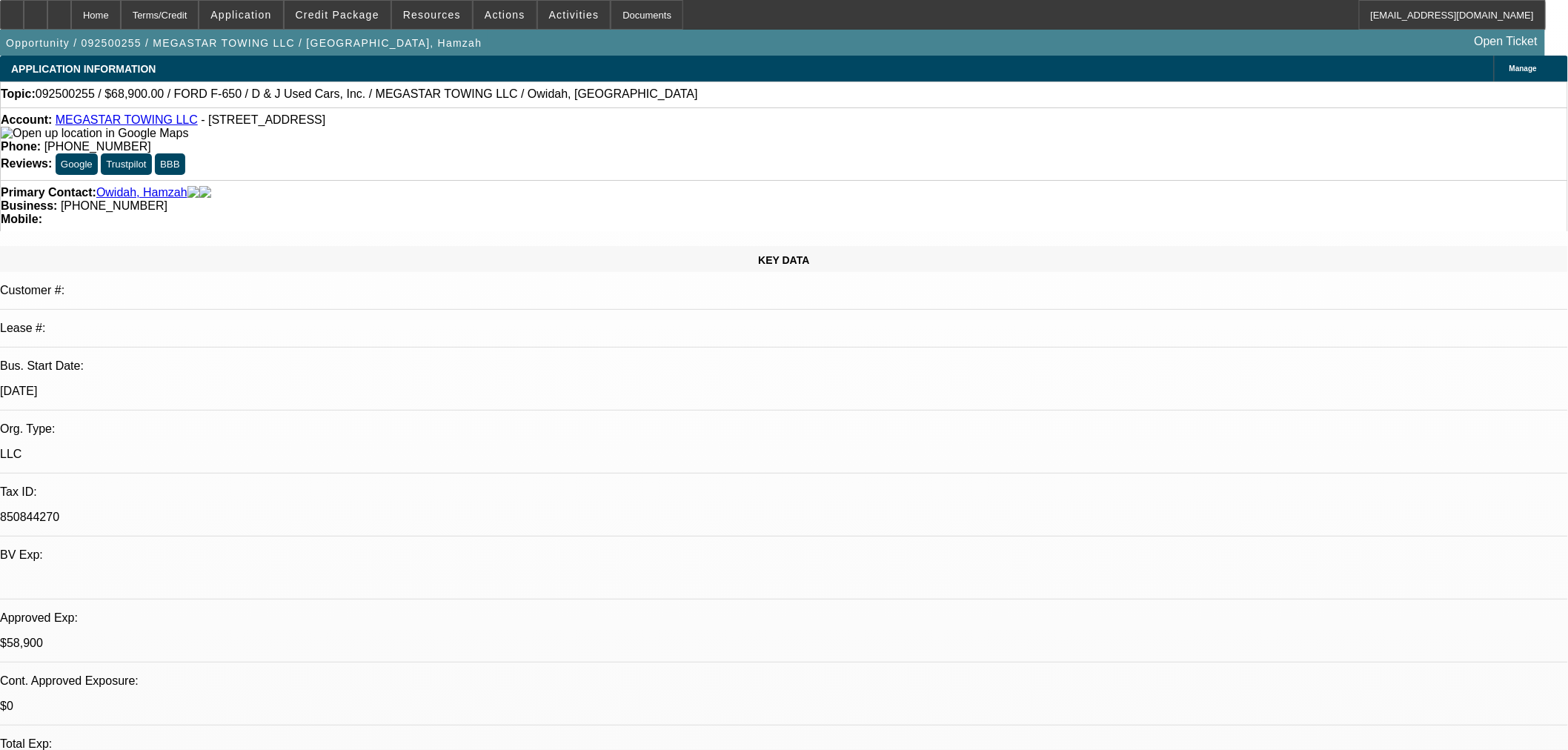
select select "0"
select select "0.1"
select select "4"
select select "0"
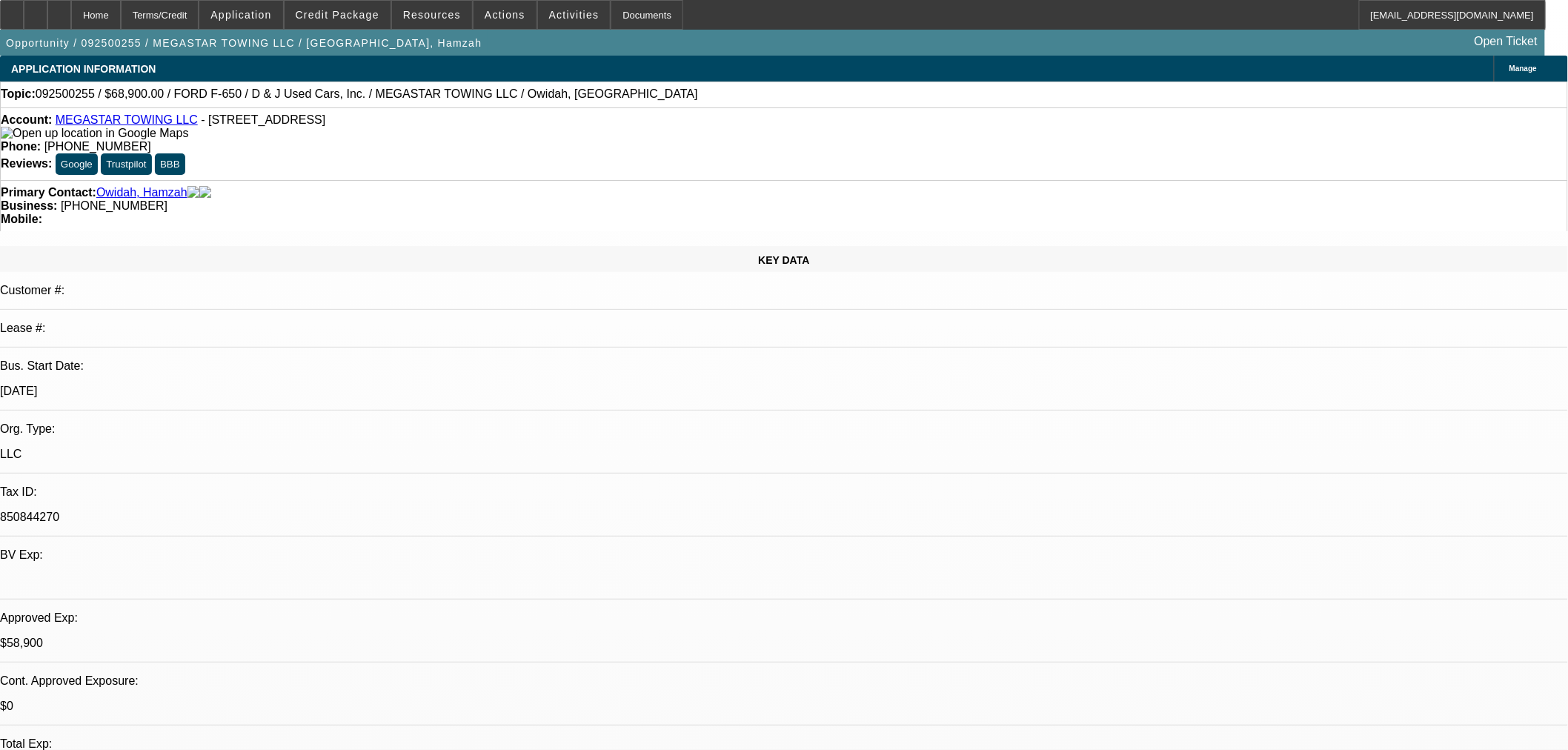
select select "0"
select select "0.1"
select select "4"
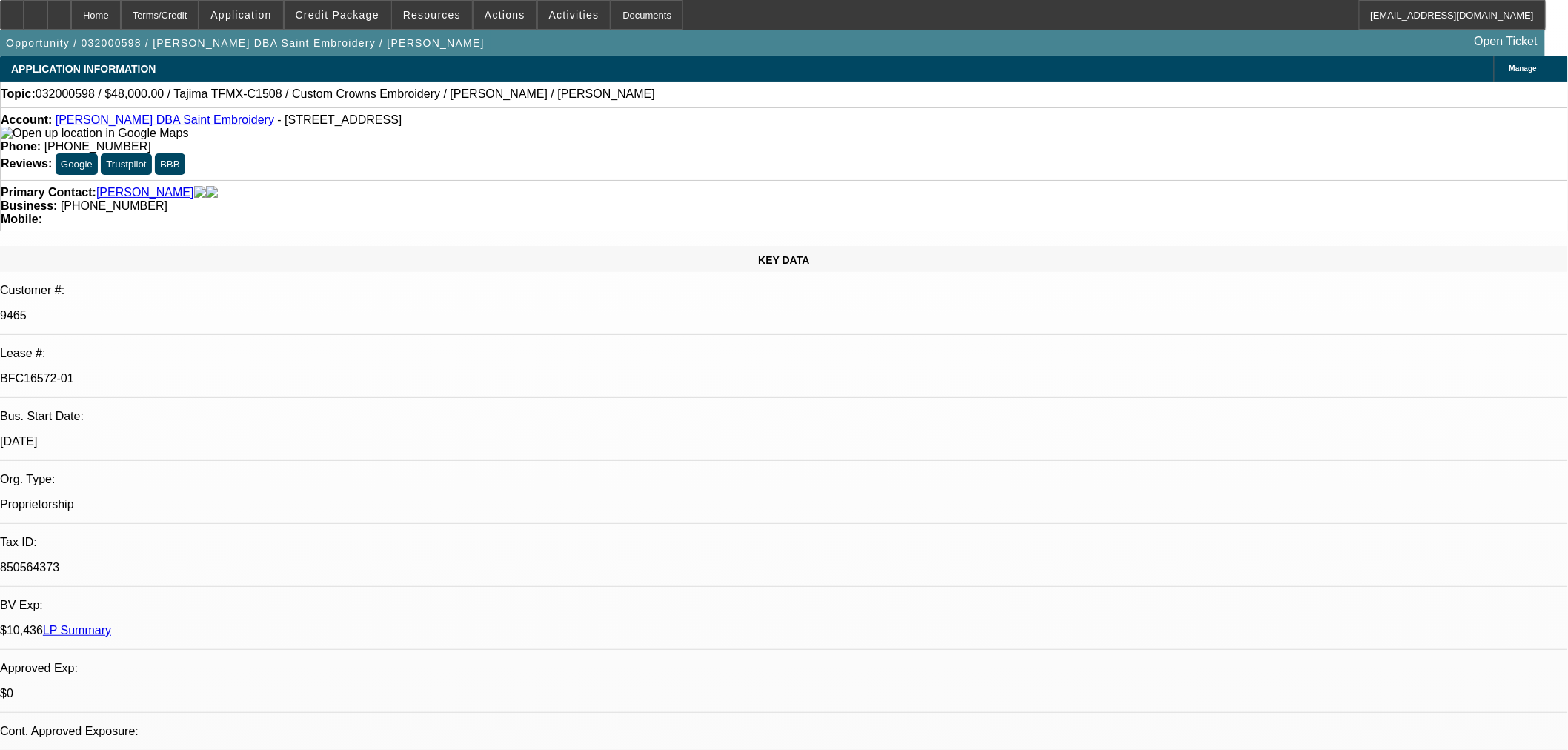
select select "0"
select select "2"
select select "0"
select select "6"
select select "0"
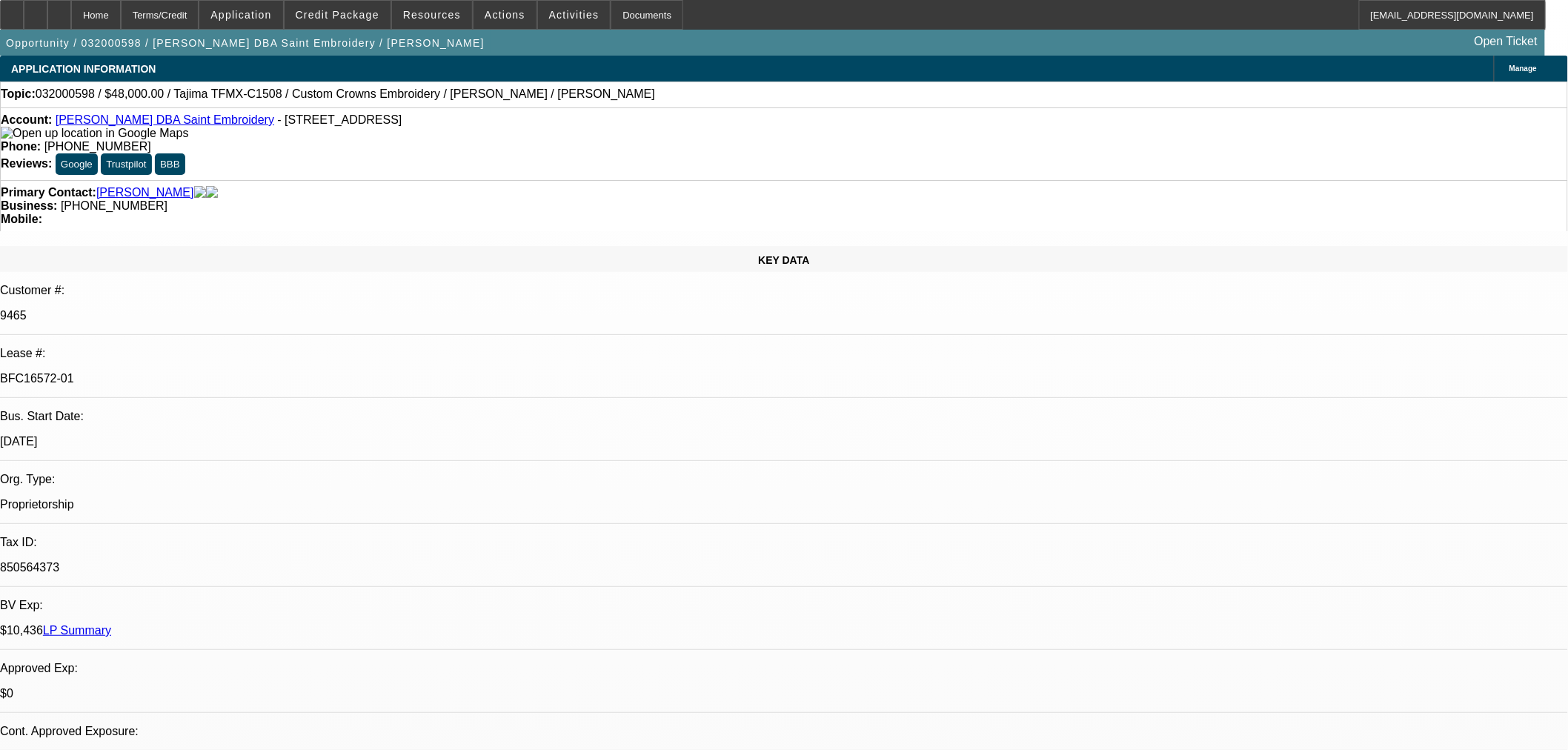
select select "2"
select select "0"
select select "6"
select select "0"
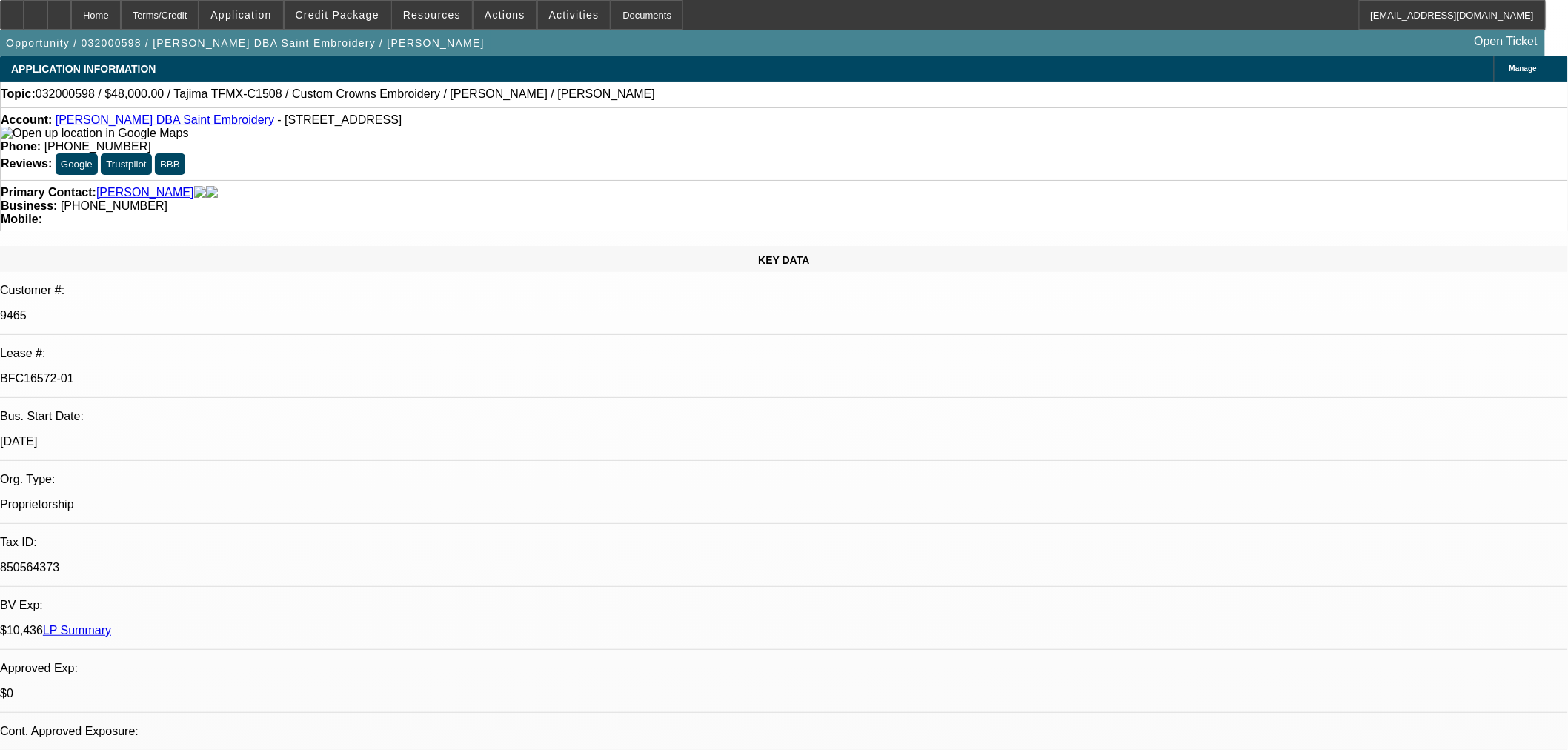
select select "2"
select select "0.1"
select select "4"
select select "0"
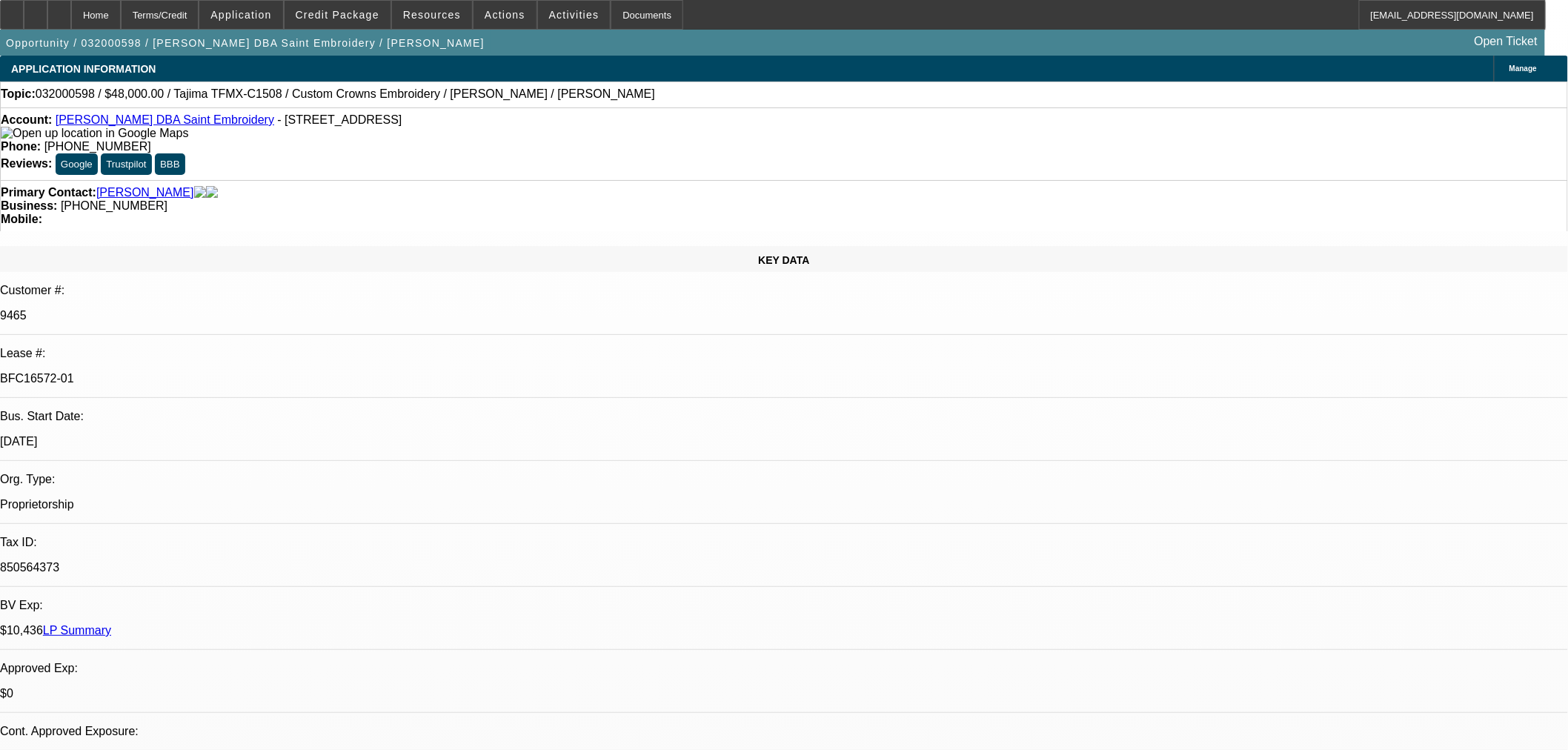
select select "2"
select select "0.1"
select select "4"
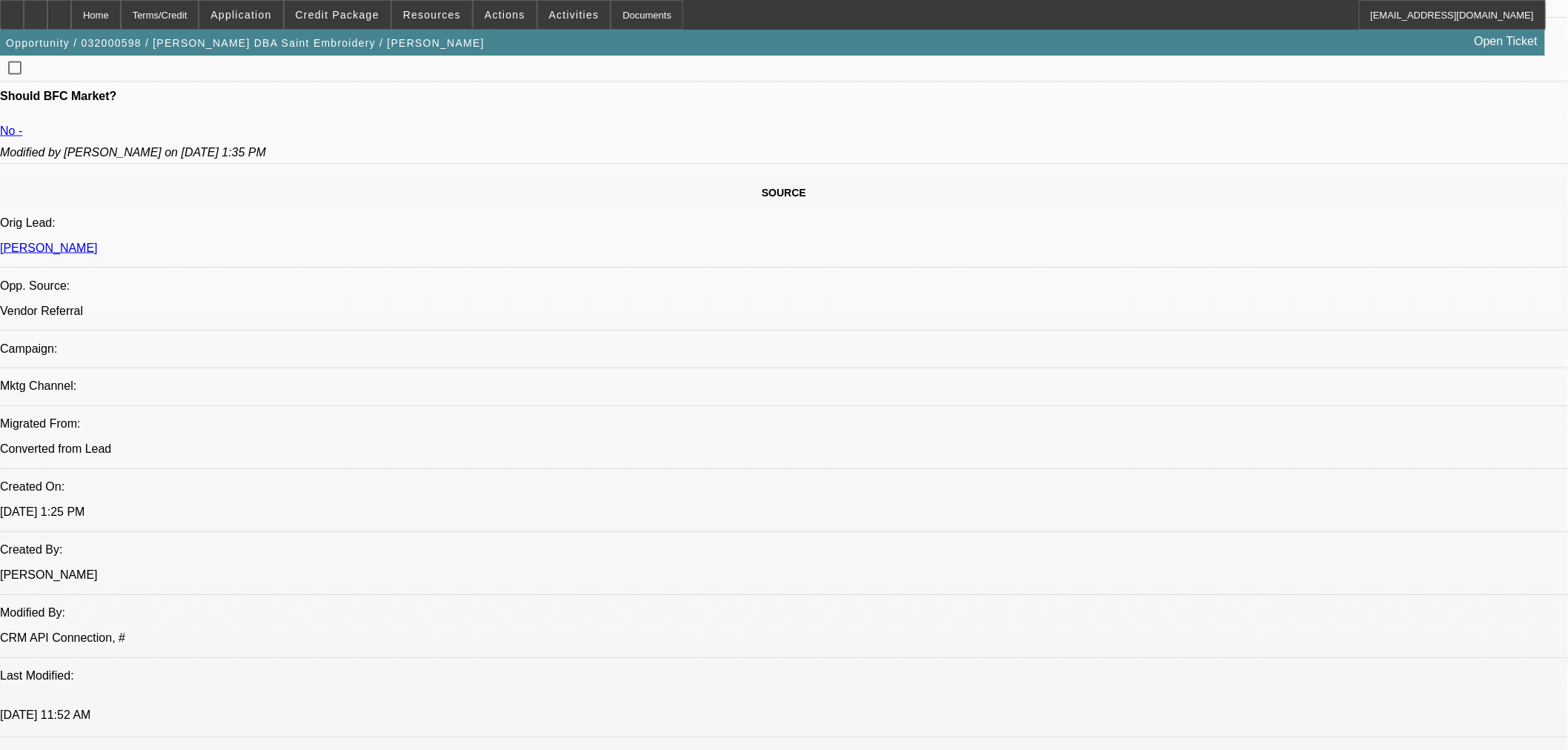
scroll to position [478, 0]
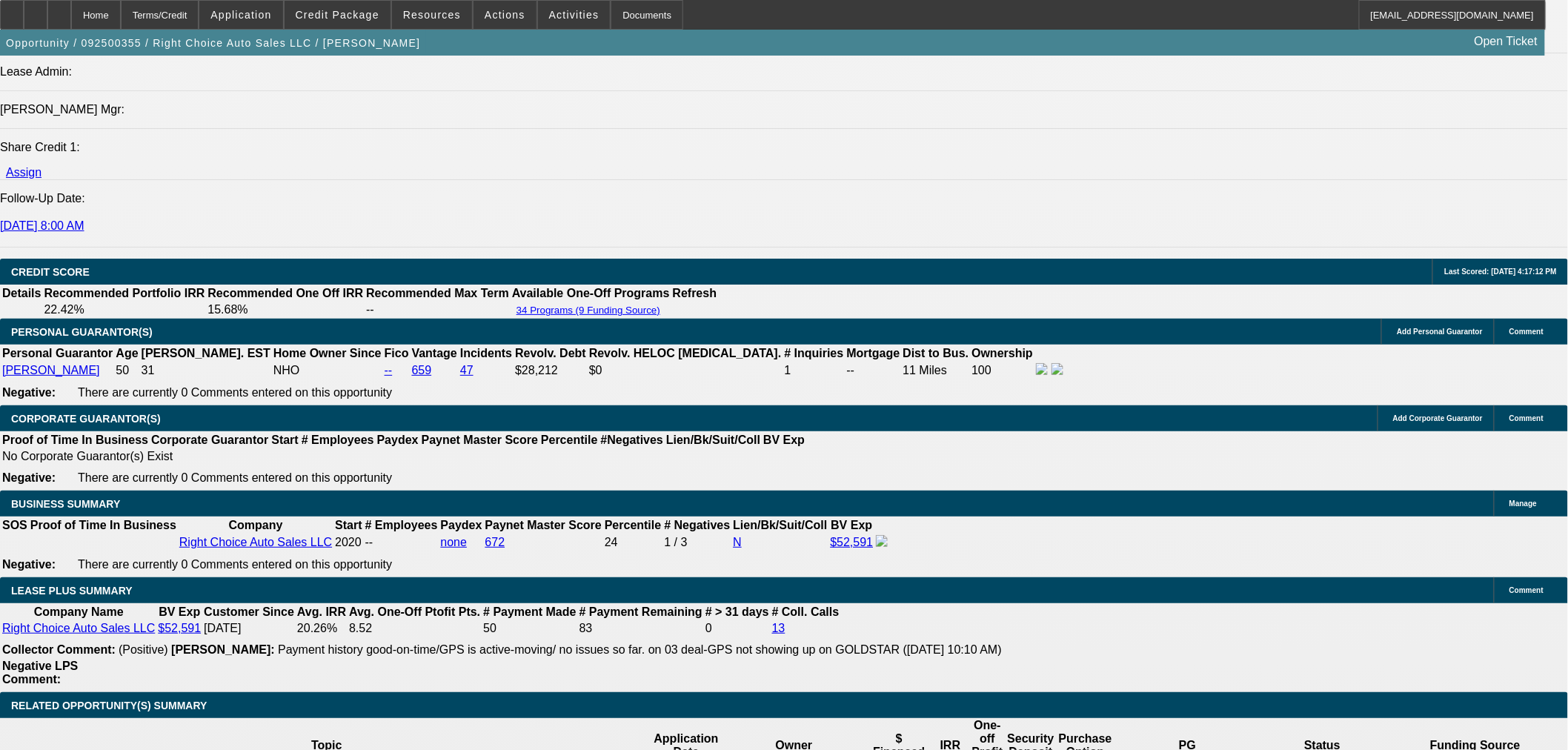
select select "0"
select select "2"
select select "0"
select select "4"
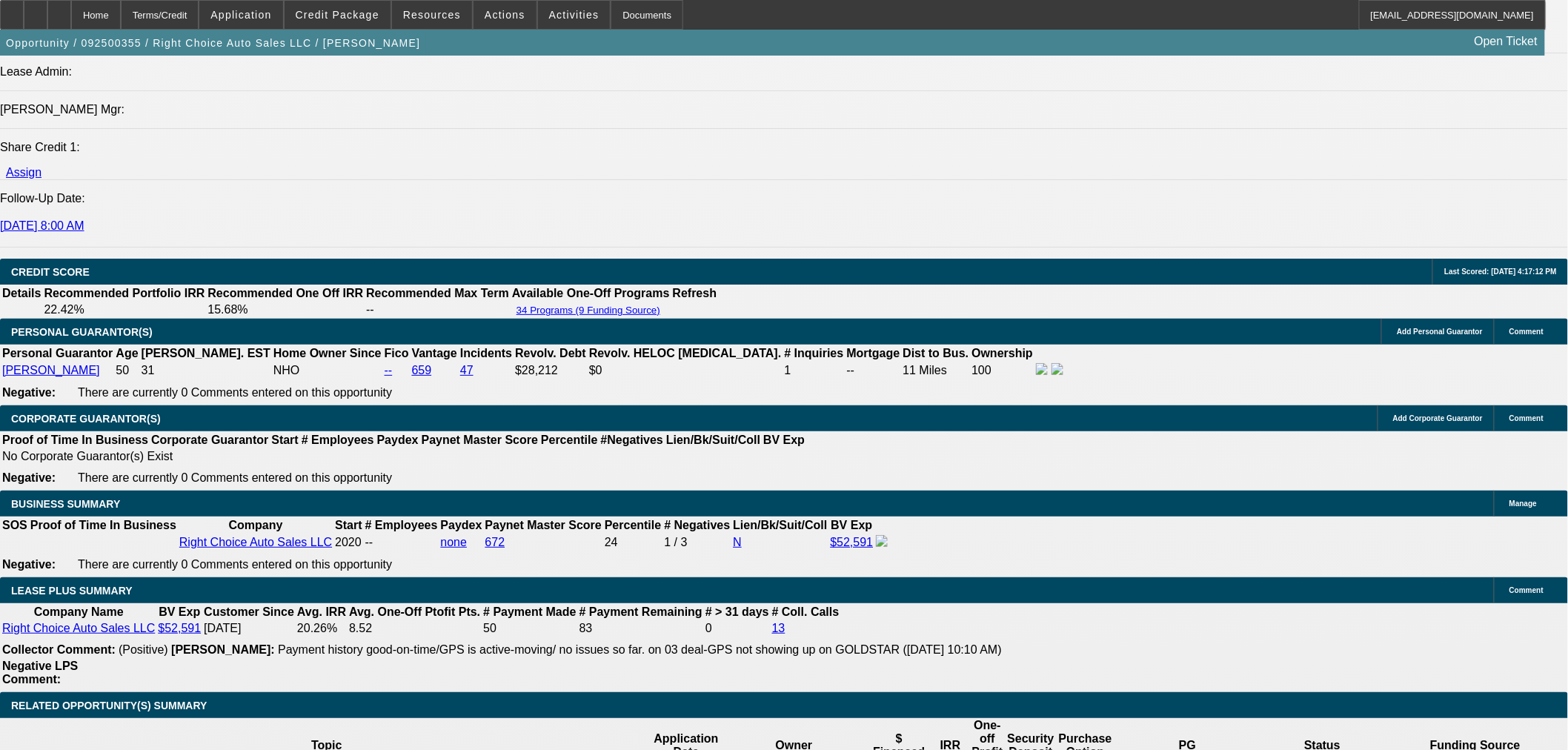
select select "0"
select select "2"
select select "0"
select select "4"
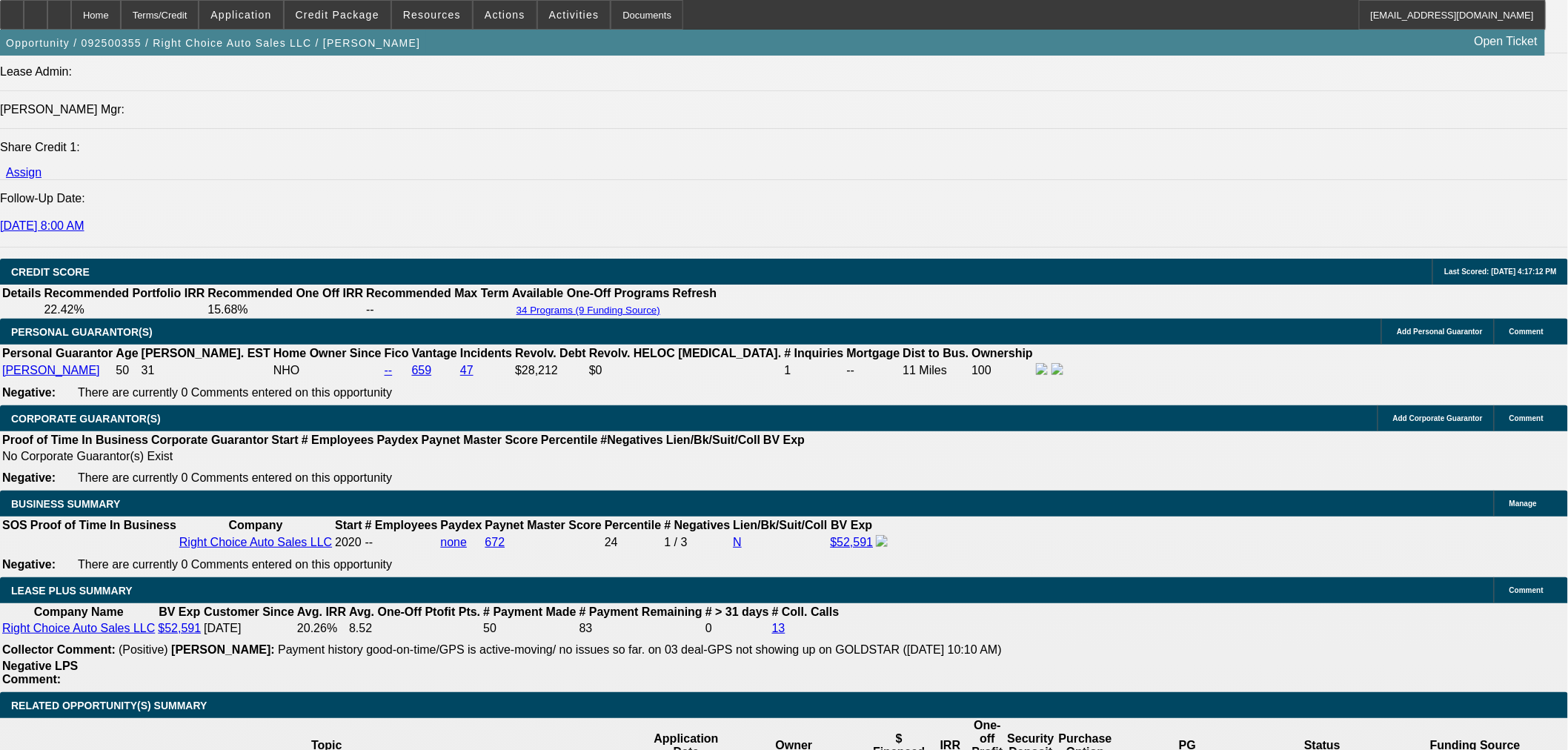
select select "0"
select select "2"
select select "0.1"
select select "4"
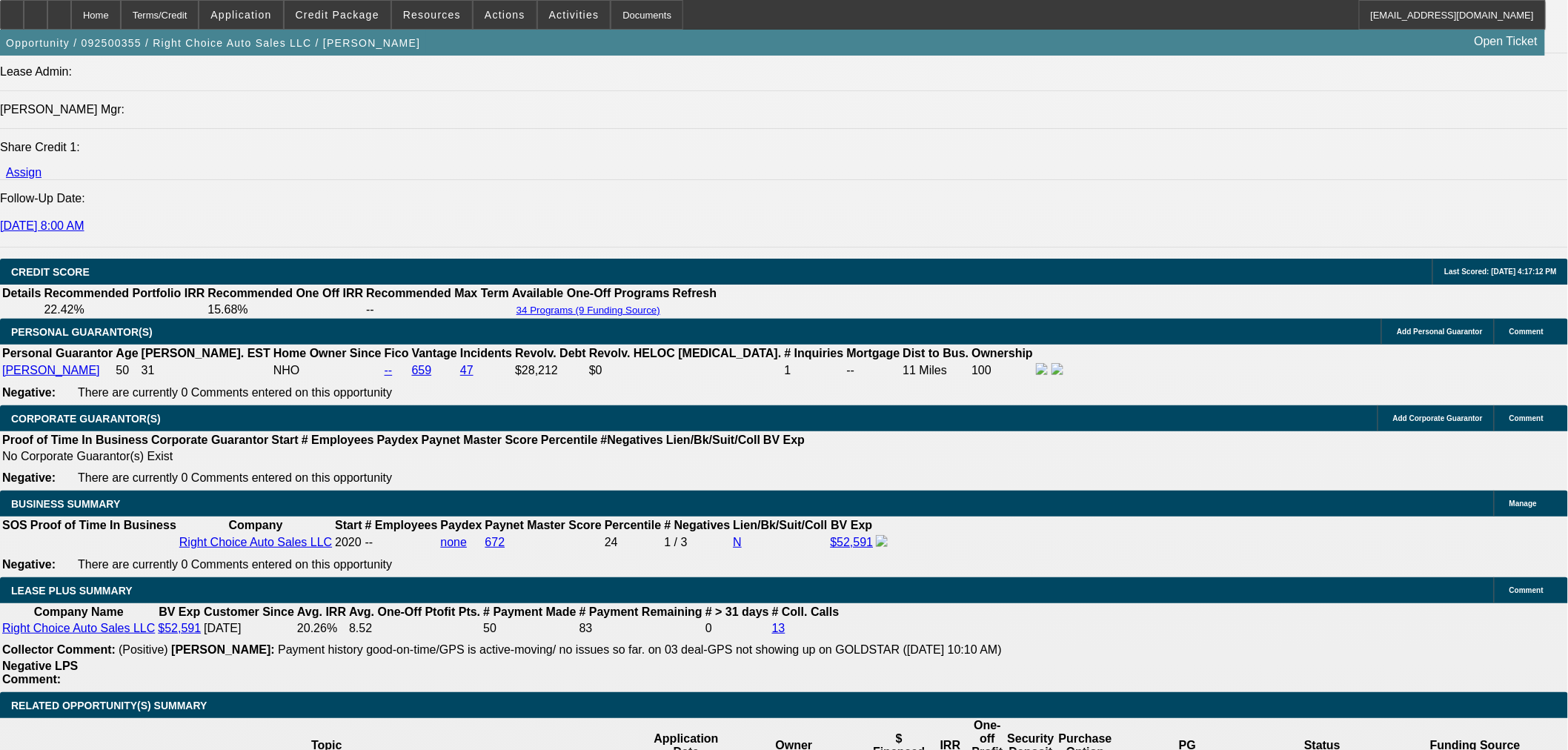
select select "0"
select select "2"
select select "0.1"
select select "4"
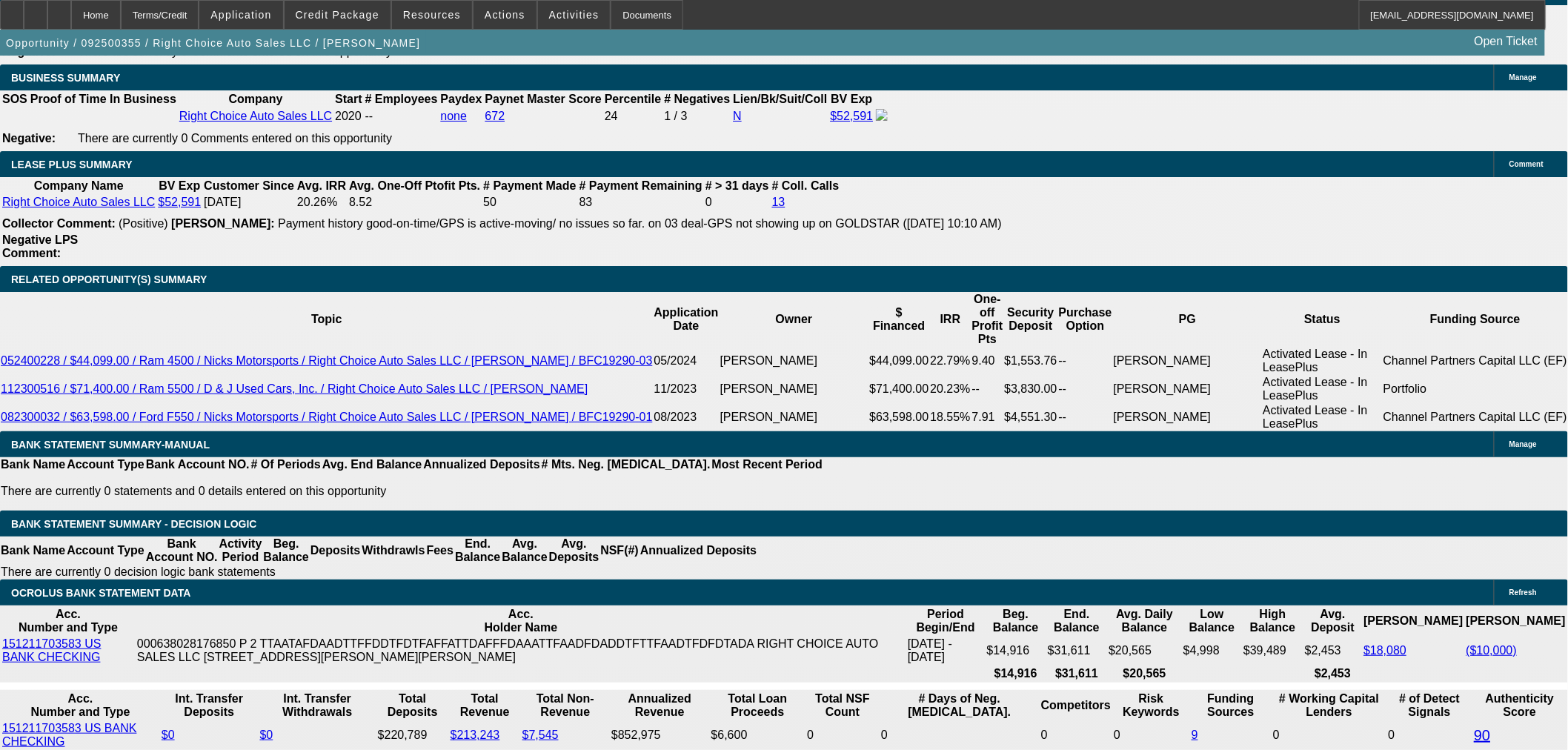
scroll to position [2426, 0]
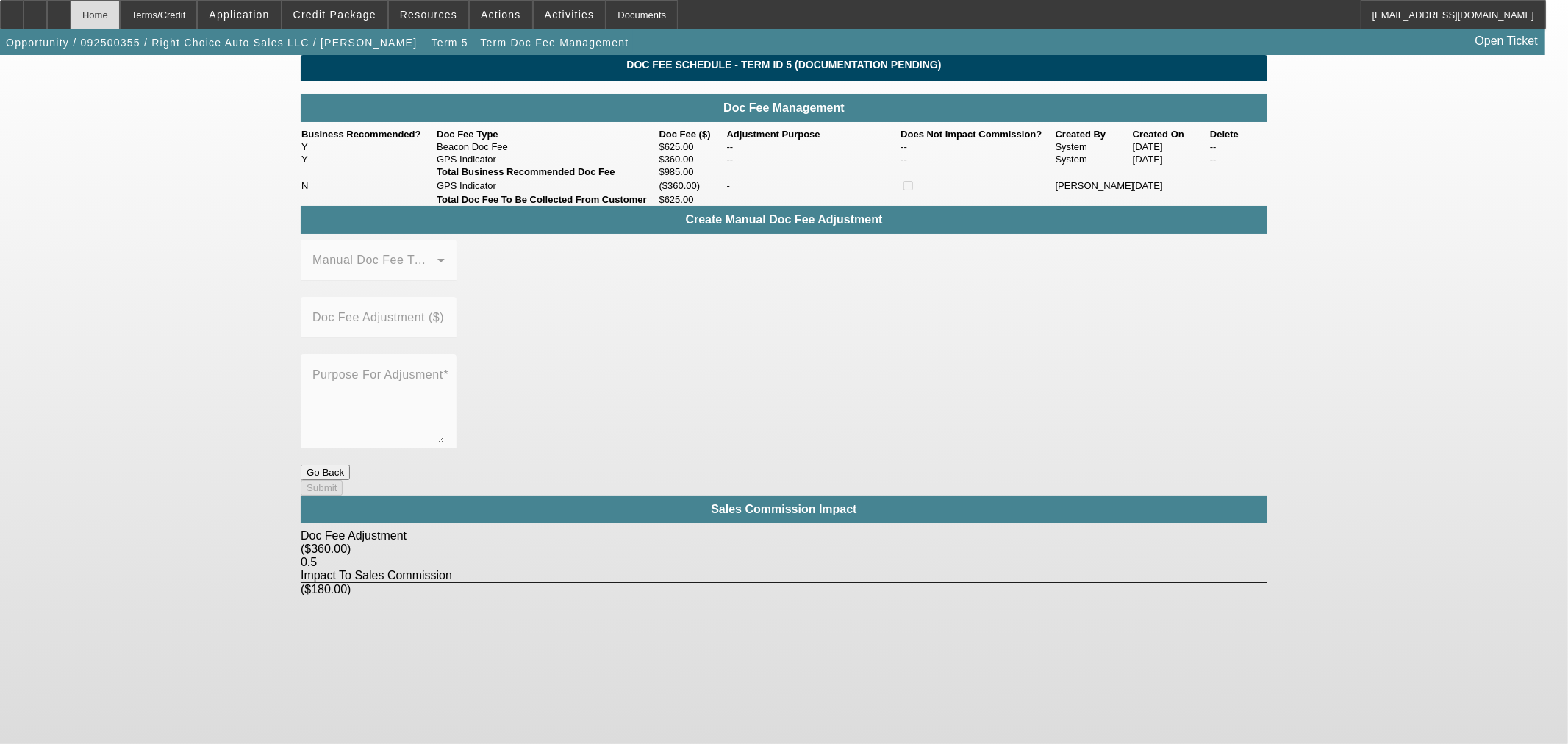
click at [120, 17] on div "Home" at bounding box center [95, 15] width 50 height 30
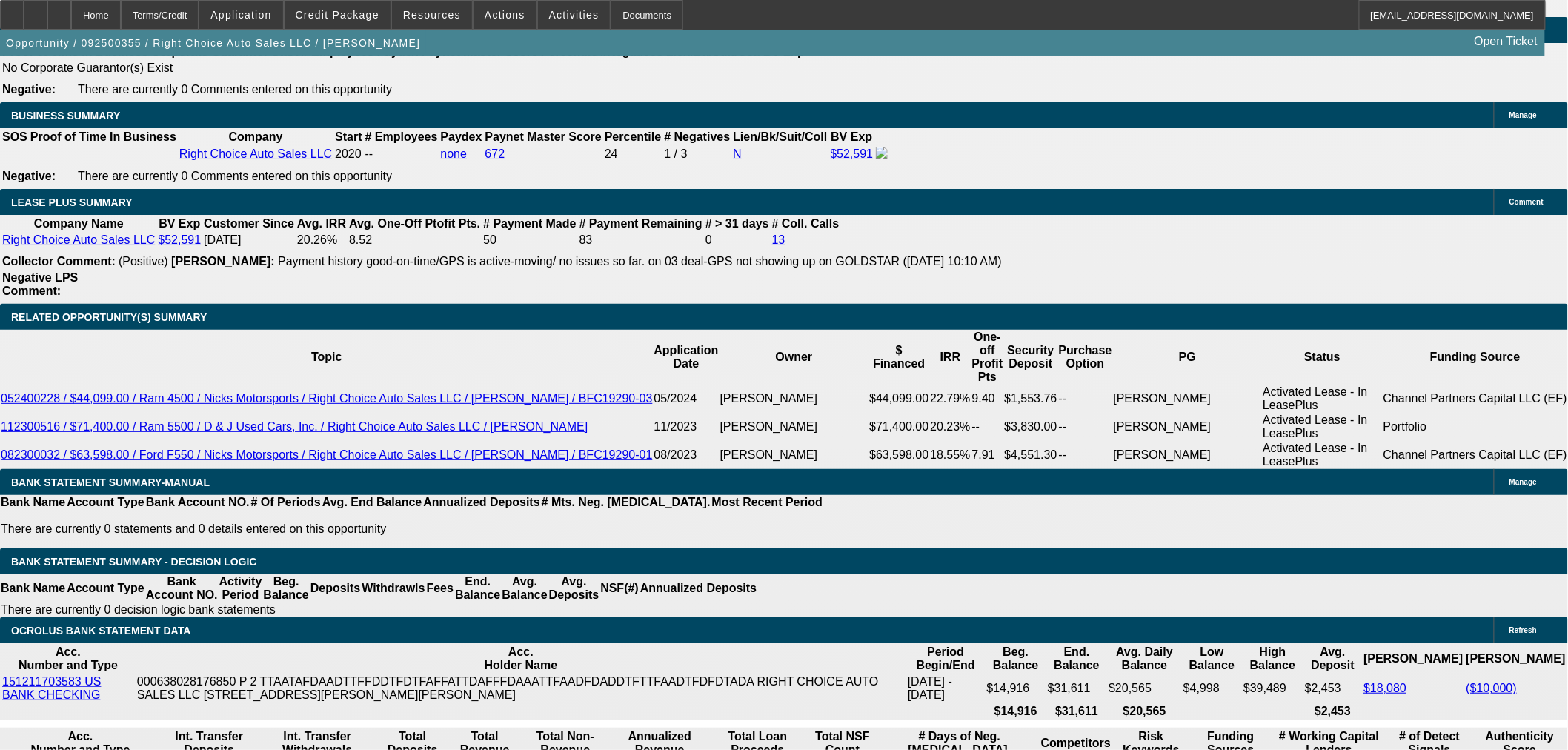
select select "0"
select select "2"
select select "0"
select select "4"
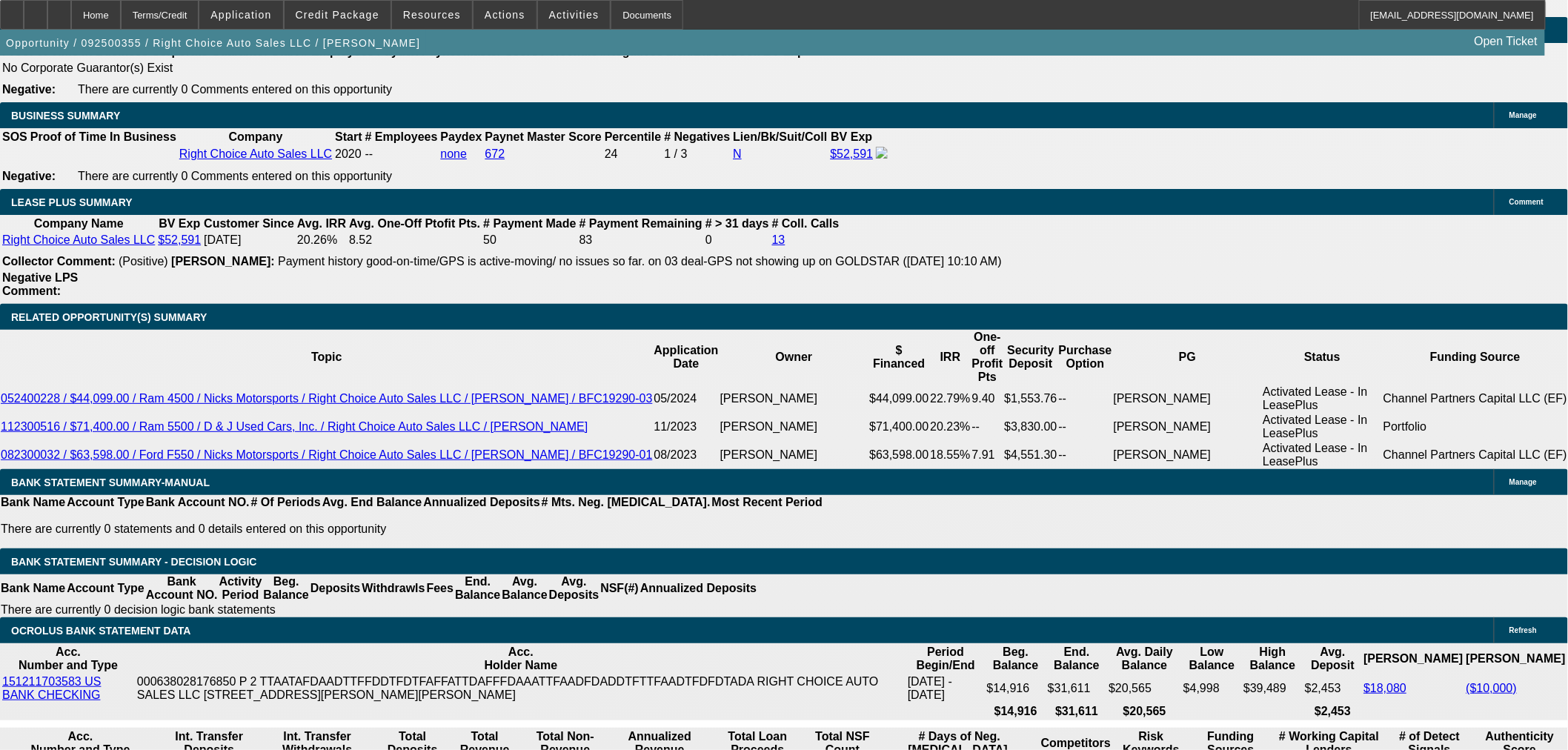
select select "0"
select select "2"
select select "0"
select select "4"
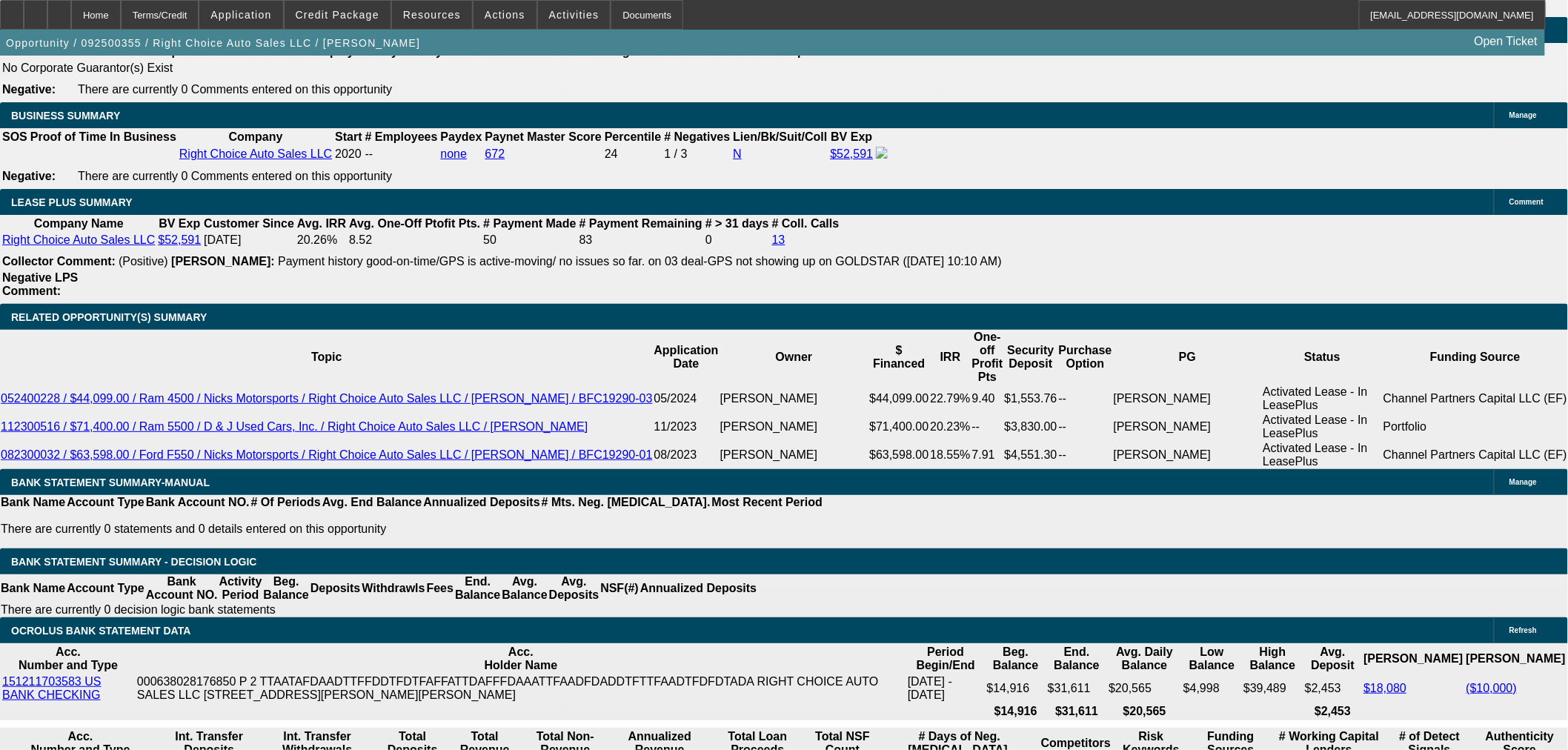
select select "0"
select select "2"
select select "0.1"
select select "4"
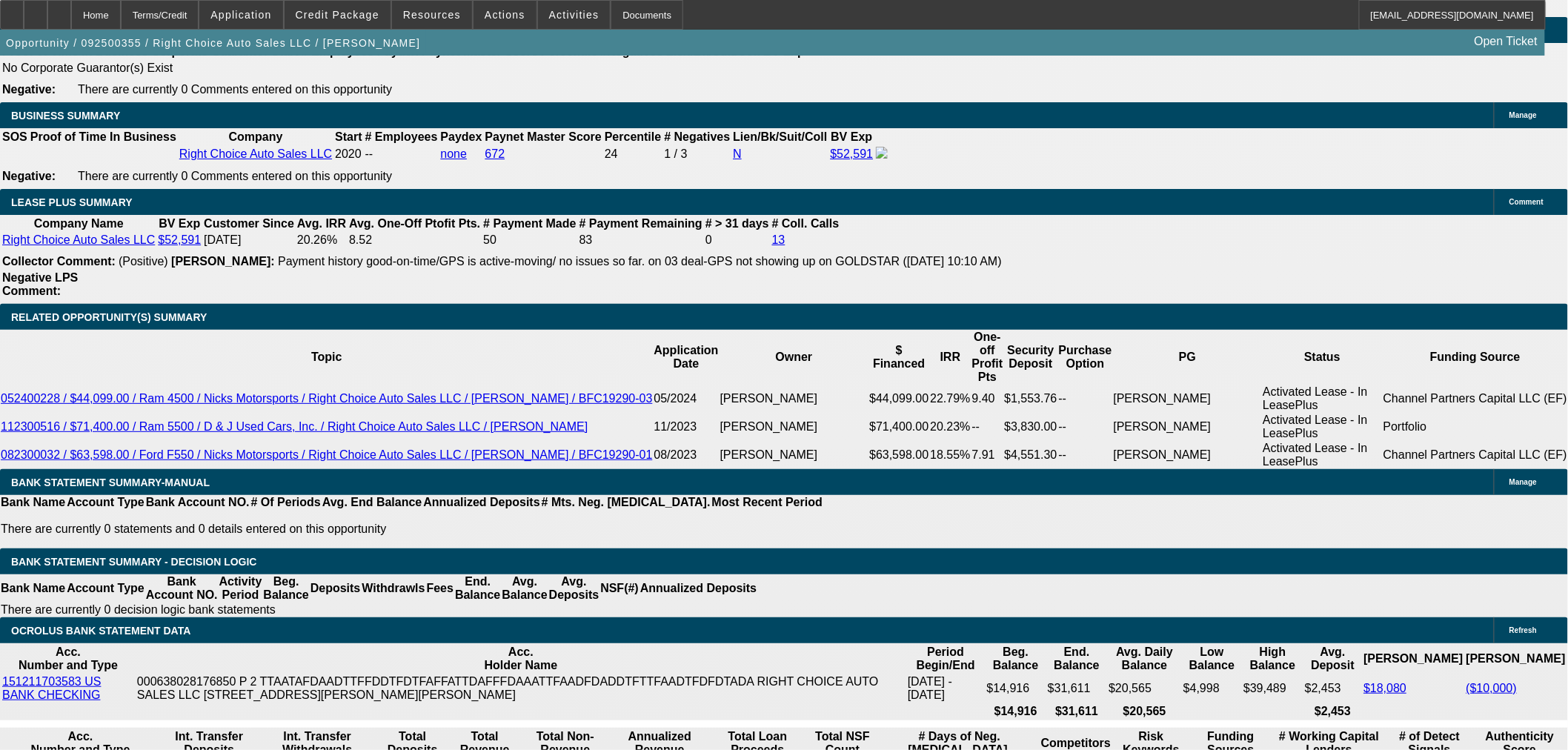
select select "0"
select select "2"
select select "0.1"
select select "4"
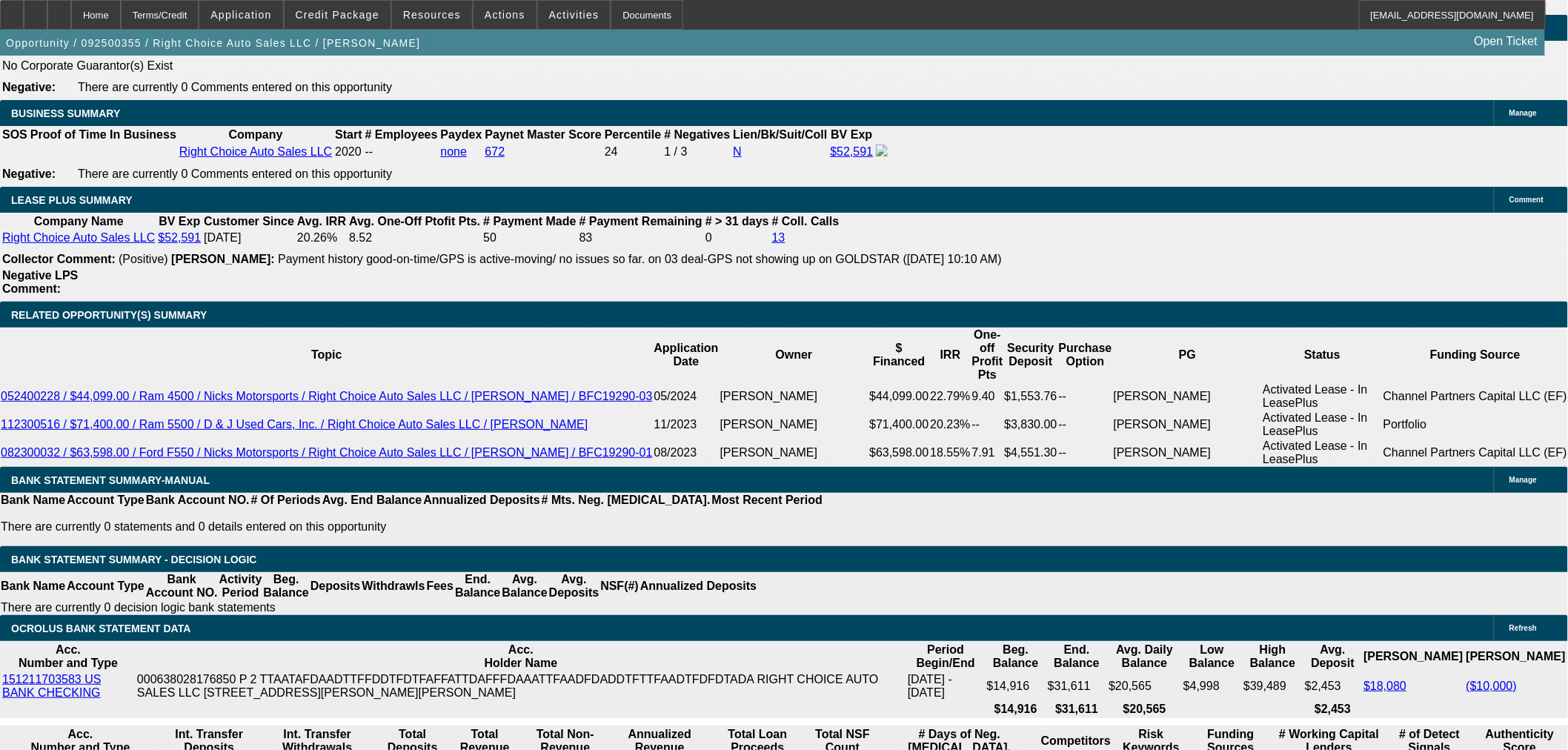
scroll to position [2405, 0]
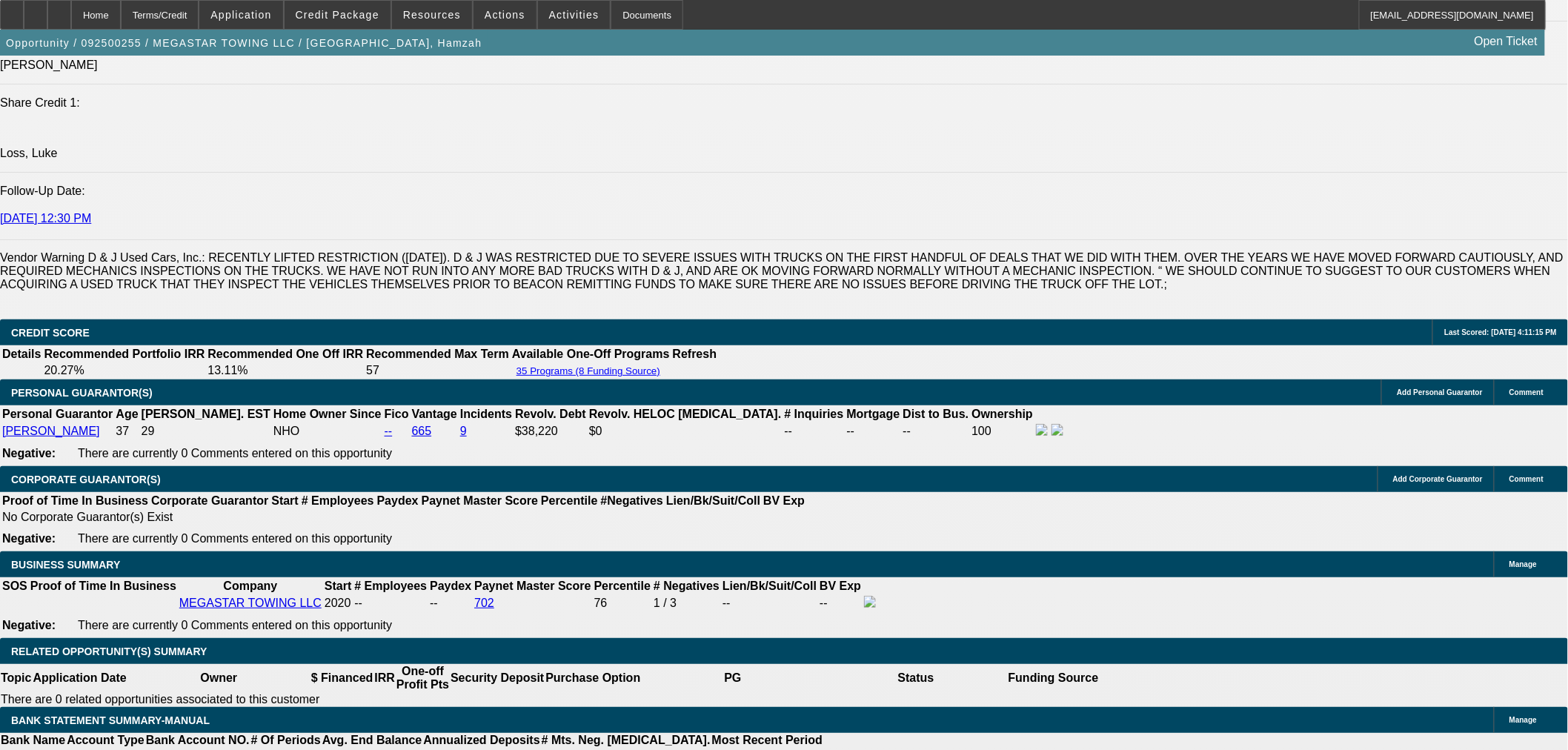
select select "0"
select select "2"
select select "0.1"
select select "4"
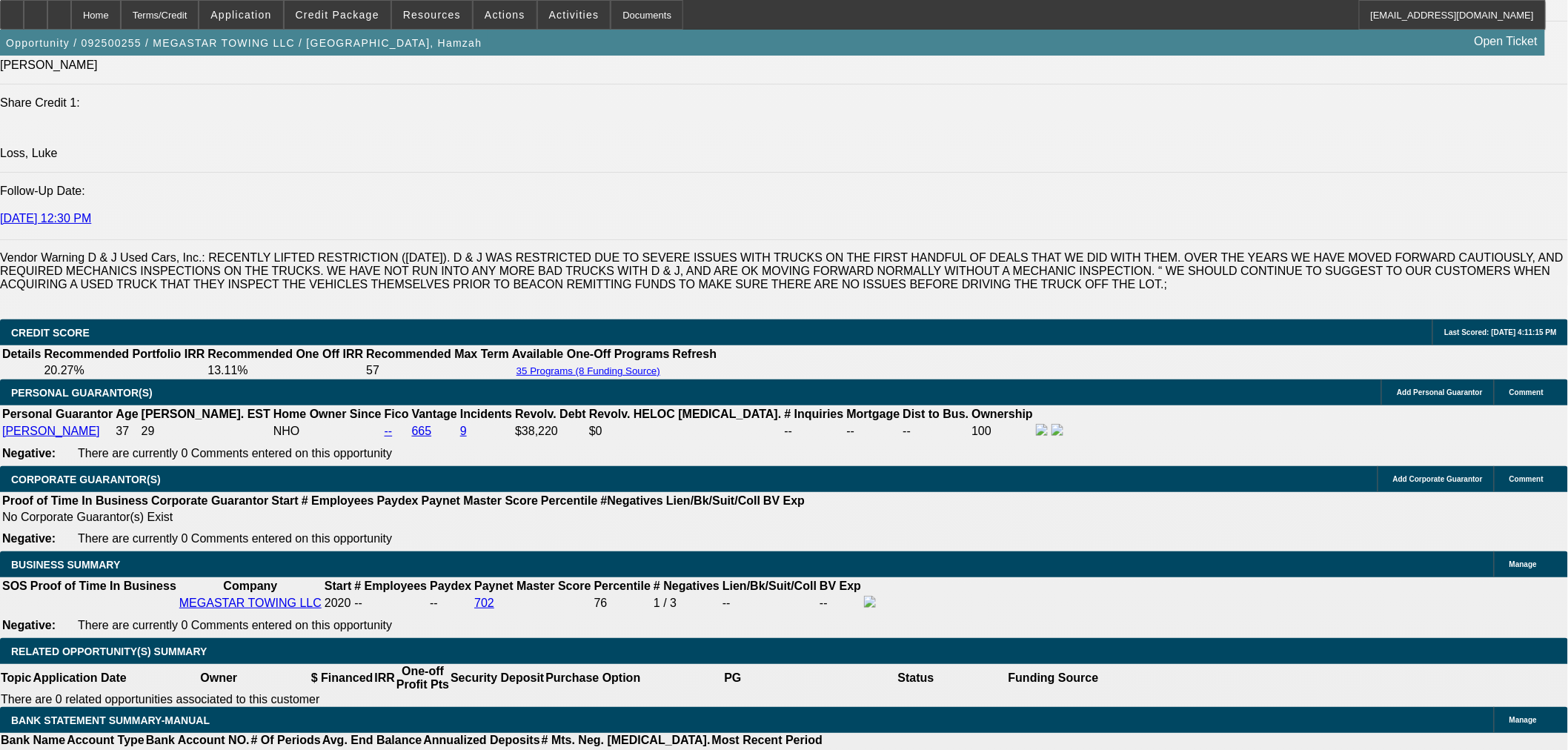
select select "0"
select select "2"
select select "0.1"
select select "4"
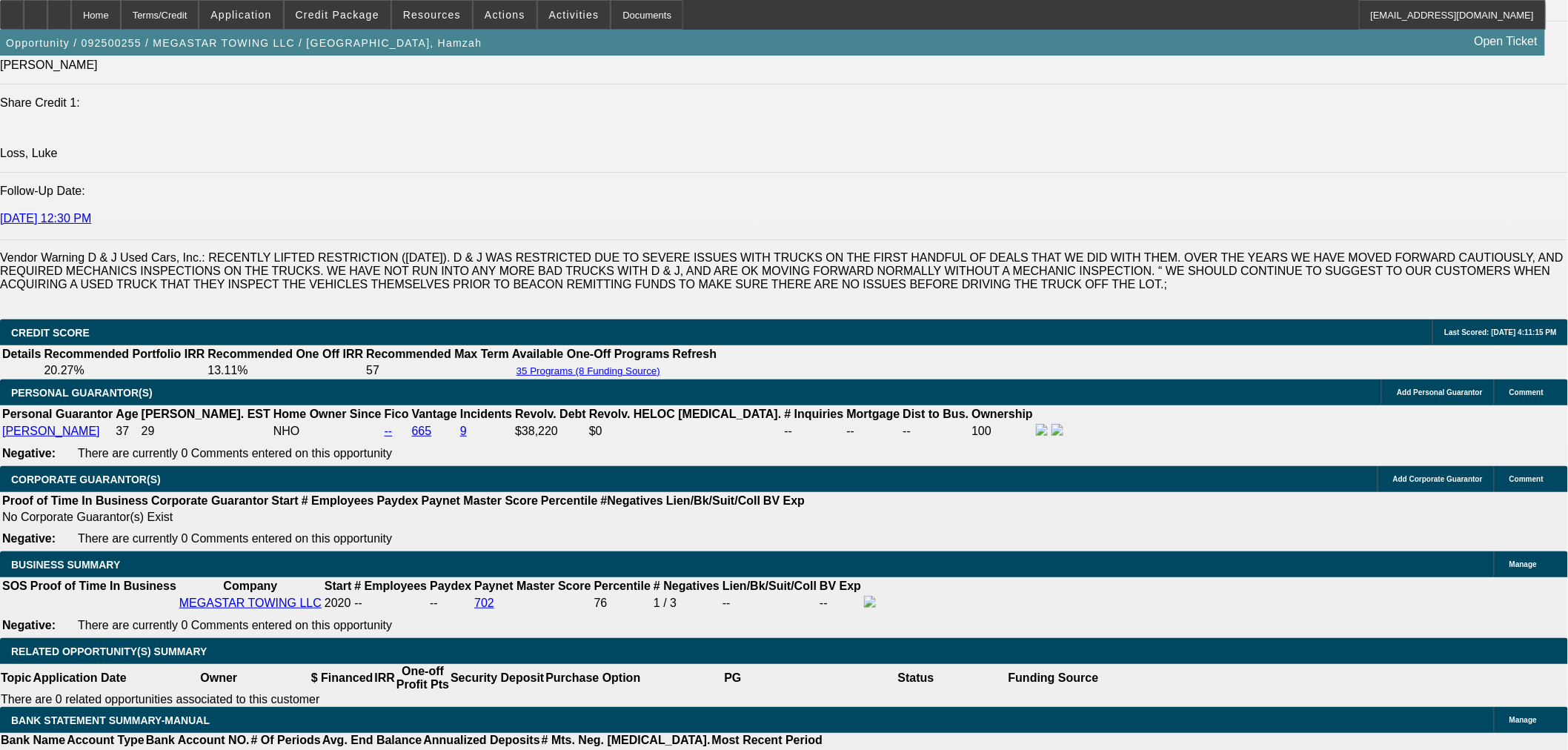
select select "0"
select select "0.1"
select select "4"
select select "0"
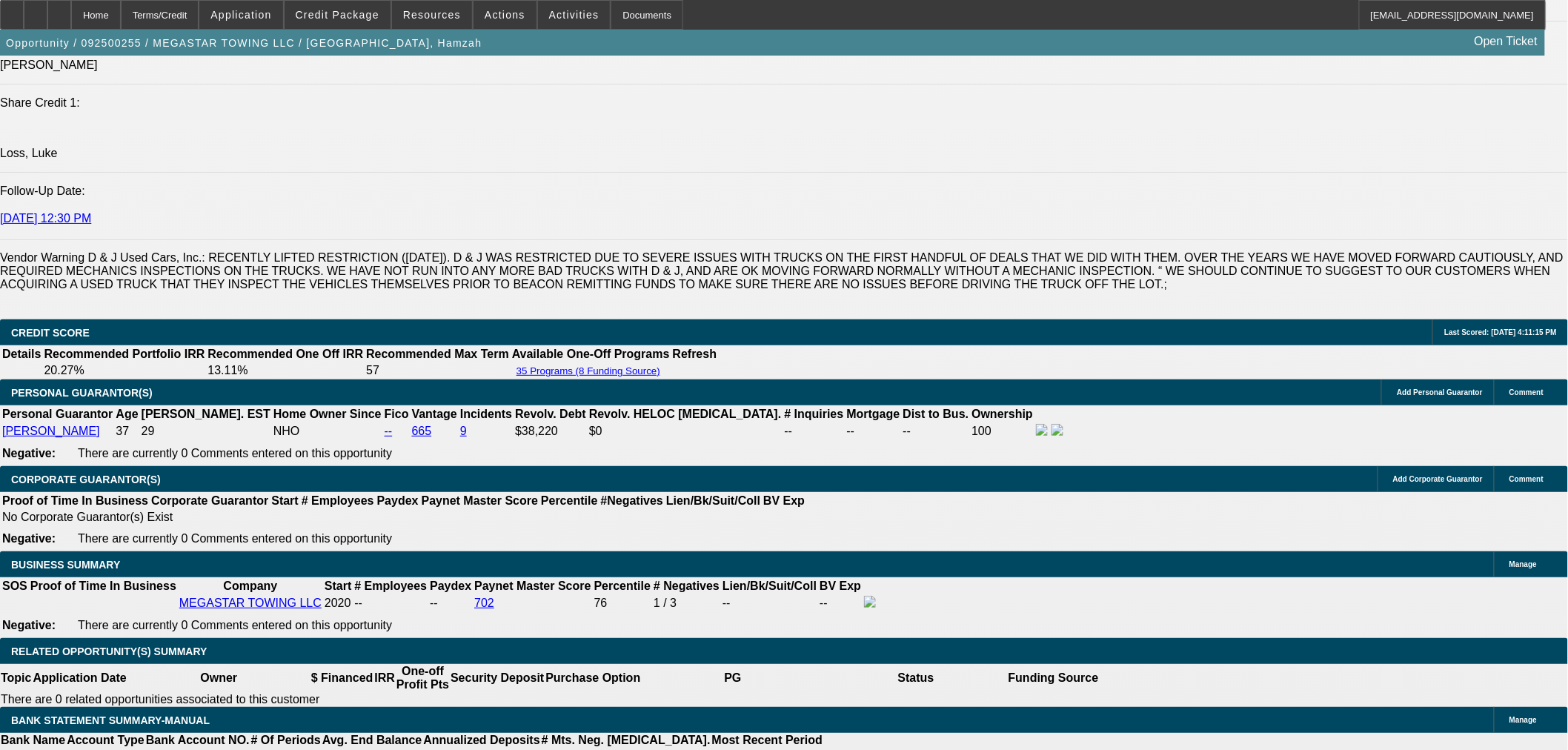
select select "0"
select select "0.1"
select select "4"
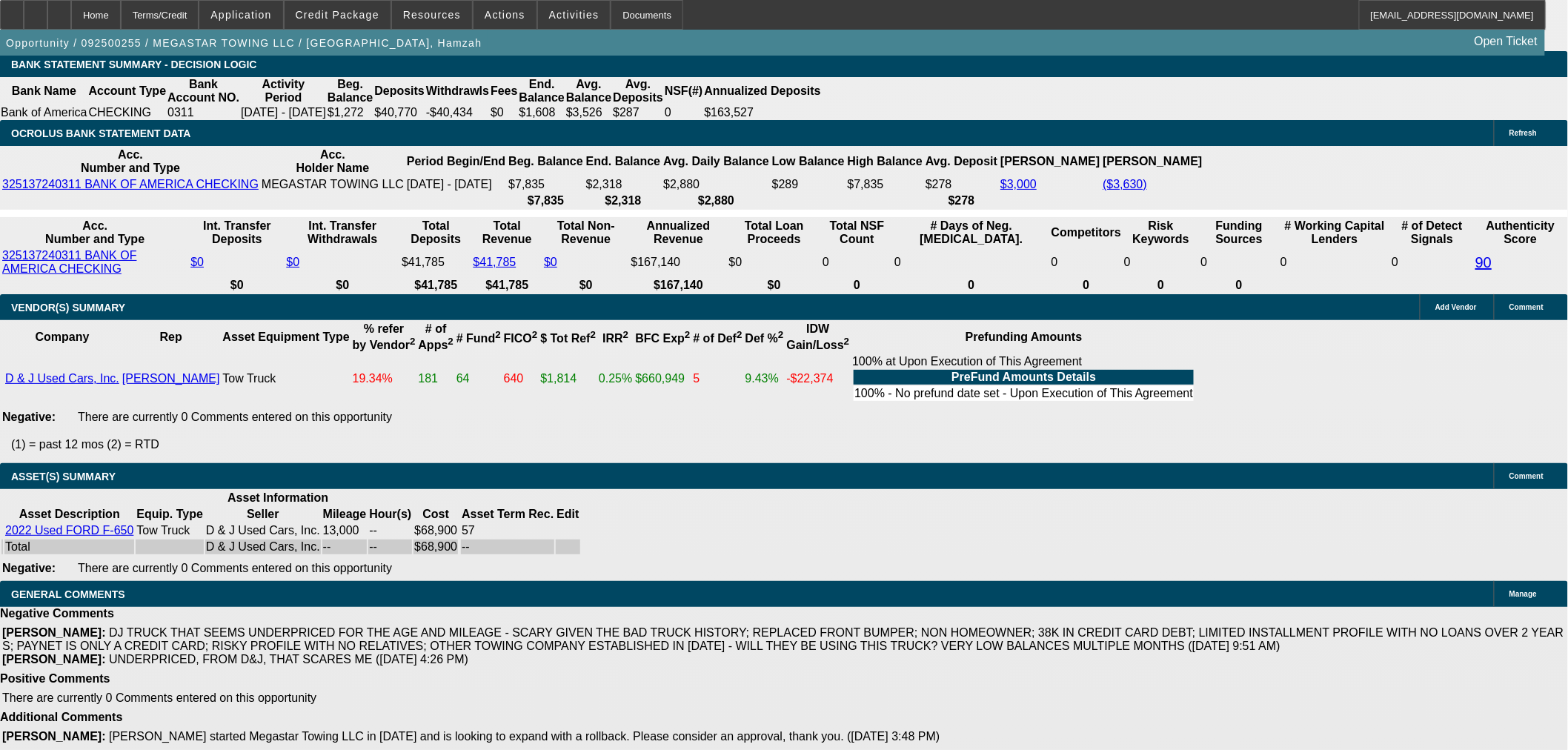
scroll to position [2701, 0]
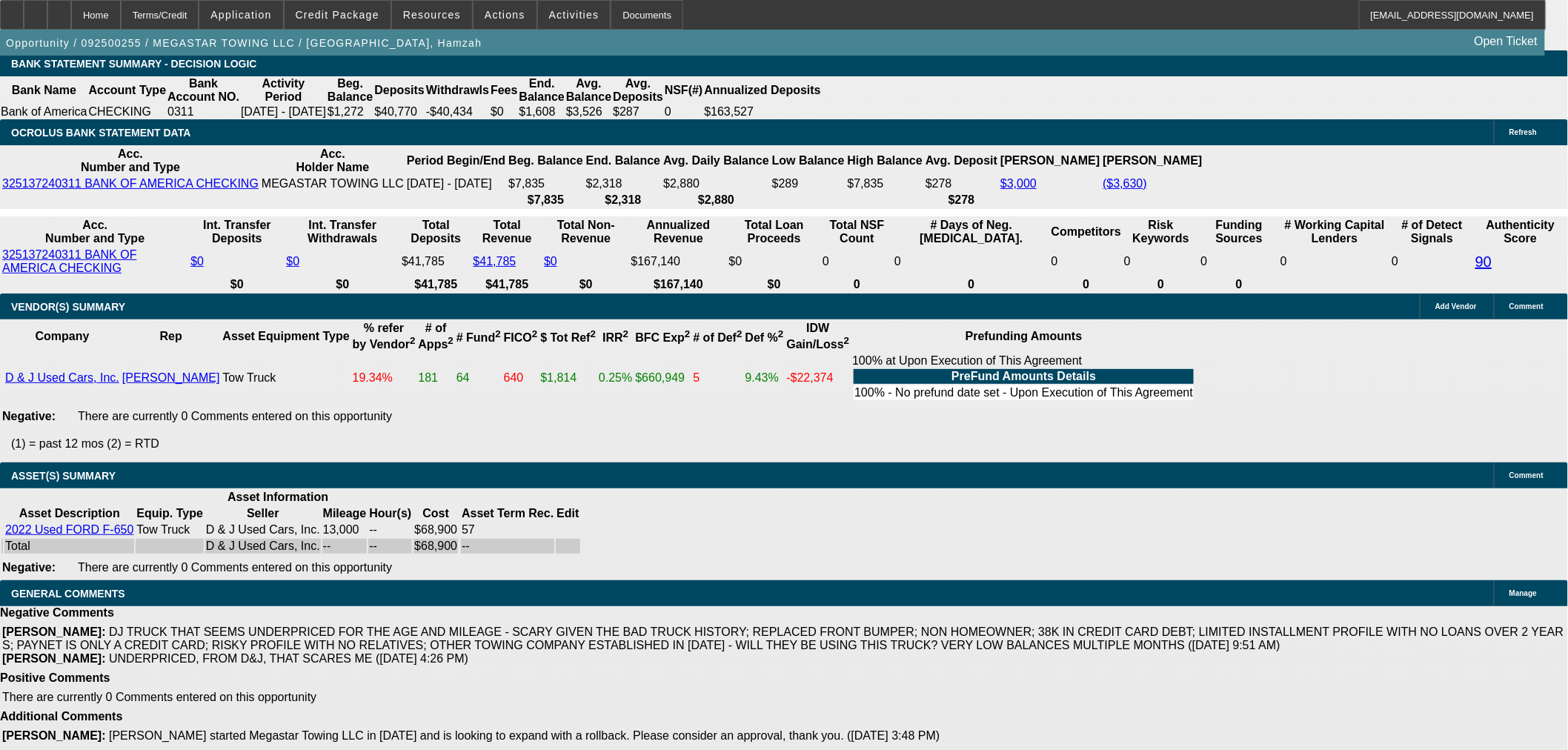
select select "4"
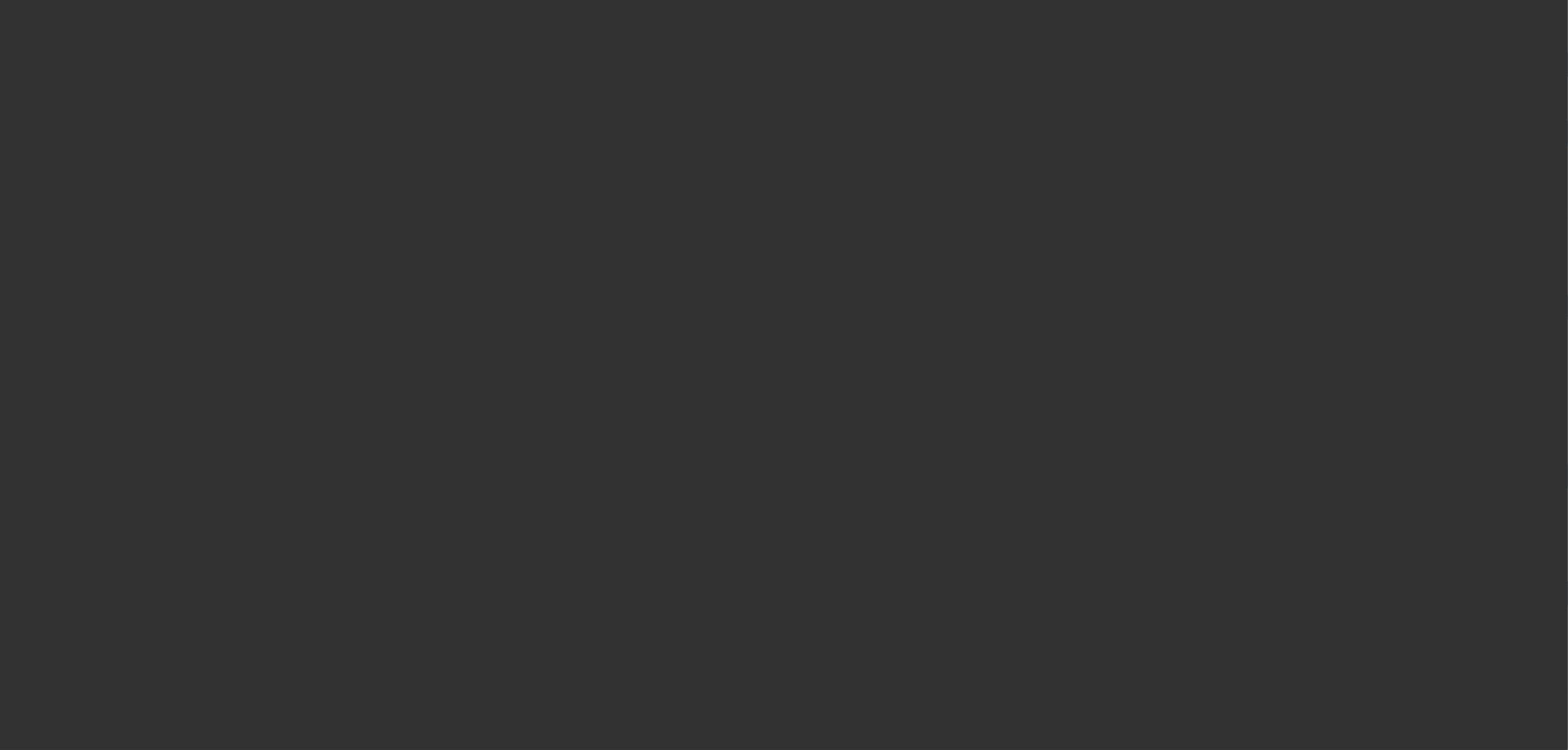
scroll to position [0, 0]
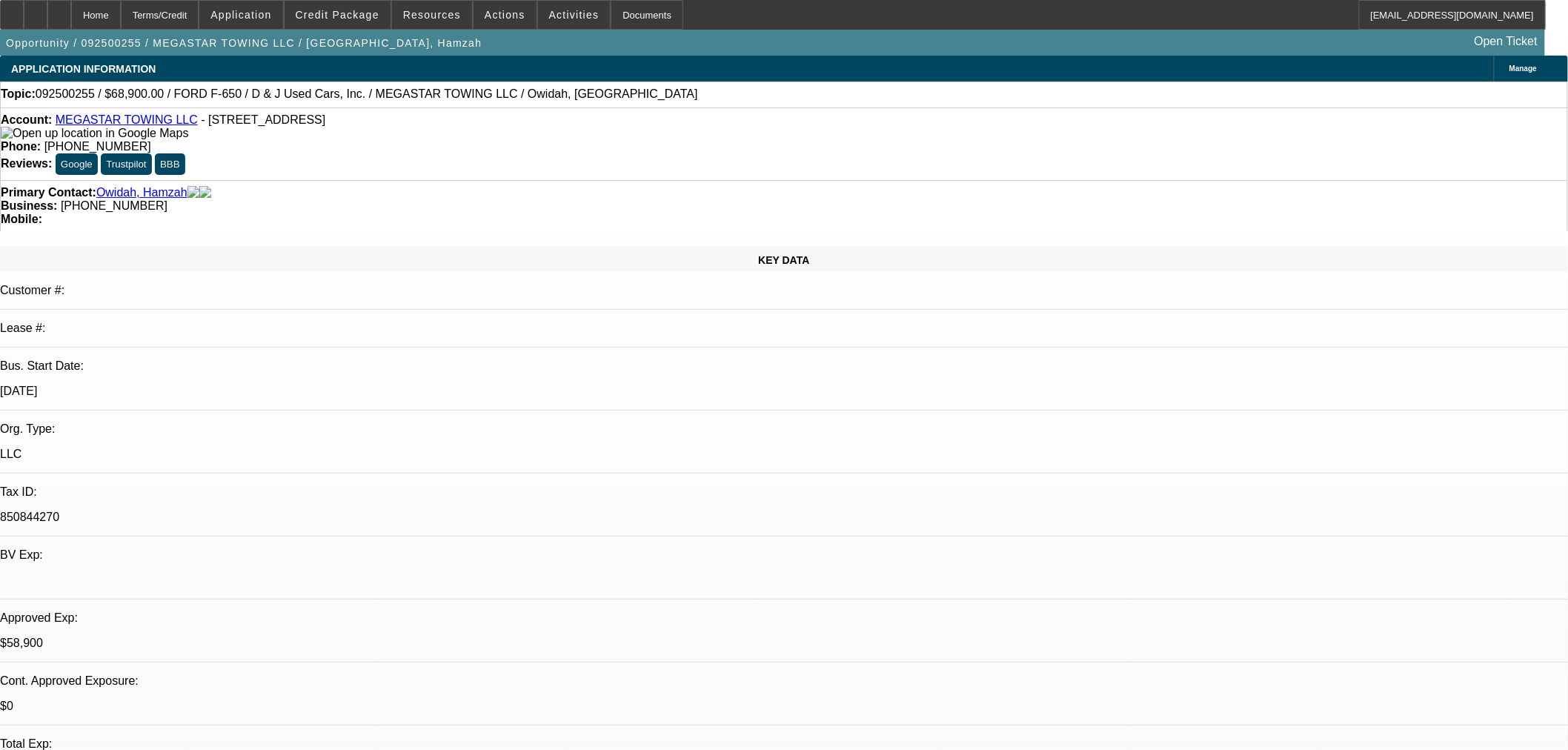
paste textarea "Thank you for the application, we must pass on this request as it does not meet…"
type textarea "DECLINED BY FINPAC: "Thank you for the application, we must pass on this reques…"
click at [1248, 598] on span "19" at bounding box center [1249, 591] width 27 height 27
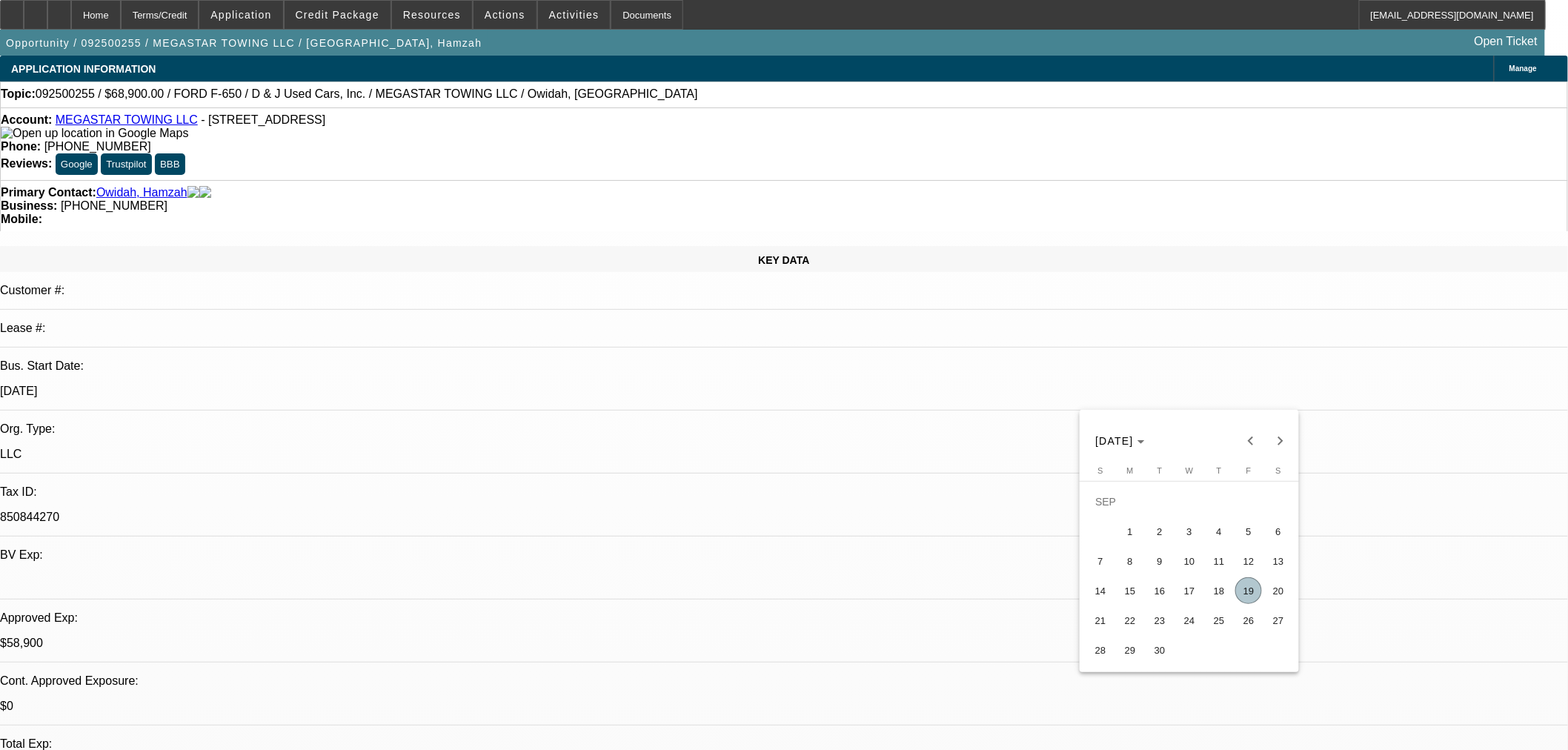
type input "9/19/2025"
type input "04:13"
type input "04:20"
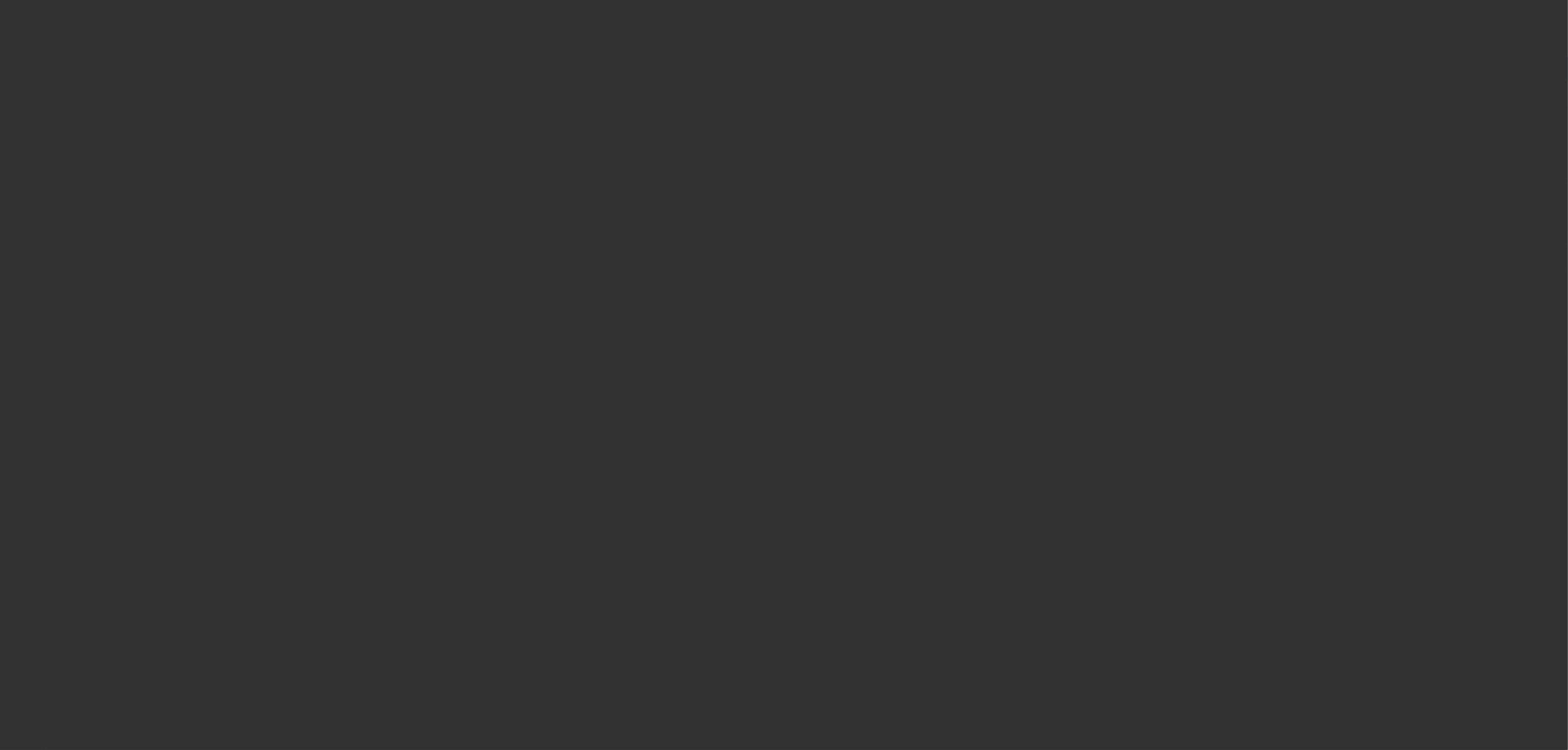
select select "0"
select select "2"
select select "0.1"
select select "4"
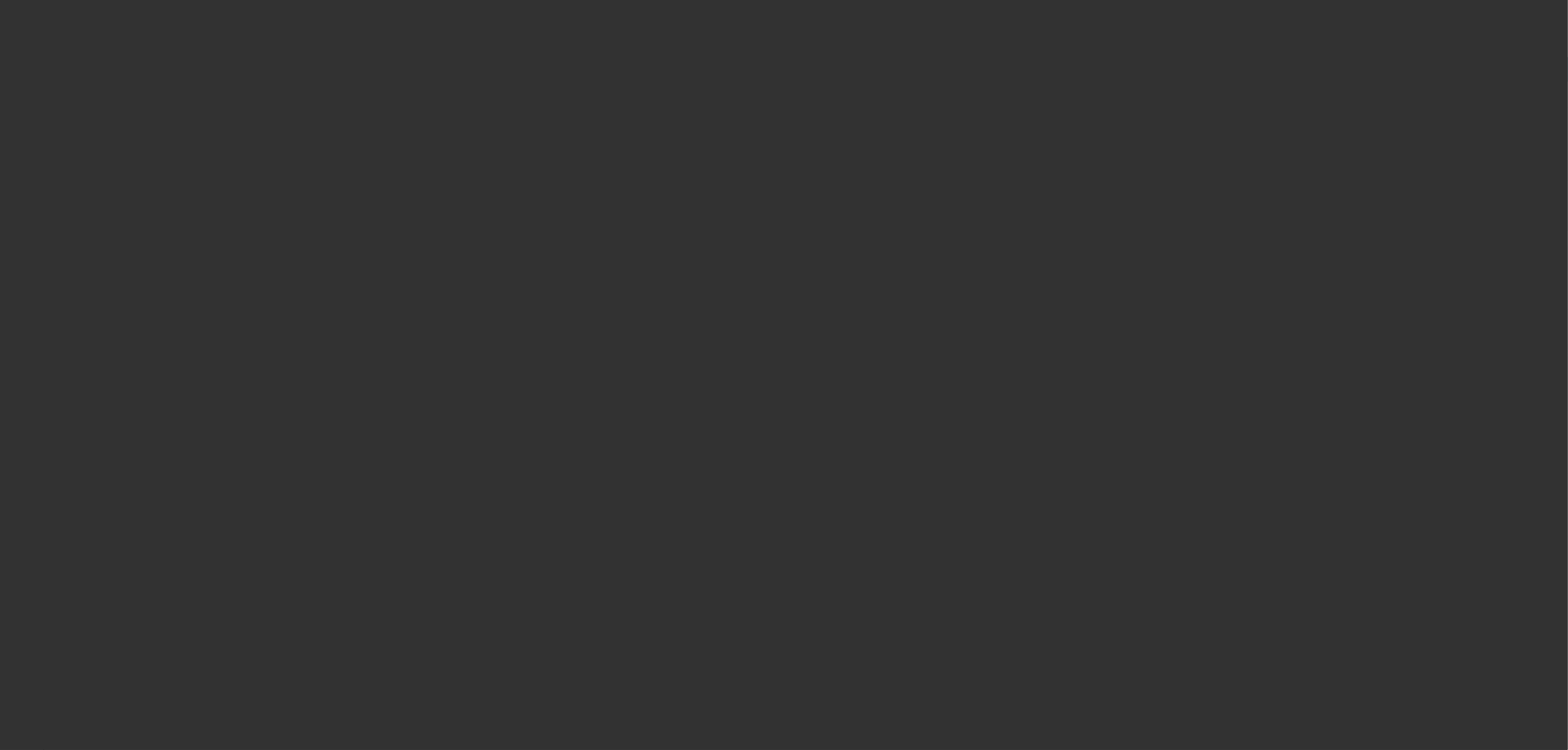
select select "0"
select select "2"
select select "0.1"
select select "4"
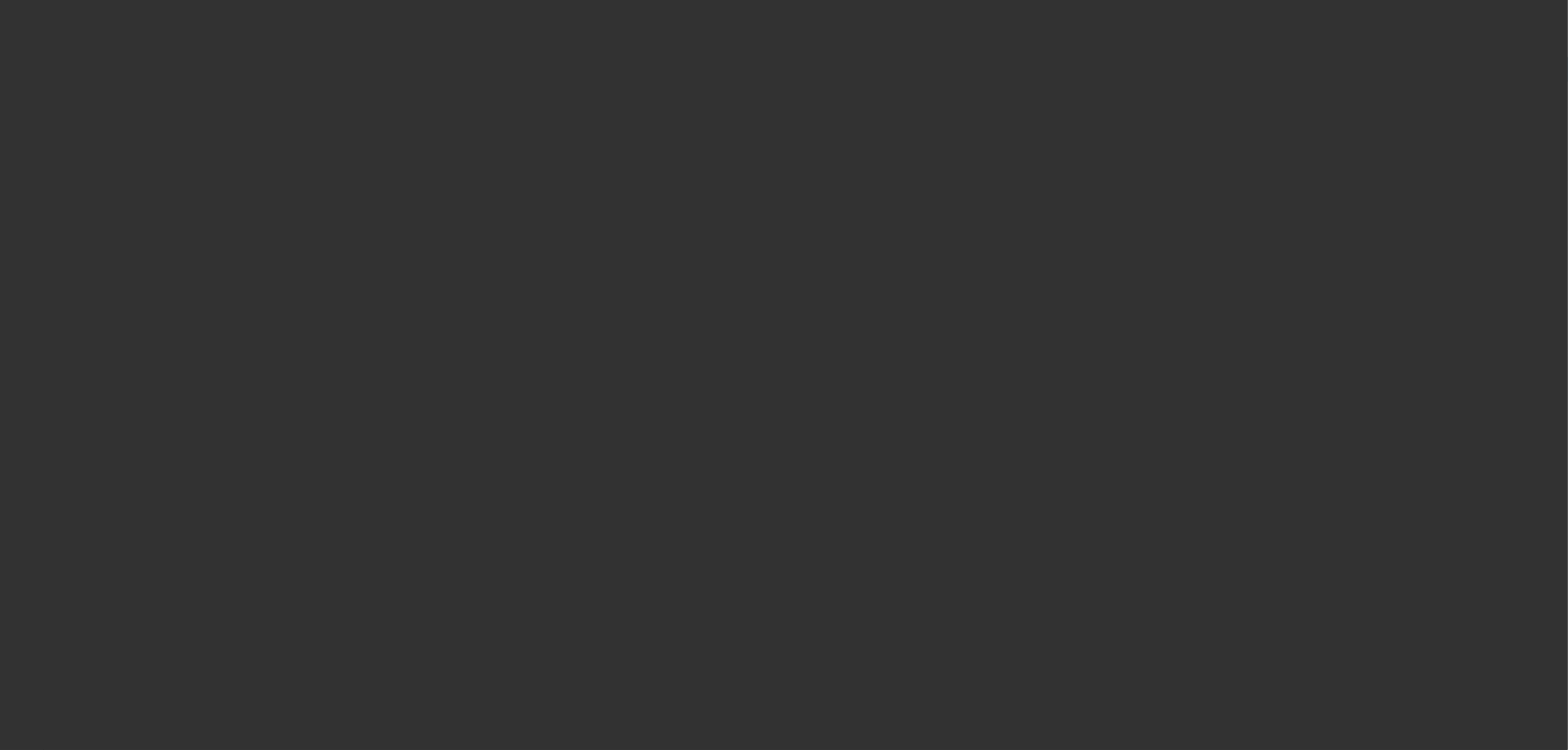
select select "0"
select select "0.1"
select select "4"
select select "0"
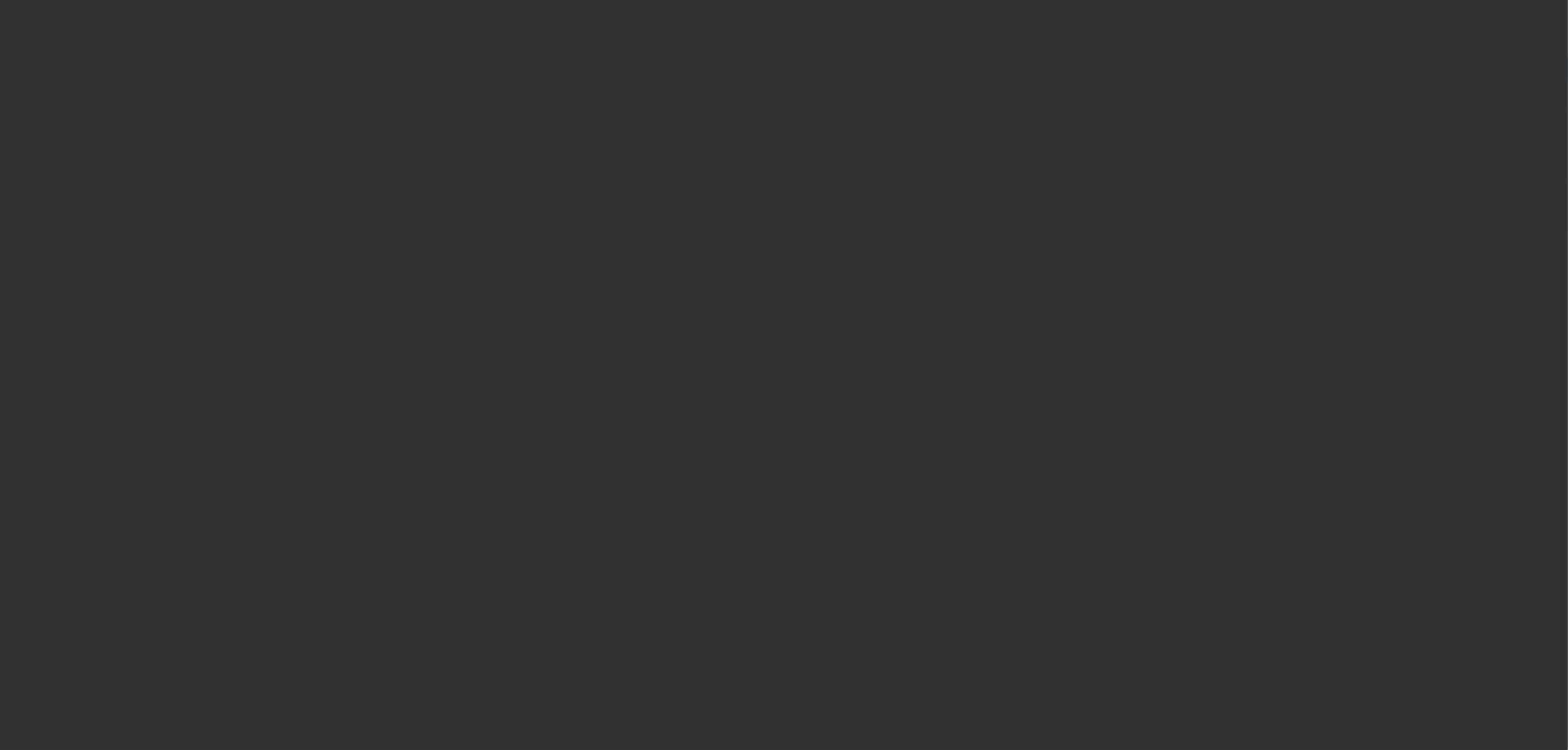
select select "0"
select select "0.1"
select select "4"
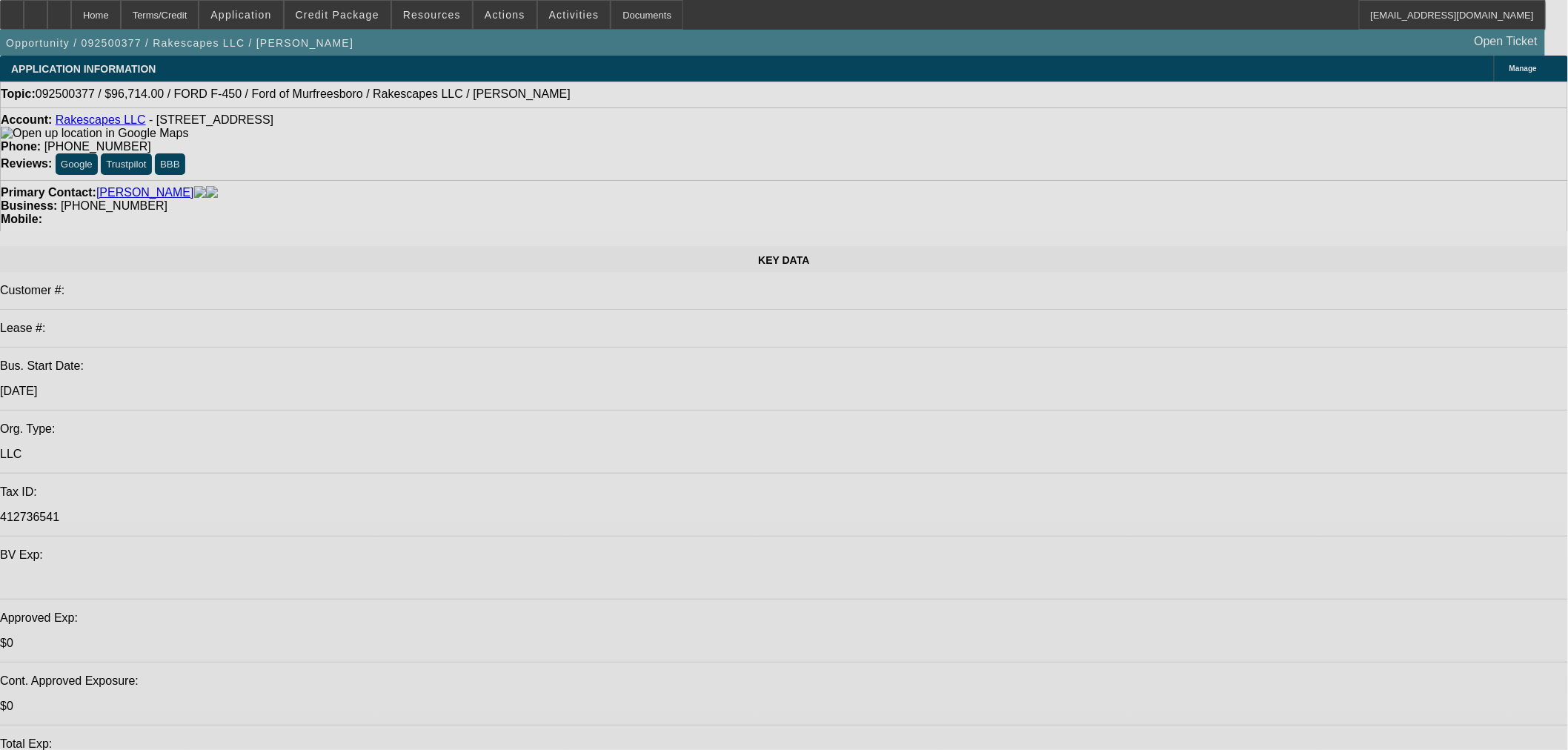
select select "0"
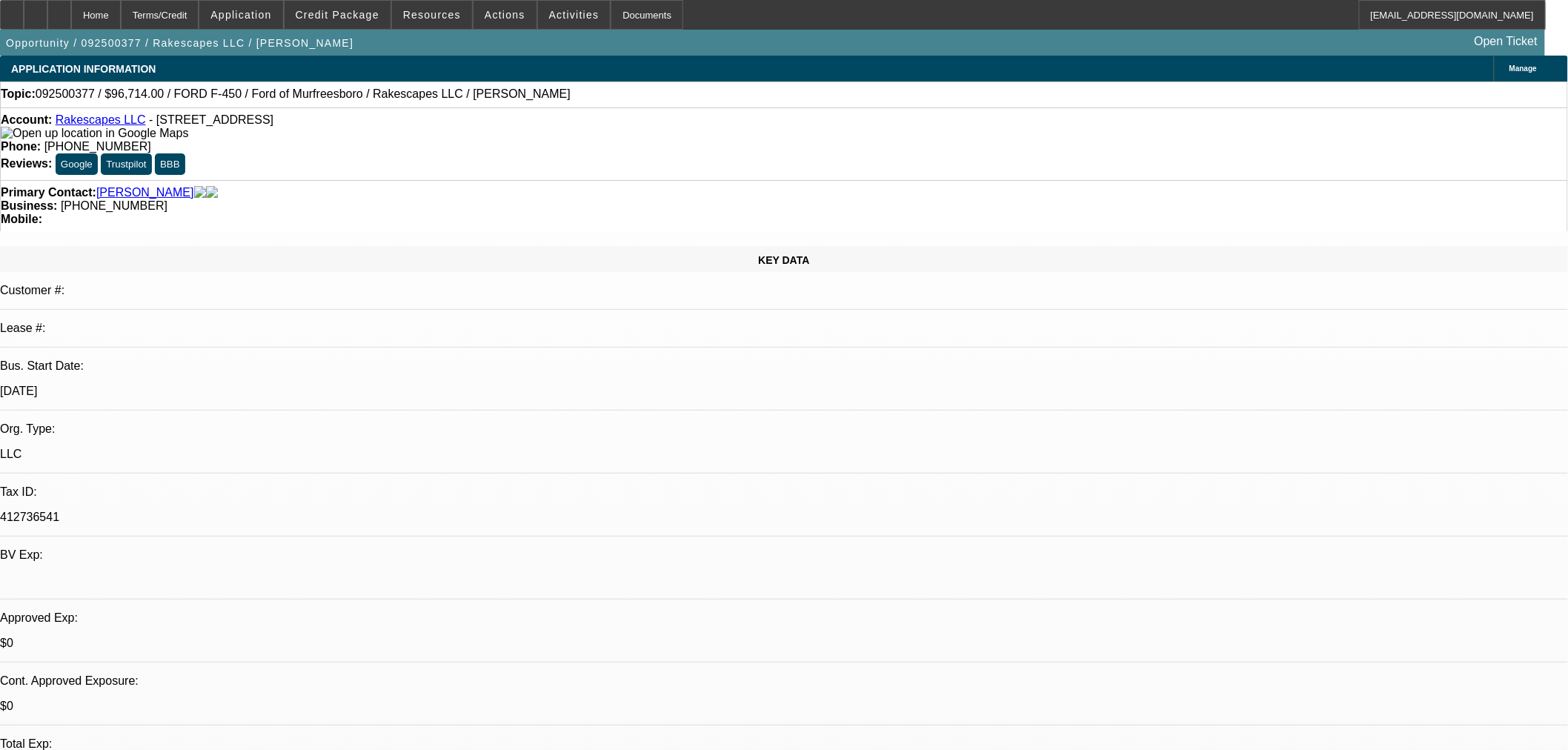
select select "0"
select select "3"
select select "0.1"
select select "4"
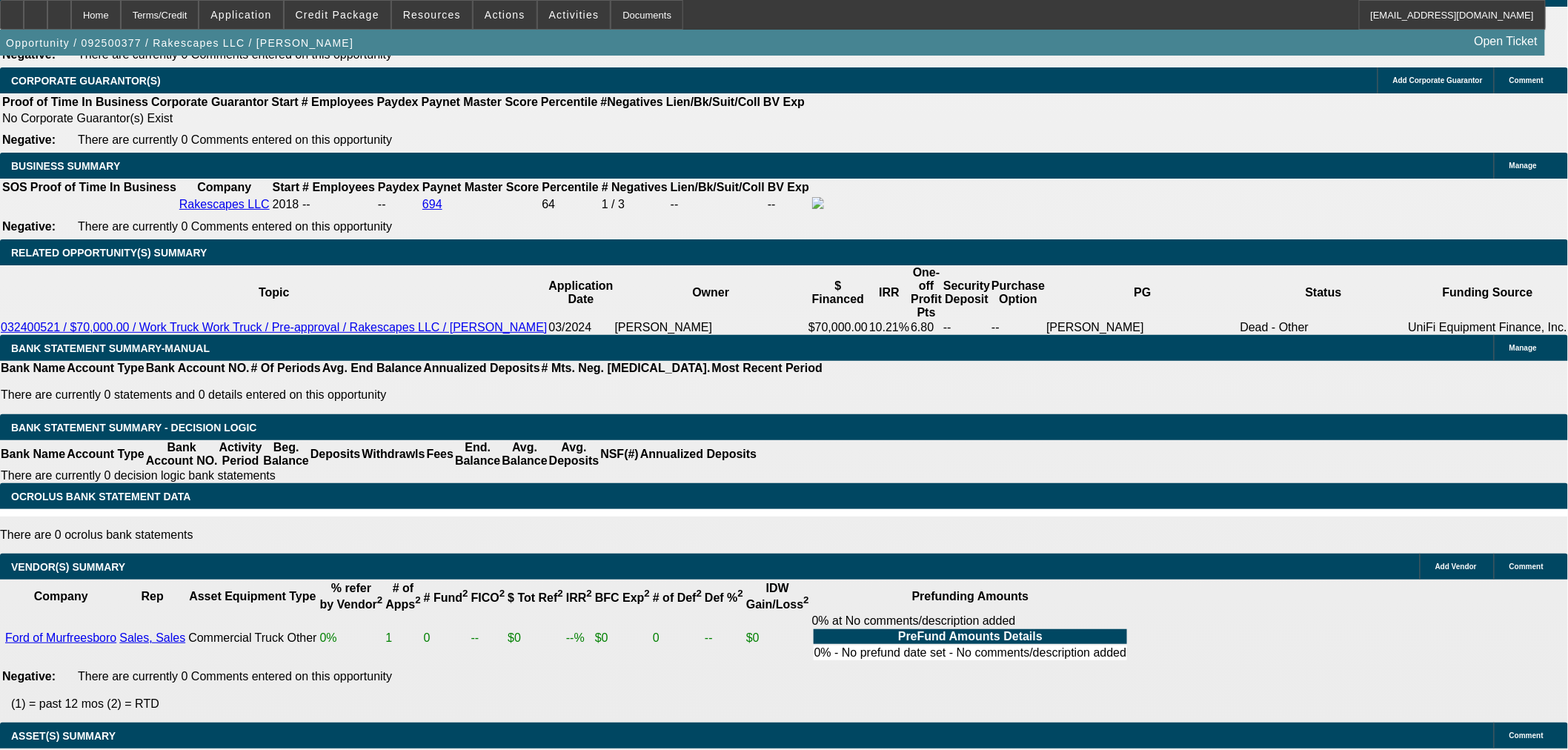
scroll to position [2246, 0]
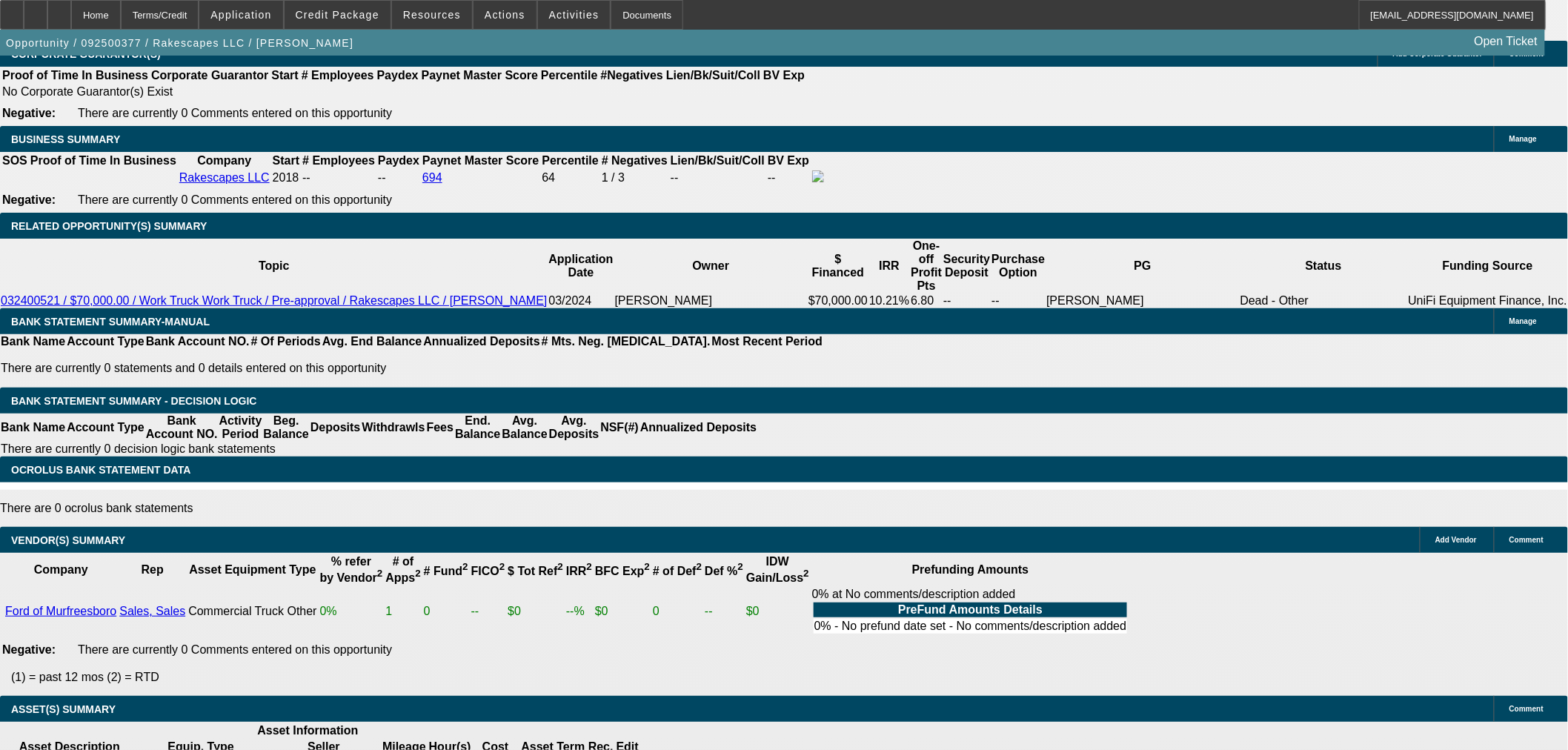
select select "3"
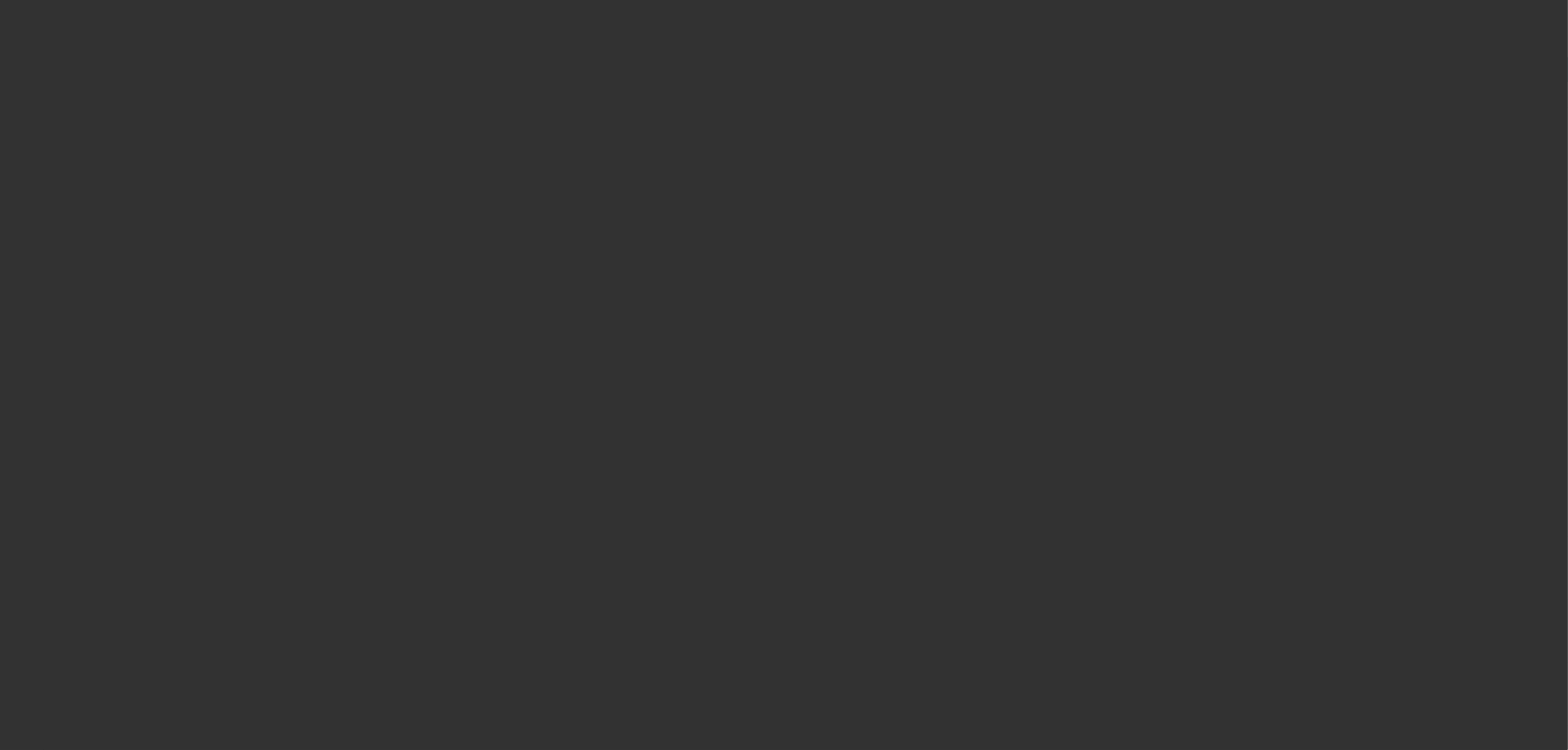
type input "12/18/2025"
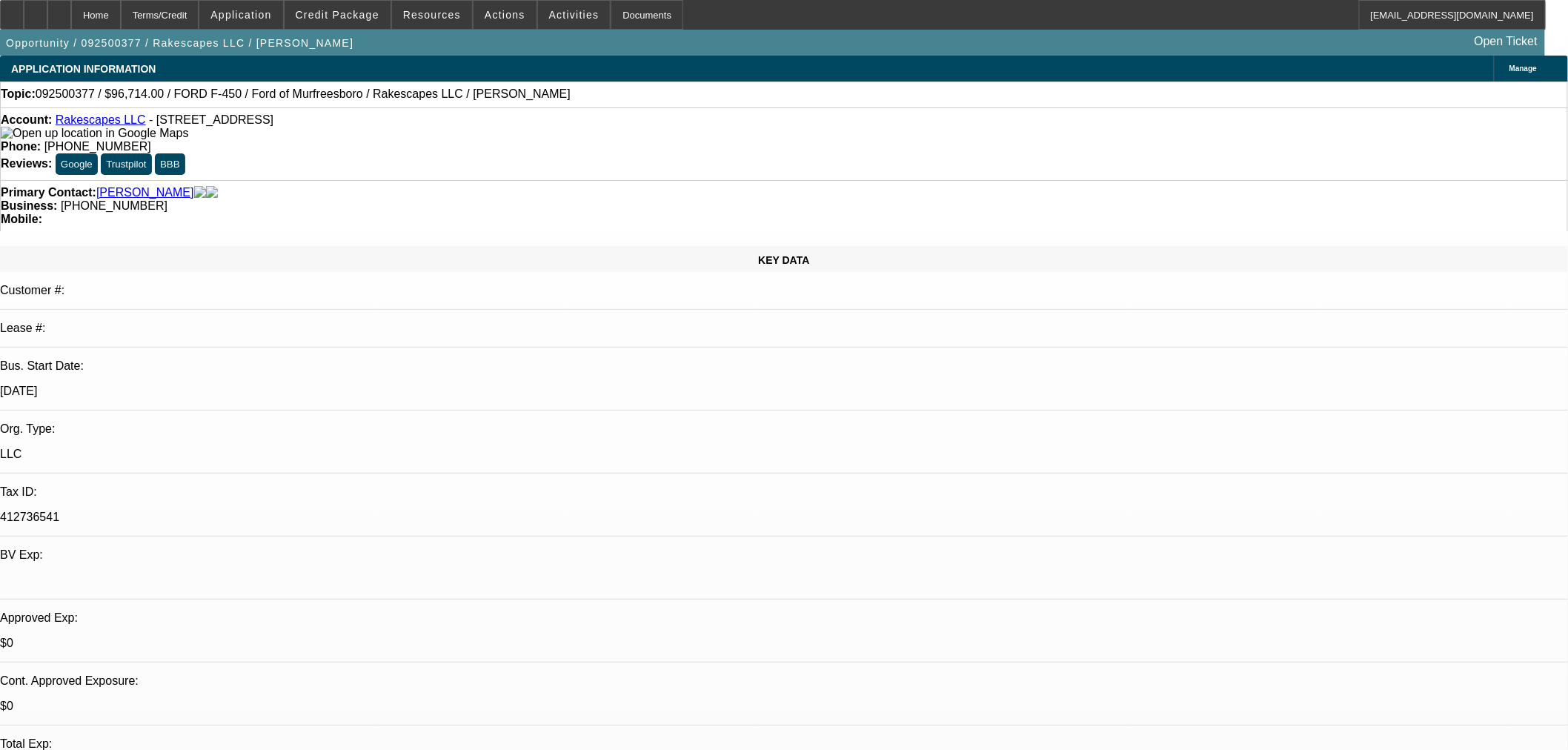
paste input "1058920"
type input "1058920"
paste input "1058920"
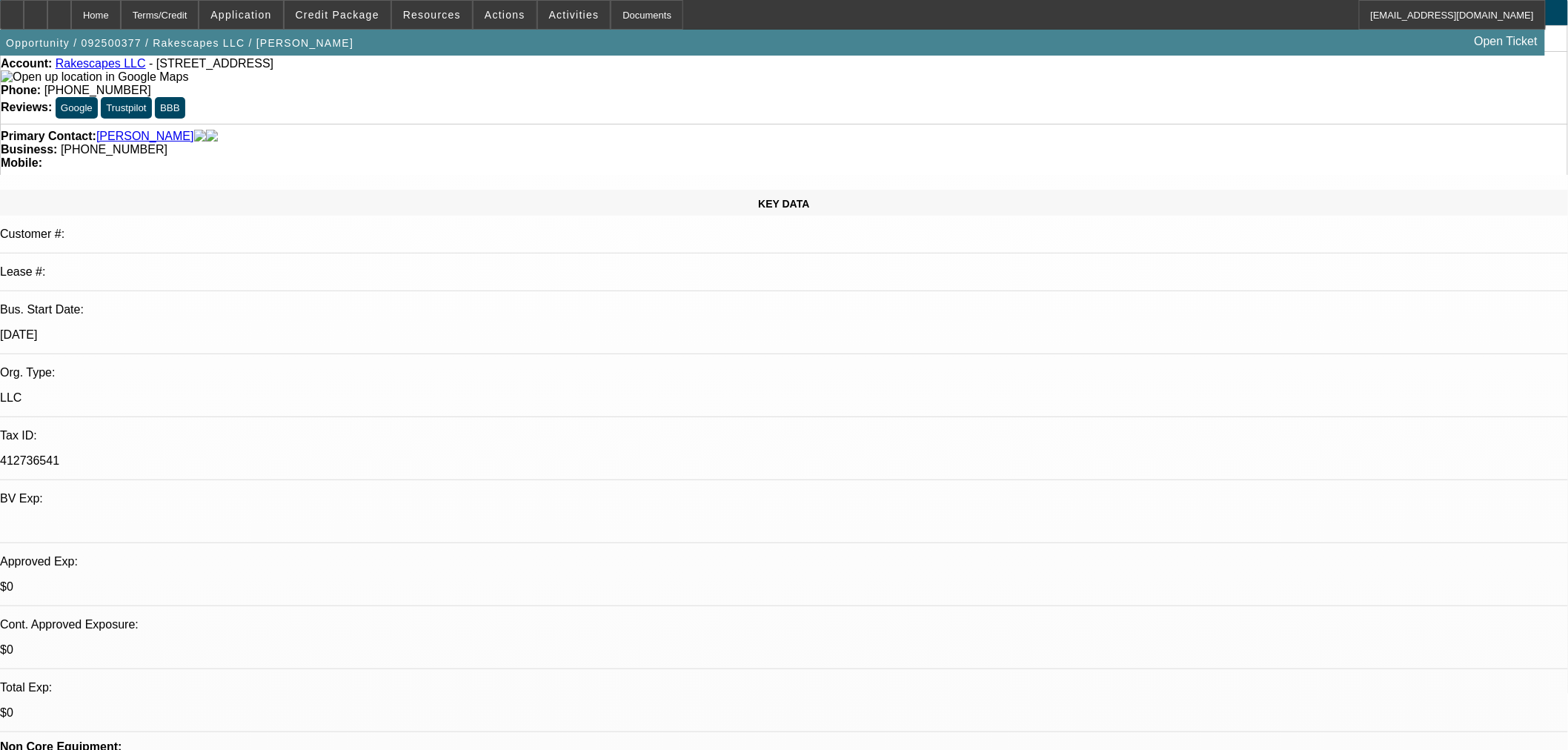
scroll to position [329, 0]
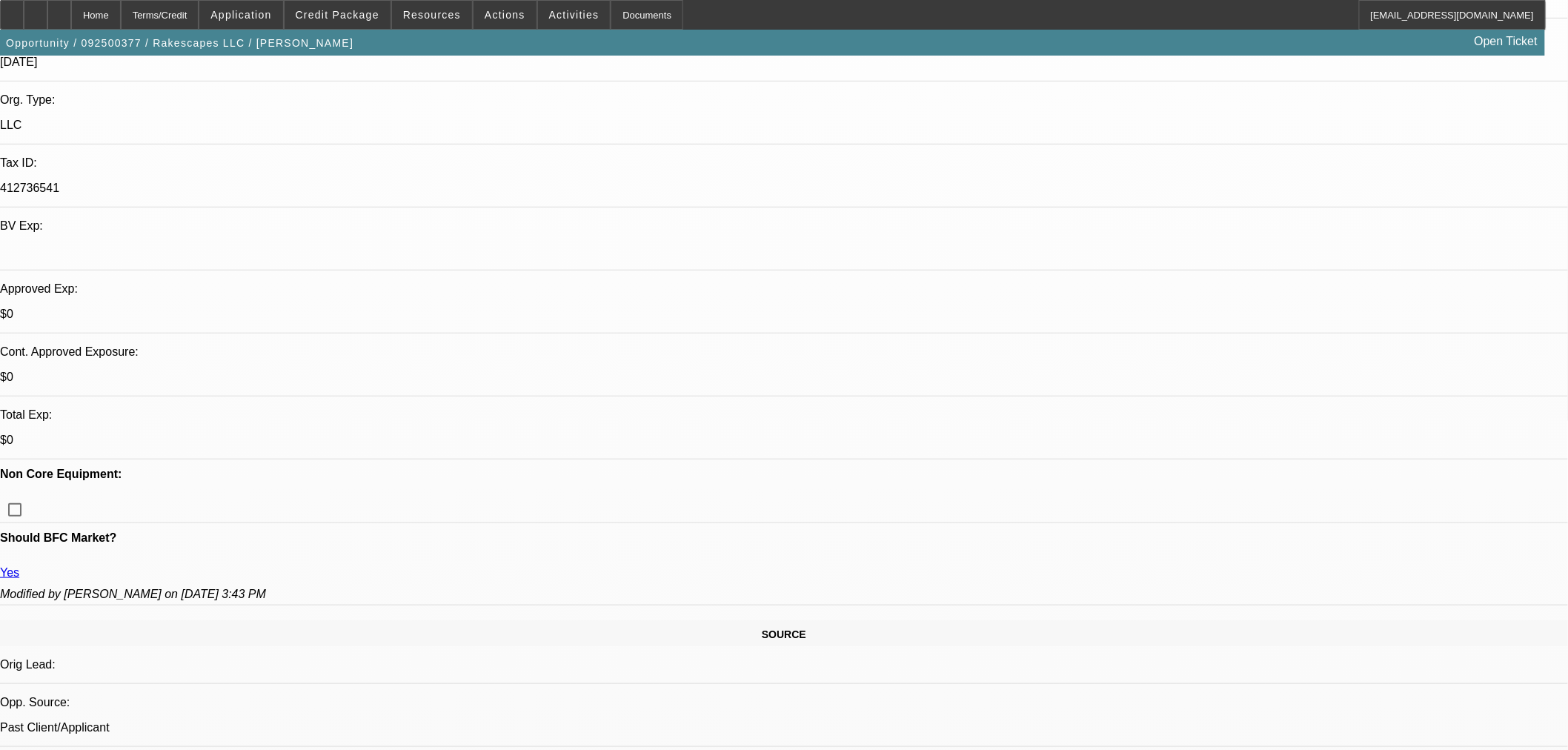
type input "1058920"
click at [1150, 677] on span "Cashiers/Certified Check" at bounding box center [1150, 686] width 140 height 18
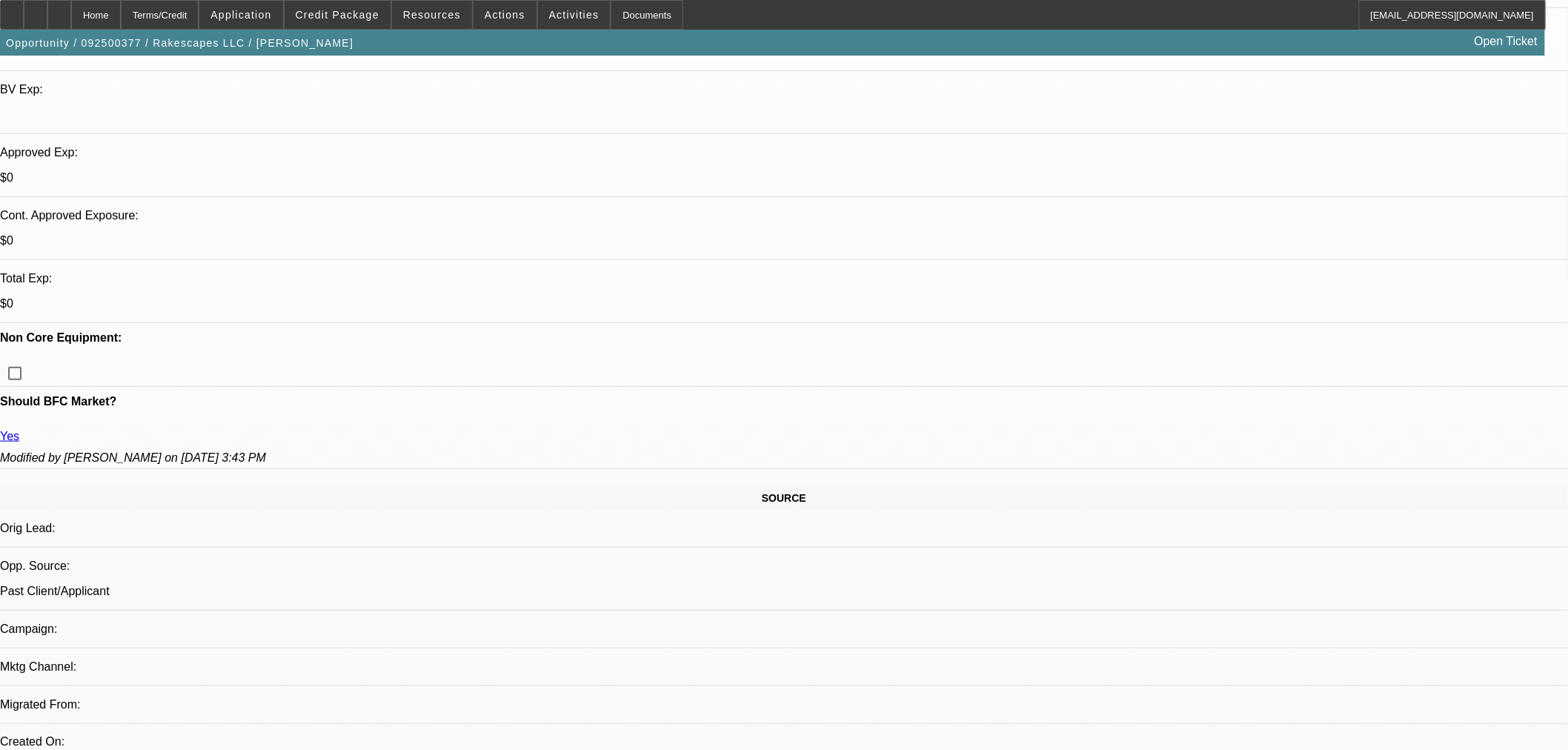
scroll to position [494, 0]
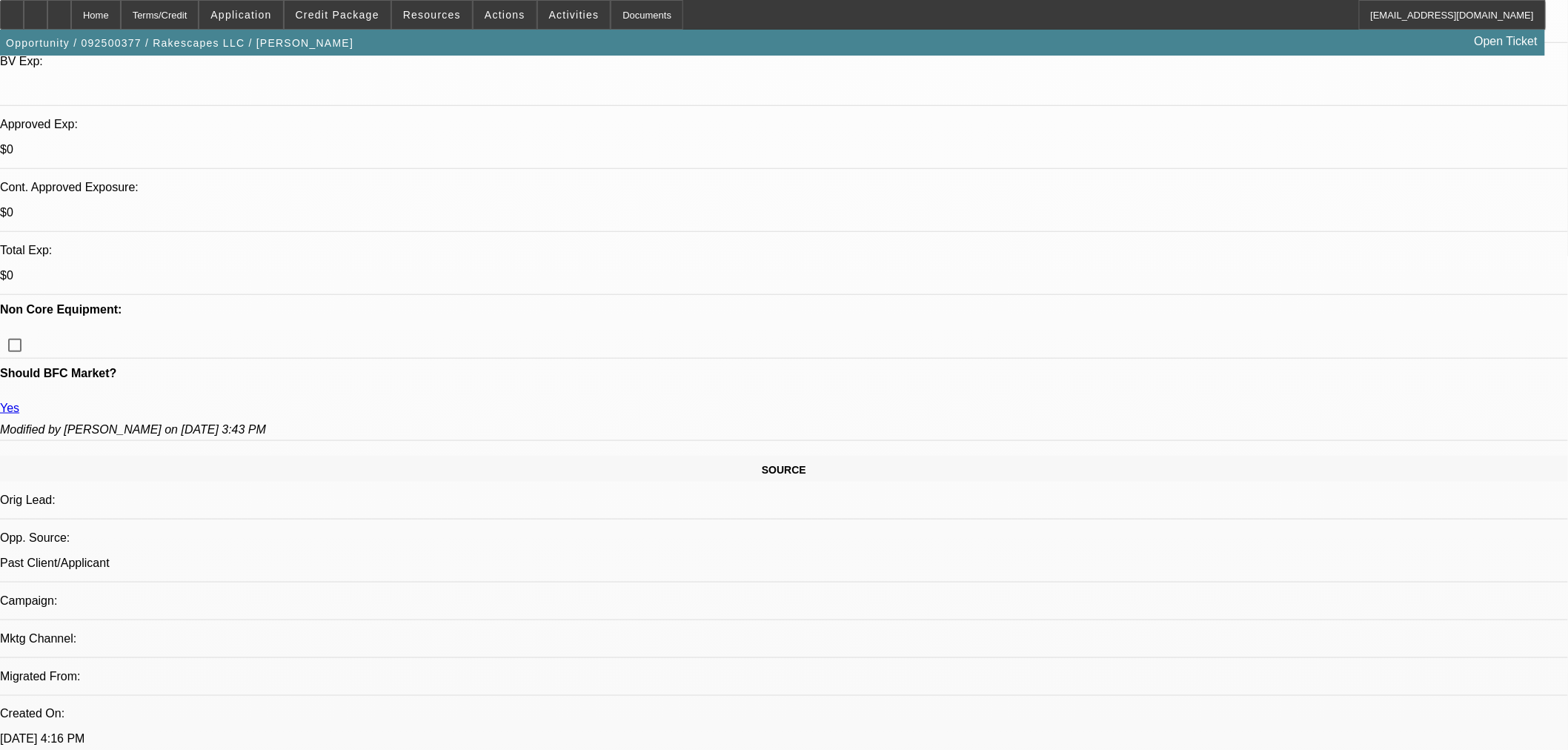
click at [1436, 354] on span "Previous month" at bounding box center [1448, 351] width 30 height 30
click at [1359, 561] on span "30" at bounding box center [1357, 561] width 27 height 27
type input "9/30/2025"
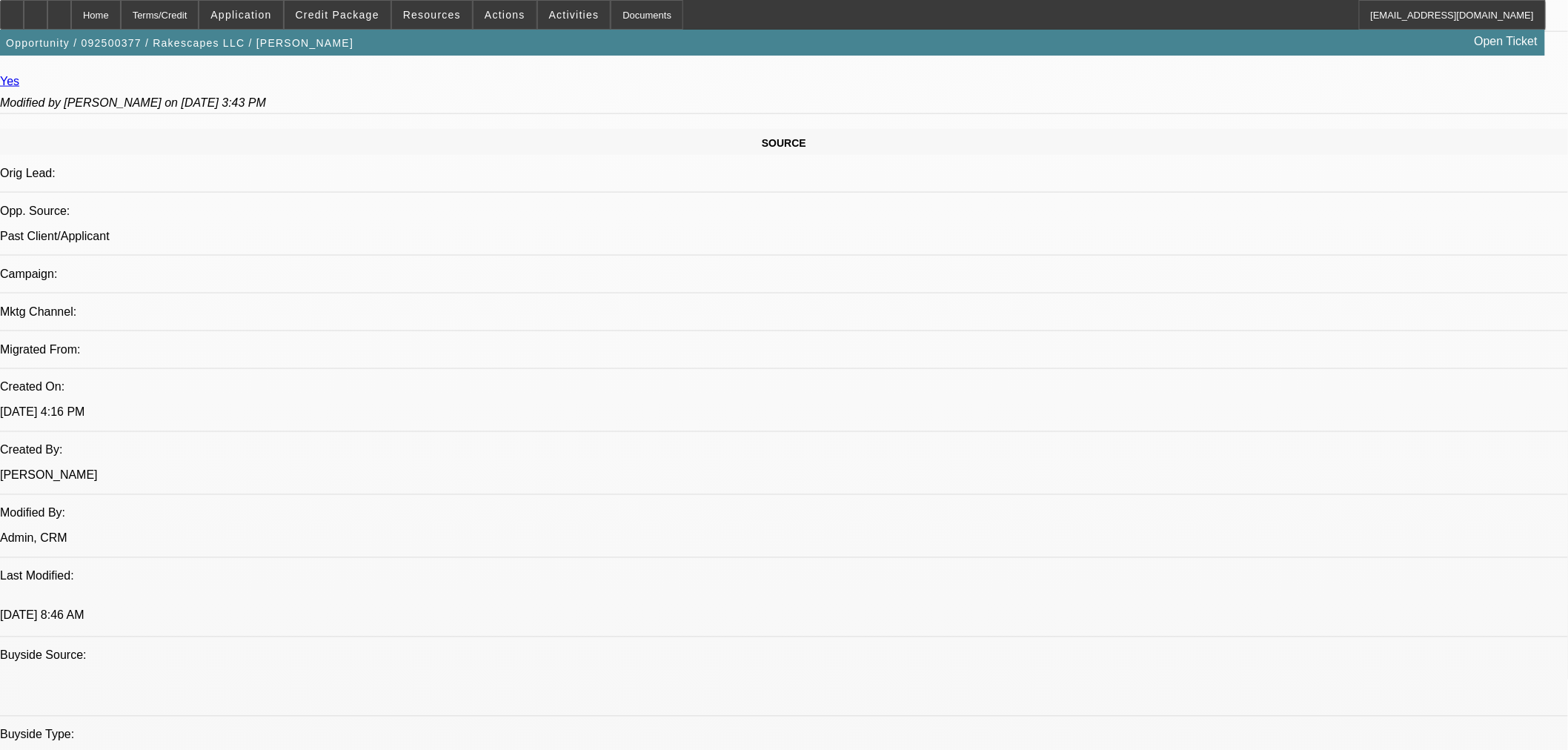
scroll to position [823, 0]
type textarea "a"
paste textarea "Cost of Equipment: $96,714.00 Term 60 Purchase Option: Loan"
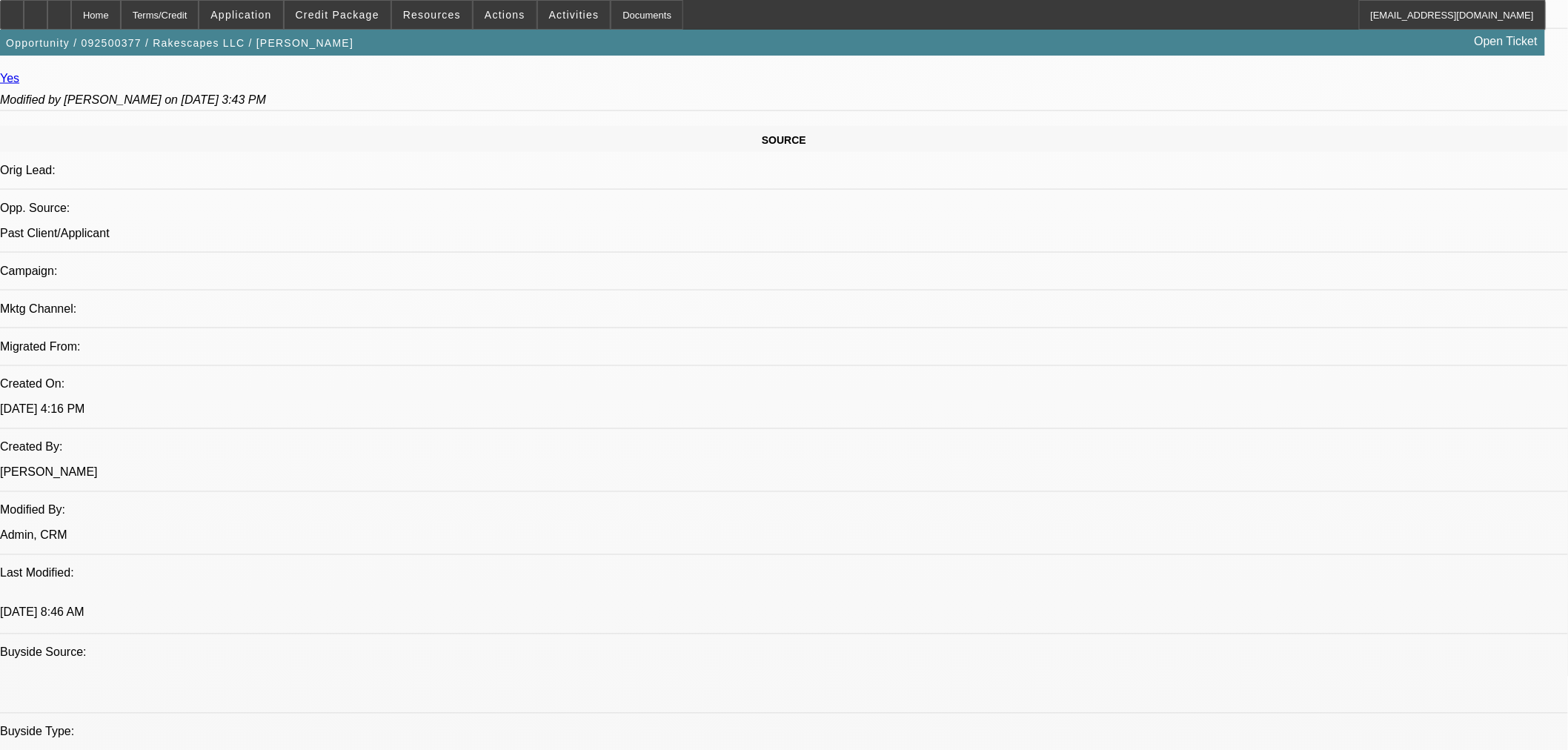
paste textarea "Approval Amount: $96,714.00"
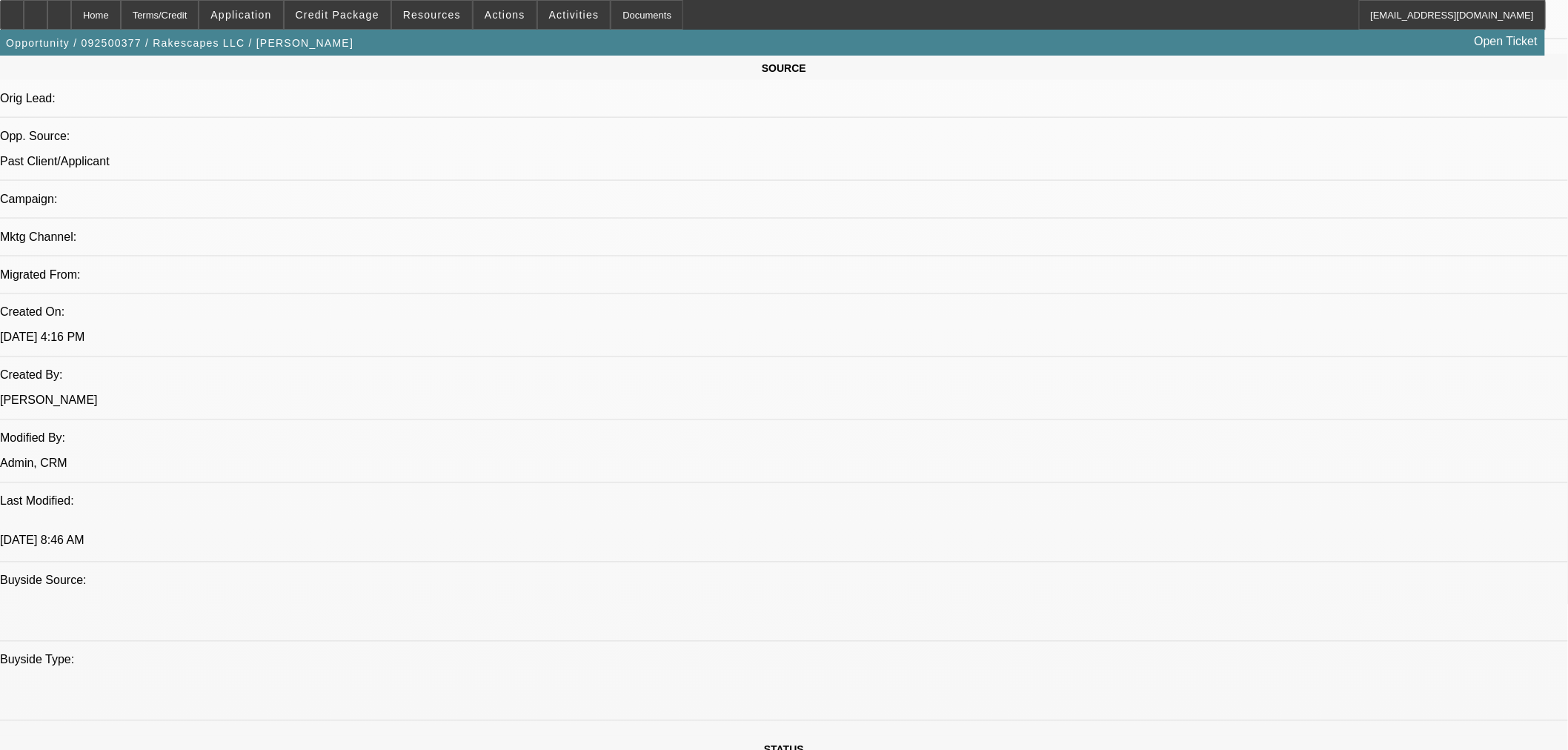
scroll to position [988, 0]
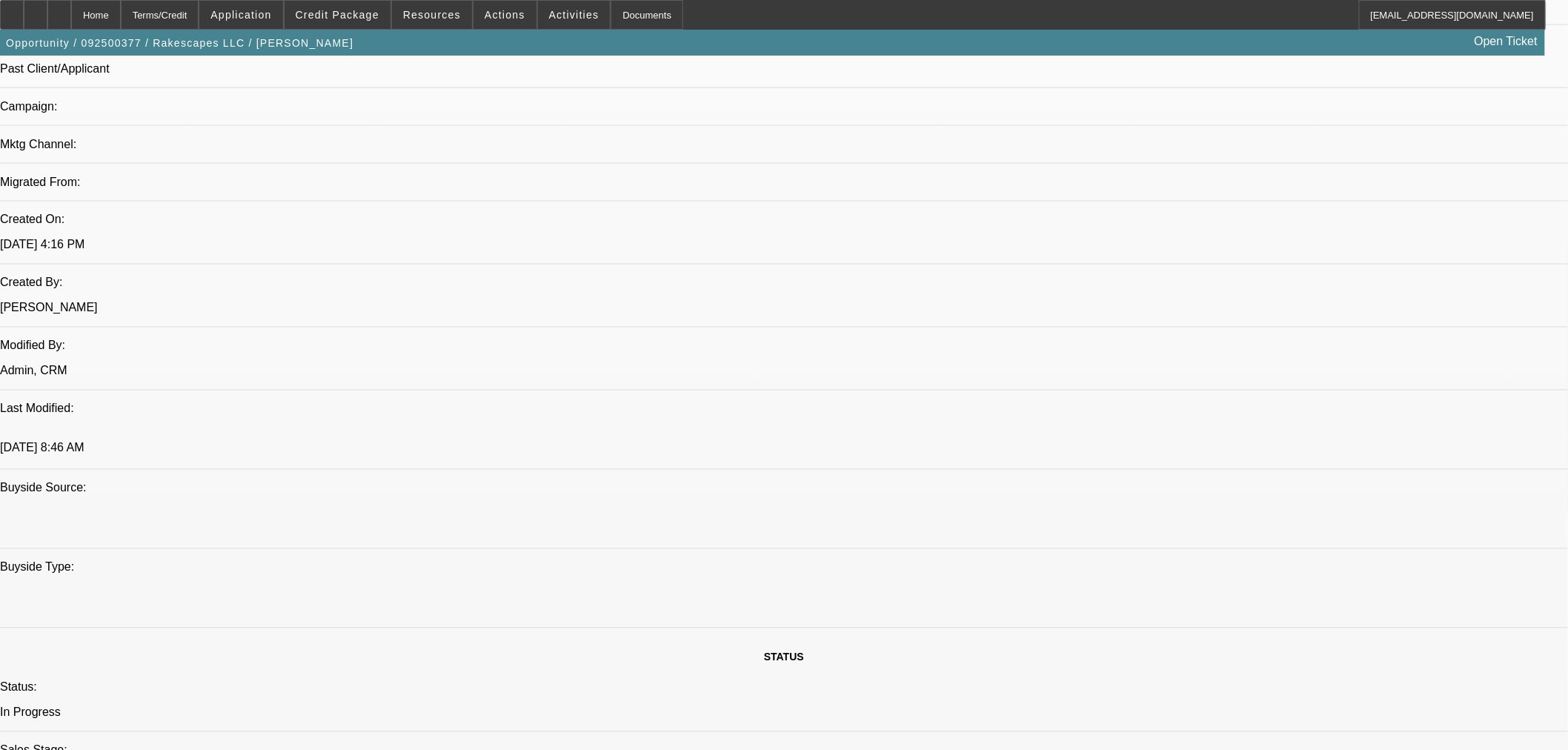
type textarea "APPROVED BY LEAF: Cost of Equipment: $96,714.00. Approval Amount: $96,714.00. T…"
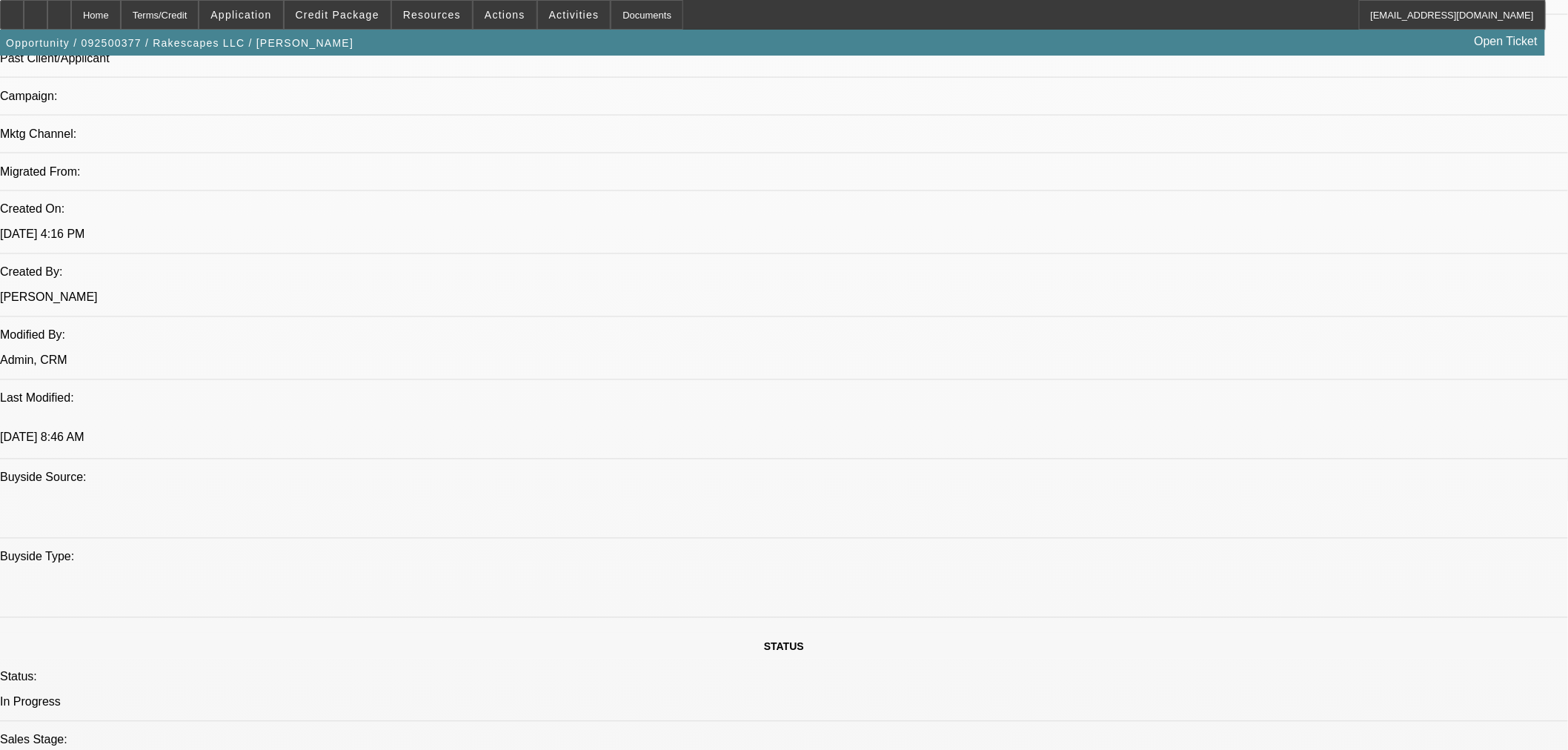
scroll to position [1235, 0]
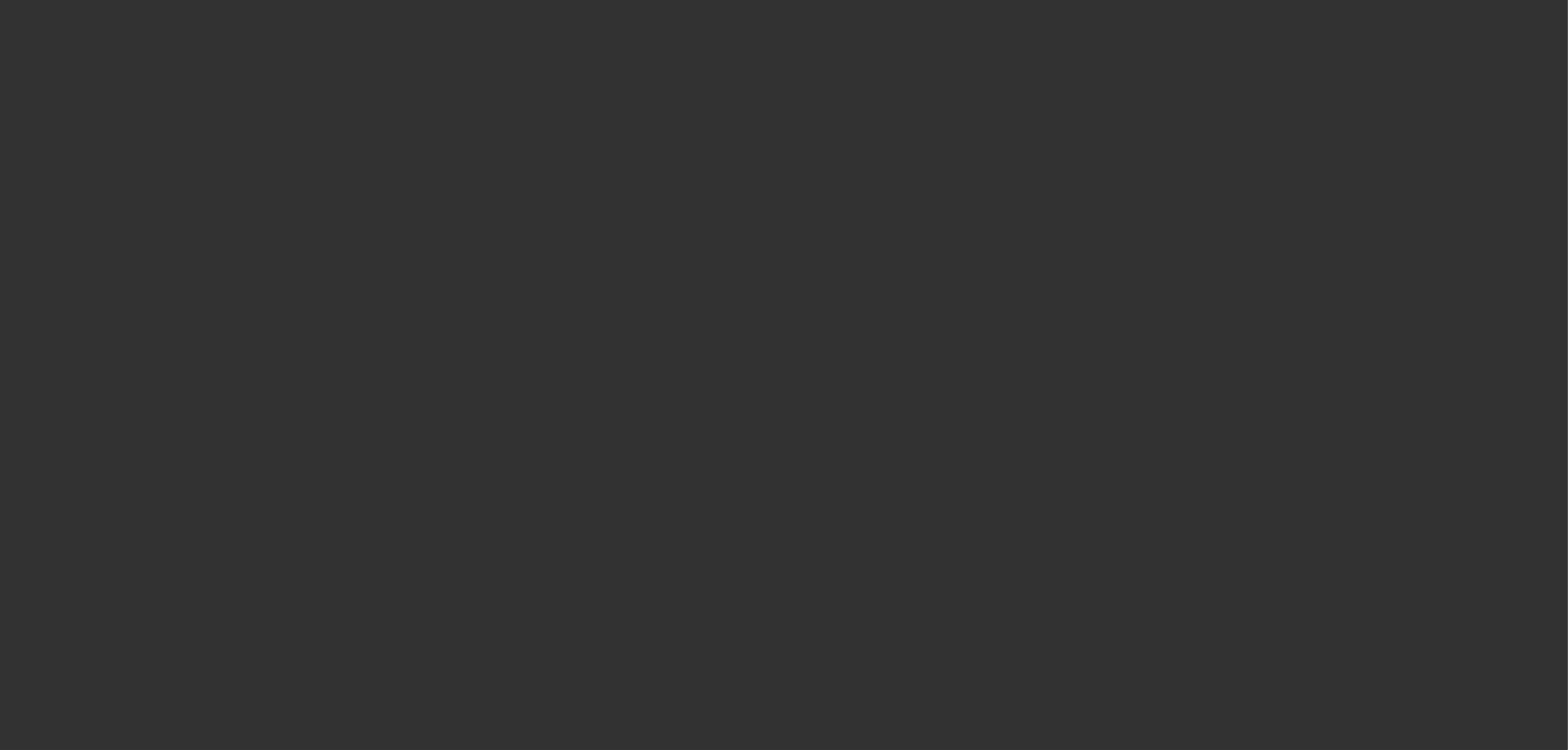
scroll to position [0, 0]
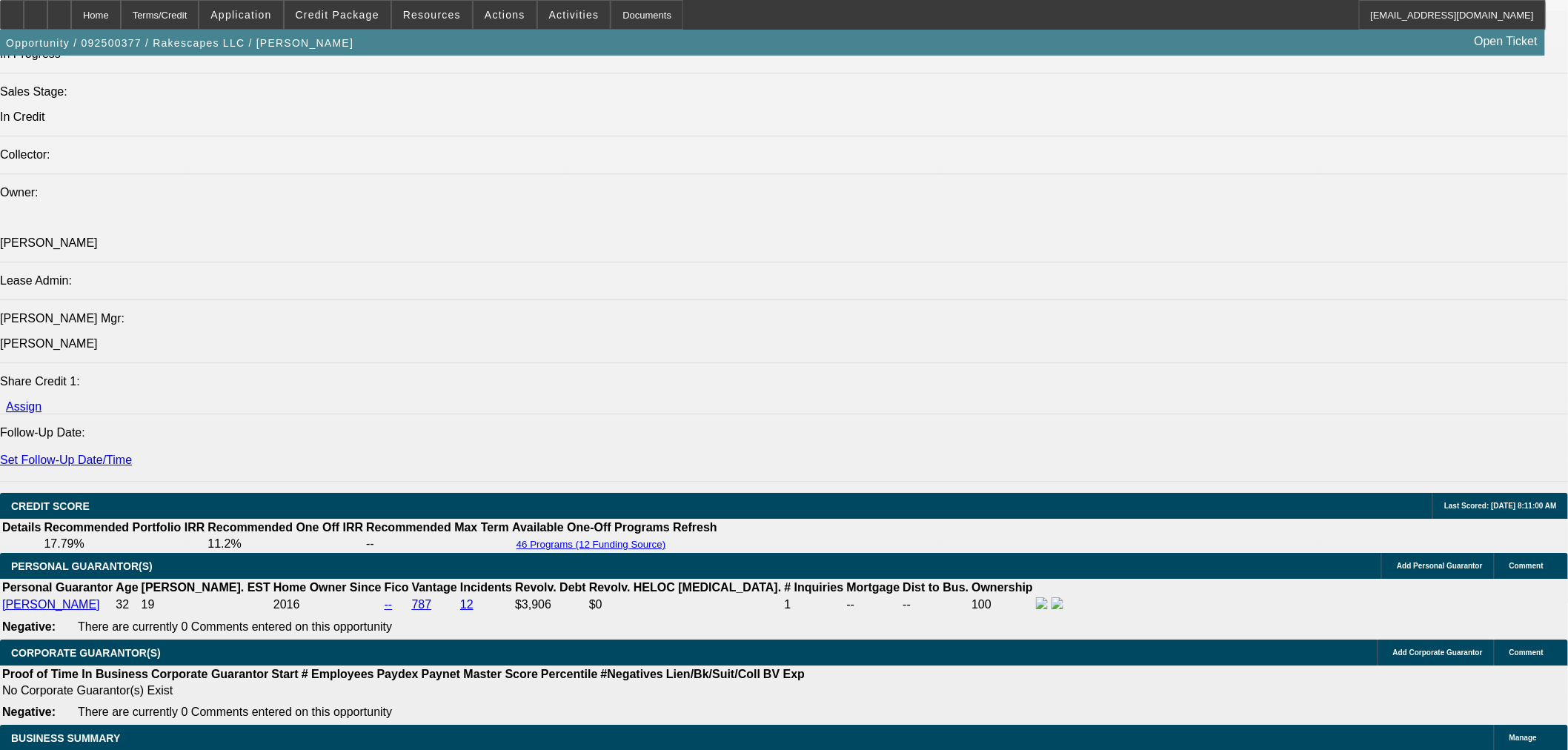
select select "0"
select select "3"
select select "0.1"
select select "4"
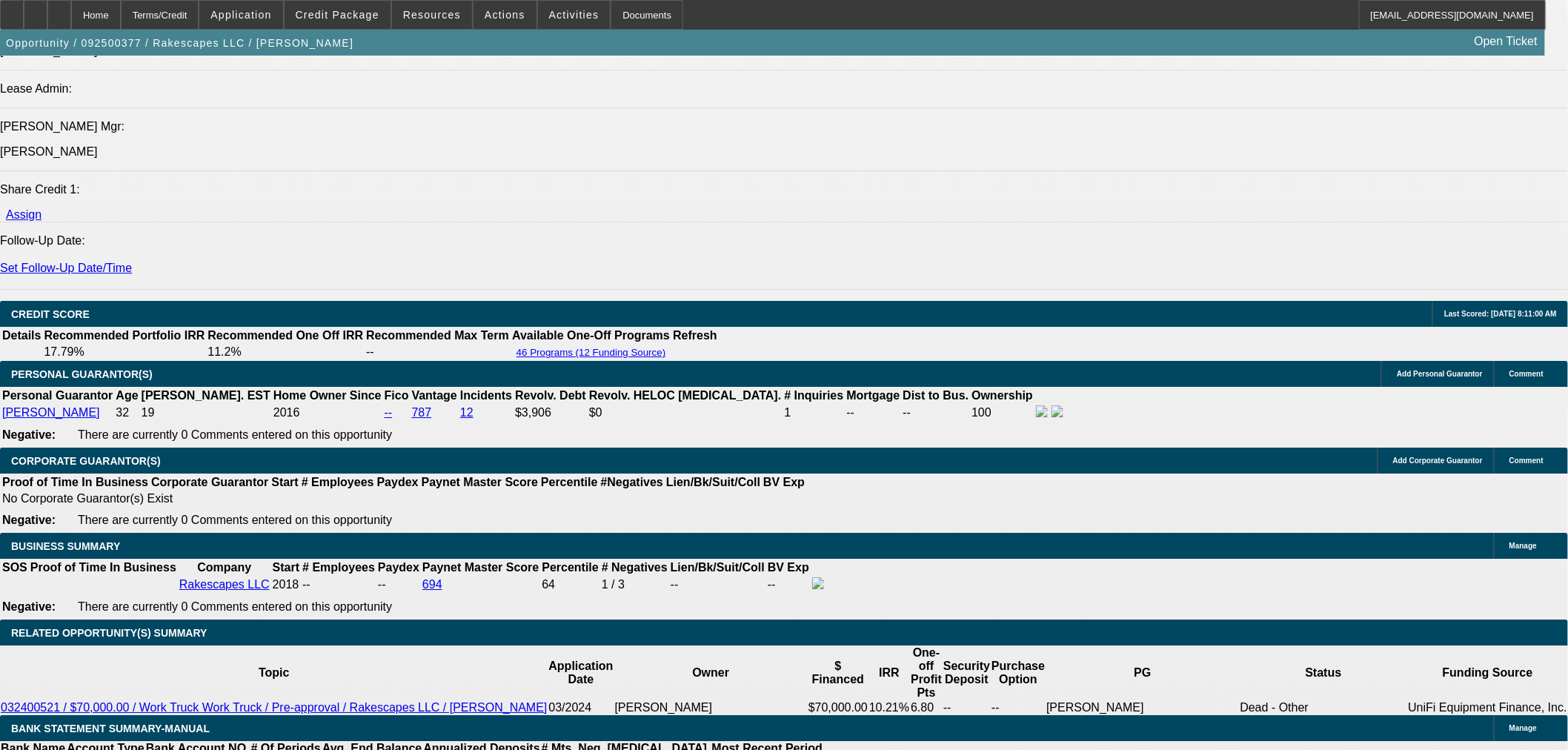
scroll to position [2058, 0]
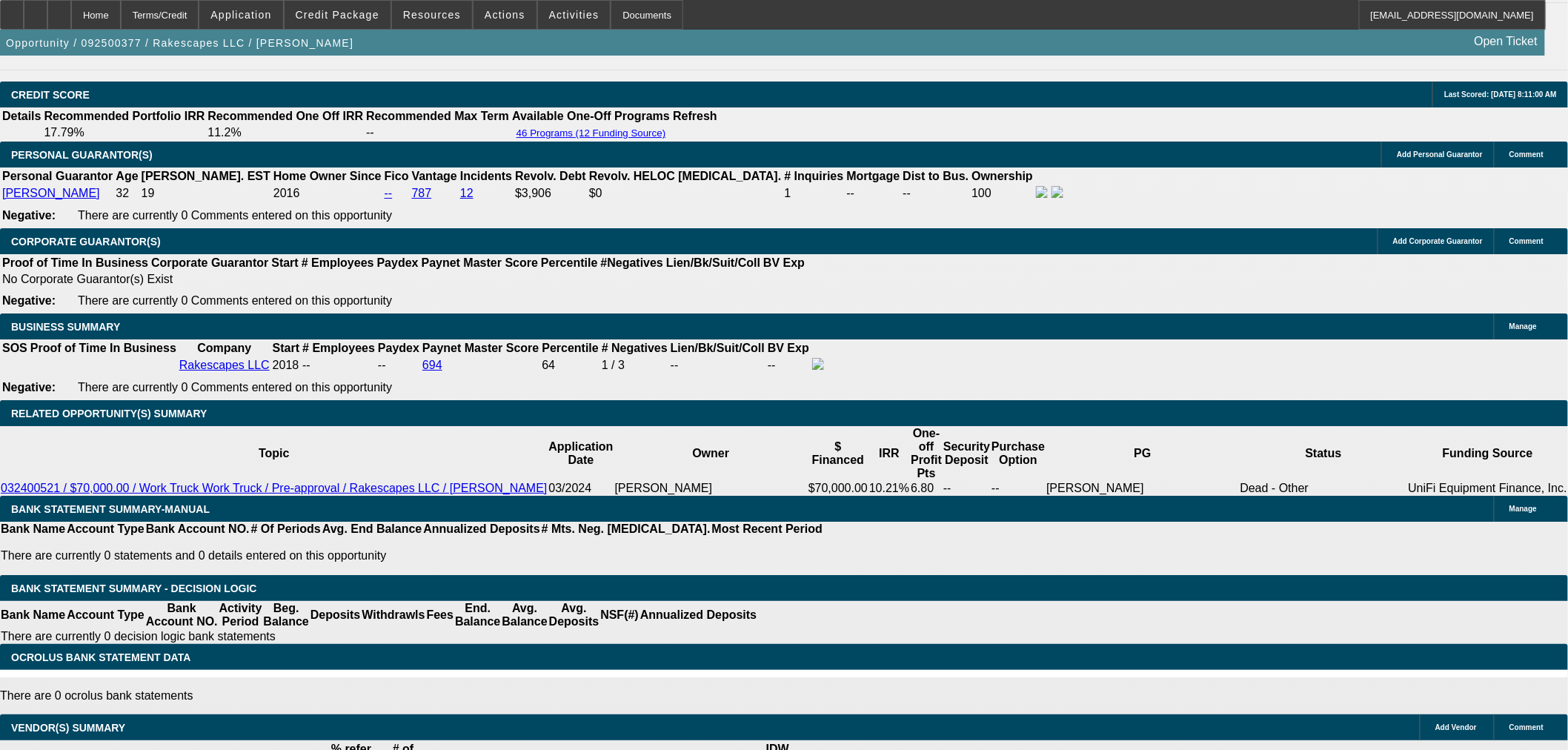
select select "9"
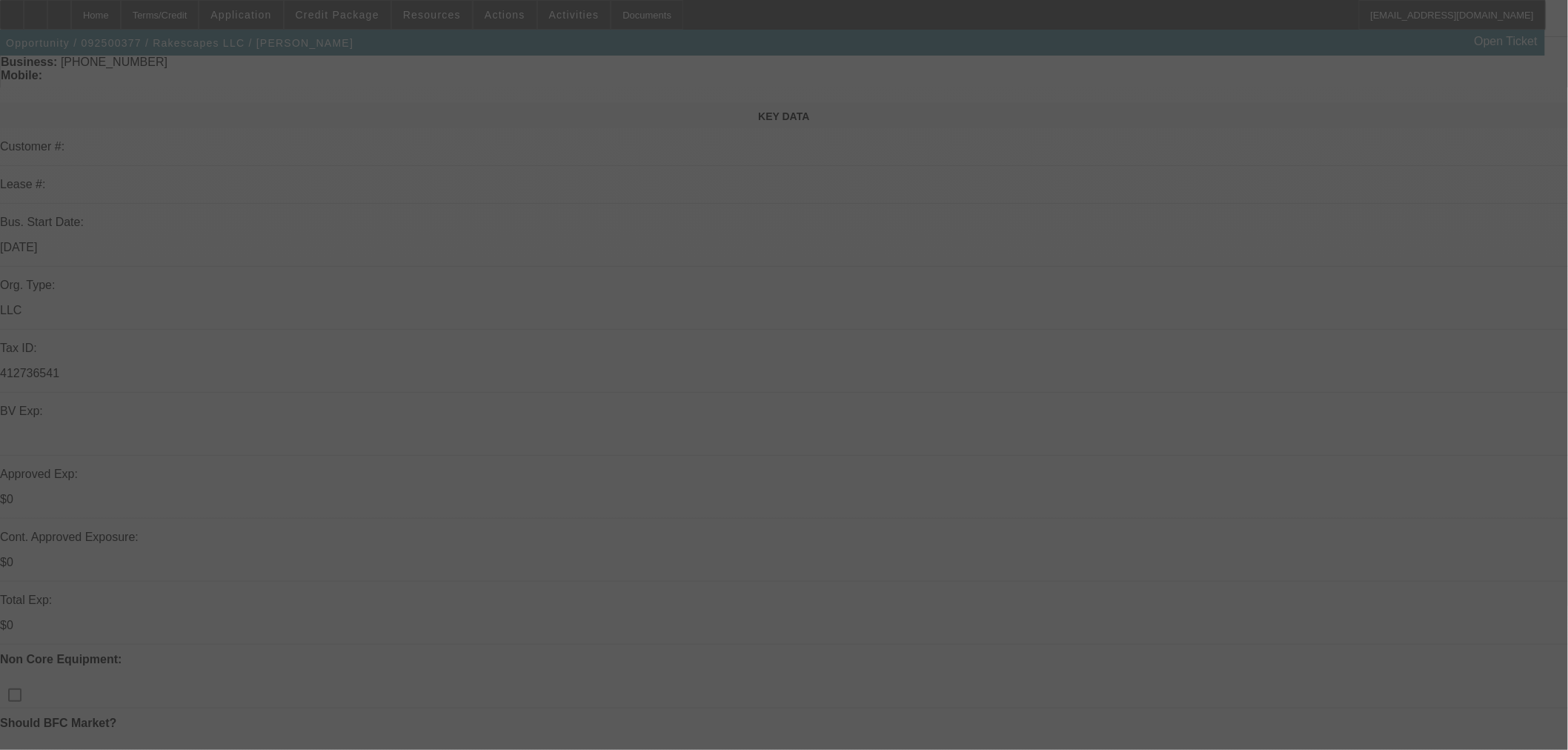
scroll to position [0, 0]
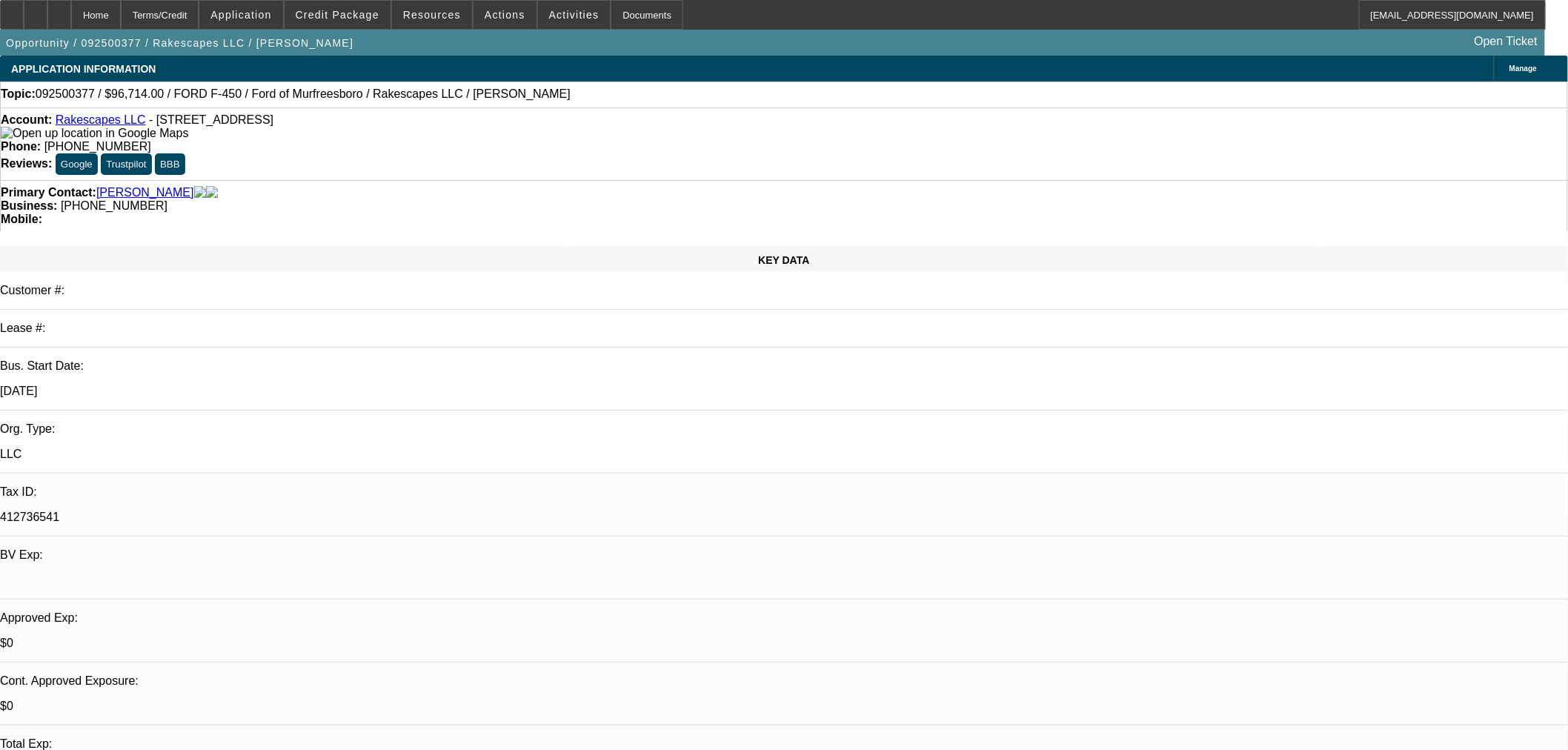
type input "12/18/2025"
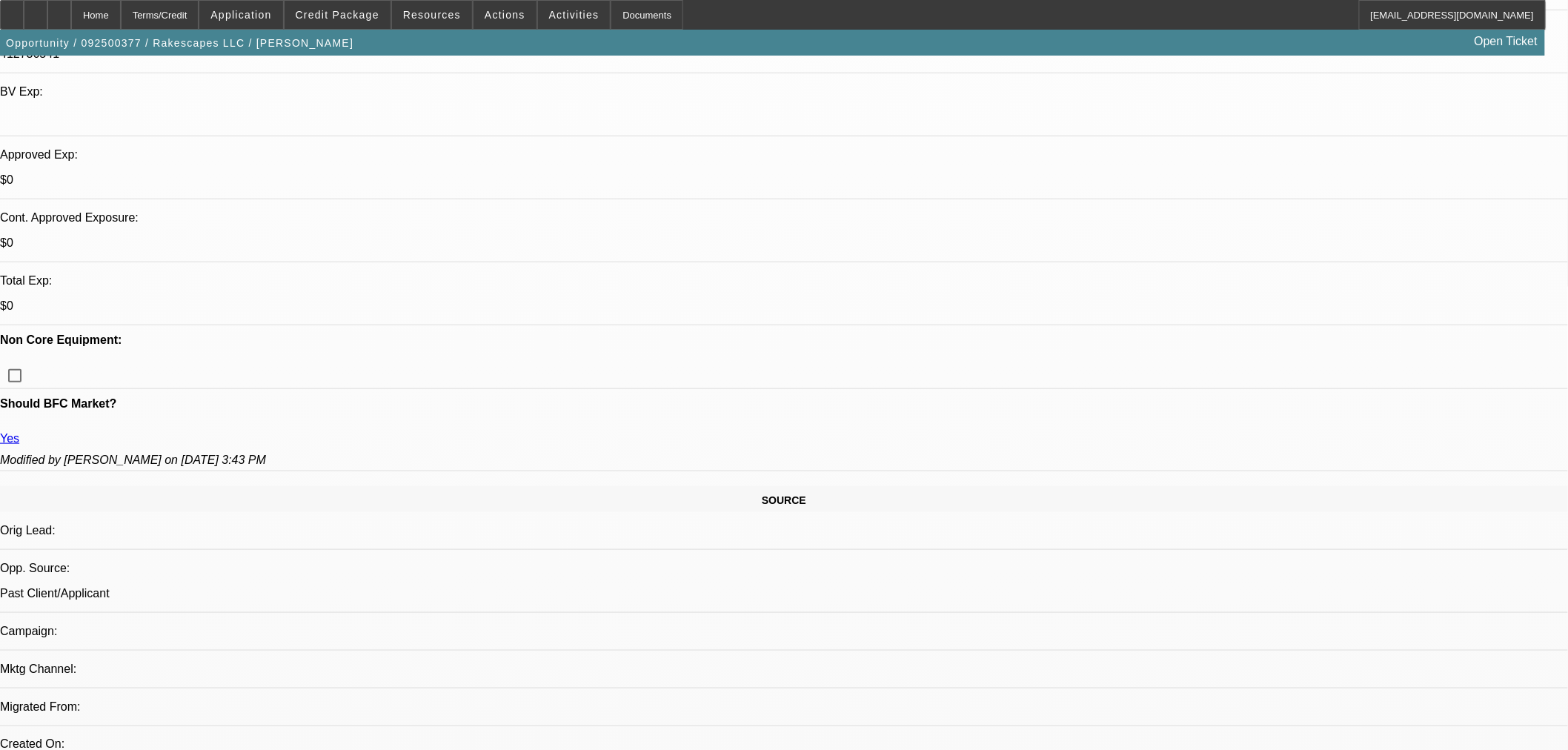
scroll to position [742, 0]
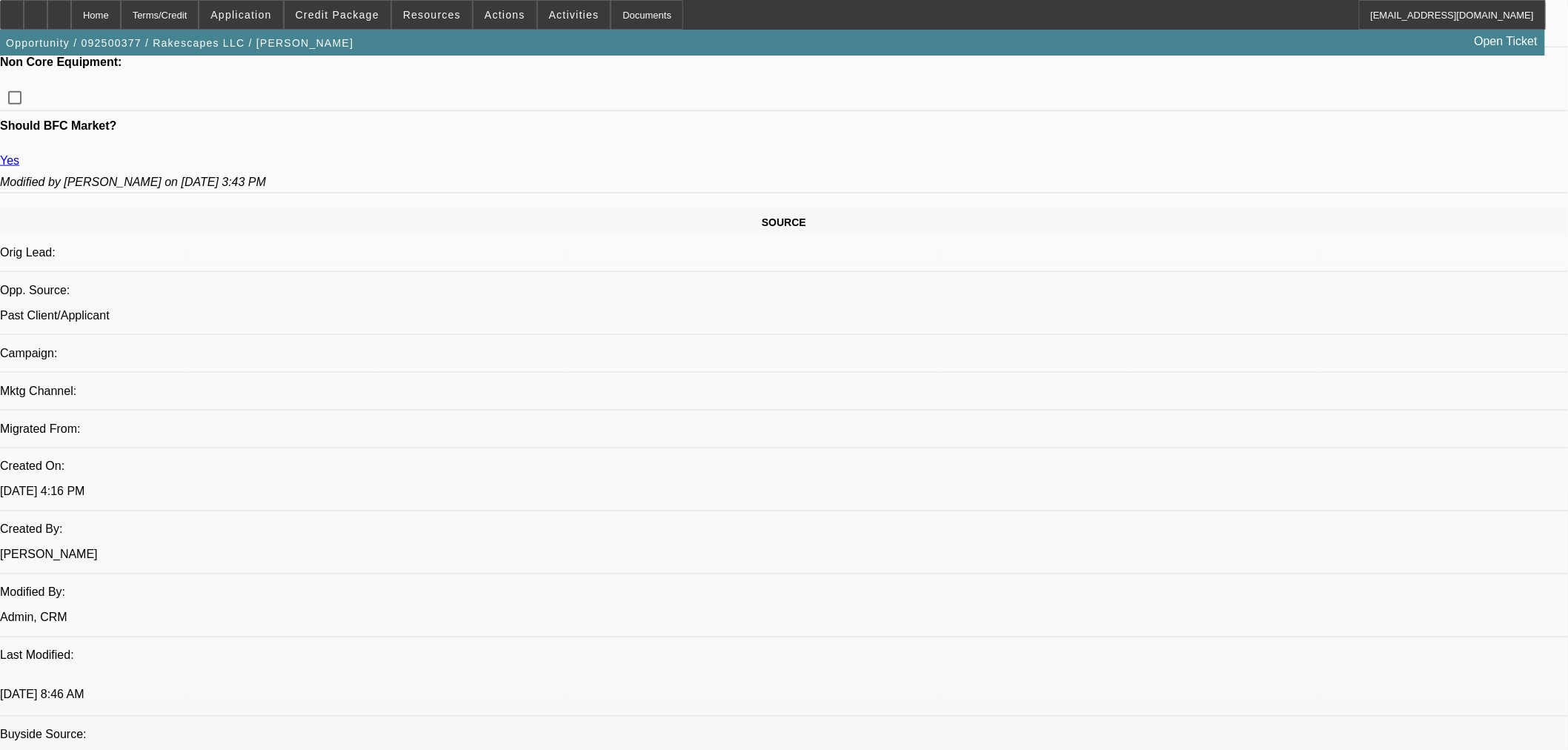
paste textarea "APPROVED BY LEAF: Cost of Equipment: $96,714.00. Approval Amount: $96,714.00. T…"
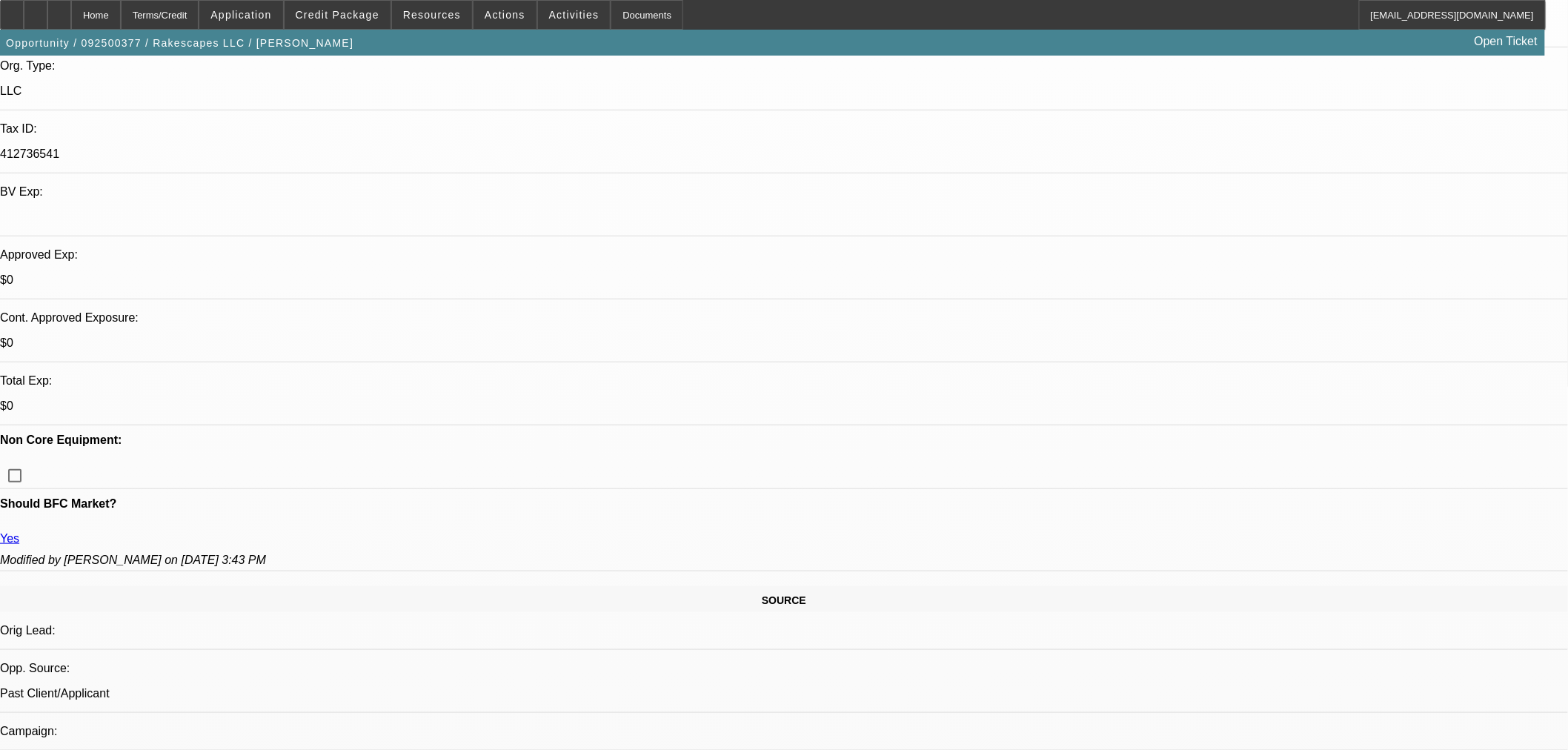
scroll to position [329, 0]
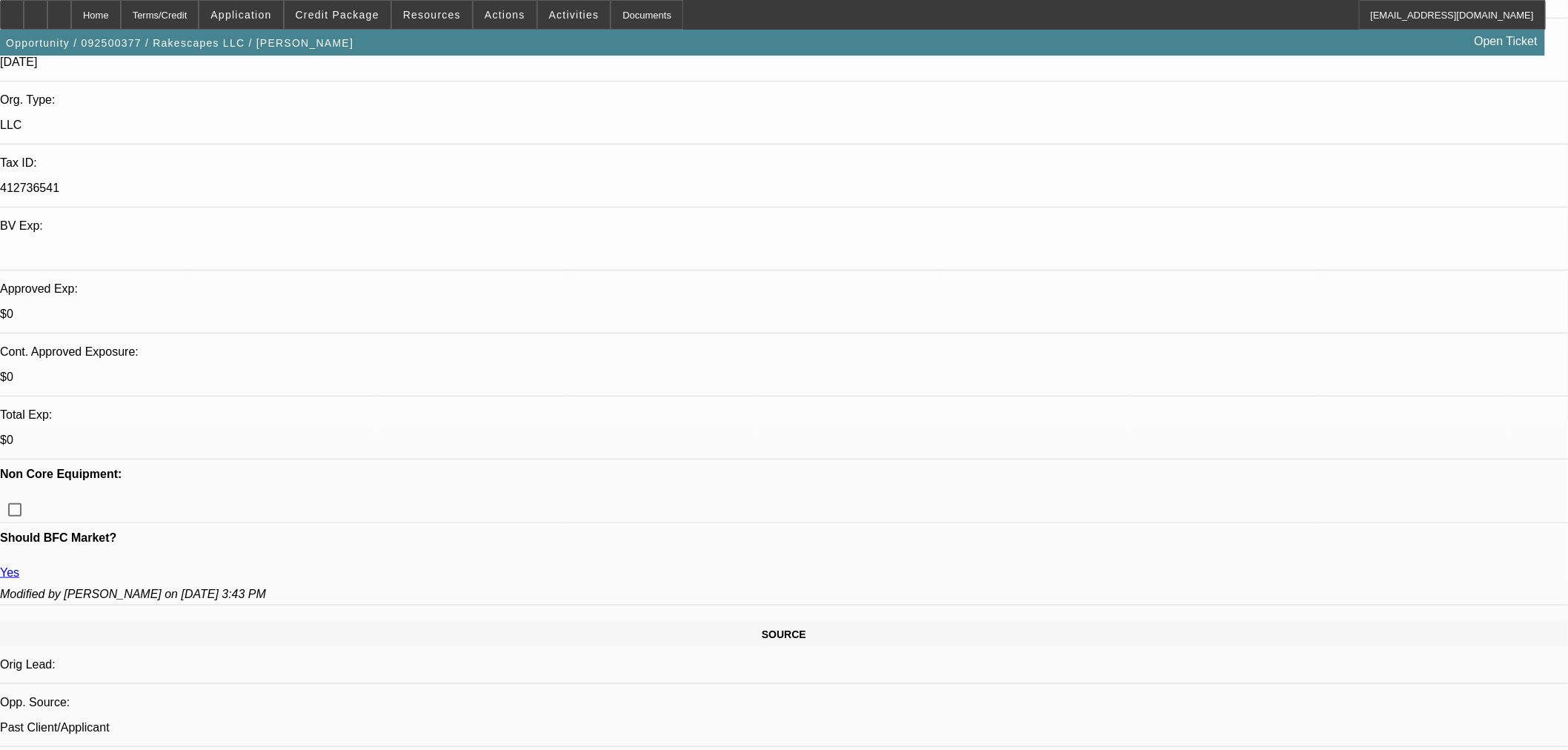
type textarea "APPROVED BY LEAF: Cost of Equipment: $96,714.00. Approval Amount: $96,714.00. T…"
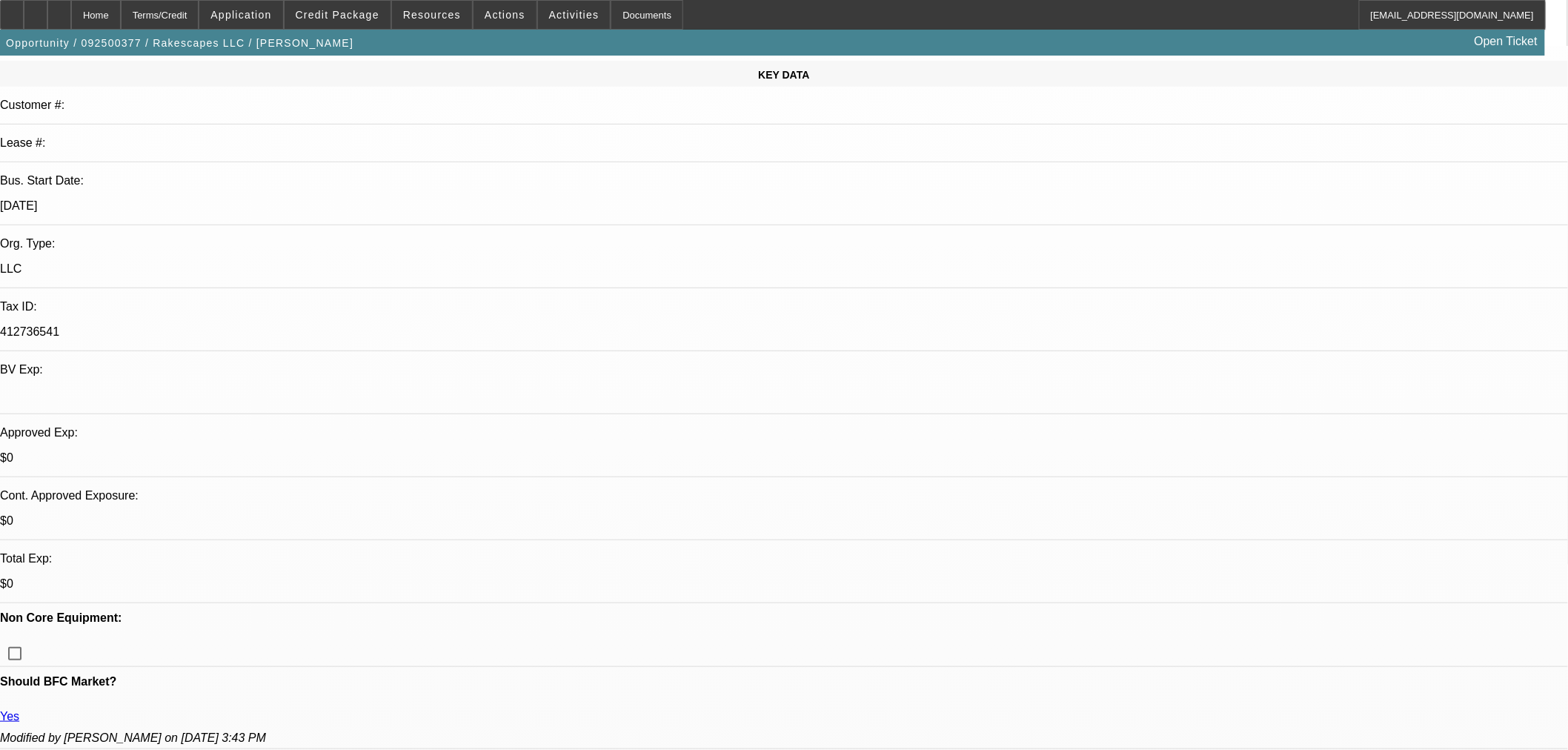
scroll to position [0, 0]
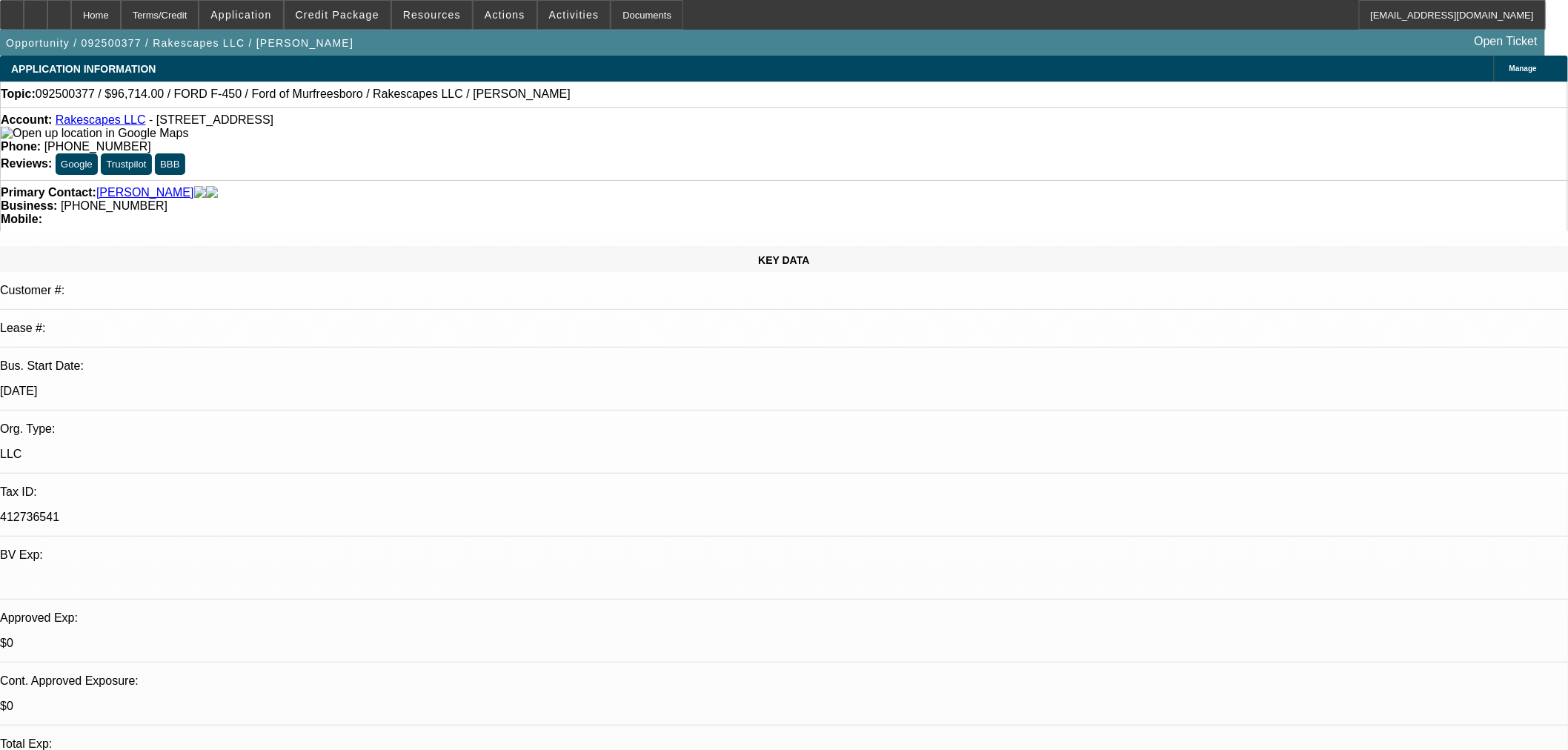
drag, startPoint x: 1275, startPoint y: 315, endPoint x: 1330, endPoint y: 305, distance: 55.9
paste input "1058920"
type input "1058920"
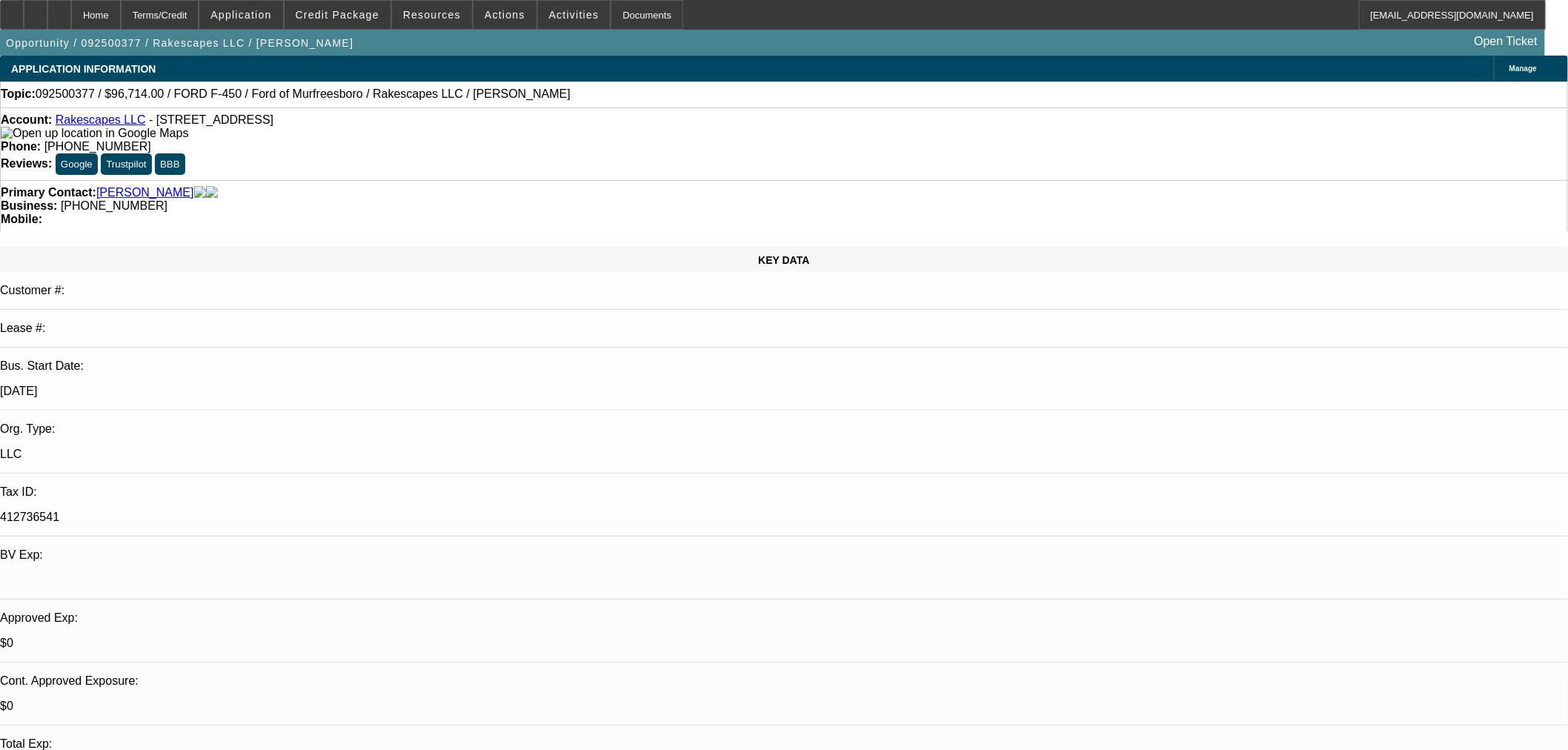
paste input "1058920"
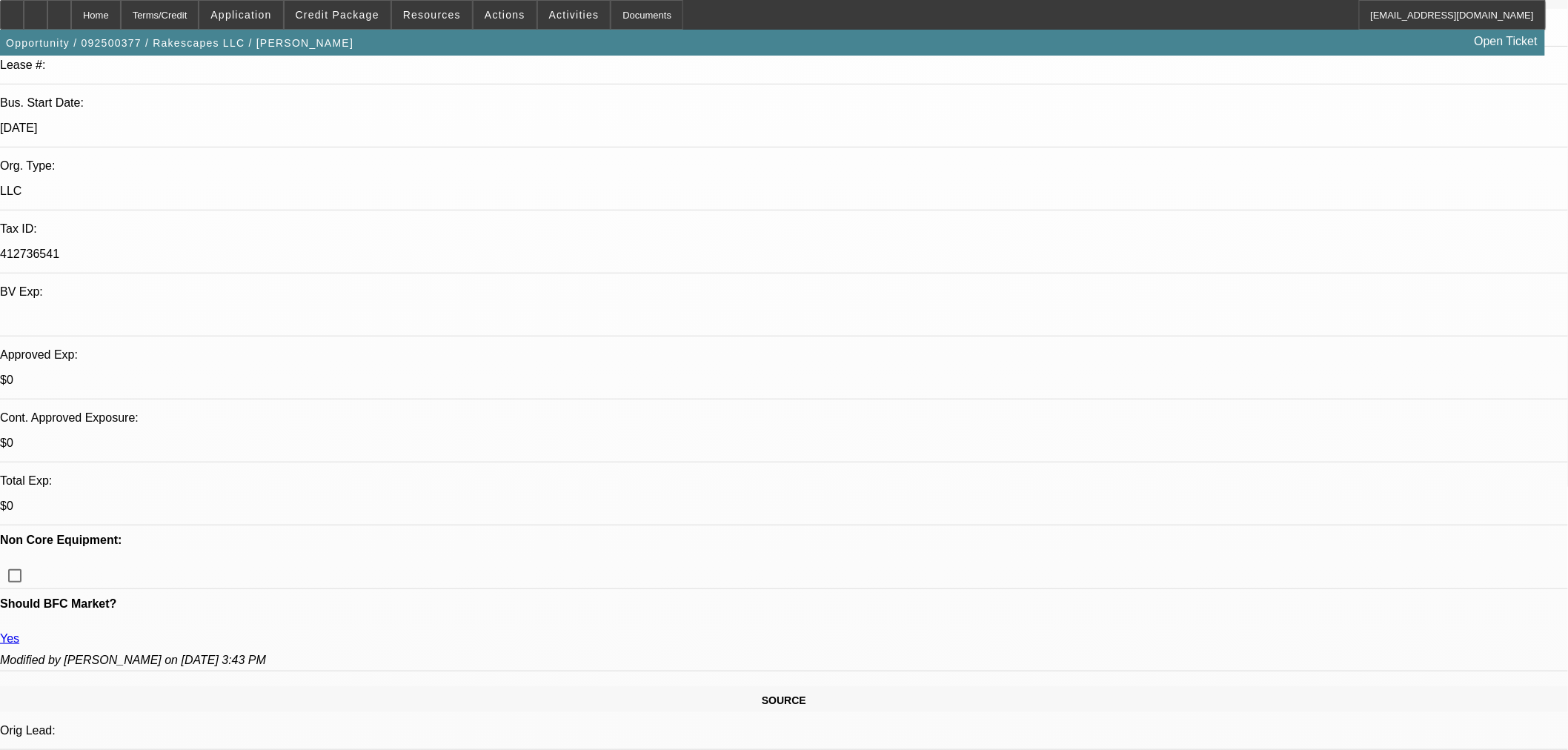
scroll to position [658, 0]
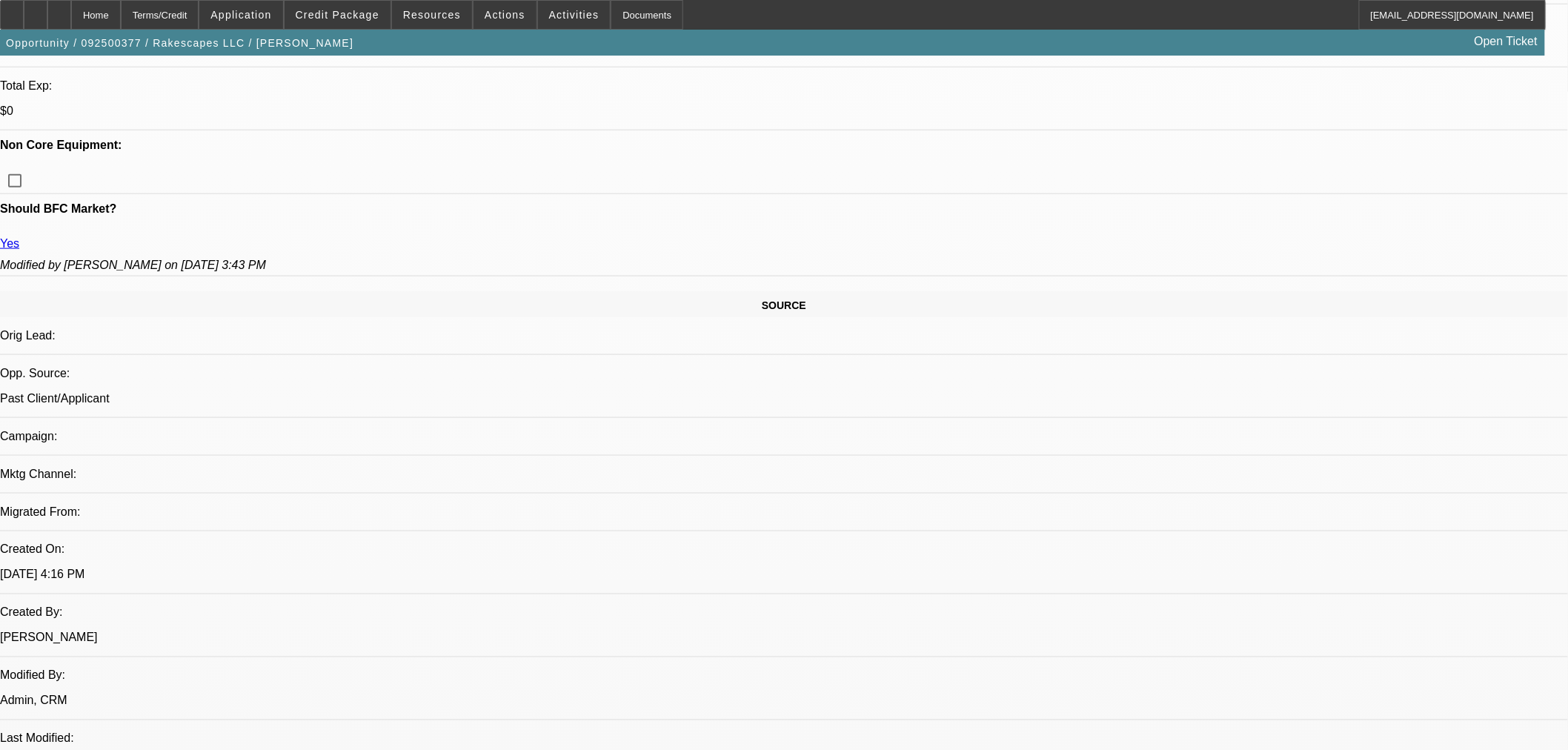
type input "1058920"
click at [1440, 198] on button "Previous month" at bounding box center [1448, 186] width 30 height 30
click at [1368, 395] on span "30" at bounding box center [1357, 395] width 27 height 27
type input "9/30/2025"
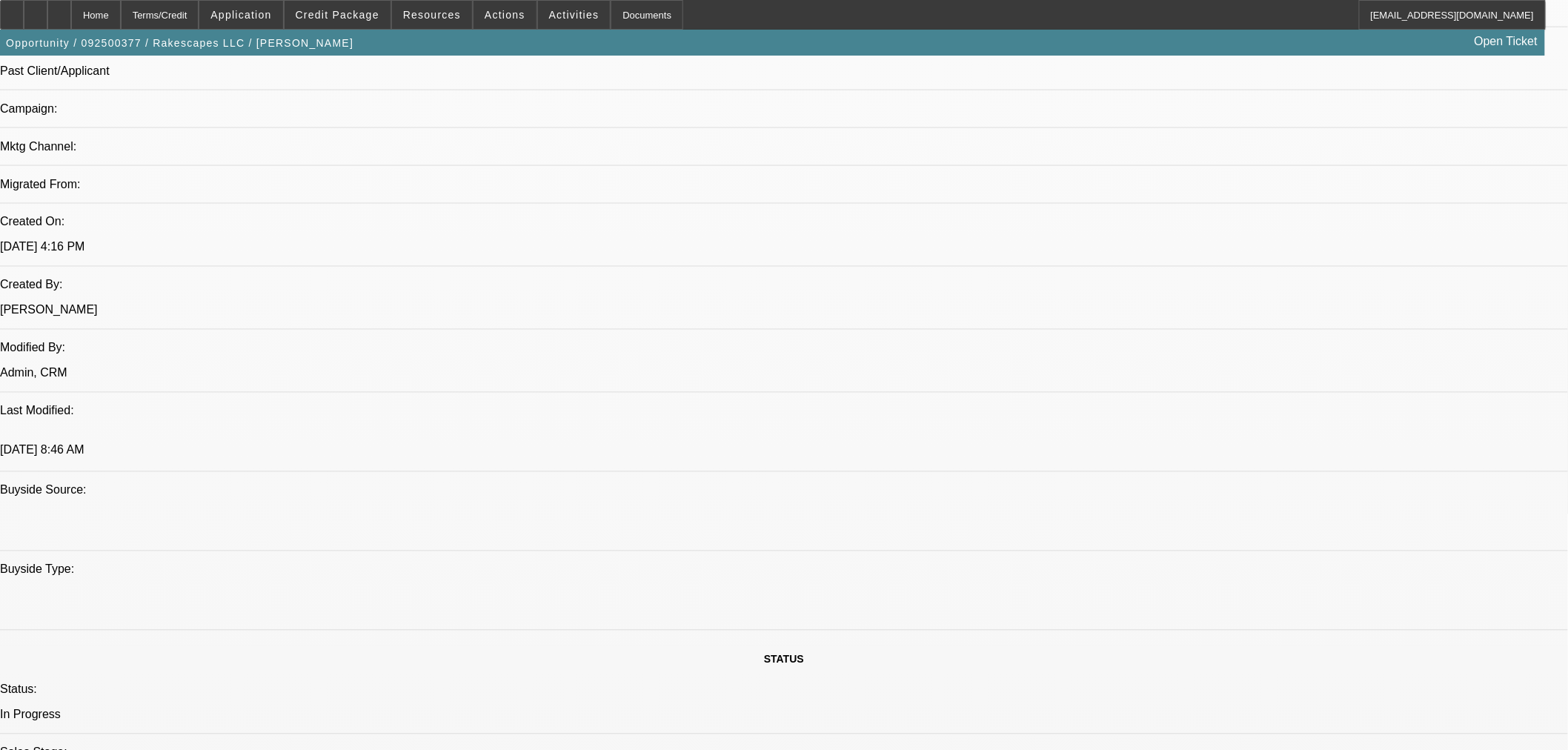
scroll to position [1153, 0]
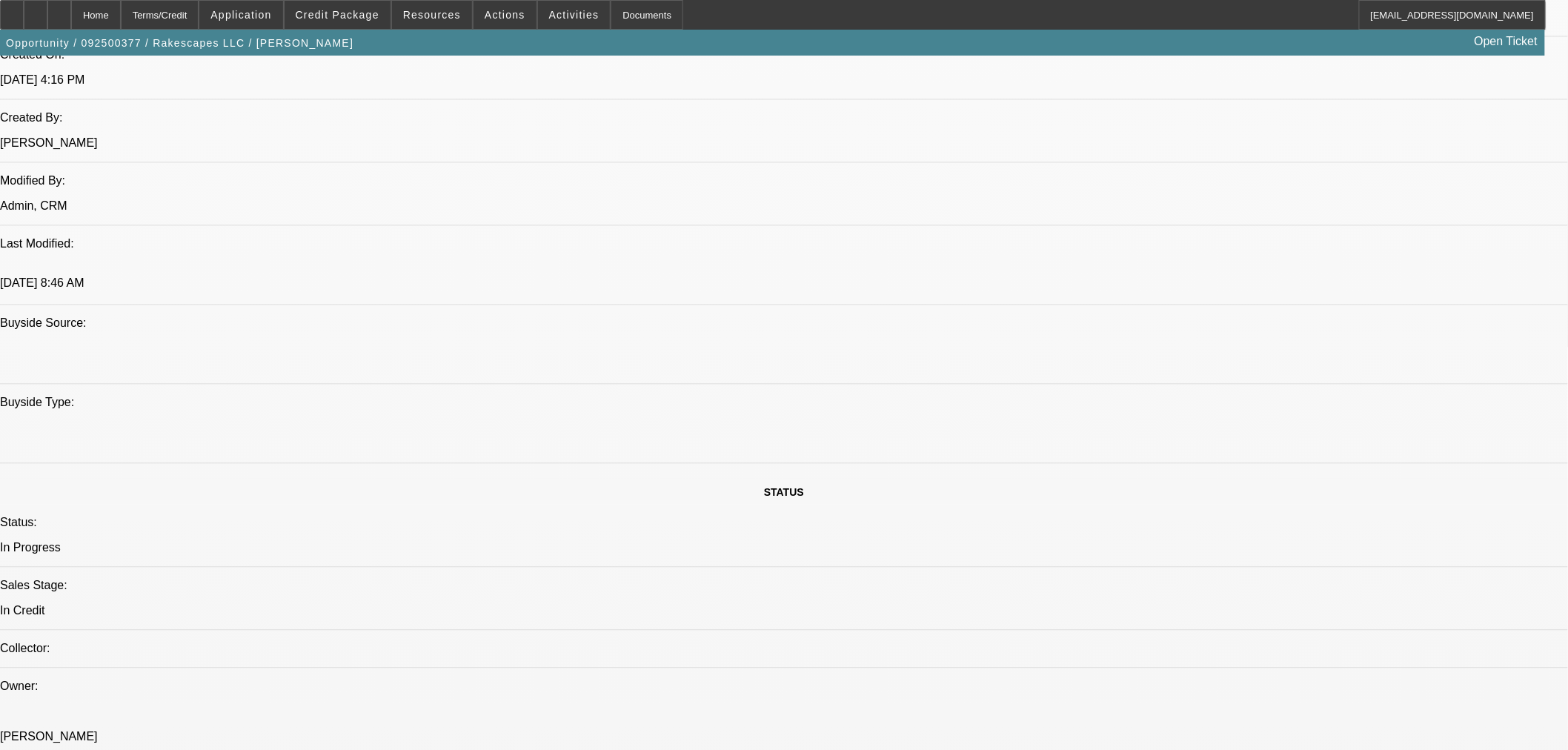
type textarea "n"
click at [347, 17] on span "Credit Package" at bounding box center [338, 15] width 83 height 12
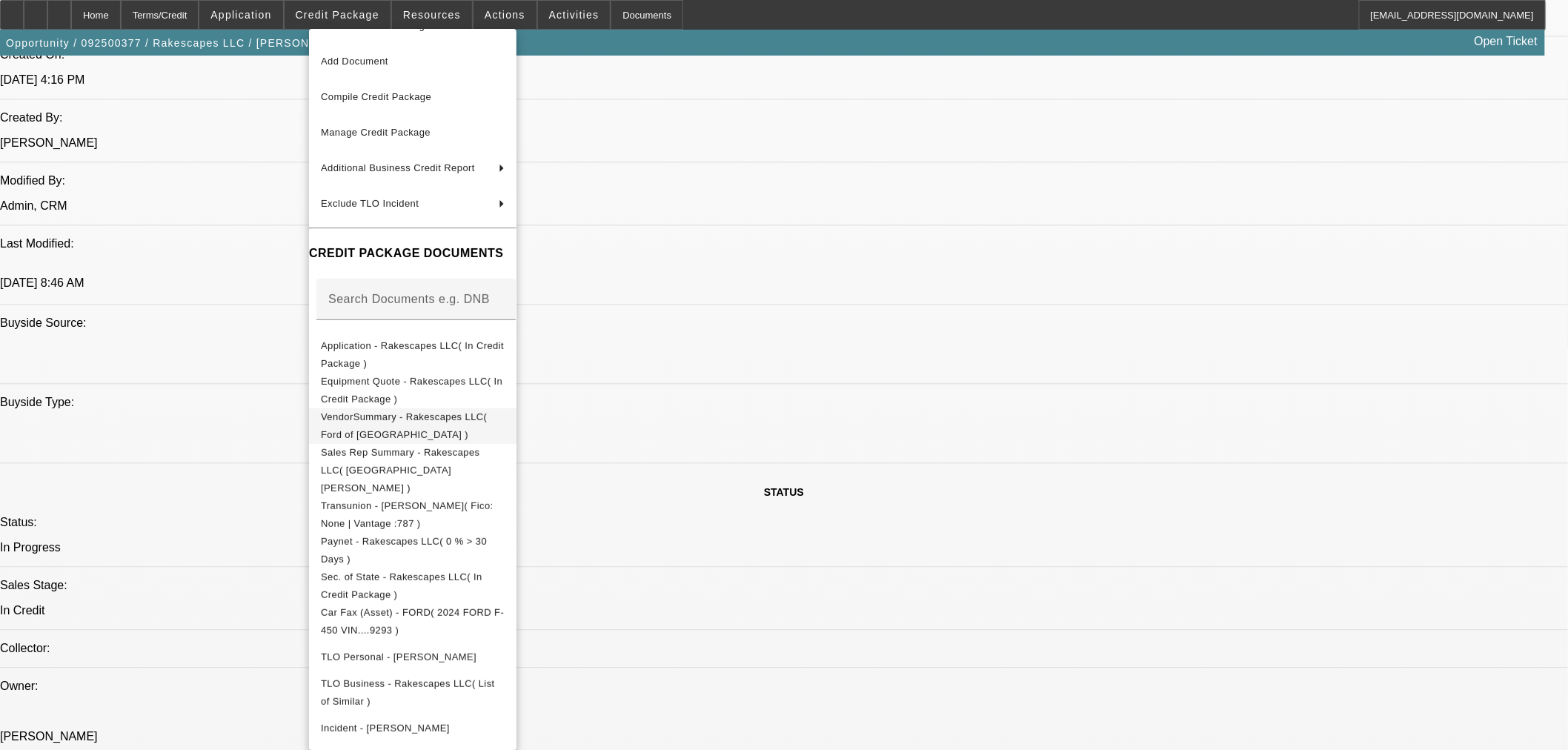
scroll to position [53, 0]
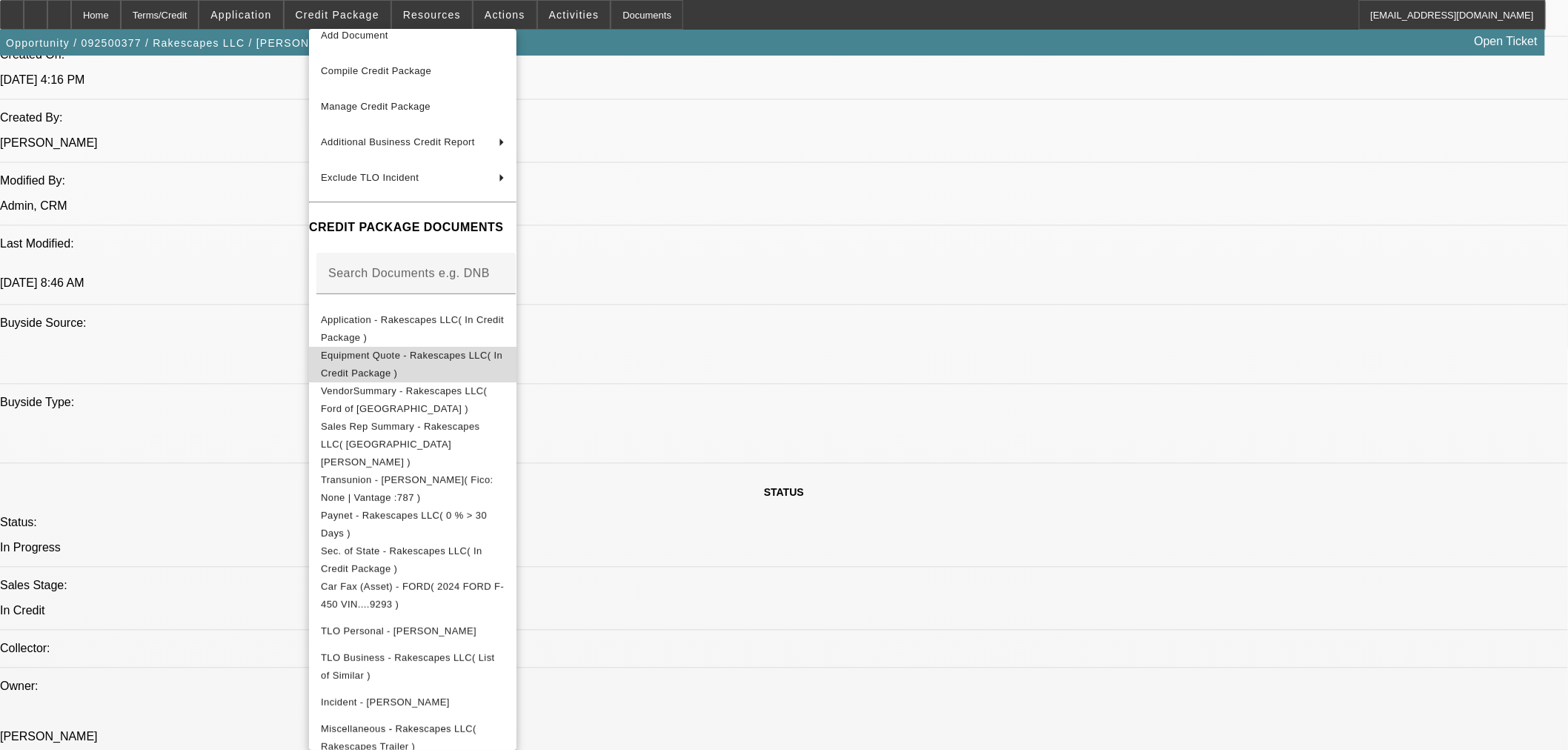
click at [418, 369] on button "Equipment Quote - Rakescapes LLC( In Credit Package )" at bounding box center [413, 364] width 208 height 36
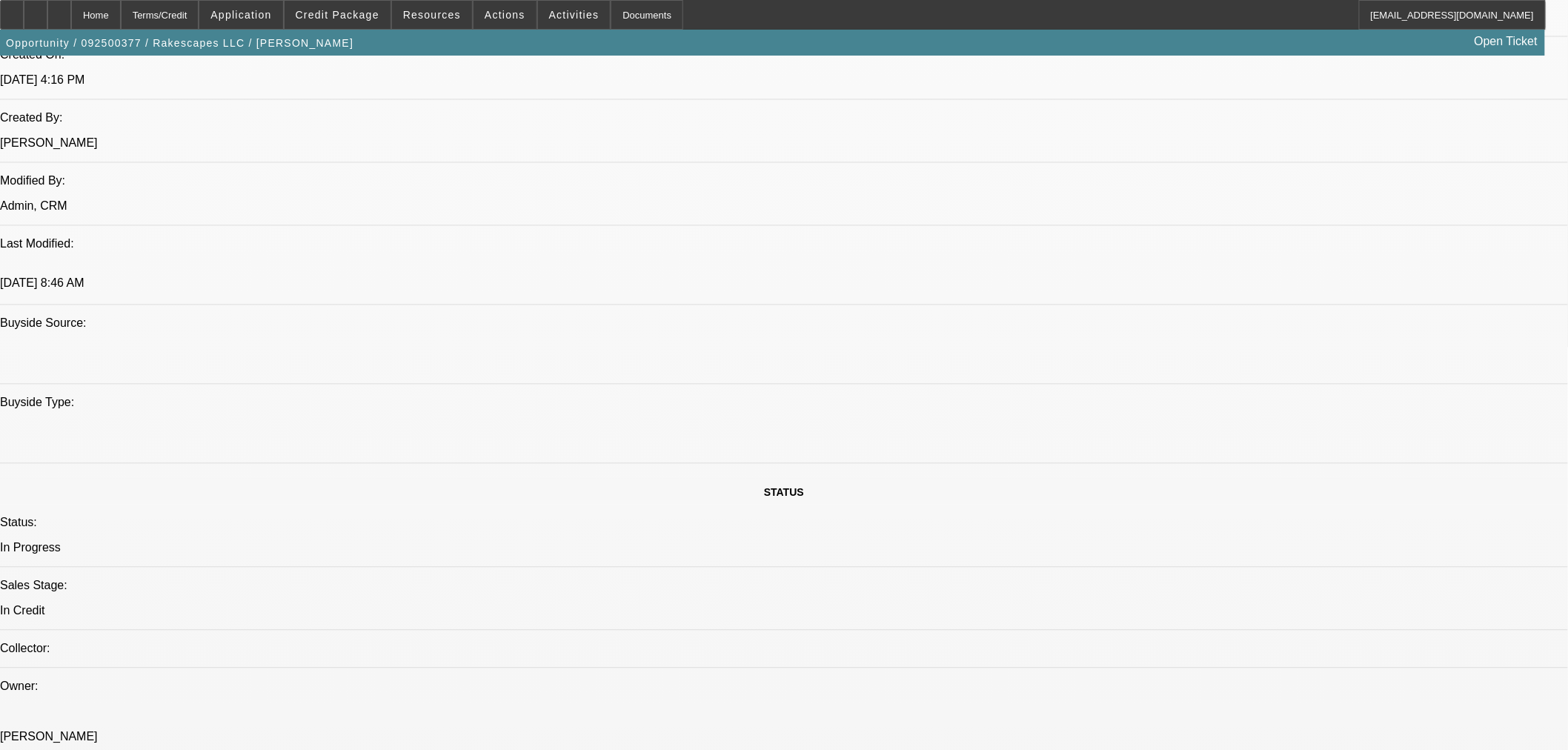
drag, startPoint x: 1225, startPoint y: 305, endPoint x: 1233, endPoint y: 312, distance: 10.6
type textarea "NEW VENDOR TO BFC, PLEASE PROVIDE INVOICE AND RUN SOS AND PAYNET IF AVAILABLE F…"
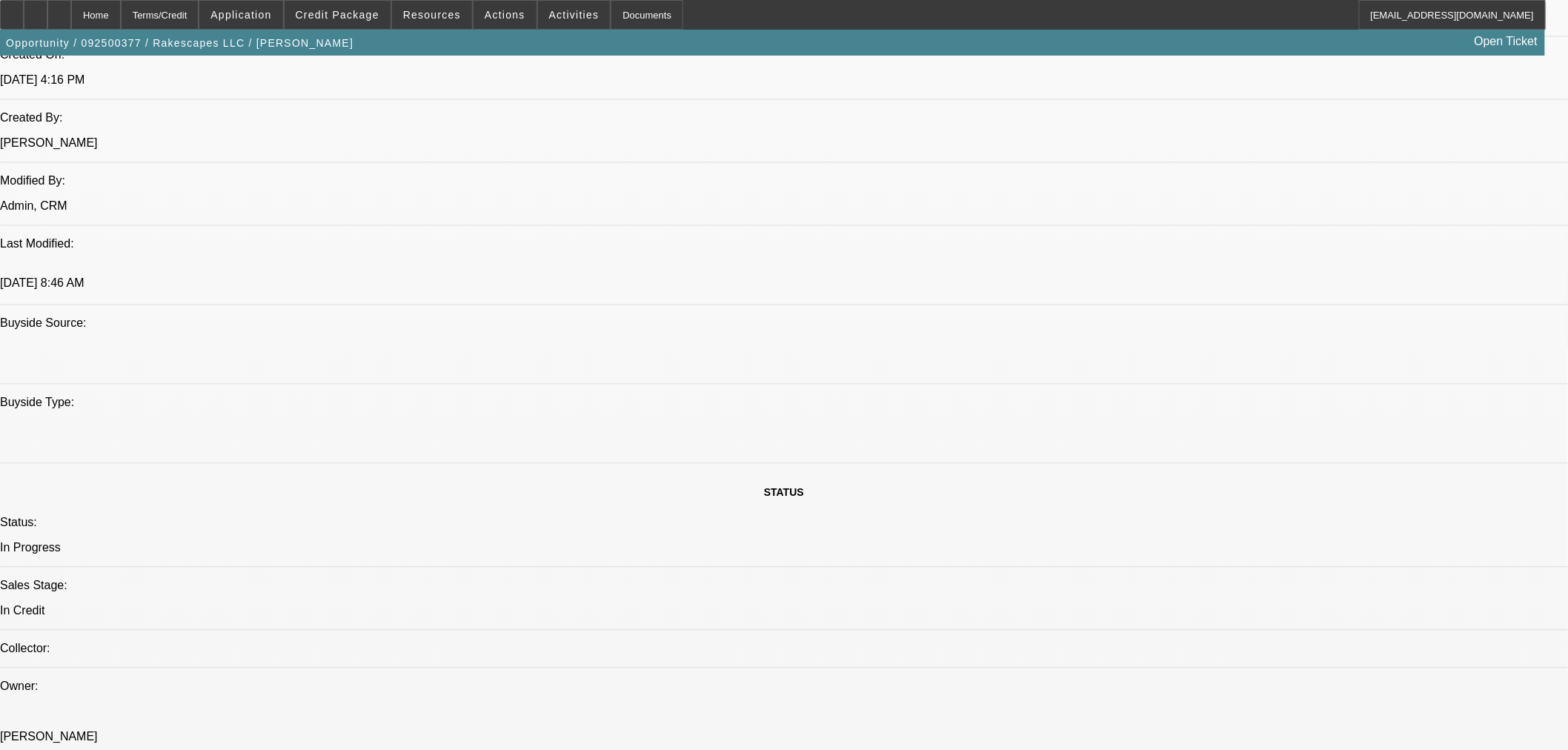
scroll to position [906, 0]
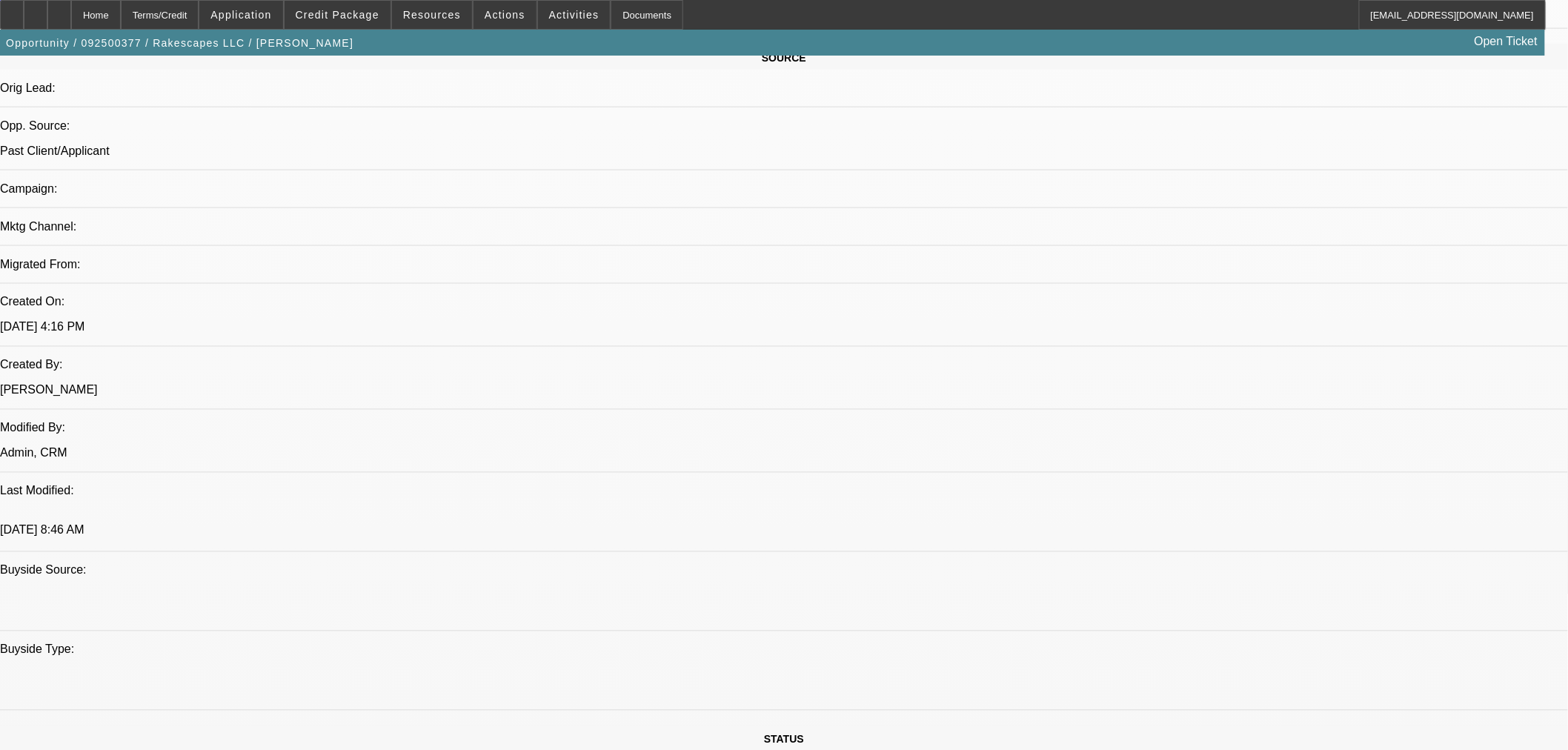
paste textarea "Equipment Description: FORD F450"
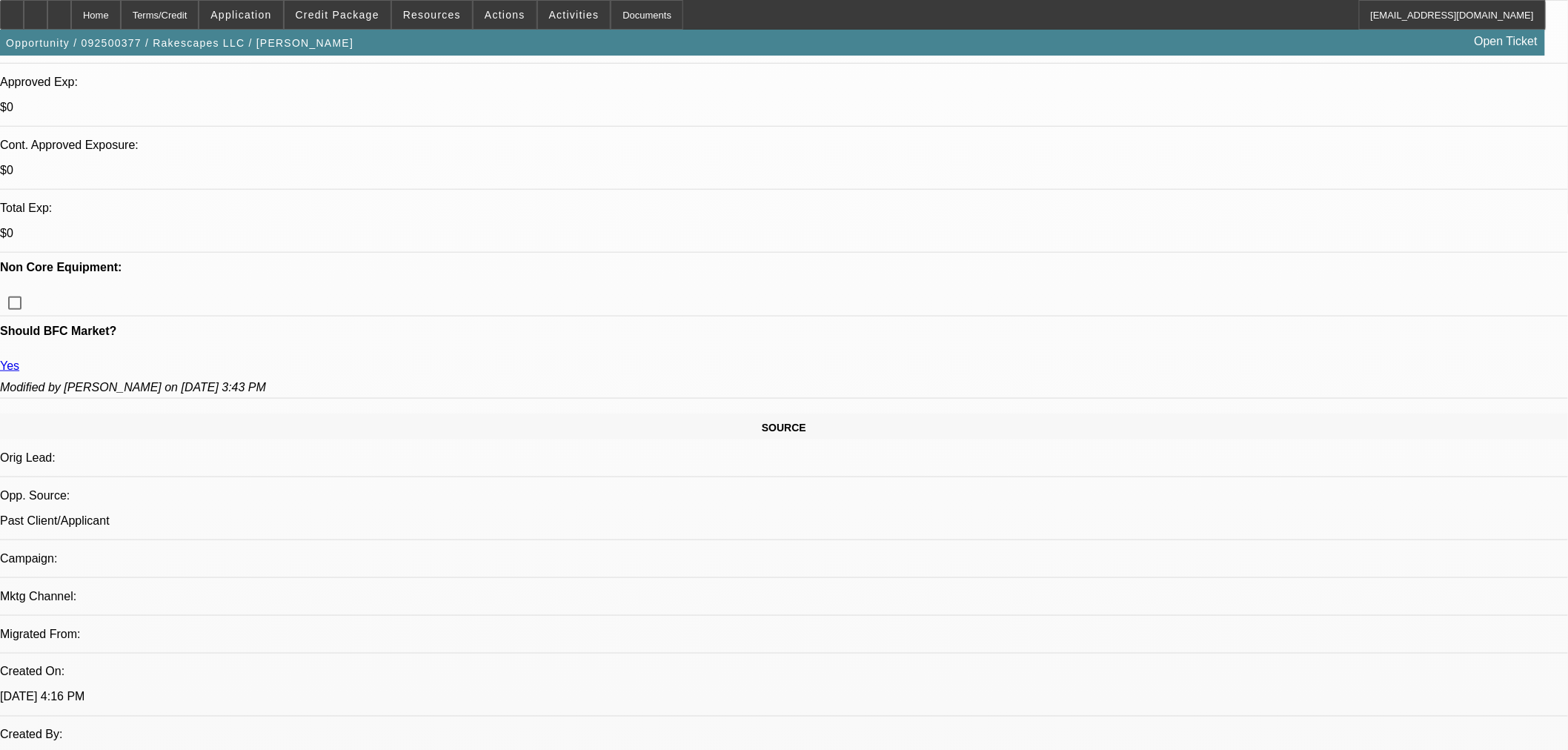
scroll to position [576, 0]
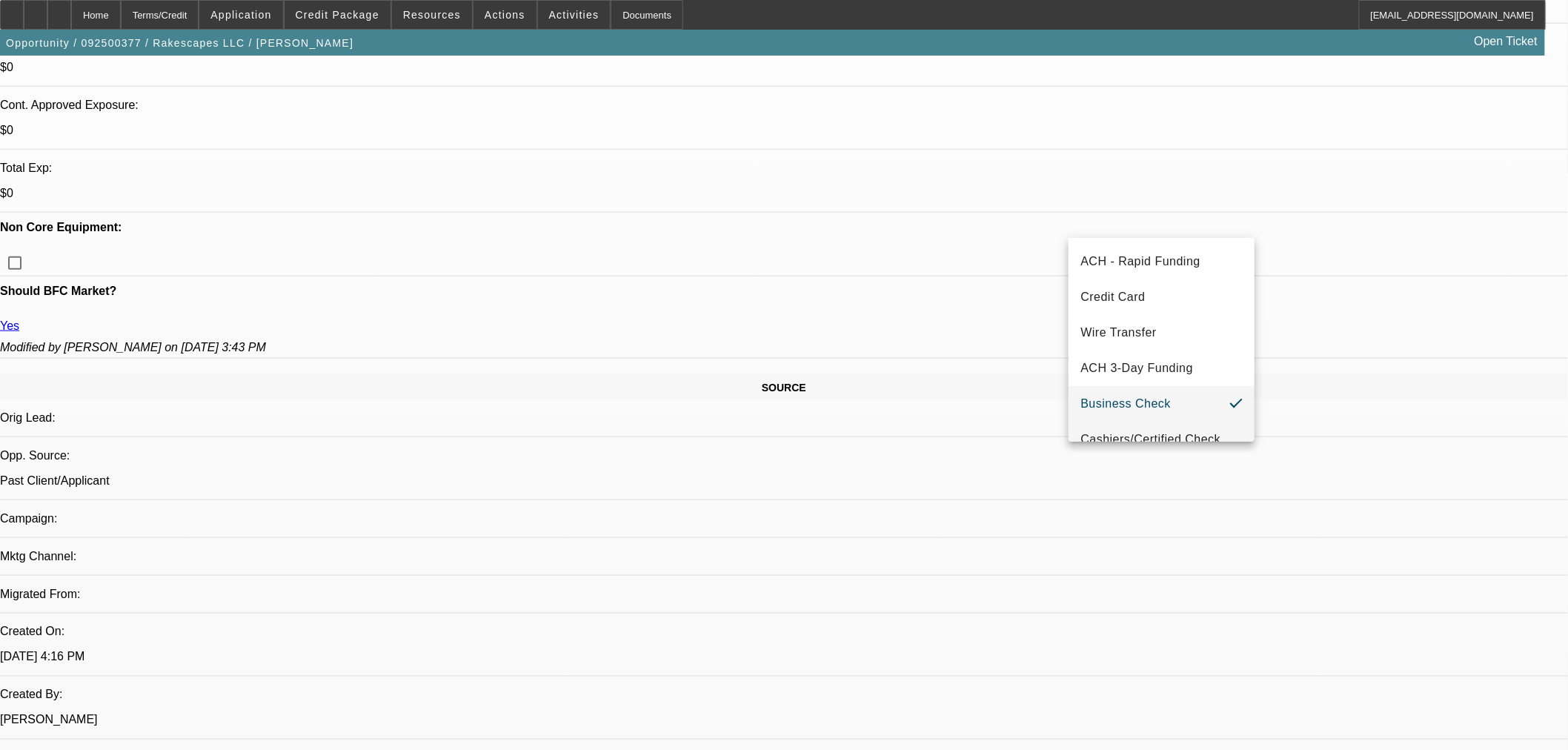
click at [1128, 422] on mat-option "Cashiers/Certified Check" at bounding box center [1161, 440] width 186 height 36
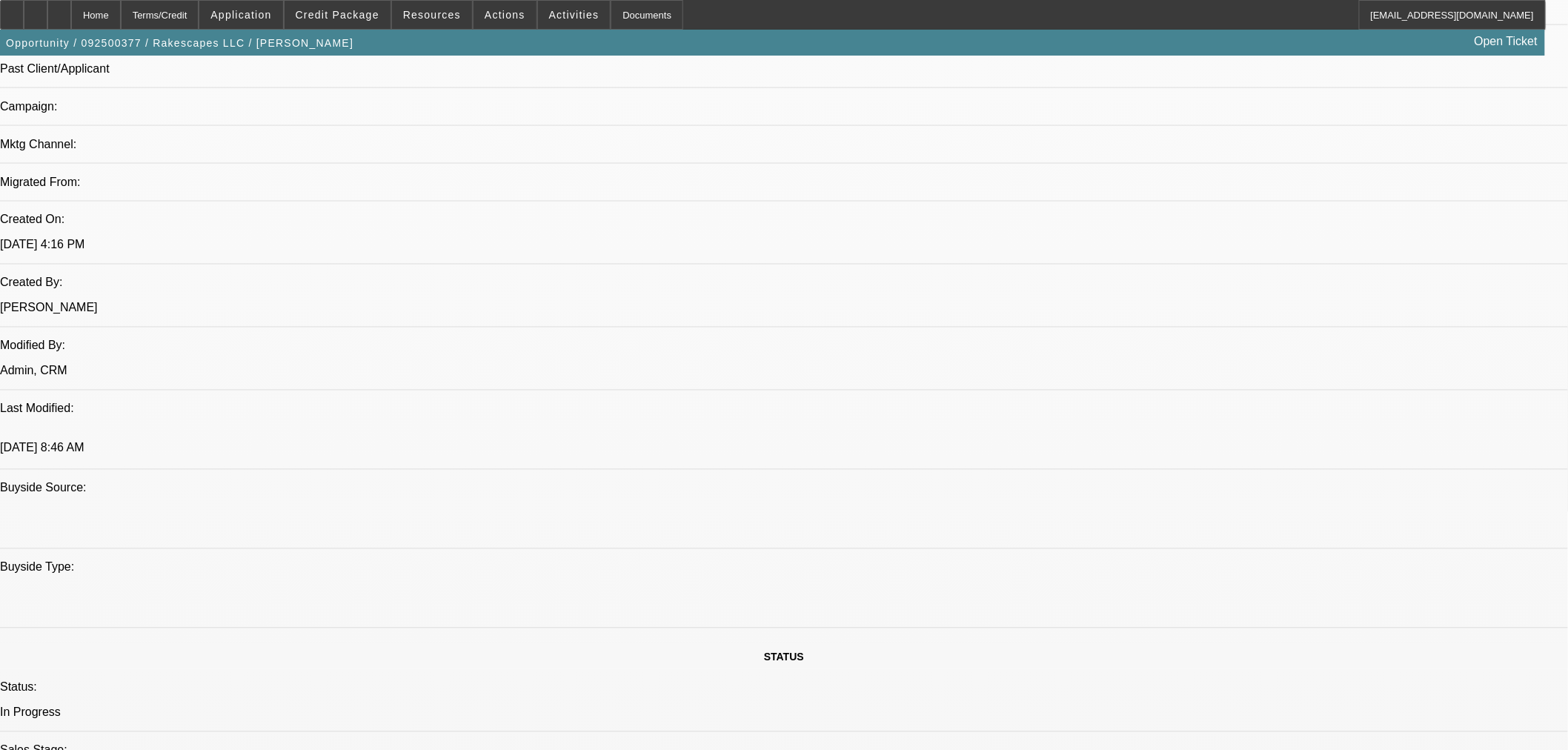
scroll to position [53, 0]
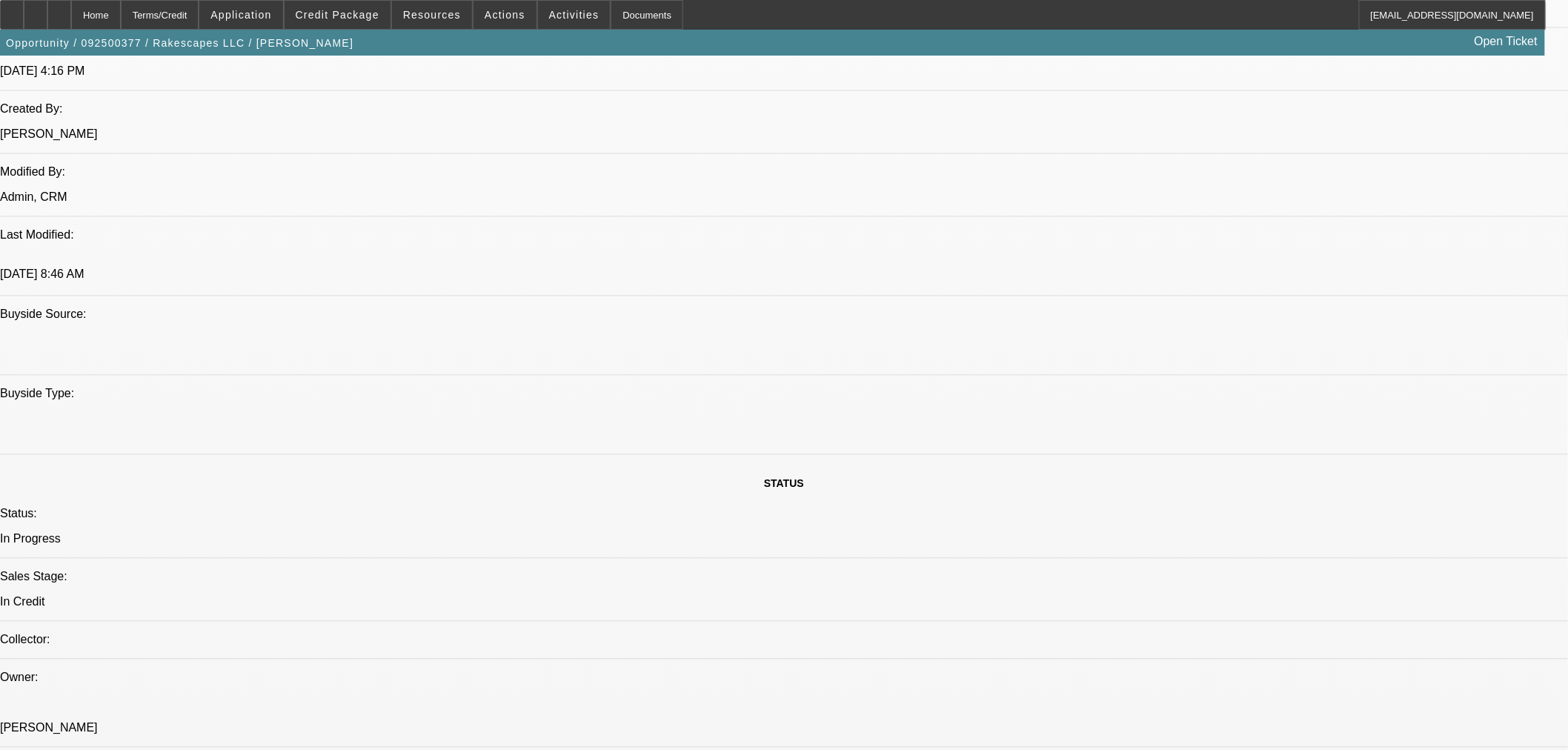
scroll to position [1317, 0]
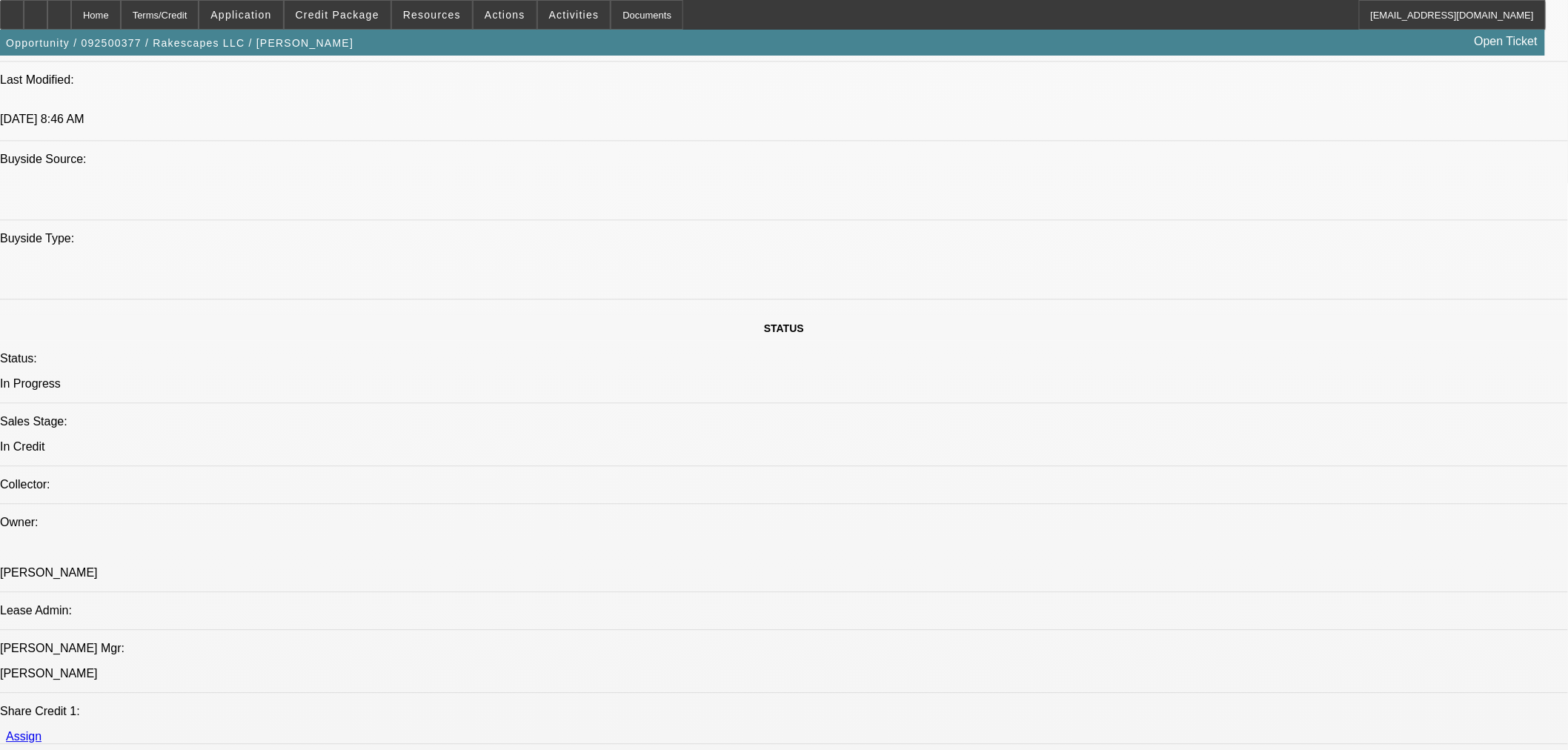
type textarea "APPROVED BY LEAF: Equipment Description: FORD F450. Cost of Equipment: $96,714.…"
click at [1253, 662] on span "19" at bounding box center [1249, 655] width 27 height 27
type input "9/19/2025"
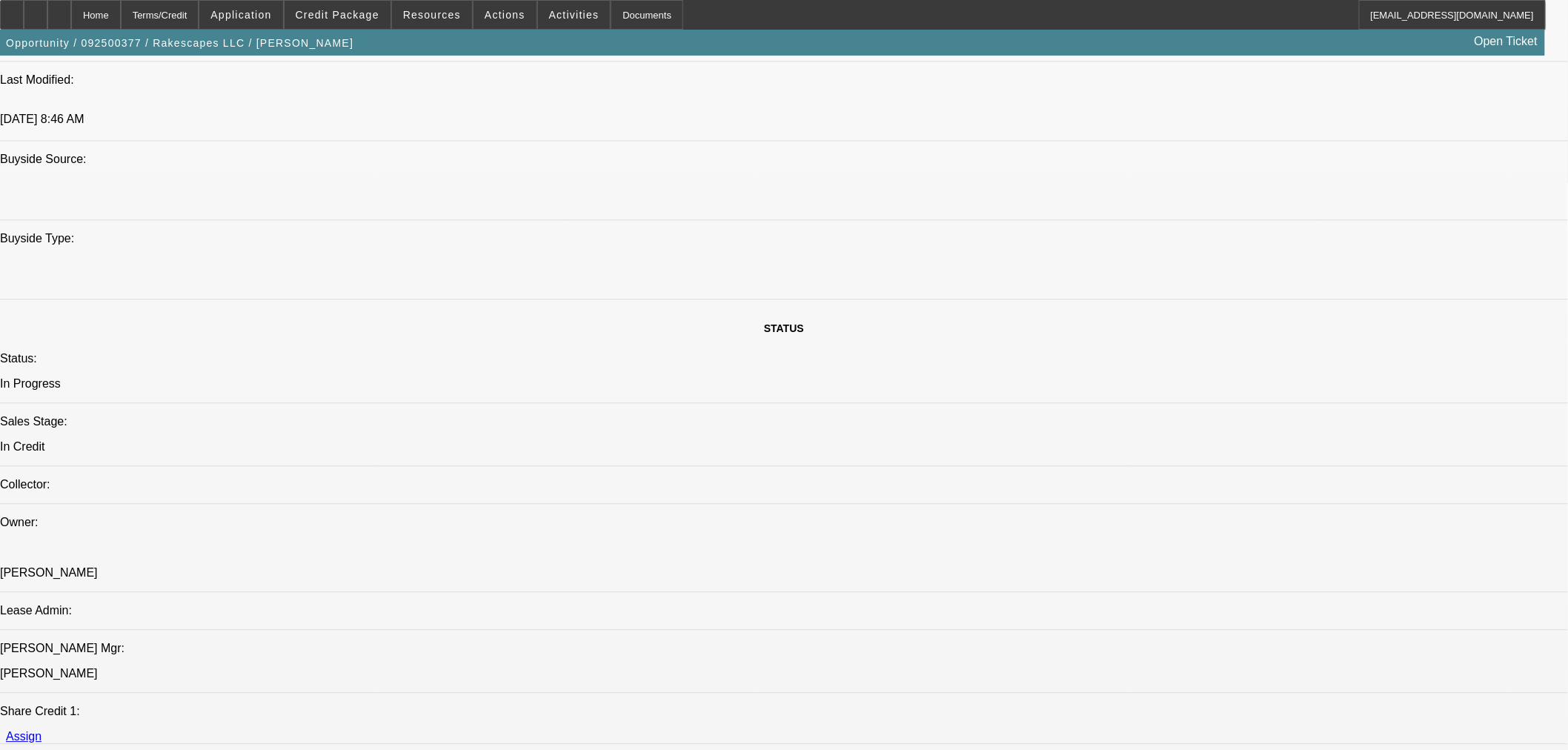
type input "01:34"
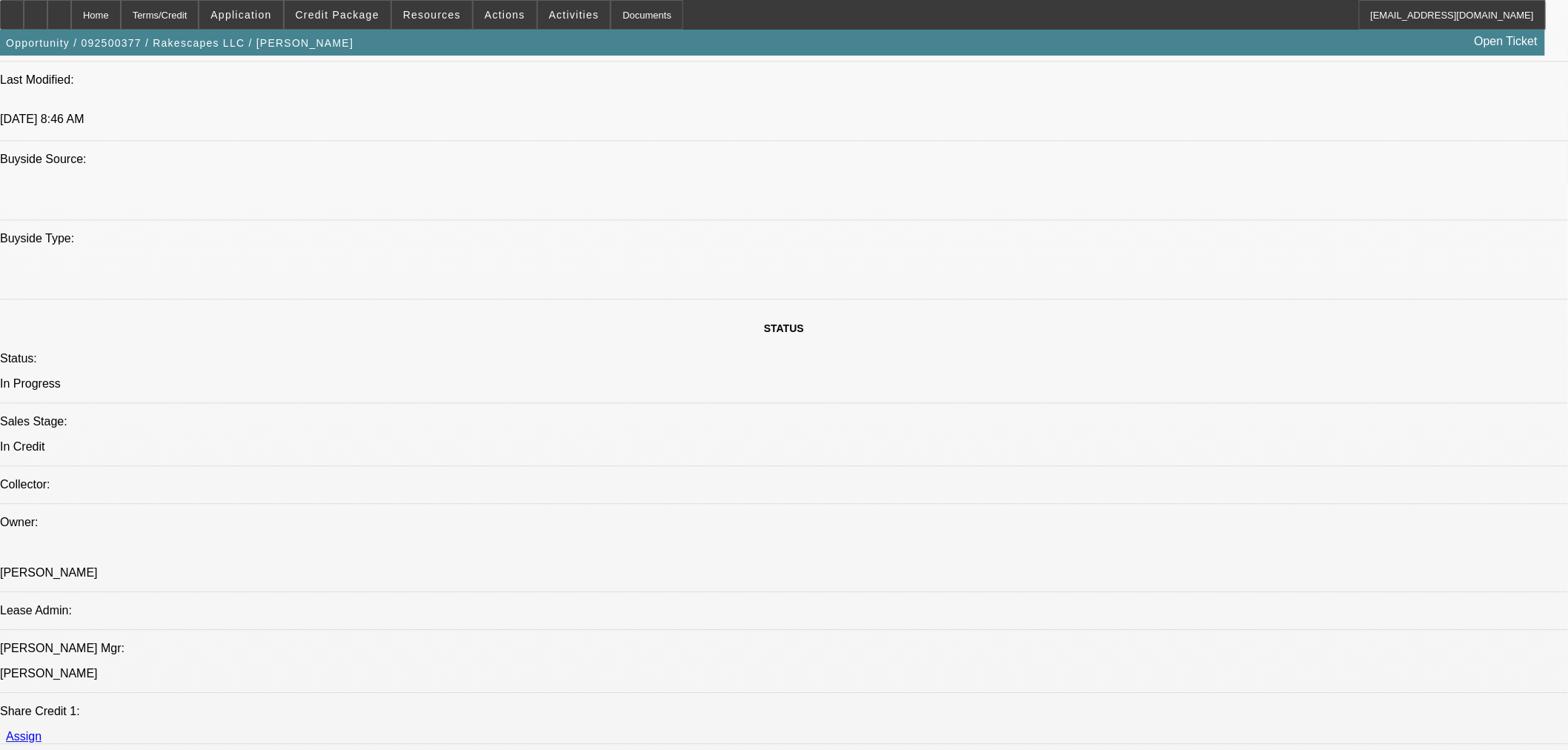
type input "04:29"
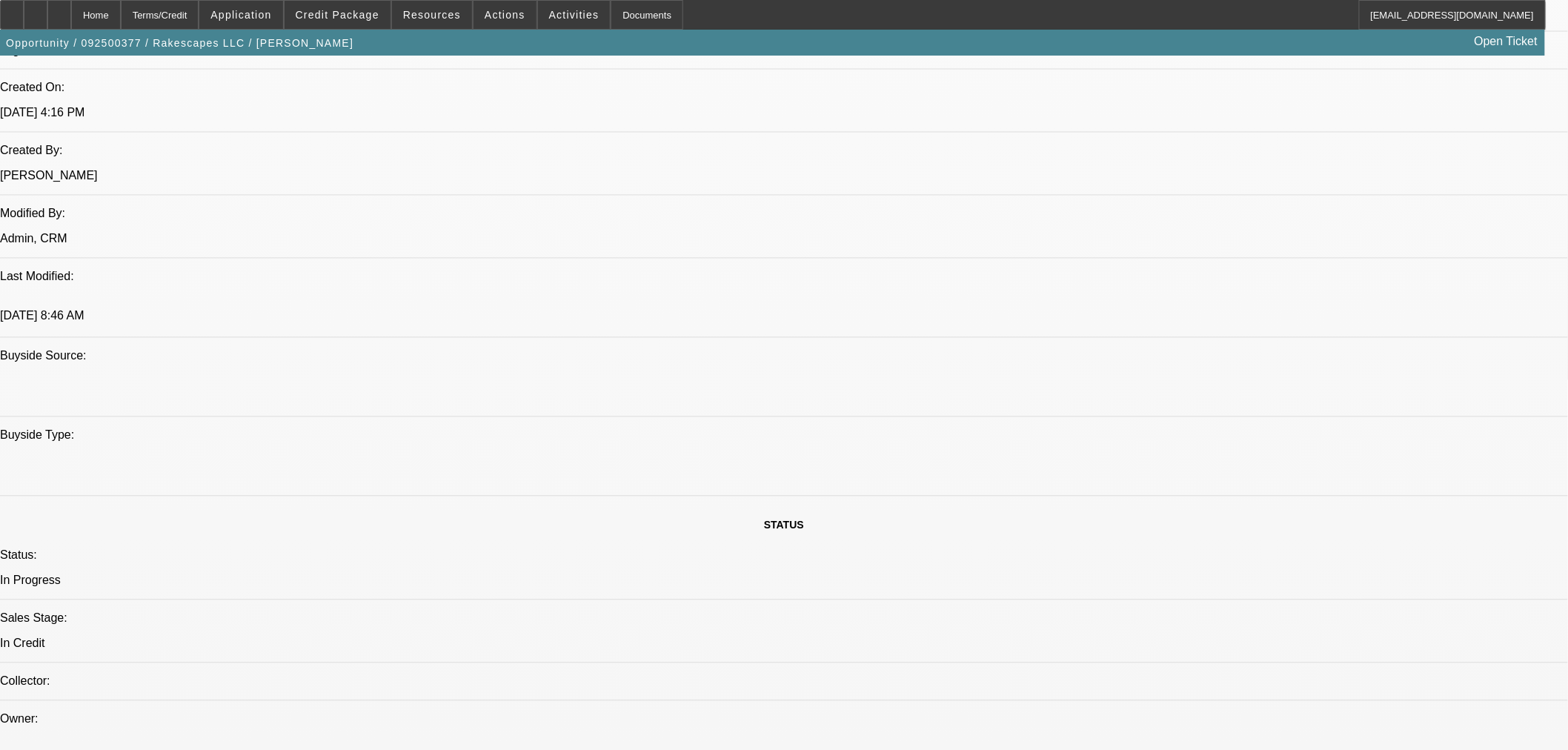
scroll to position [928, 0]
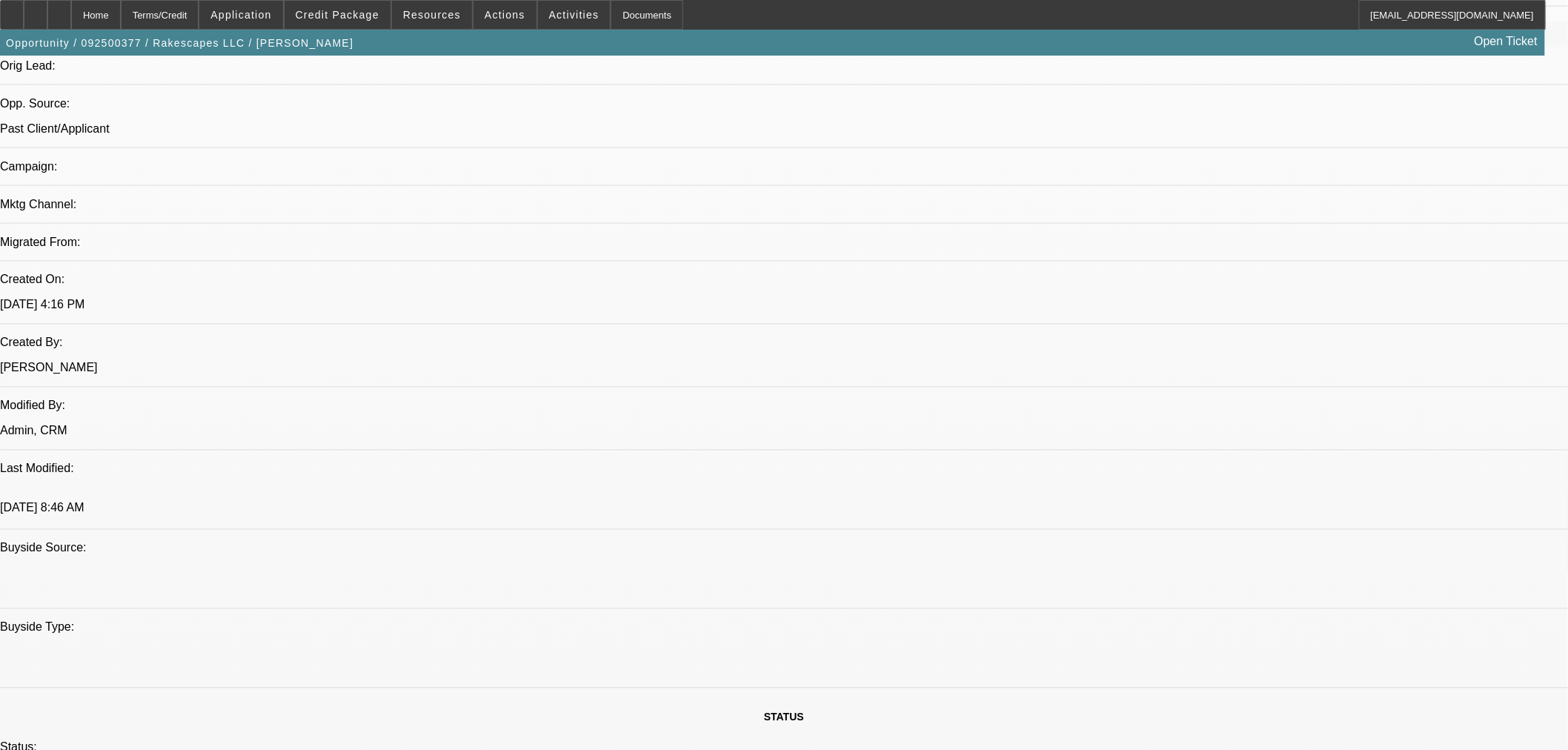
drag, startPoint x: 1191, startPoint y: 454, endPoint x: 1068, endPoint y: 451, distance: 123.0
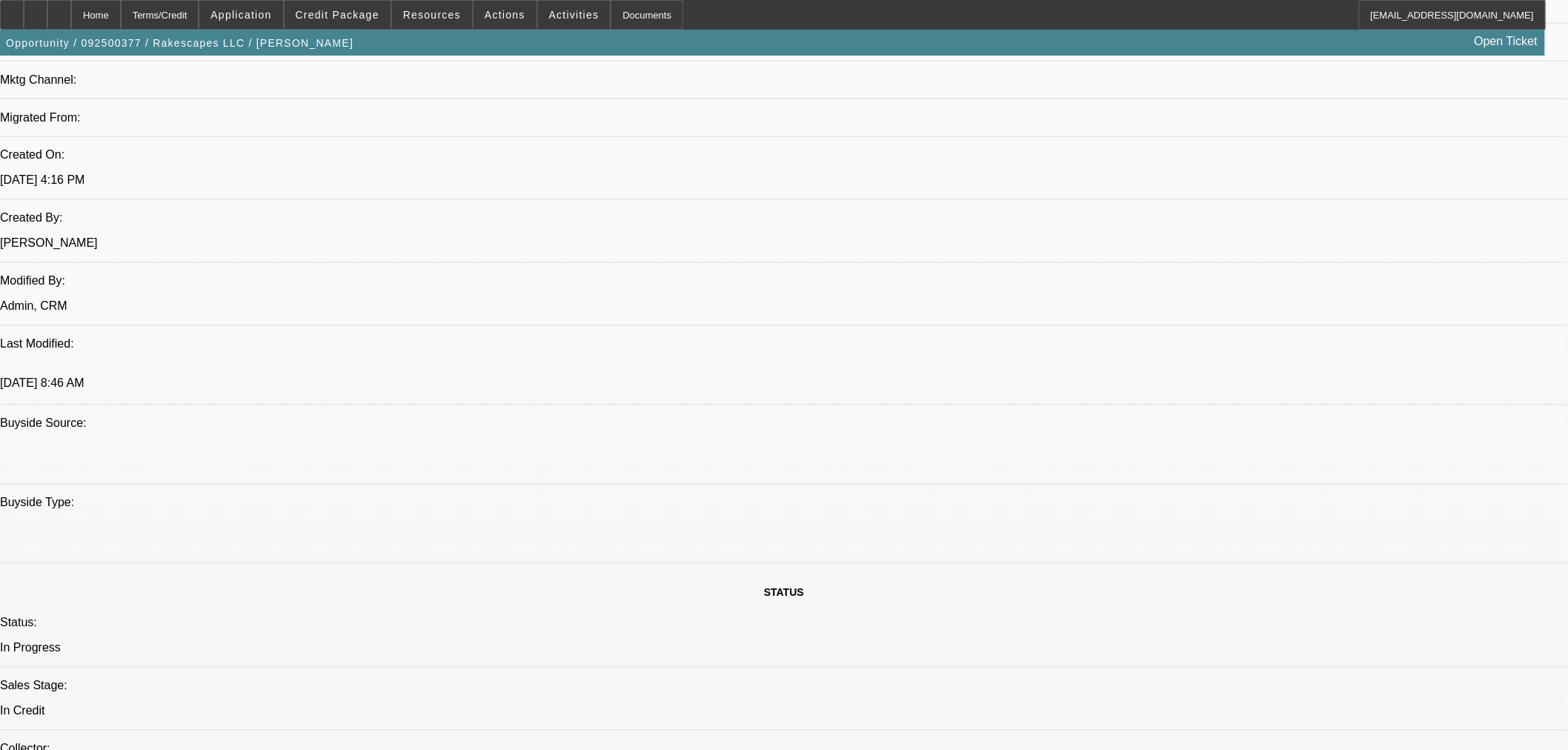
scroll to position [1093, 0]
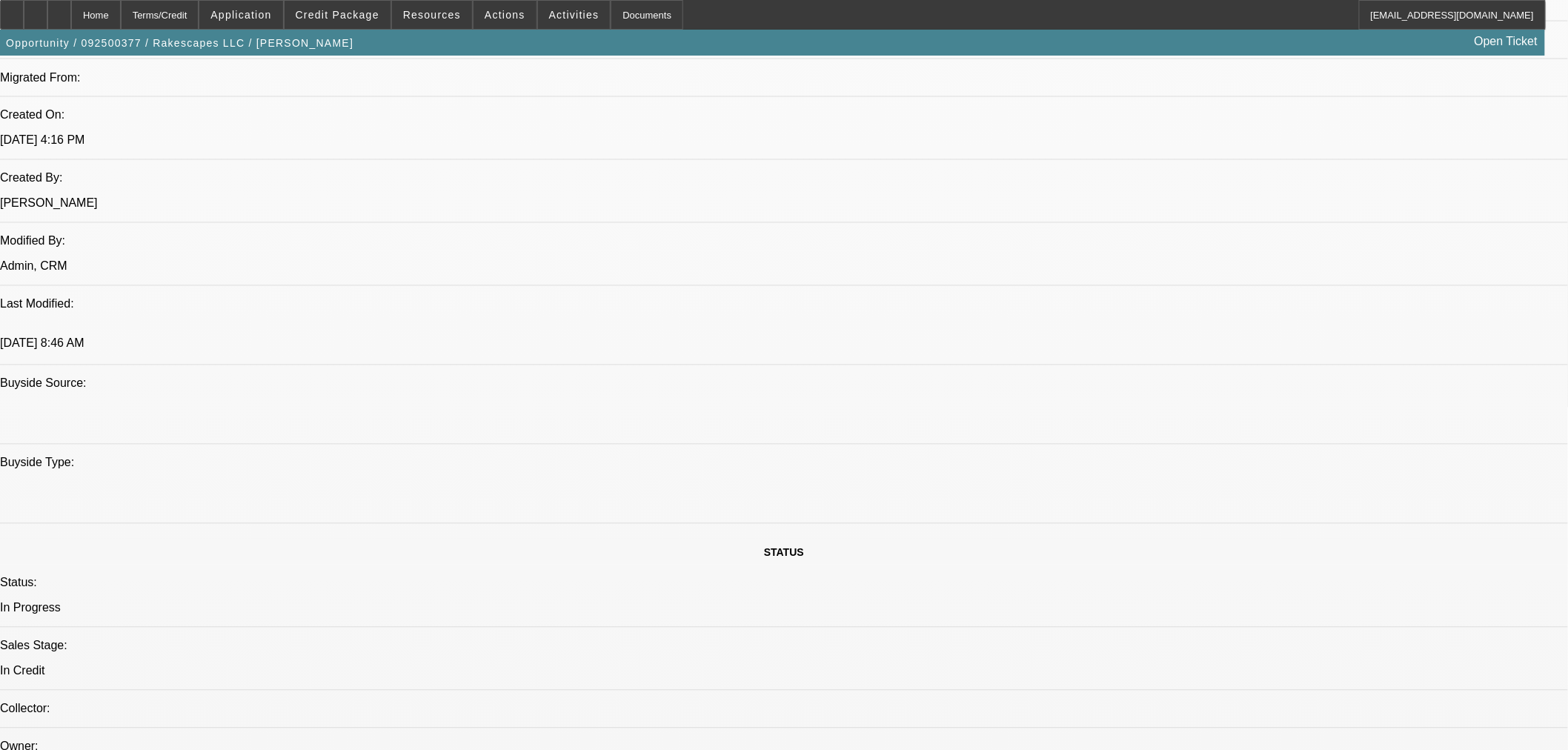
type textarea "APPROVED BY LEAF: Equipment Description: FORD F450. Cost of Equipment: $96,714.…"
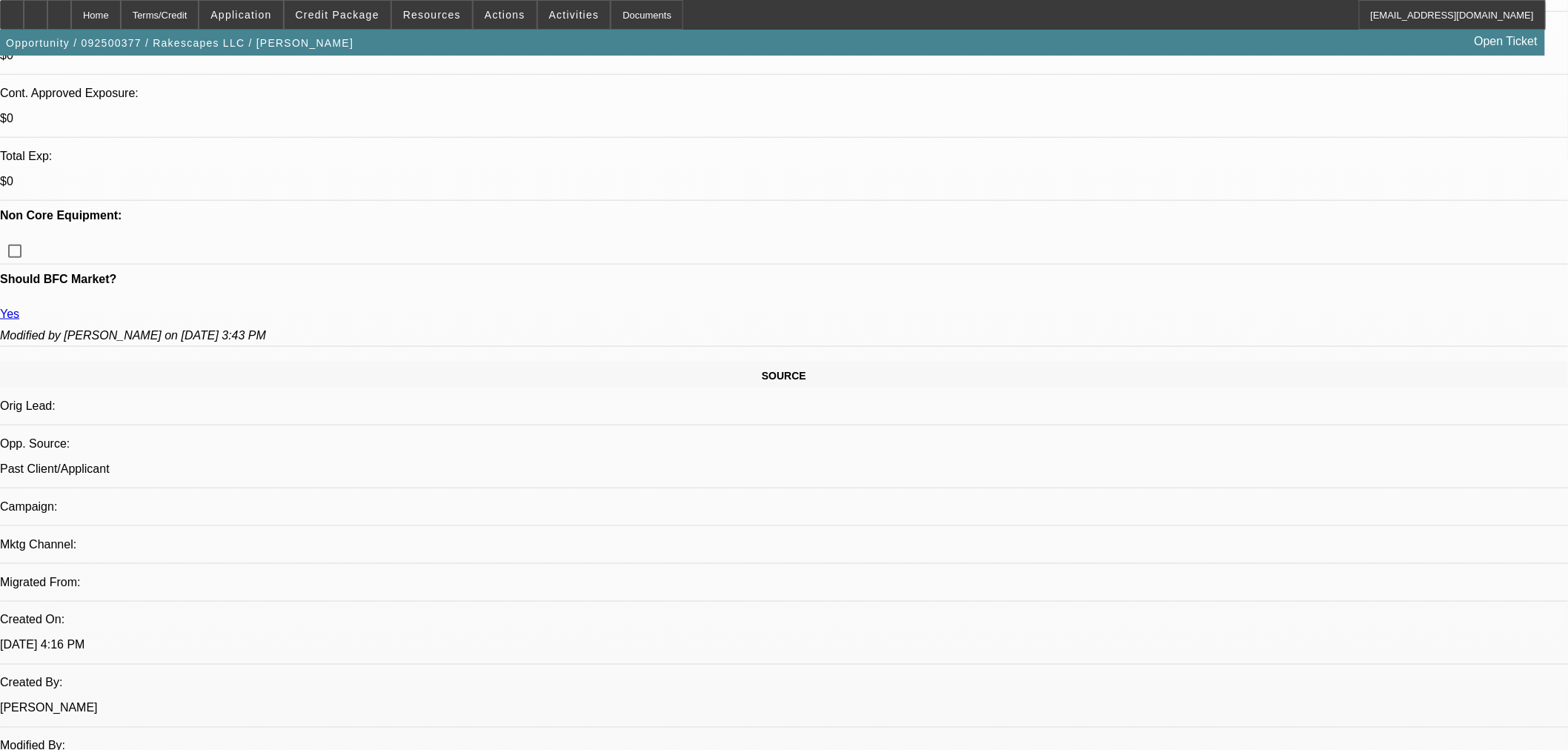
scroll to position [494, 0]
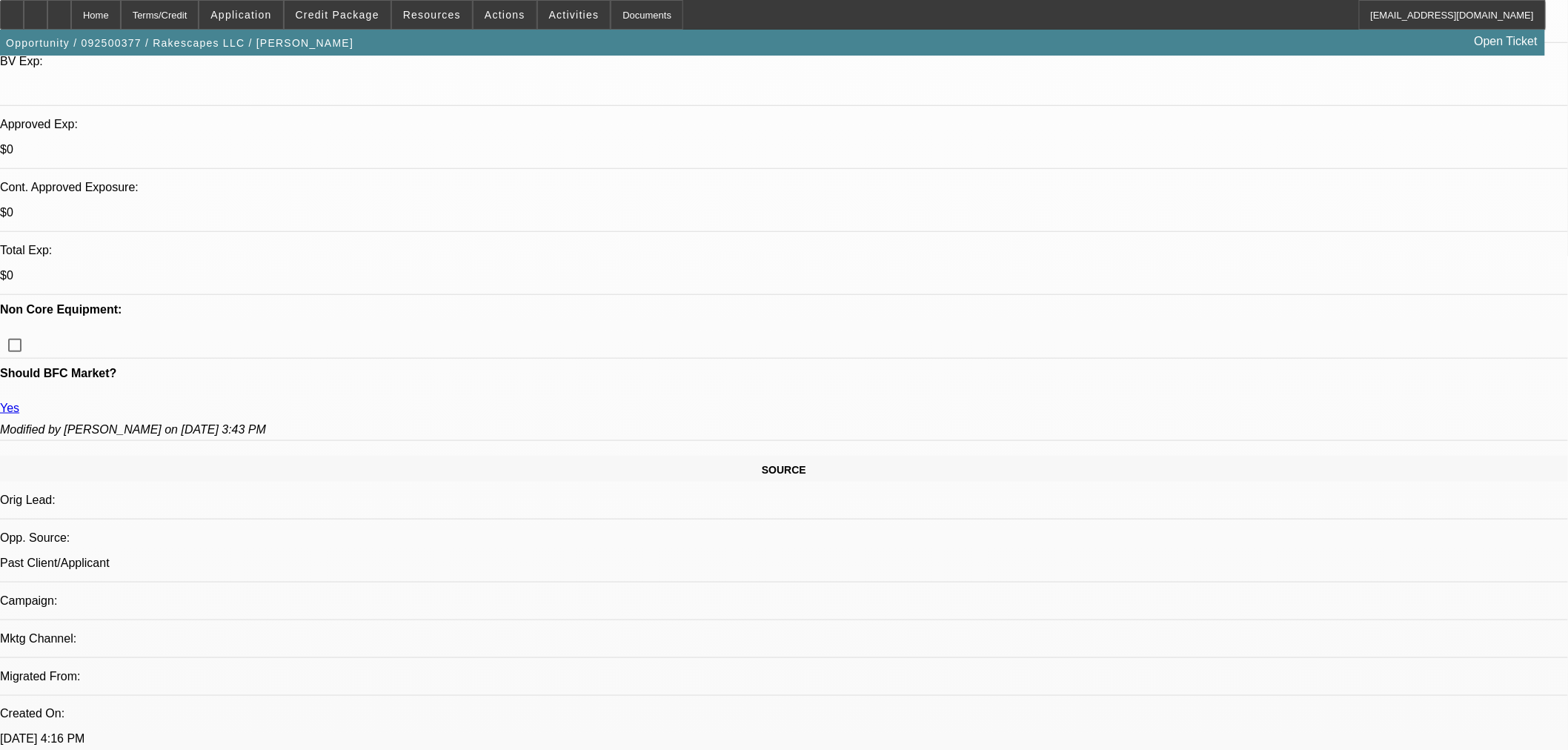
type textarea "NEW VENDOR TO BFC, PLEASE PROVIDE INVOICE AND RUN SOS + PAYNET IF AVAILABLE FOR…"
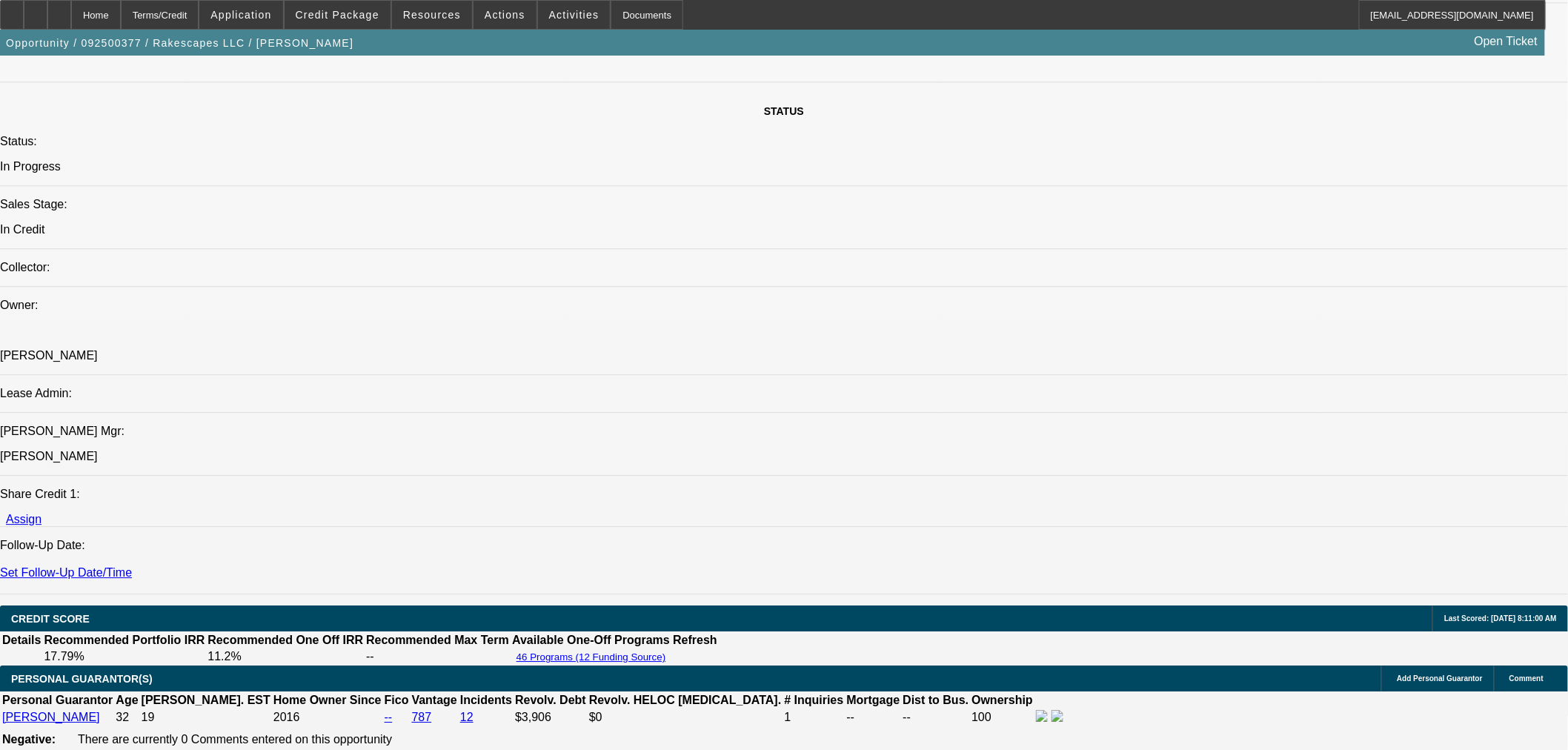
scroll to position [1565, 0]
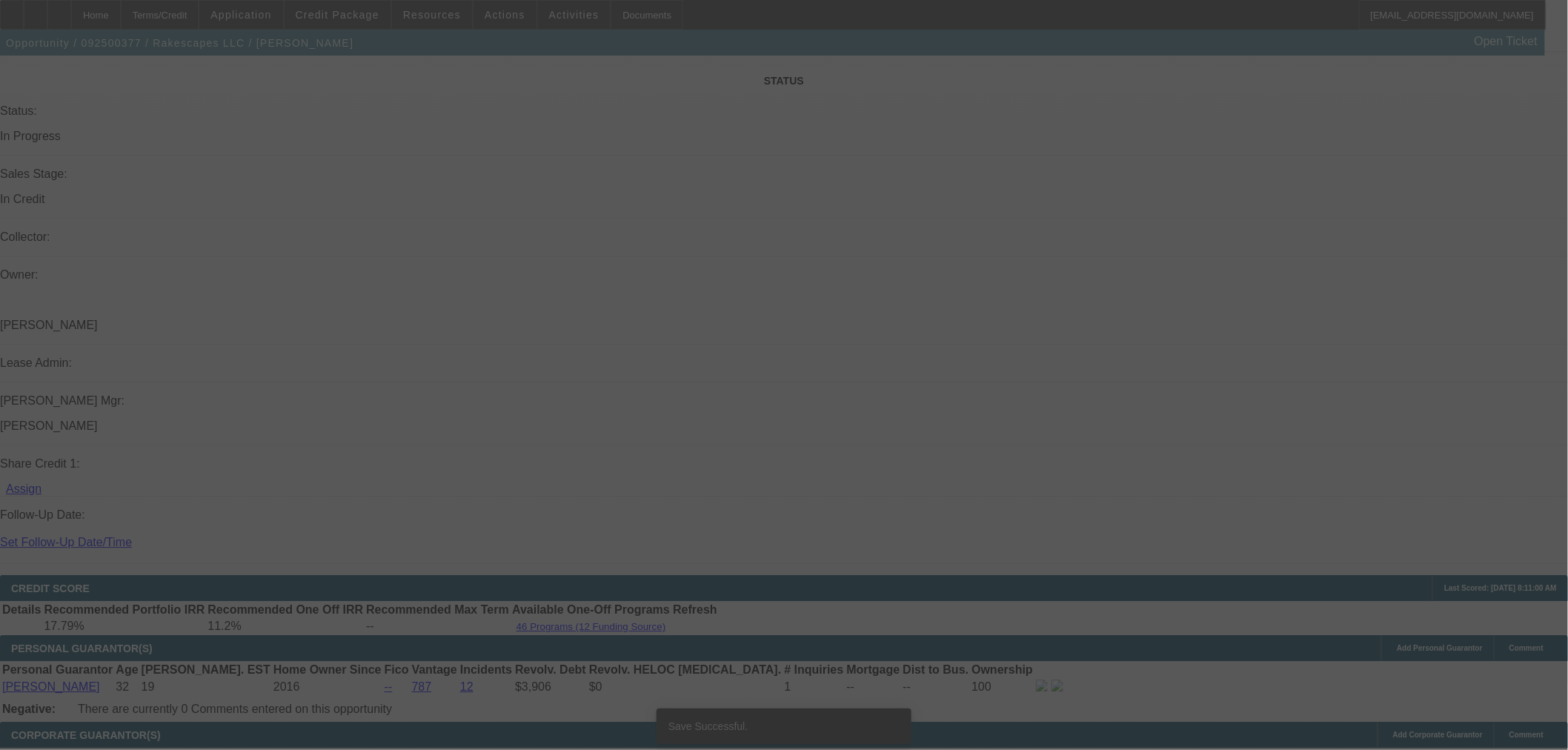
select select "0"
select select "3"
select select "0.1"
select select "4"
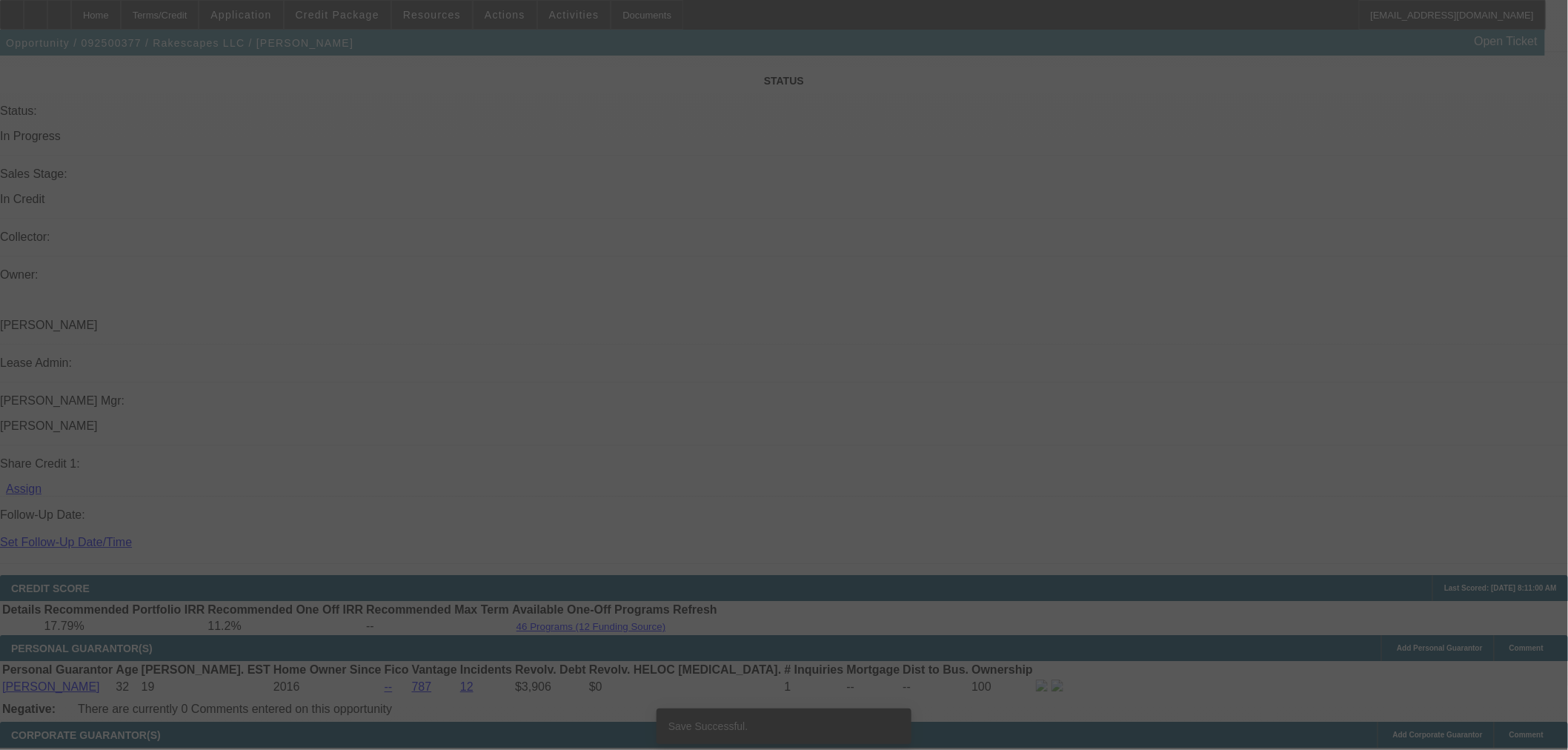
select select "0"
select select "3"
select select "0.1"
select select "4"
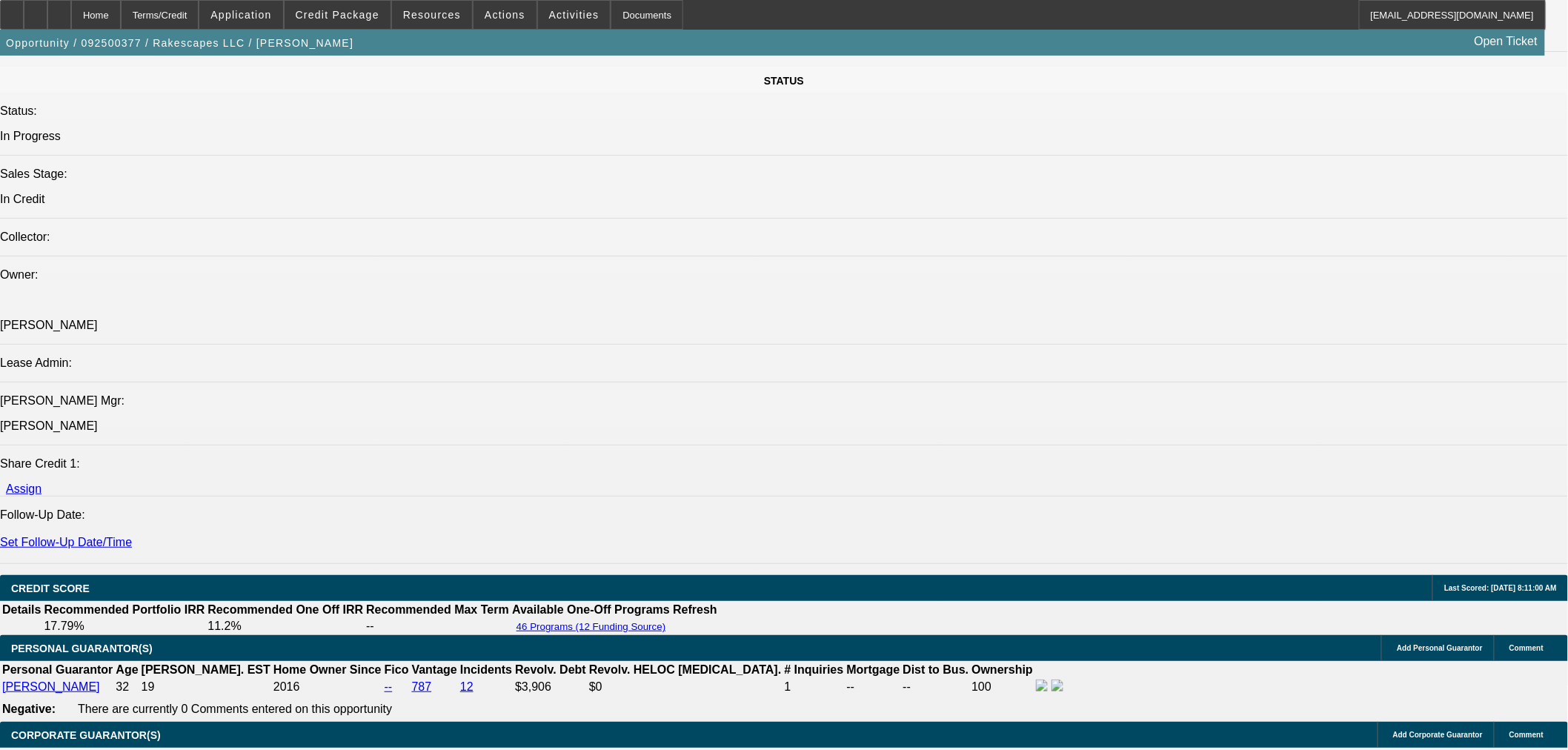
scroll to position [1894, 0]
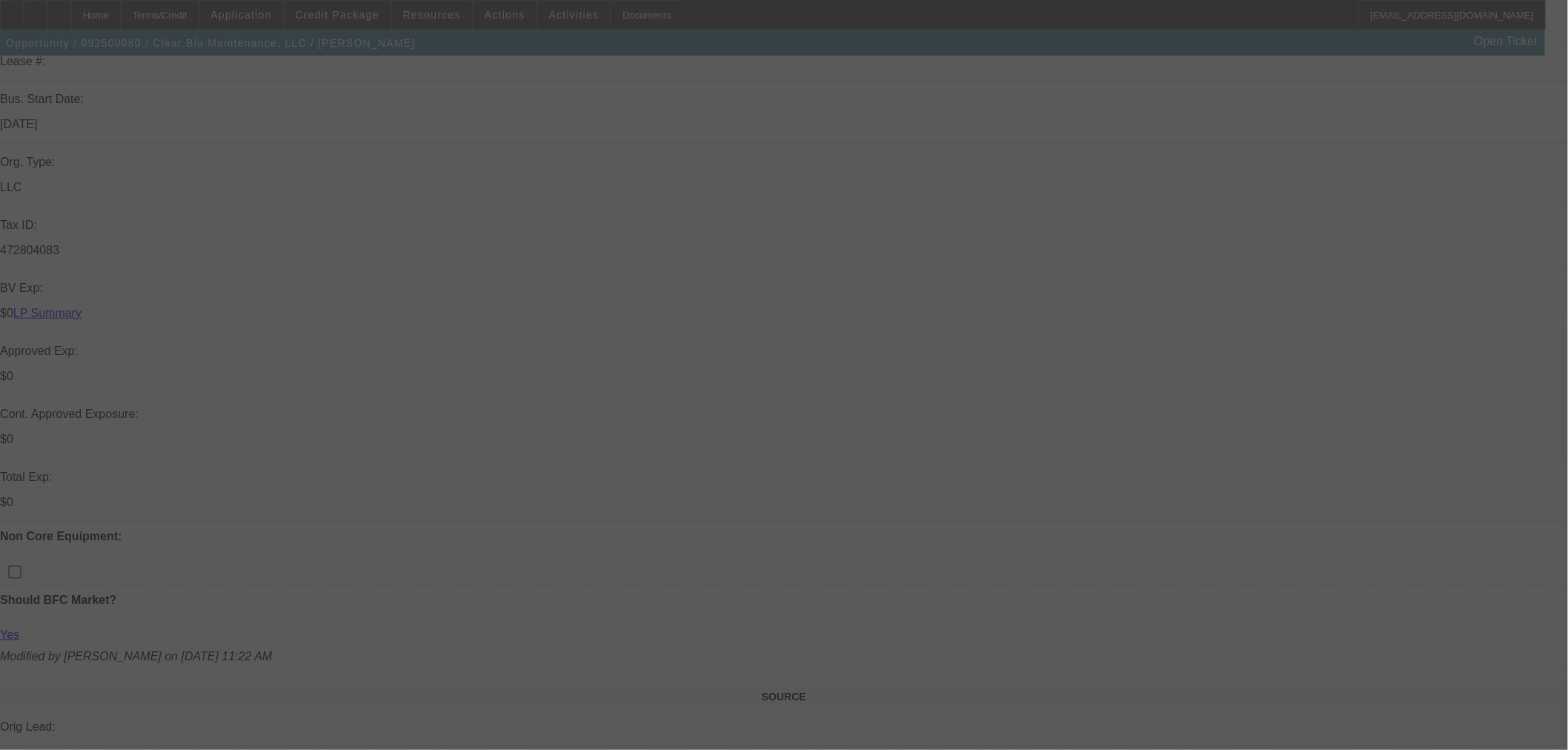
scroll to position [329, 0]
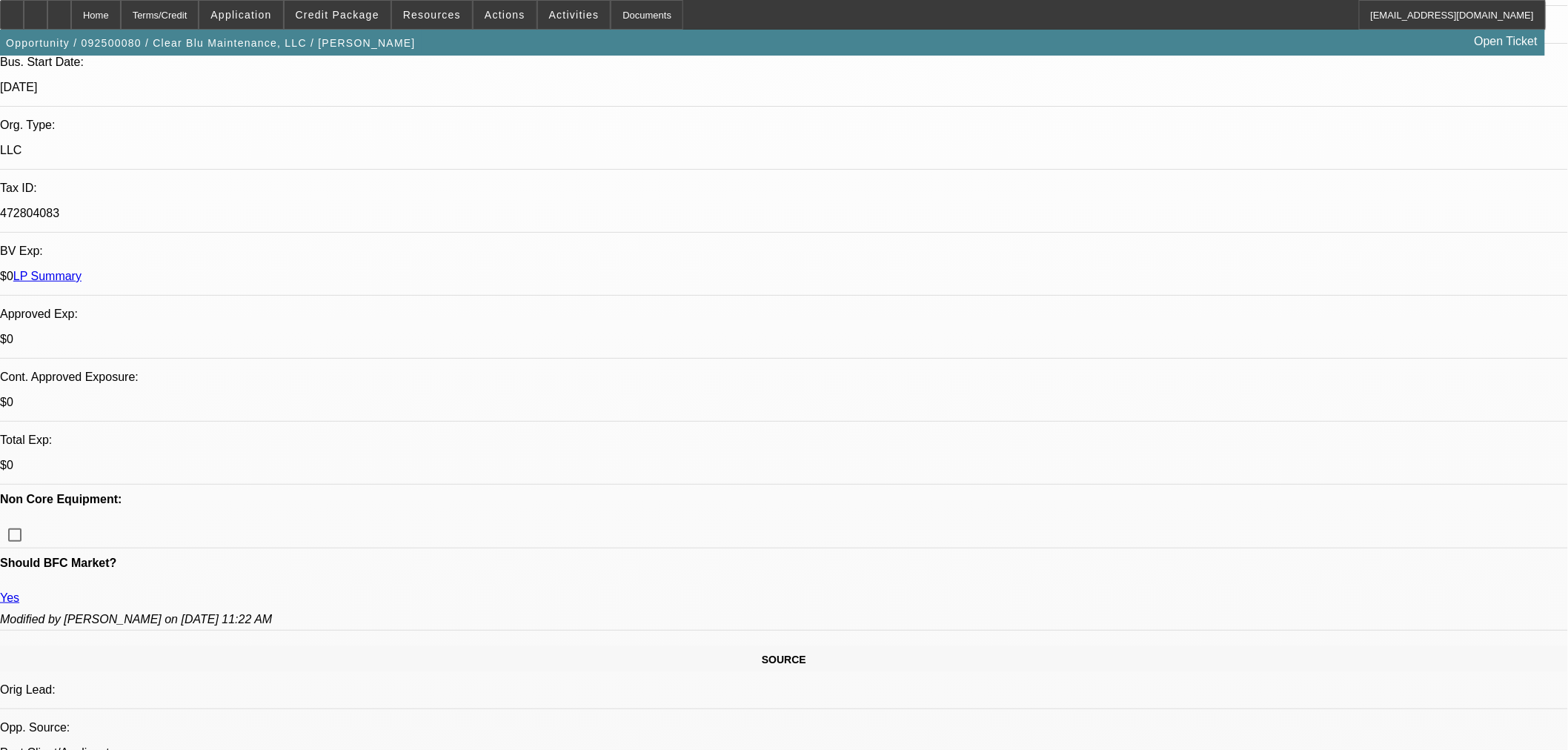
select select "0"
select select "6"
select select "0"
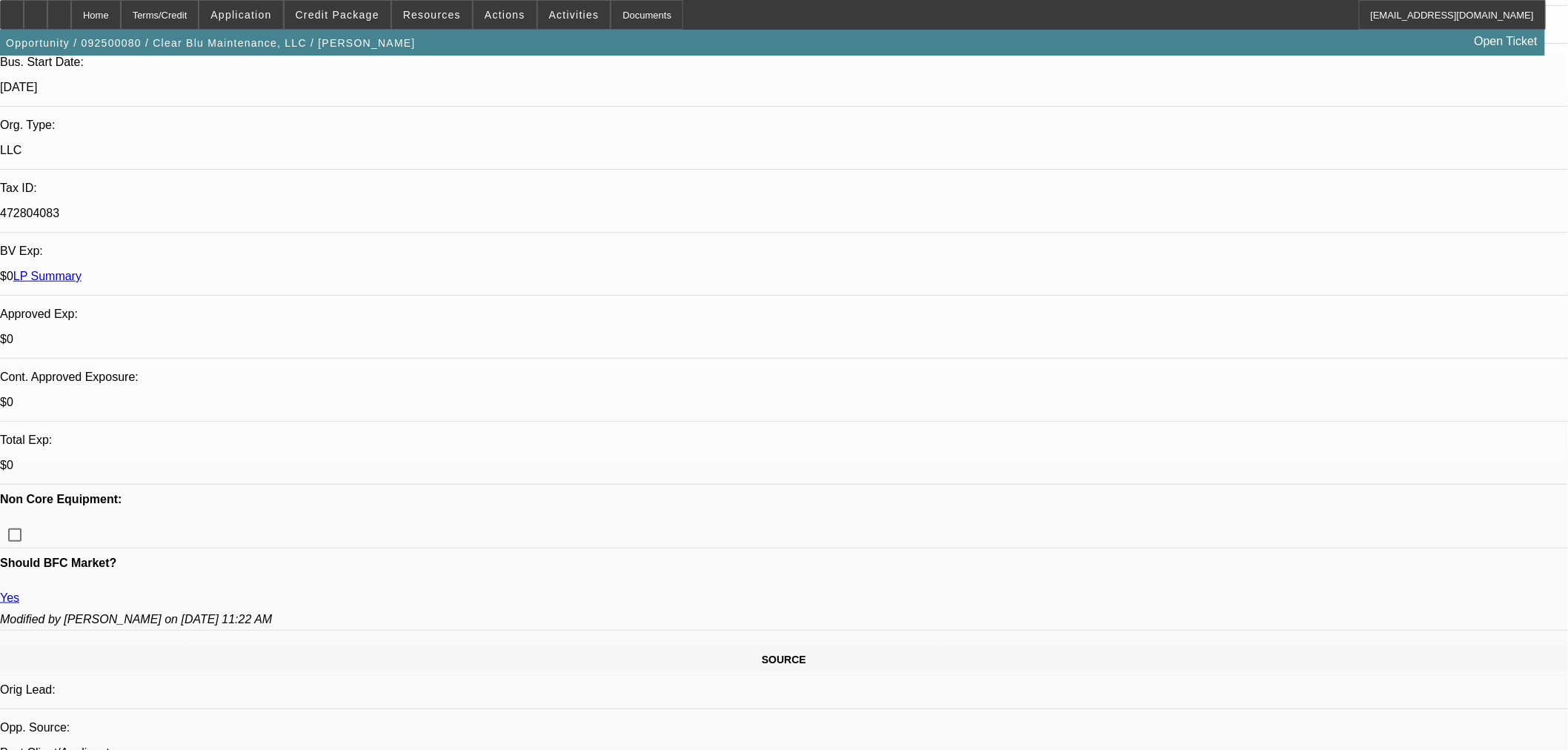
select select "0"
select select "6"
select select "0"
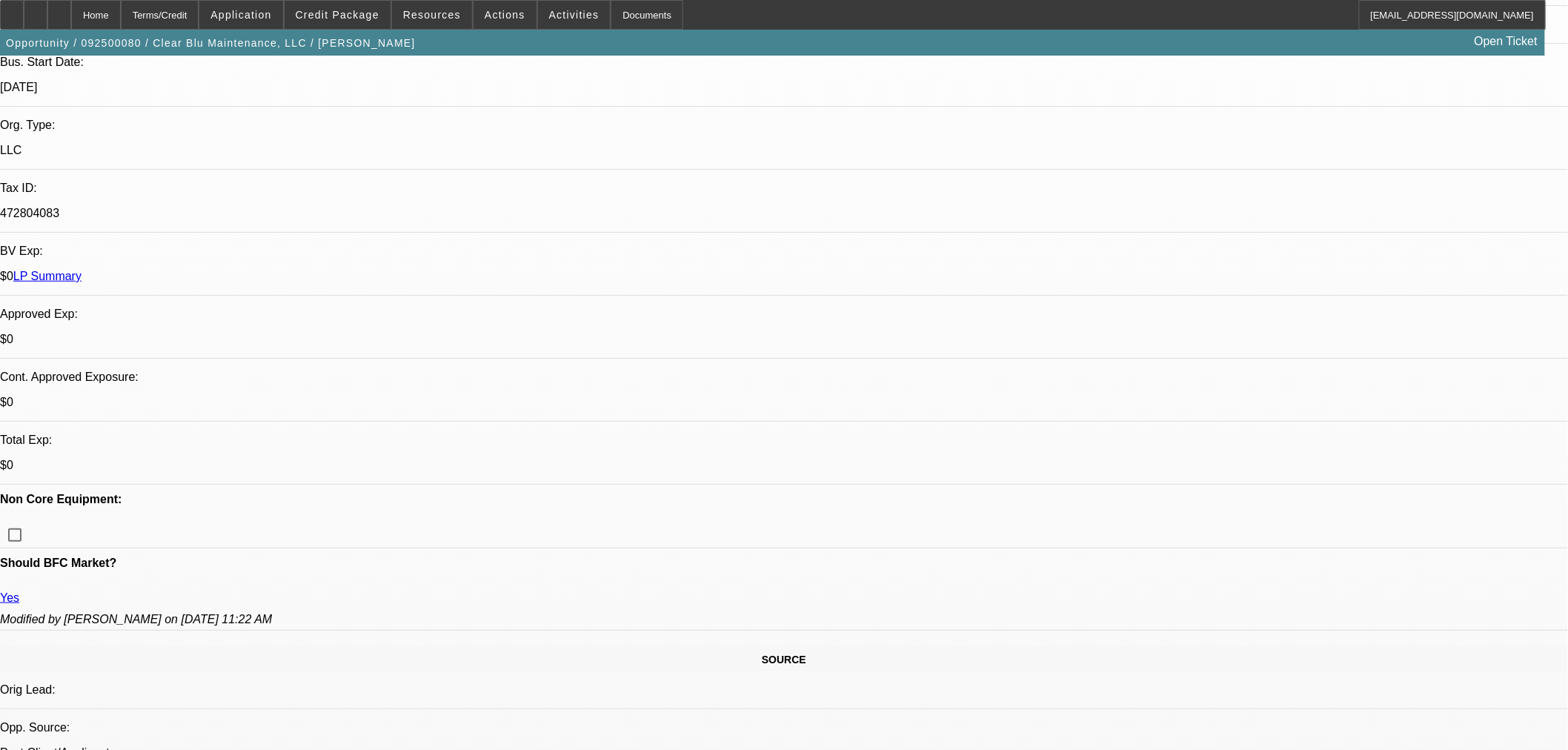
select select "0"
select select "6"
select select "0"
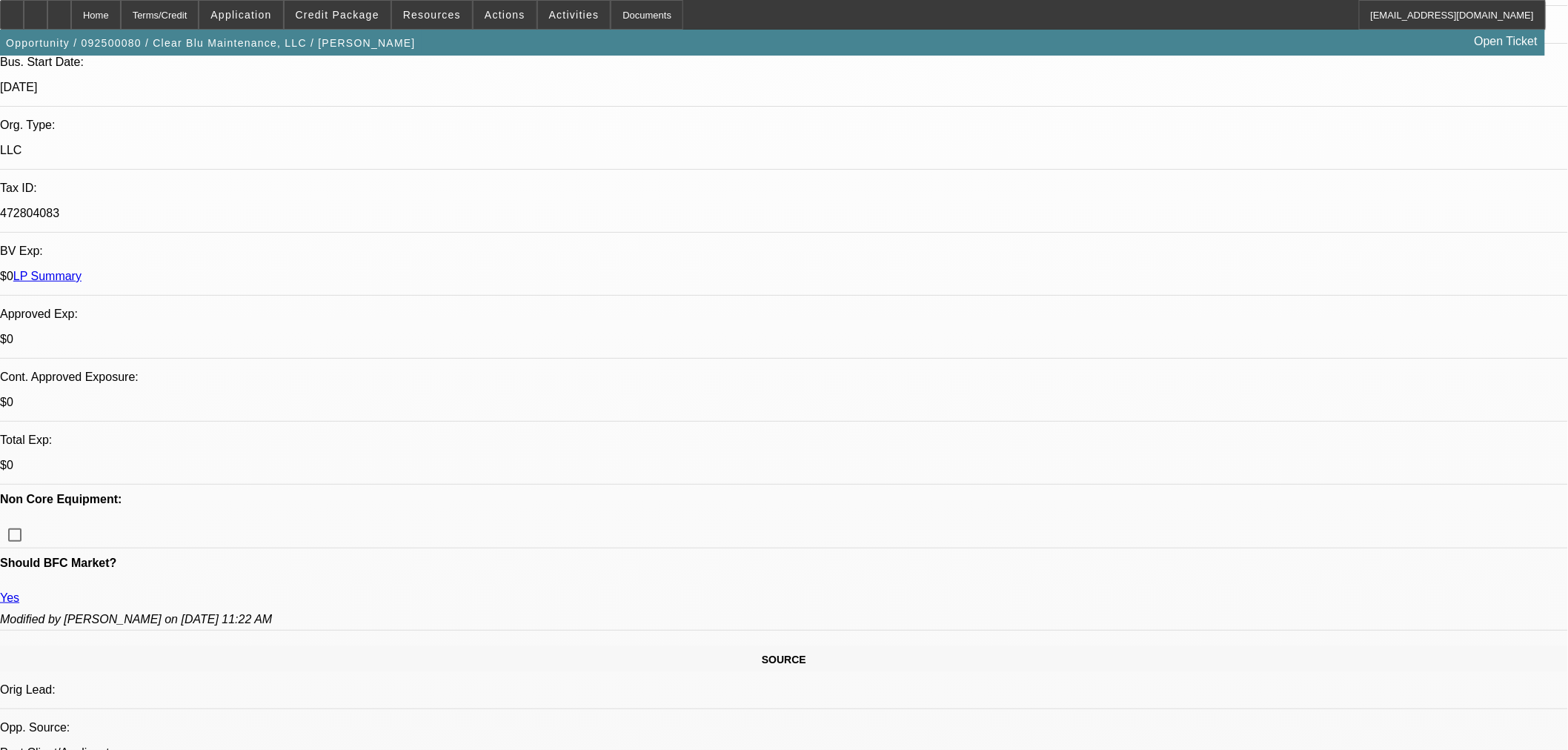
select select "6"
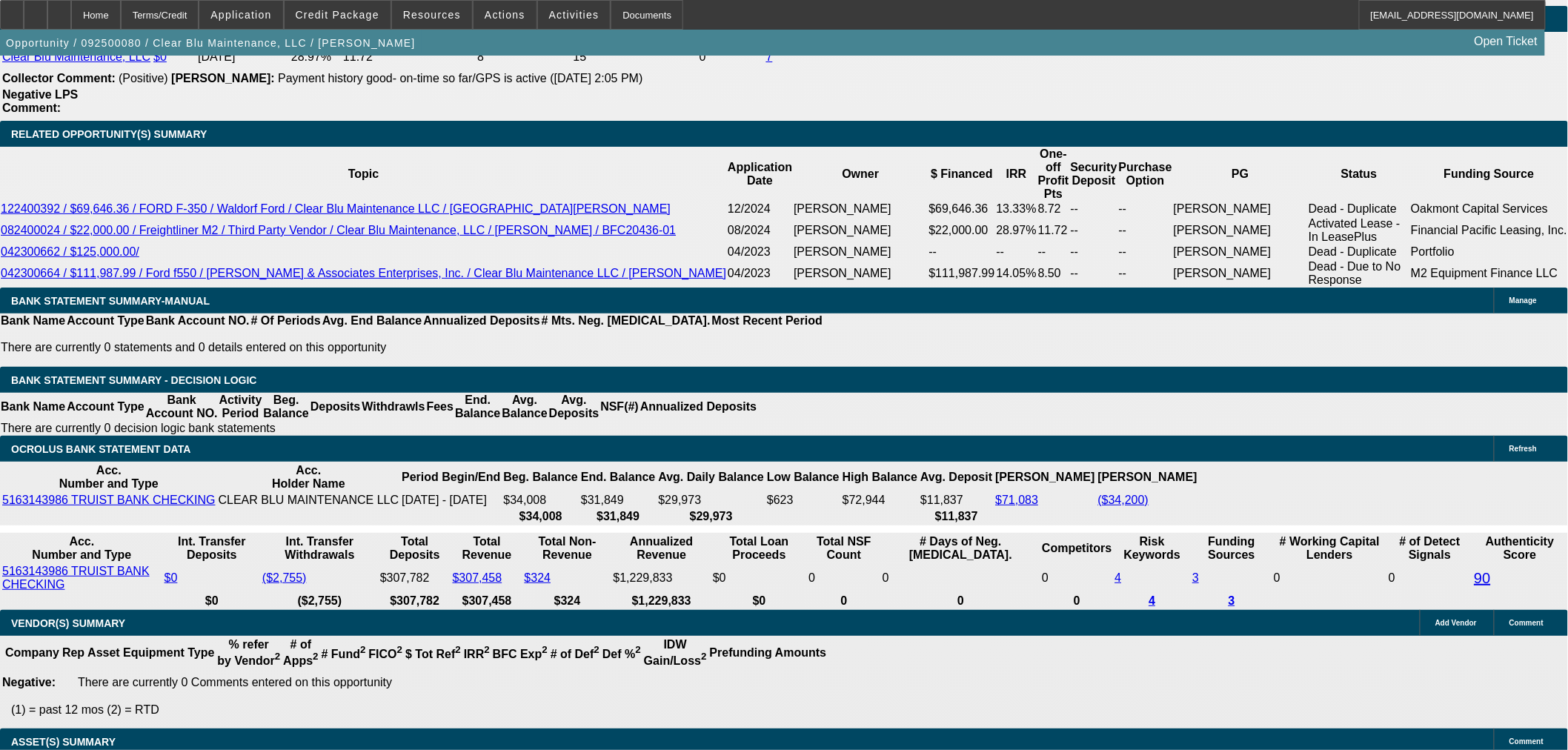
scroll to position [2474, 0]
